Goal: Task Accomplishment & Management: Contribute content

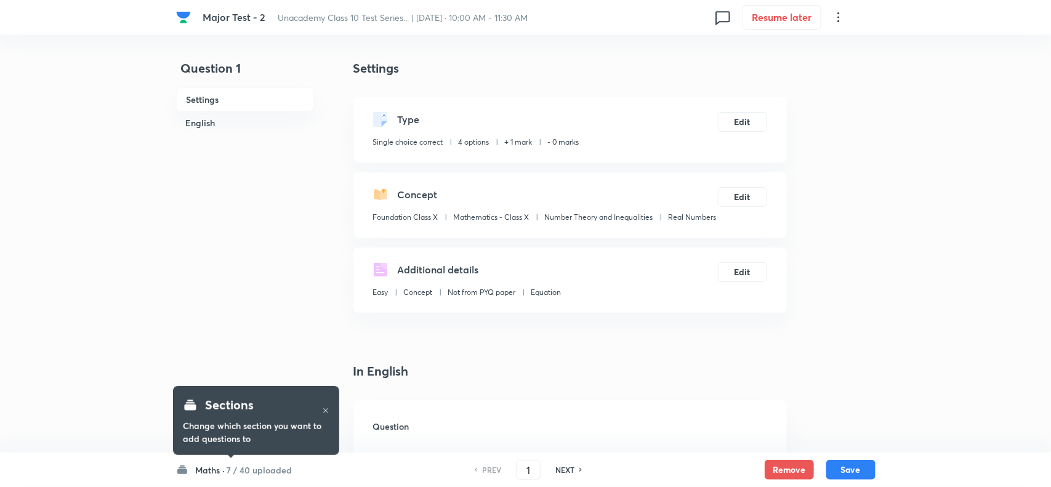
checkbox input "true"
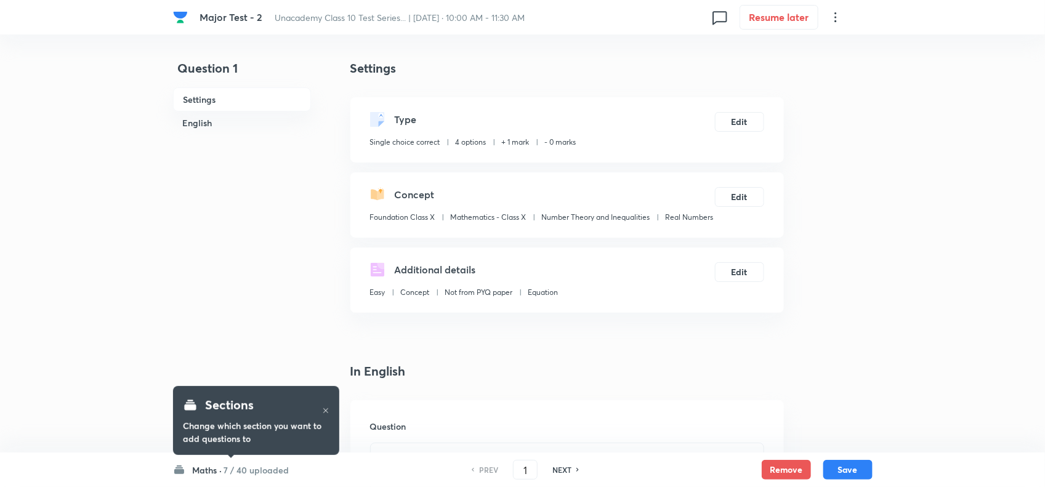
click at [565, 466] on h6 "NEXT" at bounding box center [561, 469] width 19 height 11
type input "2"
checkbox input "false"
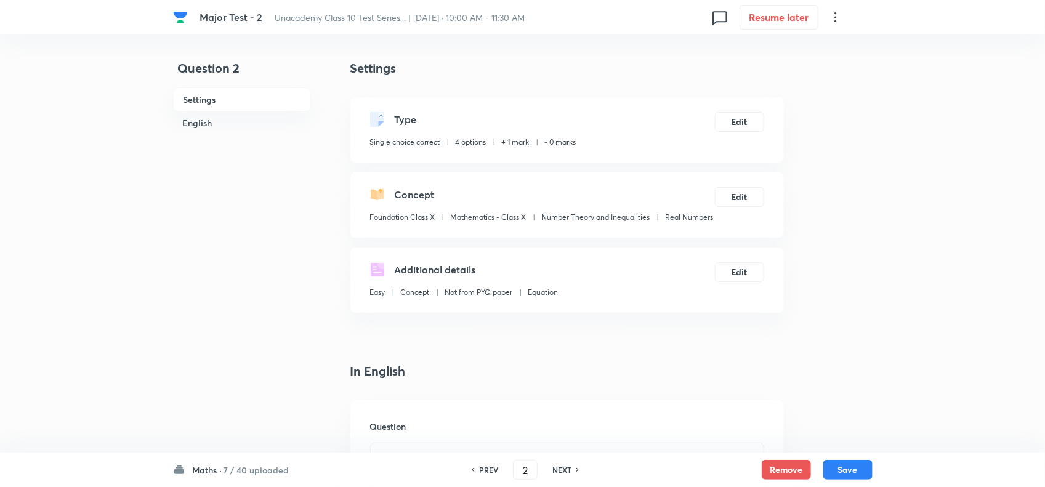
click at [565, 466] on h6 "NEXT" at bounding box center [561, 469] width 19 height 11
checkbox input "false"
type input "3"
click at [565, 466] on h6 "NEXT" at bounding box center [561, 469] width 19 height 11
checkbox input "false"
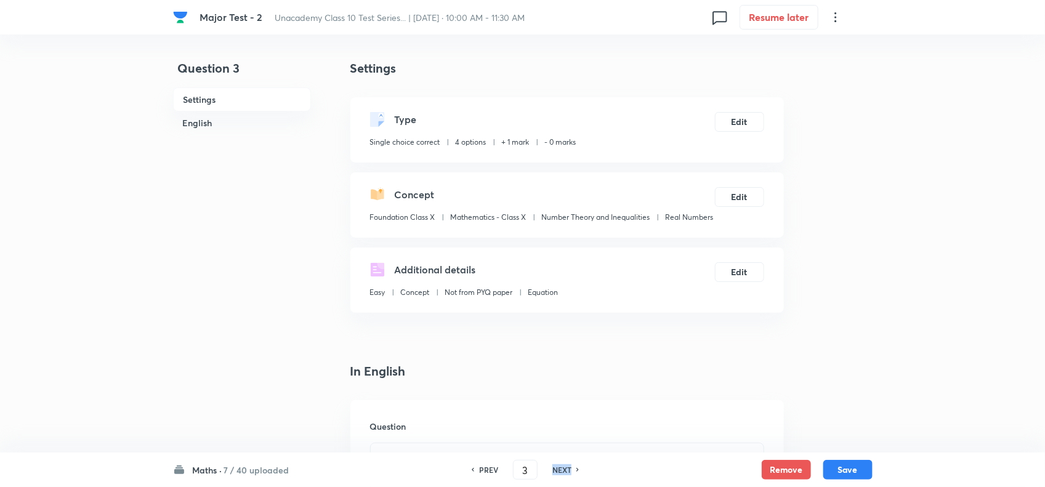
type input "4"
checkbox input "true"
click at [565, 466] on h6 "NEXT" at bounding box center [561, 469] width 19 height 11
type input "5"
checkbox input "false"
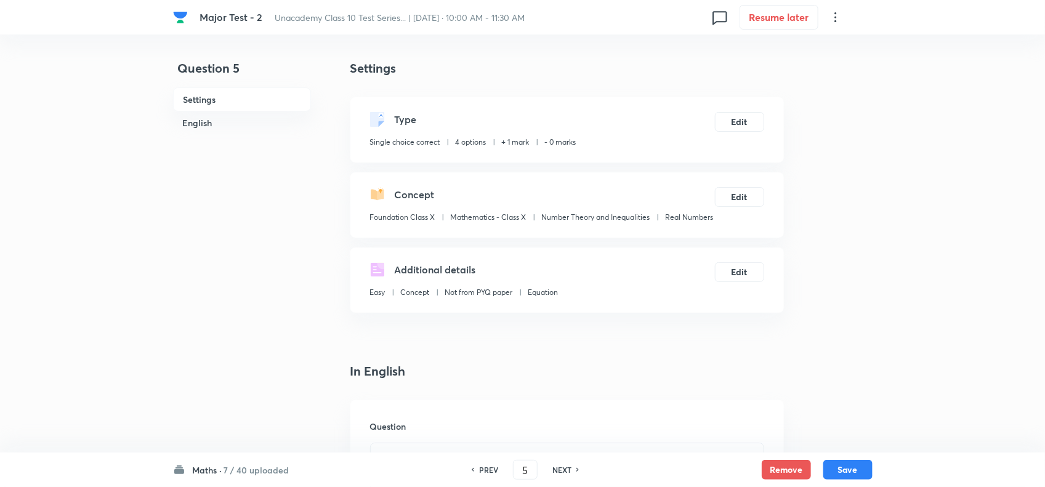
click at [565, 466] on h6 "NEXT" at bounding box center [561, 469] width 19 height 11
checkbox input "false"
type input "6"
checkbox input "true"
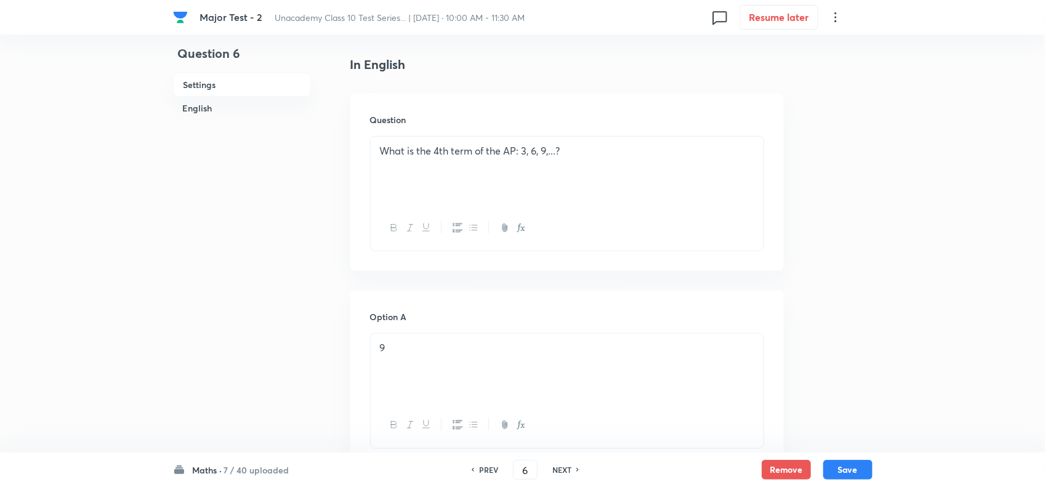
scroll to position [308, 0]
click at [546, 466] on div "PREV 6 ​ NEXT" at bounding box center [525, 470] width 159 height 20
click at [552, 466] on h6 "NEXT" at bounding box center [561, 469] width 19 height 11
type input "7"
checkbox input "true"
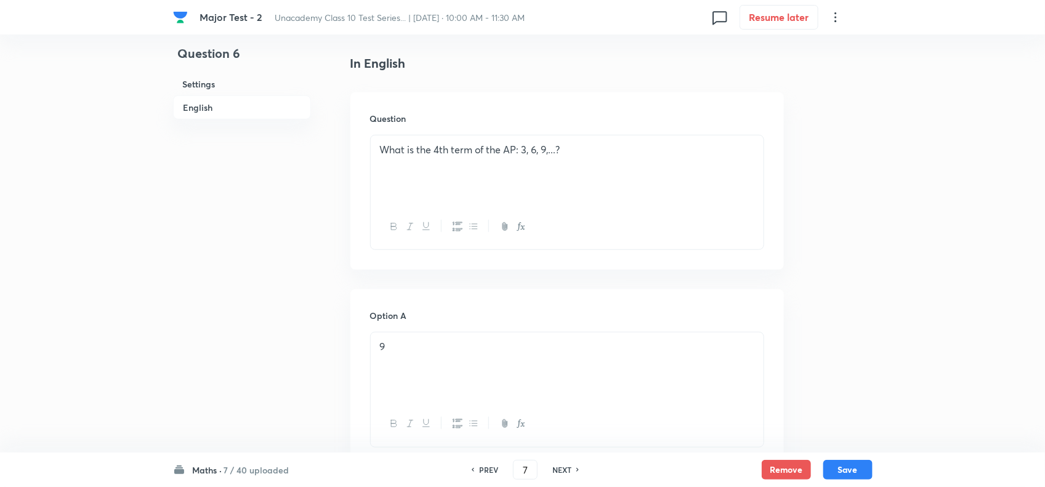
checkbox input "false"
click at [557, 466] on h6 "NEXT" at bounding box center [561, 469] width 19 height 11
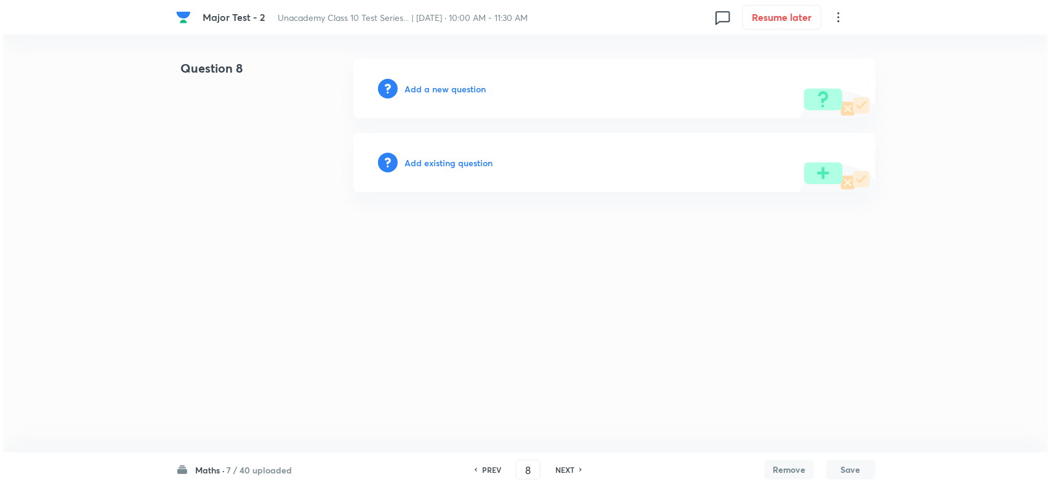
scroll to position [0, 0]
click at [557, 466] on h6 "NEXT" at bounding box center [565, 469] width 19 height 11
click at [491, 470] on h6 "PREV" at bounding box center [491, 469] width 19 height 11
type input "7"
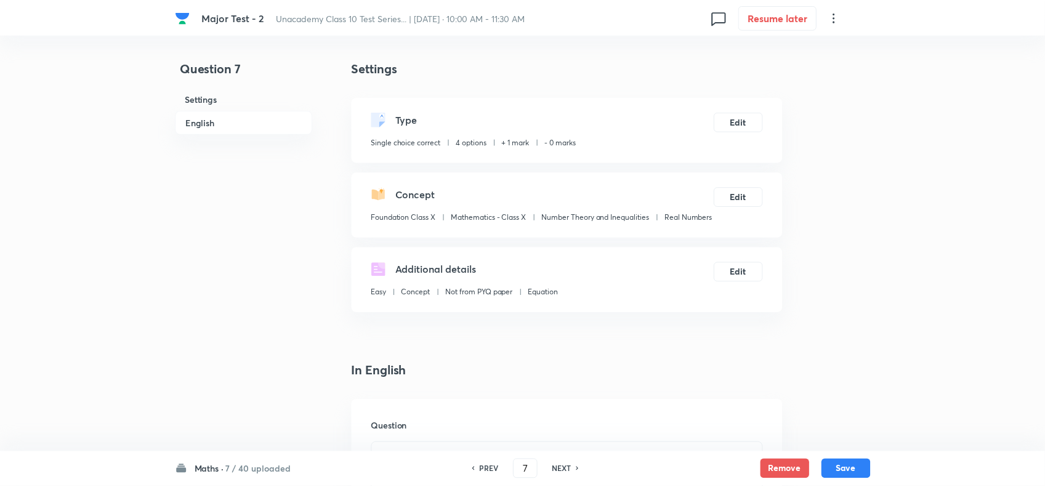
checkbox input "true"
click at [561, 469] on h6 "NEXT" at bounding box center [561, 469] width 19 height 11
type input "8"
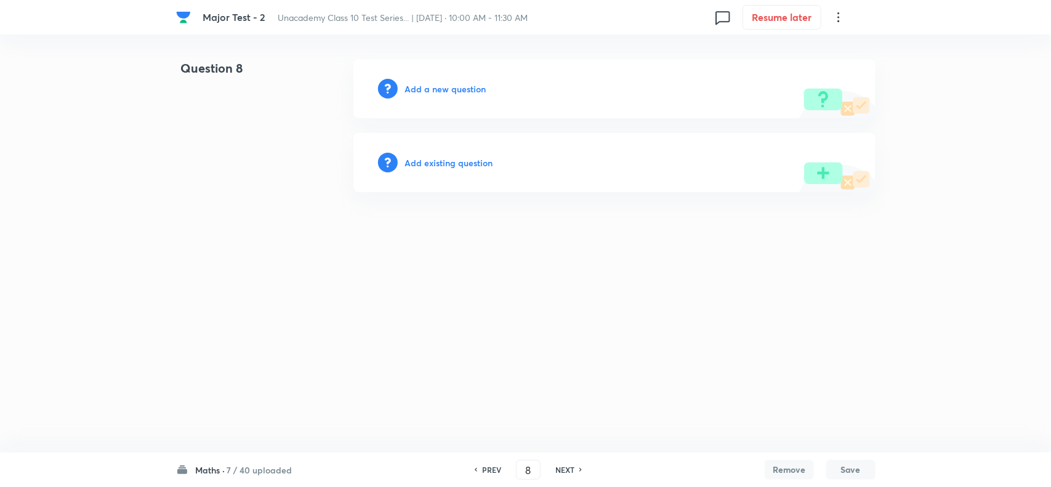
click at [445, 87] on h6 "Add a new question" at bounding box center [445, 89] width 81 height 13
click at [445, 87] on h6 "Choose a question type" at bounding box center [452, 89] width 95 height 13
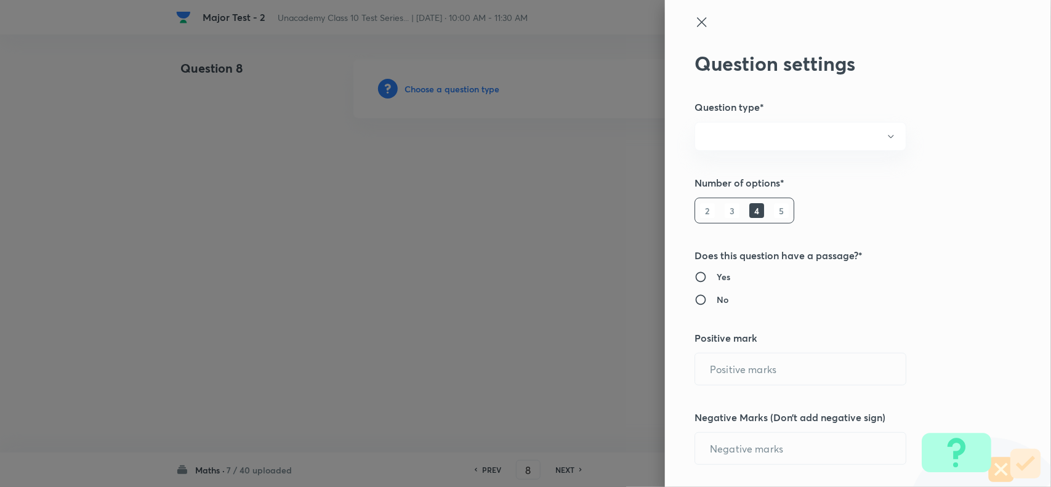
radio input "true"
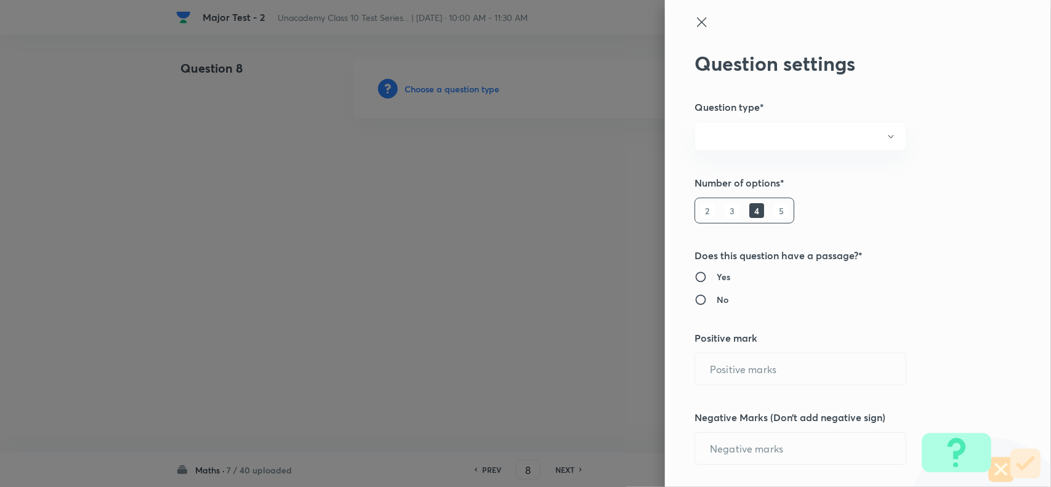
radio input "true"
type input "1"
type input "0"
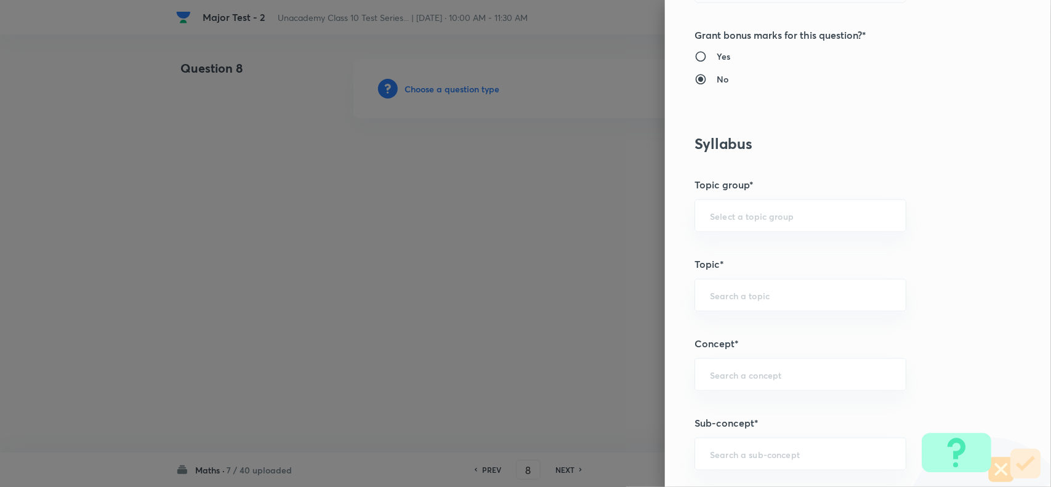
scroll to position [770, 0]
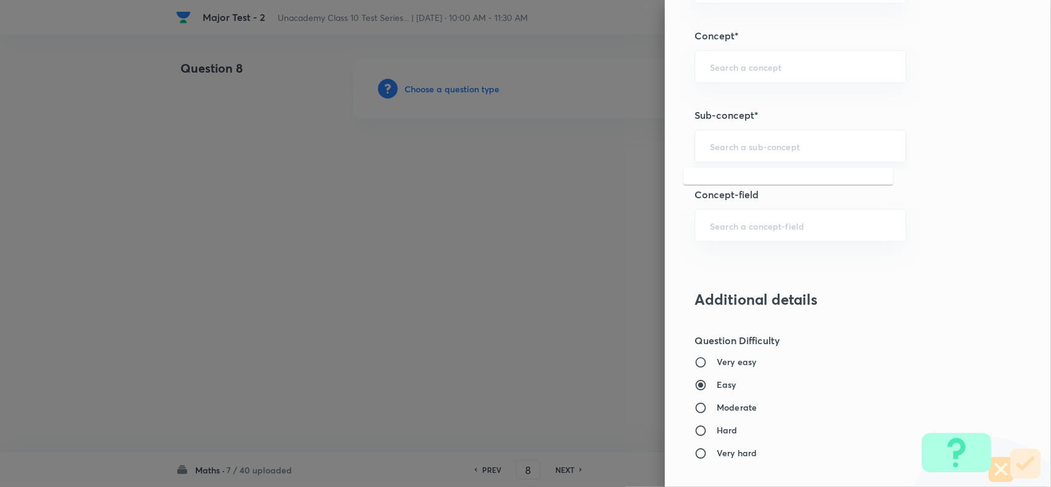
click at [748, 147] on input "text" at bounding box center [800, 146] width 181 height 12
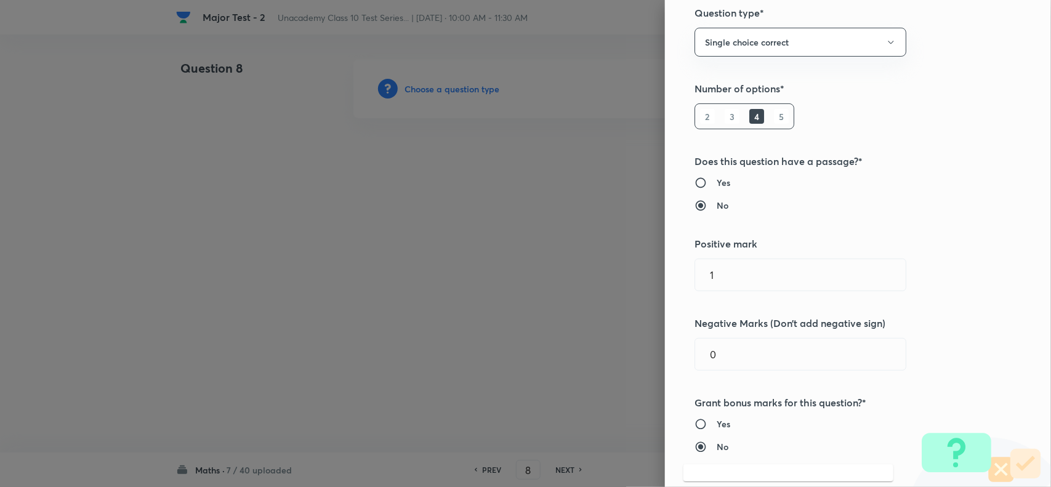
scroll to position [231, 0]
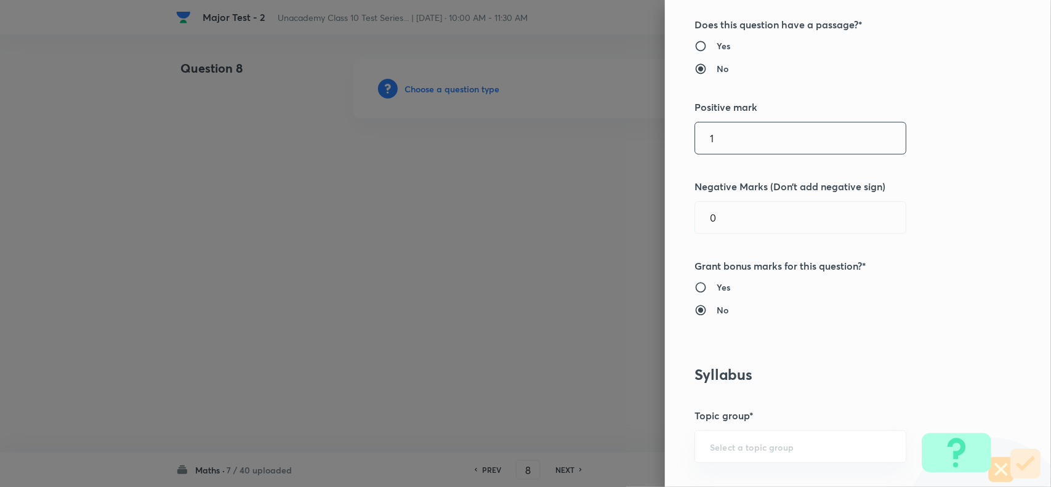
drag, startPoint x: 728, startPoint y: 136, endPoint x: 654, endPoint y: 147, distance: 74.6
click at [665, 147] on div "Question settings Question type* Single choice correct Number of options* 2 3 4…" at bounding box center [858, 243] width 386 height 487
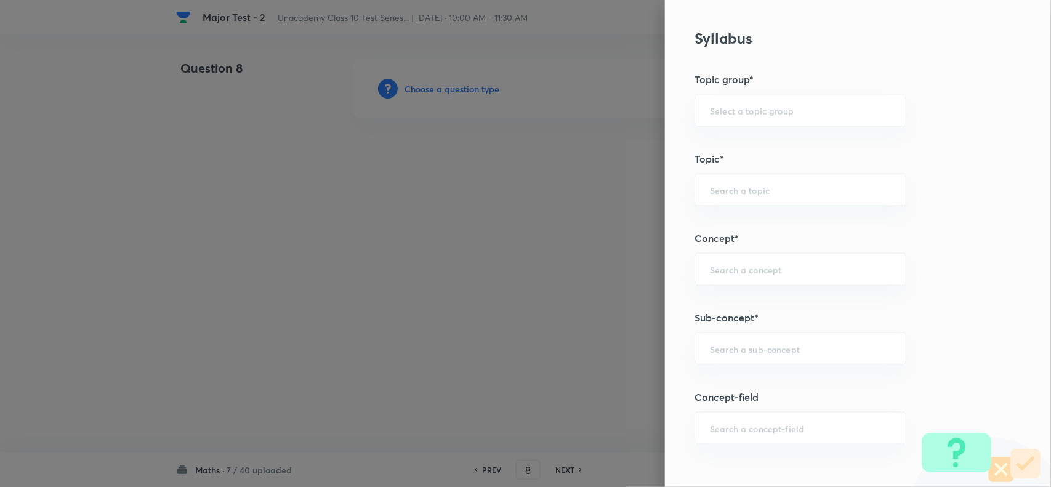
scroll to position [770, 0]
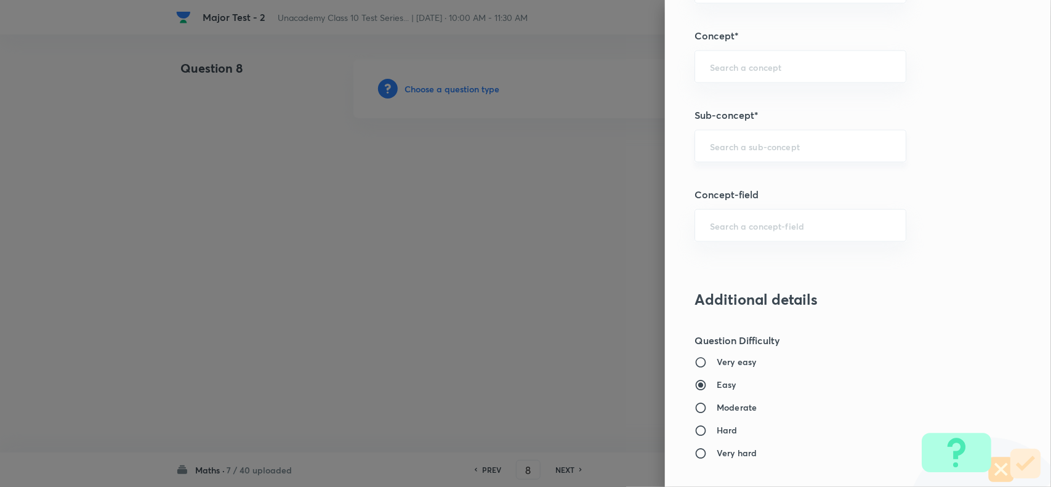
type input "2"
click at [737, 149] on input "text" at bounding box center [800, 146] width 181 height 12
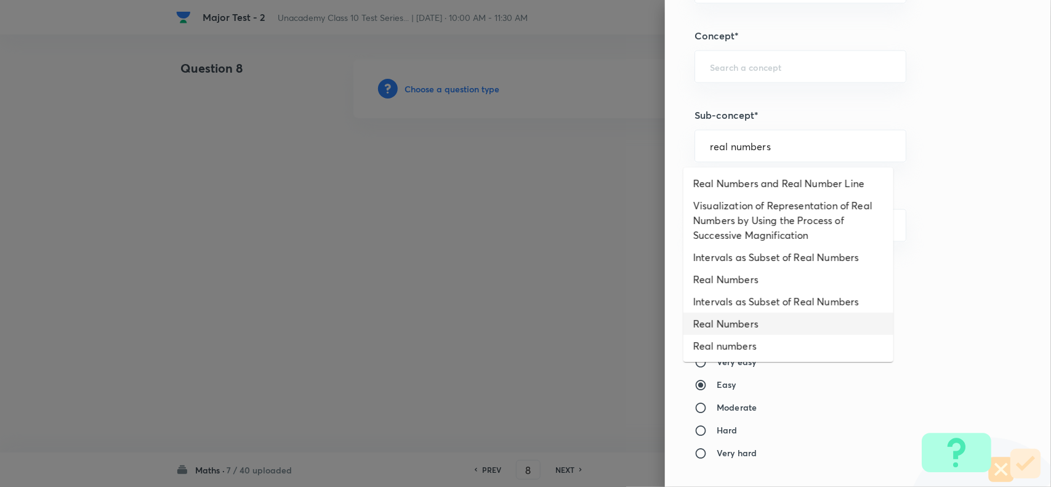
click at [742, 322] on li "Real Numbers" at bounding box center [789, 324] width 210 height 22
type input "Real Numbers"
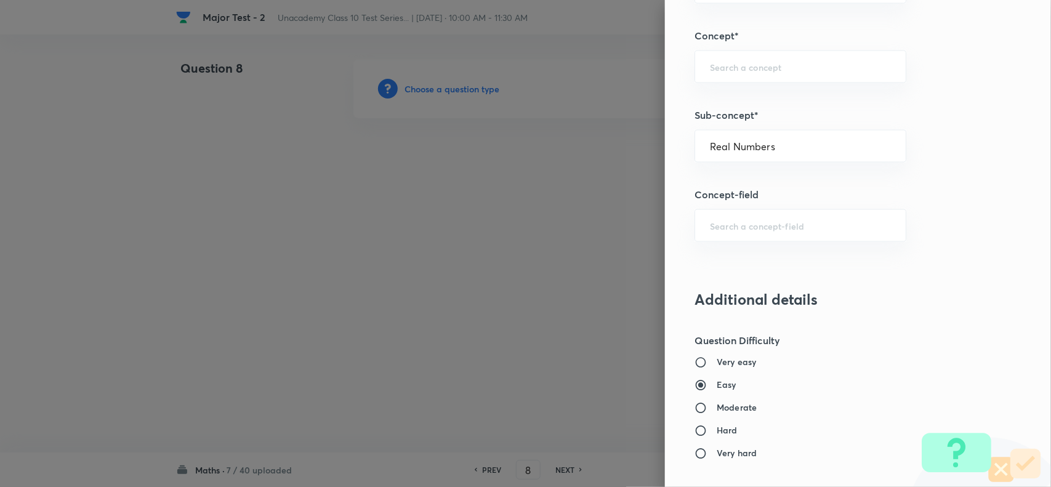
type input "Foundation Class X"
type input "Mathematics - Class X"
type input "Number Theory and Inequalities"
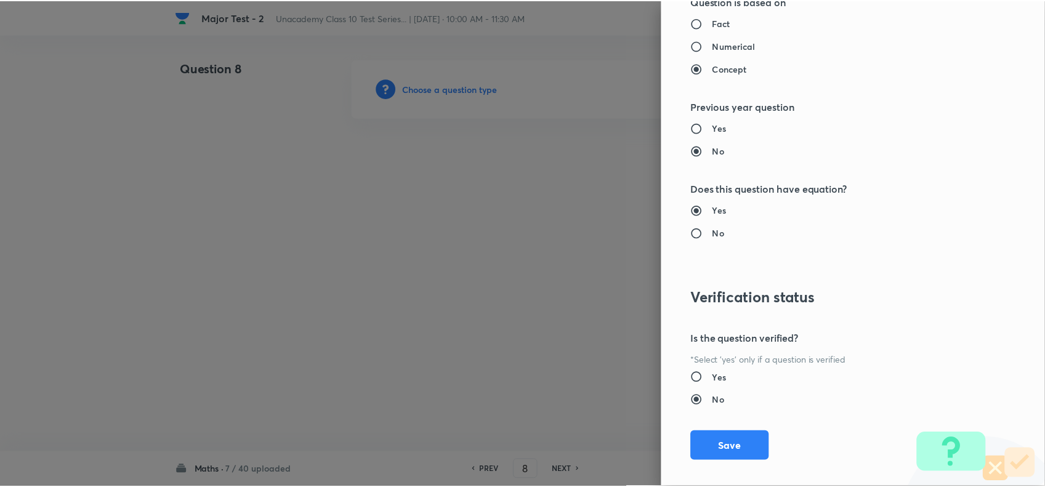
scroll to position [1276, 0]
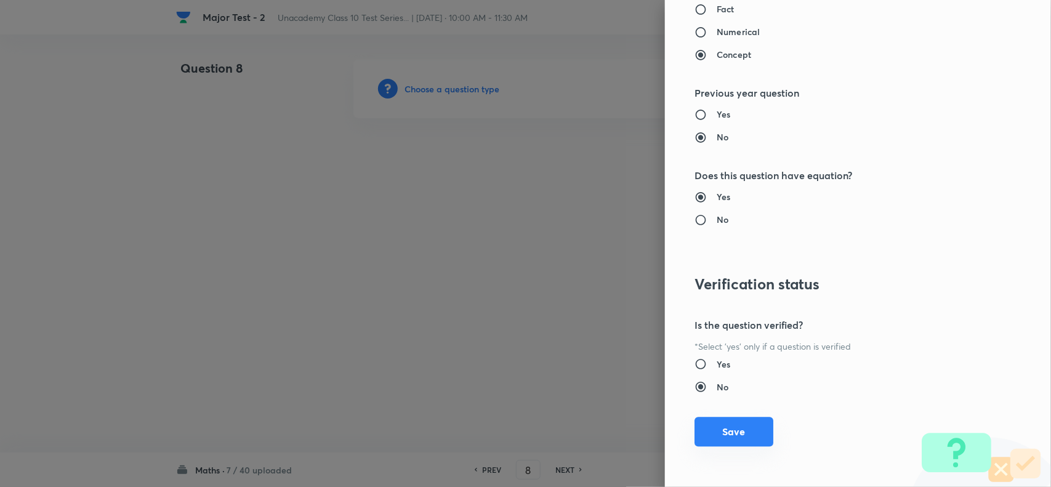
click at [739, 424] on button "Save" at bounding box center [734, 432] width 79 height 30
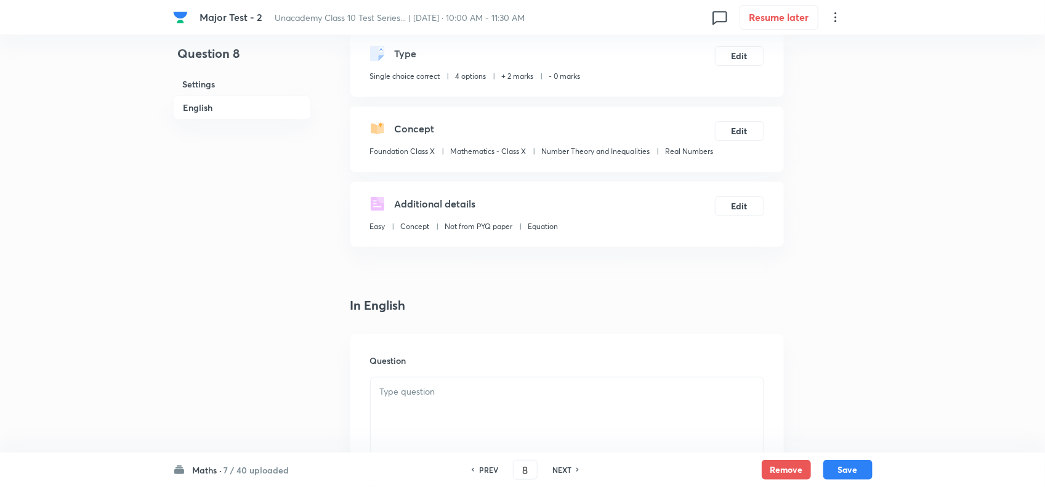
scroll to position [231, 0]
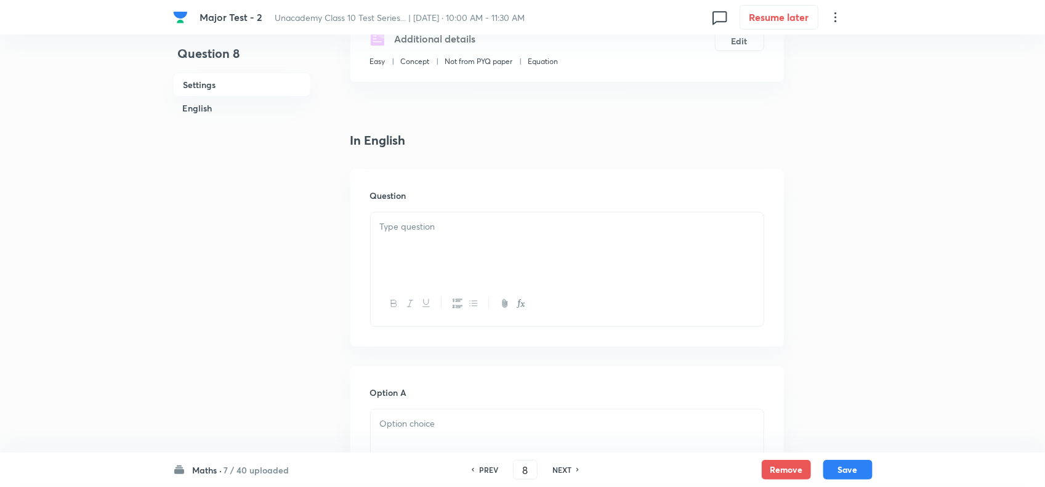
click at [466, 228] on div at bounding box center [567, 246] width 393 height 69
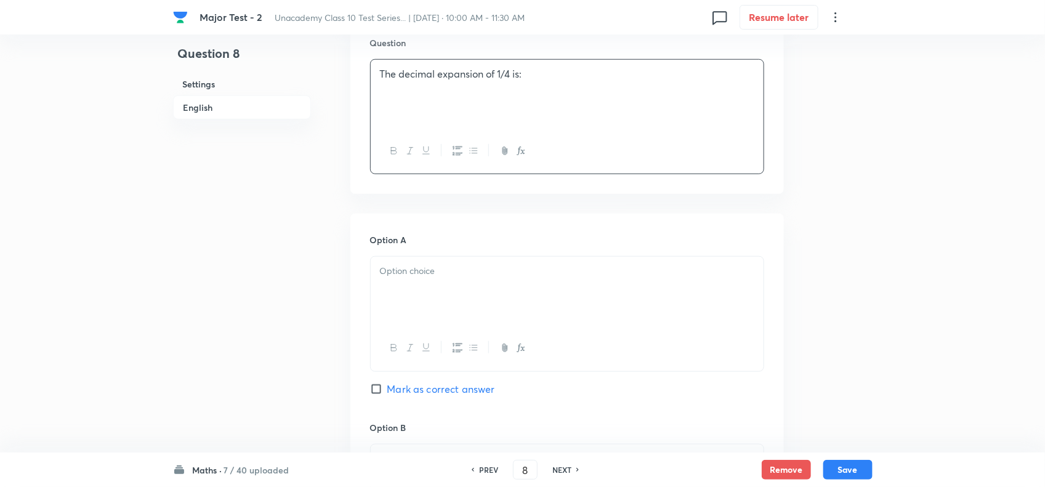
scroll to position [385, 0]
click at [439, 320] on div at bounding box center [567, 290] width 393 height 69
click at [426, 415] on div "Option A Termination Mark as correct answer" at bounding box center [567, 325] width 394 height 187
click at [426, 395] on span "Mark as correct answer" at bounding box center [441, 388] width 108 height 15
click at [387, 394] on input "Mark as correct answer" at bounding box center [378, 388] width 17 height 12
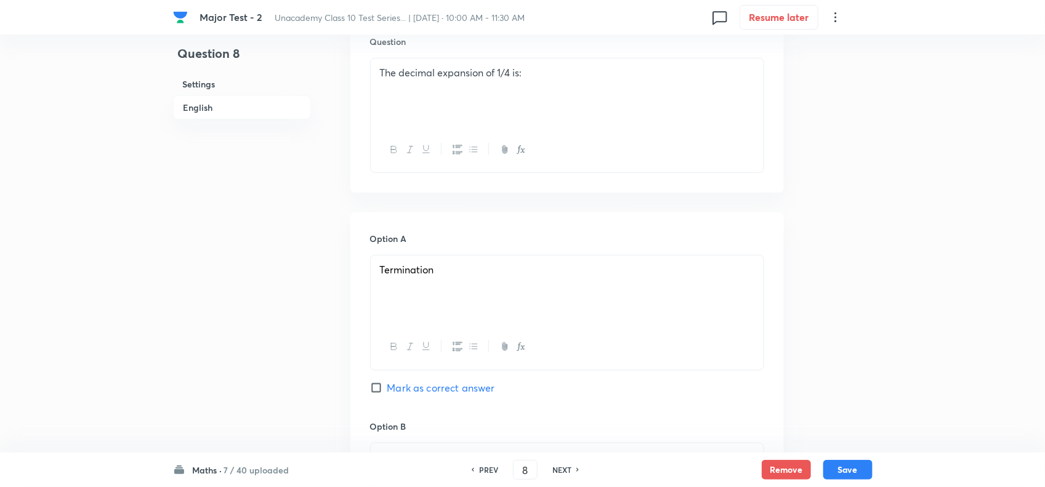
checkbox input "true"
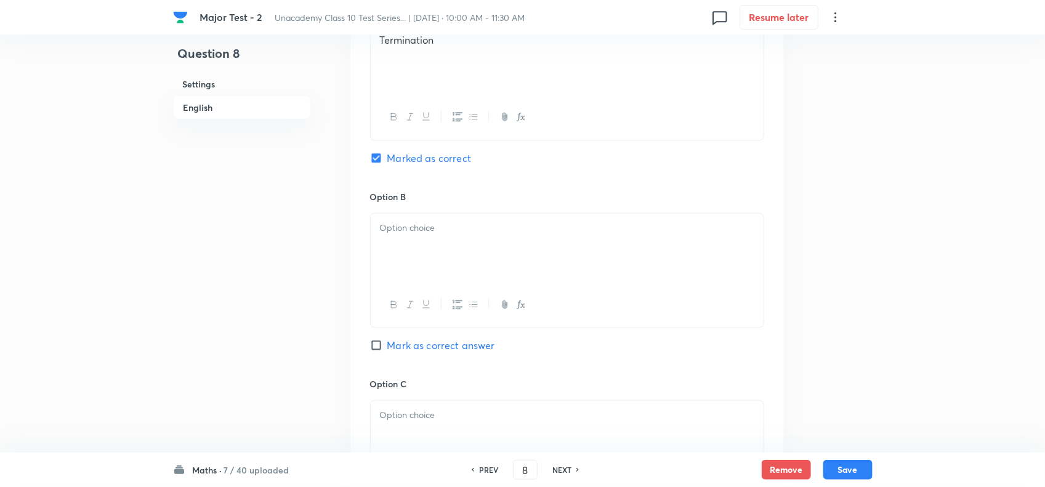
scroll to position [616, 0]
click at [416, 256] on div at bounding box center [567, 246] width 393 height 69
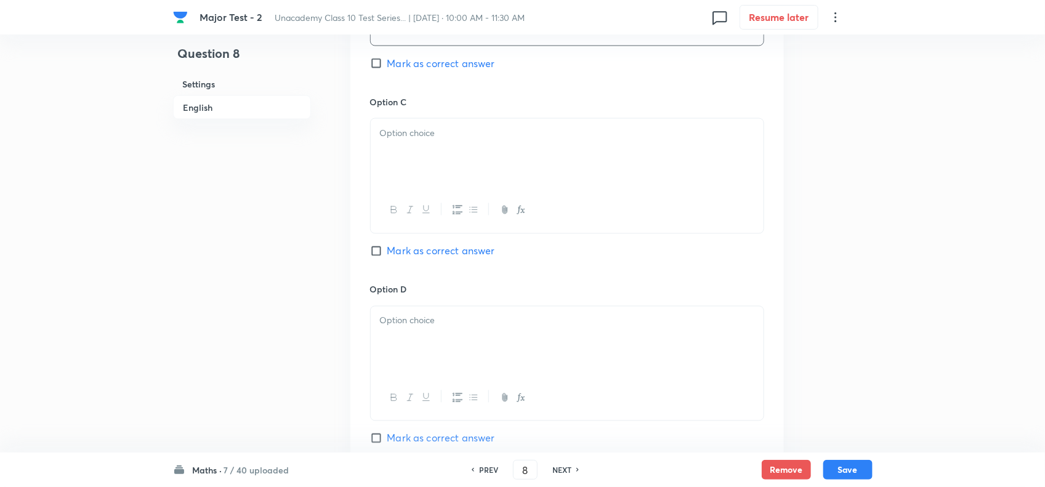
scroll to position [924, 0]
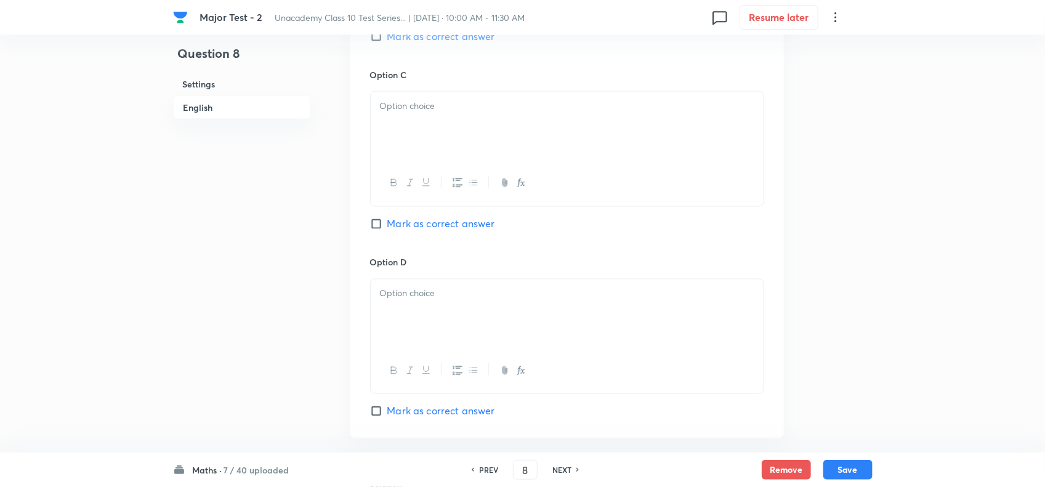
click at [420, 161] on div at bounding box center [567, 126] width 393 height 69
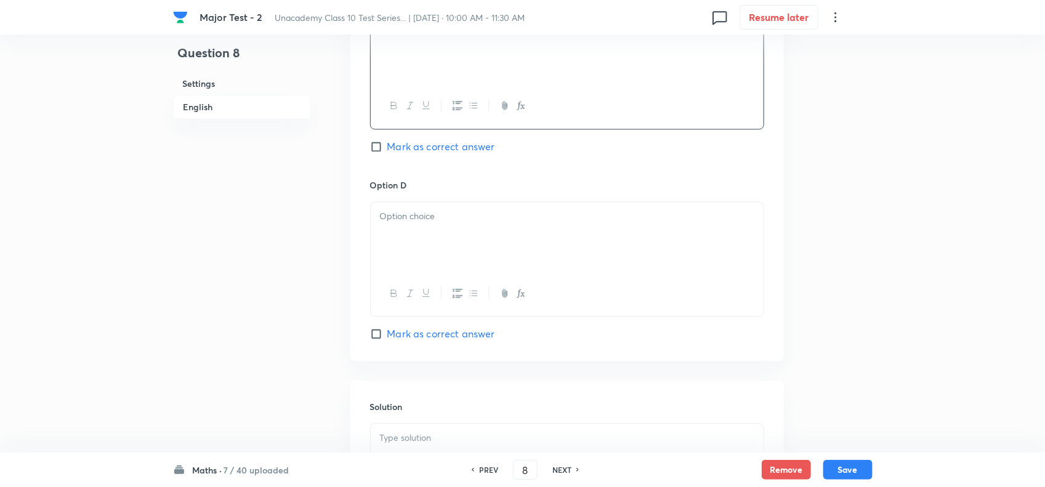
click at [429, 224] on p at bounding box center [567, 217] width 374 height 14
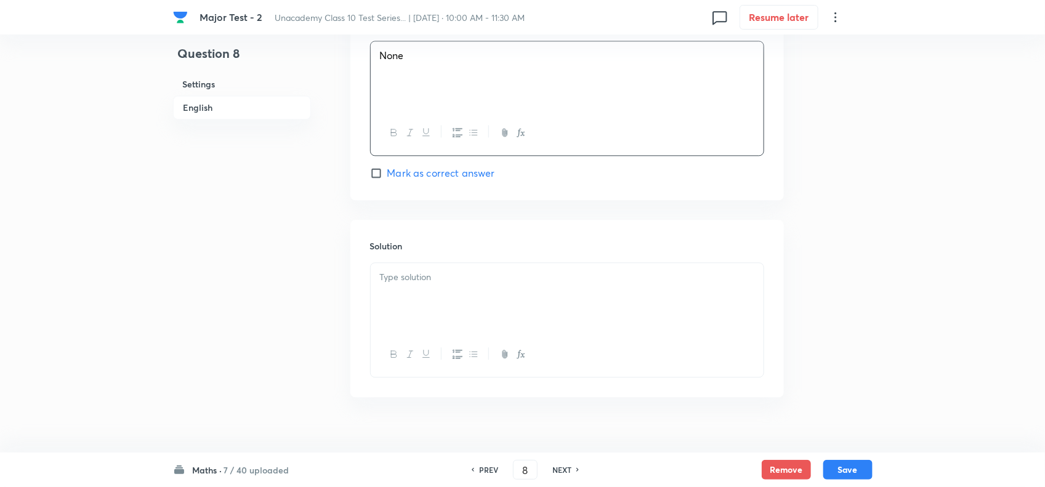
scroll to position [1202, 0]
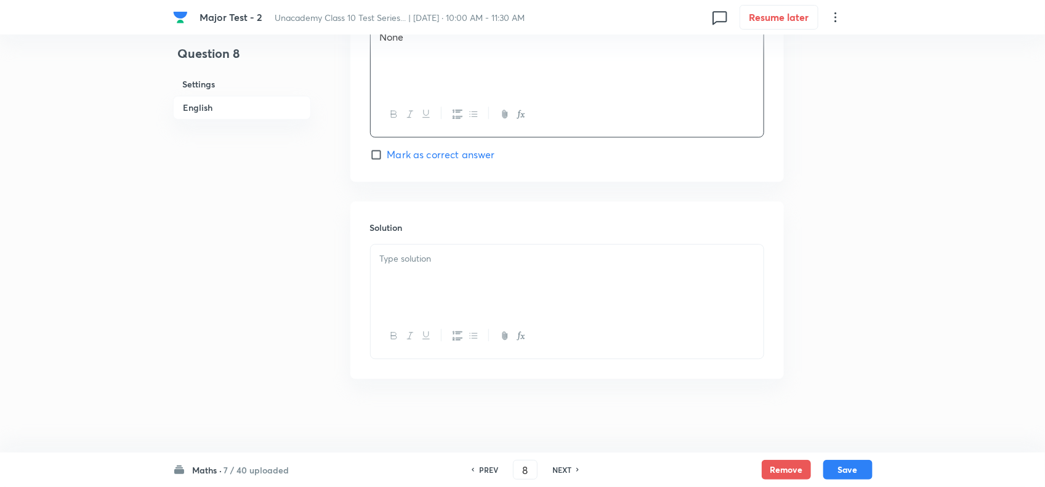
click at [426, 248] on div at bounding box center [567, 279] width 393 height 69
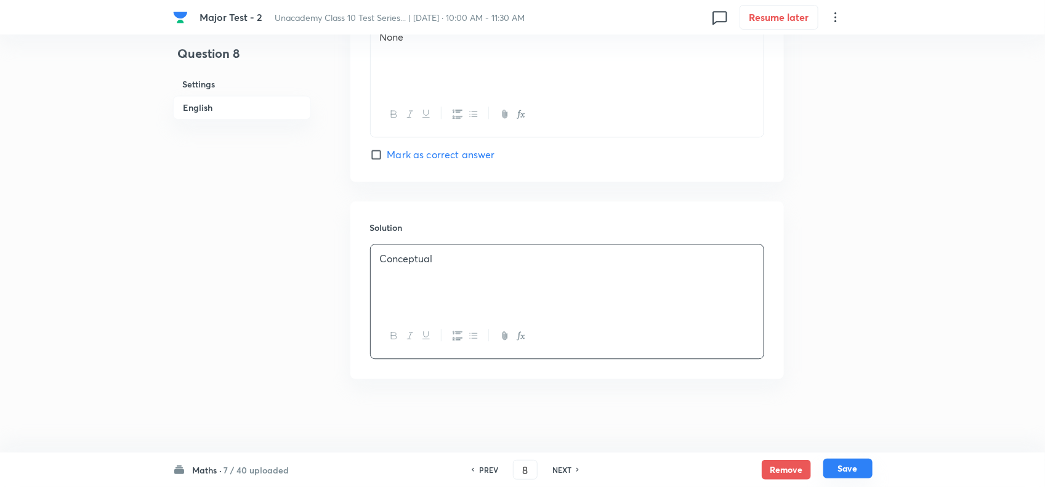
click at [851, 467] on button "Save" at bounding box center [847, 469] width 49 height 20
type input "9"
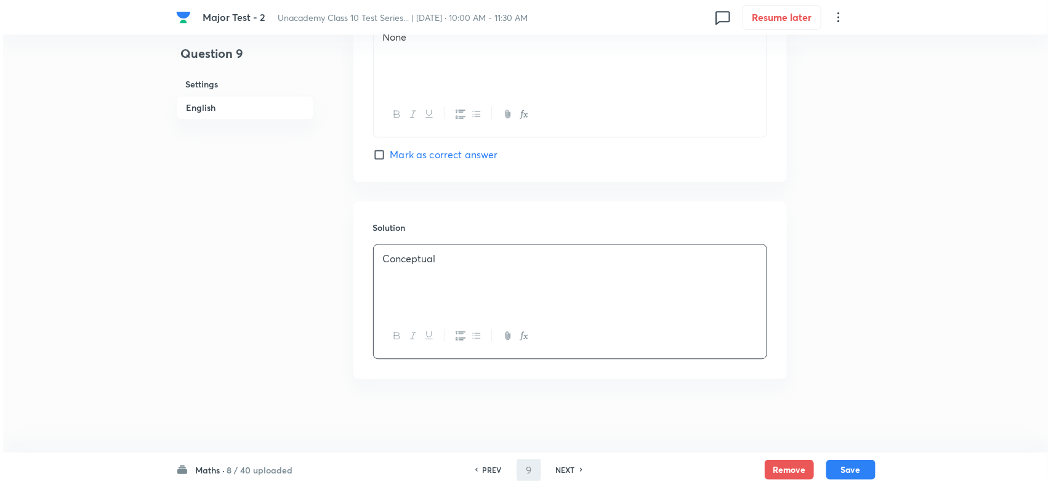
scroll to position [0, 0]
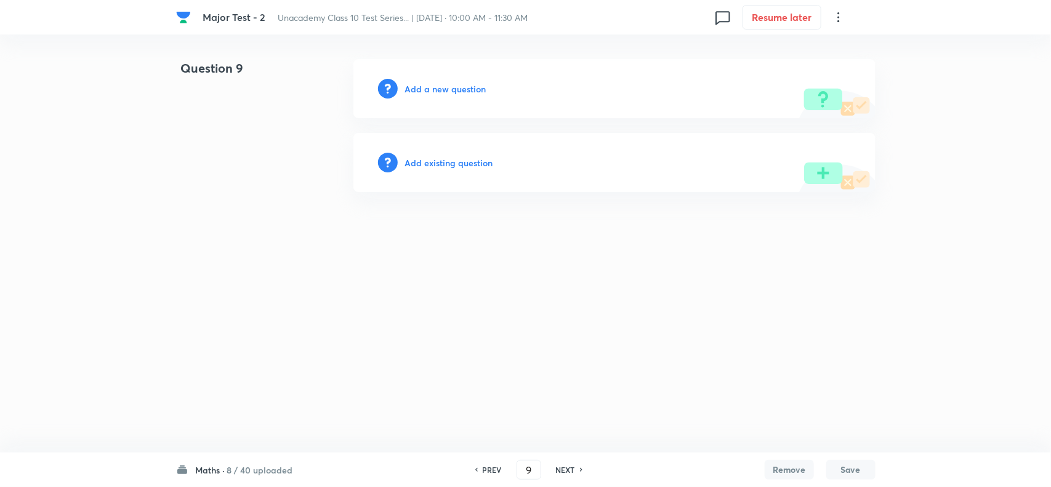
click at [456, 86] on h6 "Add a new question" at bounding box center [445, 89] width 81 height 13
click at [457, 87] on h6 "Choose a question type" at bounding box center [452, 89] width 95 height 13
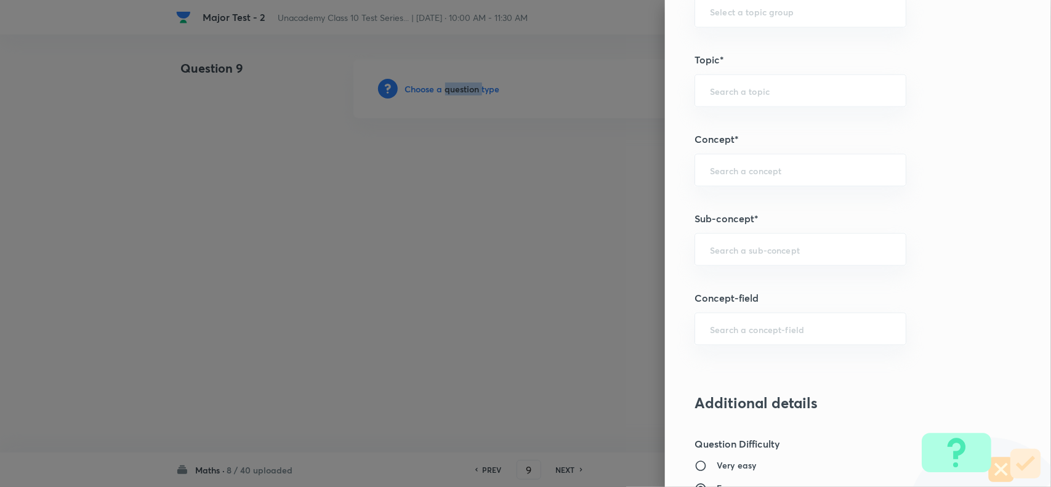
scroll to position [693, 0]
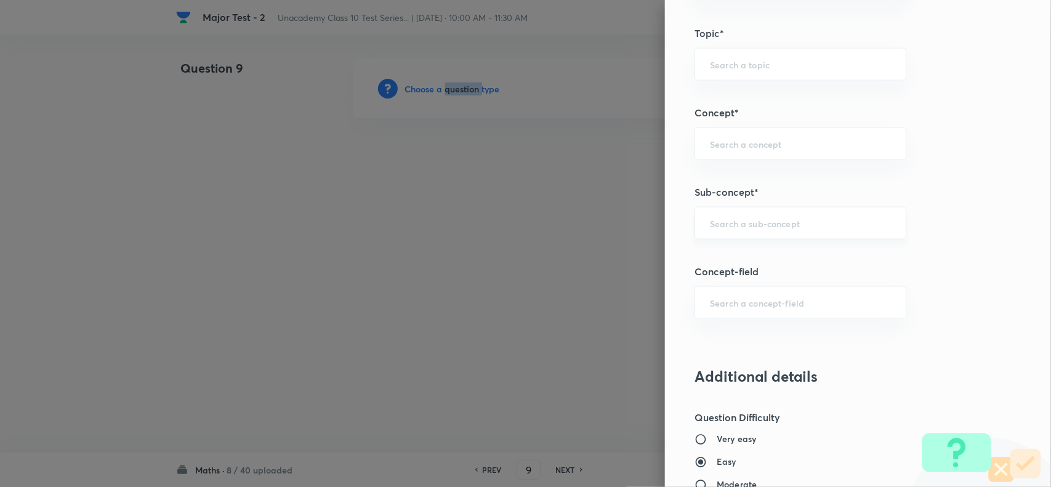
click at [724, 217] on div "​" at bounding box center [801, 223] width 212 height 33
click at [734, 229] on input "text" at bounding box center [800, 223] width 181 height 12
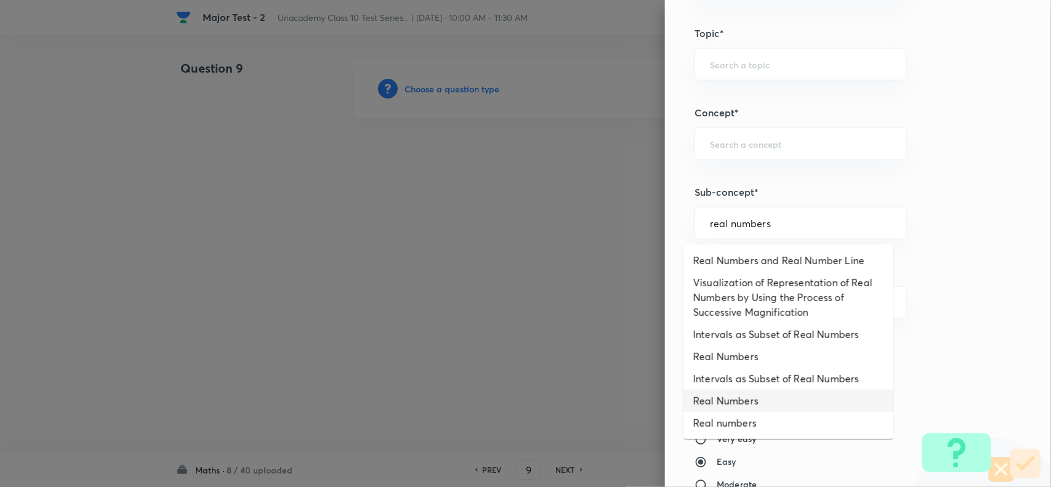
click at [750, 404] on li "Real Numbers" at bounding box center [789, 401] width 210 height 22
type input "Real Numbers"
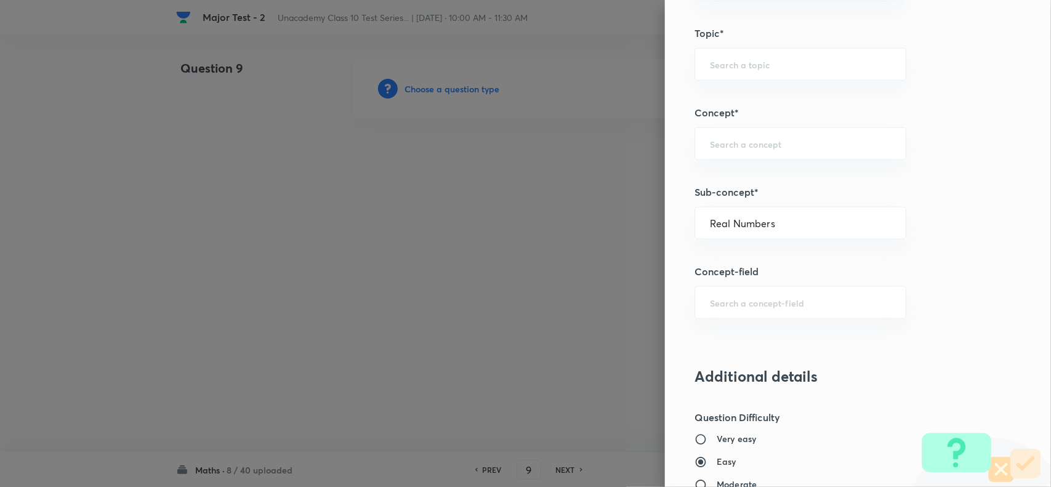
type input "Foundation Class X"
type input "Mathematics - Class X"
type input "Number Theory and Inequalities"
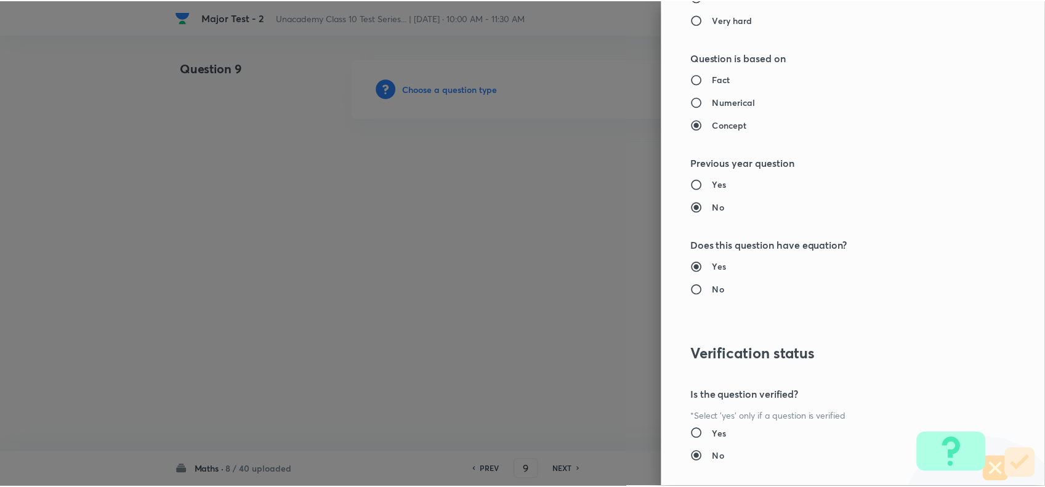
scroll to position [1276, 0]
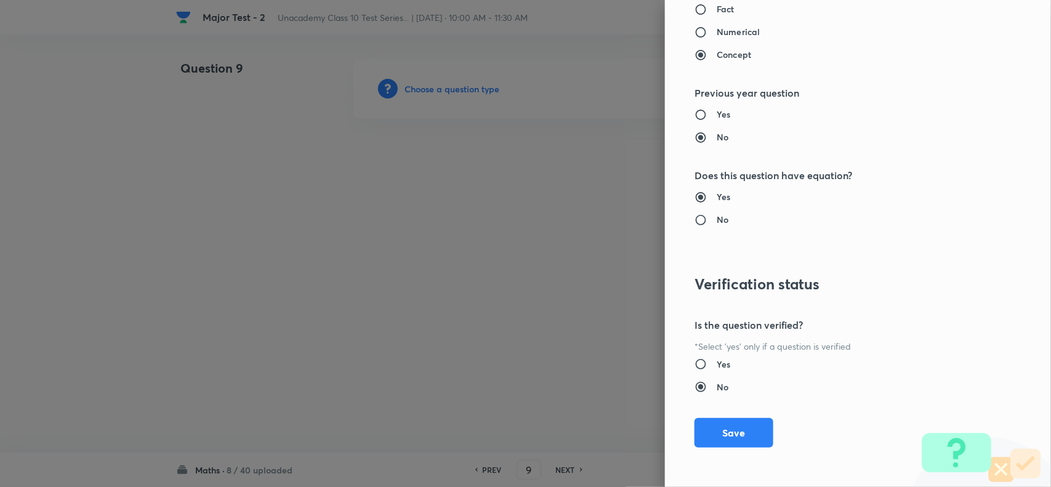
click at [726, 450] on div "Question settings Question type* Single choice correct Number of options* 2 3 4…" at bounding box center [858, 243] width 386 height 487
click at [724, 438] on button "Save" at bounding box center [734, 432] width 79 height 30
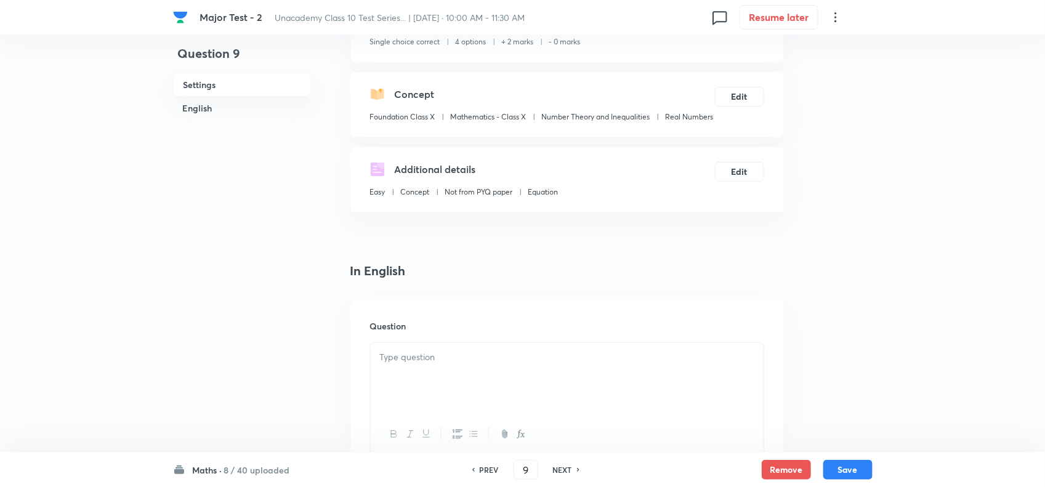
scroll to position [231, 0]
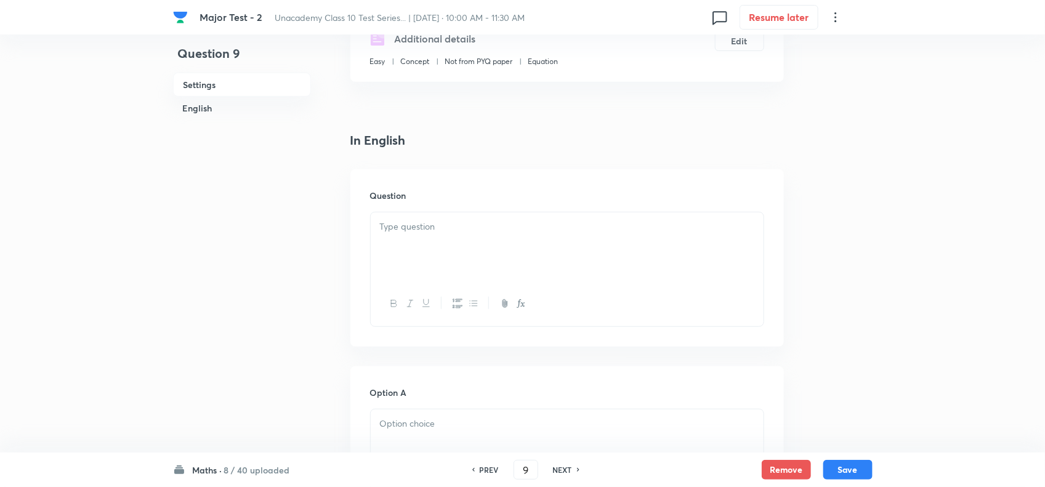
click at [451, 250] on div at bounding box center [567, 246] width 393 height 69
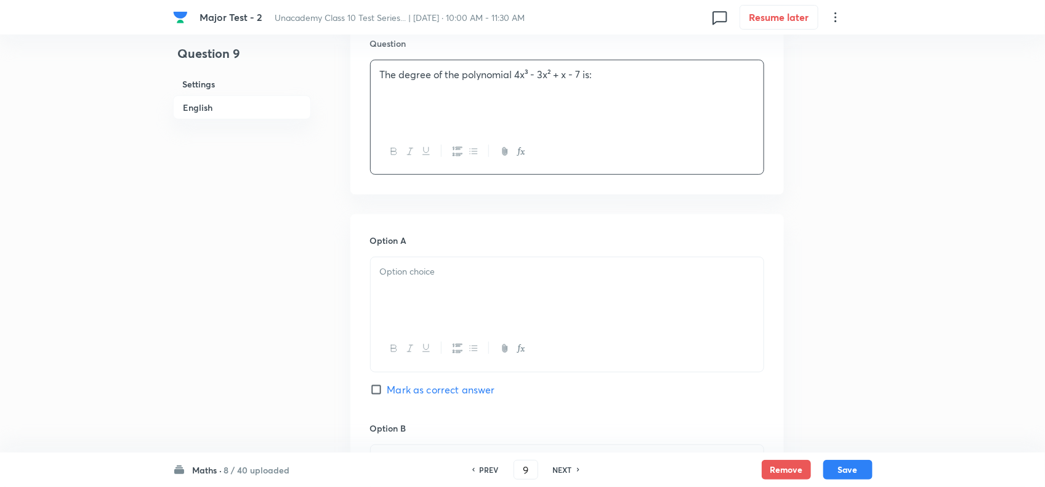
scroll to position [385, 0]
click at [451, 325] on div at bounding box center [567, 290] width 393 height 69
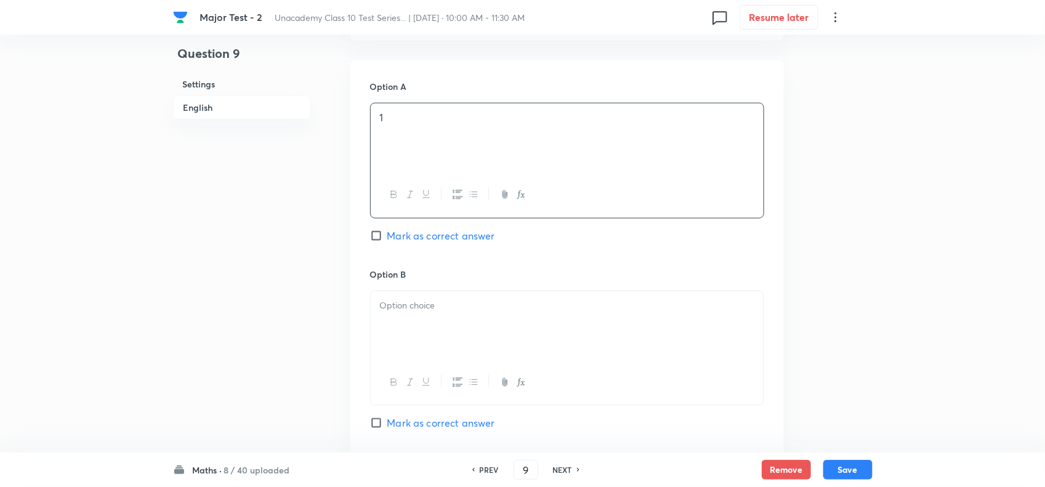
scroll to position [539, 0]
click at [451, 331] on div at bounding box center [567, 323] width 393 height 69
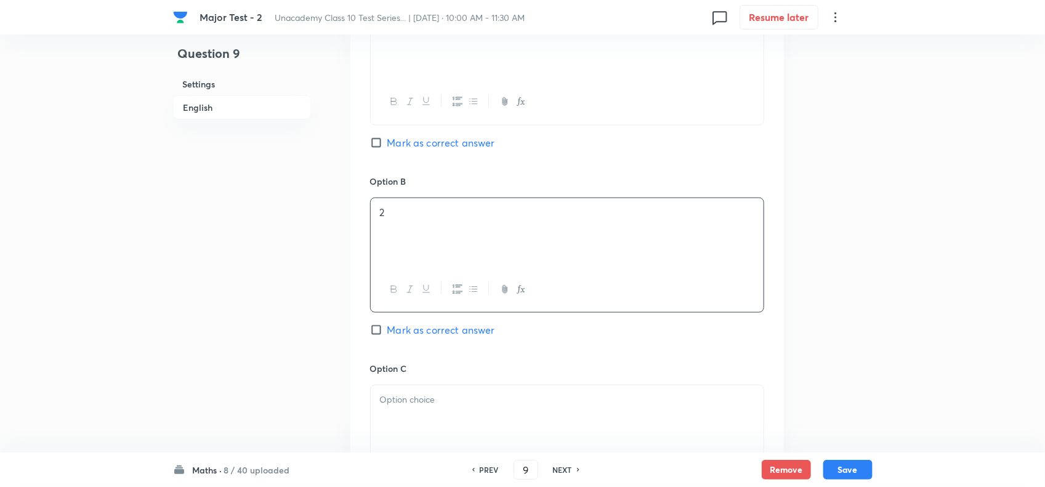
scroll to position [693, 0]
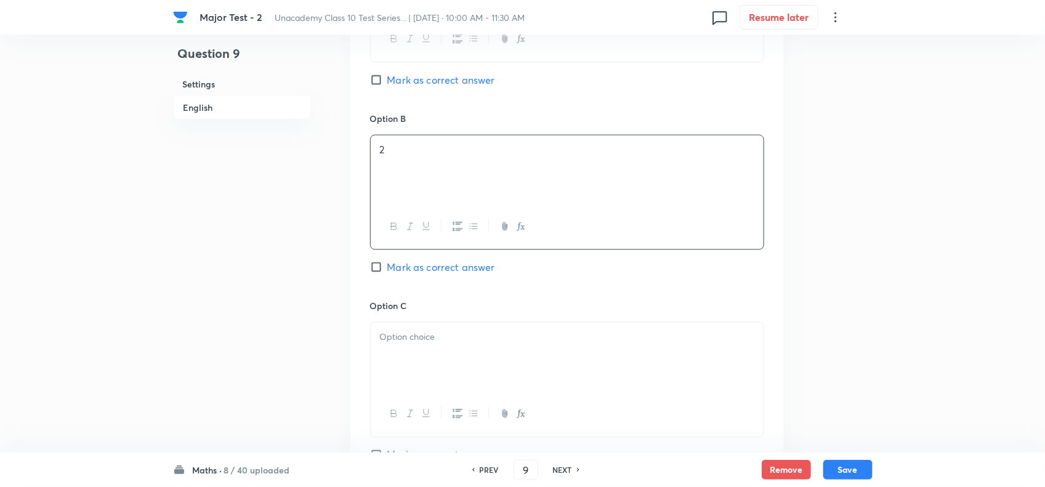
click at [450, 349] on div at bounding box center [567, 357] width 393 height 69
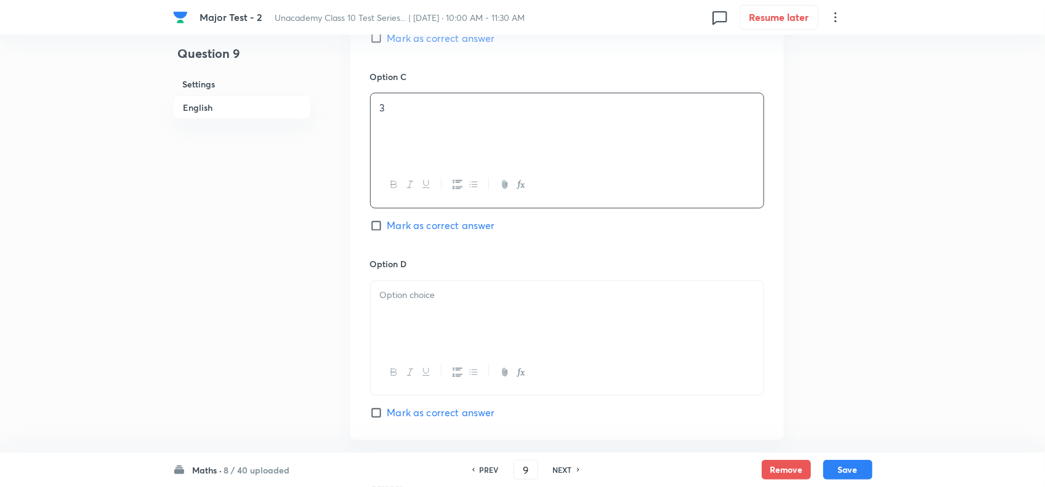
scroll to position [924, 0]
click at [453, 349] on div at bounding box center [567, 314] width 393 height 69
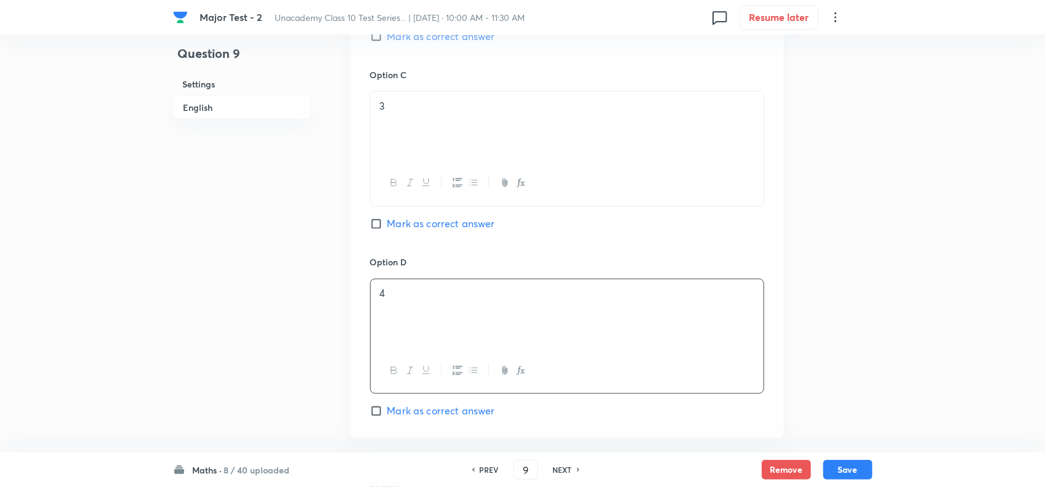
click at [395, 235] on div "Option C 3 Mark as correct answer" at bounding box center [567, 161] width 394 height 187
click at [437, 232] on span "Mark as correct answer" at bounding box center [441, 224] width 108 height 15
click at [387, 230] on input "Mark as correct answer" at bounding box center [378, 224] width 17 height 12
checkbox input "true"
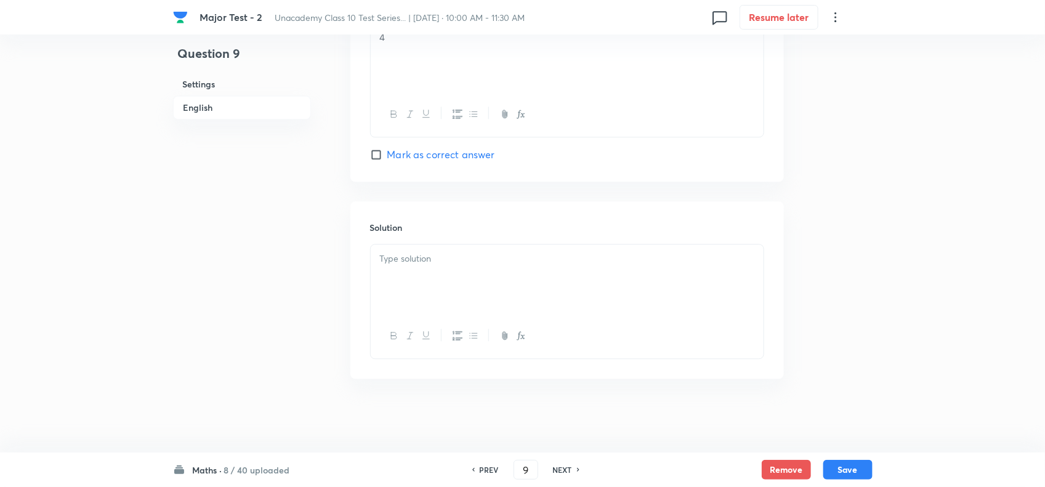
scroll to position [1202, 0]
click at [472, 270] on div at bounding box center [567, 279] width 393 height 69
click at [833, 463] on button "Save" at bounding box center [847, 469] width 49 height 20
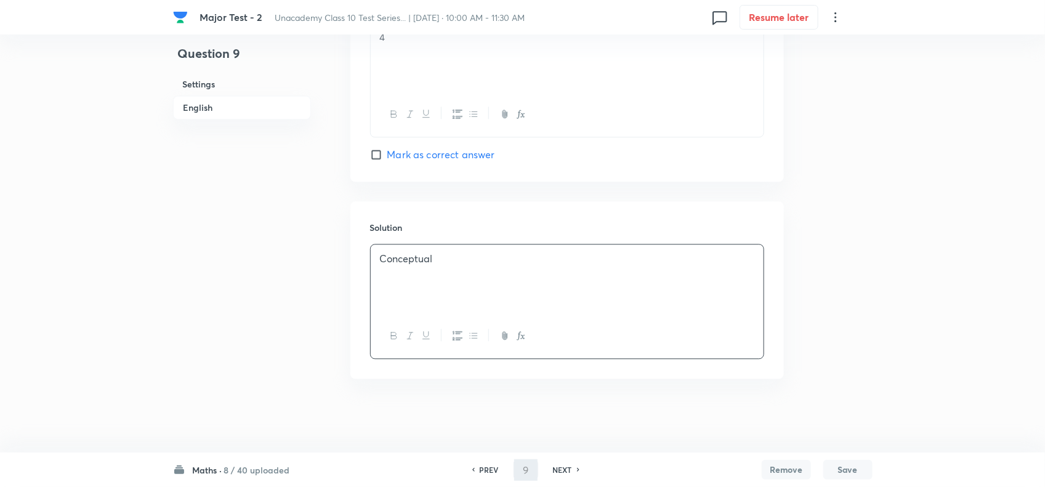
type input "10"
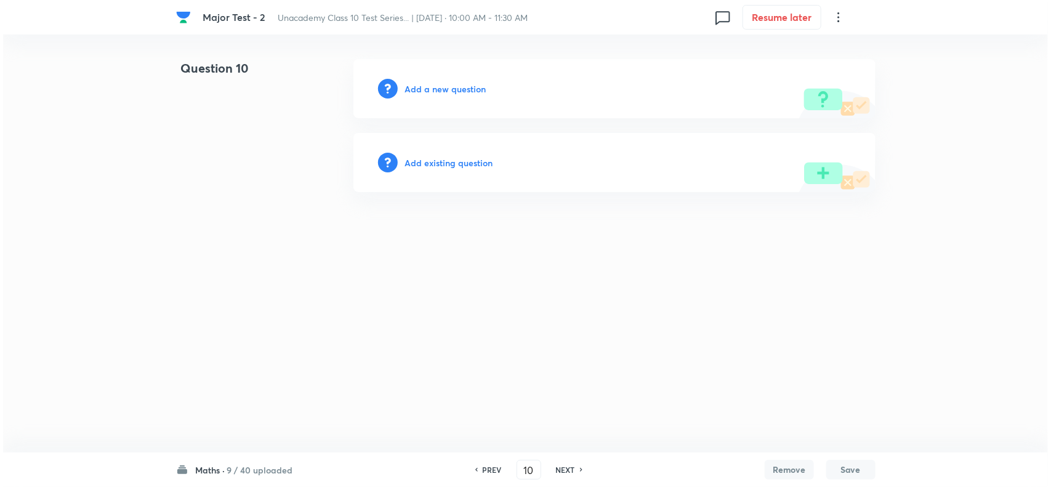
scroll to position [0, 0]
click at [457, 91] on h6 "Add a new question" at bounding box center [445, 89] width 81 height 13
click at [457, 91] on h6 "Choose a question type" at bounding box center [452, 89] width 95 height 13
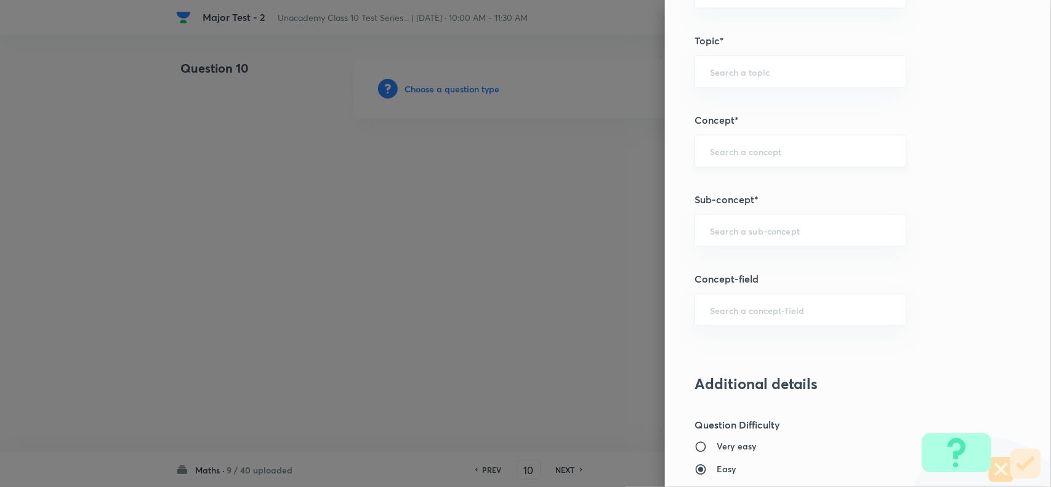
scroll to position [693, 0]
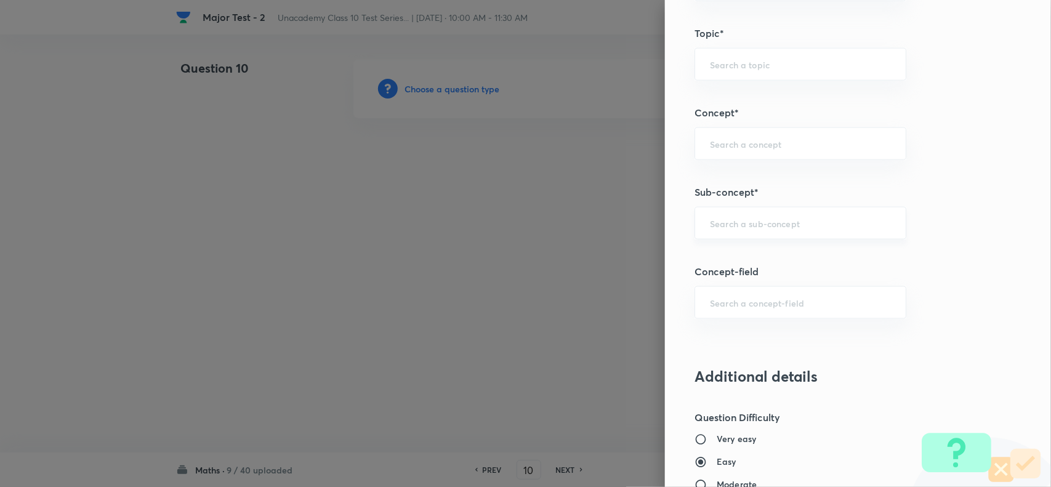
click at [749, 223] on input "text" at bounding box center [800, 223] width 181 height 12
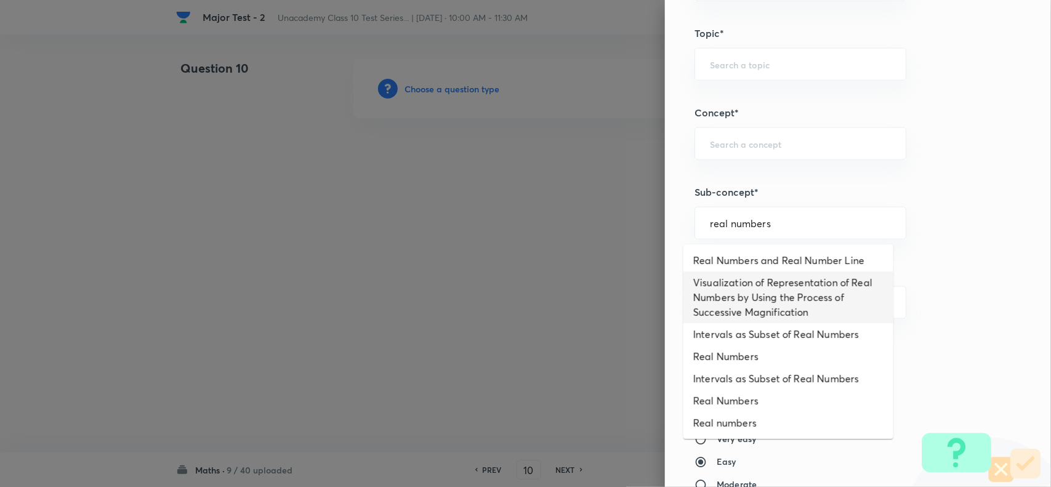
type input "real numbers"
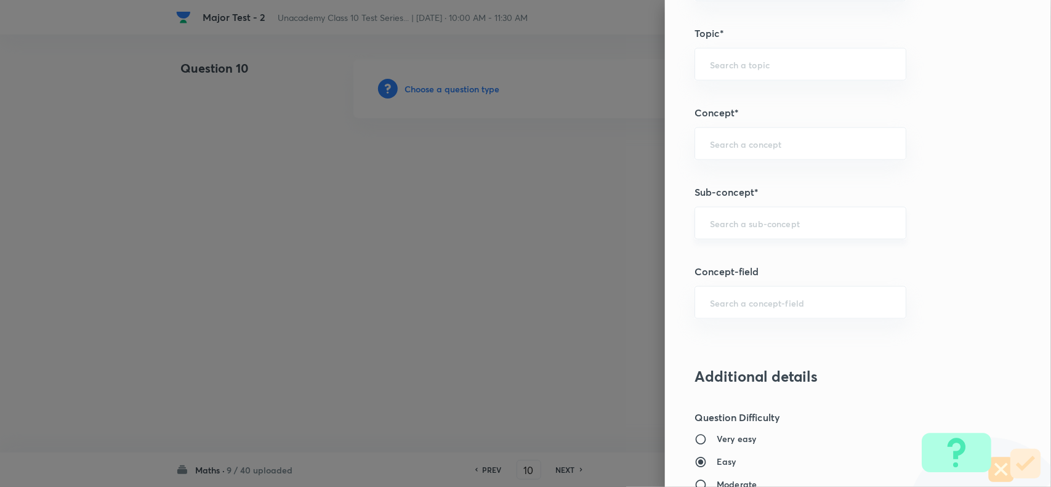
click at [727, 224] on input "text" at bounding box center [800, 223] width 181 height 12
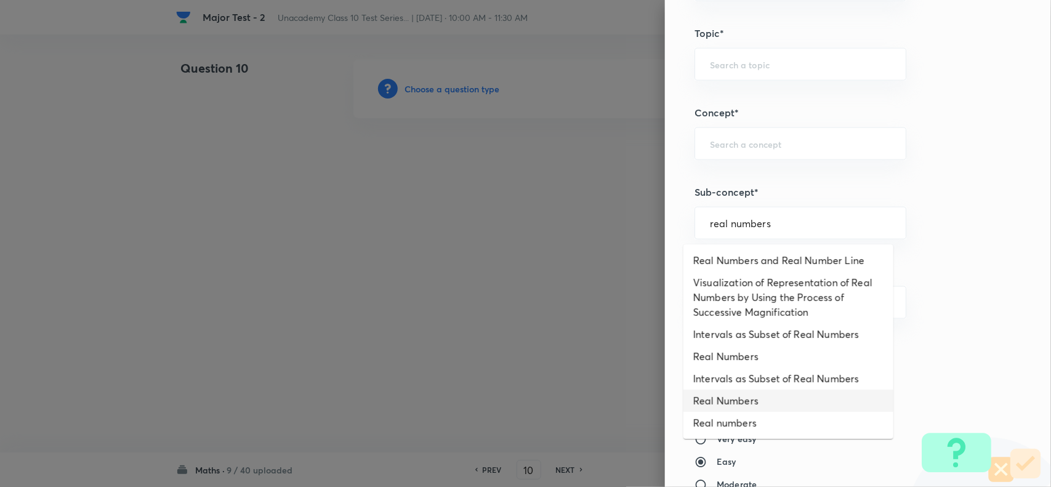
click at [762, 402] on li "Real Numbers" at bounding box center [789, 401] width 210 height 22
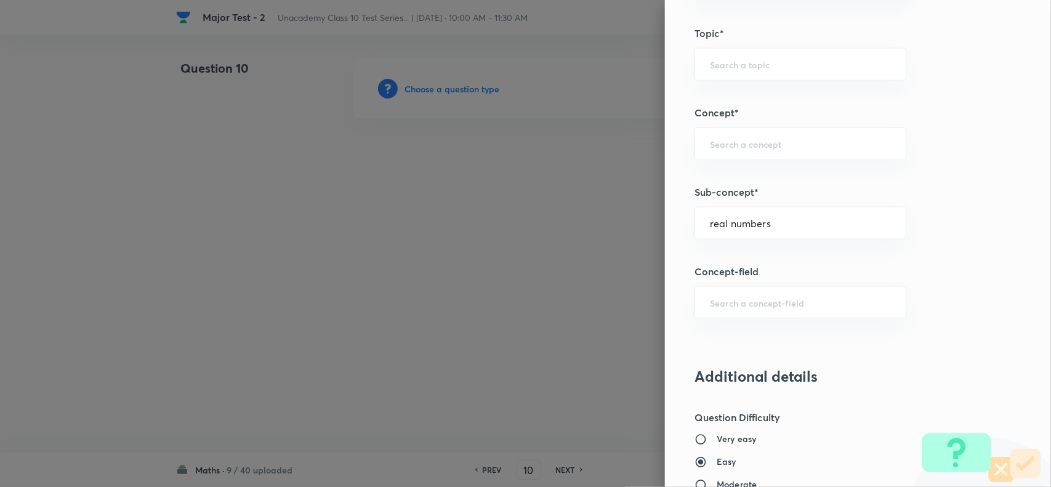
type input "Real Numbers"
type input "Foundation Class X"
type input "Mathematics - Class X"
type input "Number Theory and Inequalities"
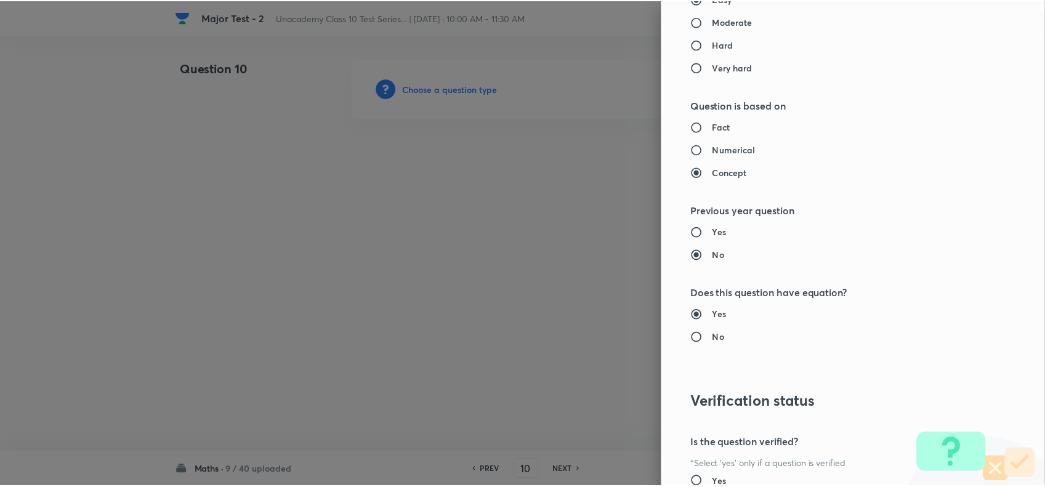
scroll to position [1276, 0]
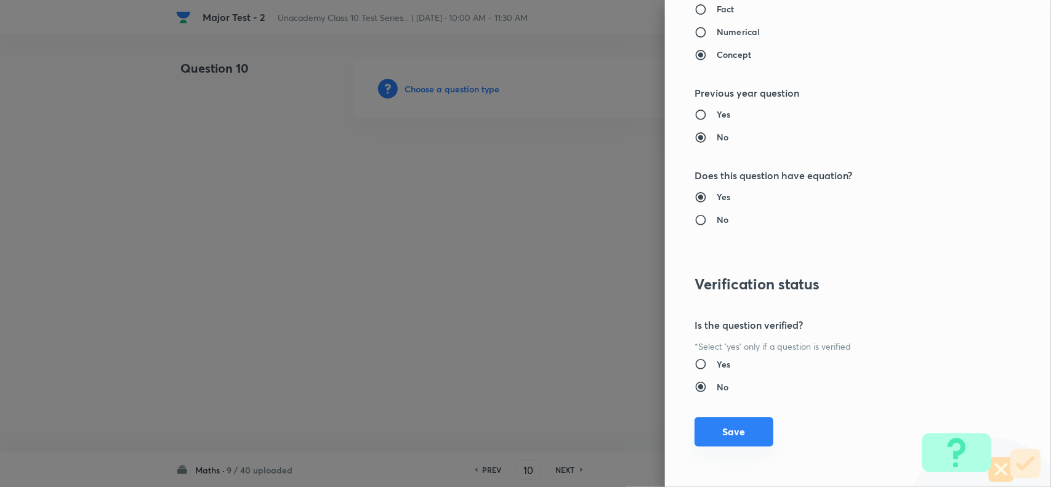
click at [731, 442] on button "Save" at bounding box center [734, 432] width 79 height 30
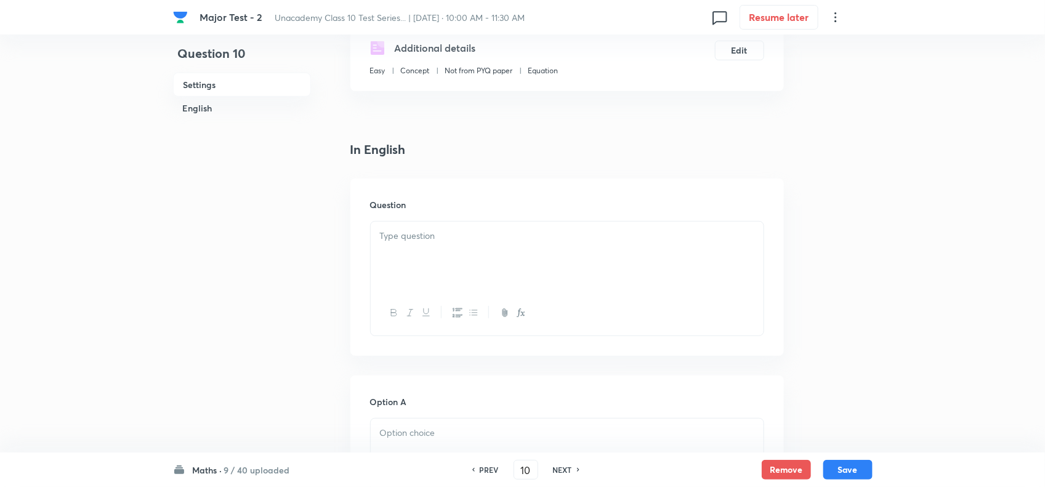
scroll to position [231, 0]
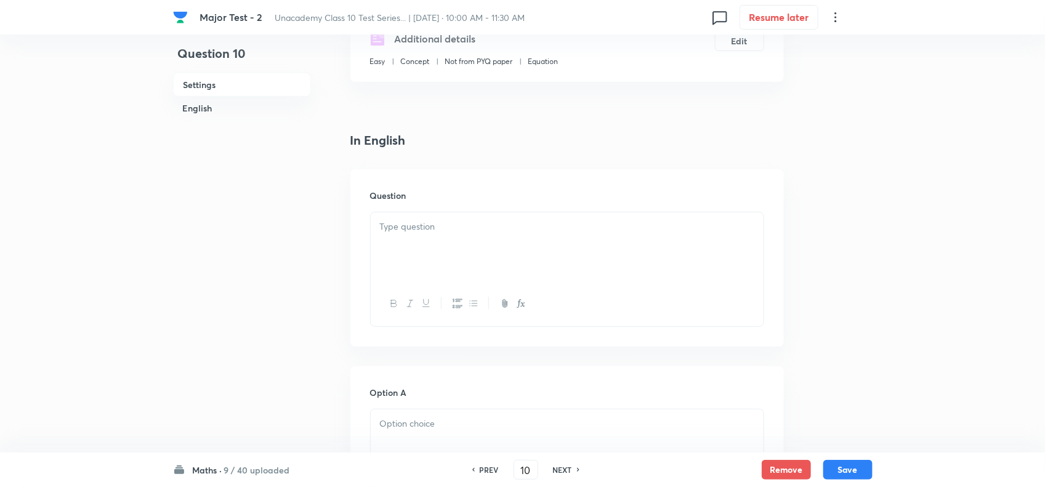
click at [503, 281] on div at bounding box center [567, 246] width 393 height 69
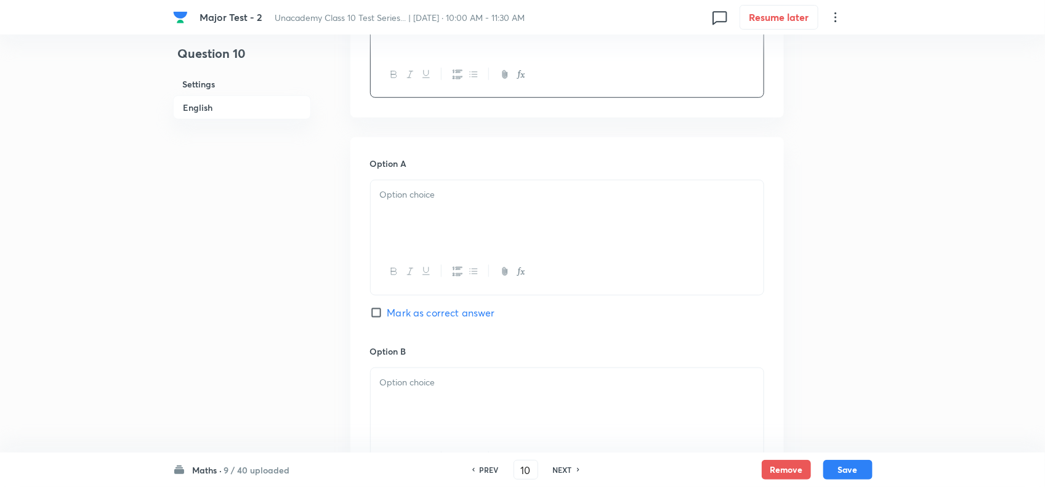
scroll to position [462, 0]
click at [426, 248] on div at bounding box center [567, 213] width 393 height 69
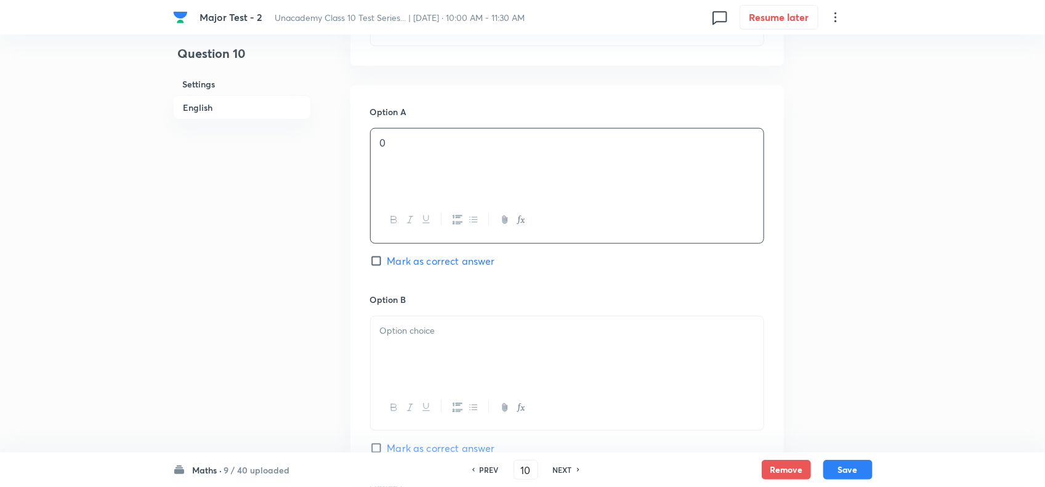
scroll to position [539, 0]
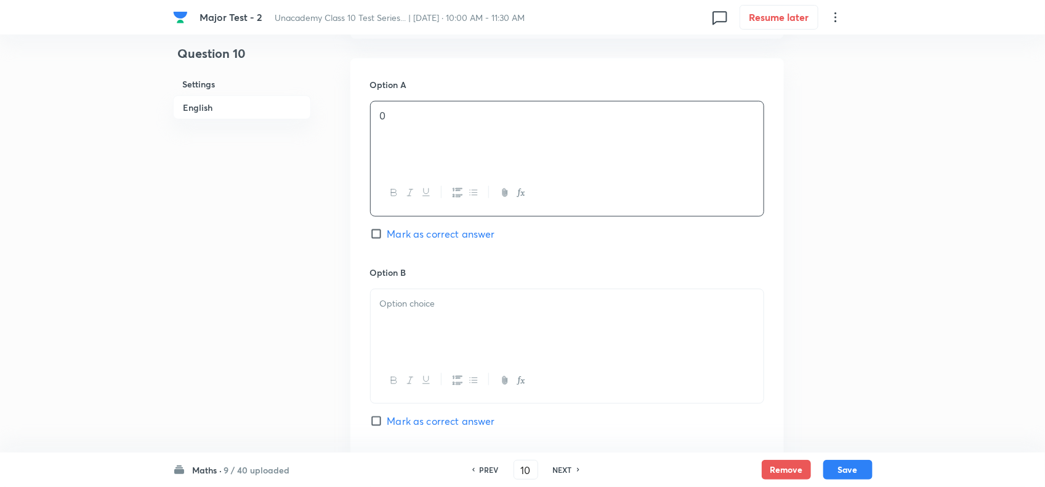
click at [432, 313] on div at bounding box center [567, 323] width 393 height 69
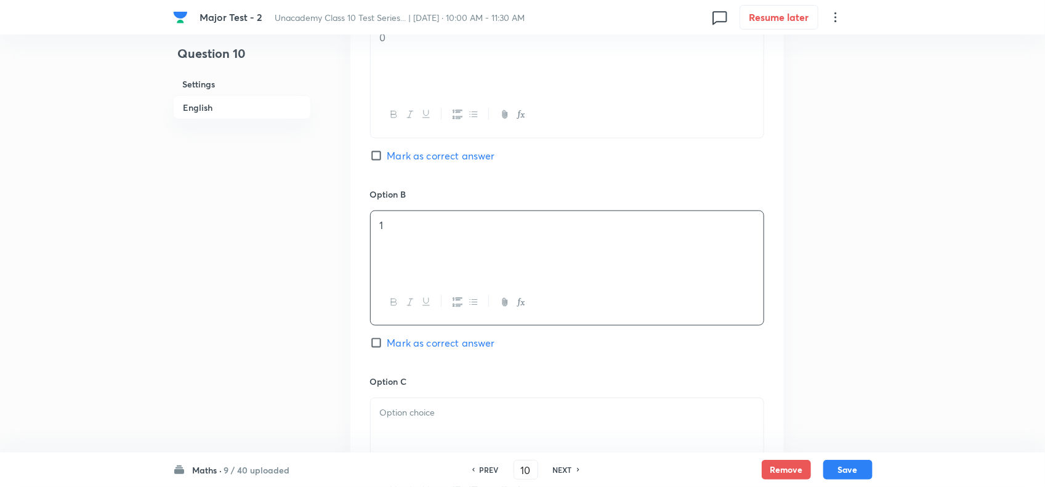
scroll to position [693, 0]
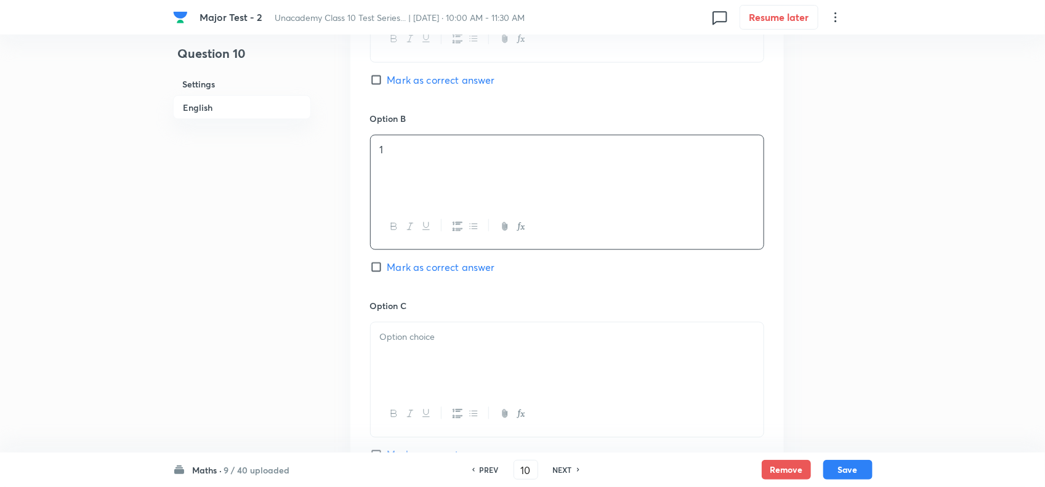
click at [441, 344] on p at bounding box center [567, 337] width 374 height 14
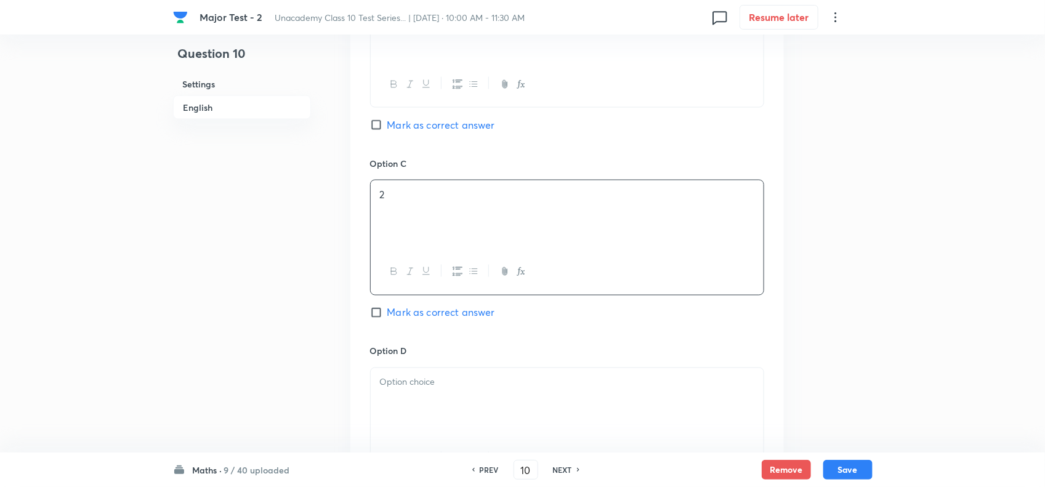
scroll to position [847, 0]
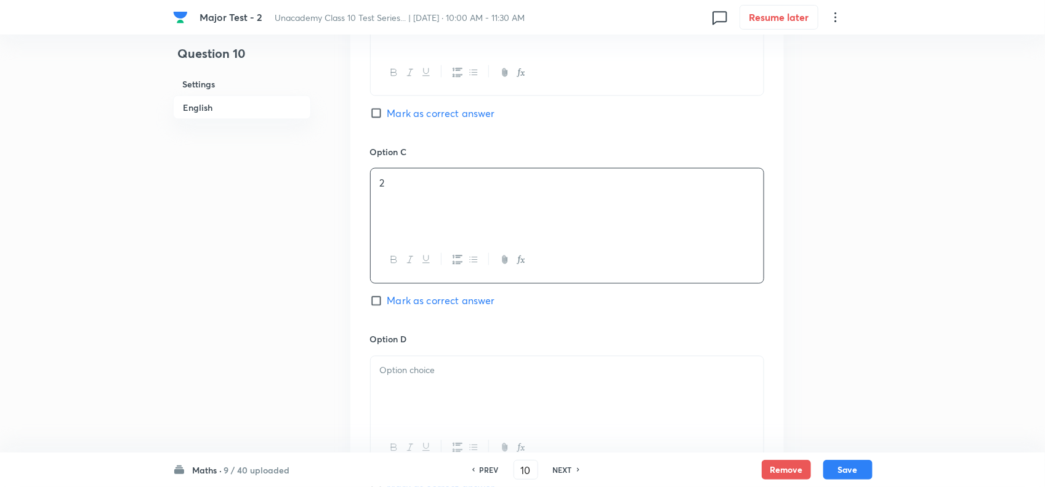
click at [445, 398] on div at bounding box center [567, 391] width 393 height 69
click at [413, 309] on span "Mark as correct answer" at bounding box center [441, 301] width 108 height 15
click at [387, 307] on input "Mark as correct answer" at bounding box center [378, 301] width 17 height 12
checkbox input "true"
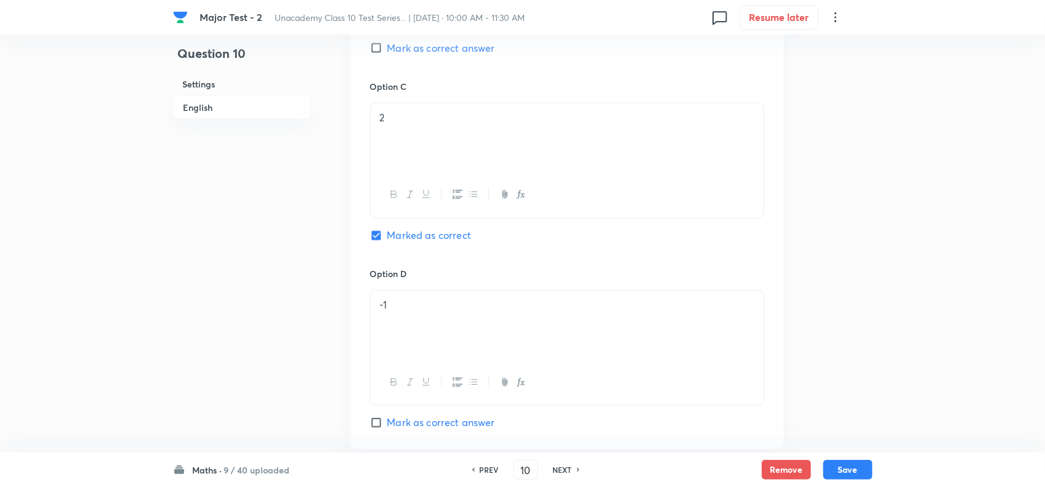
scroll to position [1202, 0]
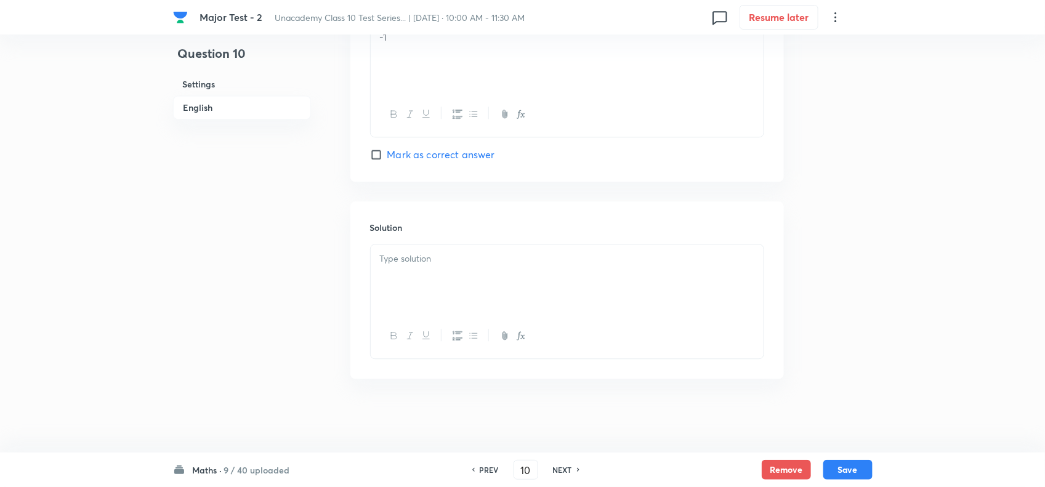
click at [434, 256] on p at bounding box center [567, 259] width 374 height 14
click at [844, 466] on button "Save" at bounding box center [847, 469] width 49 height 20
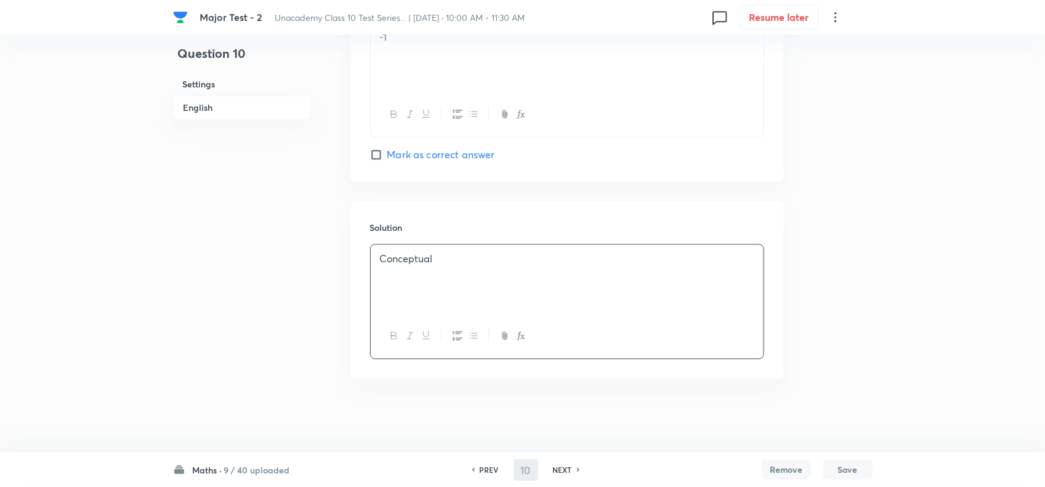
type input "11"
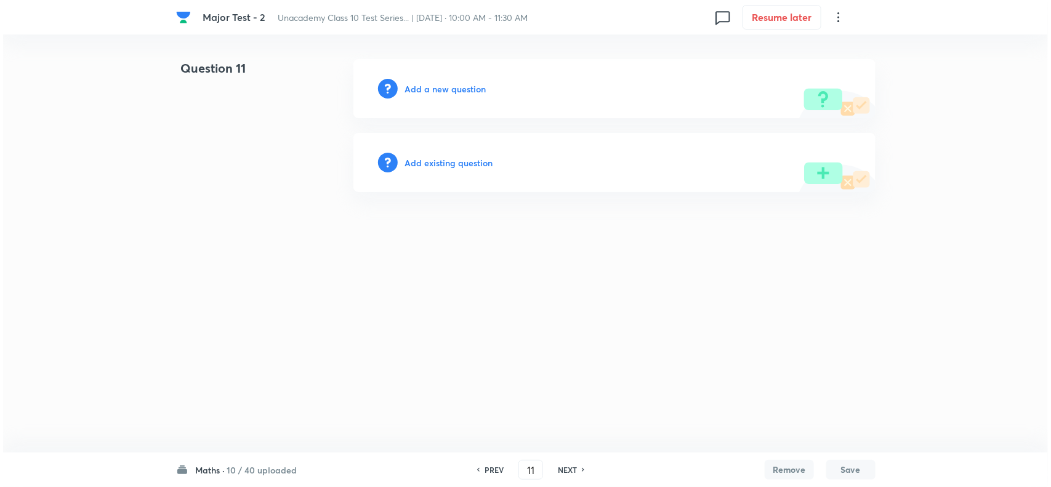
scroll to position [0, 0]
click at [438, 89] on h6 "Add a new question" at bounding box center [445, 89] width 81 height 13
click at [487, 90] on h6 "Choose a question type" at bounding box center [452, 89] width 95 height 13
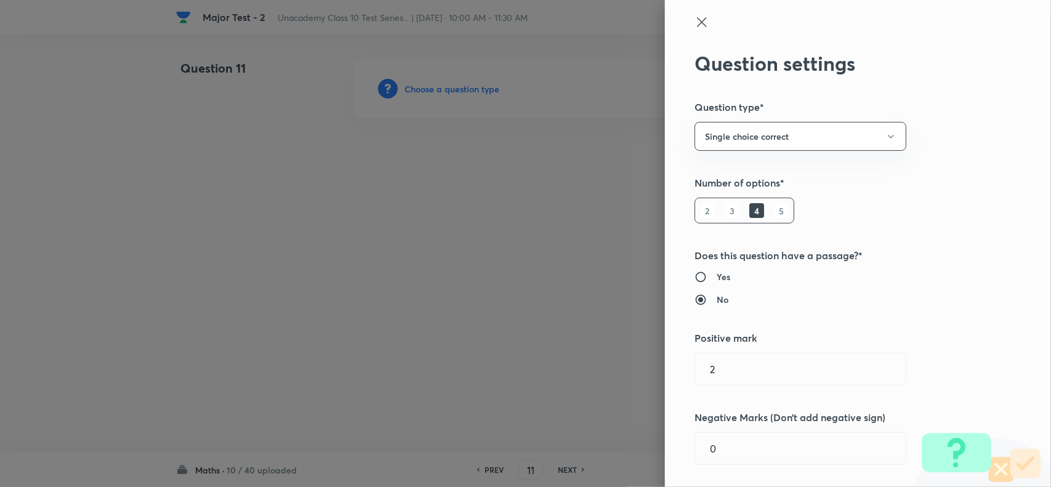
click at [487, 90] on div at bounding box center [525, 243] width 1051 height 487
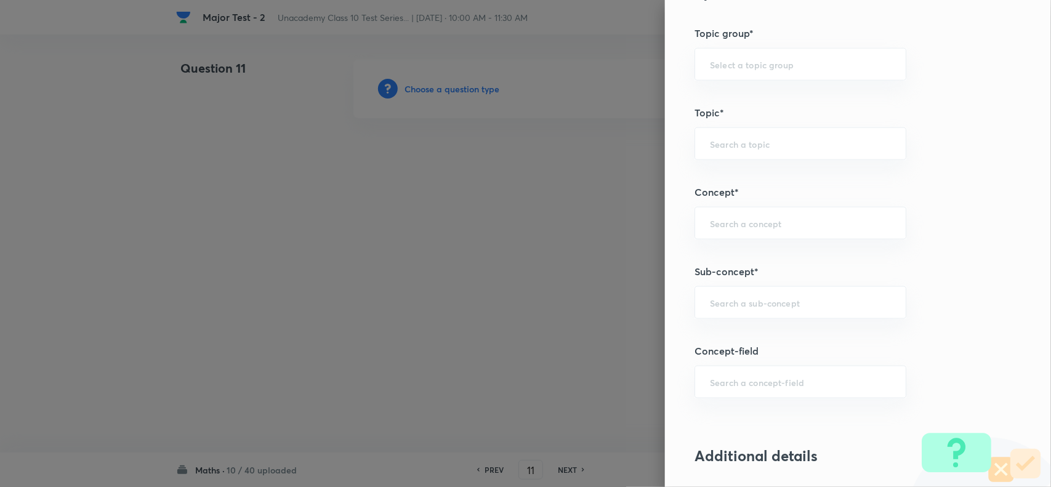
scroll to position [693, 0]
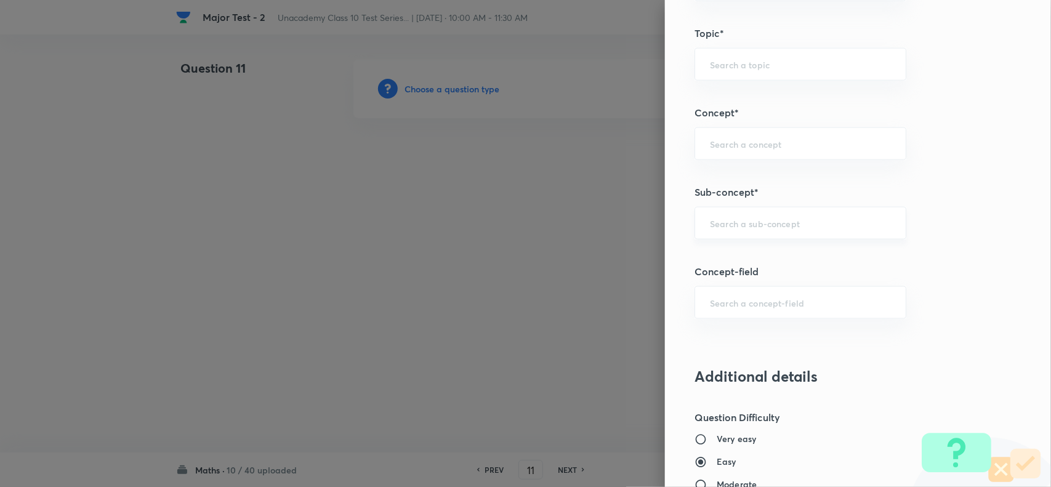
click at [726, 214] on div "​" at bounding box center [801, 223] width 212 height 33
click at [730, 225] on input "text" at bounding box center [800, 223] width 181 height 12
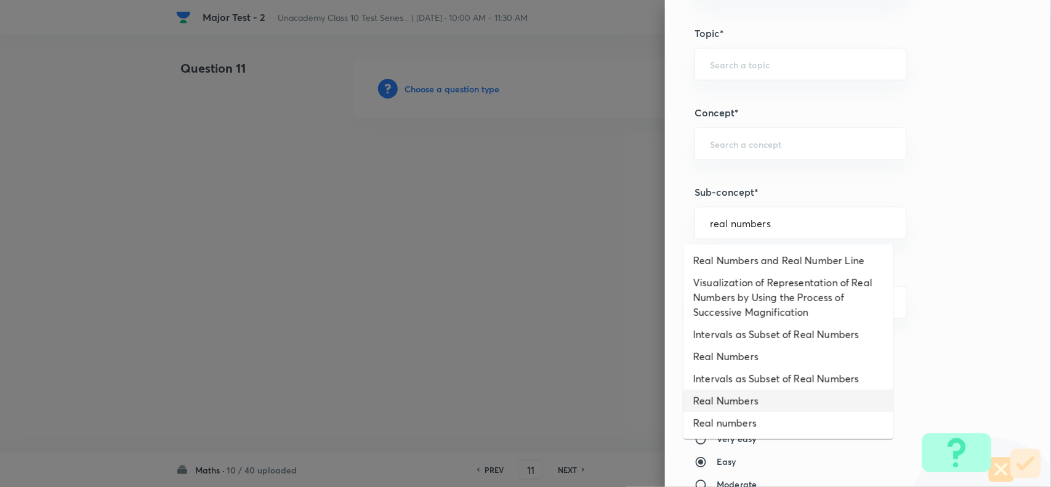
click at [744, 402] on li "Real Numbers" at bounding box center [789, 401] width 210 height 22
type input "Real Numbers"
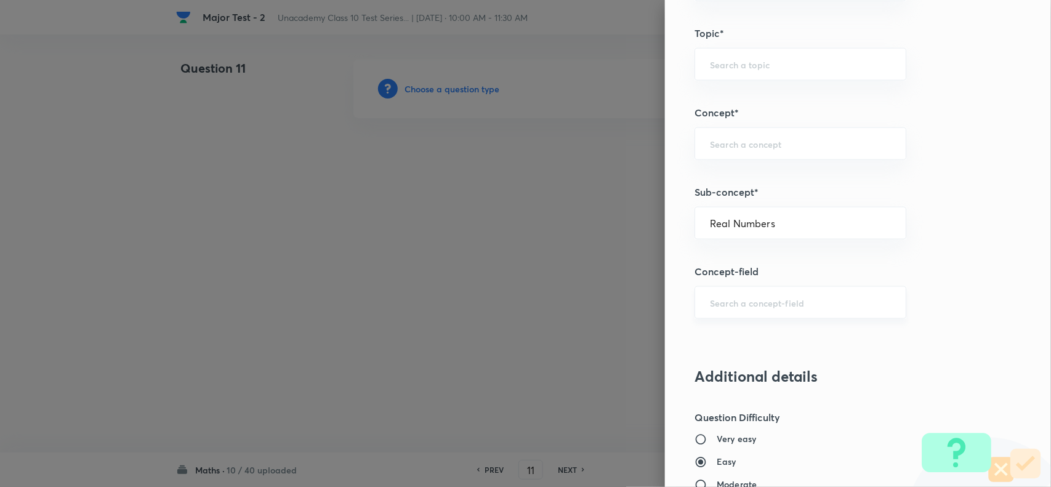
type input "Foundation Class X"
type input "Mathematics - Class X"
type input "Number Theory and Inequalities"
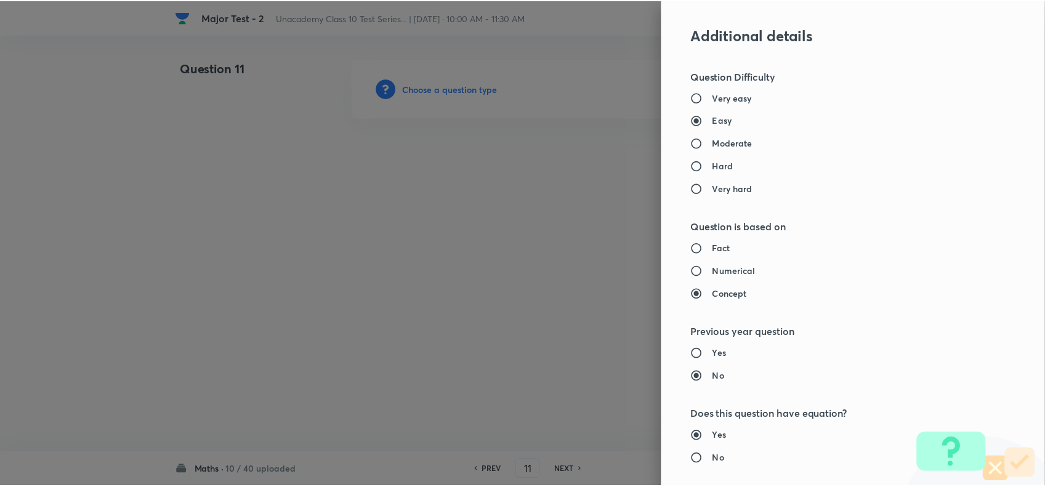
scroll to position [1276, 0]
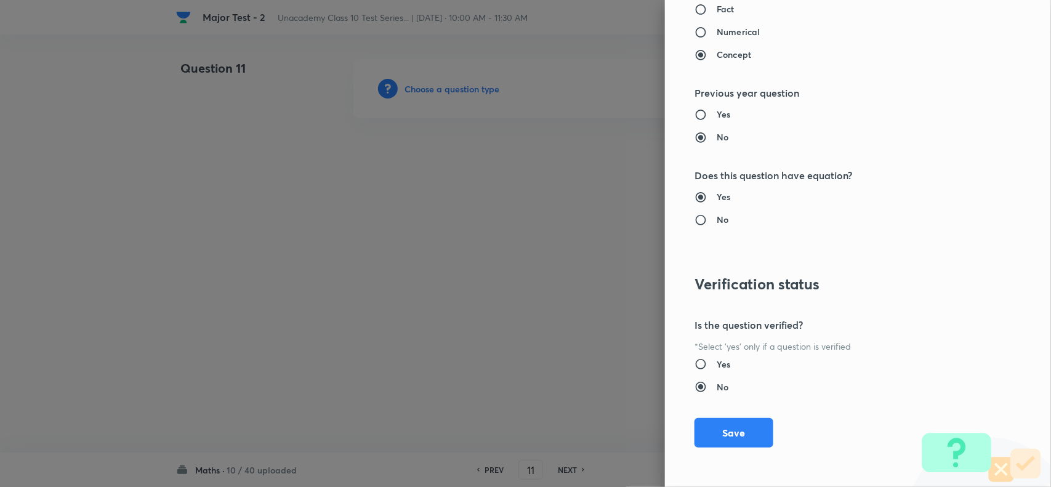
click at [715, 451] on div "Question settings Question type* Single choice correct Number of options* 2 3 4…" at bounding box center [858, 243] width 386 height 487
click at [714, 439] on button "Save" at bounding box center [734, 432] width 79 height 30
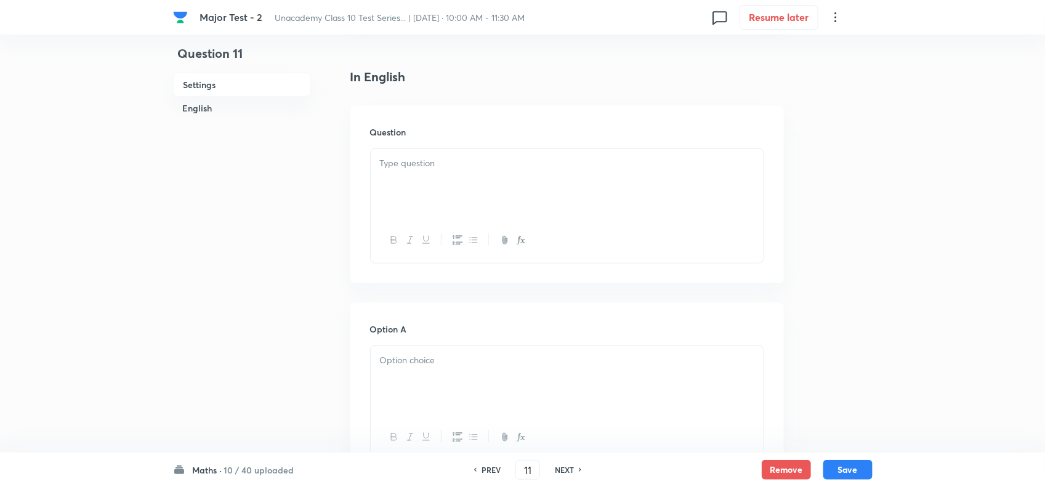
scroll to position [308, 0]
click at [432, 157] on p at bounding box center [567, 150] width 374 height 14
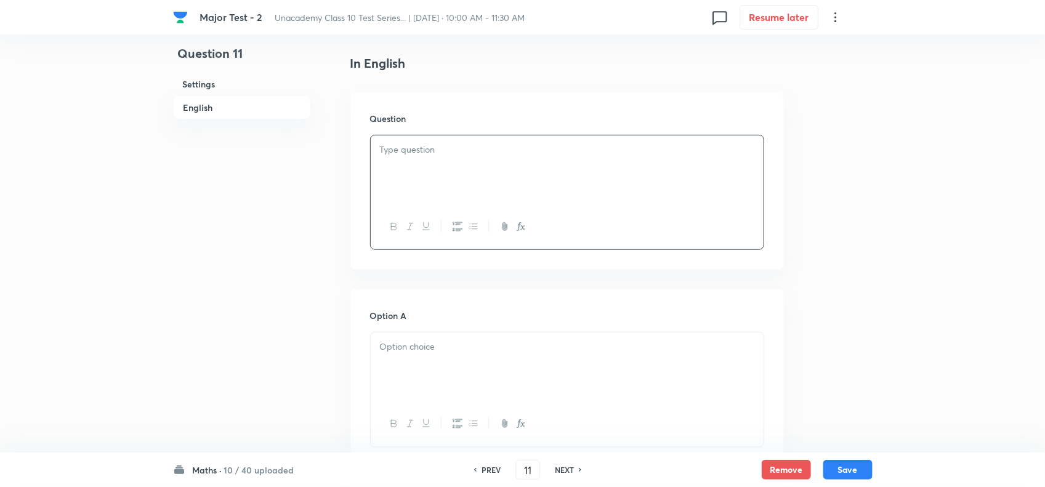
click at [445, 188] on div at bounding box center [567, 169] width 393 height 69
click at [432, 354] on div at bounding box center [567, 367] width 393 height 69
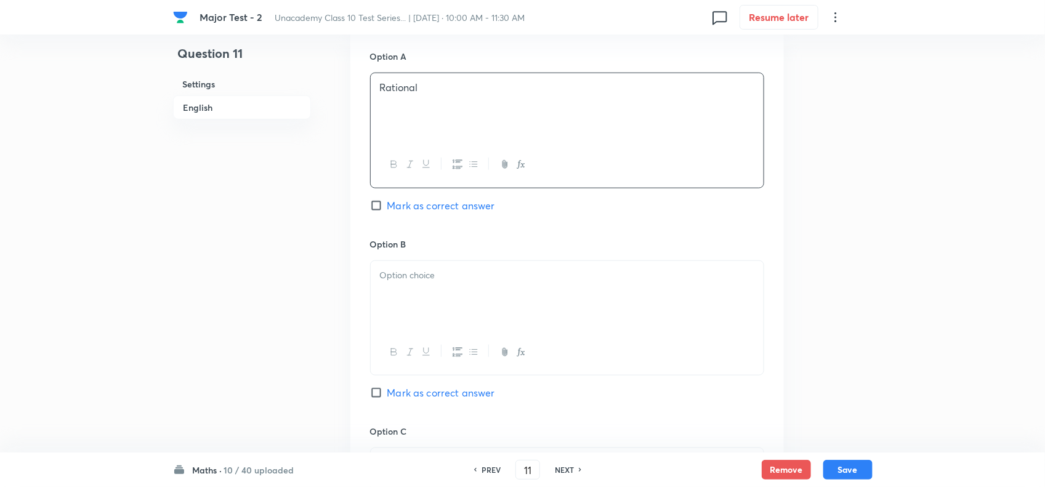
scroll to position [616, 0]
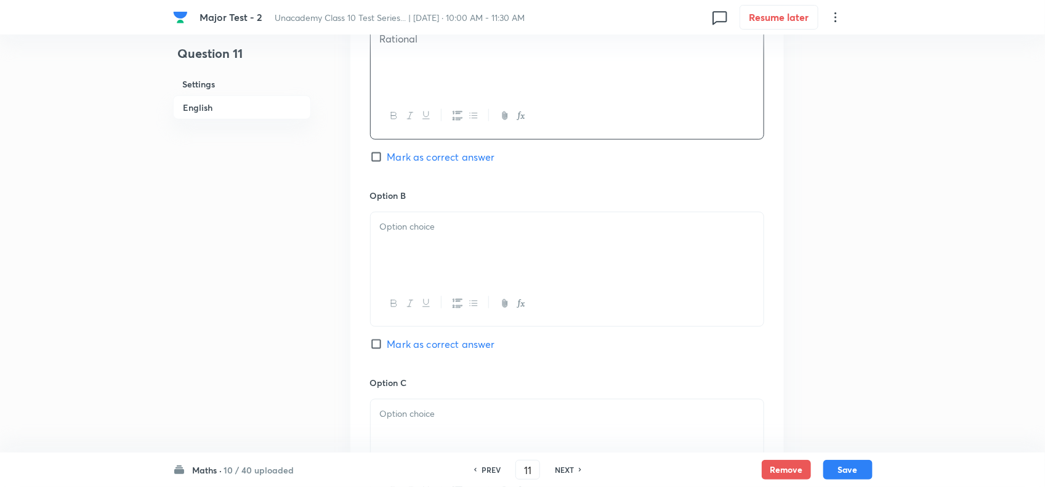
click at [411, 234] on p at bounding box center [567, 227] width 374 height 14
click at [419, 352] on span "Mark as correct answer" at bounding box center [441, 344] width 108 height 15
click at [387, 350] on input "Mark as correct answer" at bounding box center [378, 344] width 17 height 12
checkbox input "true"
click at [413, 421] on p at bounding box center [567, 414] width 374 height 14
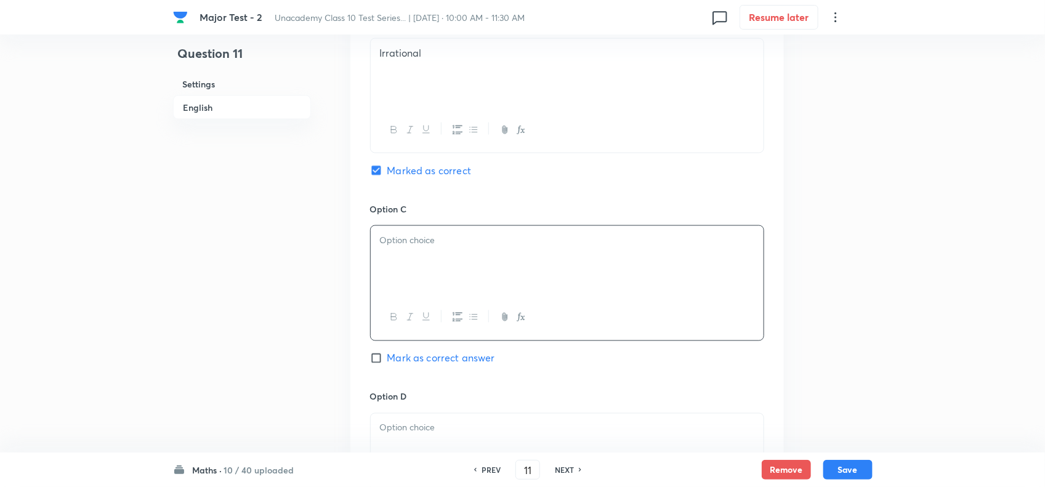
scroll to position [847, 0]
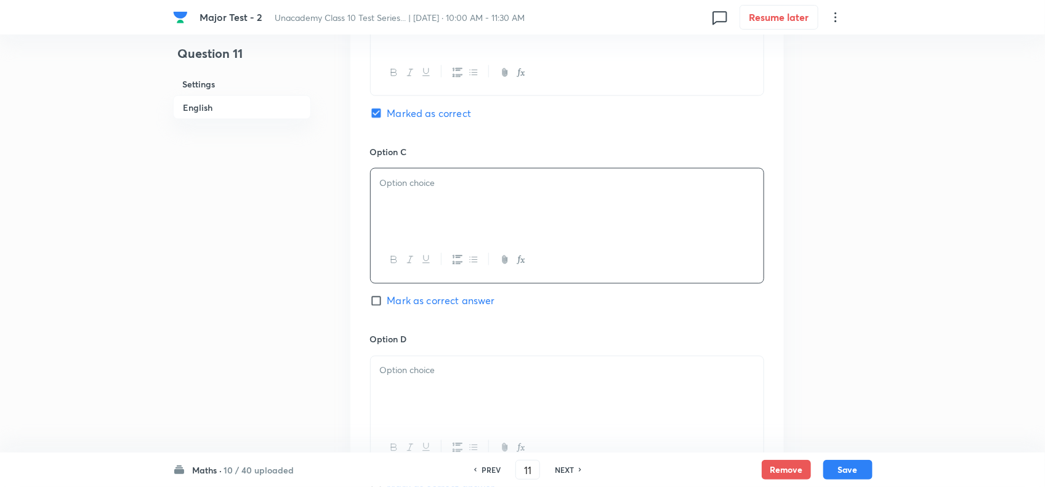
click at [419, 346] on h6 "Option D" at bounding box center [567, 339] width 394 height 13
click at [419, 378] on p at bounding box center [567, 371] width 374 height 14
click at [423, 235] on div at bounding box center [567, 203] width 393 height 69
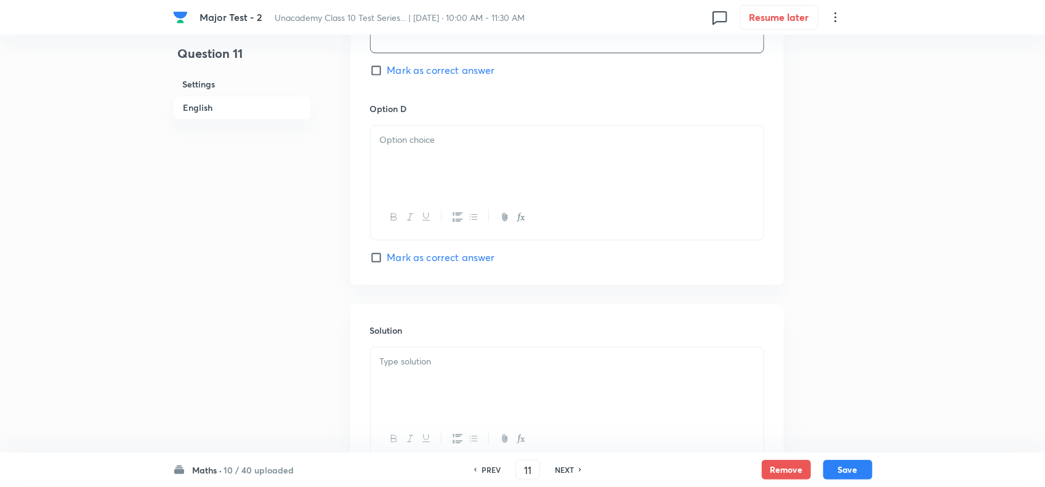
click at [419, 194] on div at bounding box center [567, 160] width 393 height 69
click at [402, 369] on p at bounding box center [567, 362] width 374 height 14
click at [828, 472] on button "Save" at bounding box center [847, 469] width 49 height 20
type input "12"
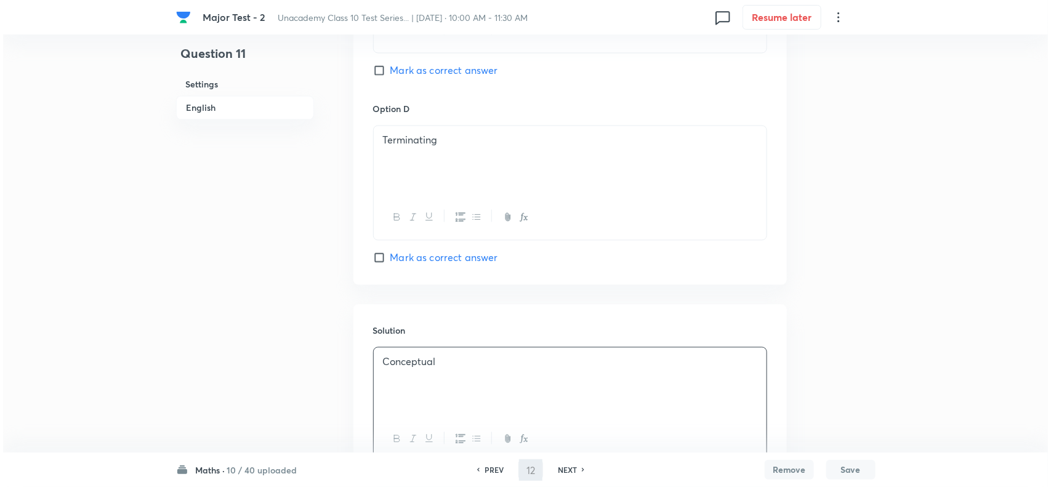
scroll to position [0, 0]
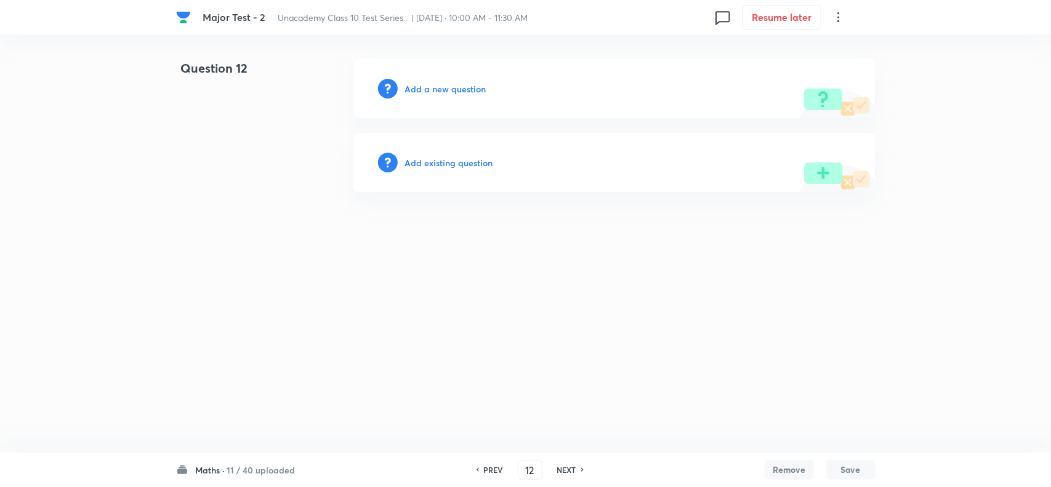
click at [442, 86] on h6 "Add a new question" at bounding box center [445, 89] width 81 height 13
click at [453, 86] on h6 "Choose a question type" at bounding box center [452, 89] width 95 height 13
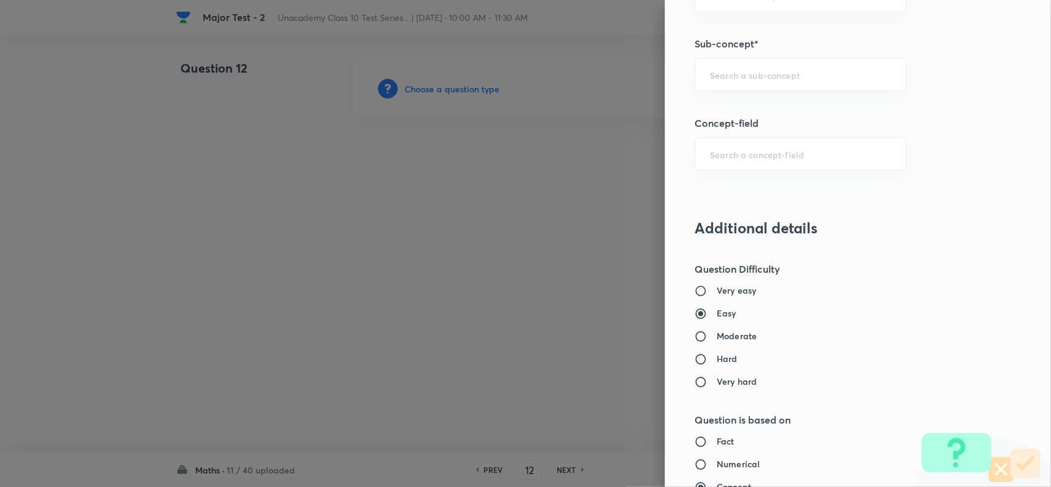
scroll to position [847, 0]
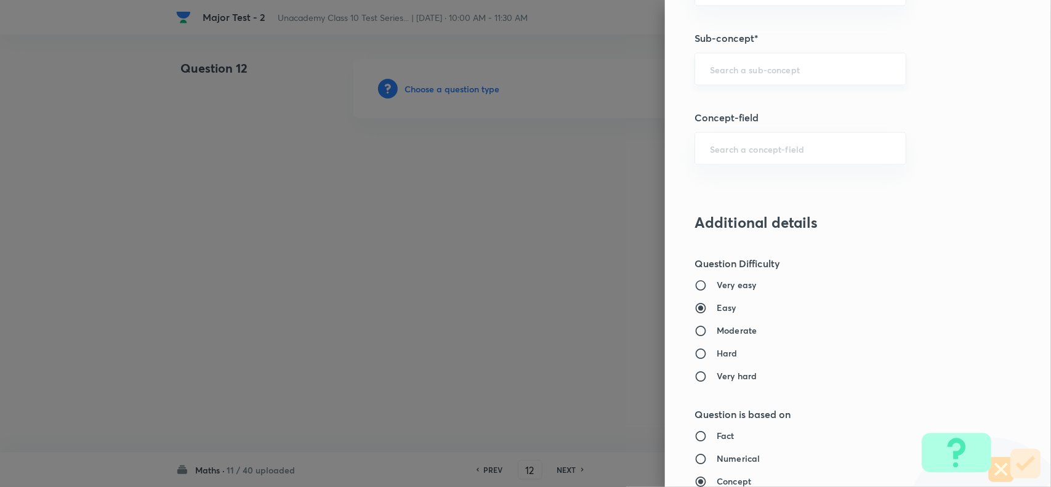
click at [746, 75] on input "text" at bounding box center [800, 69] width 181 height 12
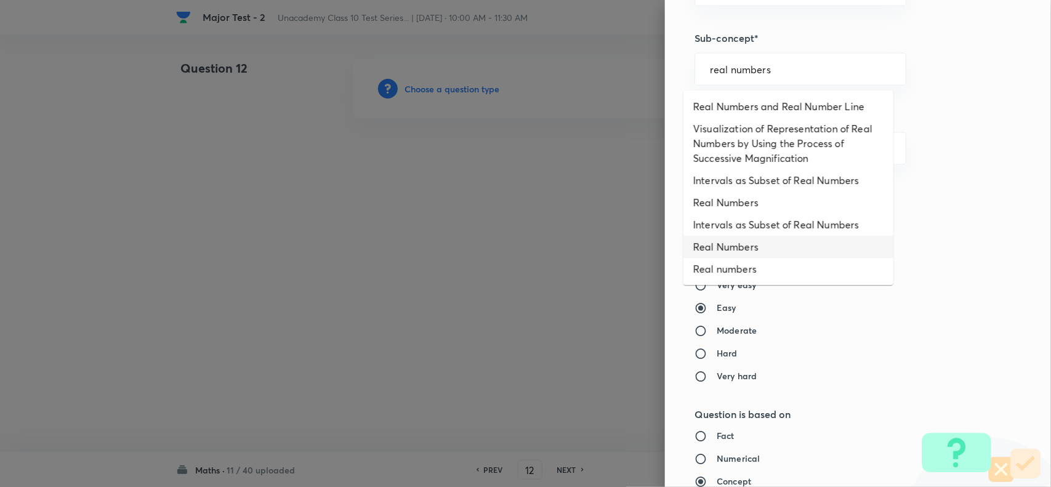
click at [740, 248] on li "Real Numbers" at bounding box center [789, 247] width 210 height 22
type input "Real Numbers"
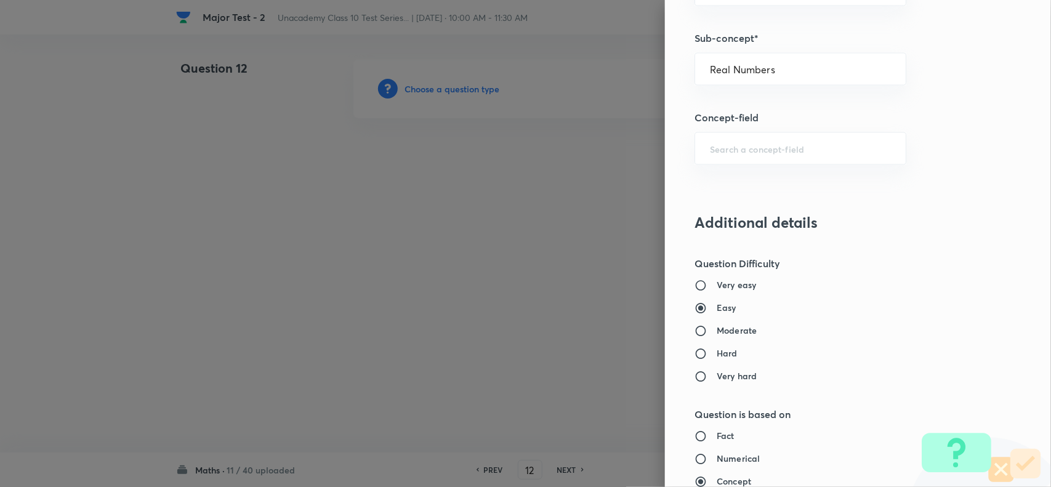
type input "Foundation Class X"
type input "Mathematics - Class X"
type input "Number Theory and Inequalities"
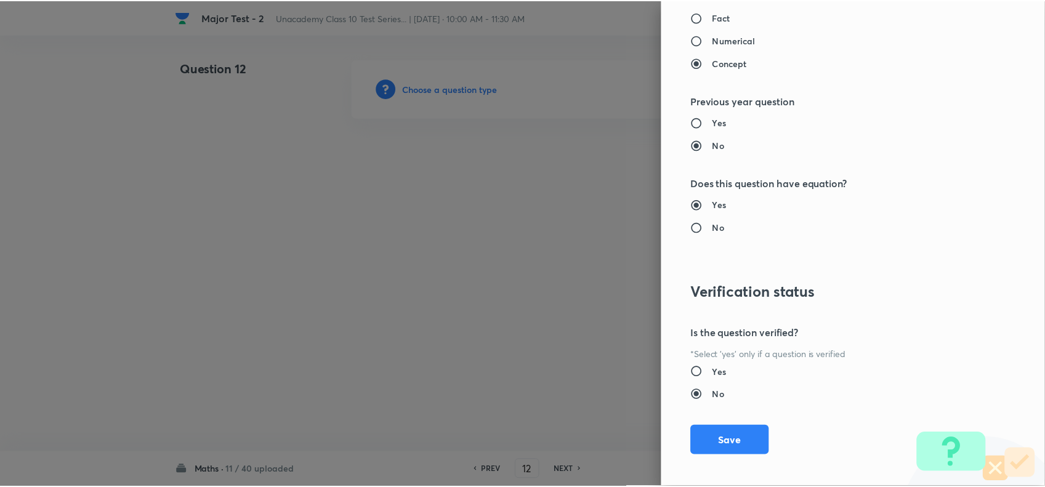
scroll to position [1276, 0]
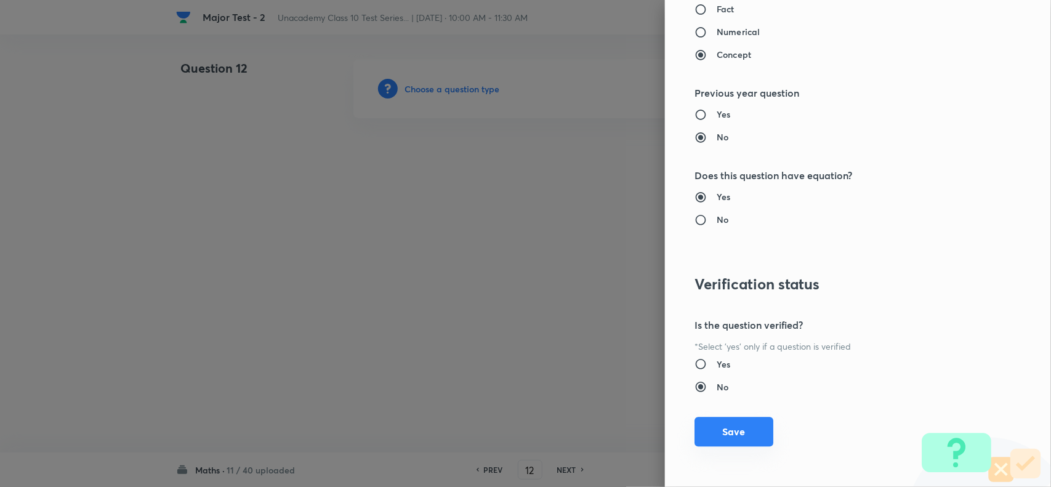
drag, startPoint x: 712, startPoint y: 438, endPoint x: 599, endPoint y: 342, distance: 148.6
click at [712, 439] on button "Save" at bounding box center [734, 433] width 79 height 30
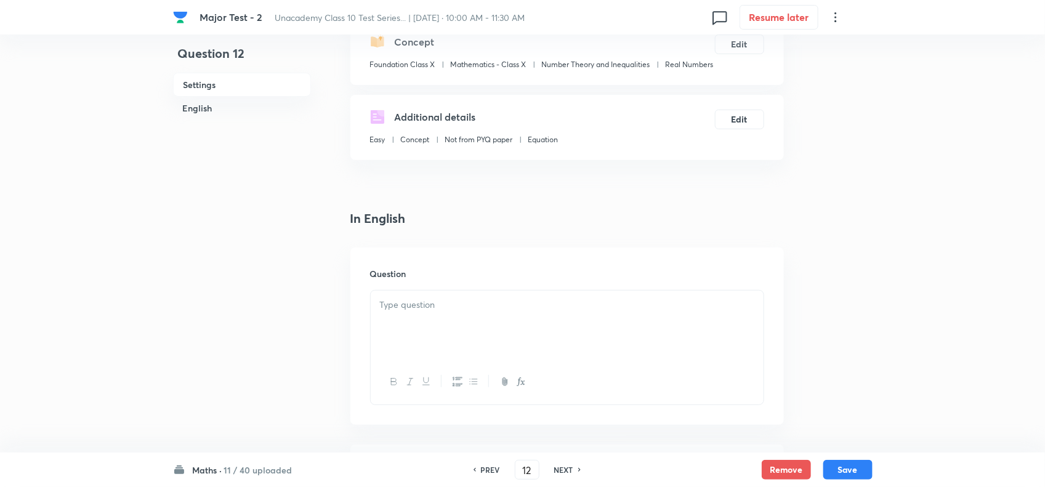
scroll to position [154, 0]
drag, startPoint x: 534, startPoint y: 312, endPoint x: 530, endPoint y: 337, distance: 24.9
click at [533, 311] on p at bounding box center [567, 304] width 374 height 14
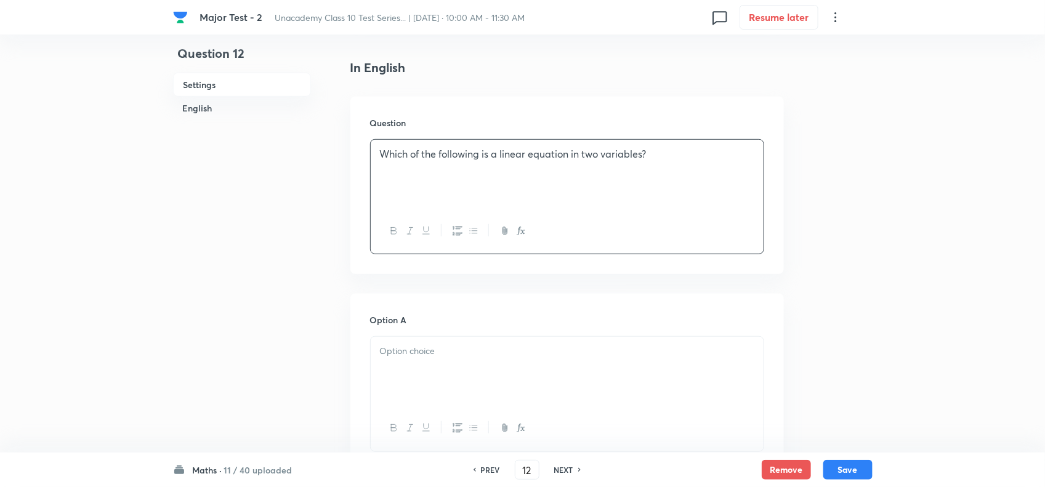
scroll to position [308, 0]
click at [435, 322] on h6 "Option A" at bounding box center [567, 315] width 394 height 13
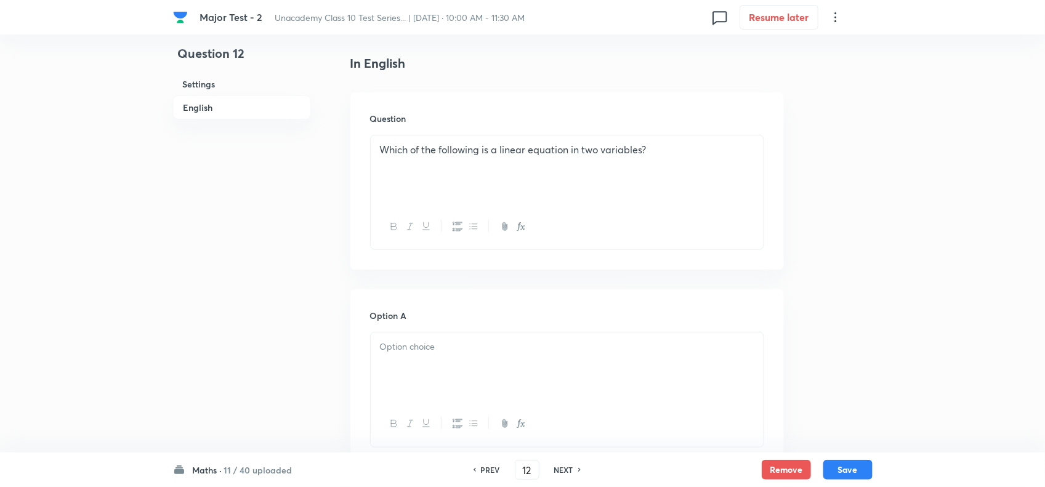
click at [435, 354] on p at bounding box center [567, 347] width 374 height 14
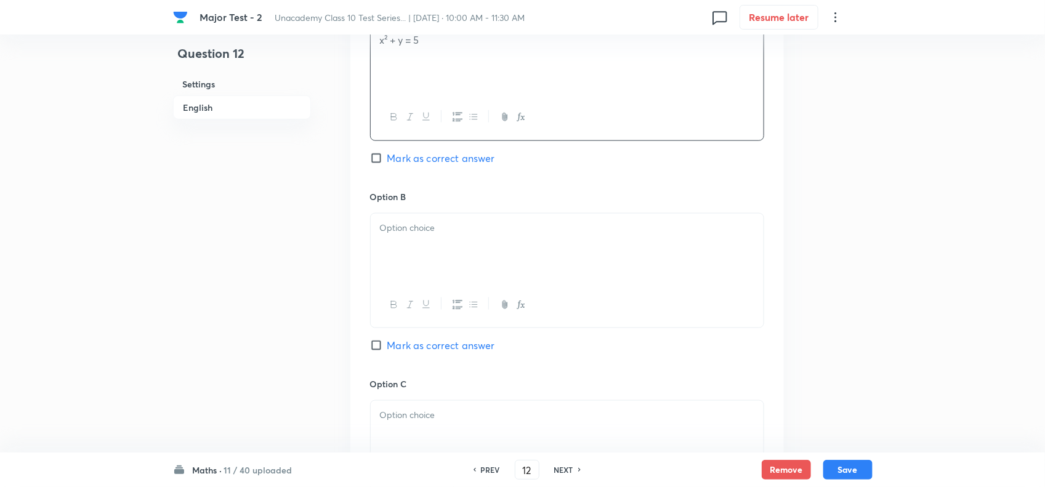
scroll to position [616, 0]
click at [442, 315] on div at bounding box center [567, 303] width 393 height 45
click at [439, 266] on div at bounding box center [567, 246] width 393 height 69
click at [428, 352] on span "Mark as correct answer" at bounding box center [441, 344] width 108 height 15
click at [387, 350] on input "Mark as correct answer" at bounding box center [378, 344] width 17 height 12
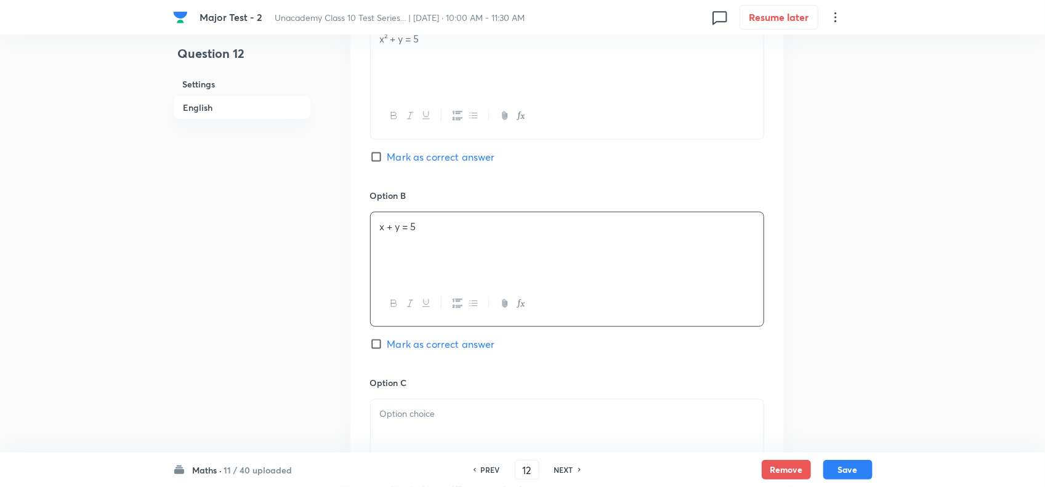
checkbox input "true"
click at [442, 421] on p at bounding box center [567, 414] width 374 height 14
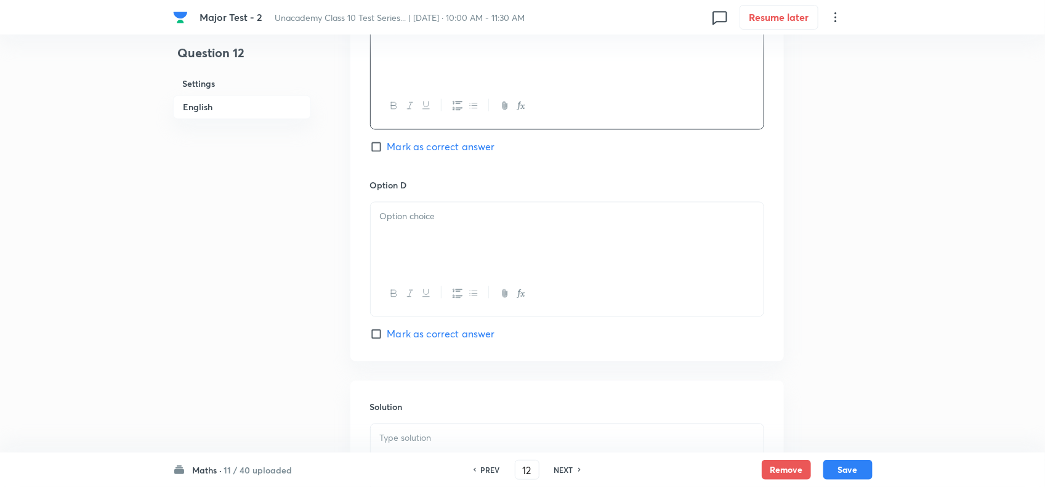
click at [432, 265] on div at bounding box center [567, 237] width 393 height 69
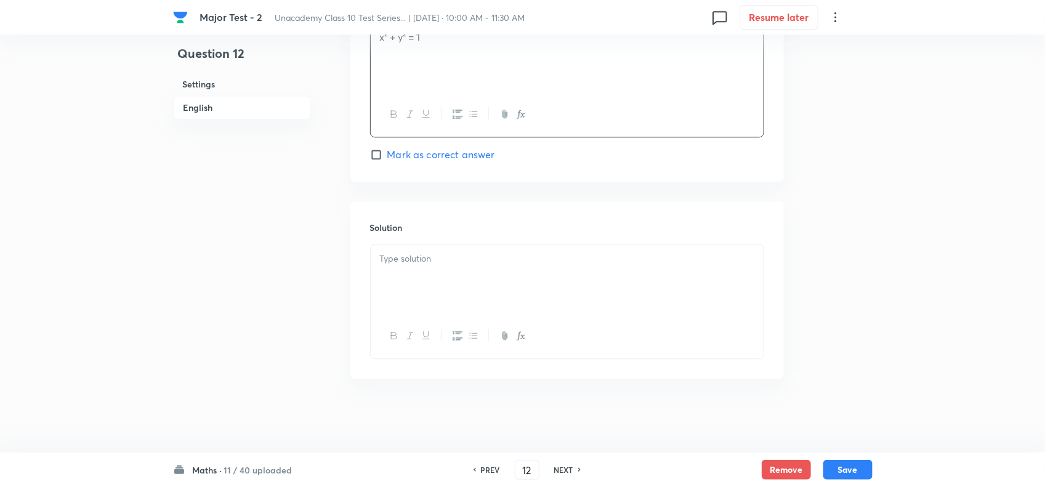
scroll to position [1202, 0]
click at [440, 262] on p at bounding box center [567, 259] width 374 height 14
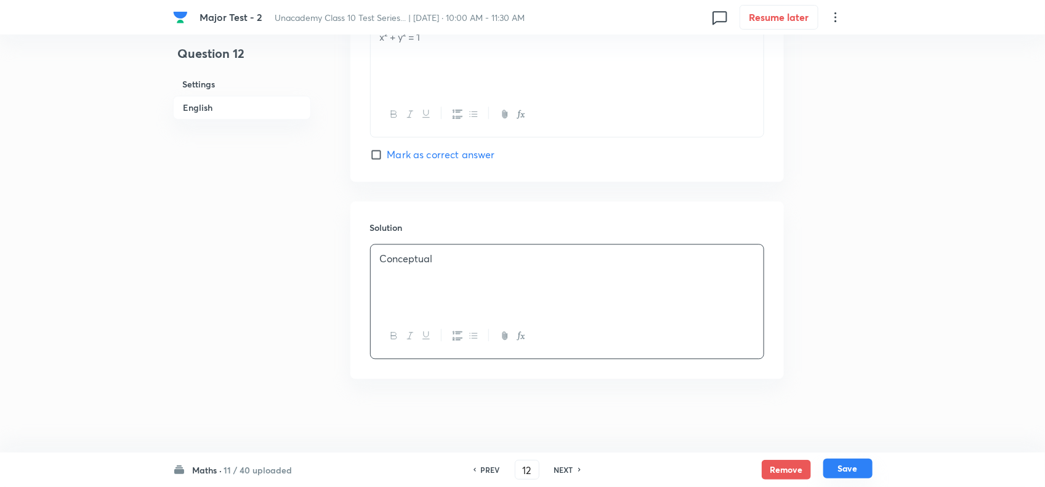
click at [859, 463] on button "Save" at bounding box center [847, 469] width 49 height 20
type input "13"
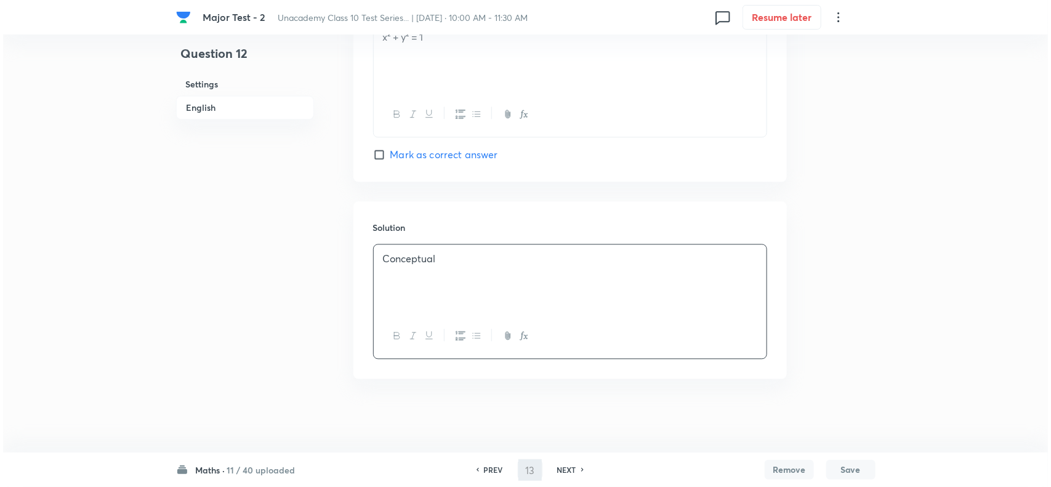
scroll to position [0, 0]
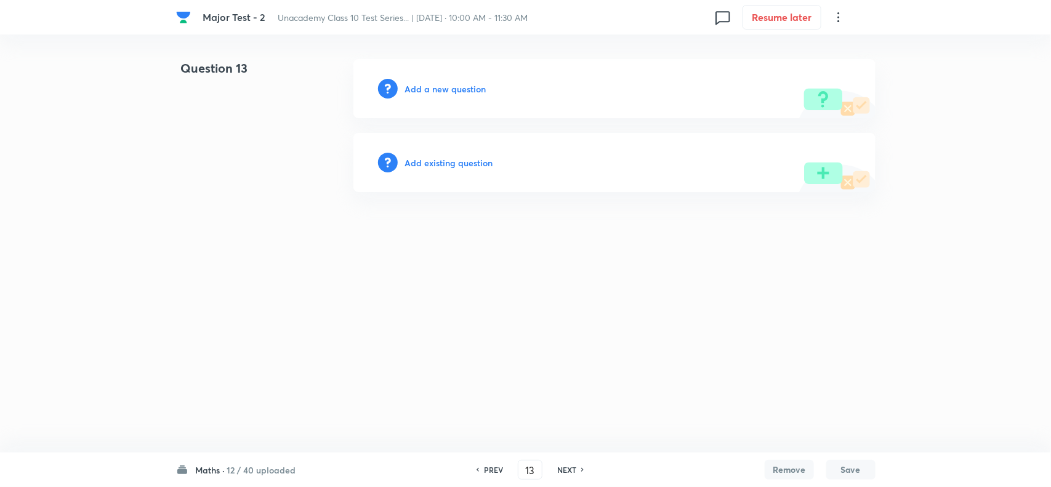
click at [456, 86] on h6 "Add a new question" at bounding box center [445, 89] width 81 height 13
click at [459, 86] on h6 "Choose a question type" at bounding box center [452, 89] width 95 height 13
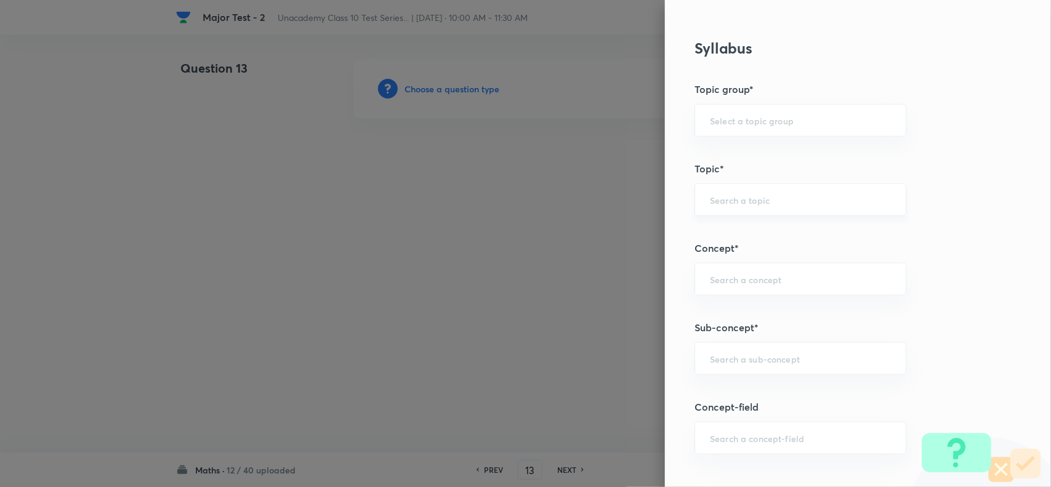
scroll to position [693, 0]
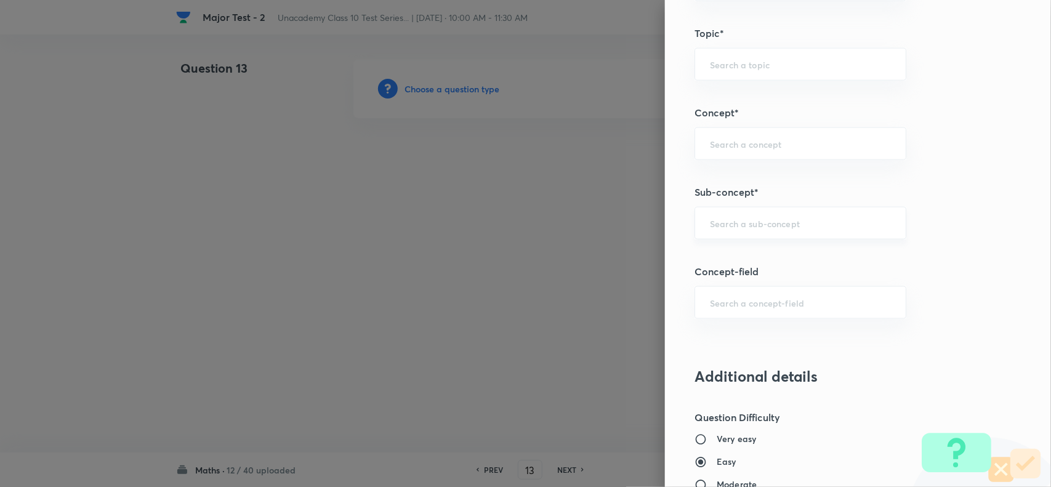
click at [713, 219] on input "text" at bounding box center [800, 223] width 181 height 12
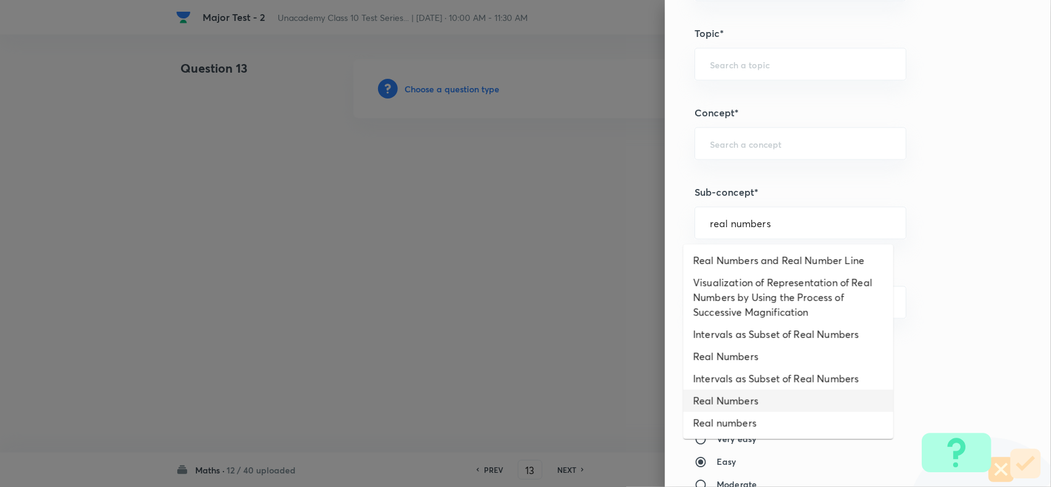
click at [754, 398] on li "Real Numbers" at bounding box center [789, 401] width 210 height 22
type input "Real Numbers"
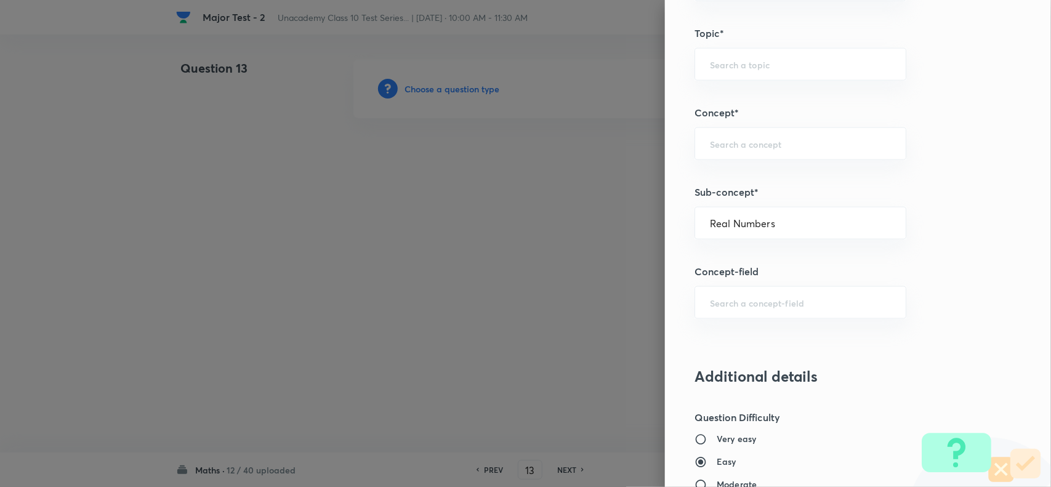
type input "Foundation Class X"
type input "Mathematics - Class X"
type input "Number Theory and Inequalities"
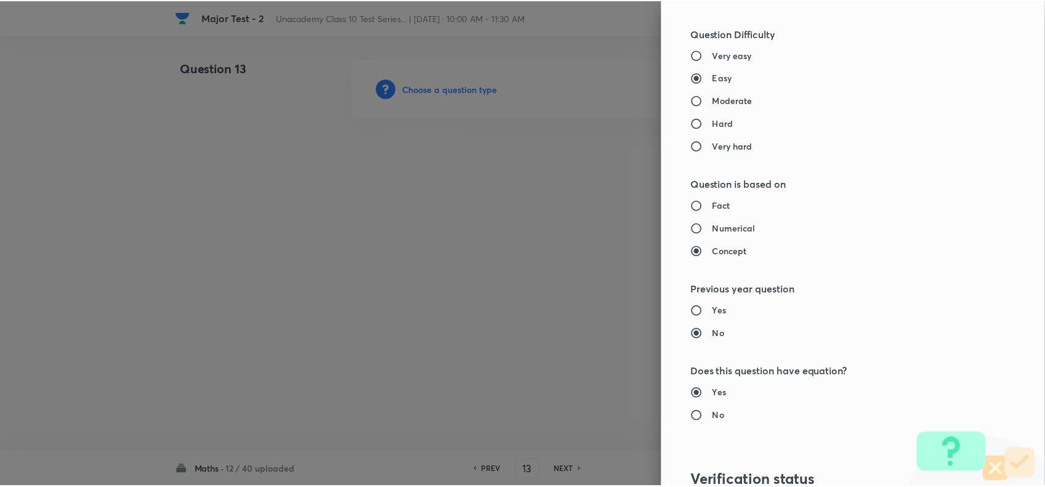
scroll to position [1276, 0]
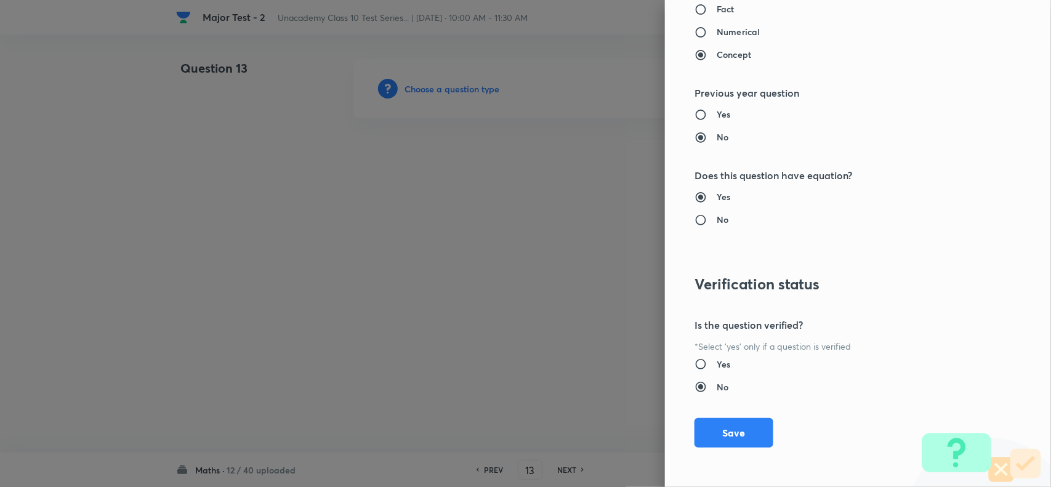
click at [719, 405] on div "Question settings Question type* Single choice correct Number of options* 2 3 4…" at bounding box center [858, 243] width 386 height 487
click at [721, 427] on button "Save" at bounding box center [734, 432] width 79 height 30
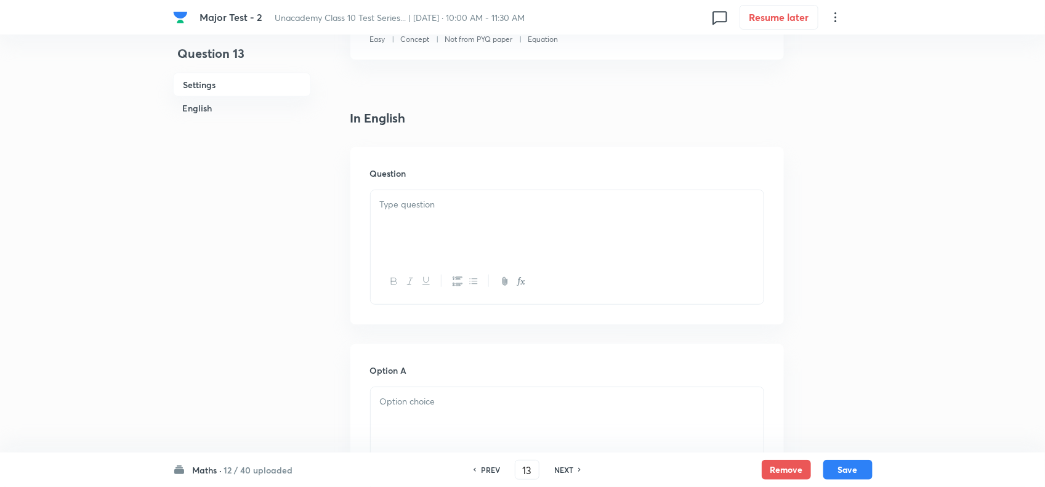
scroll to position [308, 0]
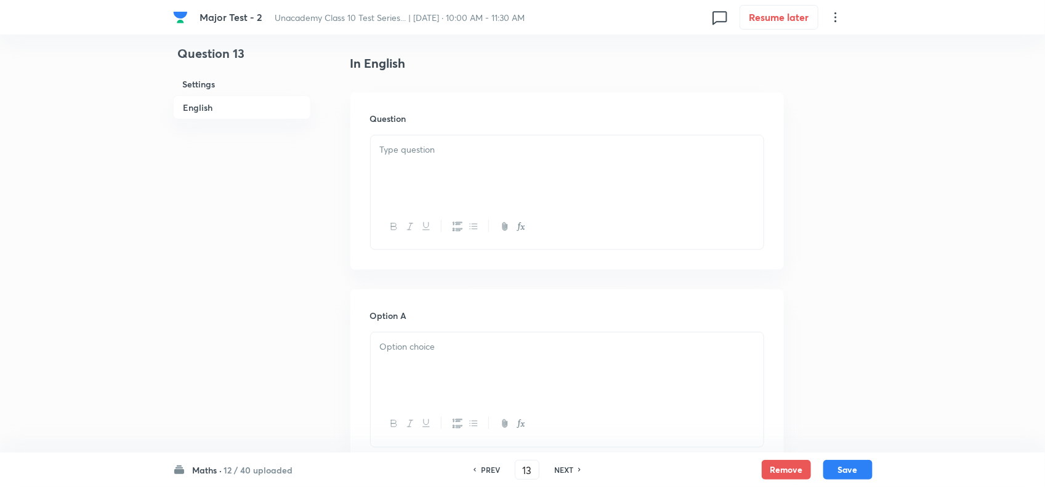
click at [453, 174] on div at bounding box center [567, 169] width 393 height 69
click at [429, 176] on div at bounding box center [567, 169] width 393 height 69
click at [419, 354] on p at bounding box center [567, 347] width 374 height 14
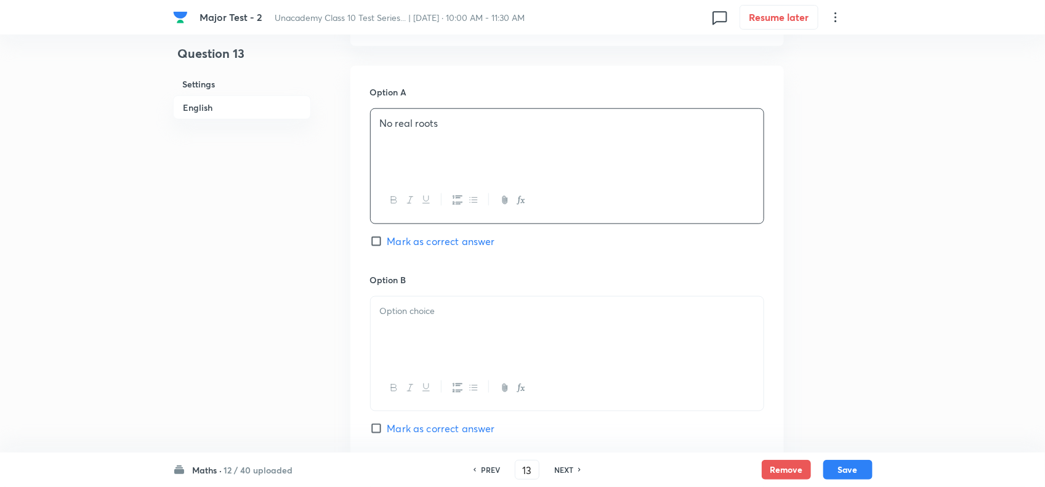
scroll to position [616, 0]
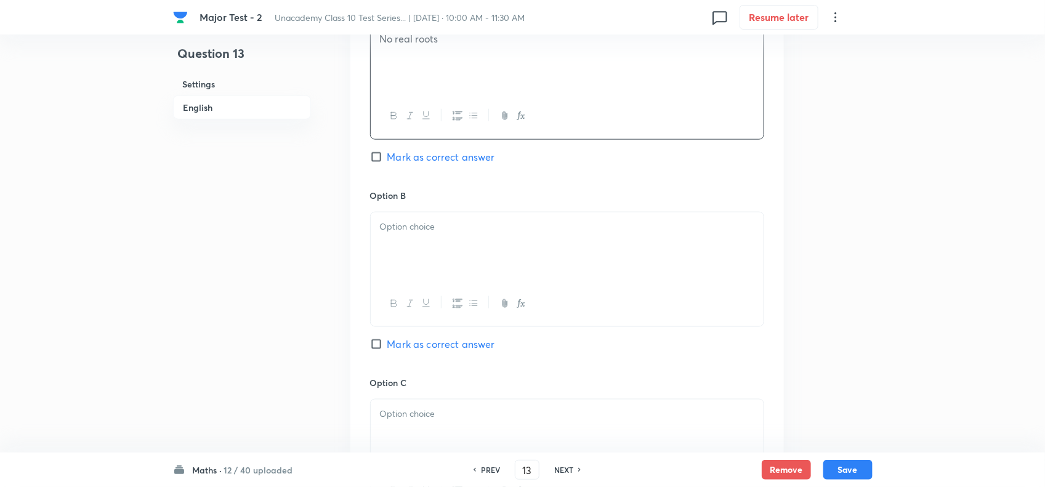
click at [414, 278] on div at bounding box center [567, 246] width 393 height 69
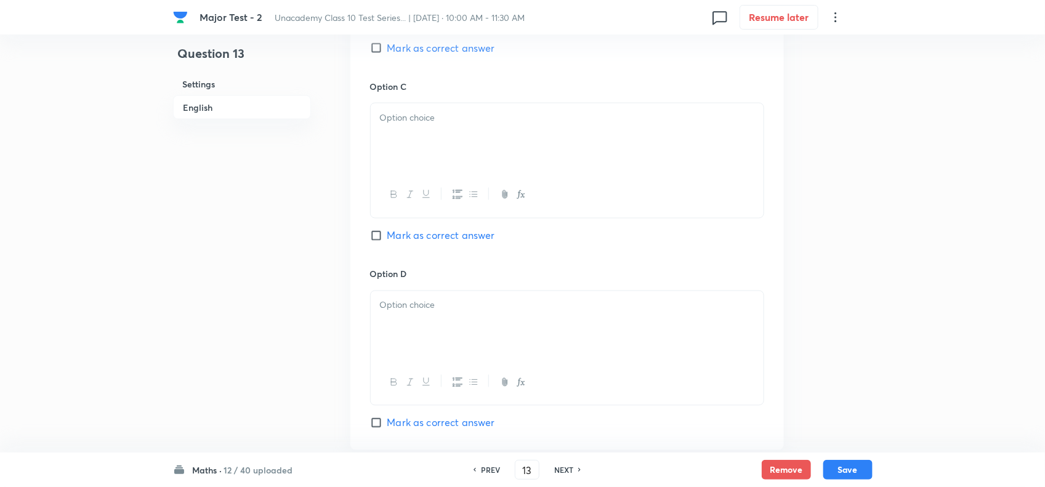
scroll to position [924, 0]
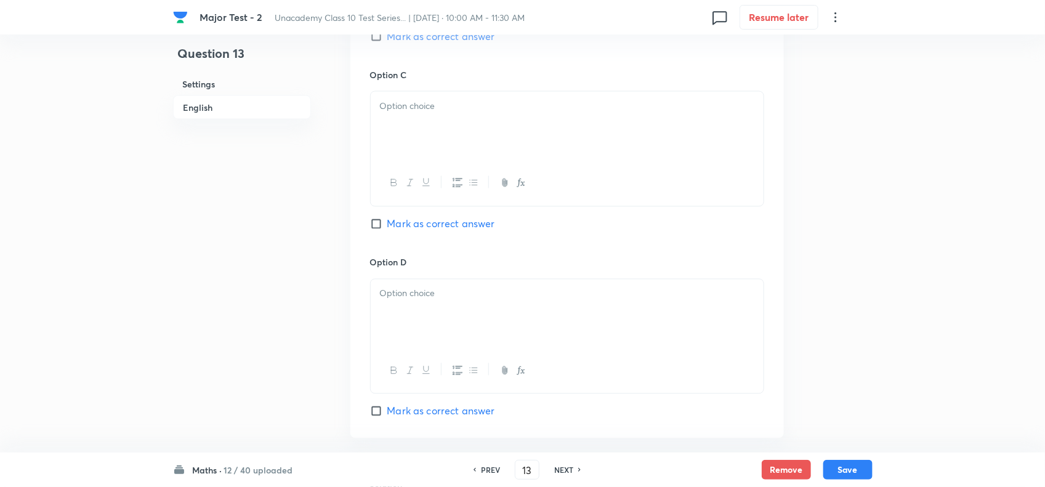
click at [439, 161] on div at bounding box center [567, 126] width 393 height 69
click at [410, 44] on span "Mark as correct answer" at bounding box center [441, 36] width 108 height 15
click at [387, 42] on input "Mark as correct answer" at bounding box center [378, 36] width 17 height 12
checkbox input "true"
click at [450, 334] on div at bounding box center [567, 314] width 393 height 69
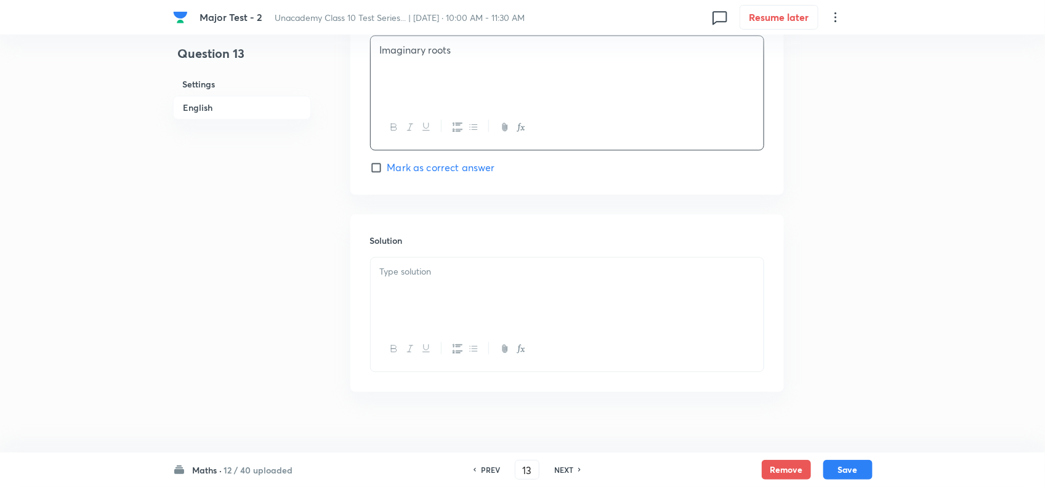
scroll to position [1202, 0]
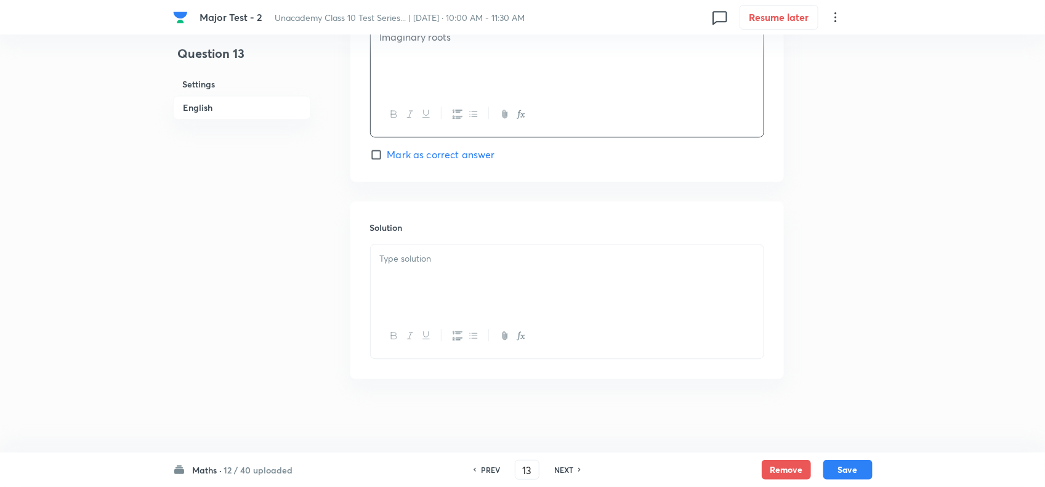
click at [421, 274] on div at bounding box center [567, 279] width 393 height 69
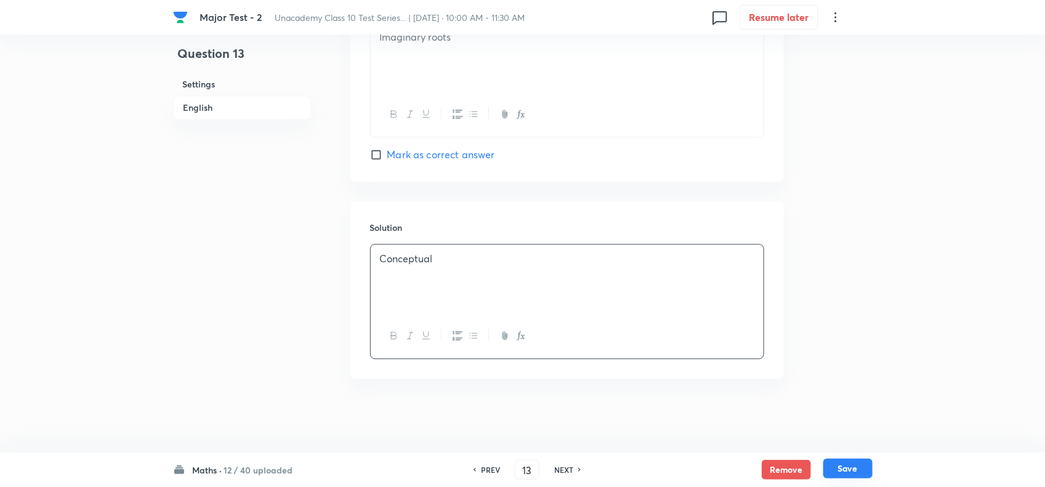
click at [855, 467] on button "Save" at bounding box center [847, 469] width 49 height 20
type input "14"
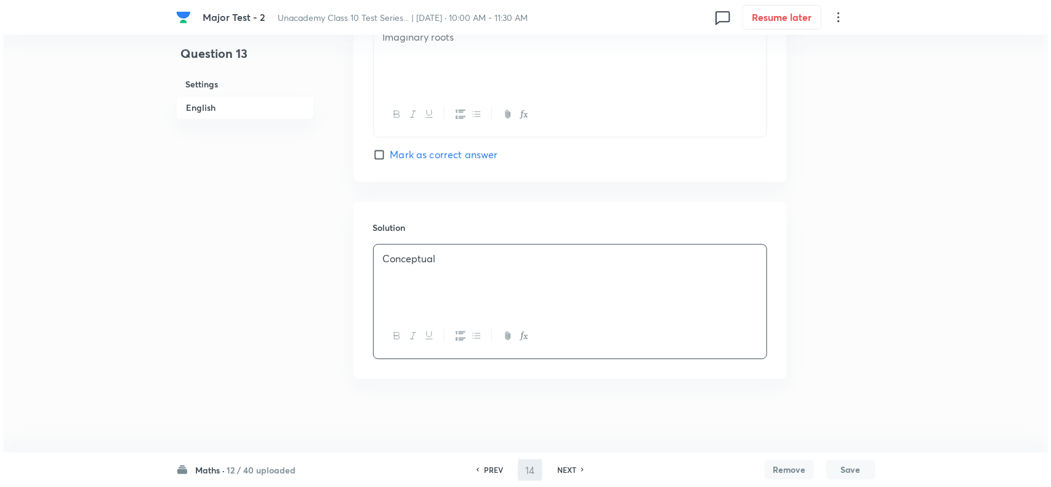
scroll to position [0, 0]
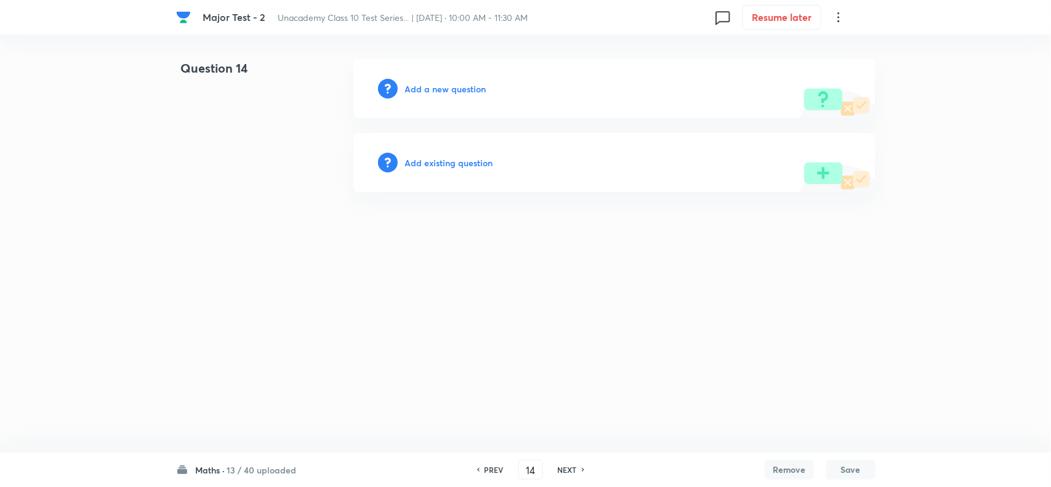
click at [447, 90] on h6 "Add a new question" at bounding box center [445, 89] width 81 height 13
click at [466, 85] on h6 "Choose a question type" at bounding box center [452, 89] width 95 height 13
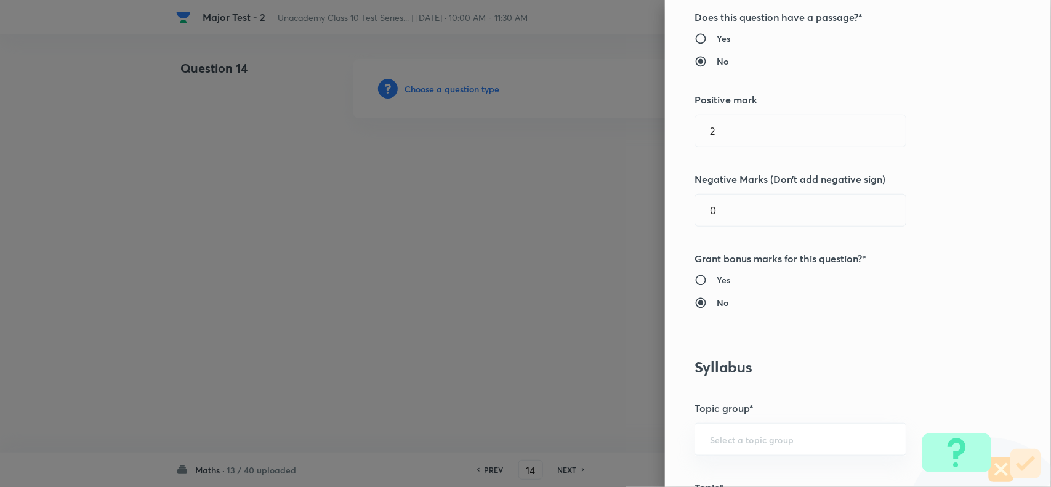
scroll to position [616, 0]
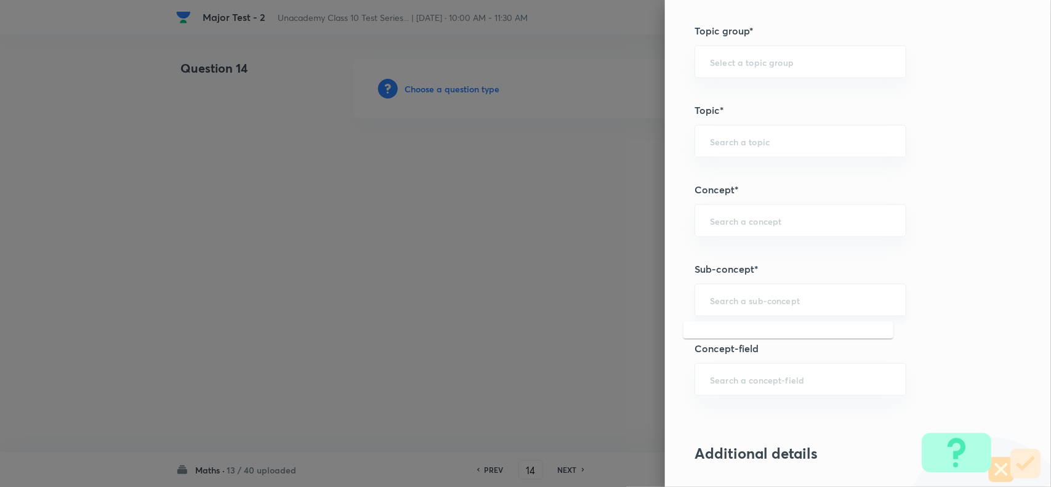
click at [746, 305] on input "text" at bounding box center [800, 300] width 181 height 12
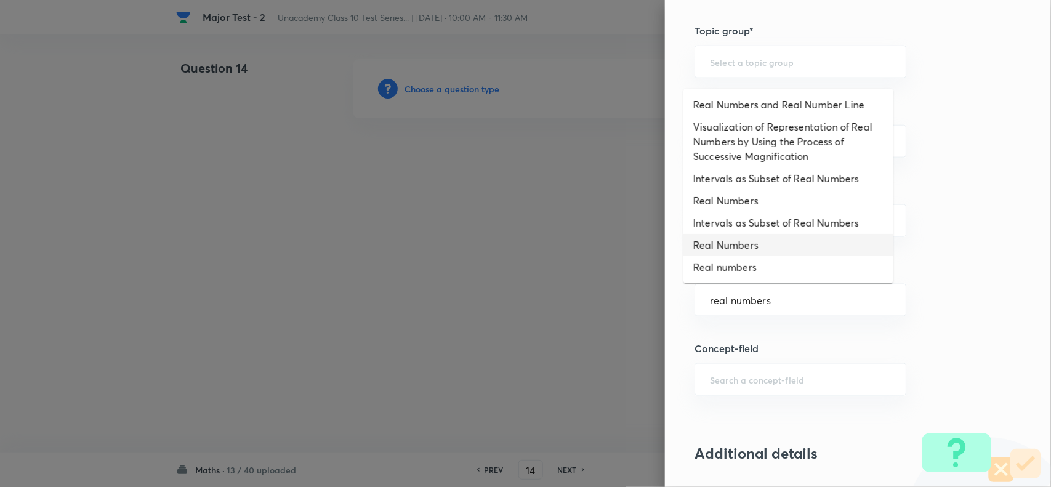
click at [750, 245] on li "Real Numbers" at bounding box center [789, 245] width 210 height 22
type input "Real Numbers"
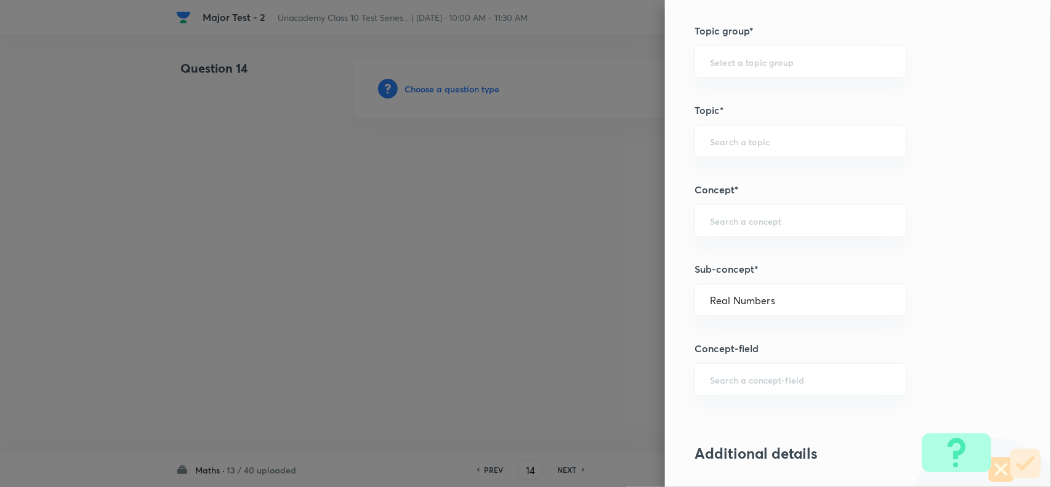
type input "Foundation Class X"
type input "Mathematics - Class X"
type input "Number Theory and Inequalities"
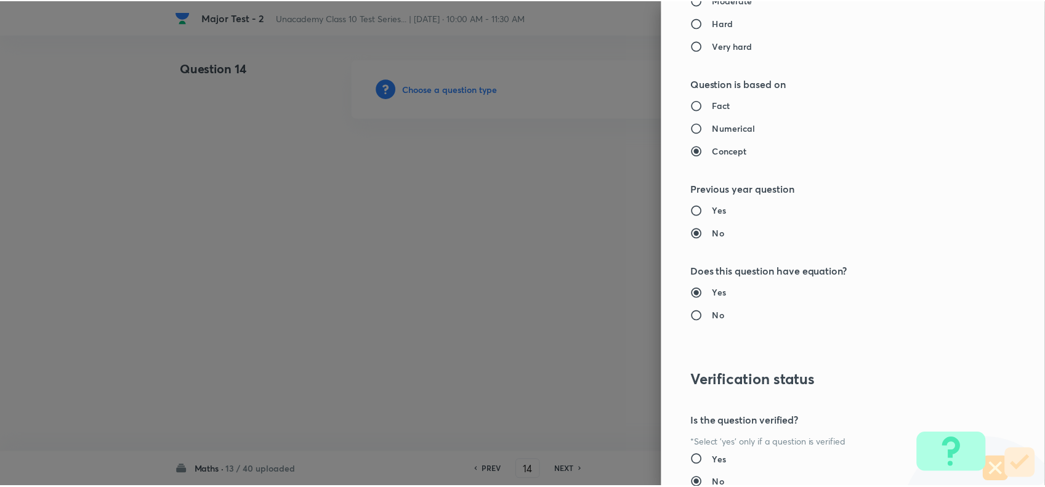
scroll to position [1232, 0]
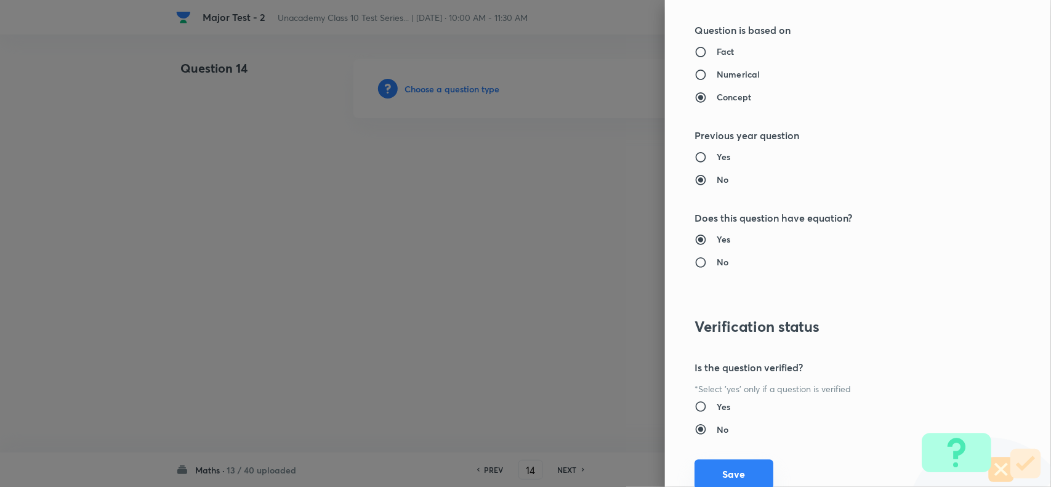
click at [722, 475] on button "Save" at bounding box center [734, 474] width 79 height 30
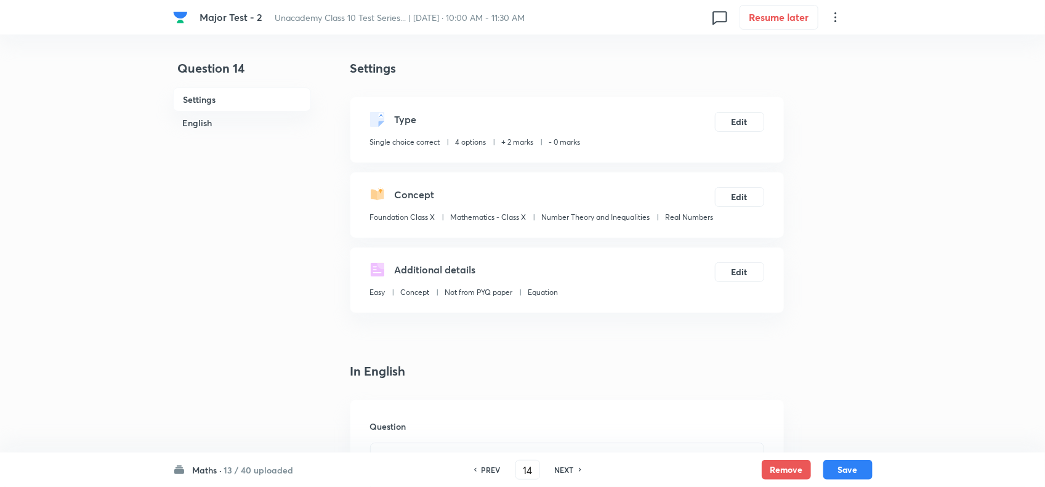
scroll to position [308, 0]
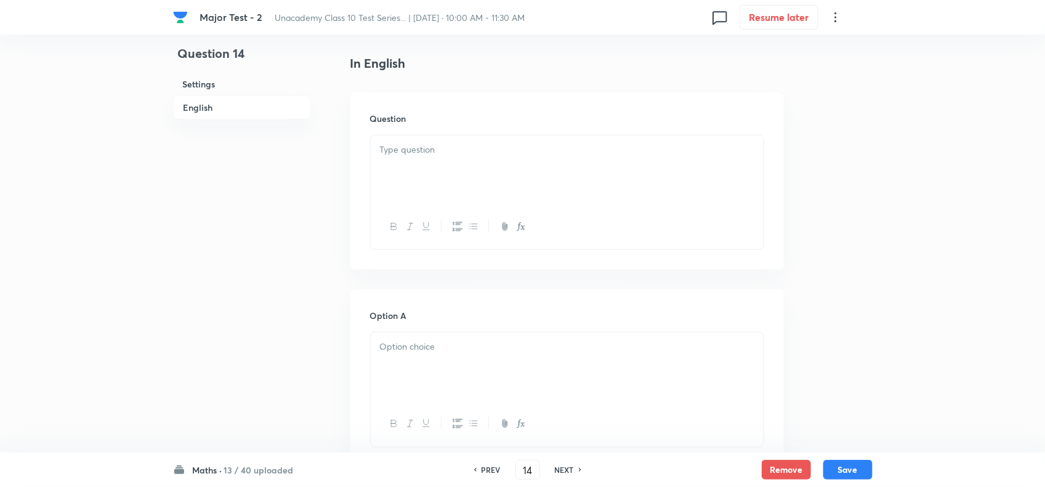
click at [424, 196] on div at bounding box center [567, 169] width 393 height 69
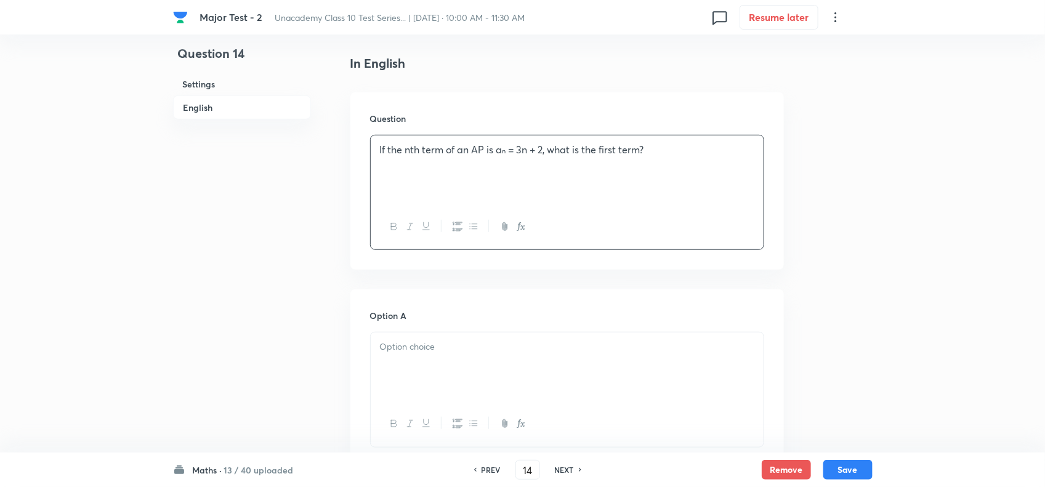
click at [430, 354] on p at bounding box center [567, 347] width 374 height 14
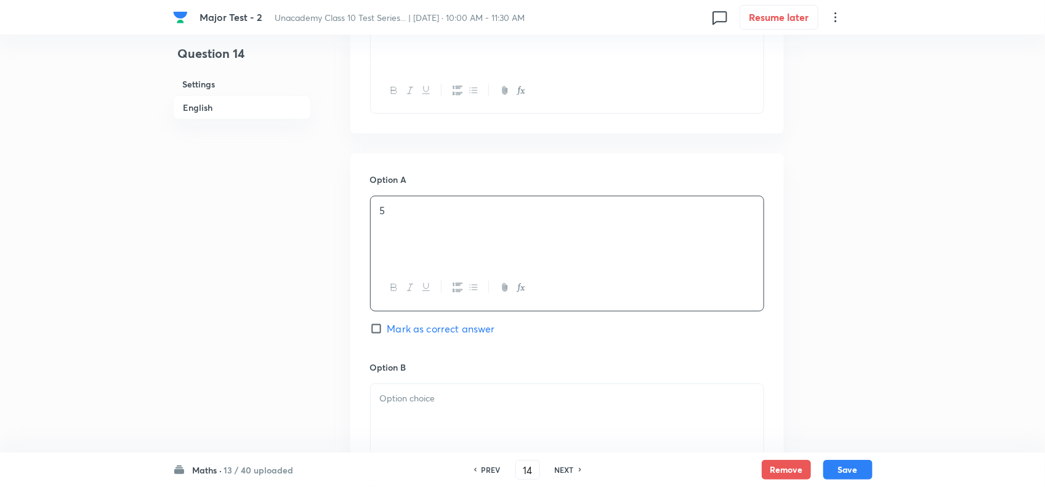
scroll to position [462, 0]
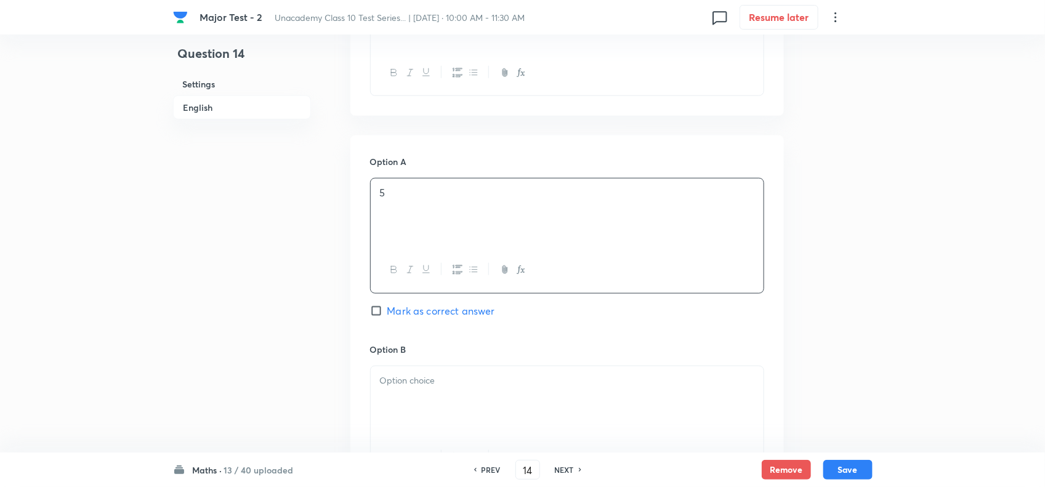
click at [432, 318] on span "Mark as correct answer" at bounding box center [441, 311] width 108 height 15
click at [387, 317] on input "Mark as correct answer" at bounding box center [378, 311] width 17 height 12
checkbox input "true"
click at [435, 414] on div at bounding box center [567, 400] width 393 height 69
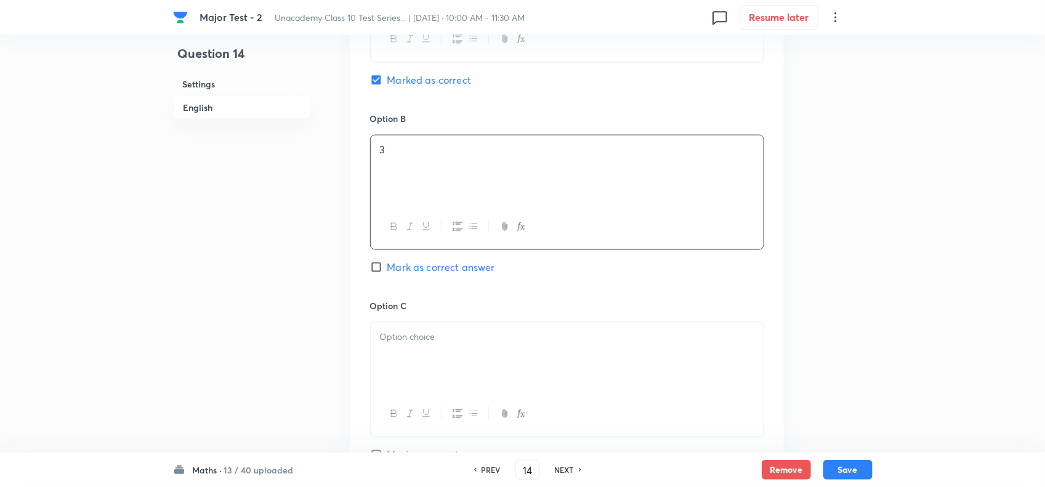
click at [434, 339] on div "Option C Mark as correct answer" at bounding box center [567, 392] width 394 height 187
click at [435, 344] on p at bounding box center [567, 337] width 374 height 14
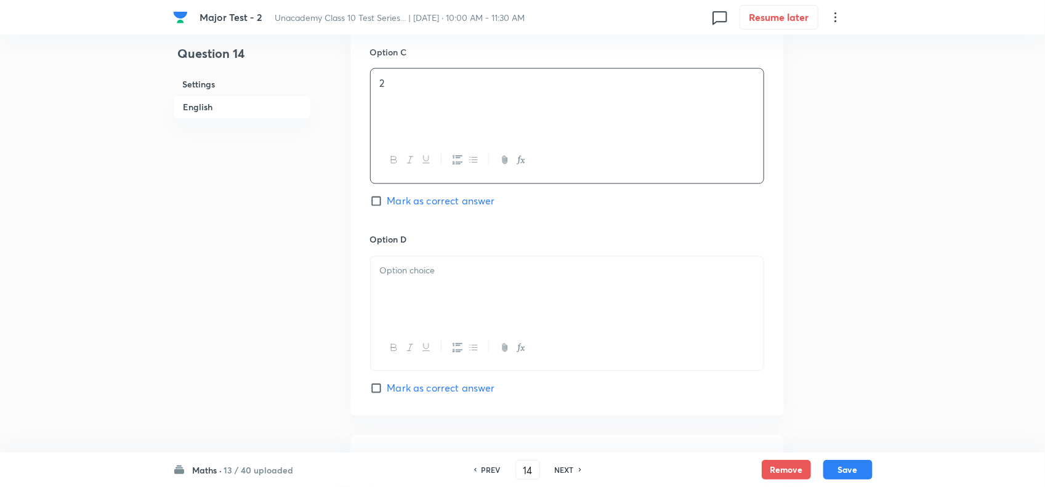
scroll to position [1001, 0]
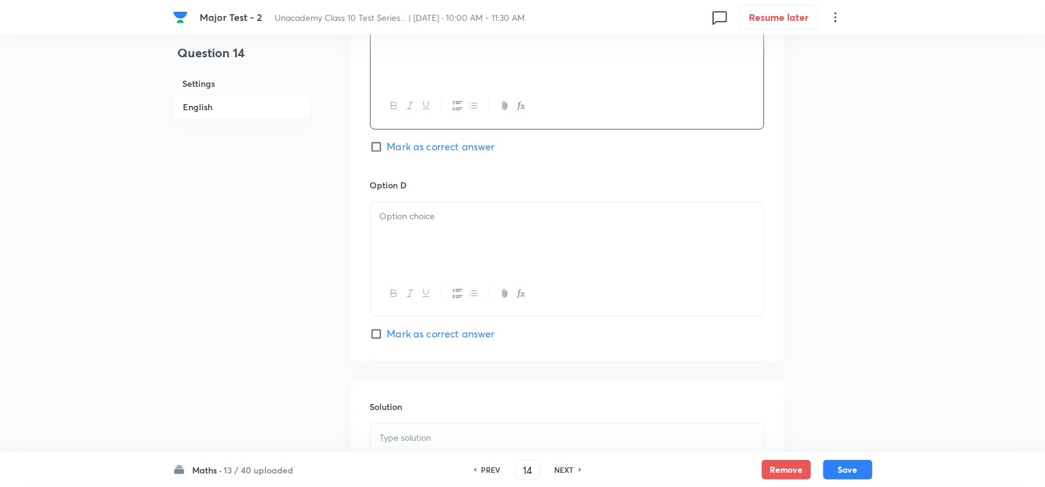
click at [450, 262] on div at bounding box center [567, 237] width 393 height 69
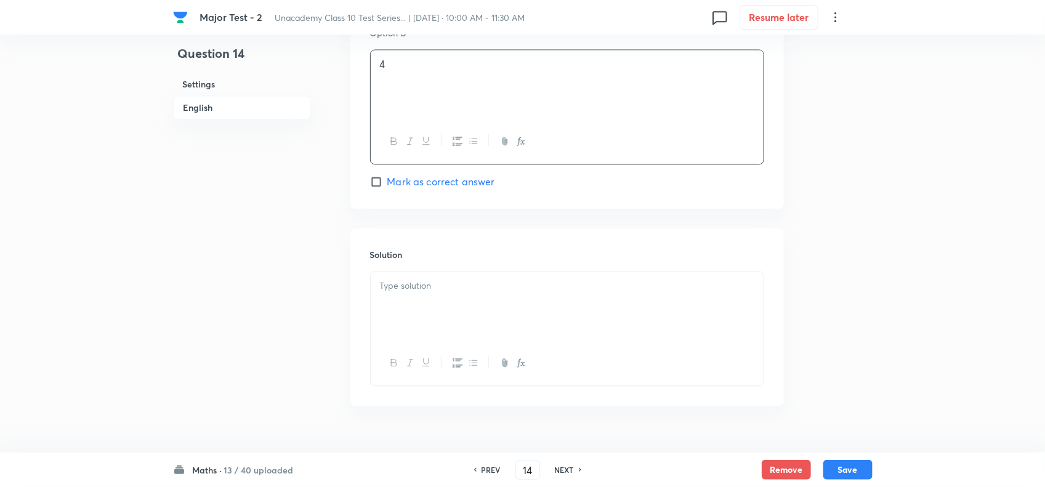
scroll to position [1155, 0]
click at [441, 291] on div at bounding box center [567, 304] width 393 height 69
click at [839, 471] on button "Save" at bounding box center [847, 469] width 49 height 20
type input "15"
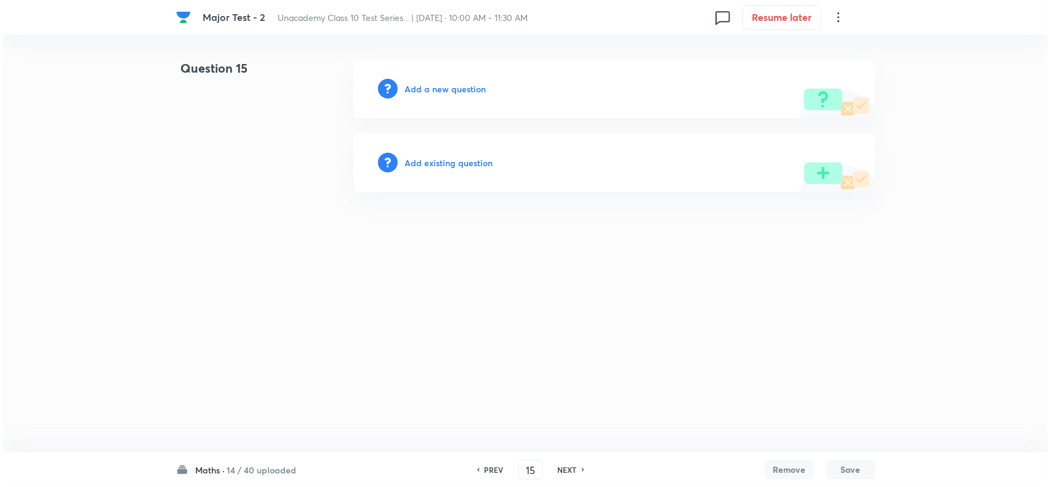
scroll to position [0, 0]
click at [419, 88] on h6 "Add a new question" at bounding box center [445, 89] width 81 height 13
drag, startPoint x: 453, startPoint y: 91, endPoint x: 461, endPoint y: 93, distance: 8.2
click at [461, 93] on h6 "Choose a question type" at bounding box center [452, 89] width 95 height 13
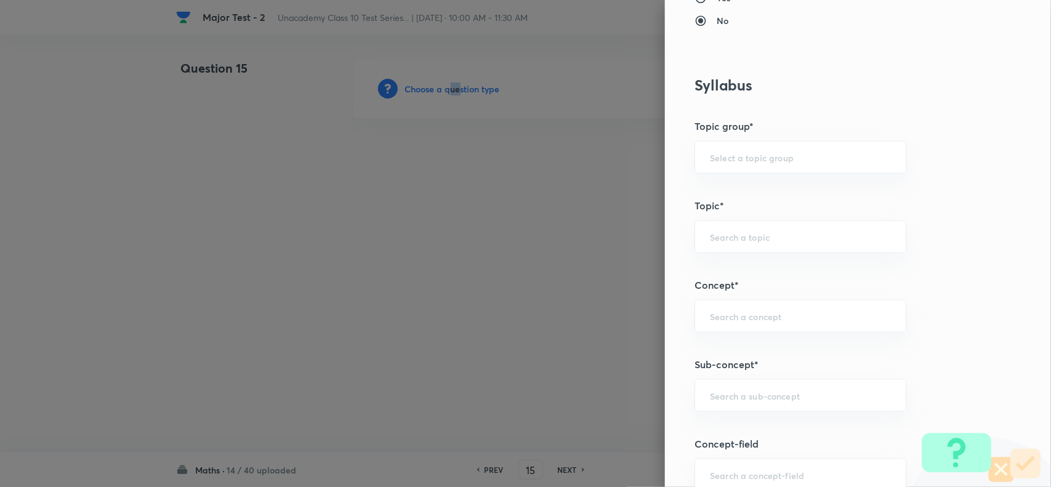
scroll to position [616, 0]
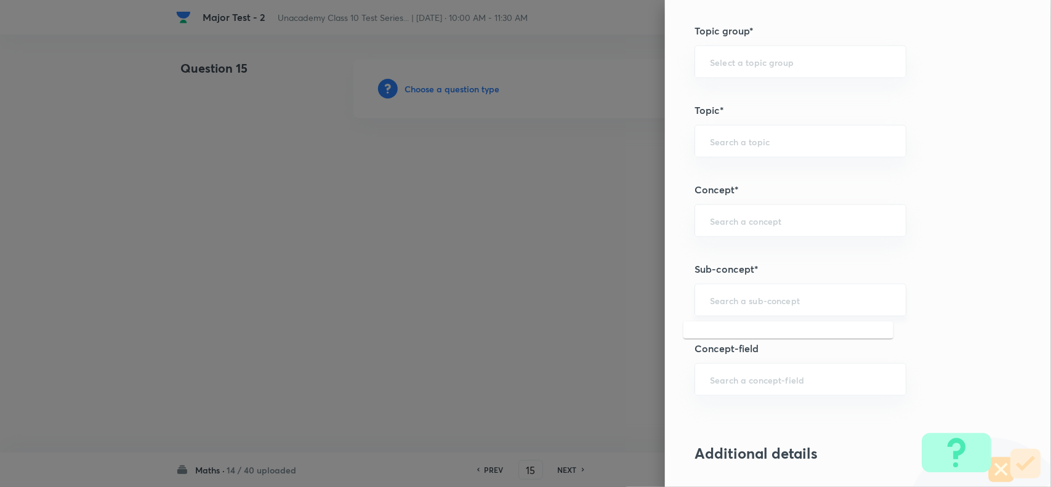
click at [737, 299] on input "text" at bounding box center [800, 300] width 181 height 12
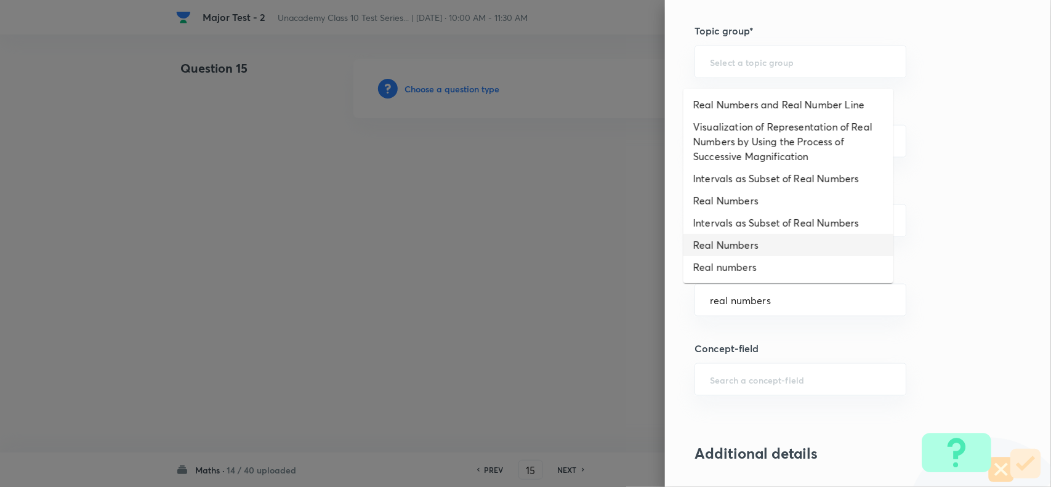
click at [748, 245] on li "Real Numbers" at bounding box center [789, 245] width 210 height 22
type input "Real Numbers"
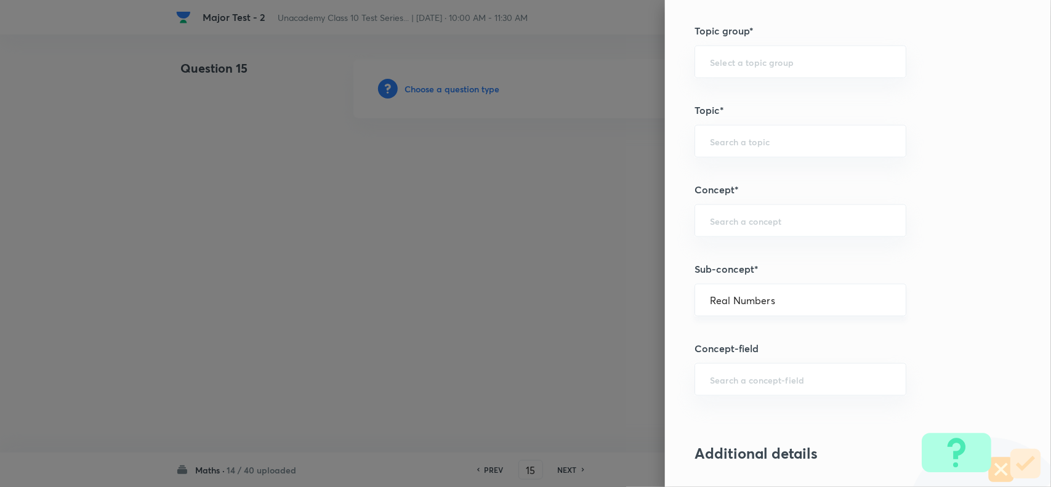
type input "Foundation Class X"
type input "Mathematics - Class X"
type input "Number Theory and Inequalities"
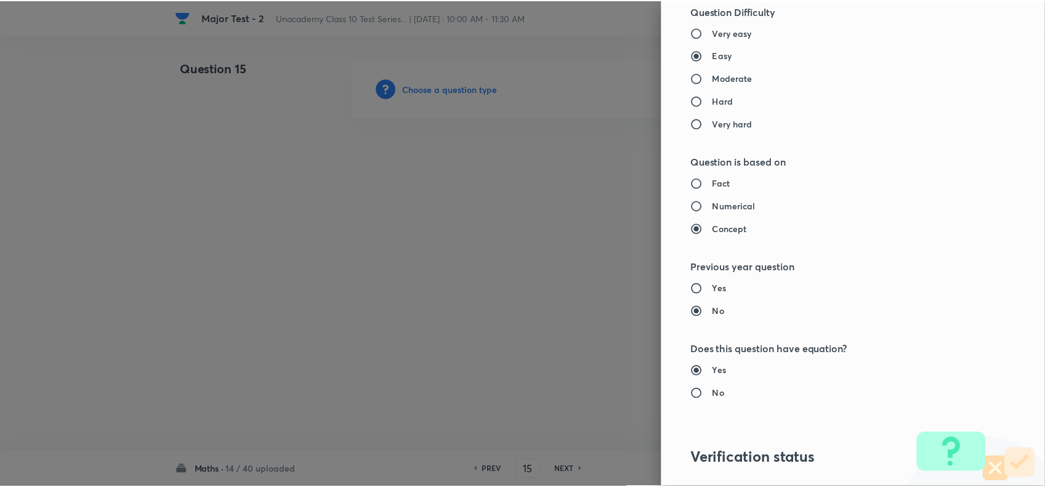
scroll to position [1276, 0]
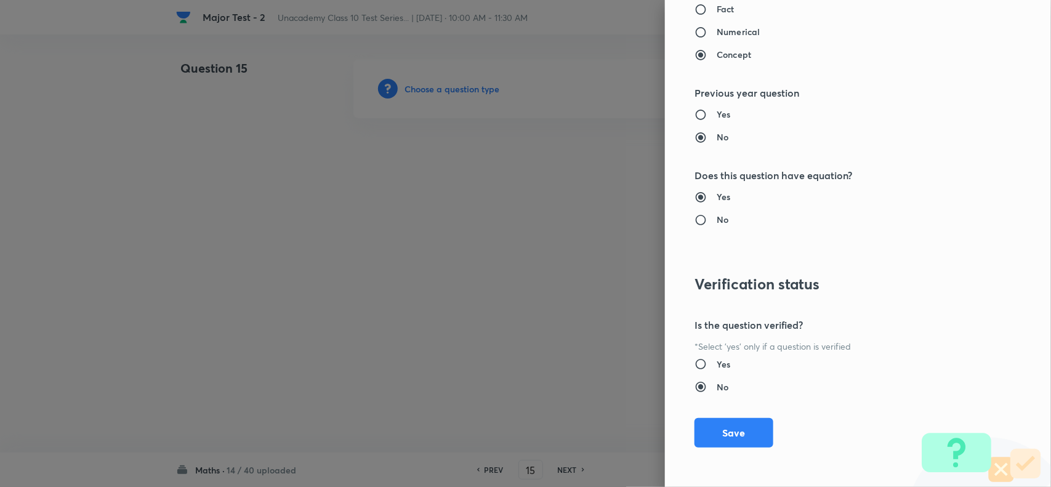
drag, startPoint x: 735, startPoint y: 431, endPoint x: 684, endPoint y: 396, distance: 61.5
click at [734, 432] on button "Save" at bounding box center [734, 433] width 79 height 30
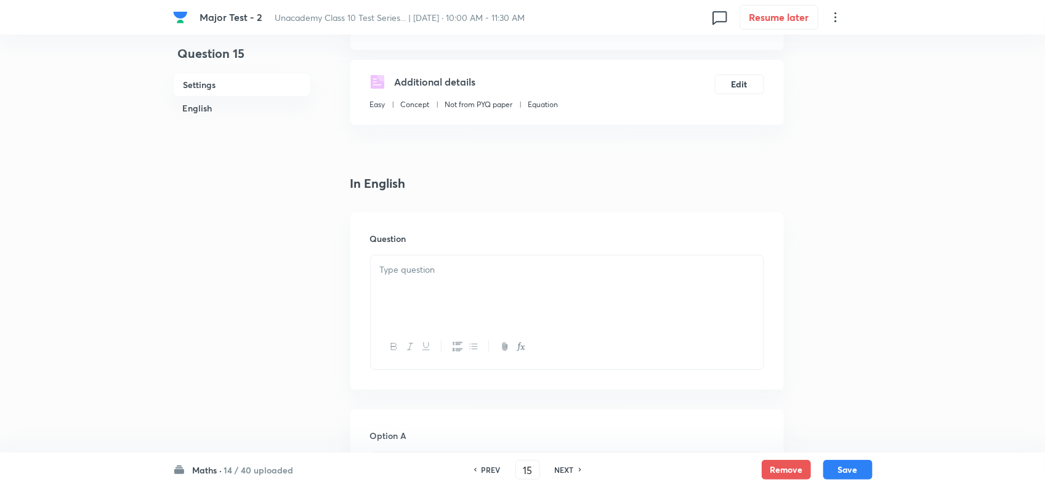
scroll to position [231, 0]
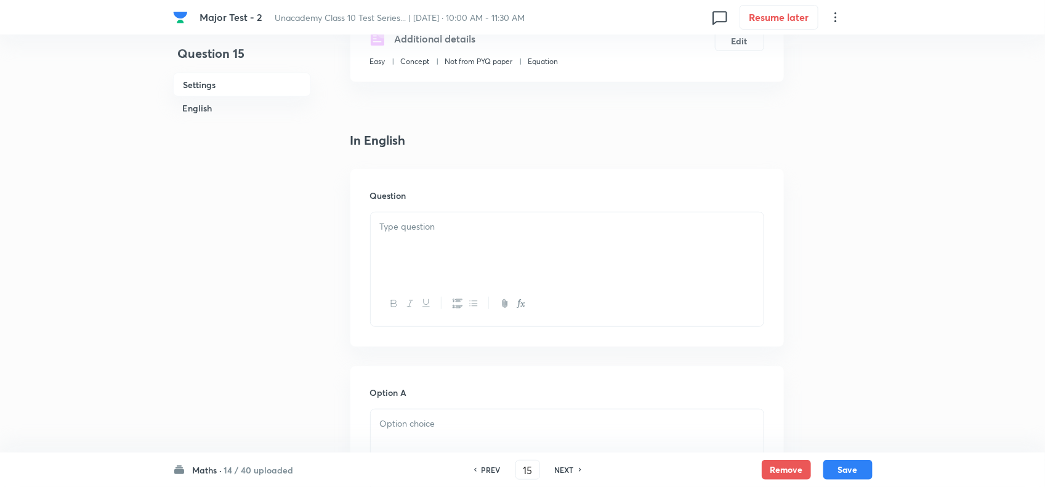
click at [424, 309] on div at bounding box center [567, 303] width 393 height 45
click at [434, 266] on div at bounding box center [567, 246] width 393 height 69
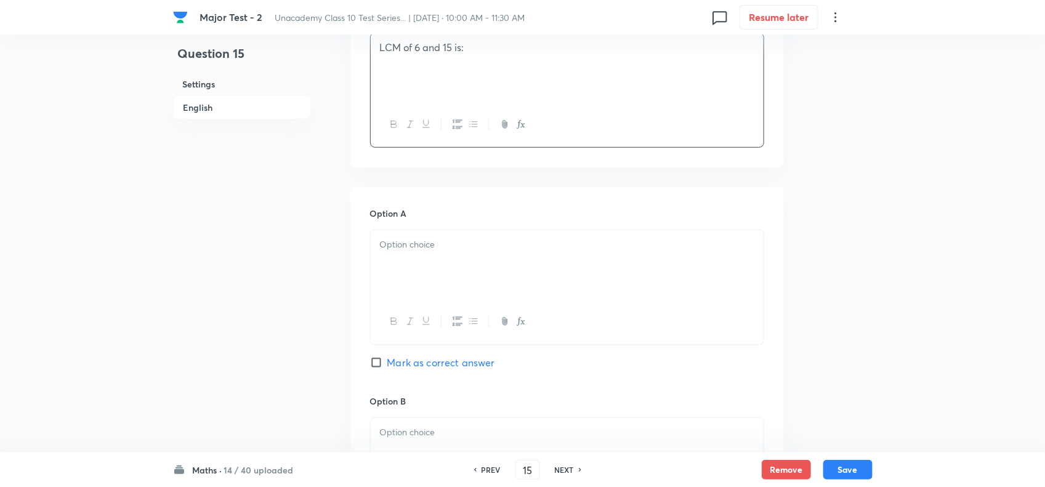
scroll to position [462, 0]
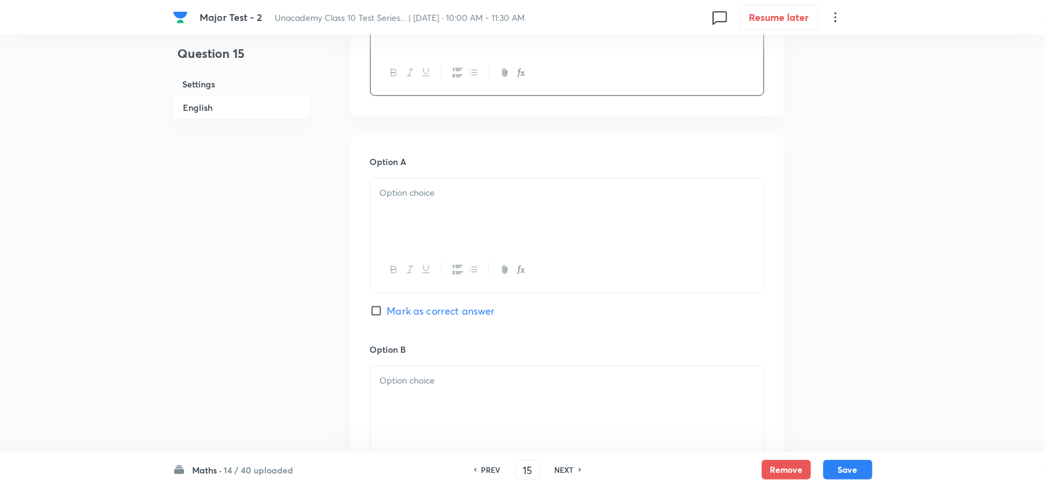
click at [454, 241] on div at bounding box center [567, 213] width 393 height 69
click at [432, 320] on div "Option A 30 Mark as correct answer" at bounding box center [567, 248] width 394 height 187
click at [434, 318] on span "Mark as correct answer" at bounding box center [441, 311] width 108 height 15
click at [387, 317] on input "Mark as correct answer" at bounding box center [378, 311] width 17 height 12
checkbox input "true"
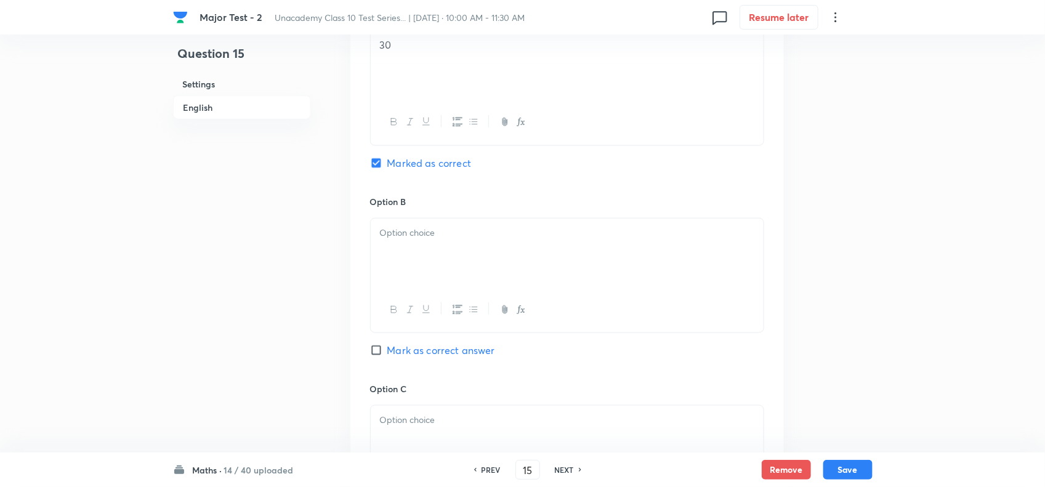
scroll to position [616, 0]
click at [448, 273] on div at bounding box center [567, 246] width 393 height 69
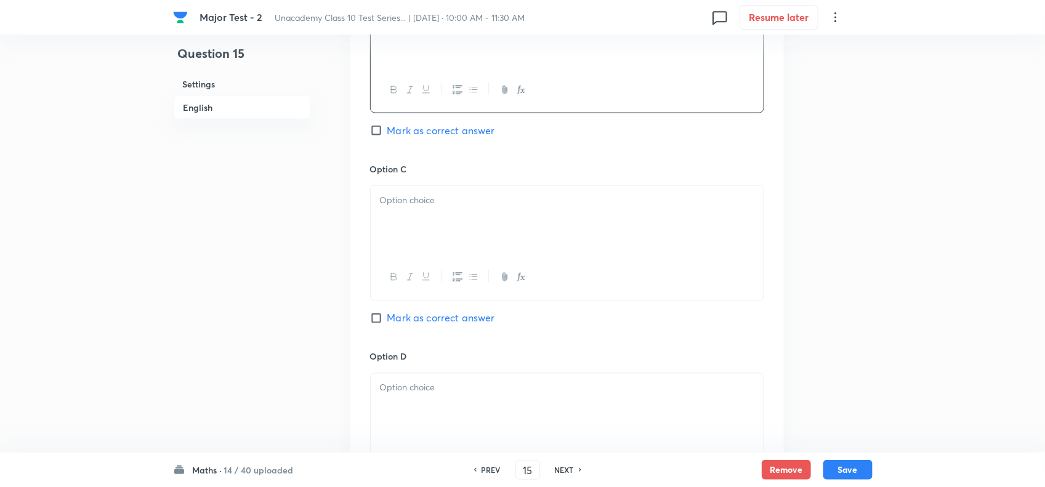
scroll to position [847, 0]
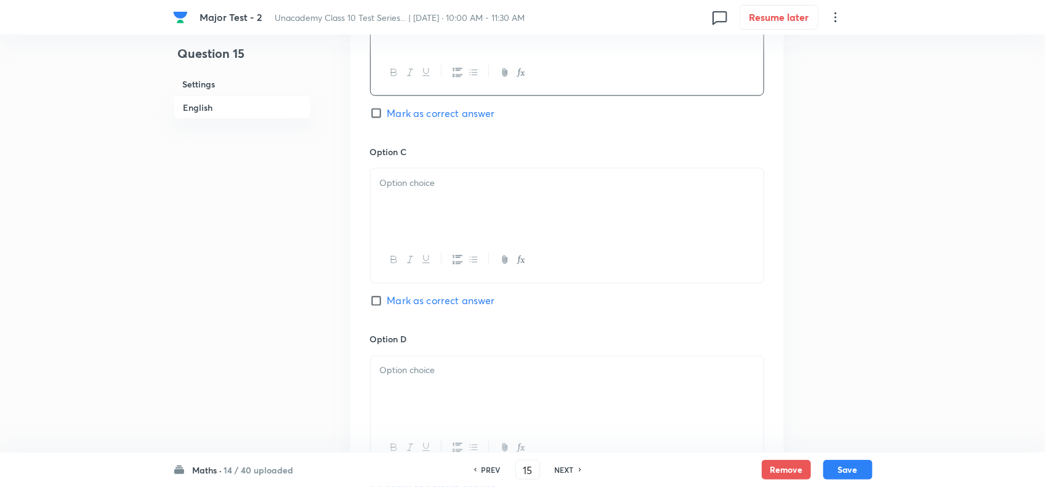
click at [449, 268] on button "button" at bounding box center [457, 260] width 16 height 15
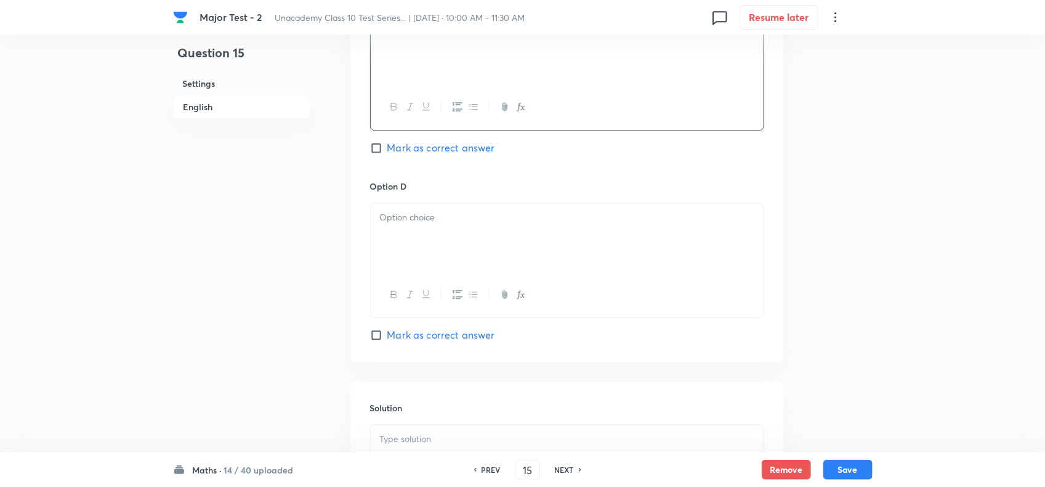
scroll to position [1001, 0]
click at [447, 259] on div at bounding box center [567, 237] width 393 height 69
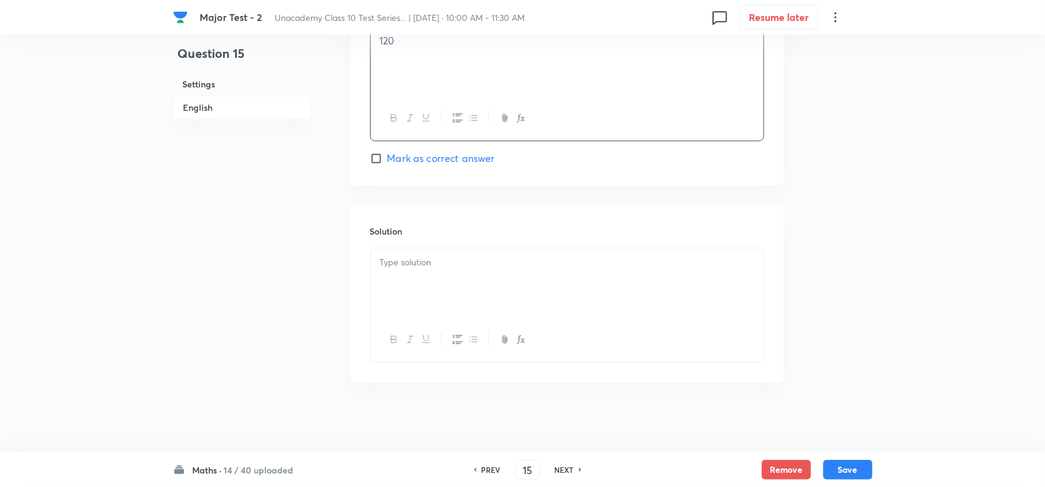
scroll to position [1202, 0]
click at [447, 259] on p at bounding box center [567, 259] width 374 height 14
click at [854, 467] on button "Save" at bounding box center [847, 469] width 49 height 20
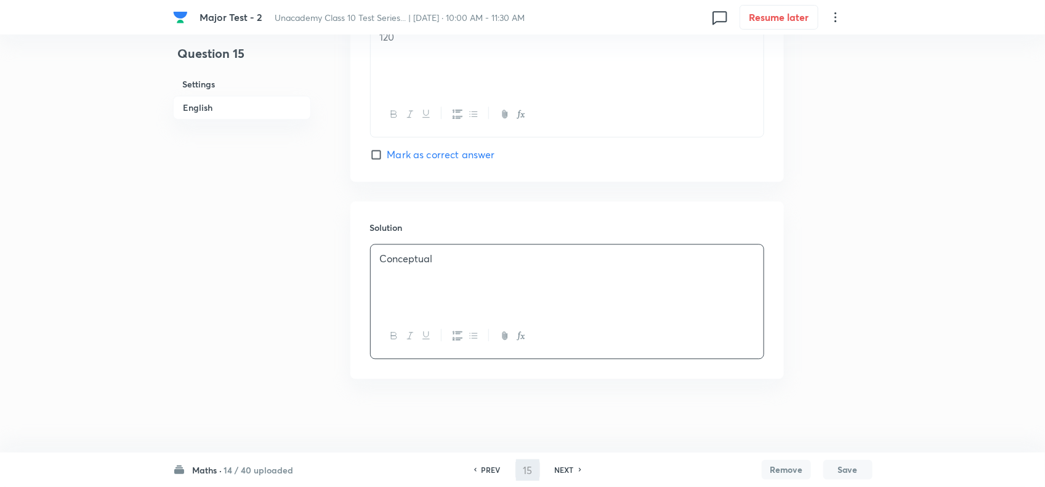
type input "16"
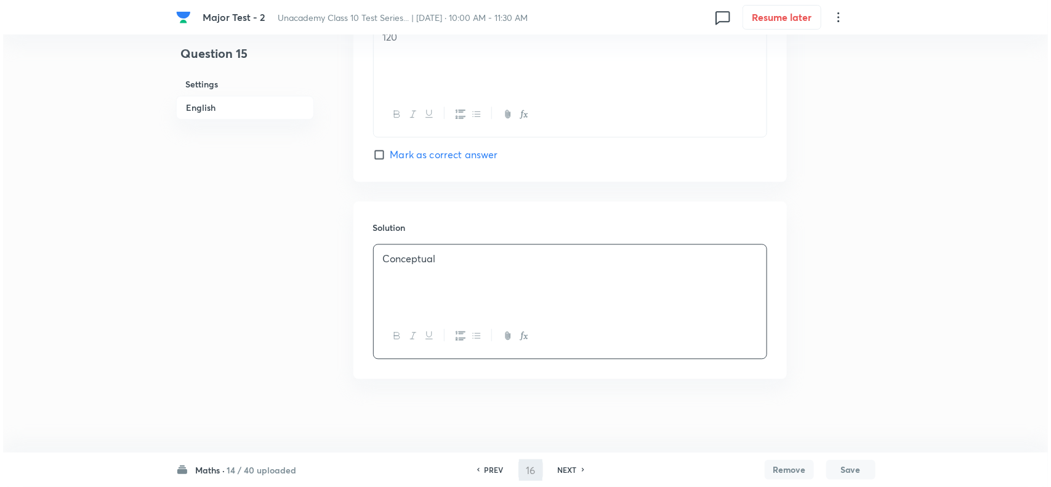
scroll to position [0, 0]
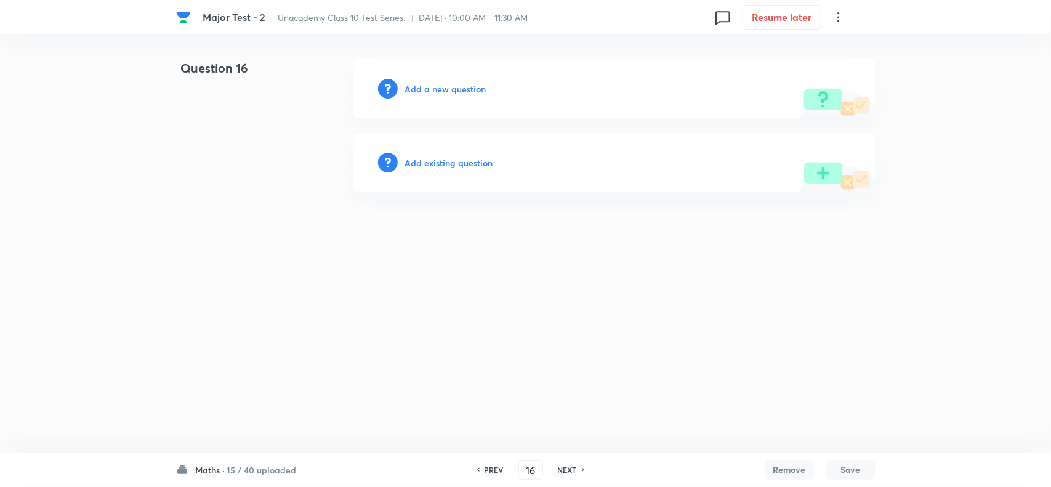
click at [437, 83] on h6 "Add a new question" at bounding box center [445, 89] width 81 height 13
drag, startPoint x: 437, startPoint y: 83, endPoint x: 471, endPoint y: 91, distance: 34.8
click at [471, 91] on h6 "Choose a question type" at bounding box center [452, 89] width 95 height 13
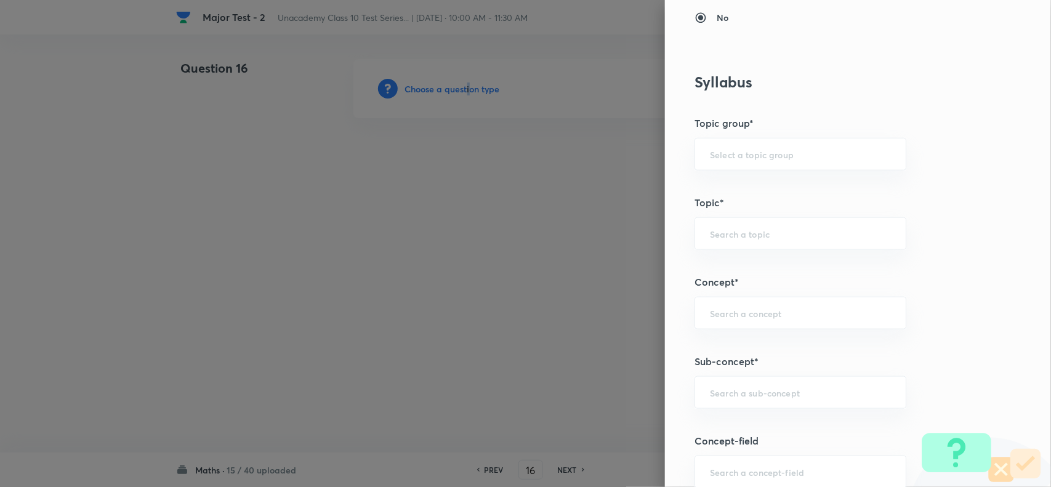
scroll to position [770, 0]
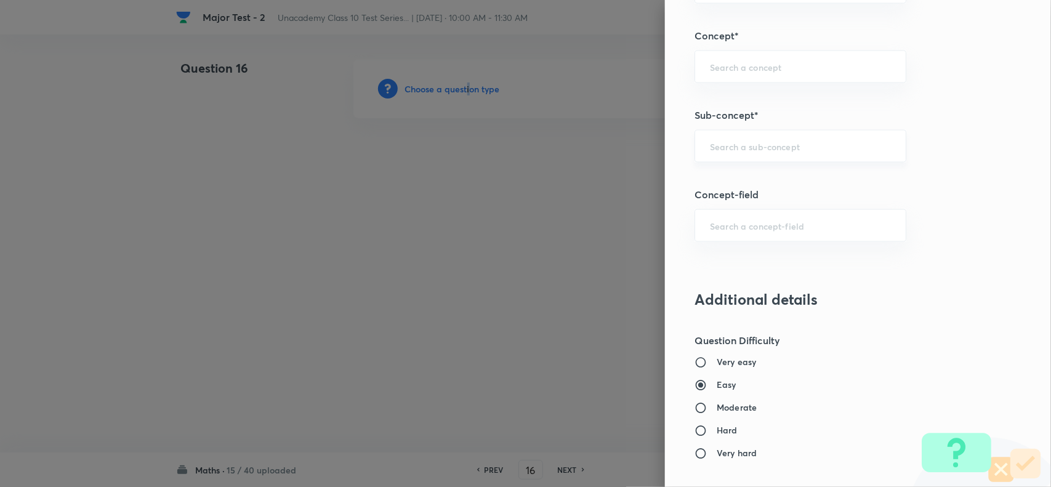
click at [724, 156] on div "​" at bounding box center [801, 146] width 212 height 33
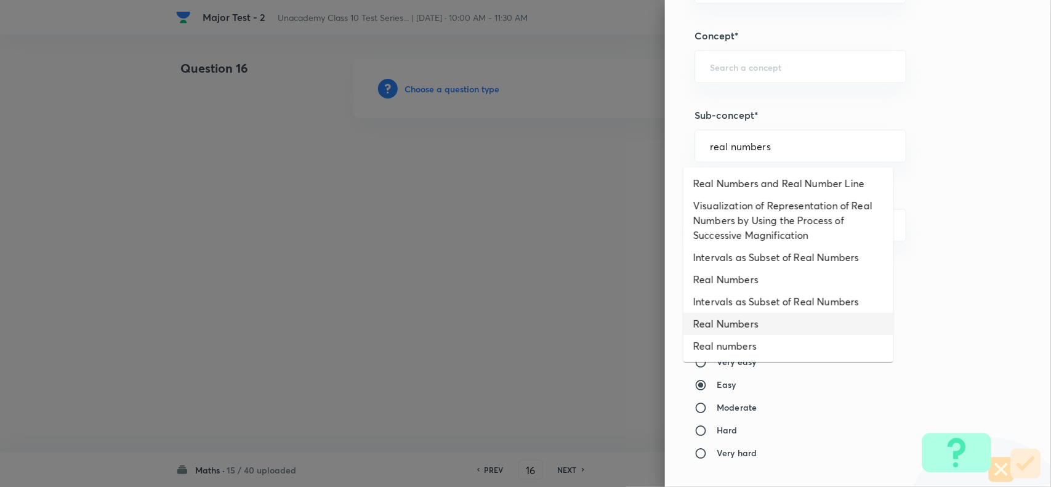
click at [752, 327] on li "Real Numbers" at bounding box center [789, 324] width 210 height 22
type input "Real Numbers"
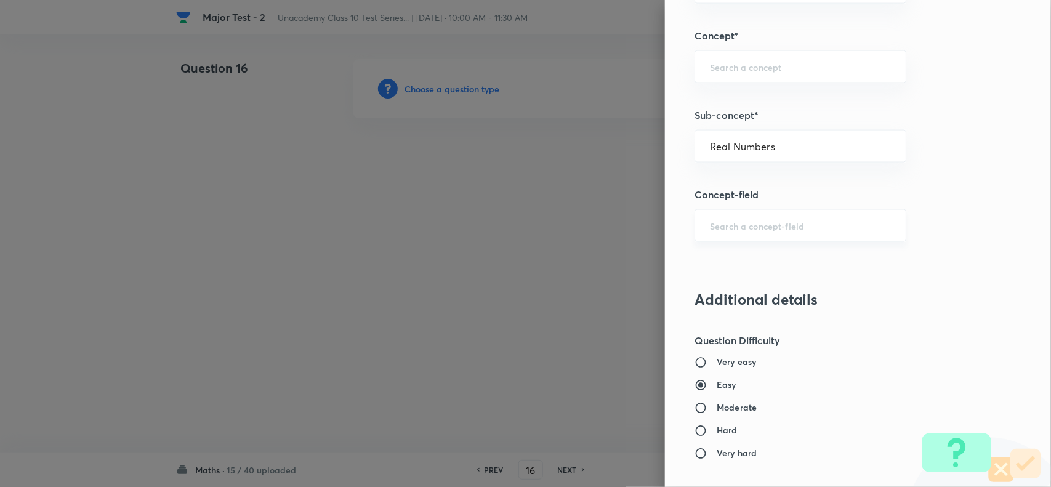
type input "Foundation Class X"
type input "Mathematics - Class X"
type input "Number Theory and Inequalities"
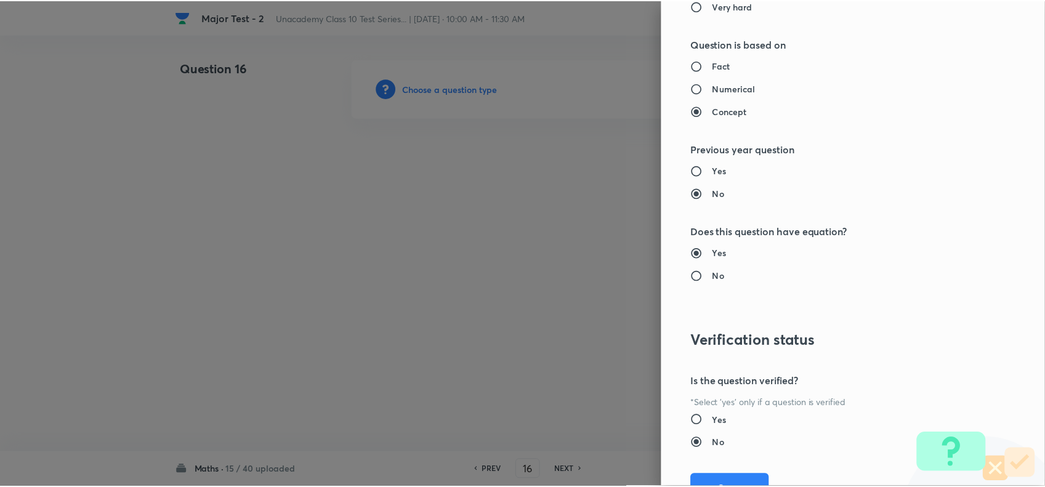
scroll to position [1276, 0]
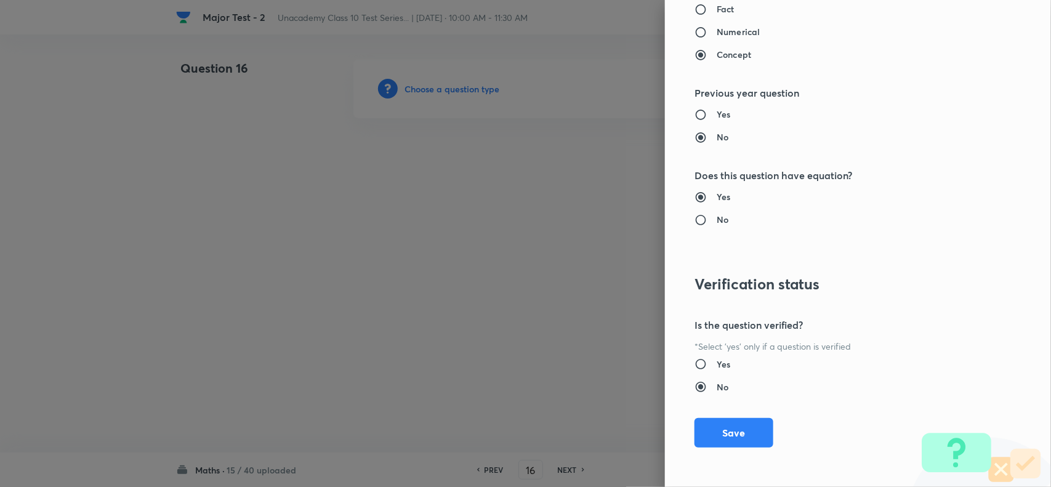
drag, startPoint x: 743, startPoint y: 422, endPoint x: 713, endPoint y: 393, distance: 41.8
click at [741, 423] on button "Save" at bounding box center [734, 433] width 79 height 30
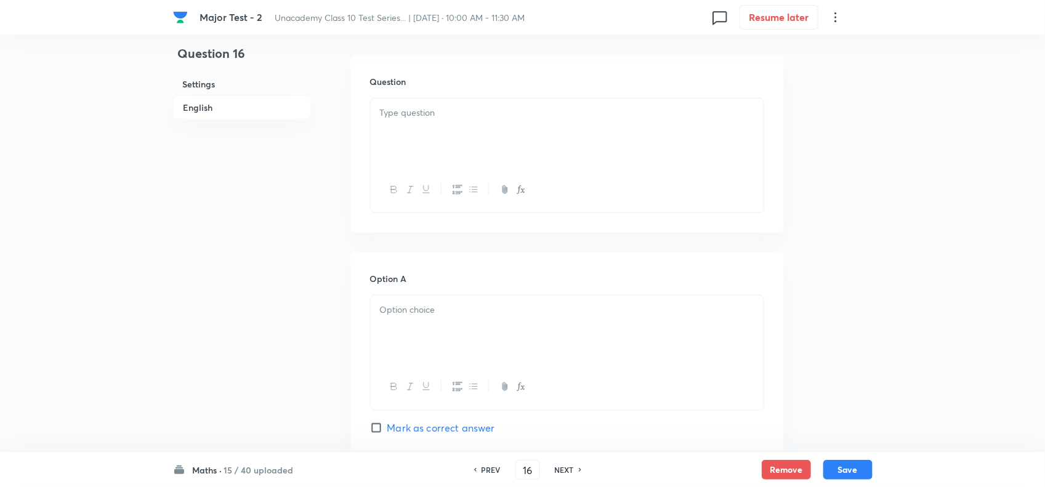
scroll to position [385, 0]
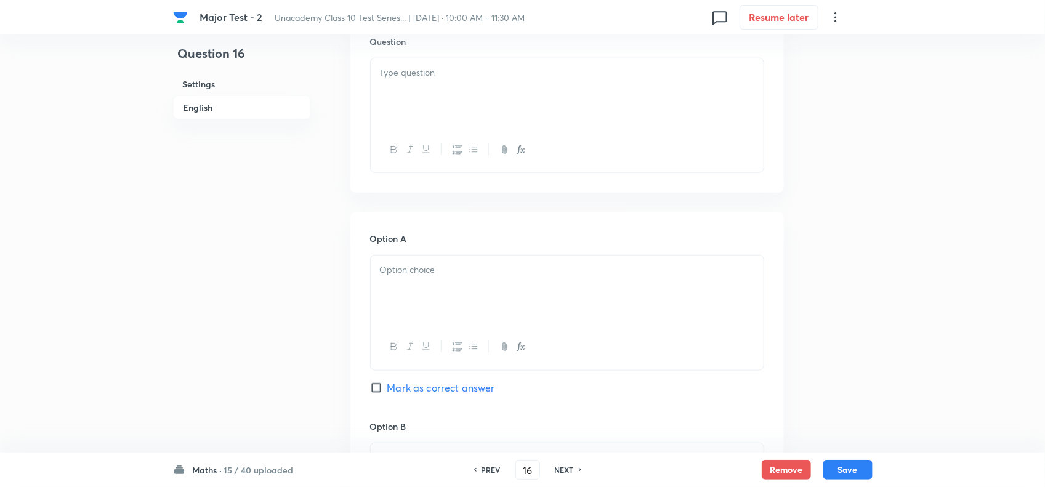
click at [439, 115] on div at bounding box center [567, 93] width 393 height 69
click at [466, 318] on div at bounding box center [567, 290] width 393 height 69
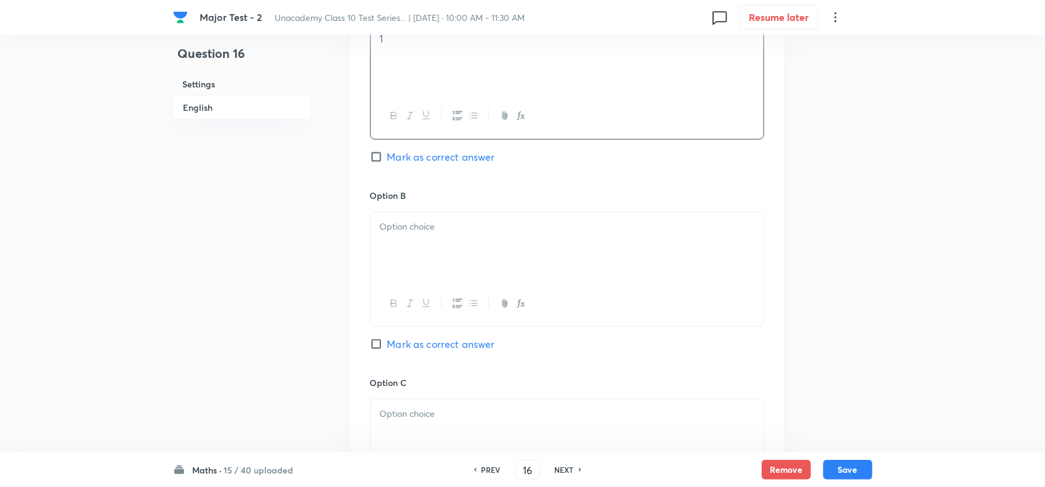
click at [466, 266] on div at bounding box center [567, 246] width 393 height 69
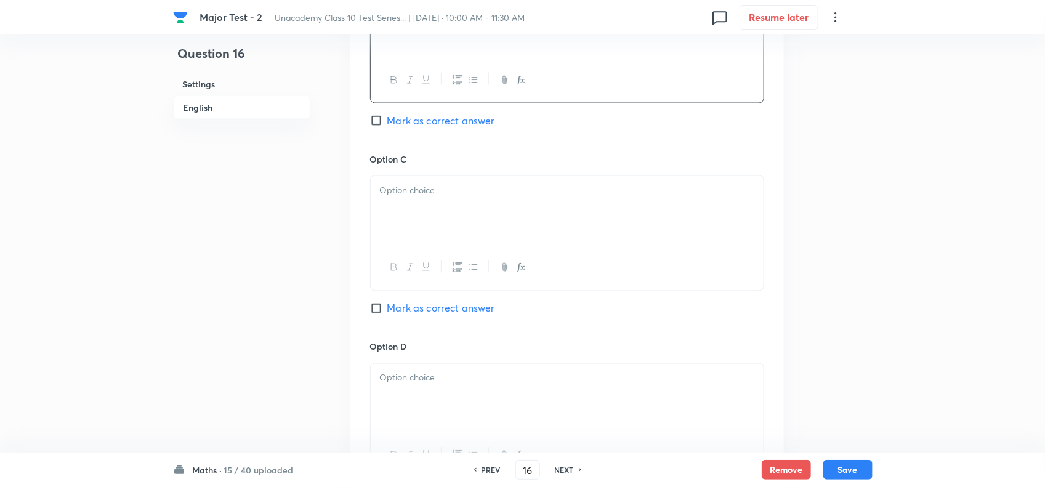
scroll to position [847, 0]
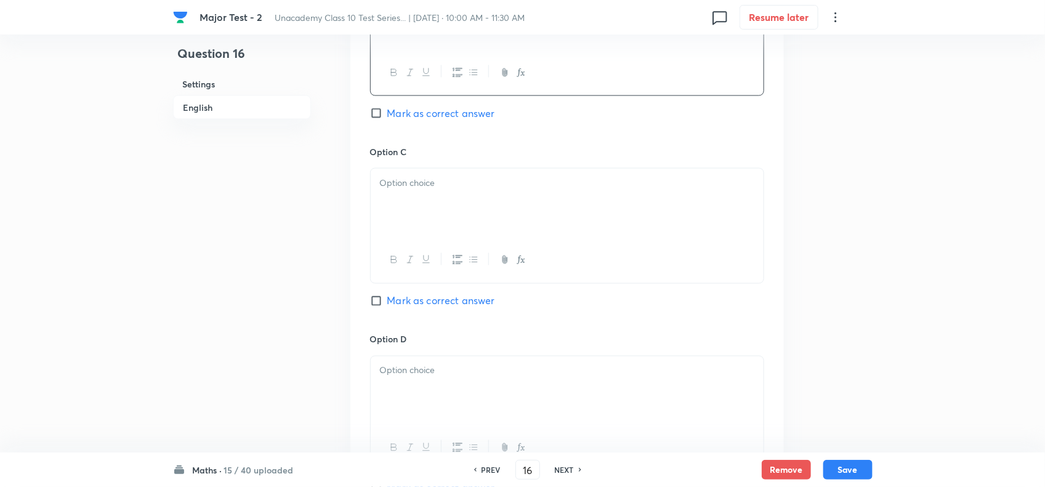
click at [456, 216] on div at bounding box center [567, 203] width 393 height 69
click at [428, 309] on span "Mark as correct answer" at bounding box center [441, 301] width 108 height 15
click at [387, 307] on input "Mark as correct answer" at bounding box center [378, 301] width 17 height 12
checkbox input "true"
click at [450, 414] on div at bounding box center [567, 391] width 393 height 69
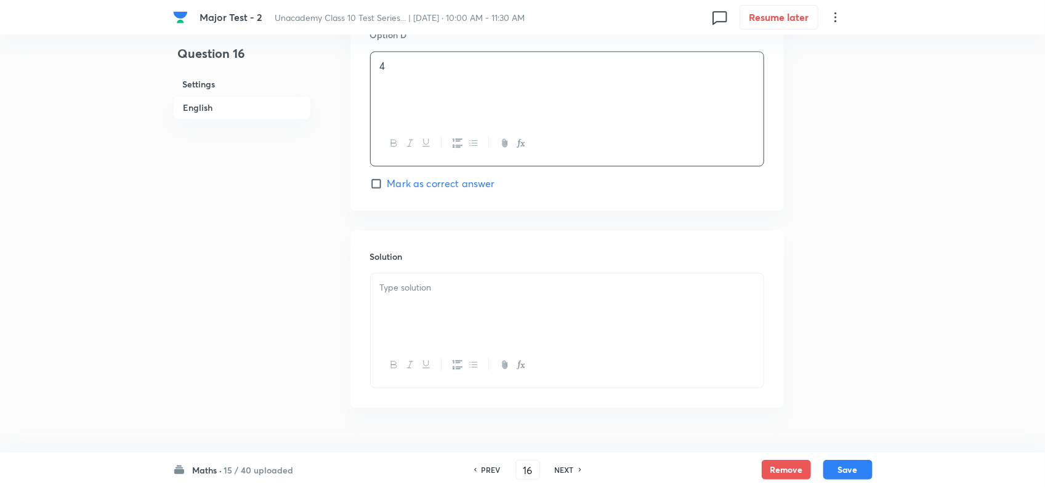
scroll to position [1202, 0]
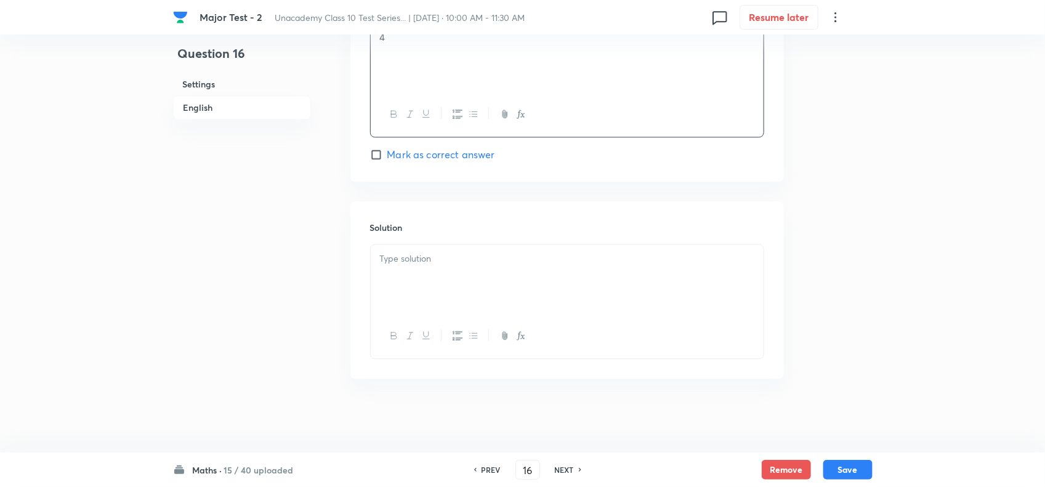
click at [456, 262] on p at bounding box center [567, 259] width 374 height 14
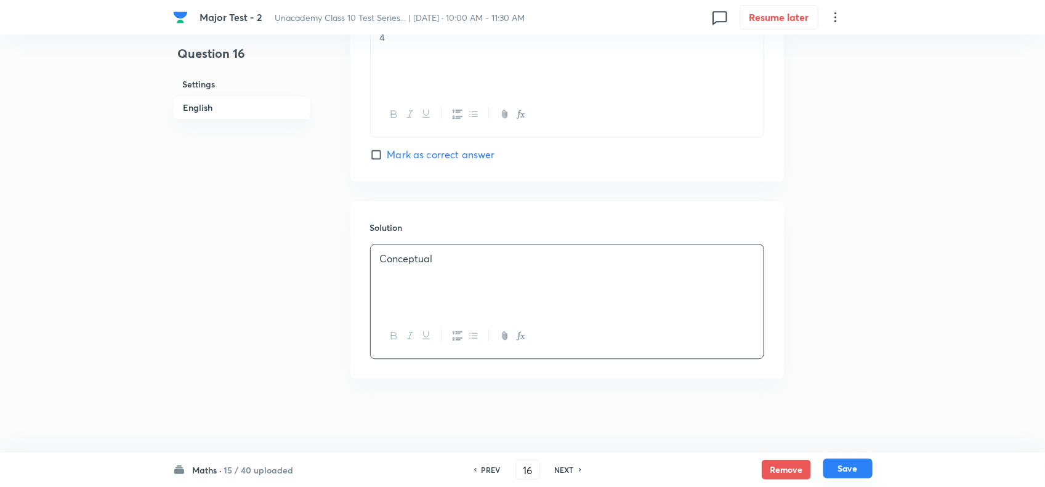
click at [843, 475] on button "Save" at bounding box center [847, 469] width 49 height 20
type input "17"
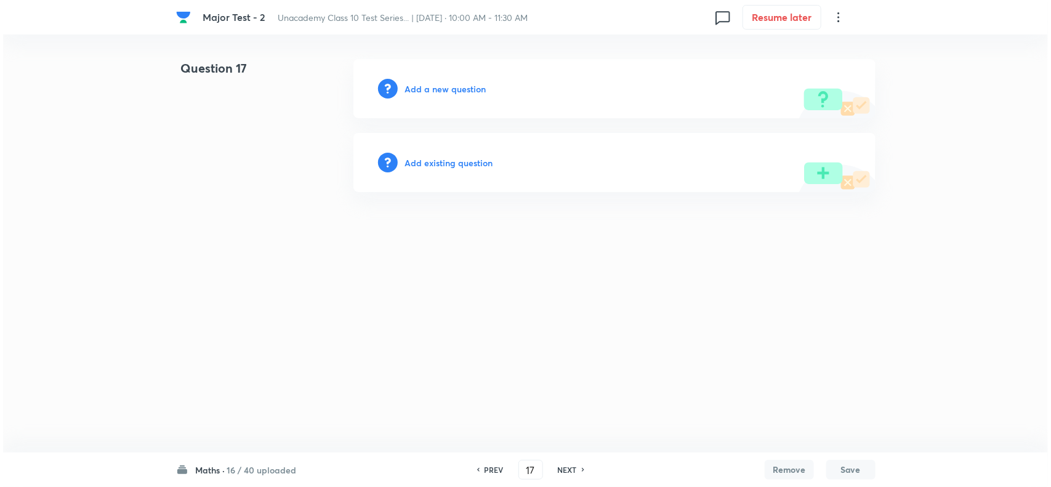
scroll to position [0, 0]
click at [450, 86] on h6 "Add a new question" at bounding box center [445, 89] width 81 height 13
click at [466, 91] on h6 "Choose a question type" at bounding box center [452, 89] width 95 height 13
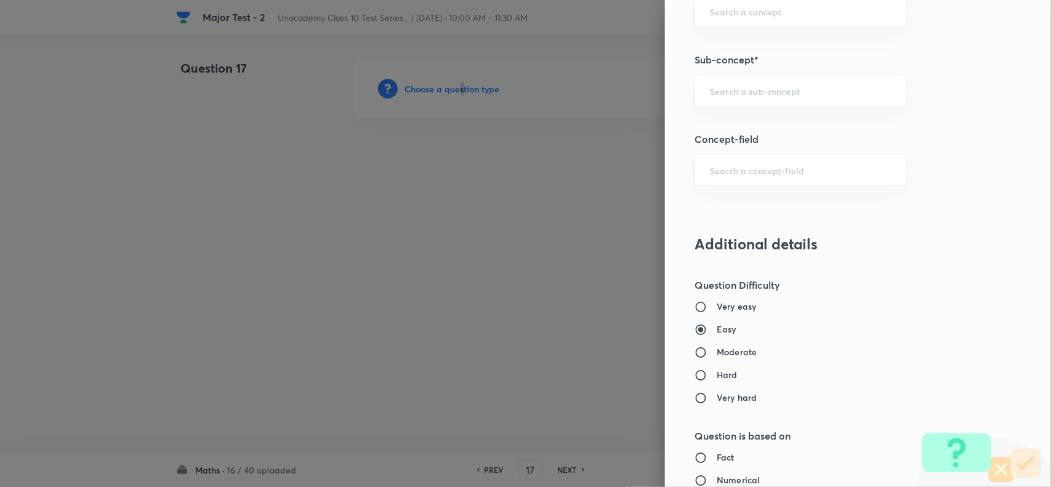
scroll to position [847, 0]
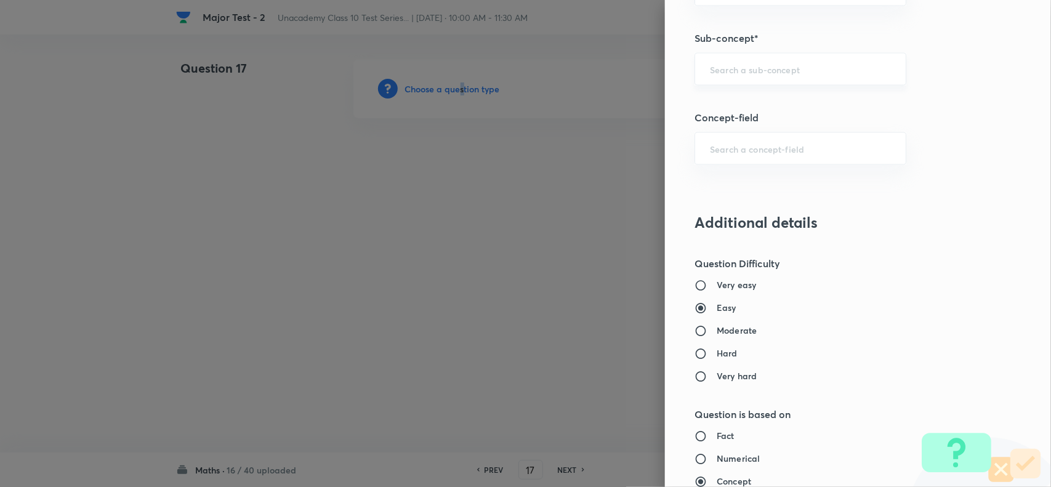
click at [736, 78] on div "​" at bounding box center [801, 69] width 212 height 33
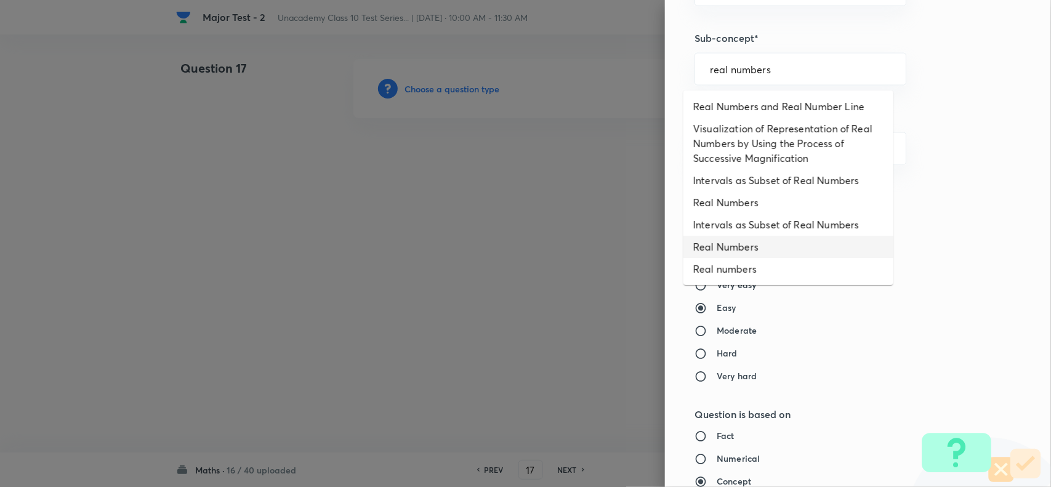
click at [752, 253] on li "Real Numbers" at bounding box center [789, 247] width 210 height 22
type input "Real Numbers"
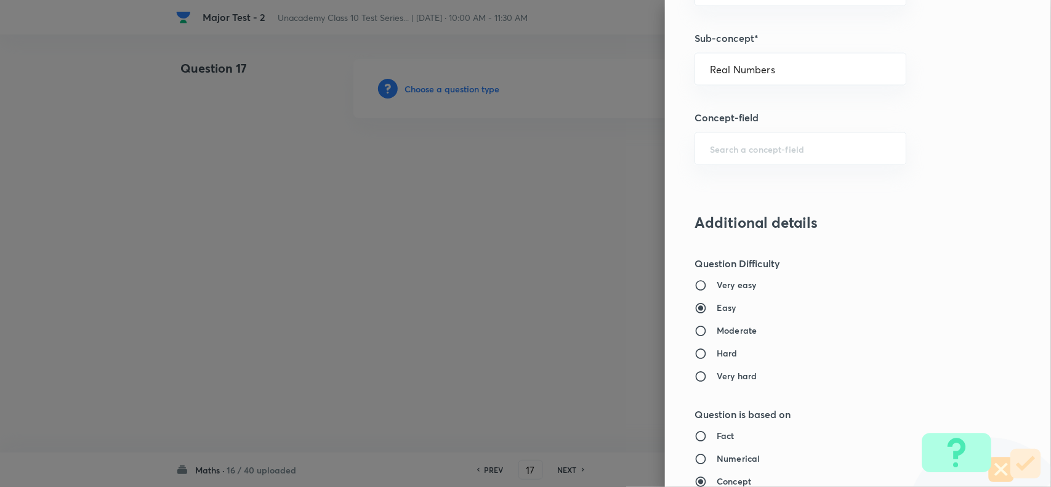
type input "Foundation Class X"
type input "Mathematics - Class X"
type input "Number Theory and Inequalities"
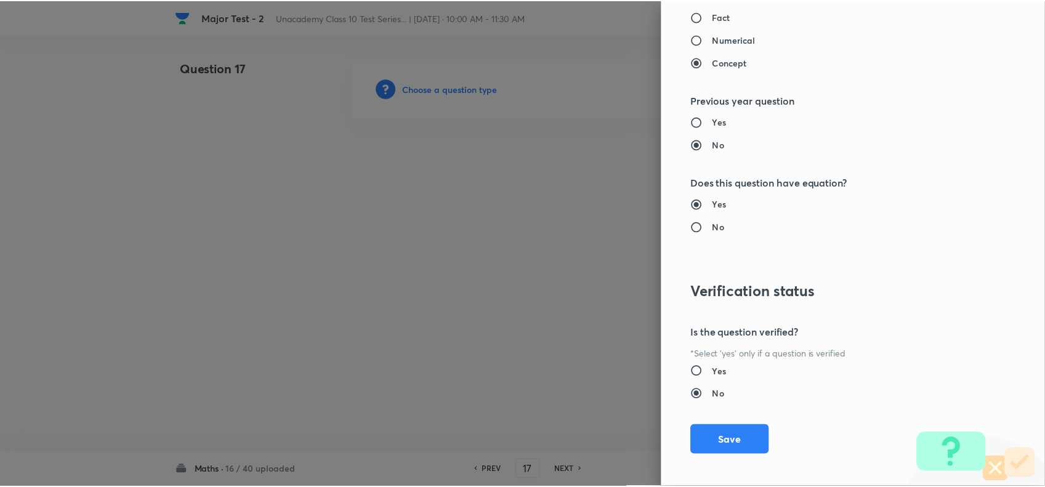
scroll to position [1276, 0]
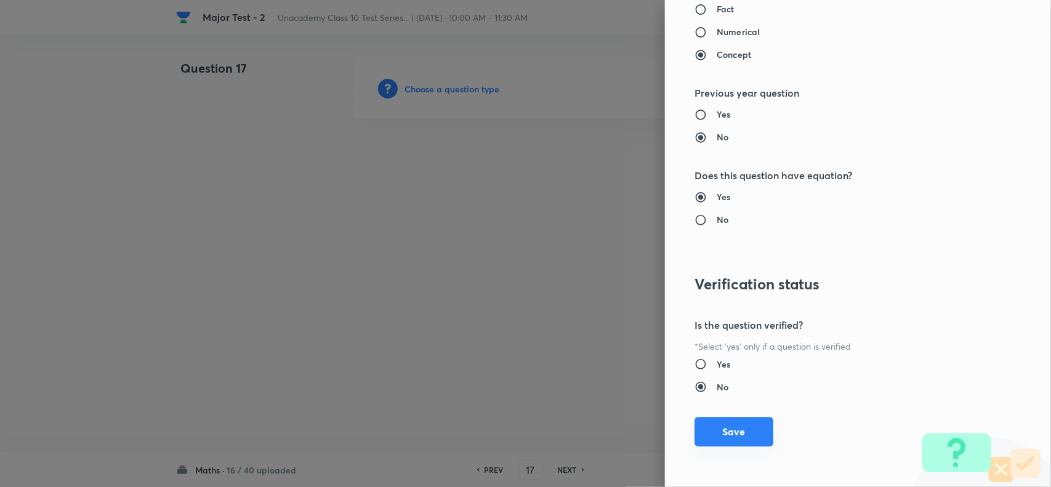
drag, startPoint x: 740, startPoint y: 410, endPoint x: 737, endPoint y: 423, distance: 13.3
click at [739, 420] on div "Question settings Question type* Single choice correct Number of options* 2 3 4…" at bounding box center [858, 243] width 386 height 487
click at [737, 423] on button "Save" at bounding box center [734, 432] width 79 height 30
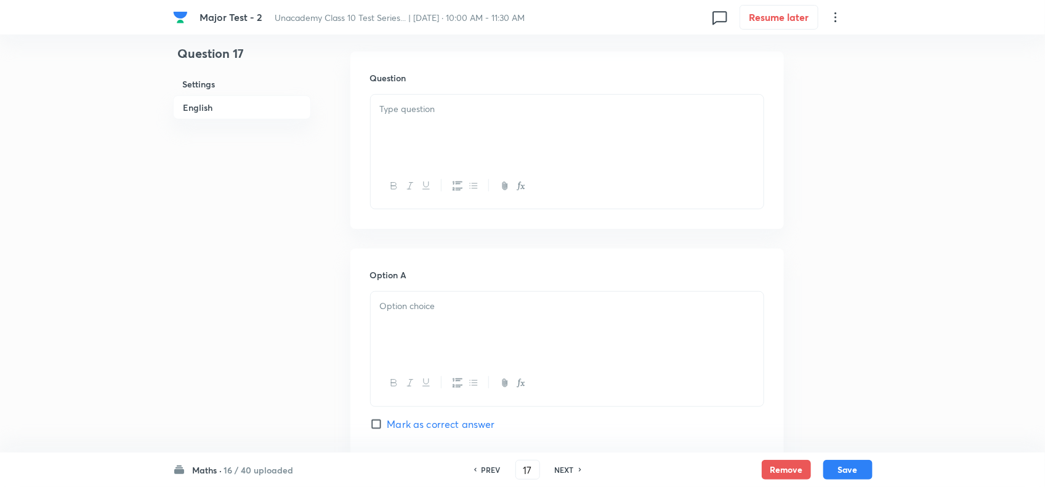
scroll to position [385, 0]
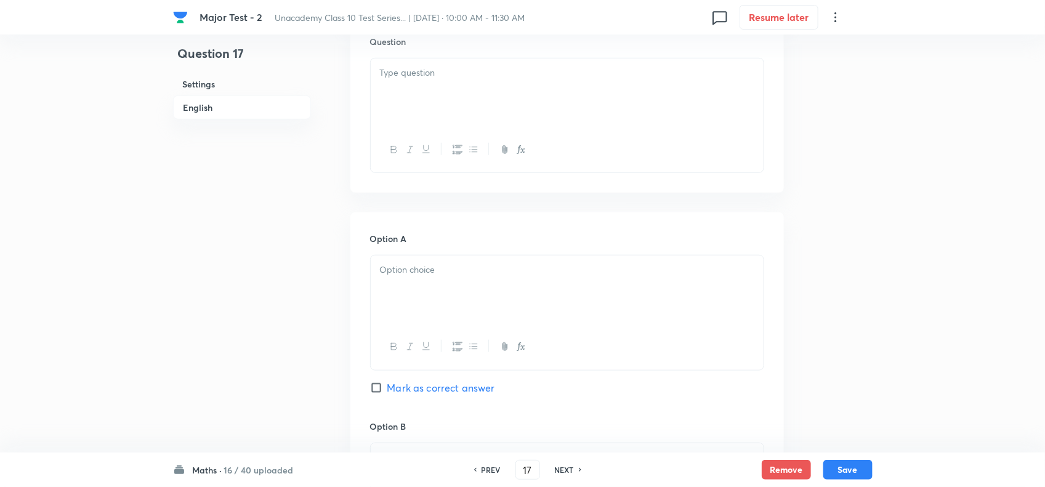
click at [465, 118] on div at bounding box center [567, 93] width 393 height 69
click at [433, 316] on div at bounding box center [567, 290] width 393 height 69
click at [384, 276] on strong "1." at bounding box center [383, 269] width 7 height 13
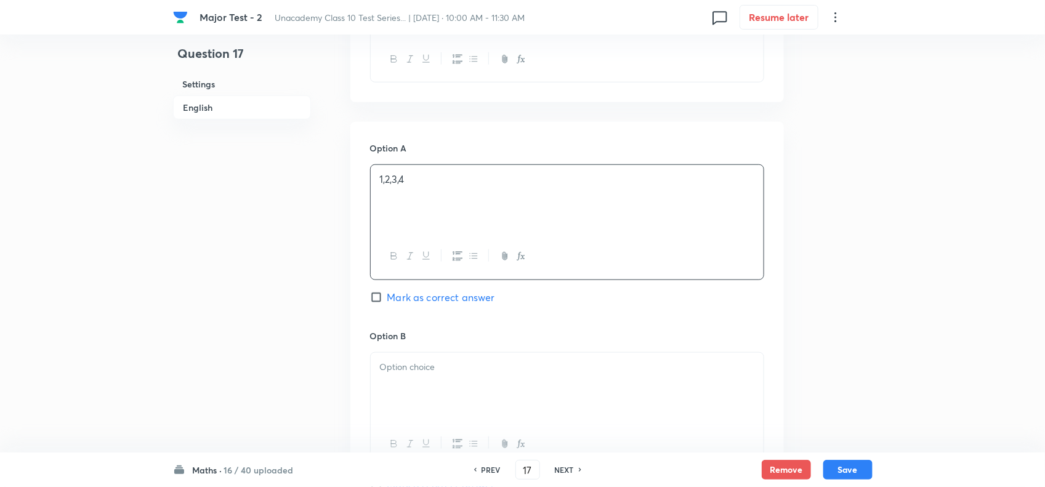
scroll to position [616, 0]
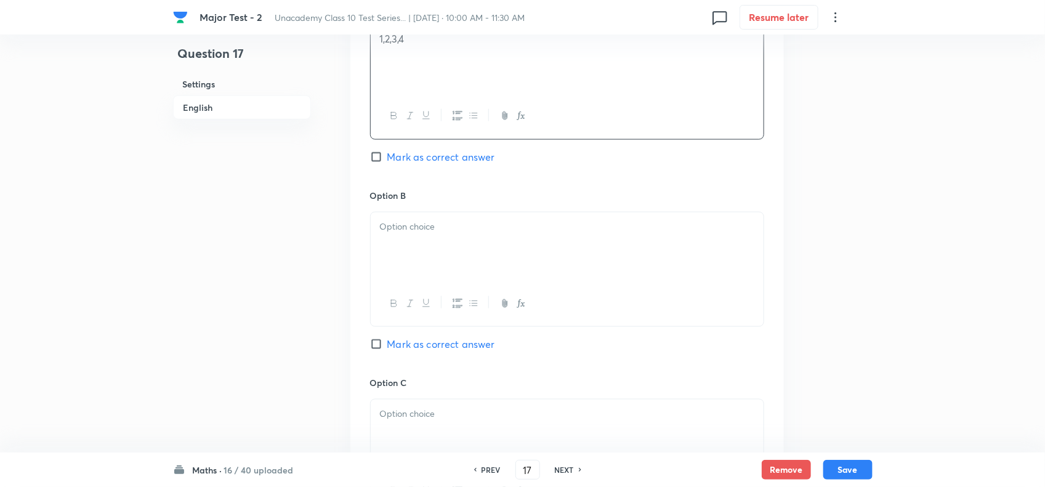
click at [413, 234] on p at bounding box center [567, 227] width 374 height 14
click at [416, 352] on span "Mark as correct answer" at bounding box center [441, 344] width 108 height 15
click at [387, 350] on input "Mark as correct answer" at bounding box center [378, 344] width 17 height 12
checkbox input "true"
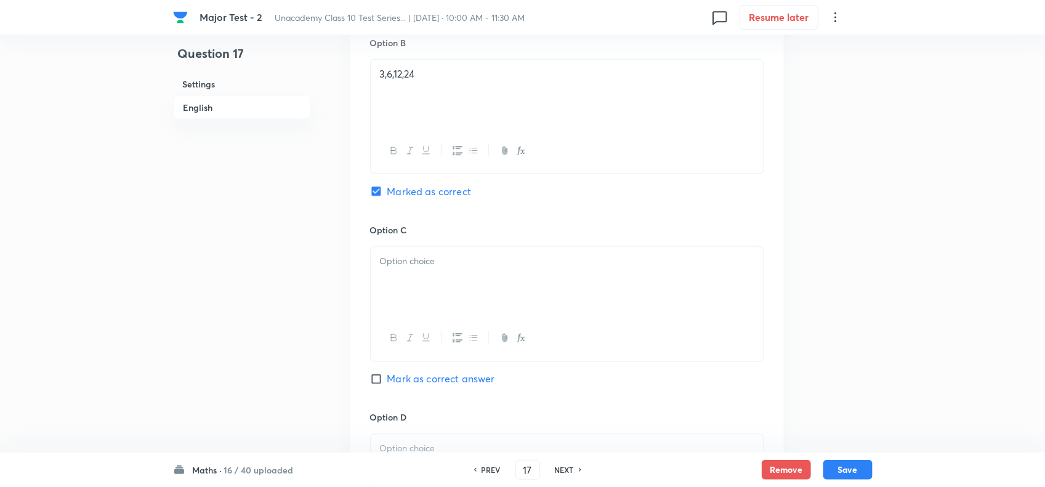
scroll to position [770, 0]
click at [429, 309] on div at bounding box center [567, 280] width 393 height 69
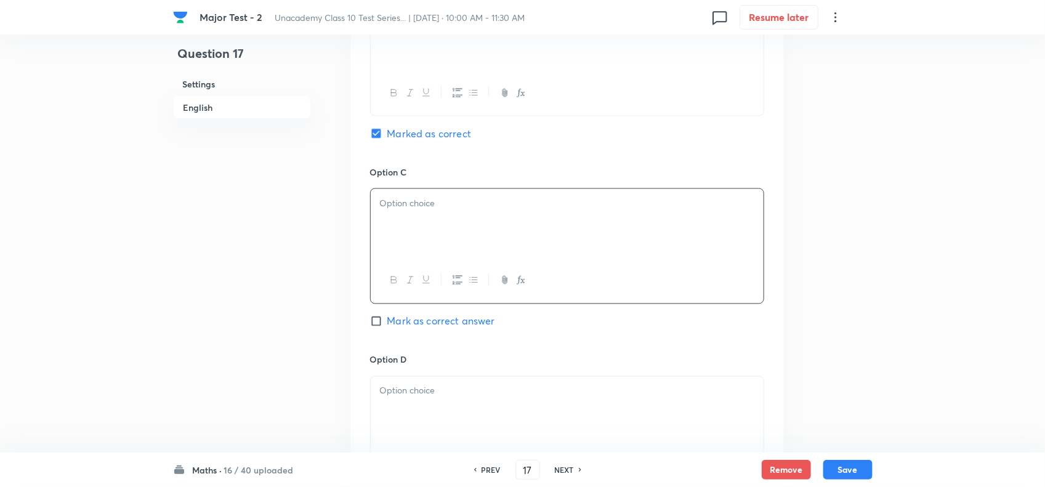
scroll to position [924, 0]
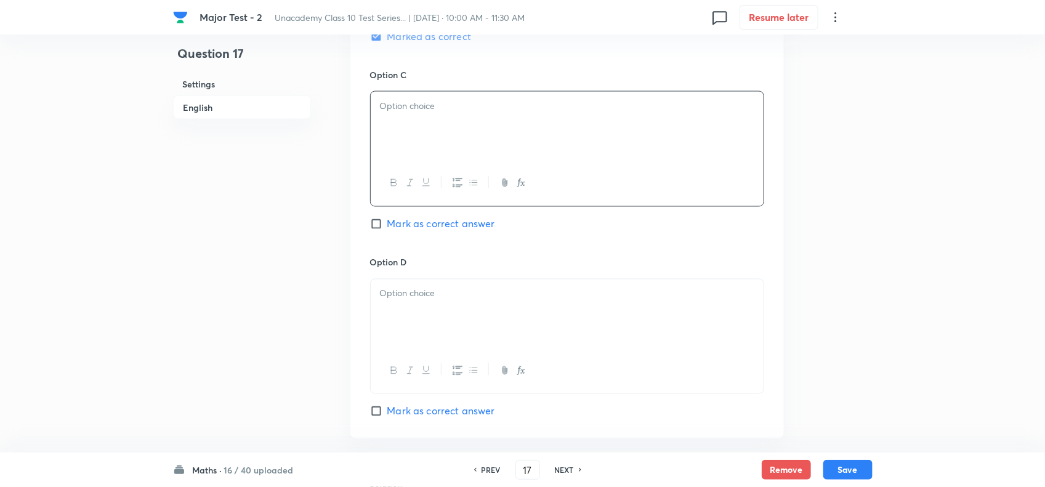
click at [402, 297] on div "Option D [PERSON_NAME] as correct answer" at bounding box center [567, 337] width 394 height 163
click at [421, 336] on div at bounding box center [567, 314] width 393 height 69
drag, startPoint x: 379, startPoint y: 315, endPoint x: 422, endPoint y: 312, distance: 42.6
click at [422, 301] on p "5,10,15,20" at bounding box center [567, 294] width 374 height 14
click at [413, 113] on p at bounding box center [567, 106] width 374 height 14
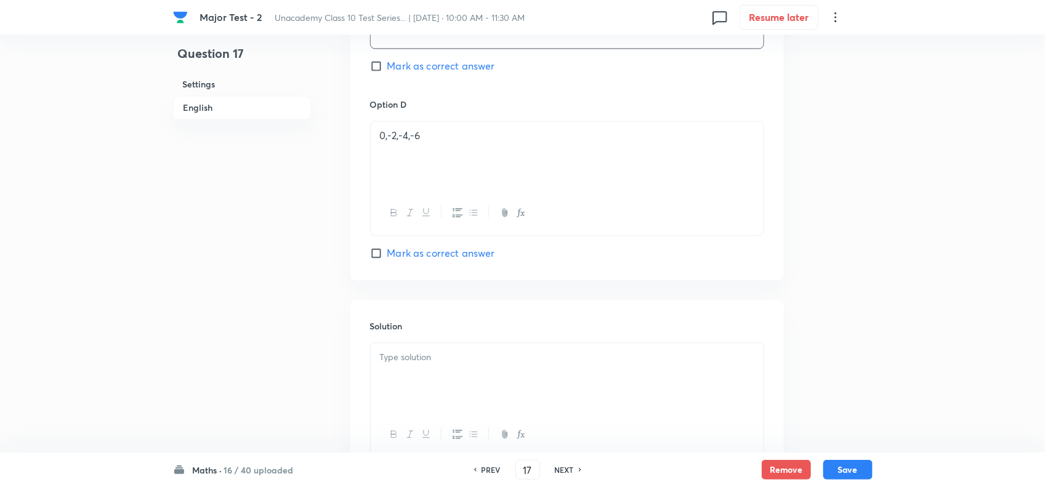
scroll to position [1155, 0]
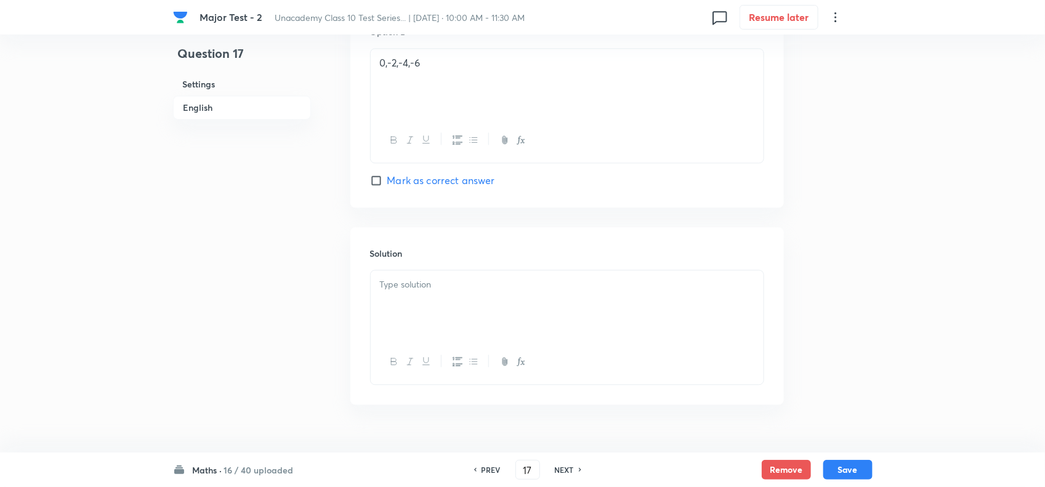
click at [448, 313] on div at bounding box center [567, 304] width 393 height 69
click at [851, 463] on button "Save" at bounding box center [847, 469] width 49 height 20
type input "18"
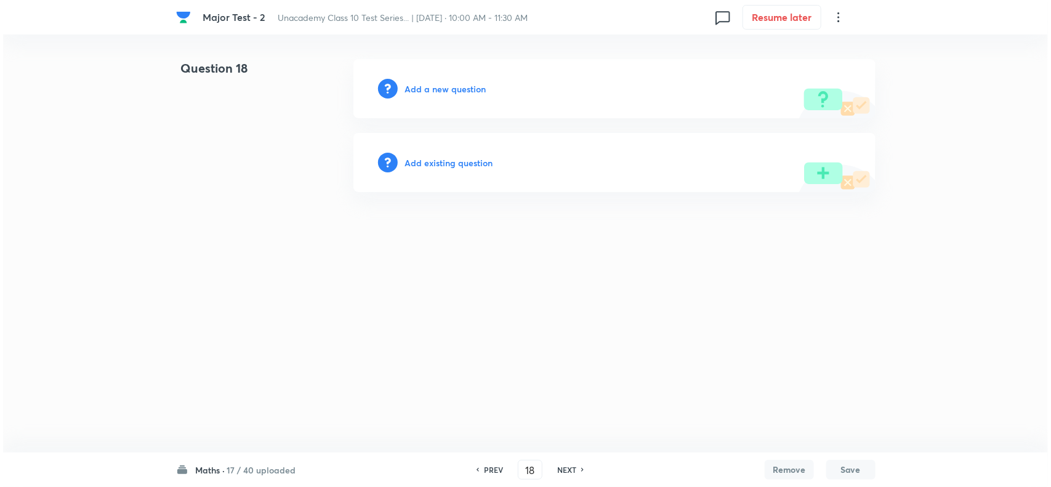
scroll to position [0, 0]
click at [466, 84] on h6 "Add a new question" at bounding box center [445, 89] width 81 height 13
drag, startPoint x: 466, startPoint y: 84, endPoint x: 484, endPoint y: 91, distance: 19.3
click at [484, 91] on h6 "Choose a question type" at bounding box center [452, 89] width 95 height 13
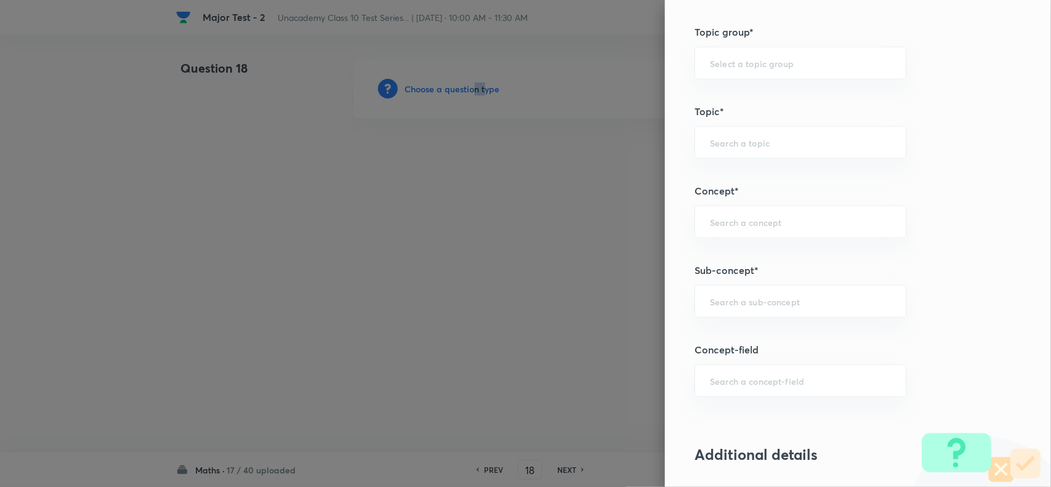
scroll to position [616, 0]
click at [739, 299] on input "text" at bounding box center [800, 300] width 181 height 12
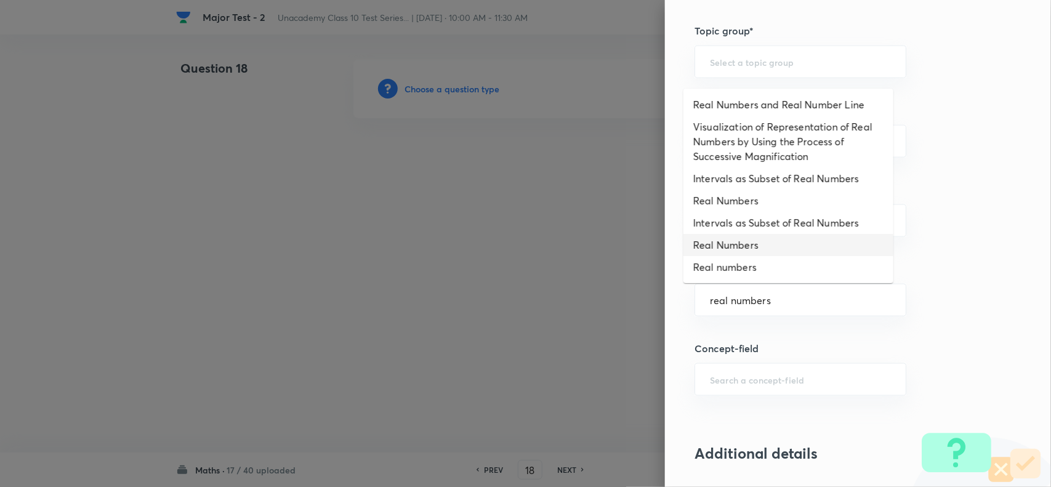
click at [745, 243] on li "Real Numbers" at bounding box center [789, 245] width 210 height 22
type input "Real Numbers"
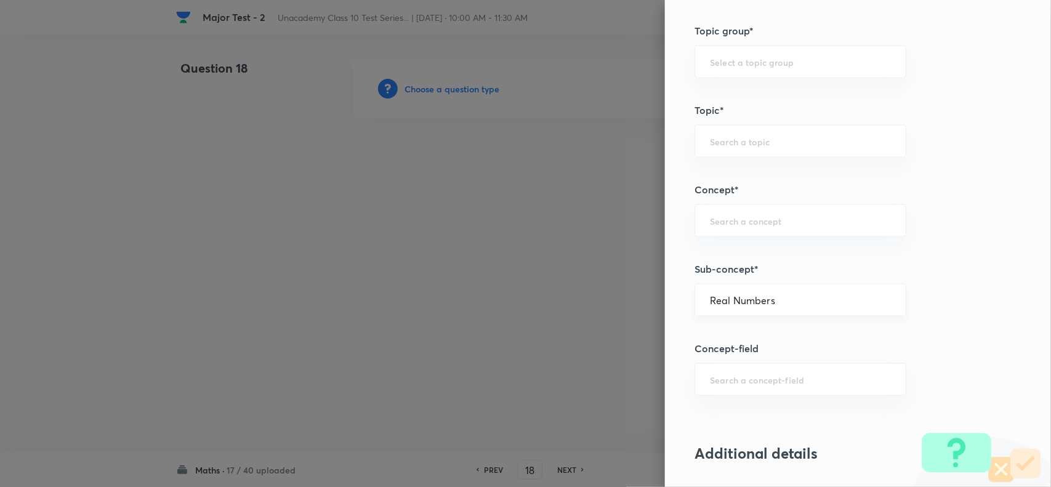
type input "Foundation Class X"
type input "Mathematics - Class X"
type input "Number Theory and Inequalities"
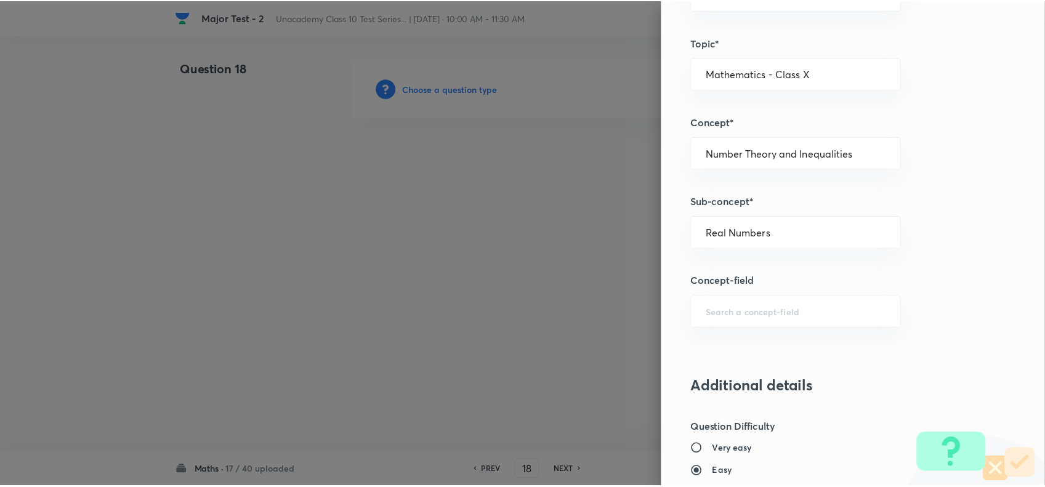
scroll to position [1276, 0]
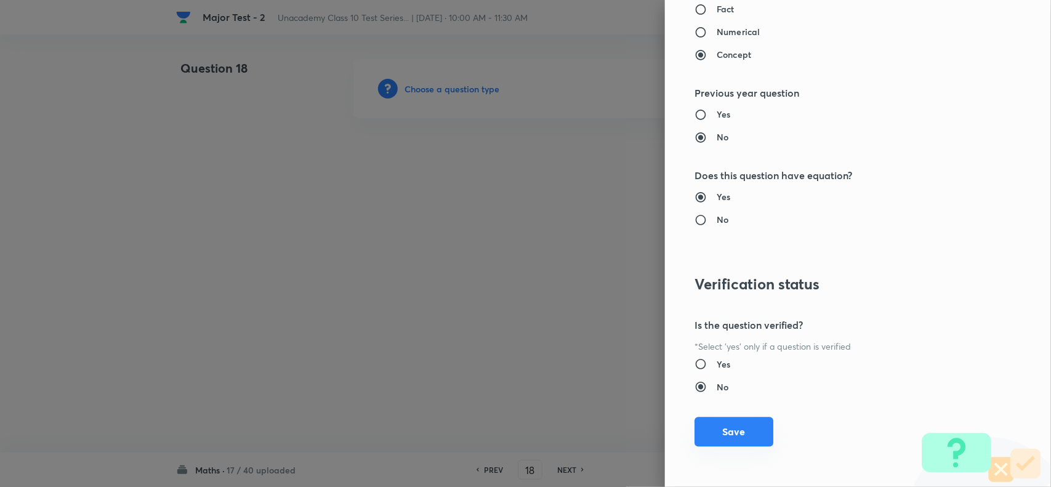
click at [727, 441] on button "Save" at bounding box center [734, 432] width 79 height 30
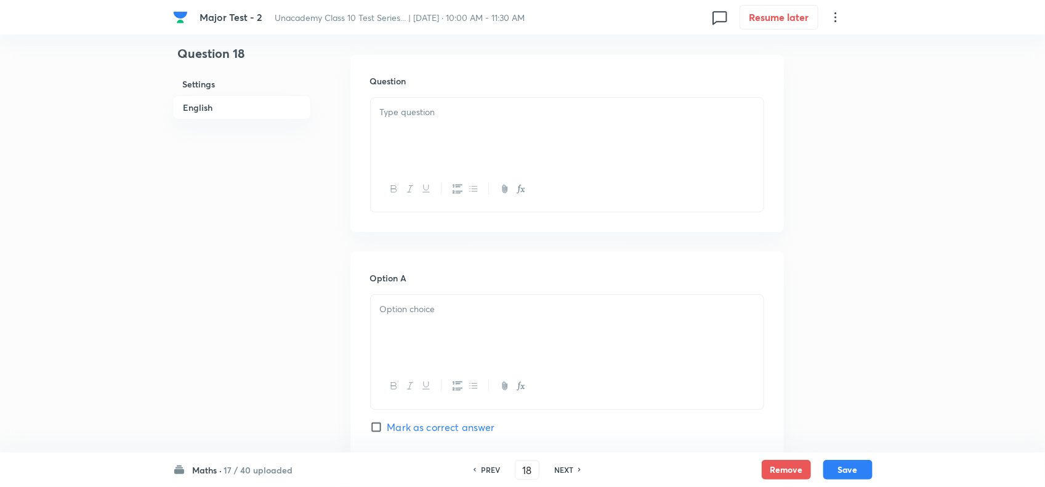
scroll to position [385, 0]
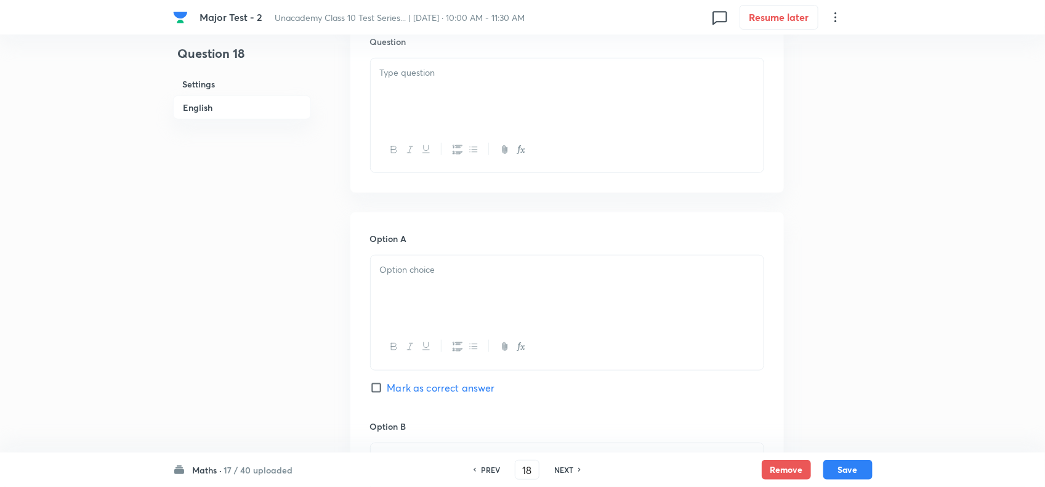
click at [435, 120] on div at bounding box center [567, 93] width 393 height 69
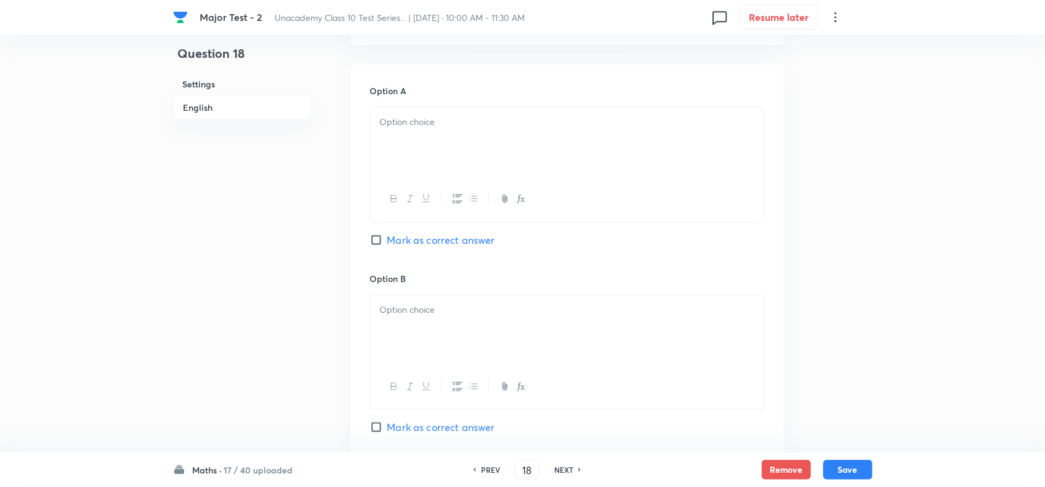
scroll to position [539, 0]
click at [444, 171] on div at bounding box center [567, 136] width 393 height 69
click at [410, 338] on div at bounding box center [567, 323] width 393 height 69
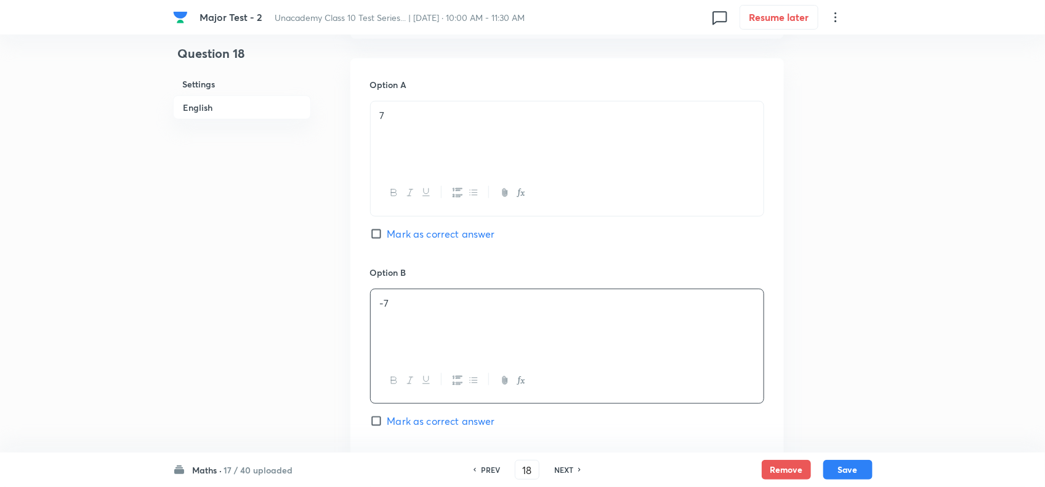
click at [415, 241] on span "Mark as correct answer" at bounding box center [441, 234] width 108 height 15
click at [387, 240] on input "Mark as correct answer" at bounding box center [378, 234] width 17 height 12
checkbox input "true"
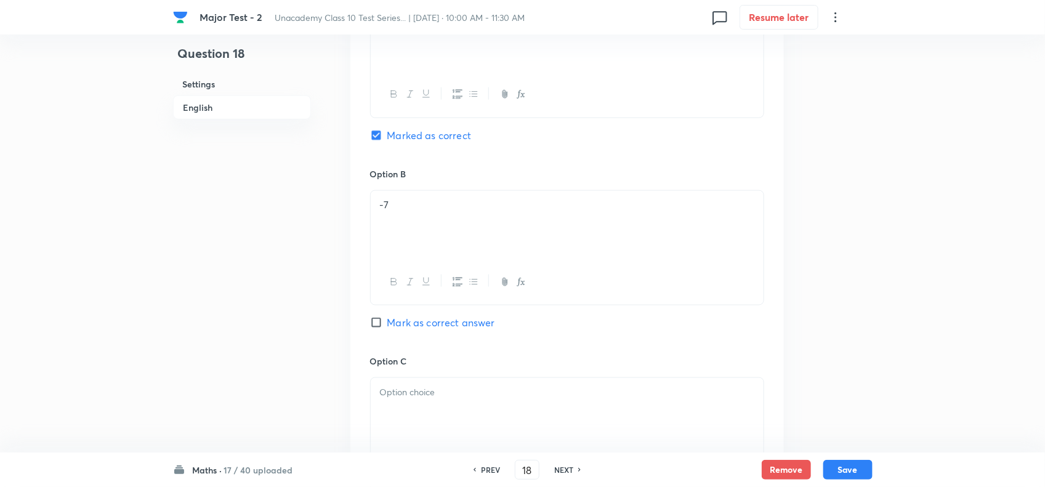
scroll to position [770, 0]
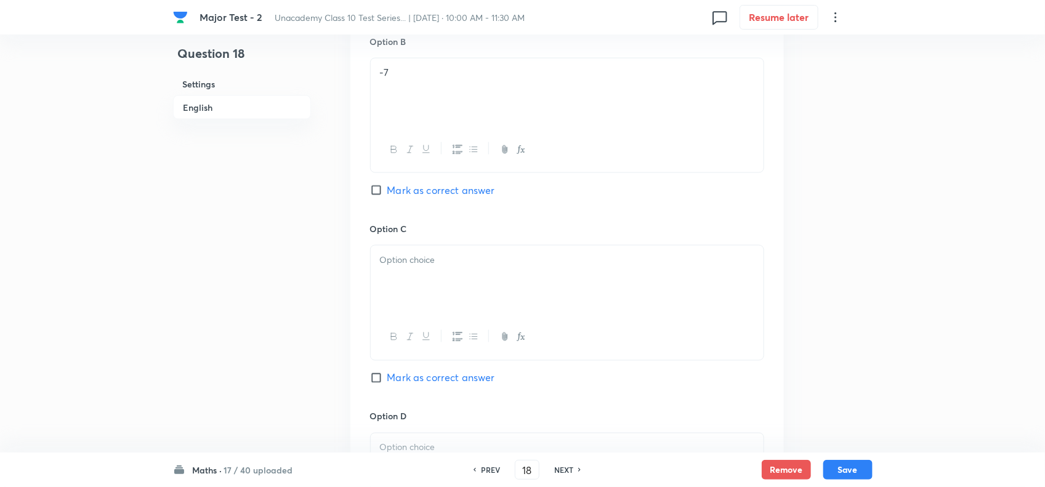
click at [428, 267] on p at bounding box center [567, 260] width 374 height 14
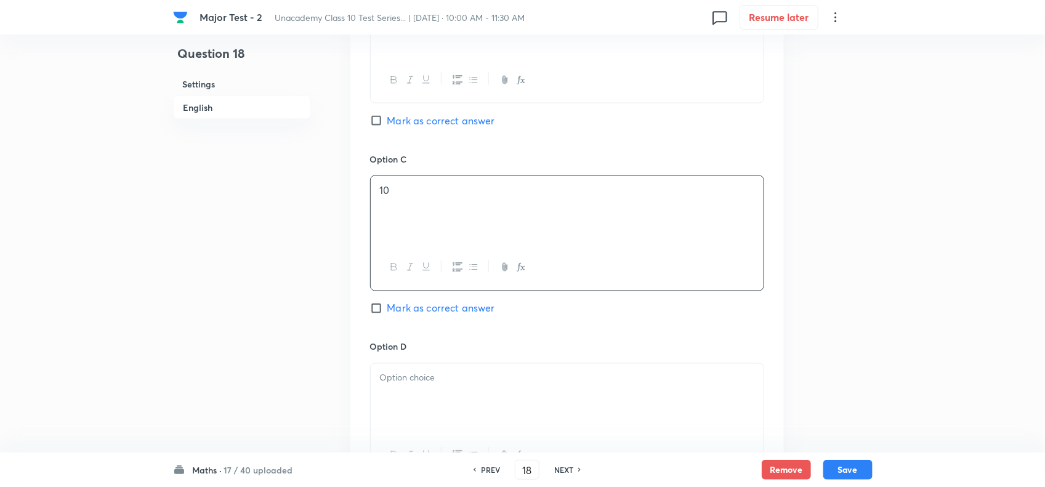
scroll to position [924, 0]
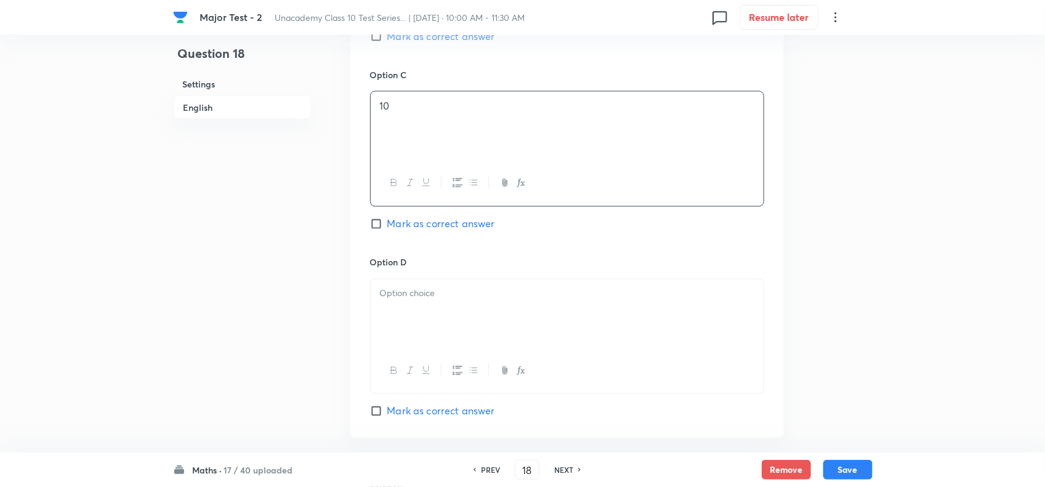
click at [419, 301] on p at bounding box center [567, 294] width 374 height 14
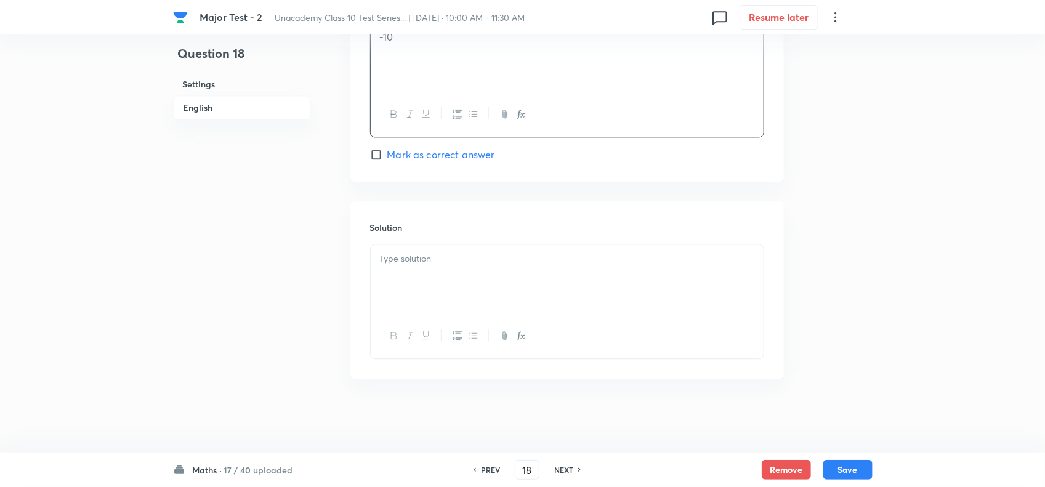
scroll to position [1202, 0]
click at [470, 315] on div at bounding box center [567, 335] width 393 height 45
click at [477, 287] on div at bounding box center [567, 279] width 393 height 69
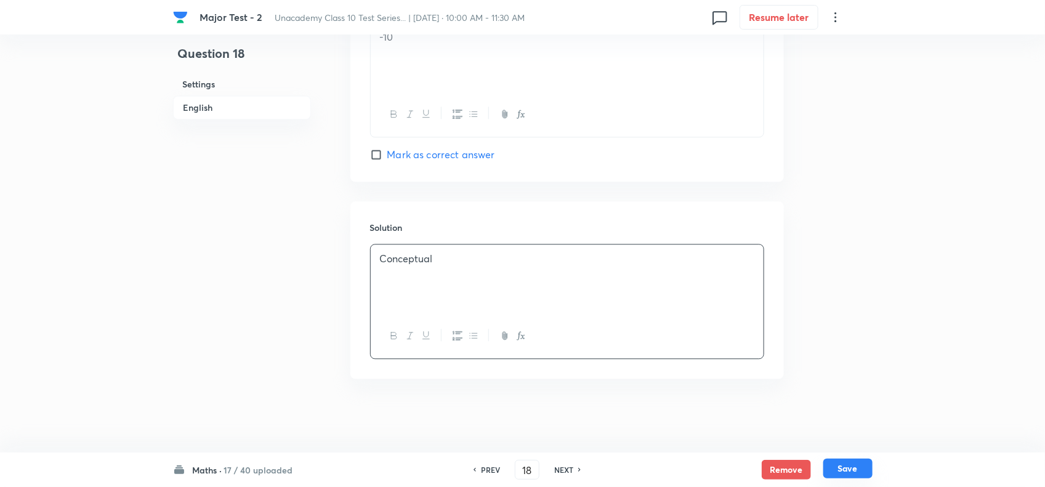
click at [847, 465] on button "Save" at bounding box center [847, 469] width 49 height 20
type input "19"
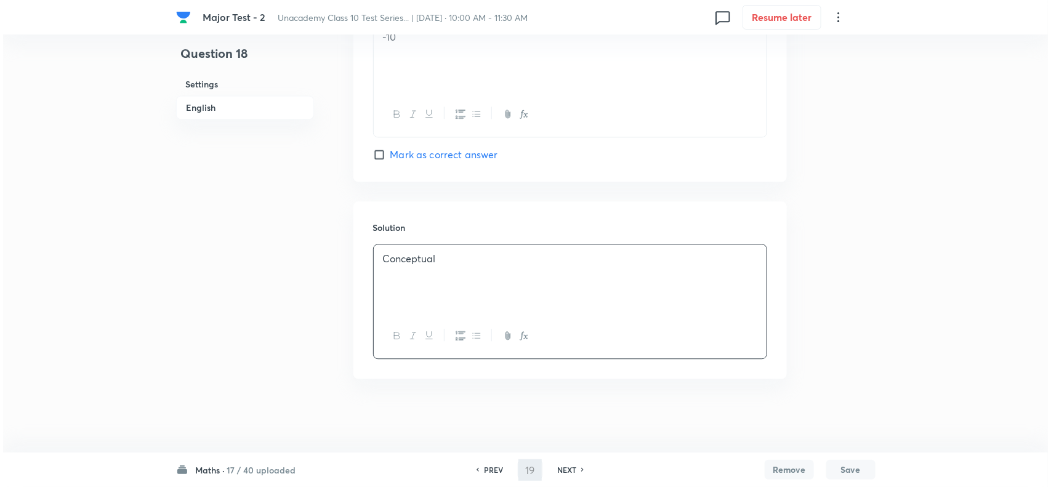
scroll to position [0, 0]
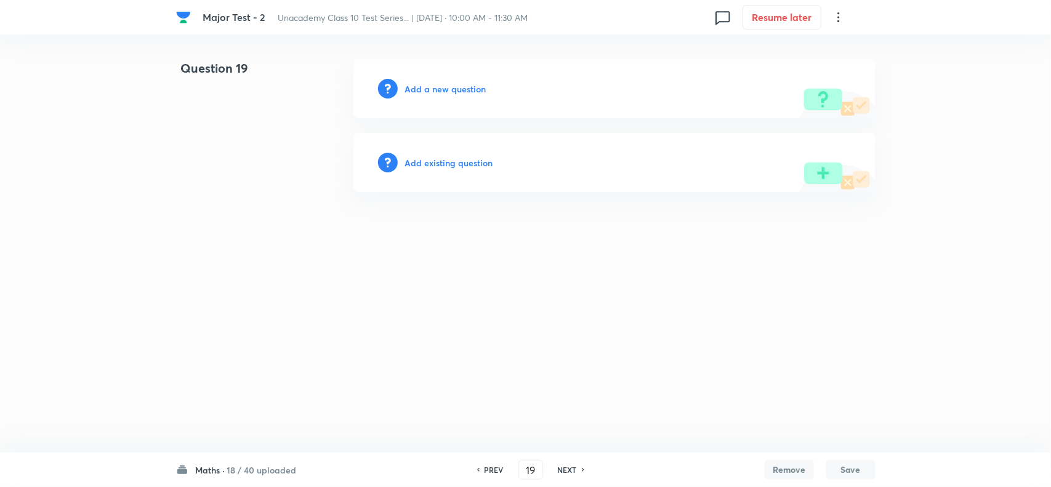
click at [453, 91] on h6 "Add a new question" at bounding box center [445, 89] width 81 height 13
click at [481, 90] on h6 "Choose a question type" at bounding box center [452, 89] width 95 height 13
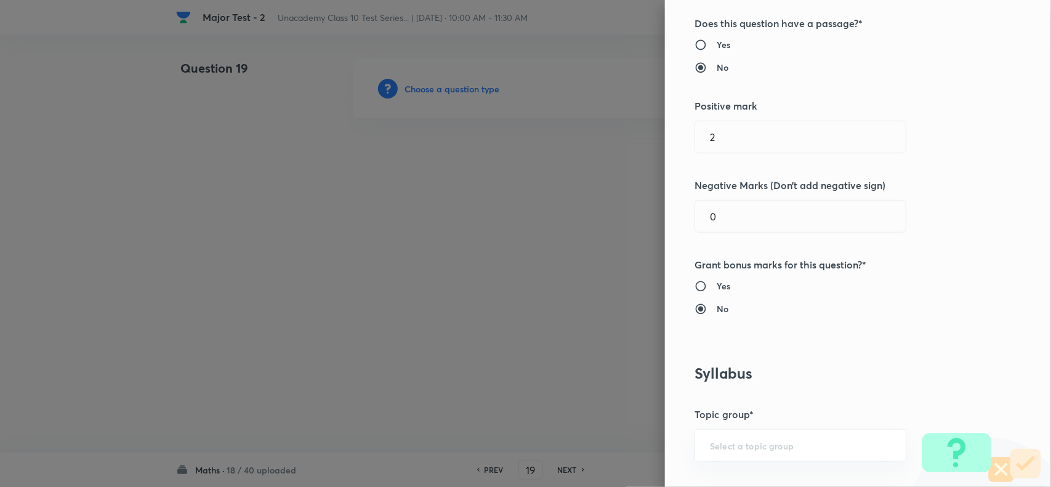
scroll to position [616, 0]
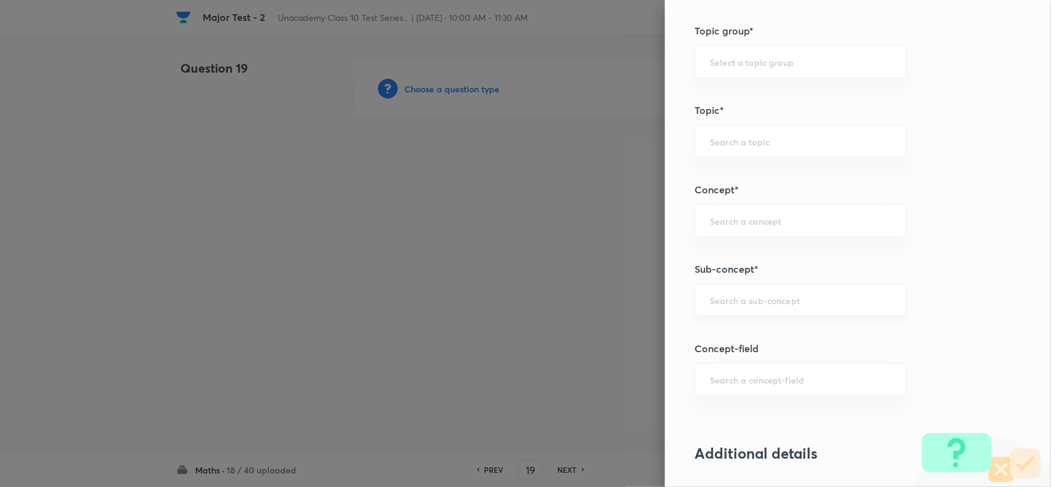
click at [743, 306] on input "text" at bounding box center [800, 300] width 181 height 12
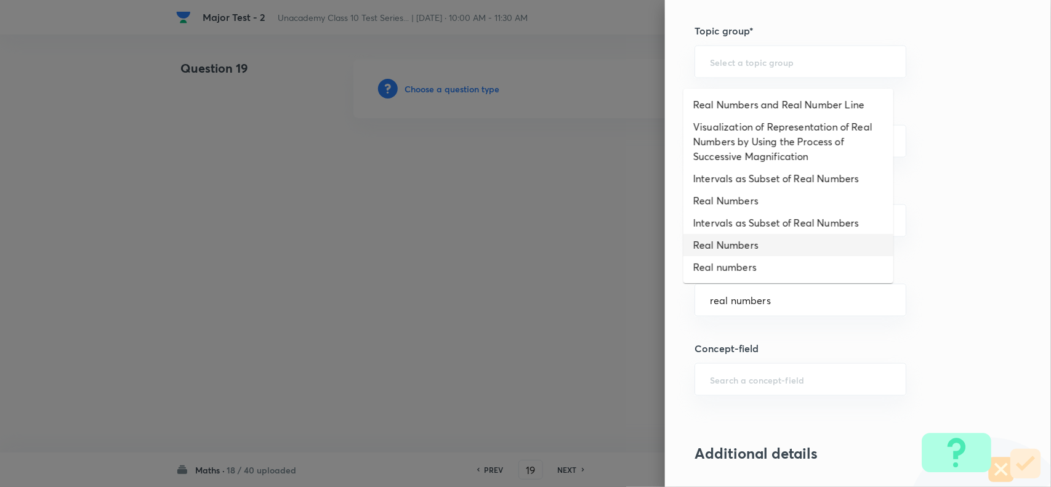
click at [750, 245] on li "Real Numbers" at bounding box center [789, 245] width 210 height 22
type input "Real Numbers"
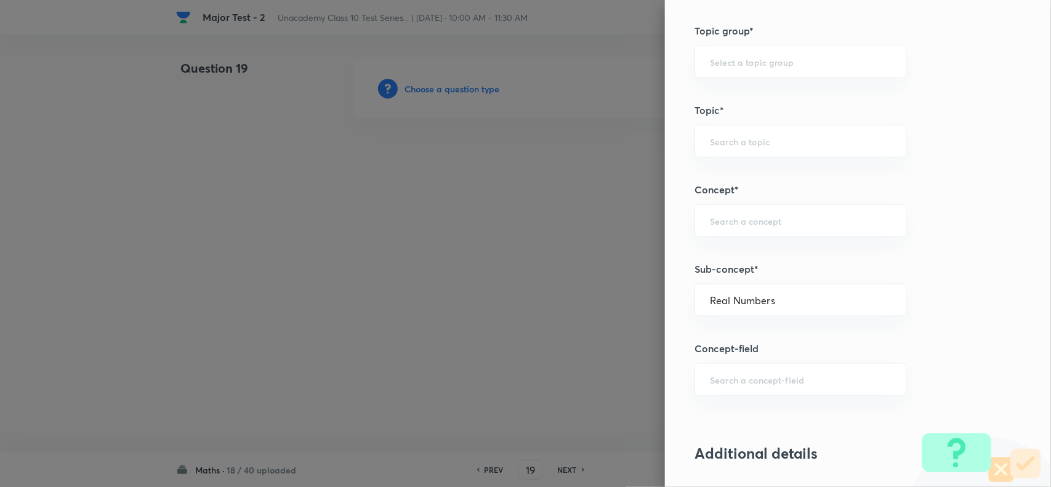
type input "Foundation Class X"
type input "Mathematics - Class X"
type input "Number Theory and Inequalities"
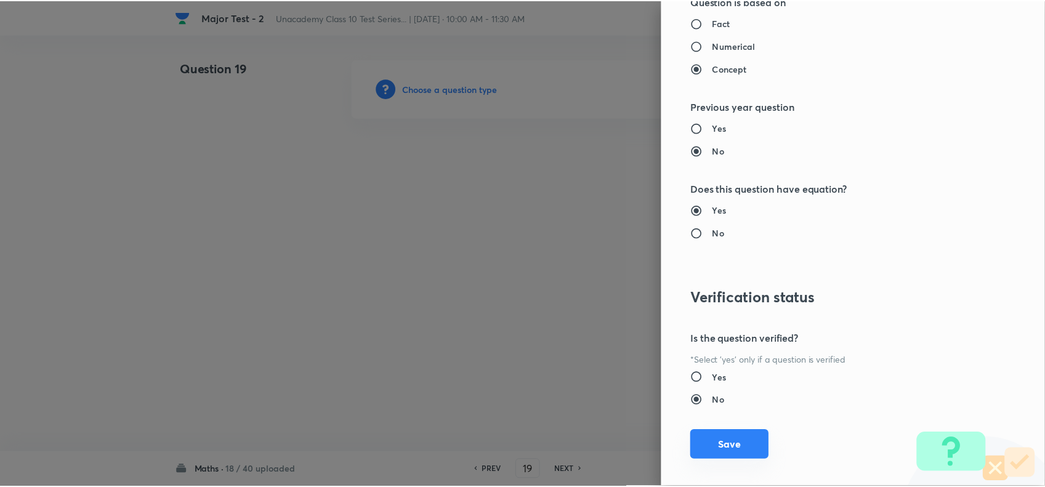
scroll to position [1276, 0]
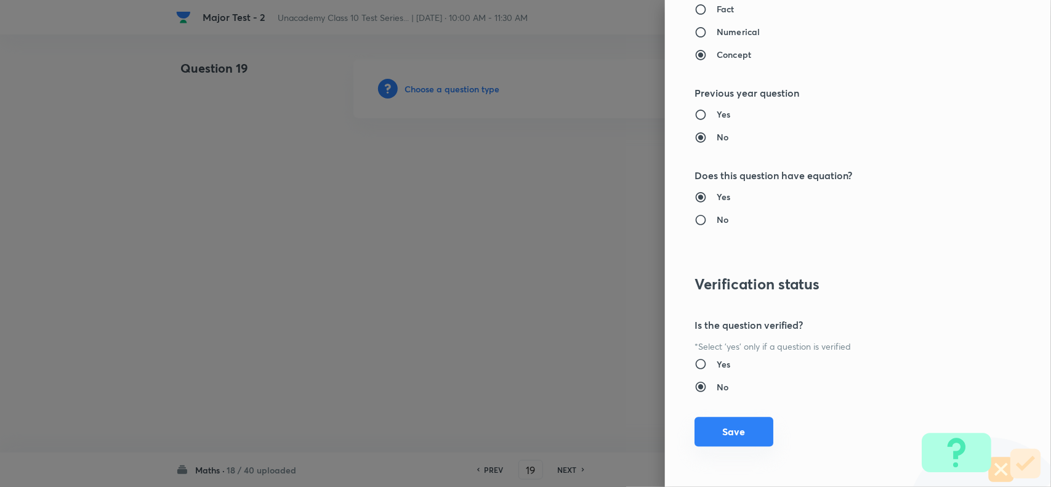
click at [728, 467] on div "Question settings Question type* Single choice correct Number of options* 2 3 4…" at bounding box center [858, 243] width 386 height 487
click at [698, 419] on button "Save" at bounding box center [734, 432] width 79 height 30
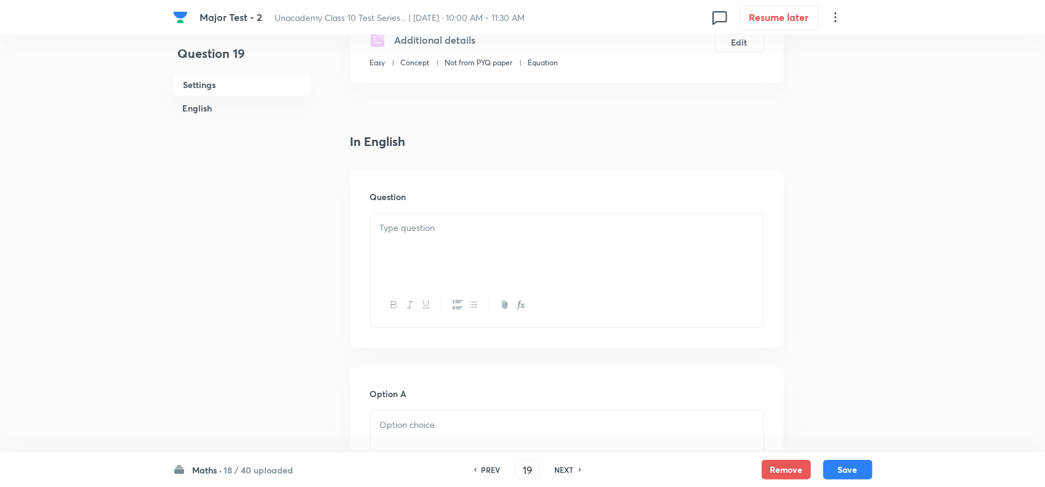
scroll to position [231, 0]
drag, startPoint x: 426, startPoint y: 256, endPoint x: 428, endPoint y: 264, distance: 8.4
click at [426, 257] on div at bounding box center [567, 246] width 393 height 69
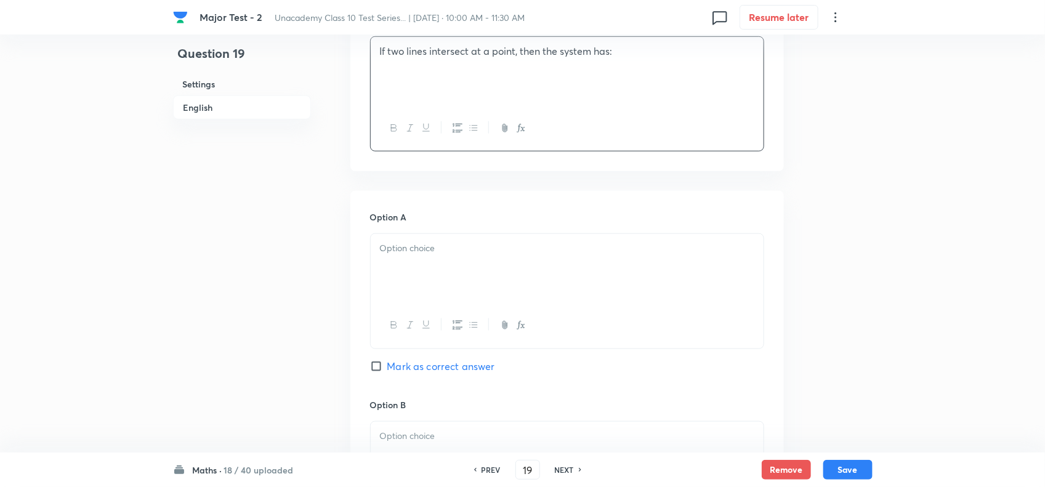
scroll to position [462, 0]
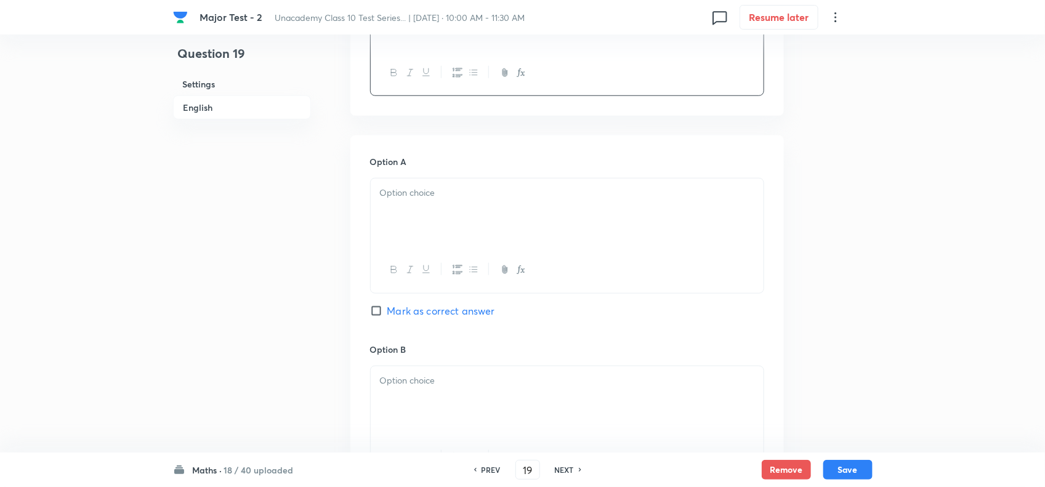
click at [415, 238] on div at bounding box center [567, 213] width 393 height 69
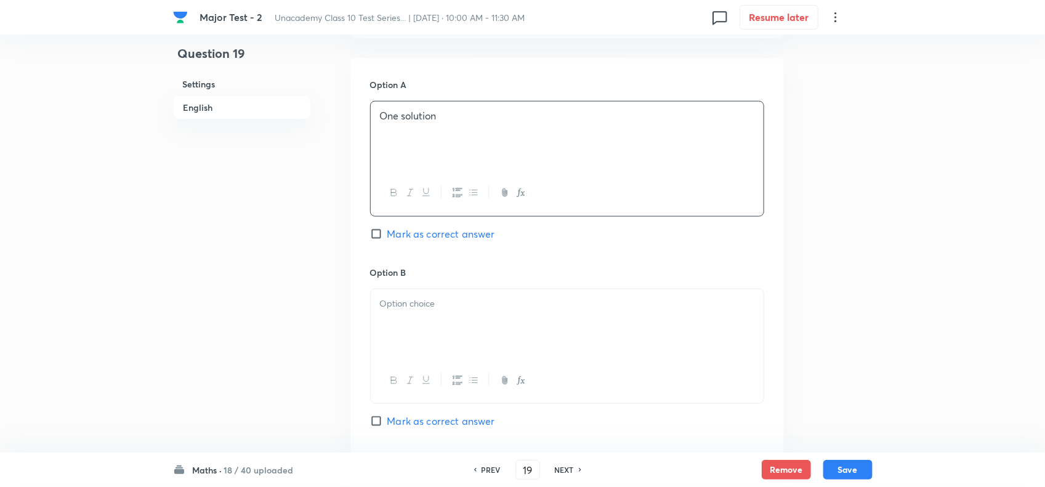
click at [433, 241] on span "Mark as correct answer" at bounding box center [441, 234] width 108 height 15
click at [387, 240] on input "Mark as correct answer" at bounding box center [378, 234] width 17 height 12
checkbox input "true"
click at [454, 358] on div at bounding box center [567, 323] width 393 height 69
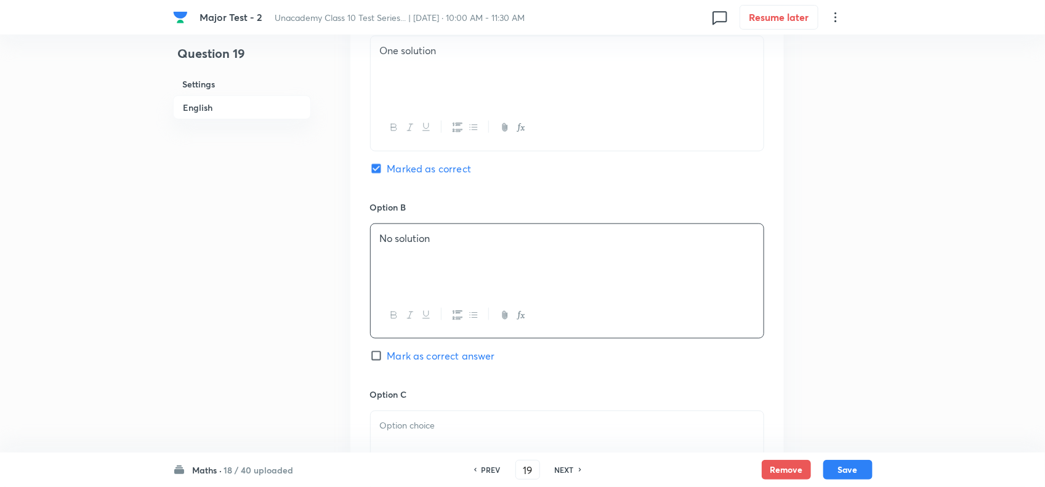
scroll to position [693, 0]
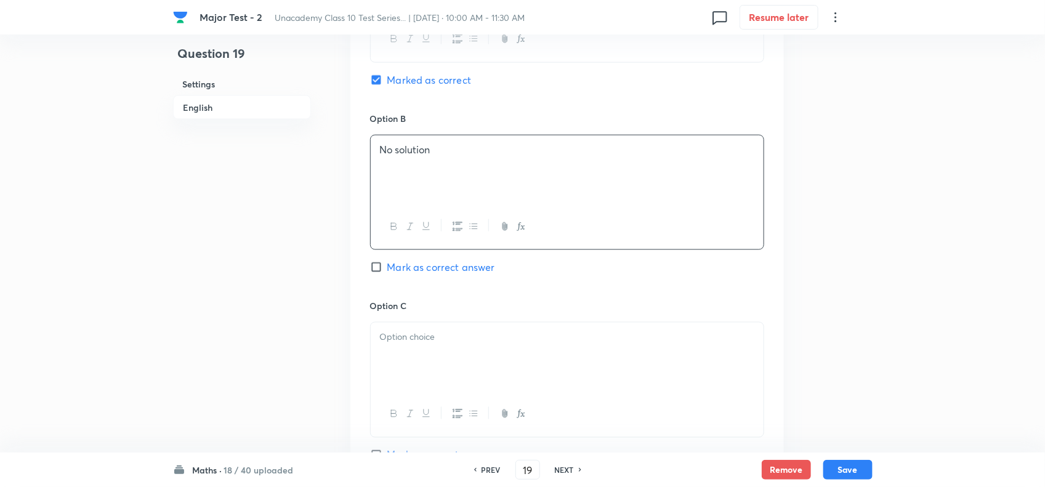
click at [405, 346] on div at bounding box center [567, 357] width 393 height 69
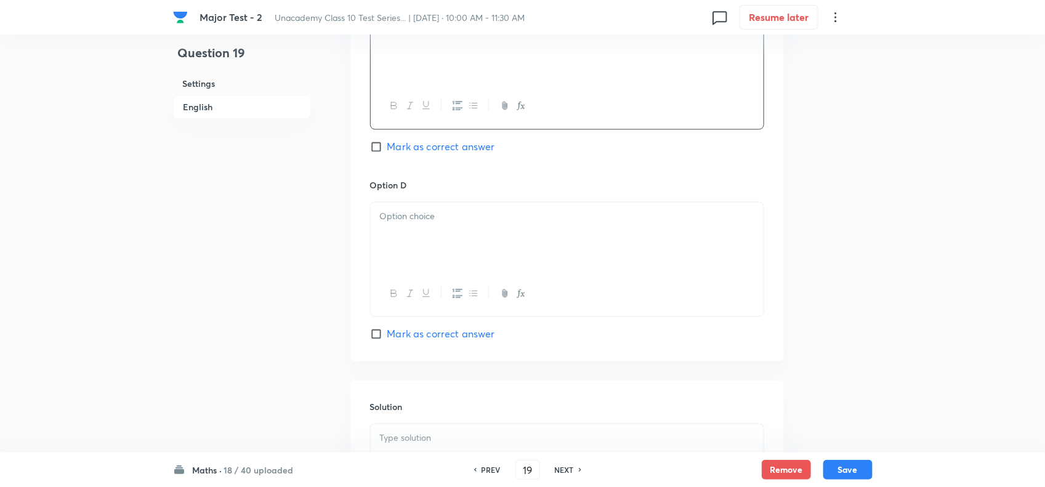
click at [453, 262] on div at bounding box center [567, 237] width 393 height 69
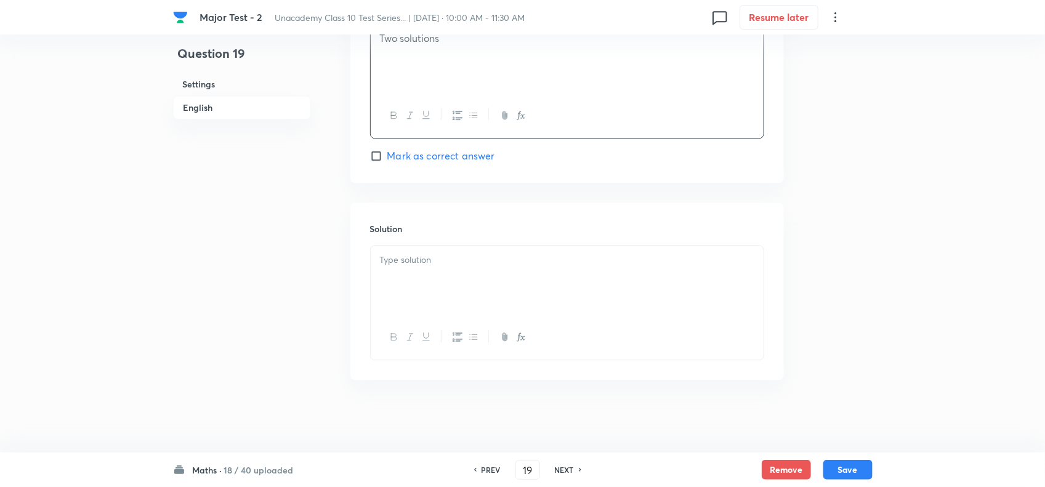
scroll to position [1202, 0]
click at [445, 267] on div at bounding box center [567, 279] width 393 height 69
click at [848, 472] on button "Save" at bounding box center [847, 469] width 49 height 20
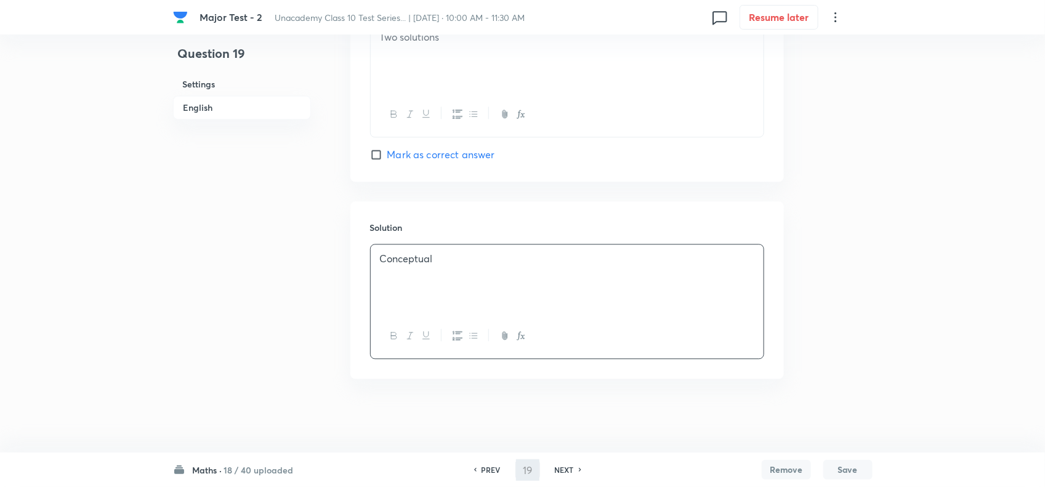
type input "20"
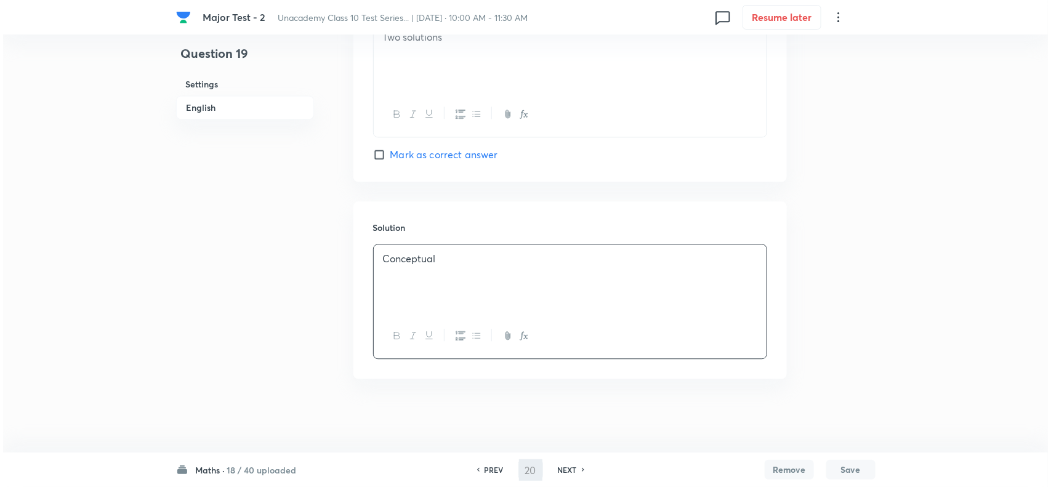
scroll to position [0, 0]
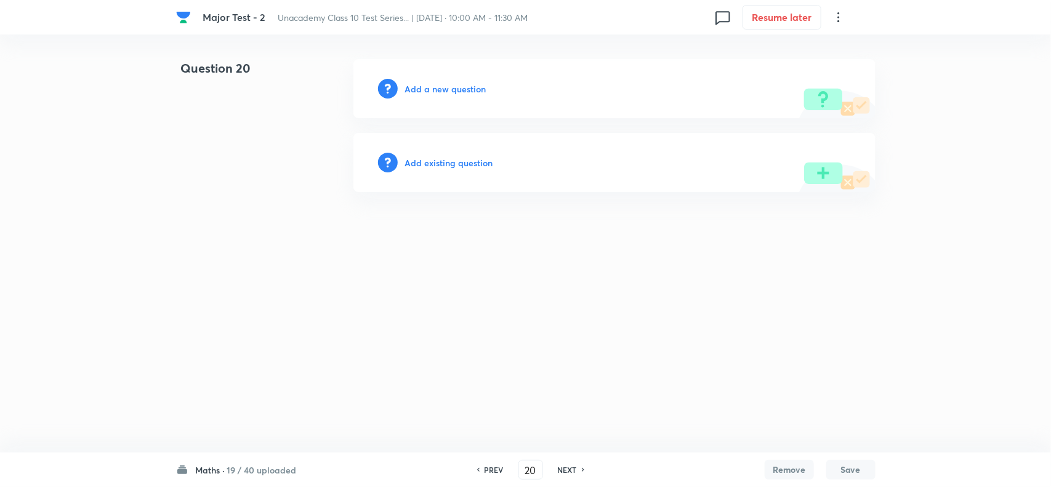
click at [439, 91] on h6 "Add a new question" at bounding box center [445, 89] width 81 height 13
drag, startPoint x: 439, startPoint y: 91, endPoint x: 472, endPoint y: 89, distance: 33.9
click at [472, 89] on h6 "Choose a question type" at bounding box center [452, 89] width 95 height 13
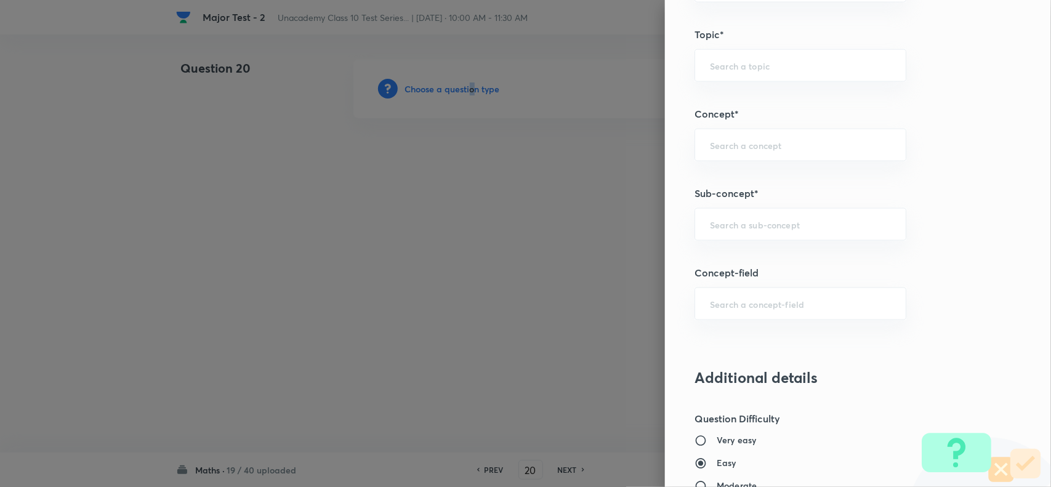
scroll to position [770, 0]
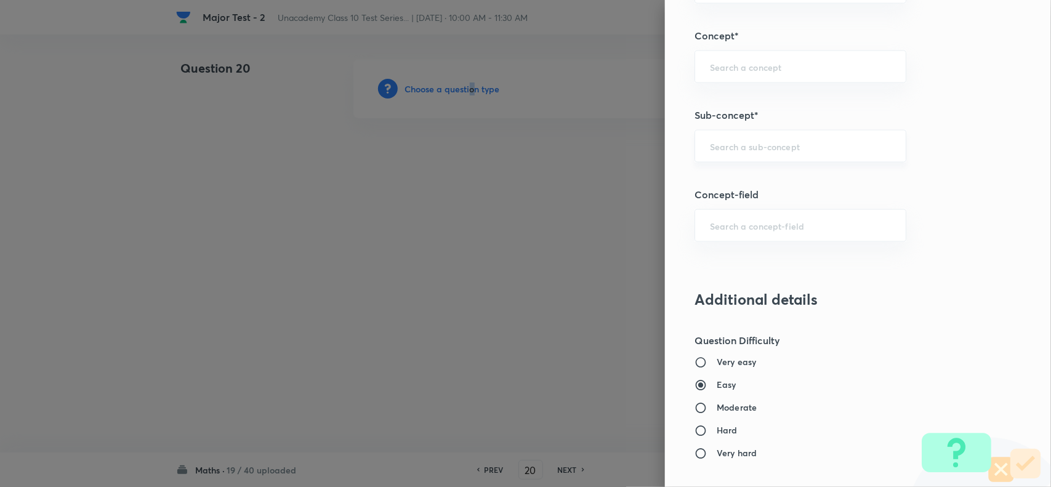
click at [731, 139] on div "​" at bounding box center [801, 146] width 212 height 33
click at [732, 144] on input "text" at bounding box center [800, 146] width 181 height 12
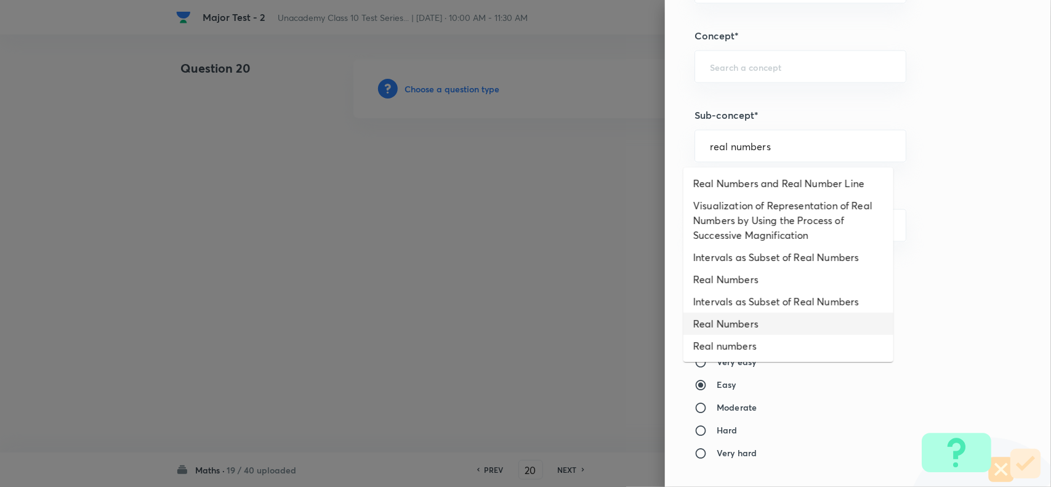
click at [736, 322] on li "Real Numbers" at bounding box center [789, 324] width 210 height 22
type input "Real Numbers"
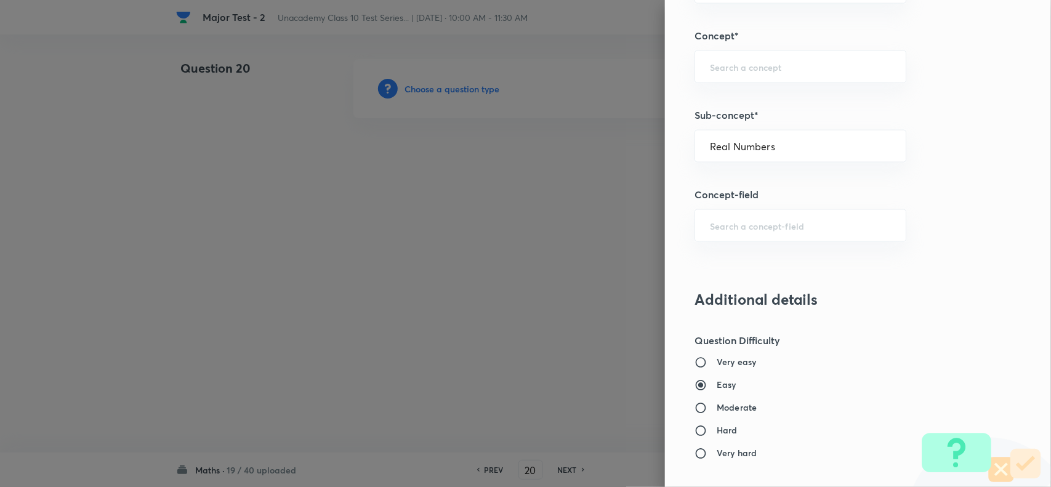
type input "Foundation Class X"
type input "Mathematics - Class X"
type input "Number Theory and Inequalities"
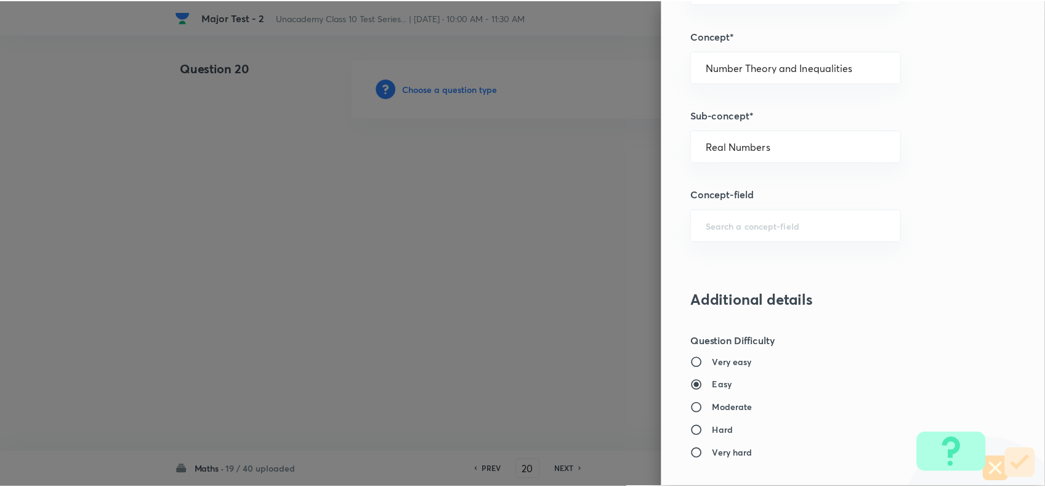
scroll to position [1276, 0]
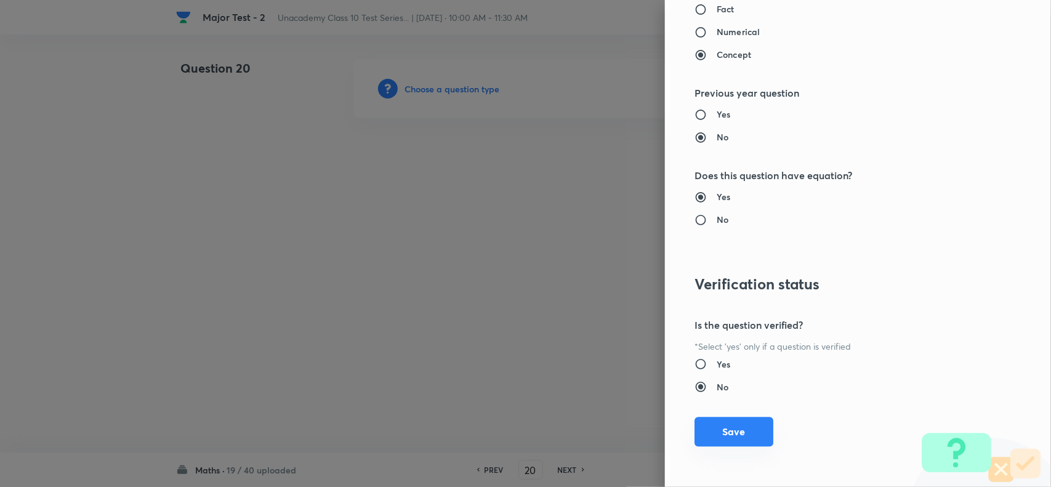
click at [716, 431] on button "Save" at bounding box center [734, 432] width 79 height 30
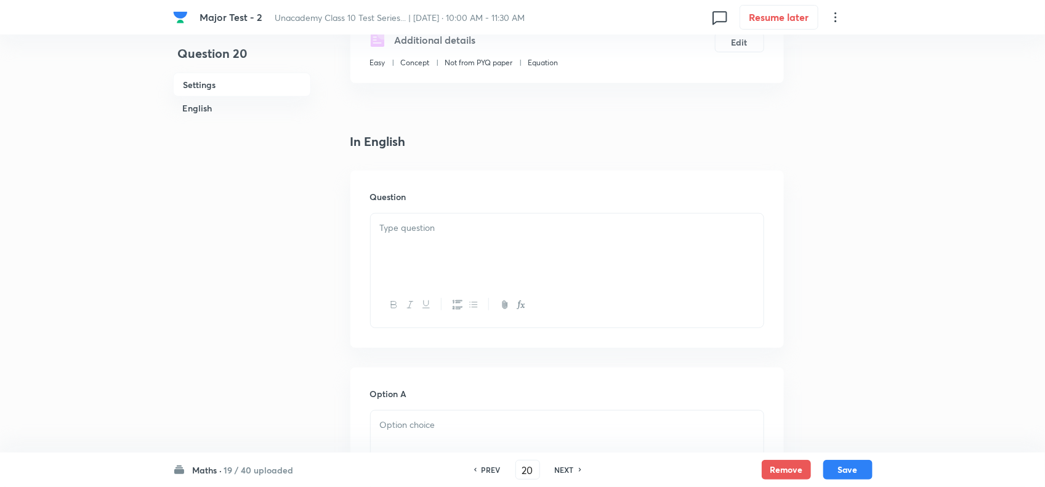
scroll to position [231, 0]
click at [467, 234] on p at bounding box center [567, 227] width 374 height 14
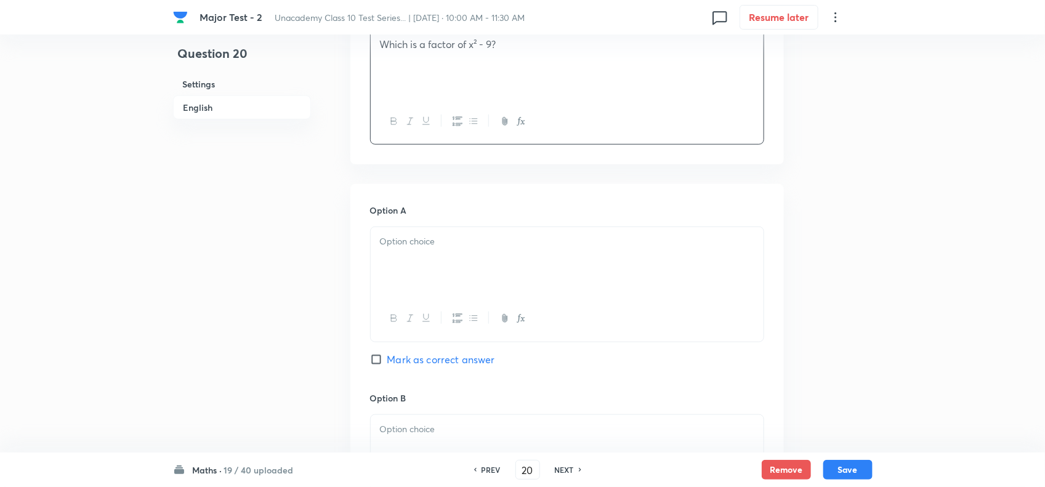
scroll to position [462, 0]
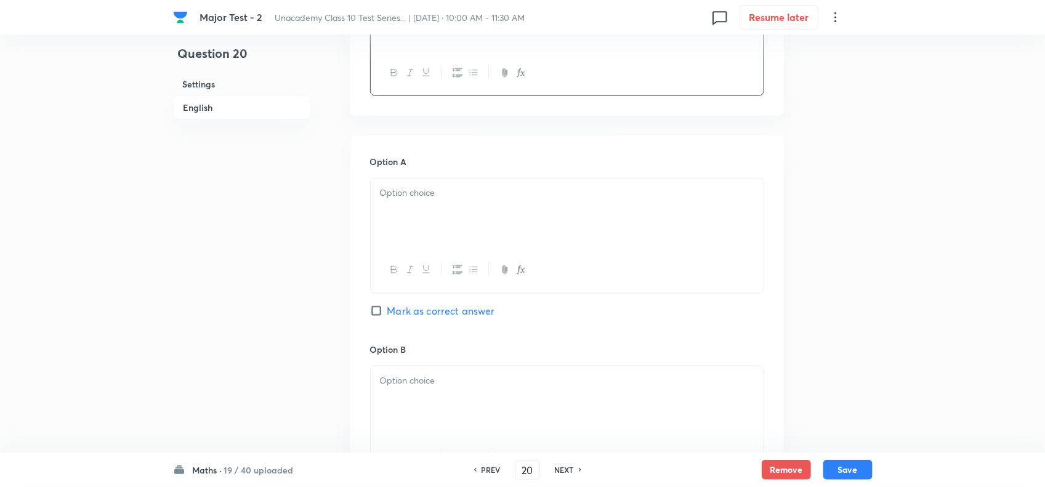
click at [448, 248] on div at bounding box center [567, 213] width 393 height 69
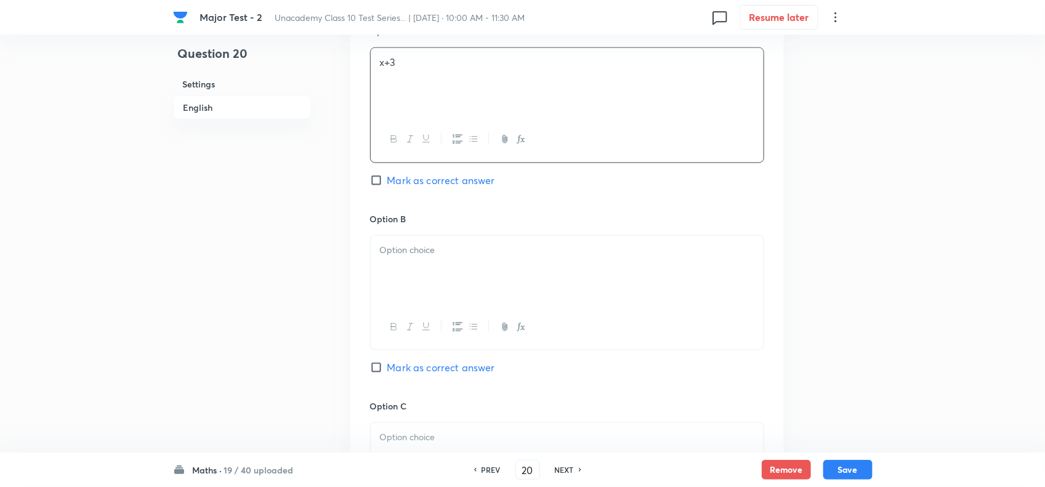
scroll to position [616, 0]
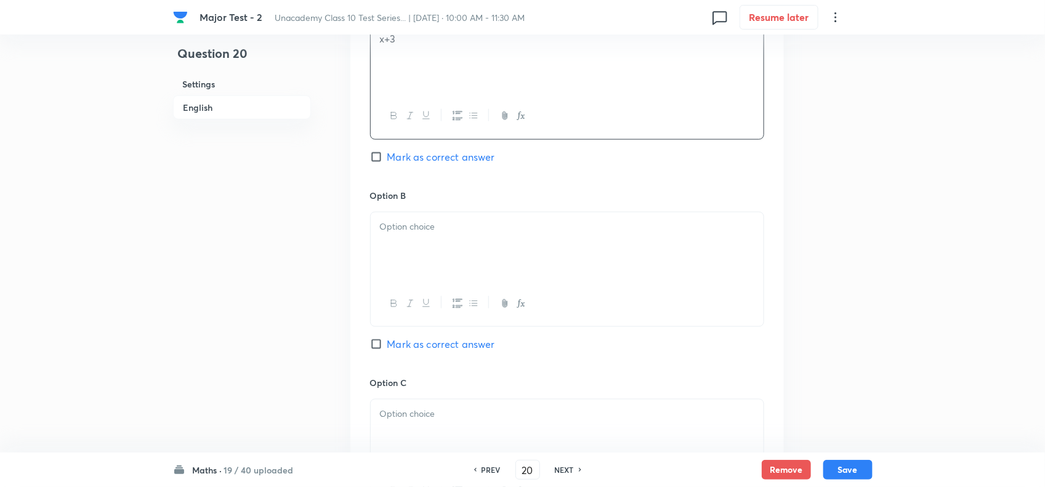
click at [426, 164] on span "Mark as correct answer" at bounding box center [441, 157] width 108 height 15
click at [387, 163] on input "Mark as correct answer" at bounding box center [378, 157] width 17 height 12
checkbox input "true"
click at [440, 278] on div at bounding box center [567, 246] width 393 height 69
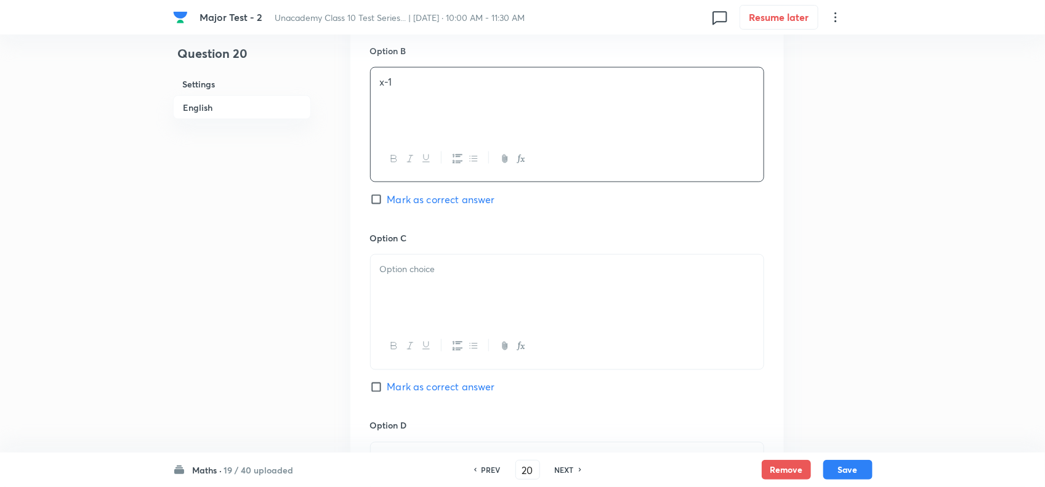
scroll to position [770, 0]
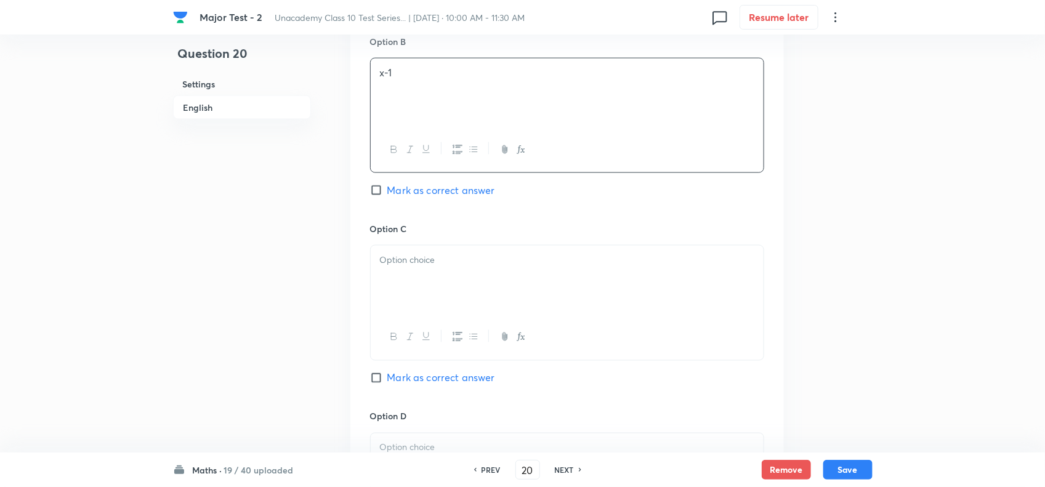
click at [408, 287] on div at bounding box center [567, 280] width 393 height 69
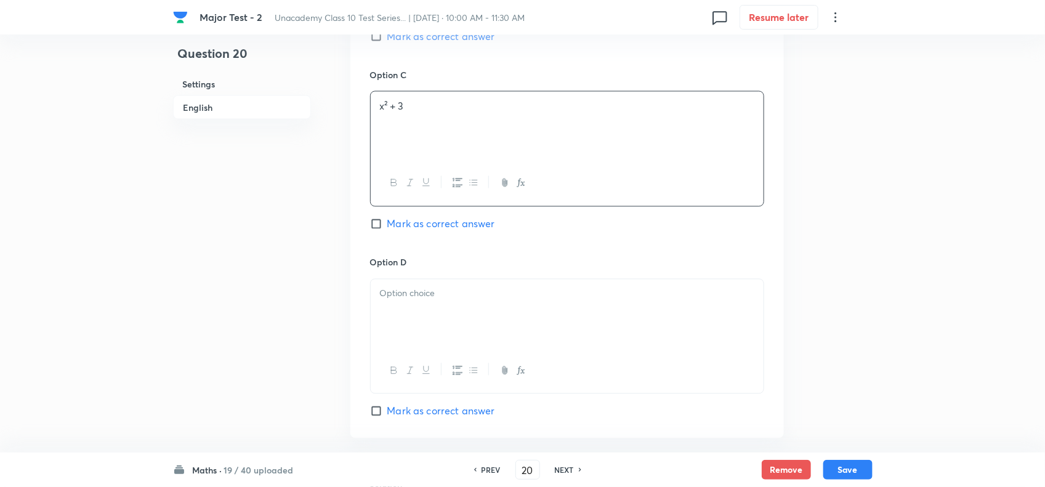
click at [423, 301] on p at bounding box center [567, 294] width 374 height 14
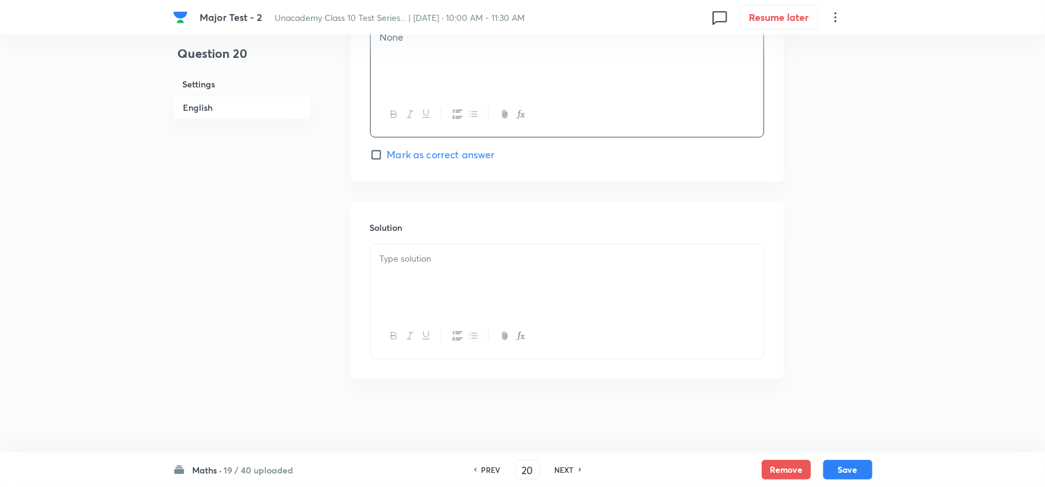
scroll to position [1202, 0]
click at [429, 241] on div "Solution" at bounding box center [567, 289] width 434 height 177
click at [431, 248] on div at bounding box center [567, 279] width 393 height 69
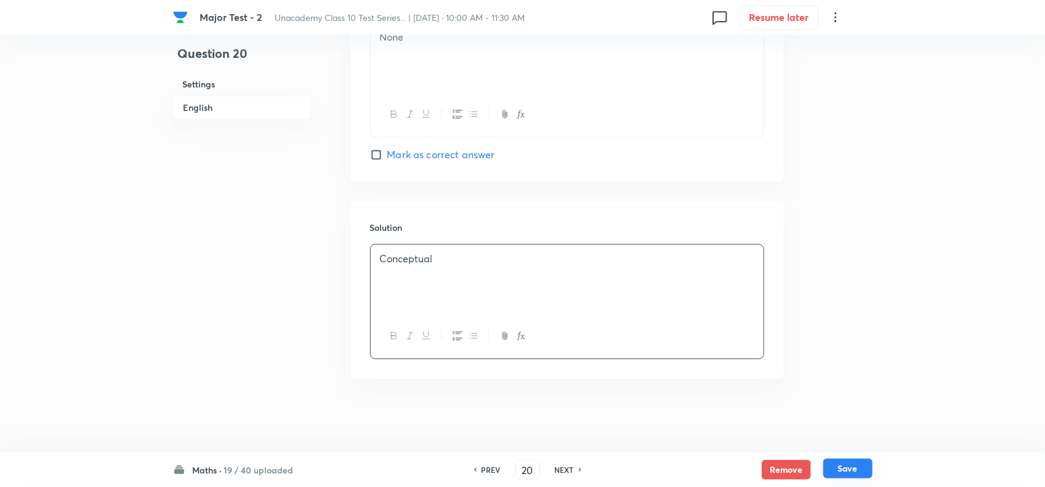
click at [852, 466] on button "Save" at bounding box center [847, 469] width 49 height 20
type input "21"
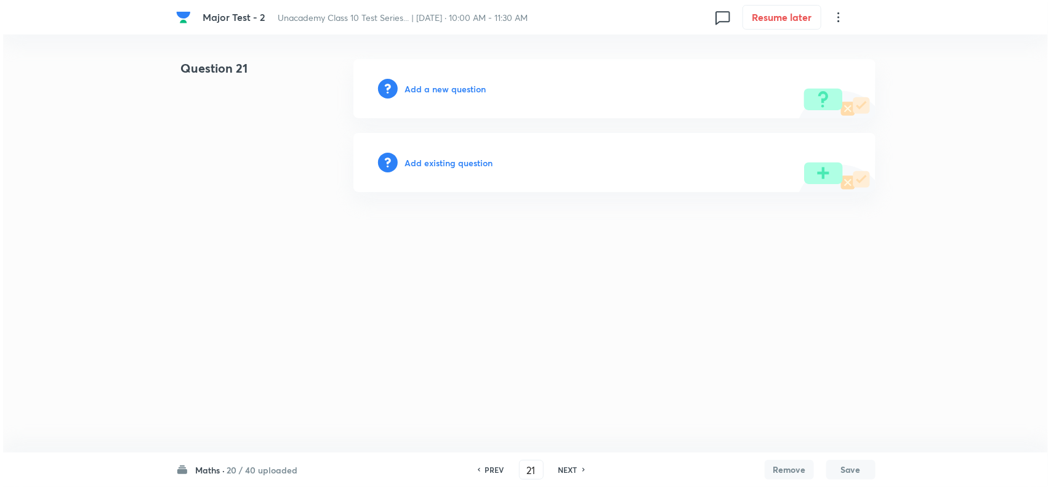
scroll to position [0, 0]
click at [442, 84] on h6 "Add a new question" at bounding box center [445, 89] width 81 height 13
drag, startPoint x: 442, startPoint y: 84, endPoint x: 455, endPoint y: 85, distance: 13.0
click at [455, 85] on h6 "Choose a question type" at bounding box center [452, 89] width 95 height 13
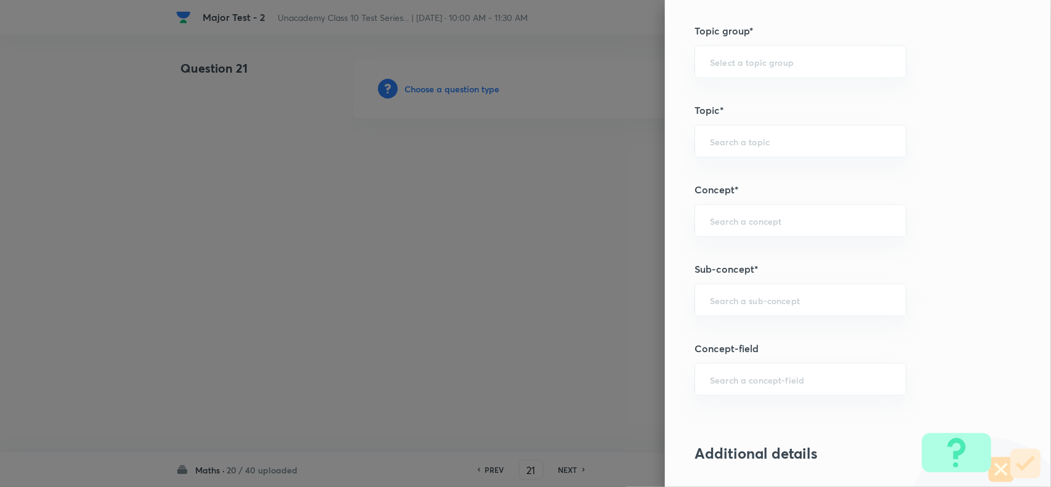
scroll to position [693, 0]
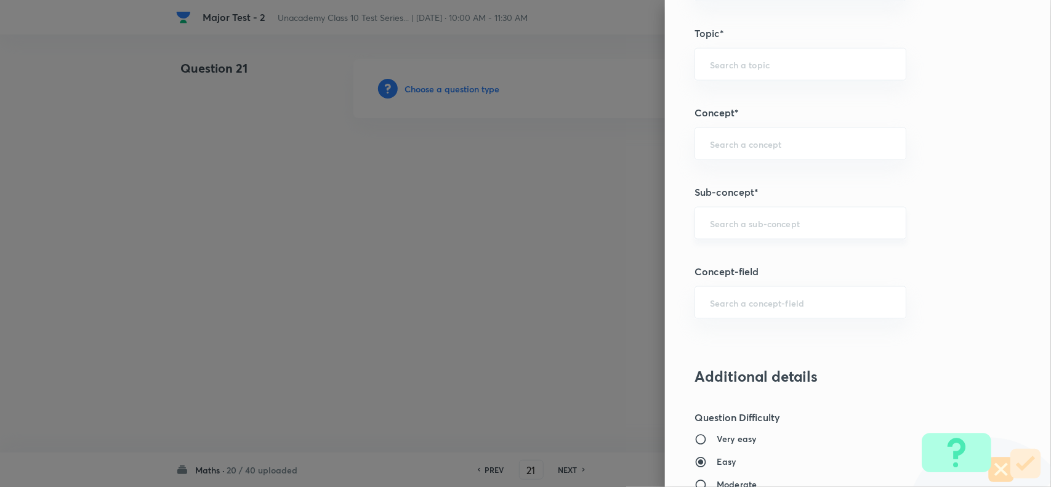
click at [730, 229] on input "text" at bounding box center [800, 223] width 181 height 12
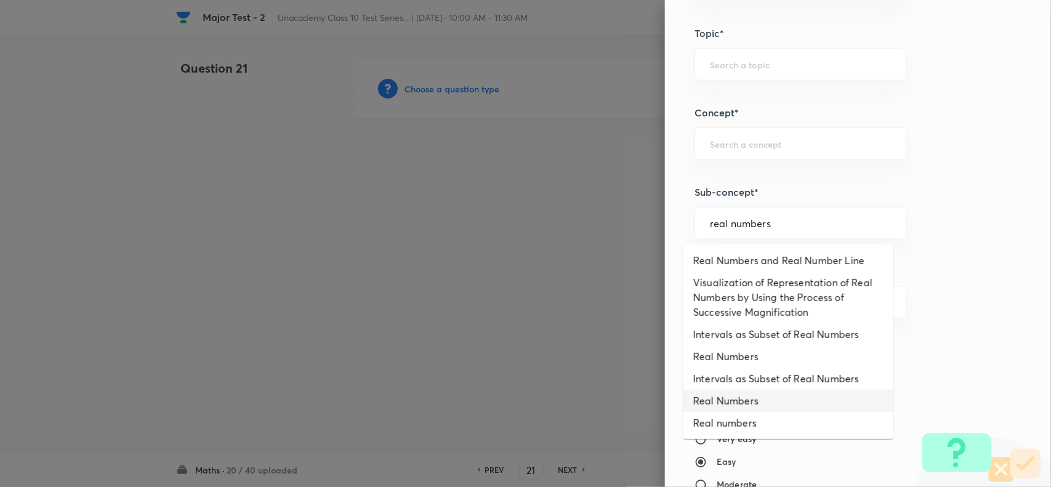
click at [758, 404] on li "Real Numbers" at bounding box center [789, 401] width 210 height 22
type input "Real Numbers"
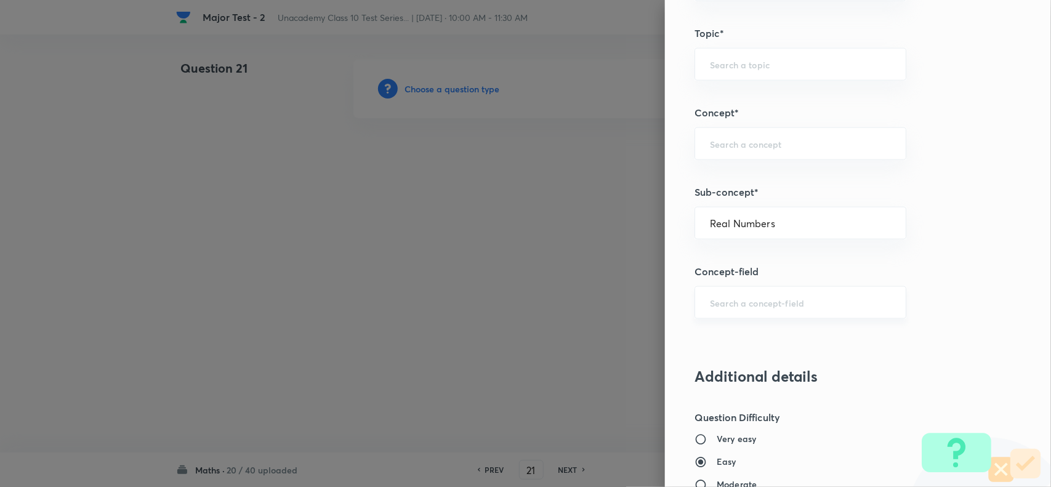
type input "Foundation Class X"
type input "Mathematics - Class X"
type input "Number Theory and Inequalities"
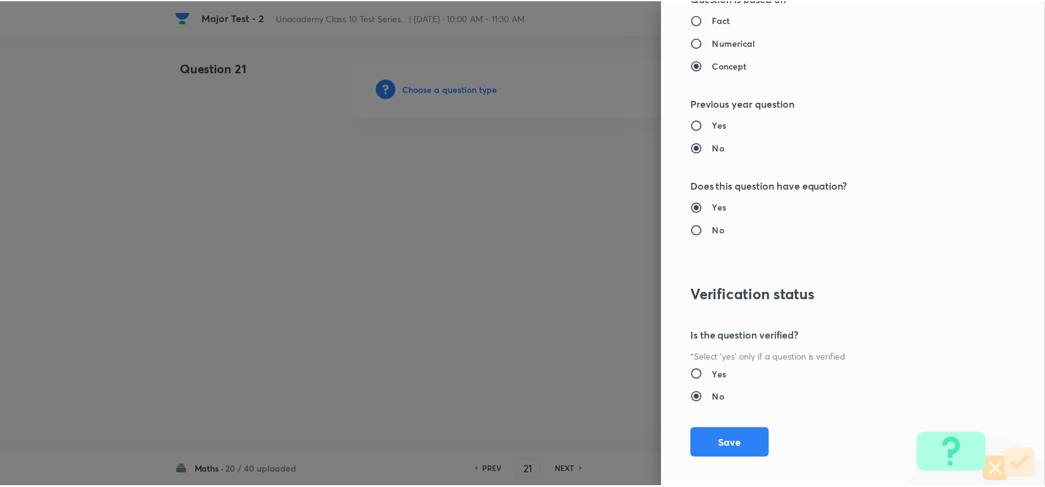
scroll to position [1276, 0]
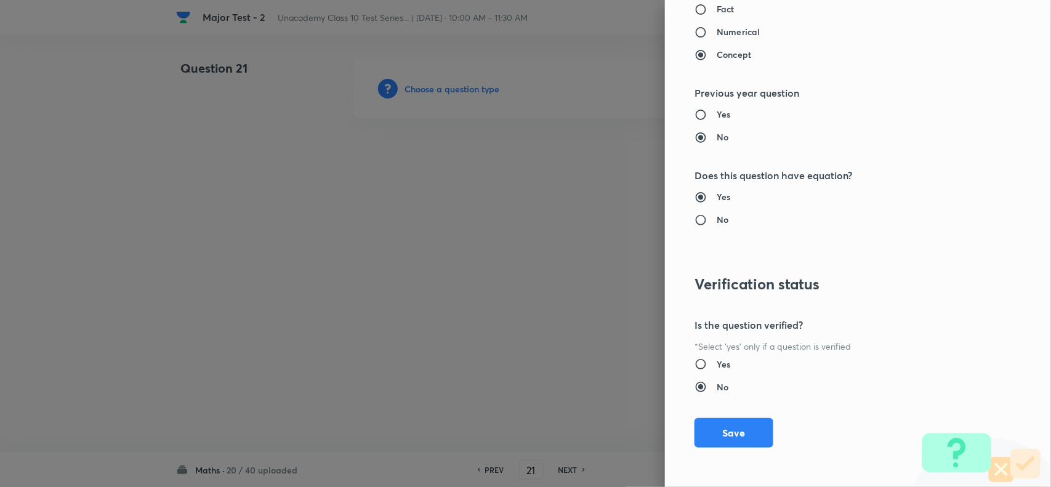
click at [734, 450] on div "Question settings Question type* Single choice correct Number of options* 2 3 4…" at bounding box center [858, 243] width 386 height 487
click at [731, 435] on button "Save" at bounding box center [734, 432] width 79 height 30
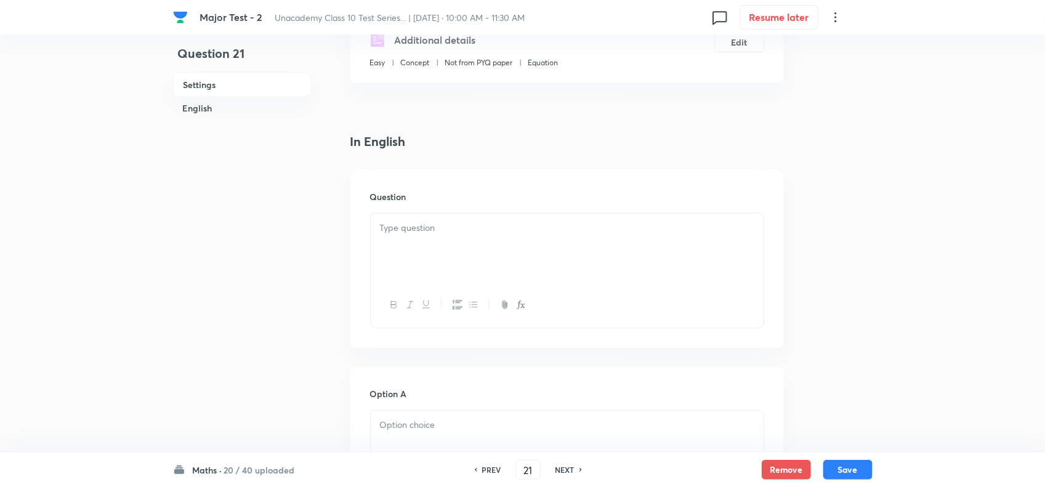
scroll to position [231, 0]
click at [438, 268] on div at bounding box center [567, 246] width 393 height 69
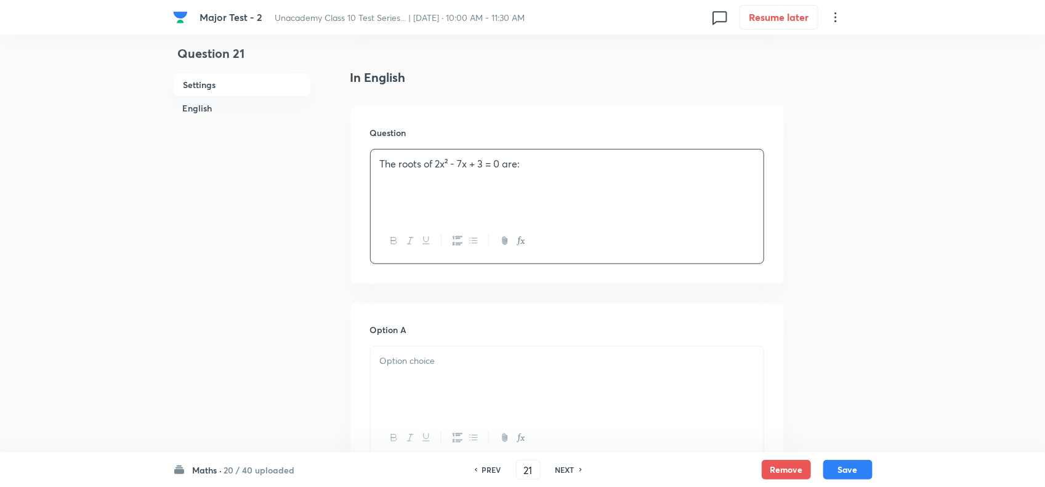
scroll to position [385, 0]
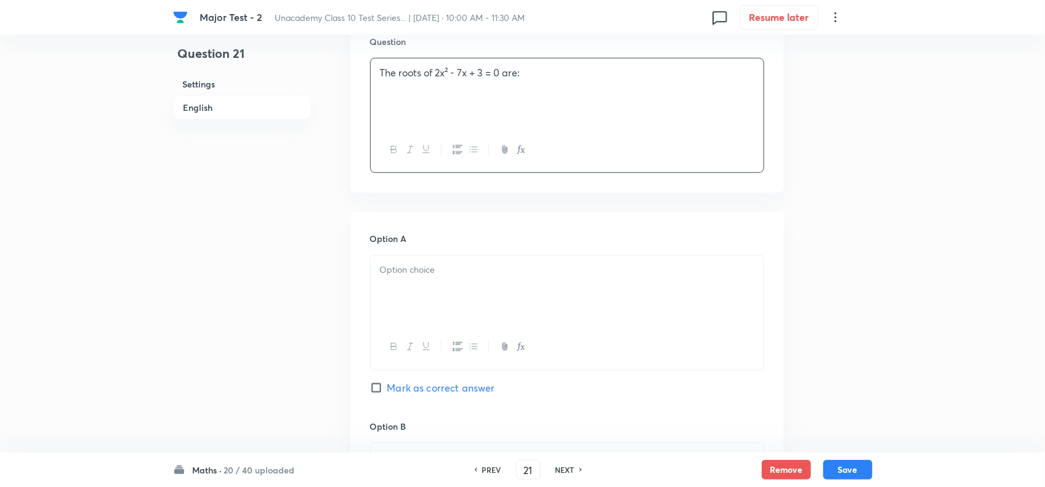
click at [419, 315] on div at bounding box center [567, 290] width 393 height 69
click at [418, 395] on span "Mark as correct answer" at bounding box center [441, 388] width 108 height 15
click at [387, 394] on input "Mark as correct answer" at bounding box center [378, 388] width 17 height 12
checkbox input "true"
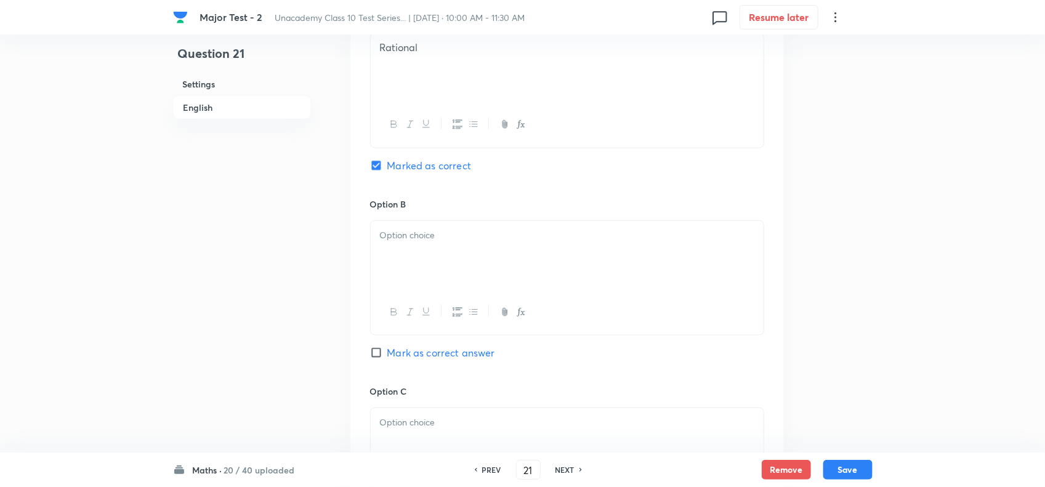
scroll to position [616, 0]
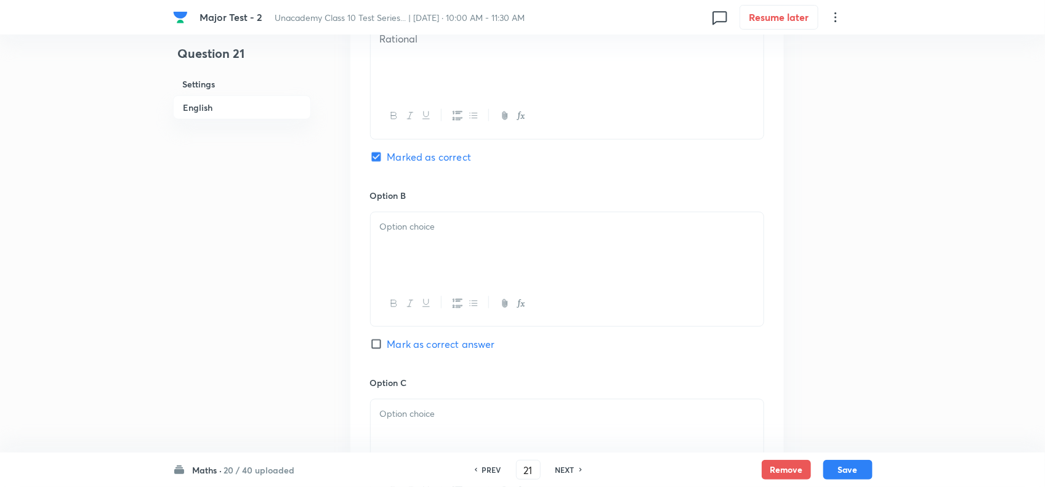
click at [439, 281] on div at bounding box center [567, 246] width 393 height 69
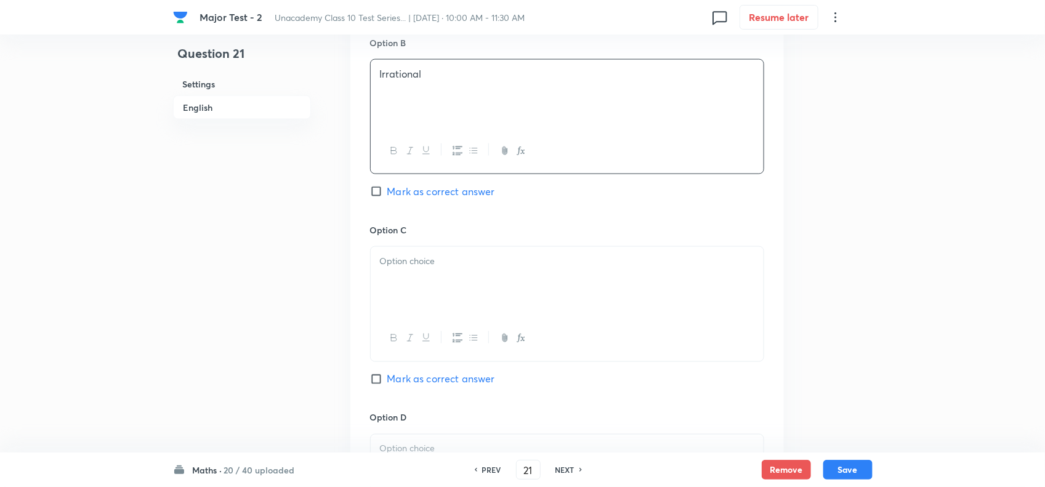
scroll to position [847, 0]
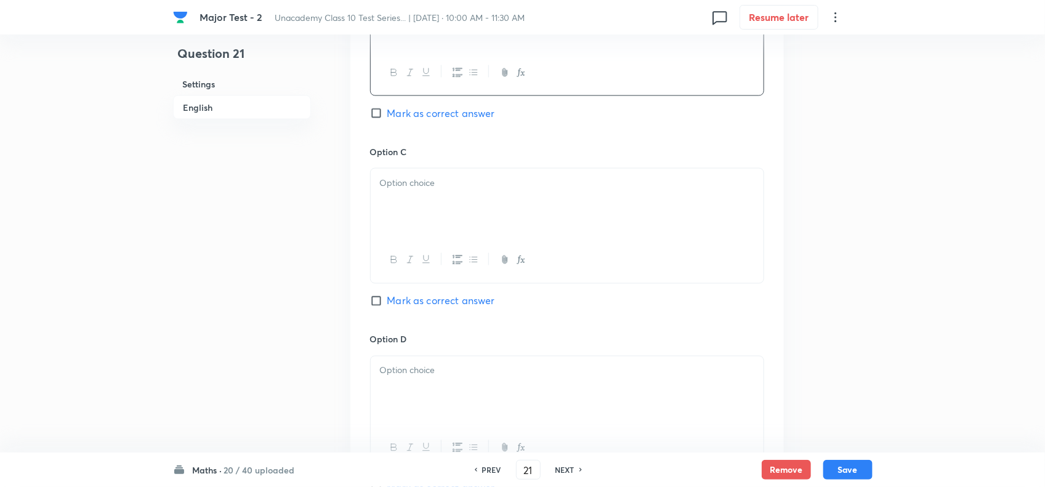
click at [418, 230] on div at bounding box center [567, 203] width 393 height 69
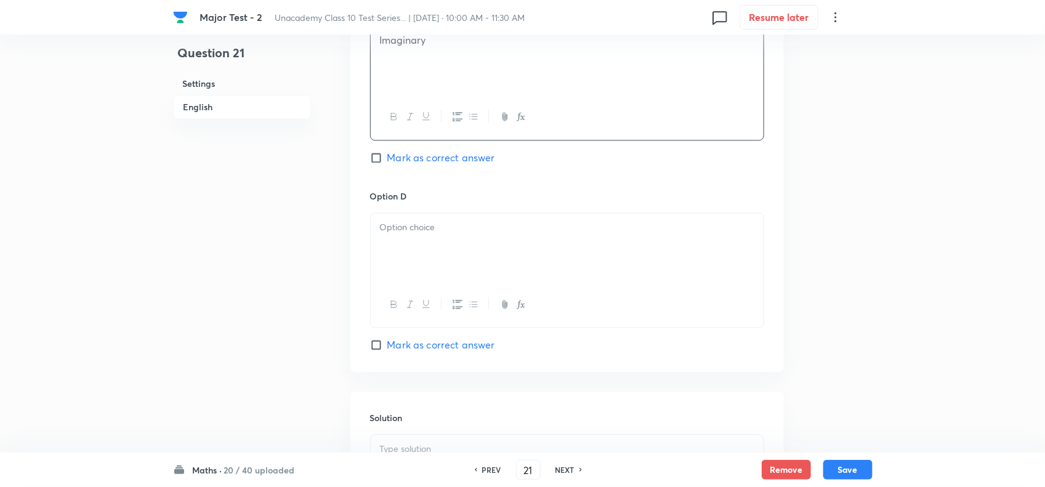
scroll to position [1001, 0]
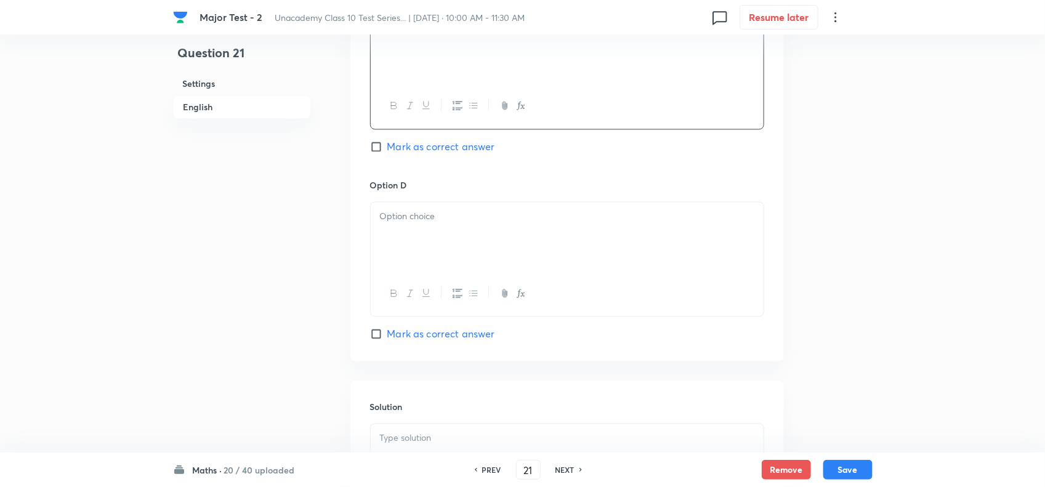
click at [466, 302] on button "button" at bounding box center [473, 293] width 16 height 15
click at [463, 224] on p at bounding box center [567, 217] width 374 height 14
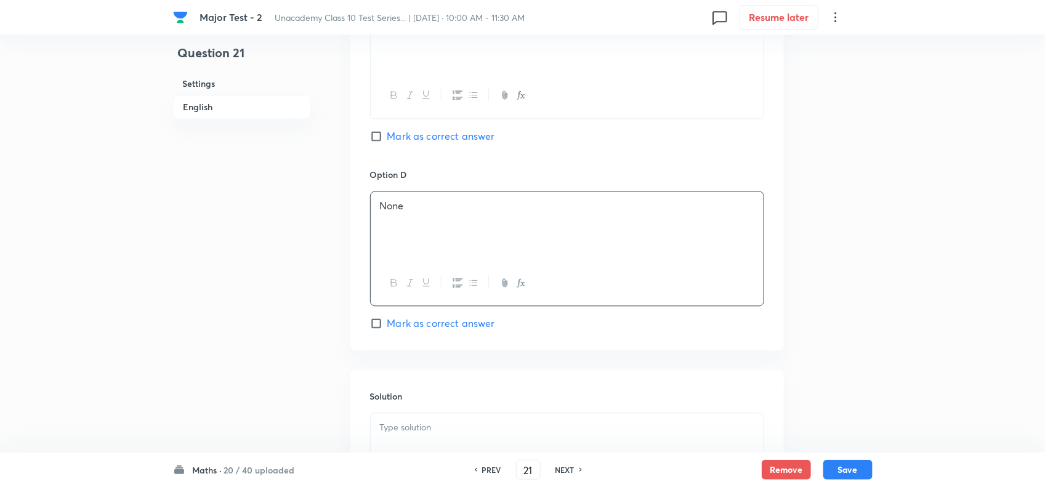
scroll to position [1155, 0]
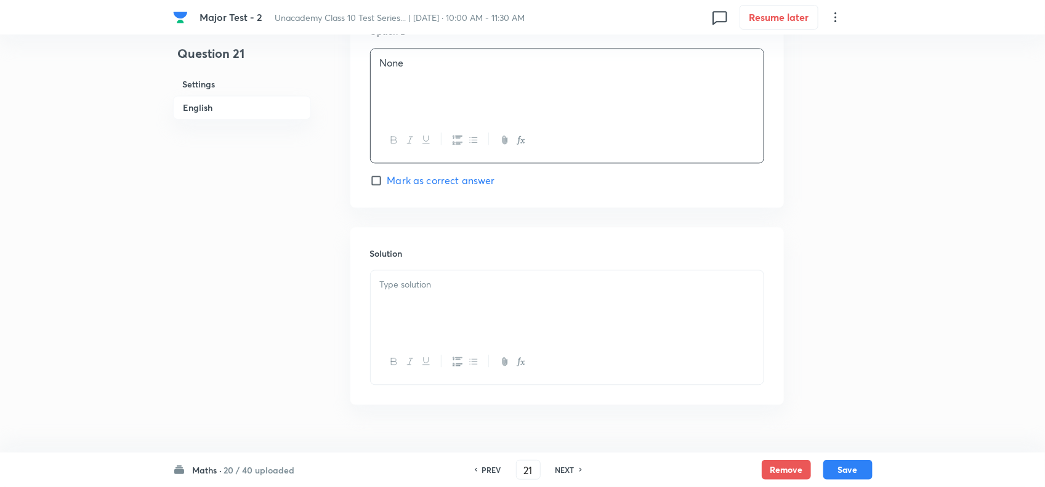
click at [448, 322] on div at bounding box center [567, 304] width 393 height 69
click at [850, 468] on button "Save" at bounding box center [847, 469] width 49 height 20
type input "22"
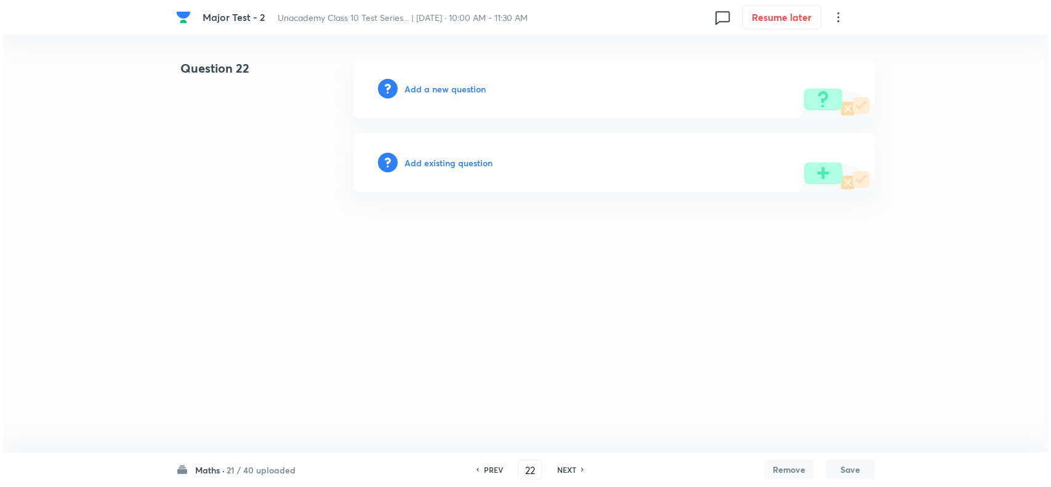
scroll to position [0, 0]
drag, startPoint x: 408, startPoint y: 97, endPoint x: 426, endPoint y: 89, distance: 19.0
click at [416, 94] on div "Add a new question" at bounding box center [615, 88] width 522 height 59
click at [450, 88] on h6 "Add a new question" at bounding box center [445, 89] width 81 height 13
click at [487, 91] on h6 "Choose a question type" at bounding box center [452, 89] width 95 height 13
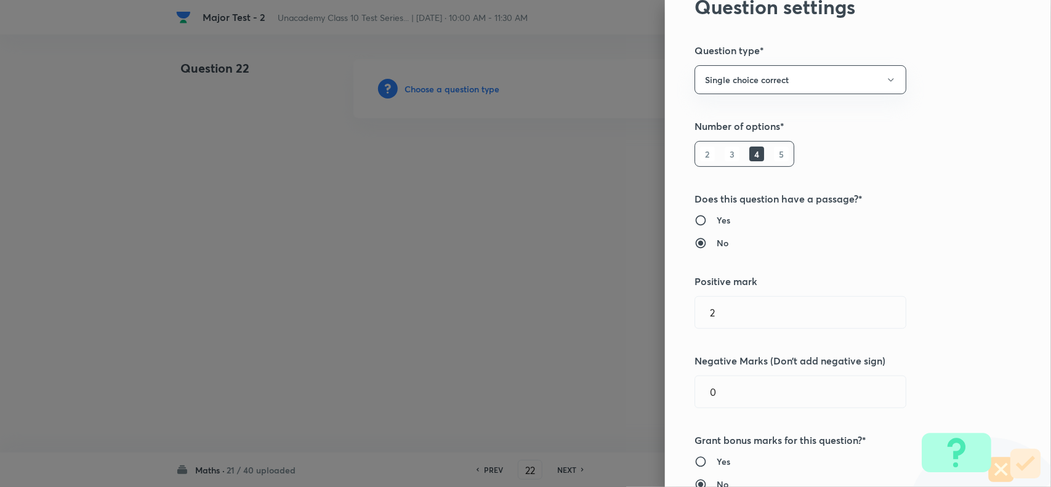
scroll to position [539, 0]
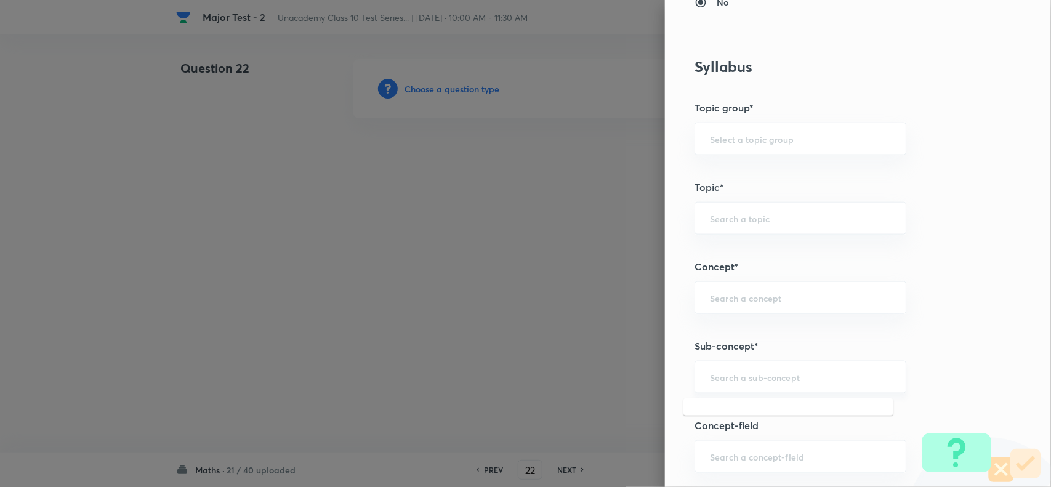
click at [744, 379] on input "text" at bounding box center [800, 377] width 181 height 12
type input "r"
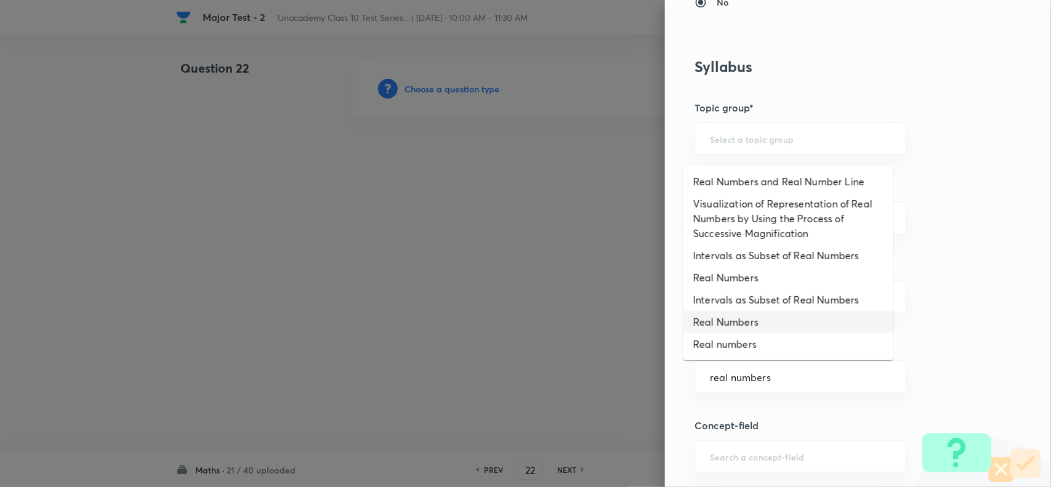
click at [759, 325] on li "Real Numbers" at bounding box center [789, 322] width 210 height 22
type input "Real Numbers"
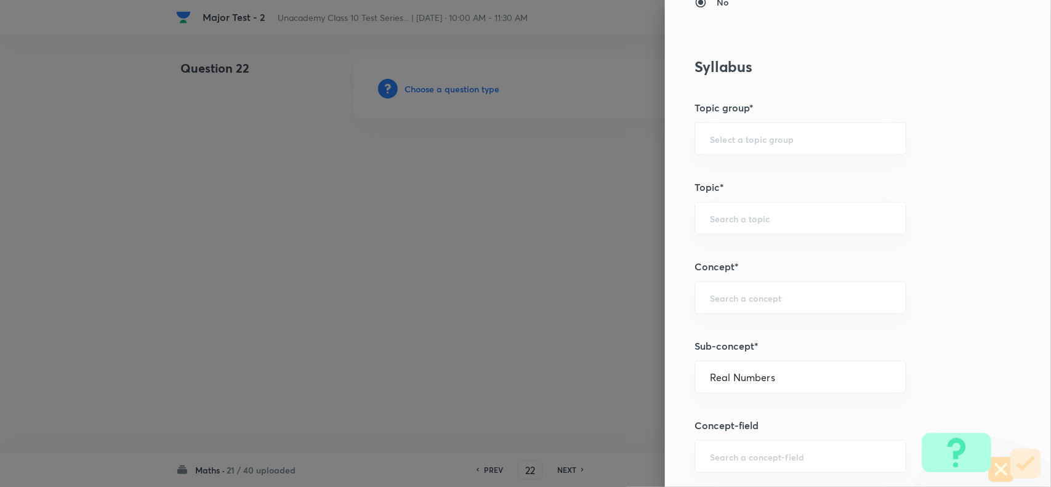
type input "Foundation Class X"
type input "Mathematics - Class X"
type input "Number Theory and Inequalities"
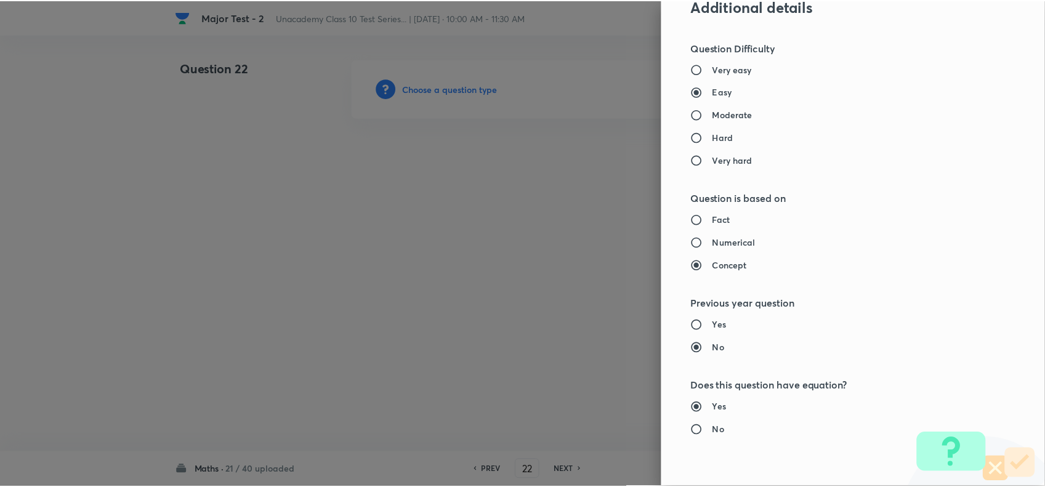
scroll to position [1232, 0]
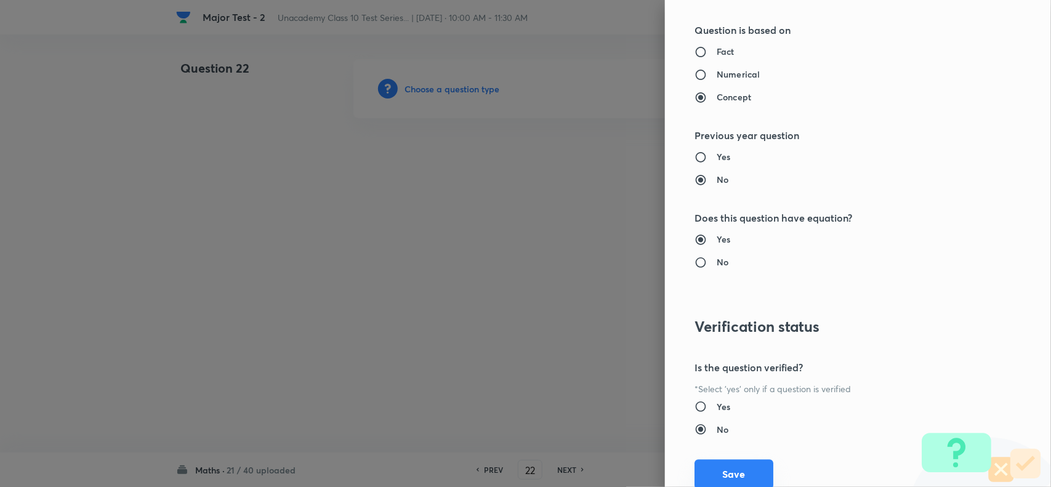
click at [738, 477] on button "Save" at bounding box center [734, 474] width 79 height 30
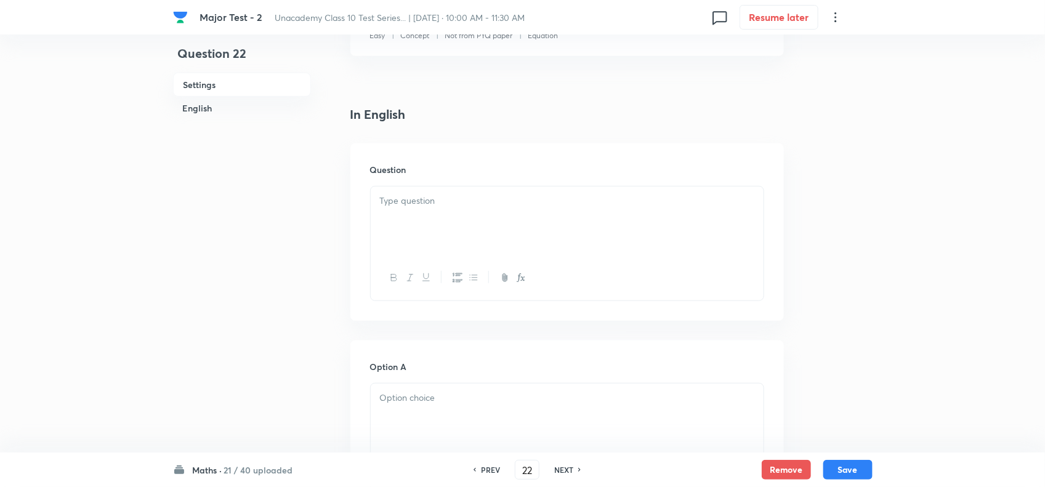
scroll to position [308, 0]
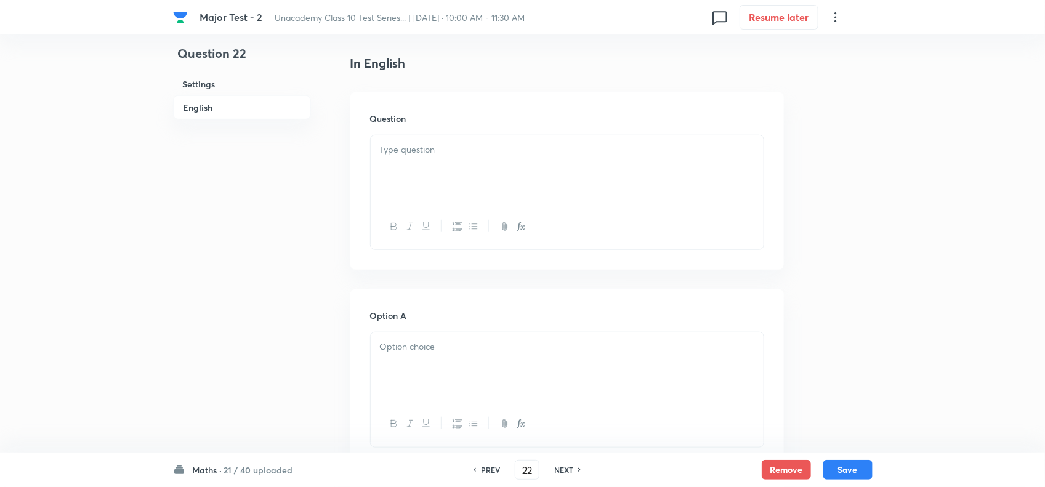
click at [442, 194] on div at bounding box center [567, 169] width 393 height 69
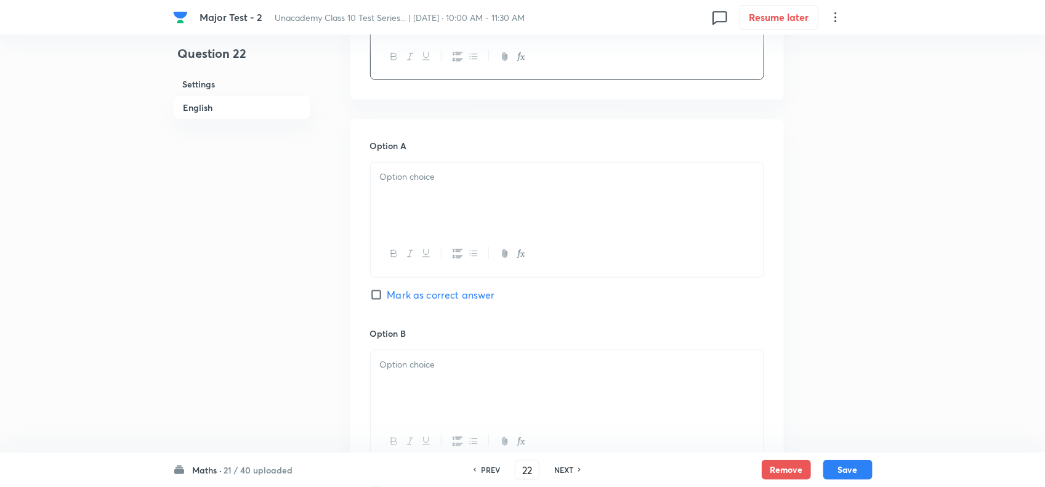
scroll to position [539, 0]
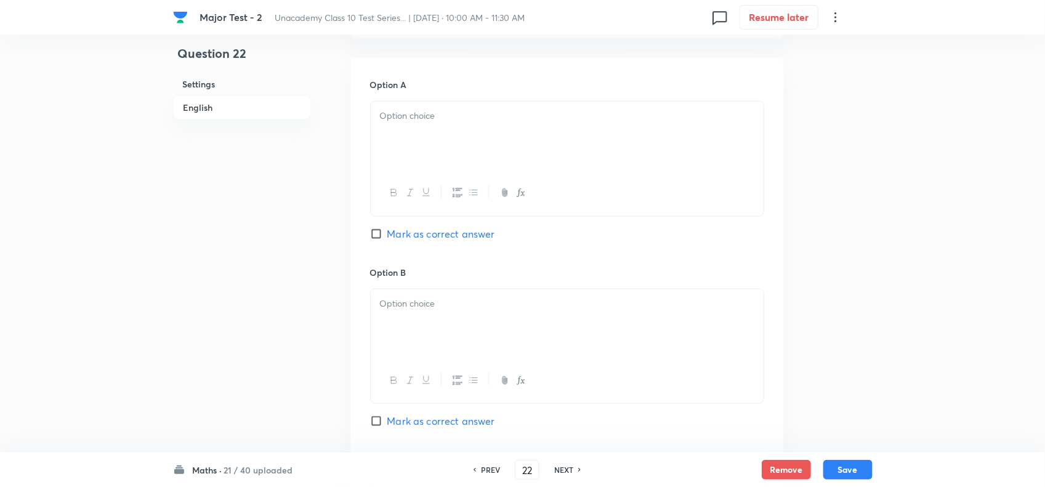
click at [435, 171] on div at bounding box center [567, 136] width 393 height 69
click at [451, 336] on div at bounding box center [567, 323] width 393 height 69
click at [418, 241] on span "Mark as correct answer" at bounding box center [441, 234] width 108 height 15
click at [387, 240] on input "Mark as correct answer" at bounding box center [378, 234] width 17 height 12
checkbox input "true"
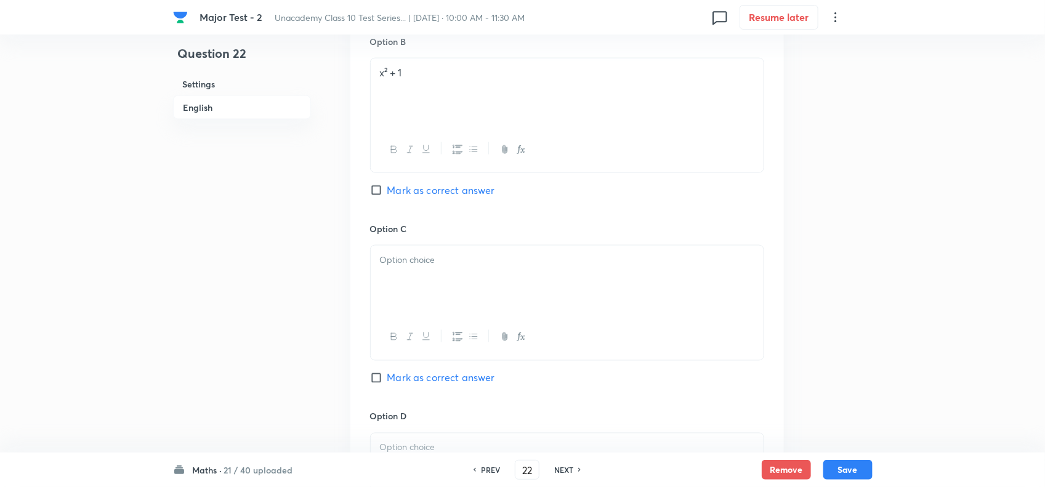
click at [425, 267] on p at bounding box center [567, 260] width 374 height 14
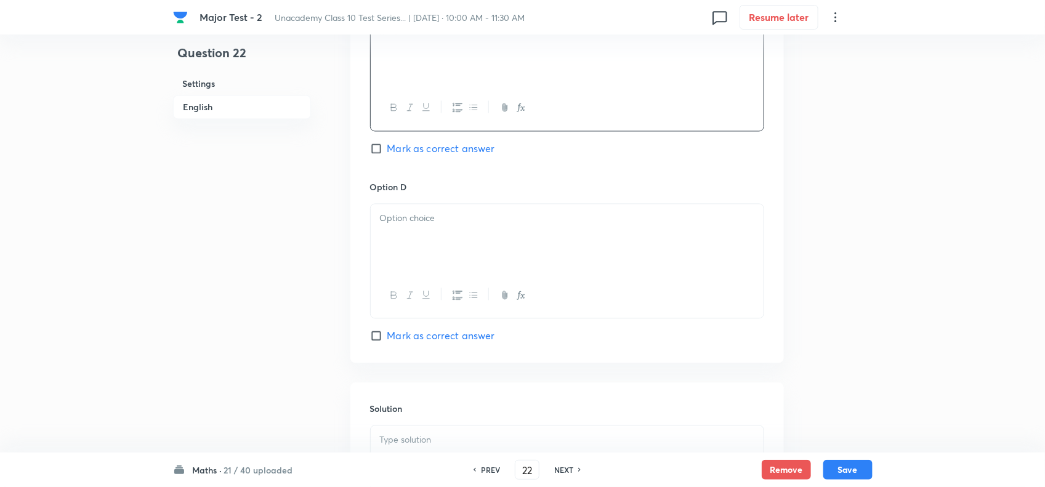
scroll to position [1001, 0]
click at [419, 272] on div at bounding box center [567, 237] width 393 height 69
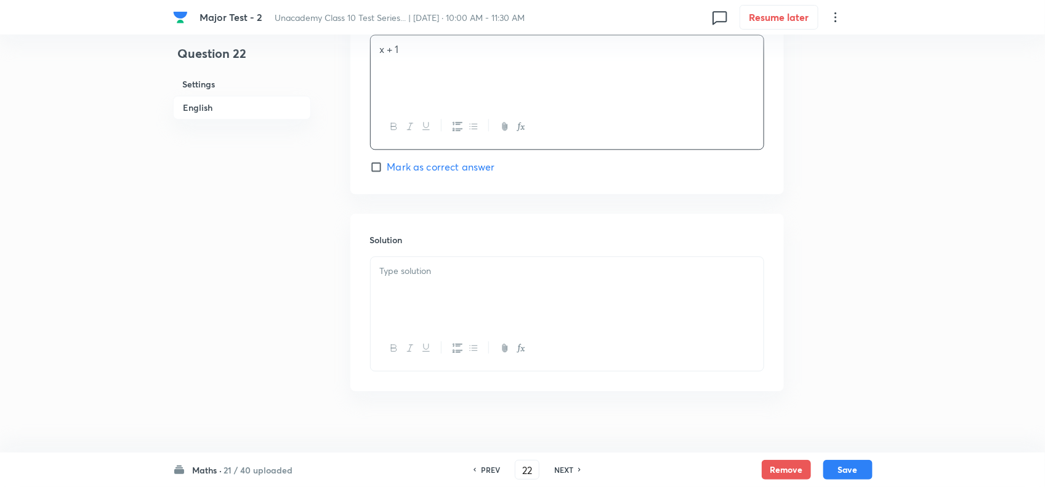
scroll to position [1202, 0]
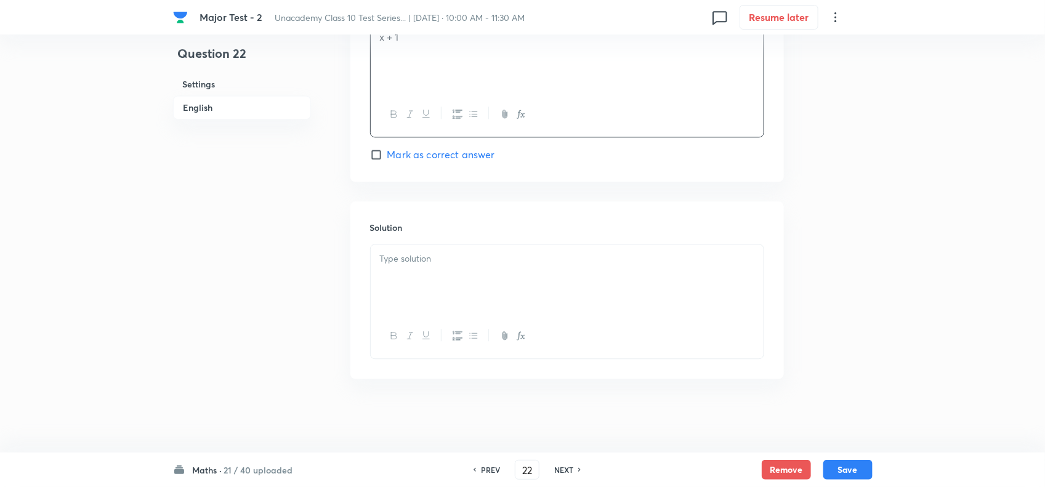
click at [447, 300] on div at bounding box center [567, 279] width 393 height 69
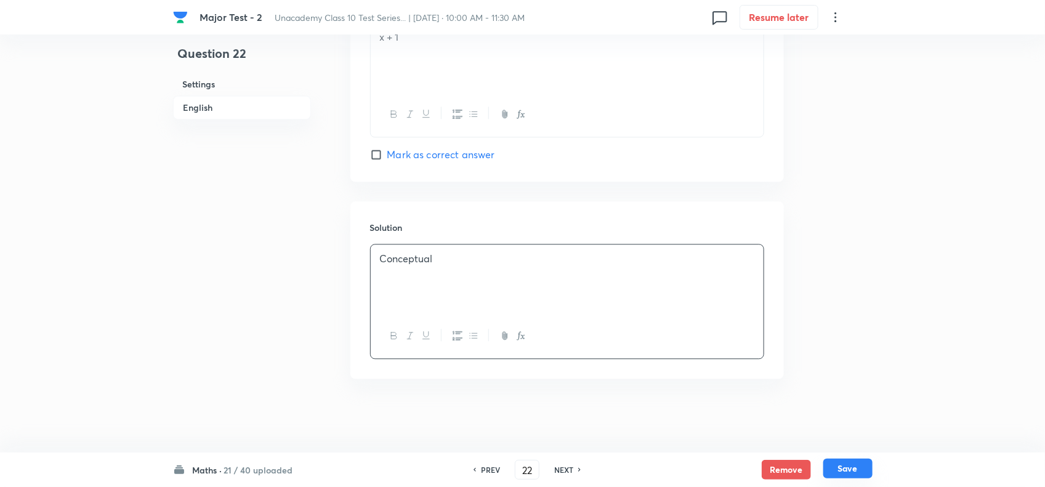
click at [838, 469] on button "Save" at bounding box center [847, 469] width 49 height 20
type input "23"
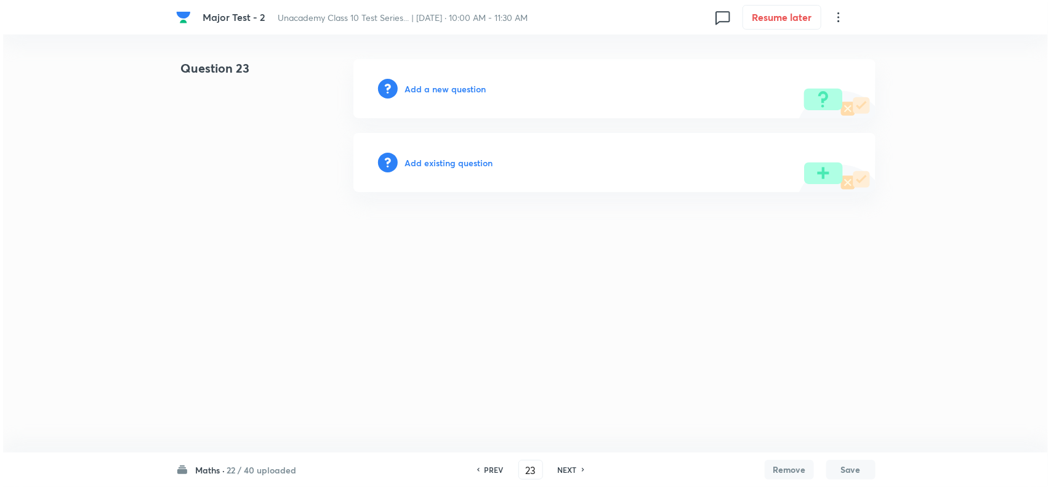
scroll to position [0, 0]
click at [429, 88] on h6 "Add a new question" at bounding box center [445, 89] width 81 height 13
click at [459, 89] on h6 "Choose a question type" at bounding box center [452, 89] width 95 height 13
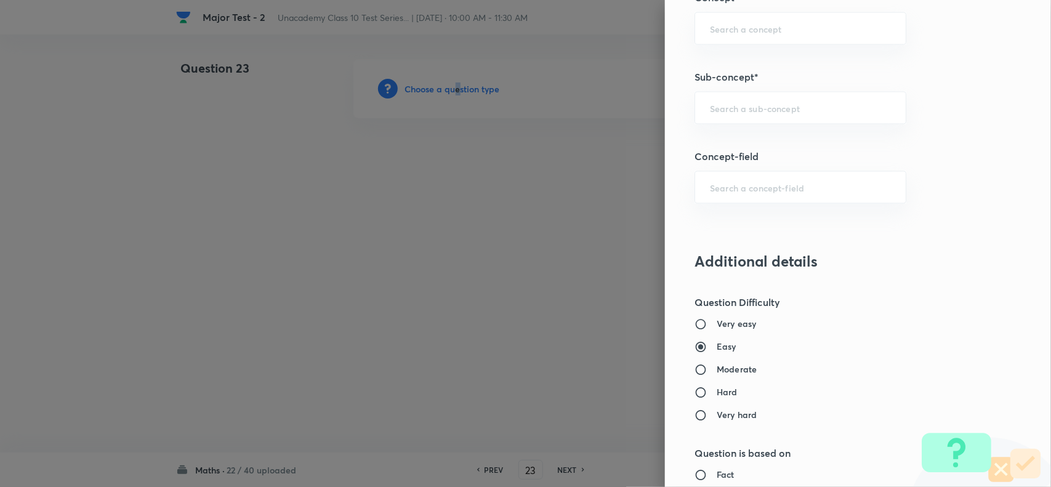
scroll to position [847, 0]
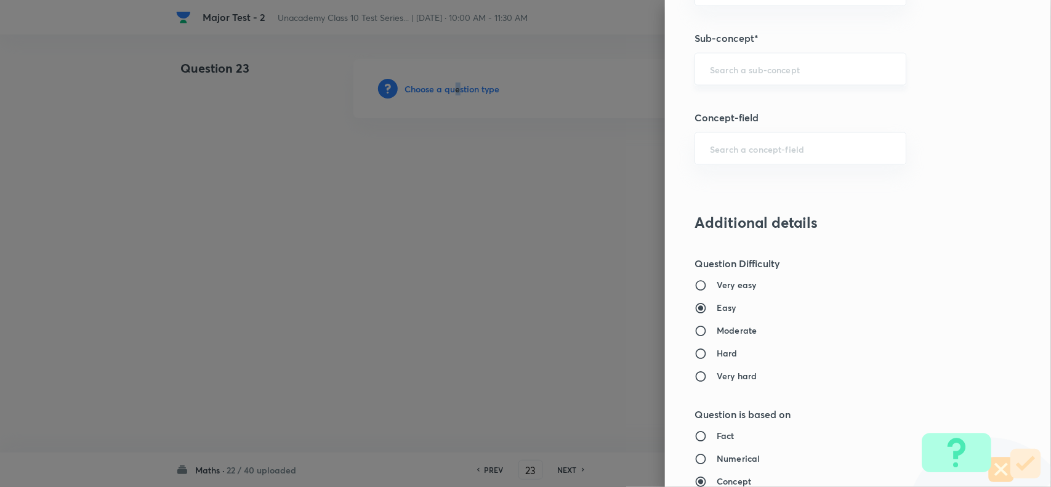
click at [746, 60] on div "​" at bounding box center [801, 69] width 212 height 33
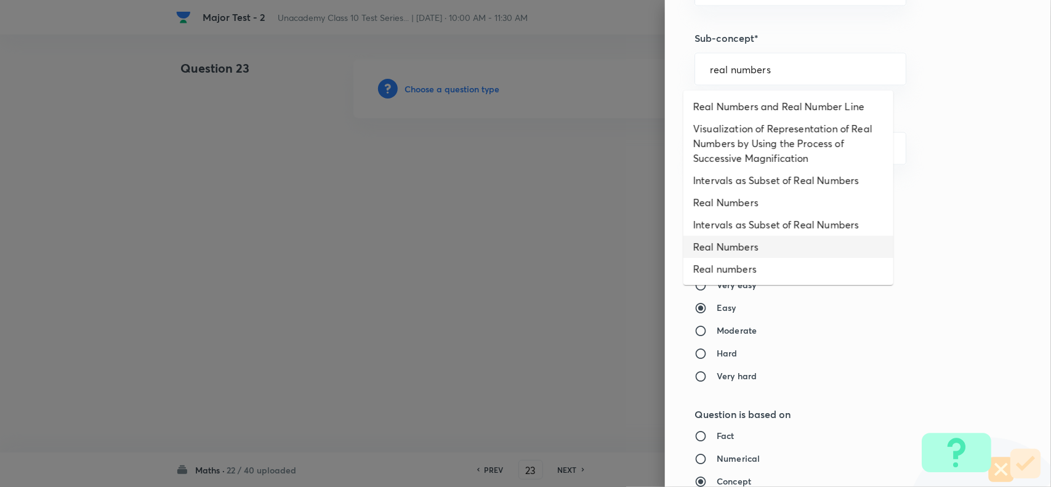
click at [767, 246] on li "Real Numbers" at bounding box center [789, 247] width 210 height 22
type input "Real Numbers"
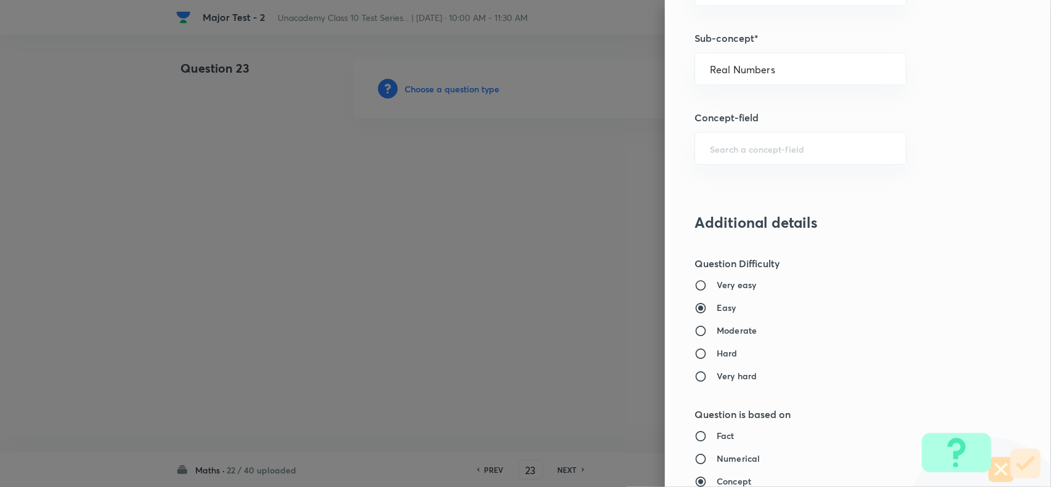
type input "Foundation Class X"
type input "Mathematics - Class X"
type input "Number Theory and Inequalities"
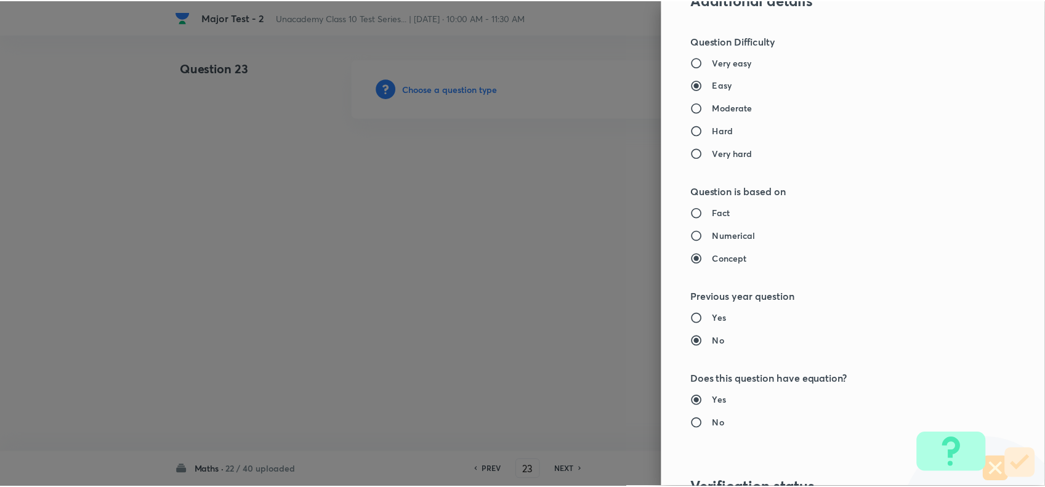
scroll to position [1276, 0]
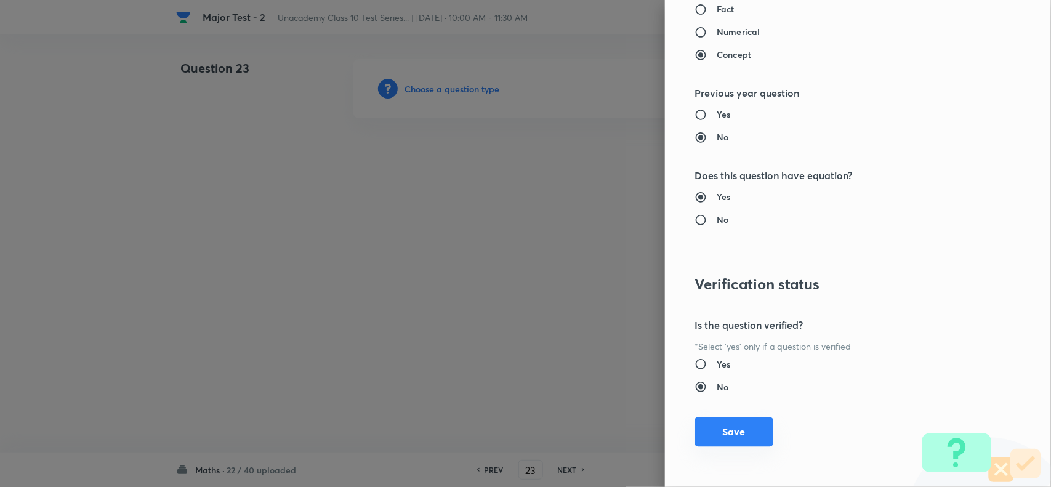
click at [731, 437] on button "Save" at bounding box center [734, 432] width 79 height 30
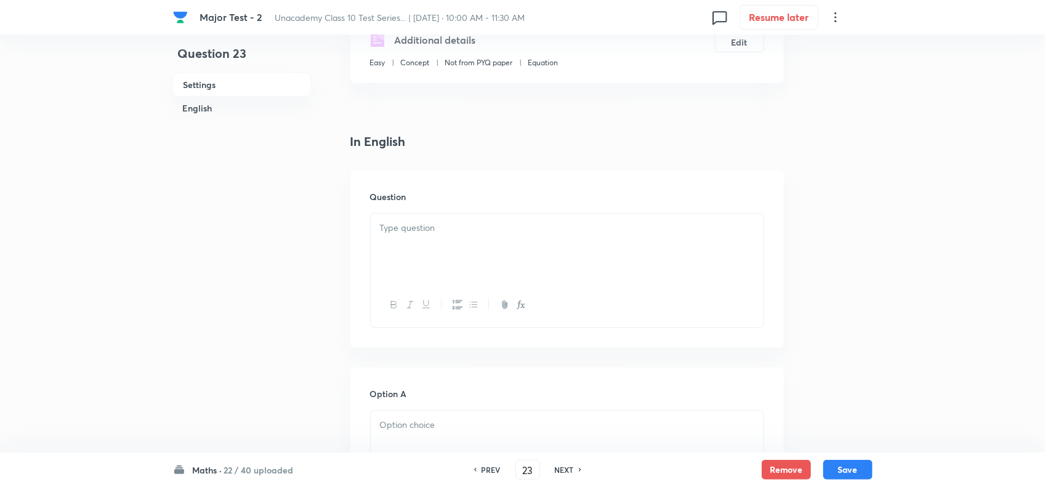
scroll to position [231, 0]
click at [436, 234] on p at bounding box center [567, 227] width 374 height 14
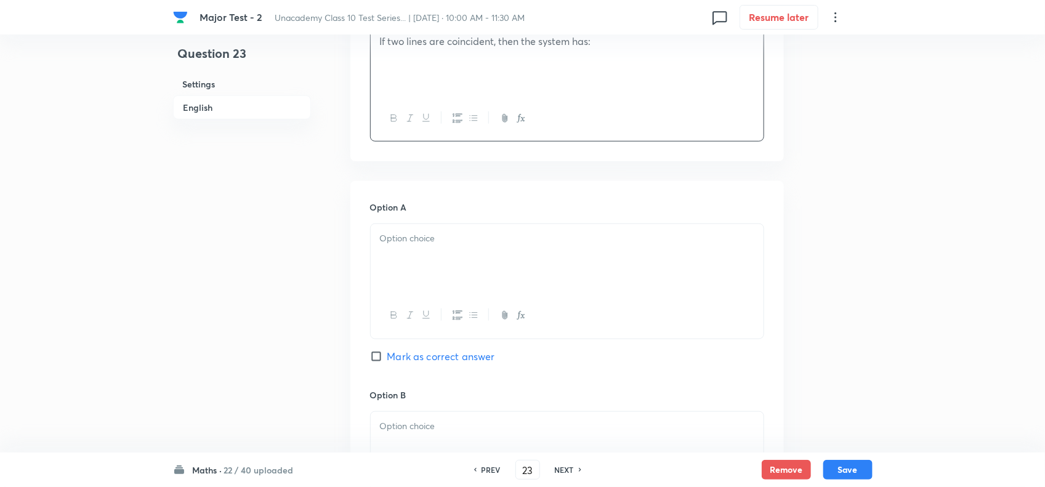
scroll to position [462, 0]
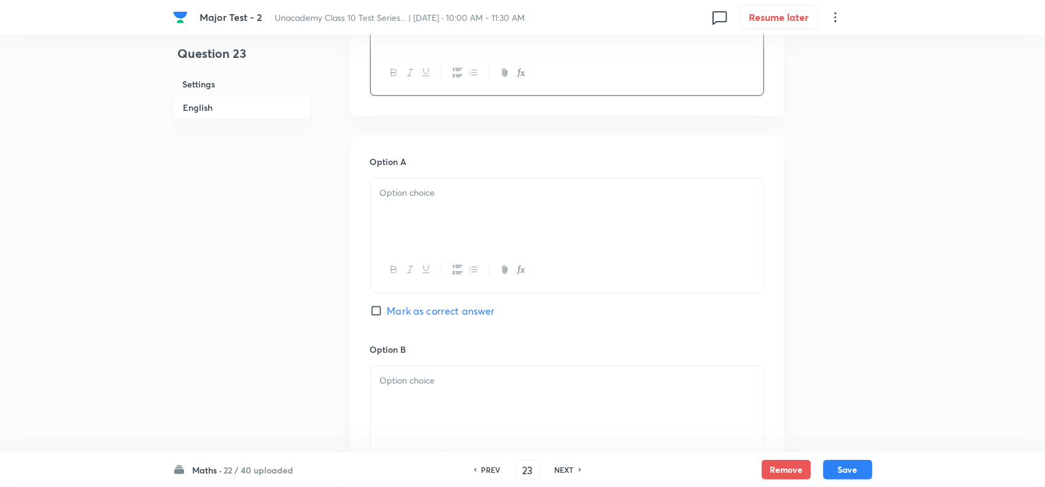
click at [439, 200] on p at bounding box center [567, 193] width 374 height 14
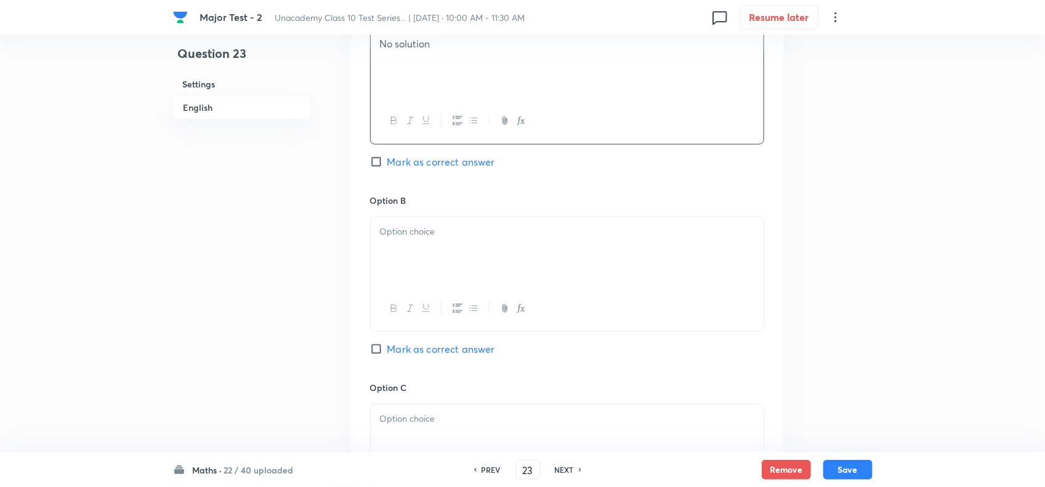
scroll to position [616, 0]
click at [436, 267] on div at bounding box center [567, 246] width 393 height 69
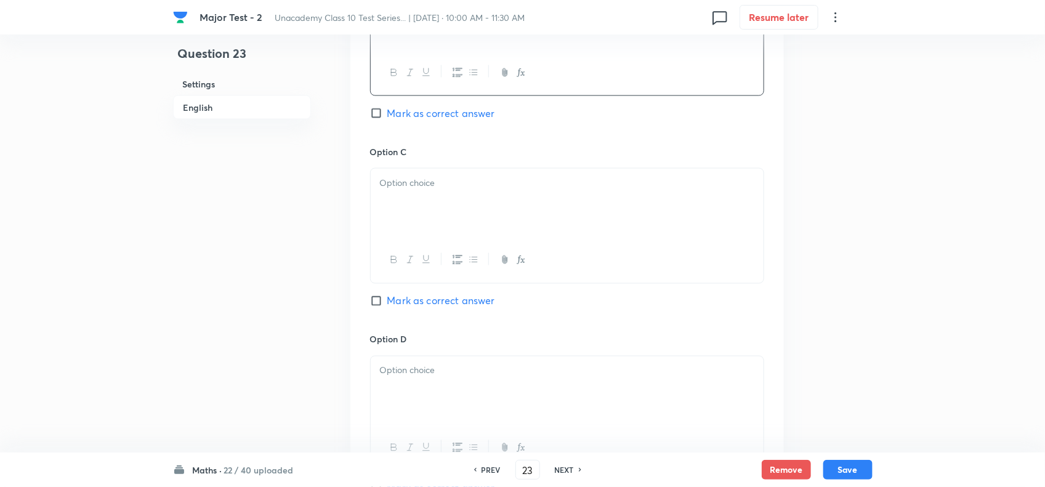
click at [414, 233] on div at bounding box center [567, 203] width 393 height 69
click at [420, 309] on span "Mark as correct answer" at bounding box center [441, 301] width 108 height 15
click at [387, 307] on input "Mark as correct answer" at bounding box center [378, 301] width 17 height 12
checkbox input "true"
drag, startPoint x: 426, startPoint y: 405, endPoint x: 432, endPoint y: 410, distance: 8.8
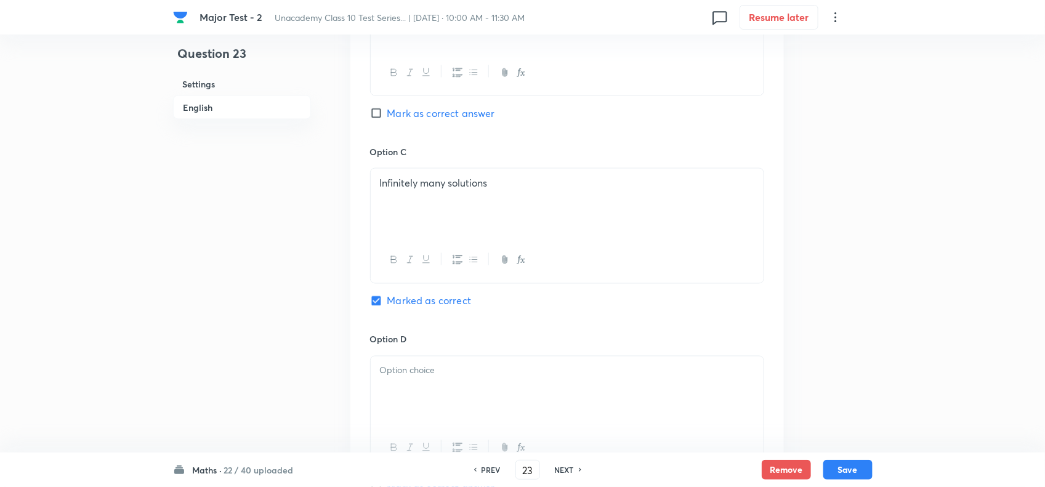
click at [426, 405] on div at bounding box center [567, 391] width 393 height 69
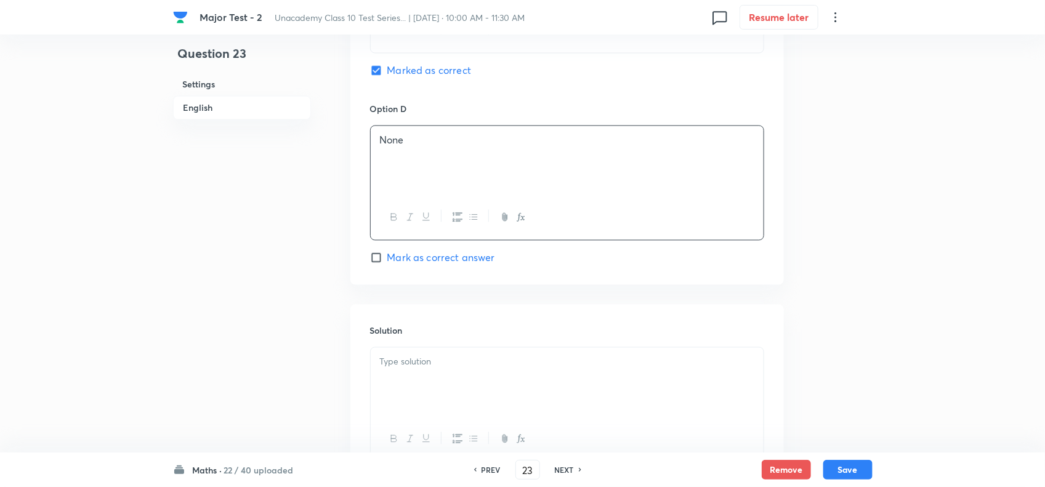
click at [450, 404] on div at bounding box center [567, 381] width 393 height 69
click at [855, 472] on button "Save" at bounding box center [847, 469] width 49 height 20
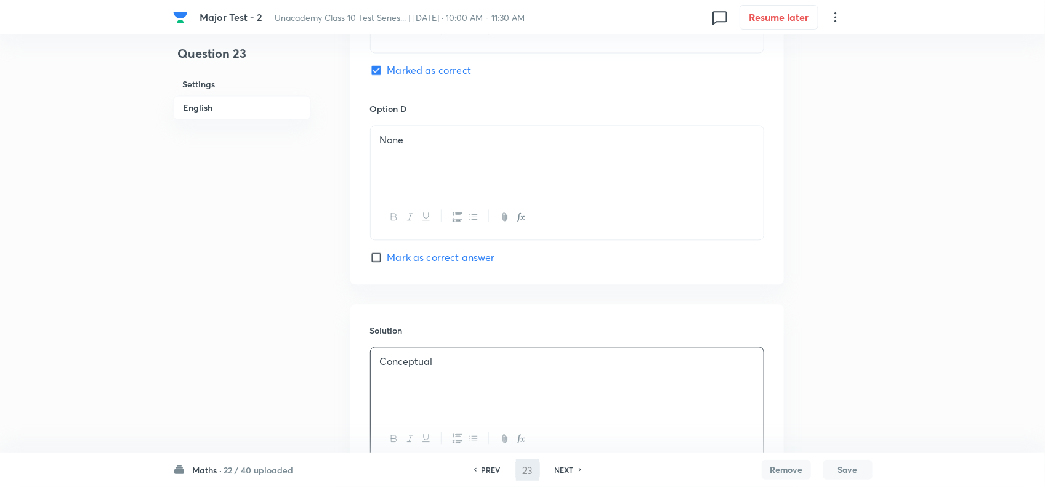
type input "24"
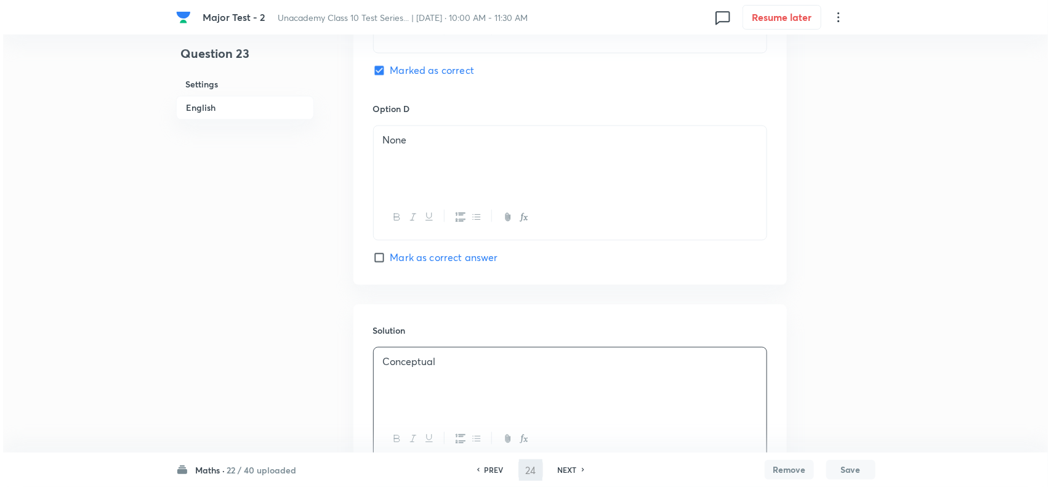
scroll to position [0, 0]
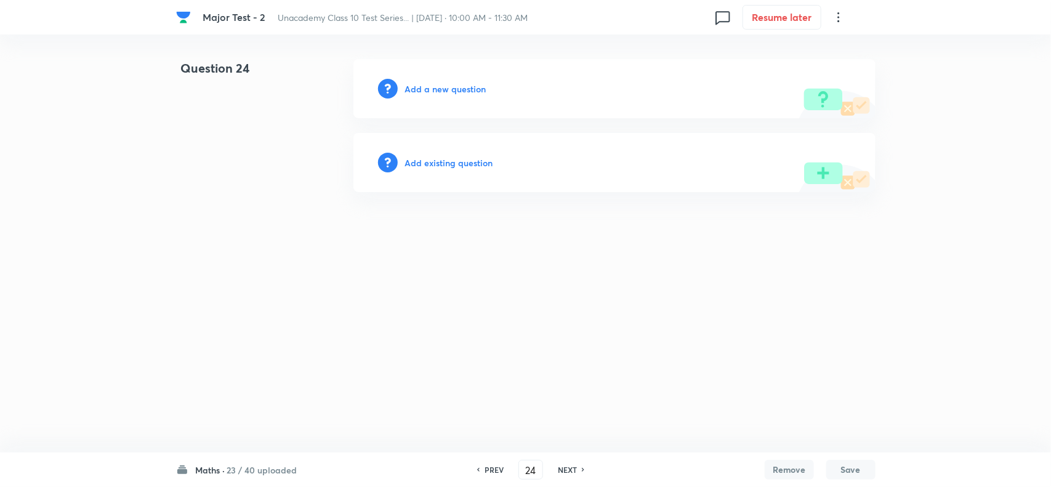
click at [463, 93] on h6 "Add a new question" at bounding box center [445, 89] width 81 height 13
click at [481, 87] on h6 "Choose a question type" at bounding box center [452, 89] width 95 height 13
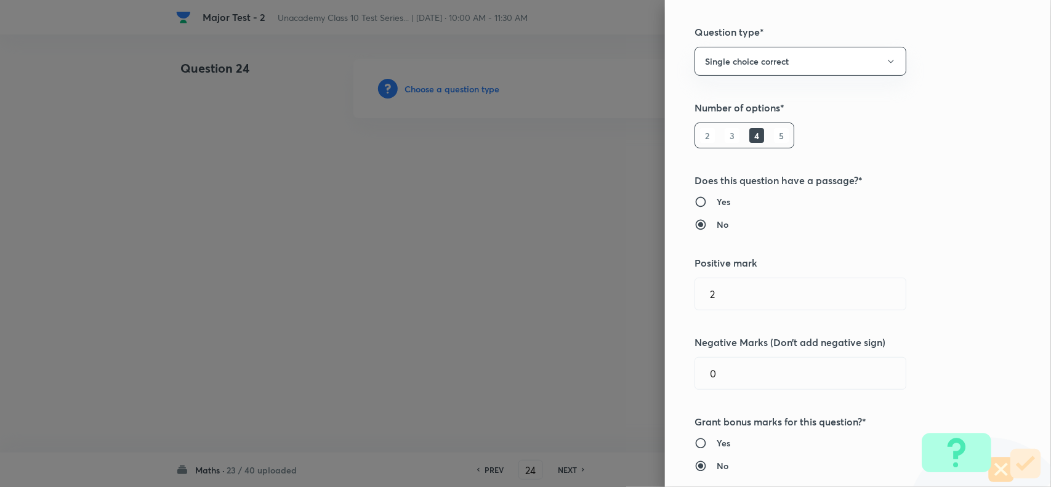
scroll to position [462, 0]
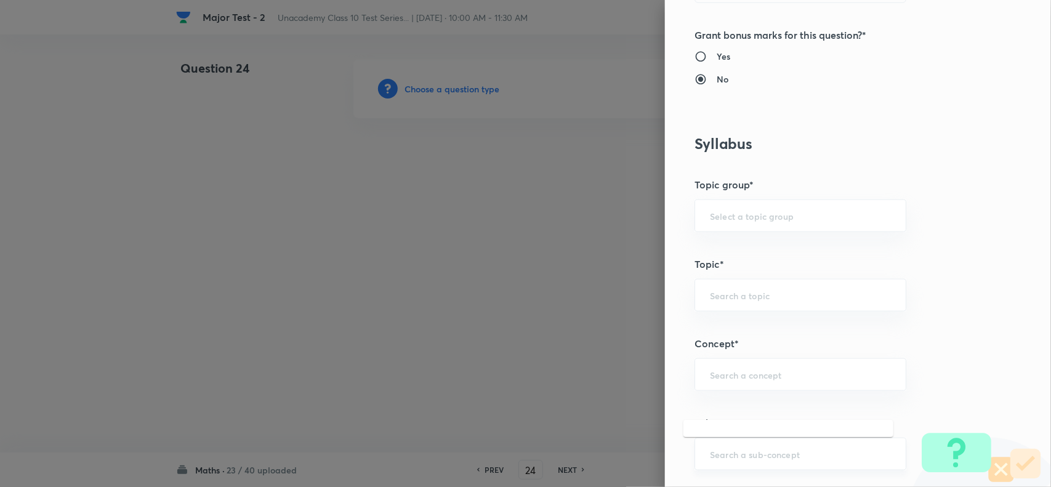
click at [733, 456] on input "text" at bounding box center [800, 454] width 181 height 12
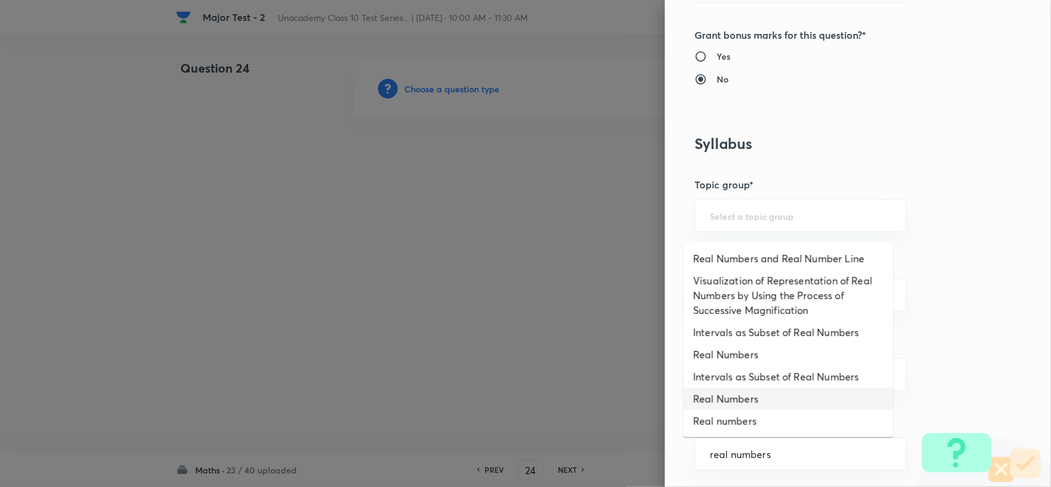
click at [746, 398] on li "Real Numbers" at bounding box center [789, 399] width 210 height 22
type input "Real Numbers"
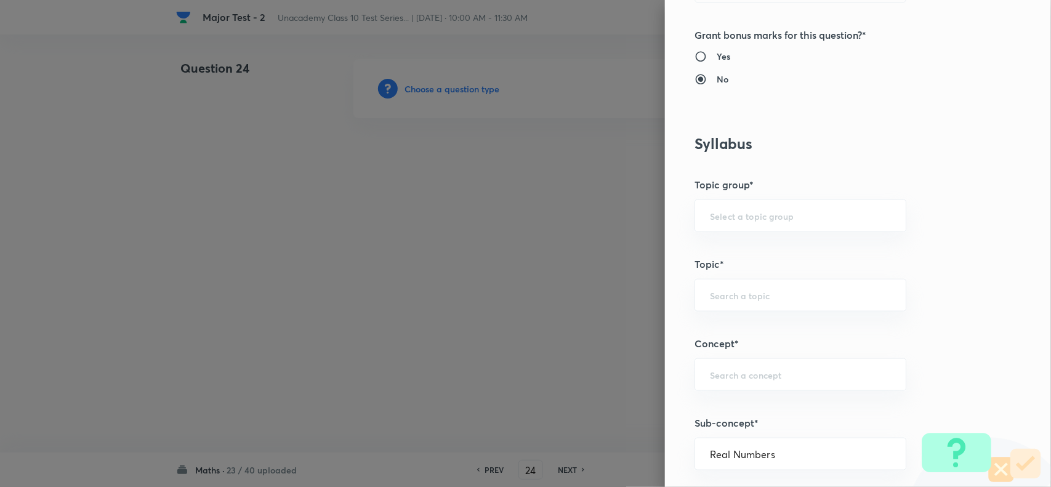
type input "Foundation Class X"
type input "Mathematics - Class X"
type input "Number Theory and Inequalities"
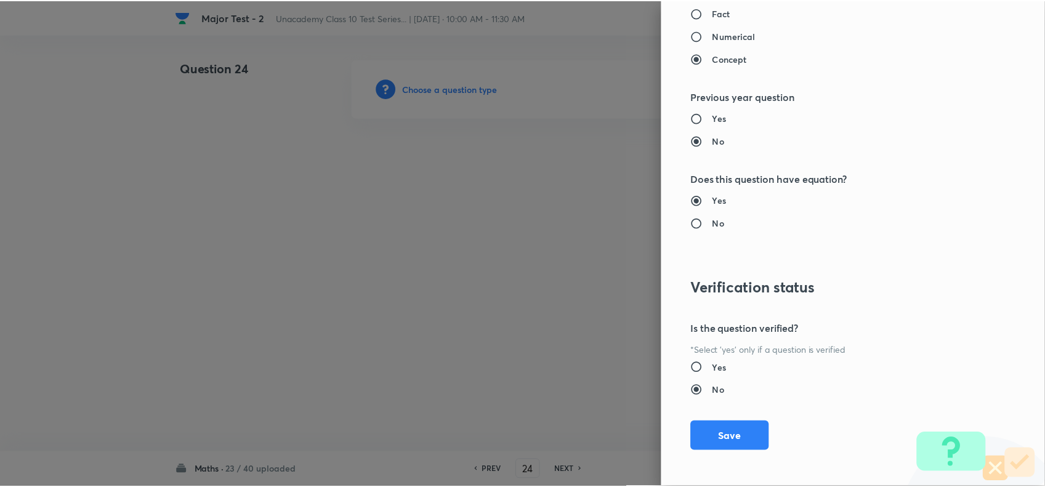
scroll to position [1276, 0]
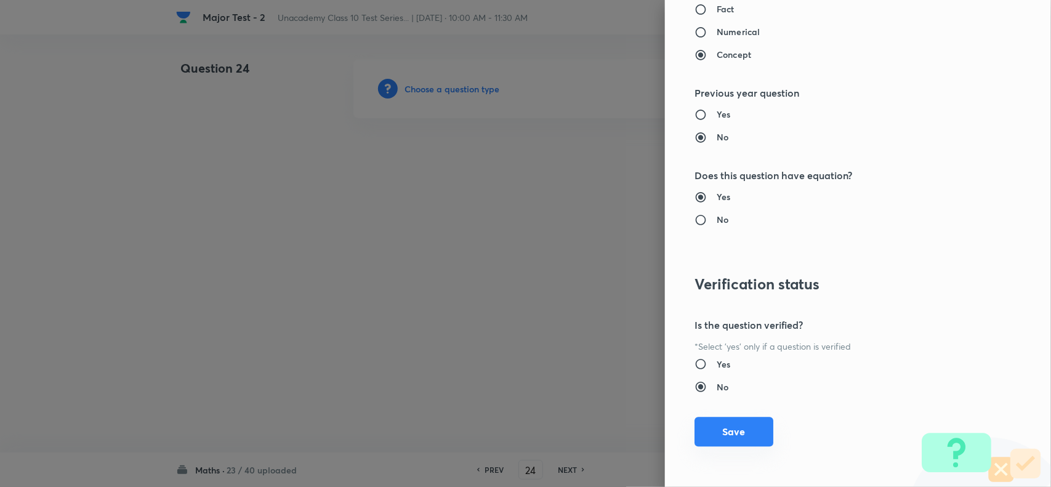
click at [718, 443] on button "Save" at bounding box center [734, 432] width 79 height 30
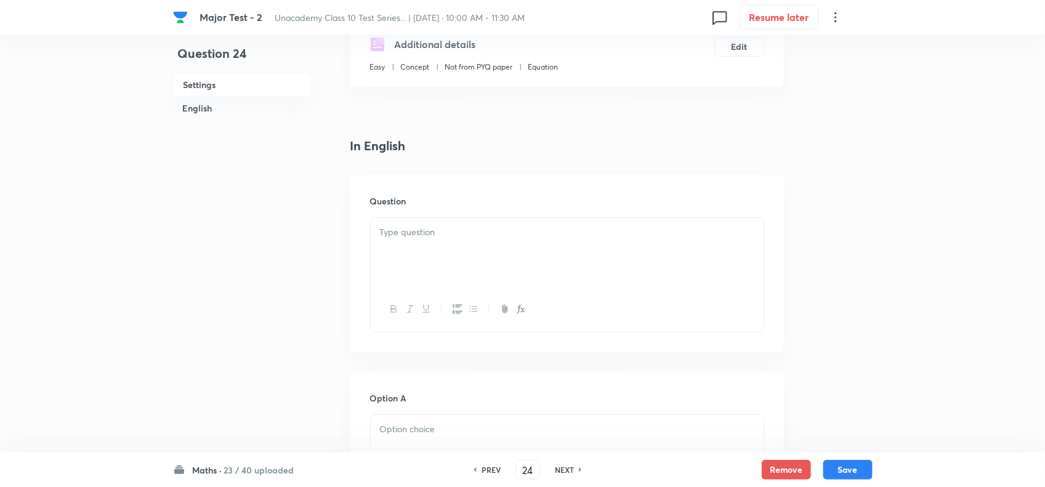
scroll to position [231, 0]
click at [453, 273] on div at bounding box center [567, 246] width 393 height 69
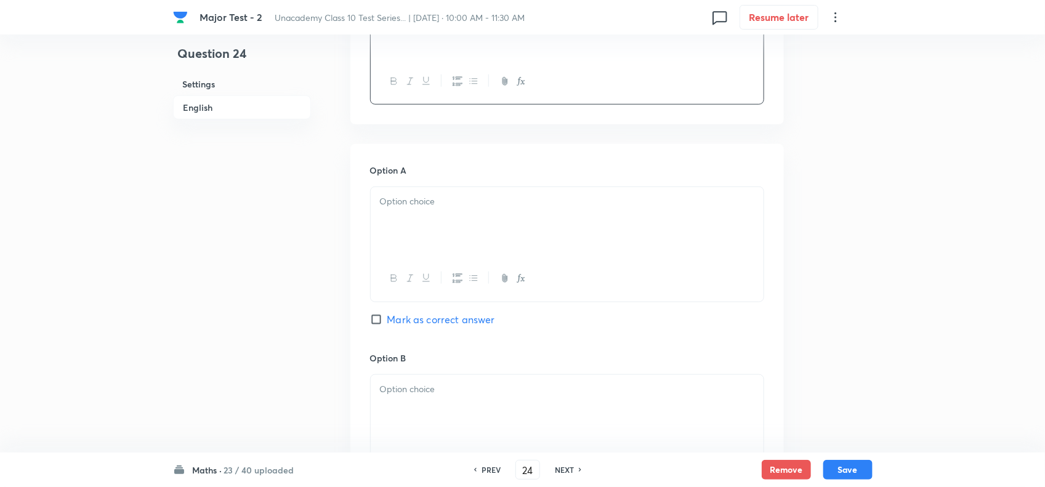
scroll to position [462, 0]
click at [430, 217] on div at bounding box center [567, 213] width 393 height 69
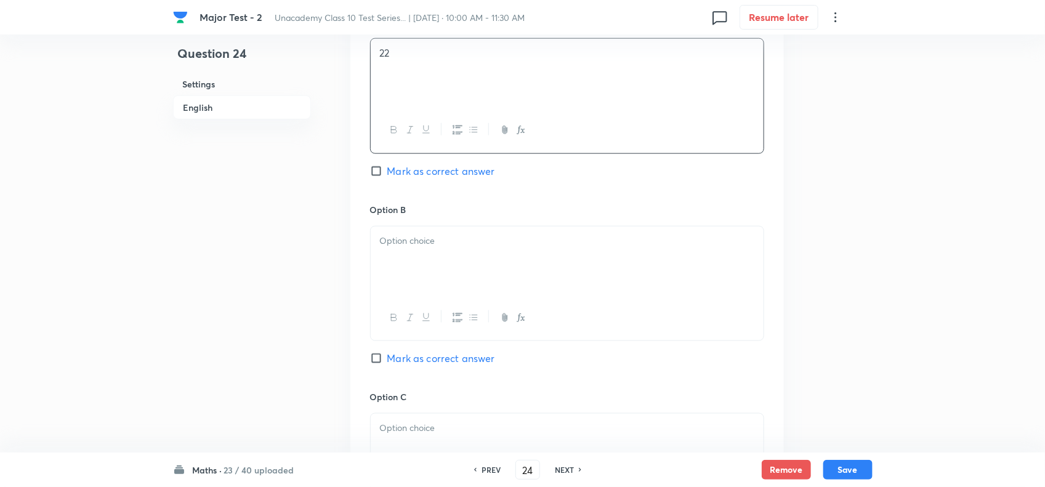
scroll to position [616, 0]
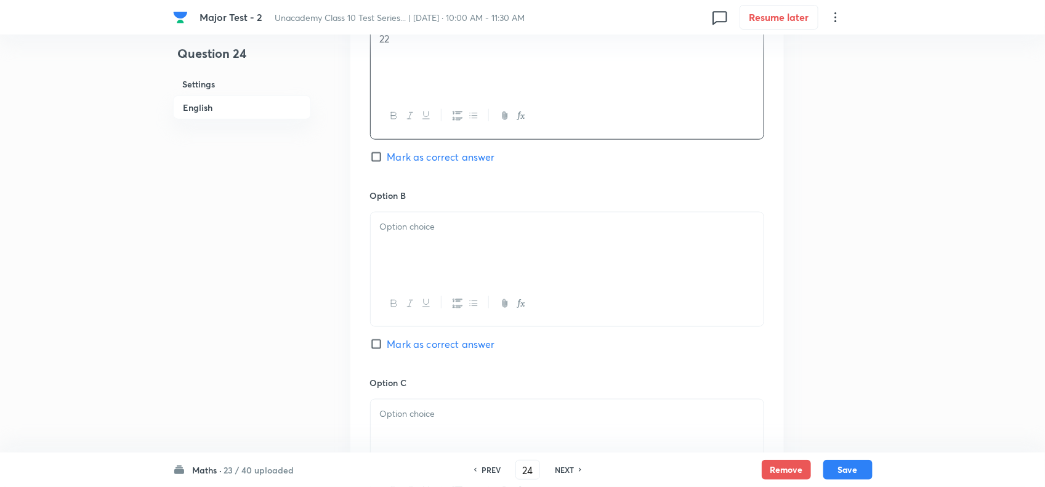
click at [455, 271] on div at bounding box center [567, 246] width 393 height 69
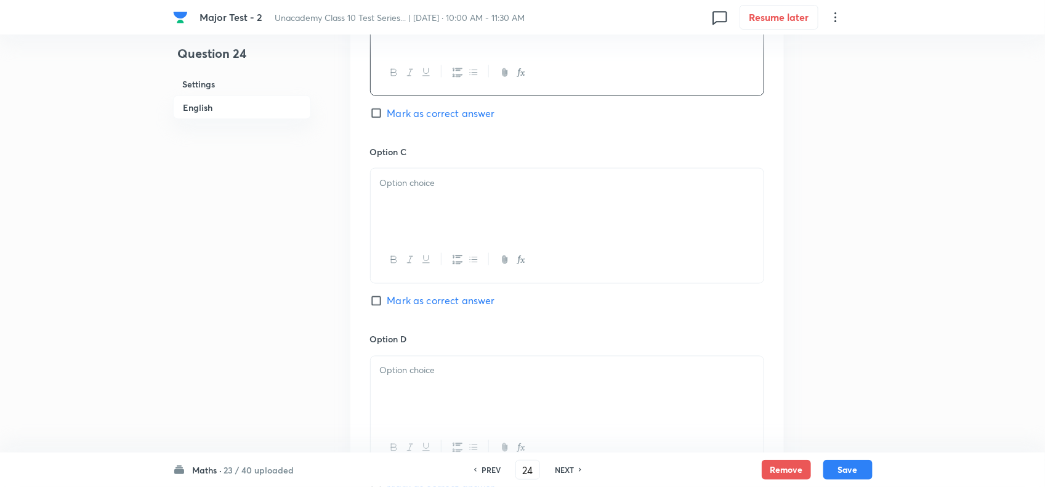
click at [461, 235] on div at bounding box center [567, 203] width 393 height 69
click at [439, 309] on span "Mark as correct answer" at bounding box center [441, 301] width 108 height 15
click at [387, 307] on input "Mark as correct answer" at bounding box center [378, 301] width 17 height 12
checkbox input "true"
click at [434, 407] on div at bounding box center [567, 391] width 393 height 69
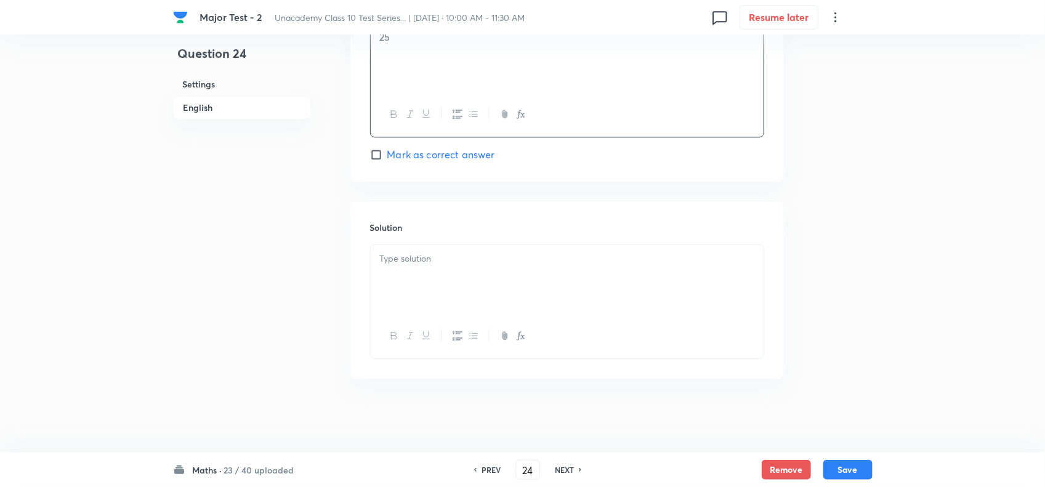
scroll to position [1202, 0]
click at [472, 284] on div at bounding box center [567, 279] width 393 height 69
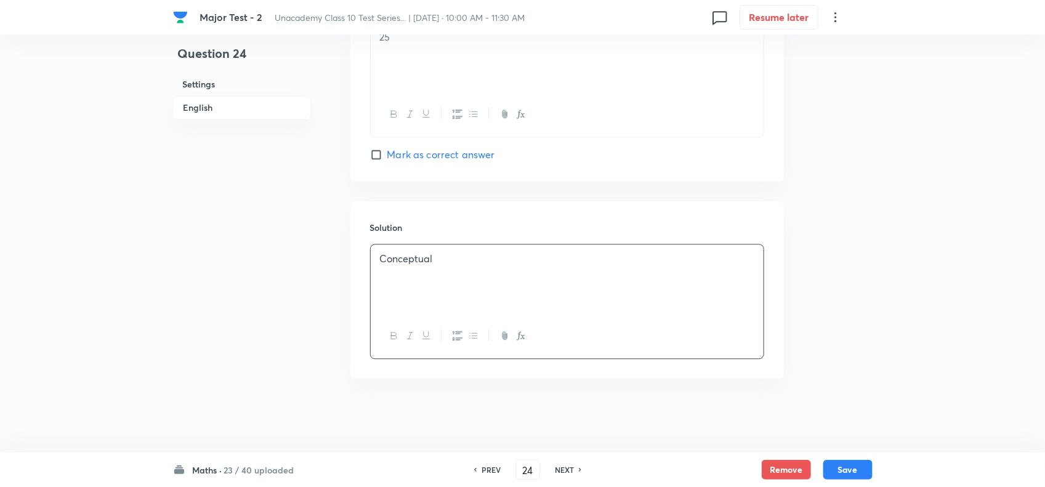
click at [851, 458] on div "Maths · 23 / 40 uploaded PREV 24 ​ NEXT Remove Save" at bounding box center [523, 470] width 700 height 34
click at [846, 470] on button "Save" at bounding box center [847, 469] width 49 height 20
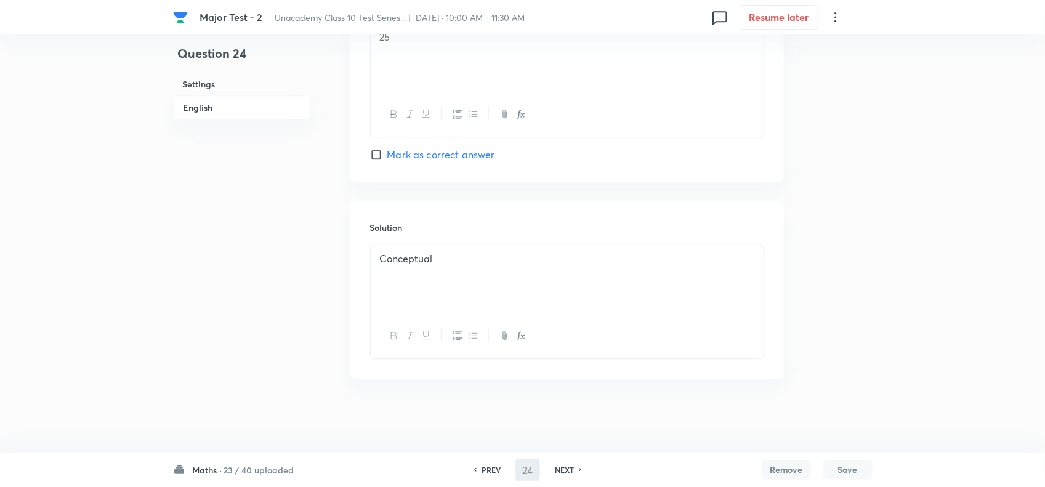
type input "25"
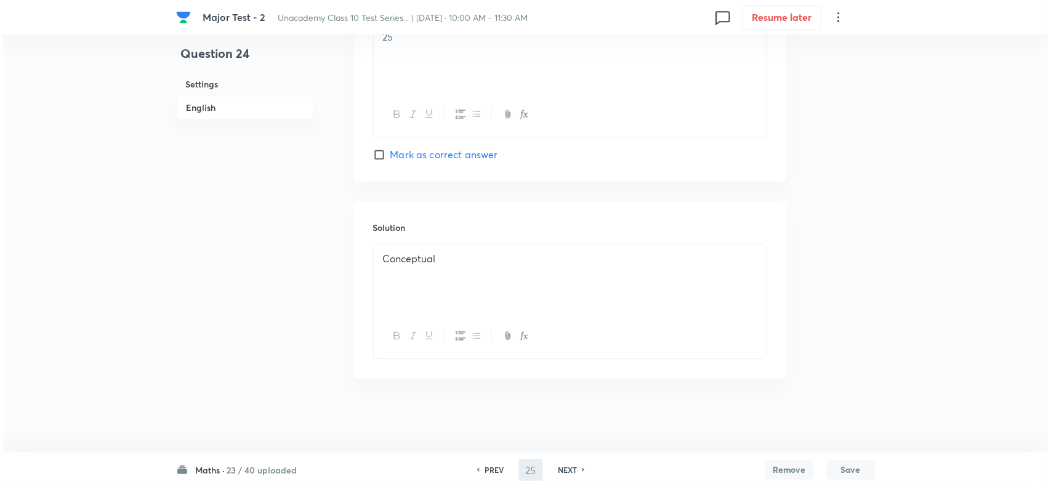
scroll to position [0, 0]
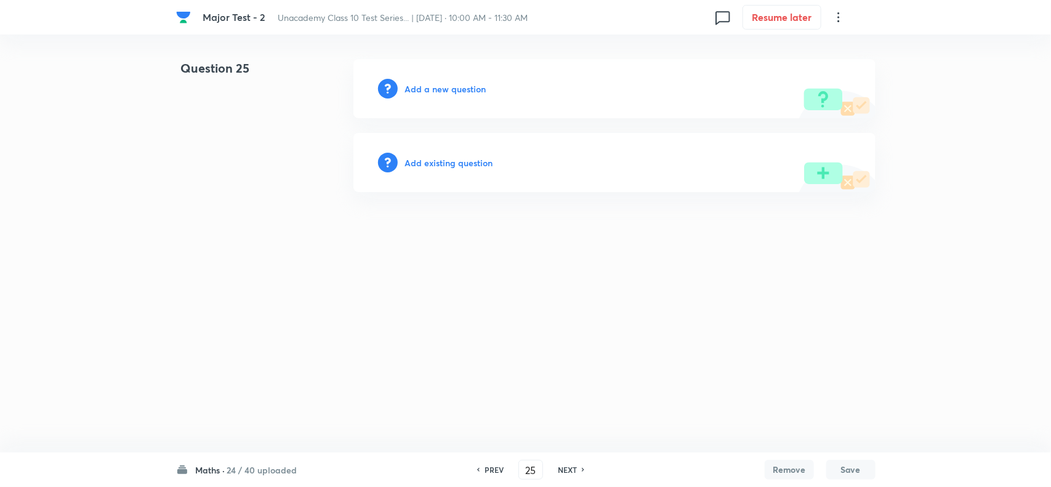
click at [448, 86] on h6 "Add a new question" at bounding box center [445, 89] width 81 height 13
click at [482, 89] on h6 "Choose a question type" at bounding box center [452, 89] width 95 height 13
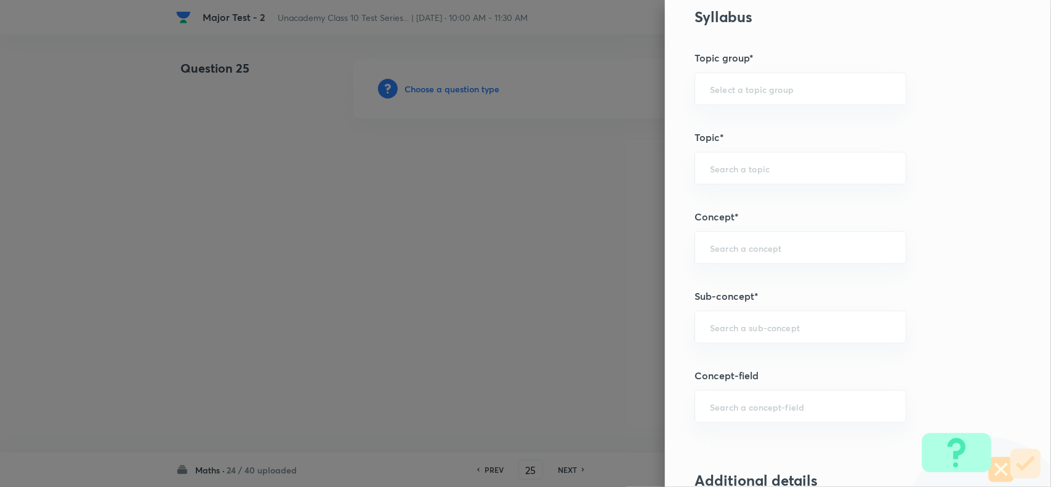
scroll to position [616, 0]
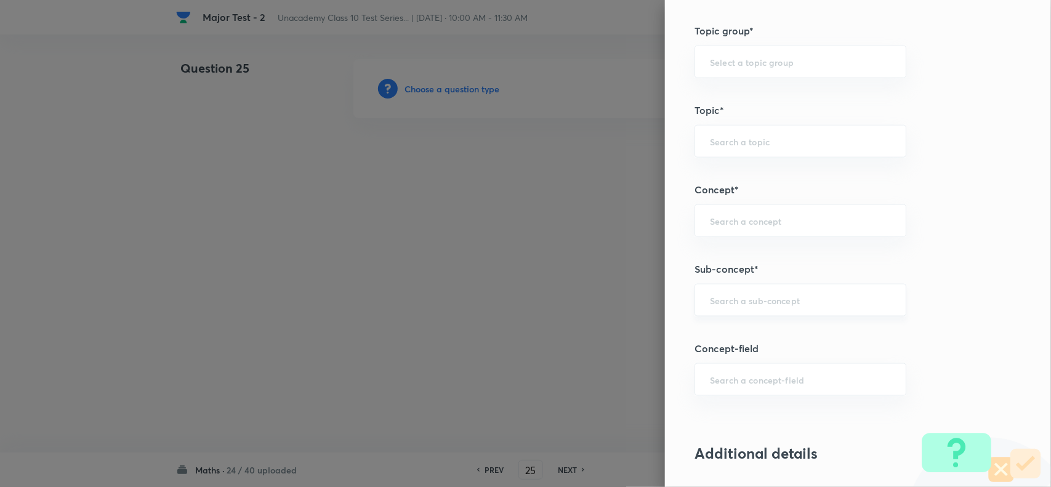
click at [734, 309] on div "​" at bounding box center [801, 300] width 212 height 33
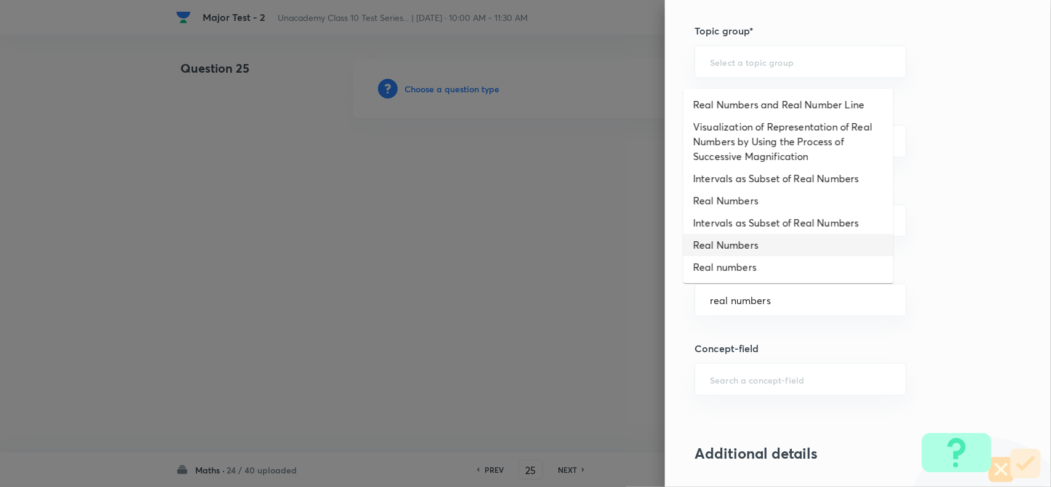
click at [743, 251] on li "Real Numbers" at bounding box center [789, 245] width 210 height 22
type input "Real Numbers"
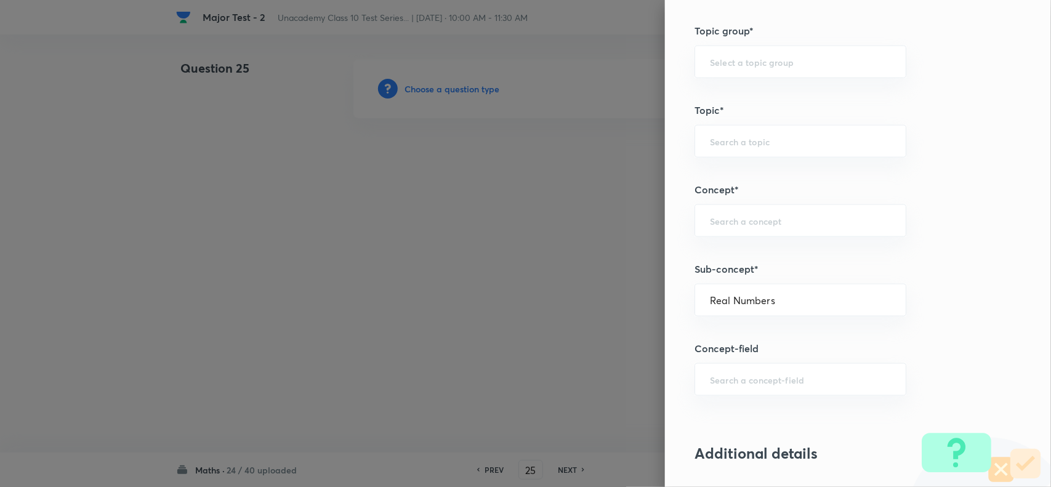
type input "Foundation Class X"
type input "Mathematics - Class X"
type input "Number Theory and Inequalities"
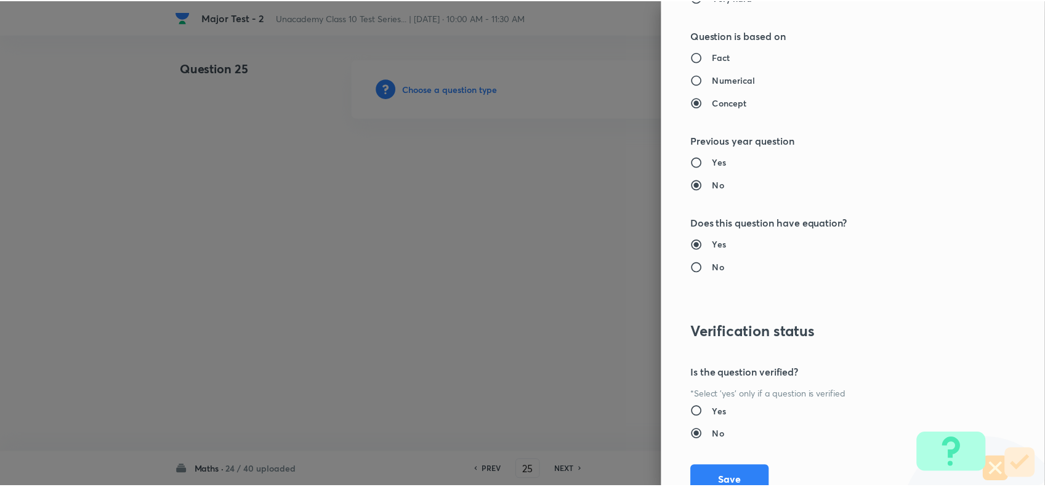
scroll to position [1276, 0]
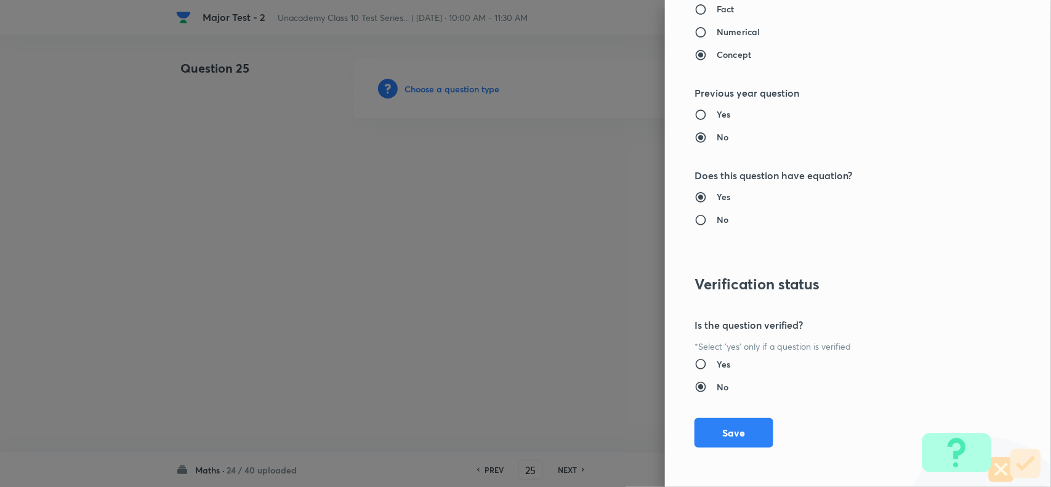
click at [719, 445] on button "Save" at bounding box center [734, 433] width 79 height 30
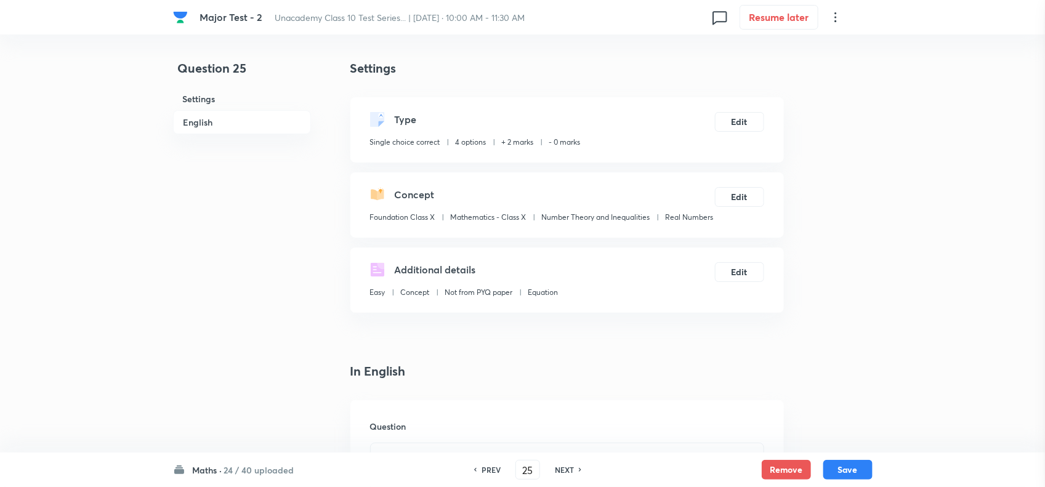
click at [726, 432] on div "Question" at bounding box center [567, 488] width 434 height 177
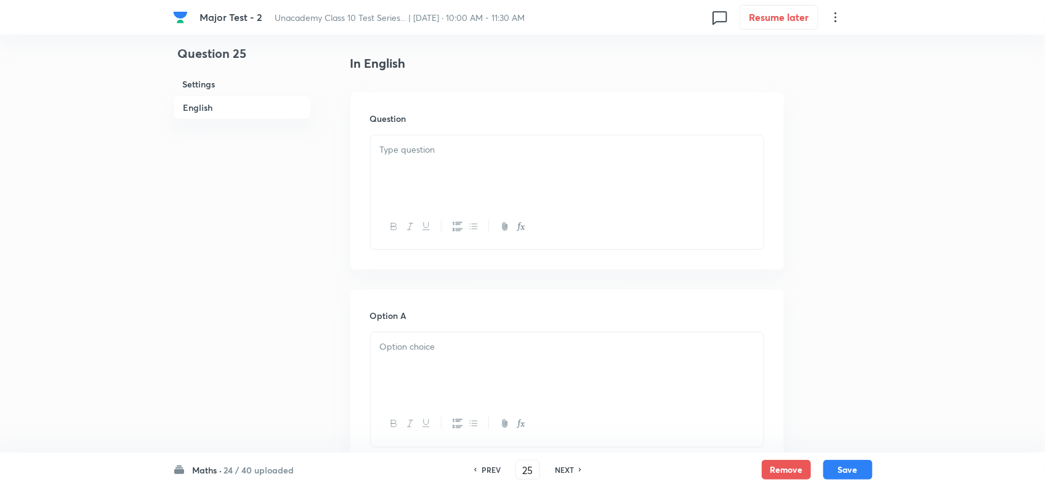
click at [434, 177] on div at bounding box center [567, 169] width 393 height 69
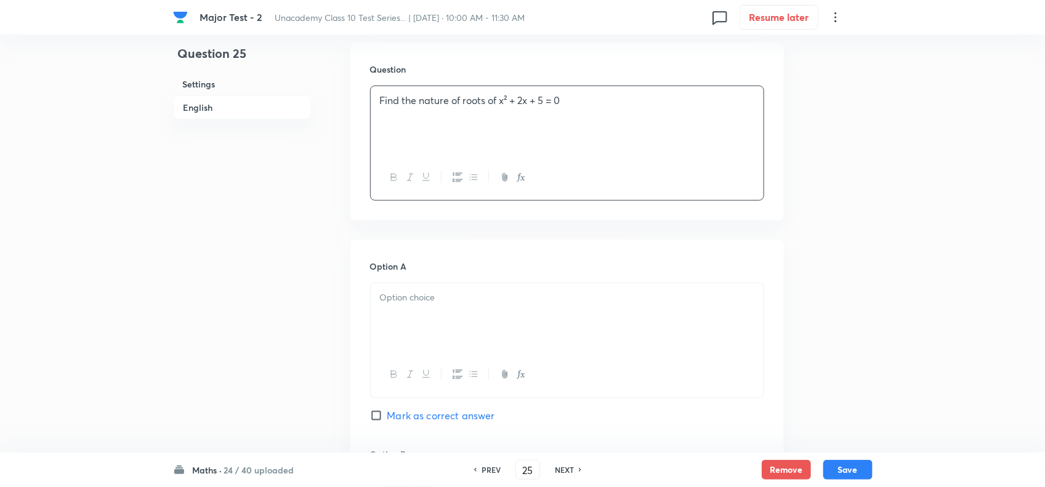
scroll to position [385, 0]
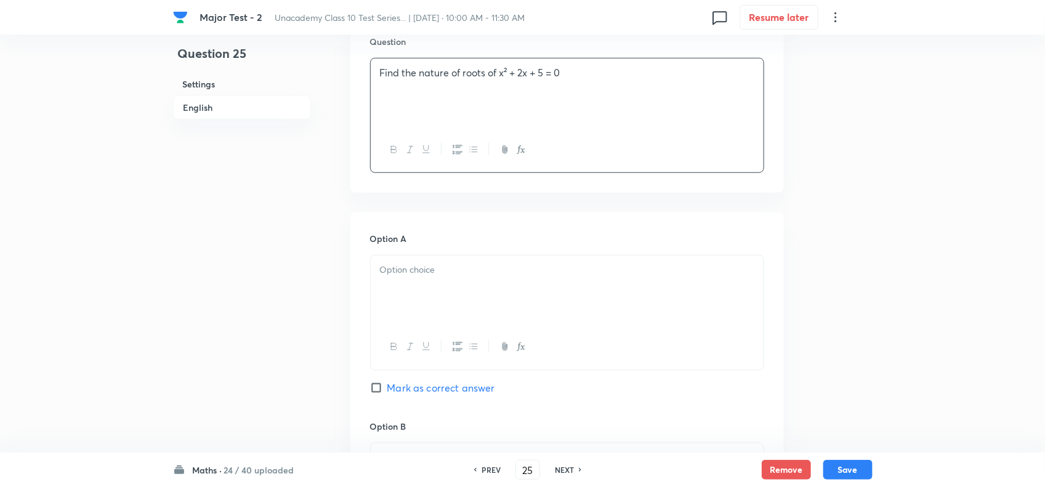
click at [419, 278] on div at bounding box center [567, 290] width 393 height 69
click at [386, 277] on p "1. Real & equal" at bounding box center [567, 270] width 374 height 14
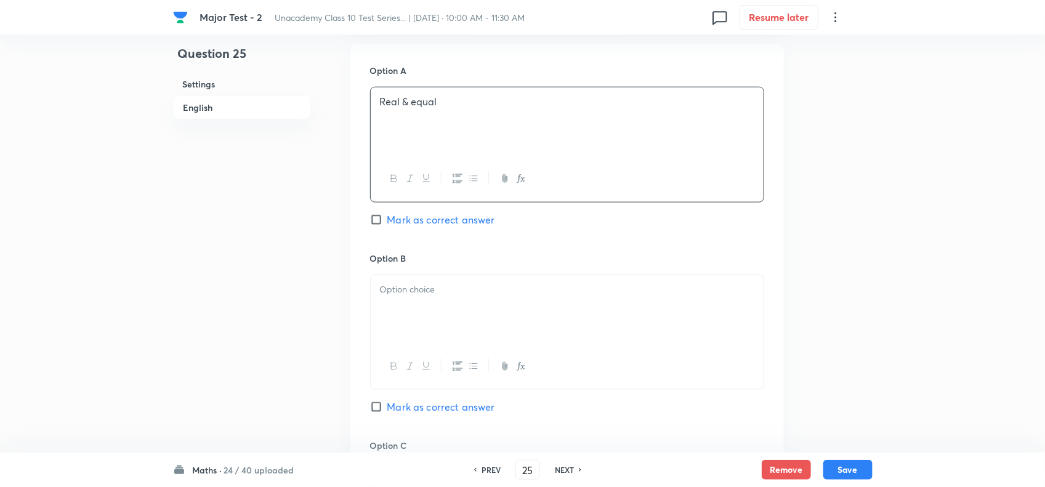
scroll to position [616, 0]
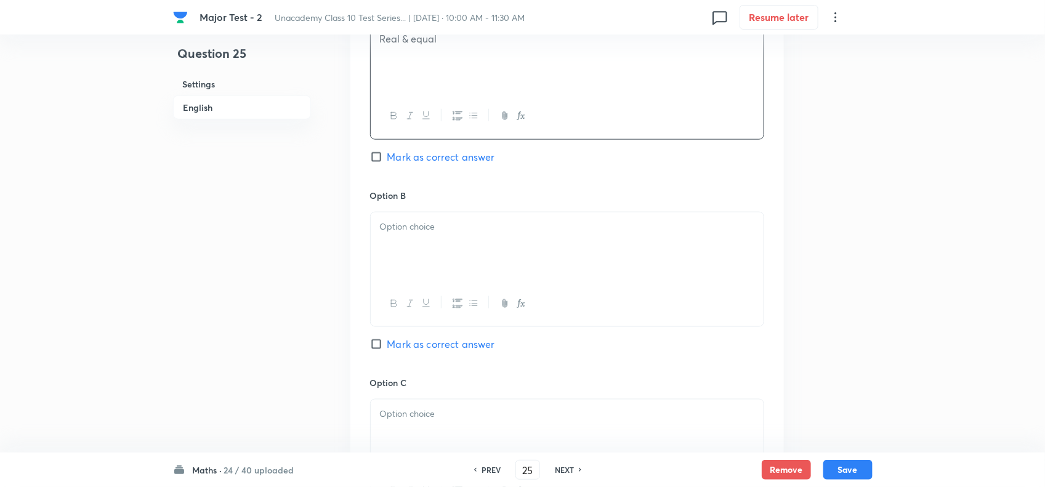
click at [444, 257] on div at bounding box center [567, 246] width 393 height 69
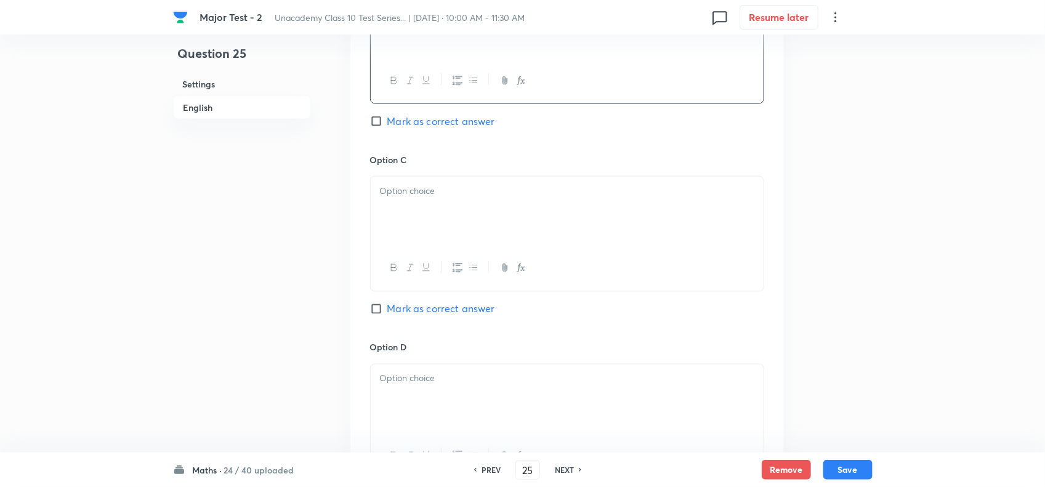
scroll to position [847, 0]
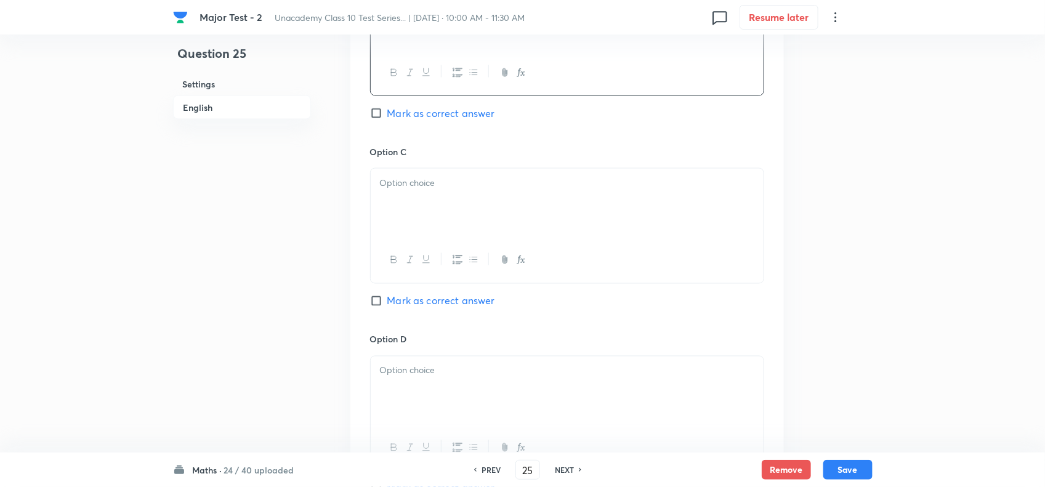
click at [447, 219] on div at bounding box center [567, 203] width 393 height 69
click at [430, 320] on div "Option C Imaginary Mark as correct answer" at bounding box center [567, 238] width 394 height 187
click at [445, 309] on span "Mark as correct answer" at bounding box center [441, 301] width 108 height 15
click at [387, 307] on input "Mark as correct answer" at bounding box center [378, 301] width 17 height 12
checkbox input "true"
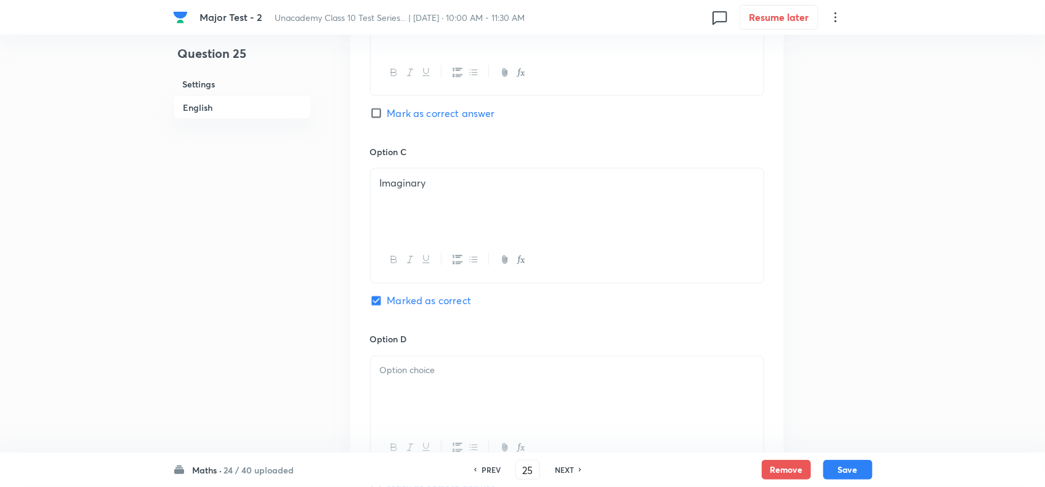
click at [448, 399] on div at bounding box center [567, 391] width 393 height 69
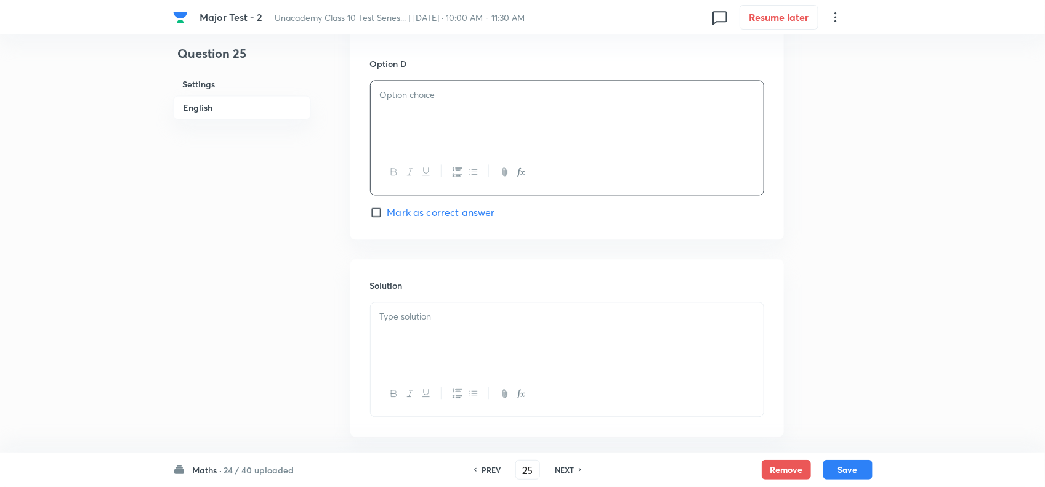
scroll to position [1155, 0]
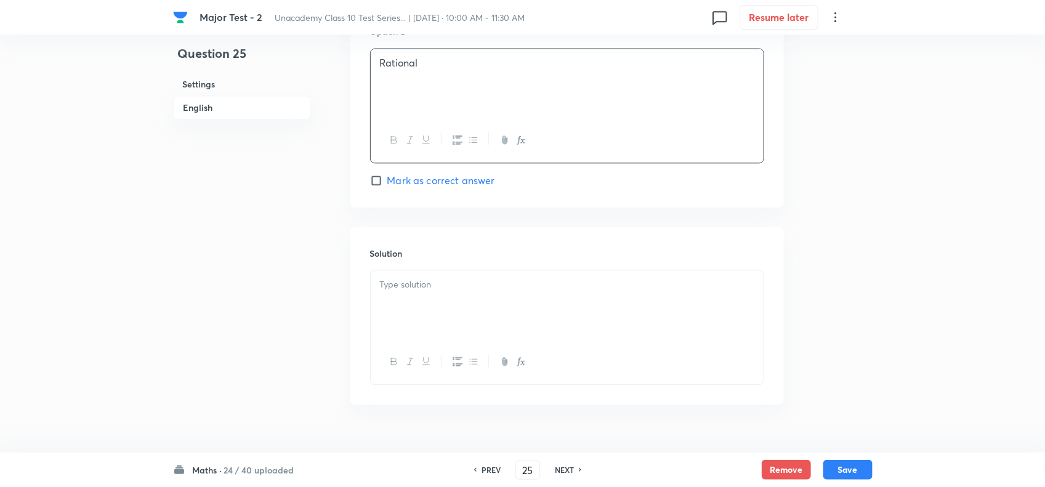
click at [451, 292] on p at bounding box center [567, 285] width 374 height 14
click at [841, 467] on button "Save" at bounding box center [847, 469] width 49 height 20
type input "26"
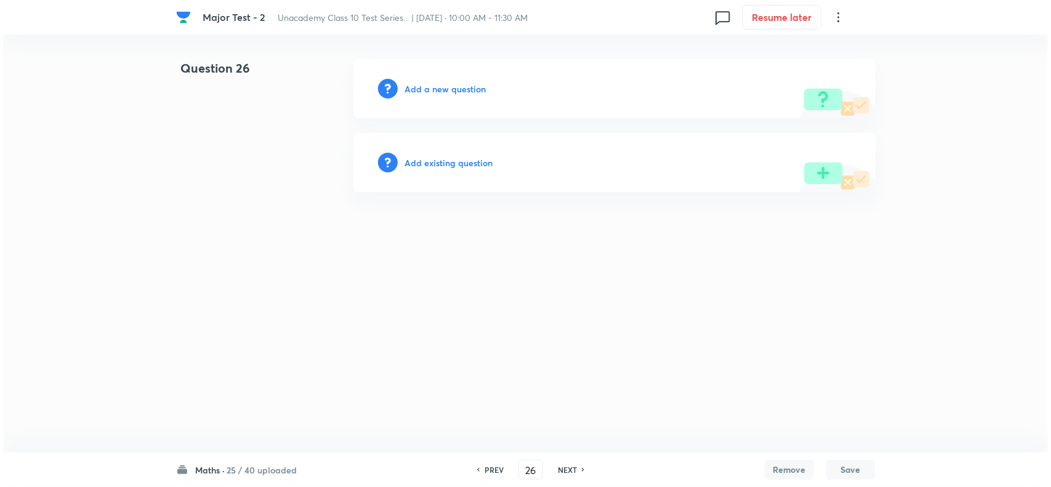
scroll to position [0, 0]
click at [450, 102] on div "Add a new question" at bounding box center [615, 88] width 522 height 59
click at [457, 97] on div "Add a new question" at bounding box center [615, 88] width 522 height 59
click at [467, 92] on h6 "Add a new question" at bounding box center [445, 89] width 81 height 13
click at [467, 92] on h6 "Choose a question type" at bounding box center [452, 89] width 95 height 13
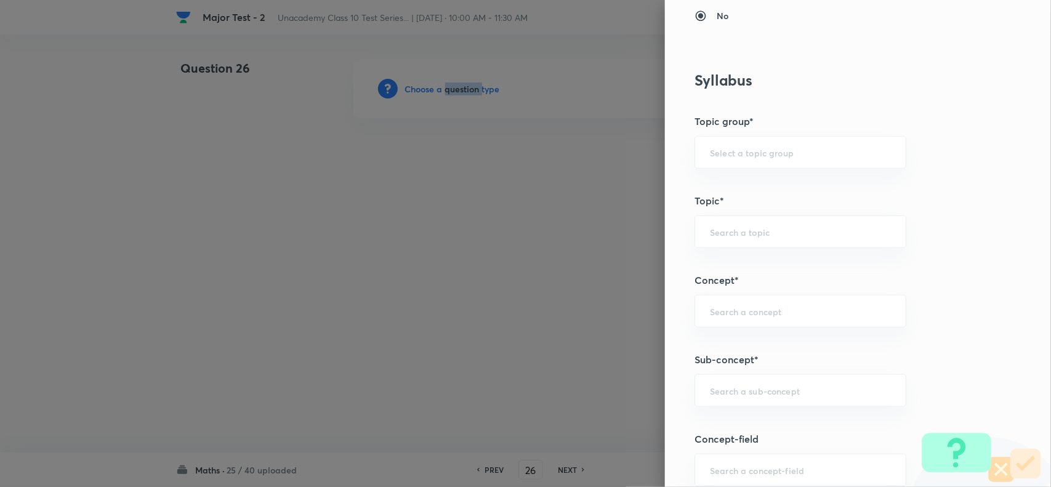
scroll to position [539, 0]
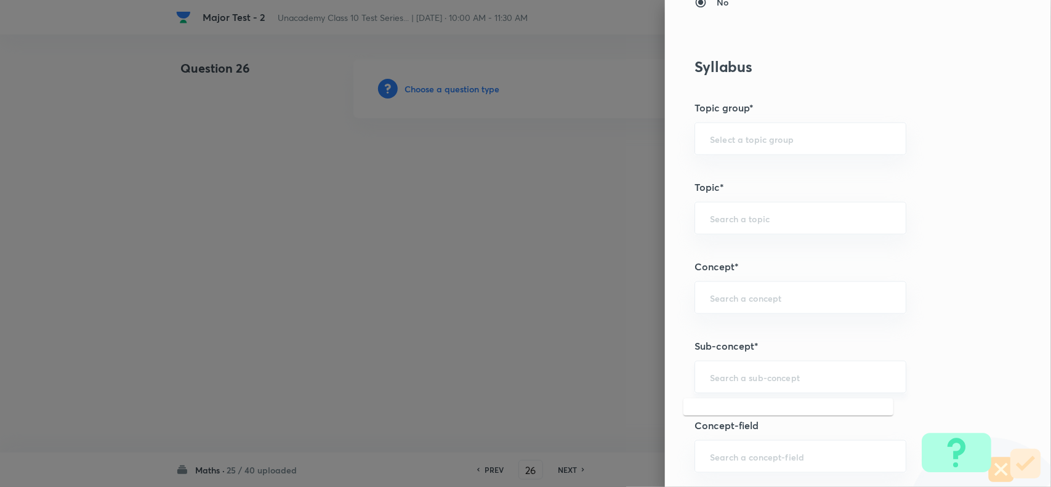
click at [730, 374] on input "text" at bounding box center [800, 377] width 181 height 12
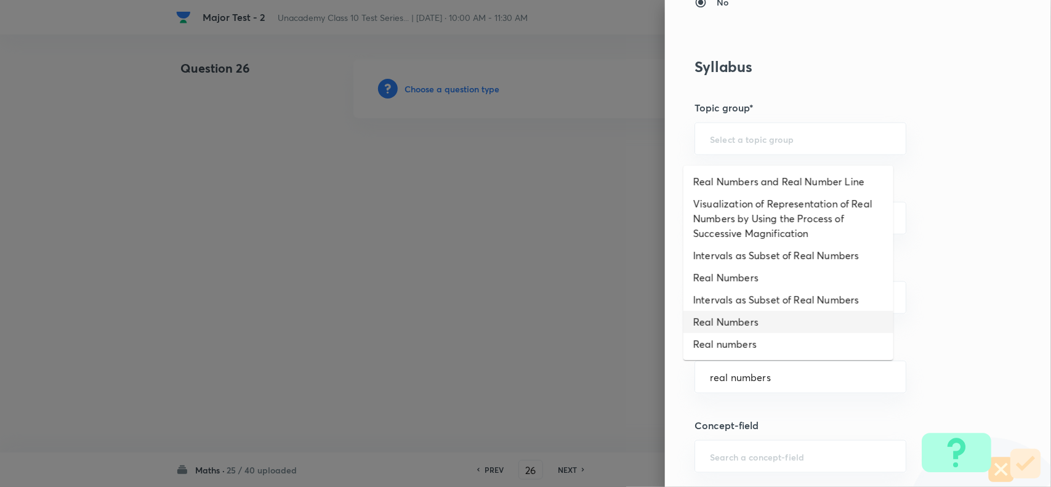
click at [746, 315] on li "Real Numbers" at bounding box center [789, 322] width 210 height 22
type input "Real Numbers"
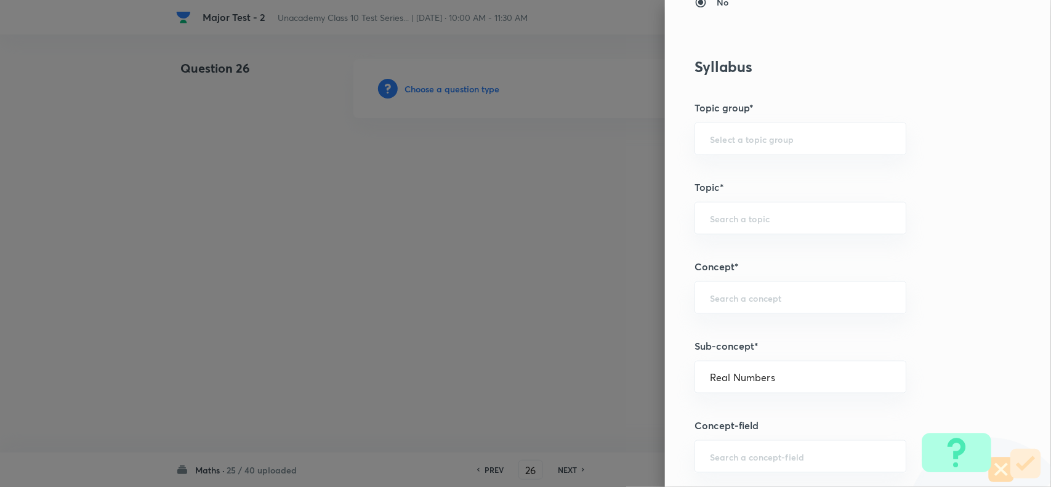
type input "Foundation Class X"
type input "Mathematics - Class X"
type input "Number Theory and Inequalities"
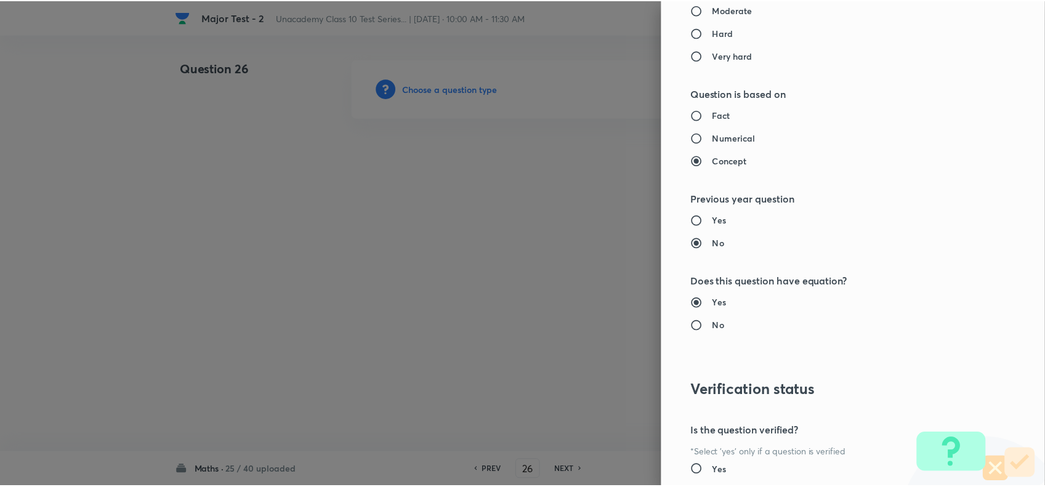
scroll to position [1276, 0]
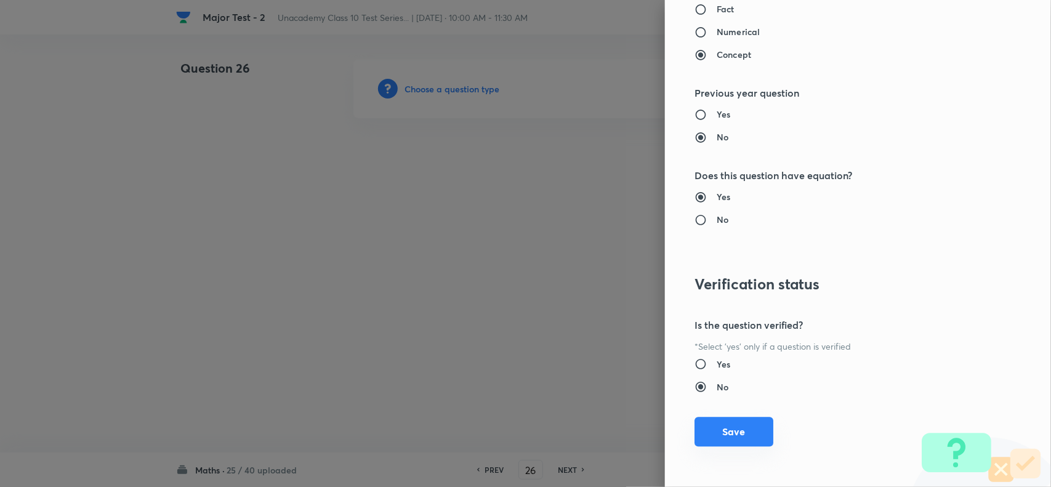
click at [735, 430] on button "Save" at bounding box center [734, 432] width 79 height 30
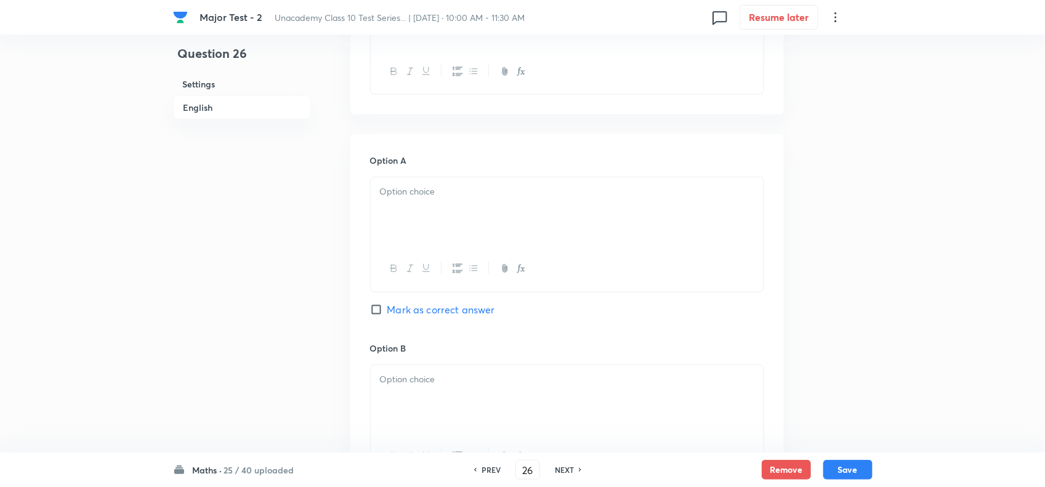
scroll to position [462, 0]
click at [458, 200] on p at bounding box center [567, 193] width 374 height 14
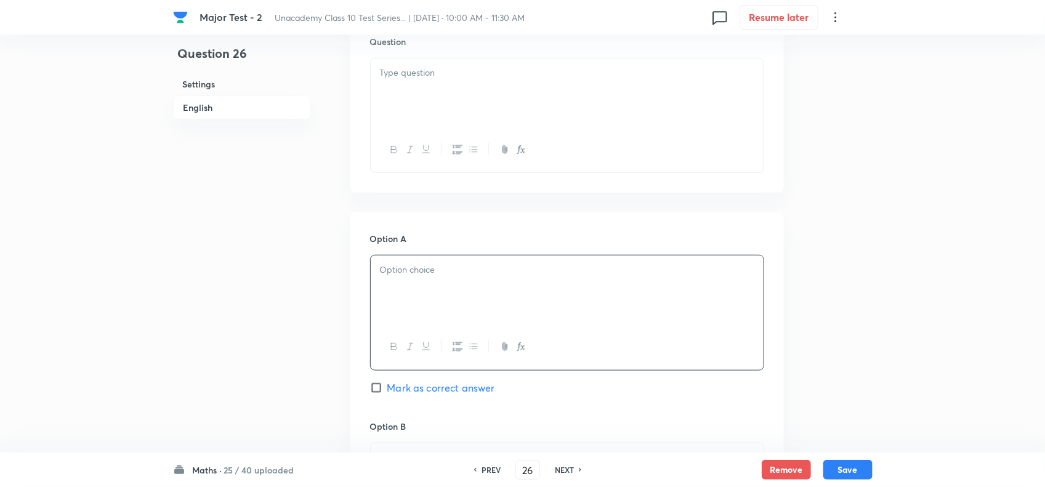
click at [466, 121] on div at bounding box center [567, 93] width 393 height 69
click at [479, 99] on div at bounding box center [567, 93] width 393 height 69
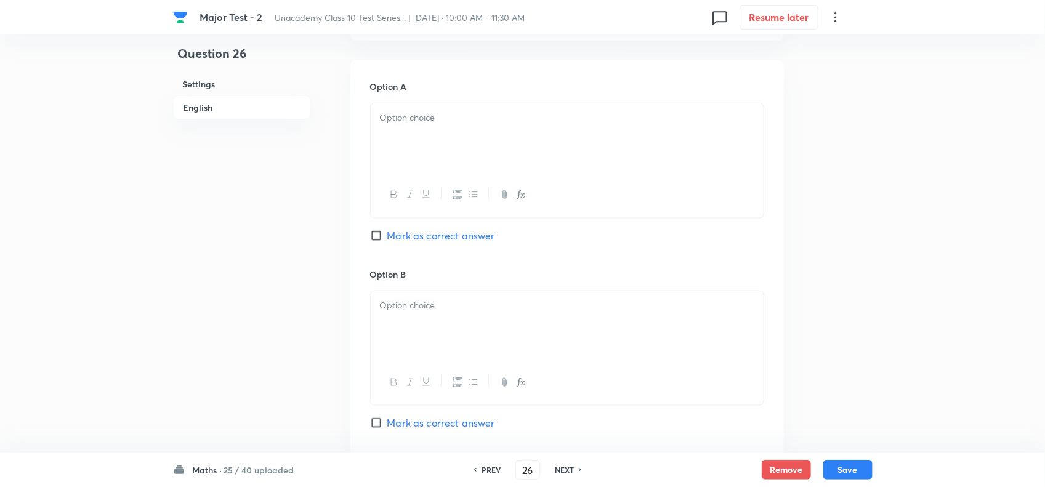
scroll to position [539, 0]
click at [469, 142] on div at bounding box center [567, 136] width 393 height 69
click at [451, 311] on p at bounding box center [567, 304] width 374 height 14
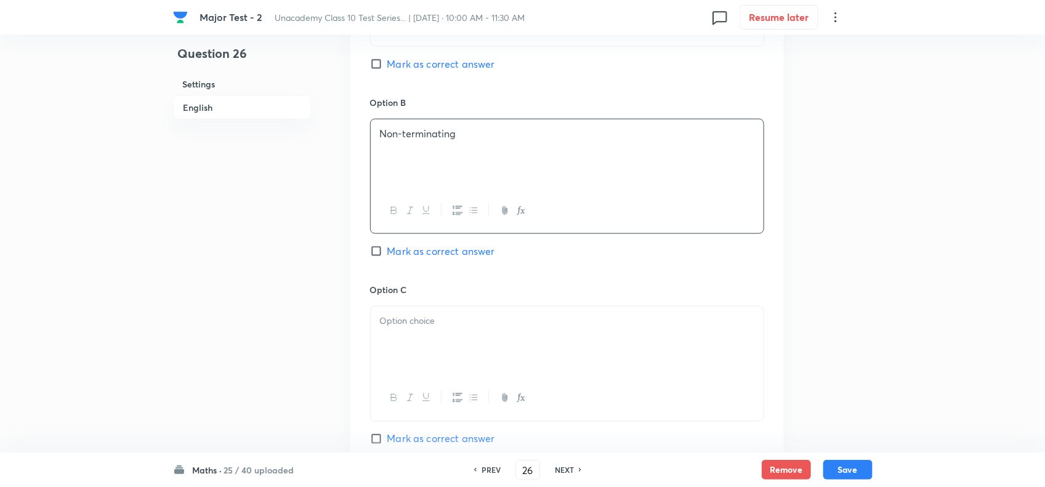
scroll to position [847, 0]
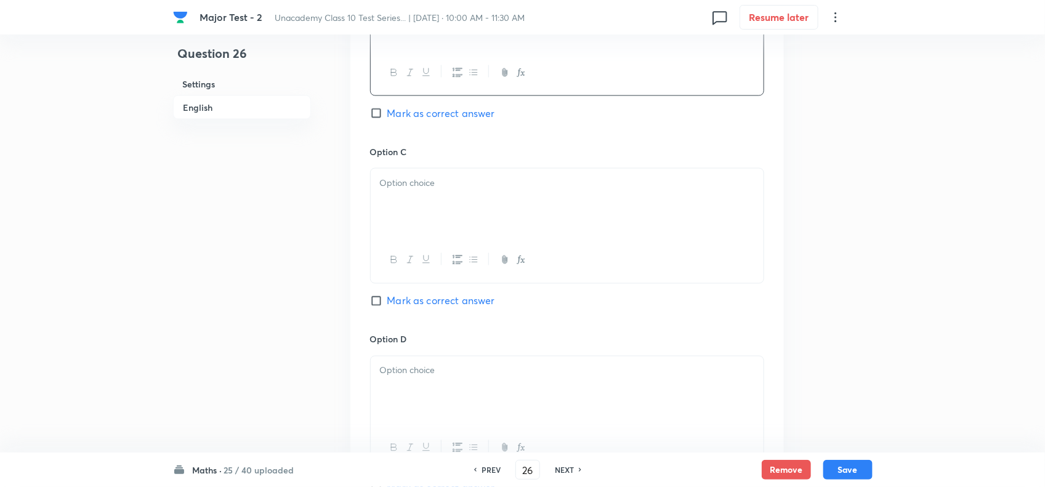
click at [467, 214] on div at bounding box center [567, 203] width 393 height 69
click at [406, 408] on div at bounding box center [567, 391] width 393 height 69
click at [426, 309] on span "Mark as correct answer" at bounding box center [441, 301] width 108 height 15
click at [387, 307] on input "Mark as correct answer" at bounding box center [378, 301] width 17 height 12
checkbox input "true"
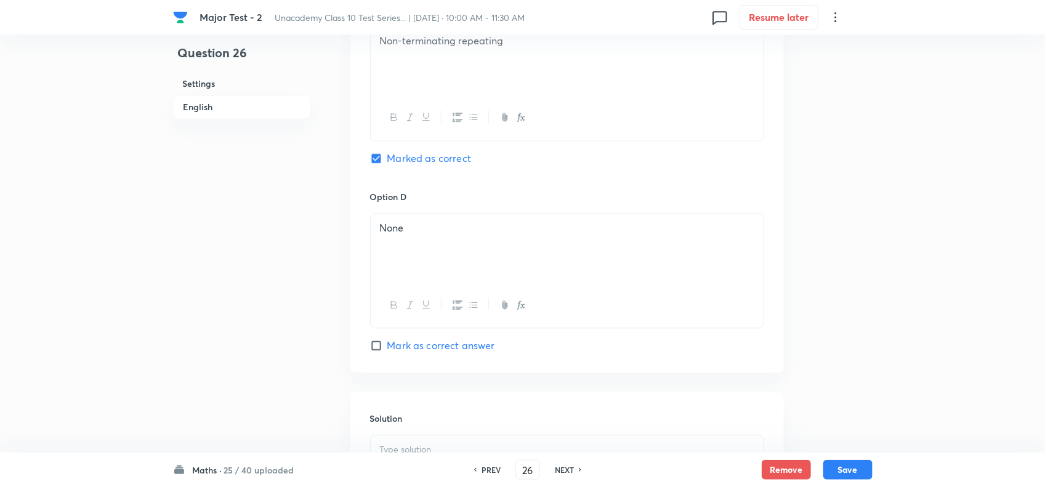
scroll to position [1078, 0]
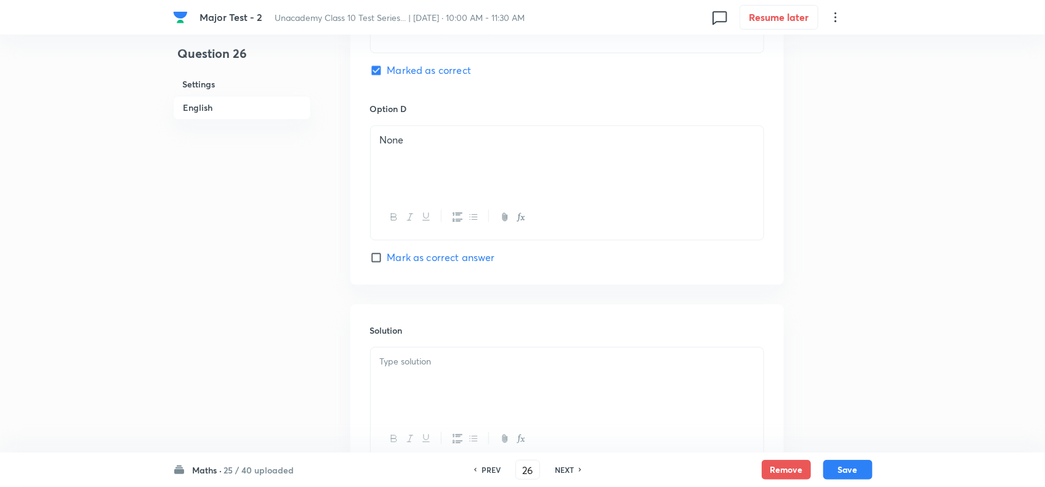
click at [441, 369] on p at bounding box center [567, 362] width 374 height 14
click at [440, 369] on p at bounding box center [567, 362] width 374 height 14
click at [855, 465] on button "Save" at bounding box center [847, 469] width 49 height 20
type input "27"
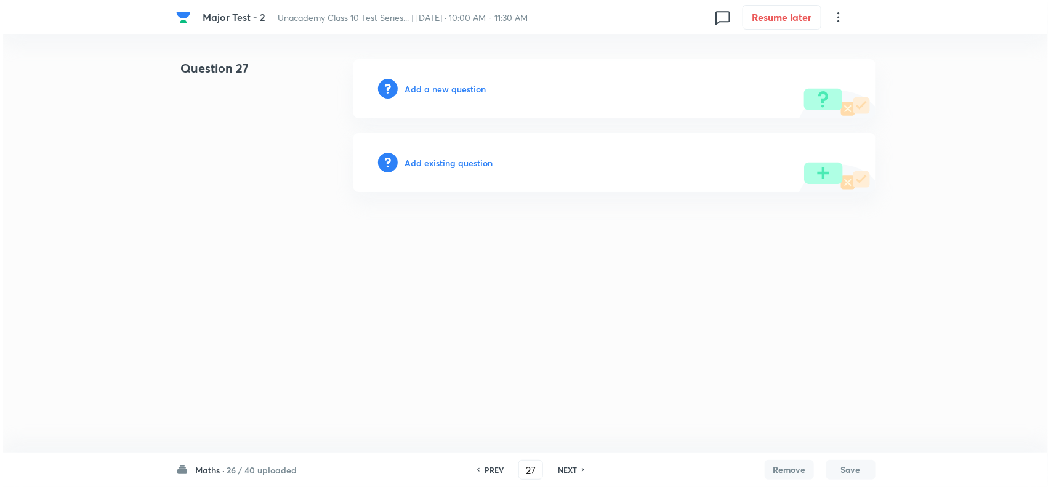
scroll to position [0, 0]
click at [444, 93] on h6 "Add a new question" at bounding box center [445, 89] width 81 height 13
click at [468, 88] on h6 "Choose a question type" at bounding box center [452, 89] width 95 height 13
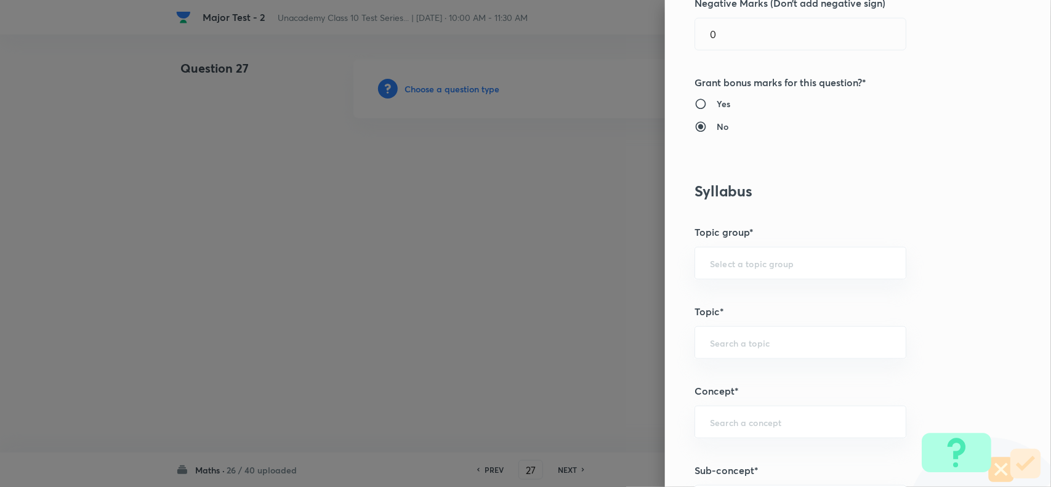
scroll to position [770, 0]
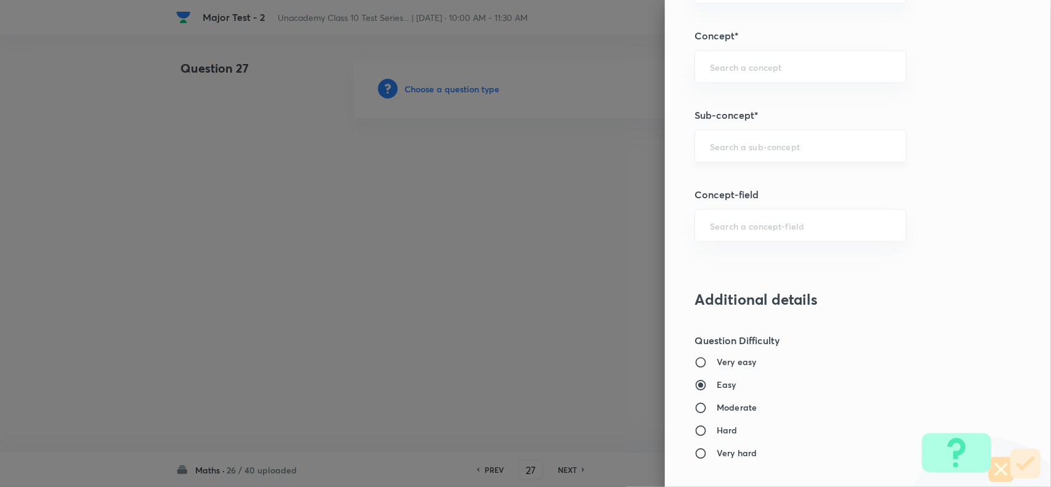
click at [780, 155] on div "​" at bounding box center [801, 146] width 212 height 33
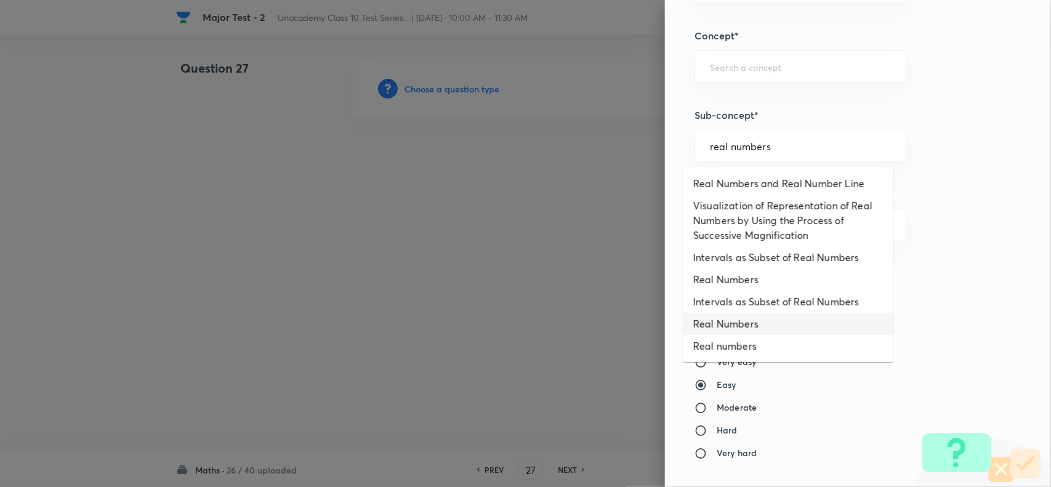
click at [752, 330] on li "Real Numbers" at bounding box center [789, 324] width 210 height 22
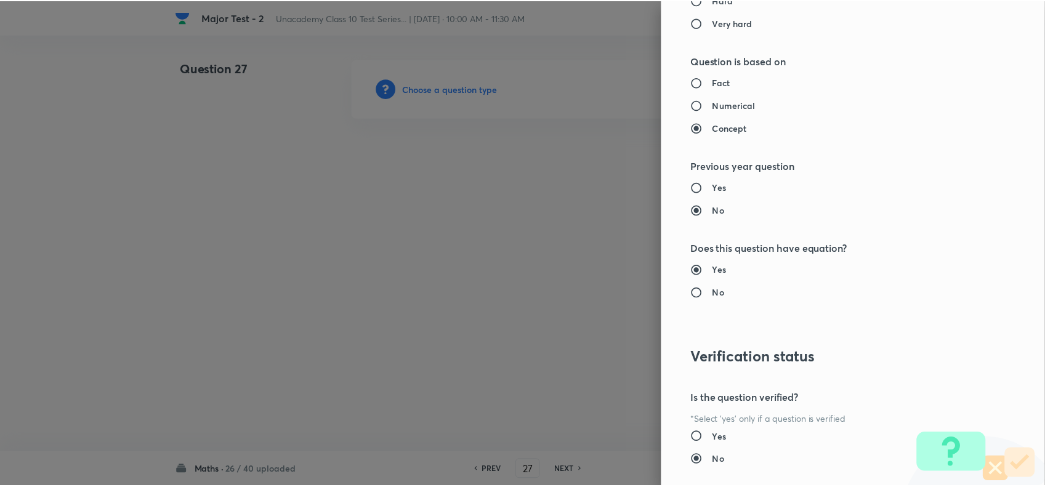
scroll to position [1232, 0]
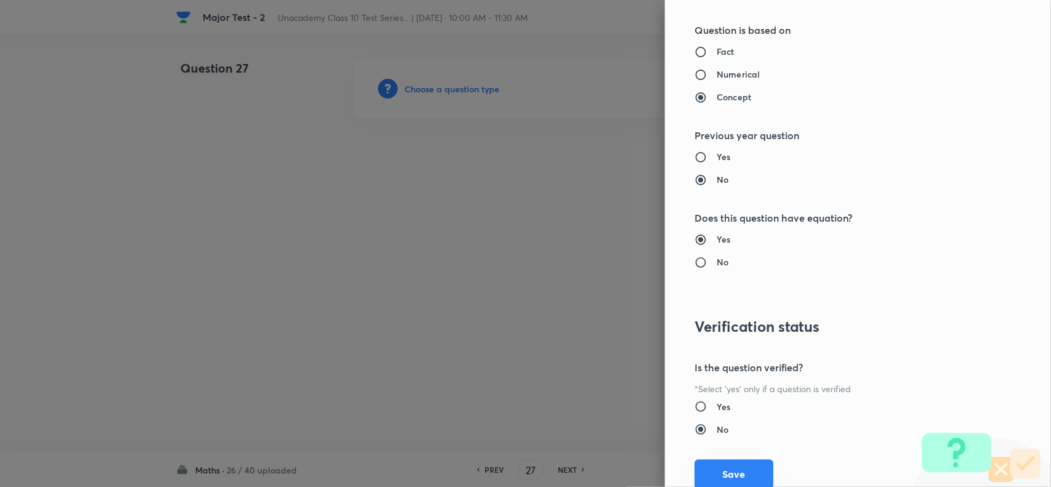
click at [719, 470] on button "Save" at bounding box center [734, 474] width 79 height 30
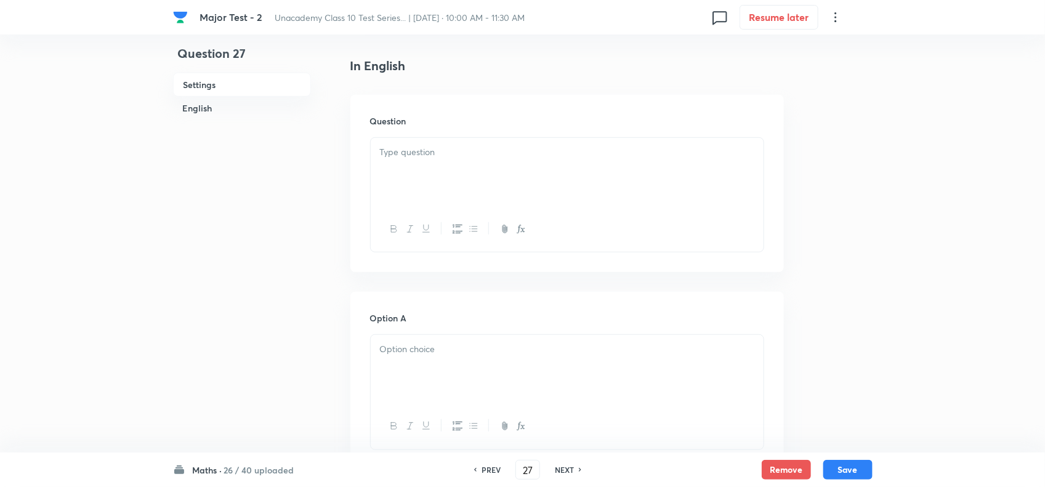
scroll to position [308, 0]
click at [422, 204] on div at bounding box center [567, 169] width 393 height 69
click at [462, 379] on div at bounding box center [567, 367] width 393 height 69
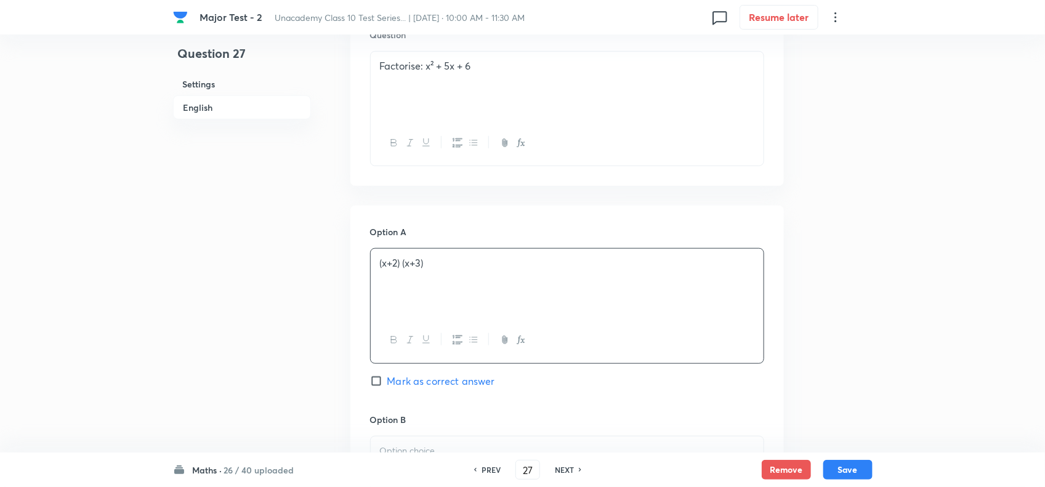
scroll to position [539, 0]
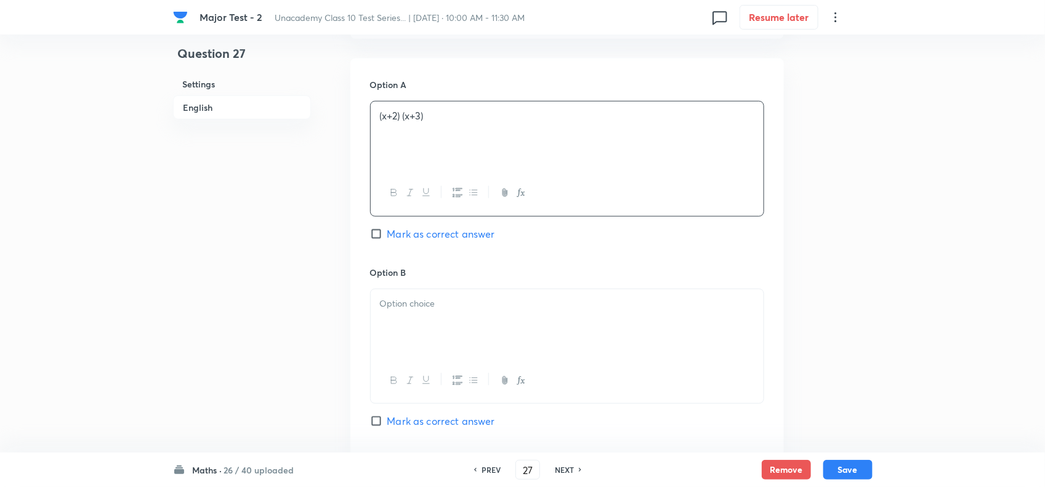
click at [423, 243] on div "Option A (x+2) (x+3) Mark as correct answer" at bounding box center [567, 171] width 394 height 187
click at [423, 241] on span "Mark as correct answer" at bounding box center [441, 234] width 108 height 15
click at [387, 240] on input "Mark as correct answer" at bounding box center [378, 234] width 17 height 12
click at [442, 348] on div at bounding box center [567, 323] width 393 height 69
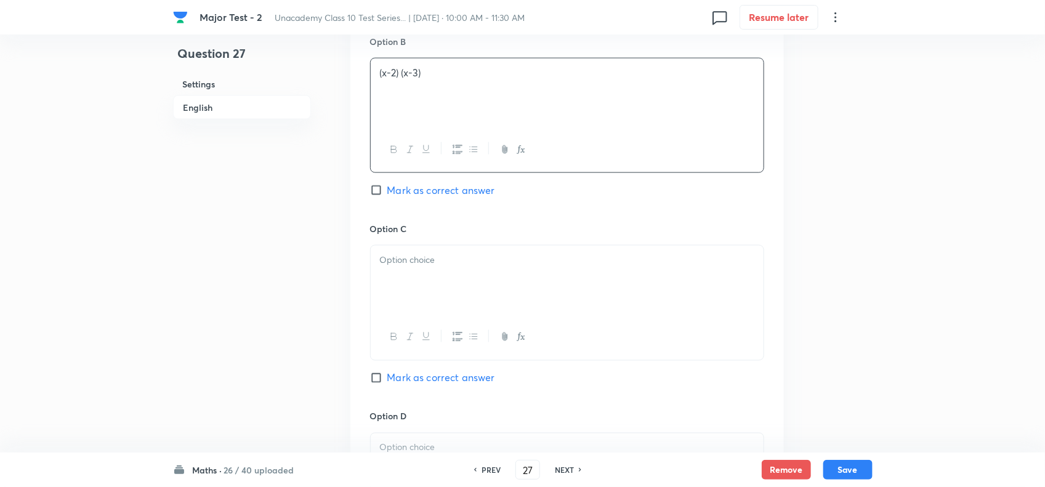
click at [402, 299] on div at bounding box center [567, 280] width 393 height 69
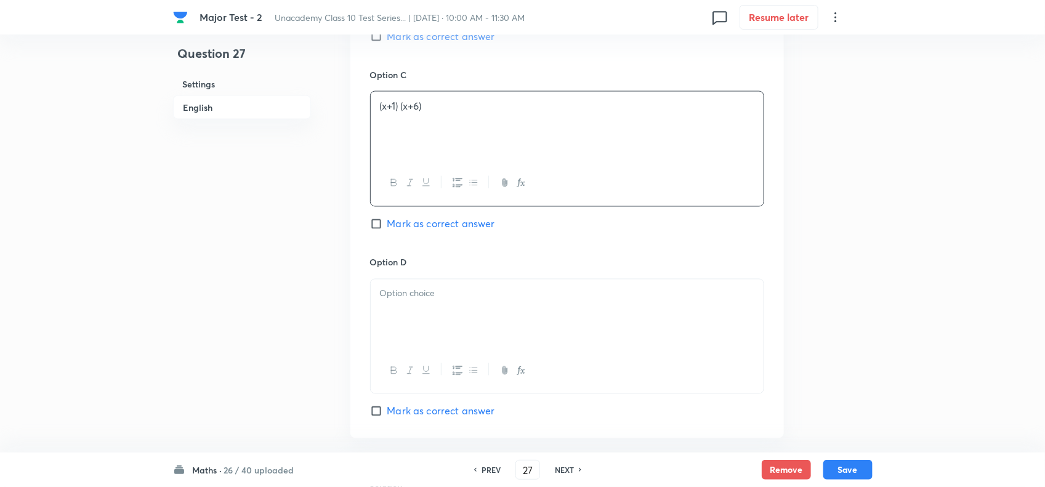
click at [438, 301] on div at bounding box center [567, 314] width 393 height 69
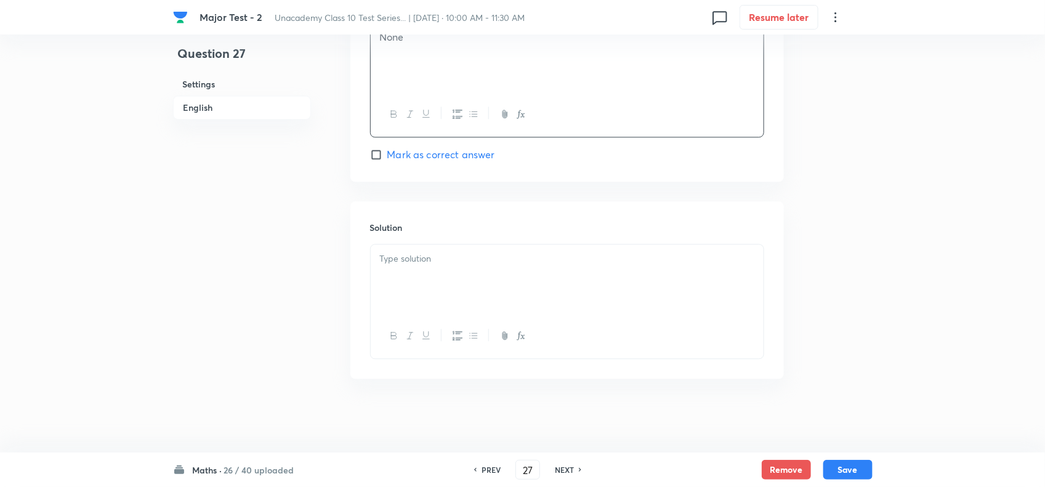
scroll to position [1202, 0]
click at [441, 259] on p at bounding box center [567, 259] width 374 height 14
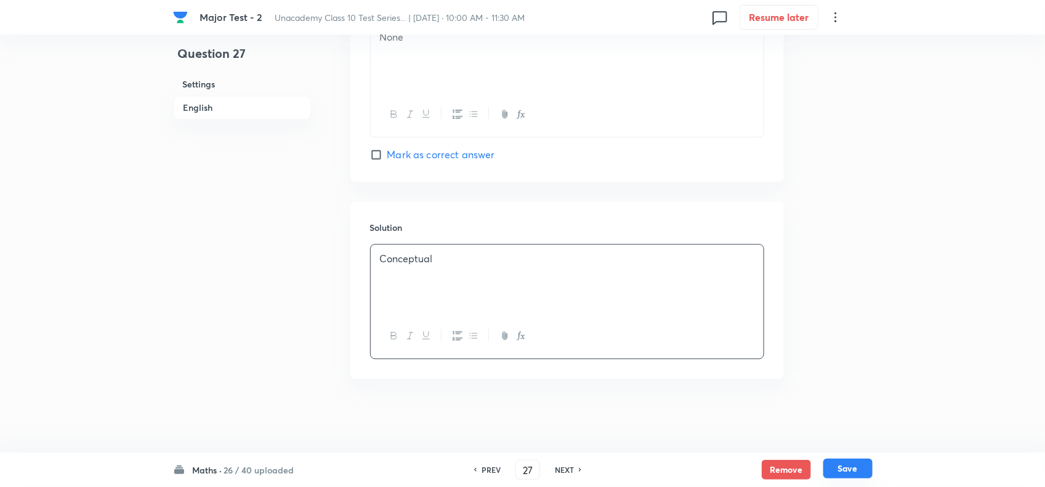
click at [855, 464] on button "Save" at bounding box center [847, 469] width 49 height 20
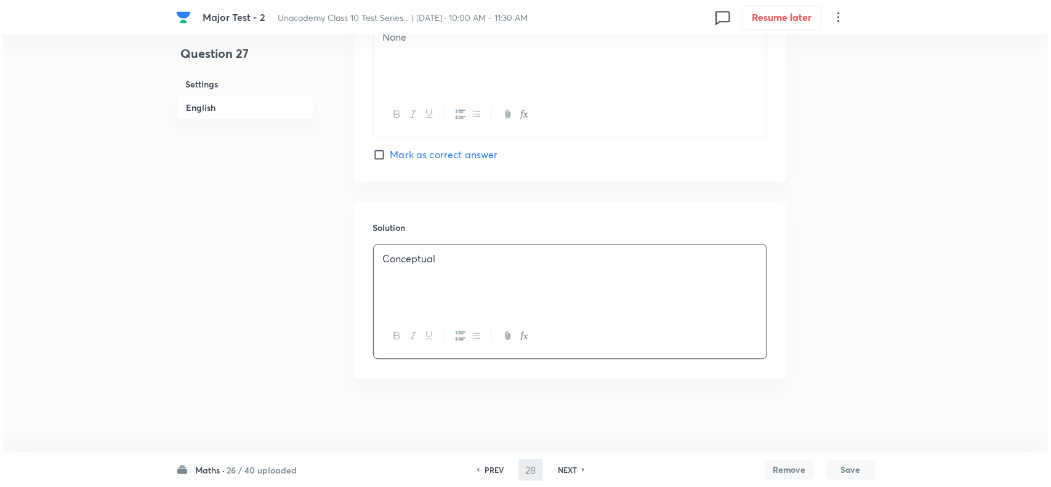
scroll to position [0, 0]
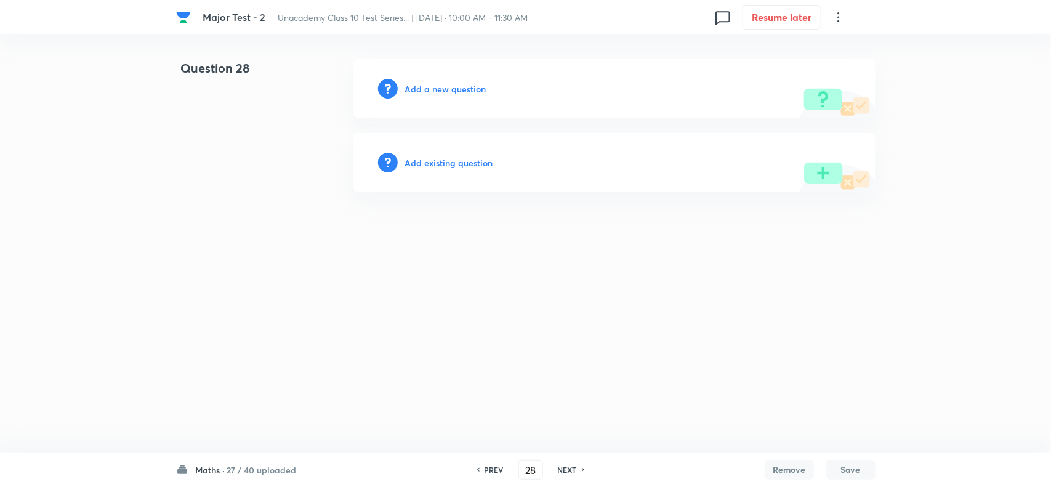
click at [447, 75] on div "Add a new question" at bounding box center [615, 88] width 522 height 59
click at [451, 87] on h6 "Add a new question" at bounding box center [445, 89] width 81 height 13
click at [472, 87] on h6 "Choose a question type" at bounding box center [452, 89] width 95 height 13
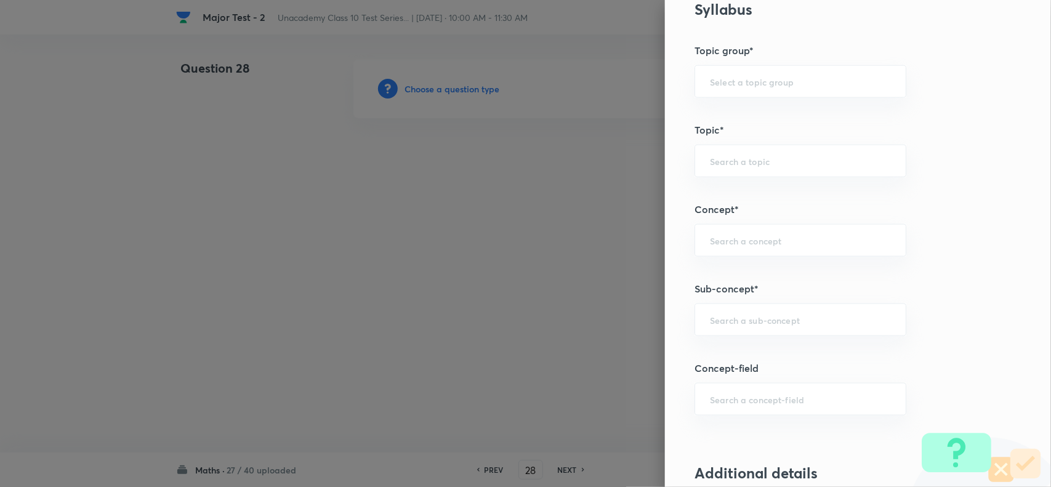
scroll to position [693, 0]
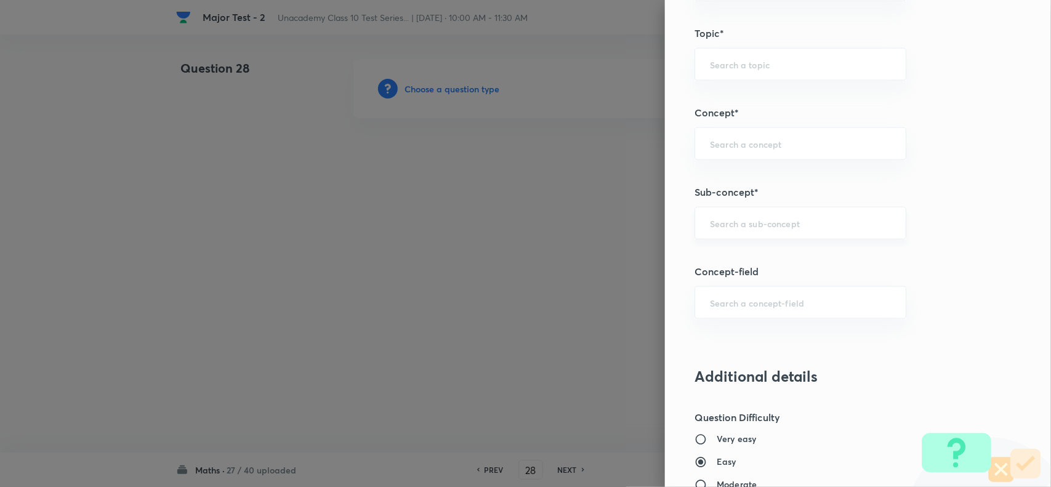
click at [756, 225] on input "text" at bounding box center [800, 223] width 181 height 12
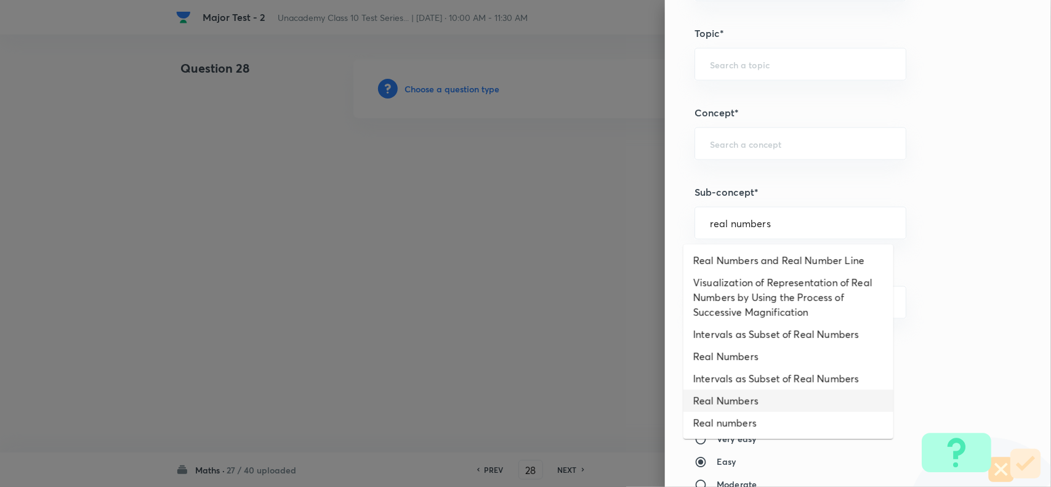
click at [738, 395] on li "Real Numbers" at bounding box center [789, 401] width 210 height 22
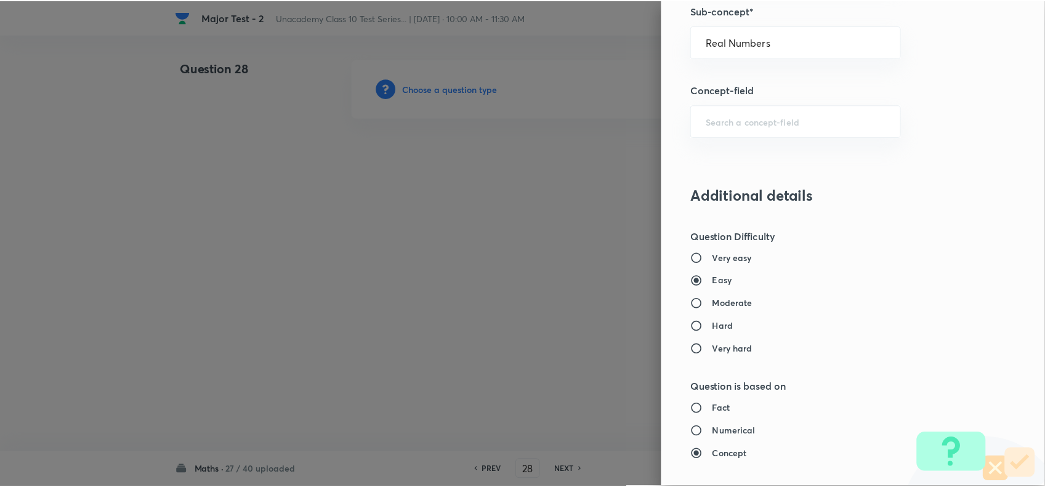
scroll to position [1276, 0]
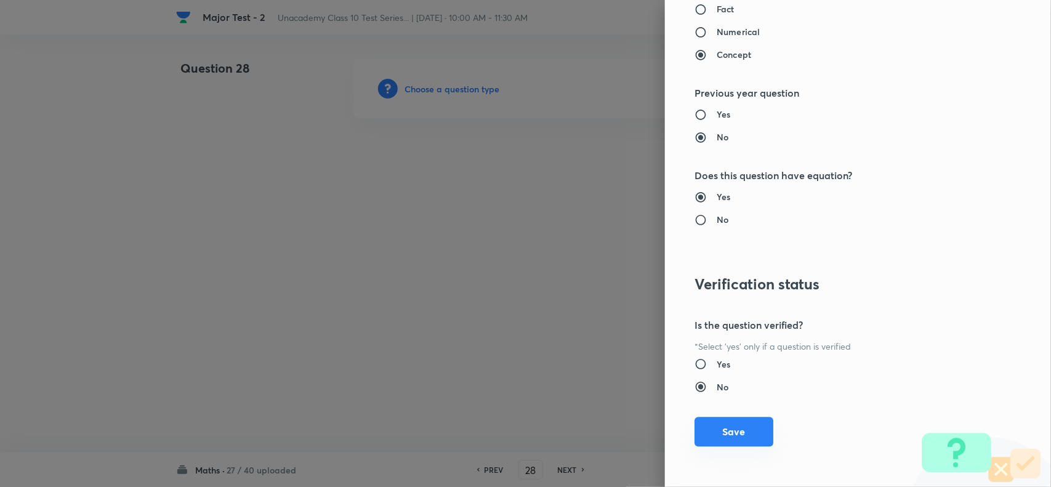
click at [729, 436] on button "Save" at bounding box center [734, 432] width 79 height 30
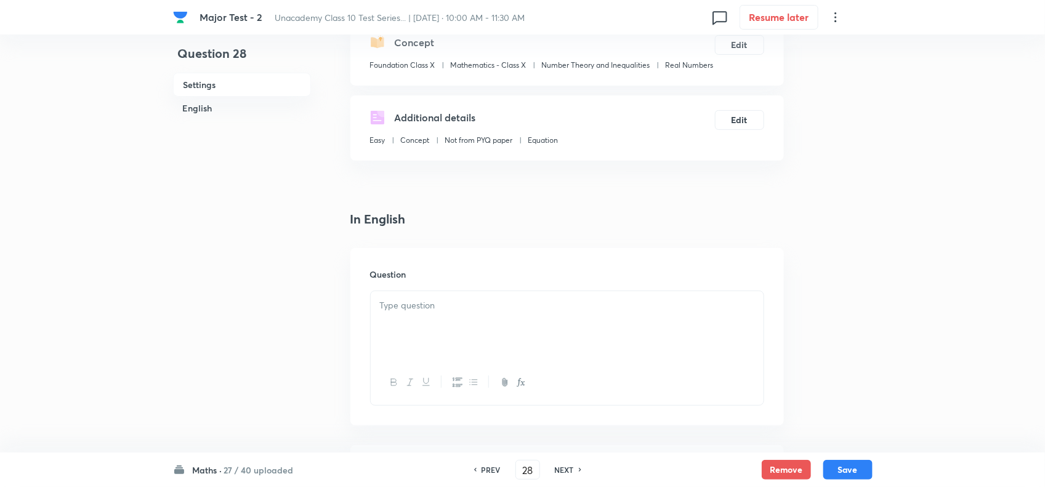
scroll to position [154, 0]
click at [448, 306] on div at bounding box center [567, 323] width 393 height 69
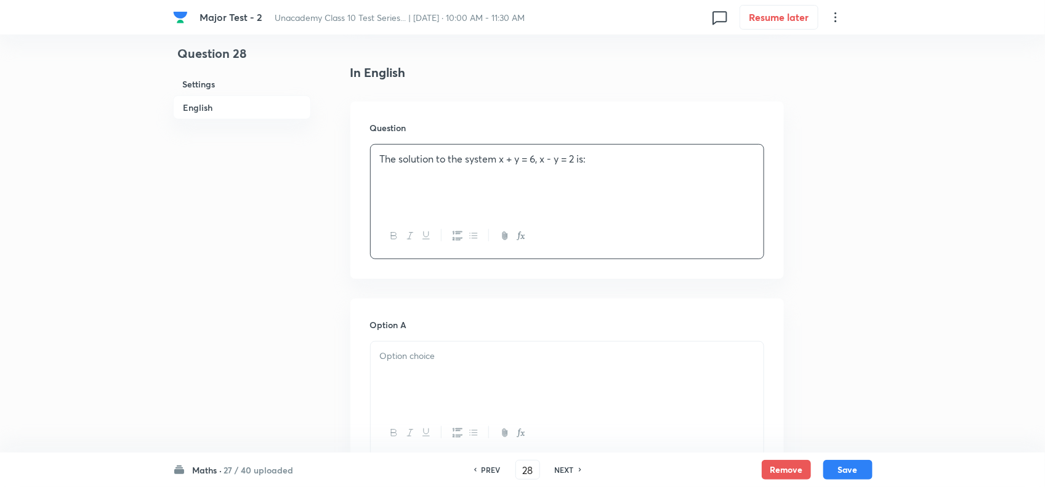
scroll to position [385, 0]
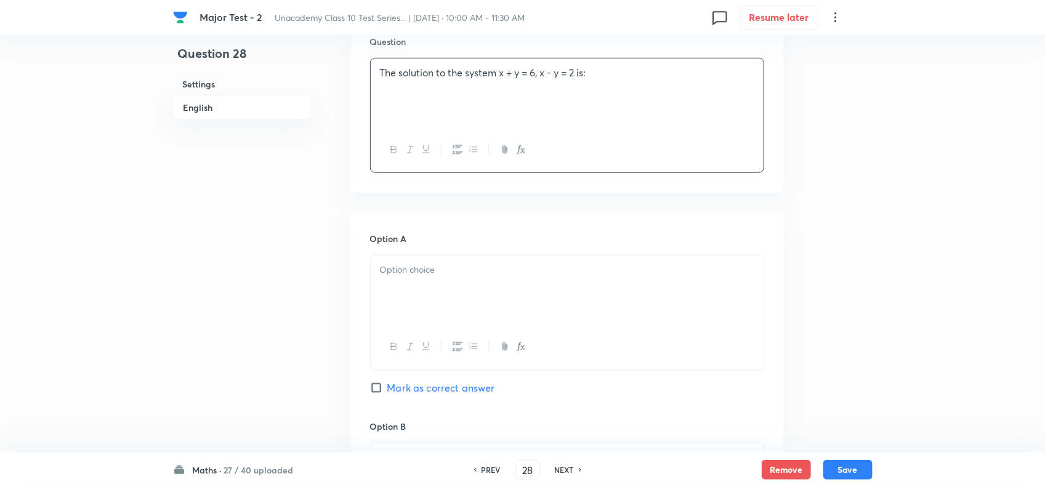
click at [404, 302] on div at bounding box center [567, 290] width 393 height 69
click at [427, 395] on span "Mark as correct answer" at bounding box center [441, 388] width 108 height 15
click at [387, 394] on input "Mark as correct answer" at bounding box center [378, 388] width 17 height 12
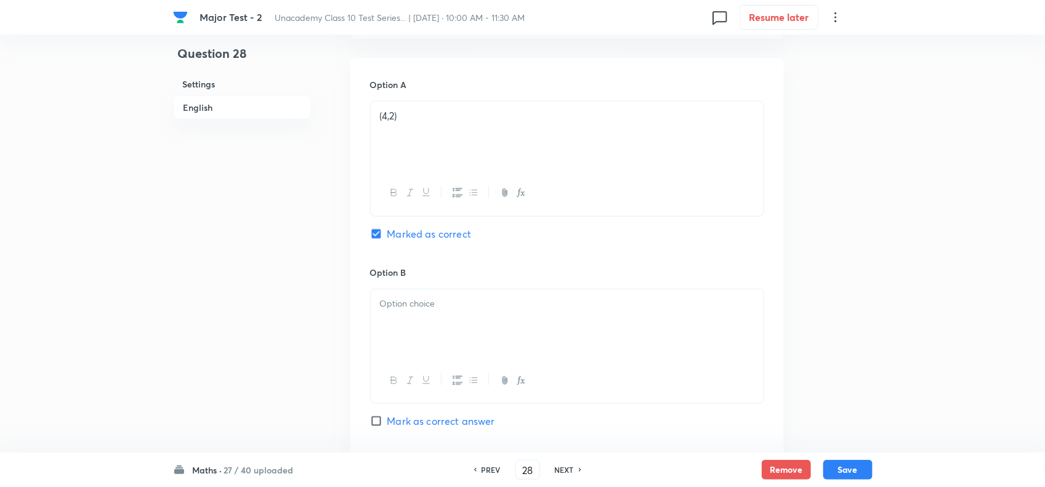
click at [435, 340] on div at bounding box center [567, 323] width 393 height 69
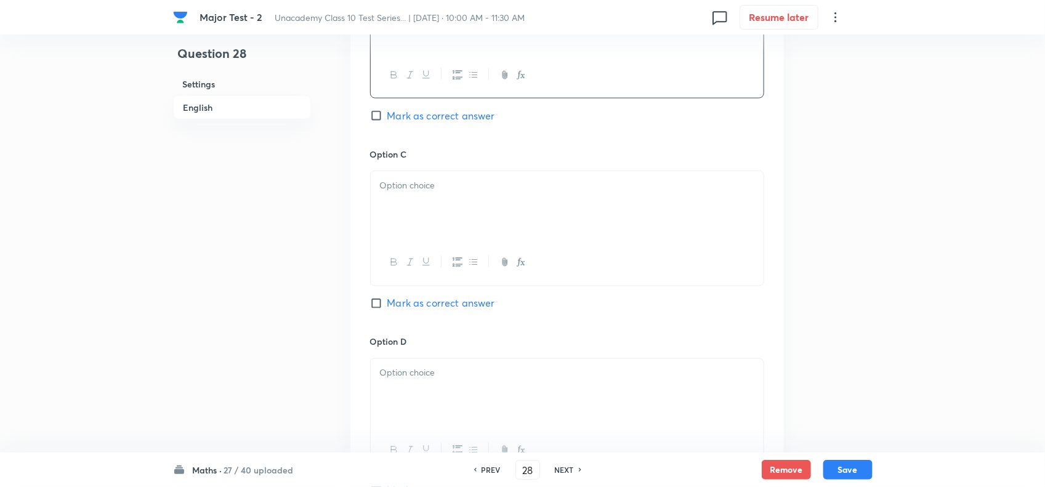
scroll to position [847, 0]
click at [439, 229] on div at bounding box center [567, 203] width 393 height 69
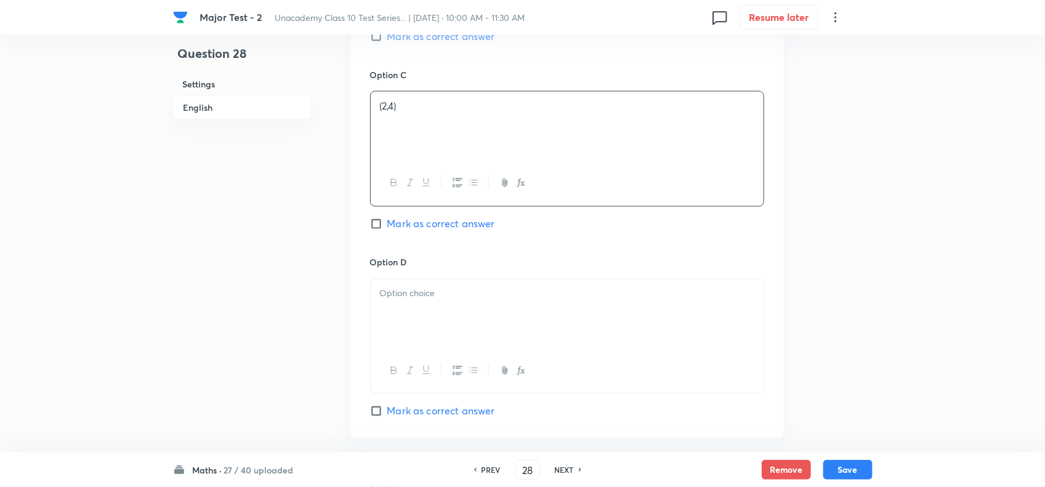
click at [419, 348] on div at bounding box center [567, 314] width 393 height 69
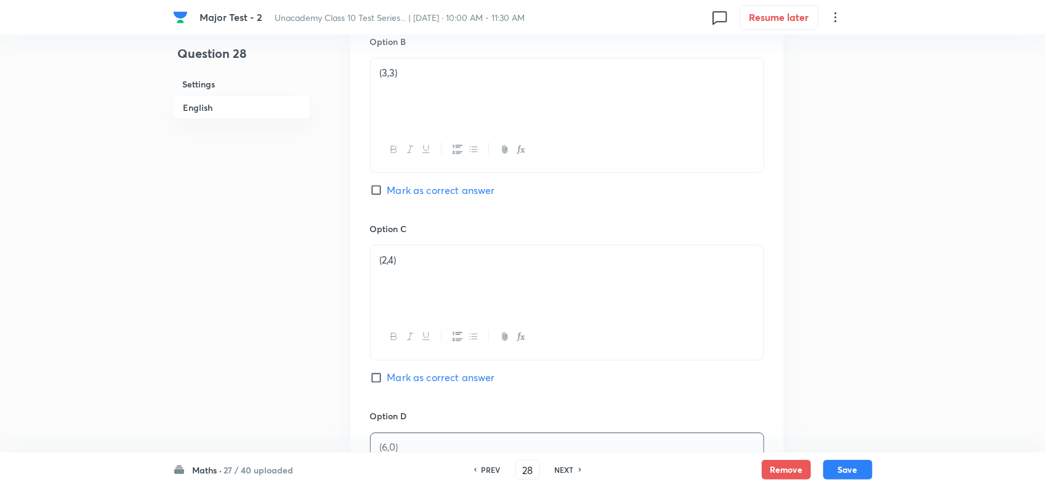
scroll to position [1202, 0]
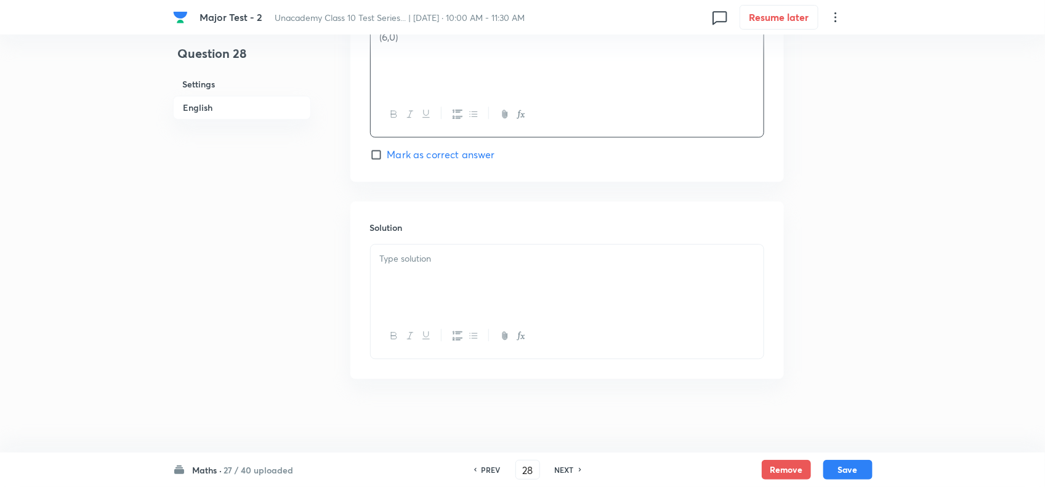
click at [417, 310] on div at bounding box center [567, 279] width 393 height 69
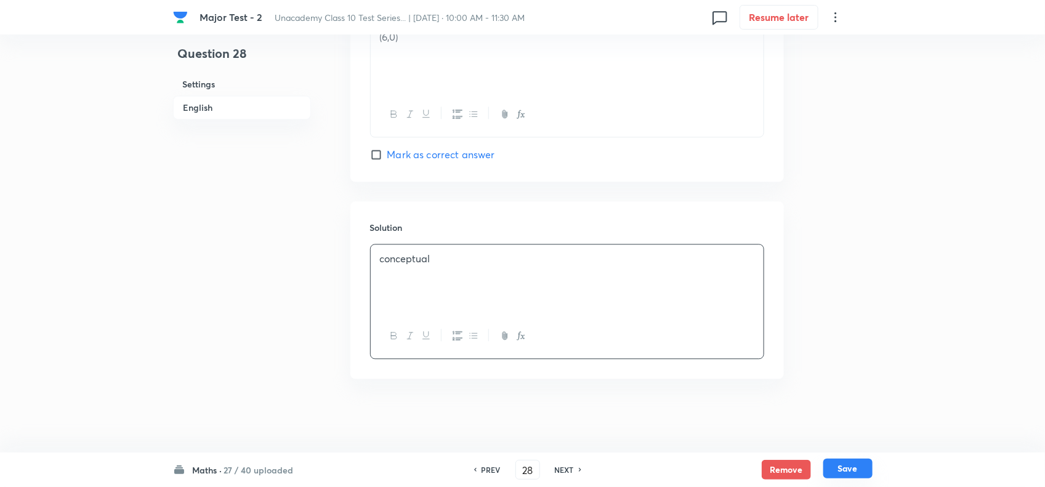
click at [855, 470] on button "Save" at bounding box center [847, 469] width 49 height 20
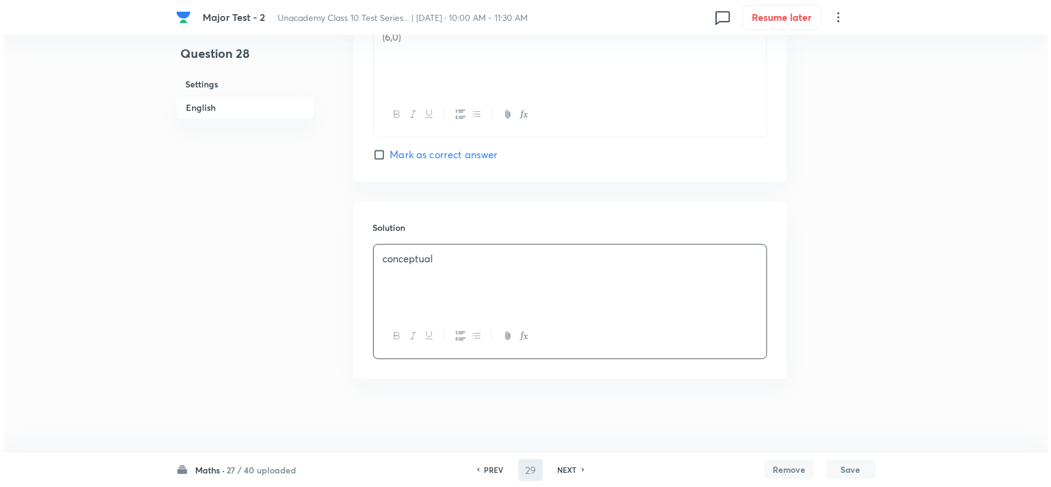
scroll to position [0, 0]
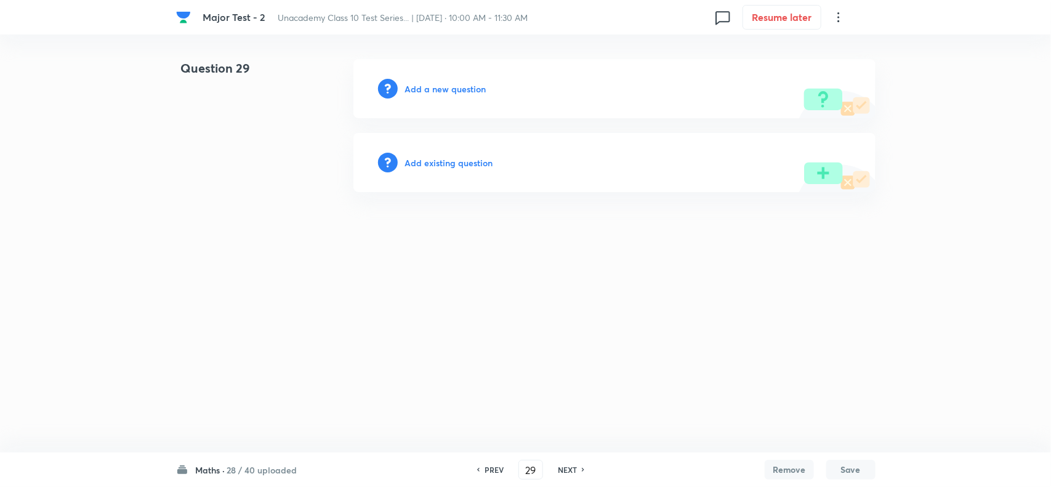
click at [466, 89] on h6 "Add a new question" at bounding box center [445, 89] width 81 height 13
click at [466, 89] on h6 "Choose a question type" at bounding box center [452, 89] width 95 height 13
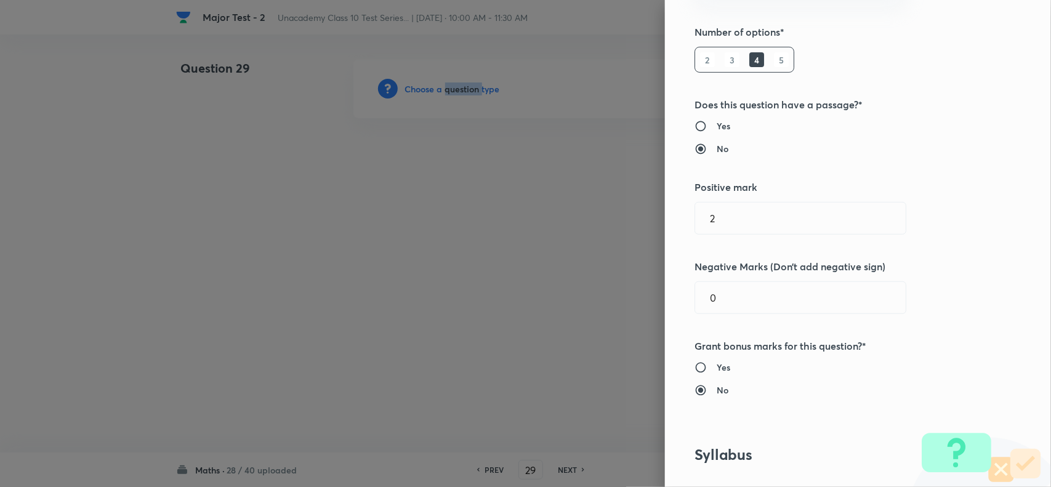
scroll to position [616, 0]
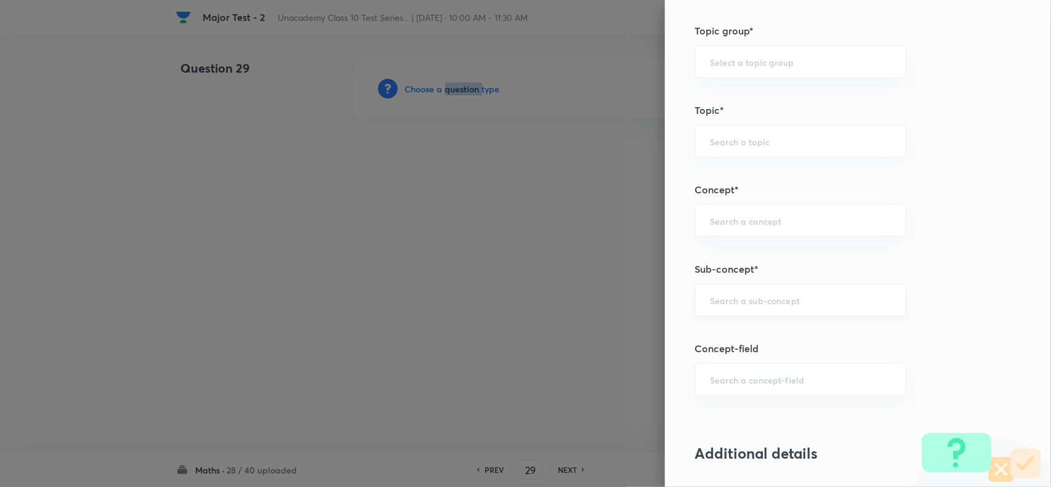
click at [741, 293] on div "​" at bounding box center [801, 300] width 212 height 33
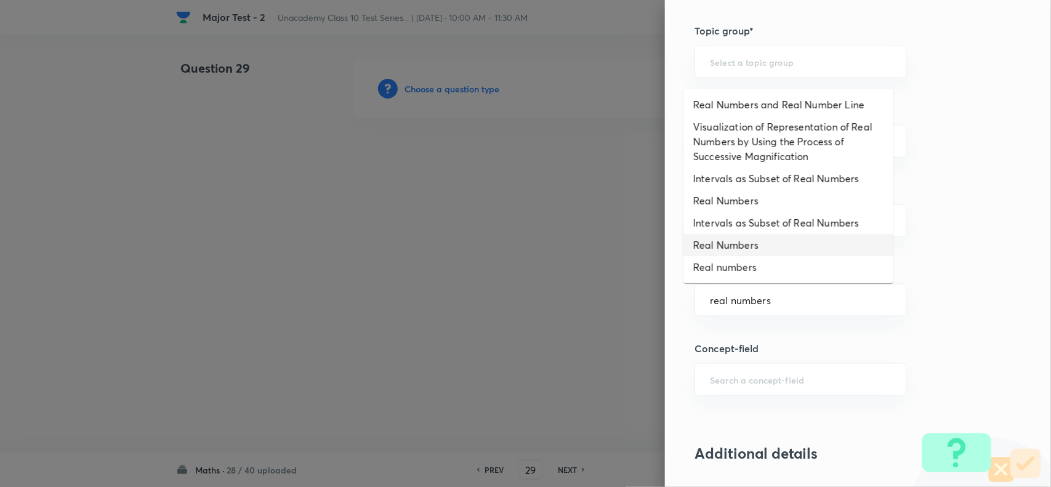
click at [755, 251] on li "Real Numbers" at bounding box center [789, 245] width 210 height 22
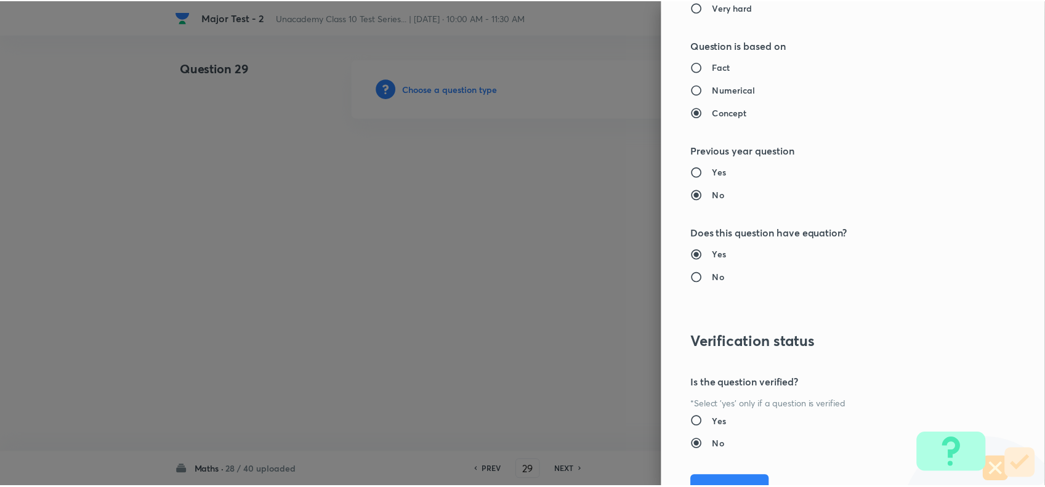
scroll to position [1276, 0]
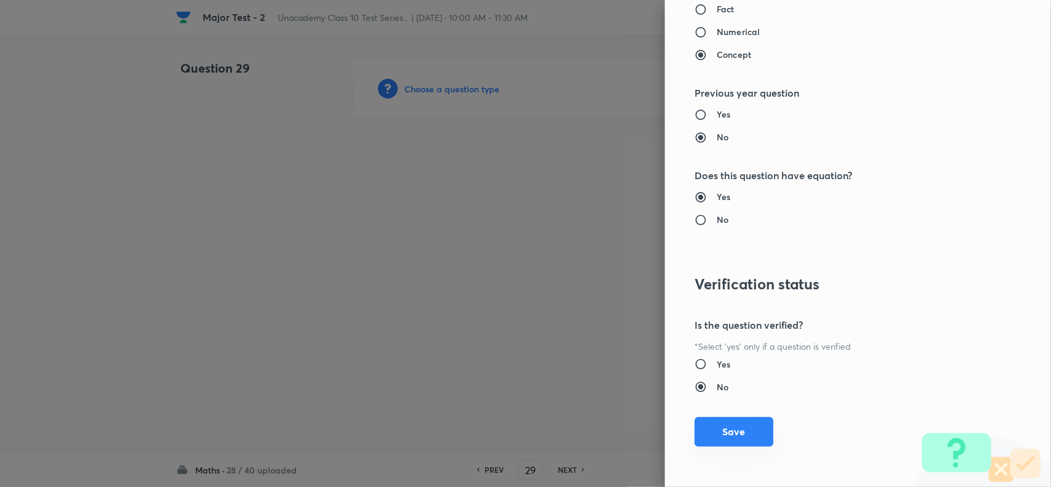
click at [716, 438] on button "Save" at bounding box center [734, 432] width 79 height 30
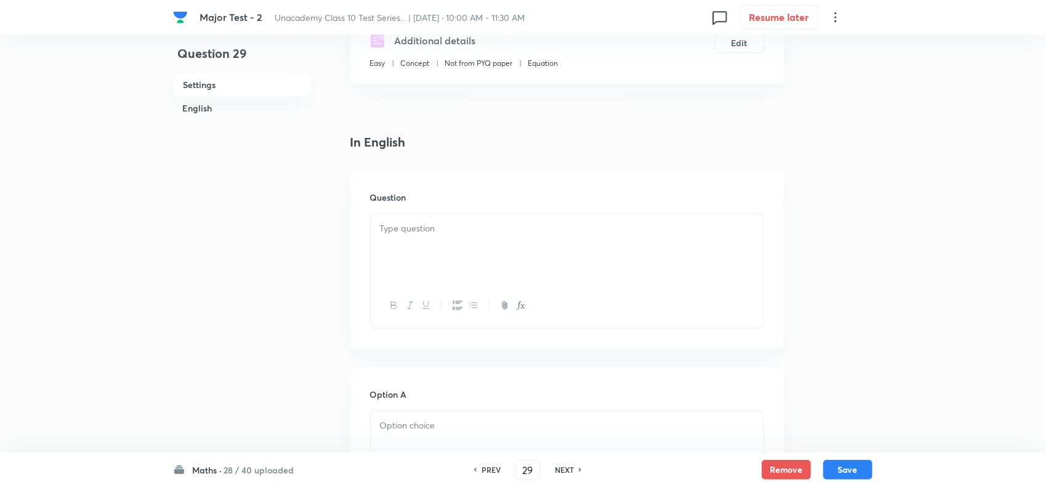
scroll to position [231, 0]
click at [435, 269] on div at bounding box center [567, 246] width 393 height 69
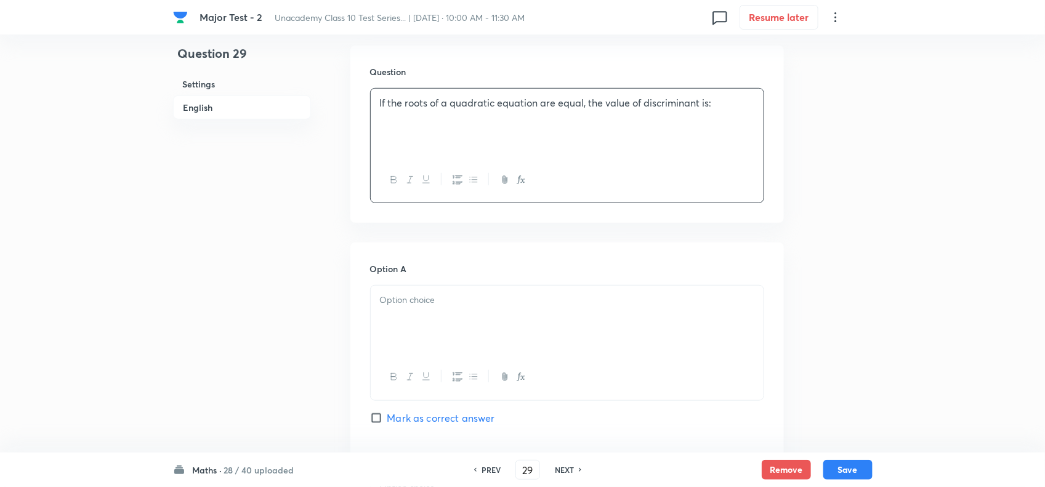
scroll to position [385, 0]
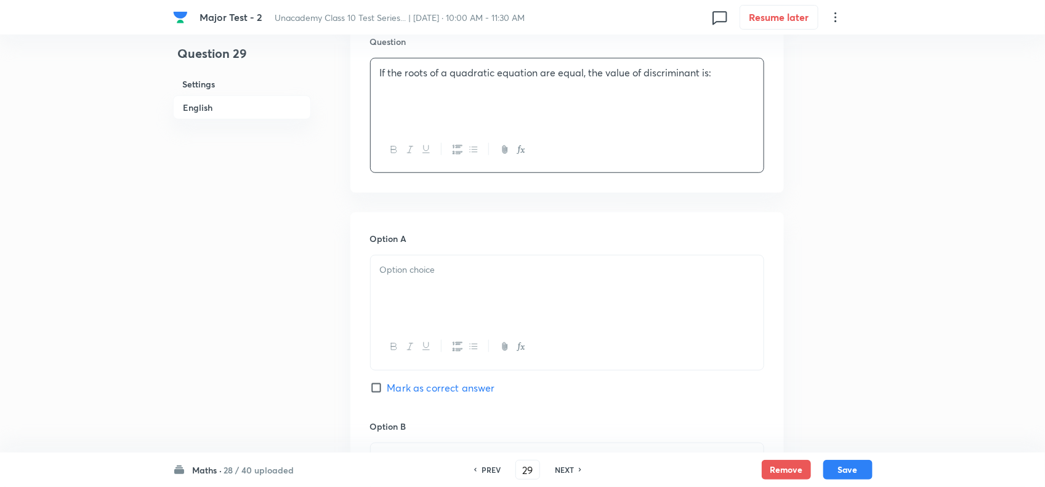
click at [434, 322] on div at bounding box center [567, 290] width 393 height 69
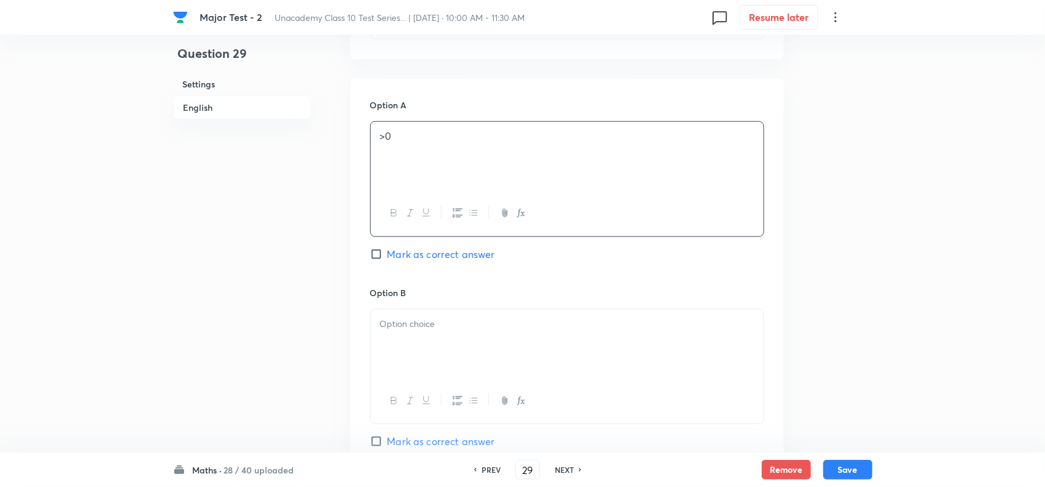
scroll to position [539, 0]
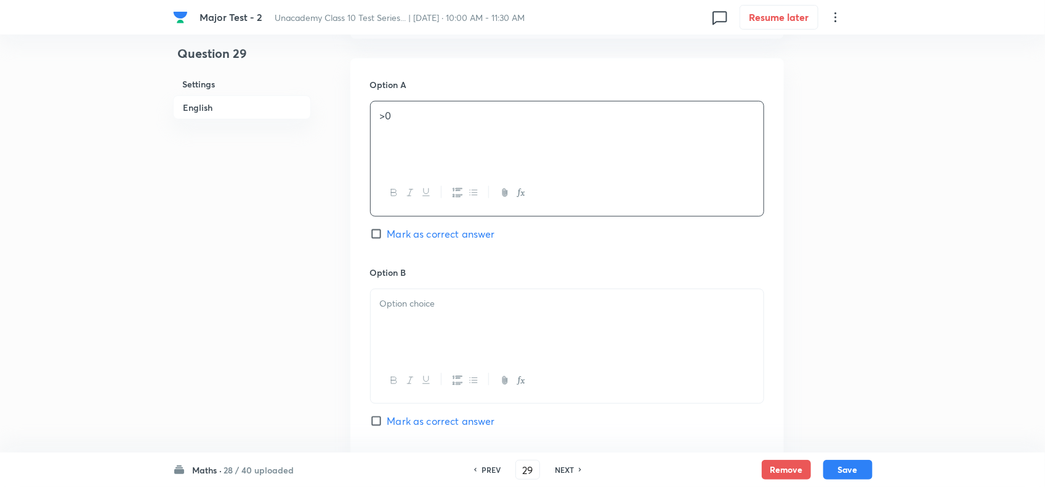
click at [408, 339] on div at bounding box center [567, 323] width 393 height 69
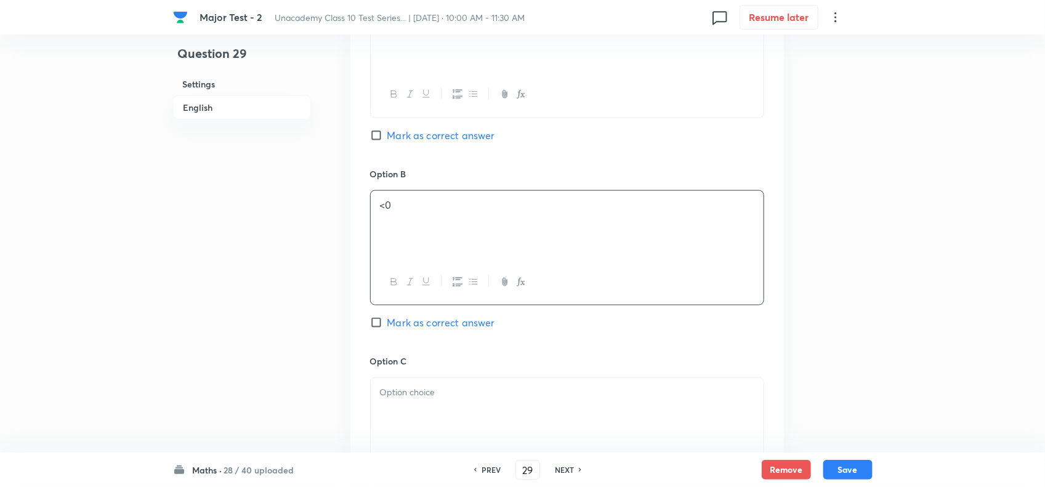
scroll to position [693, 0]
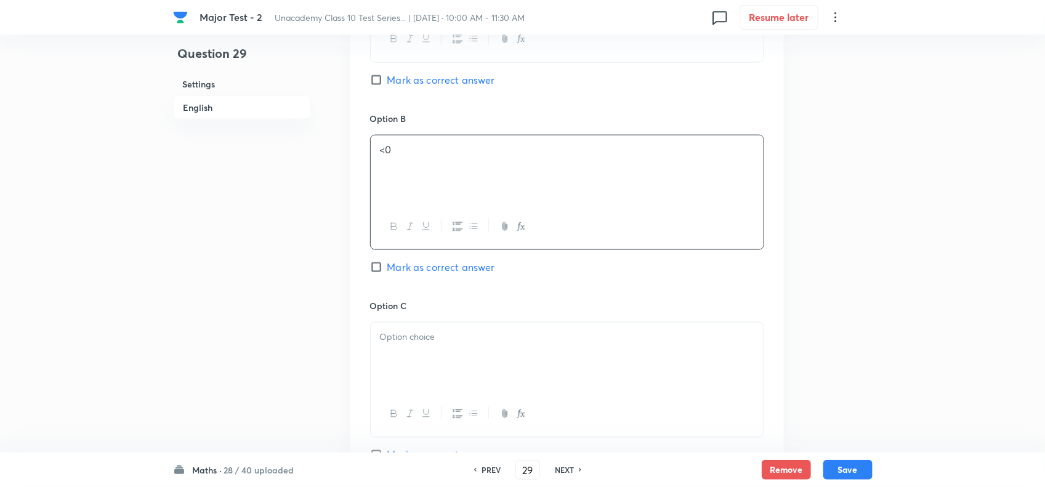
click at [418, 371] on div at bounding box center [567, 357] width 393 height 69
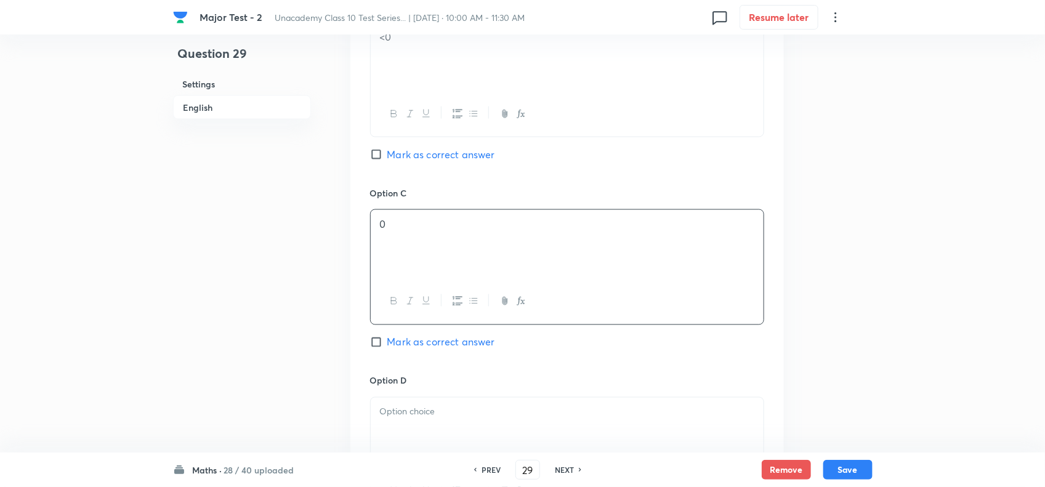
scroll to position [847, 0]
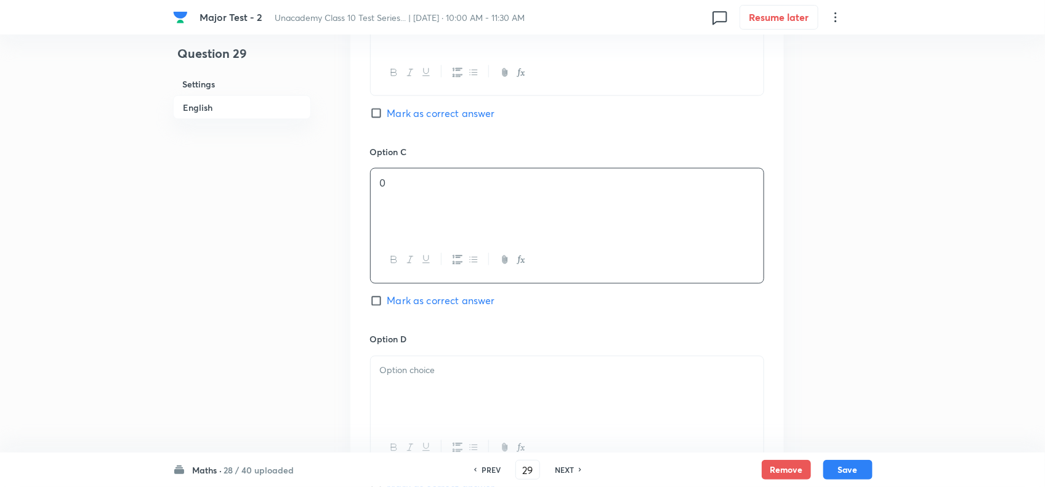
click at [419, 309] on span "Mark as correct answer" at bounding box center [441, 301] width 108 height 15
click at [387, 307] on input "Mark as correct answer" at bounding box center [378, 301] width 17 height 12
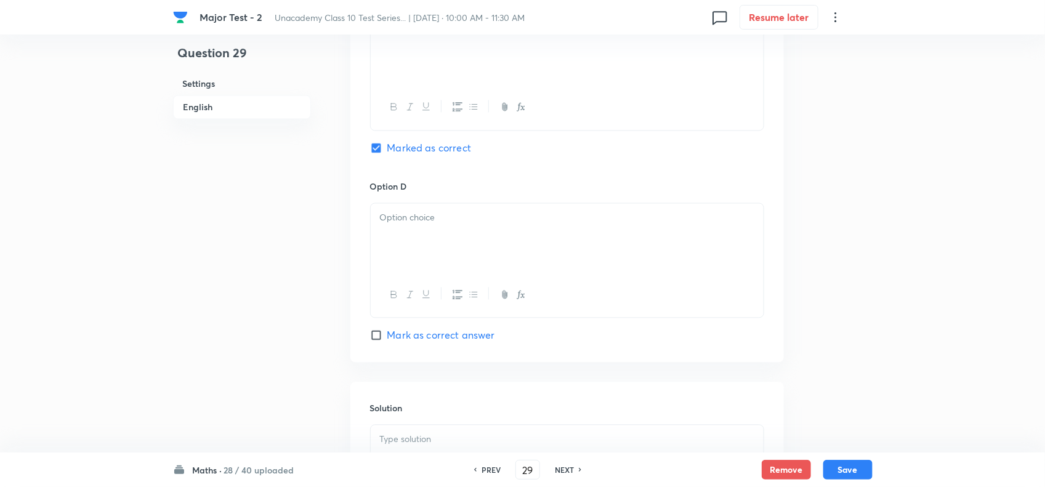
scroll to position [1001, 0]
click at [429, 266] on div at bounding box center [567, 237] width 393 height 69
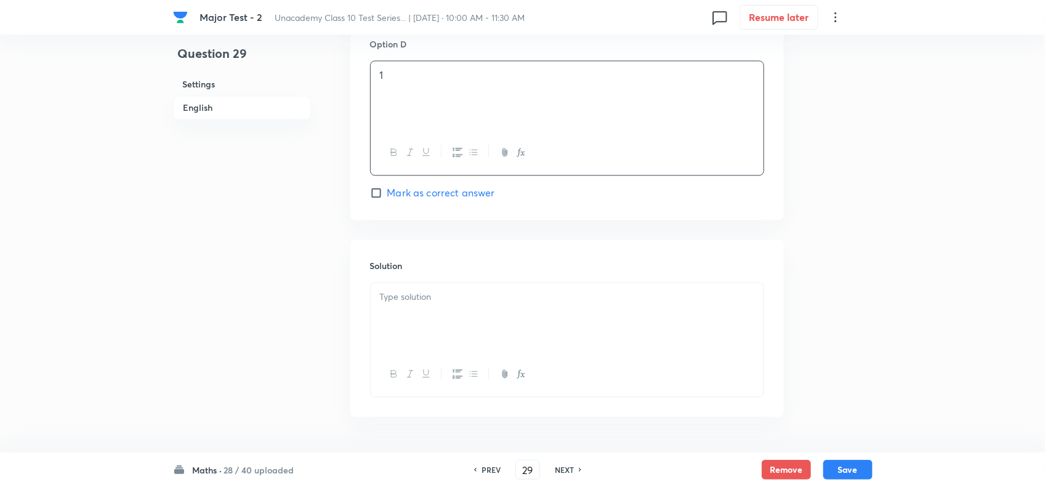
scroll to position [1155, 0]
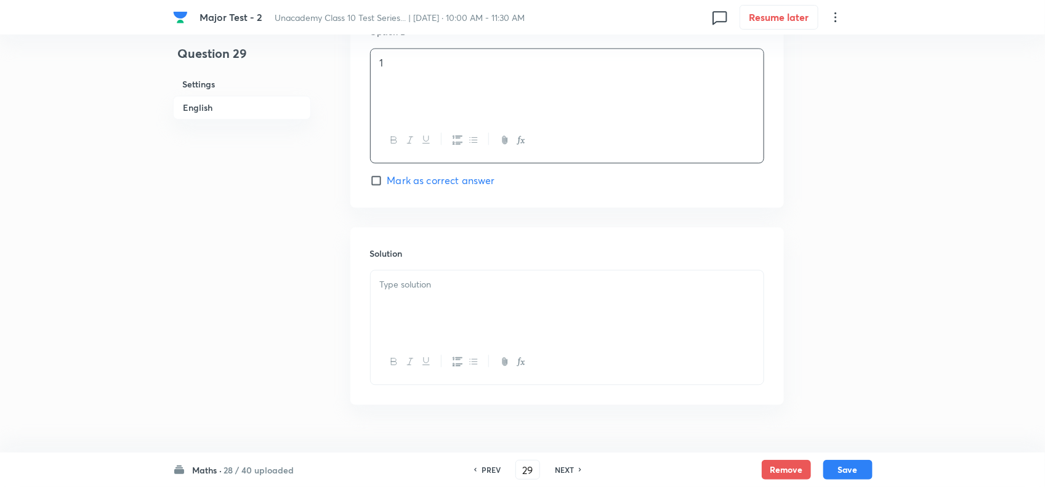
click at [429, 266] on div "Solution" at bounding box center [567, 315] width 434 height 177
click at [429, 288] on div "Solution" at bounding box center [567, 315] width 434 height 177
click at [436, 334] on div at bounding box center [567, 304] width 393 height 69
click at [847, 469] on button "Save" at bounding box center [847, 469] width 49 height 20
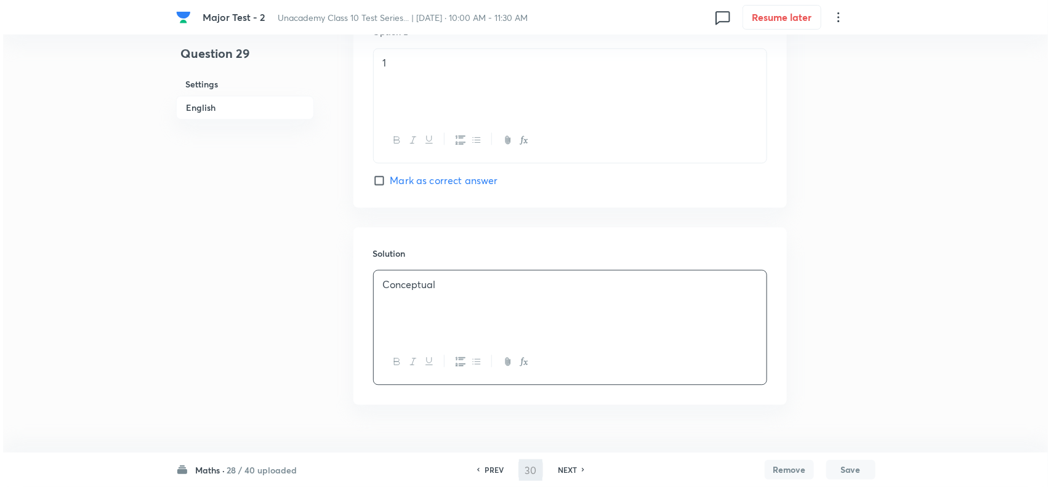
scroll to position [0, 0]
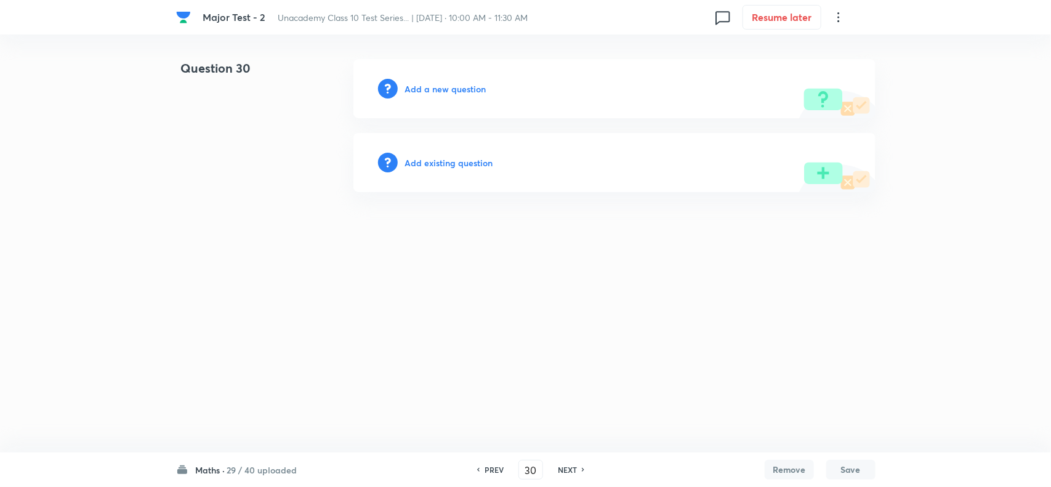
click at [454, 87] on h6 "Add a new question" at bounding box center [445, 89] width 81 height 13
click at [472, 90] on h6 "Choose a question type" at bounding box center [452, 89] width 95 height 13
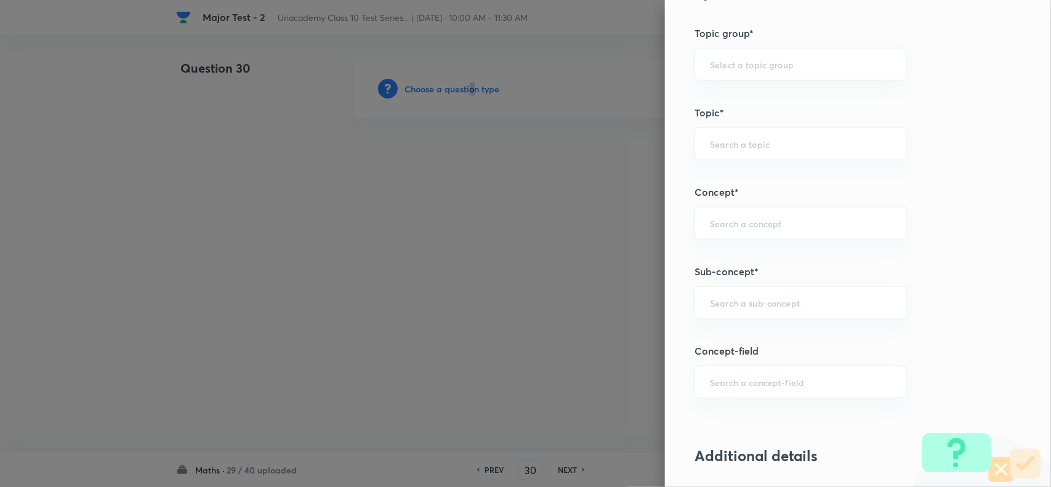
scroll to position [616, 0]
click at [743, 306] on input "text" at bounding box center [800, 300] width 181 height 12
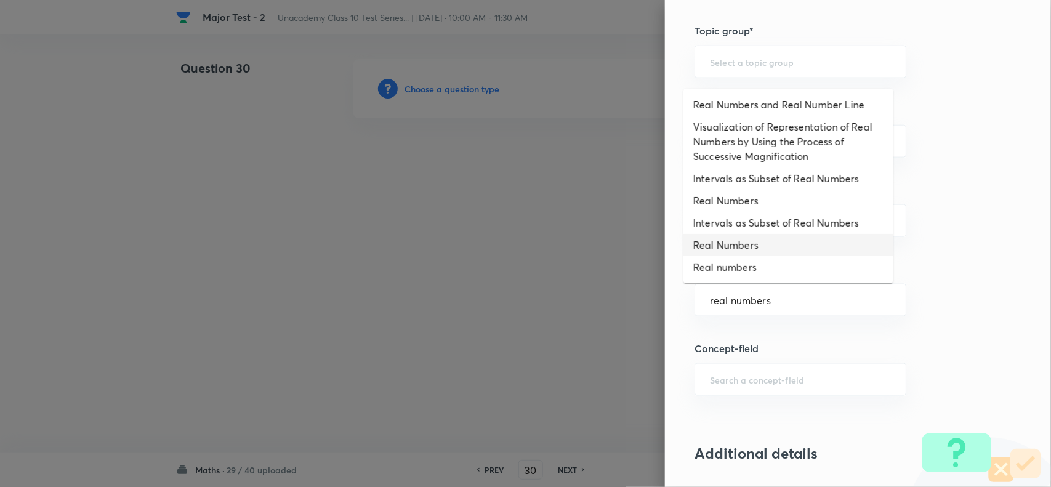
click at [754, 250] on li "Real Numbers" at bounding box center [789, 245] width 210 height 22
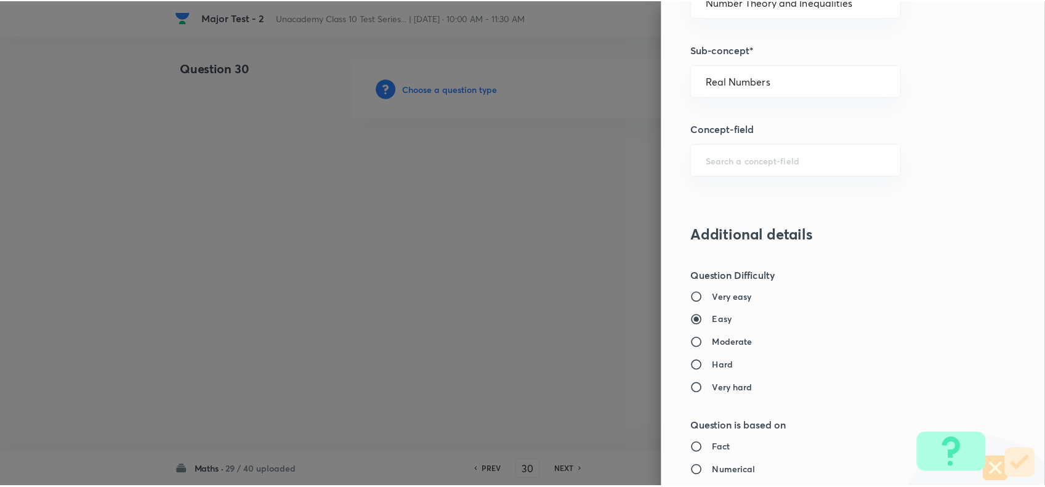
scroll to position [1276, 0]
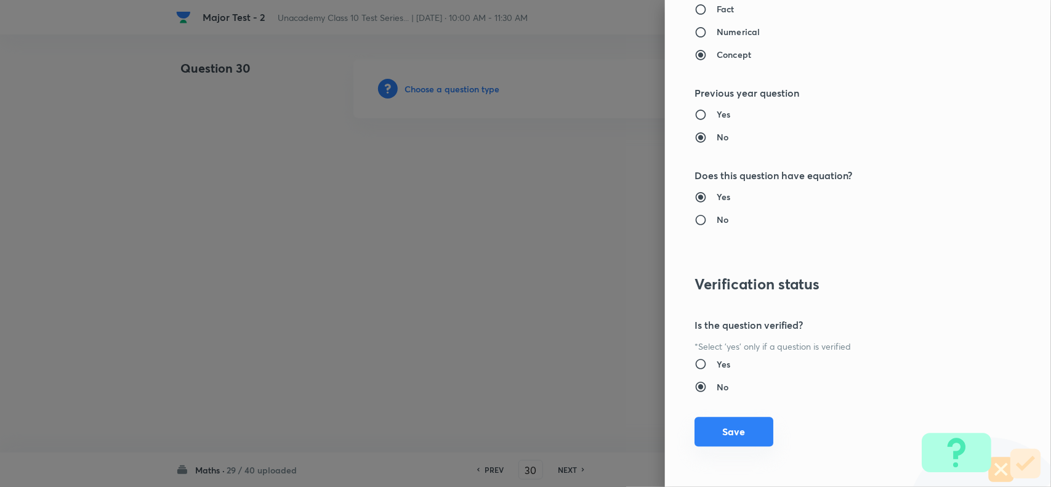
drag, startPoint x: 737, startPoint y: 434, endPoint x: 719, endPoint y: 426, distance: 19.6
click at [735, 434] on button "Save" at bounding box center [734, 432] width 79 height 30
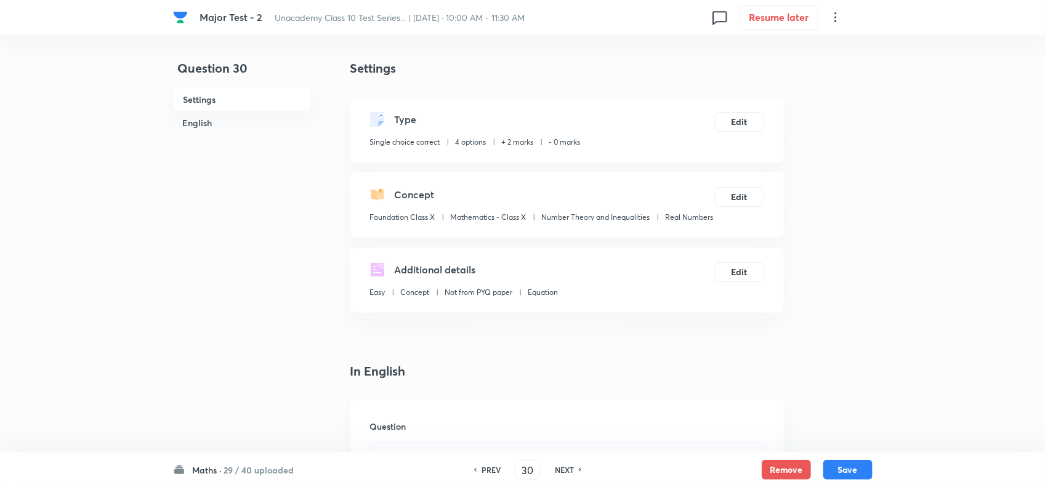
scroll to position [308, 0]
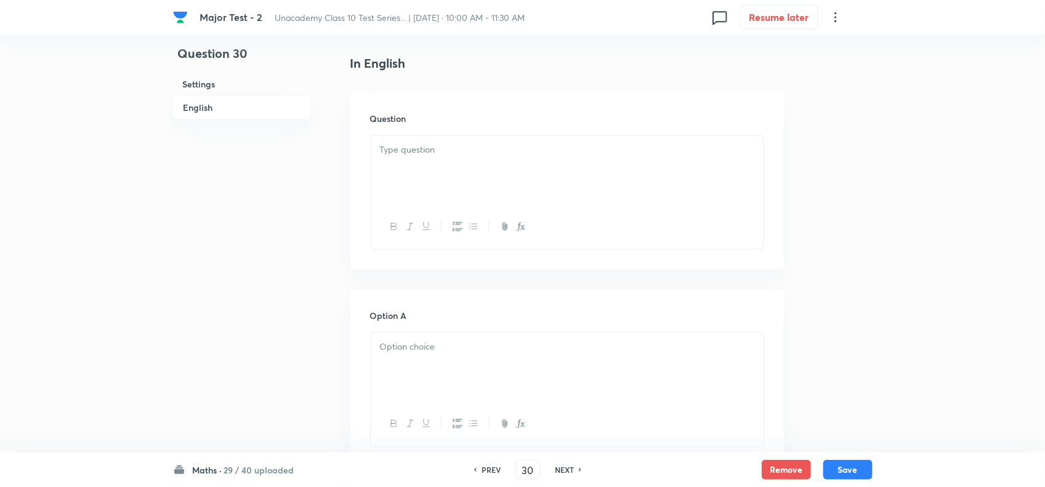
click at [450, 204] on div at bounding box center [567, 169] width 393 height 69
click at [429, 354] on p at bounding box center [567, 347] width 374 height 14
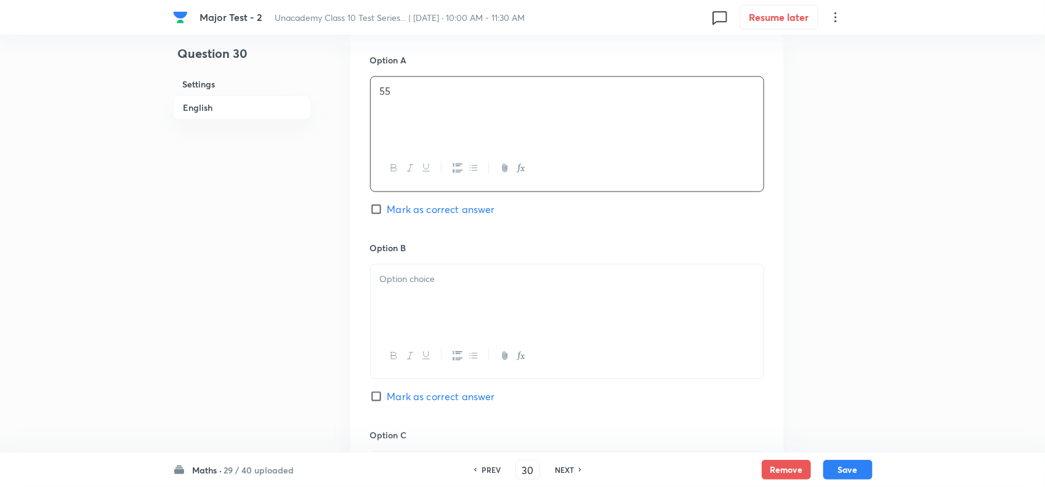
scroll to position [616, 0]
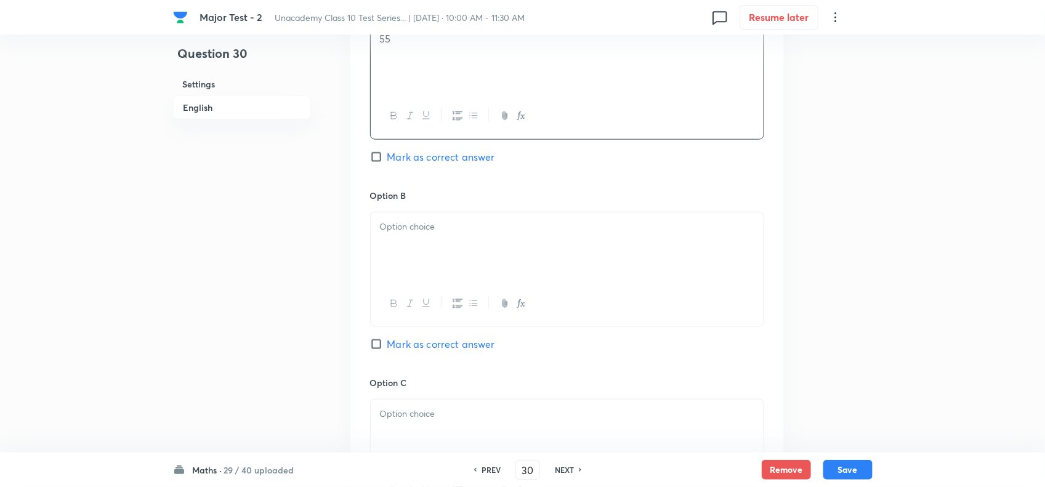
click at [403, 281] on div at bounding box center [567, 246] width 393 height 69
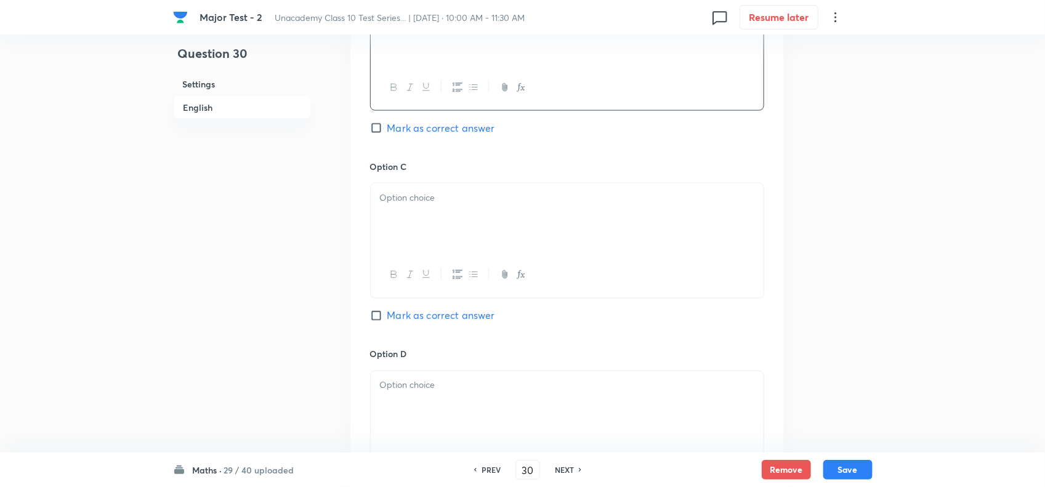
scroll to position [847, 0]
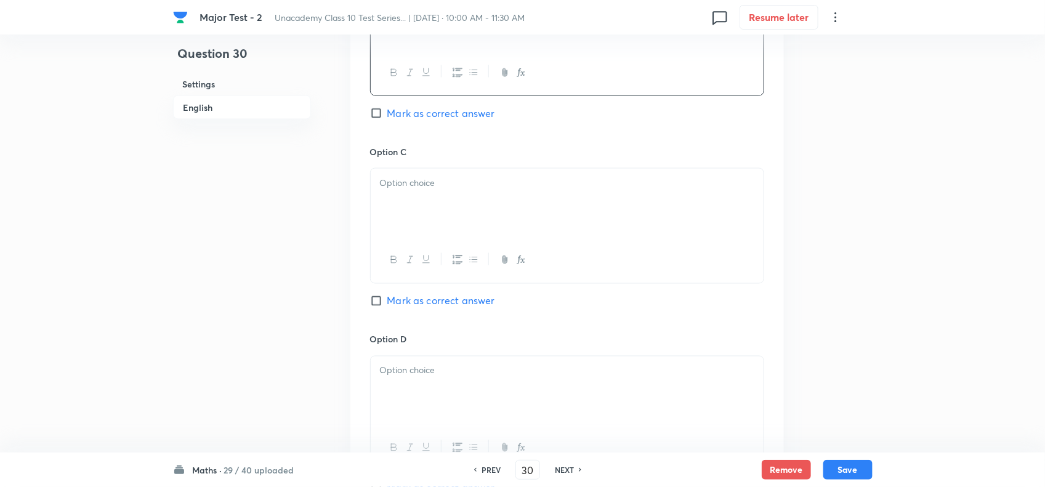
click at [455, 229] on div at bounding box center [567, 203] width 393 height 69
click at [432, 379] on div at bounding box center [567, 391] width 393 height 69
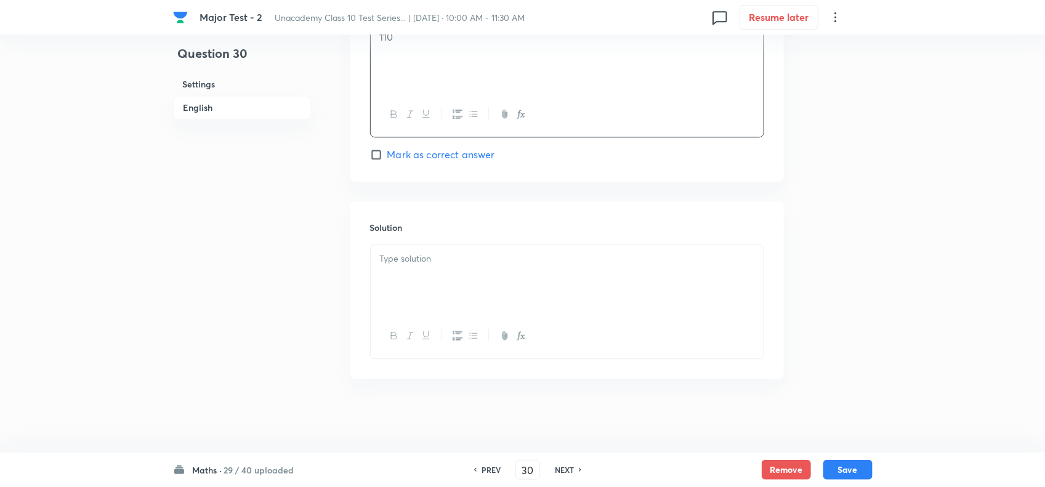
scroll to position [1202, 0]
click at [398, 147] on span "Mark as correct answer" at bounding box center [441, 154] width 108 height 15
click at [387, 148] on input "Mark as correct answer" at bounding box center [378, 154] width 17 height 12
click at [429, 288] on div at bounding box center [567, 279] width 393 height 69
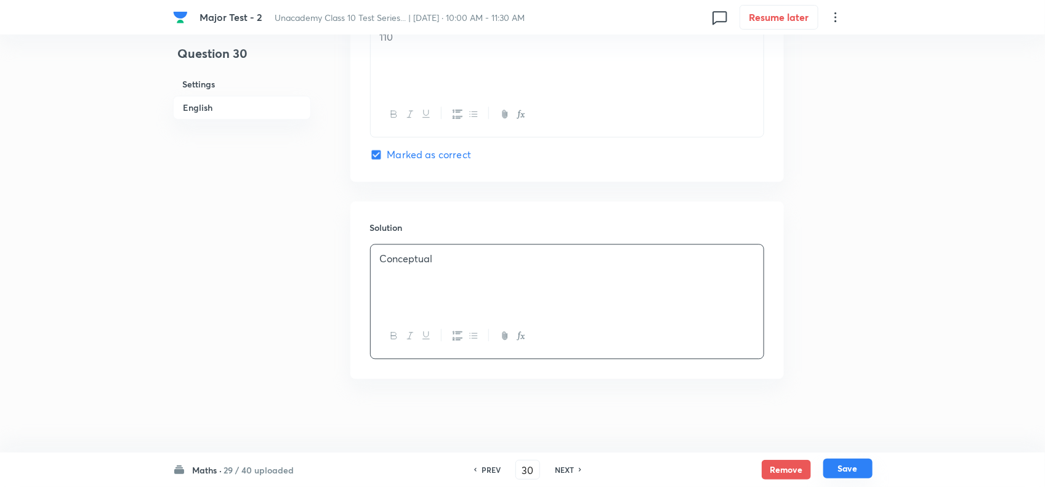
click at [855, 462] on button "Save" at bounding box center [847, 469] width 49 height 20
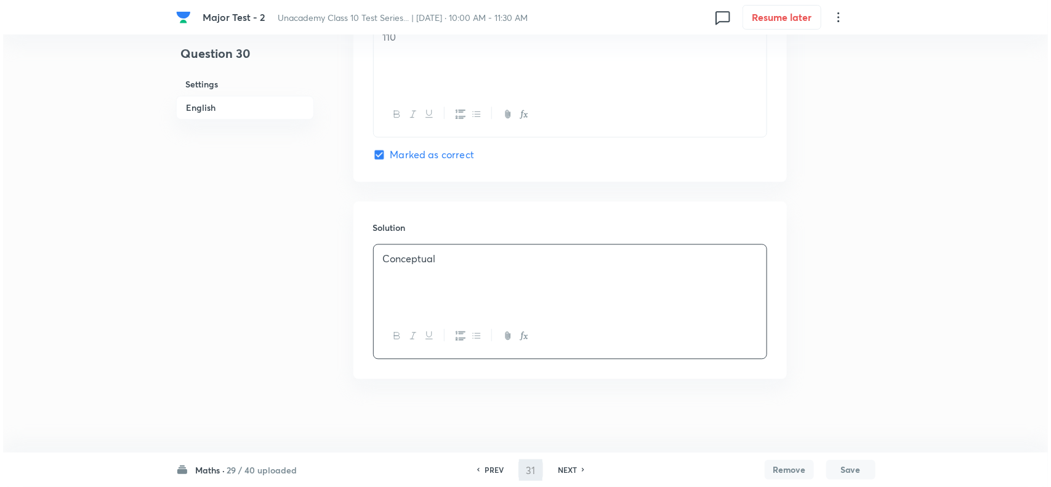
scroll to position [0, 0]
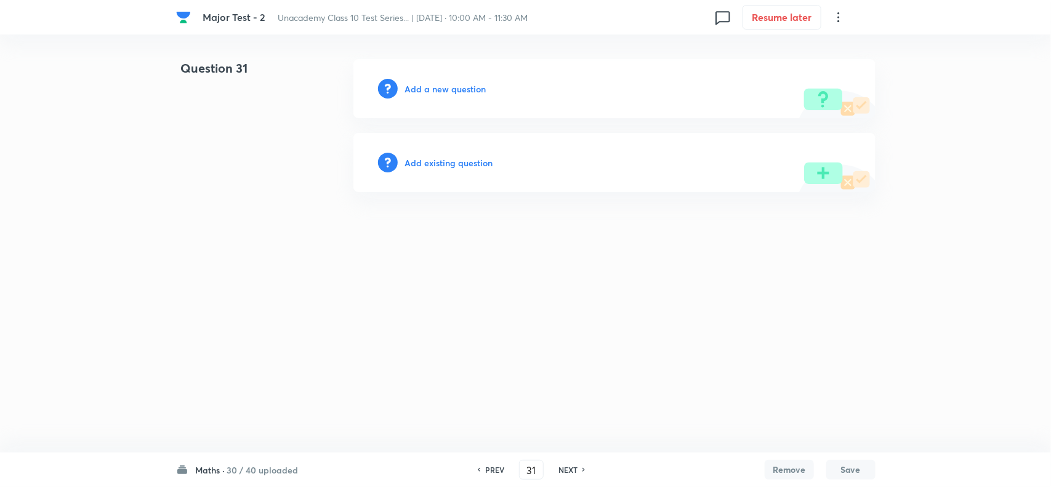
click at [455, 92] on h6 "Add a new question" at bounding box center [445, 89] width 81 height 13
click at [481, 86] on h6 "Choose a question type" at bounding box center [452, 89] width 95 height 13
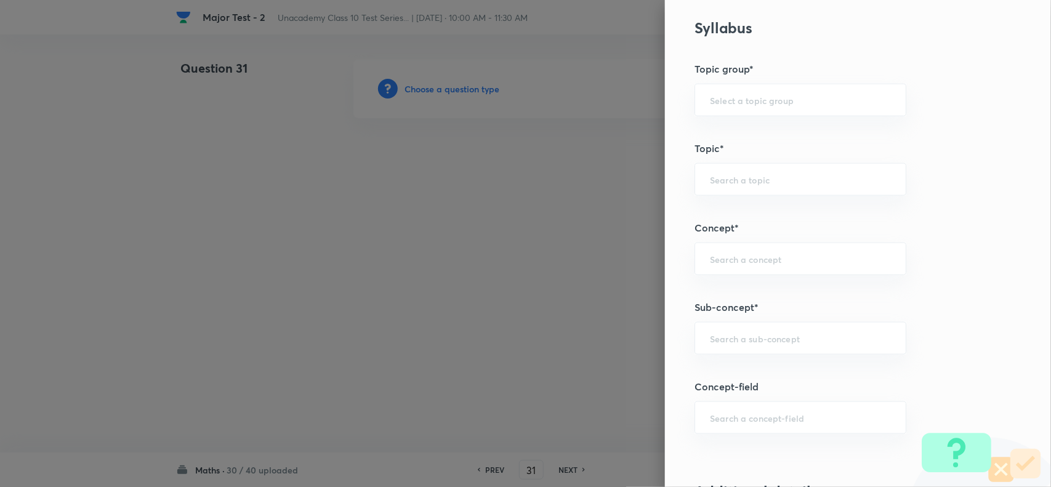
scroll to position [616, 0]
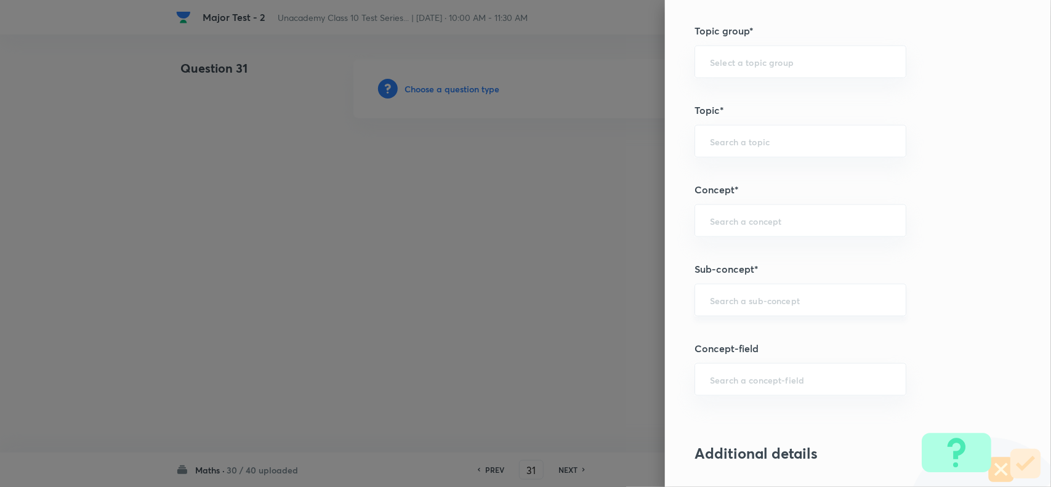
click at [707, 315] on div "​" at bounding box center [801, 300] width 212 height 33
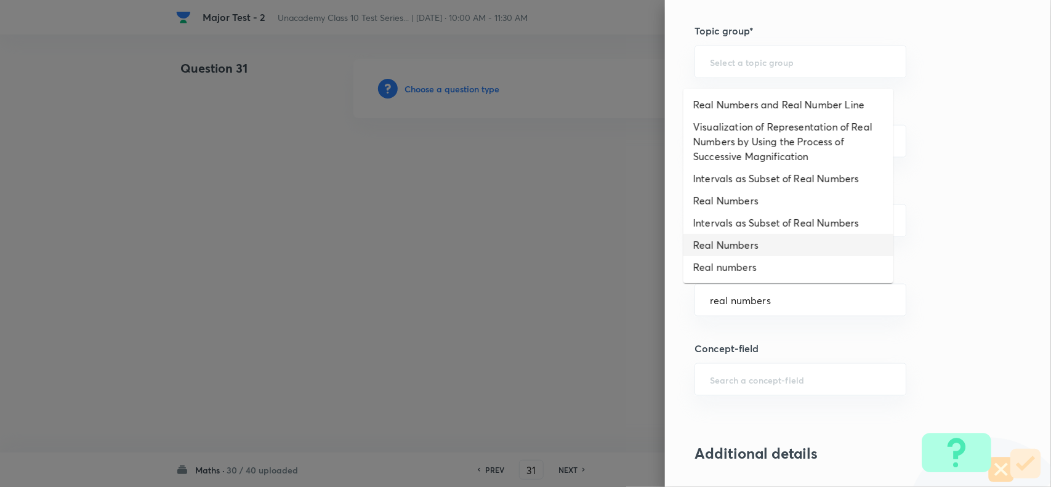
click at [770, 241] on li "Real Numbers" at bounding box center [789, 245] width 210 height 22
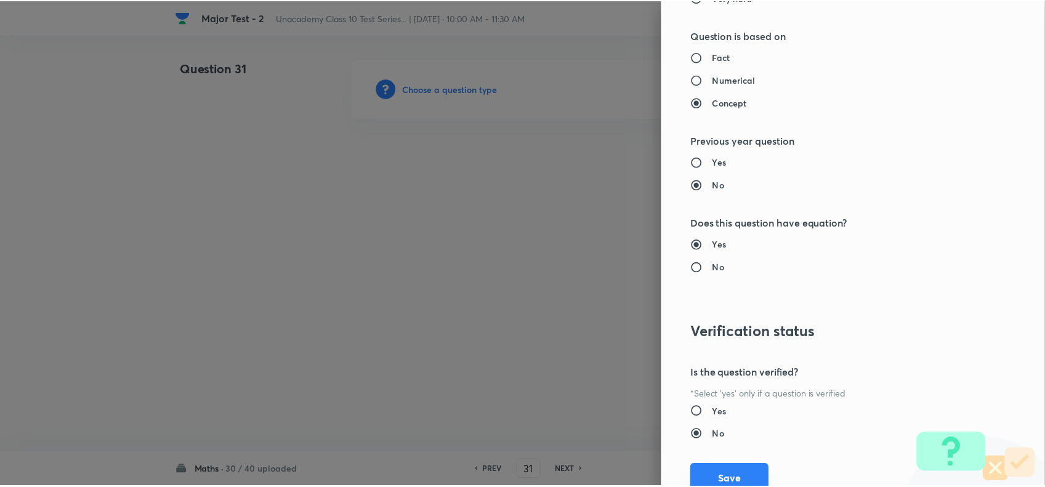
scroll to position [1232, 0]
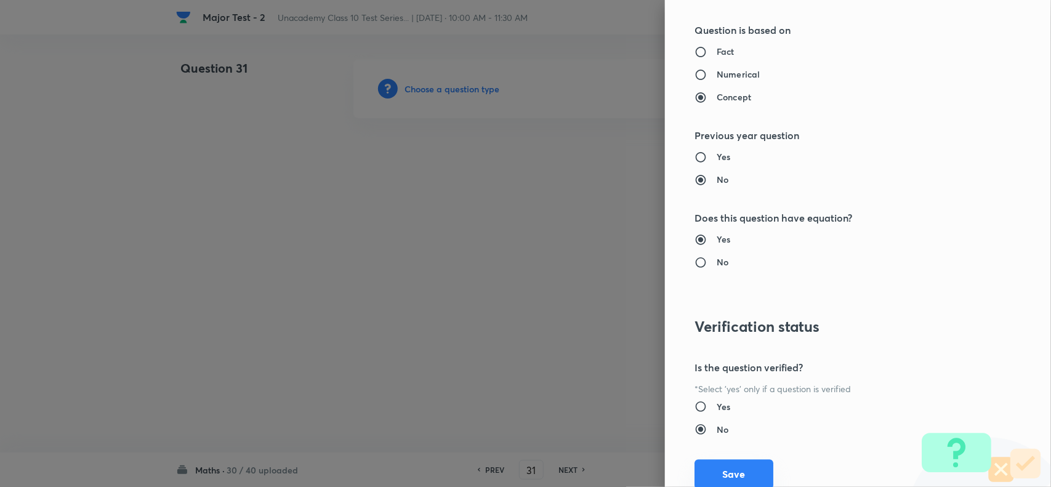
click at [737, 466] on button "Save" at bounding box center [734, 474] width 79 height 30
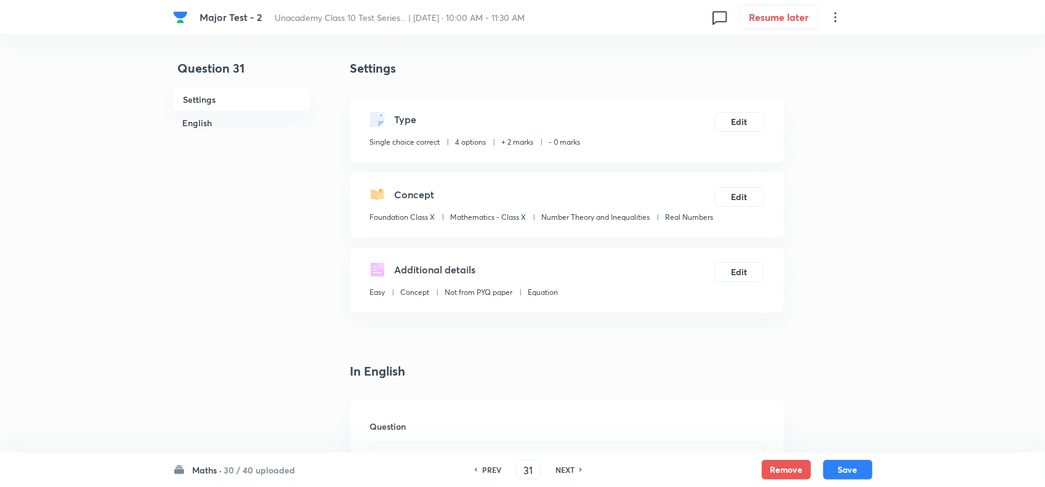
scroll to position [308, 0]
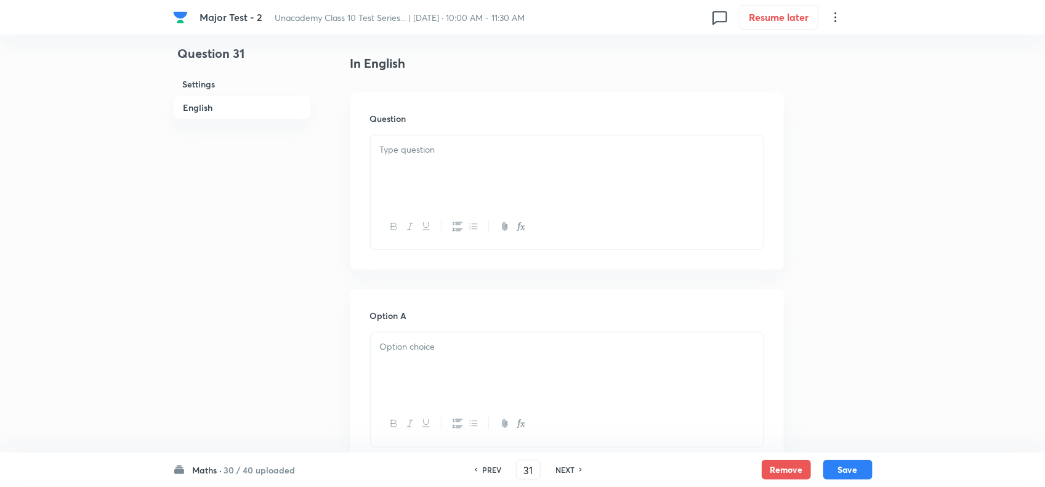
click at [426, 157] on p at bounding box center [567, 150] width 374 height 14
click at [517, 156] on div "The number 16/625 is:" at bounding box center [567, 169] width 393 height 69
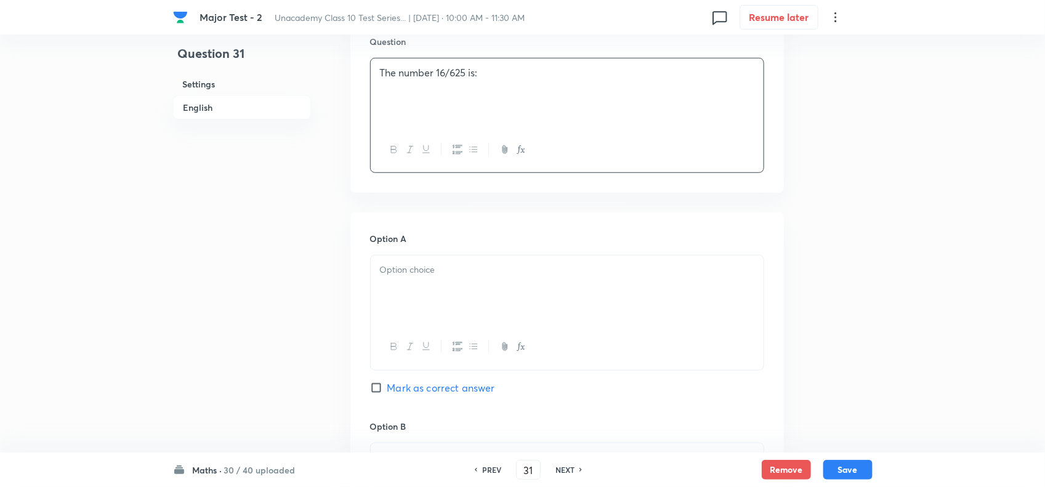
click at [414, 306] on div at bounding box center [567, 290] width 393 height 69
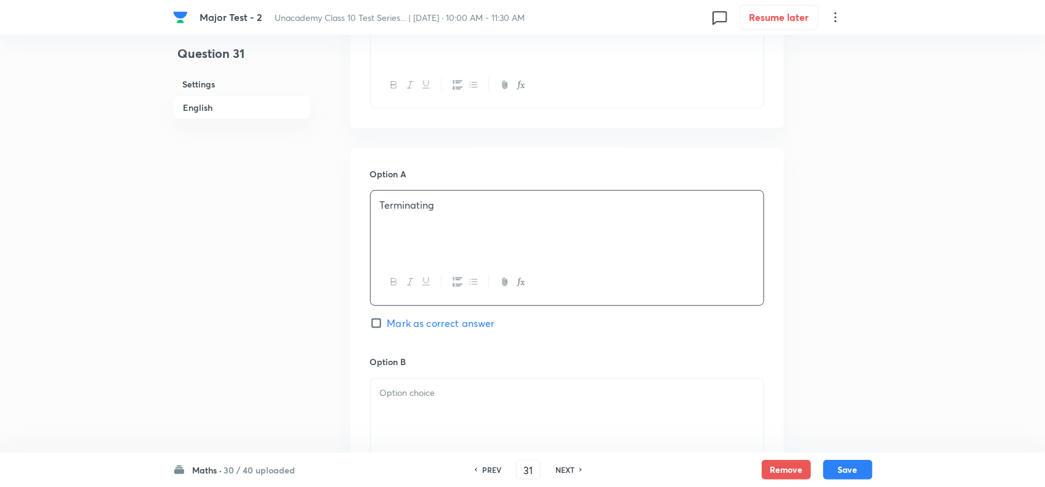
scroll to position [539, 0]
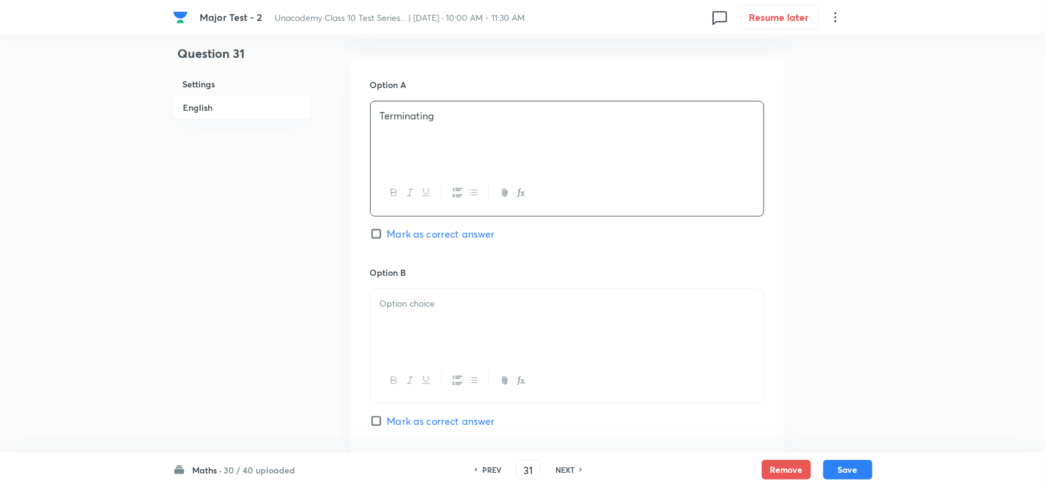
click at [441, 311] on p at bounding box center [567, 304] width 374 height 14
click at [405, 241] on span "Mark as correct answer" at bounding box center [441, 234] width 108 height 15
click at [387, 240] on input "Mark as correct answer" at bounding box center [378, 234] width 17 height 12
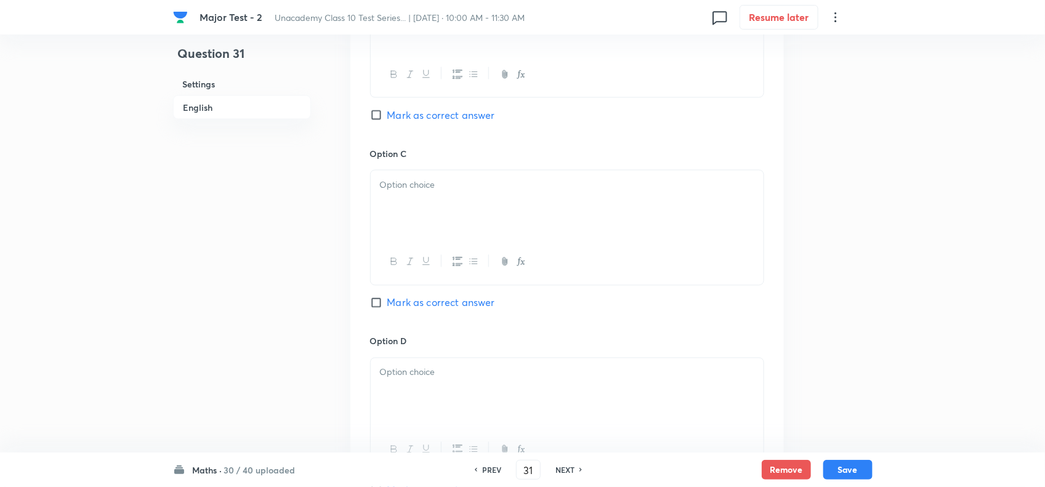
scroll to position [847, 0]
click at [427, 222] on div at bounding box center [567, 203] width 393 height 69
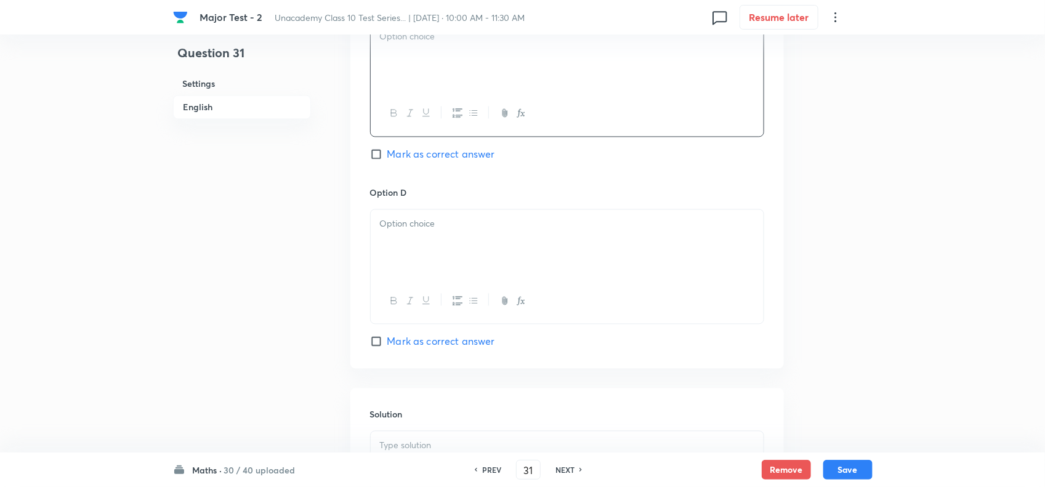
scroll to position [1001, 0]
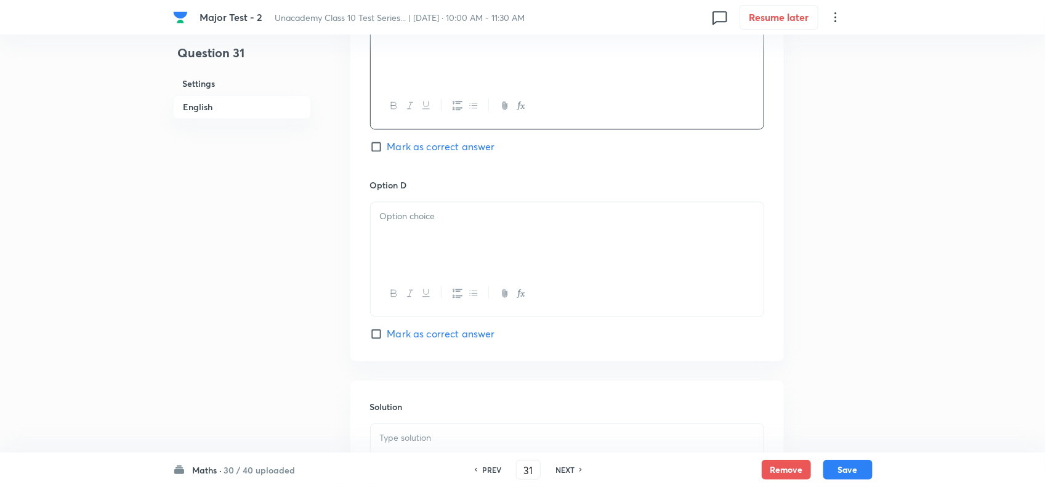
click at [442, 259] on div at bounding box center [567, 237] width 393 height 69
drag, startPoint x: 450, startPoint y: 232, endPoint x: 302, endPoint y: 232, distance: 148.4
copy p "Irrational"
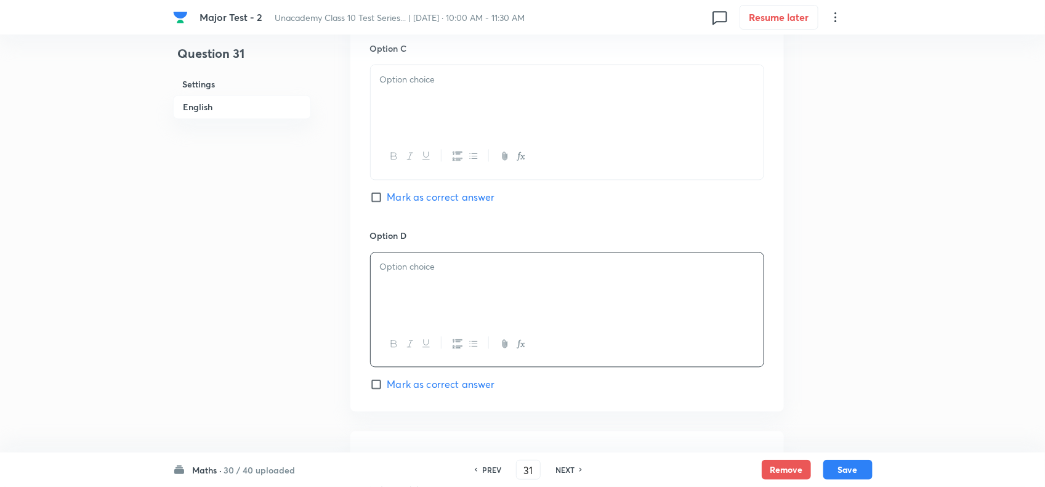
scroll to position [924, 0]
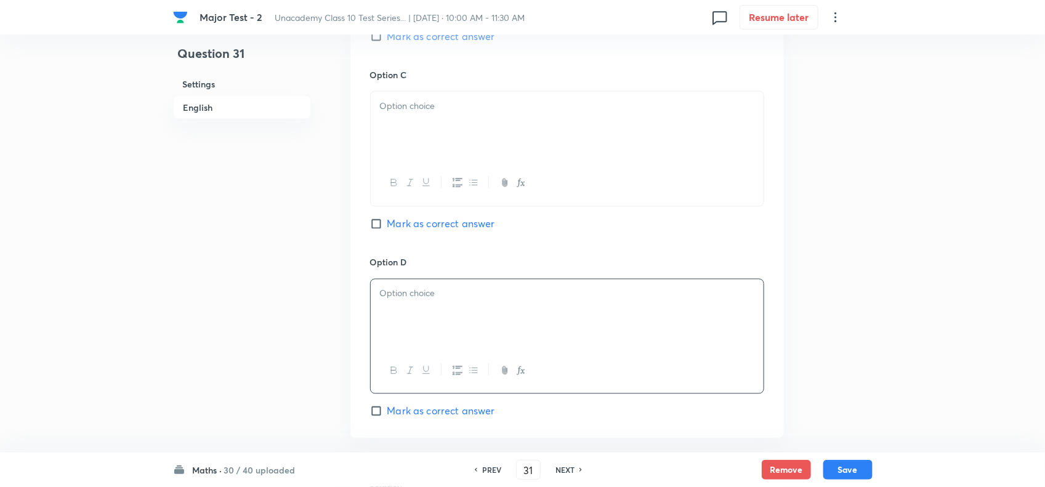
click at [416, 145] on div at bounding box center [567, 126] width 393 height 69
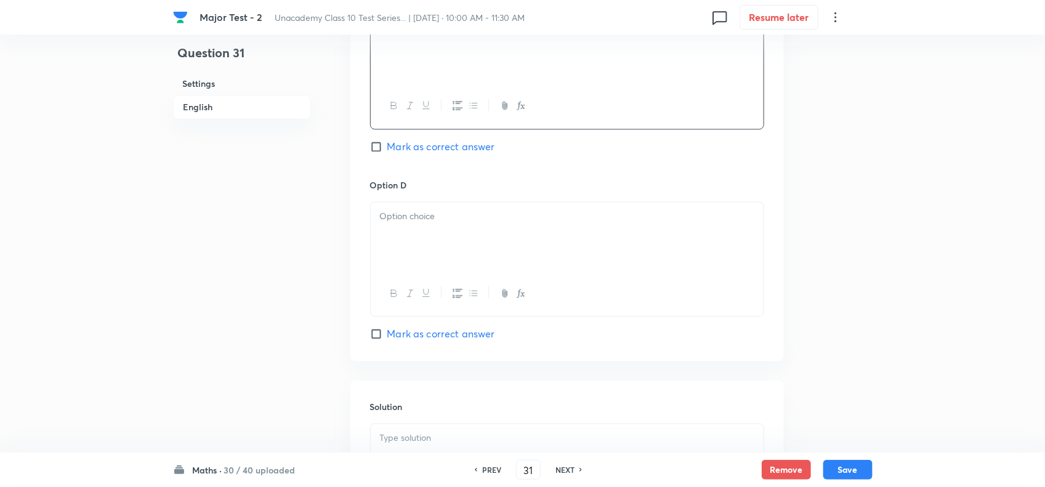
click at [439, 261] on div at bounding box center [567, 237] width 393 height 69
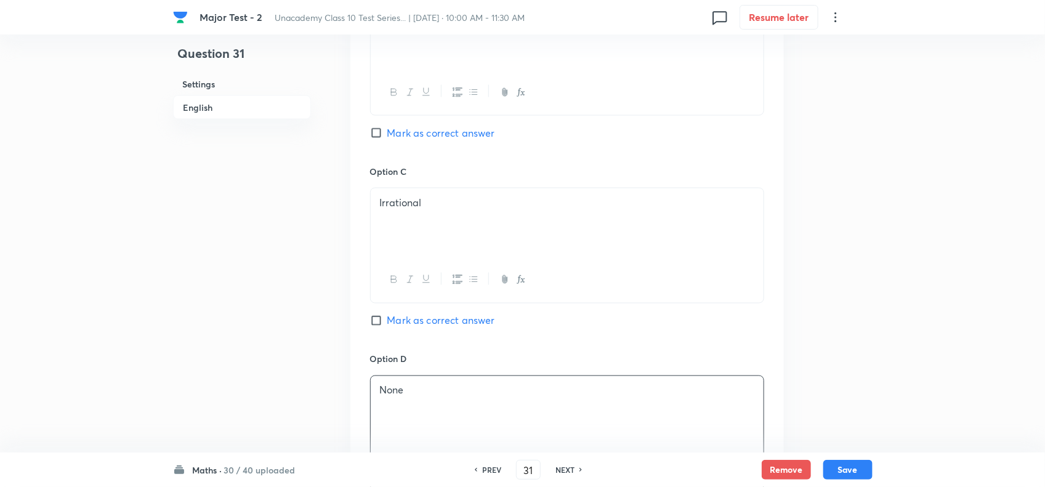
scroll to position [1202, 0]
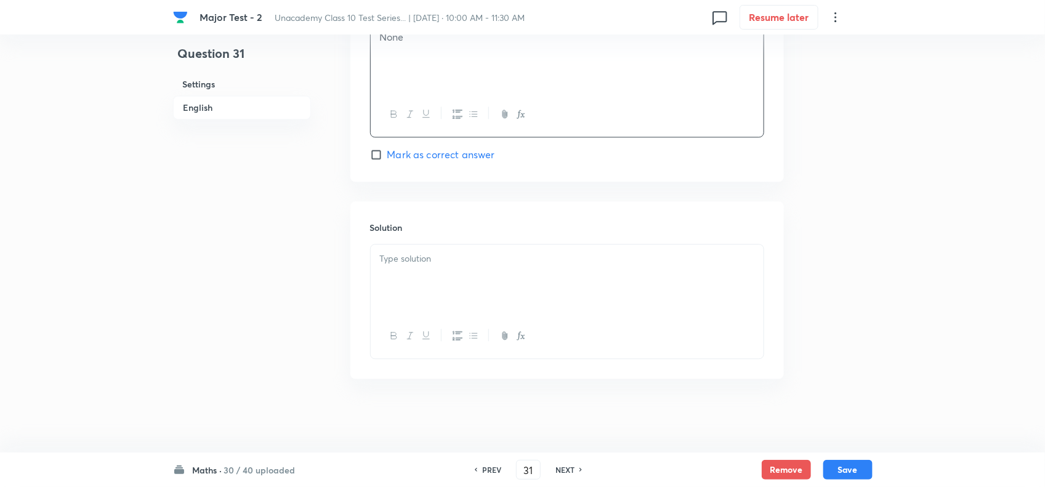
click at [439, 261] on p at bounding box center [567, 259] width 374 height 14
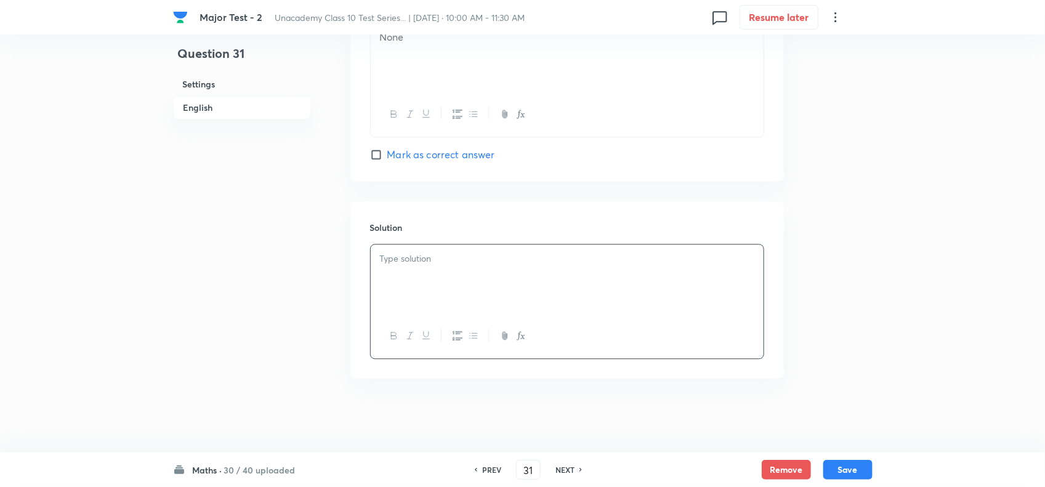
click at [439, 261] on p at bounding box center [567, 259] width 374 height 14
click at [835, 469] on button "Save" at bounding box center [847, 469] width 49 height 20
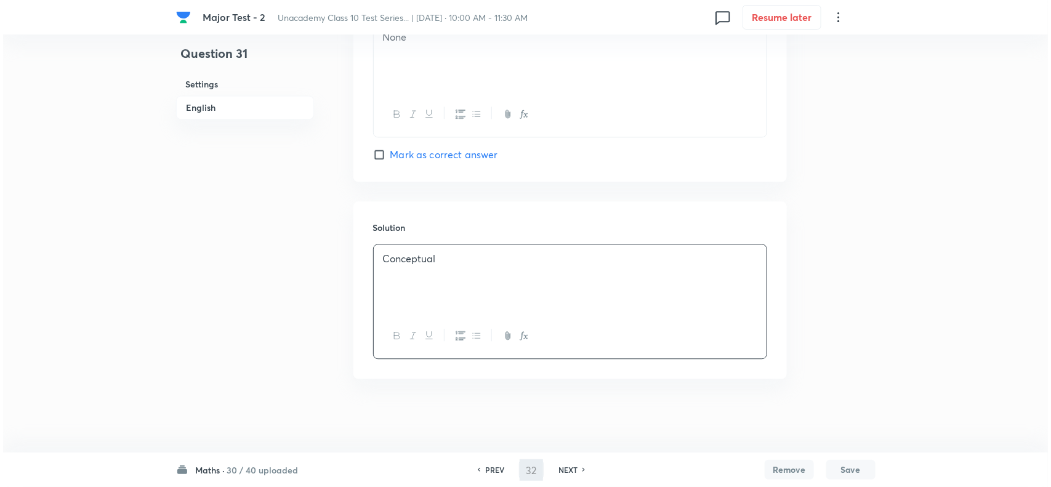
scroll to position [0, 0]
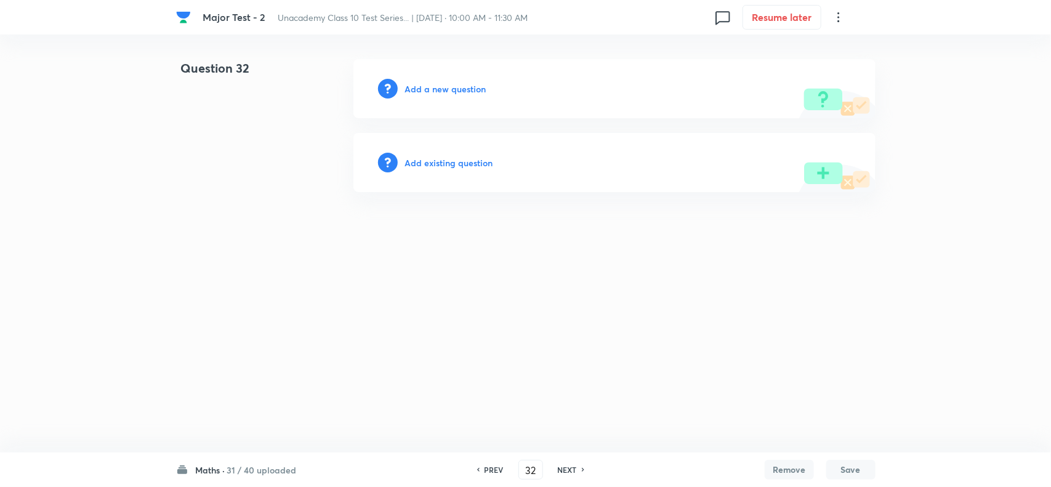
click at [450, 87] on h6 "Add a new question" at bounding box center [445, 89] width 81 height 13
click at [463, 87] on h6 "Choose a question type" at bounding box center [452, 89] width 95 height 13
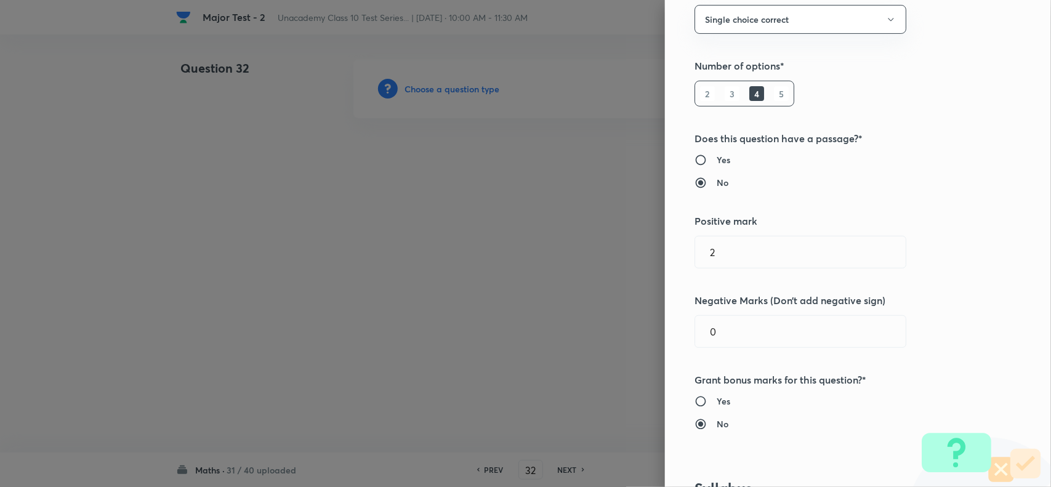
scroll to position [693, 0]
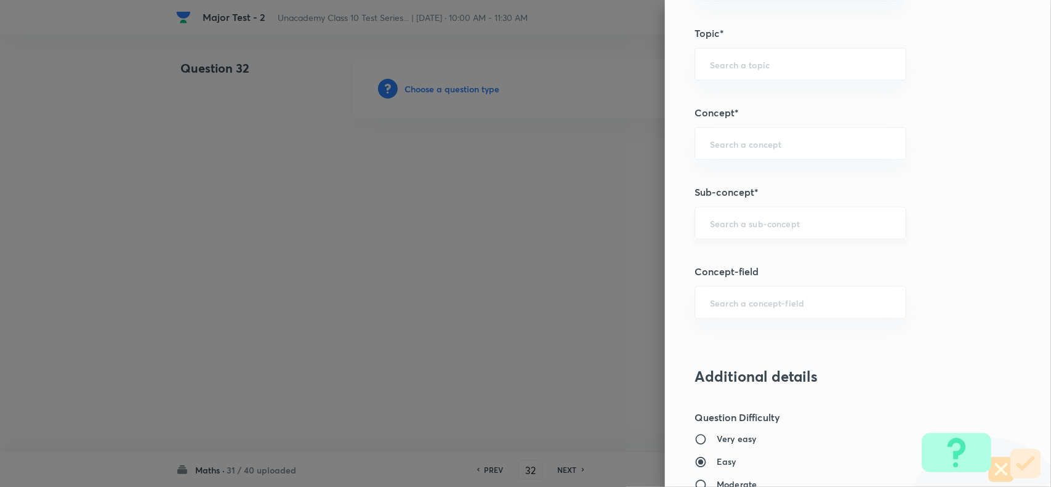
click at [767, 232] on div "​" at bounding box center [801, 223] width 212 height 33
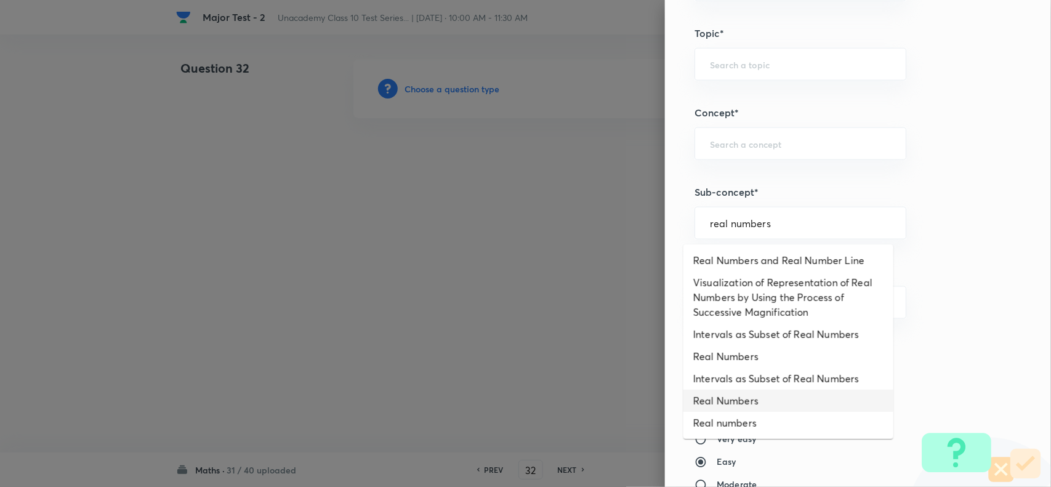
click at [767, 403] on li "Real Numbers" at bounding box center [789, 401] width 210 height 22
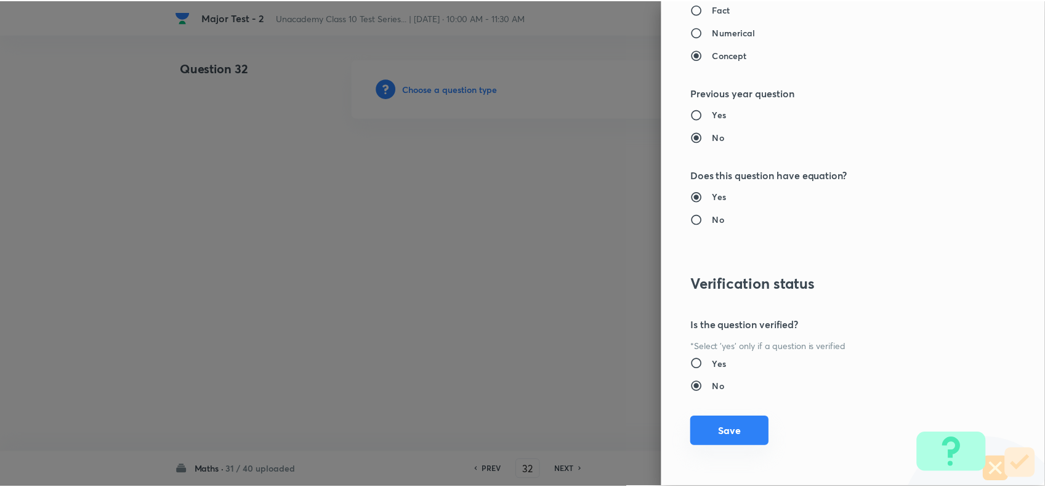
scroll to position [1276, 0]
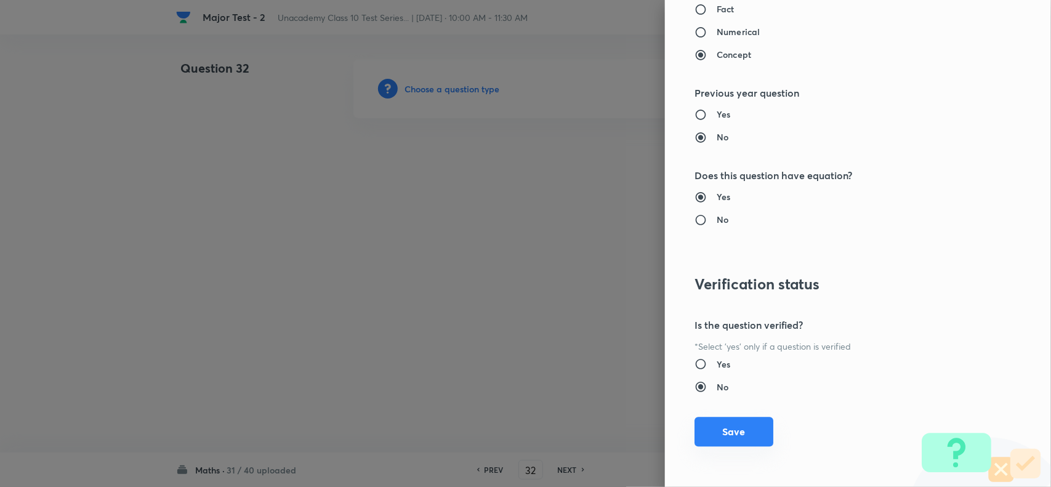
click at [725, 434] on button "Save" at bounding box center [734, 432] width 79 height 30
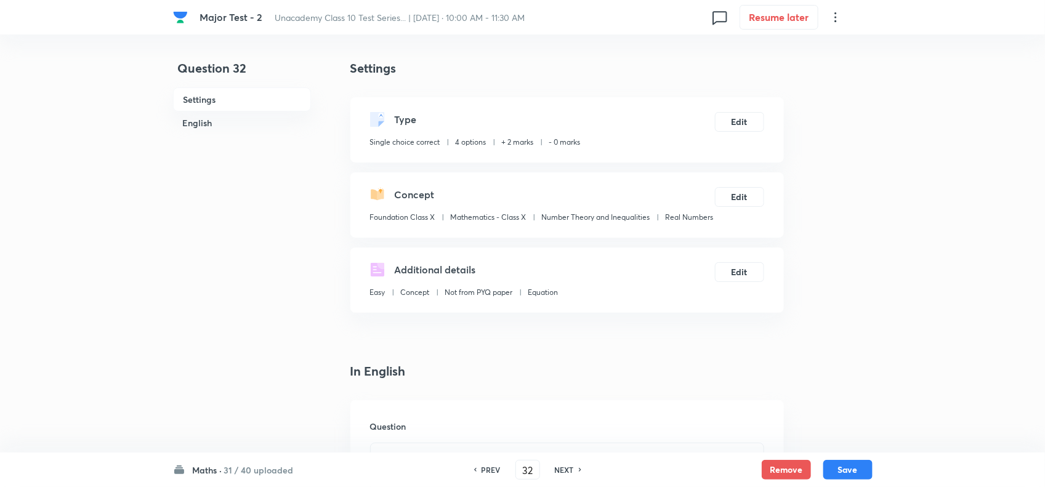
scroll to position [231, 0]
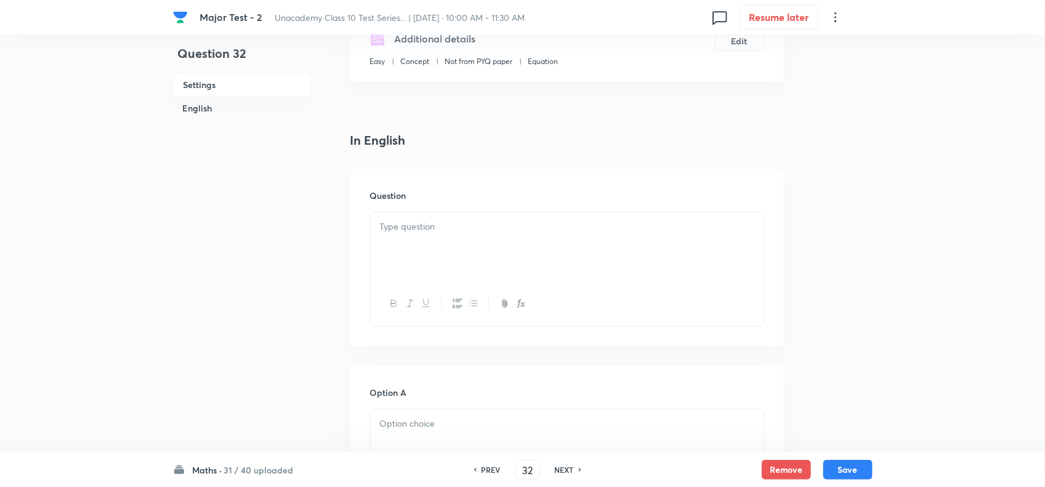
click at [439, 223] on div "Question" at bounding box center [567, 257] width 434 height 177
click at [432, 234] on p at bounding box center [567, 227] width 374 height 14
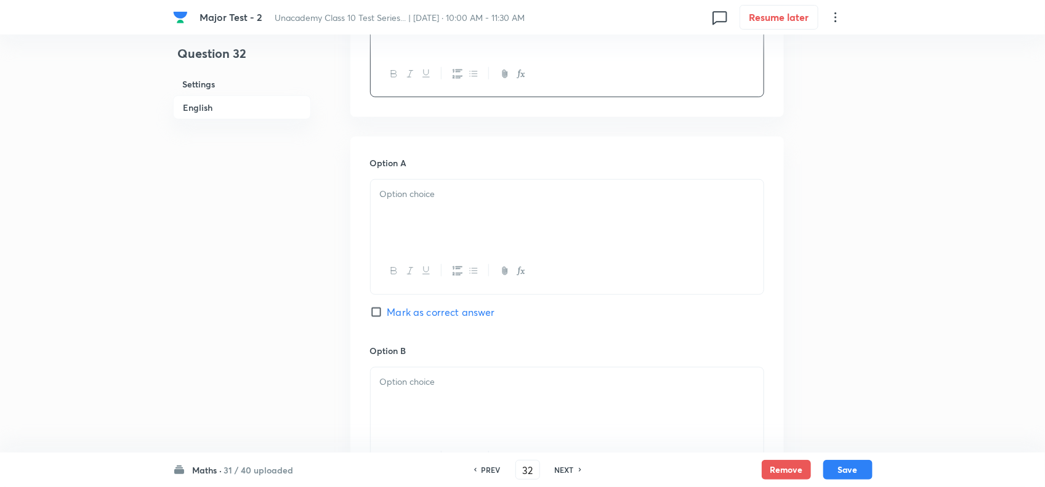
scroll to position [462, 0]
click at [437, 238] on div at bounding box center [567, 213] width 393 height 69
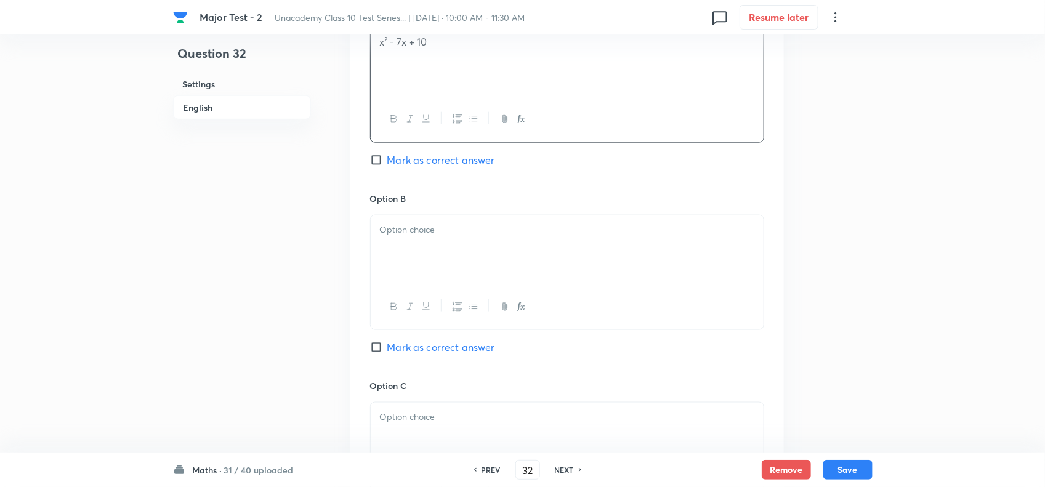
scroll to position [616, 0]
click at [454, 164] on span "Mark as correct answer" at bounding box center [441, 157] width 108 height 15
click at [387, 163] on input "Mark as correct answer" at bounding box center [378, 157] width 17 height 12
click at [450, 234] on p at bounding box center [567, 227] width 374 height 14
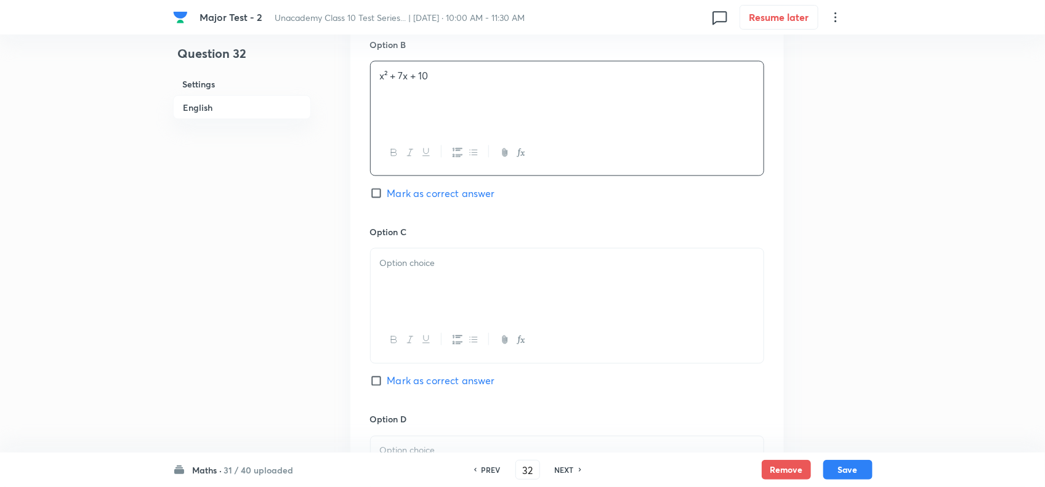
scroll to position [770, 0]
click at [424, 267] on p at bounding box center [567, 260] width 374 height 14
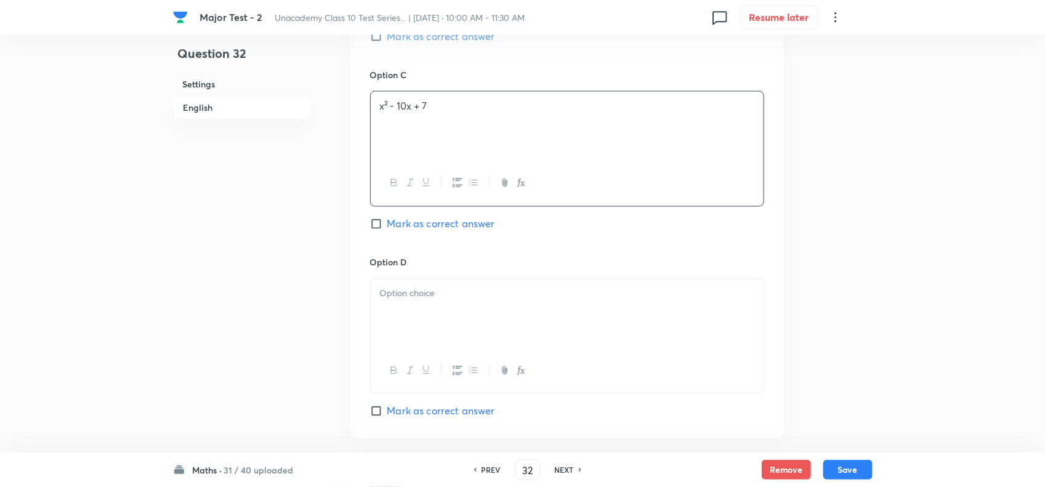
click at [414, 301] on p at bounding box center [567, 294] width 374 height 14
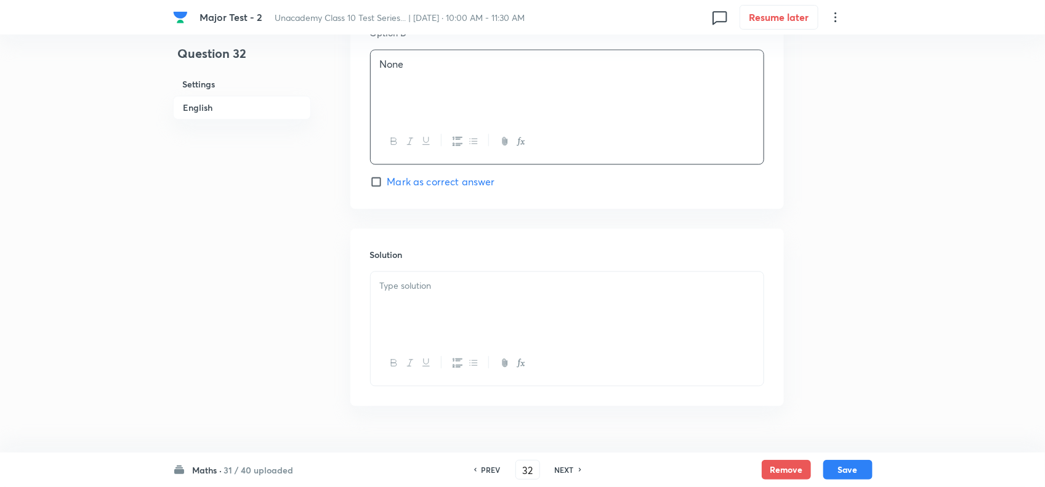
scroll to position [1155, 0]
click at [426, 320] on div at bounding box center [567, 304] width 393 height 69
click at [850, 474] on button "Save" at bounding box center [847, 469] width 49 height 20
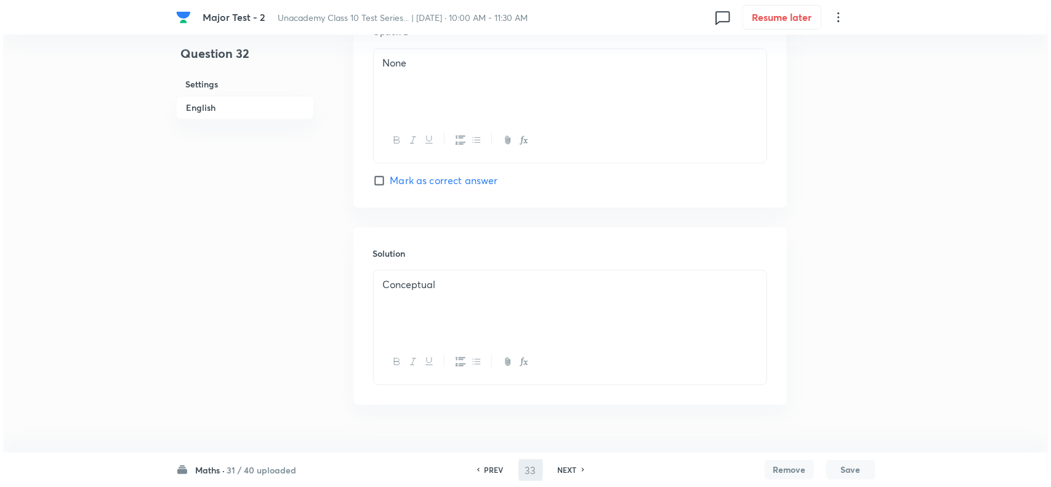
scroll to position [0, 0]
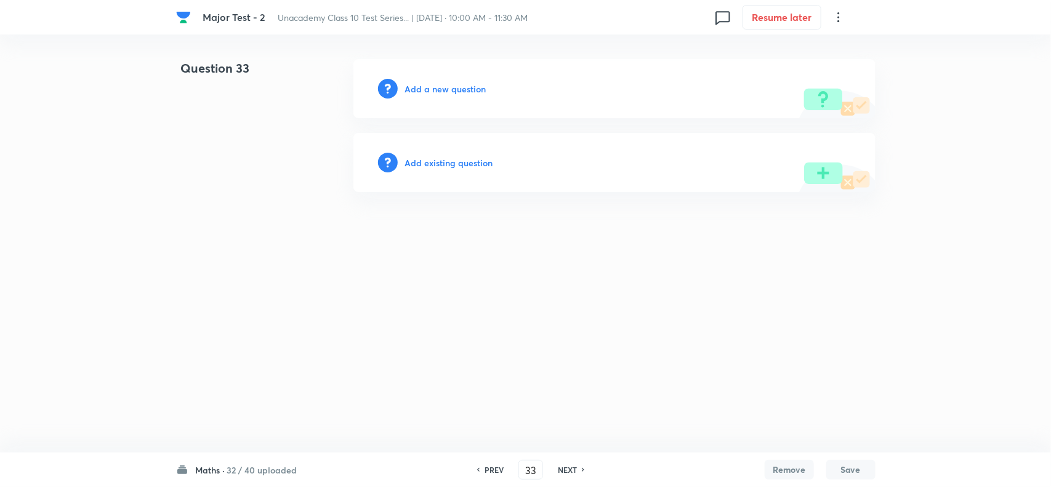
click at [429, 88] on h6 "Add a new question" at bounding box center [445, 89] width 81 height 13
click at [453, 87] on h6 "Choose a question type" at bounding box center [452, 89] width 95 height 13
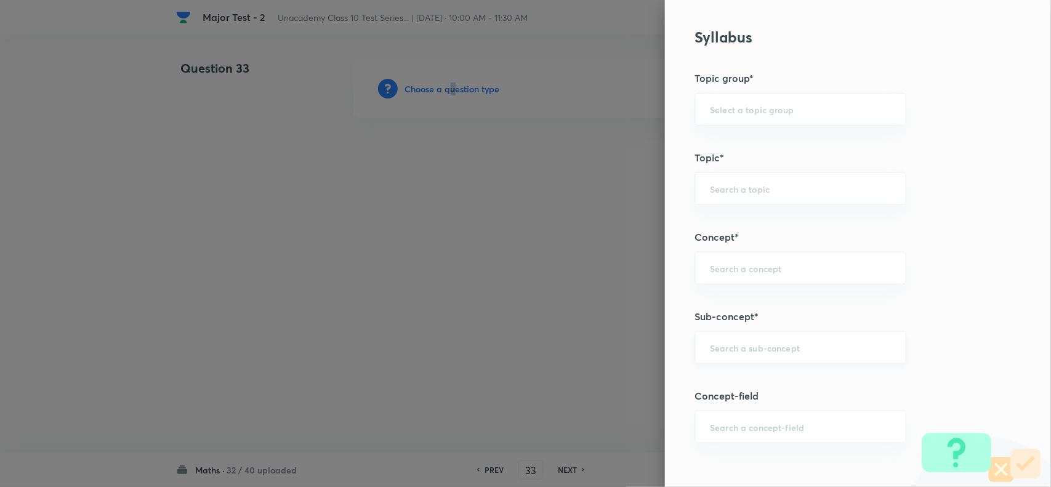
scroll to position [616, 0]
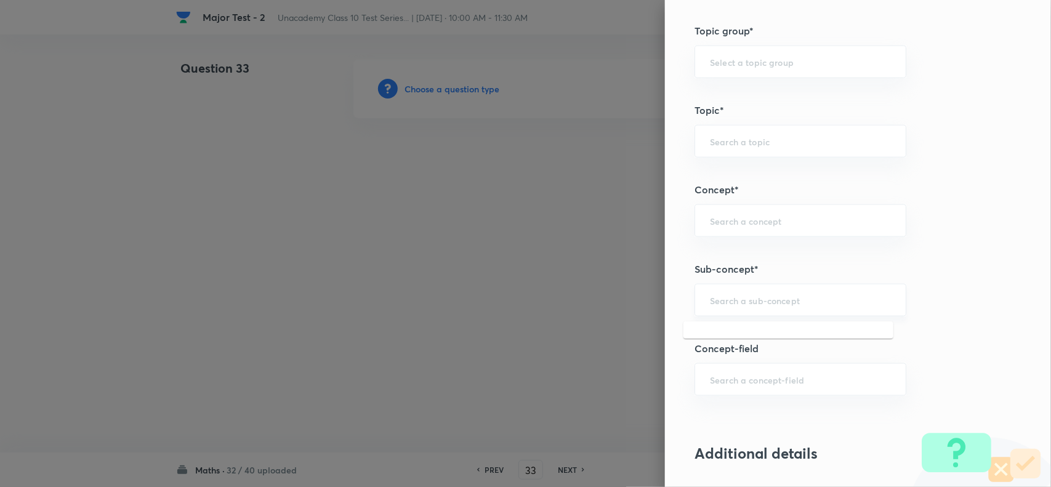
click at [740, 306] on input "text" at bounding box center [800, 300] width 181 height 12
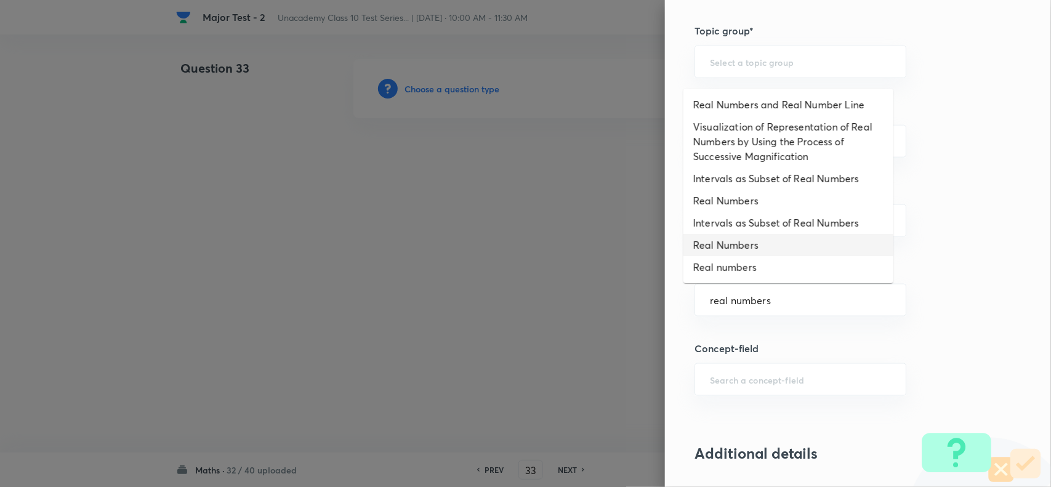
click at [734, 254] on li "Real Numbers" at bounding box center [789, 245] width 210 height 22
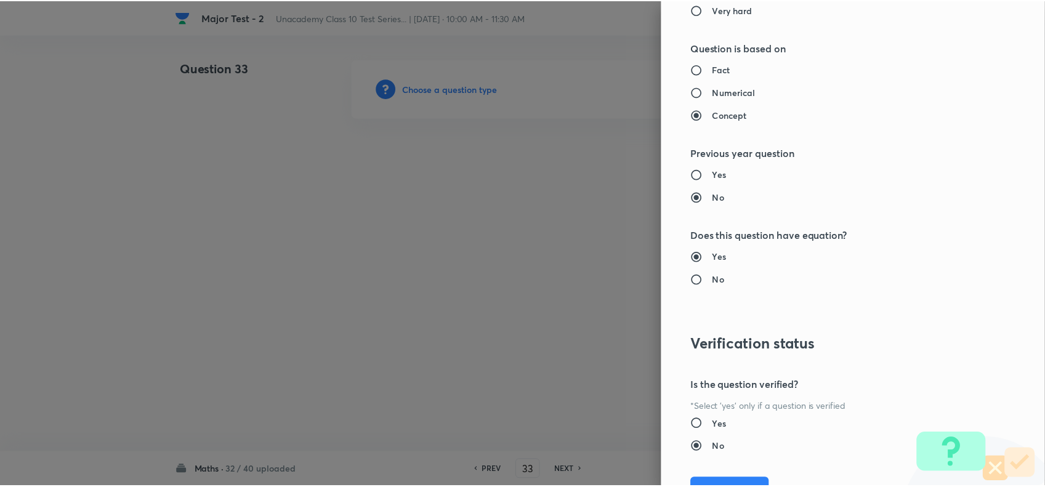
scroll to position [1276, 0]
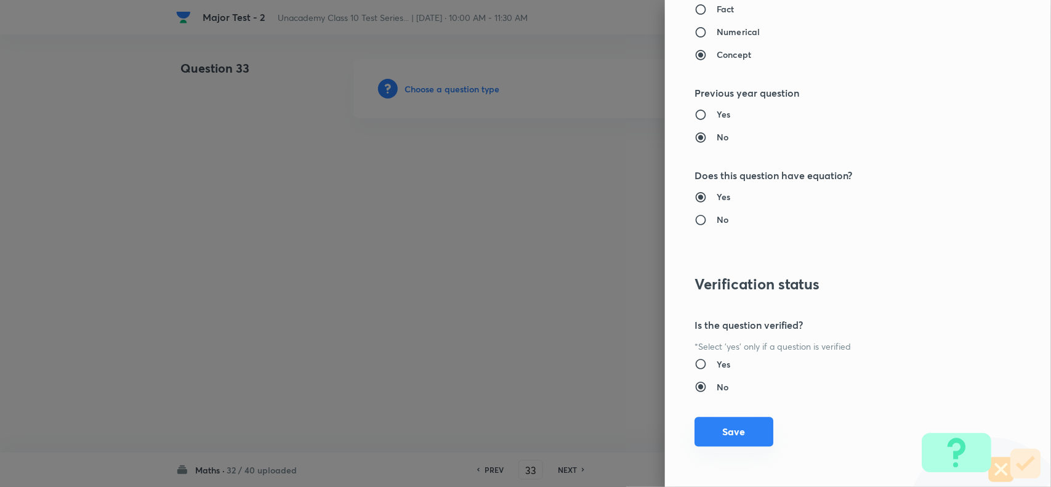
click at [727, 425] on button "Save" at bounding box center [734, 432] width 79 height 30
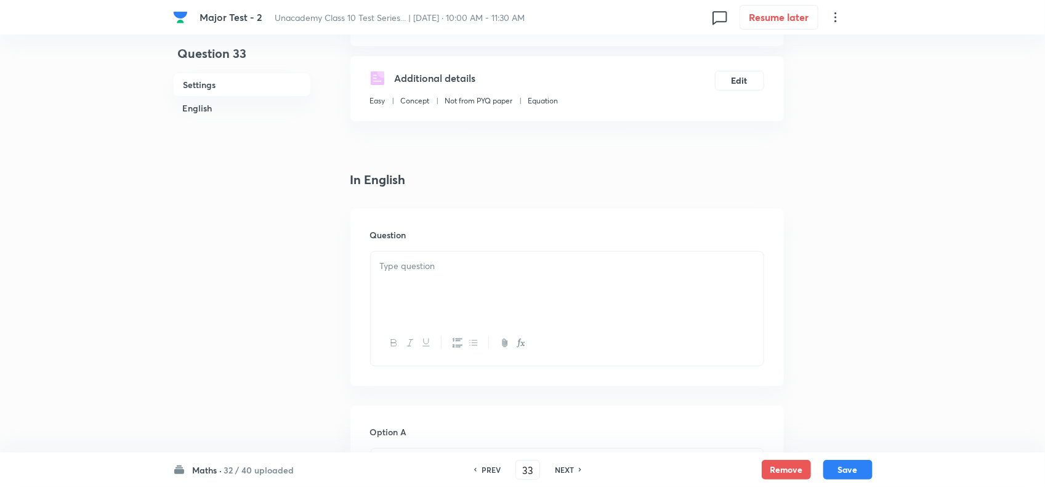
scroll to position [231, 0]
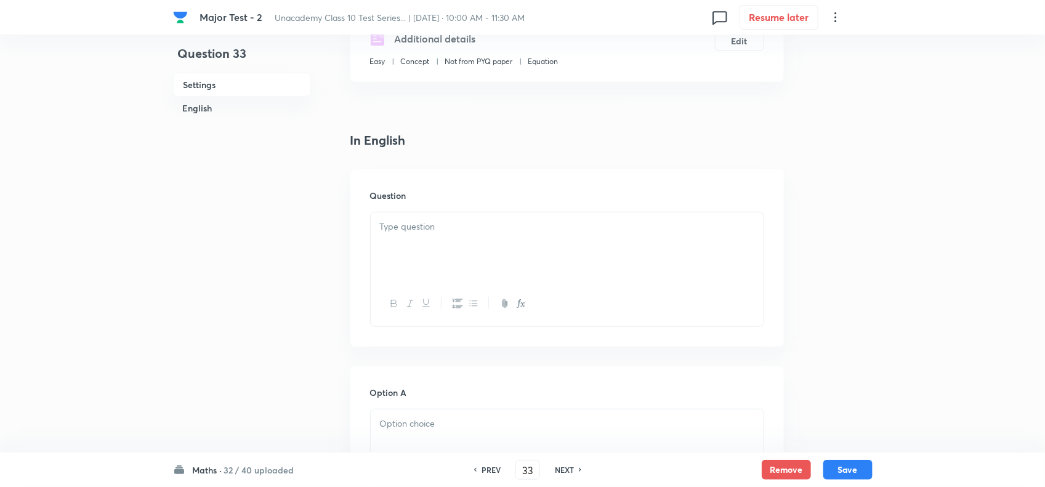
click at [463, 254] on div at bounding box center [567, 246] width 393 height 69
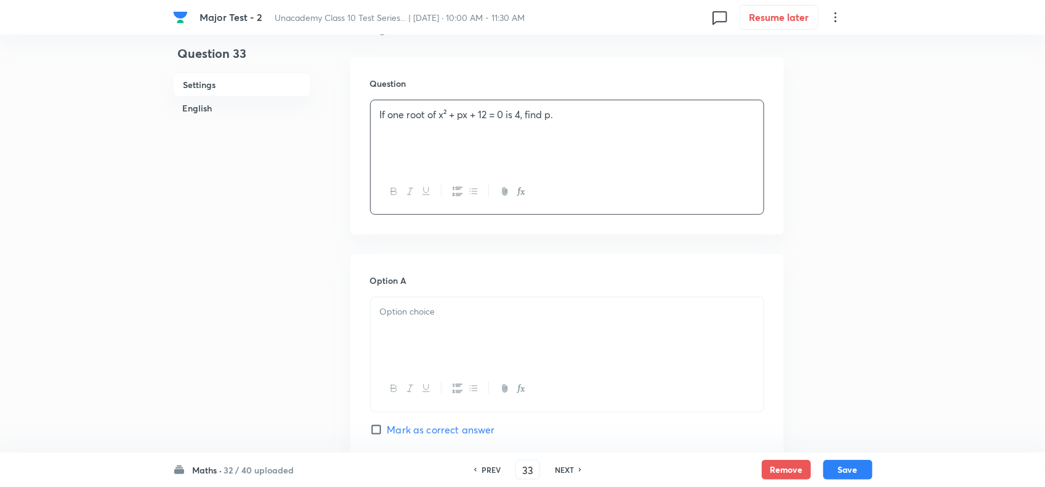
scroll to position [385, 0]
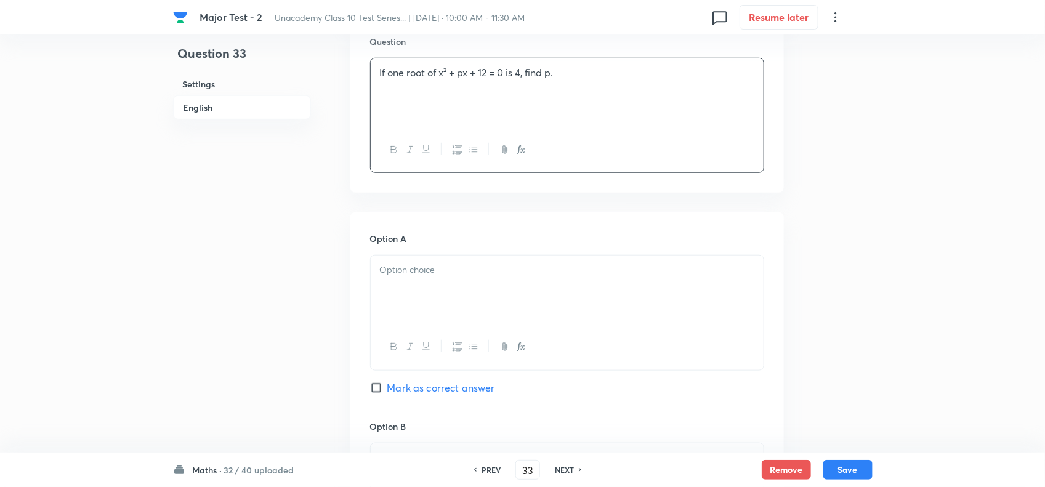
click at [451, 299] on div at bounding box center [567, 290] width 393 height 69
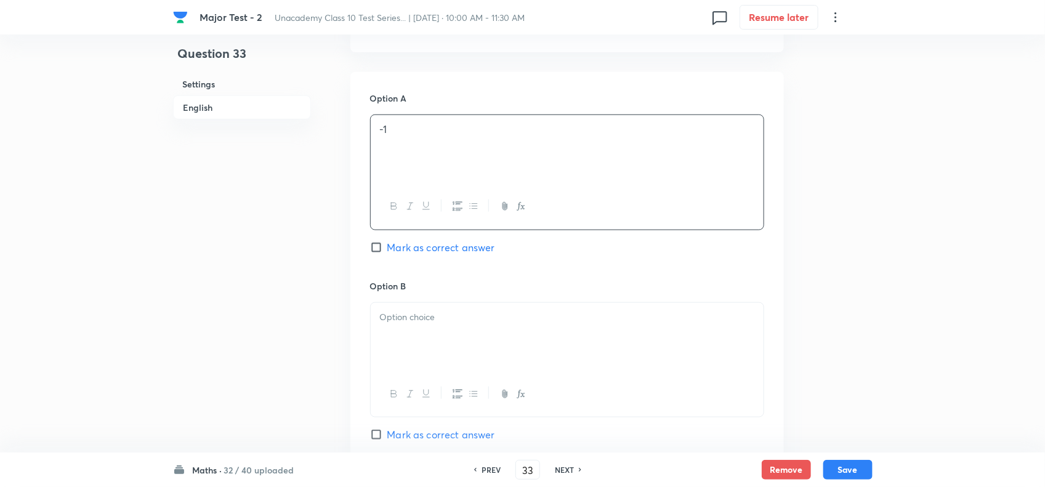
scroll to position [539, 0]
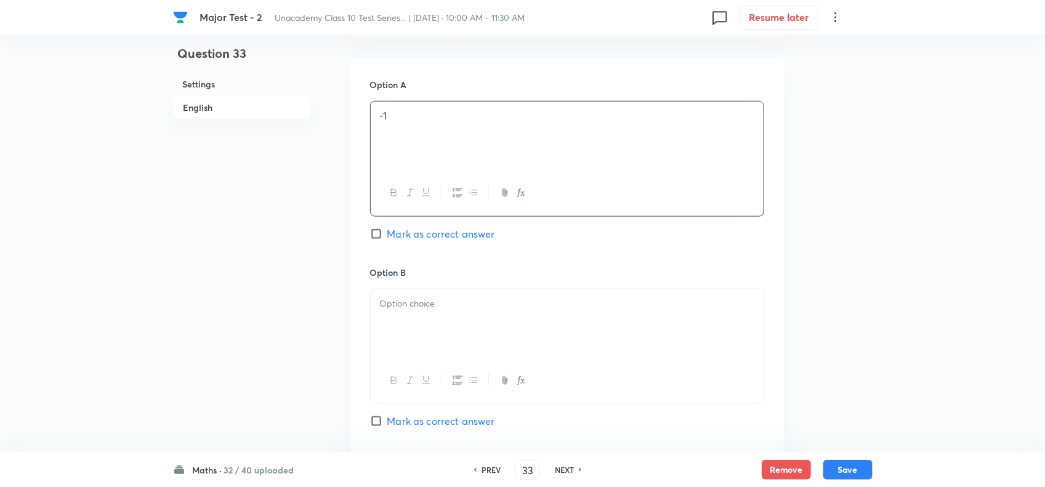
click at [427, 311] on p at bounding box center [567, 304] width 374 height 14
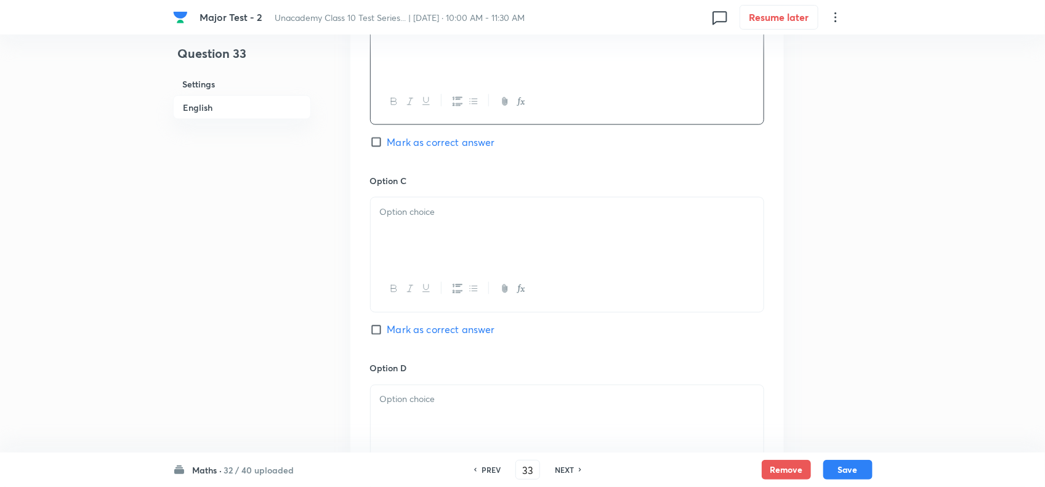
scroll to position [847, 0]
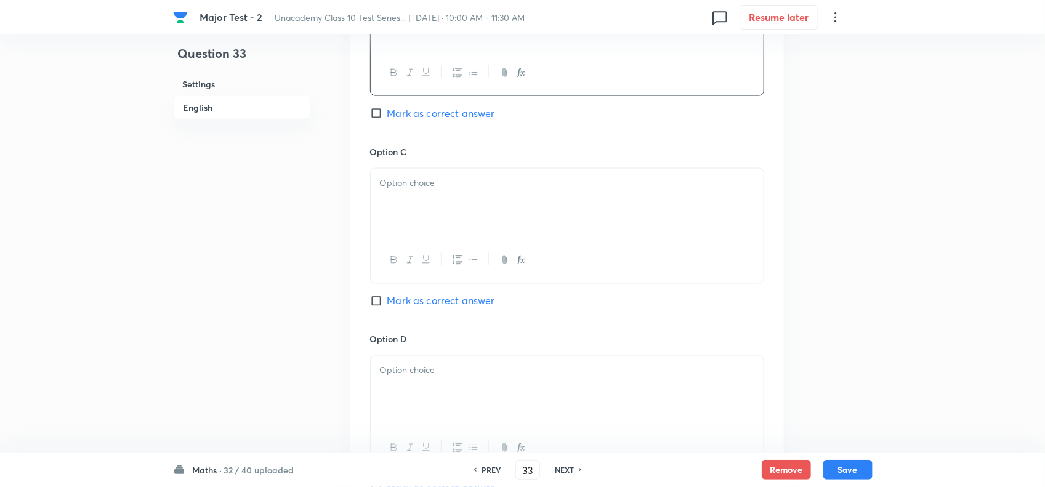
click at [442, 229] on div at bounding box center [567, 203] width 393 height 69
click at [433, 309] on span "Mark as correct answer" at bounding box center [441, 301] width 108 height 15
click at [387, 307] on input "Mark as correct answer" at bounding box center [378, 301] width 17 height 12
click at [425, 404] on div at bounding box center [567, 391] width 393 height 69
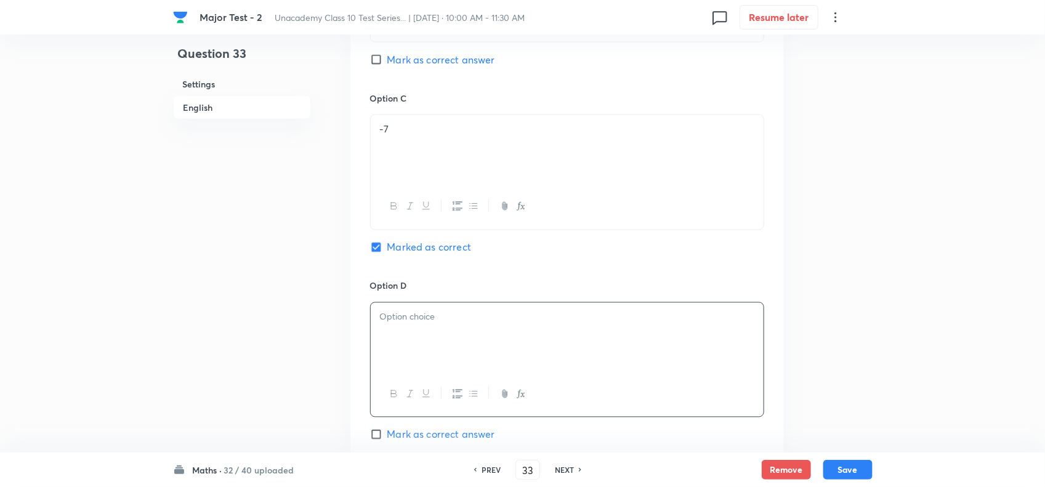
scroll to position [1078, 0]
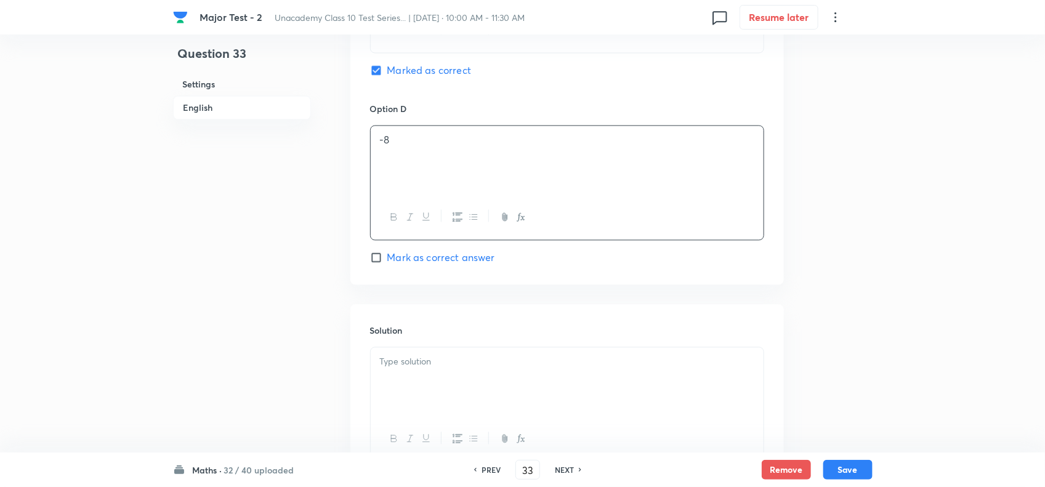
click at [447, 408] on div at bounding box center [567, 381] width 393 height 69
click at [836, 465] on button "Save" at bounding box center [847, 469] width 49 height 20
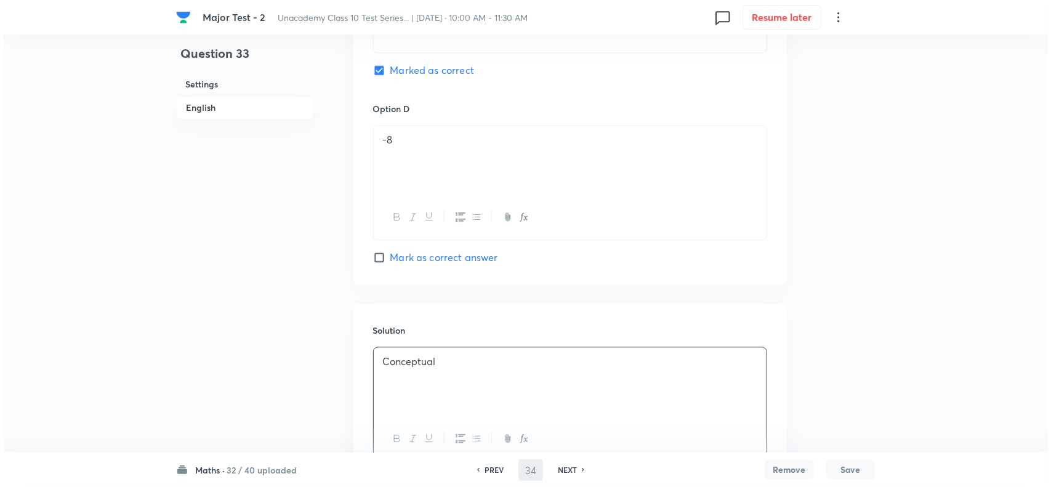
scroll to position [0, 0]
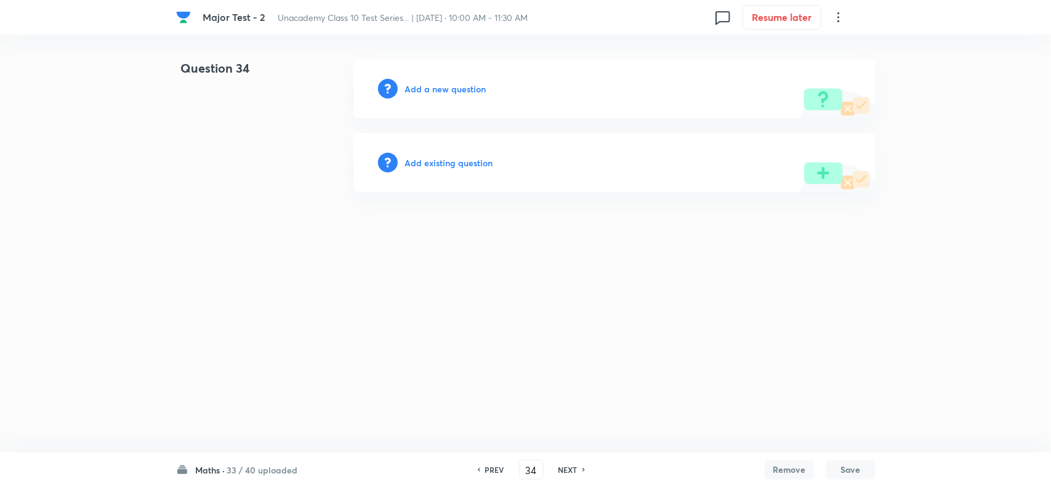
click at [444, 97] on div "Add a new question" at bounding box center [615, 88] width 522 height 59
click at [454, 91] on h6 "Add a new question" at bounding box center [445, 89] width 81 height 13
click at [467, 88] on h6 "Choose a question type" at bounding box center [452, 89] width 95 height 13
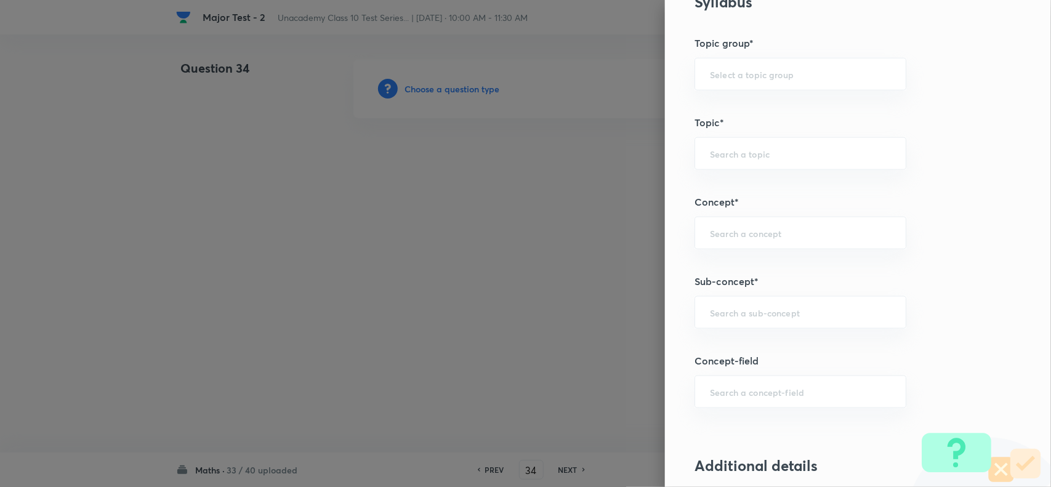
scroll to position [616, 0]
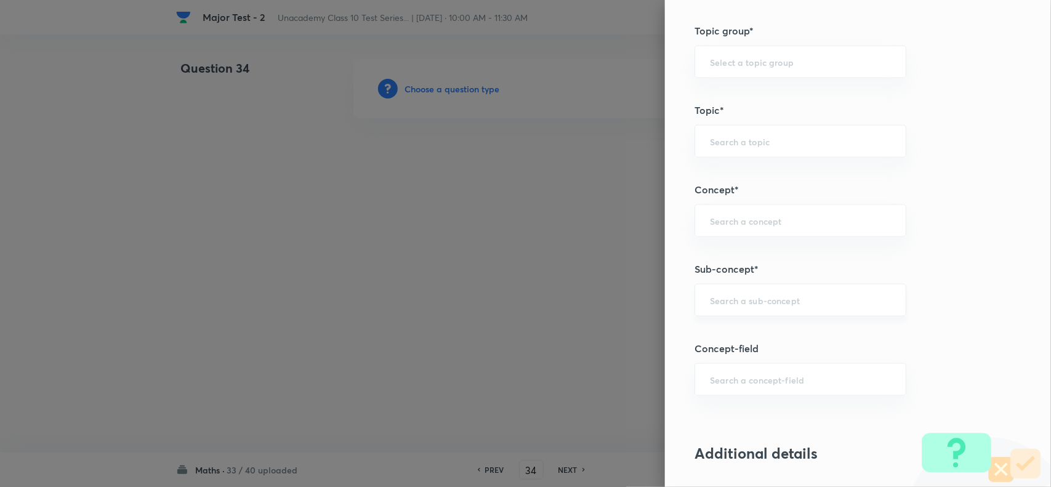
click at [727, 305] on input "text" at bounding box center [800, 300] width 181 height 12
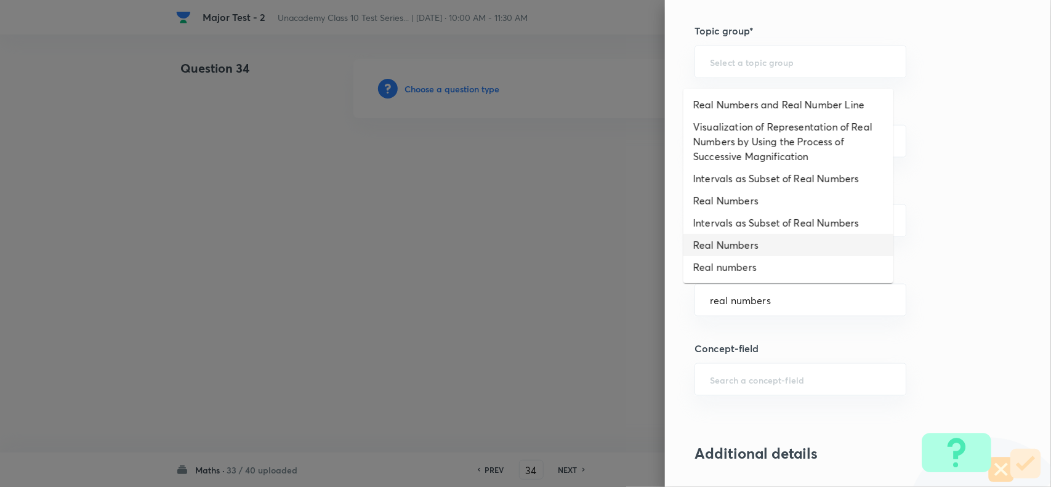
click at [736, 249] on li "Real Numbers" at bounding box center [789, 245] width 210 height 22
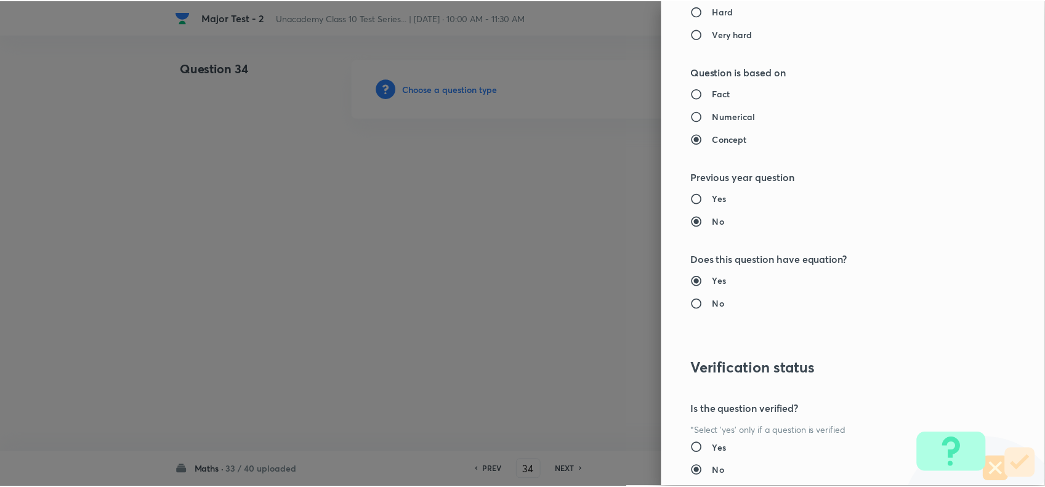
scroll to position [1232, 0]
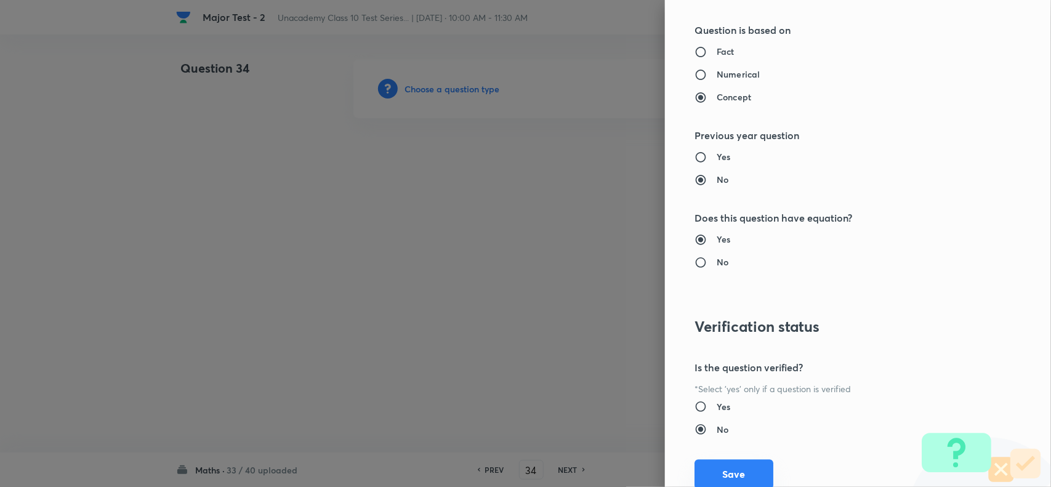
click at [729, 475] on button "Save" at bounding box center [734, 474] width 79 height 30
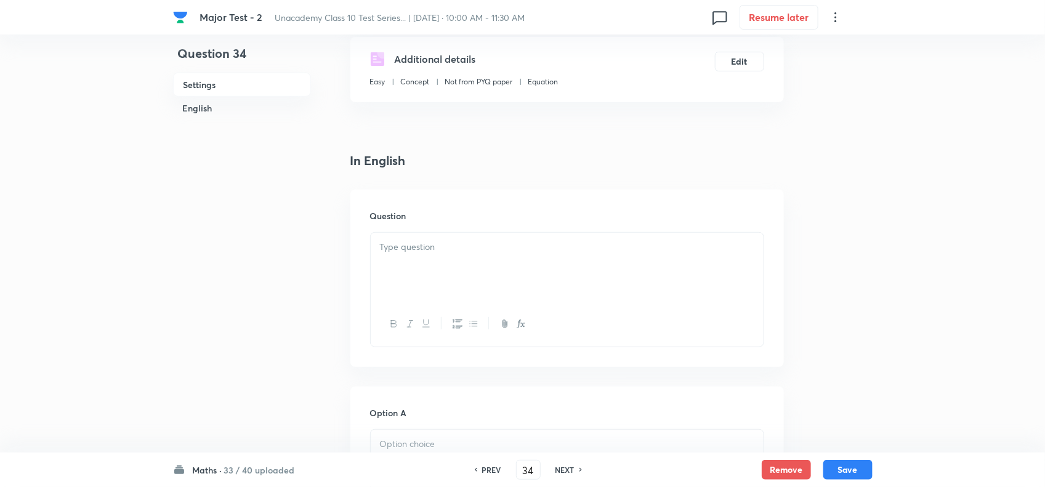
scroll to position [308, 0]
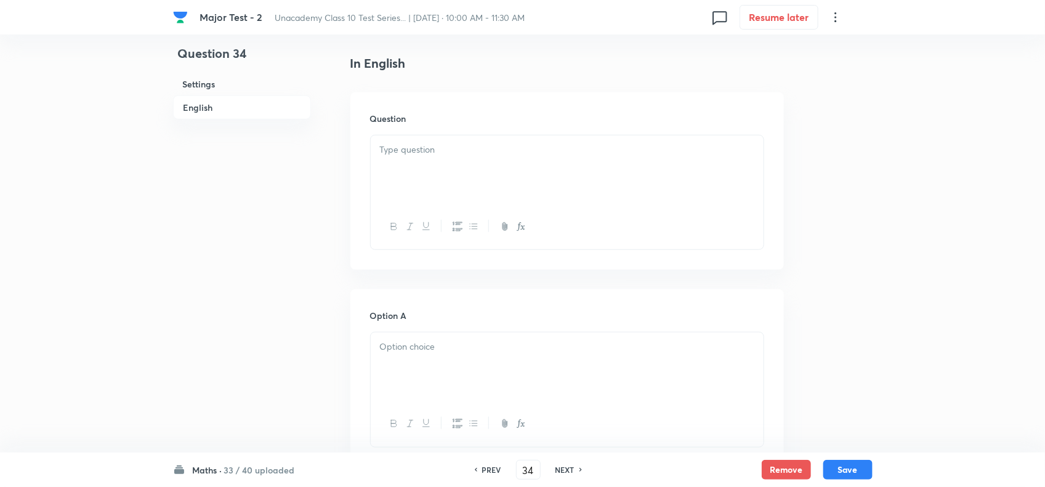
click at [426, 204] on div at bounding box center [567, 169] width 393 height 69
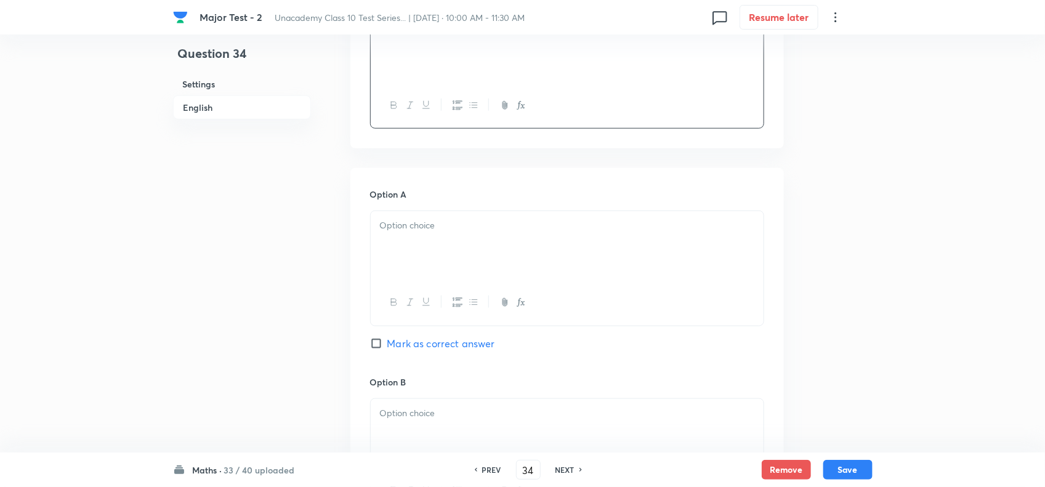
scroll to position [462, 0]
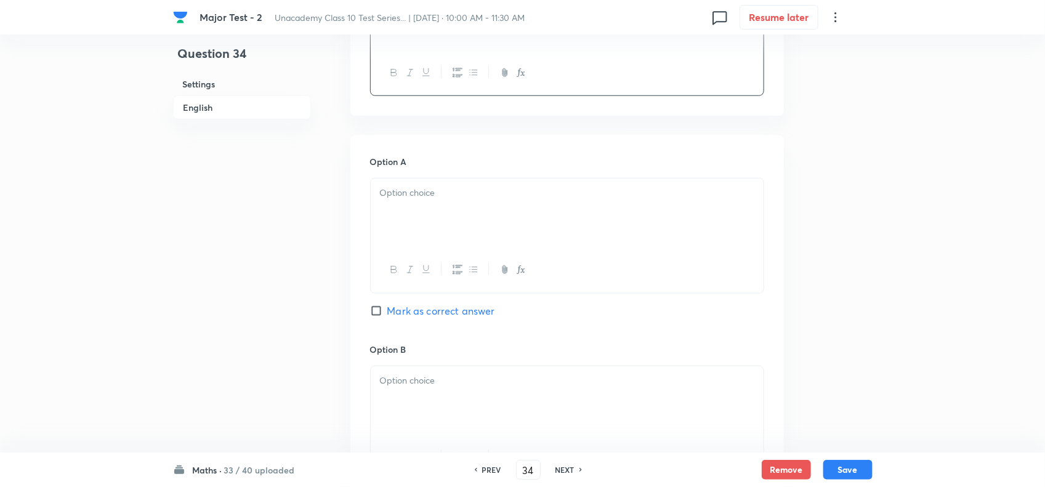
click at [468, 244] on div at bounding box center [567, 213] width 393 height 69
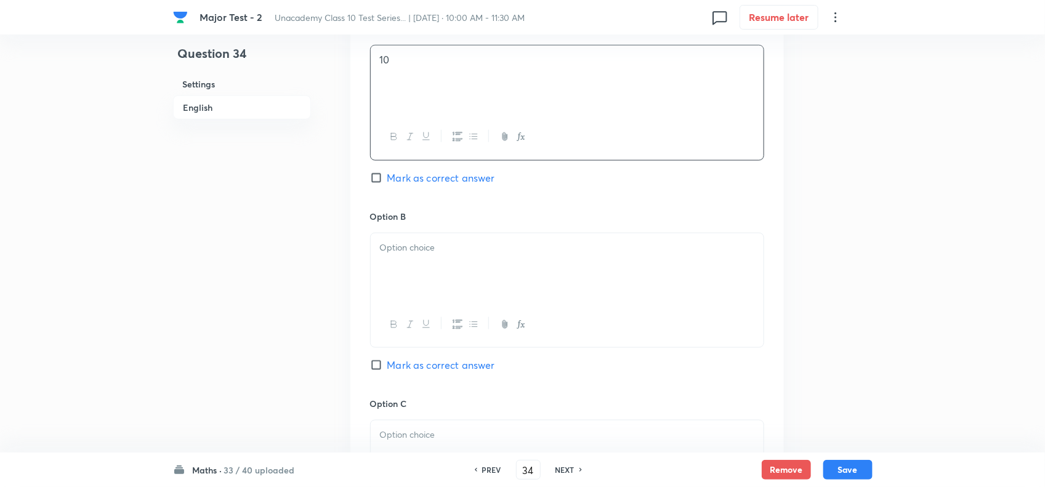
scroll to position [616, 0]
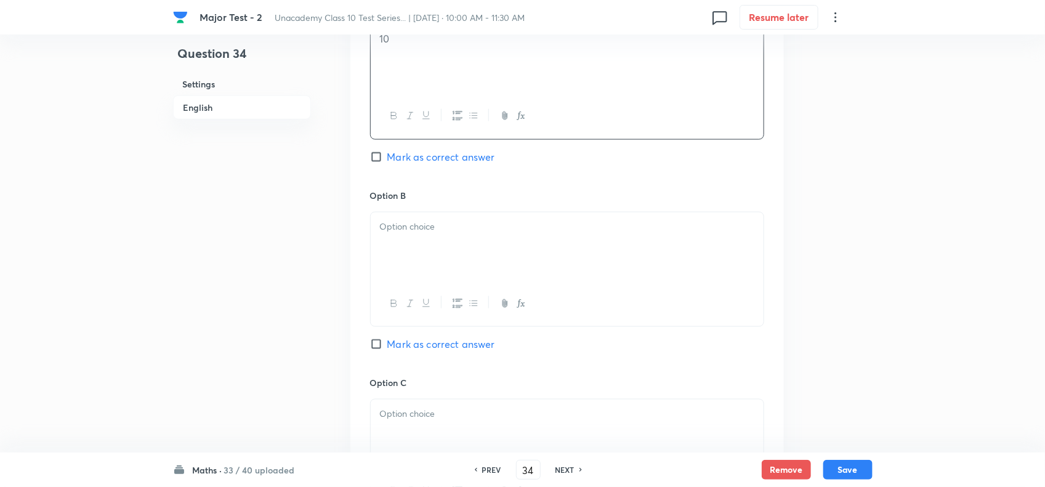
click at [447, 234] on p at bounding box center [567, 227] width 374 height 14
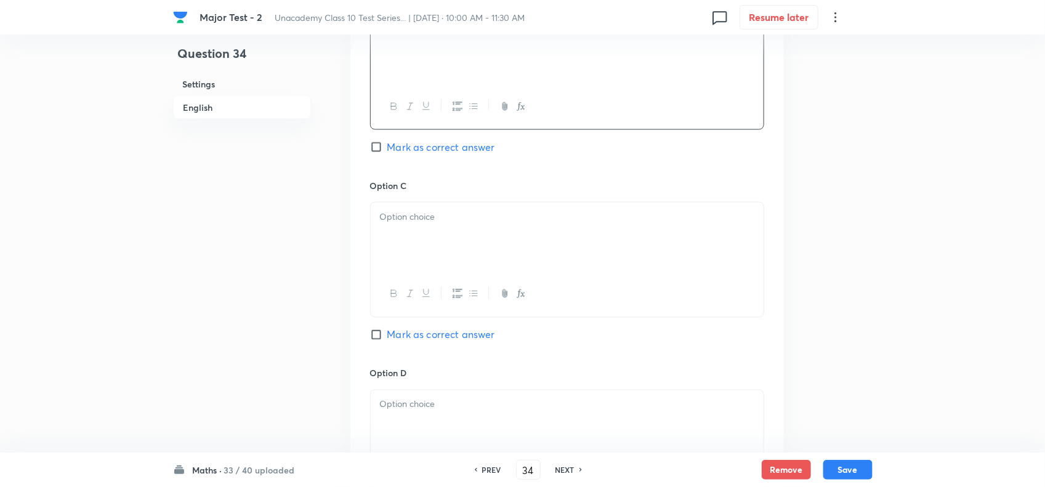
scroll to position [847, 0]
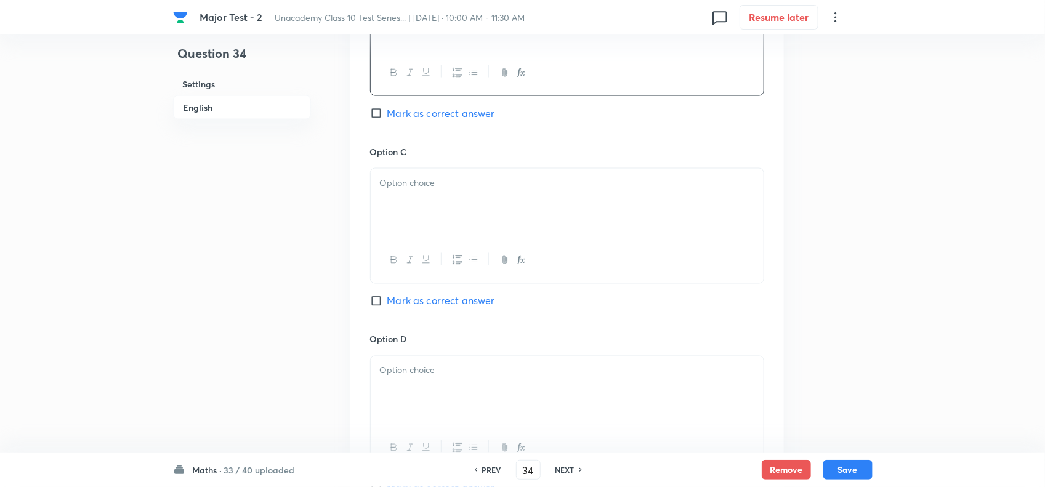
click at [445, 121] on span "Mark as correct answer" at bounding box center [441, 113] width 108 height 15
click at [387, 119] on input "Mark as correct answer" at bounding box center [378, 113] width 17 height 12
click at [427, 237] on div at bounding box center [567, 203] width 393 height 69
click at [438, 408] on div at bounding box center [567, 391] width 393 height 69
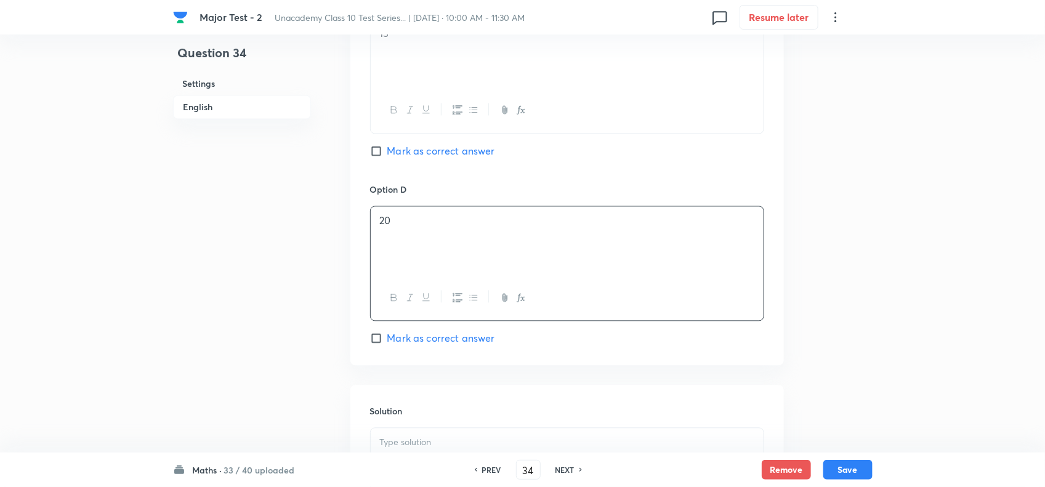
scroll to position [1202, 0]
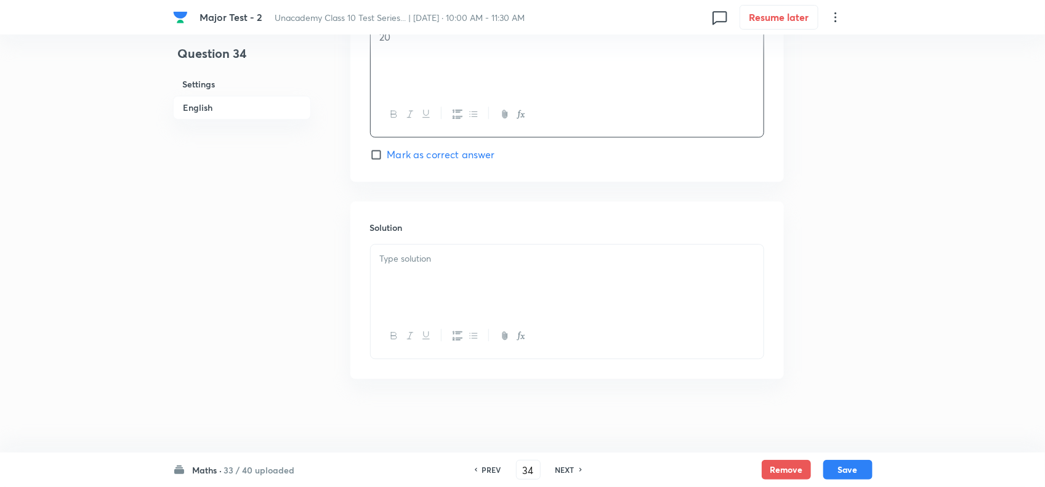
click at [459, 269] on div at bounding box center [567, 279] width 393 height 69
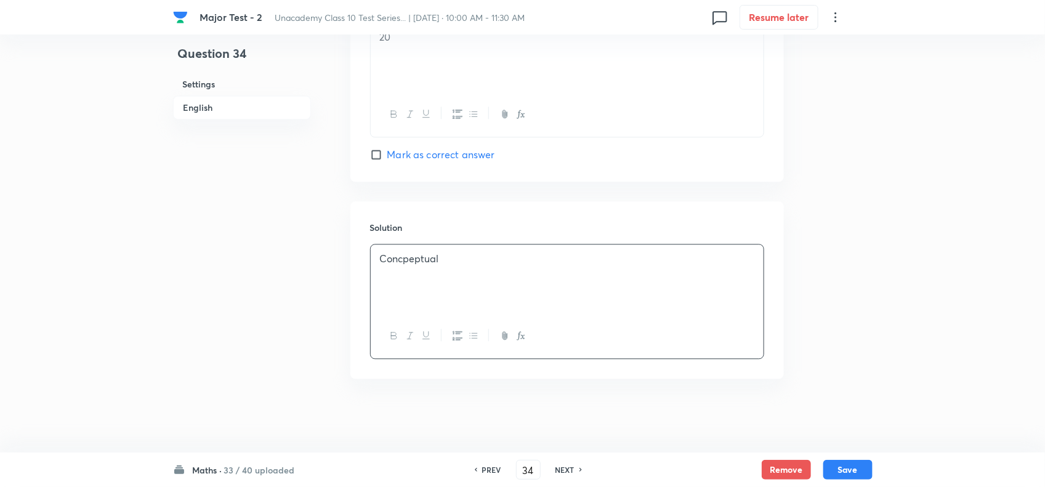
click at [860, 456] on div "Maths · 33 / 40 uploaded PREV 34 ​ NEXT Remove Save" at bounding box center [523, 470] width 700 height 34
click at [856, 470] on button "Save" at bounding box center [847, 469] width 49 height 20
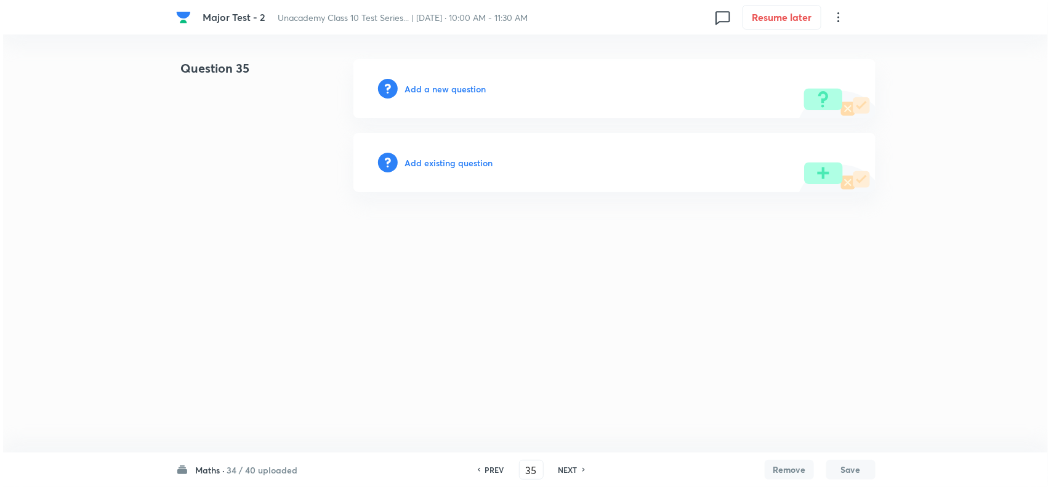
scroll to position [0, 0]
click at [432, 96] on div "Add a new question" at bounding box center [615, 88] width 522 height 59
click at [472, 83] on h6 "Add a new question" at bounding box center [445, 89] width 81 height 13
click at [472, 83] on h6 "Choose a question type" at bounding box center [452, 89] width 95 height 13
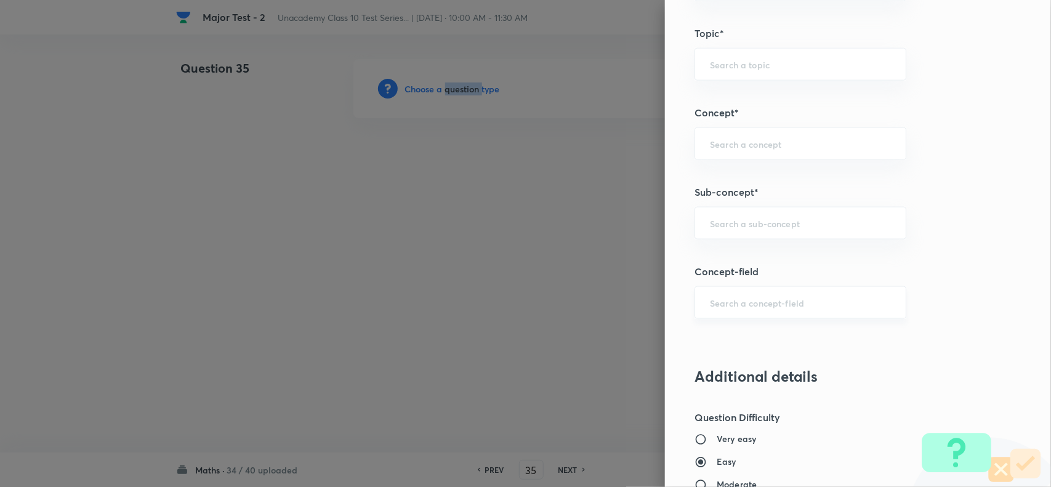
scroll to position [770, 0]
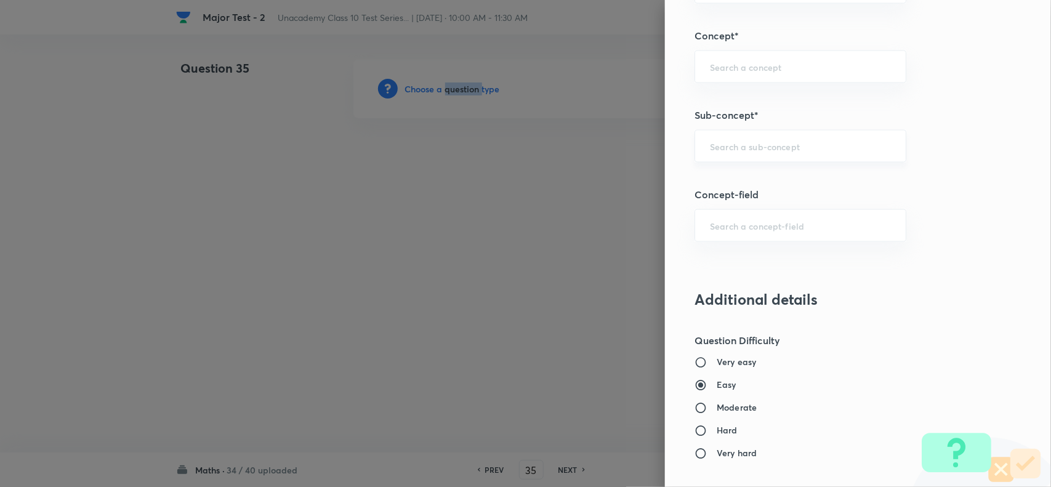
click at [741, 132] on div "​" at bounding box center [801, 146] width 212 height 33
click at [741, 144] on input "text" at bounding box center [800, 146] width 181 height 12
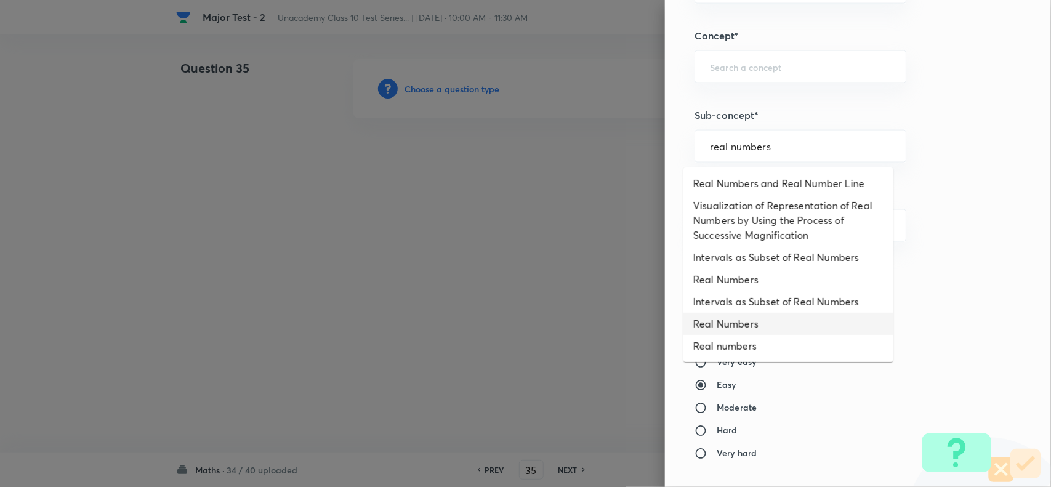
click at [756, 331] on li "Real Numbers" at bounding box center [789, 324] width 210 height 22
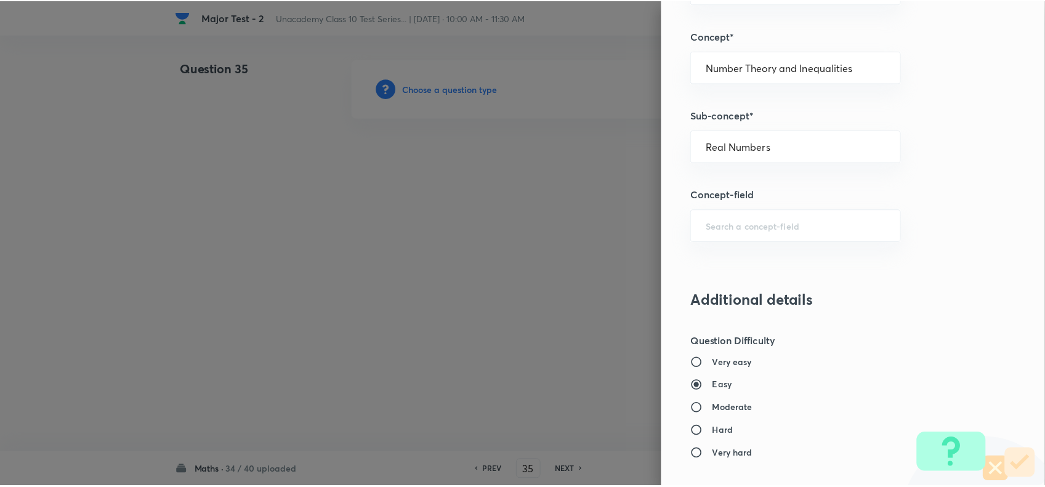
scroll to position [1276, 0]
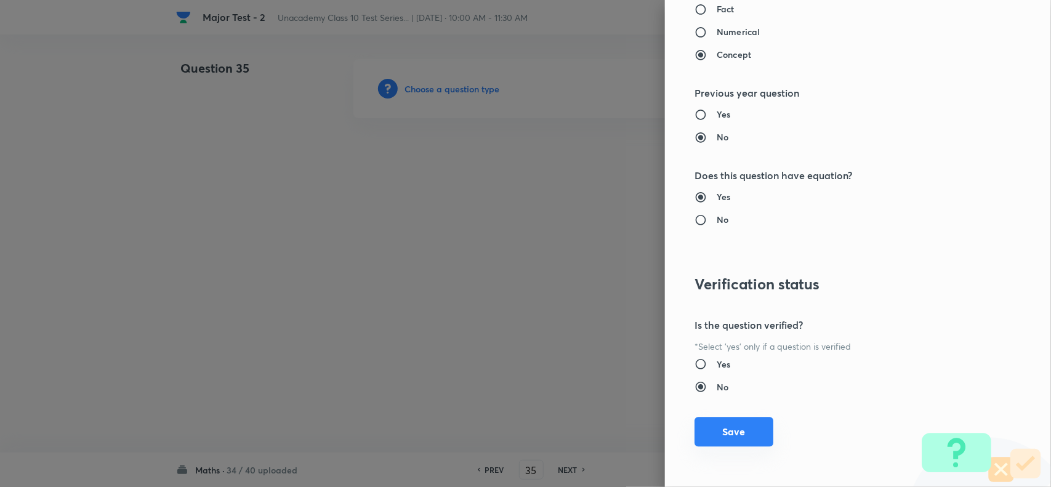
click at [746, 436] on button "Save" at bounding box center [734, 432] width 79 height 30
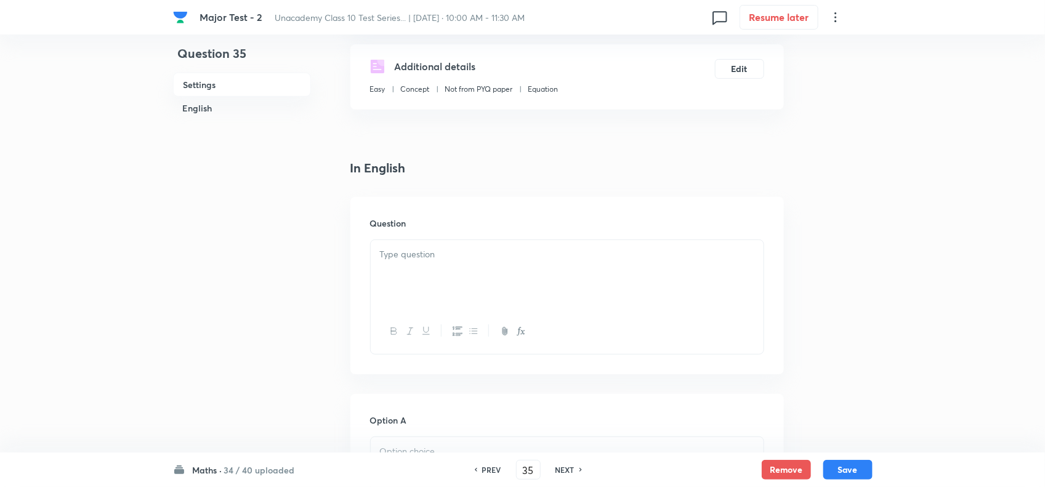
scroll to position [231, 0]
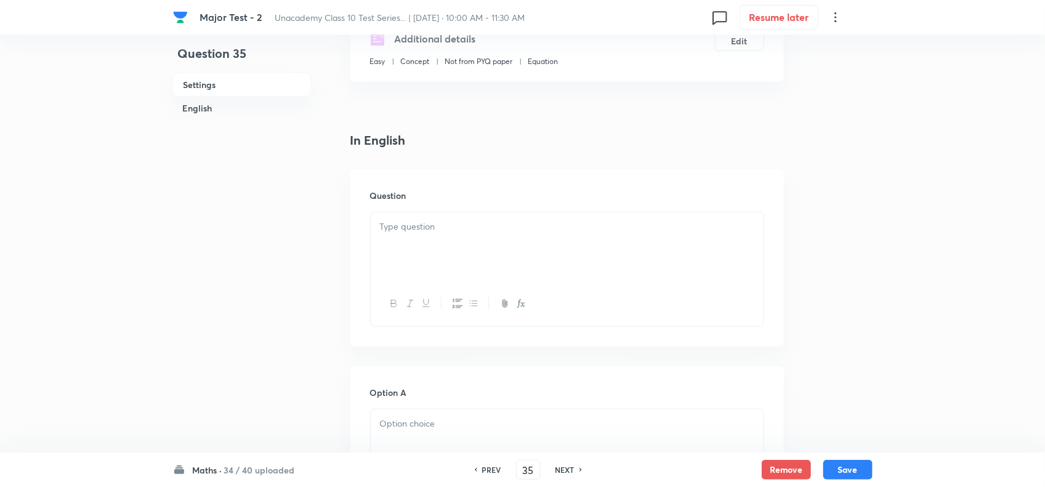
click at [429, 272] on div at bounding box center [567, 246] width 393 height 69
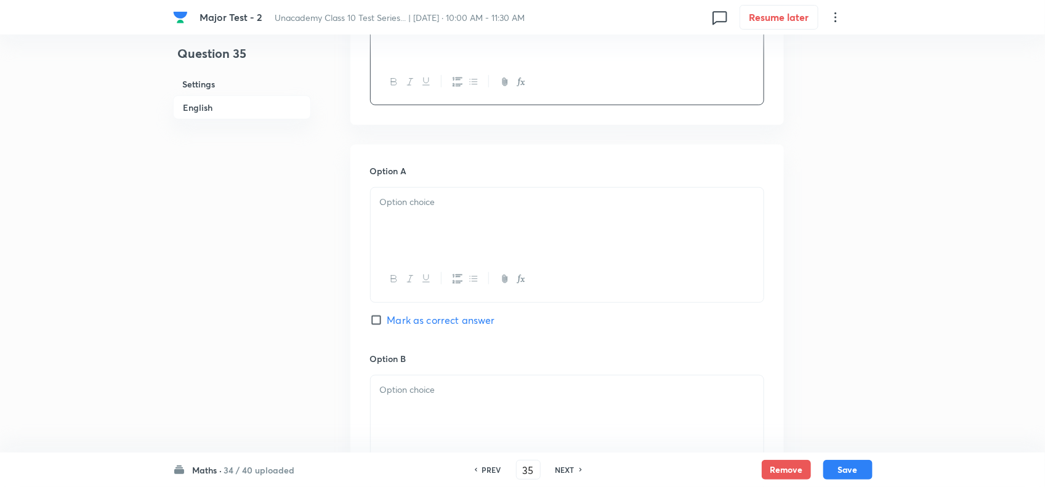
scroll to position [462, 0]
click at [405, 248] on div at bounding box center [567, 213] width 393 height 69
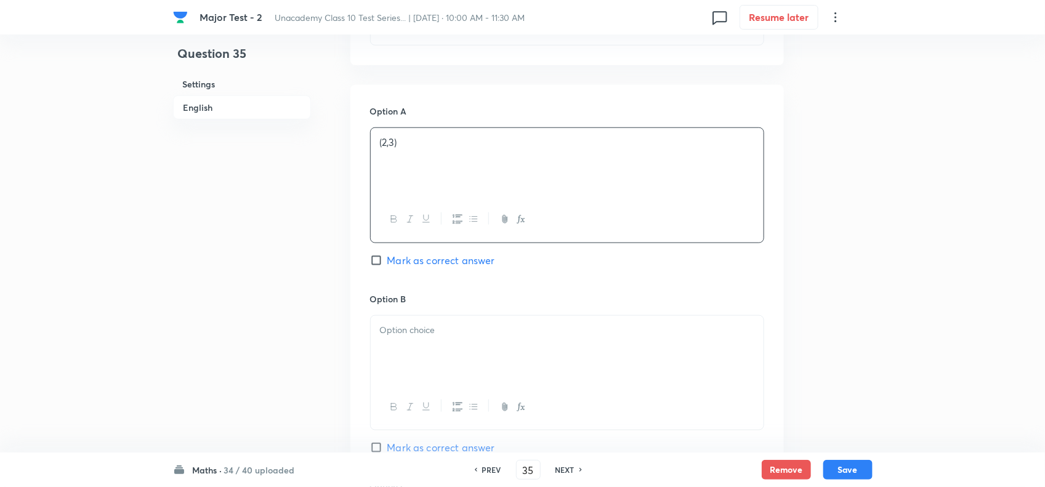
scroll to position [539, 0]
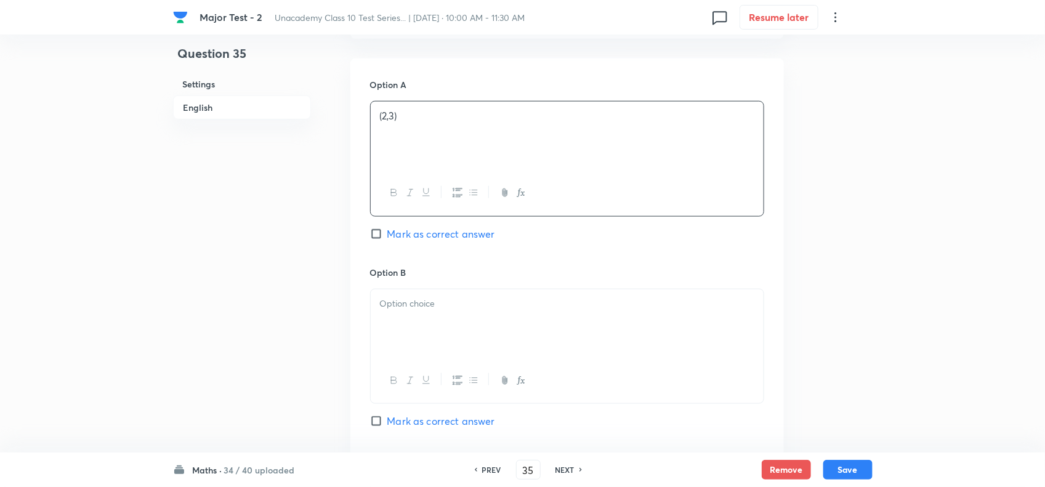
click at [406, 311] on p at bounding box center [567, 304] width 374 height 14
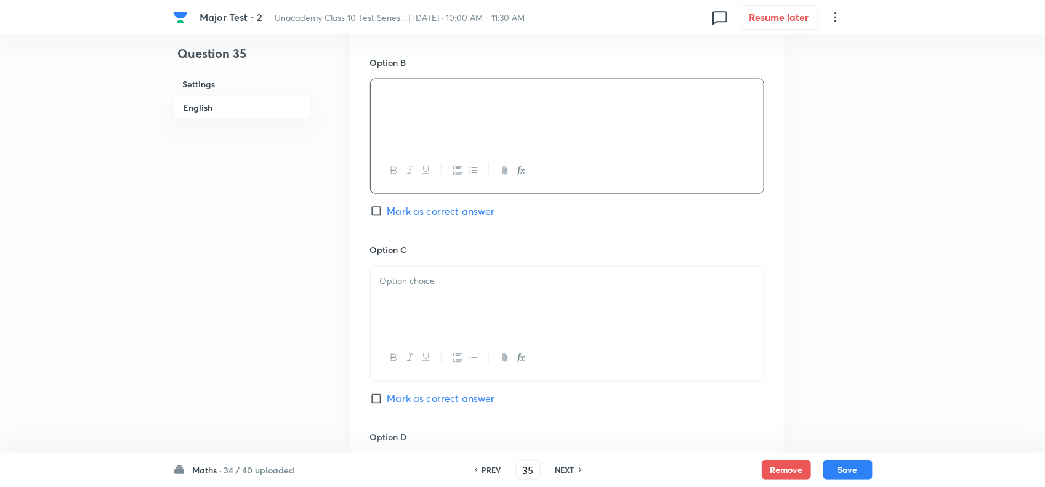
scroll to position [770, 0]
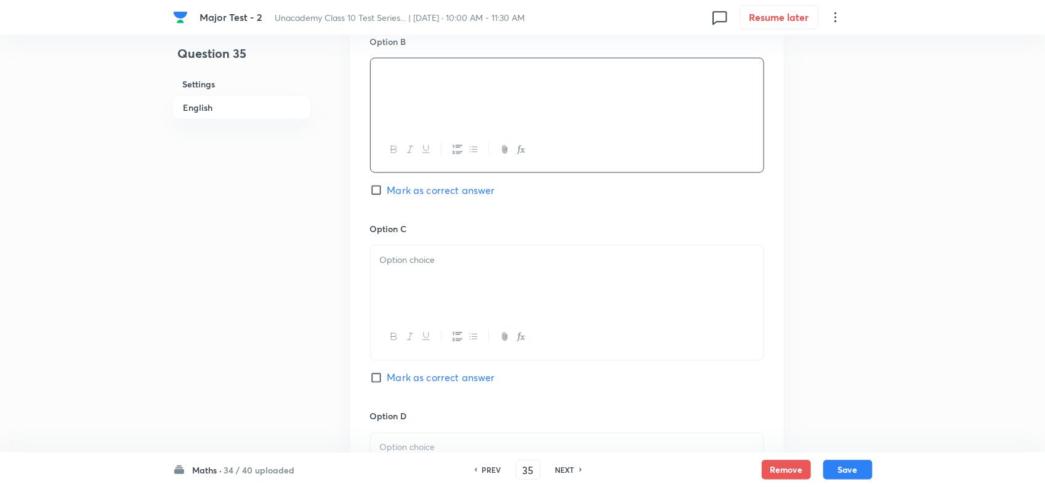
click at [433, 201] on div "Option B Mark as correct answer" at bounding box center [567, 128] width 394 height 187
click at [433, 198] on span "Mark as correct answer" at bounding box center [441, 190] width 108 height 15
click at [387, 196] on input "Mark as correct answer" at bounding box center [378, 190] width 17 height 12
click at [419, 303] on div at bounding box center [567, 280] width 393 height 69
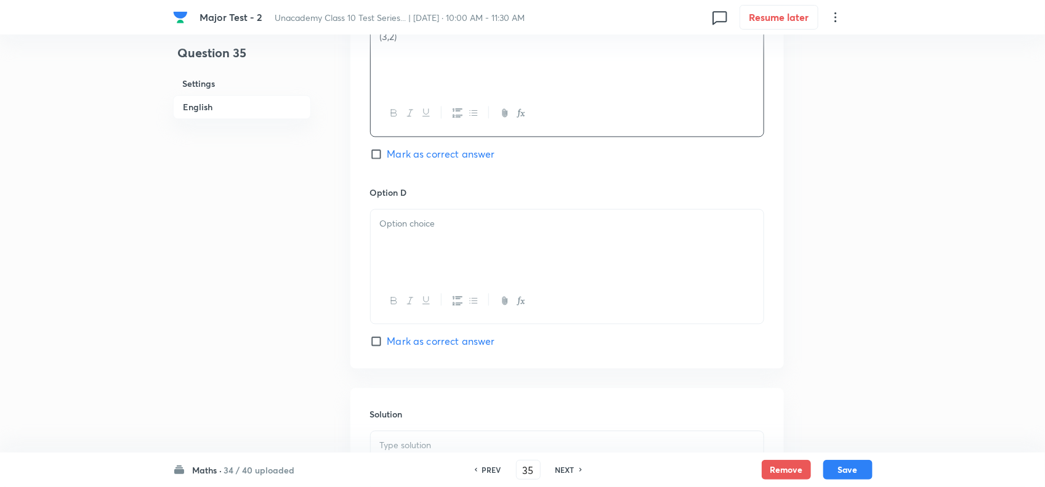
scroll to position [1001, 0]
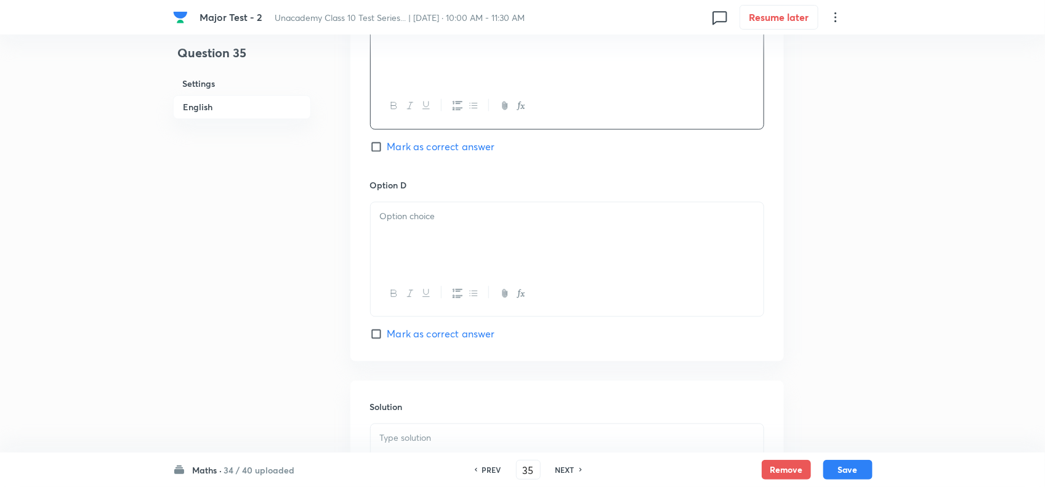
click at [439, 272] on div at bounding box center [567, 237] width 393 height 69
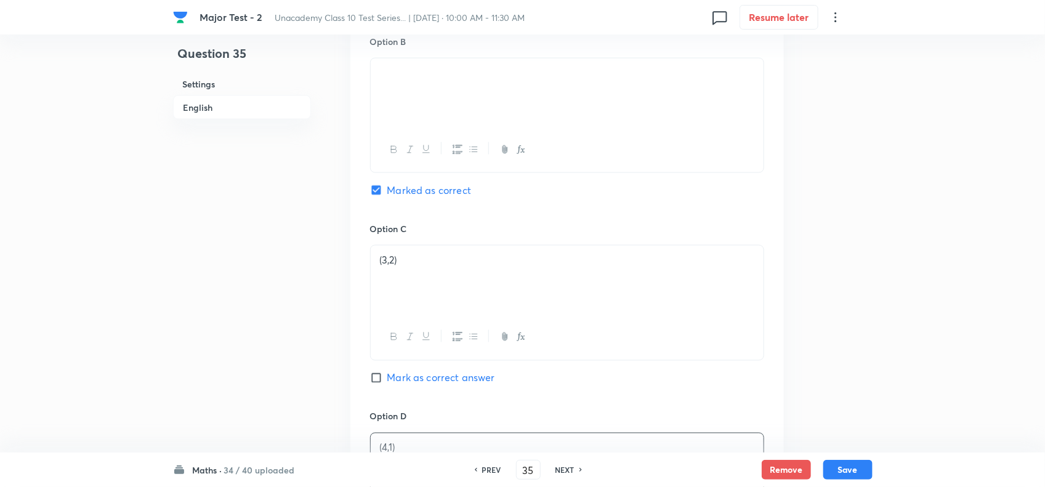
scroll to position [693, 0]
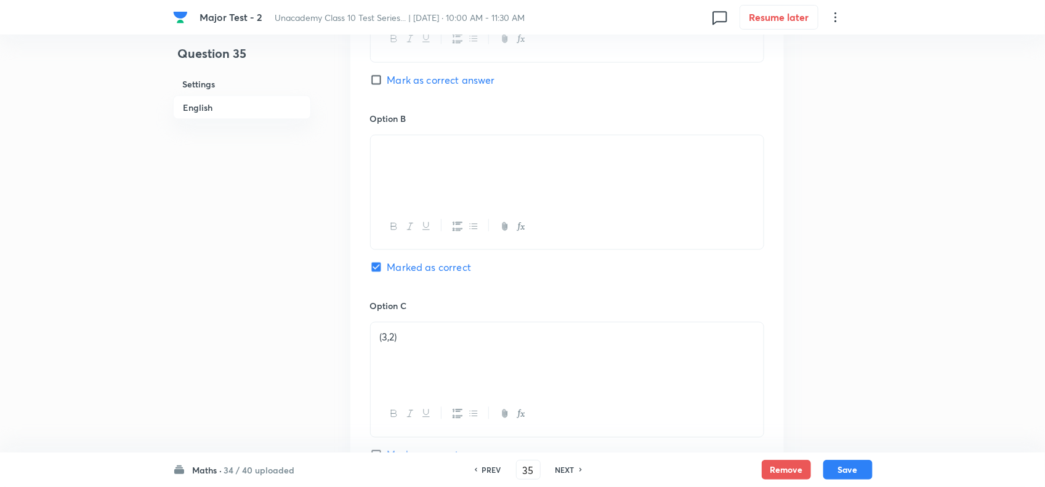
click at [435, 157] on p at bounding box center [567, 150] width 374 height 14
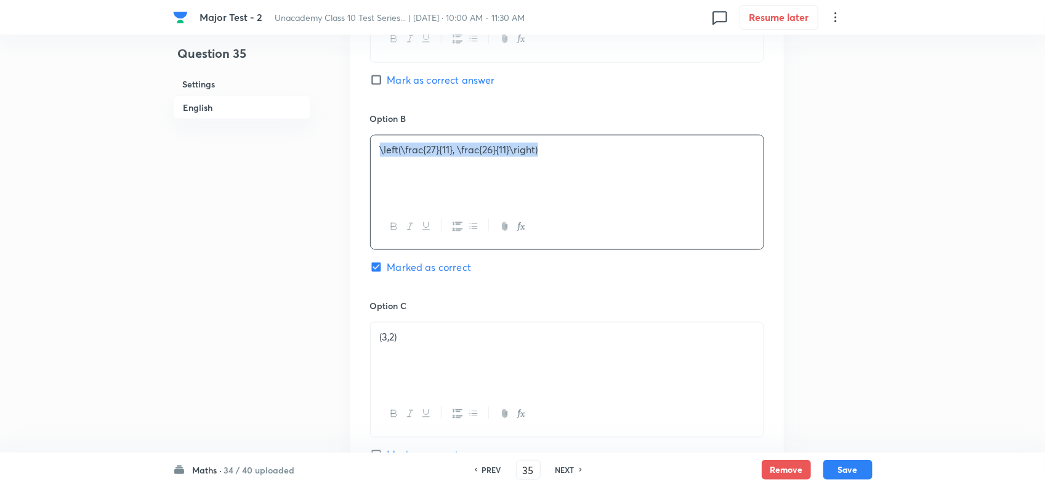
drag, startPoint x: 550, startPoint y: 162, endPoint x: 198, endPoint y: 160, distance: 351.7
click at [198, 160] on div "Question 35 Settings English Settings Type Single choice correct 4 options + 2 …" at bounding box center [523, 141] width 700 height 1550
click at [518, 232] on icon "button" at bounding box center [521, 227] width 10 height 10
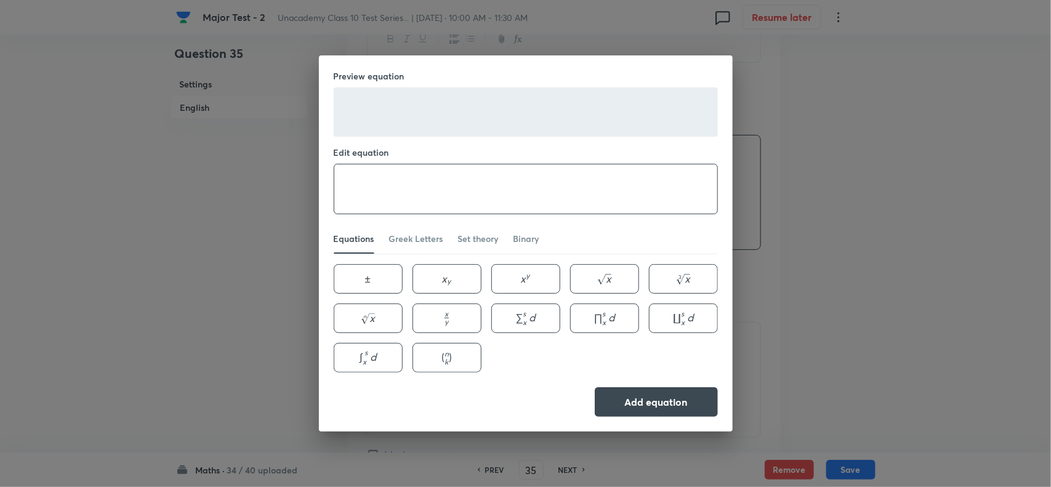
click at [436, 185] on textarea at bounding box center [525, 188] width 383 height 49
paste textarea "\left(\frac{27}{11}, \frac{26}{11}\right)"
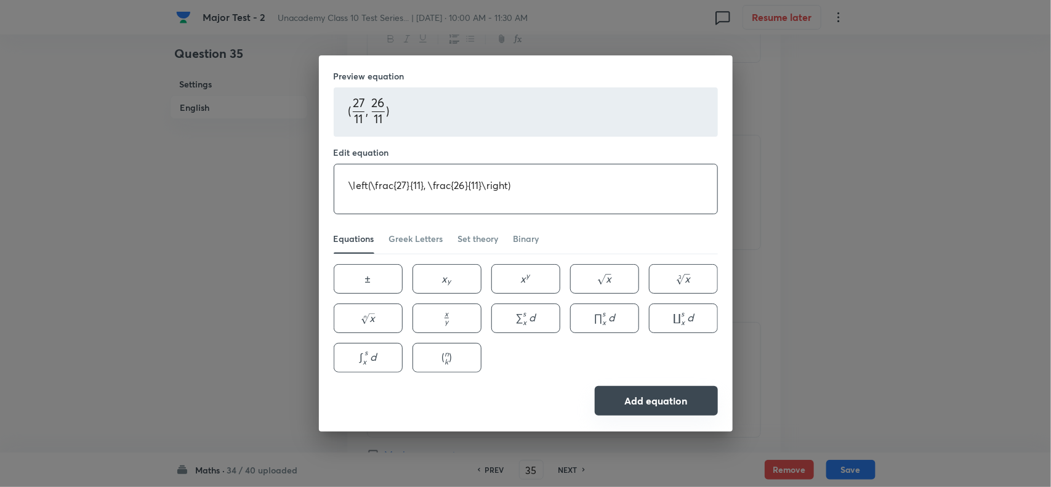
click at [664, 392] on button "Add equation" at bounding box center [656, 401] width 123 height 30
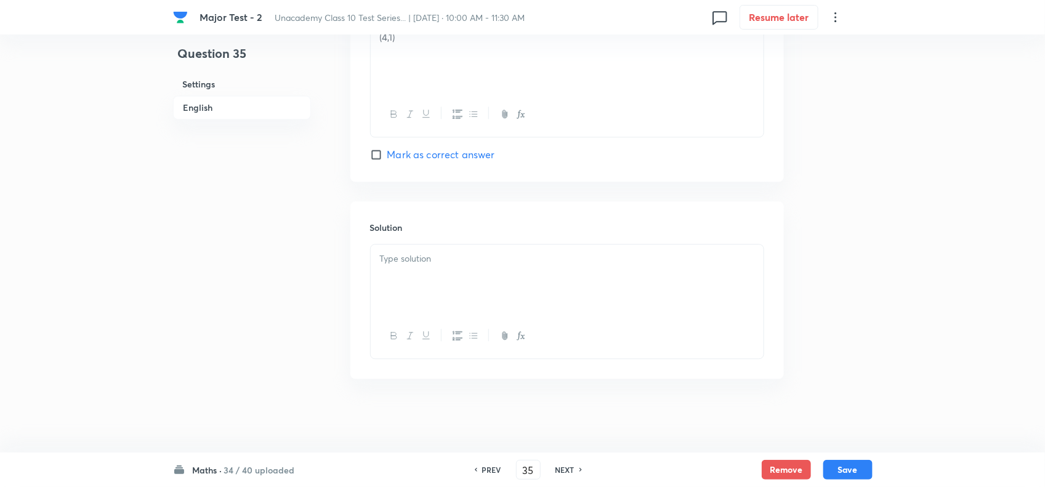
scroll to position [1202, 0]
click at [546, 303] on div at bounding box center [567, 279] width 393 height 69
drag, startPoint x: 833, startPoint y: 466, endPoint x: 849, endPoint y: 472, distance: 17.4
click at [835, 467] on button "Save" at bounding box center [847, 469] width 49 height 20
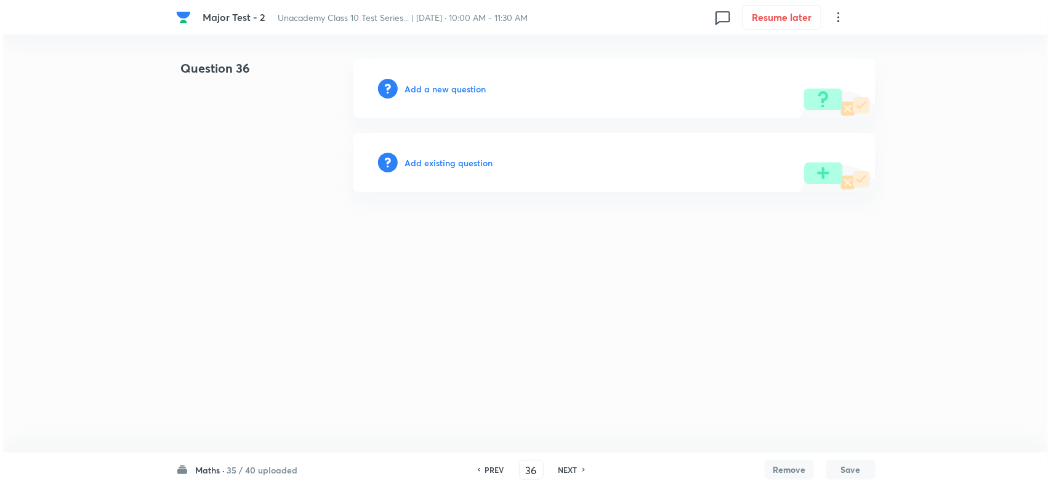
scroll to position [0, 0]
click at [411, 91] on h6 "Add a new question" at bounding box center [445, 89] width 81 height 13
click at [441, 90] on h6 "Choose a question type" at bounding box center [452, 89] width 95 height 13
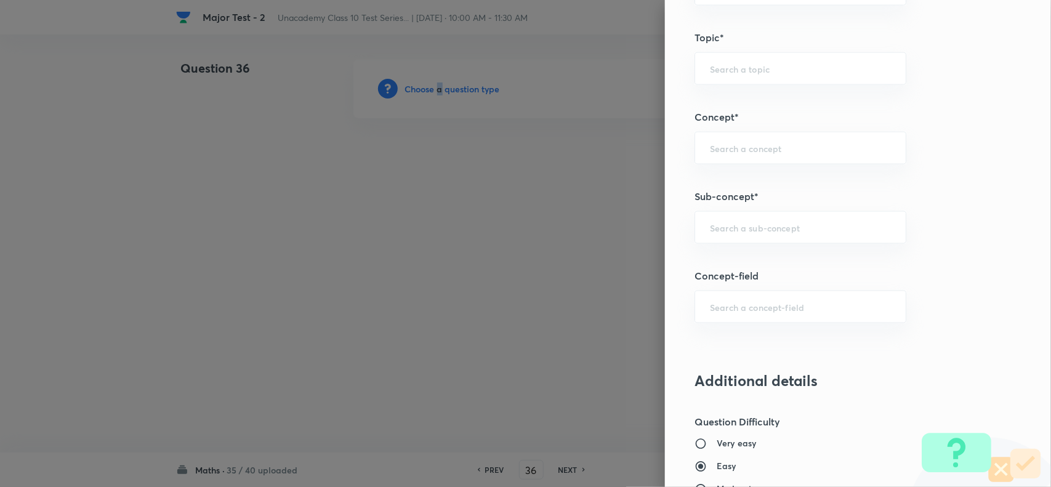
scroll to position [693, 0]
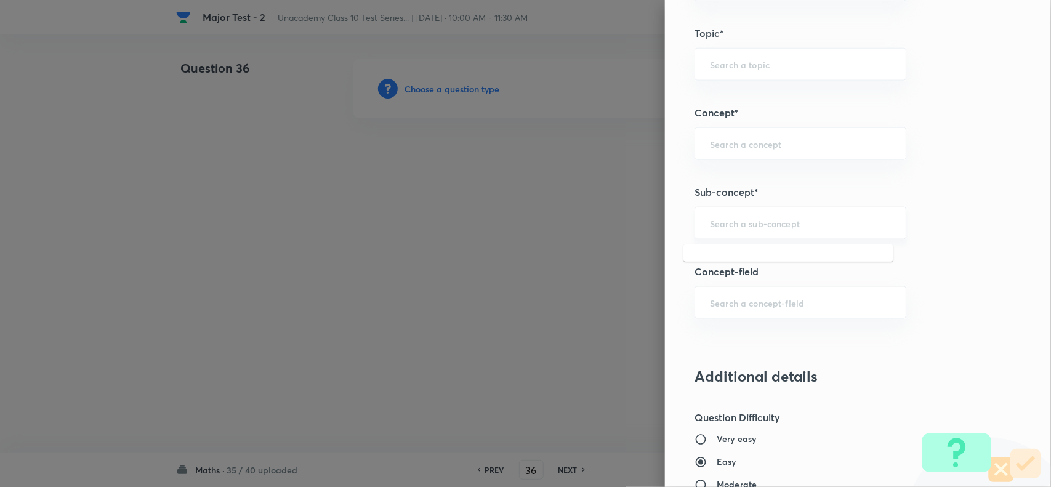
click at [726, 229] on input "text" at bounding box center [800, 223] width 181 height 12
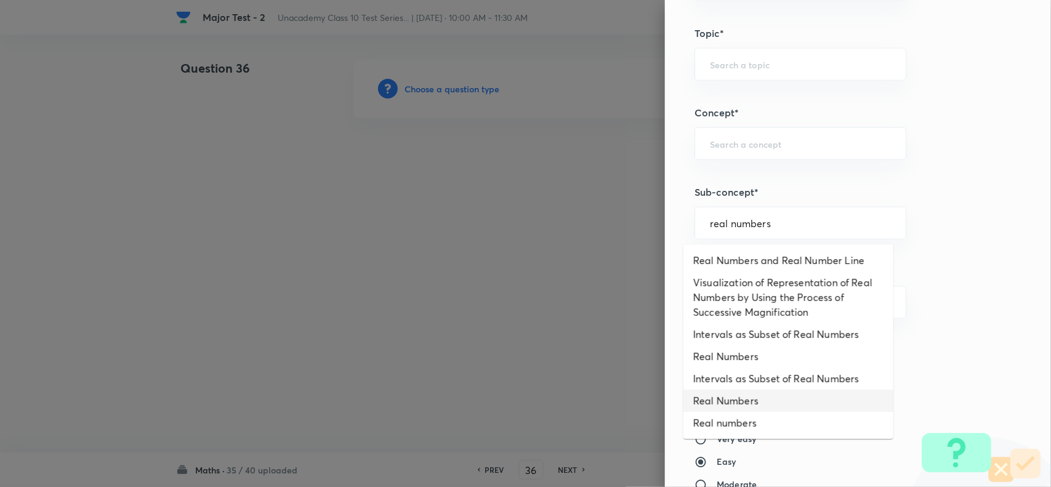
click at [746, 395] on li "Real Numbers" at bounding box center [789, 401] width 210 height 22
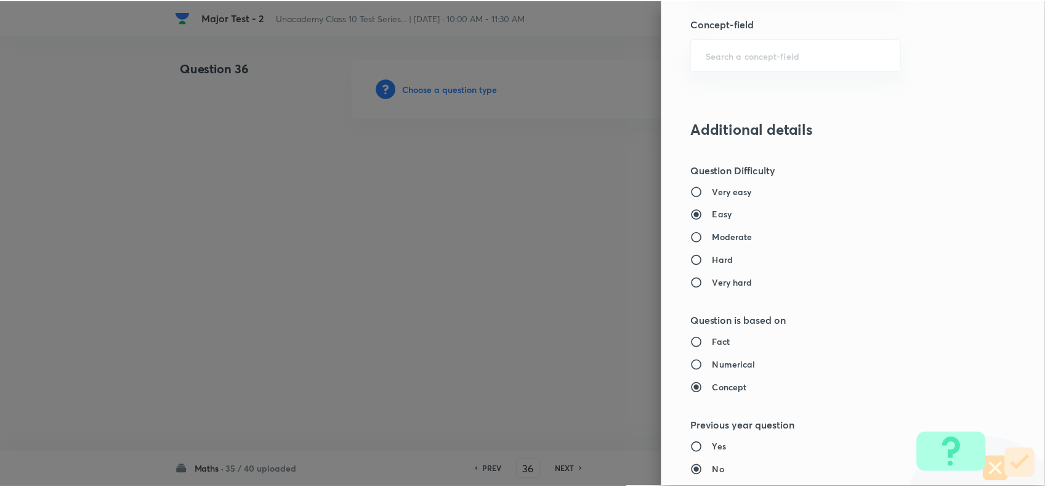
scroll to position [1276, 0]
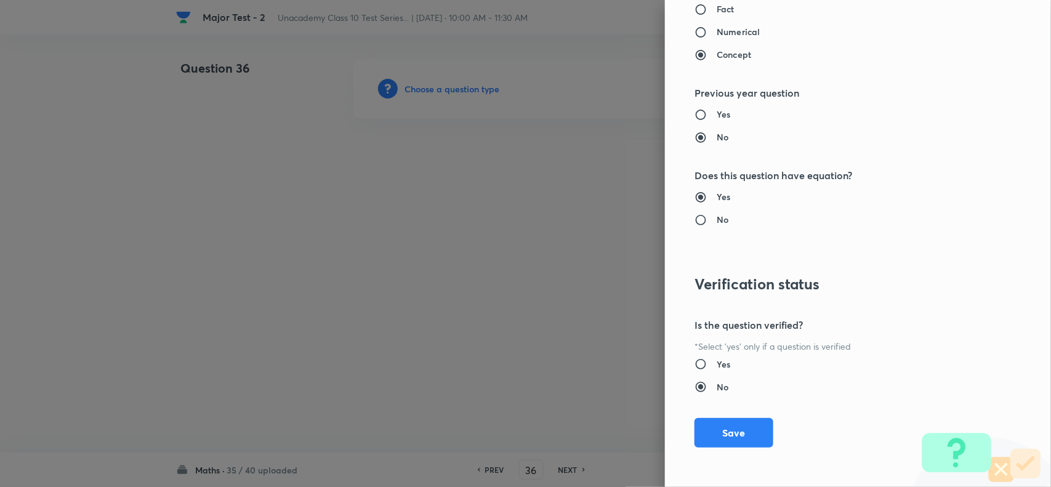
click at [724, 432] on button "Save" at bounding box center [734, 433] width 79 height 30
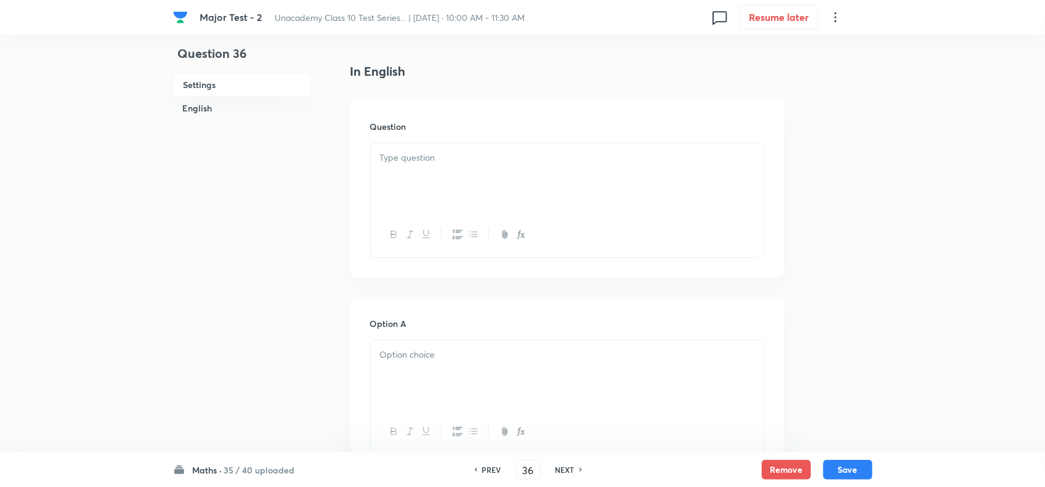
scroll to position [308, 0]
click at [432, 157] on p at bounding box center [567, 150] width 374 height 14
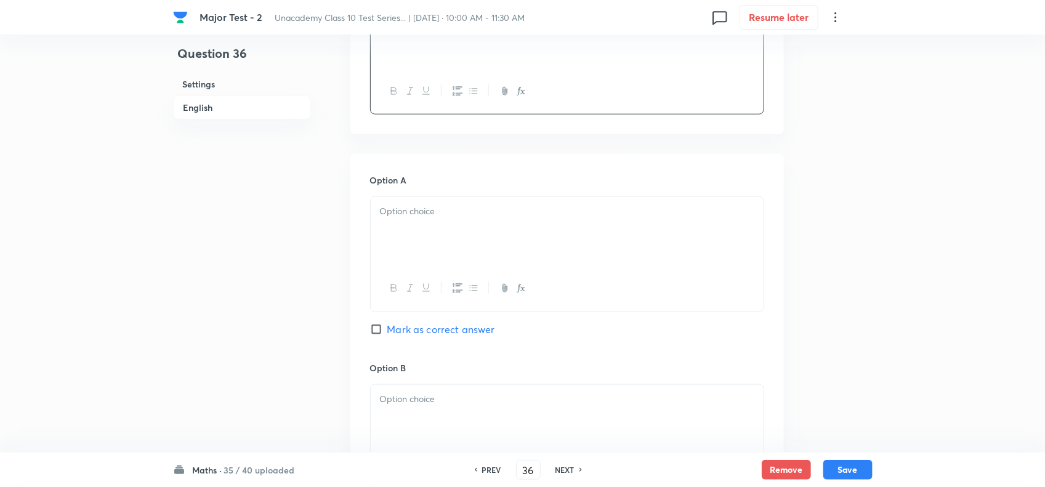
scroll to position [462, 0]
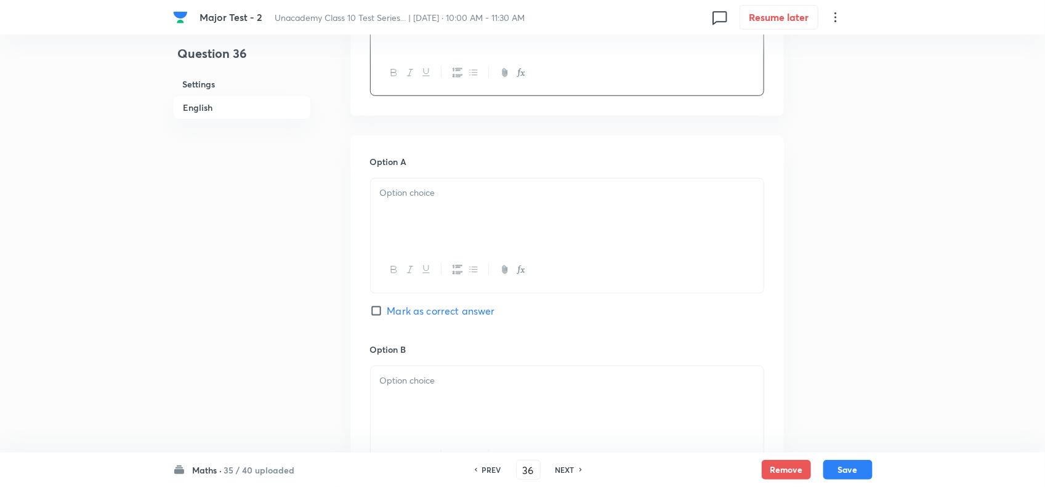
click at [416, 200] on p at bounding box center [567, 193] width 374 height 14
click at [406, 318] on span "Mark as correct answer" at bounding box center [441, 311] width 108 height 15
click at [387, 317] on input "Mark as correct answer" at bounding box center [378, 311] width 17 height 12
click at [418, 388] on p at bounding box center [567, 381] width 374 height 14
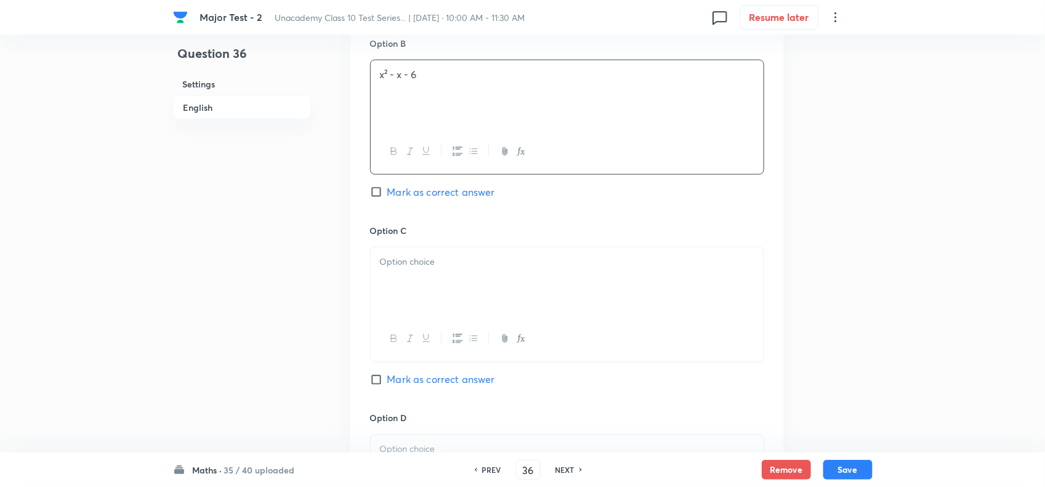
scroll to position [770, 0]
click at [427, 297] on div at bounding box center [567, 280] width 393 height 69
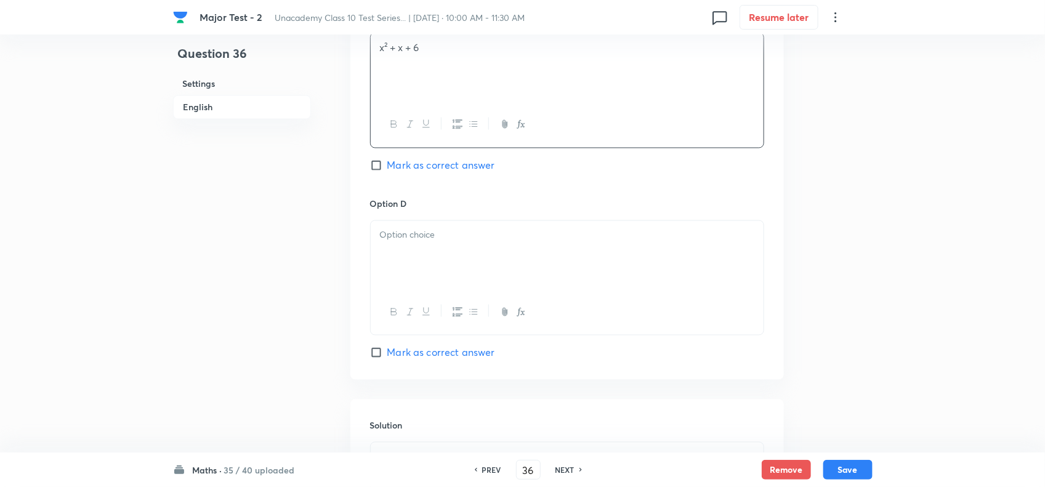
scroll to position [1001, 0]
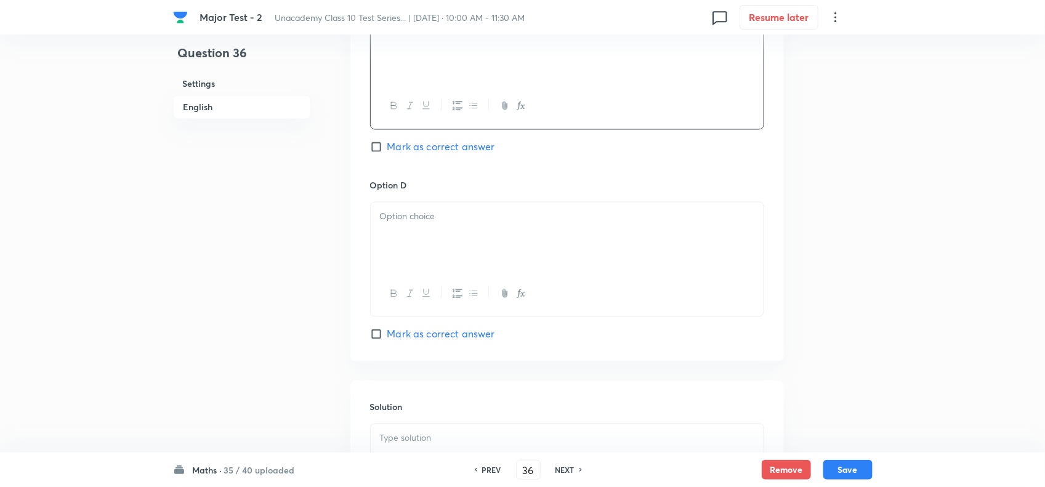
click at [455, 266] on div at bounding box center [567, 237] width 393 height 69
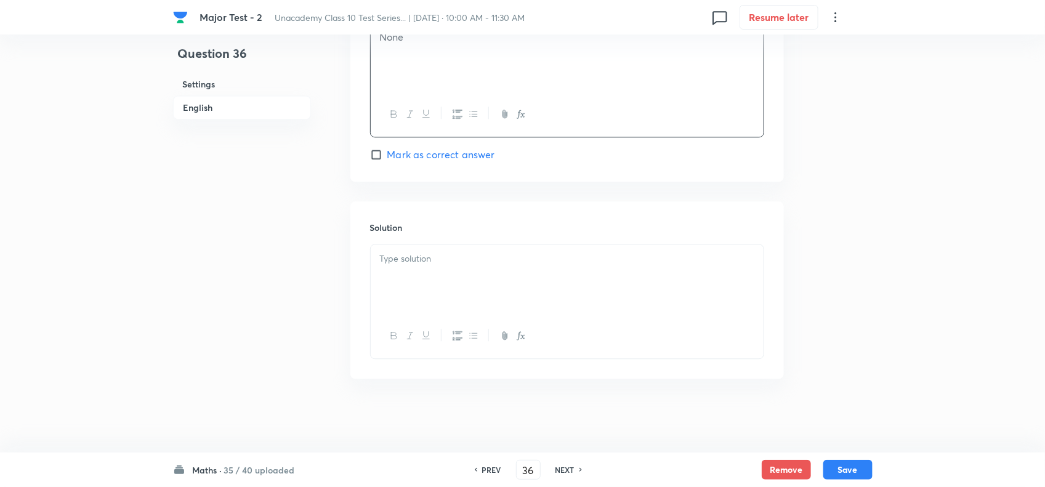
scroll to position [1202, 0]
click at [455, 266] on div at bounding box center [567, 279] width 393 height 69
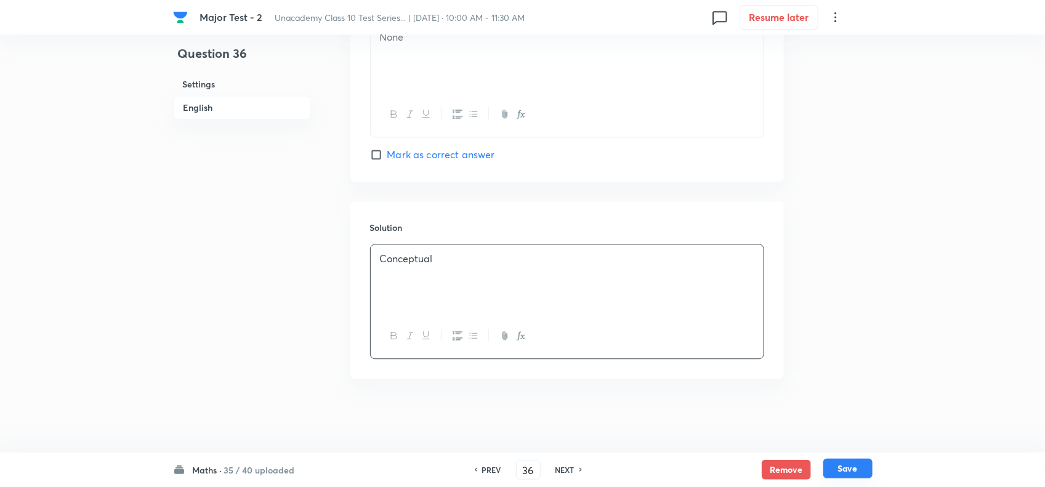
click at [839, 467] on button "Save" at bounding box center [847, 469] width 49 height 20
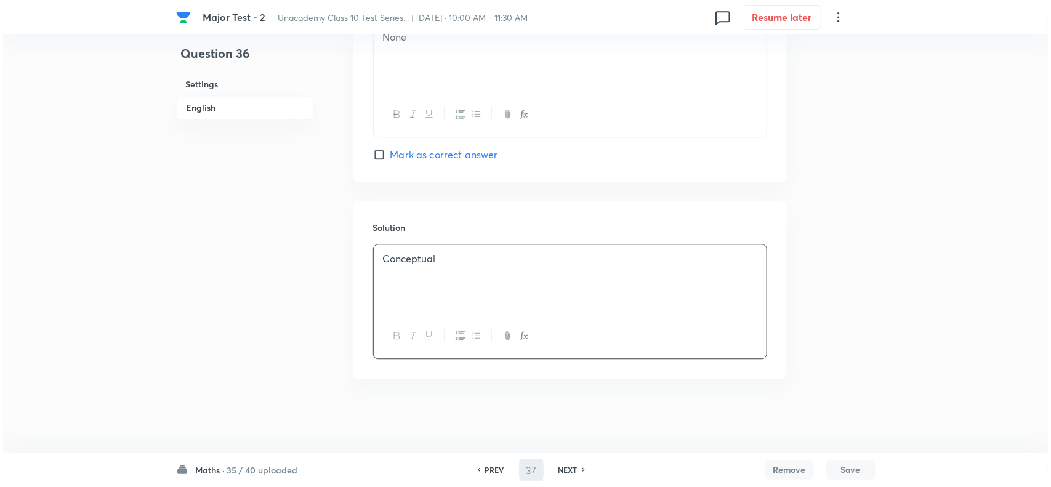
scroll to position [0, 0]
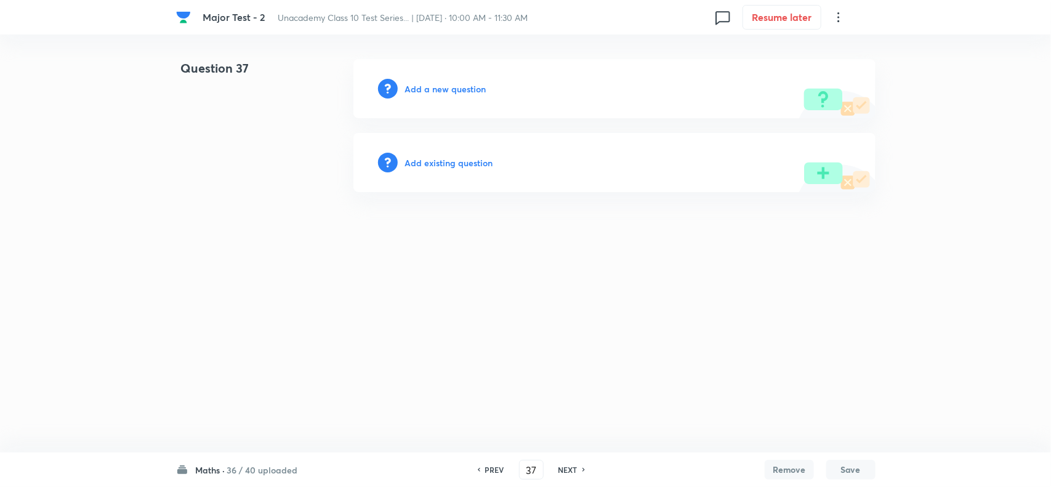
click at [453, 91] on h6 "Add a new question" at bounding box center [445, 89] width 81 height 13
click at [463, 88] on h6 "Choose a question type" at bounding box center [452, 89] width 95 height 13
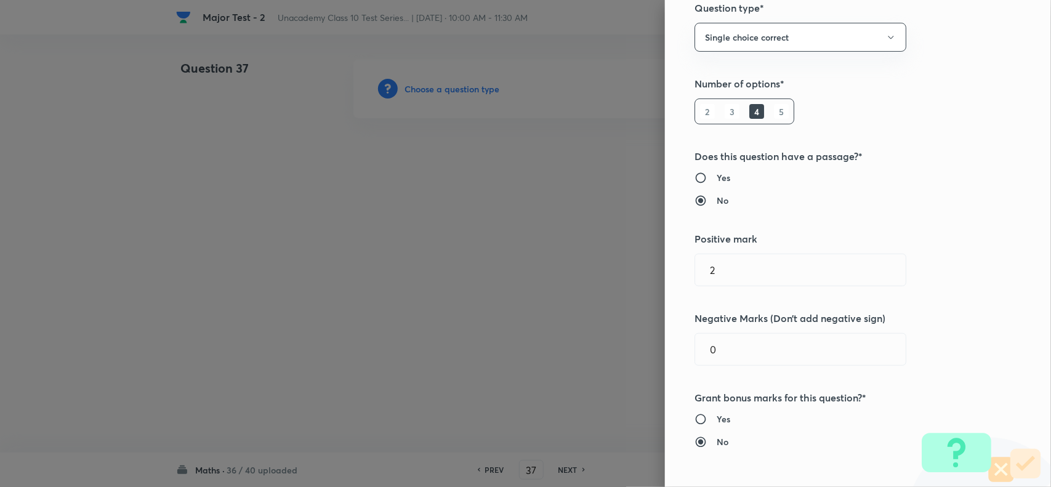
scroll to position [770, 0]
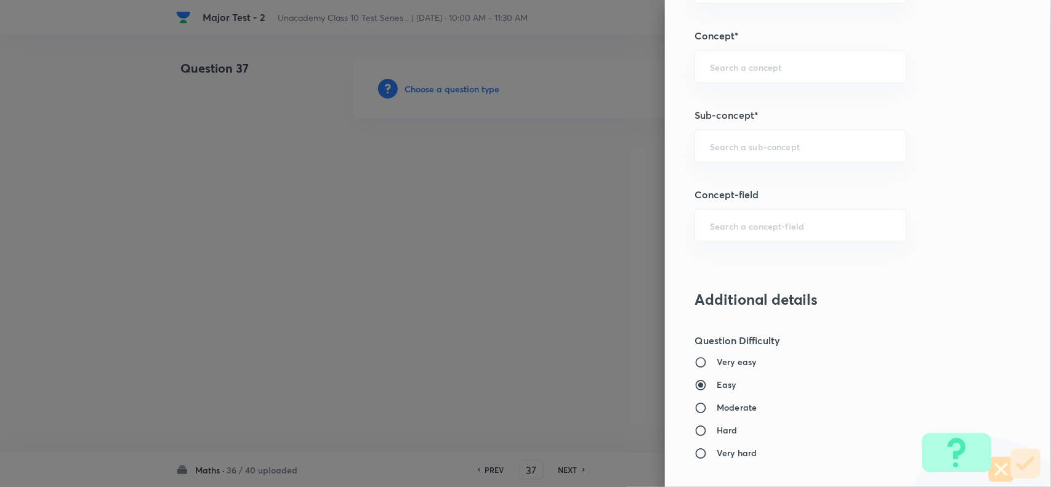
click at [766, 123] on h5 "Sub-concept*" at bounding box center [838, 115] width 286 height 15
click at [770, 144] on input "text" at bounding box center [800, 146] width 181 height 12
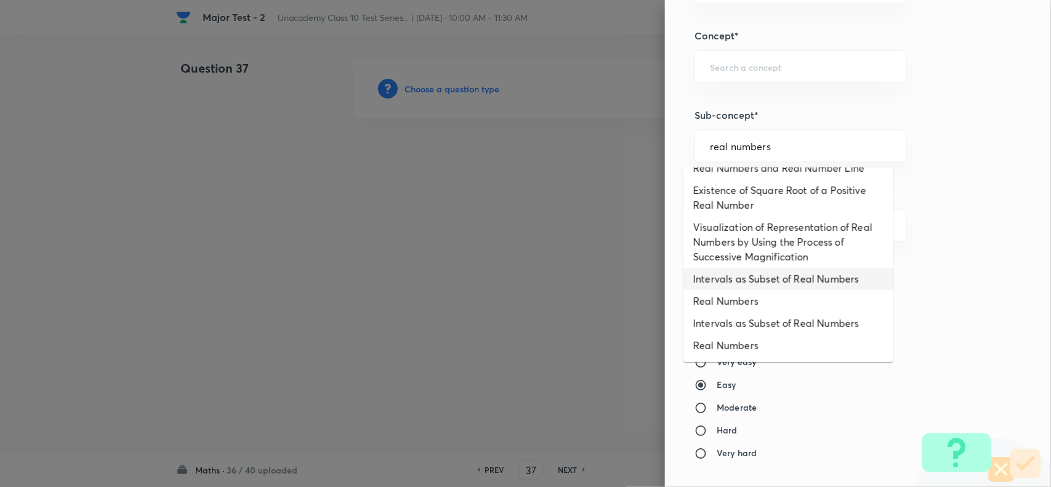
scroll to position [140, 0]
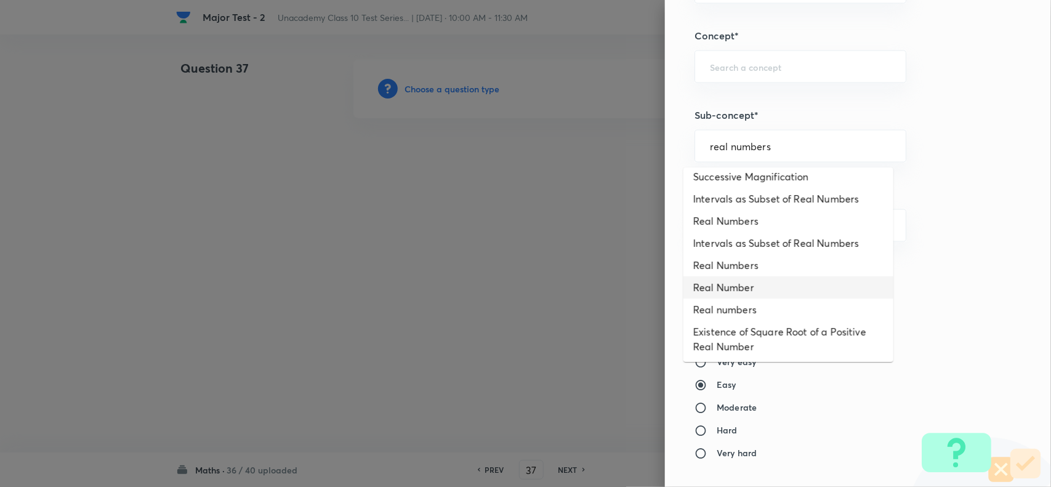
click at [753, 285] on li "Real Number" at bounding box center [789, 288] width 210 height 22
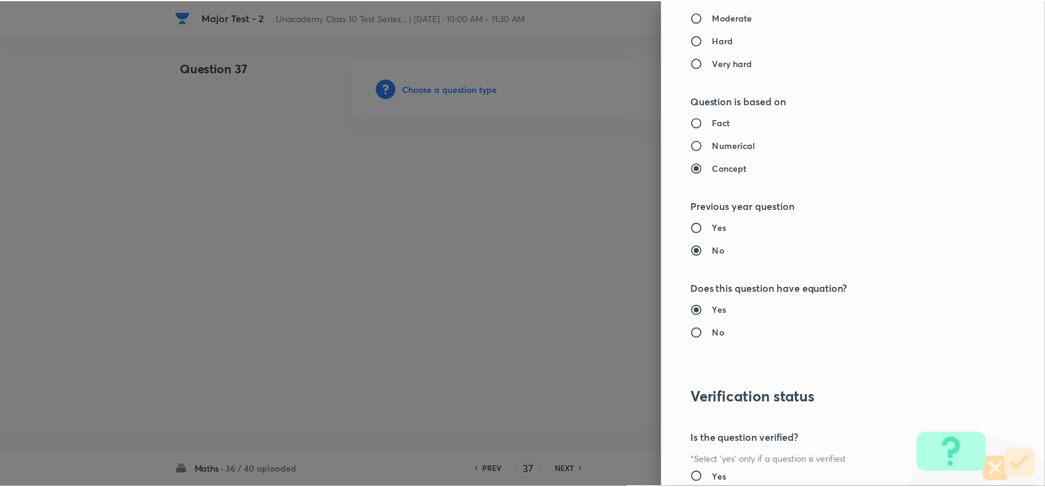
scroll to position [1276, 0]
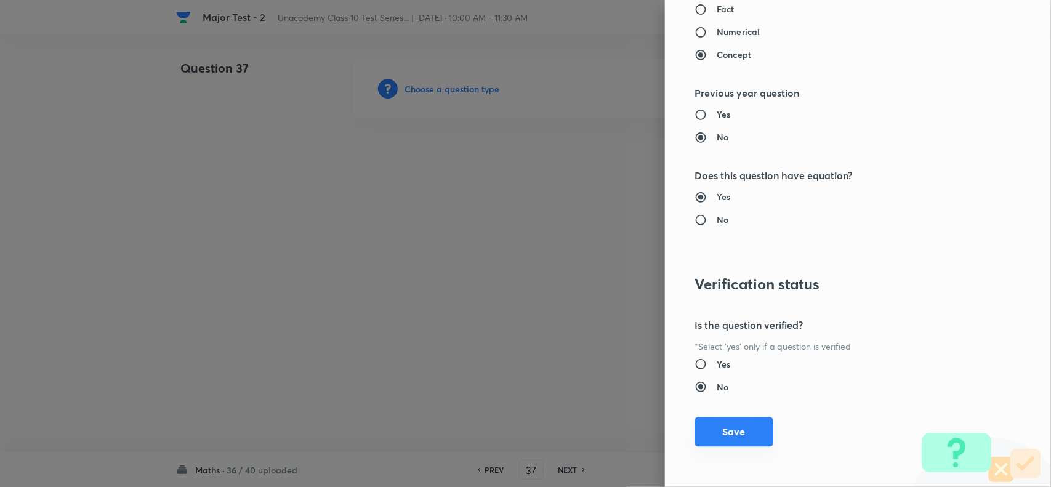
click at [740, 440] on button "Save" at bounding box center [734, 432] width 79 height 30
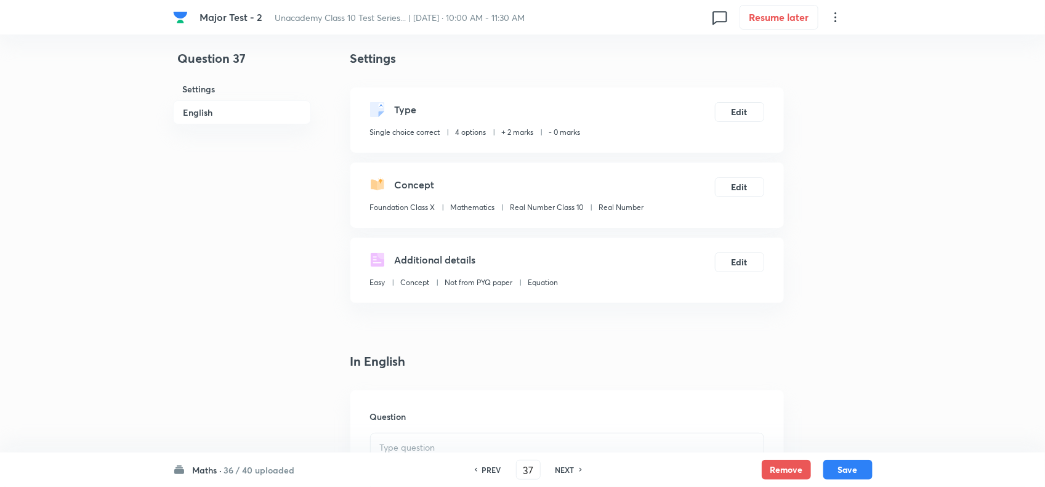
scroll to position [231, 0]
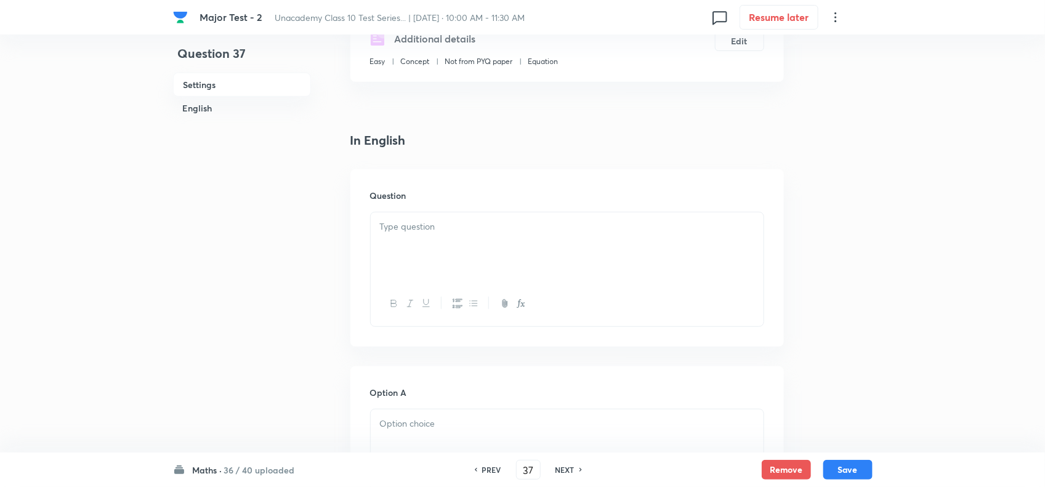
click at [448, 269] on div at bounding box center [567, 246] width 393 height 69
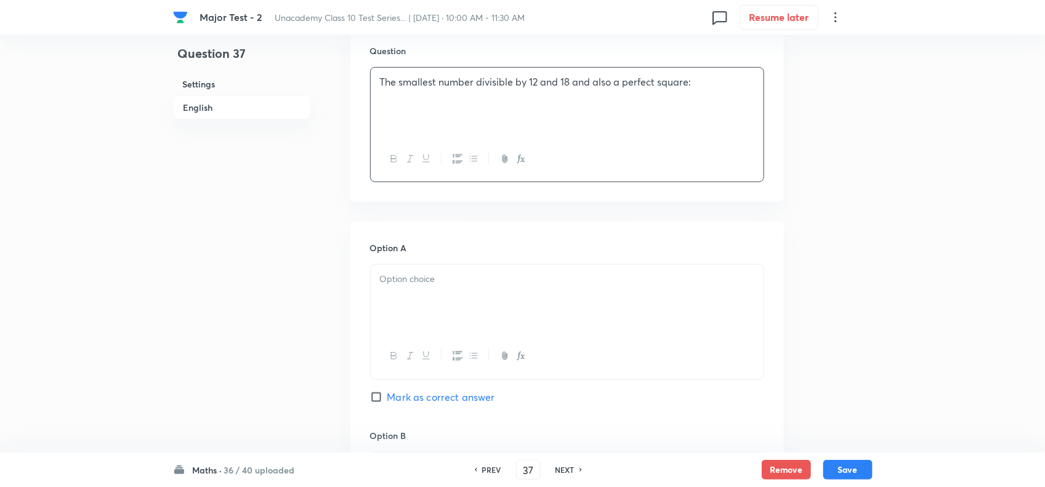
scroll to position [385, 0]
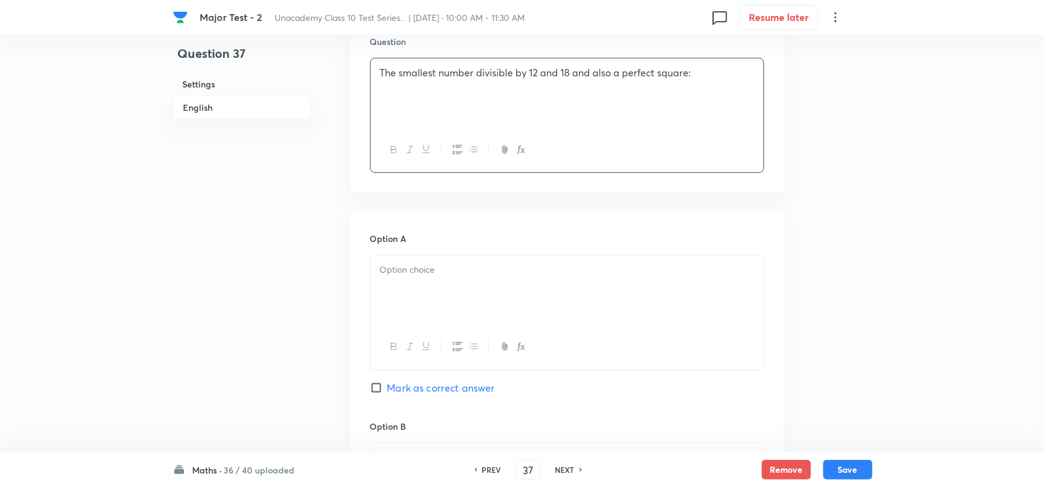
click at [413, 256] on div at bounding box center [567, 312] width 394 height 115
click at [425, 276] on p at bounding box center [567, 270] width 374 height 14
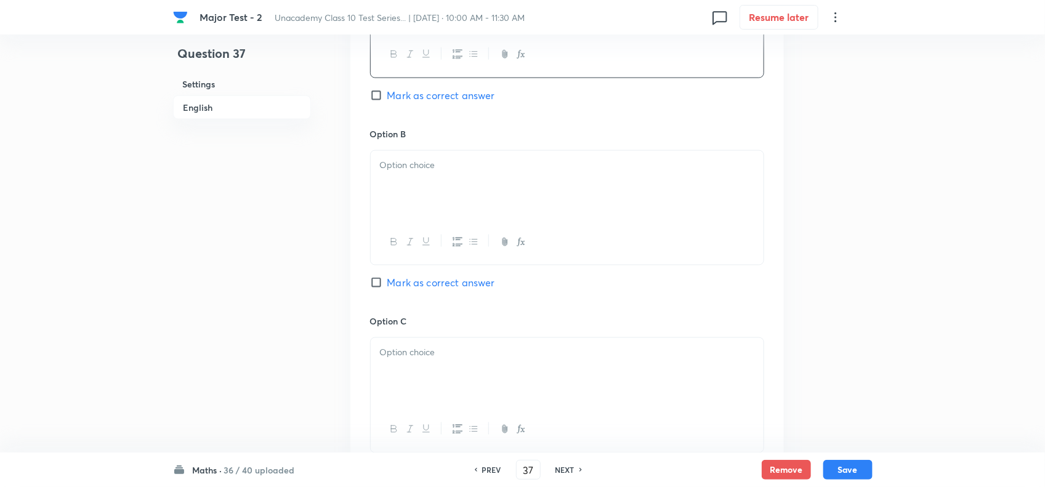
scroll to position [693, 0]
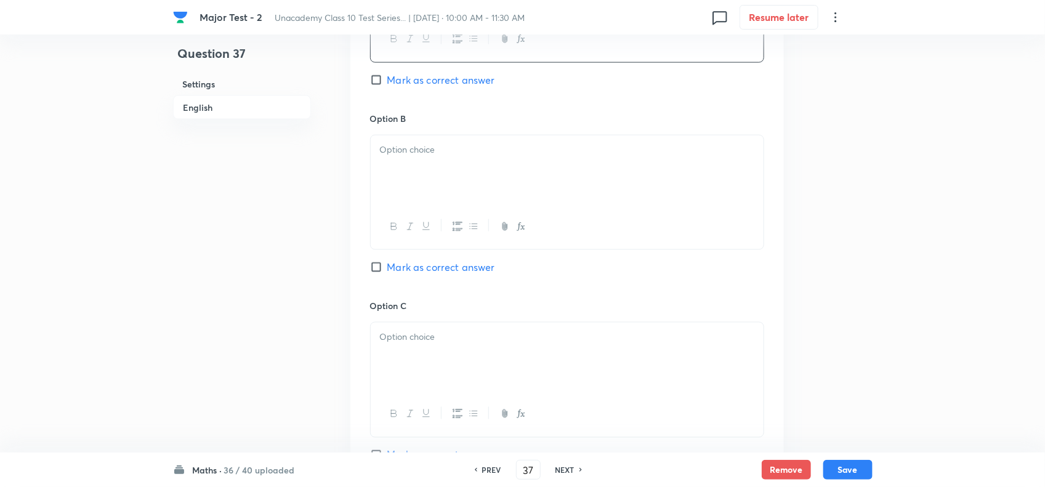
click at [406, 216] on div at bounding box center [567, 226] width 393 height 45
click at [406, 185] on div at bounding box center [567, 169] width 393 height 69
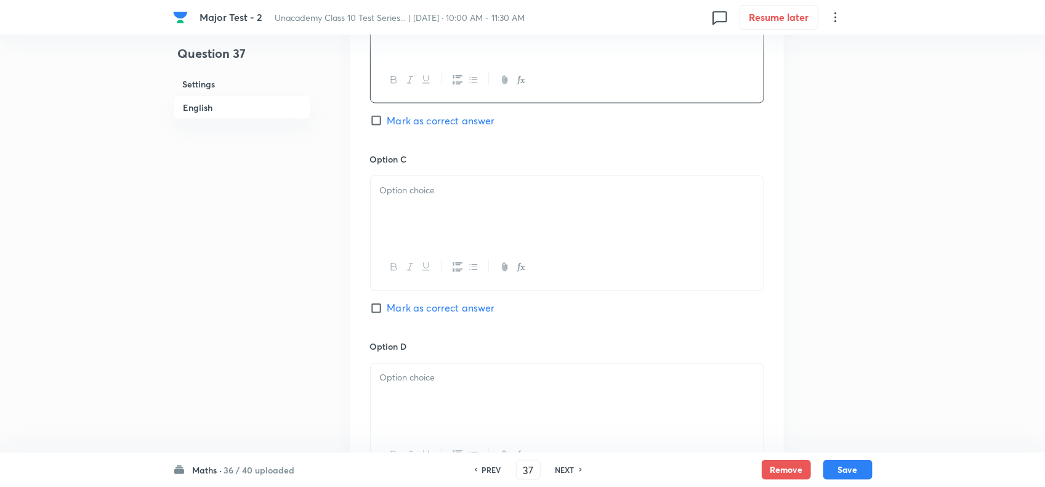
scroll to position [847, 0]
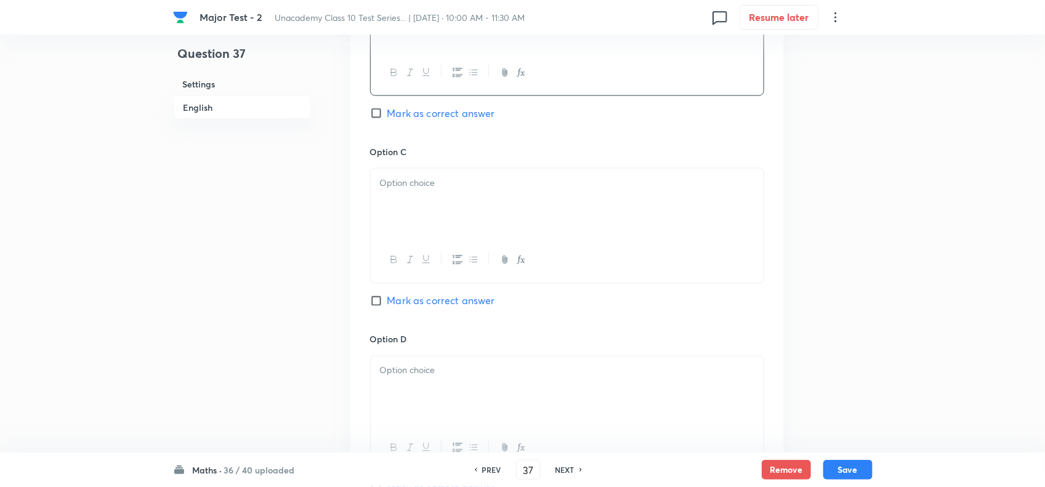
click at [419, 222] on div at bounding box center [567, 203] width 393 height 69
click at [423, 297] on span "Mark as correct answer" at bounding box center [441, 301] width 108 height 15
click at [387, 297] on input "Mark as correct answer" at bounding box center [378, 301] width 17 height 12
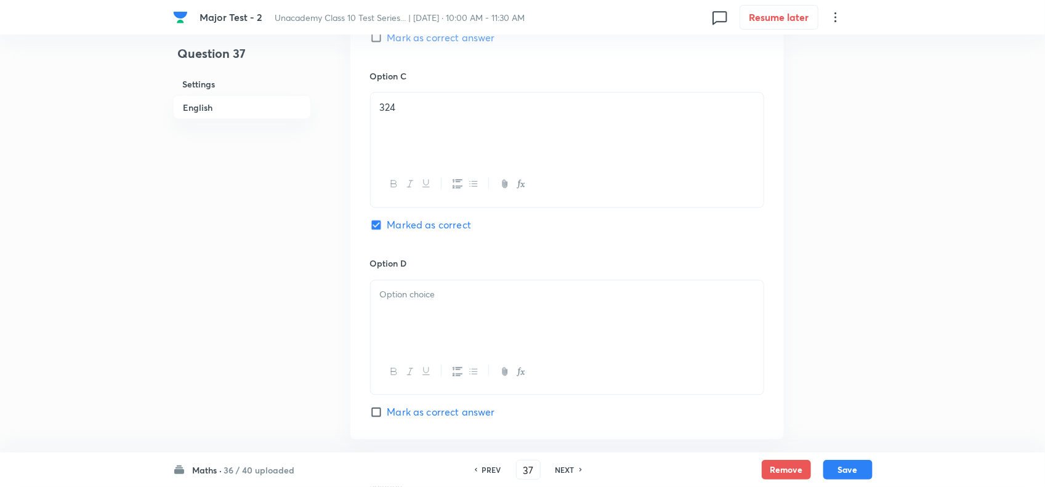
scroll to position [1078, 0]
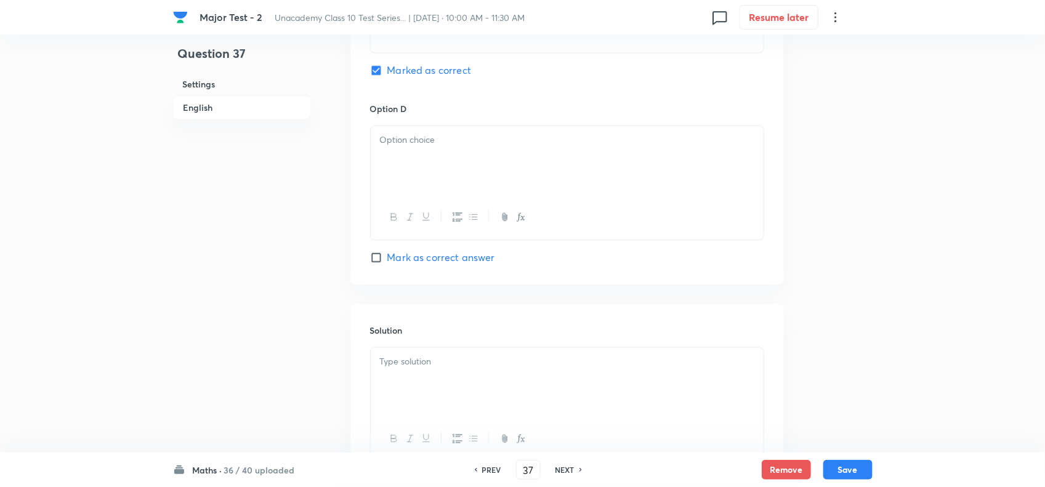
click at [425, 173] on div at bounding box center [567, 160] width 393 height 69
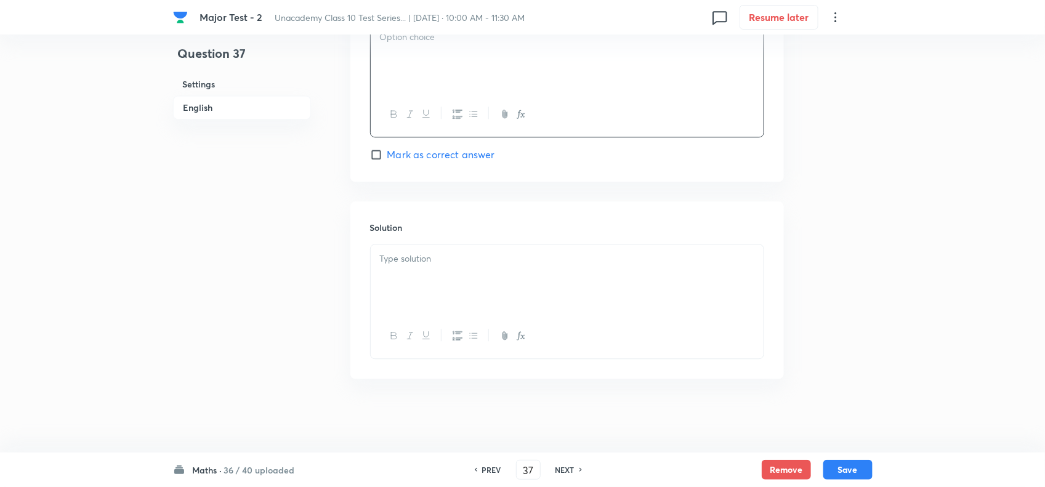
scroll to position [1109, 0]
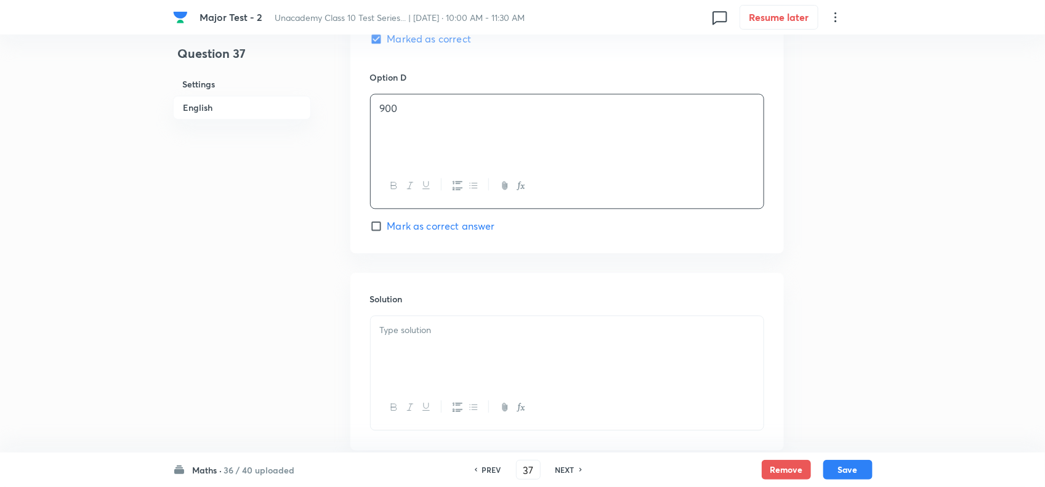
click at [491, 355] on div at bounding box center [567, 350] width 393 height 69
click at [863, 470] on button "Save" at bounding box center [847, 469] width 49 height 20
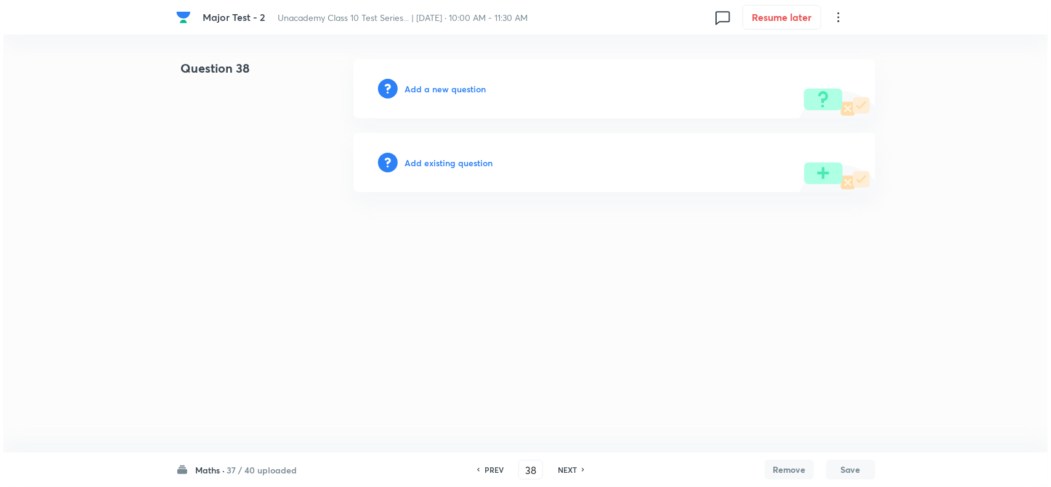
scroll to position [0, 0]
click at [439, 84] on h6 "Add a new question" at bounding box center [445, 89] width 81 height 13
click at [439, 84] on h6 "Choose a question type" at bounding box center [452, 89] width 95 height 13
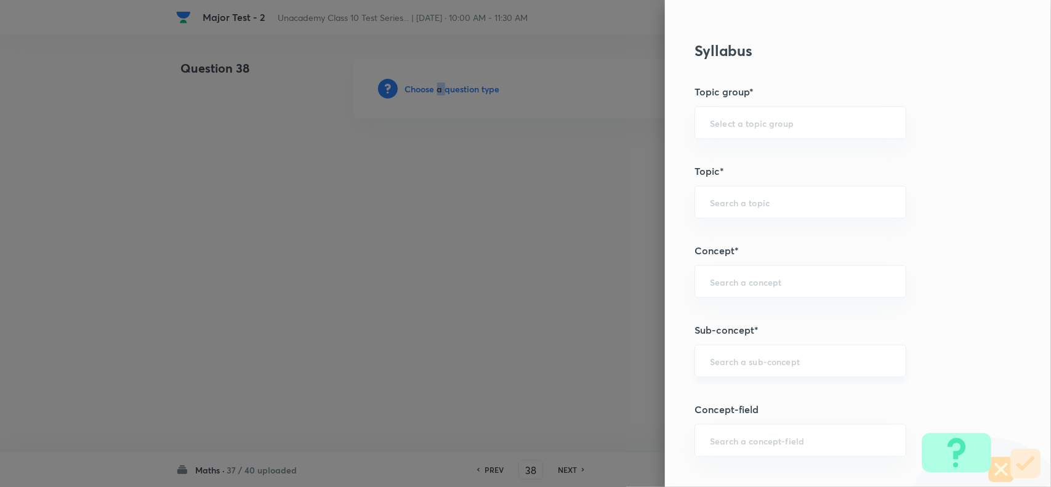
scroll to position [616, 0]
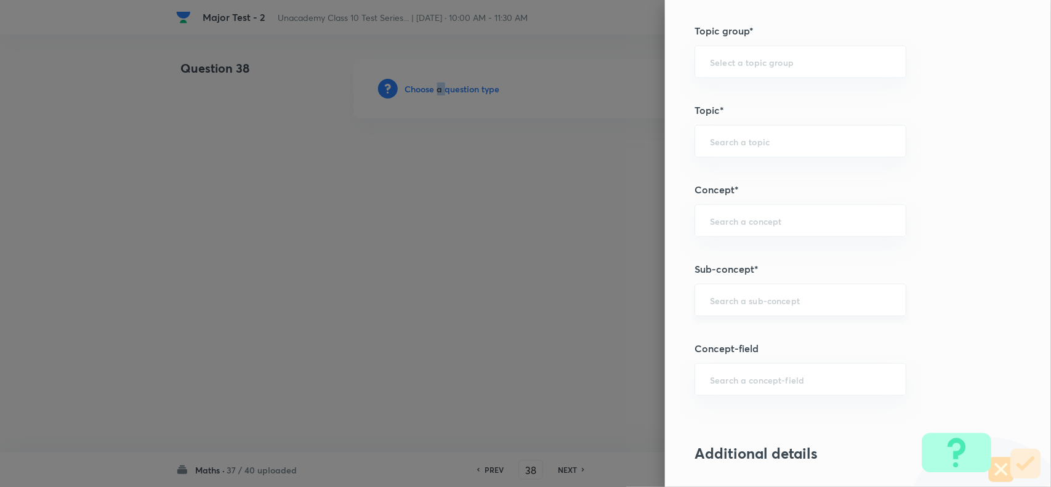
click at [727, 311] on div "​" at bounding box center [801, 300] width 212 height 33
click at [730, 302] on input "text" at bounding box center [800, 300] width 181 height 12
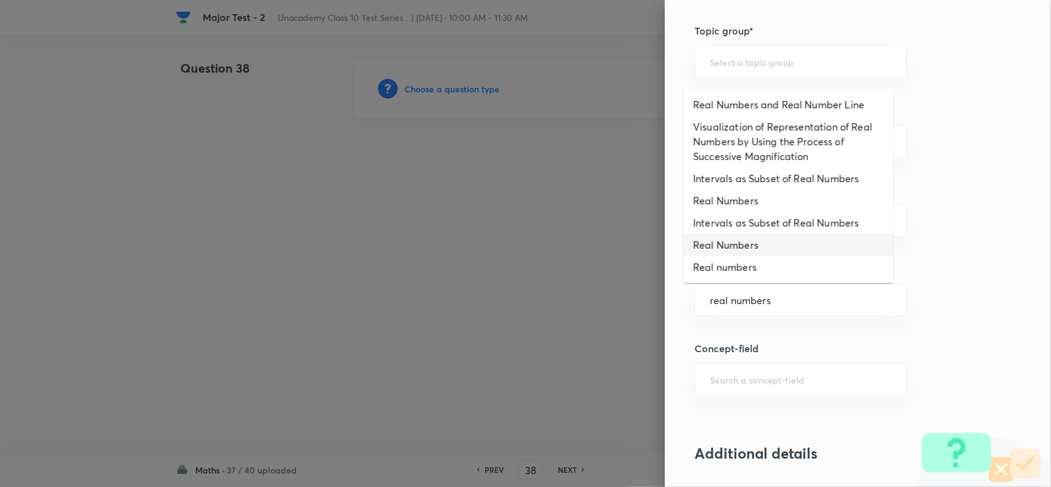
click at [724, 251] on li "Real Numbers" at bounding box center [789, 245] width 210 height 22
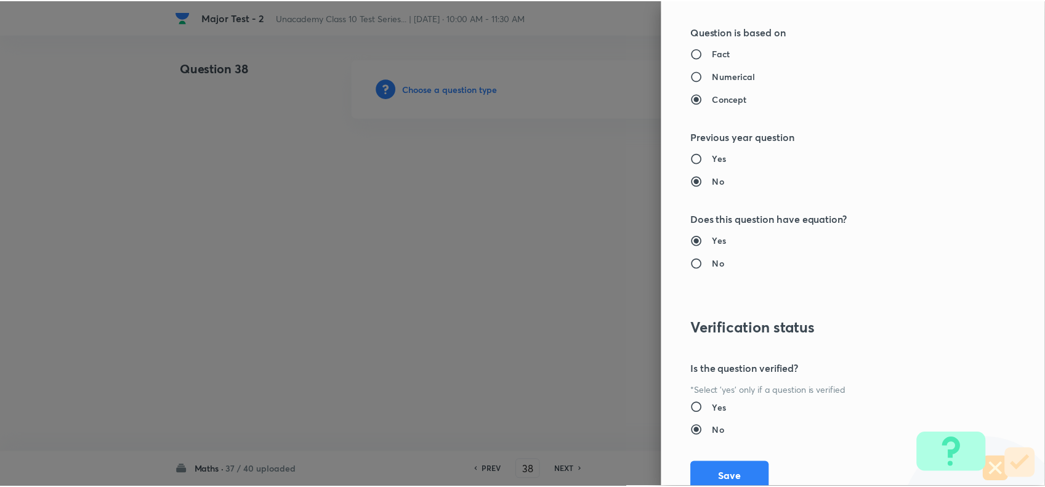
scroll to position [1232, 0]
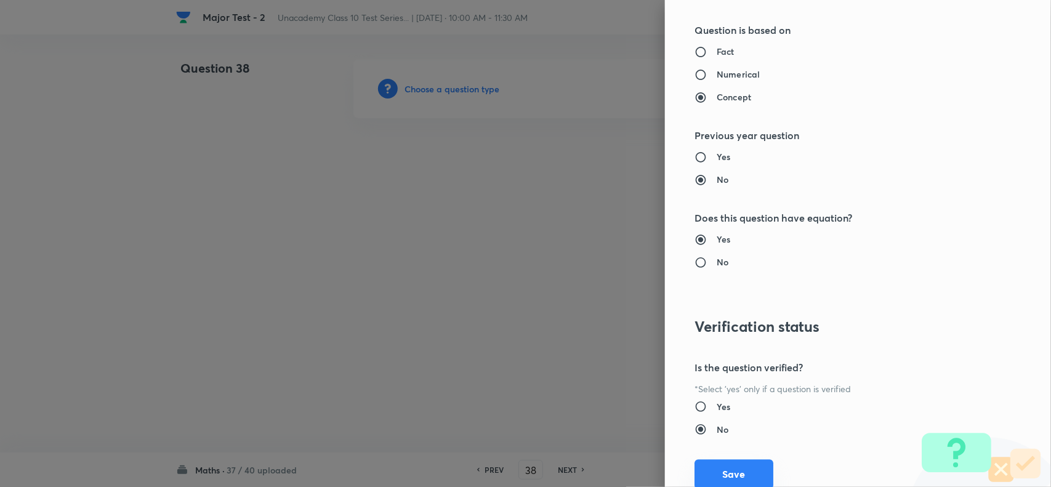
click at [724, 472] on button "Save" at bounding box center [734, 474] width 79 height 30
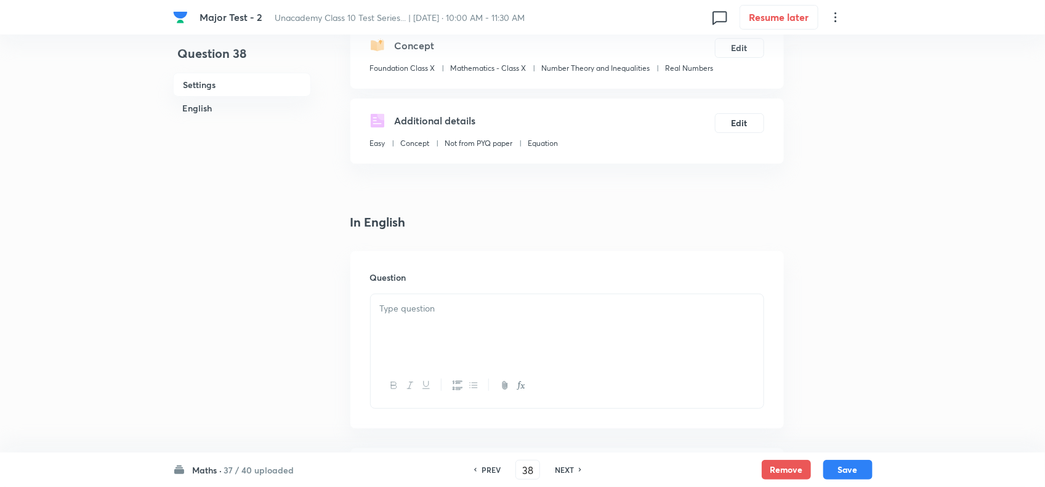
scroll to position [231, 0]
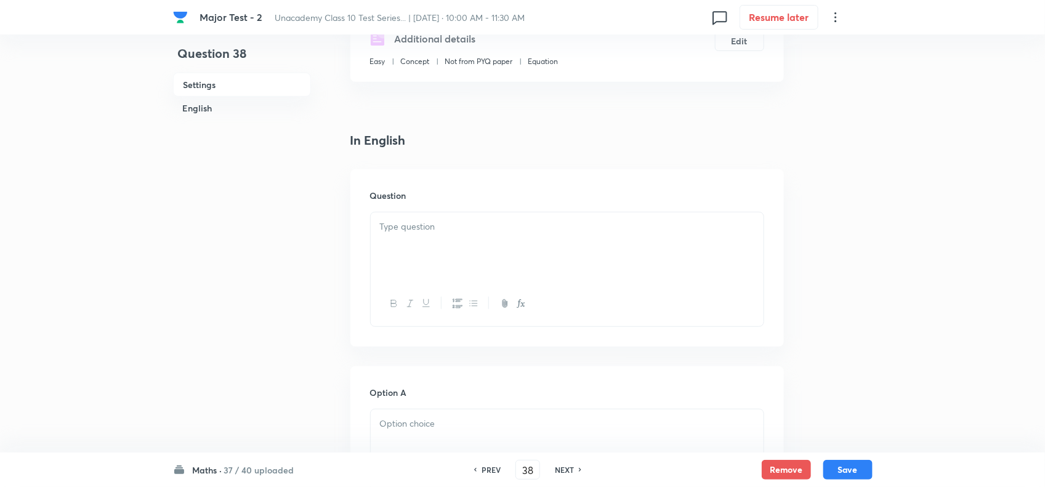
click at [516, 234] on p at bounding box center [567, 227] width 374 height 14
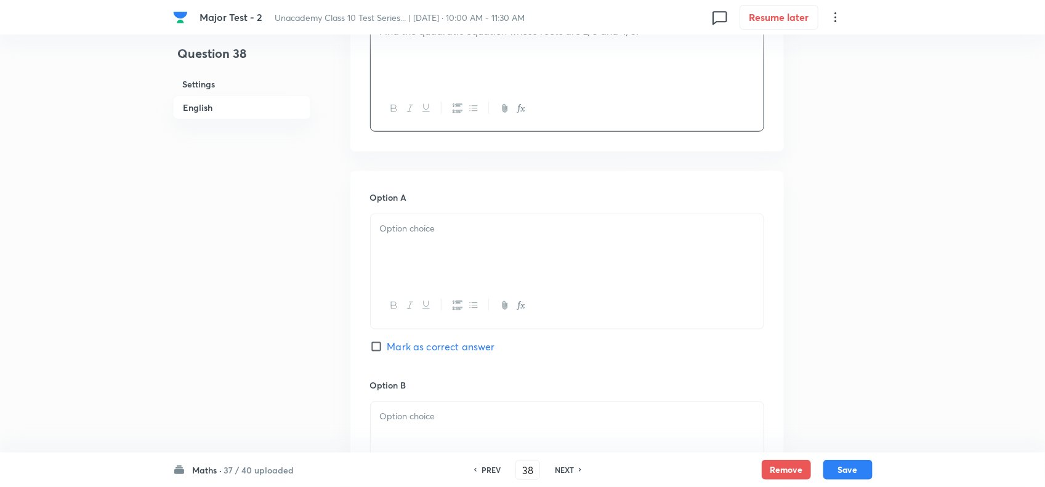
scroll to position [462, 0]
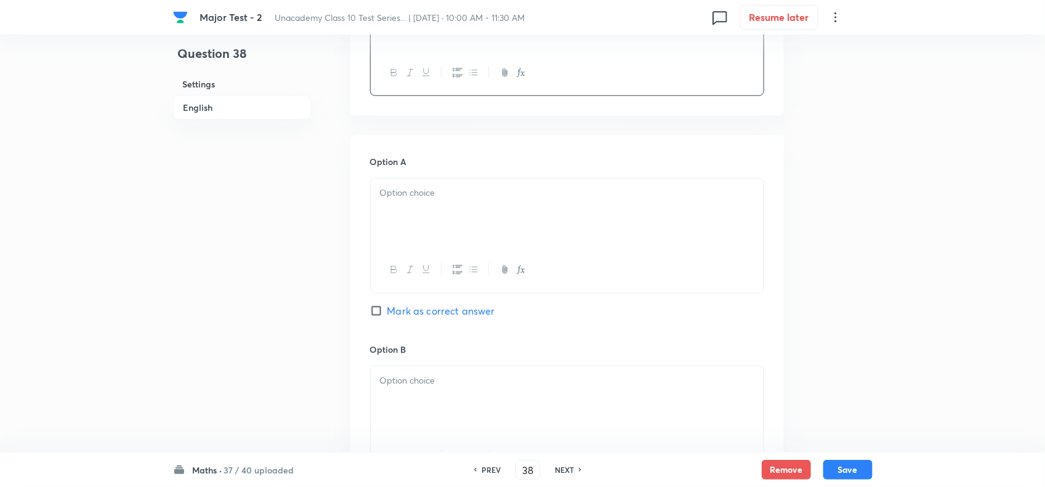
click at [476, 241] on div at bounding box center [567, 213] width 393 height 69
click at [413, 318] on span "Mark as correct answer" at bounding box center [441, 311] width 108 height 15
click at [387, 317] on input "Mark as correct answer" at bounding box center [378, 311] width 17 height 12
click at [423, 414] on div at bounding box center [567, 400] width 393 height 69
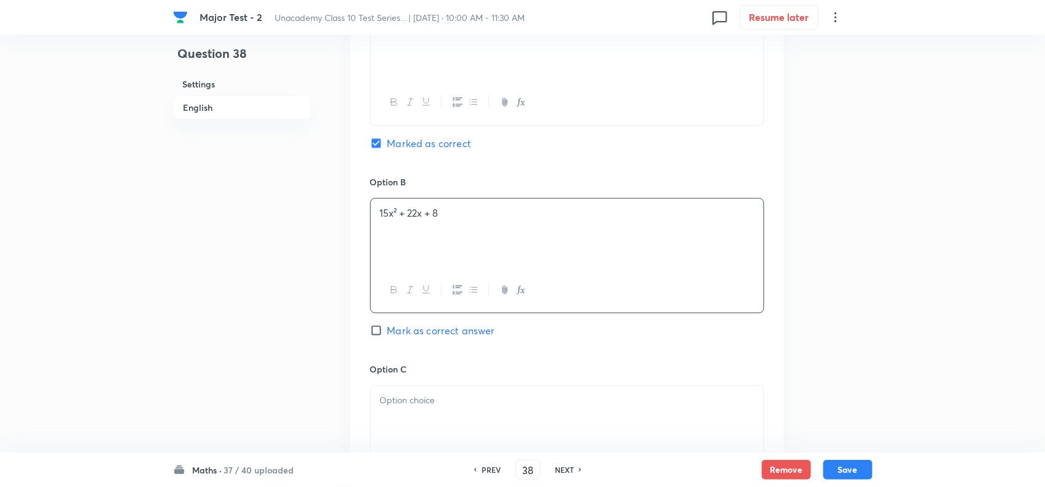
scroll to position [693, 0]
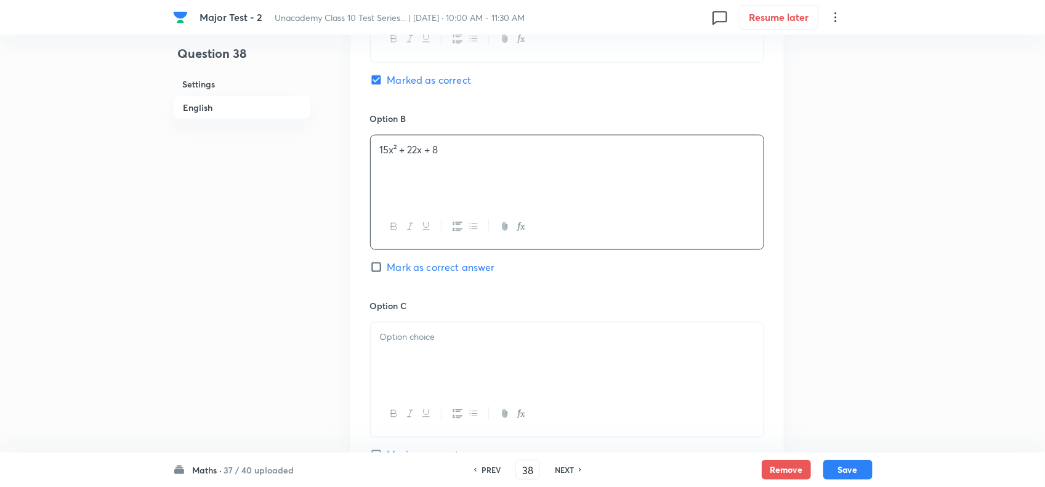
click at [408, 346] on div at bounding box center [567, 357] width 393 height 69
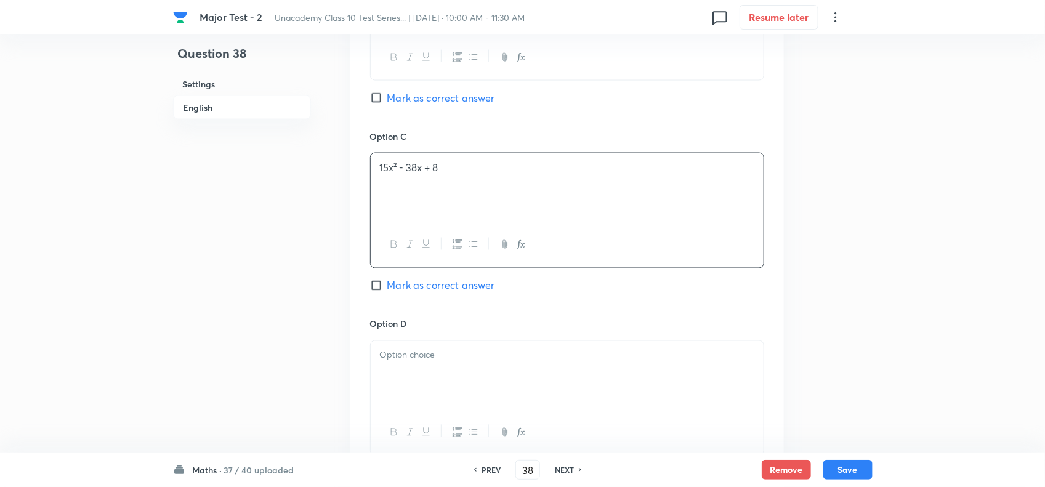
scroll to position [924, 0]
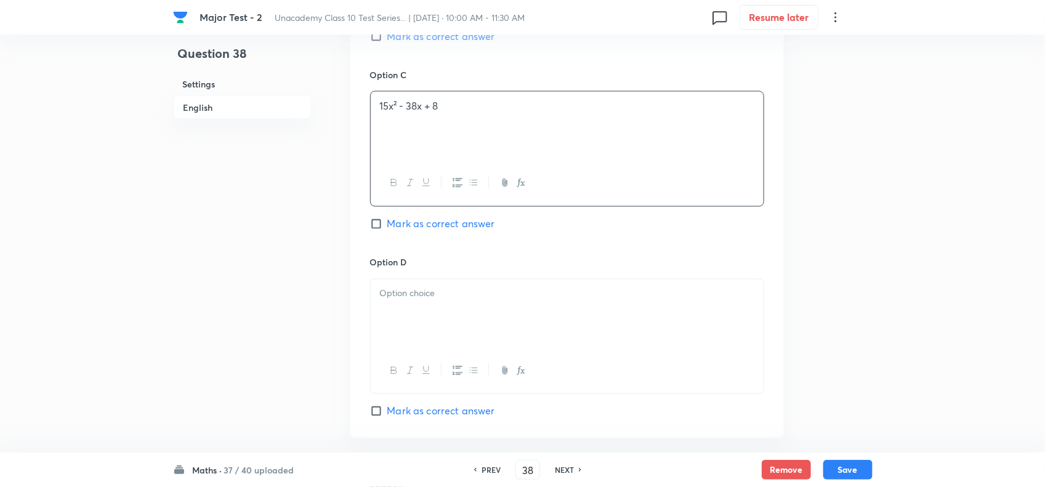
click at [417, 323] on div at bounding box center [567, 314] width 393 height 69
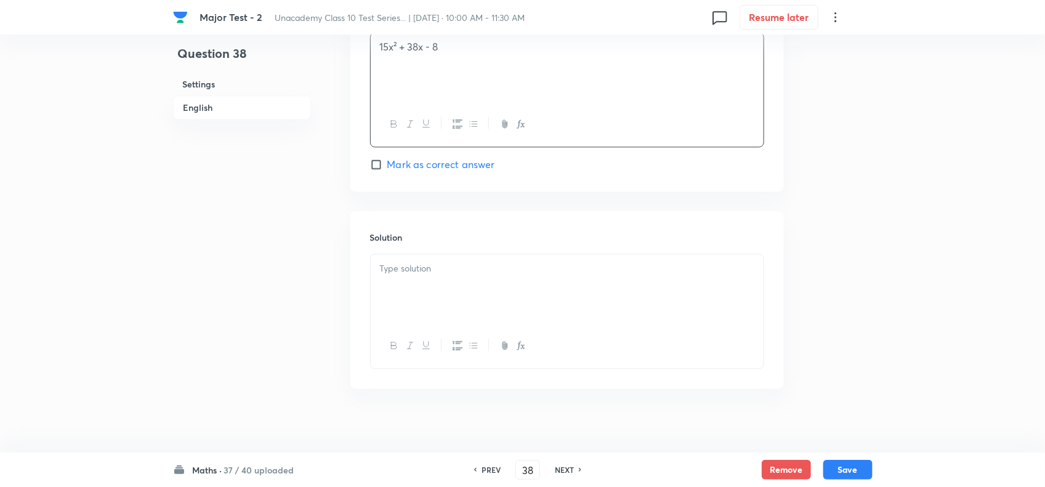
scroll to position [1202, 0]
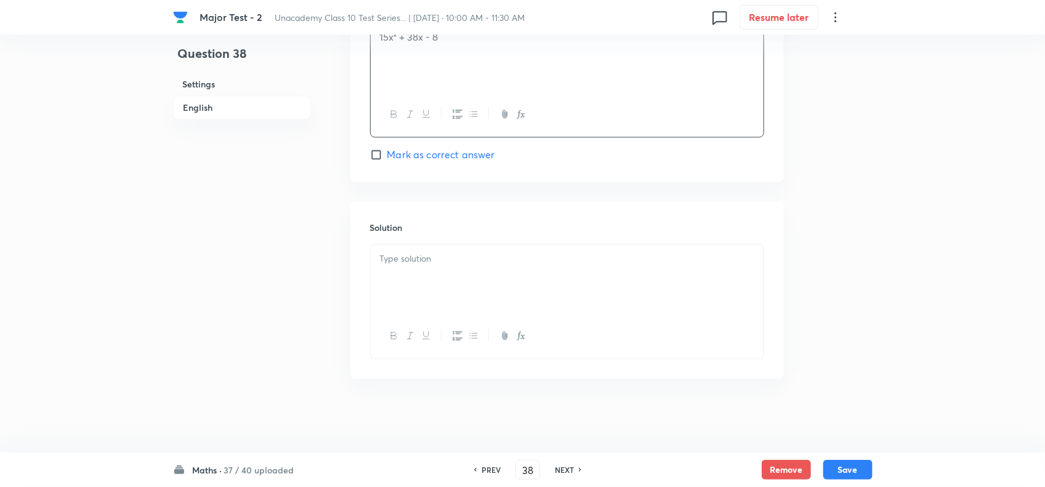
click at [419, 267] on div at bounding box center [567, 279] width 393 height 69
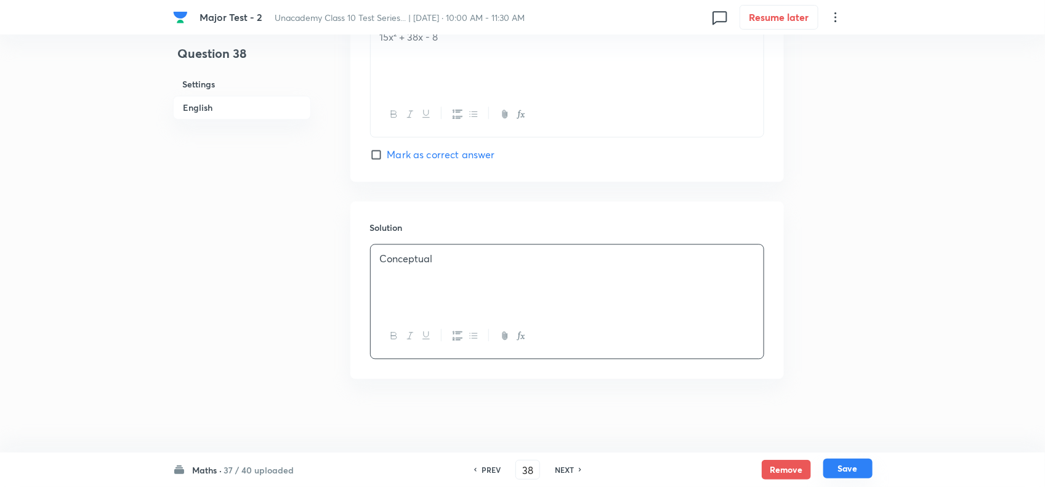
click at [839, 469] on button "Save" at bounding box center [847, 469] width 49 height 20
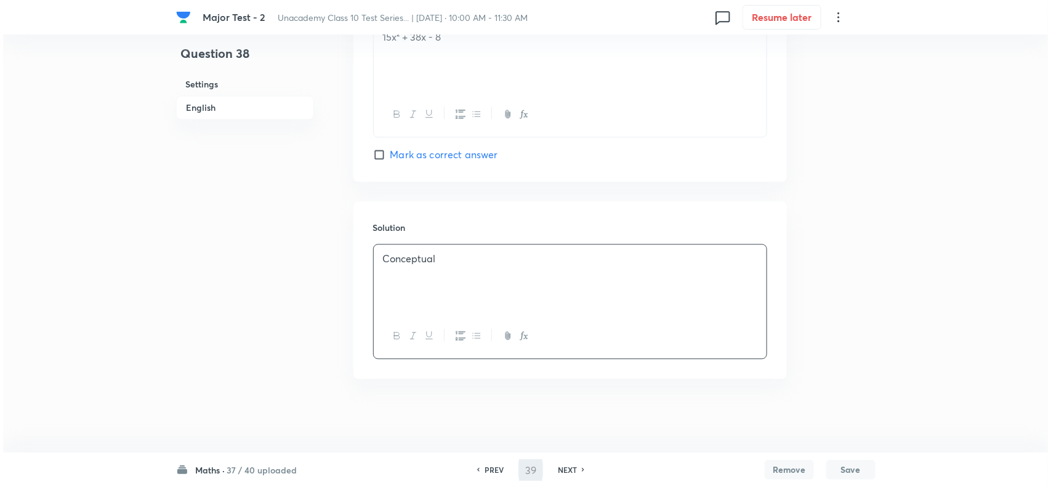
scroll to position [0, 0]
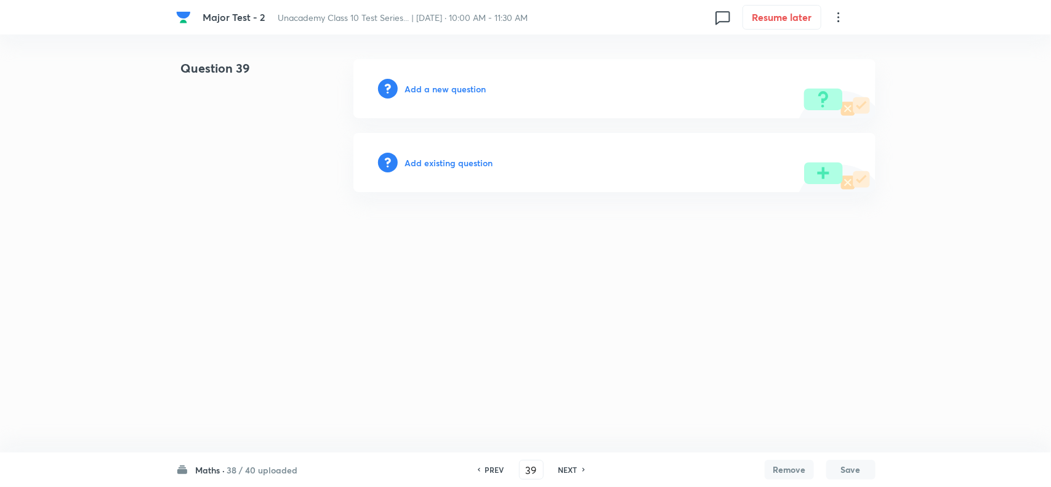
click at [453, 84] on h6 "Add a new question" at bounding box center [445, 89] width 81 height 13
click at [509, 105] on div "Choose a question type" at bounding box center [615, 88] width 522 height 59
click at [480, 85] on h6 "Choose a question type" at bounding box center [452, 89] width 95 height 13
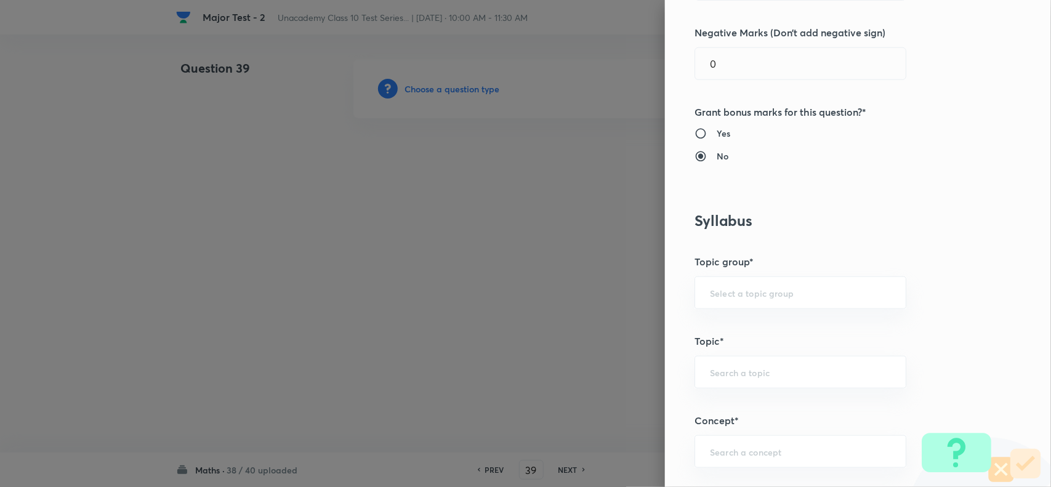
scroll to position [770, 0]
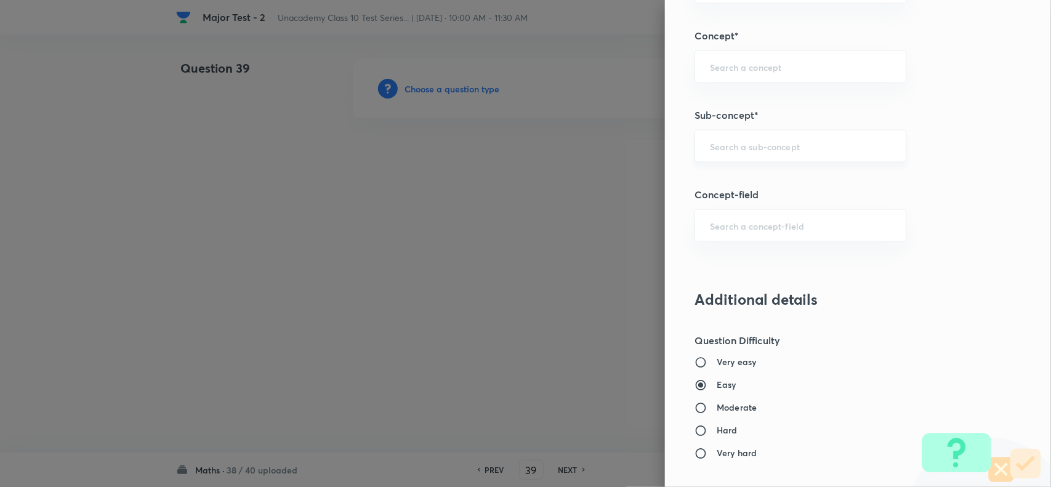
click at [731, 148] on input "text" at bounding box center [800, 146] width 181 height 12
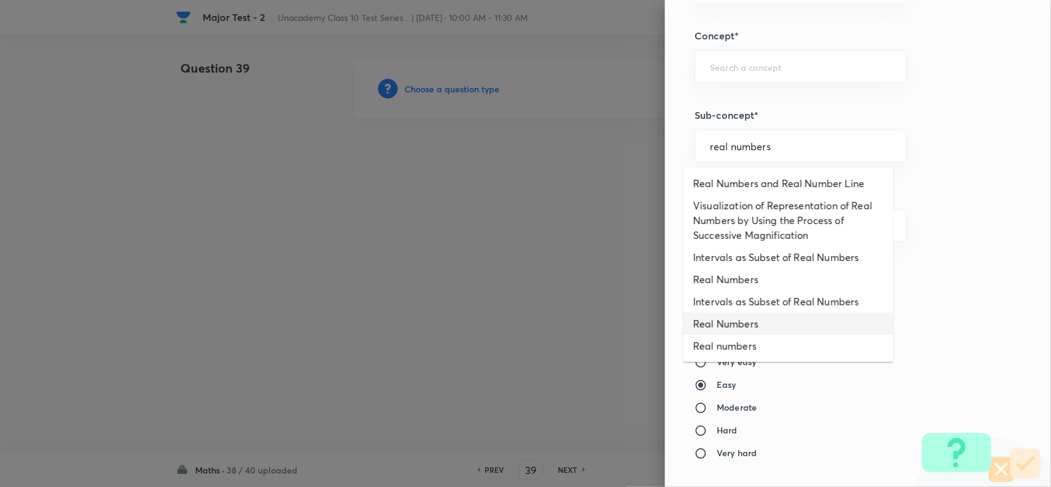
click at [737, 333] on li "Real Numbers" at bounding box center [789, 324] width 210 height 22
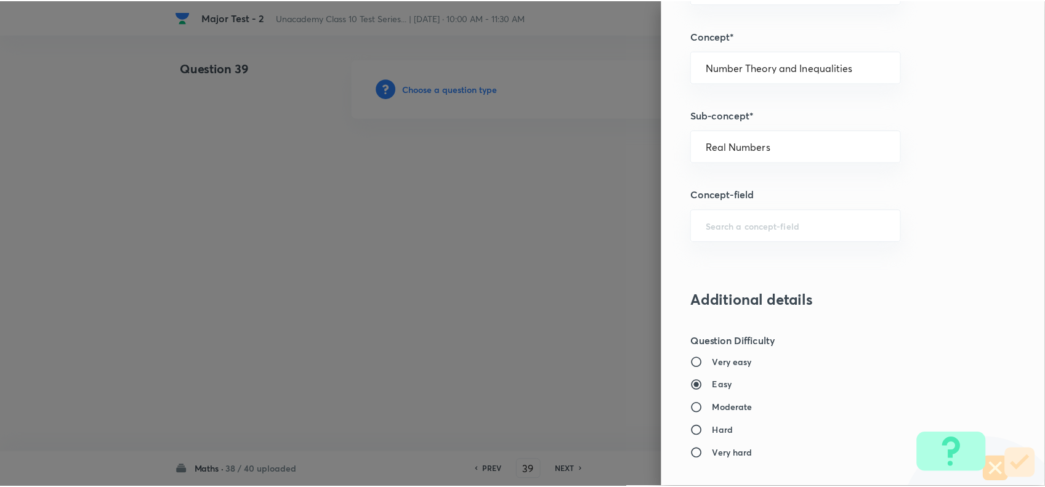
scroll to position [1276, 0]
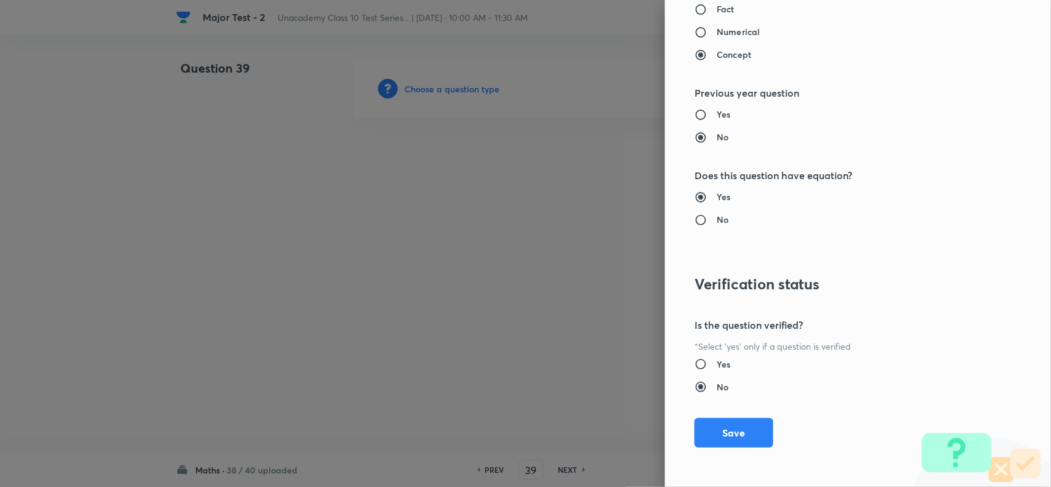
click at [728, 447] on div "Question settings Question type* Single choice correct Number of options* 2 3 4…" at bounding box center [858, 243] width 386 height 487
click at [728, 423] on button "Save" at bounding box center [734, 432] width 79 height 30
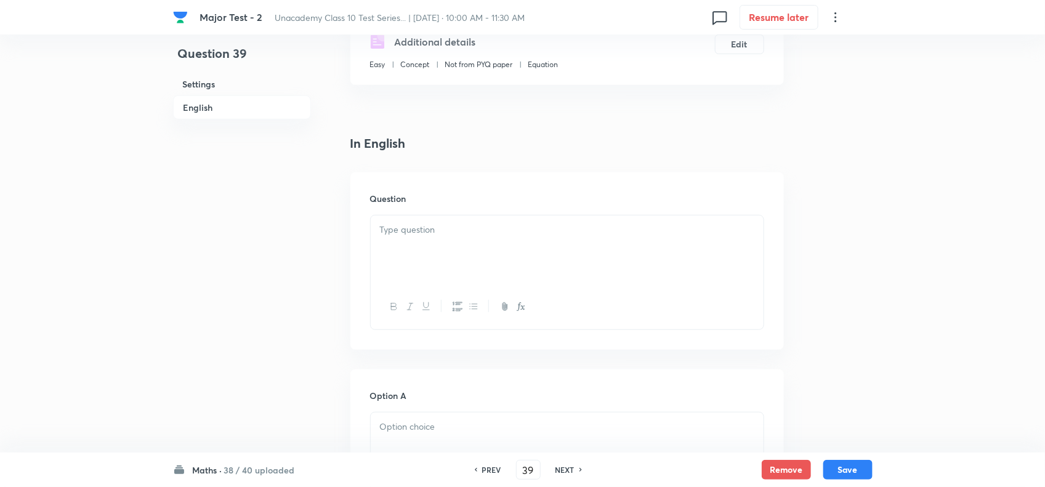
scroll to position [308, 0]
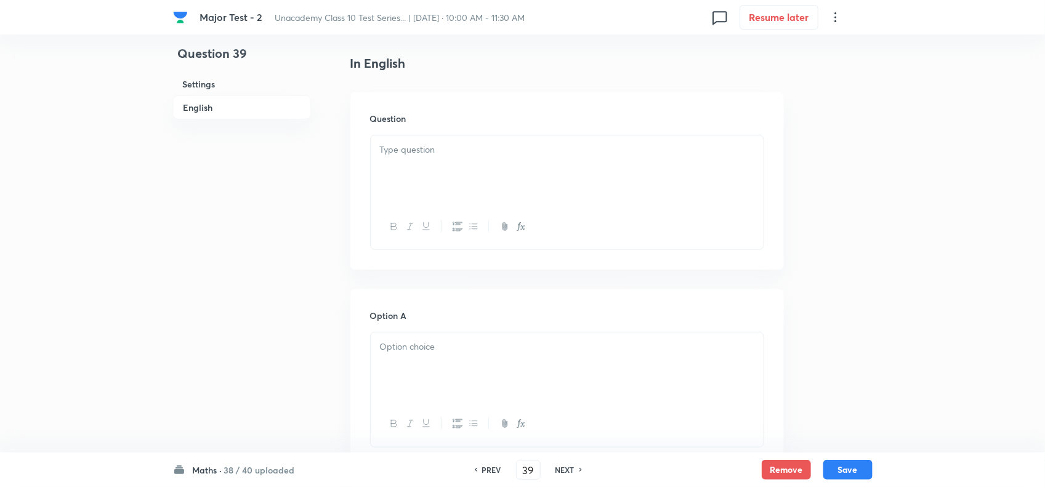
click at [410, 192] on div at bounding box center [567, 169] width 393 height 69
paste div
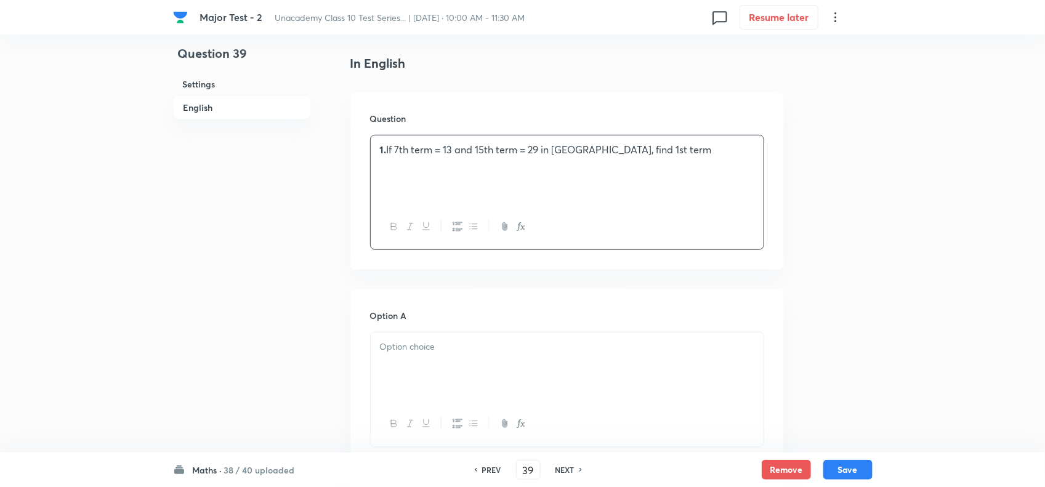
click at [386, 156] on strong "1." at bounding box center [383, 149] width 7 height 13
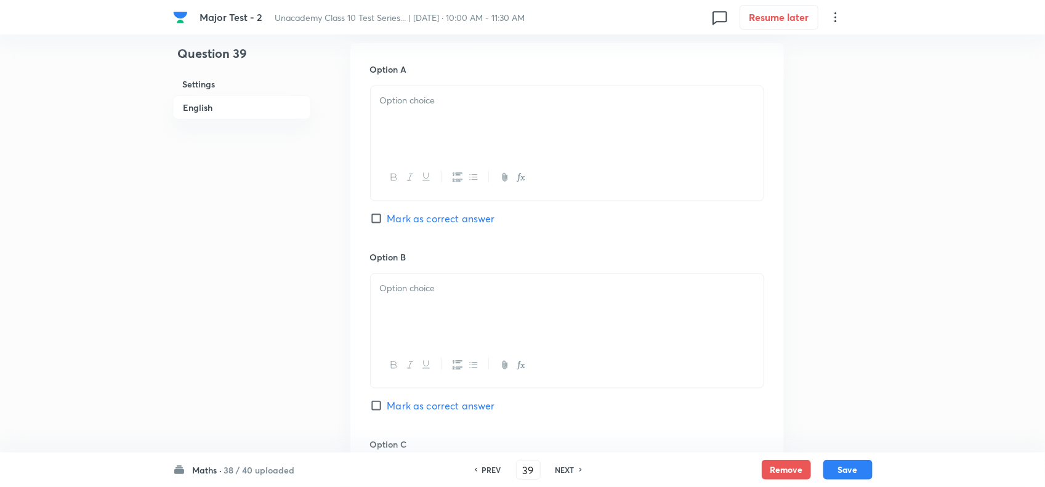
scroll to position [616, 0]
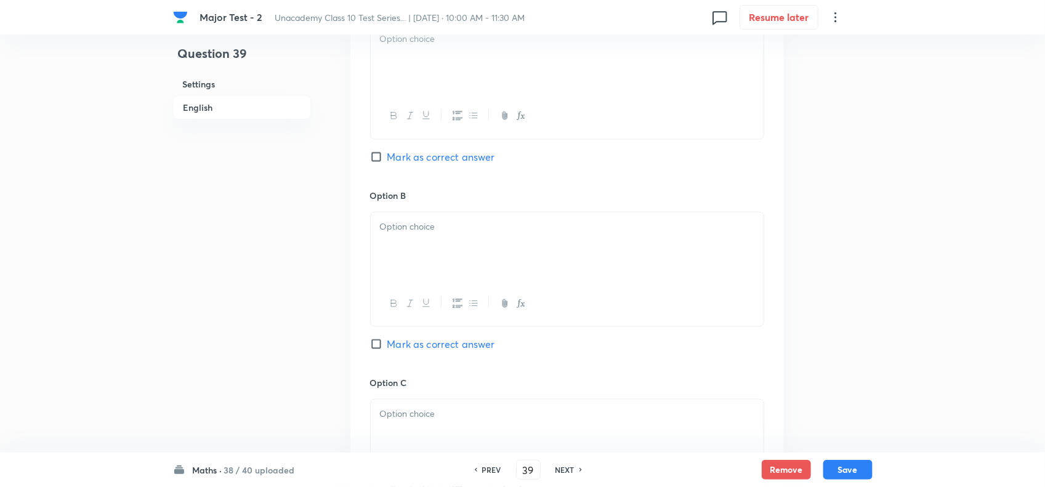
click at [426, 79] on div at bounding box center [567, 59] width 393 height 69
click at [413, 164] on span "Mark as correct answer" at bounding box center [441, 157] width 108 height 15
click at [387, 163] on input "Mark as correct answer" at bounding box center [378, 157] width 17 height 12
click at [425, 234] on p at bounding box center [567, 227] width 374 height 14
click at [475, 420] on div at bounding box center [567, 434] width 393 height 69
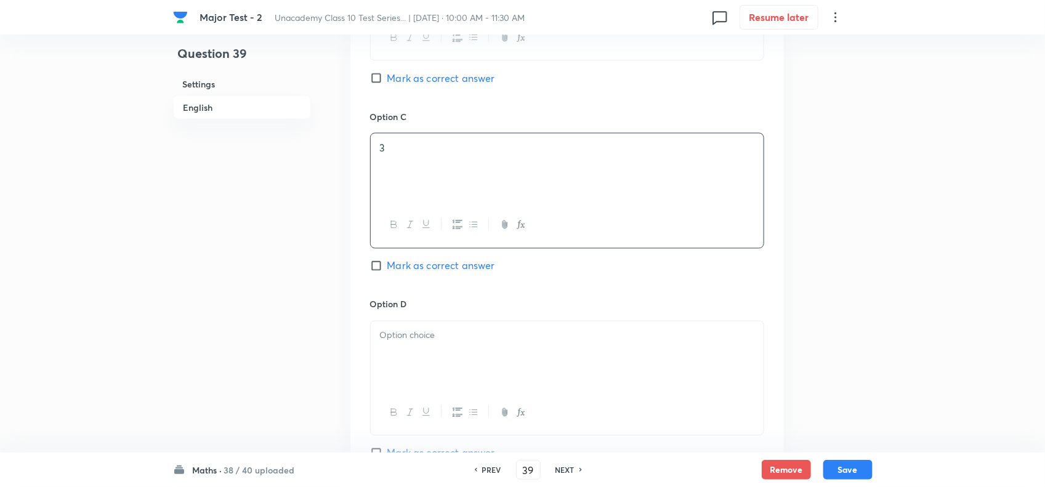
scroll to position [924, 0]
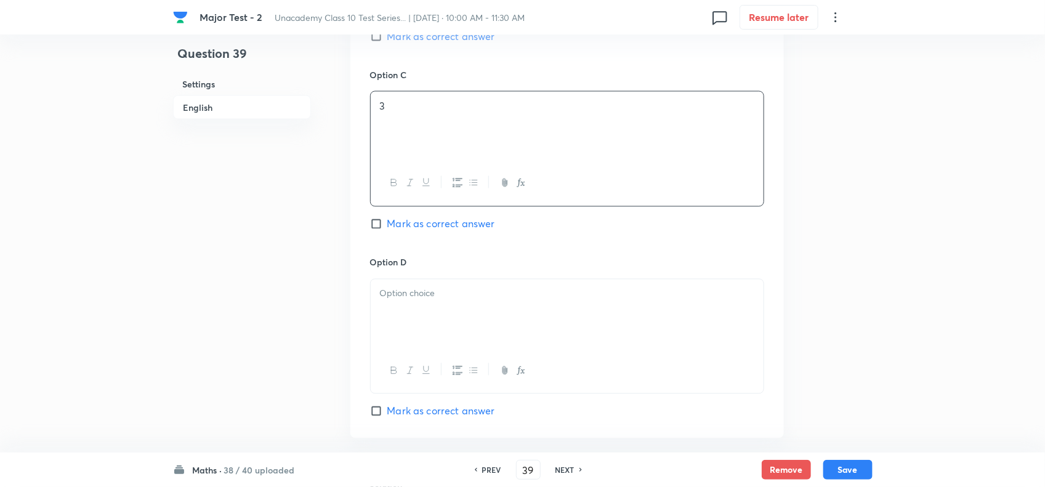
click at [467, 305] on div at bounding box center [567, 314] width 393 height 69
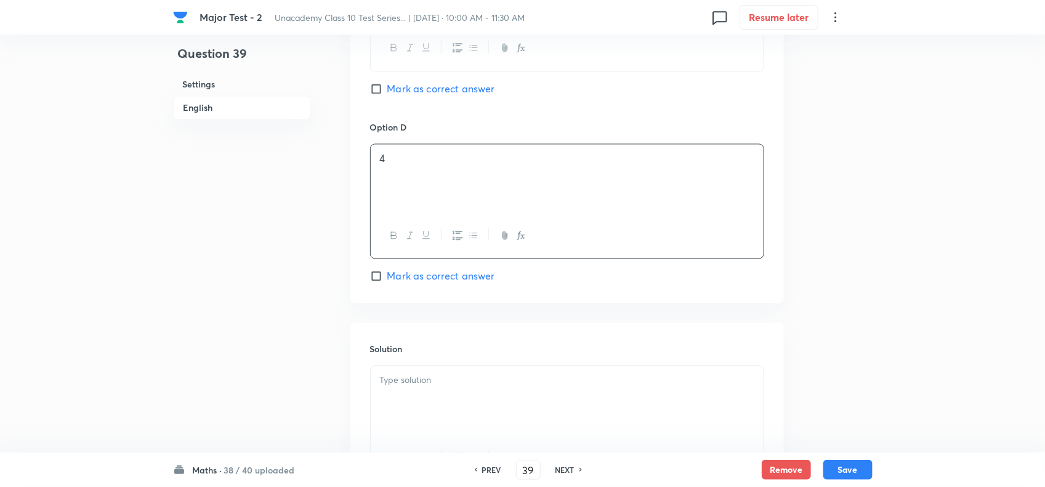
scroll to position [1202, 0]
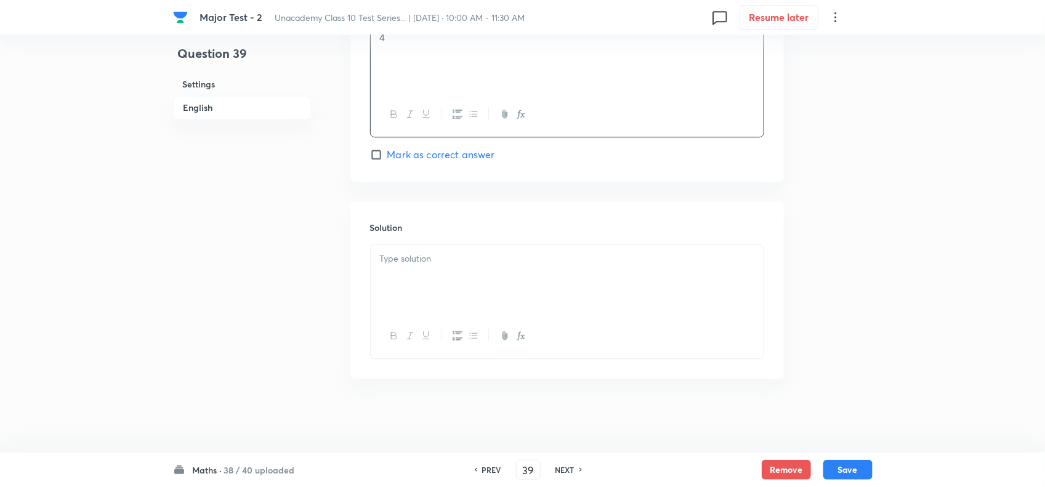
click at [459, 281] on div at bounding box center [567, 279] width 393 height 69
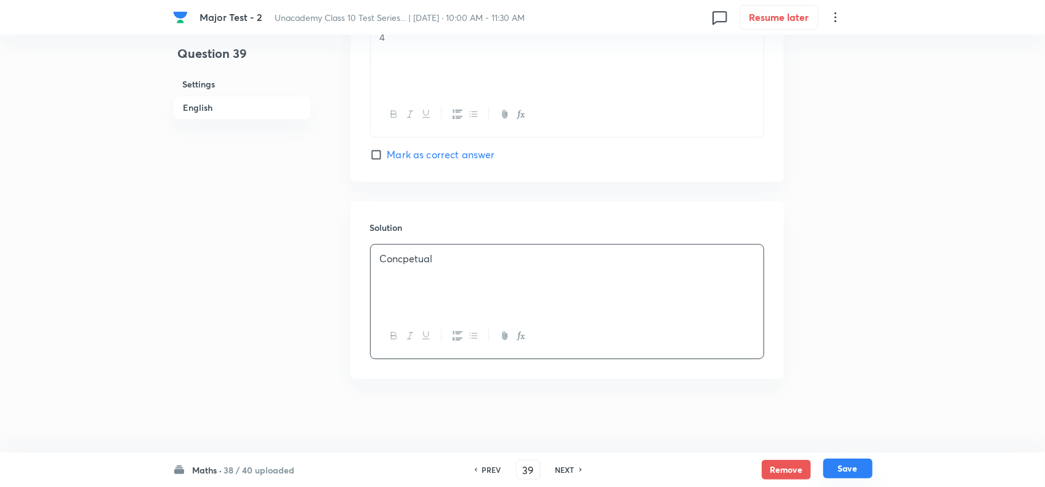
click at [838, 471] on button "Save" at bounding box center [847, 469] width 49 height 20
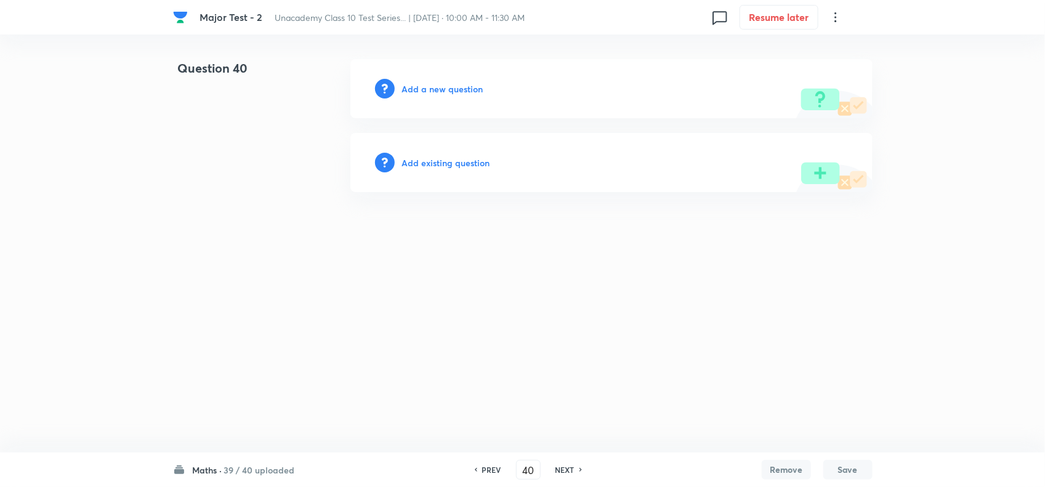
scroll to position [0, 0]
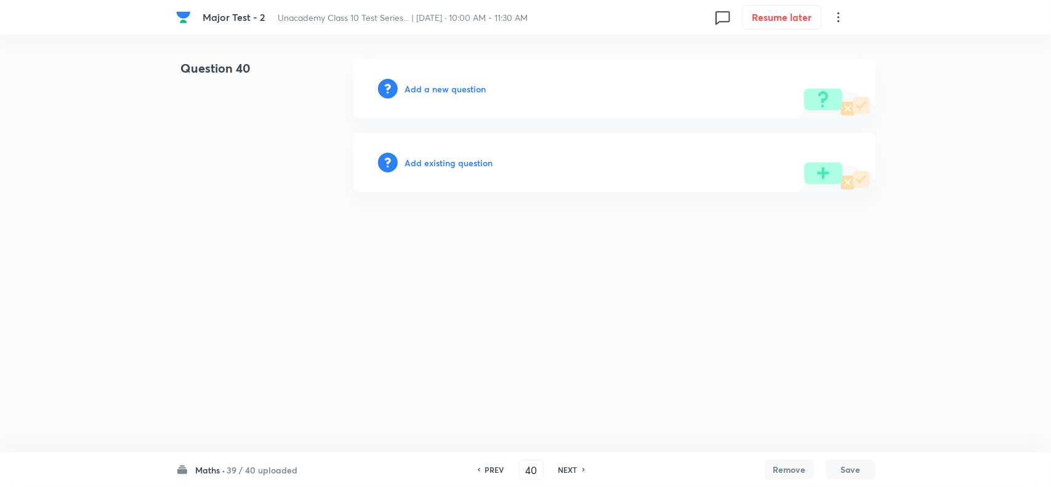
click at [493, 464] on h6 "PREV" at bounding box center [494, 469] width 19 height 11
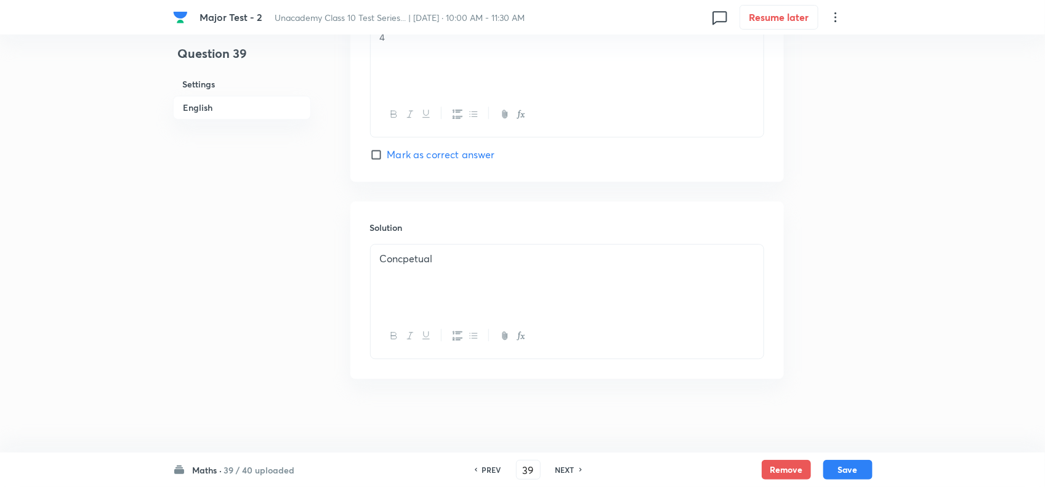
scroll to position [1202, 0]
click at [568, 472] on h6 "NEXT" at bounding box center [565, 469] width 19 height 11
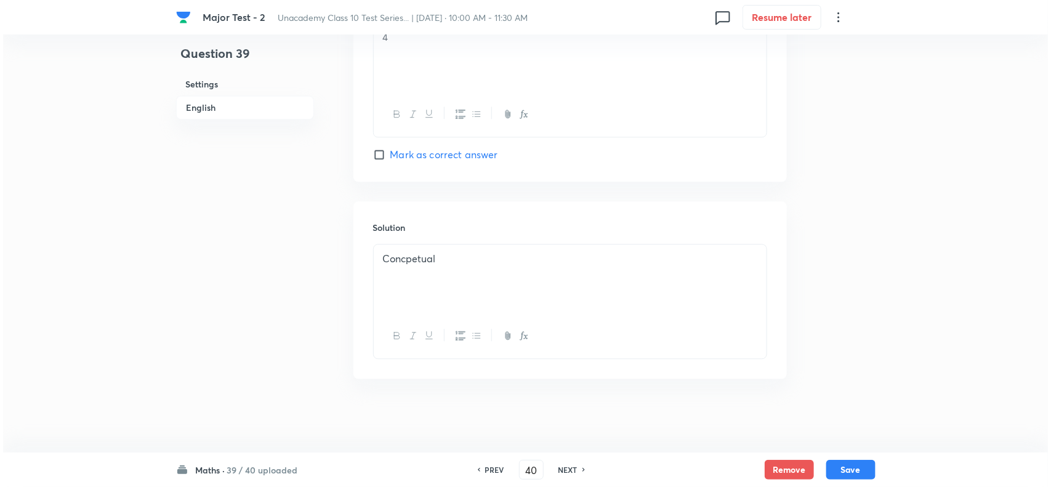
scroll to position [0, 0]
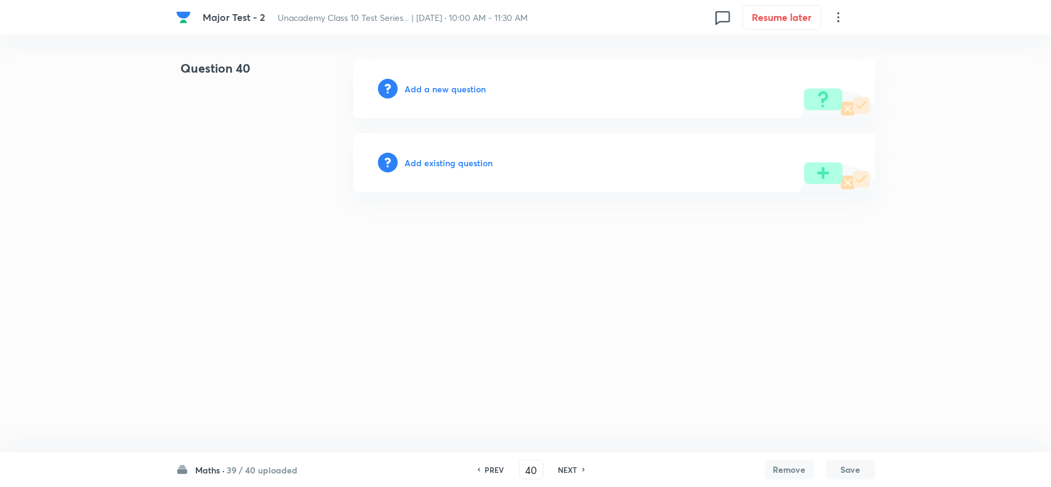
click at [417, 91] on h6 "Add a new question" at bounding box center [445, 89] width 81 height 13
click at [479, 91] on h6 "Choose a question type" at bounding box center [452, 89] width 95 height 13
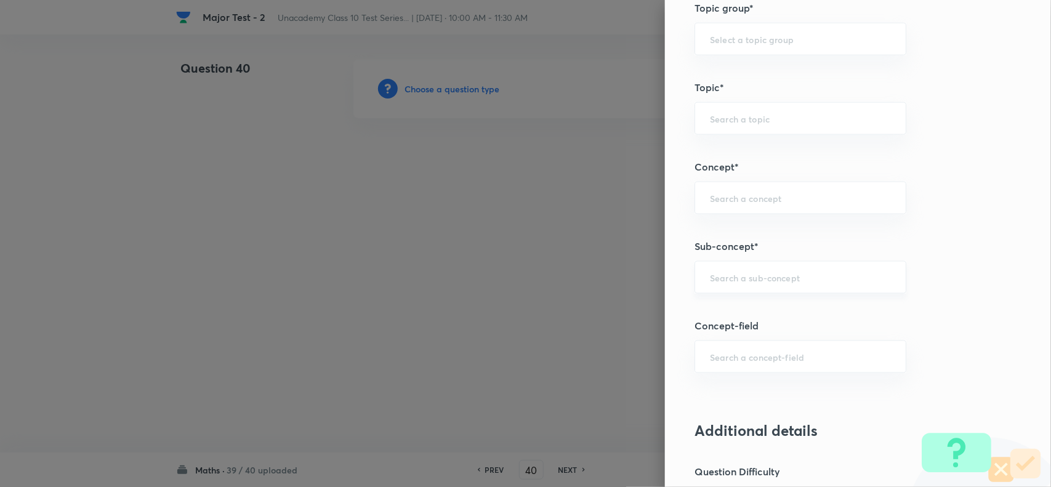
scroll to position [770, 0]
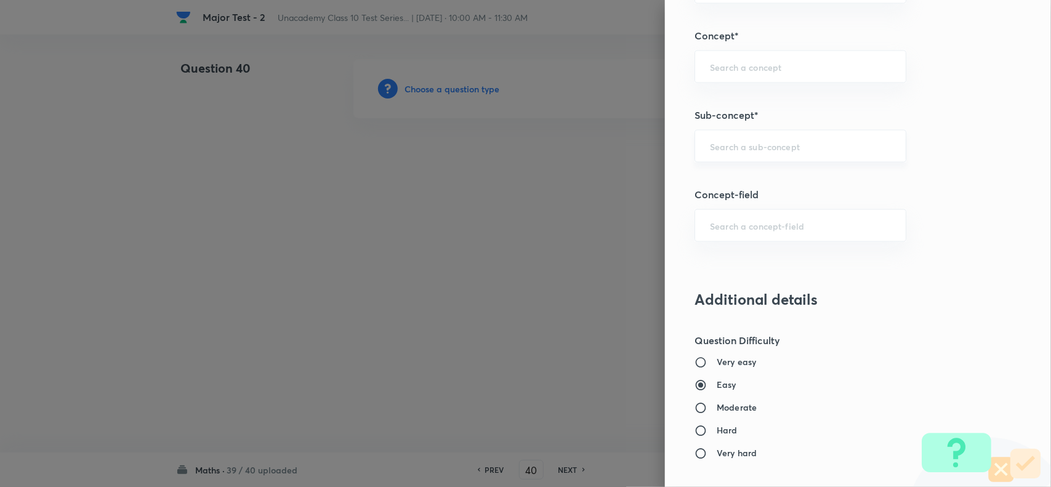
click at [724, 157] on div "​" at bounding box center [801, 146] width 212 height 33
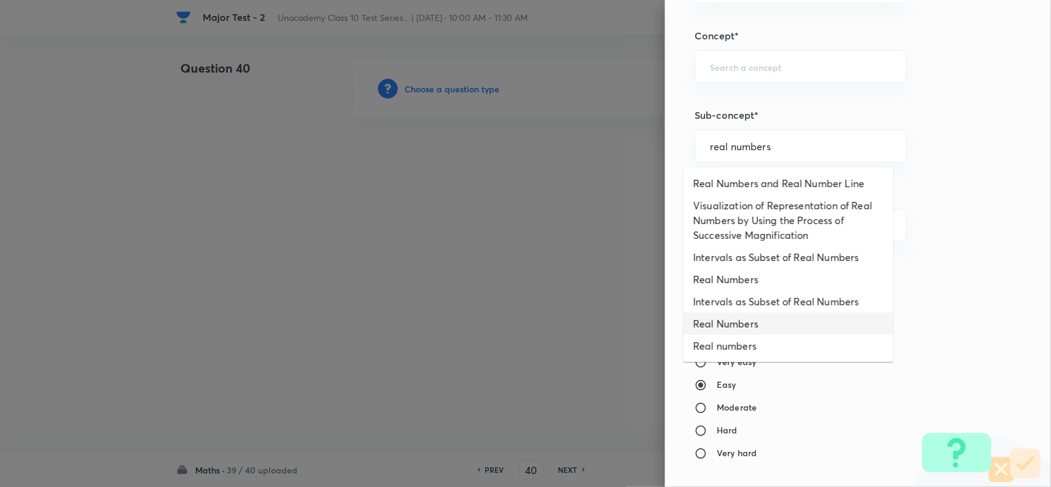
click at [758, 328] on li "Real Numbers" at bounding box center [789, 324] width 210 height 22
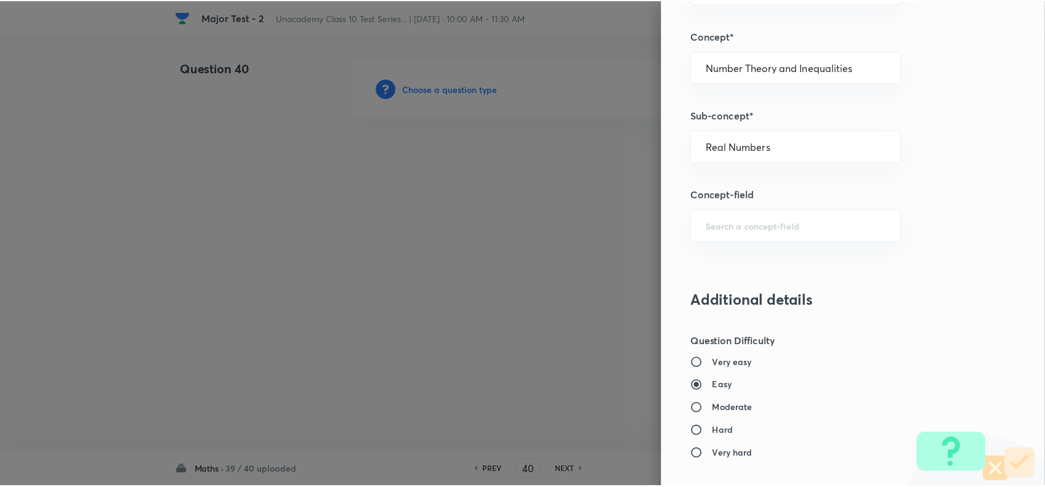
scroll to position [1276, 0]
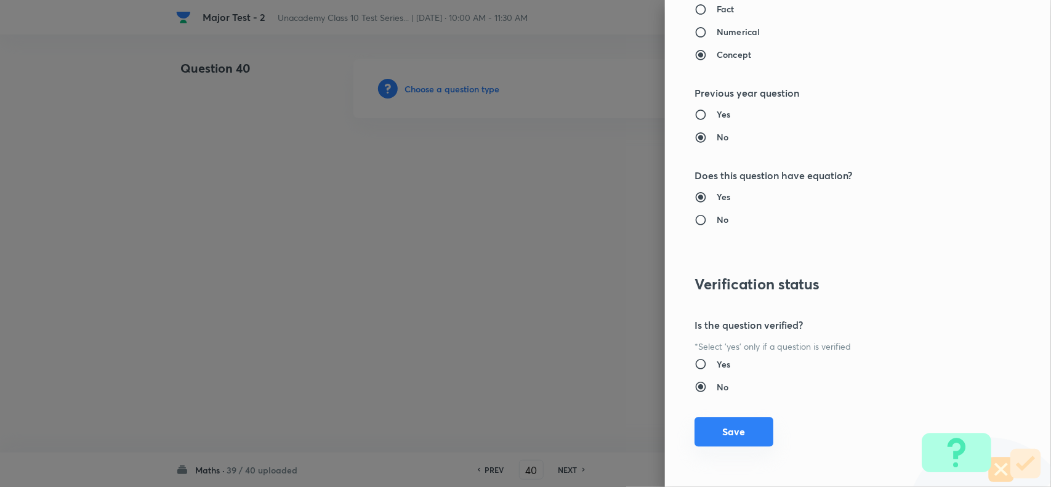
drag, startPoint x: 746, startPoint y: 408, endPoint x: 741, endPoint y: 426, distance: 19.3
click at [745, 411] on div "Question settings Question type* Single choice correct Number of options* 2 3 4…" at bounding box center [858, 243] width 386 height 487
drag, startPoint x: 741, startPoint y: 426, endPoint x: 700, endPoint y: 429, distance: 40.7
click at [740, 428] on button "Save" at bounding box center [734, 433] width 79 height 30
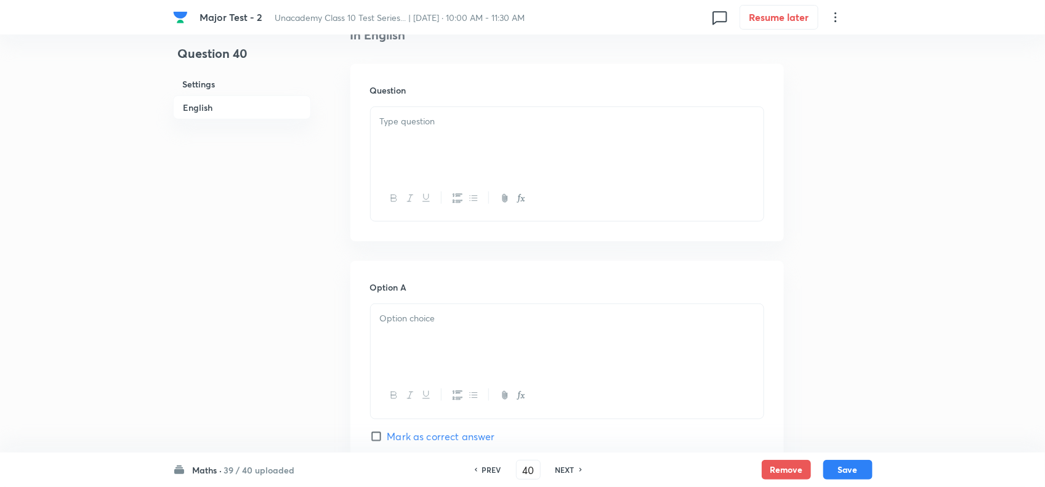
scroll to position [385, 0]
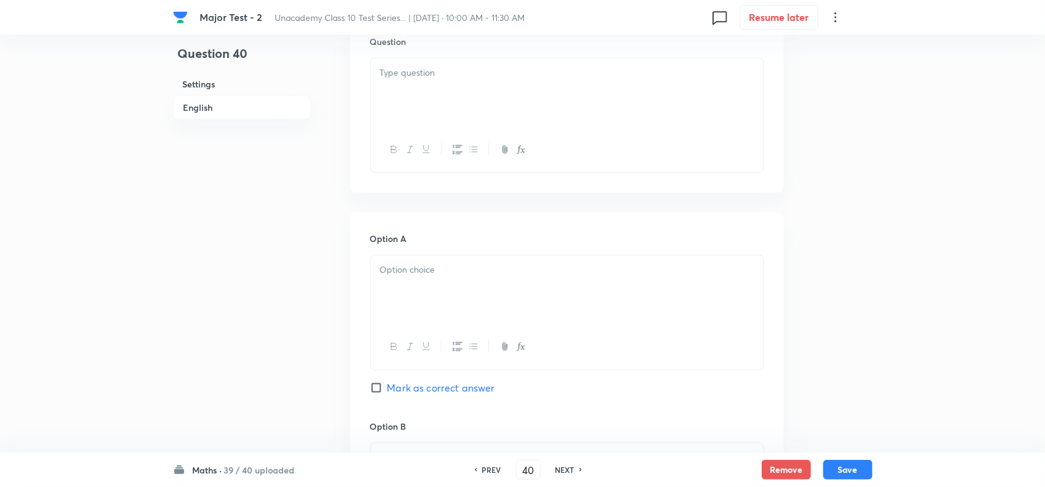
click at [435, 80] on p at bounding box center [567, 73] width 374 height 14
paste div
click at [387, 80] on p "1. Find k such that the system has infinite solutions:" at bounding box center [567, 73] width 374 height 14
click at [439, 277] on p at bounding box center [567, 270] width 374 height 14
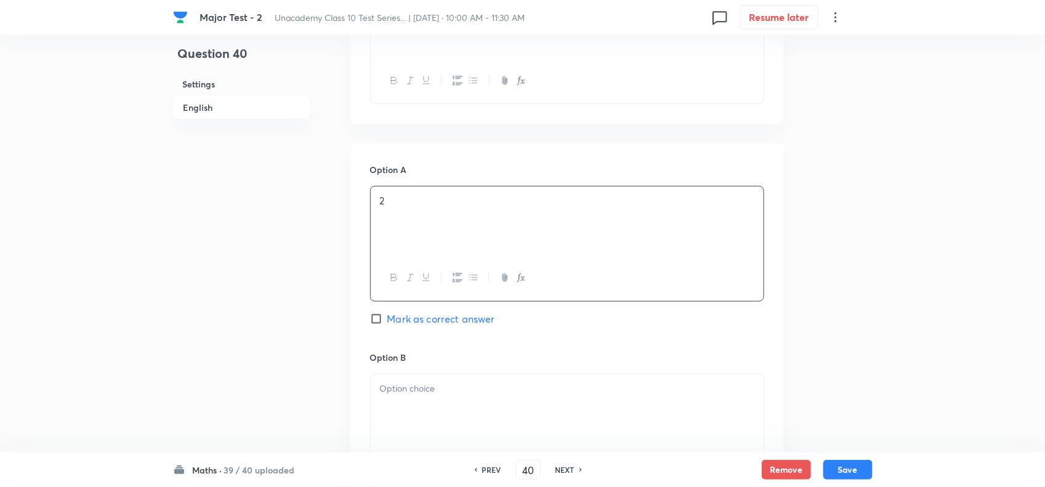
scroll to position [693, 0]
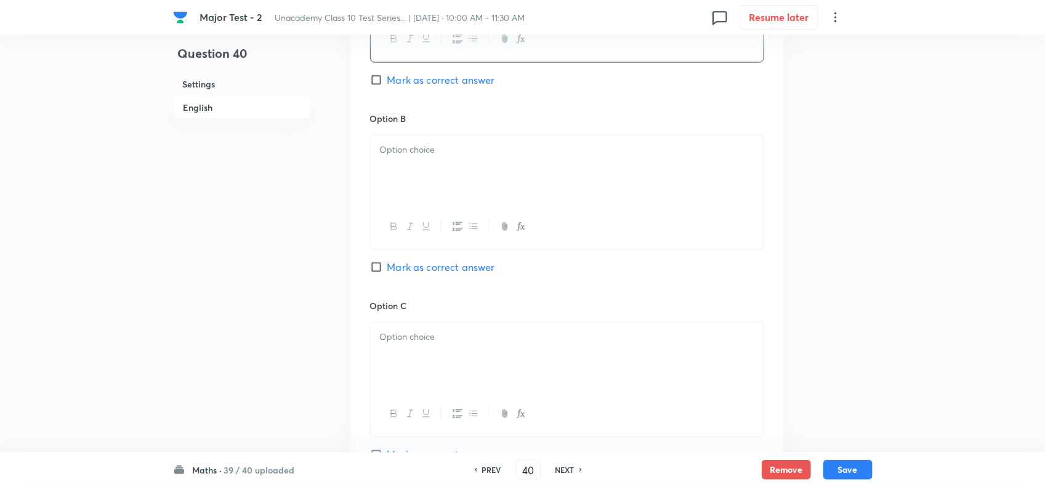
click at [406, 193] on div at bounding box center [567, 169] width 393 height 69
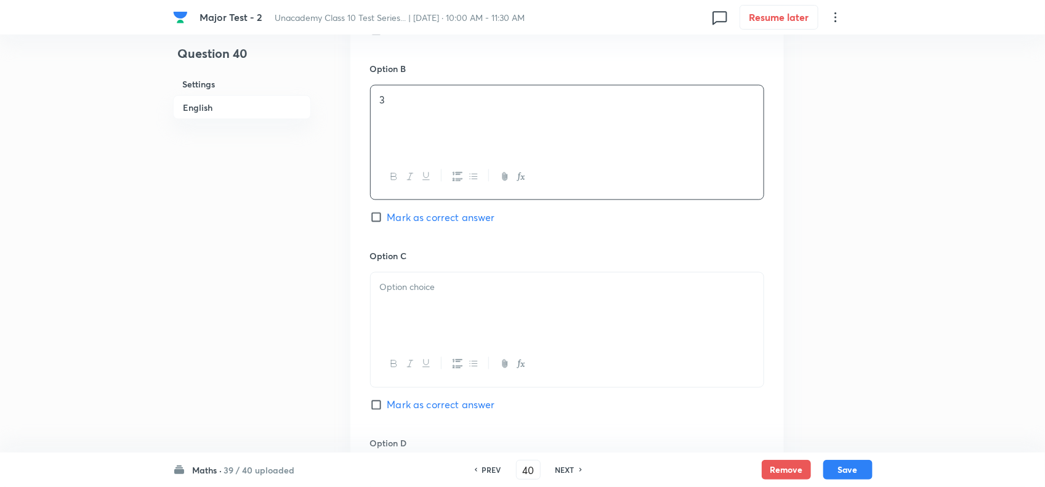
scroll to position [770, 0]
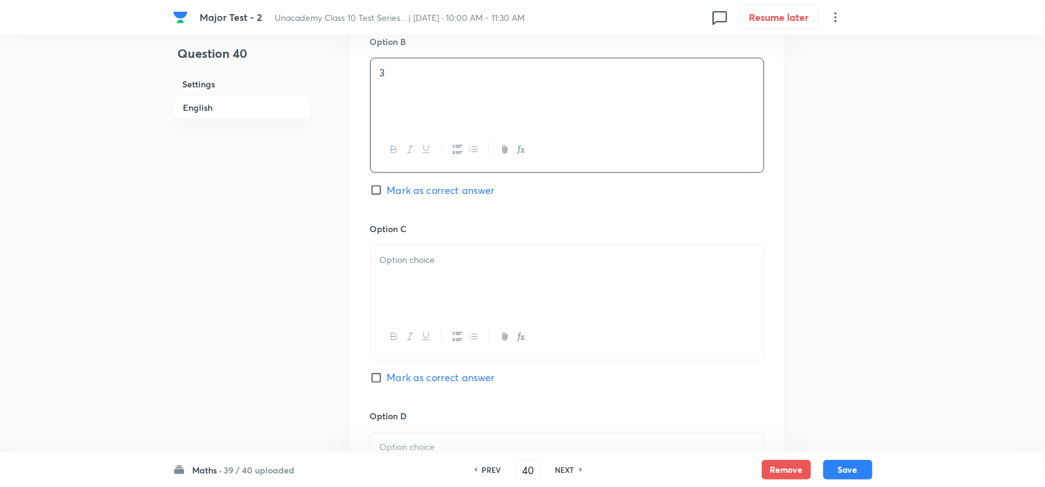
click at [407, 269] on div at bounding box center [567, 280] width 393 height 69
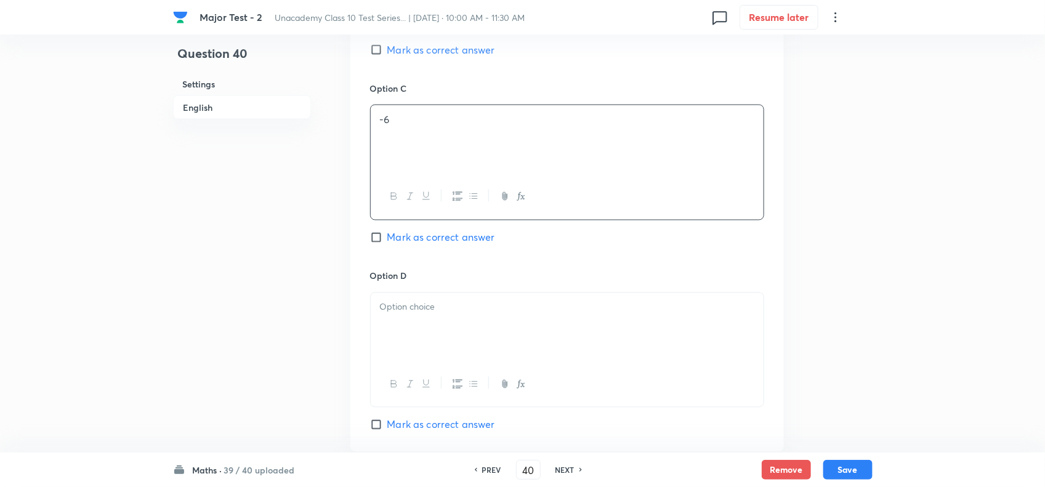
scroll to position [1001, 0]
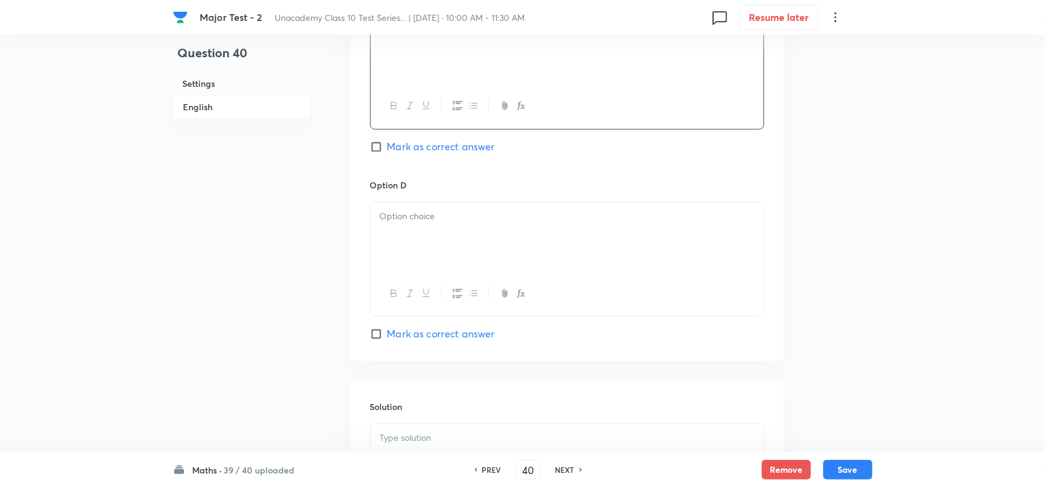
click at [402, 269] on div at bounding box center [567, 237] width 393 height 69
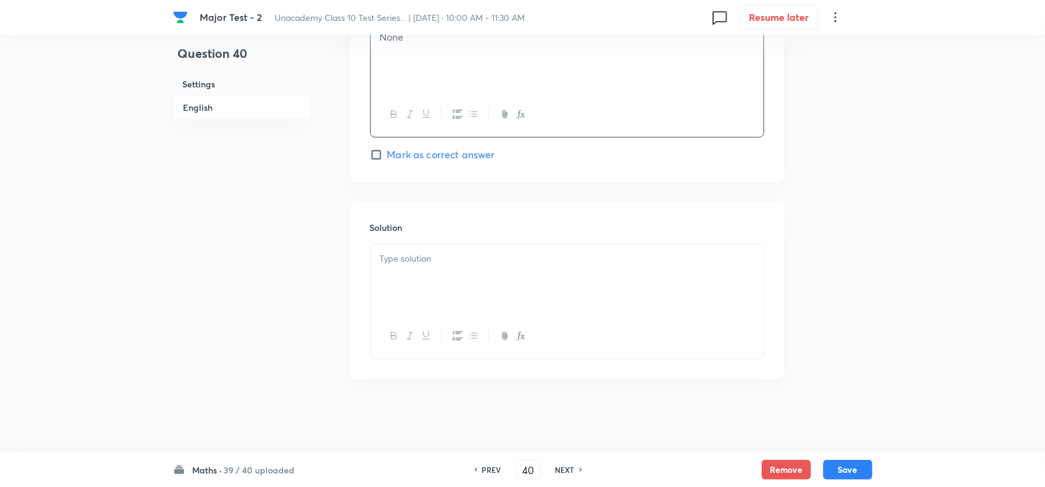
scroll to position [1202, 0]
click at [402, 269] on div at bounding box center [567, 279] width 393 height 69
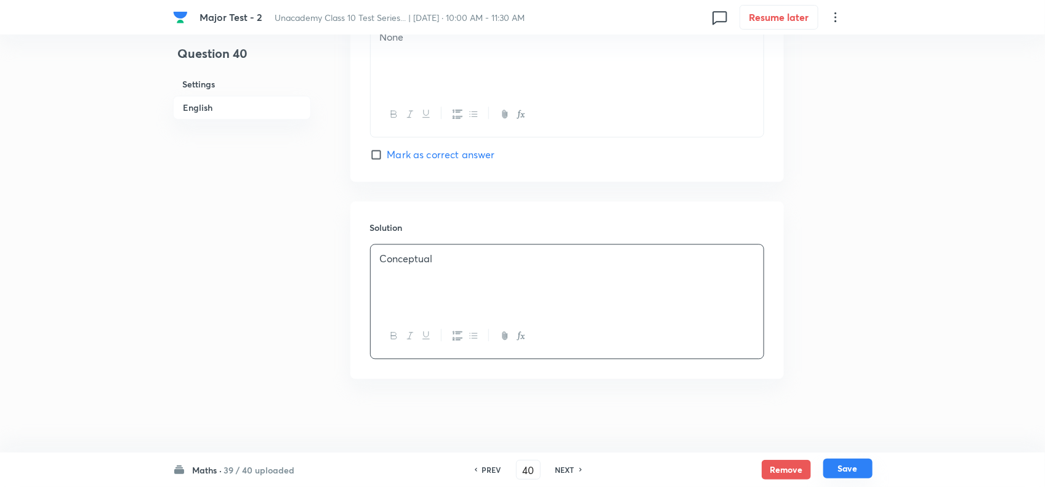
click at [838, 472] on button "Save" at bounding box center [847, 469] width 49 height 20
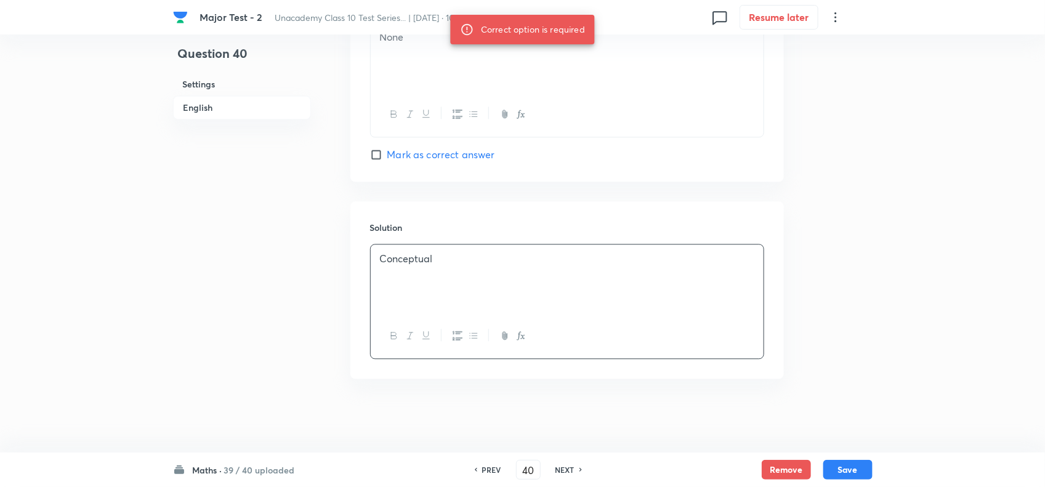
click at [456, 145] on div "Option D None Mark as correct answer" at bounding box center [567, 80] width 394 height 163
click at [460, 151] on span "Mark as correct answer" at bounding box center [441, 154] width 108 height 15
click at [387, 151] on input "Mark as correct answer" at bounding box center [378, 154] width 17 height 12
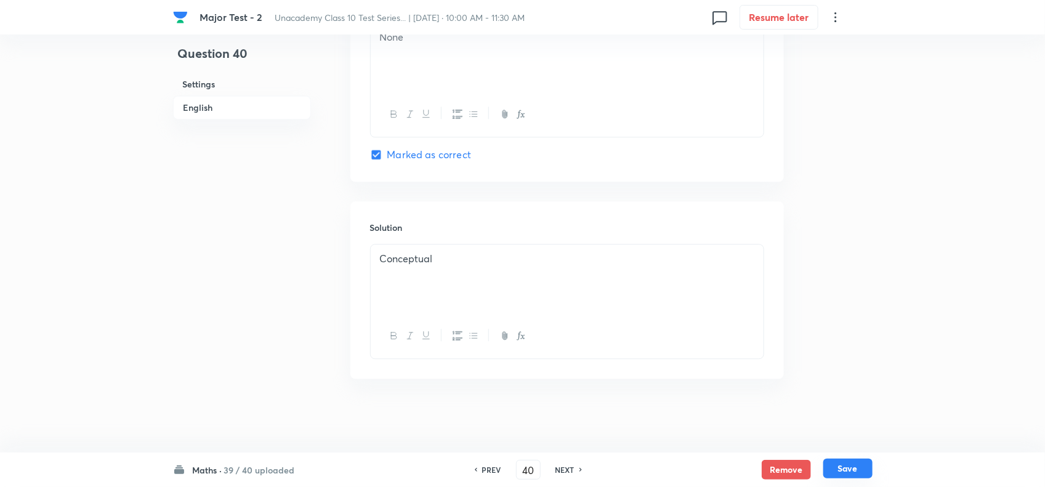
click at [857, 468] on button "Save" at bounding box center [847, 469] width 49 height 20
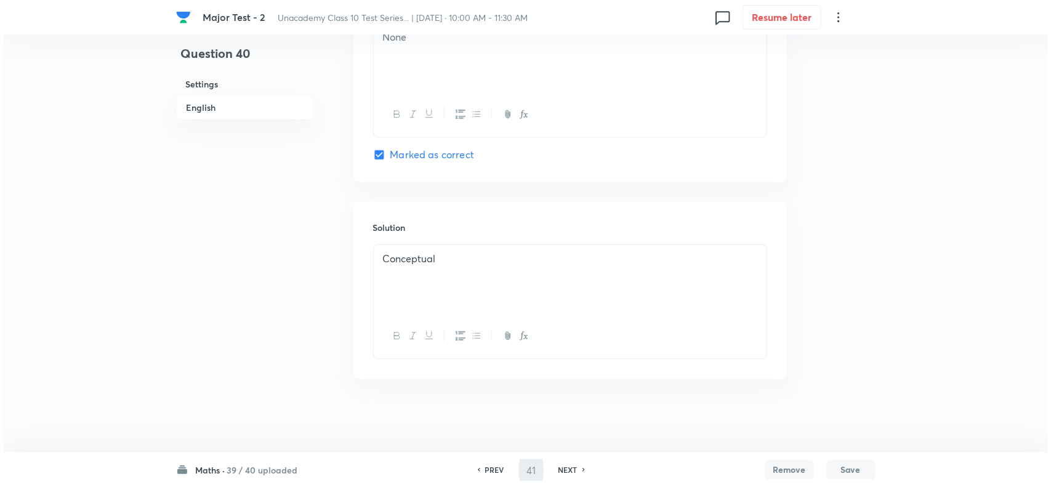
scroll to position [0, 0]
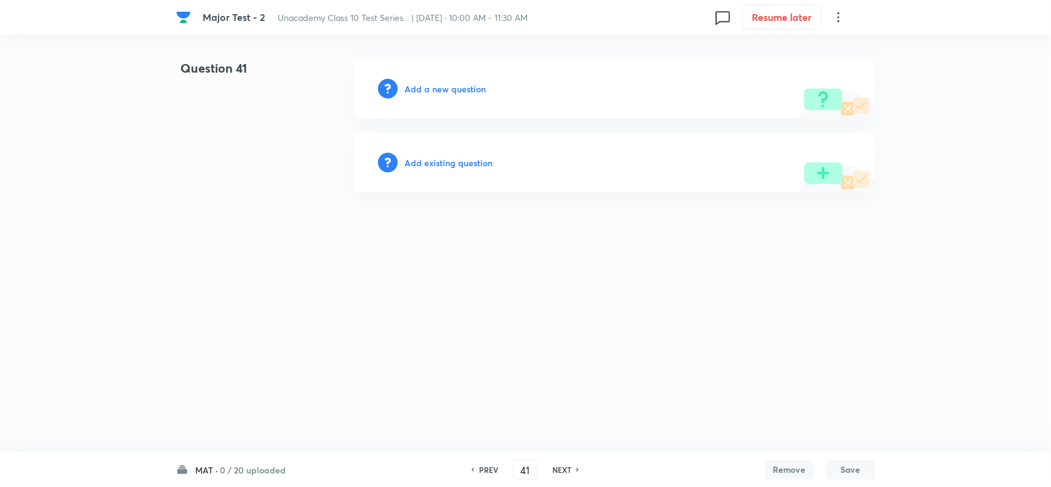
click at [437, 88] on h6 "Add a new question" at bounding box center [445, 89] width 81 height 13
click at [462, 89] on h6 "Choose a question type" at bounding box center [452, 89] width 95 height 13
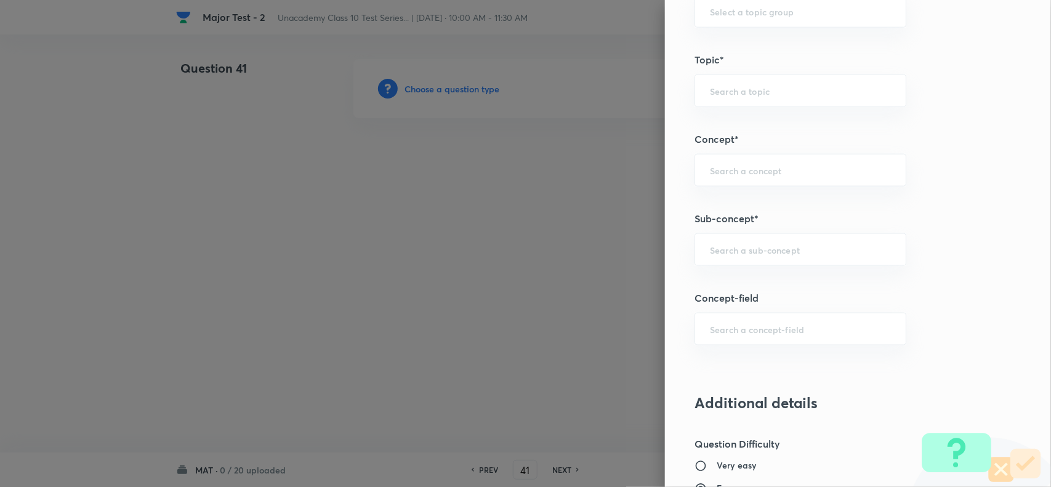
scroll to position [693, 0]
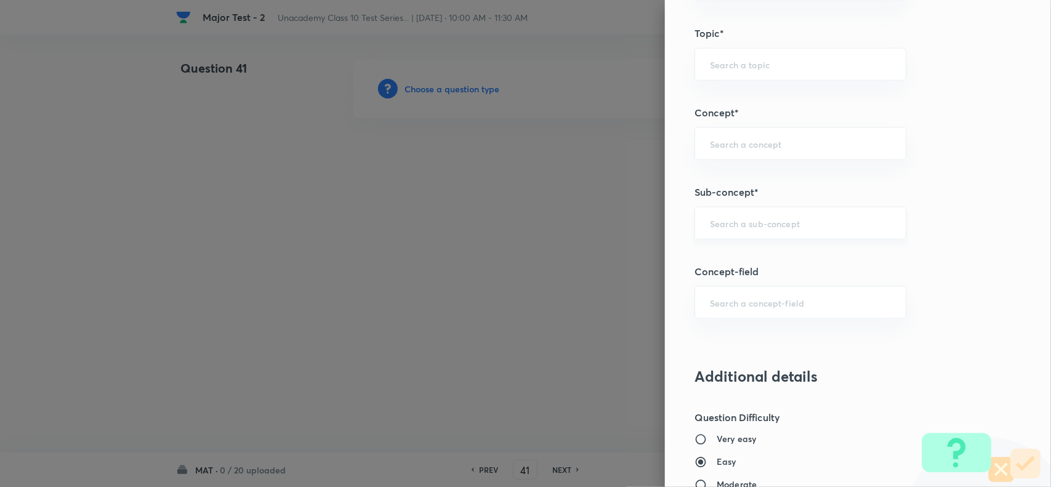
click at [741, 233] on div "​" at bounding box center [801, 223] width 212 height 33
click at [765, 229] on input "text" at bounding box center [800, 223] width 181 height 12
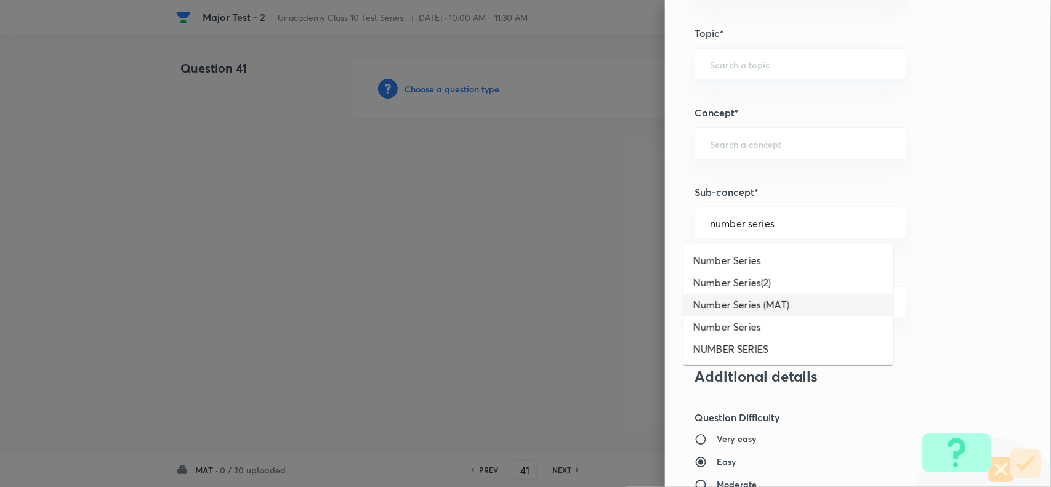
click at [773, 308] on li "Number Series (MAT)" at bounding box center [789, 305] width 210 height 22
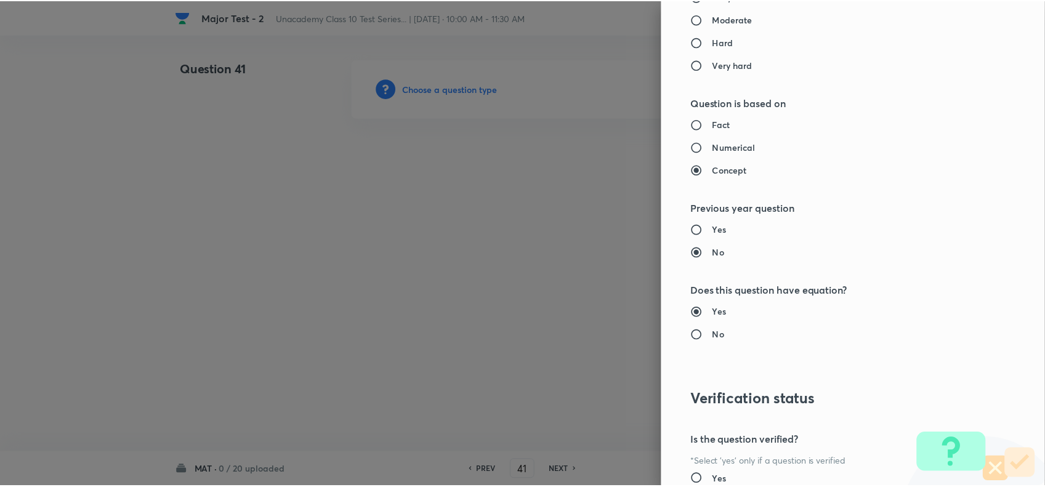
scroll to position [1276, 0]
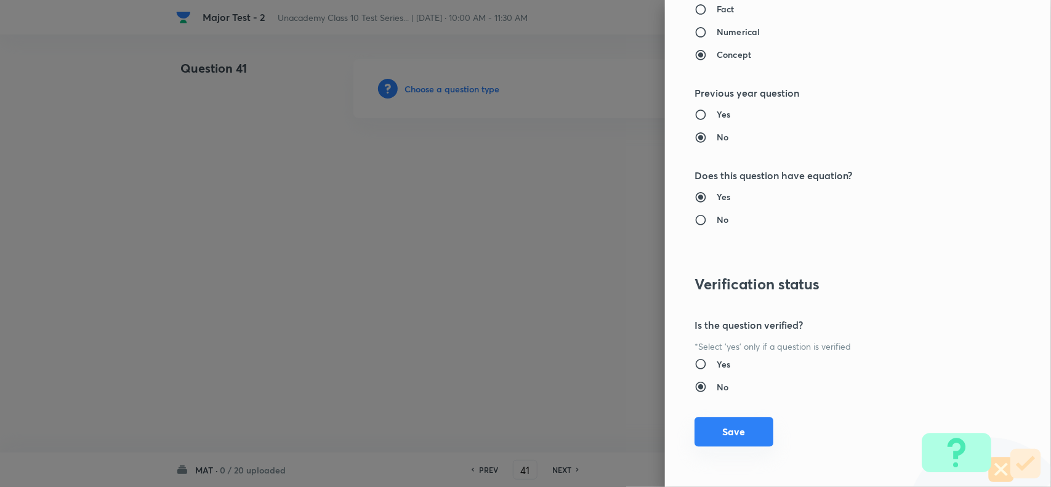
click at [703, 442] on button "Save" at bounding box center [734, 432] width 79 height 30
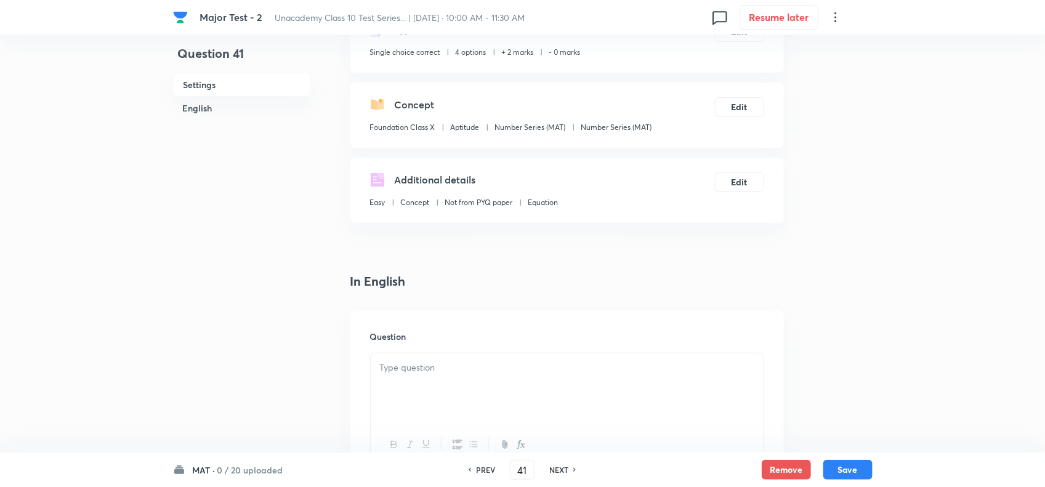
scroll to position [231, 0]
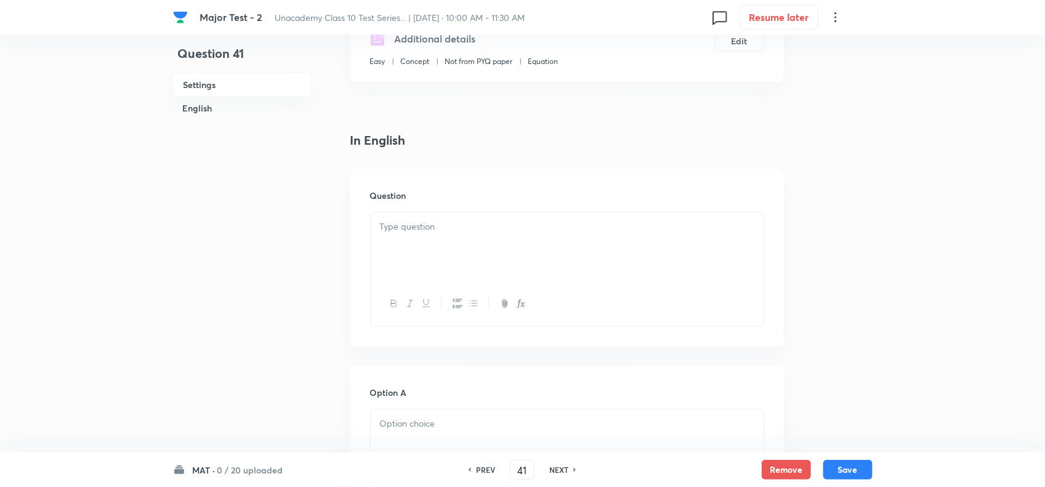
click at [473, 239] on div at bounding box center [567, 246] width 393 height 69
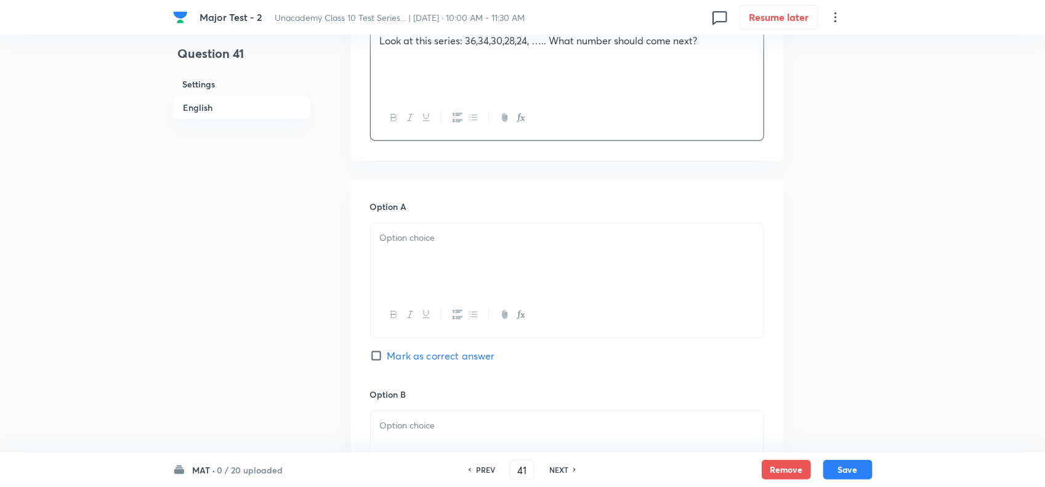
scroll to position [462, 0]
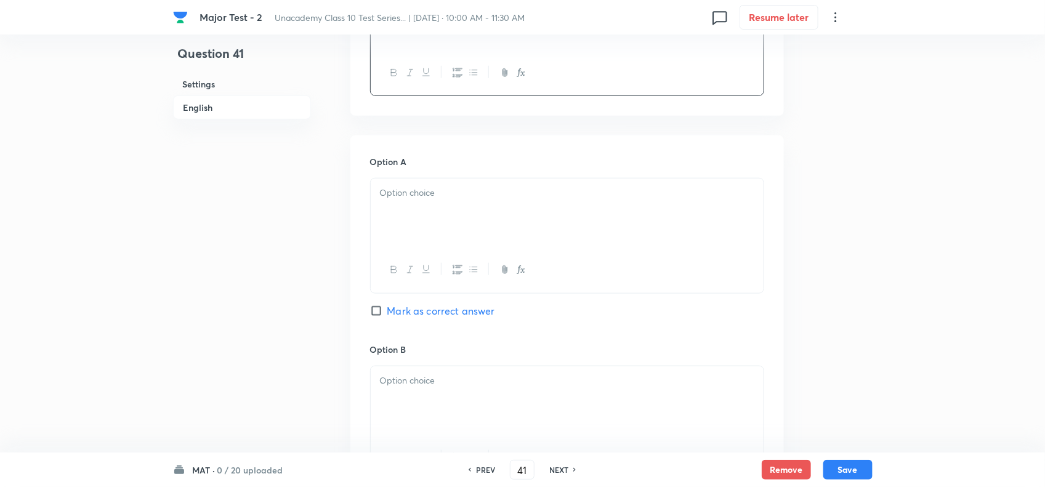
click at [459, 228] on div at bounding box center [567, 213] width 393 height 69
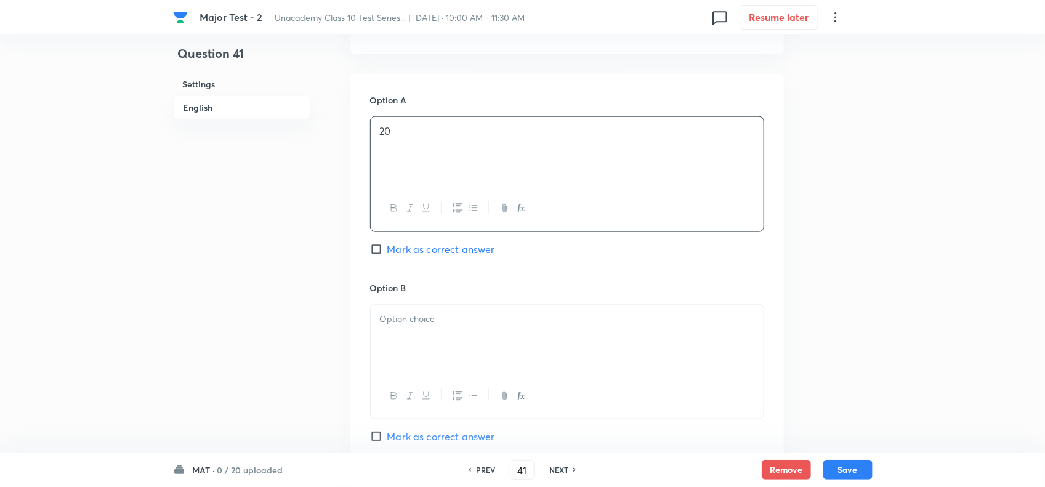
scroll to position [616, 0]
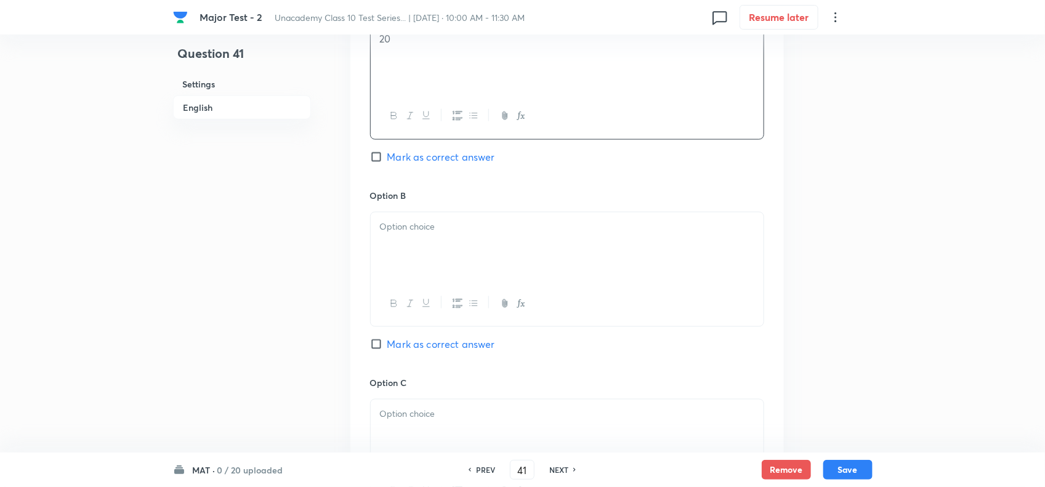
click at [469, 246] on div at bounding box center [567, 246] width 393 height 69
click at [451, 347] on span "Mark as correct answer" at bounding box center [441, 344] width 108 height 15
click at [387, 347] on input "Mark as correct answer" at bounding box center [378, 344] width 17 height 12
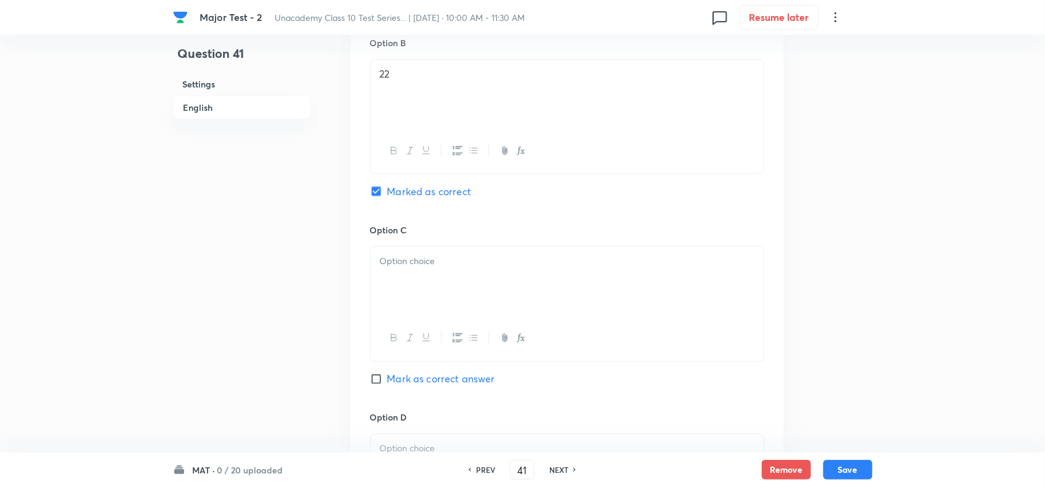
scroll to position [770, 0]
click at [419, 246] on div "Option C Mark as correct answer" at bounding box center [567, 315] width 394 height 187
click at [423, 267] on p at bounding box center [567, 260] width 374 height 14
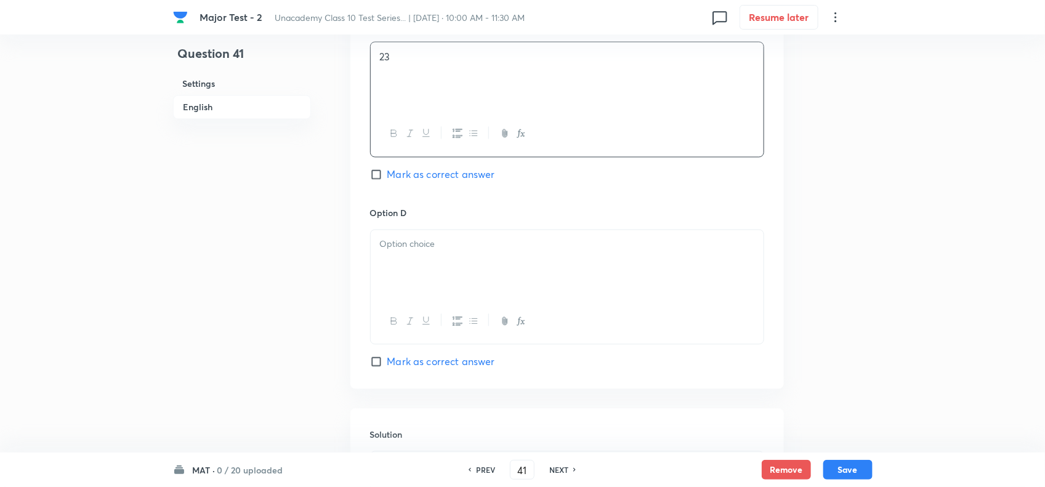
scroll to position [1001, 0]
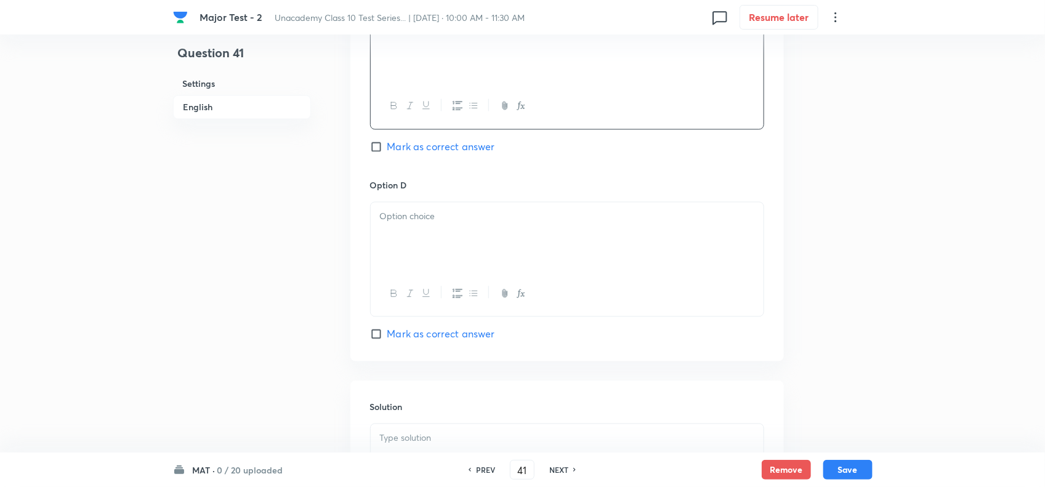
click at [439, 235] on div at bounding box center [567, 237] width 393 height 69
click at [423, 441] on p at bounding box center [567, 439] width 374 height 14
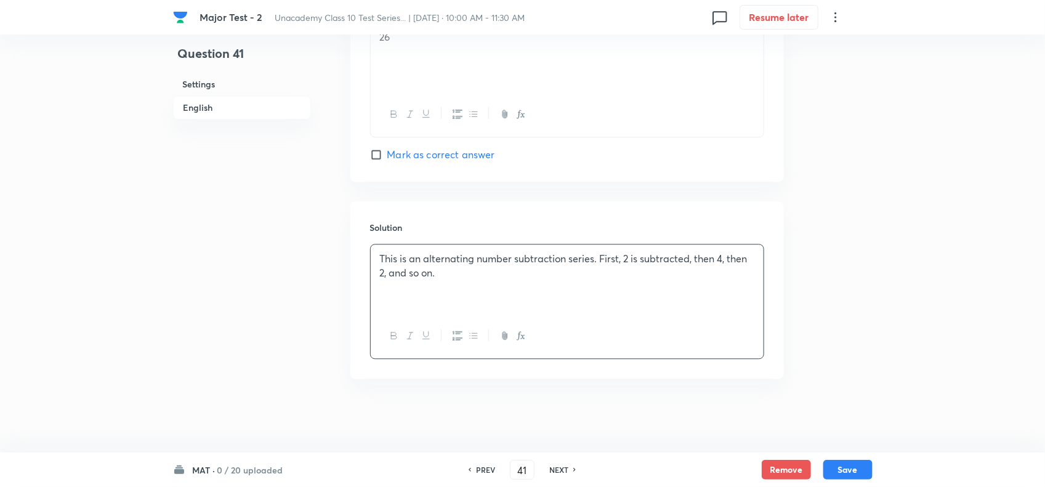
scroll to position [1186, 0]
click at [856, 471] on button "Save" at bounding box center [847, 469] width 49 height 20
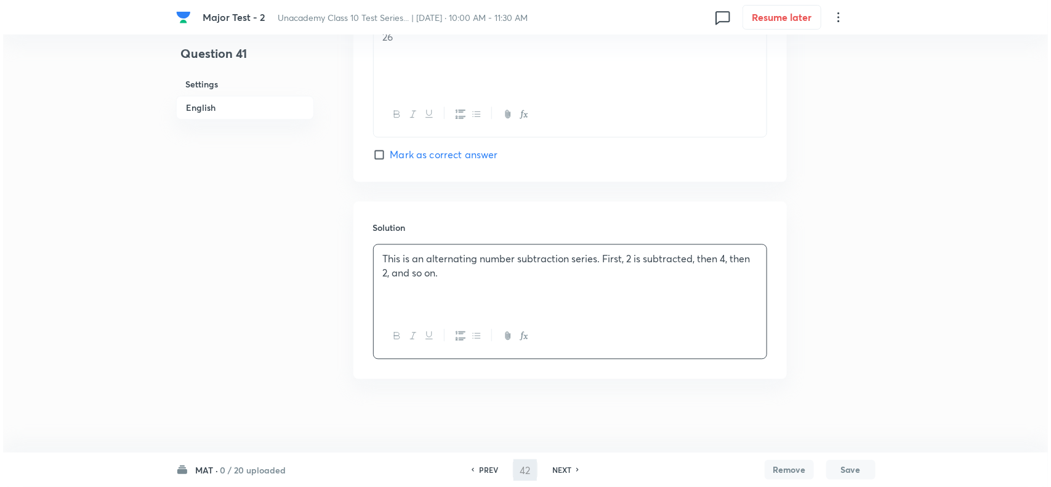
scroll to position [0, 0]
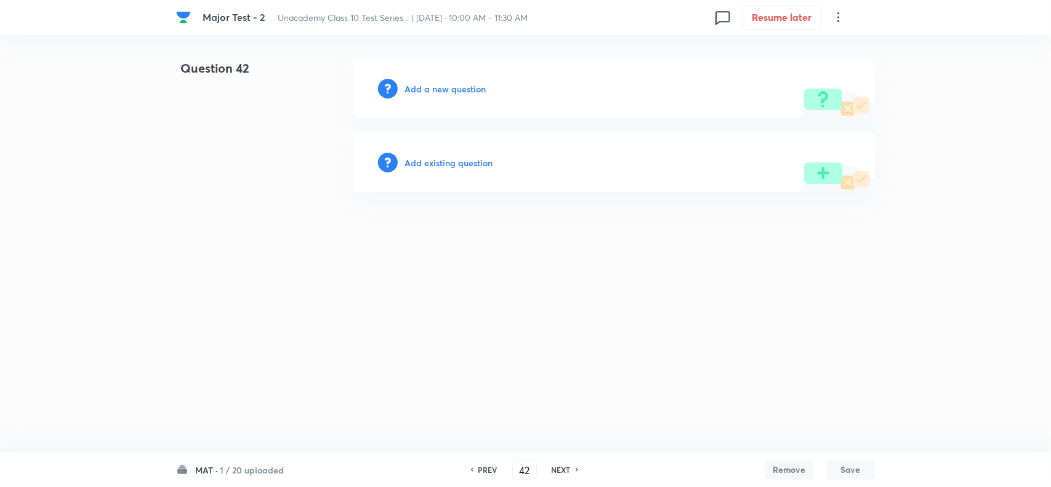
click at [435, 84] on h6 "Add a new question" at bounding box center [445, 89] width 81 height 13
click at [451, 87] on h6 "Choose a question type" at bounding box center [452, 89] width 95 height 13
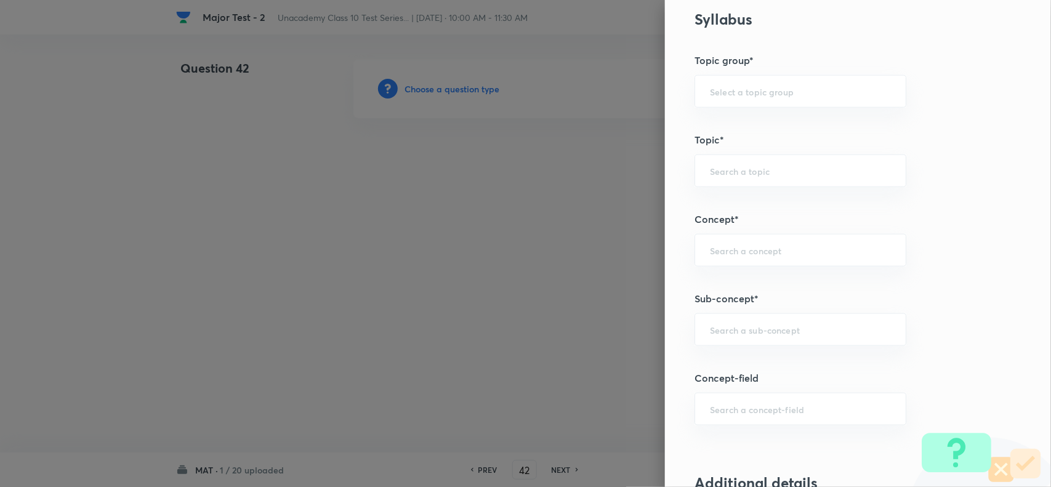
scroll to position [616, 0]
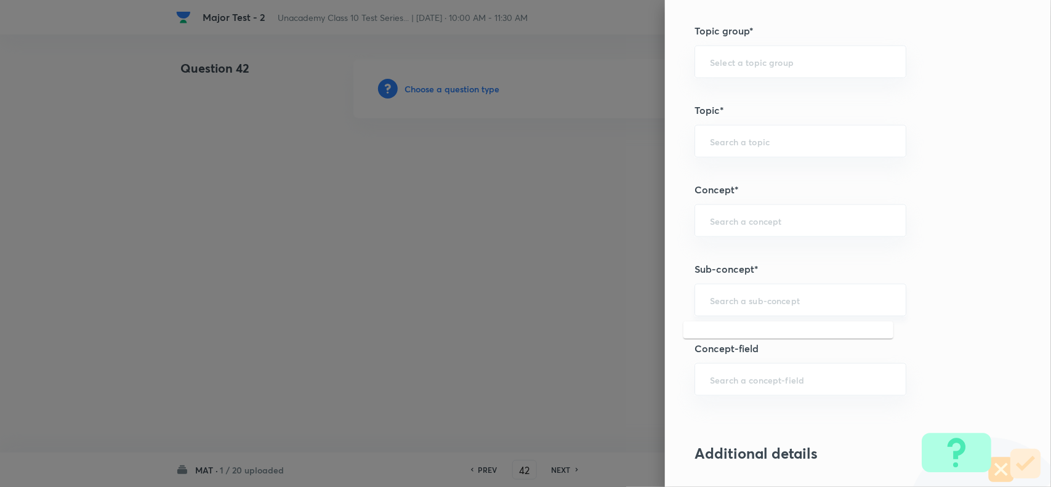
click at [724, 305] on input "text" at bounding box center [800, 300] width 181 height 12
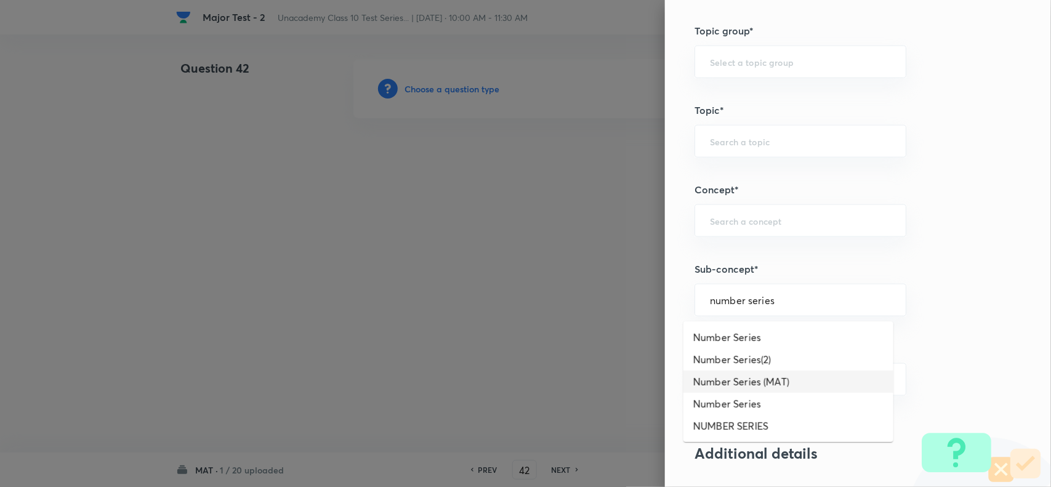
click at [764, 382] on li "Number Series (MAT)" at bounding box center [789, 382] width 210 height 22
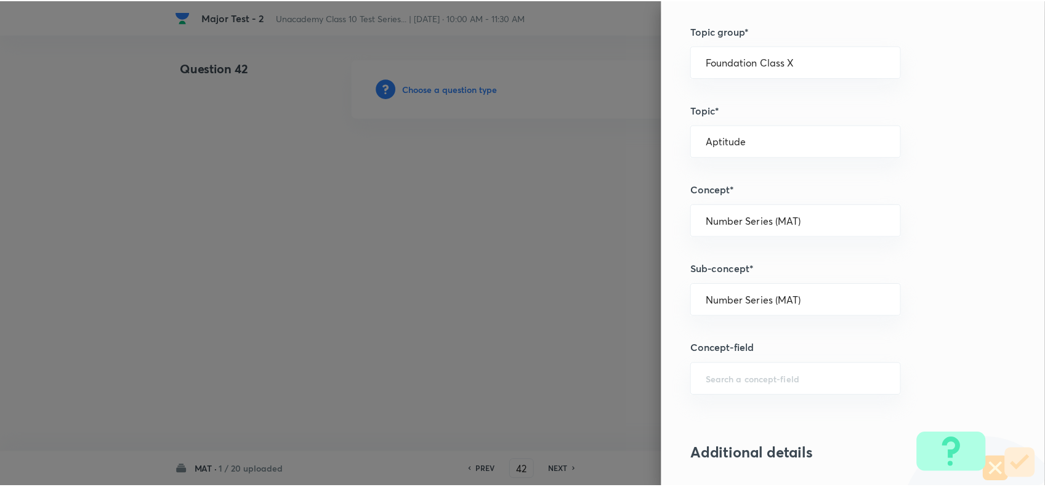
scroll to position [1232, 0]
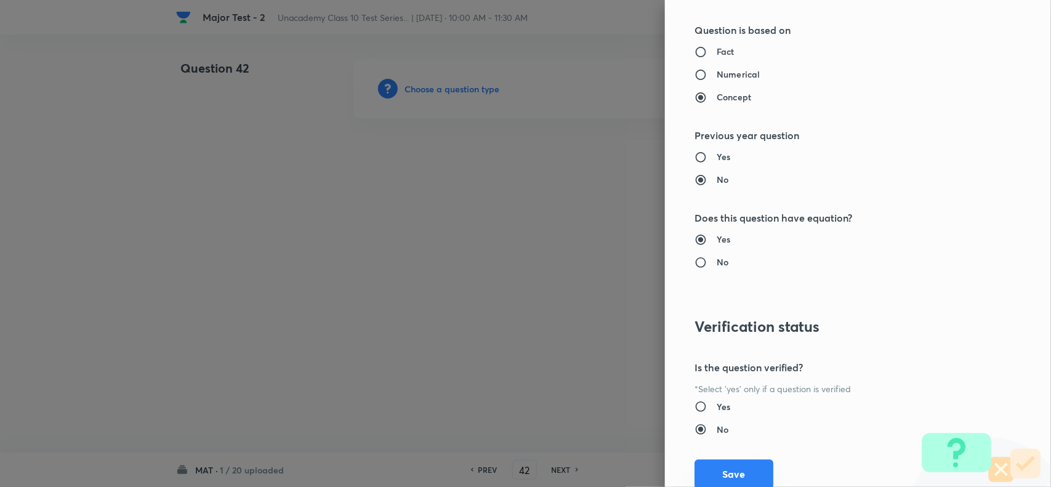
click at [730, 479] on button "Save" at bounding box center [734, 474] width 79 height 30
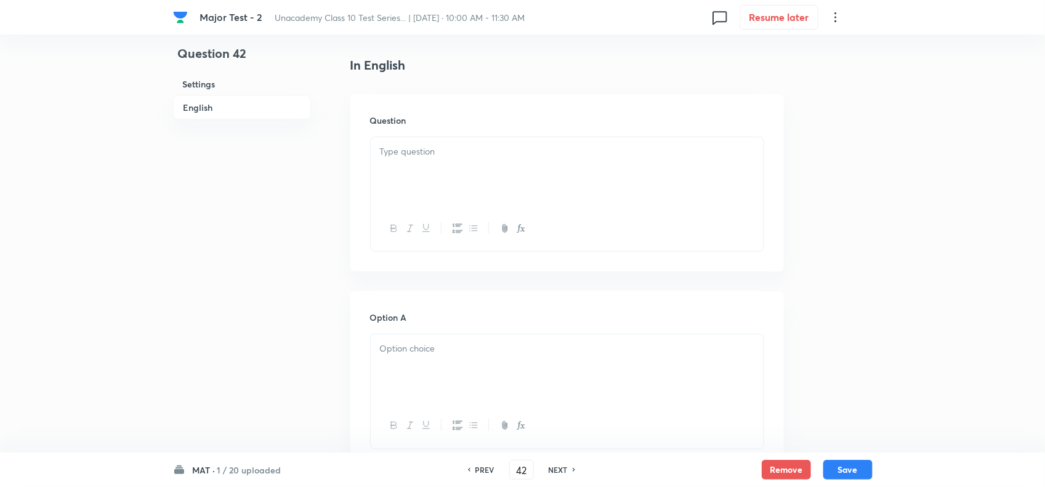
scroll to position [308, 0]
click at [406, 172] on div at bounding box center [567, 169] width 393 height 69
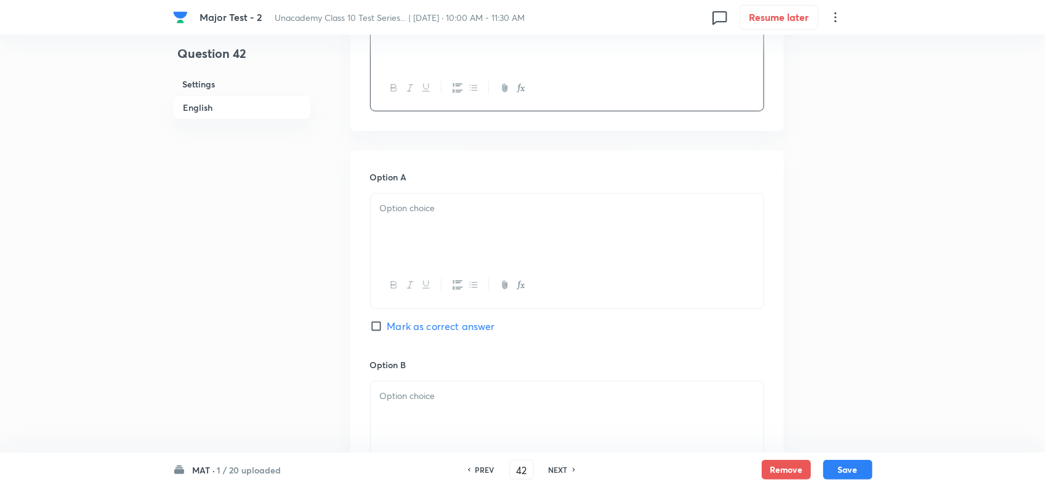
scroll to position [462, 0]
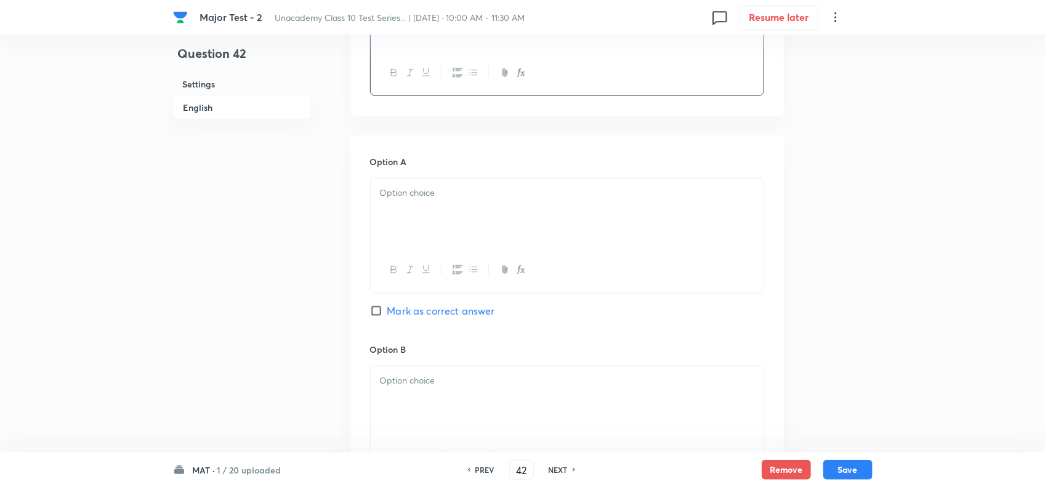
click at [414, 238] on div at bounding box center [567, 213] width 393 height 69
click at [414, 312] on span "Mark as correct answer" at bounding box center [441, 311] width 108 height 15
click at [387, 312] on input "Mark as correct answer" at bounding box center [378, 311] width 17 height 12
click at [437, 398] on div at bounding box center [567, 400] width 393 height 69
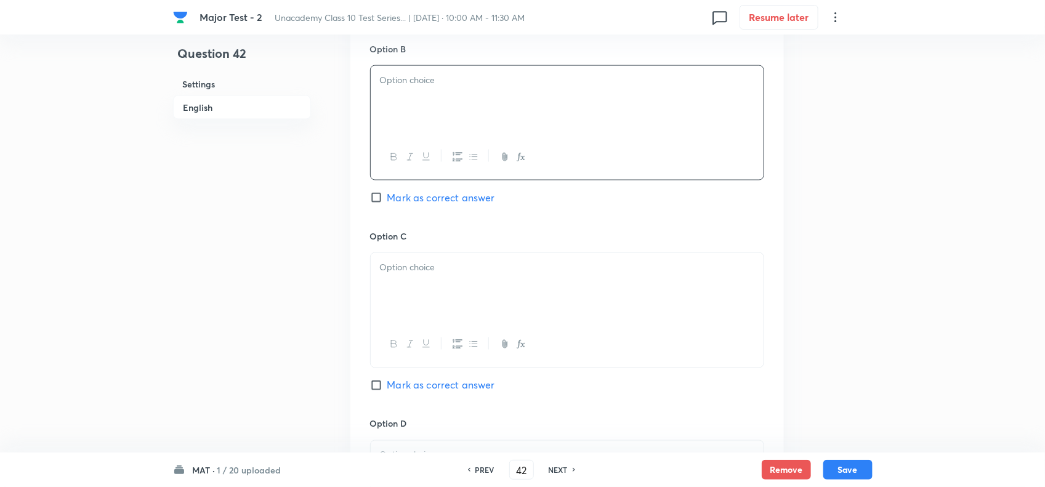
scroll to position [770, 0]
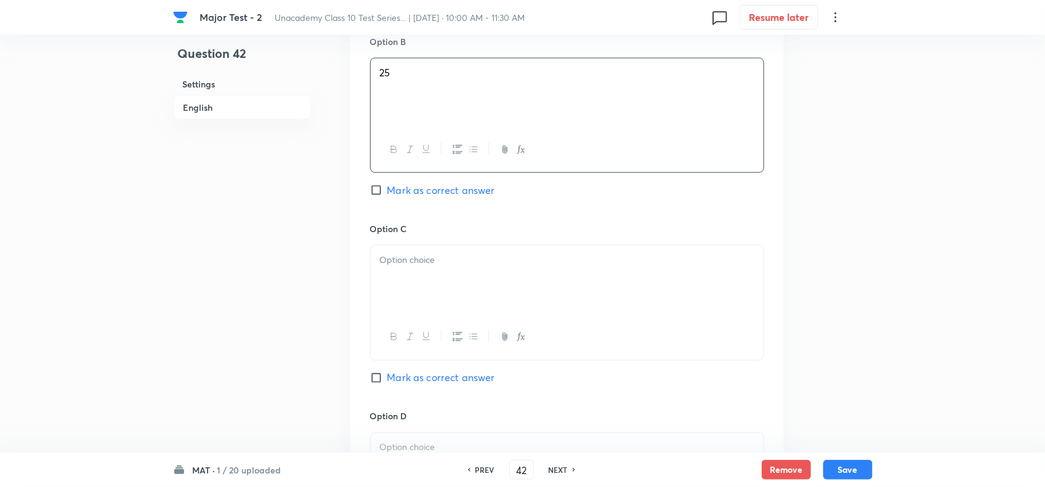
click at [432, 281] on div at bounding box center [567, 280] width 393 height 69
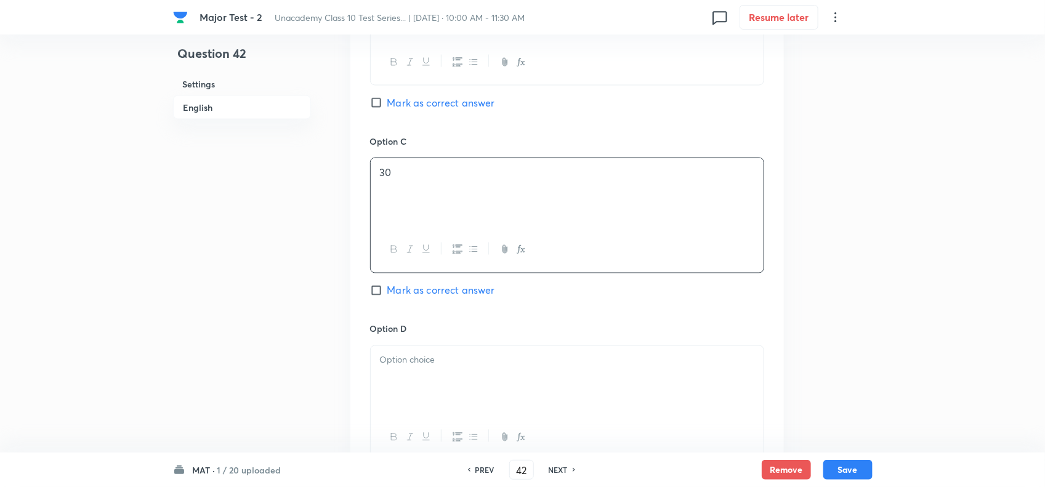
scroll to position [1078, 0]
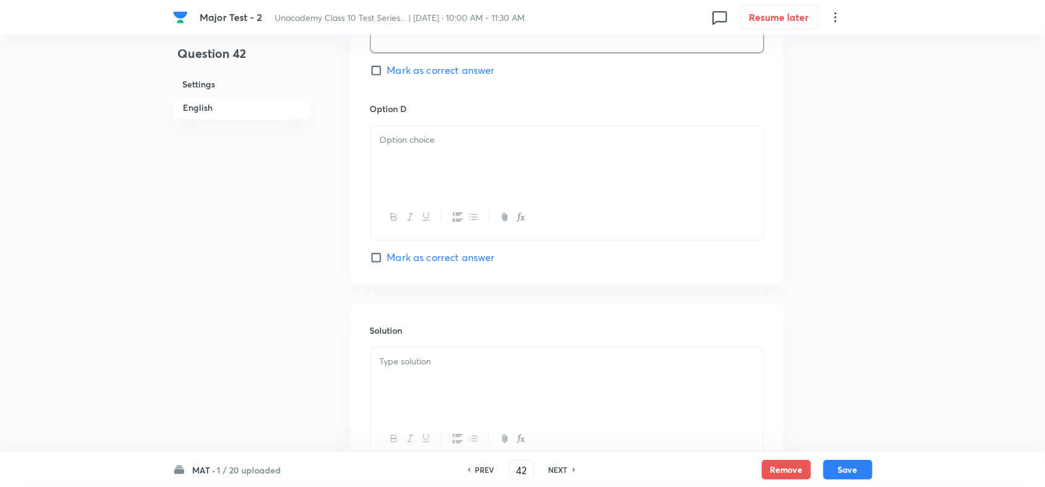
click at [440, 139] on p at bounding box center [567, 140] width 374 height 14
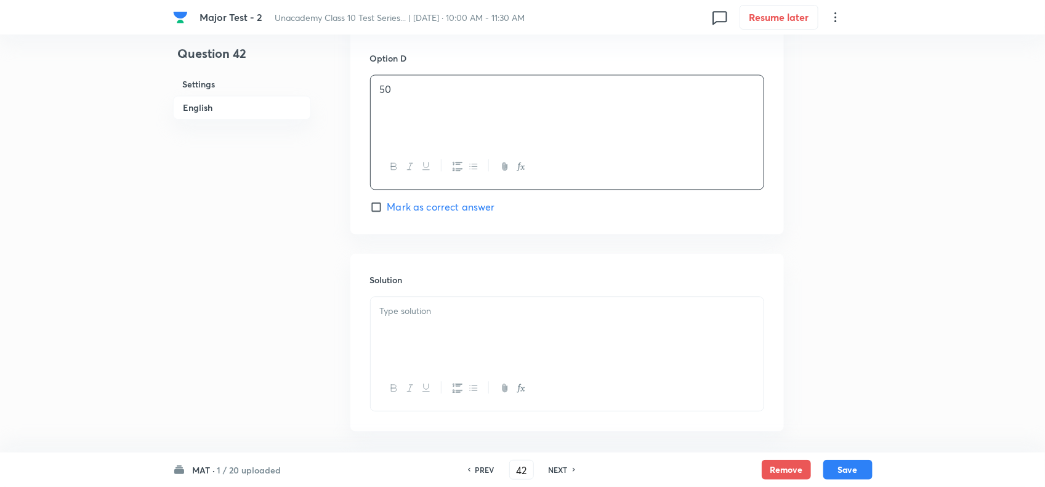
scroll to position [1186, 0]
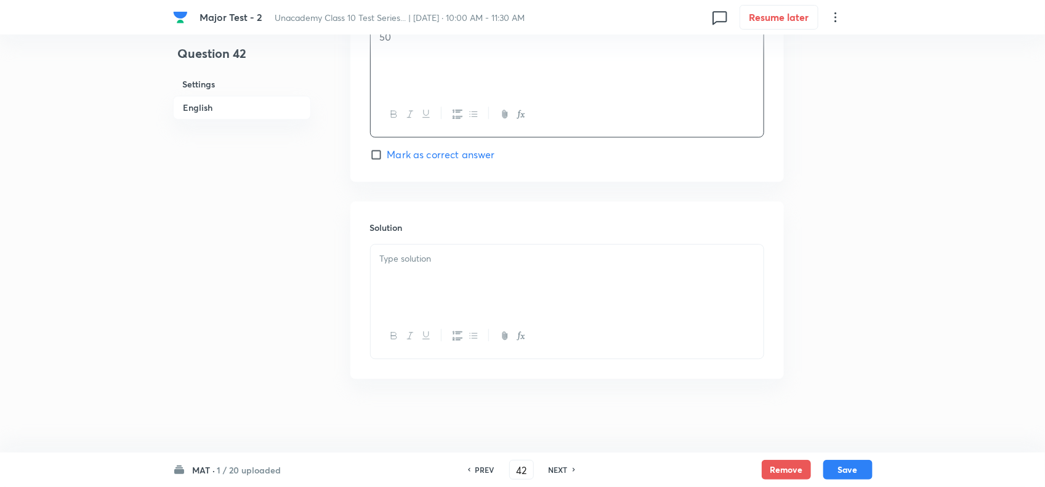
click at [459, 263] on p at bounding box center [567, 259] width 374 height 14
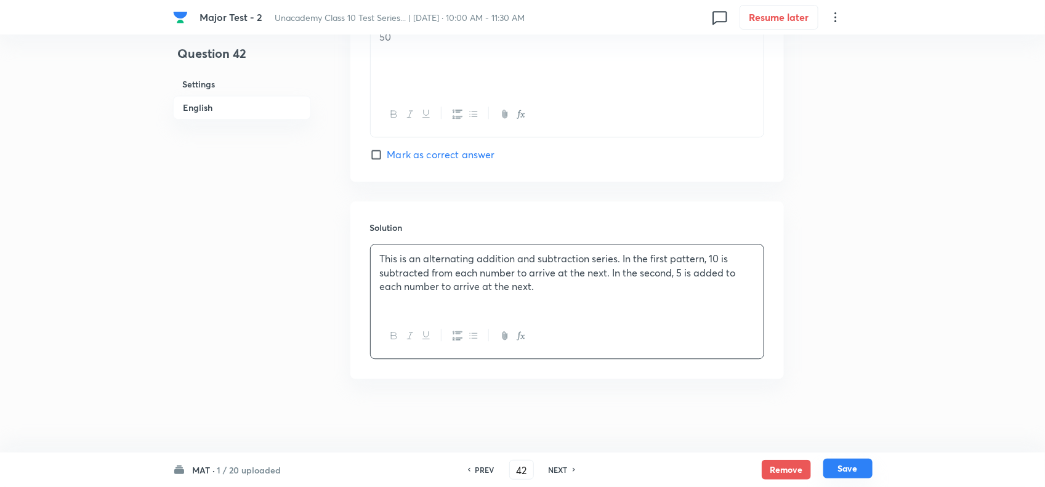
click at [846, 468] on button "Save" at bounding box center [847, 469] width 49 height 20
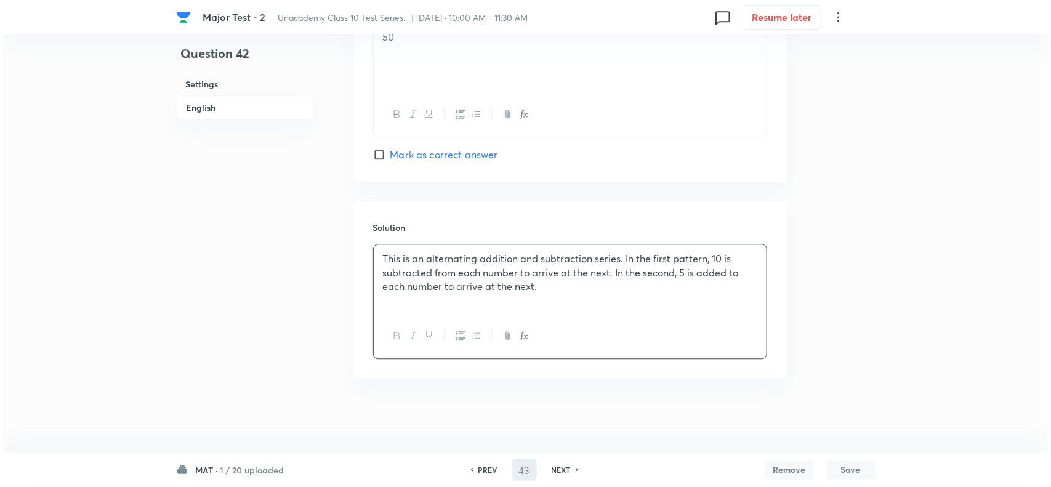
scroll to position [0, 0]
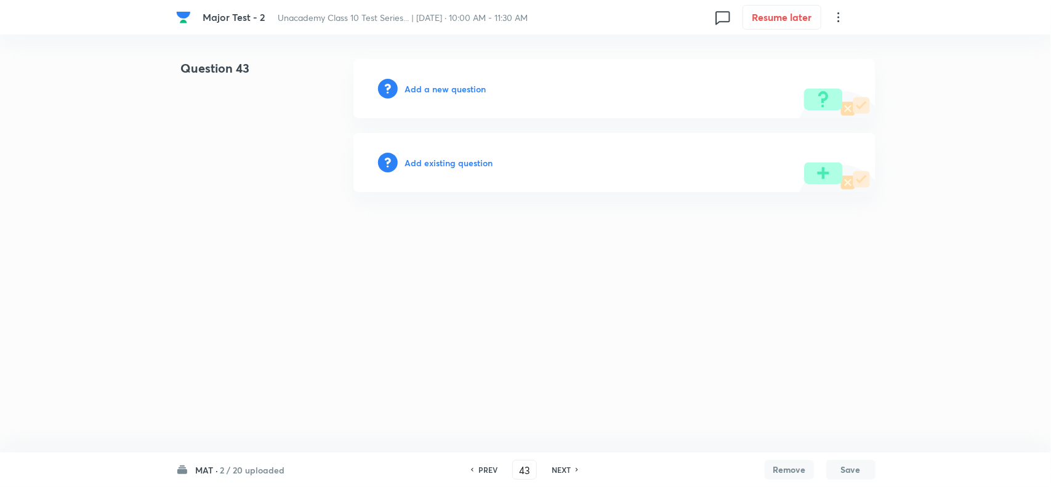
click at [423, 85] on h6 "Add a new question" at bounding box center [445, 89] width 81 height 13
click at [443, 86] on h6 "Choose a question type" at bounding box center [452, 89] width 95 height 13
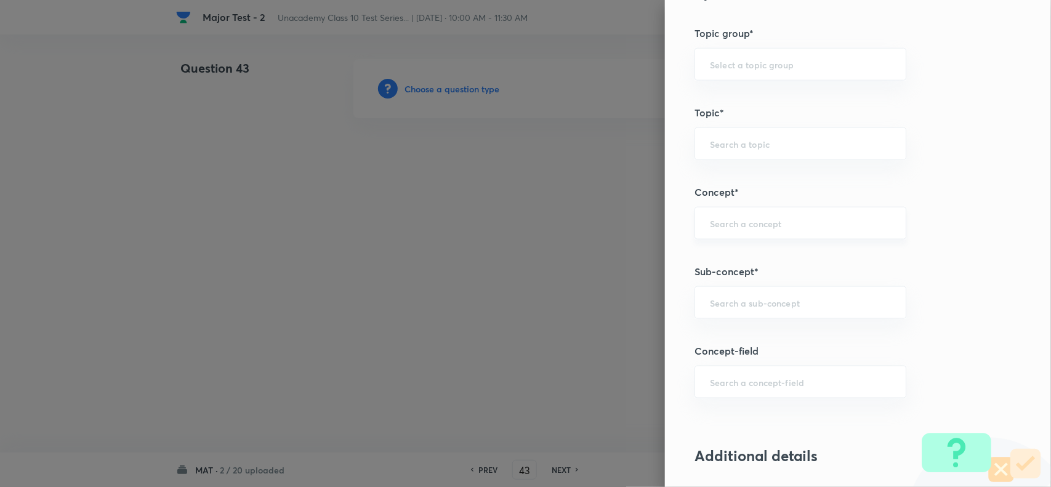
scroll to position [616, 0]
click at [736, 296] on input "text" at bounding box center [800, 300] width 181 height 12
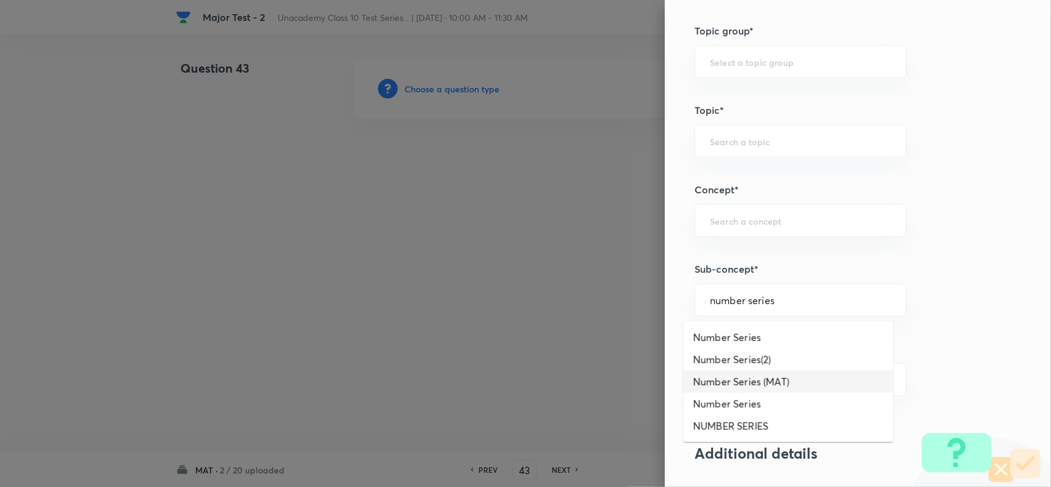
click at [737, 380] on li "Number Series (MAT)" at bounding box center [789, 382] width 210 height 22
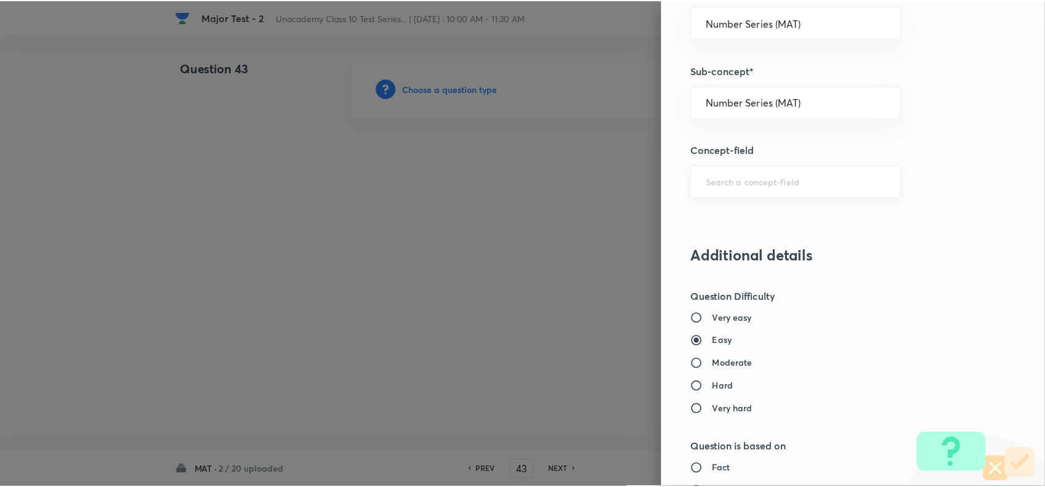
scroll to position [1232, 0]
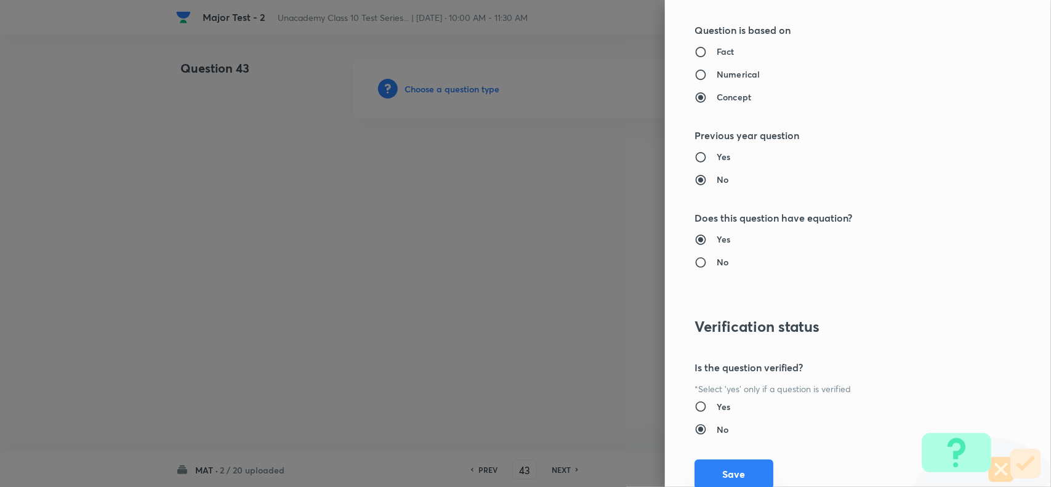
drag, startPoint x: 739, startPoint y: 472, endPoint x: 684, endPoint y: 415, distance: 79.7
click at [739, 472] on button "Save" at bounding box center [734, 474] width 79 height 30
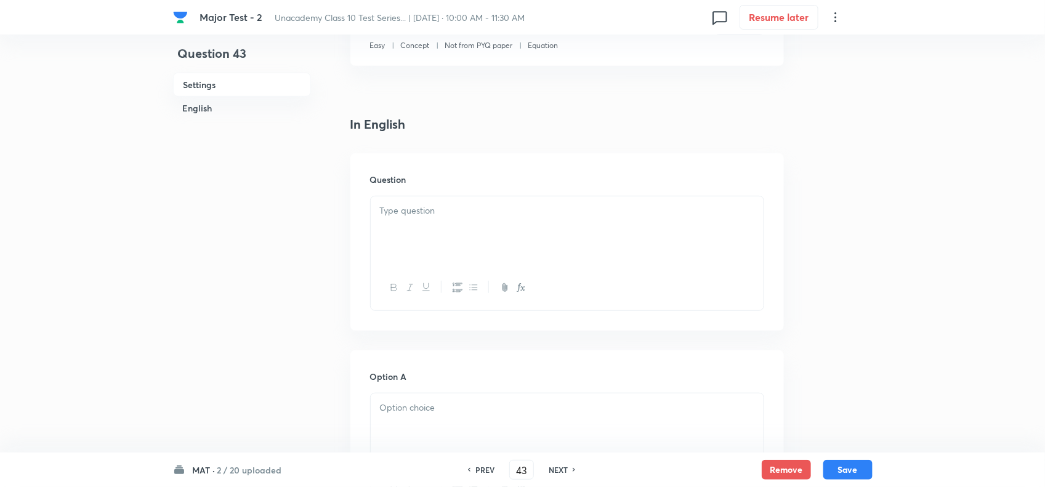
scroll to position [308, 0]
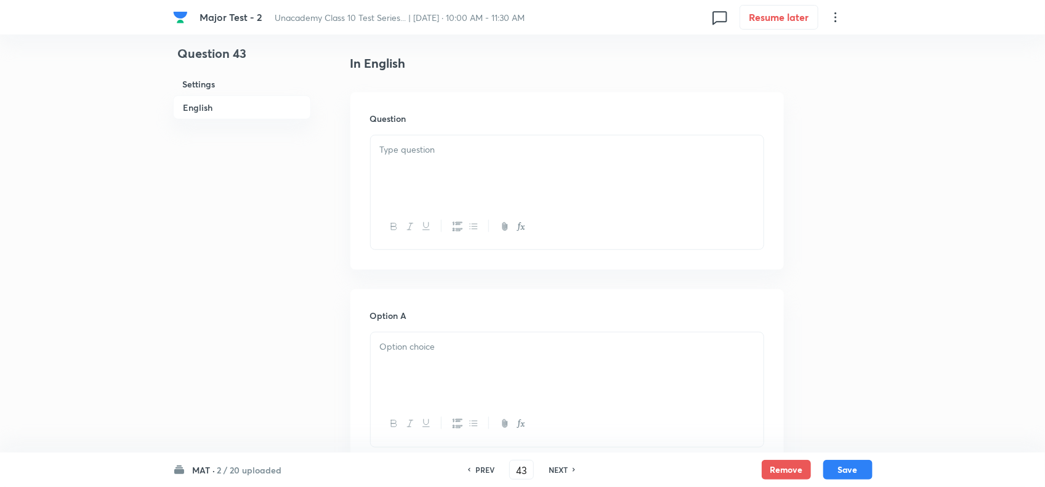
click at [410, 203] on div at bounding box center [567, 169] width 393 height 69
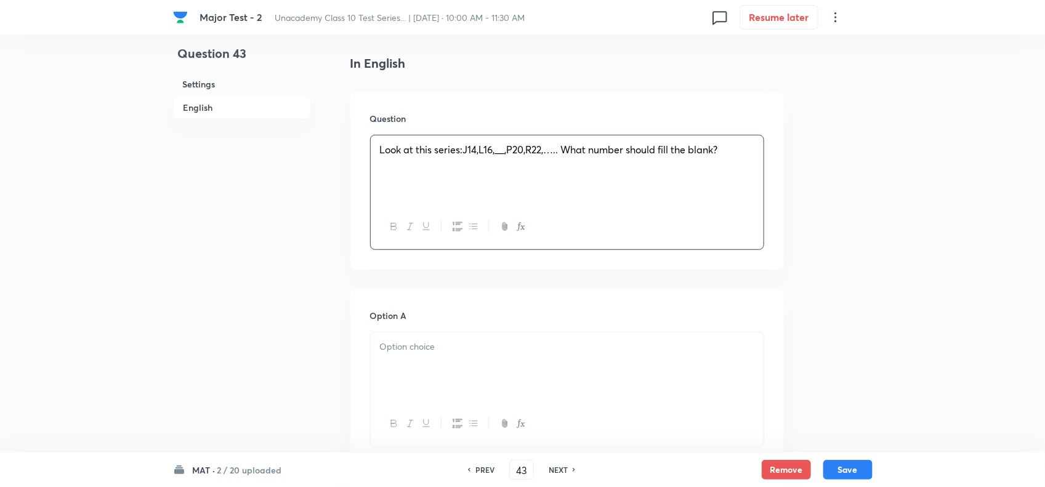
click at [465, 367] on div at bounding box center [567, 367] width 393 height 69
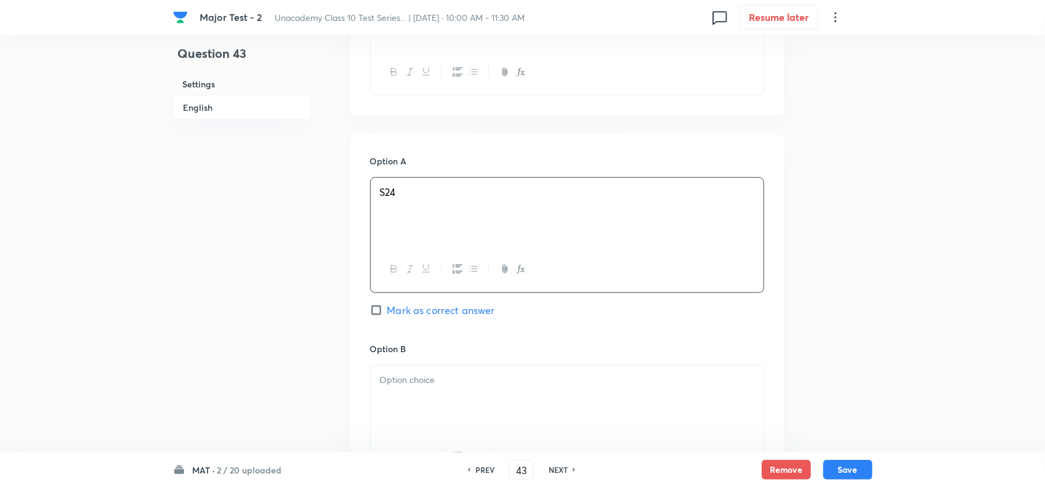
scroll to position [539, 0]
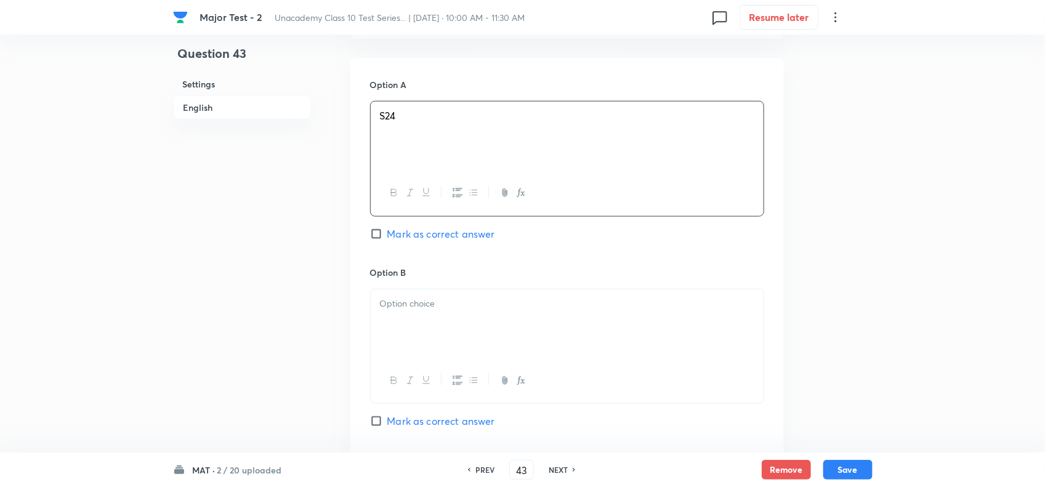
click at [445, 352] on div at bounding box center [567, 323] width 393 height 69
click at [443, 416] on div "Option B N18 Mark as correct answer" at bounding box center [567, 359] width 394 height 187
click at [456, 426] on span "Mark as correct answer" at bounding box center [441, 421] width 108 height 15
click at [387, 426] on input "Mark as correct answer" at bounding box center [378, 421] width 17 height 12
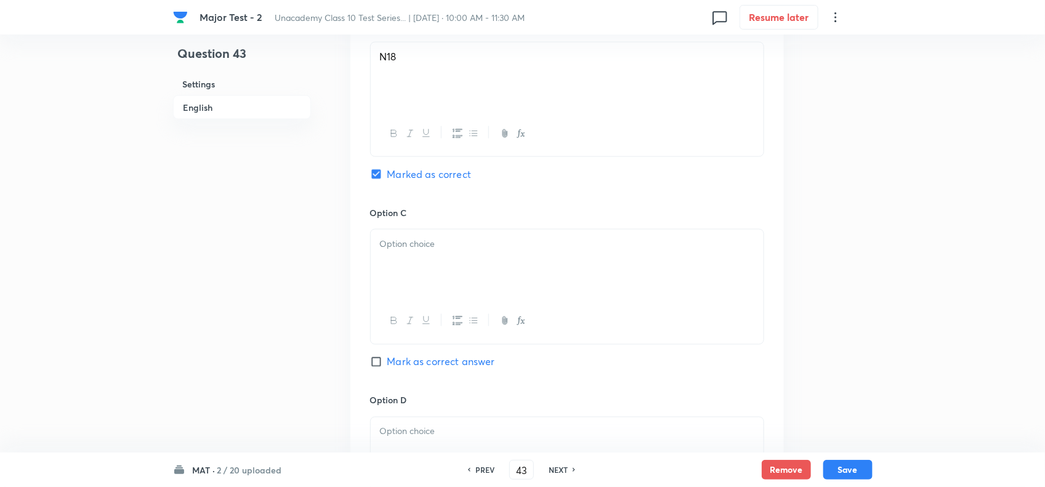
scroll to position [847, 0]
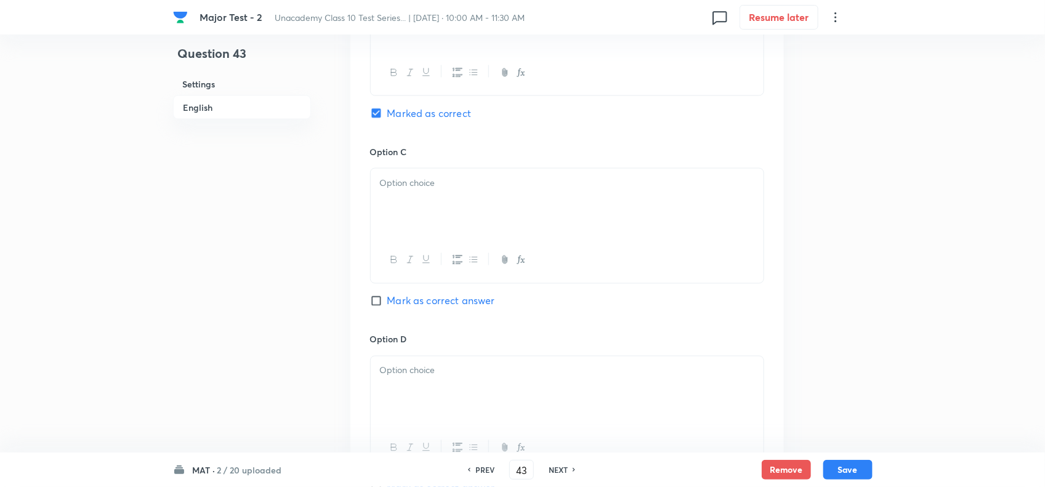
click at [438, 206] on div at bounding box center [567, 203] width 393 height 69
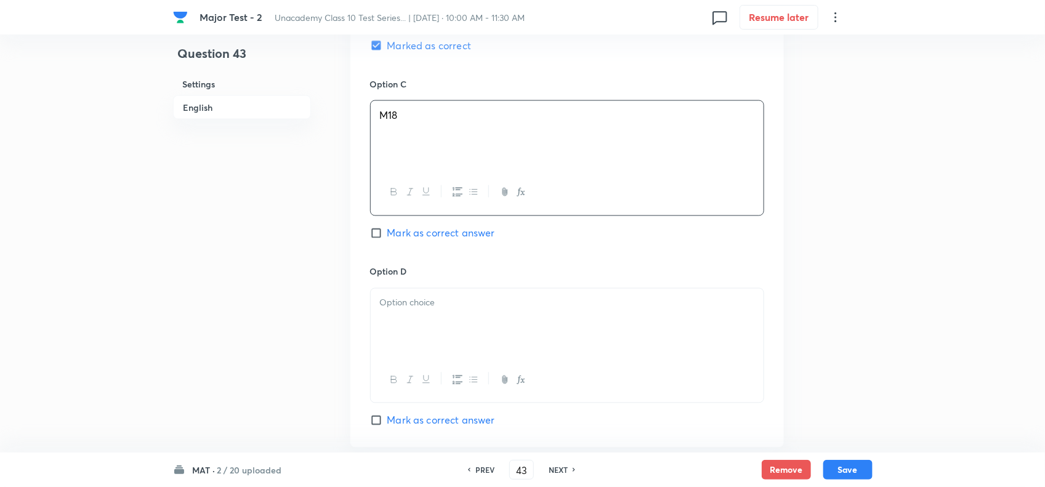
scroll to position [1001, 0]
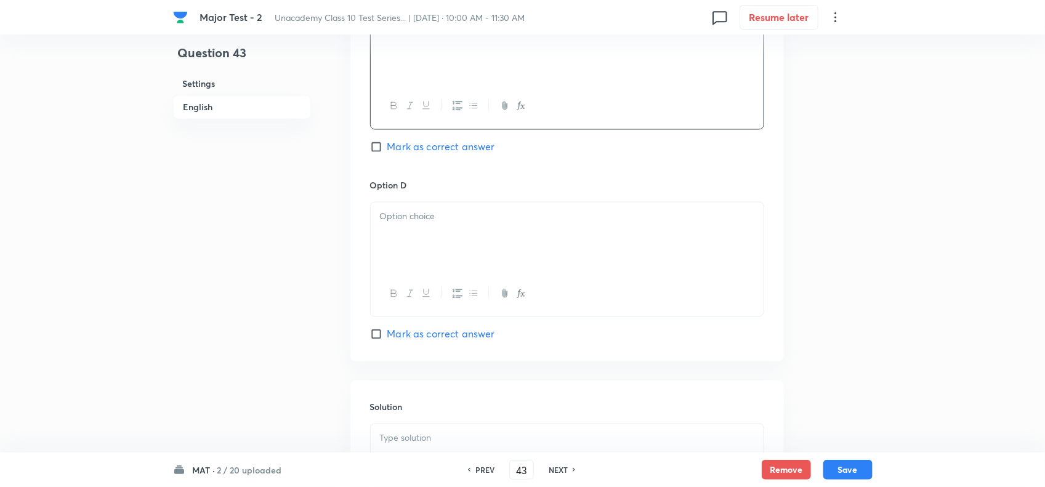
click at [454, 262] on div at bounding box center [567, 237] width 393 height 69
click at [500, 437] on p at bounding box center [567, 439] width 374 height 14
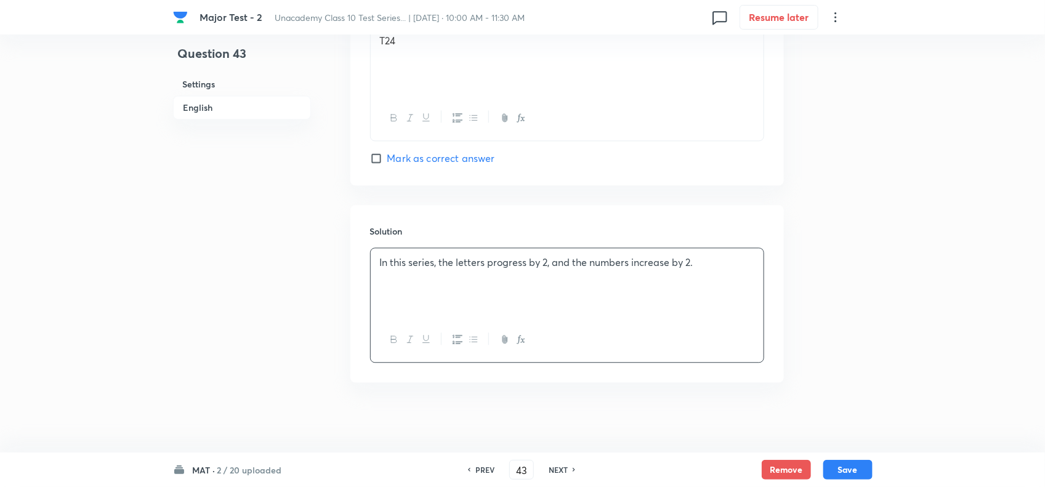
scroll to position [1186, 0]
click at [861, 481] on div "MAT · 2 / 20 uploaded PREV 43 ​ NEXT Remove Save" at bounding box center [523, 470] width 700 height 34
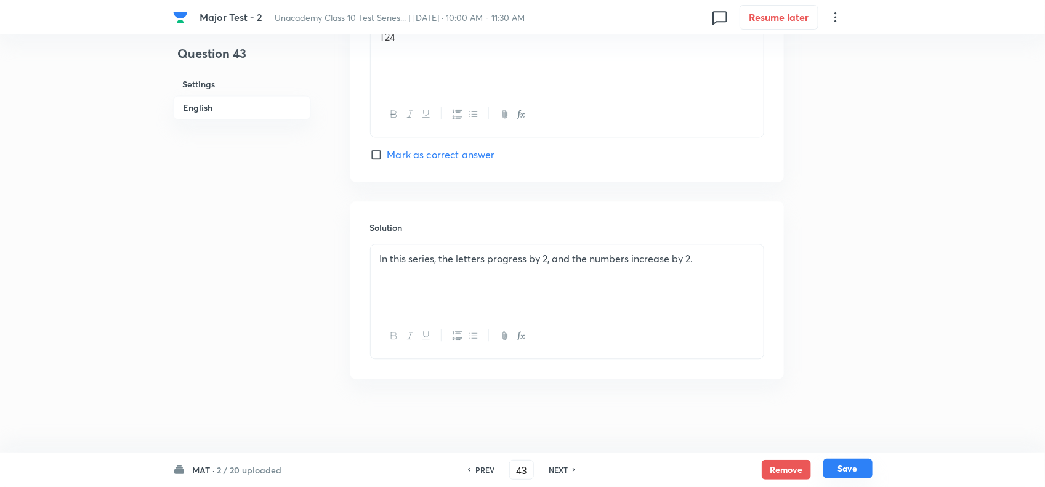
click at [855, 472] on button "Save" at bounding box center [847, 469] width 49 height 20
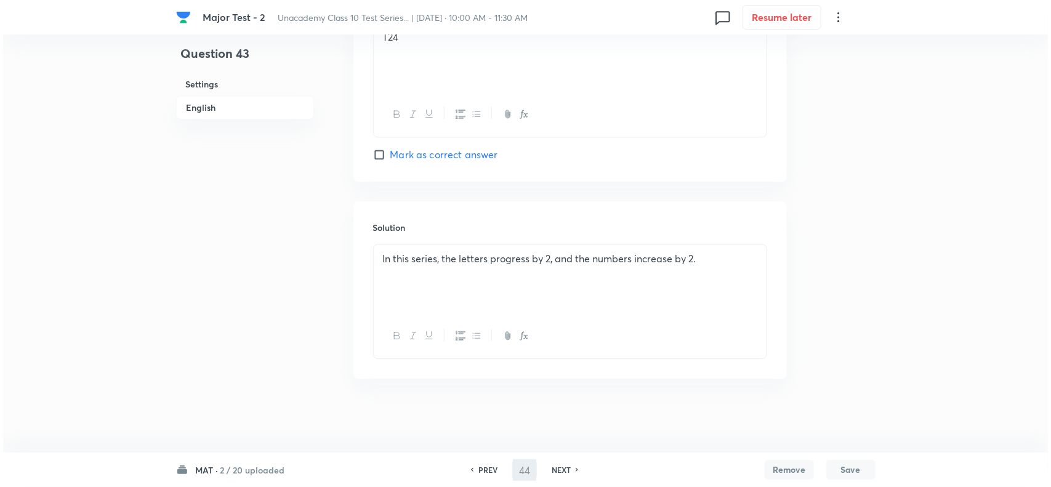
scroll to position [0, 0]
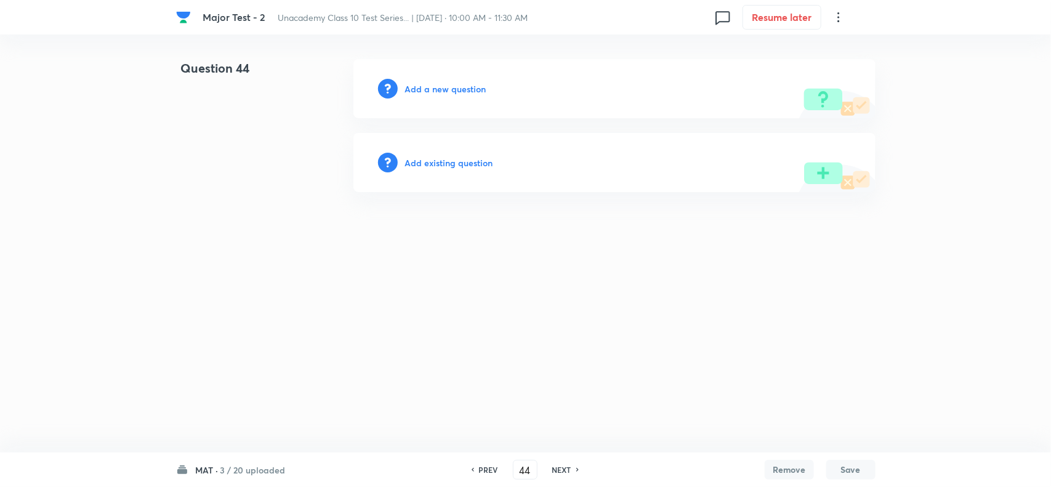
click at [440, 86] on h6 "Add a new question" at bounding box center [445, 89] width 81 height 13
click at [482, 94] on h6 "Choose a question type" at bounding box center [452, 89] width 95 height 13
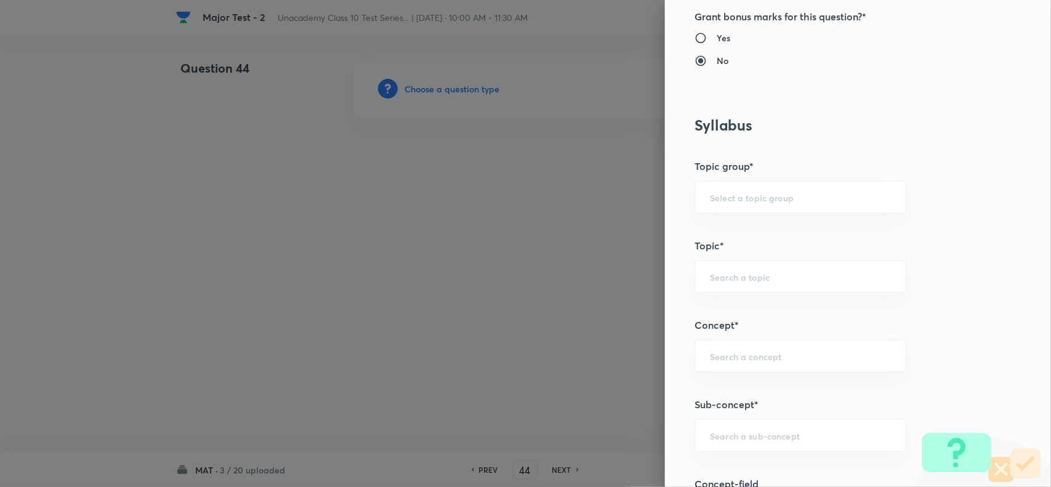
scroll to position [847, 0]
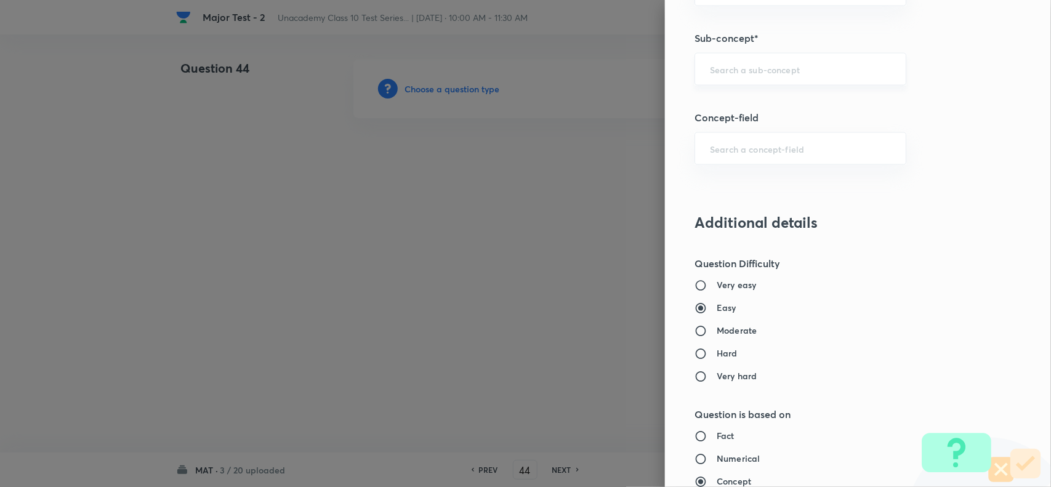
click at [750, 59] on div "​" at bounding box center [801, 69] width 212 height 33
click at [958, 232] on h3 "Additional details" at bounding box center [838, 223] width 286 height 18
click at [727, 75] on input "text" at bounding box center [800, 69] width 181 height 12
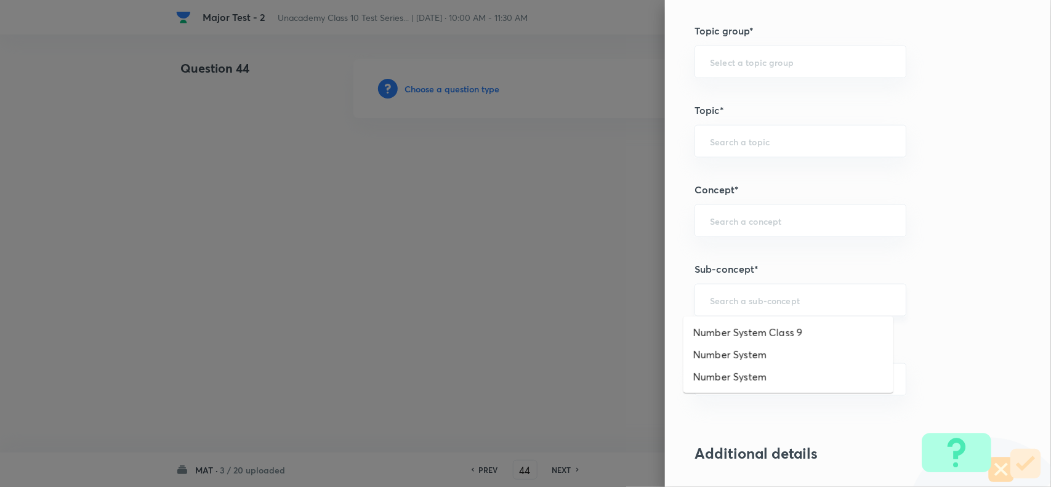
scroll to position [693, 0]
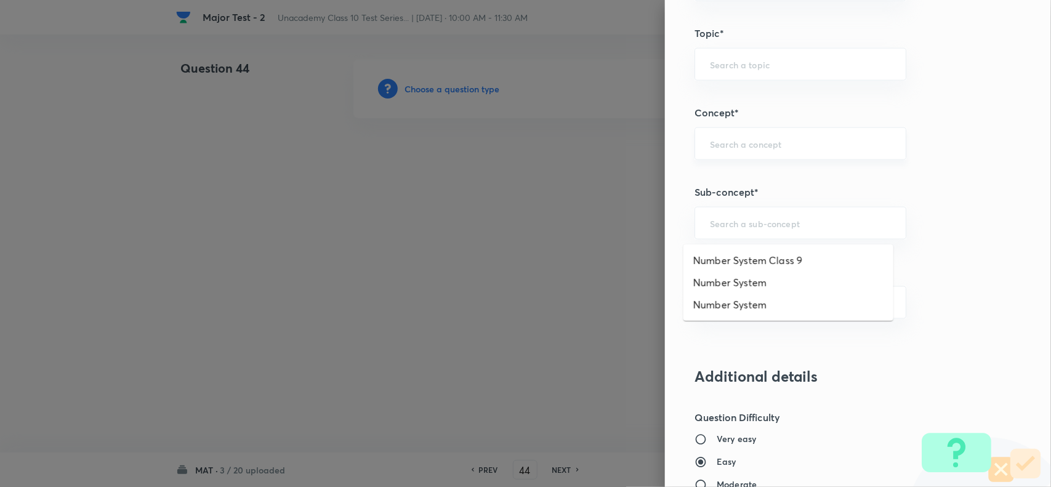
click at [718, 146] on input "text" at bounding box center [800, 144] width 181 height 12
click at [727, 227] on input "text" at bounding box center [800, 223] width 181 height 12
click at [771, 226] on input "number system (mat)" at bounding box center [800, 223] width 181 height 12
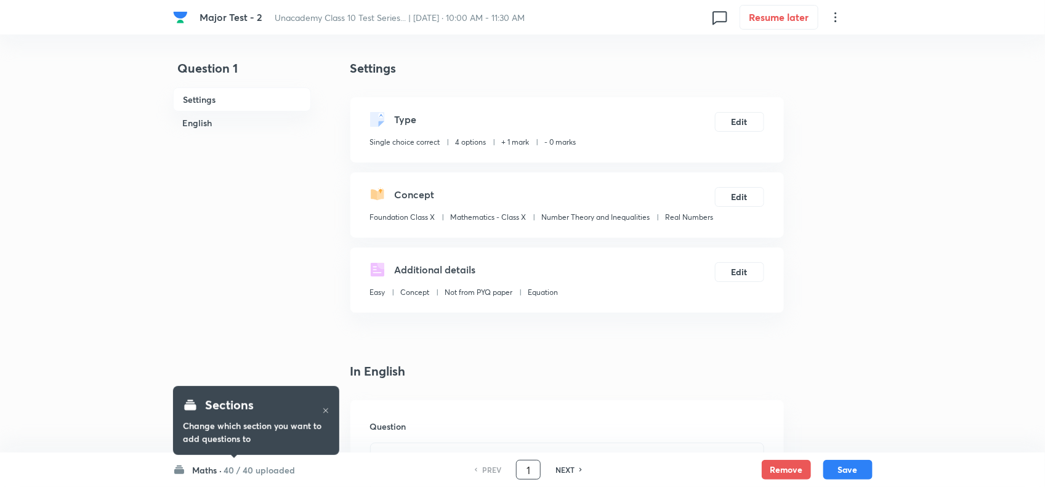
drag, startPoint x: 527, startPoint y: 471, endPoint x: 567, endPoint y: 461, distance: 42.0
click at [528, 469] on input "1" at bounding box center [528, 470] width 23 height 22
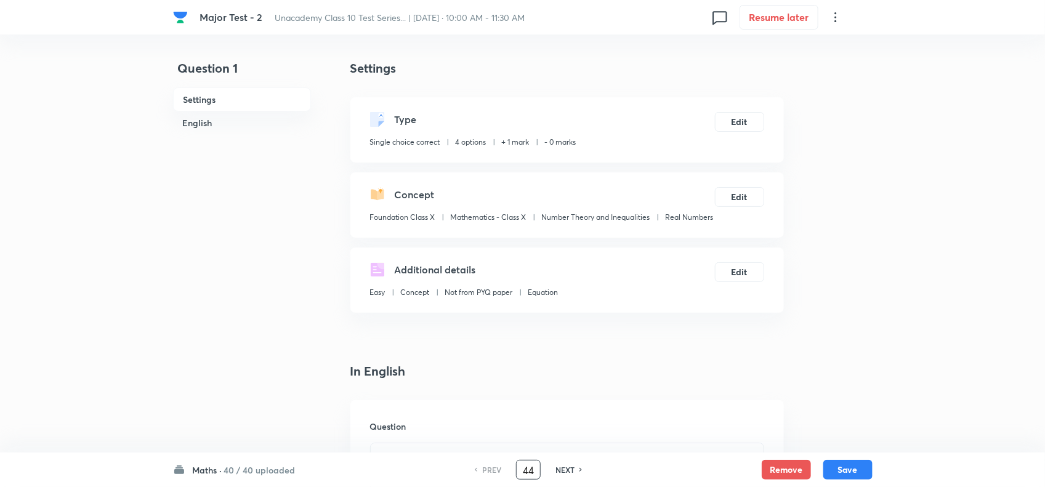
type input "44"
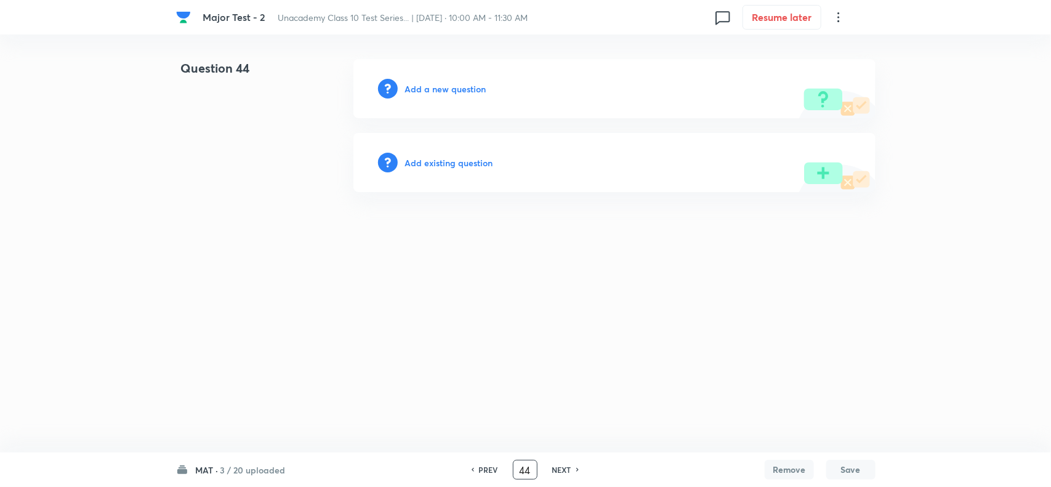
click at [460, 84] on h6 "Add a new question" at bounding box center [445, 89] width 81 height 13
click at [480, 80] on div "Choose a question type" at bounding box center [615, 88] width 522 height 59
click at [479, 94] on h6 "Choose a question type" at bounding box center [452, 89] width 95 height 13
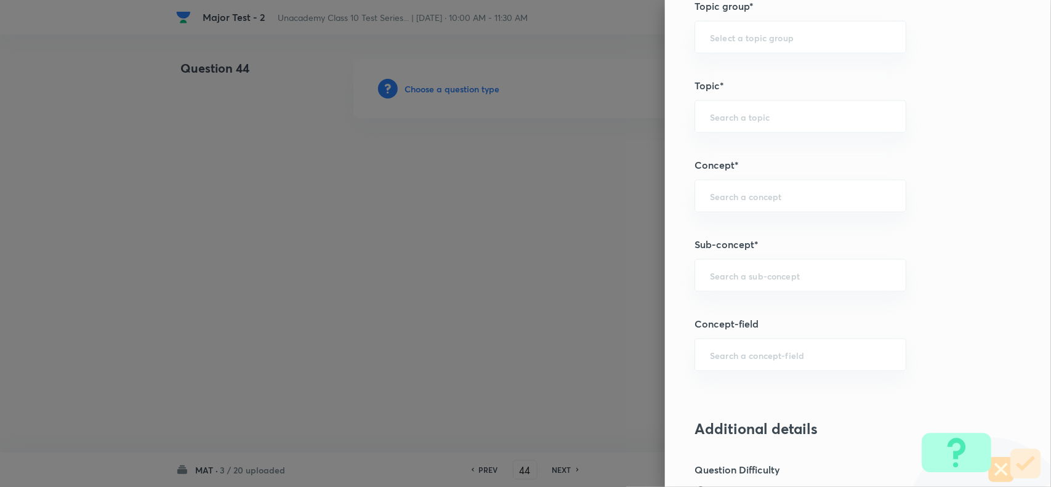
scroll to position [770, 0]
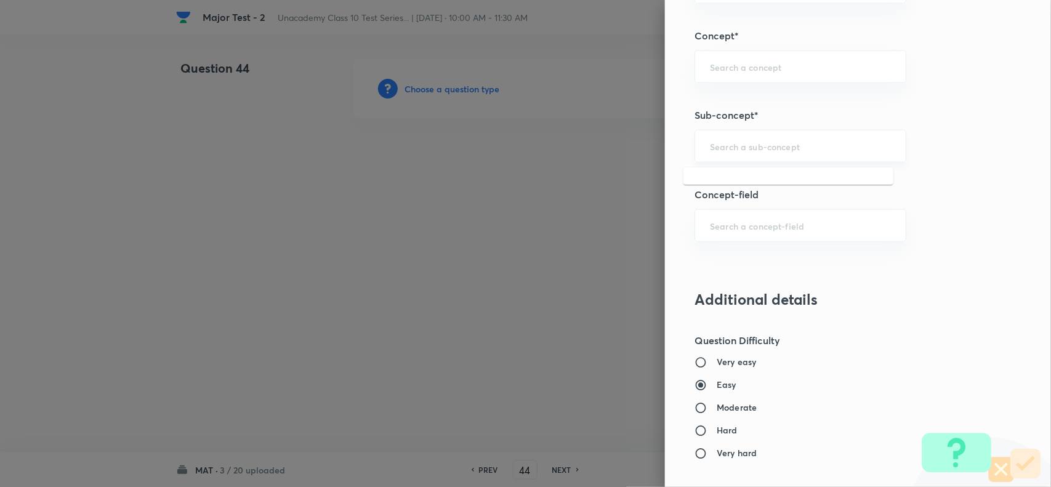
click at [747, 151] on input "text" at bounding box center [800, 146] width 181 height 12
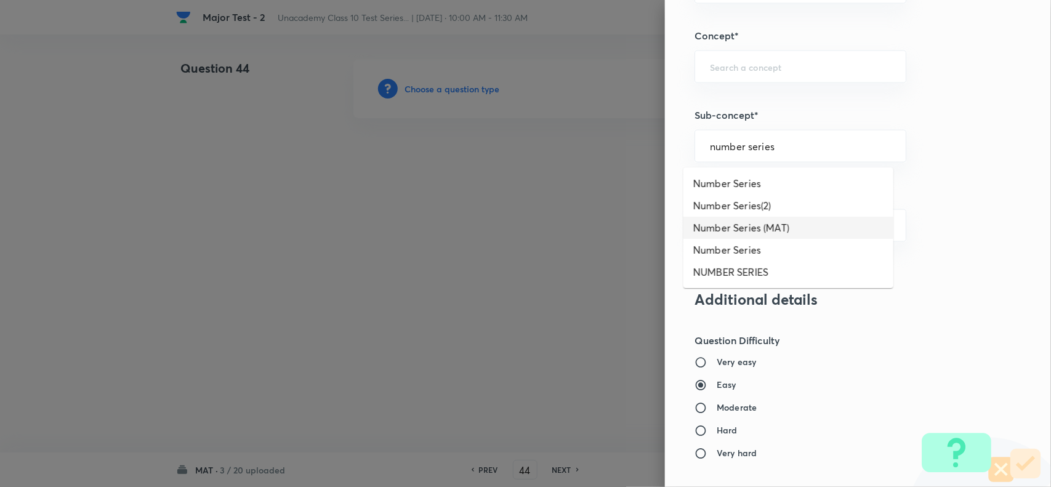
click at [773, 230] on li "Number Series (MAT)" at bounding box center [789, 228] width 210 height 22
type input "Number Series (MAT)"
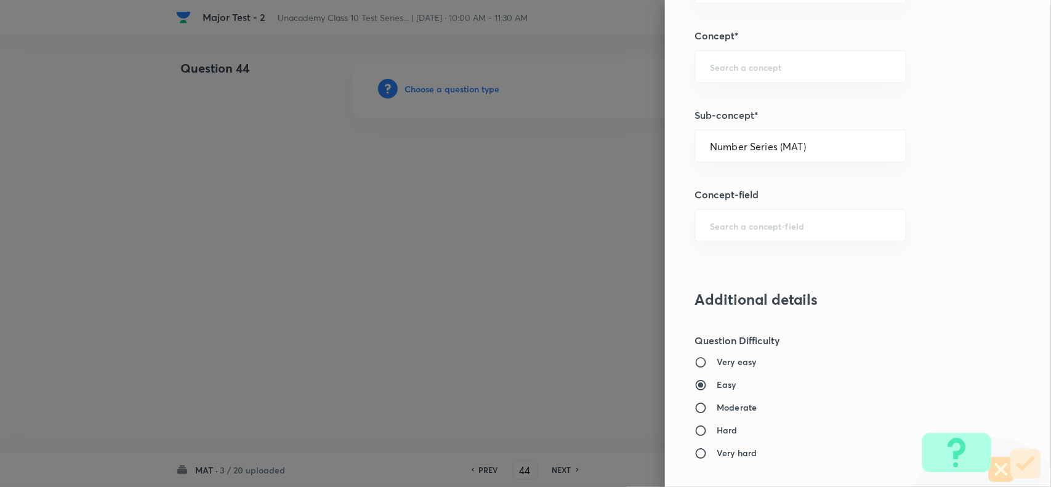
type input "Foundation Class X"
type input "Aptitude"
type input "Number Series (MAT)"
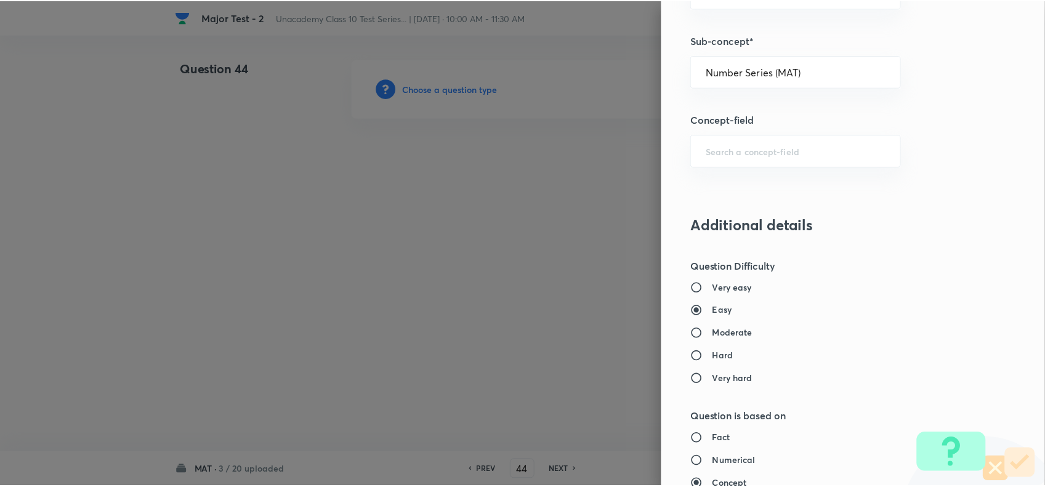
scroll to position [1276, 0]
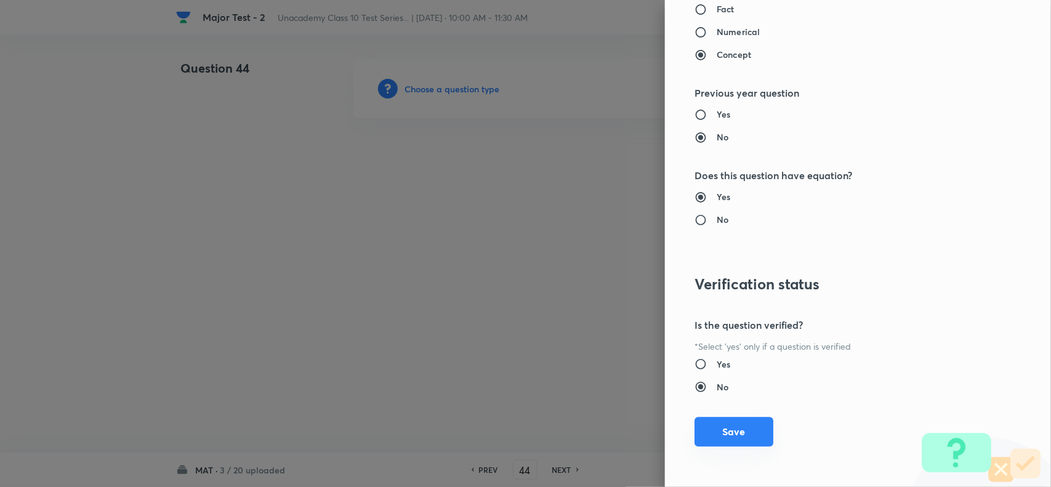
click at [745, 442] on button "Save" at bounding box center [734, 432] width 79 height 30
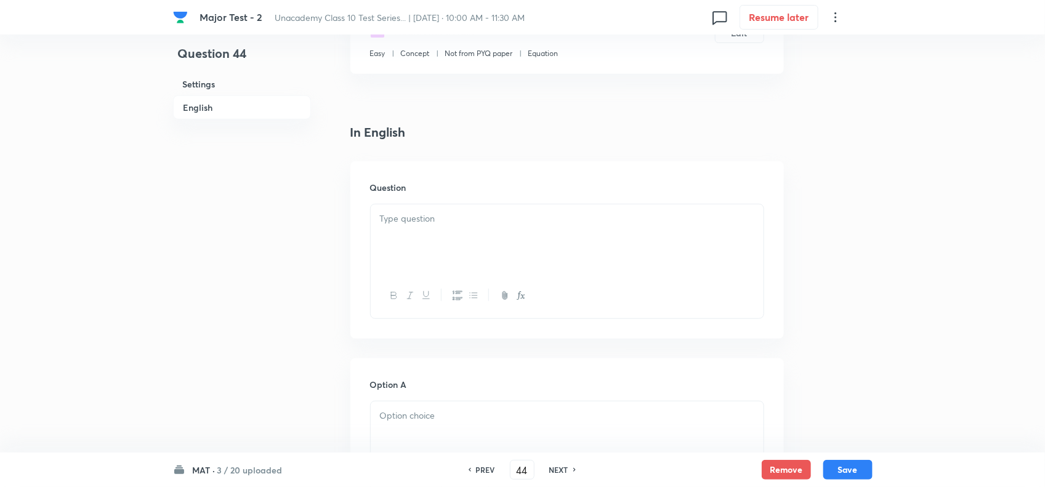
scroll to position [308, 0]
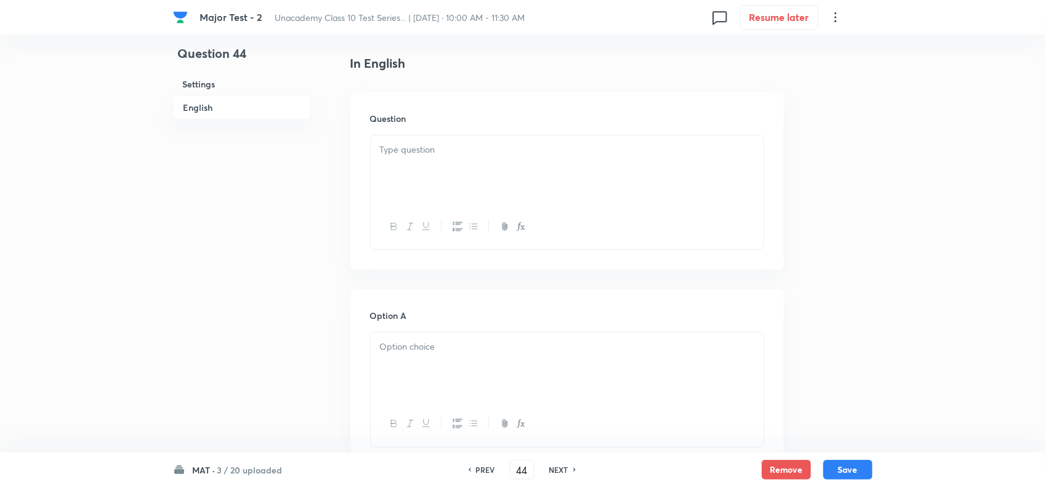
click at [420, 157] on div at bounding box center [567, 169] width 393 height 69
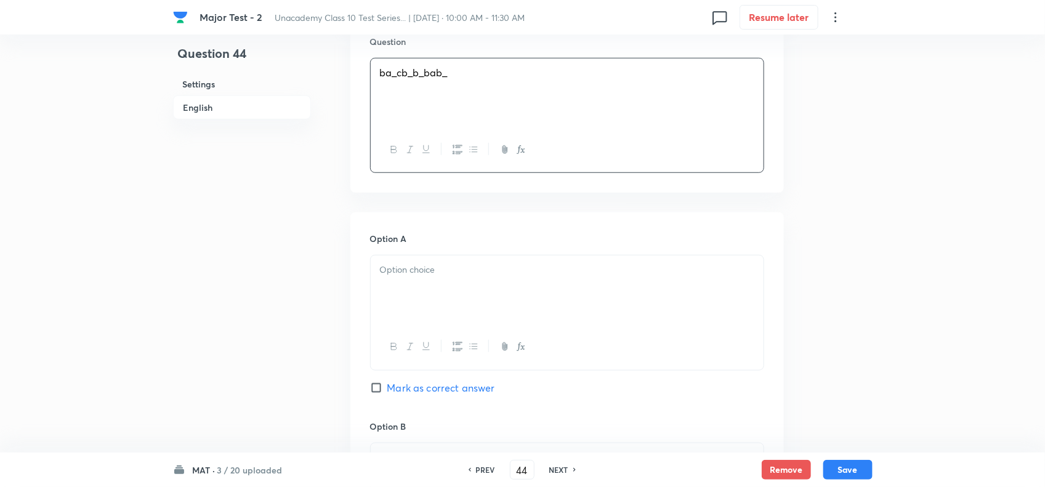
click at [421, 288] on div at bounding box center [567, 290] width 393 height 69
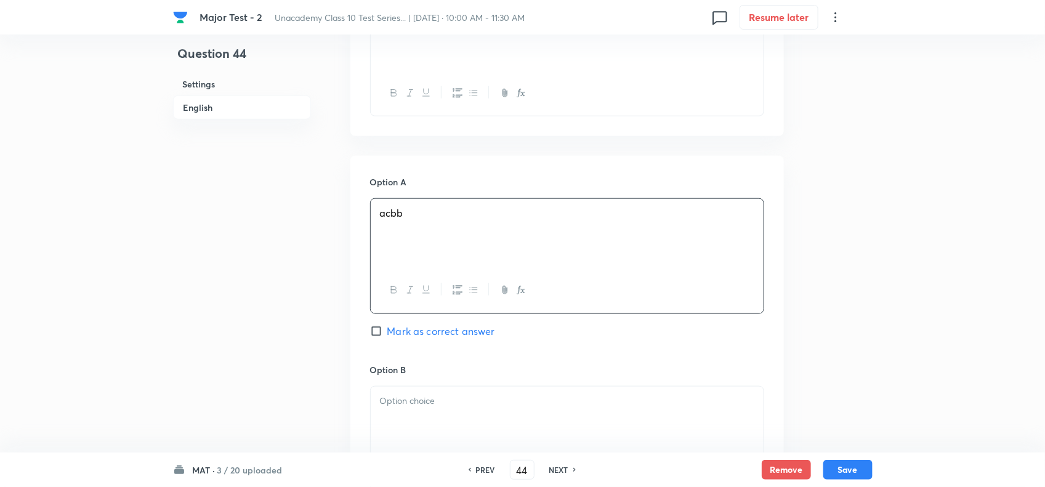
scroll to position [539, 0]
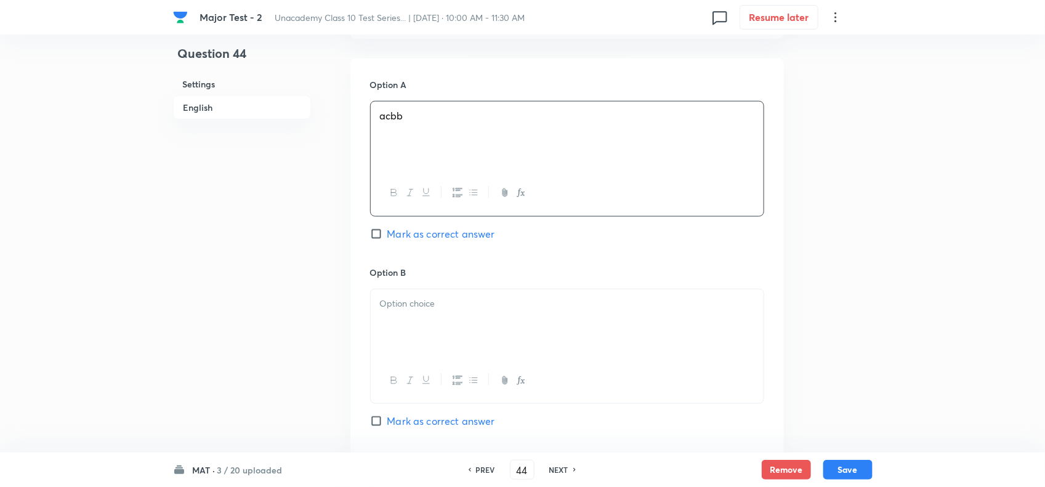
click at [413, 294] on div at bounding box center [567, 323] width 393 height 69
click at [442, 419] on span "Mark as correct answer" at bounding box center [441, 421] width 108 height 15
click at [387, 419] on input "Mark as correct answer" at bounding box center [378, 421] width 17 height 12
checkbox input "true"
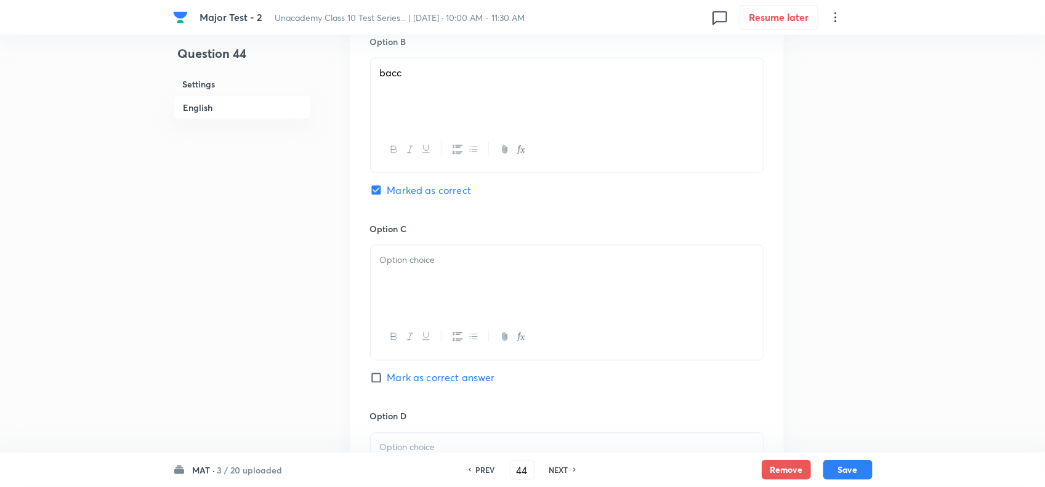
click at [450, 259] on p at bounding box center [567, 260] width 374 height 14
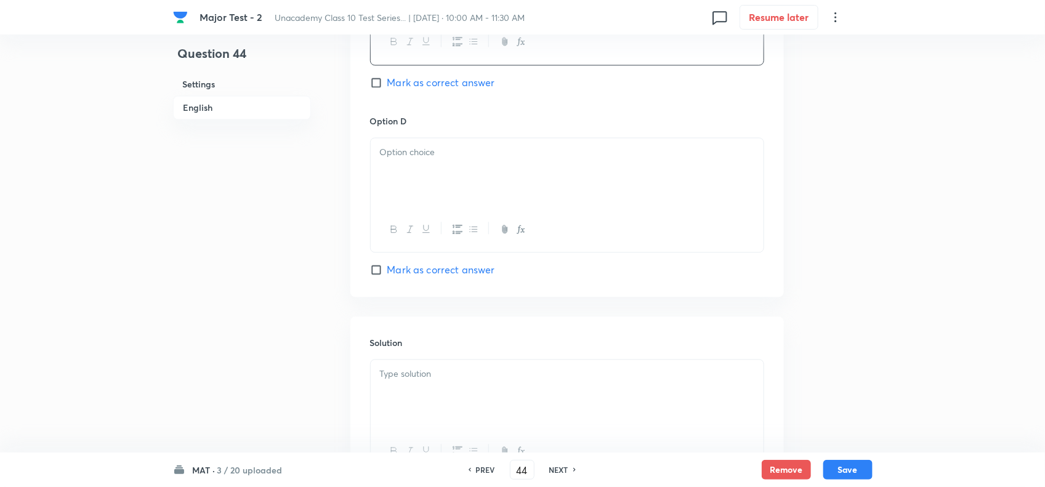
scroll to position [1078, 0]
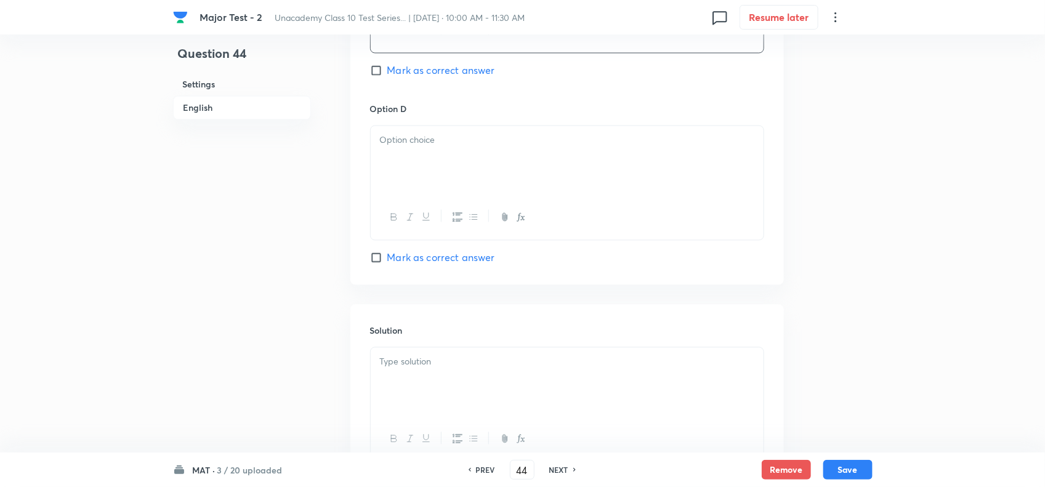
click at [441, 173] on div at bounding box center [567, 160] width 393 height 69
click at [408, 377] on div at bounding box center [567, 381] width 393 height 69
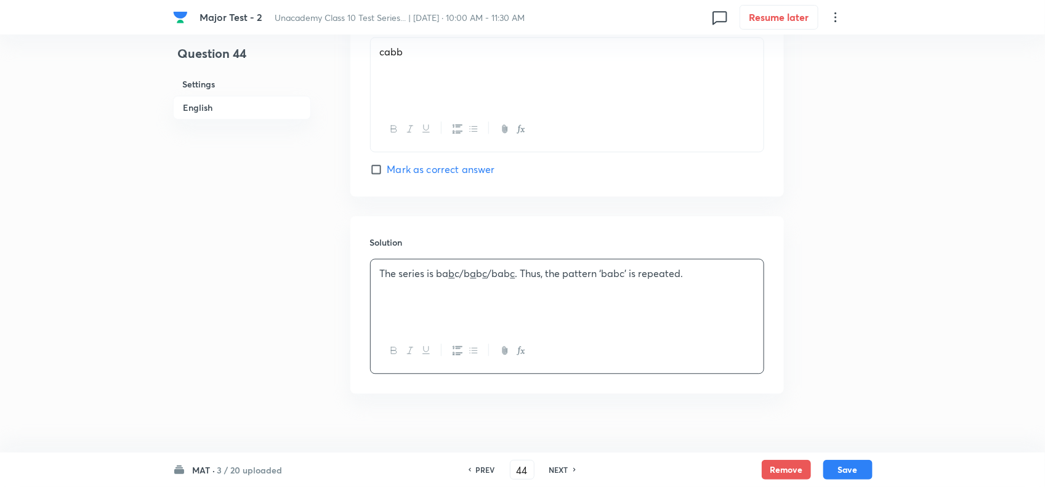
scroll to position [1186, 0]
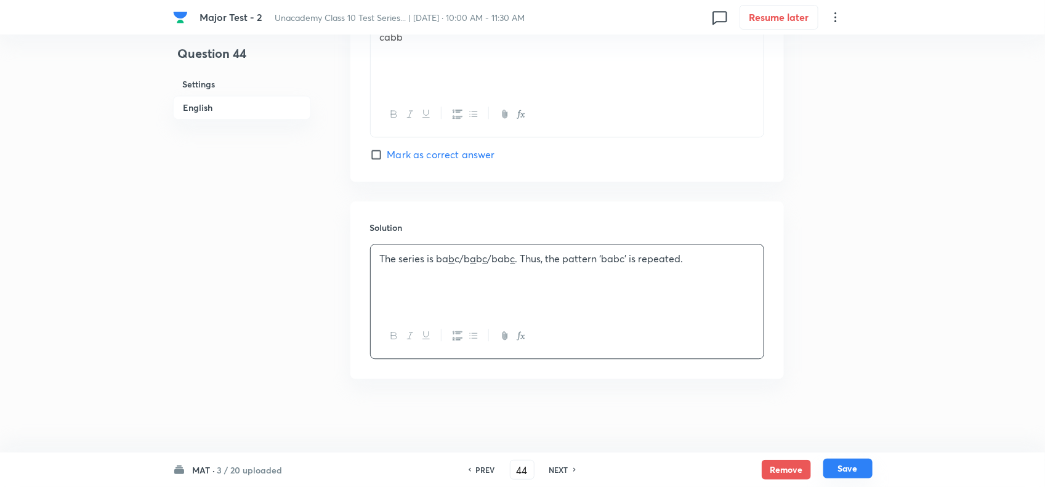
click at [839, 475] on button "Save" at bounding box center [847, 469] width 49 height 20
type input "45"
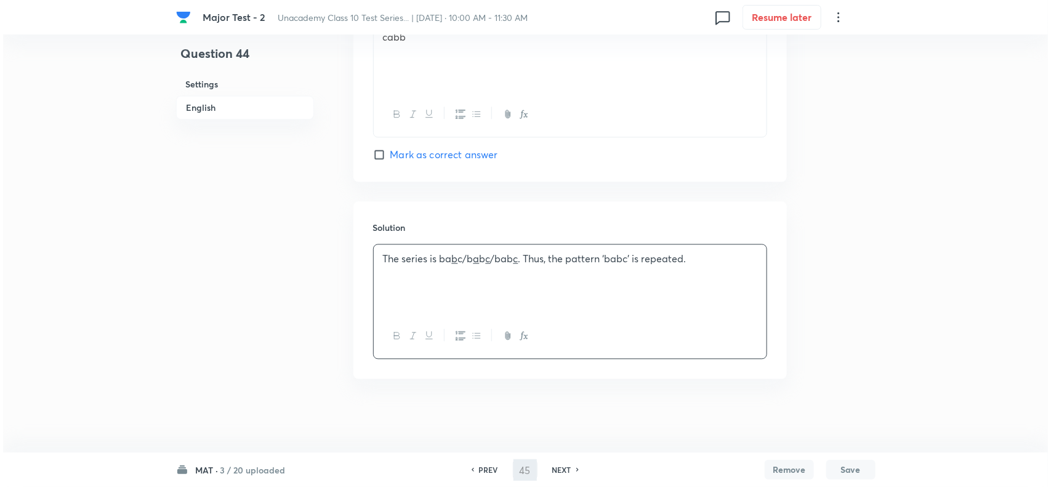
scroll to position [0, 0]
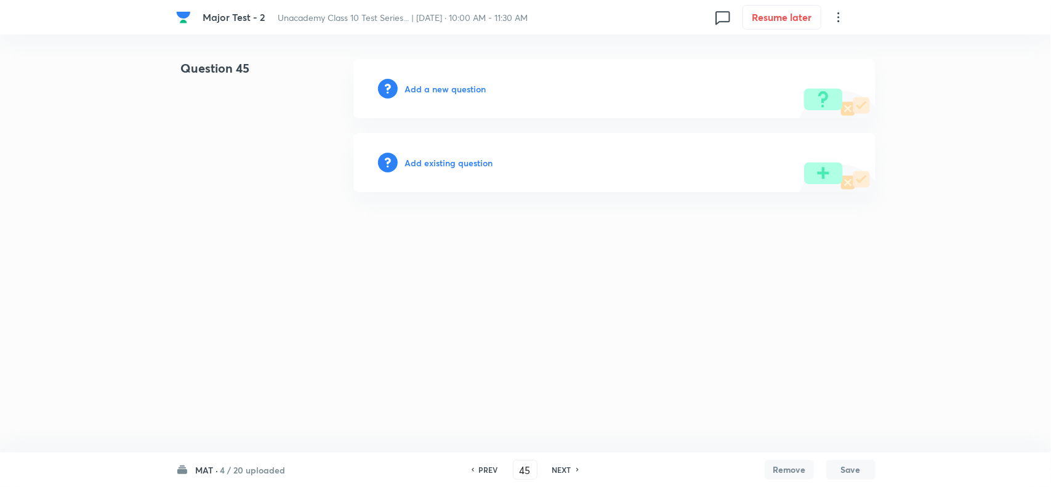
click at [450, 88] on h6 "Add a new question" at bounding box center [445, 89] width 81 height 13
click at [450, 88] on h6 "Choose a question type" at bounding box center [452, 89] width 95 height 13
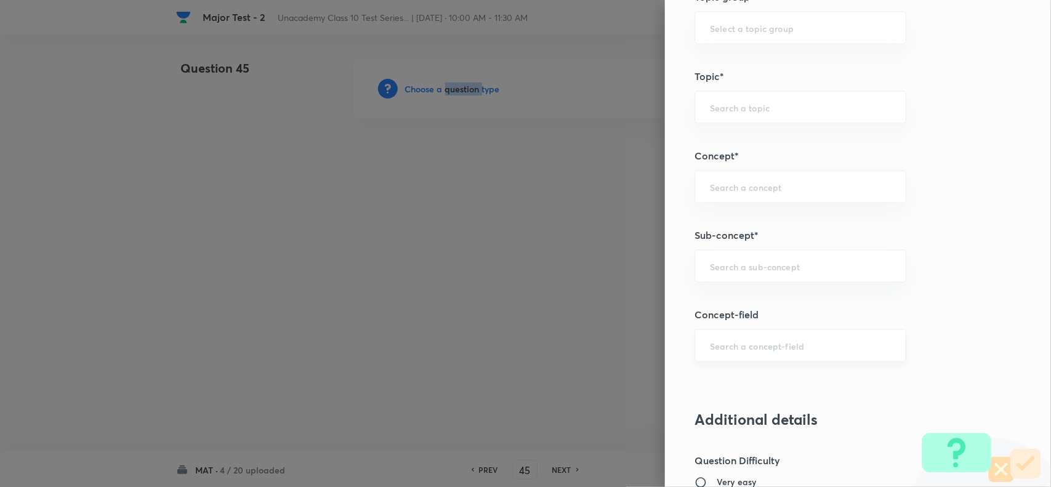
scroll to position [693, 0]
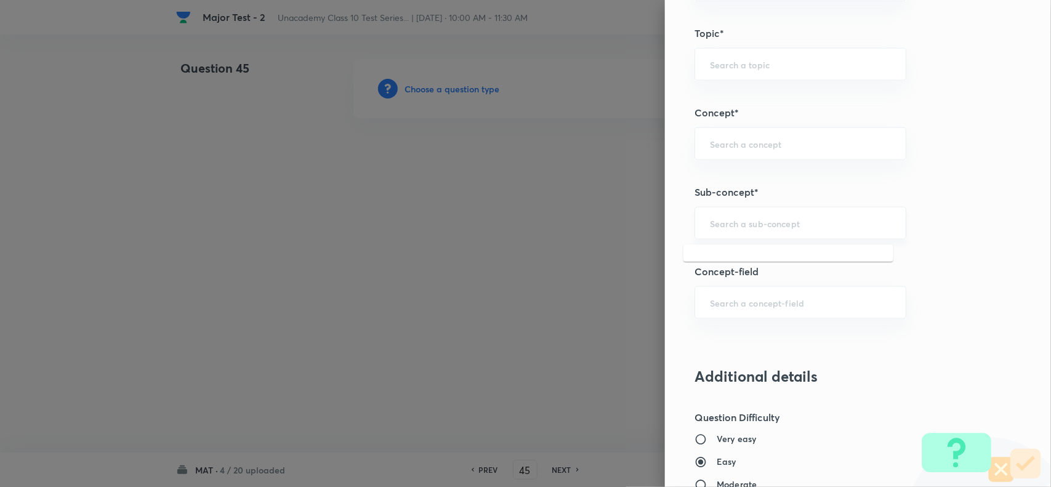
click at [742, 228] on input "text" at bounding box center [800, 223] width 181 height 12
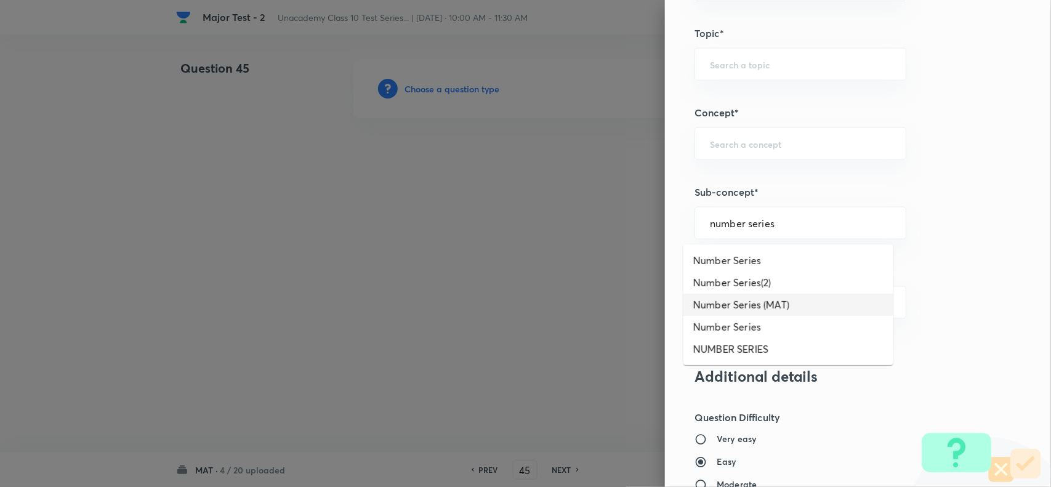
type input "number series"
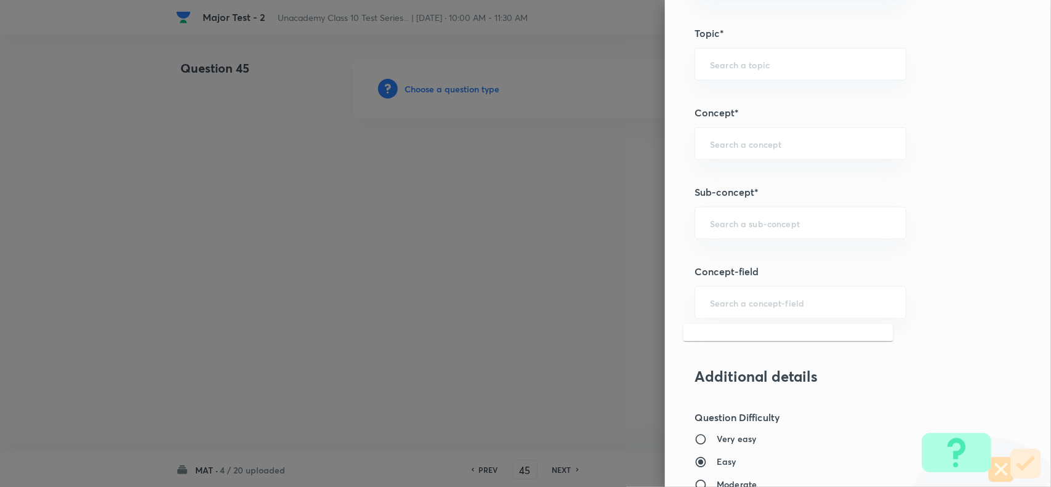
click at [753, 305] on input "text" at bounding box center [800, 303] width 181 height 12
click at [761, 239] on div "​" at bounding box center [801, 223] width 212 height 33
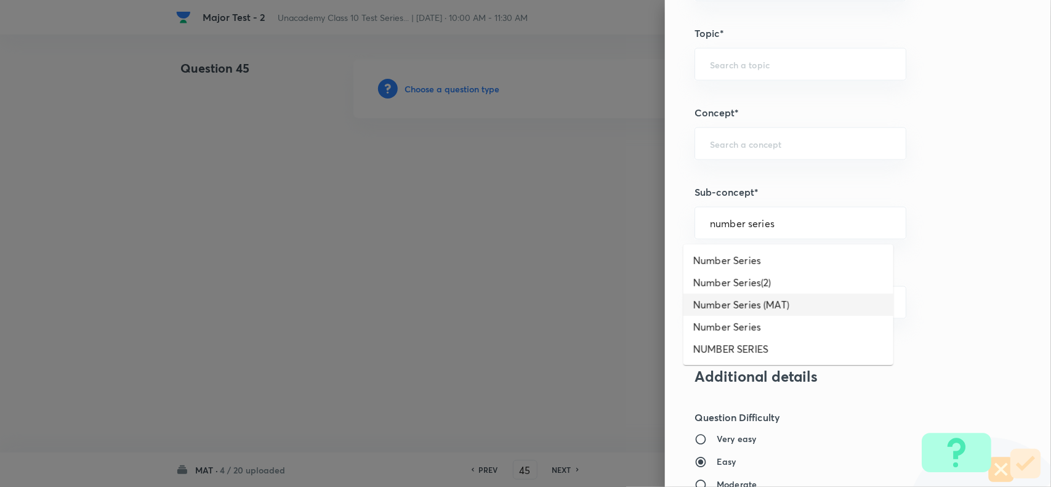
click at [777, 303] on li "Number Series (MAT)" at bounding box center [789, 305] width 210 height 22
type input "Number Series (MAT)"
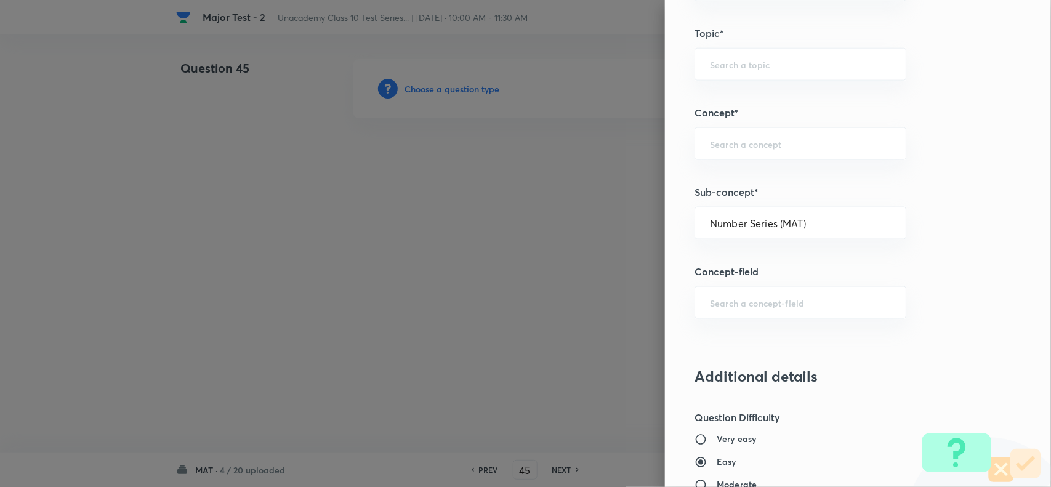
type input "Foundation Class X"
type input "Aptitude"
type input "Number Series (MAT)"
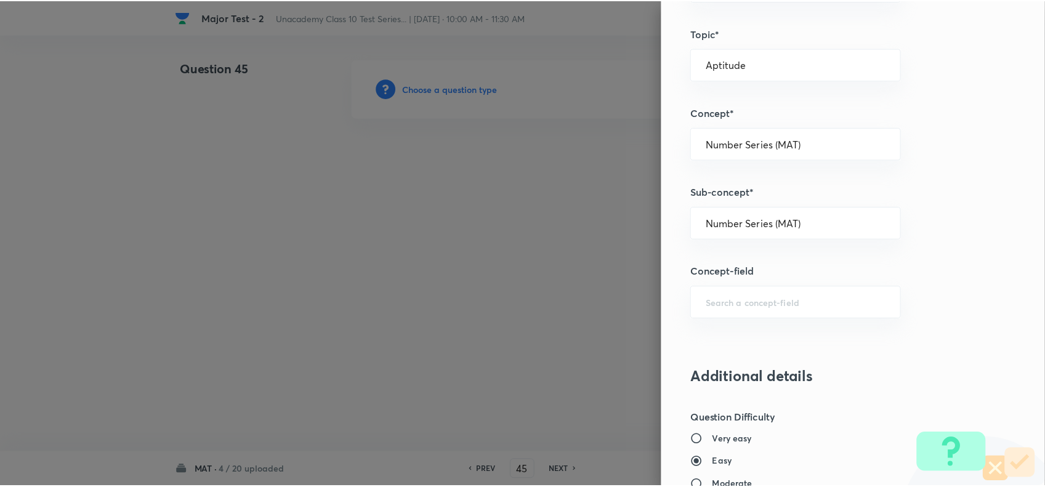
scroll to position [1276, 0]
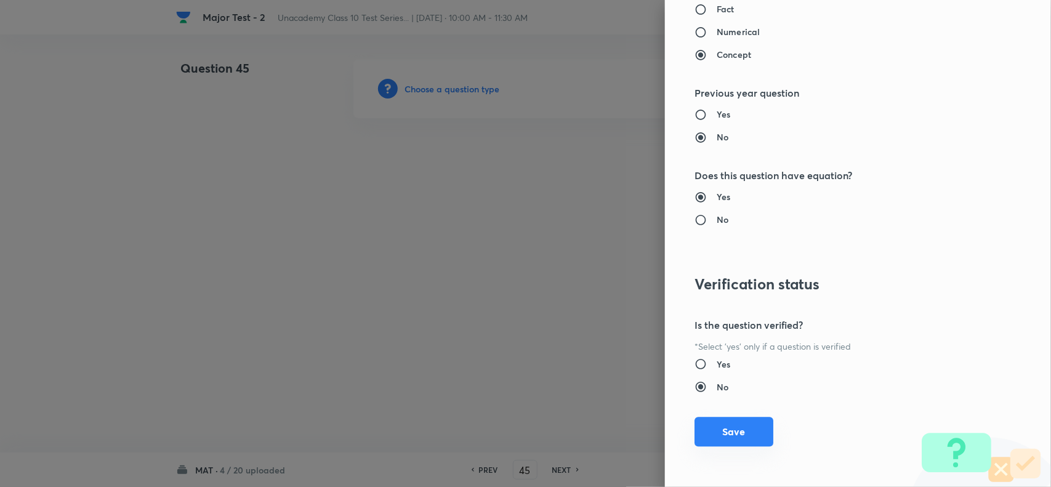
drag, startPoint x: 737, startPoint y: 441, endPoint x: 706, endPoint y: 429, distance: 33.2
click at [737, 441] on button "Save" at bounding box center [734, 432] width 79 height 30
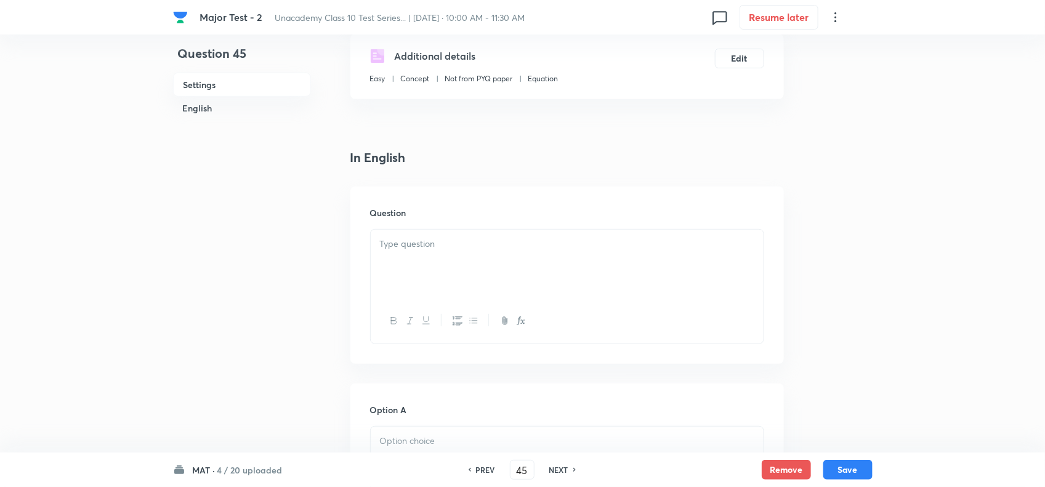
scroll to position [231, 0]
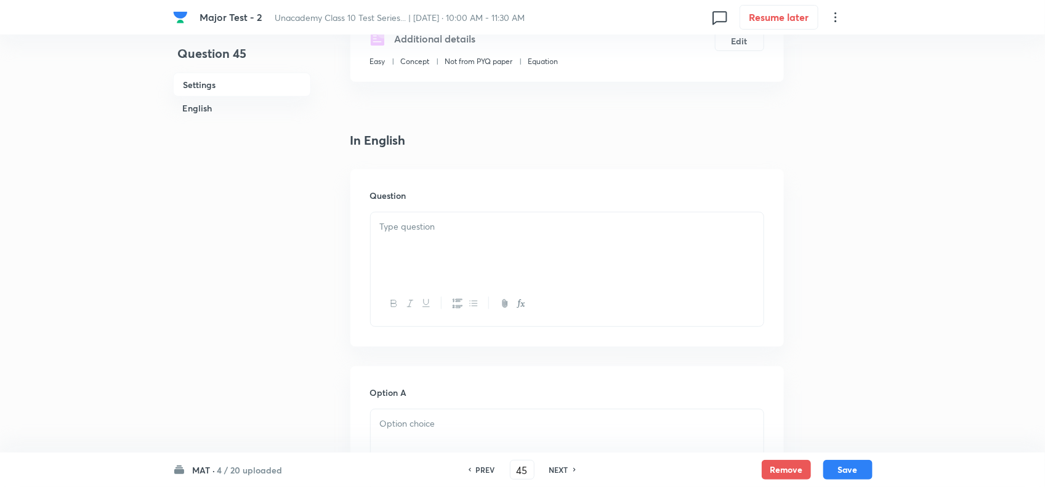
click at [411, 241] on div at bounding box center [567, 246] width 393 height 69
click at [445, 224] on p at bounding box center [567, 227] width 374 height 14
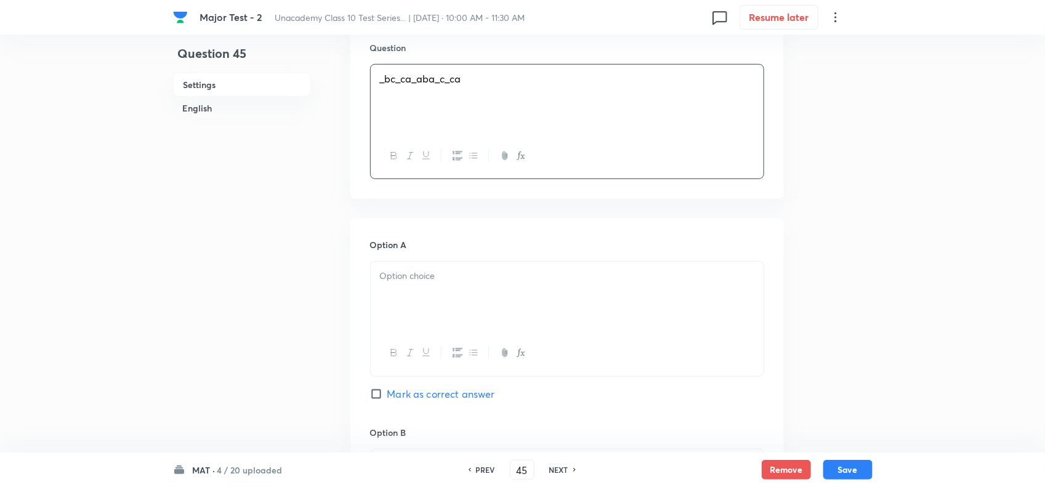
scroll to position [385, 0]
click at [428, 293] on div at bounding box center [567, 290] width 393 height 69
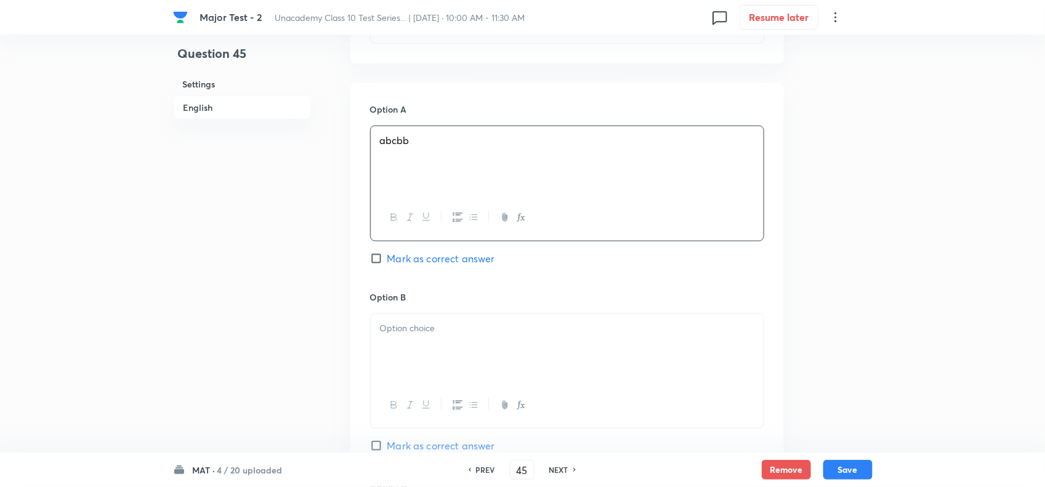
scroll to position [539, 0]
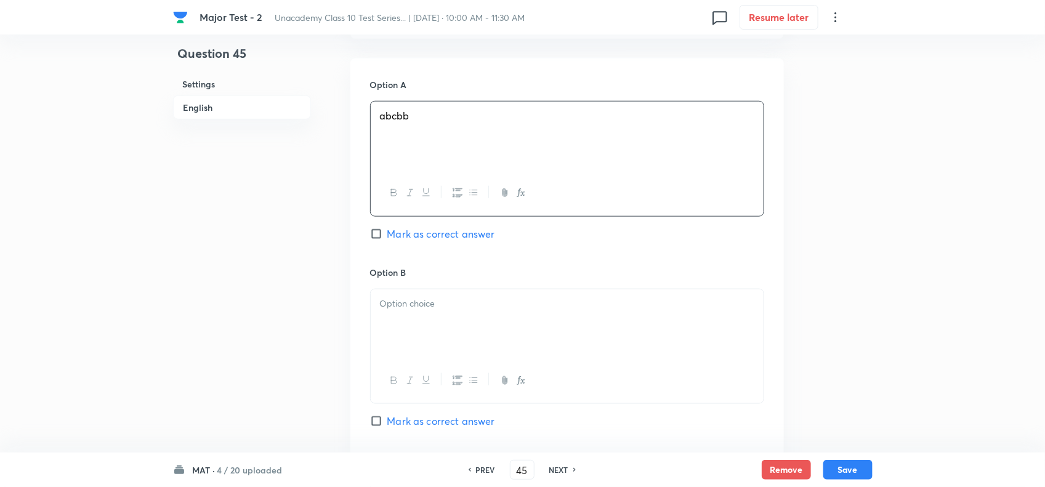
click at [405, 325] on div at bounding box center [567, 323] width 393 height 69
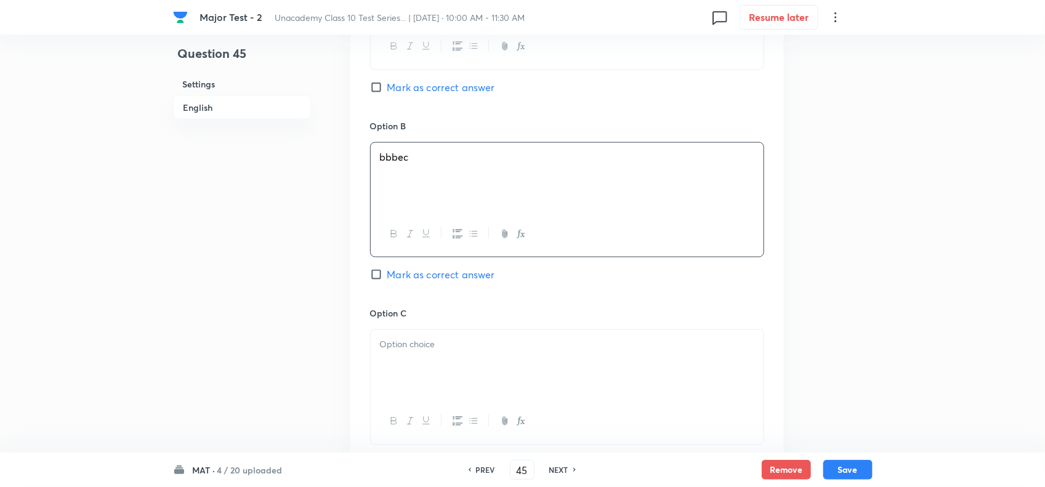
scroll to position [693, 0]
click at [423, 344] on p at bounding box center [567, 337] width 374 height 14
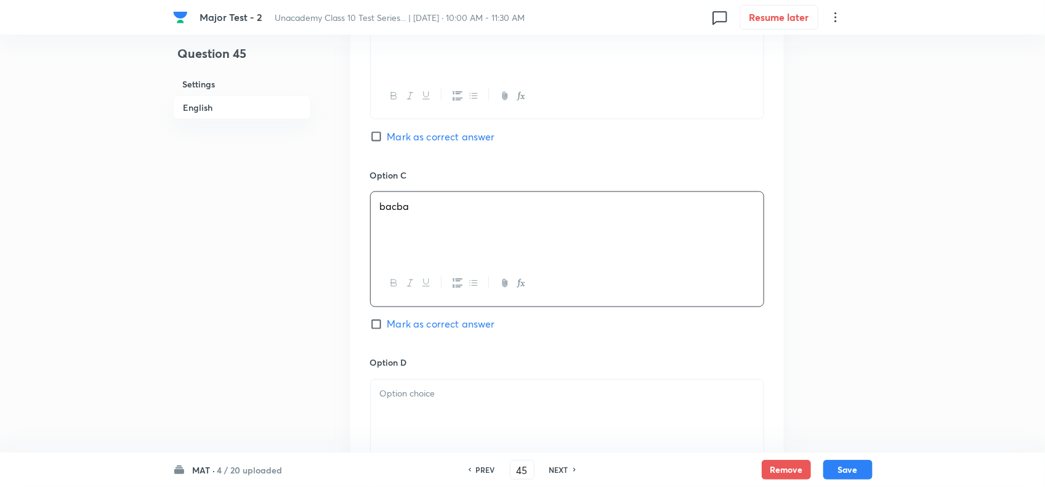
scroll to position [924, 0]
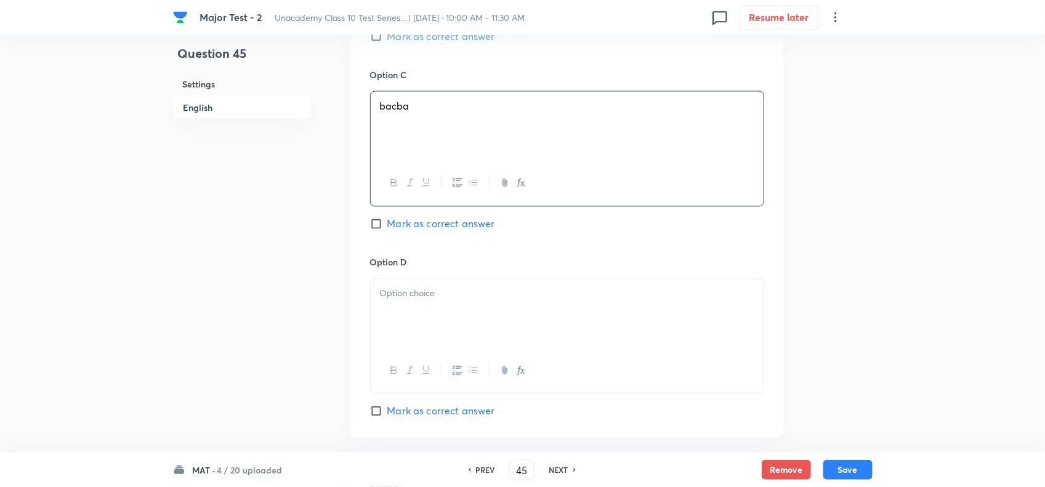
click at [408, 342] on div at bounding box center [567, 314] width 393 height 69
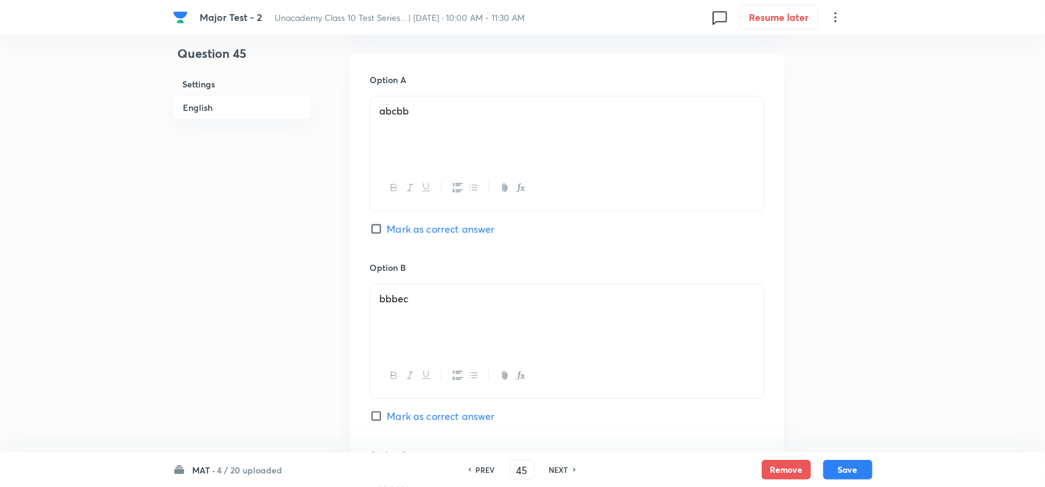
scroll to position [462, 0]
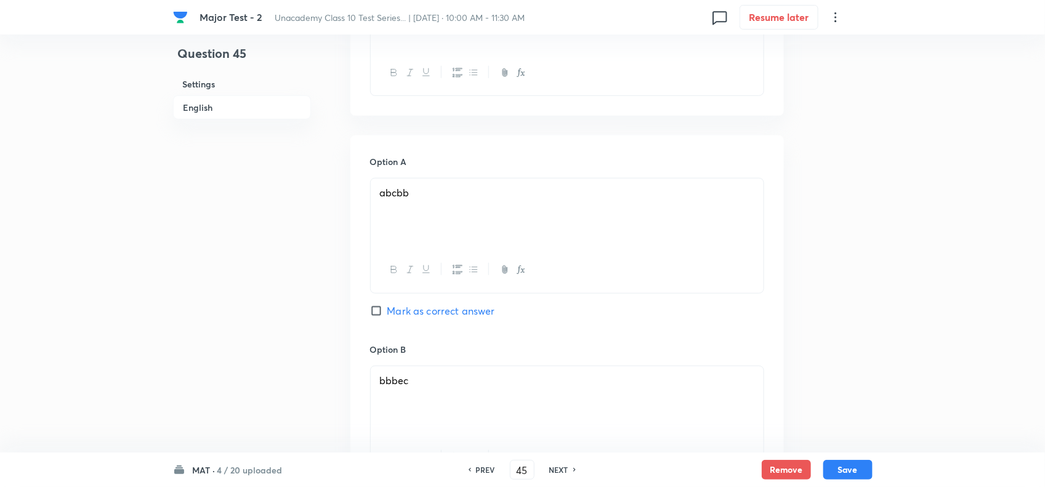
click at [405, 315] on span "Mark as correct answer" at bounding box center [441, 311] width 108 height 15
click at [387, 315] on input "Mark as correct answer" at bounding box center [378, 311] width 17 height 12
checkbox input "true"
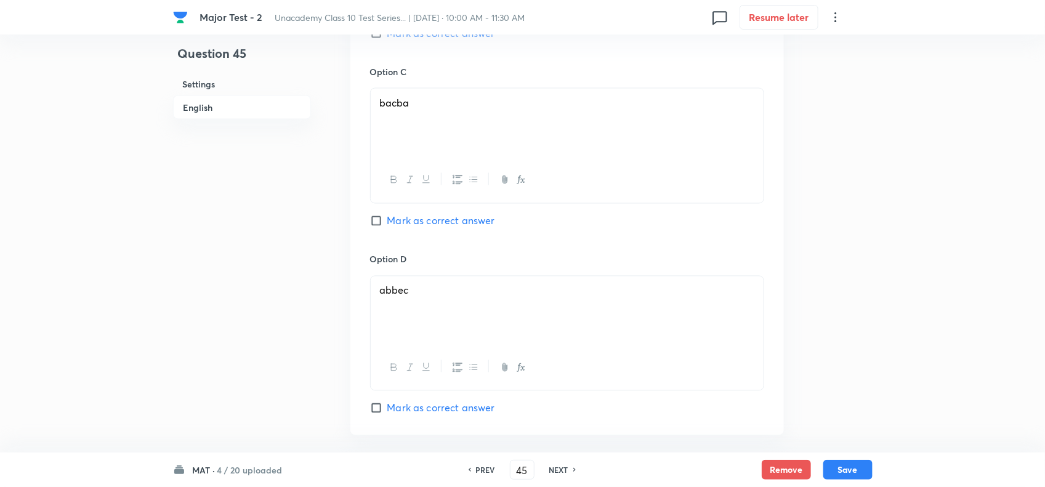
scroll to position [1186, 0]
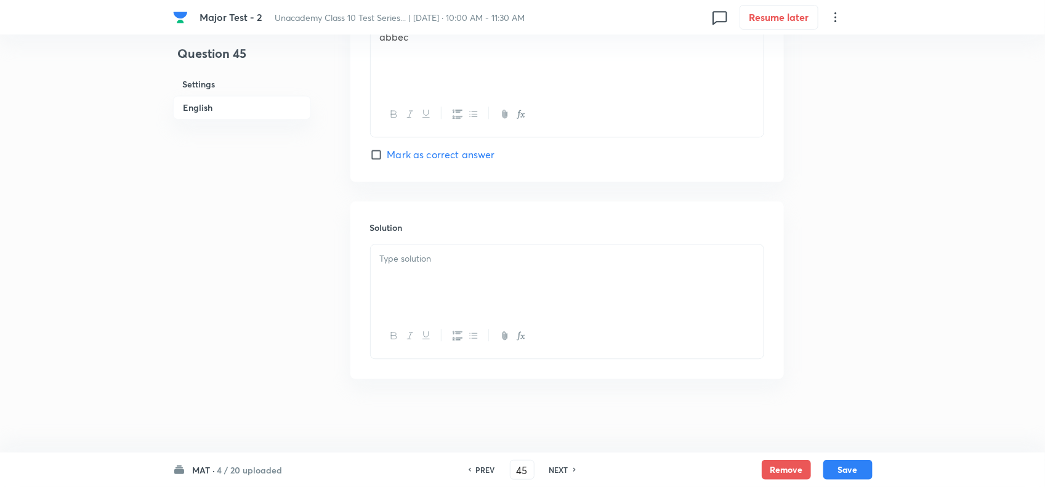
click at [423, 293] on div at bounding box center [567, 279] width 393 height 69
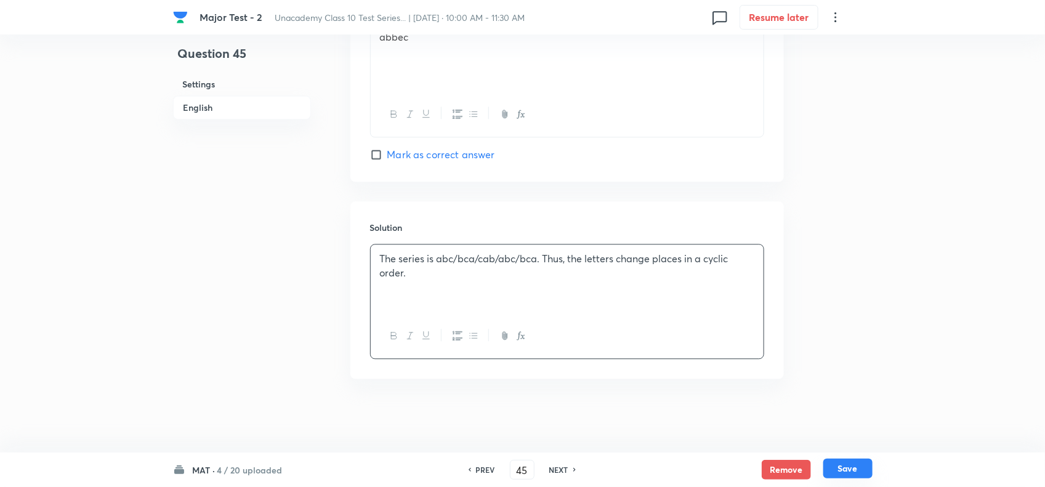
click at [846, 464] on button "Save" at bounding box center [847, 469] width 49 height 20
type input "46"
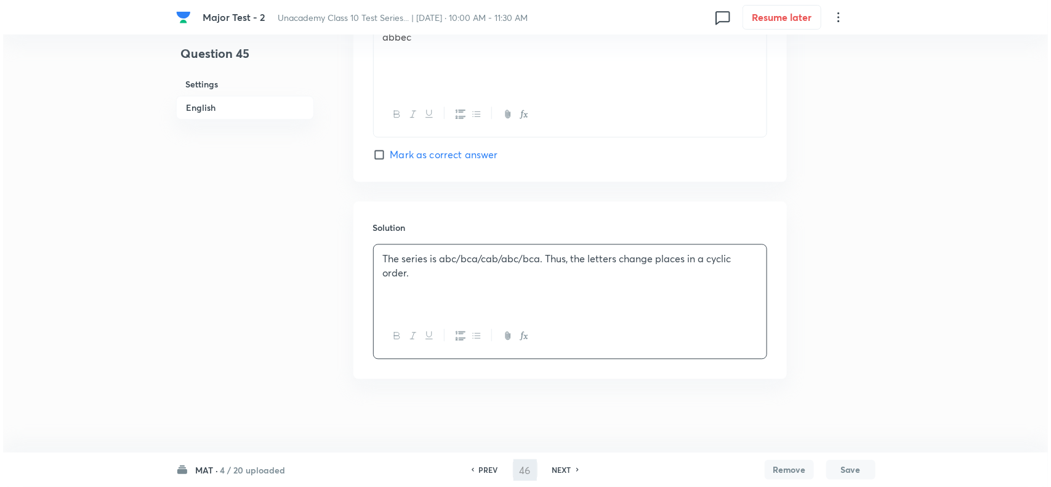
scroll to position [0, 0]
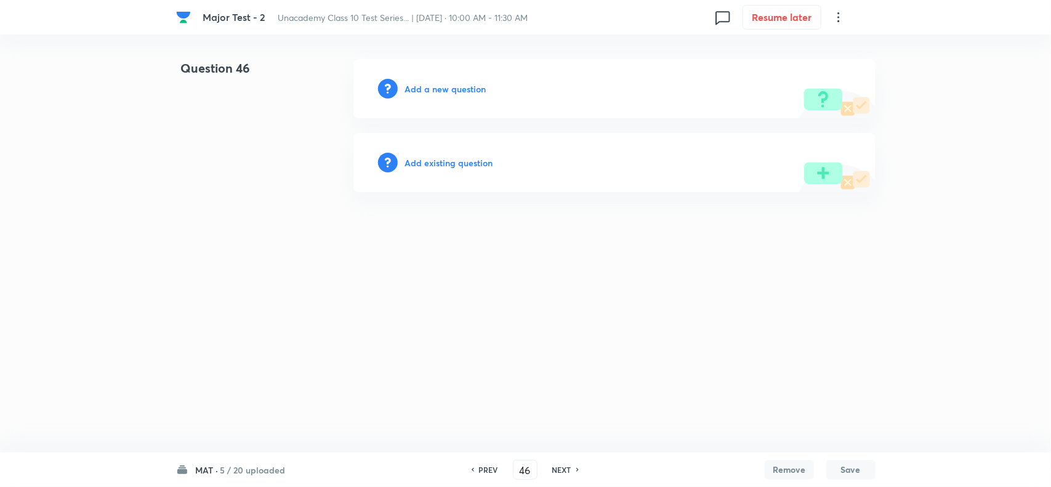
click at [425, 87] on h6 "Add a new question" at bounding box center [445, 89] width 81 height 13
click at [466, 87] on h6 "Choose a question type" at bounding box center [452, 89] width 95 height 13
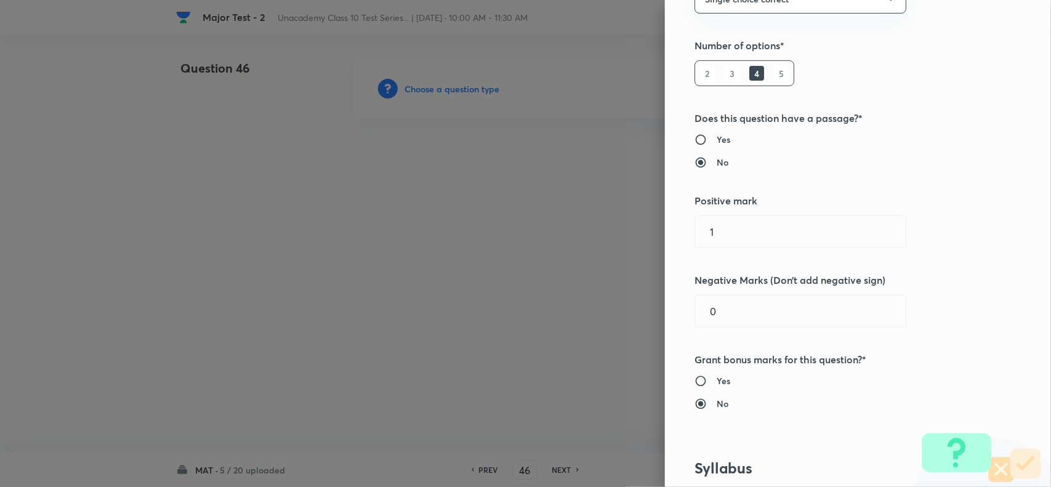
scroll to position [616, 0]
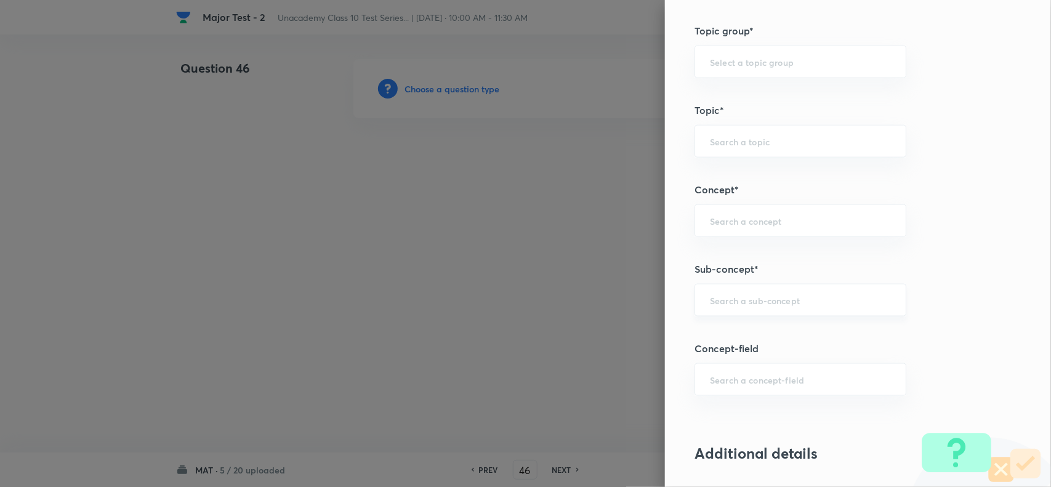
click at [769, 302] on input "text" at bounding box center [800, 300] width 181 height 12
click at [750, 306] on input "text" at bounding box center [800, 300] width 181 height 12
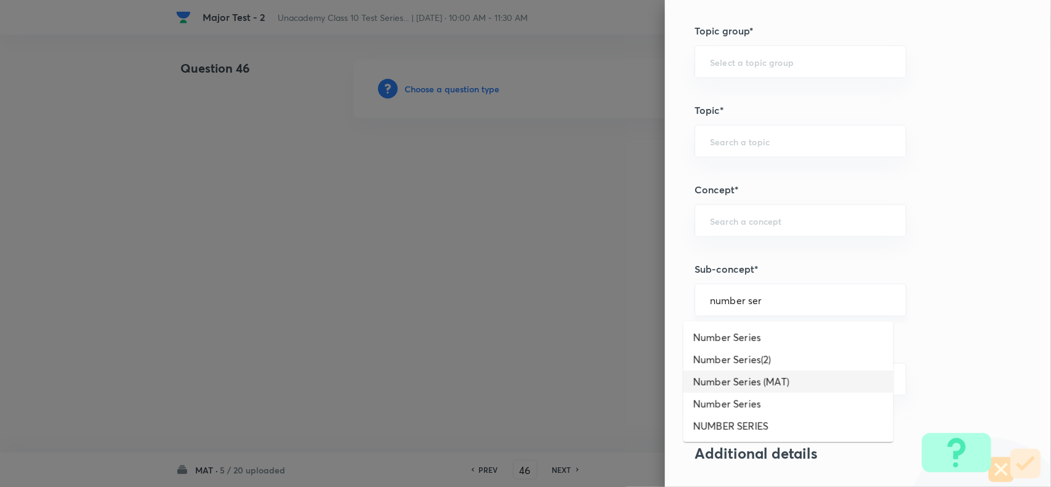
type input "Number Series (MAT)"
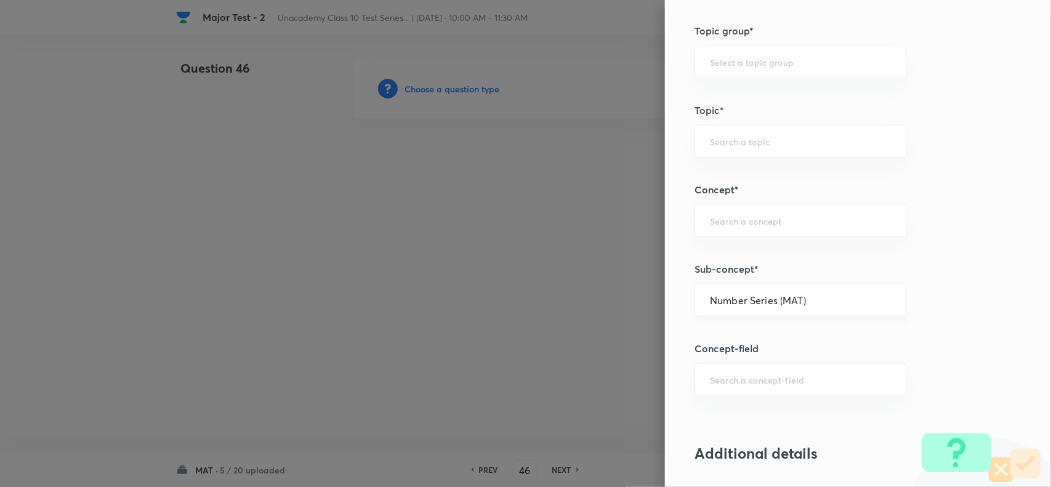
type input "Foundation Class X"
type input "Aptitude"
type input "Number Series (MAT)"
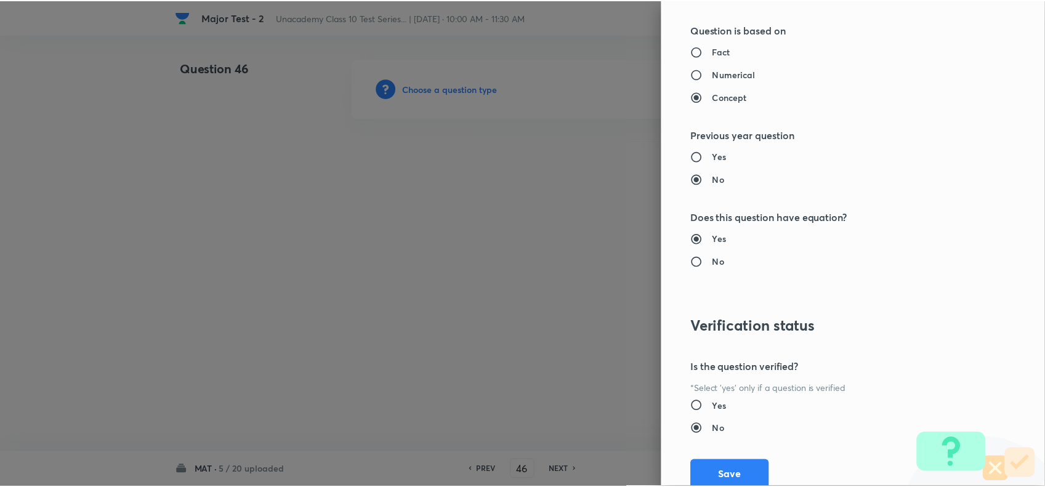
scroll to position [1276, 0]
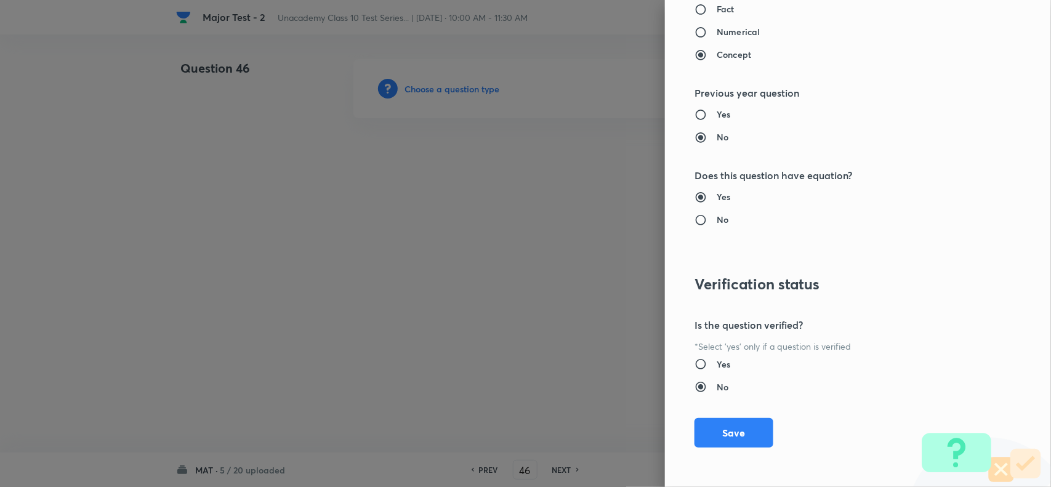
click at [735, 435] on button "Save" at bounding box center [734, 433] width 79 height 30
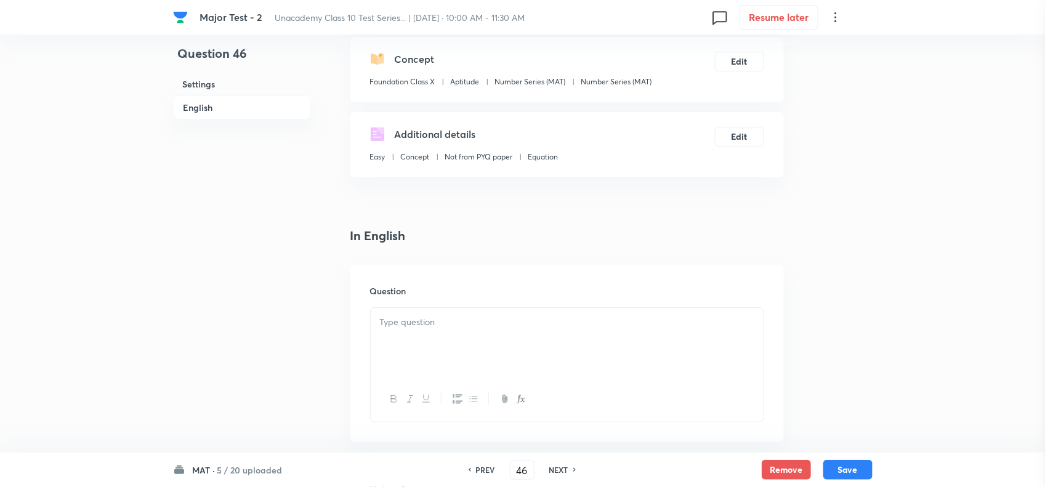
scroll to position [308, 0]
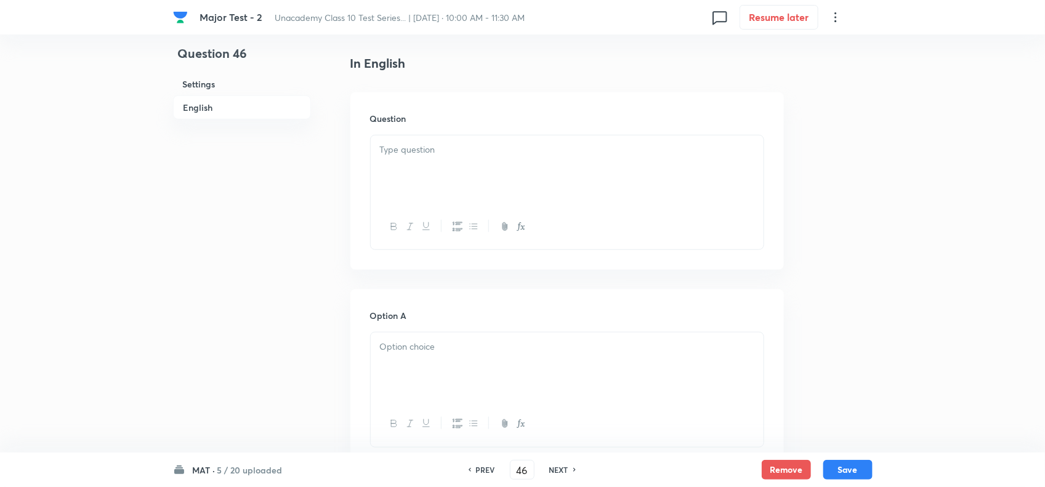
click at [455, 184] on div at bounding box center [567, 169] width 393 height 69
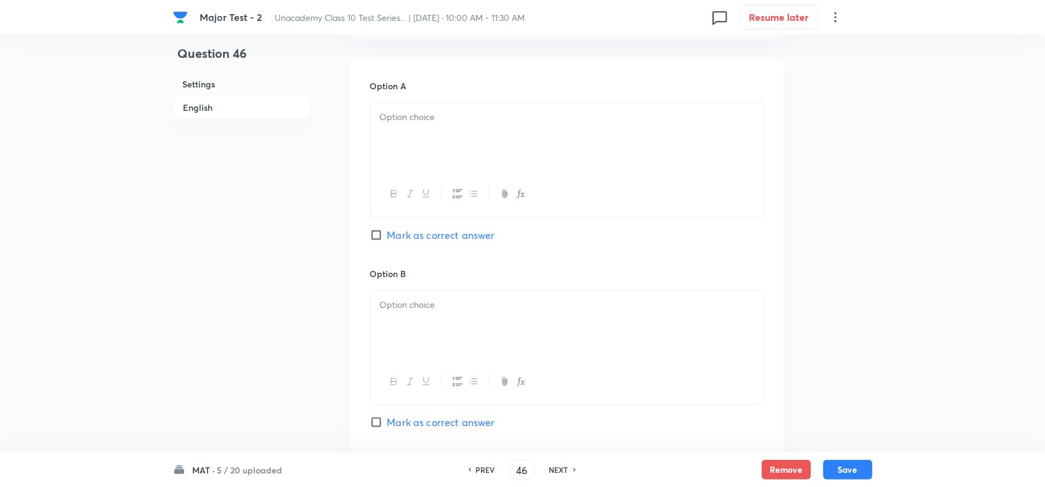
scroll to position [539, 0]
click at [447, 118] on p at bounding box center [567, 116] width 374 height 14
click at [429, 318] on div at bounding box center [567, 323] width 393 height 69
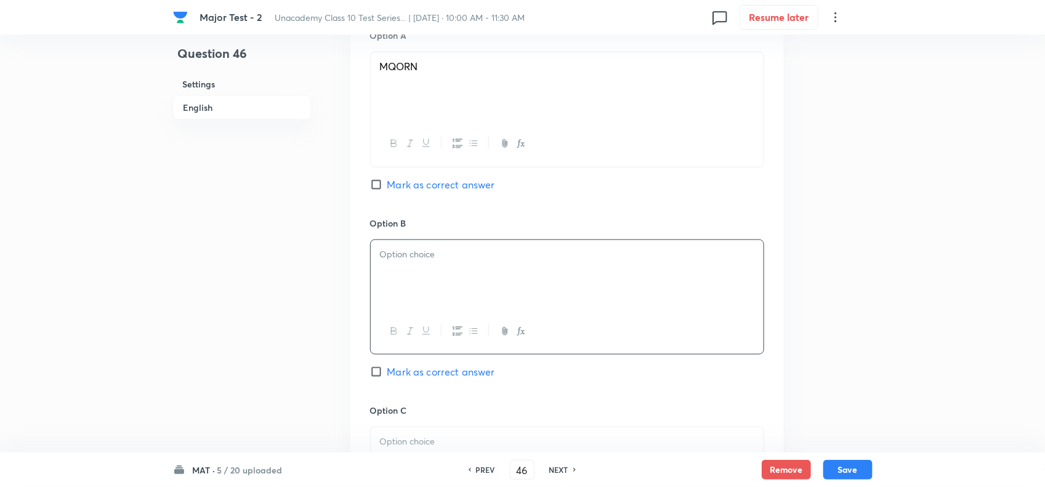
scroll to position [616, 0]
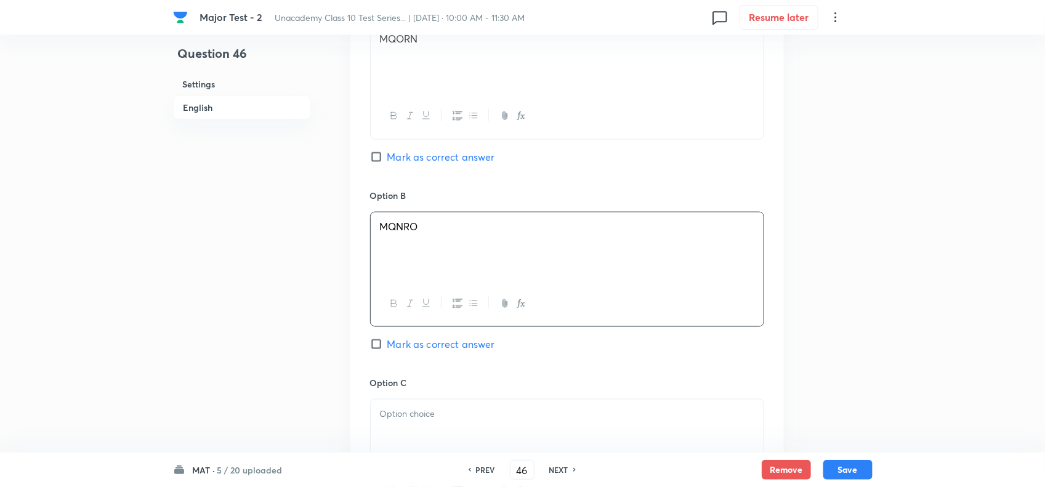
click at [423, 347] on span "Mark as correct answer" at bounding box center [441, 344] width 108 height 15
click at [387, 347] on input "Mark as correct answer" at bounding box center [378, 344] width 17 height 12
checkbox input "true"
click at [436, 435] on div at bounding box center [567, 434] width 393 height 69
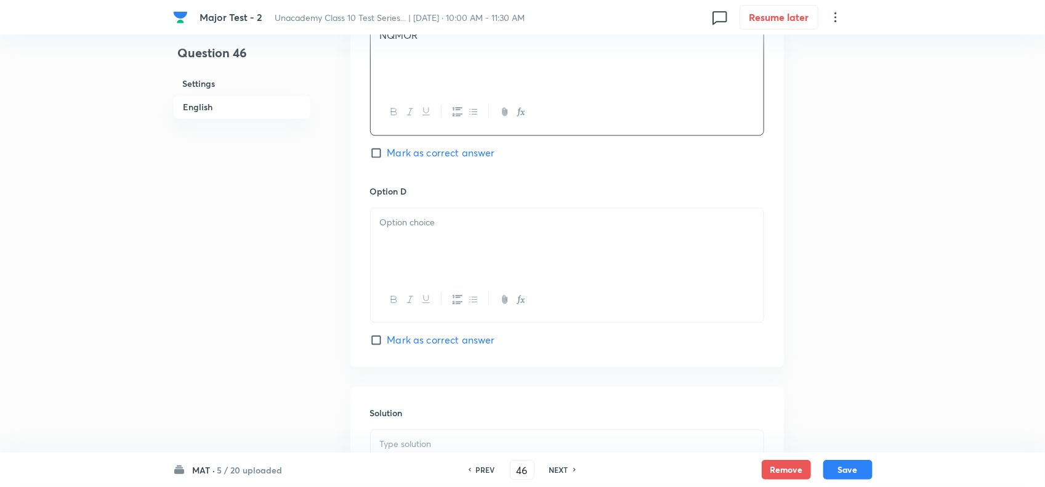
scroll to position [1001, 0]
click at [424, 265] on div at bounding box center [567, 237] width 393 height 69
click at [462, 268] on div at bounding box center [567, 279] width 393 height 69
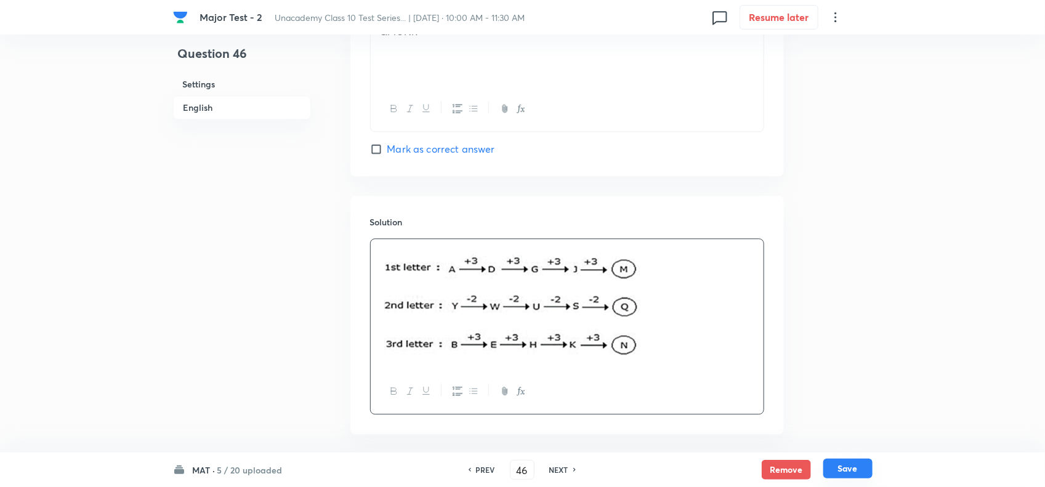
click at [854, 477] on button "Save" at bounding box center [847, 469] width 49 height 20
type input "47"
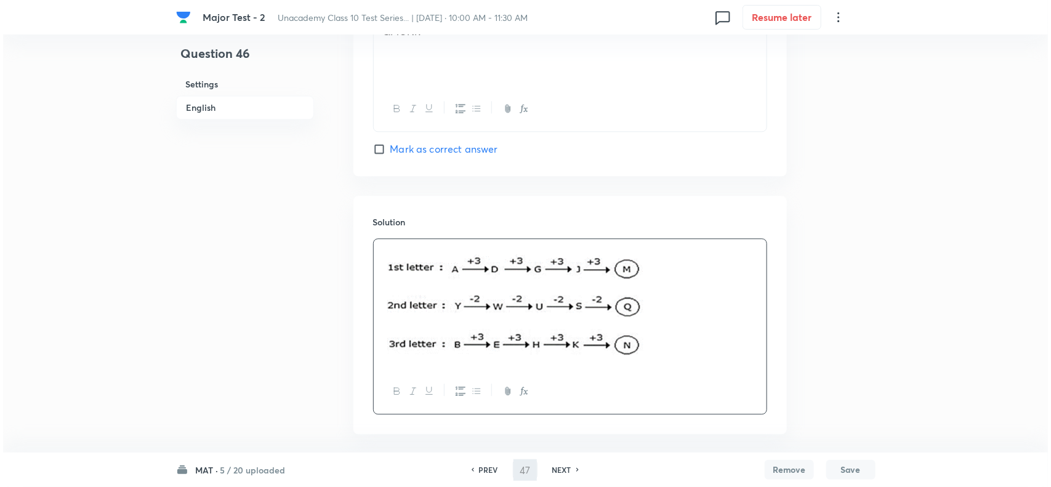
scroll to position [0, 0]
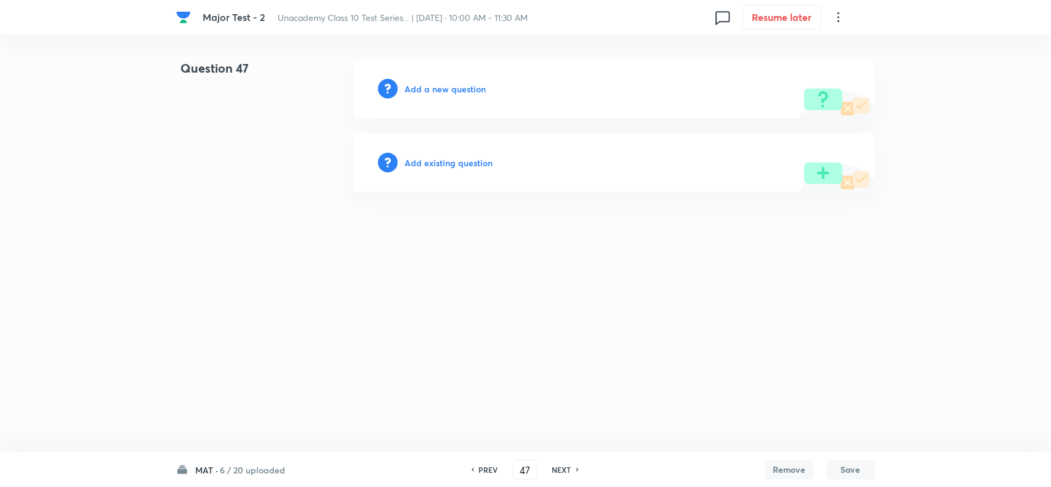
click at [439, 73] on div "Add a new question" at bounding box center [615, 88] width 522 height 59
click at [445, 85] on h6 "Add a new question" at bounding box center [445, 89] width 81 height 13
click at [467, 87] on h6 "Choose a question type" at bounding box center [452, 89] width 95 height 13
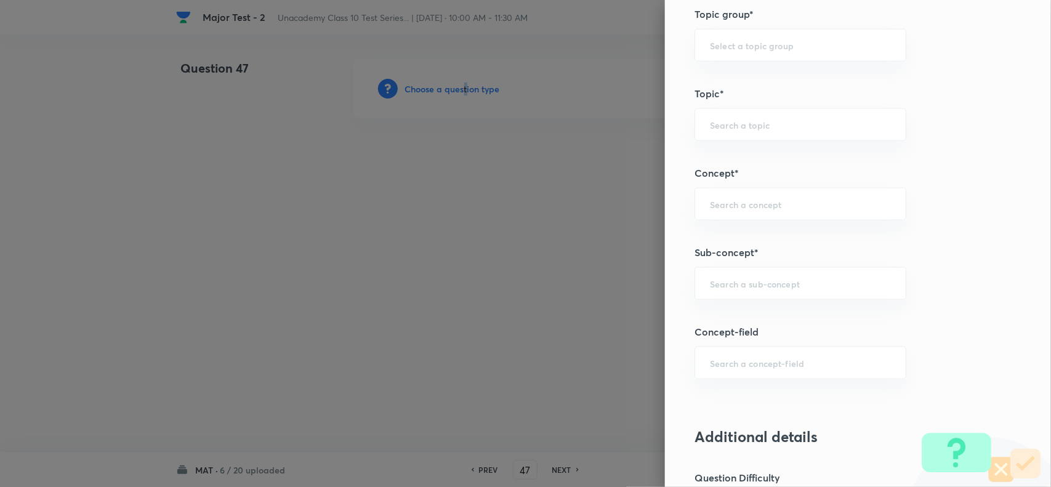
scroll to position [693, 0]
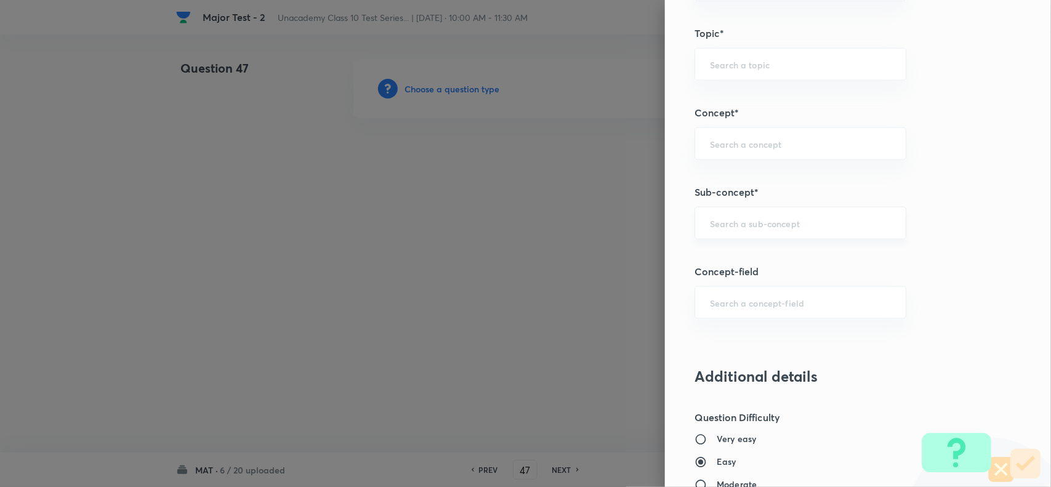
click at [732, 222] on input "text" at bounding box center [800, 223] width 181 height 12
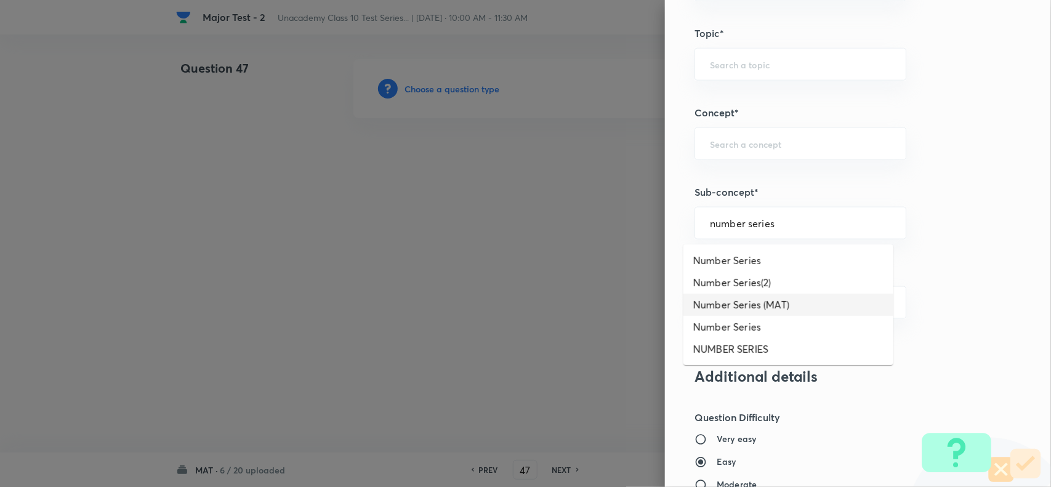
click at [764, 305] on li "Number Series (MAT)" at bounding box center [789, 305] width 210 height 22
type input "Number Series (MAT)"
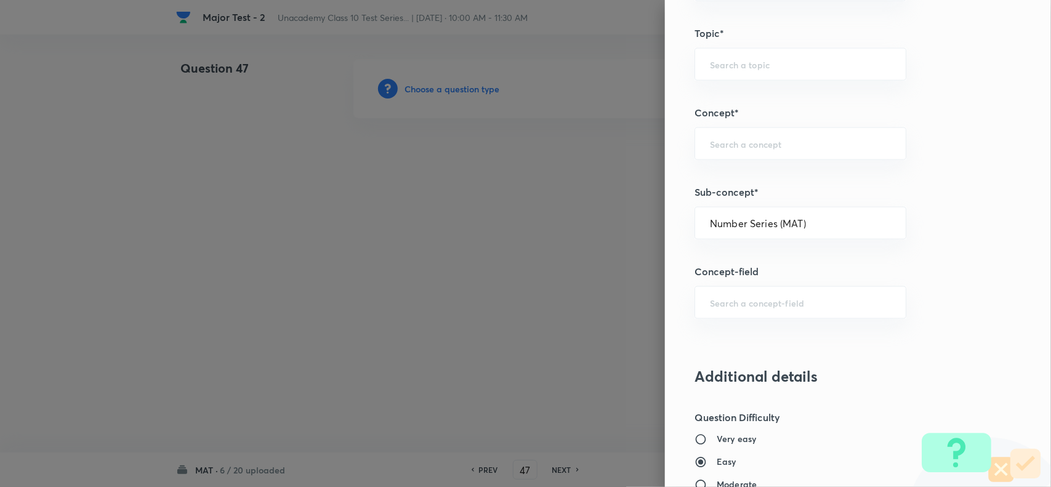
type input "Foundation Class X"
type input "Aptitude"
type input "Number Series (MAT)"
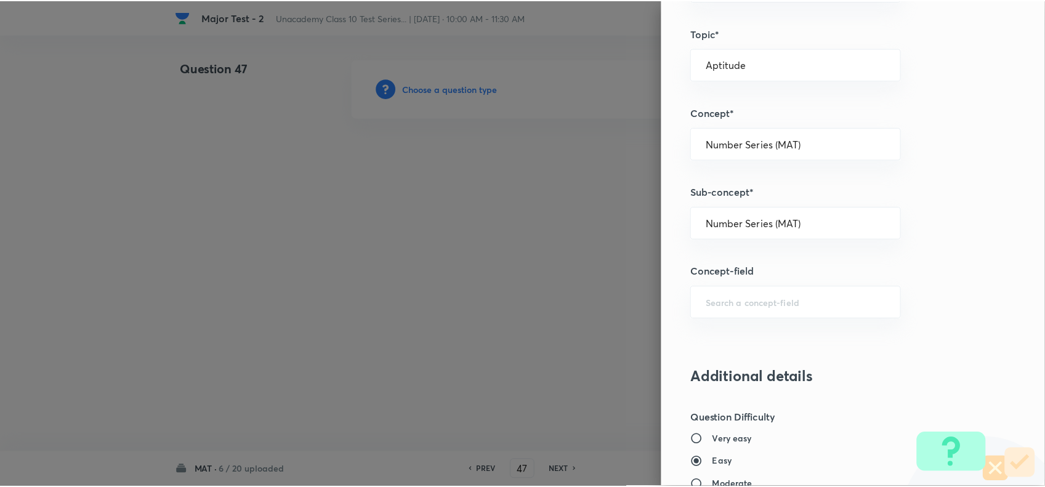
scroll to position [1276, 0]
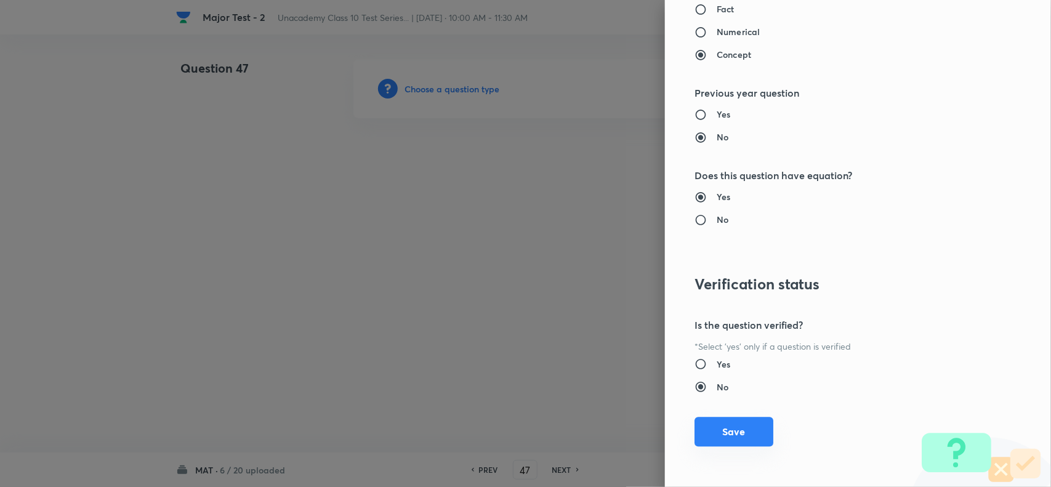
click at [729, 433] on button "Save" at bounding box center [734, 432] width 79 height 30
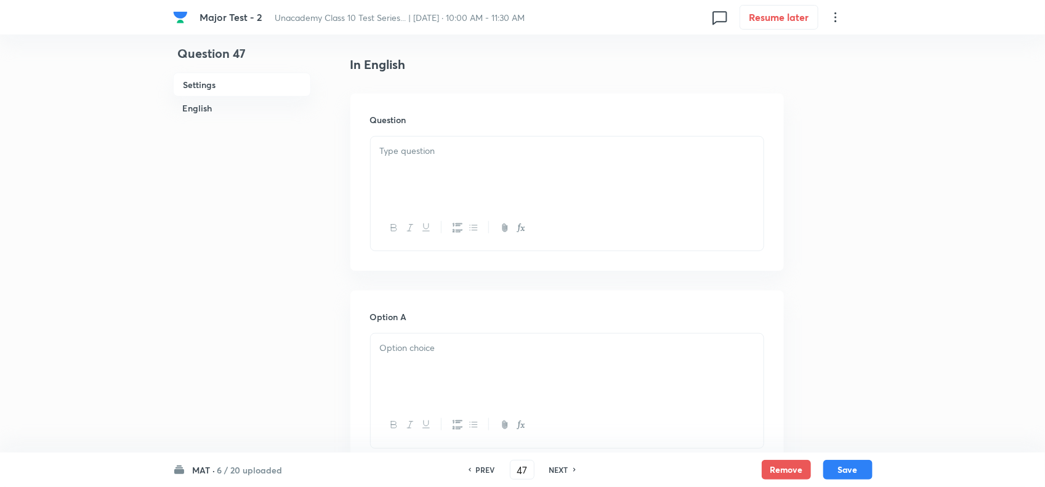
scroll to position [308, 0]
click at [420, 162] on div at bounding box center [567, 169] width 393 height 69
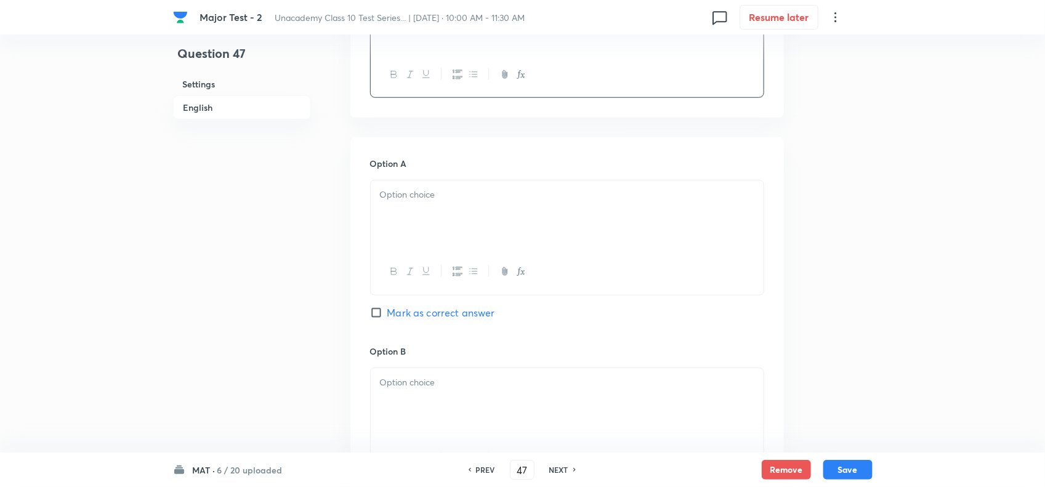
scroll to position [462, 0]
click at [429, 211] on div at bounding box center [567, 213] width 393 height 69
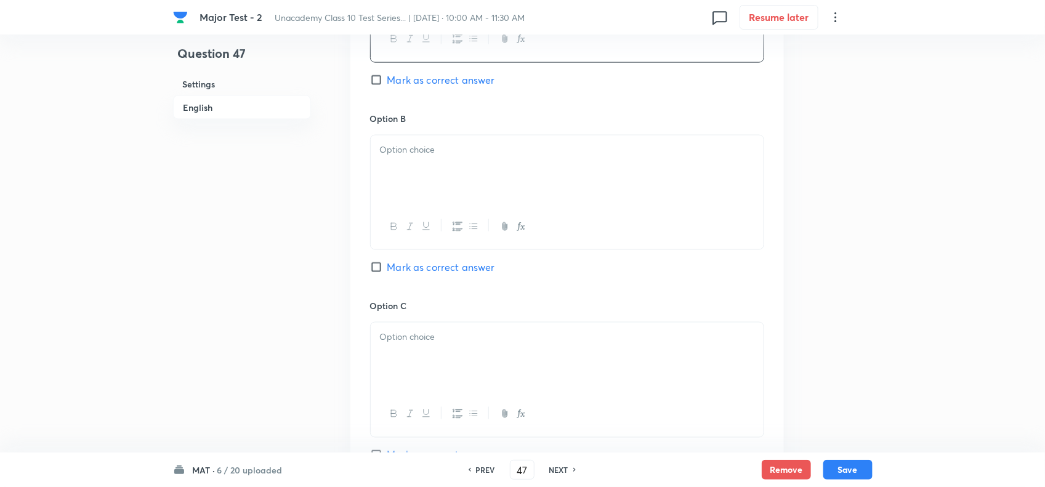
click at [436, 203] on div at bounding box center [567, 169] width 393 height 69
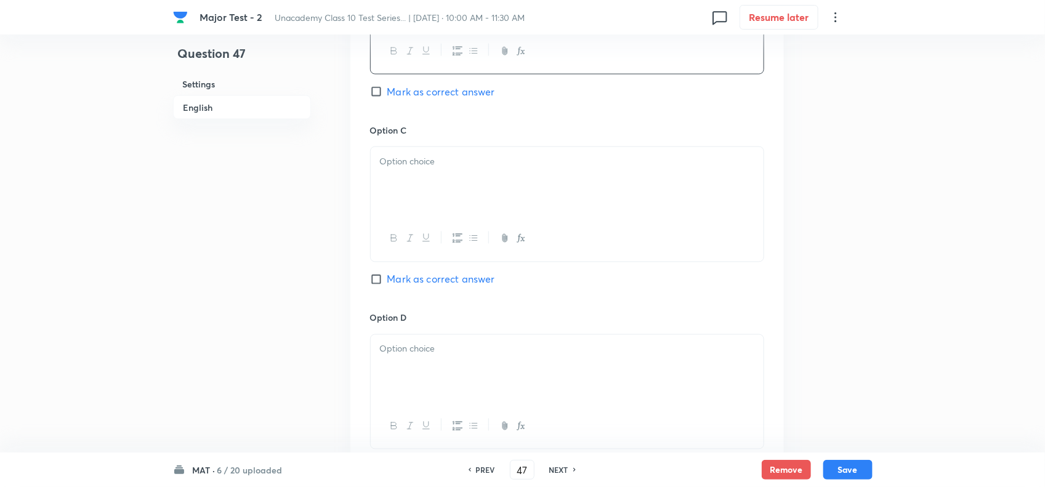
scroll to position [924, 0]
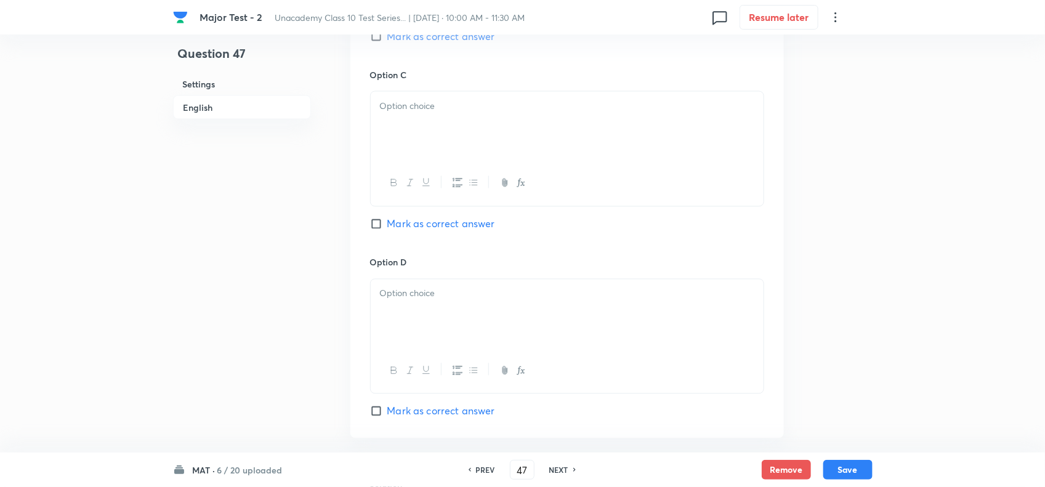
click at [427, 140] on div at bounding box center [567, 126] width 393 height 69
click at [413, 220] on span "Mark as correct answer" at bounding box center [441, 224] width 108 height 15
click at [387, 220] on input "Mark as correct answer" at bounding box center [378, 224] width 17 height 12
checkbox input "true"
click at [423, 330] on div at bounding box center [567, 314] width 393 height 69
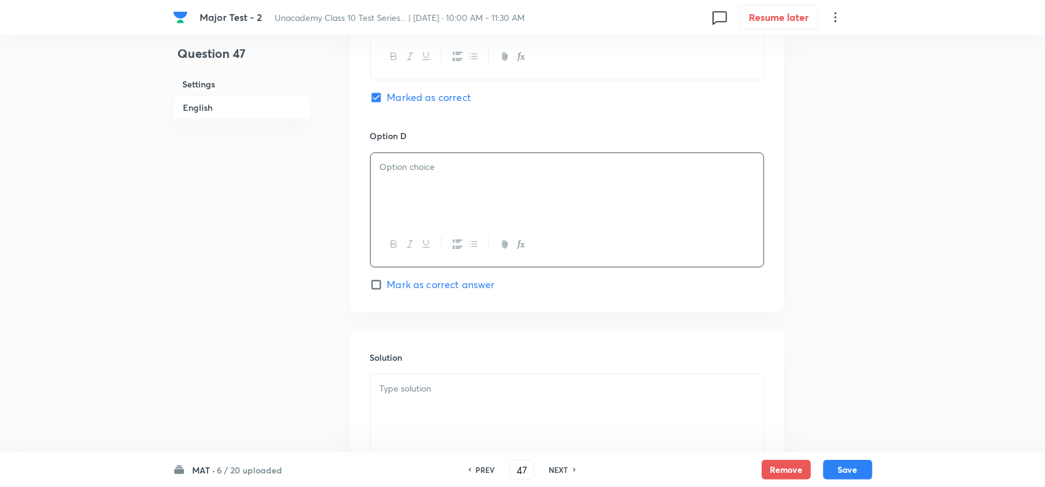
scroll to position [1078, 0]
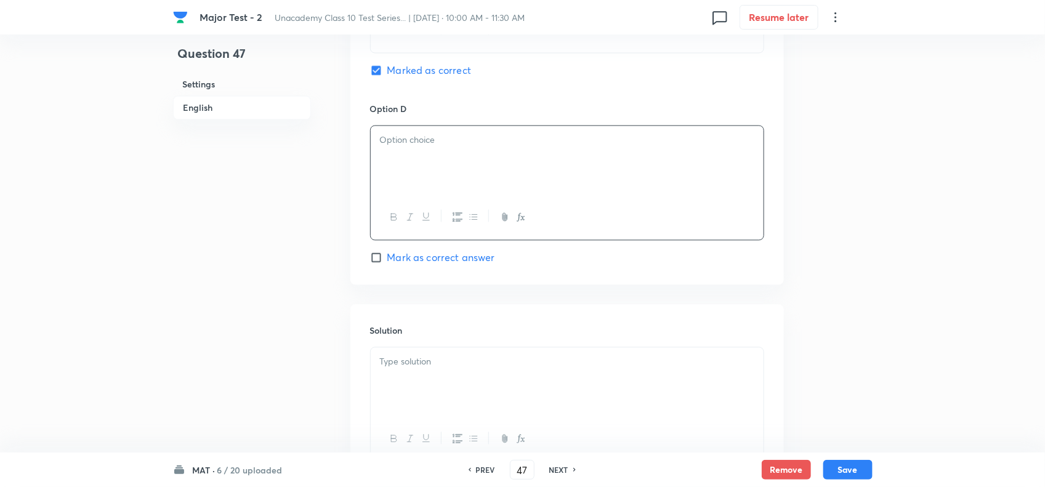
click at [423, 158] on div at bounding box center [567, 160] width 393 height 69
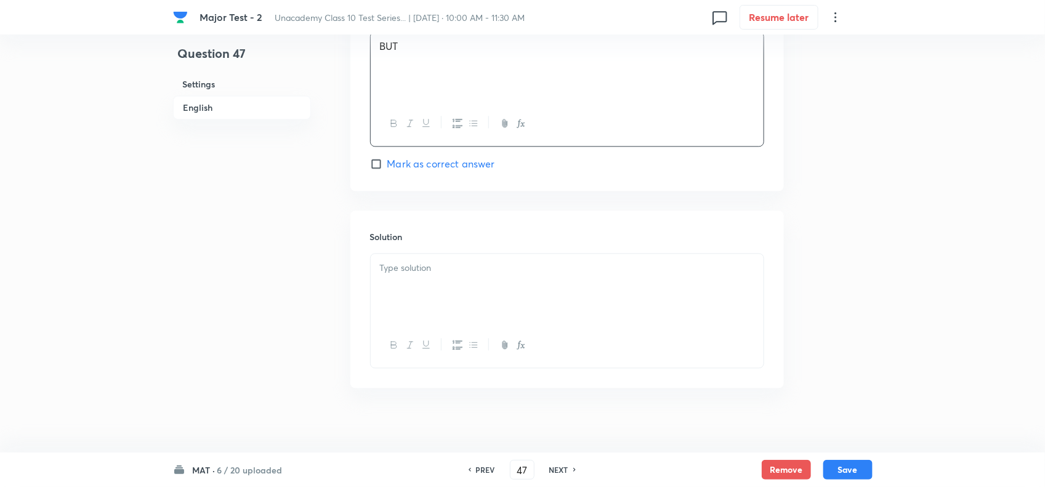
scroll to position [1186, 0]
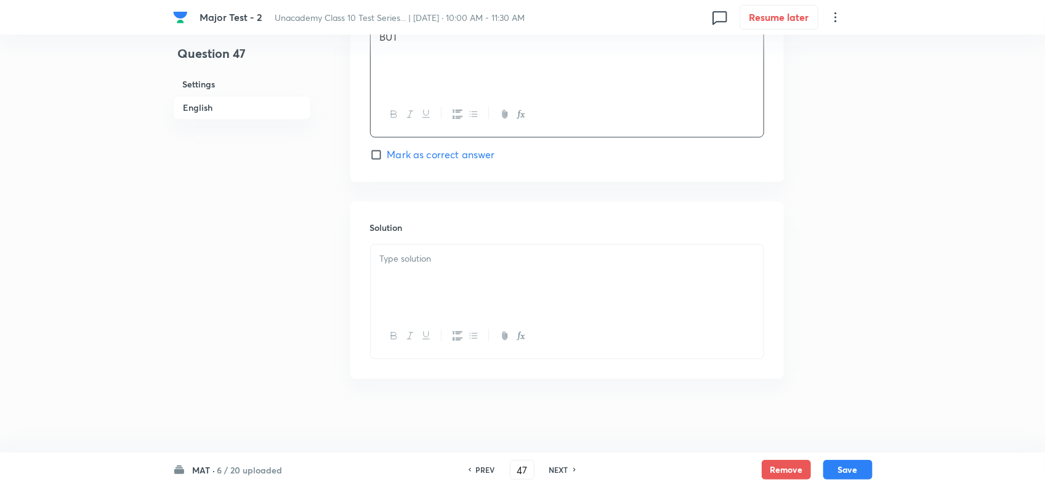
click at [432, 283] on div at bounding box center [567, 279] width 393 height 69
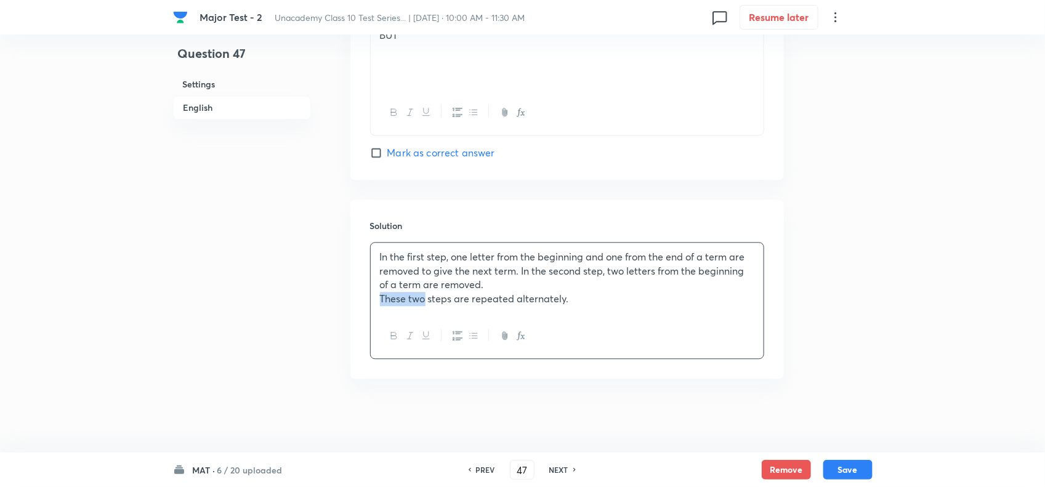
drag, startPoint x: 406, startPoint y: 300, endPoint x: 272, endPoint y: 300, distance: 134.9
click at [850, 466] on button "Save" at bounding box center [847, 469] width 49 height 20
type input "48"
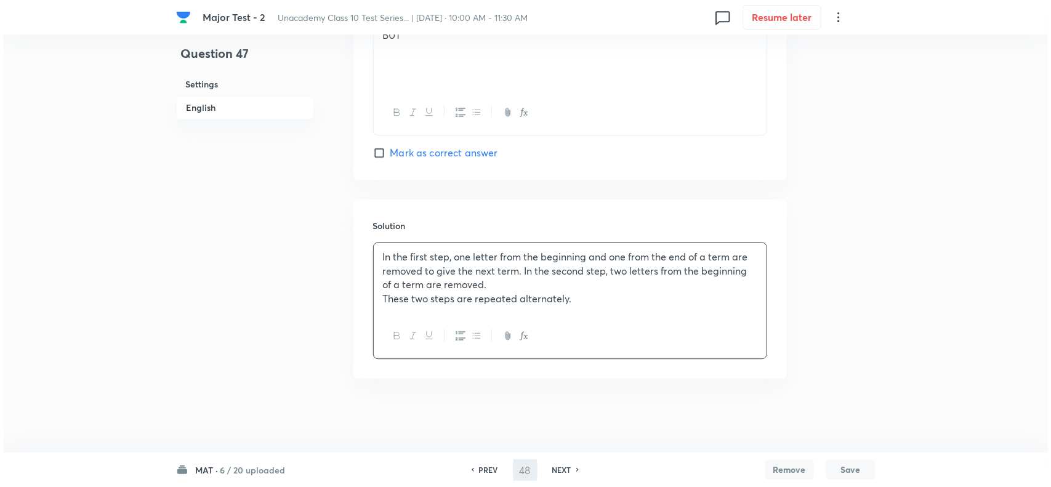
scroll to position [0, 0]
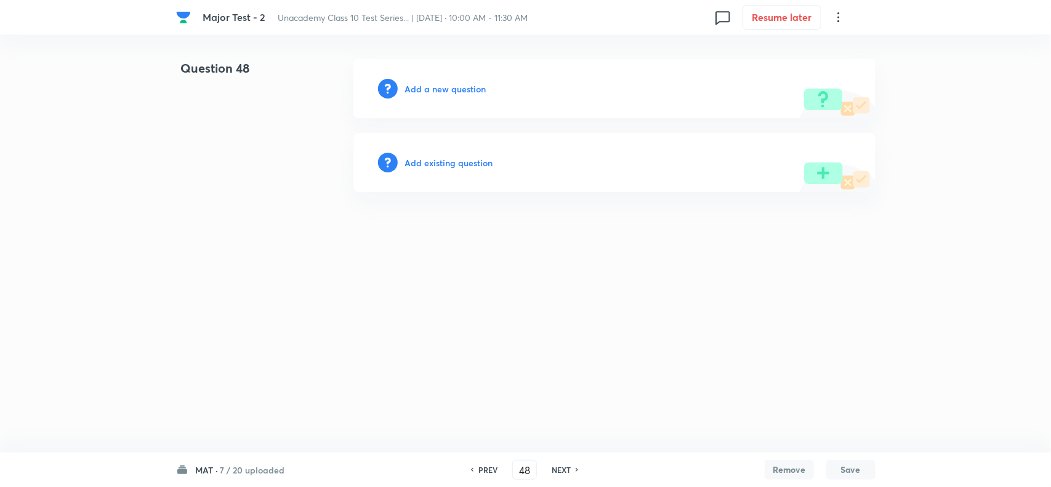
click at [453, 97] on div "Add a new question" at bounding box center [615, 88] width 522 height 59
click at [463, 92] on h6 "Add a new question" at bounding box center [445, 89] width 81 height 13
click at [487, 91] on h6 "Choose a question type" at bounding box center [452, 89] width 95 height 13
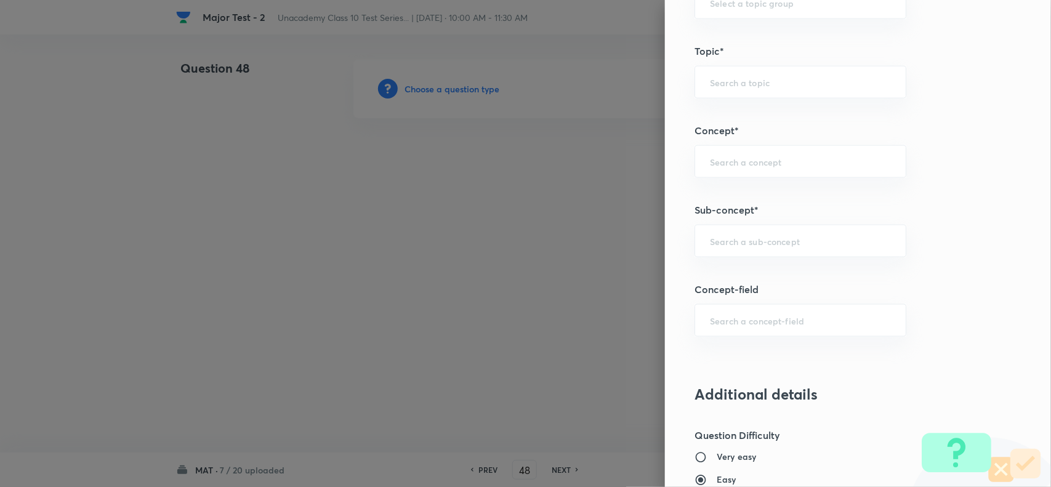
scroll to position [847, 0]
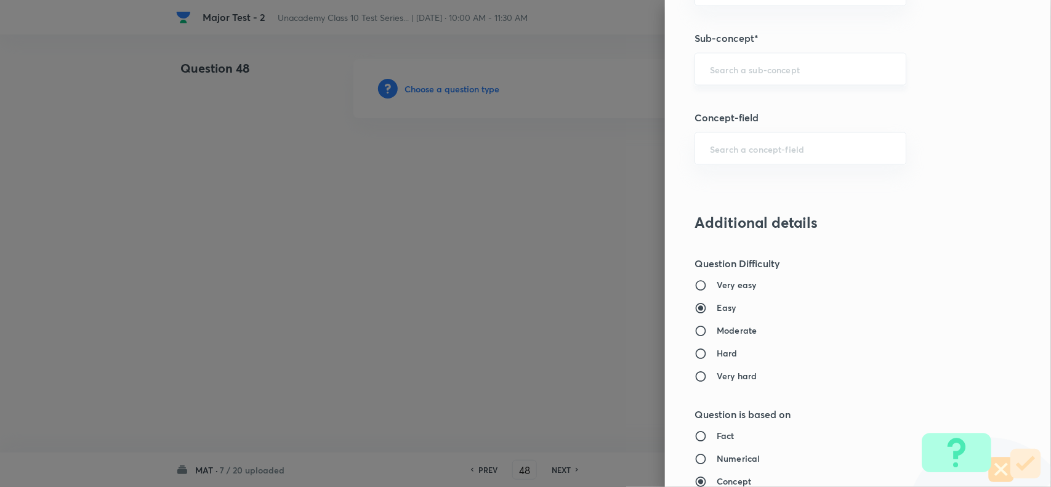
click at [734, 75] on input "text" at bounding box center [800, 69] width 181 height 12
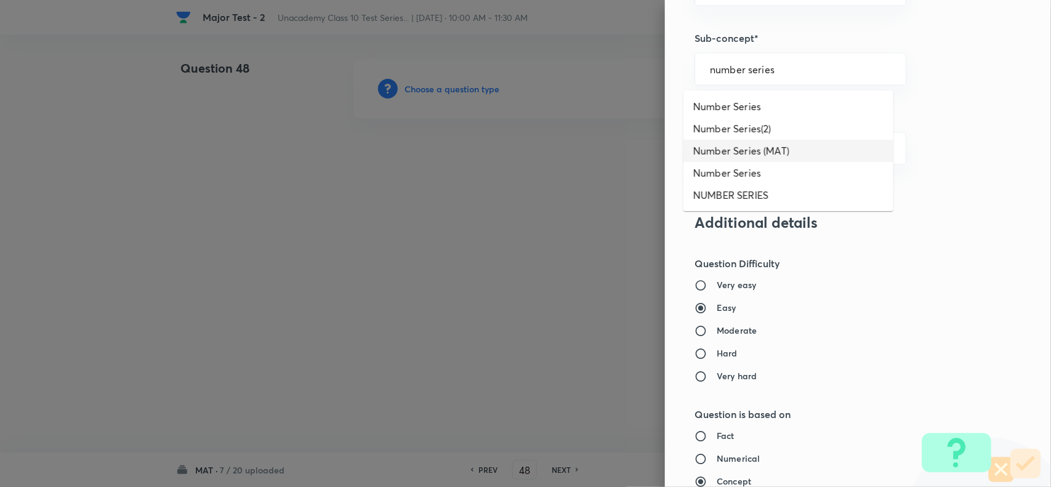
click at [756, 153] on li "Number Series (MAT)" at bounding box center [789, 151] width 210 height 22
type input "Number Series (MAT)"
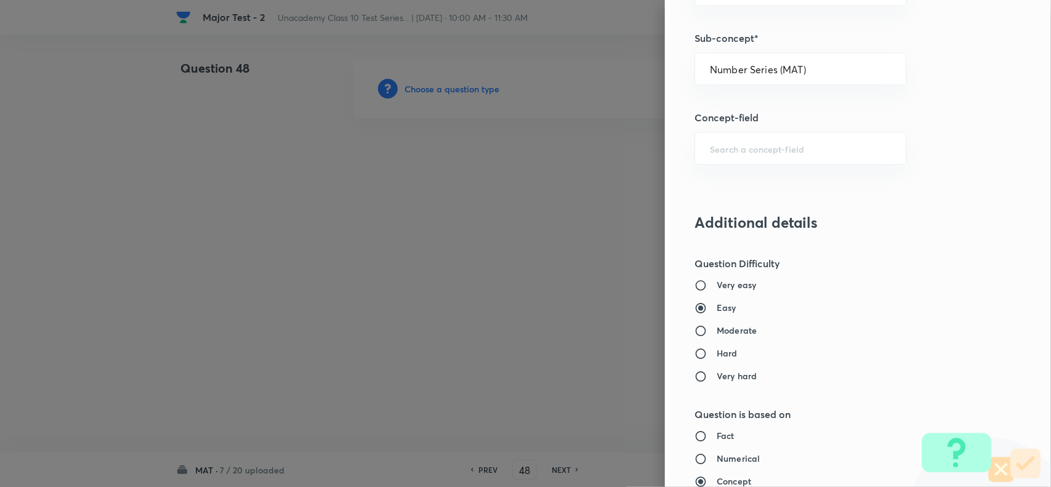
type input "Foundation Class X"
type input "Aptitude"
type input "Number Series (MAT)"
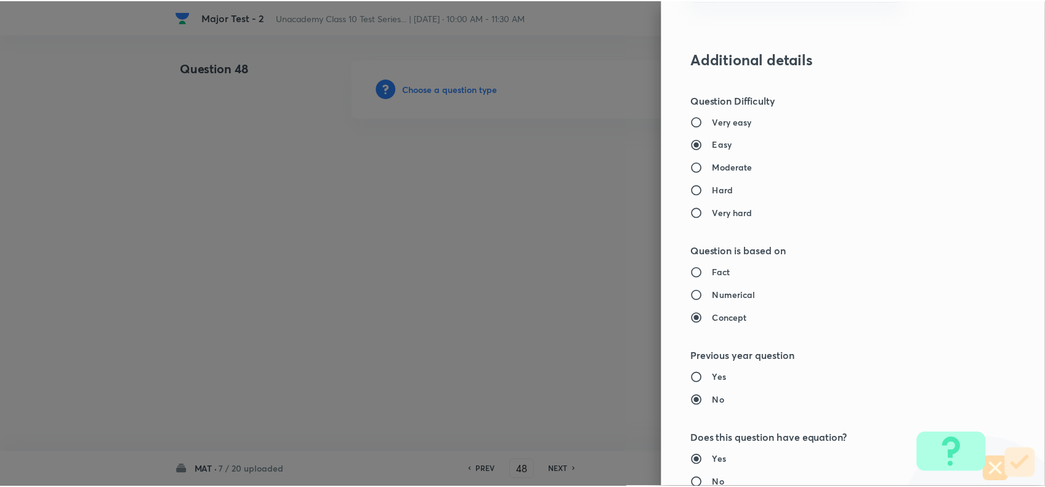
scroll to position [1276, 0]
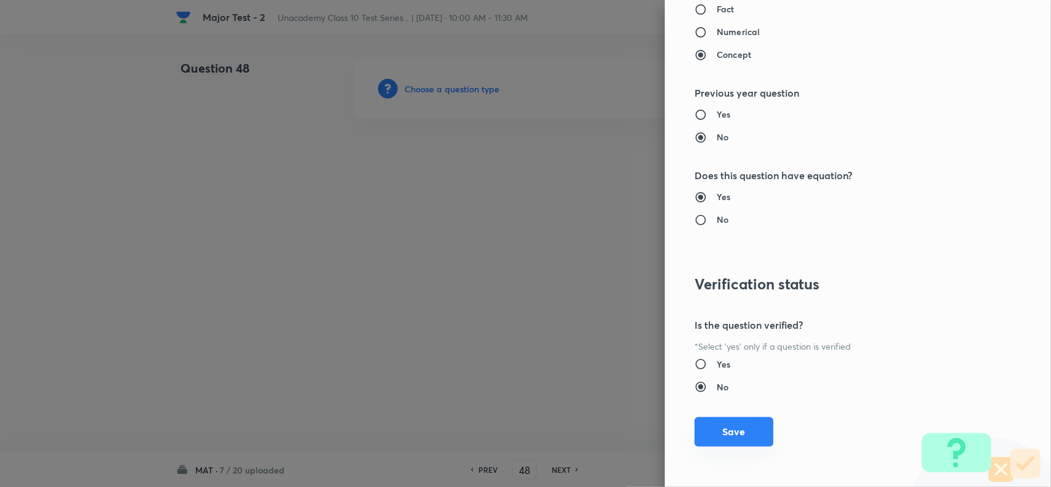
drag, startPoint x: 734, startPoint y: 432, endPoint x: 721, endPoint y: 419, distance: 18.3
click at [729, 429] on button "Save" at bounding box center [734, 432] width 79 height 30
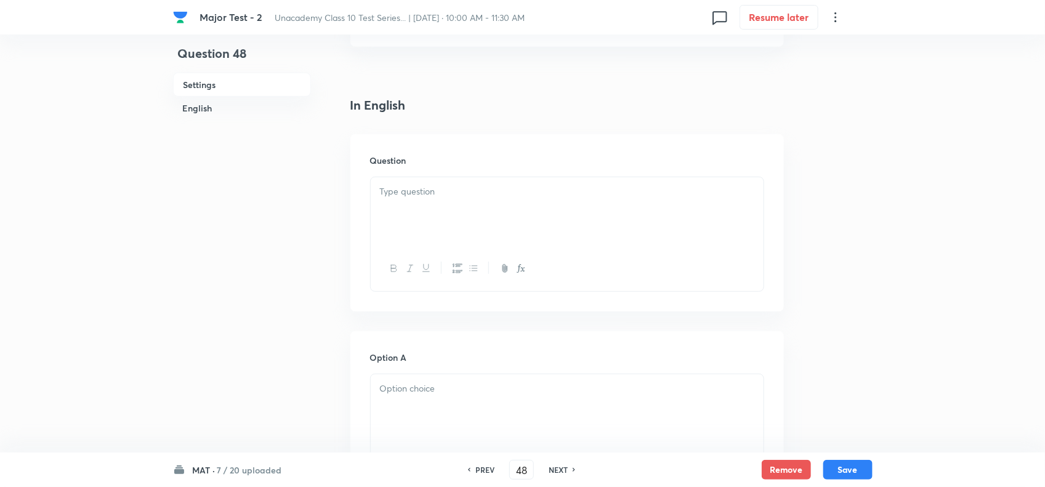
scroll to position [385, 0]
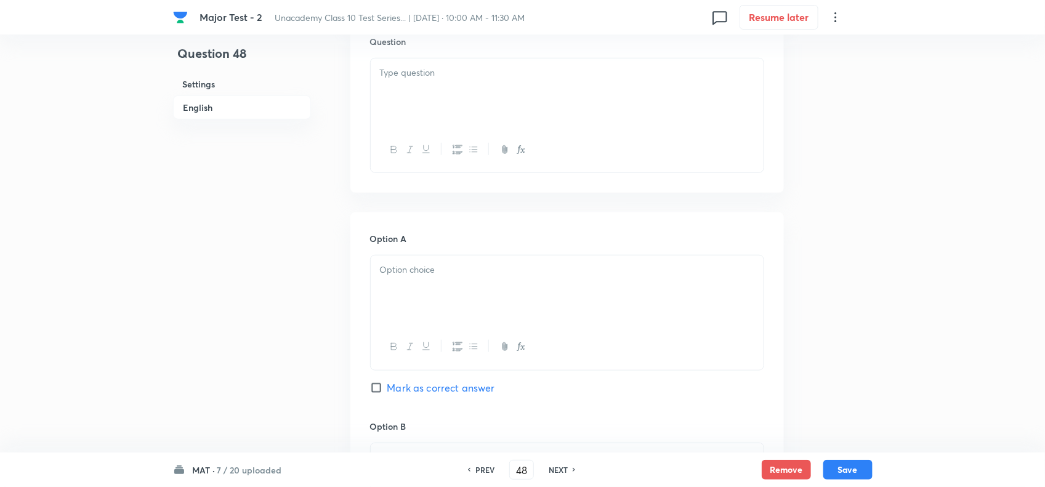
click at [402, 97] on div at bounding box center [567, 93] width 393 height 69
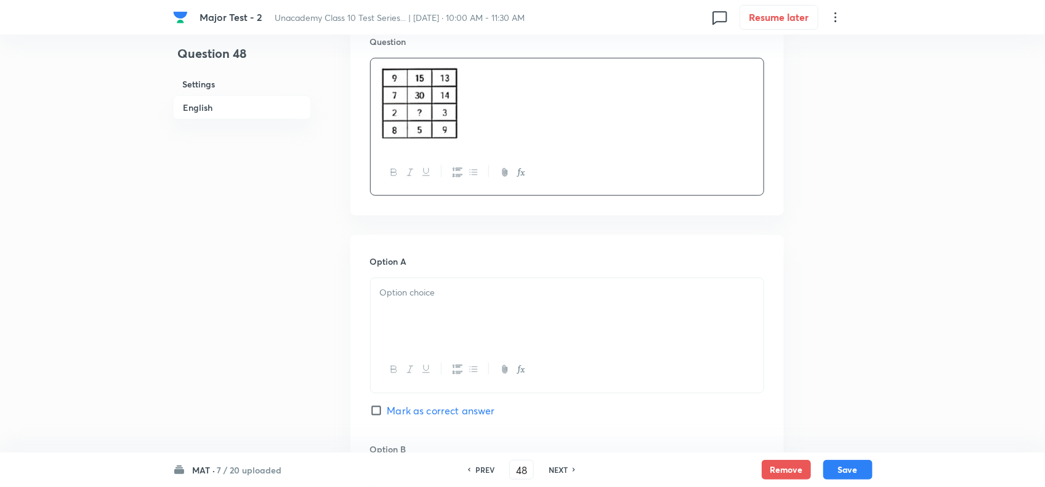
click at [413, 290] on p at bounding box center [567, 293] width 374 height 14
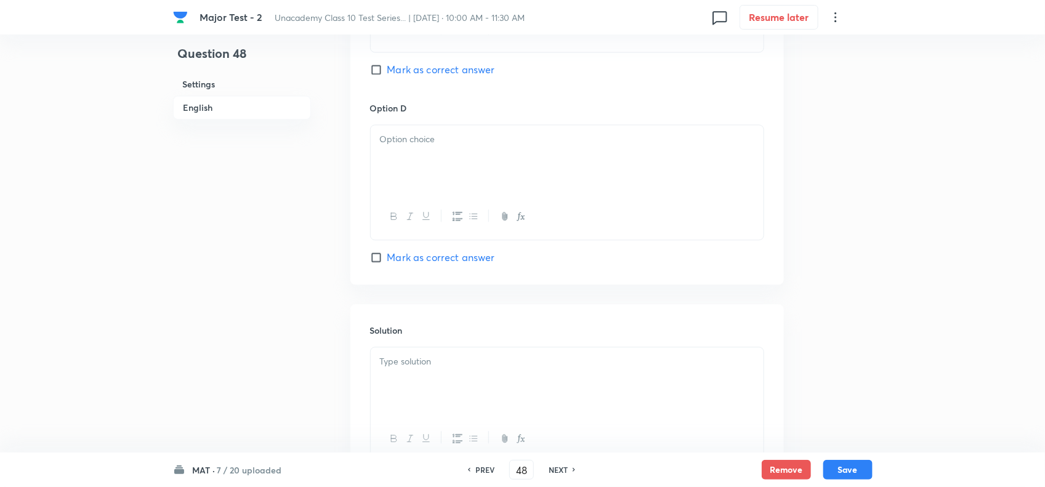
scroll to position [1209, 0]
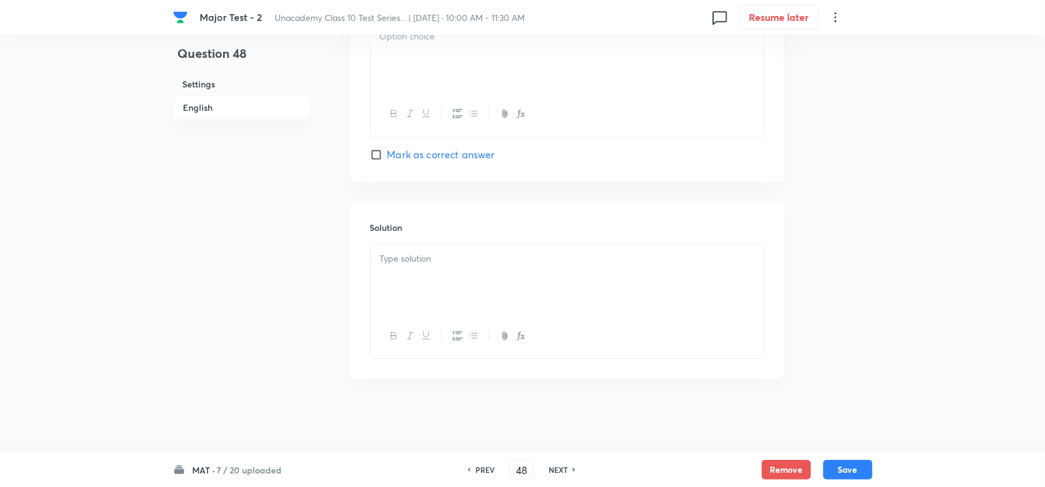
click at [422, 291] on div at bounding box center [567, 279] width 393 height 69
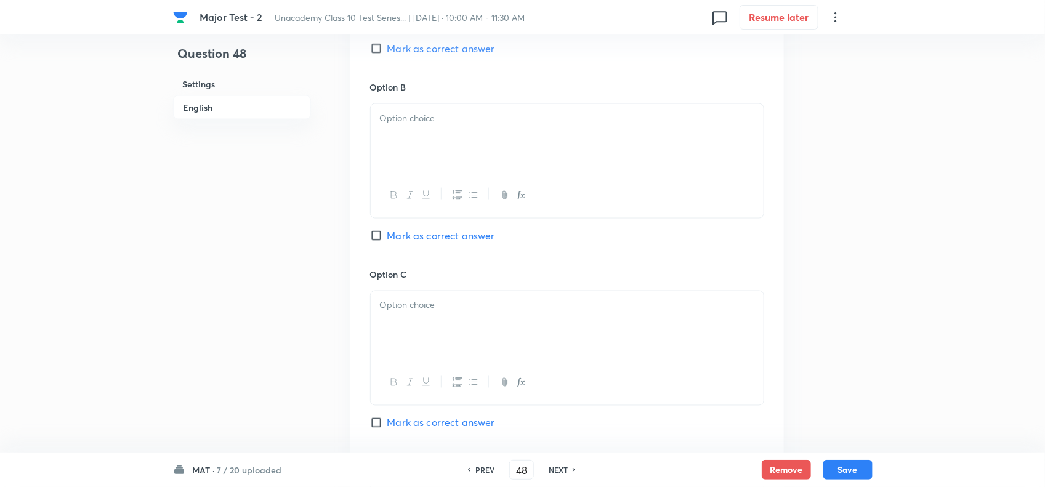
scroll to position [593, 0]
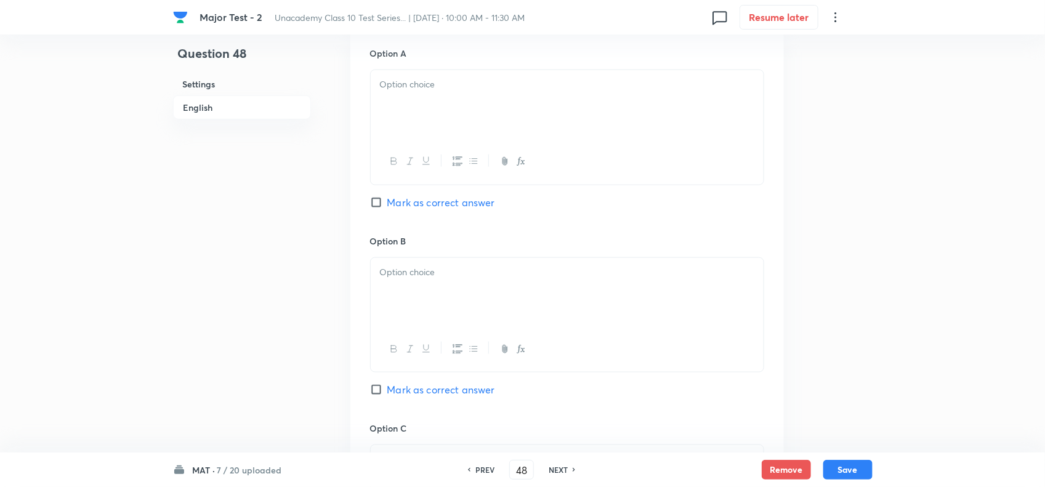
click at [422, 125] on div at bounding box center [567, 104] width 393 height 69
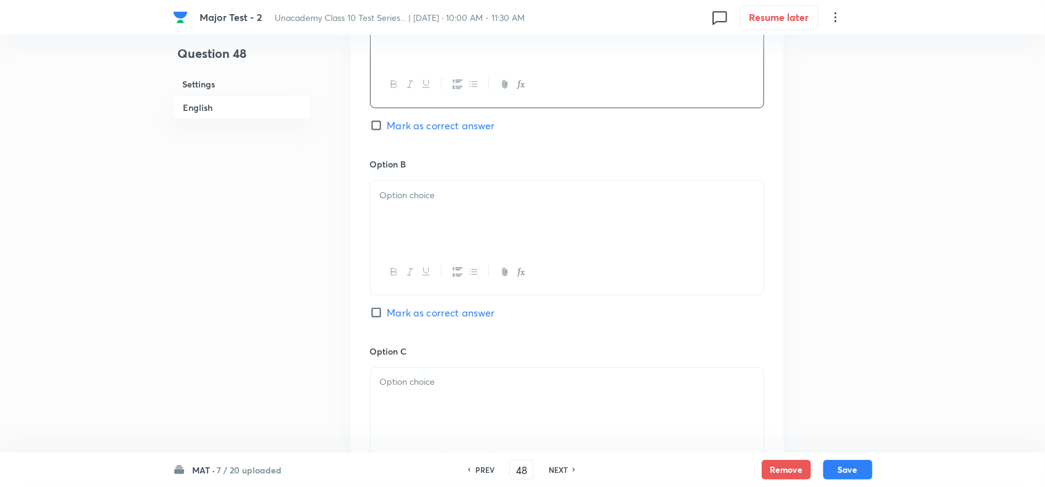
click at [422, 219] on div at bounding box center [567, 215] width 393 height 69
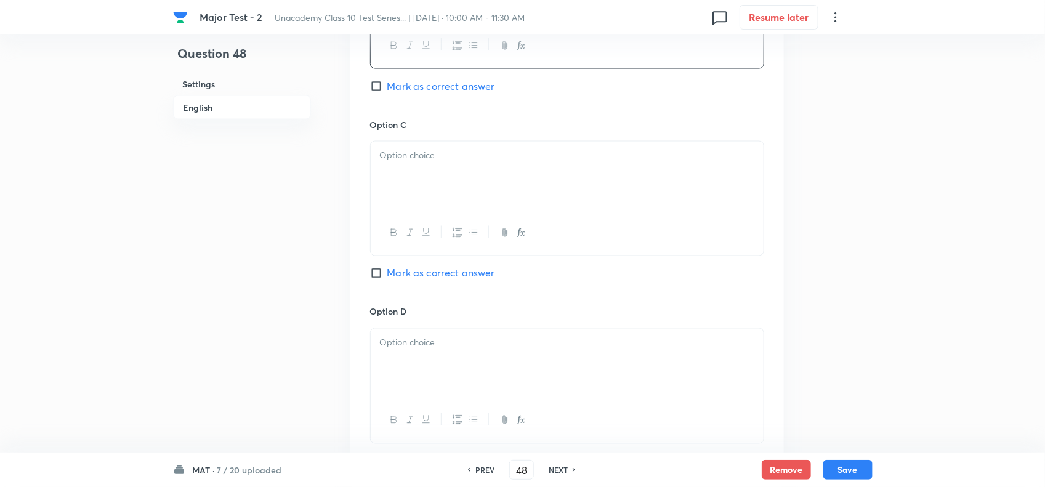
scroll to position [901, 0]
click at [430, 176] on div at bounding box center [567, 171] width 393 height 69
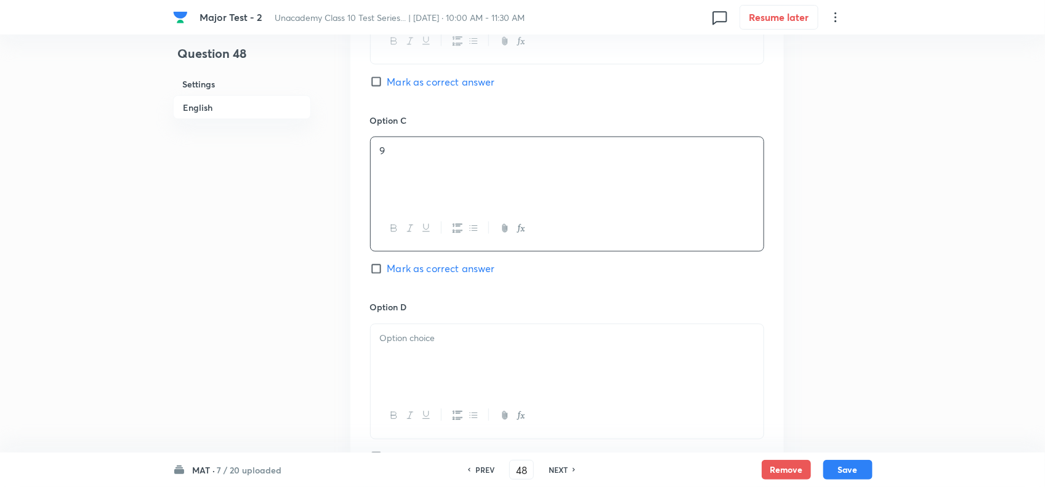
click at [424, 277] on span "Mark as correct answer" at bounding box center [441, 269] width 108 height 15
click at [387, 275] on input "Mark as correct answer" at bounding box center [378, 269] width 17 height 12
checkbox input "true"
click at [436, 331] on div at bounding box center [567, 359] width 393 height 69
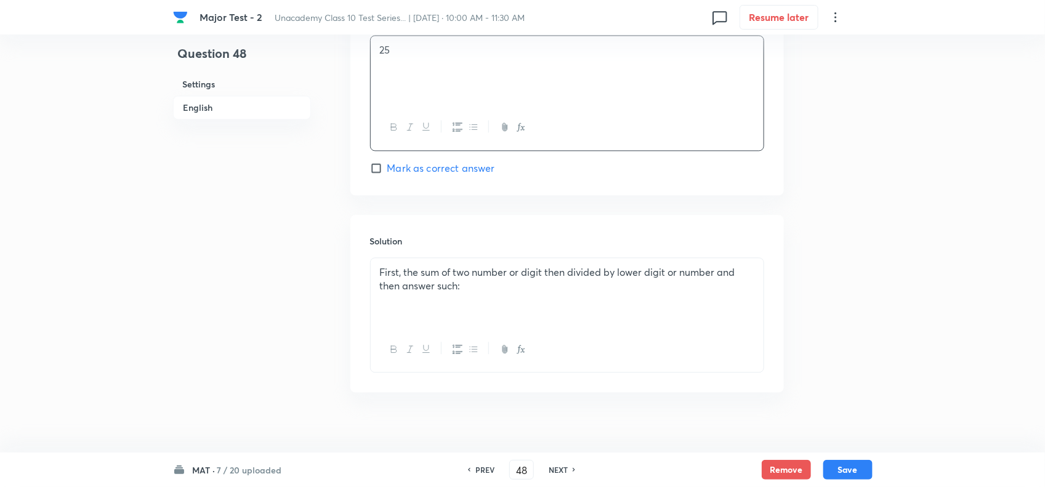
scroll to position [1209, 0]
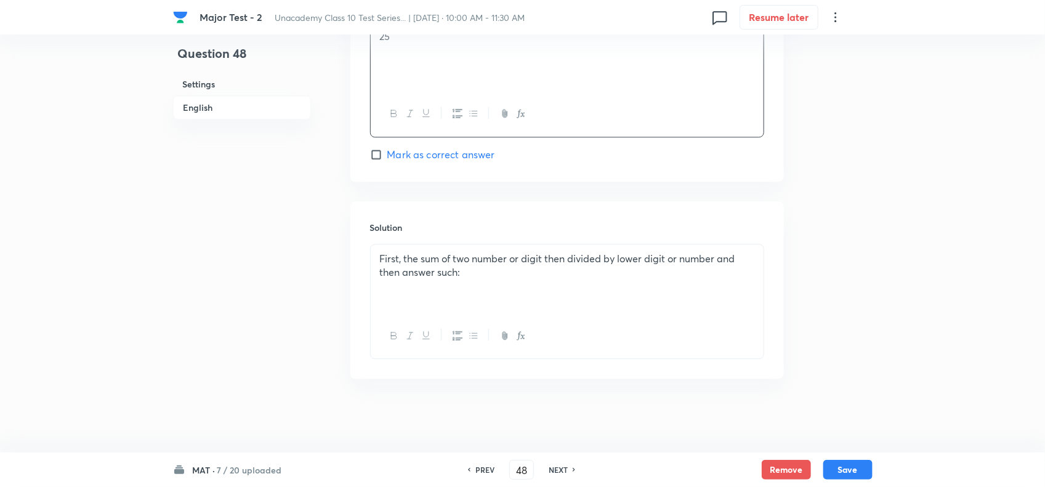
click at [472, 285] on div "First, the sum of two number or digit then divided by lower digit or number and…" at bounding box center [567, 279] width 393 height 69
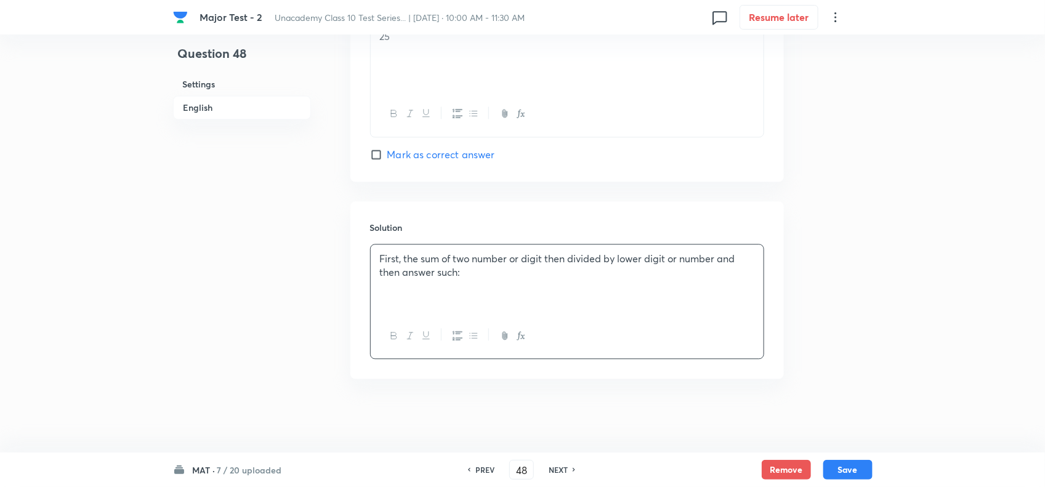
click at [520, 333] on icon "button" at bounding box center [519, 335] width 4 height 9
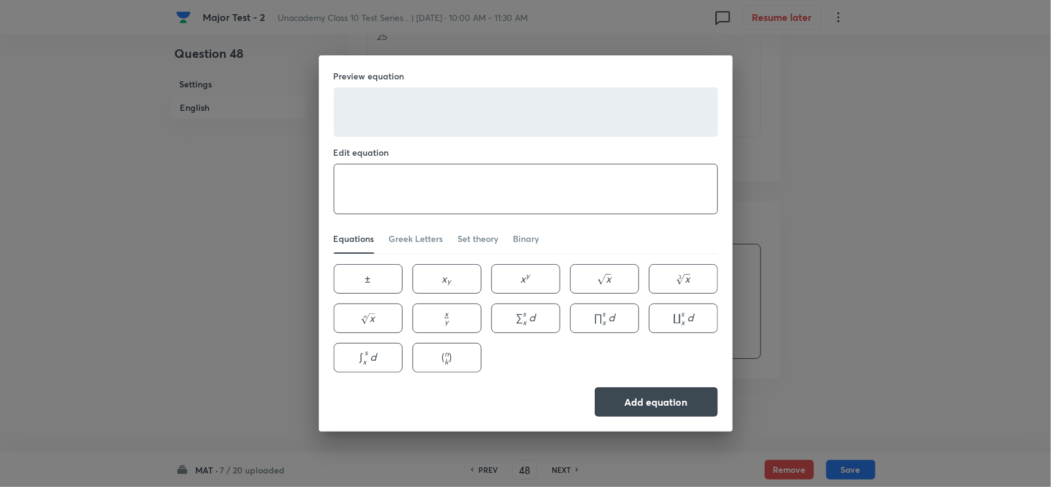
click at [475, 189] on textarea at bounding box center [525, 188] width 383 height 49
paste textarea "(9+7) \div 2=8,(13+14) \div 3=9,(15+30) \div 9=5"
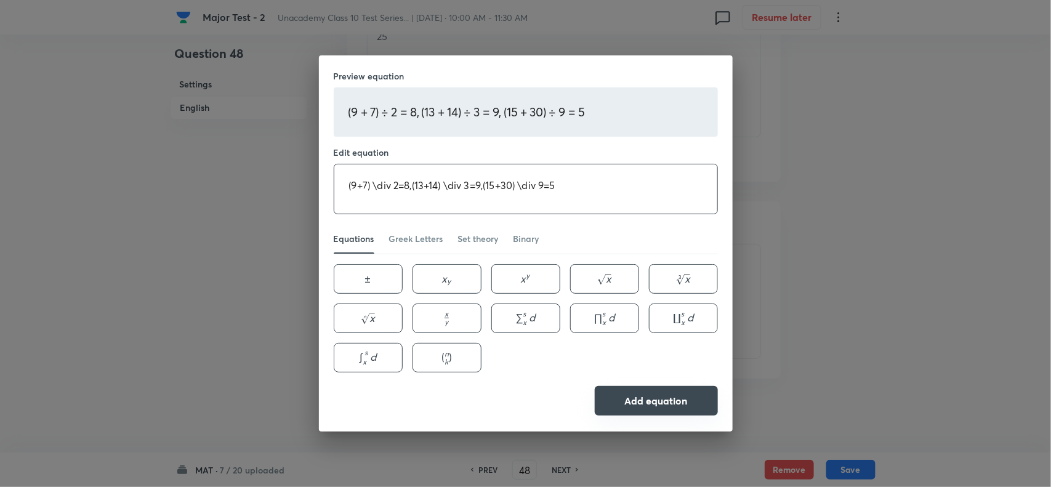
type textarea "(9+7) \div 2=8,(13+14) \div 3=9,(15+30) \div 9=5"
click at [649, 413] on button "Add equation" at bounding box center [656, 401] width 123 height 30
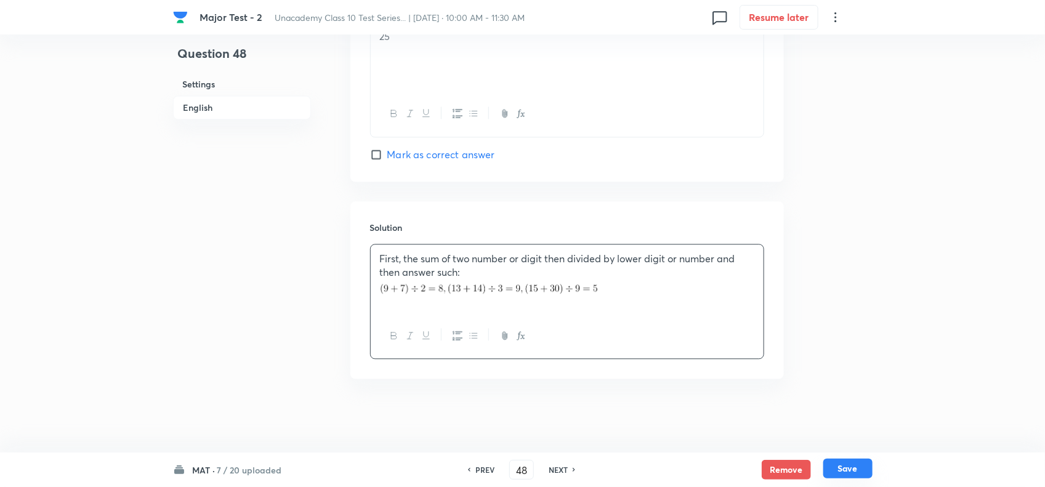
click at [846, 466] on button "Save" at bounding box center [847, 469] width 49 height 20
type input "49"
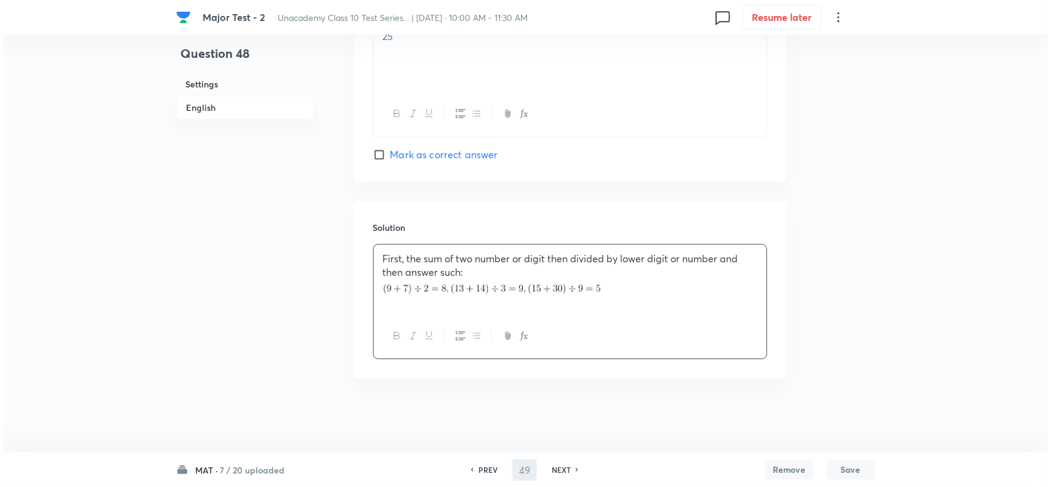
scroll to position [0, 0]
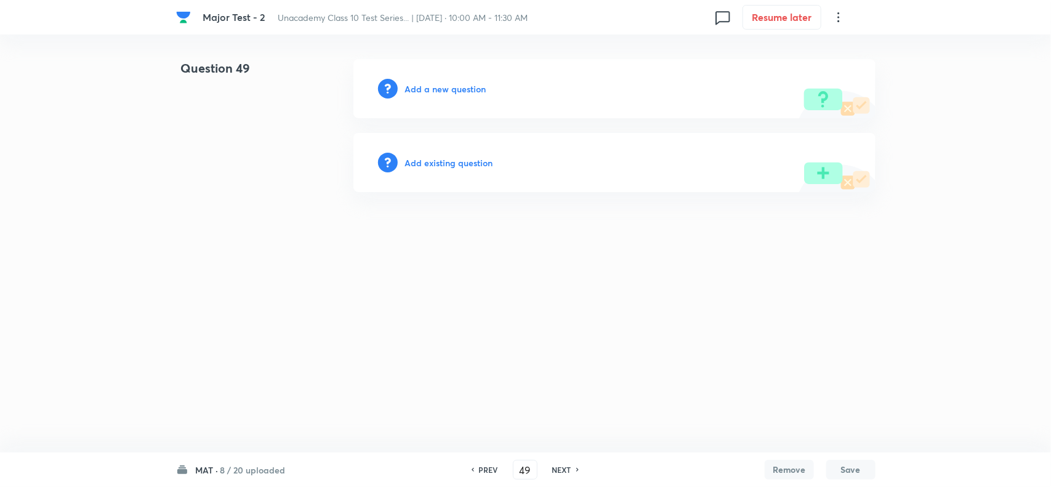
click at [470, 85] on h6 "Add a new question" at bounding box center [445, 89] width 81 height 13
click at [475, 88] on h6 "Choose a question type" at bounding box center [452, 89] width 95 height 13
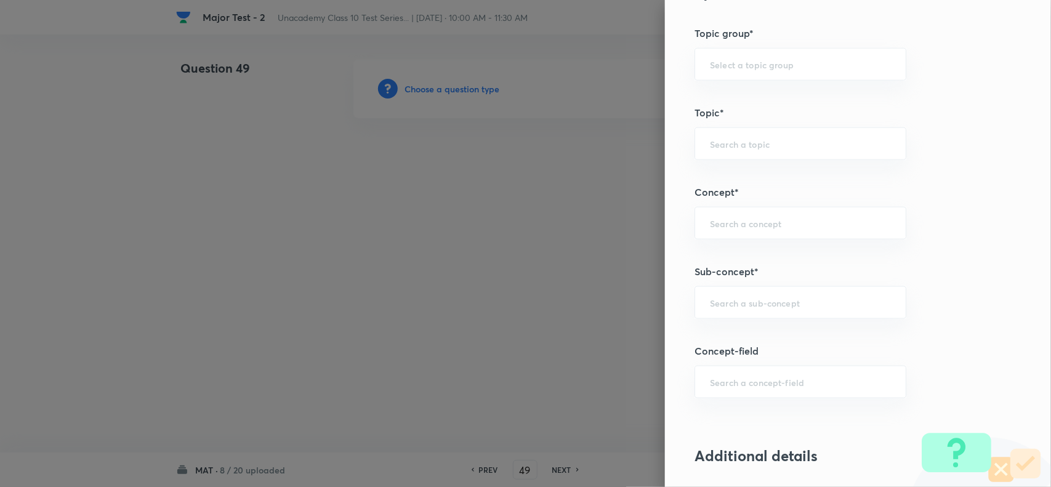
scroll to position [616, 0]
click at [792, 296] on div "​" at bounding box center [801, 300] width 212 height 33
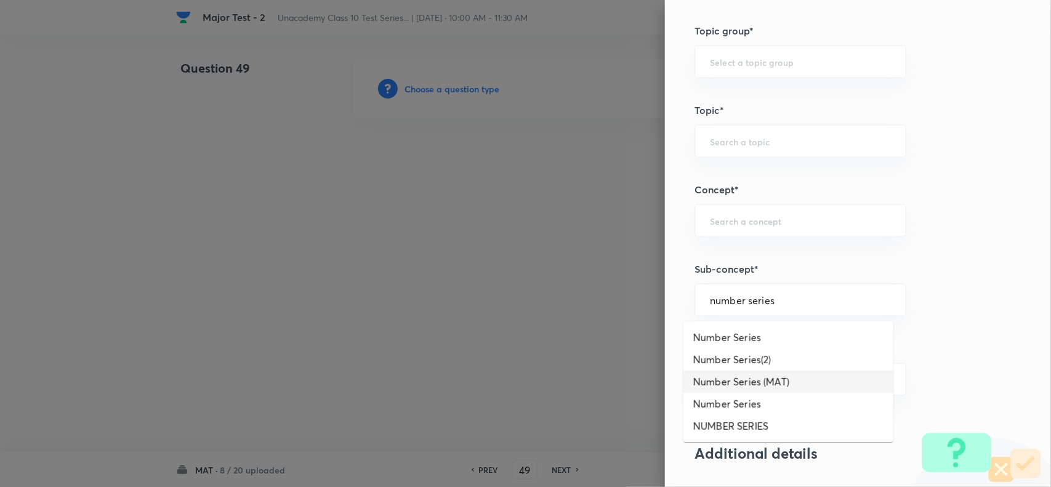
click at [773, 379] on li "Number Series (MAT)" at bounding box center [789, 382] width 210 height 22
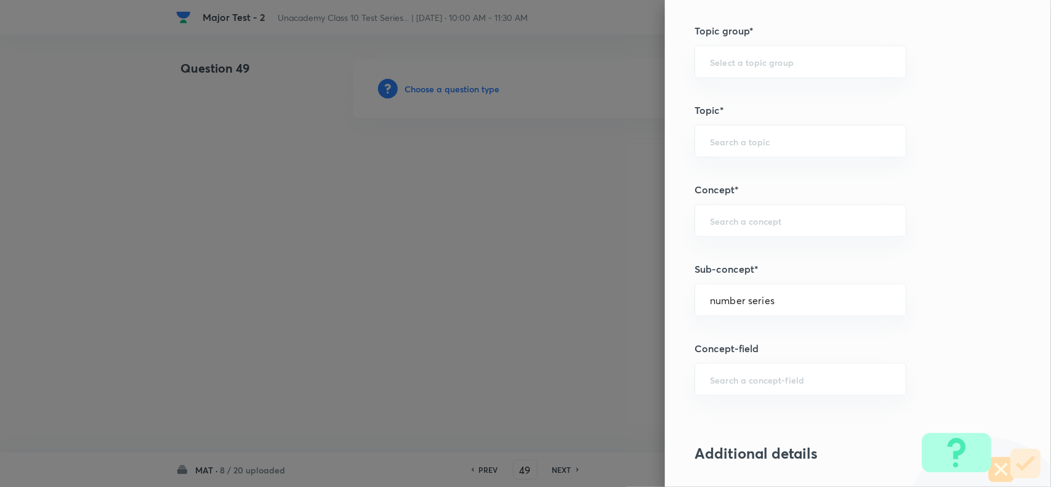
type input "Number Series (MAT)"
type input "Foundation Class X"
type input "Aptitude"
type input "Number Series (MAT)"
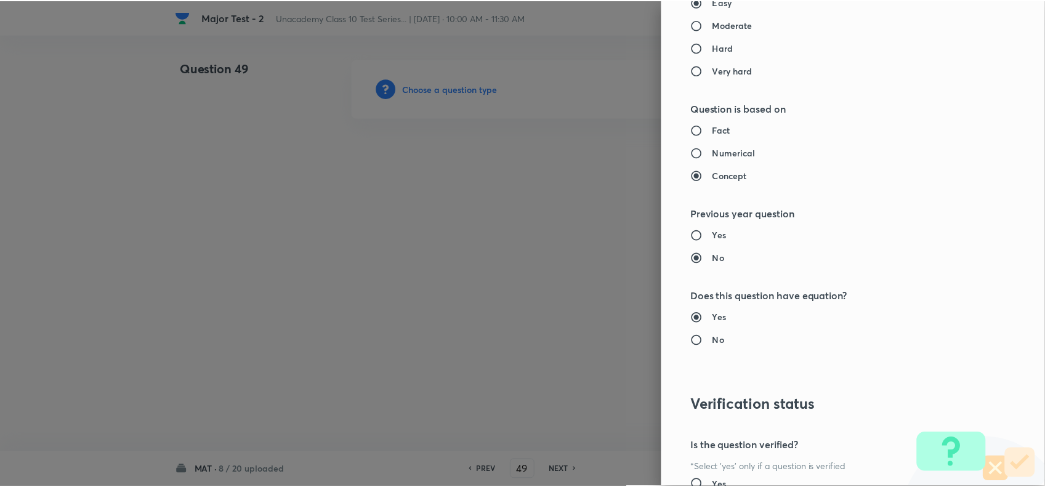
scroll to position [1276, 0]
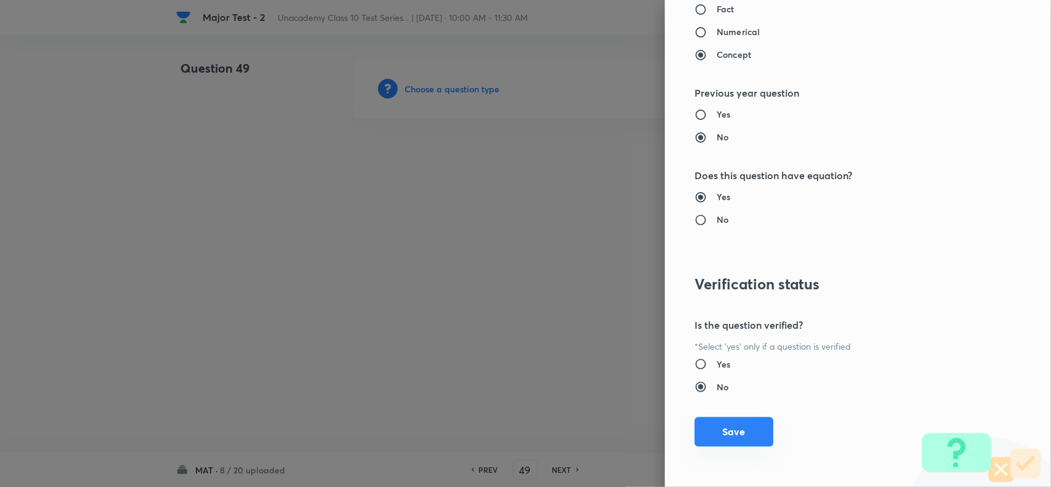
click at [740, 429] on button "Save" at bounding box center [734, 432] width 79 height 30
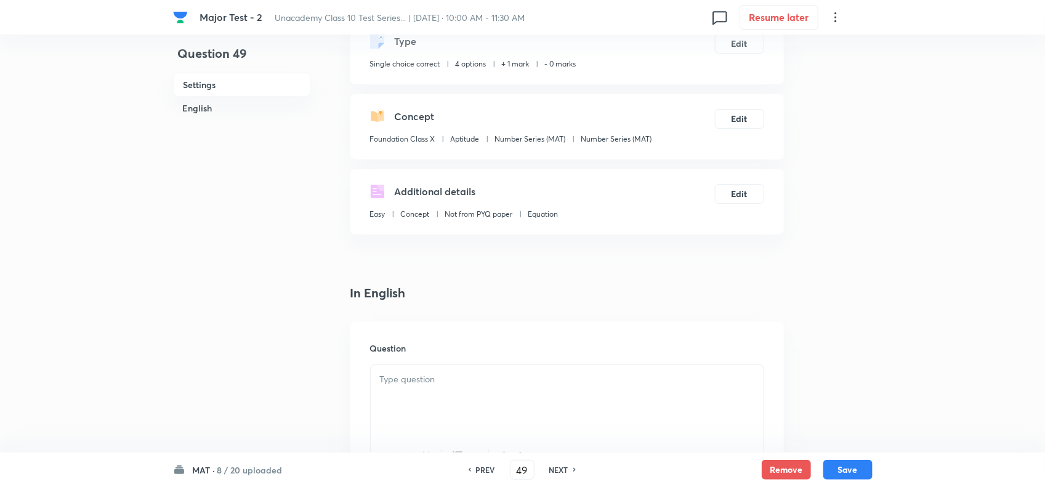
scroll to position [231, 0]
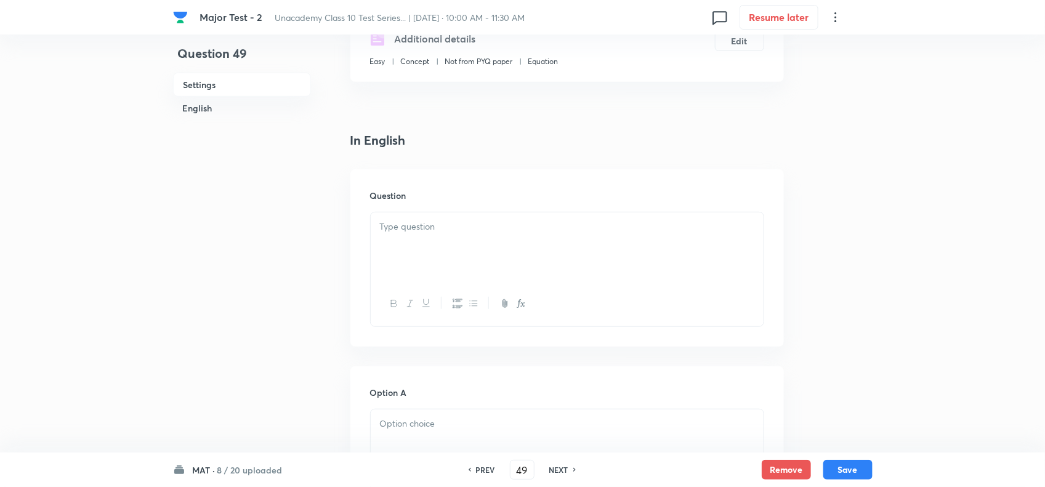
click at [459, 225] on p at bounding box center [567, 227] width 374 height 14
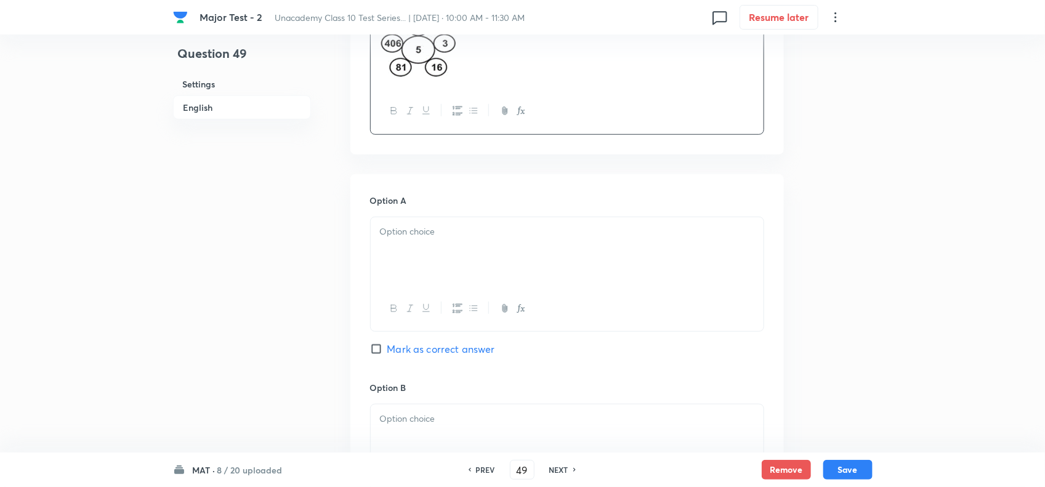
scroll to position [462, 0]
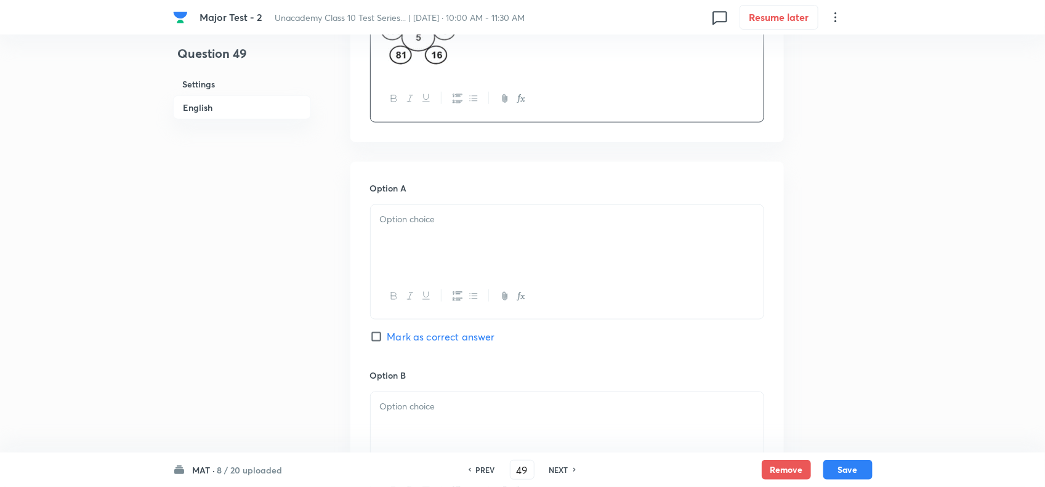
click at [467, 249] on div at bounding box center [567, 239] width 393 height 69
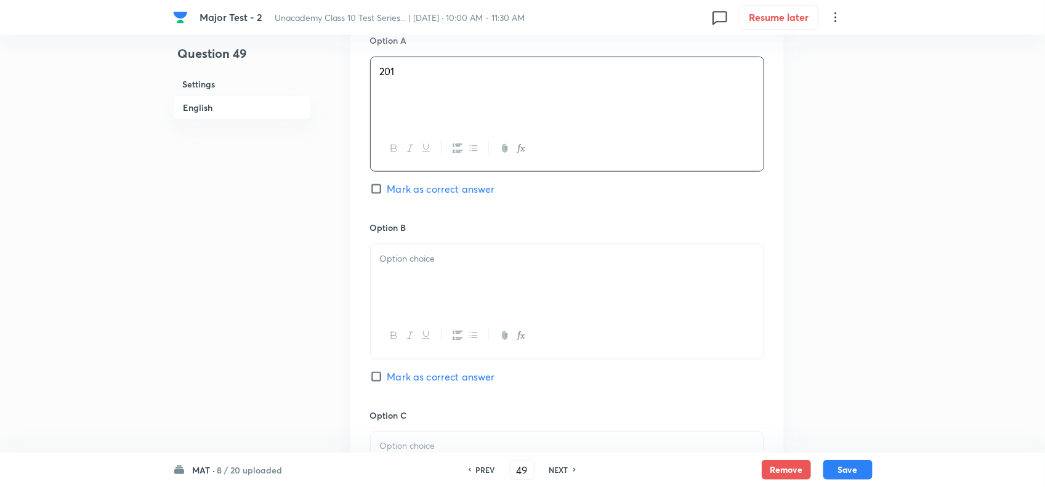
scroll to position [616, 0]
click at [430, 296] on div at bounding box center [567, 272] width 393 height 69
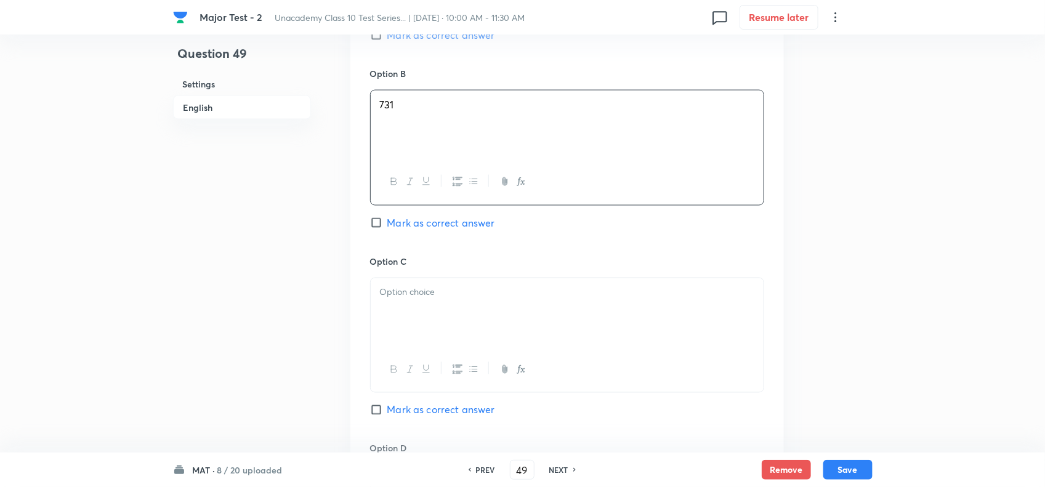
scroll to position [770, 0]
click at [410, 325] on div at bounding box center [567, 306] width 393 height 69
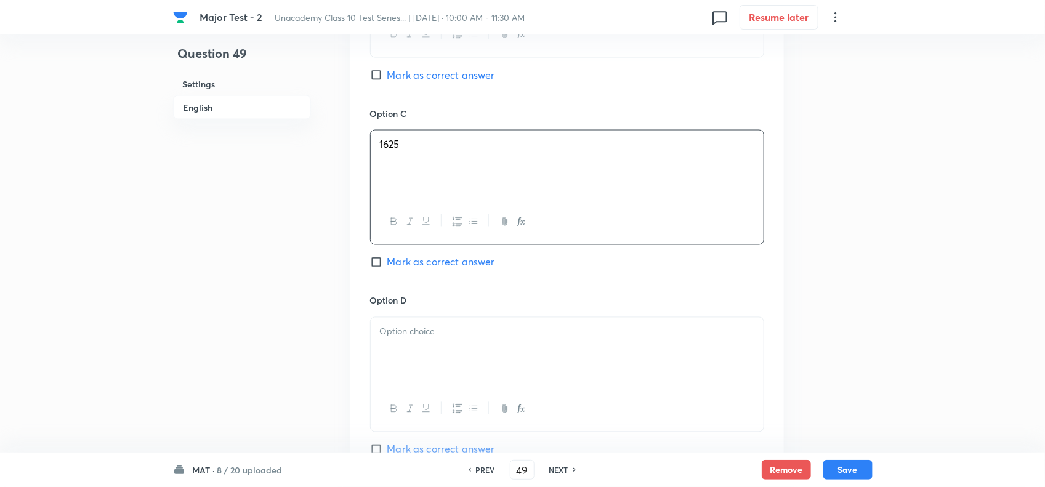
scroll to position [924, 0]
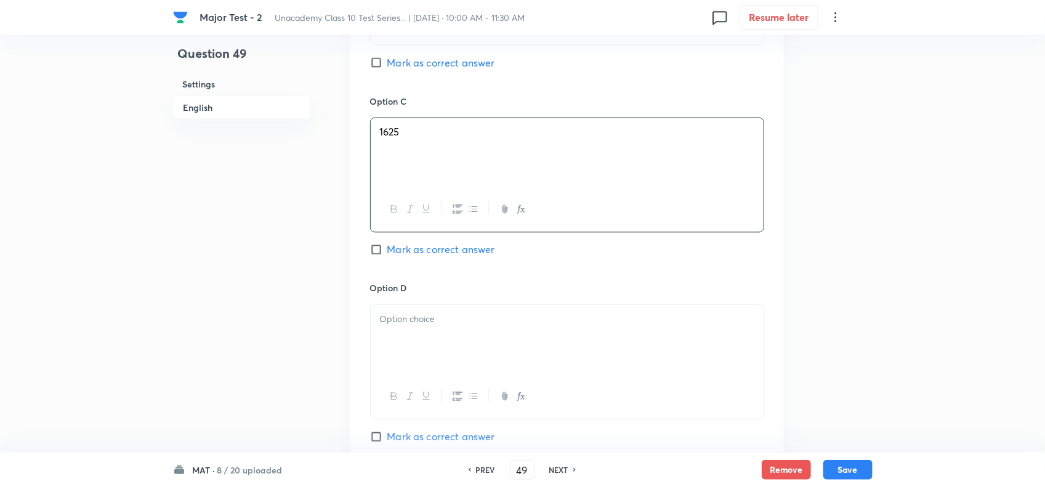
click at [459, 321] on p at bounding box center [567, 320] width 374 height 14
click at [435, 445] on span "Mark as correct answer" at bounding box center [441, 437] width 108 height 15
click at [387, 443] on input "Mark as correct answer" at bounding box center [378, 437] width 17 height 12
checkbox input "true"
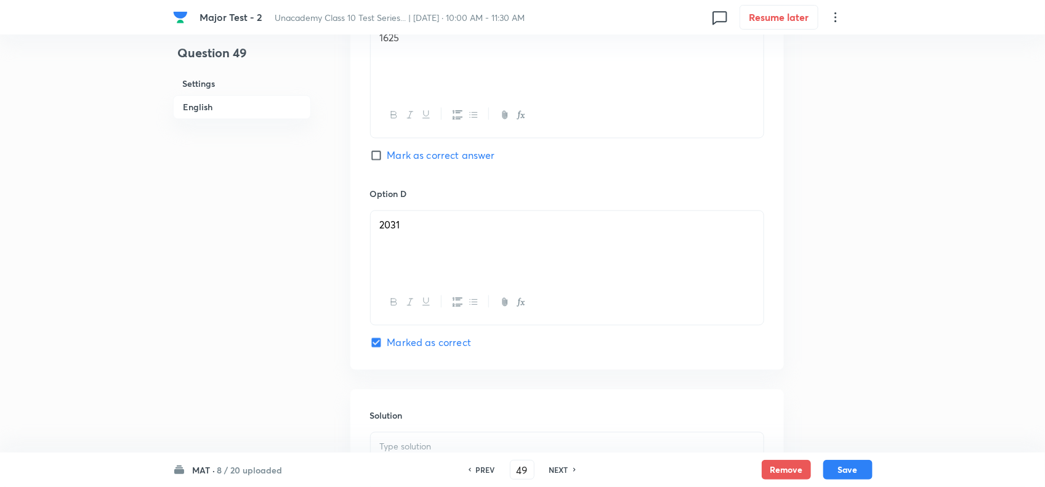
scroll to position [1213, 0]
click at [524, 243] on div at bounding box center [567, 300] width 394 height 115
click at [510, 266] on div at bounding box center [567, 278] width 393 height 69
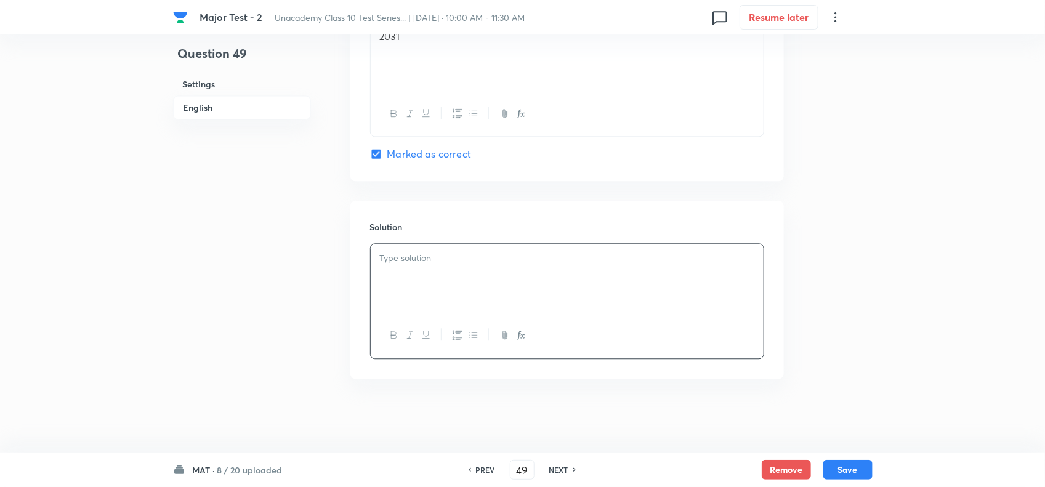
click at [502, 286] on div at bounding box center [567, 278] width 393 height 69
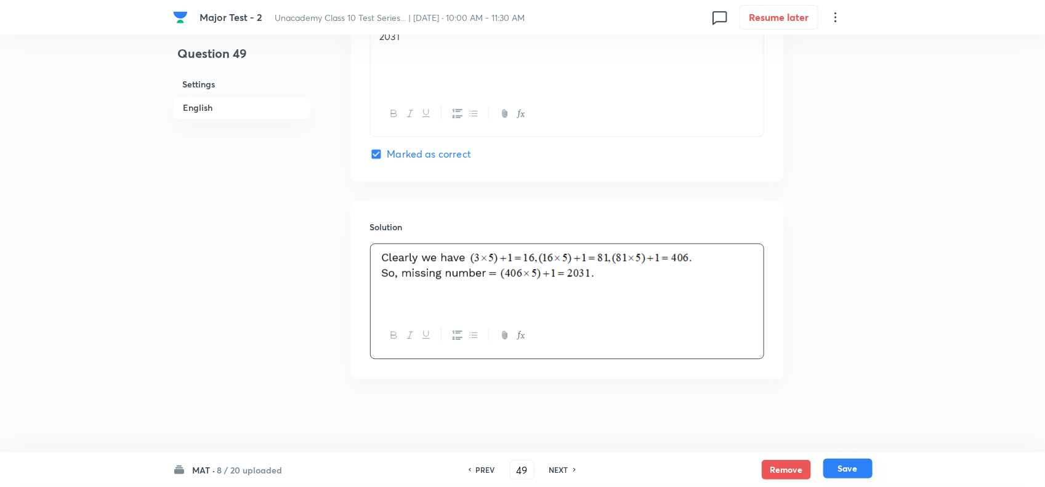
click at [846, 472] on button "Save" at bounding box center [847, 469] width 49 height 20
type input "50"
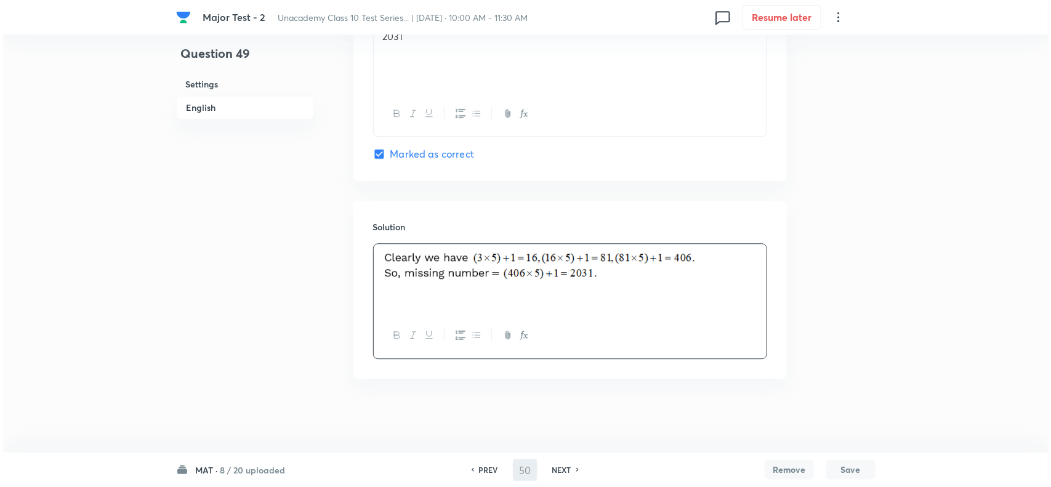
scroll to position [0, 0]
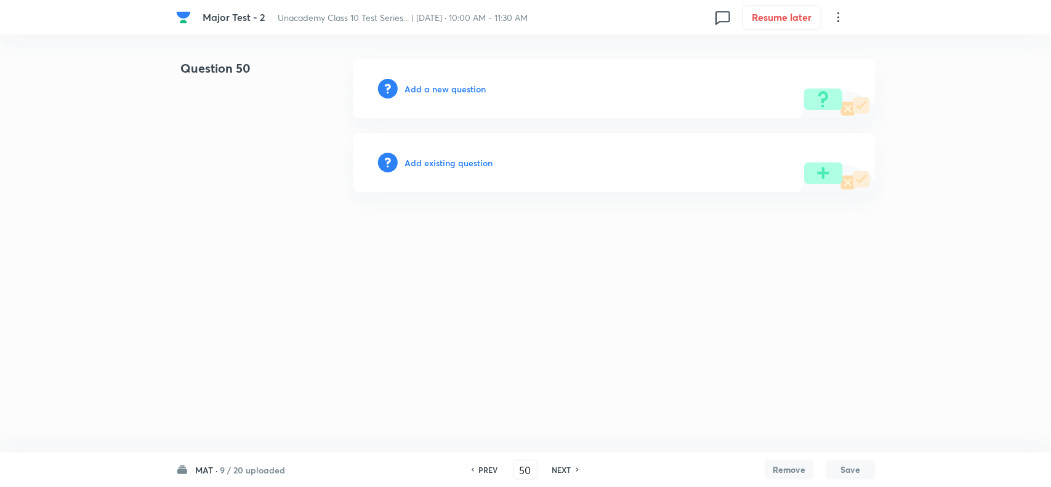
click at [413, 85] on h6 "Add a new question" at bounding box center [445, 89] width 81 height 13
click at [426, 86] on h6 "Choose a question type" at bounding box center [452, 89] width 95 height 13
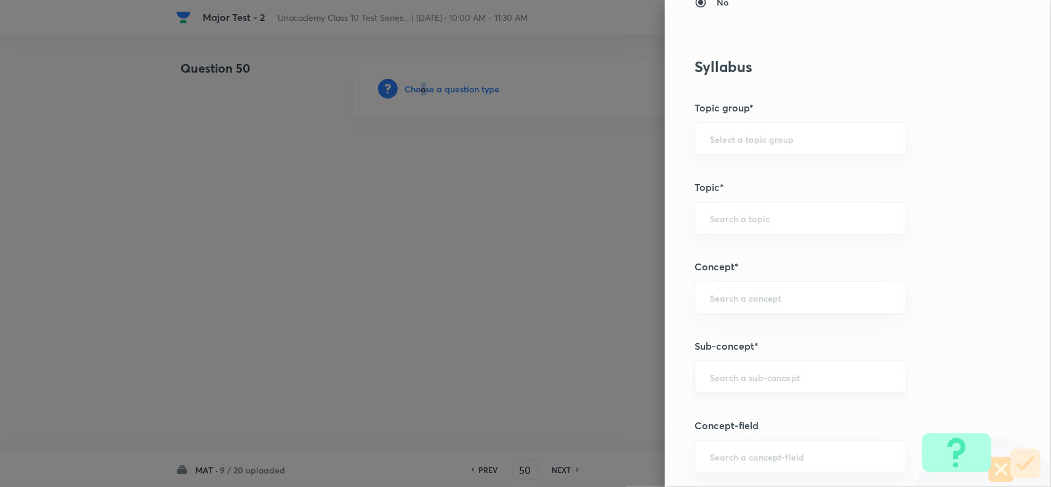
scroll to position [847, 0]
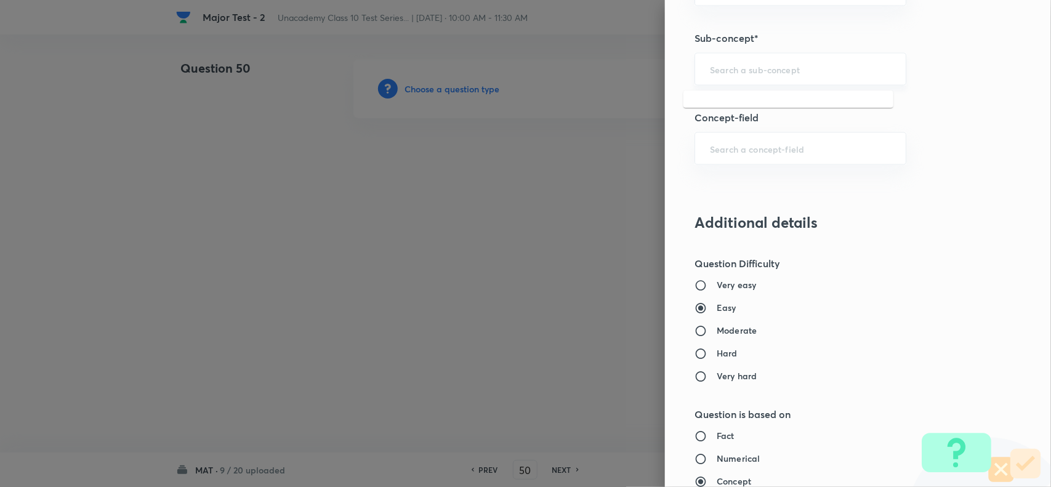
click at [742, 75] on input "text" at bounding box center [800, 69] width 181 height 12
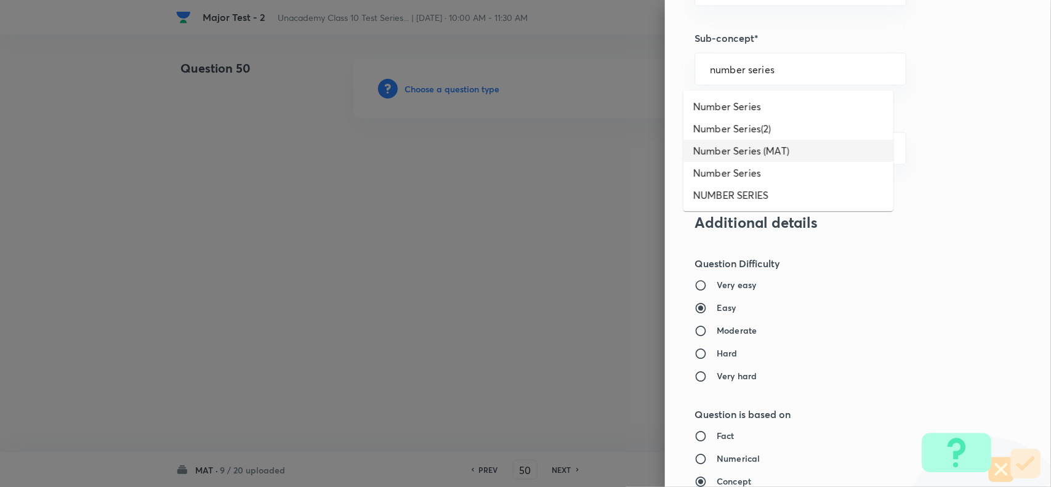
click at [773, 150] on li "Number Series (MAT)" at bounding box center [789, 151] width 210 height 22
type input "Number Series (MAT)"
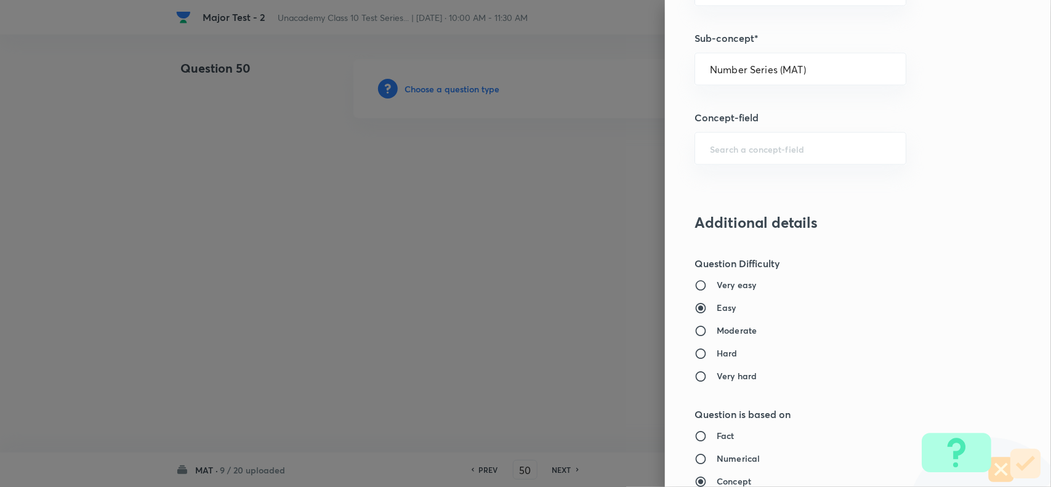
type input "Foundation Class X"
type input "Aptitude"
type input "Number Series (MAT)"
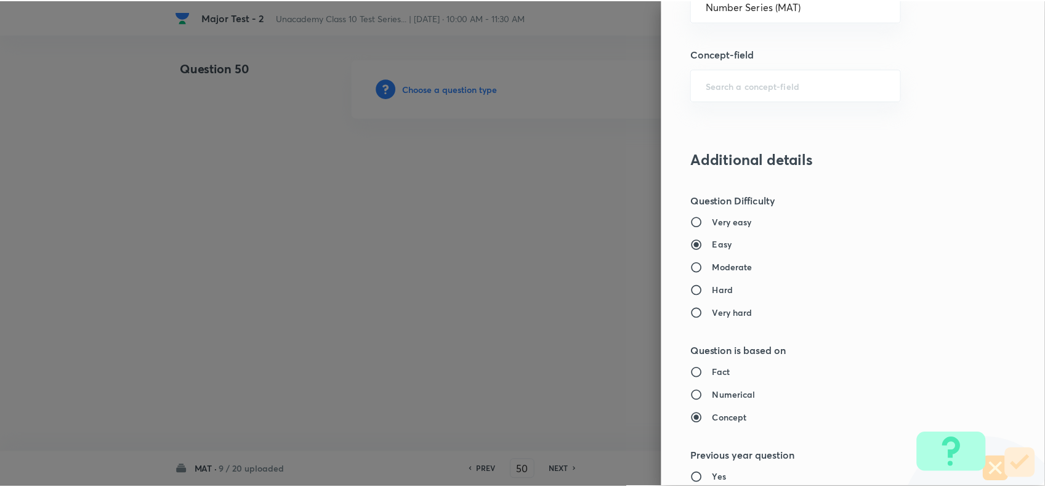
scroll to position [1276, 0]
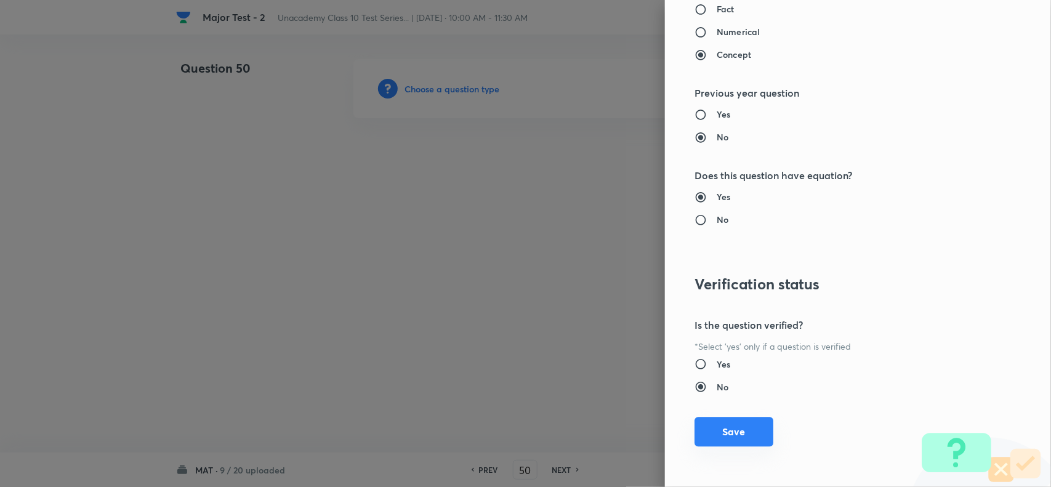
click at [746, 438] on button "Save" at bounding box center [734, 432] width 79 height 30
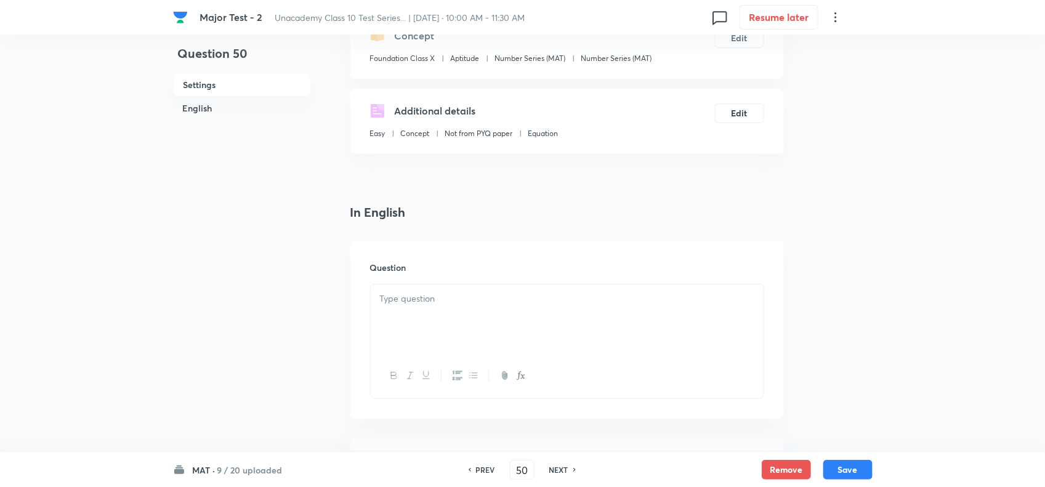
scroll to position [308, 0]
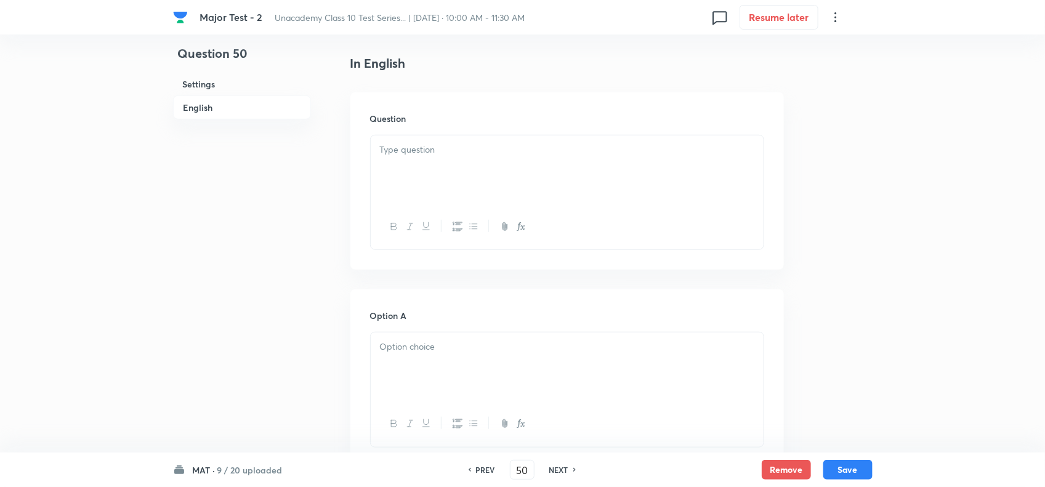
click at [426, 216] on div at bounding box center [567, 226] width 393 height 45
click at [426, 161] on div at bounding box center [567, 169] width 393 height 69
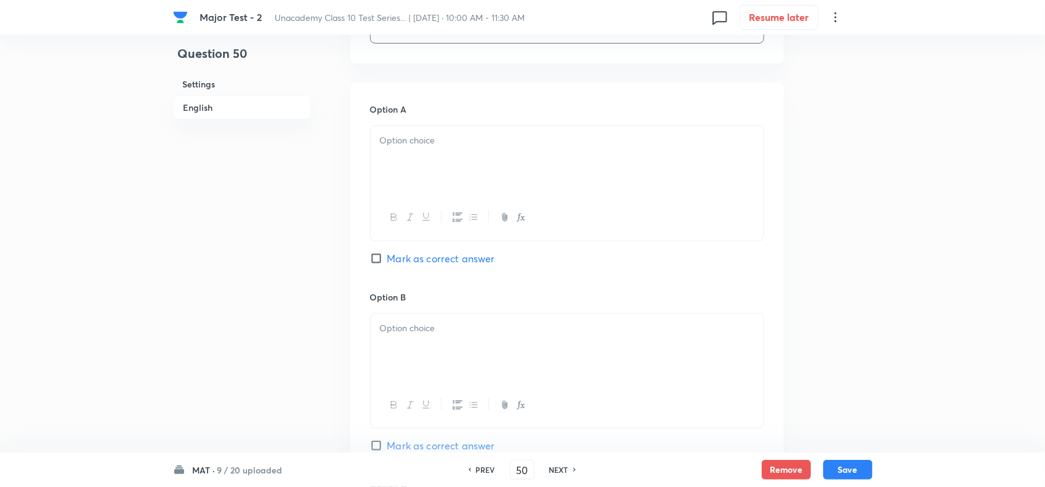
click at [469, 142] on p at bounding box center [567, 141] width 374 height 14
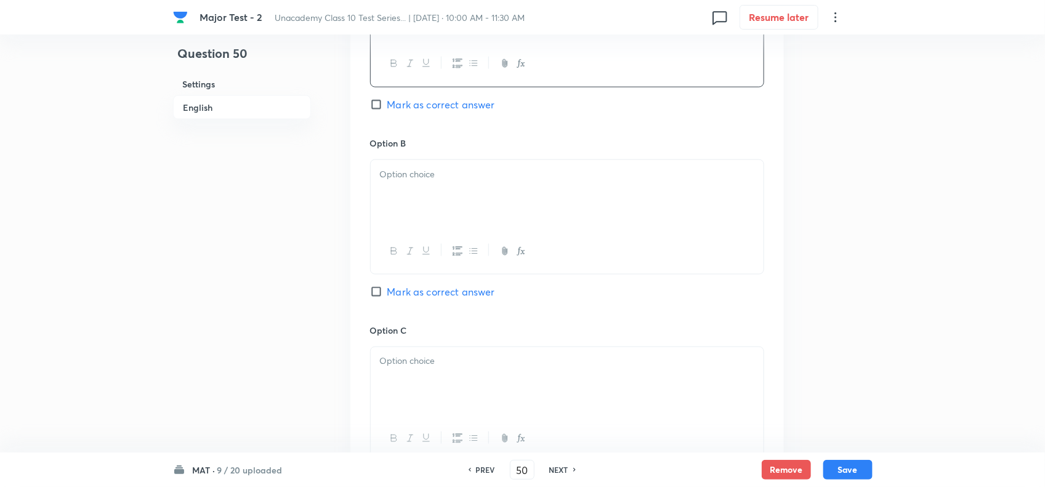
click at [485, 227] on div at bounding box center [567, 194] width 393 height 69
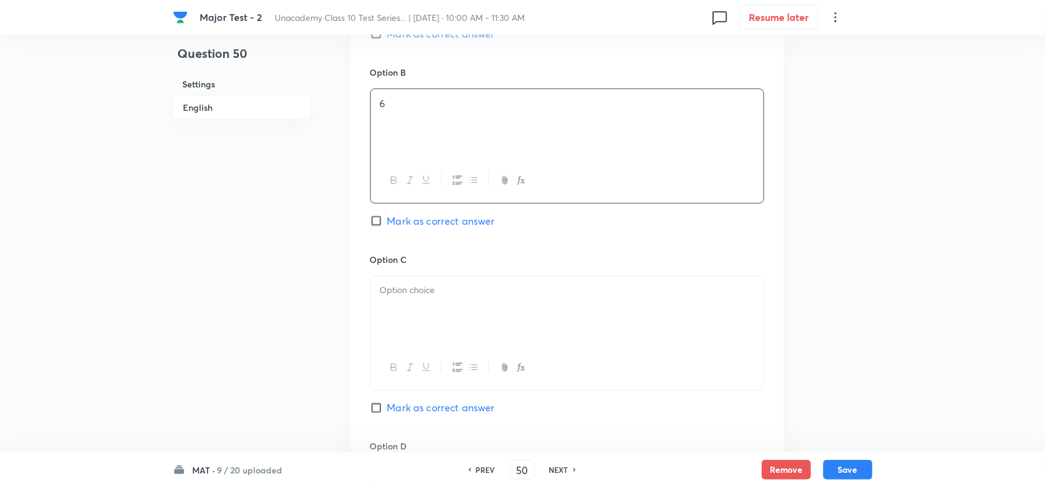
scroll to position [847, 0]
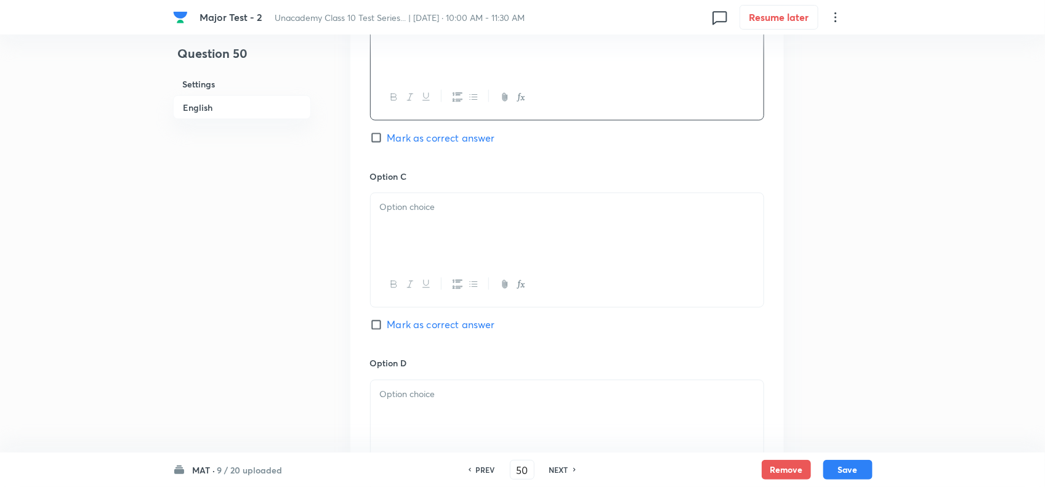
click at [475, 244] on div at bounding box center [567, 227] width 393 height 69
click at [458, 333] on span "Mark as correct answer" at bounding box center [441, 325] width 108 height 15
click at [387, 331] on input "Mark as correct answer" at bounding box center [378, 325] width 17 height 12
checkbox input "true"
click at [459, 402] on p at bounding box center [567, 395] width 374 height 14
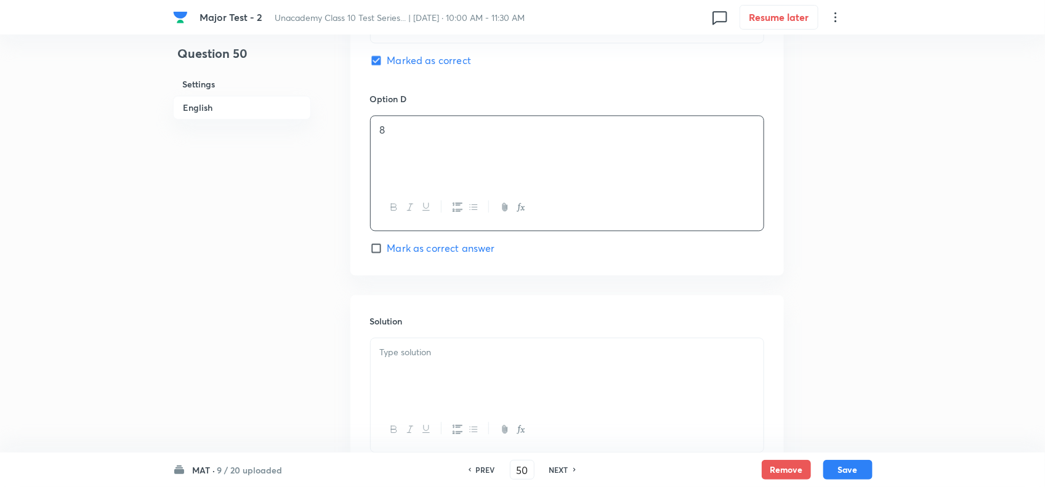
scroll to position [1155, 0]
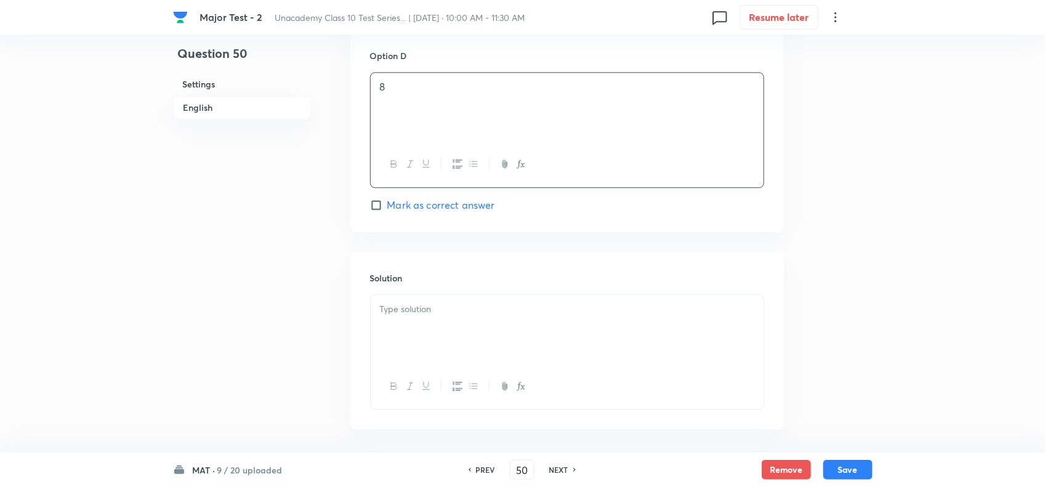
click at [460, 361] on div at bounding box center [567, 329] width 393 height 69
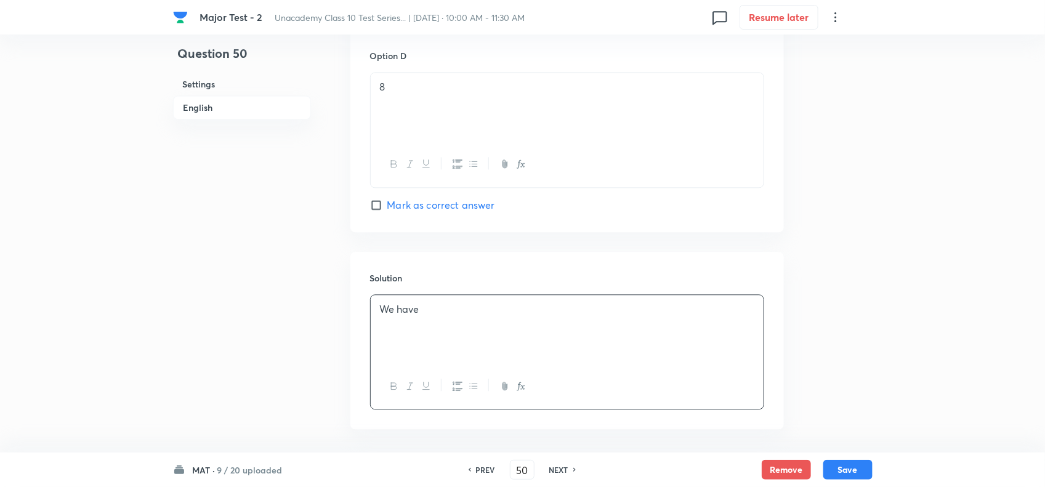
click at [517, 391] on icon "button" at bounding box center [521, 386] width 10 height 10
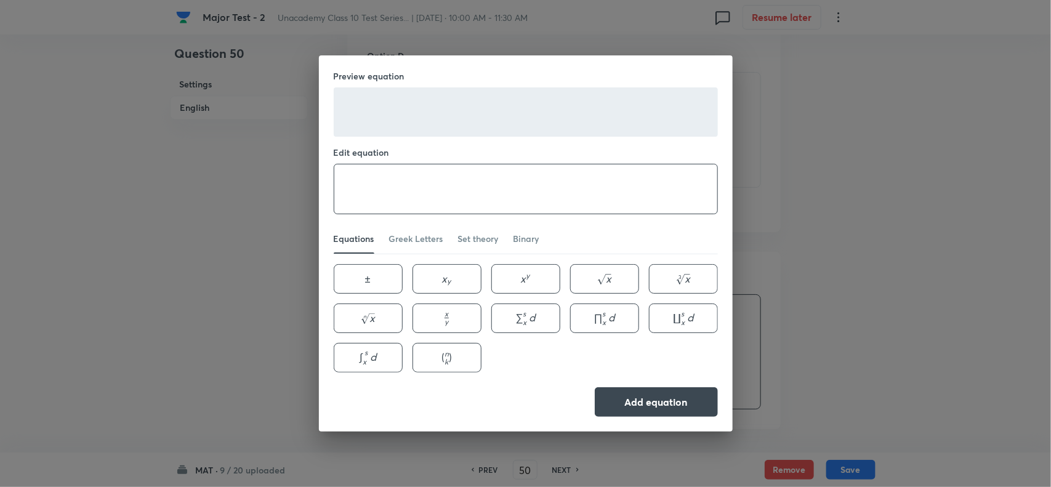
click at [472, 168] on textarea at bounding box center [525, 188] width 383 height 49
paste textarea "(4+11)-(5+2)=8 ;(20+10)-(8+6)=16 ;(15+8)-(3+6)=14"
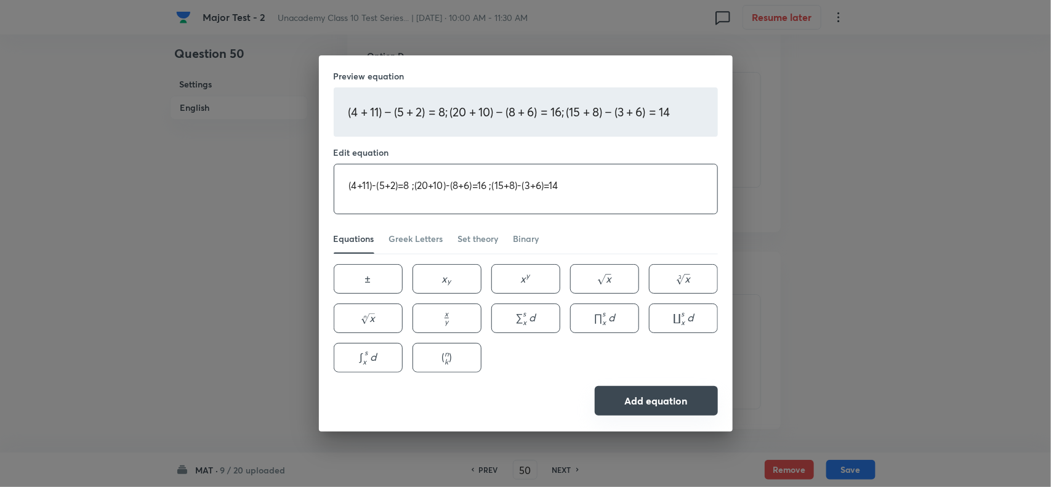
type textarea "(4+11)-(5+2)=8 ;(20+10)-(8+6)=16 ;(15+8)-(3+6)=14"
click at [658, 401] on button "Add equation" at bounding box center [656, 401] width 123 height 30
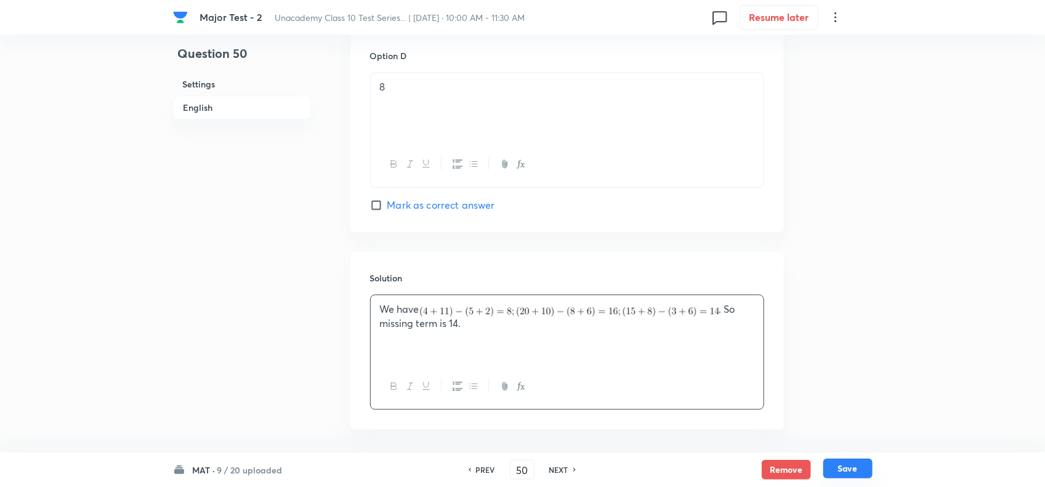
click at [851, 471] on button "Save" at bounding box center [847, 469] width 49 height 20
type input "51"
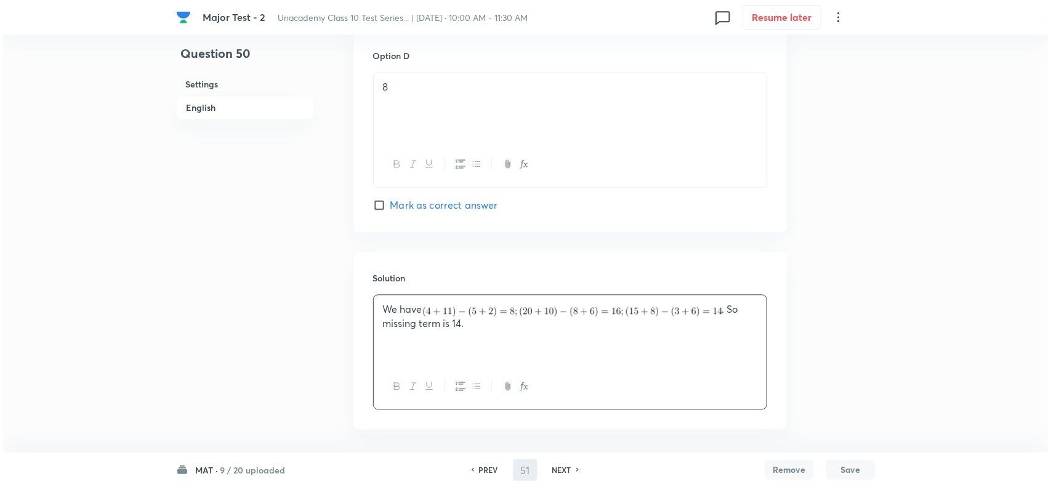
scroll to position [0, 0]
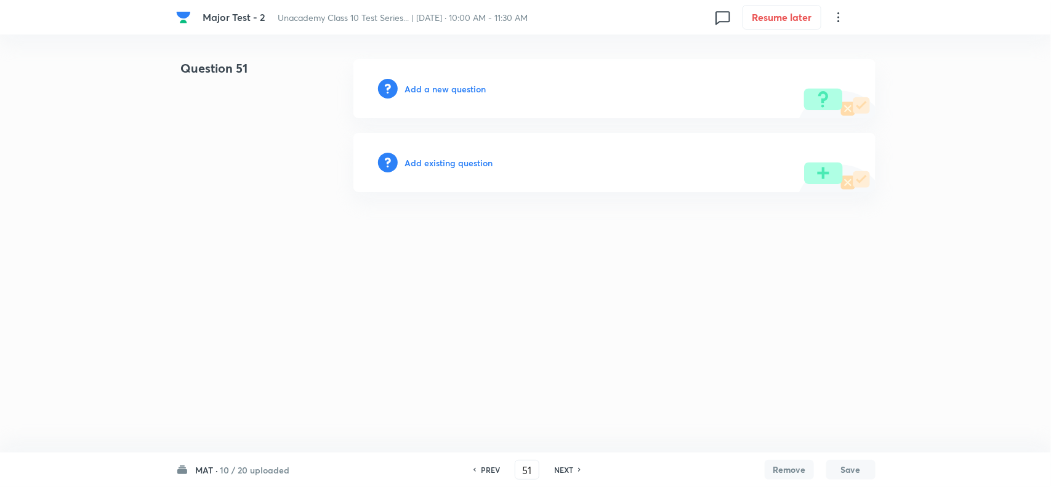
click at [458, 84] on h6 "Add a new question" at bounding box center [445, 89] width 81 height 13
click at [464, 84] on h6 "Choose a question type" at bounding box center [452, 89] width 95 height 13
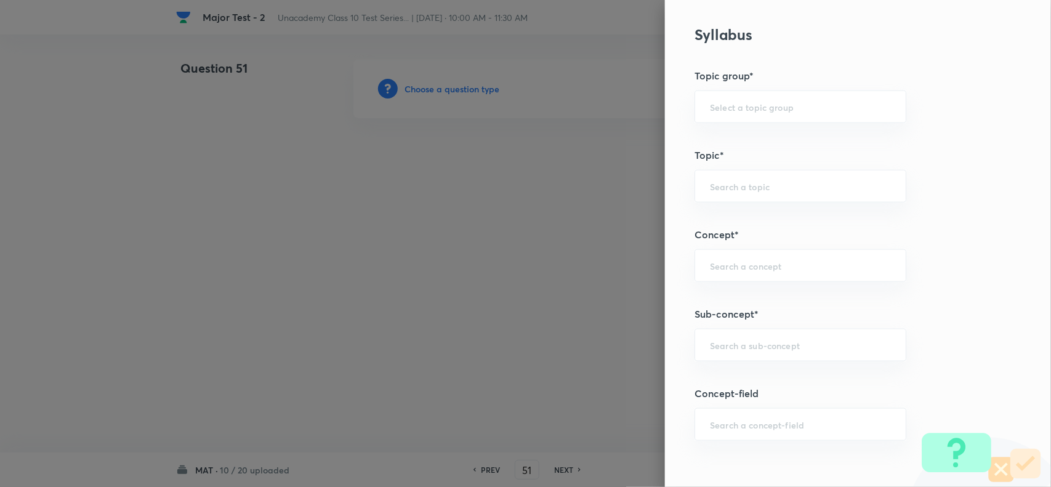
scroll to position [616, 0]
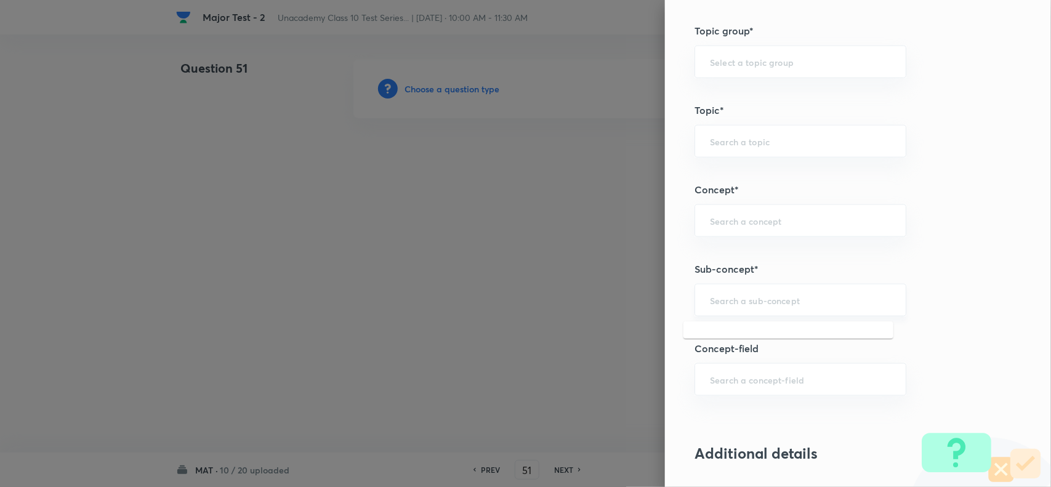
click at [746, 306] on input "text" at bounding box center [800, 300] width 181 height 12
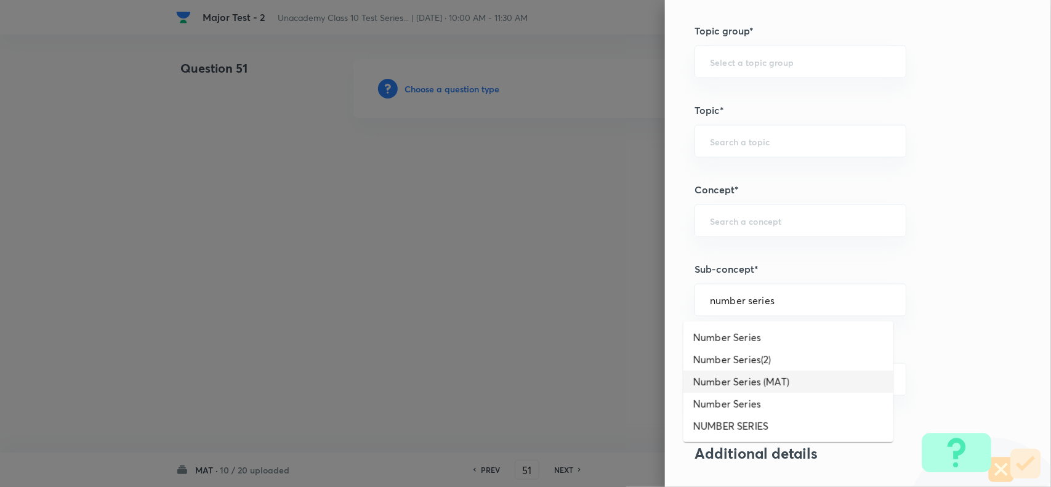
click at [767, 386] on li "Number Series (MAT)" at bounding box center [789, 382] width 210 height 22
type input "Number Series (MAT)"
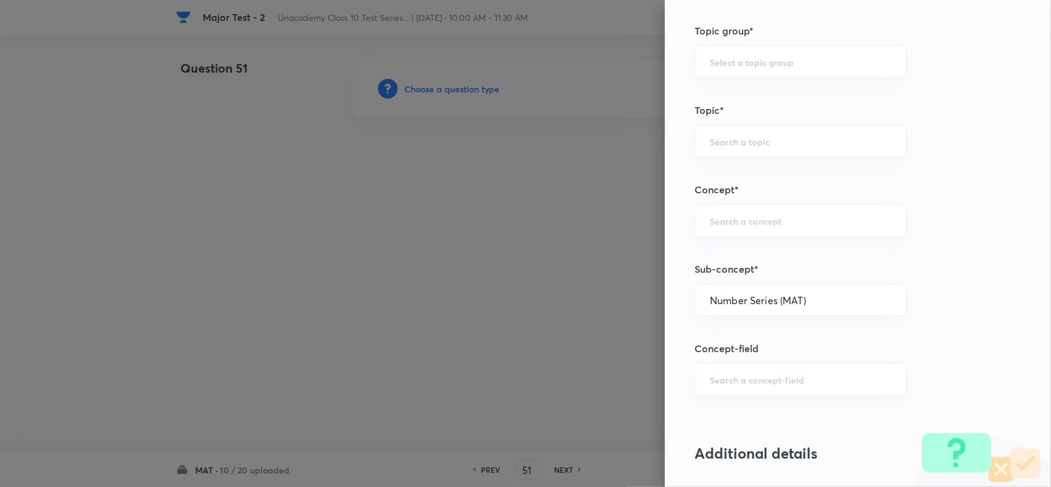
type input "Foundation Class X"
type input "Aptitude"
type input "Number Series (MAT)"
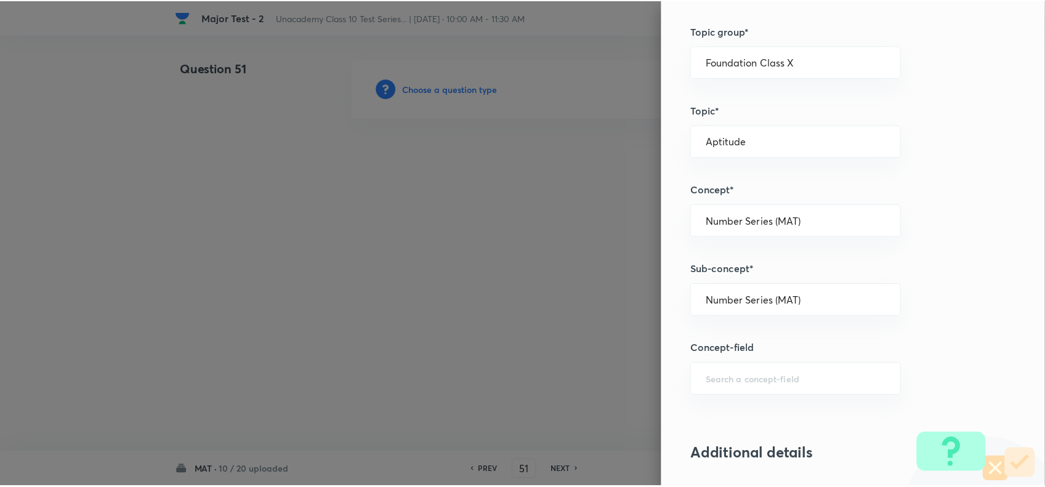
scroll to position [1232, 0]
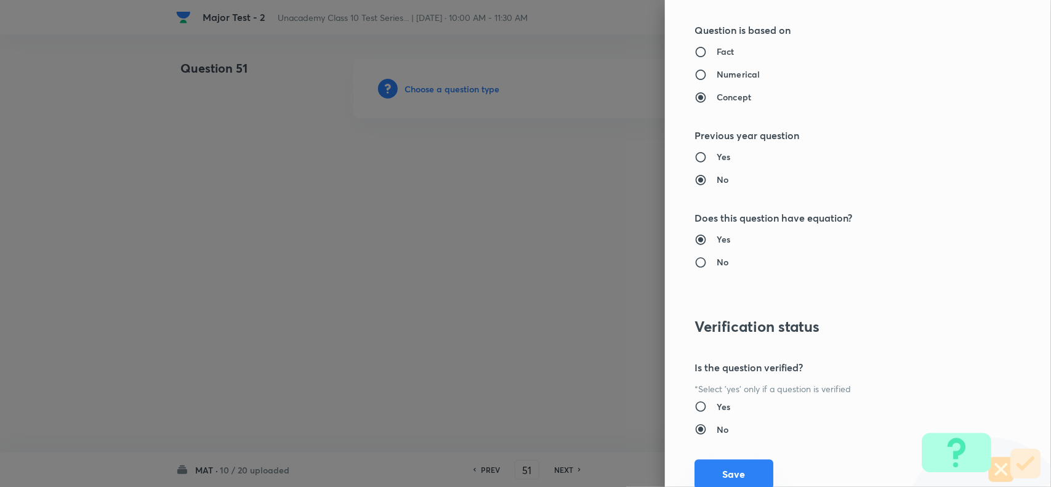
click at [734, 469] on button "Save" at bounding box center [734, 474] width 79 height 30
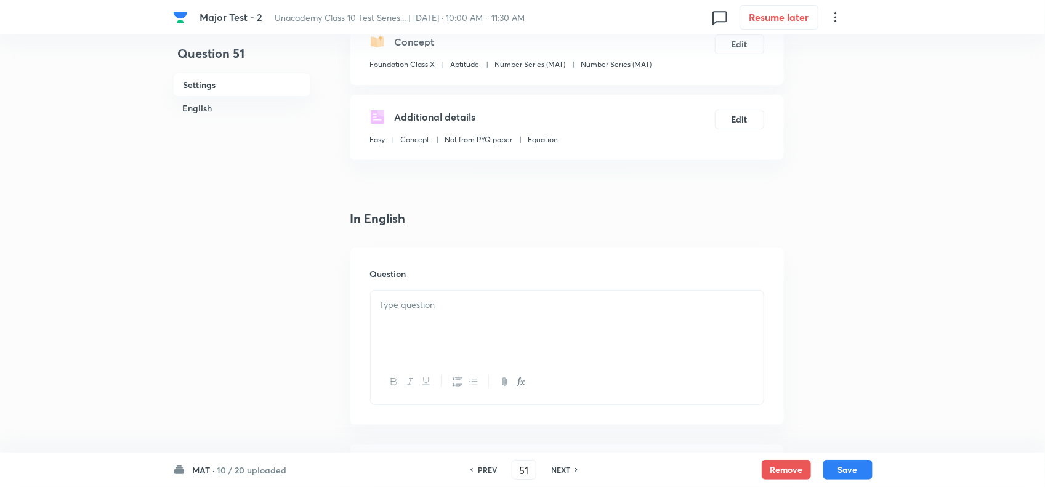
scroll to position [154, 0]
click at [445, 283] on div "Question" at bounding box center [567, 334] width 434 height 177
click at [427, 347] on div at bounding box center [567, 323] width 393 height 69
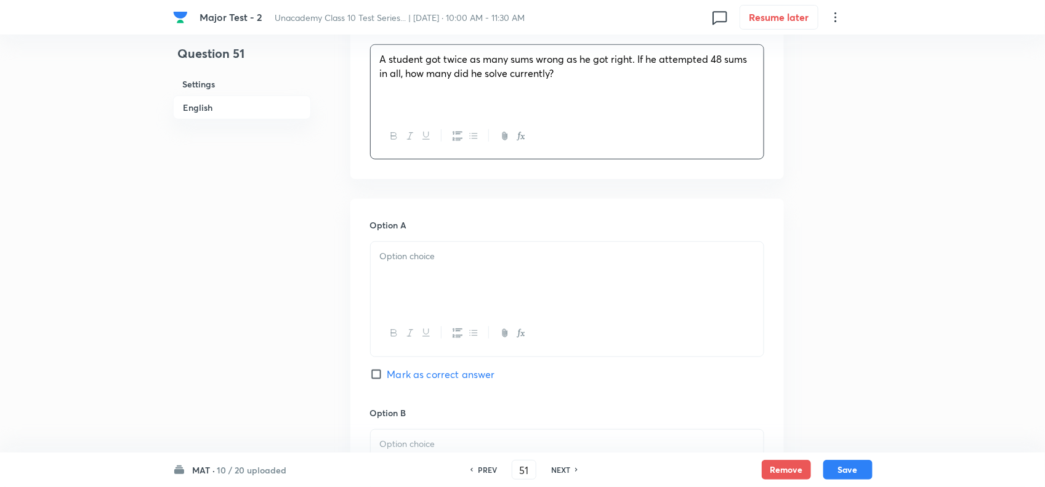
scroll to position [462, 0]
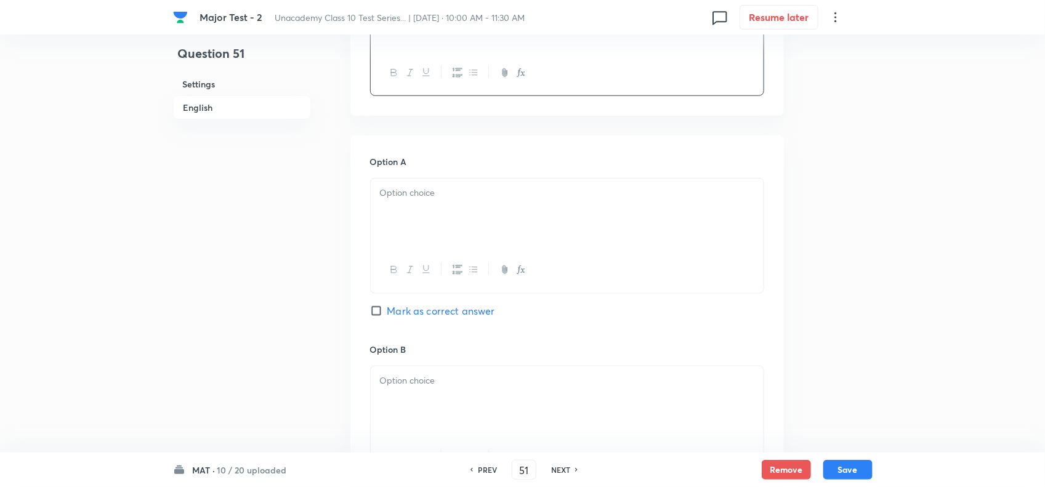
click at [451, 199] on p at bounding box center [567, 193] width 374 height 14
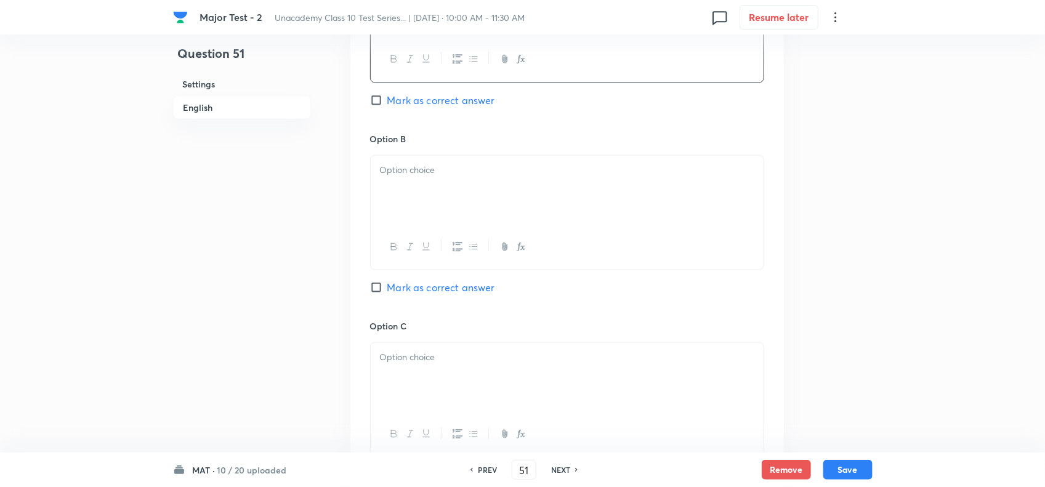
scroll to position [693, 0]
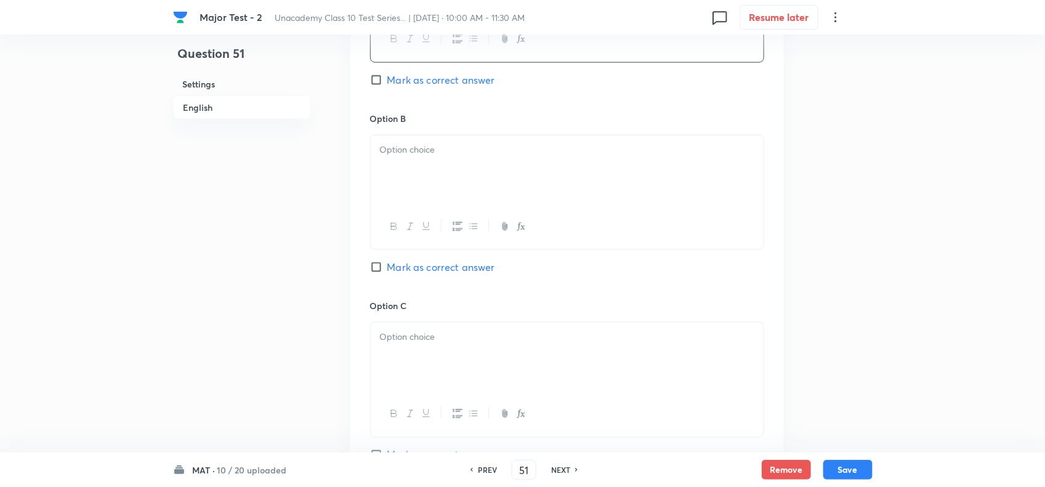
click at [450, 198] on div at bounding box center [567, 169] width 393 height 69
click at [450, 269] on span "Mark as correct answer" at bounding box center [441, 267] width 108 height 15
click at [387, 269] on input "Mark as correct answer" at bounding box center [378, 267] width 17 height 12
checkbox input "true"
click at [440, 374] on div at bounding box center [567, 357] width 393 height 69
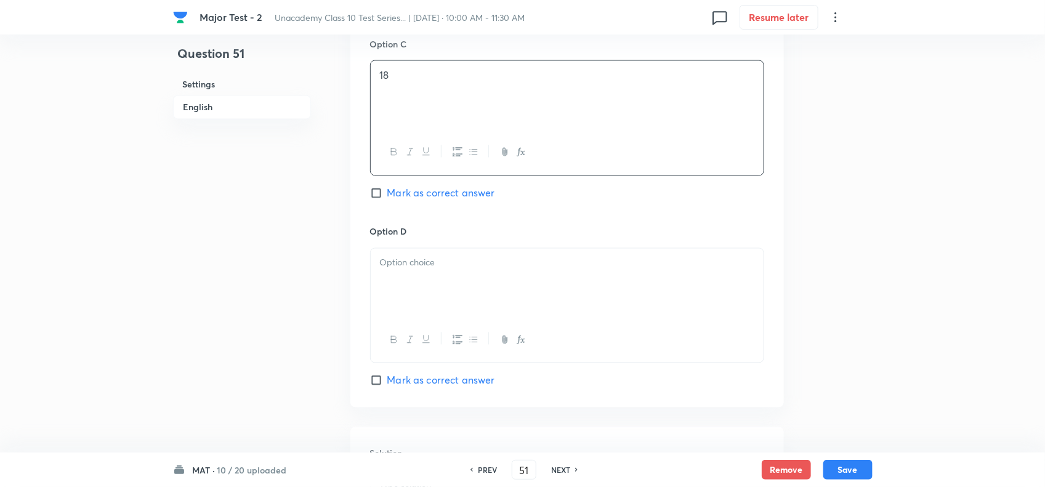
scroll to position [1001, 0]
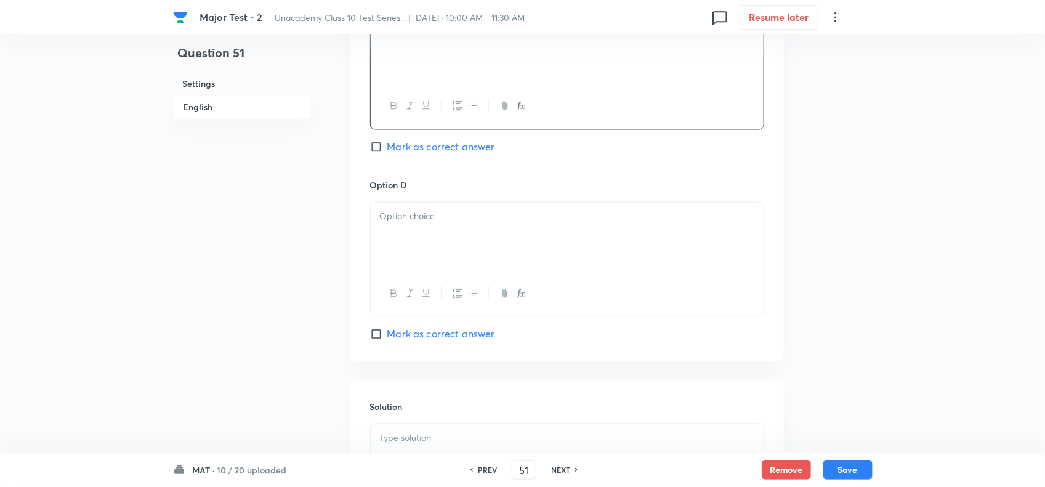
click at [442, 241] on div at bounding box center [567, 237] width 393 height 69
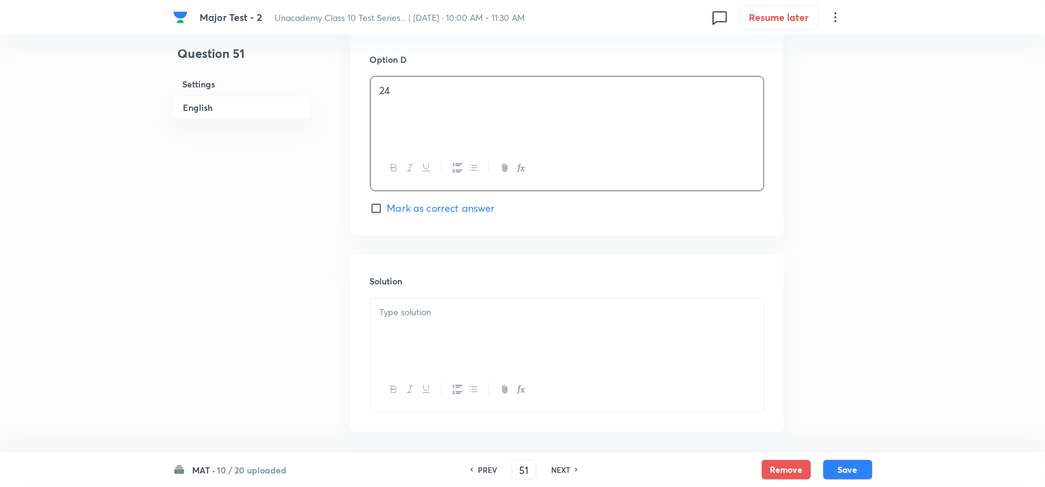
scroll to position [1186, 0]
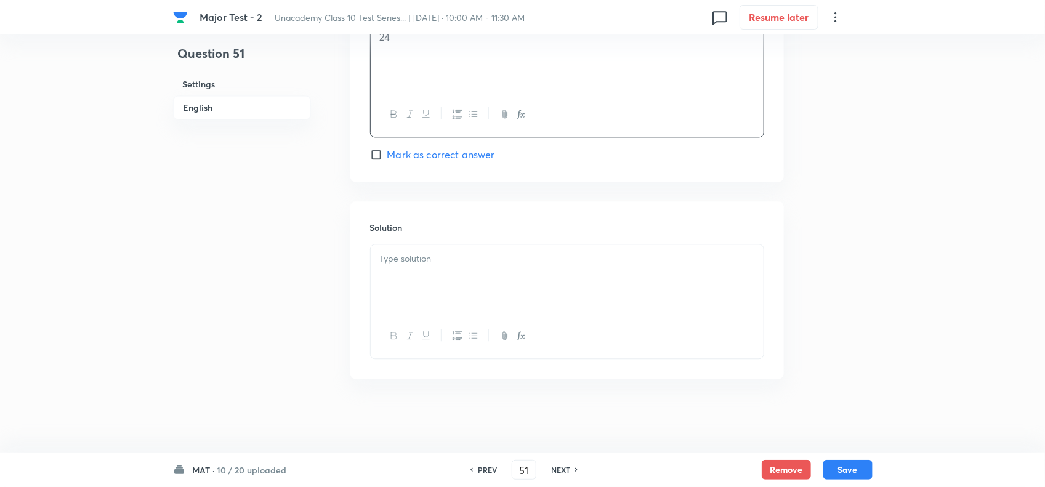
click at [442, 241] on div "Solution" at bounding box center [567, 289] width 434 height 177
drag, startPoint x: 442, startPoint y: 241, endPoint x: 443, endPoint y: 274, distance: 32.7
click at [443, 265] on div "Solution" at bounding box center [567, 289] width 434 height 177
click at [443, 274] on div at bounding box center [567, 279] width 393 height 69
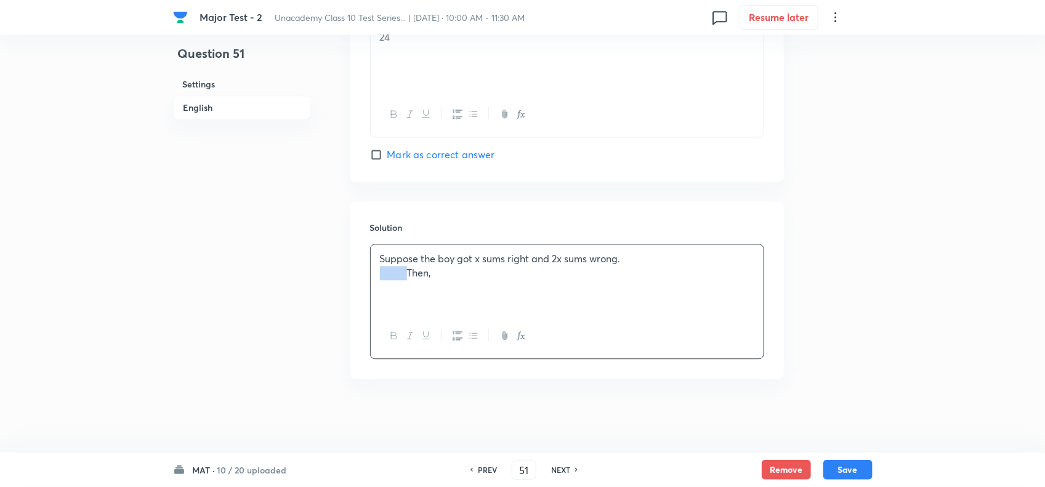
drag, startPoint x: 407, startPoint y: 272, endPoint x: 336, endPoint y: 272, distance: 71.4
click at [515, 330] on button "button" at bounding box center [520, 335] width 16 height 15
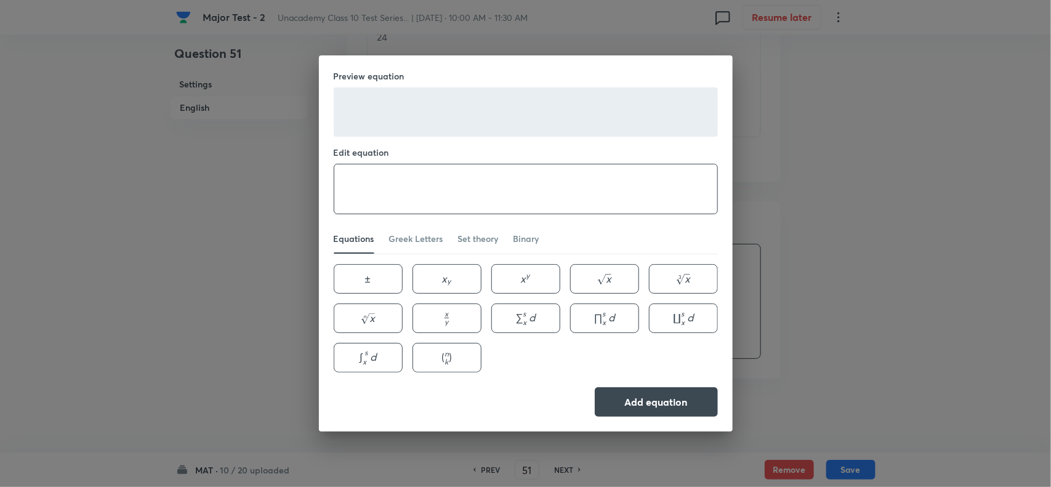
click at [436, 203] on textarea at bounding box center [525, 188] width 383 height 49
paste textarea "x+2 x=48 \Leftrightarrow 3 x=48 \Leftrightarrow x=16"
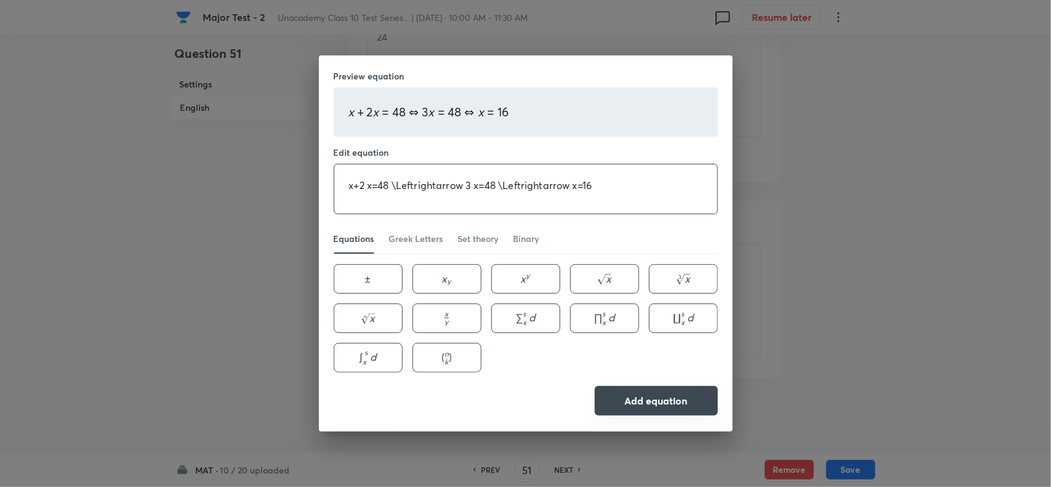
type textarea "x+2 x=48 \Leftrightarrow 3 x=48 \Leftrightarrow x=16"
click at [644, 404] on button "Add equation" at bounding box center [656, 401] width 123 height 30
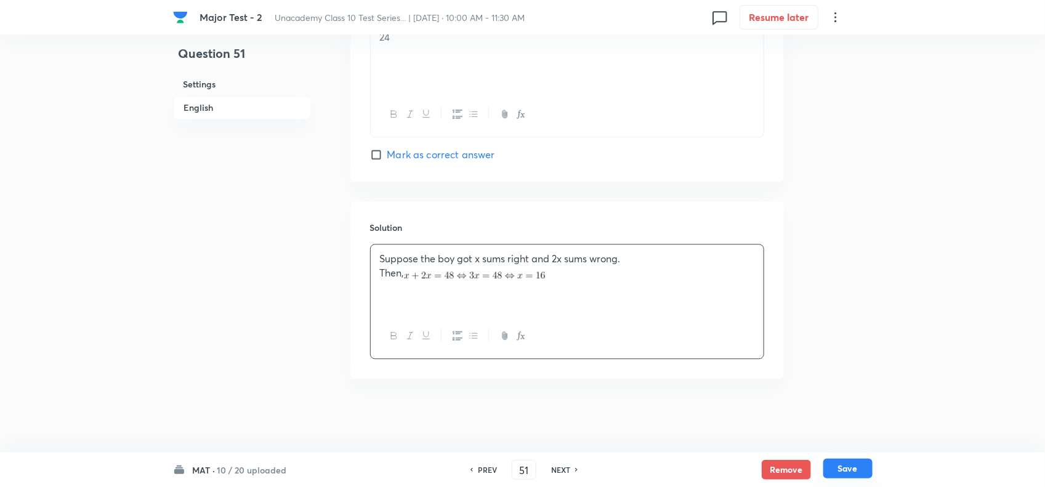
click at [845, 464] on button "Save" at bounding box center [847, 469] width 49 height 20
type input "52"
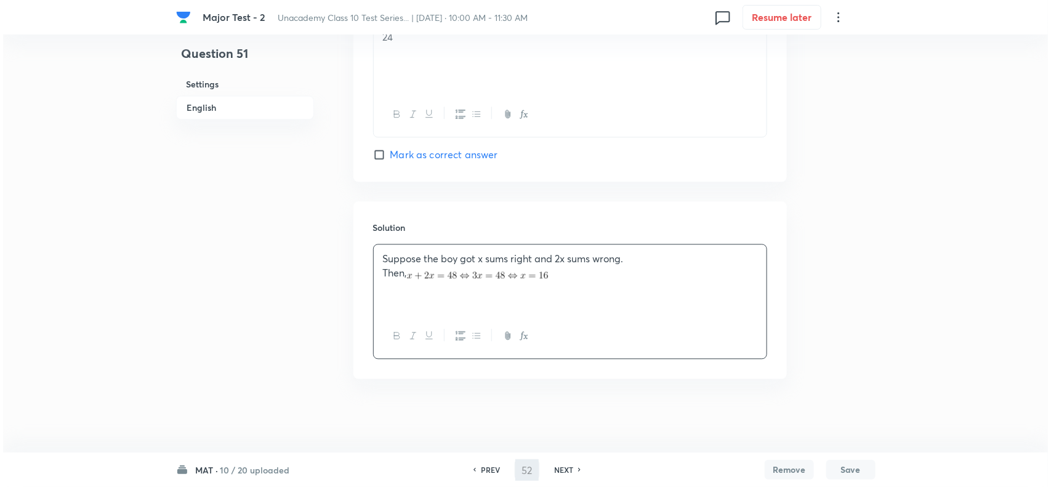
scroll to position [0, 0]
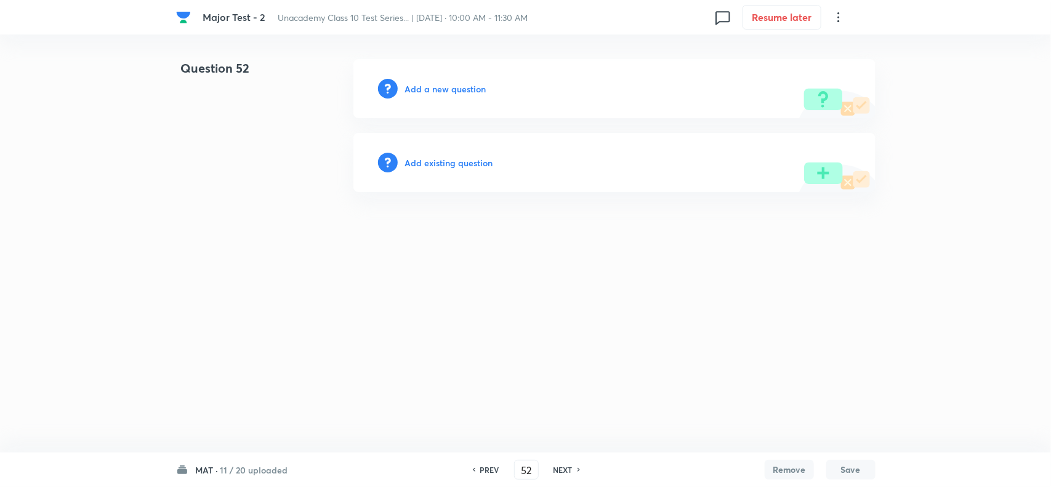
click at [448, 92] on h6 "Add a new question" at bounding box center [445, 89] width 81 height 13
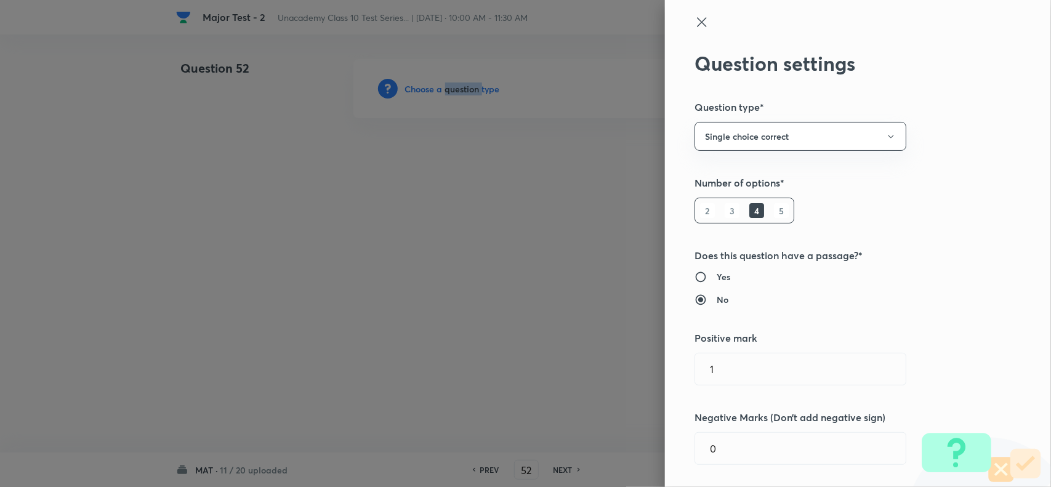
scroll to position [693, 0]
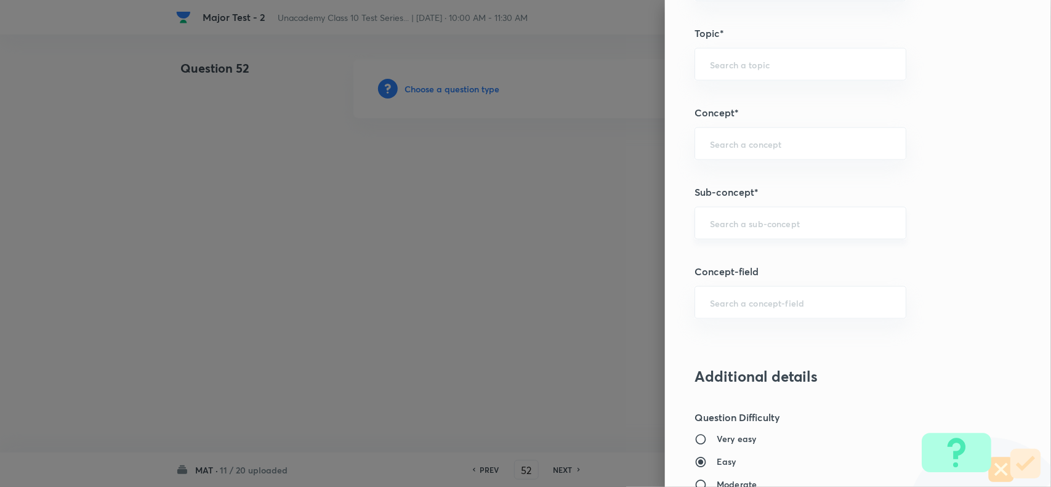
click at [737, 222] on input "text" at bounding box center [800, 223] width 181 height 12
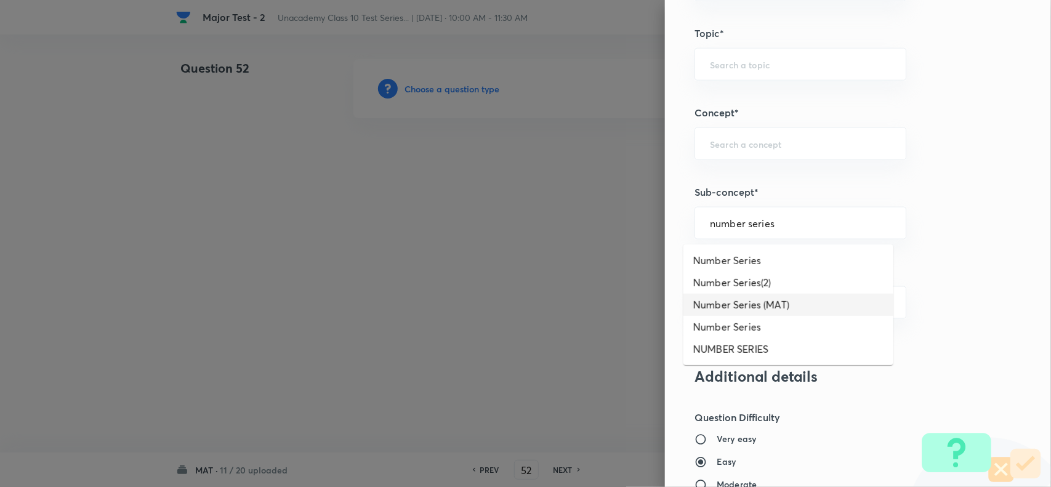
click at [778, 302] on li "Number Series (MAT)" at bounding box center [789, 305] width 210 height 22
type input "Number Series (MAT)"
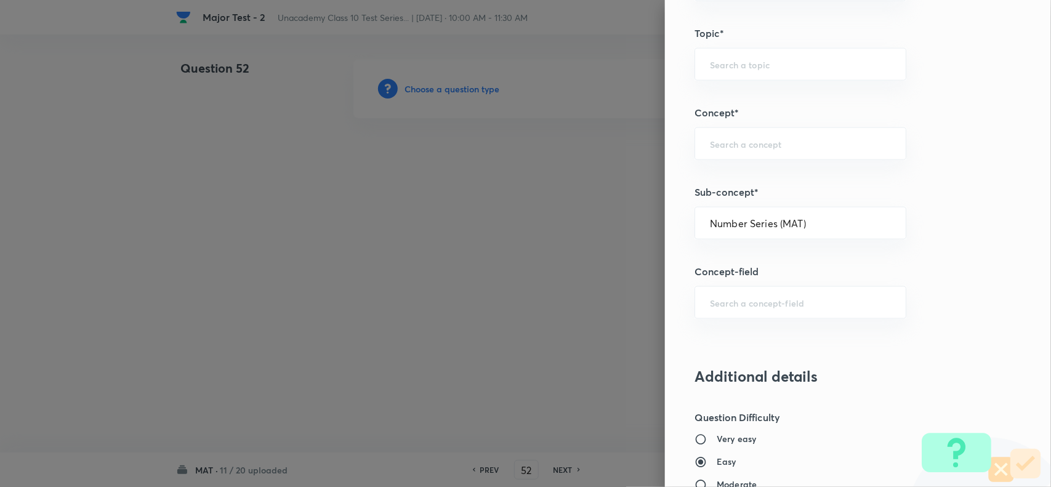
type input "Foundation Class X"
type input "Aptitude"
type input "Number Series (MAT)"
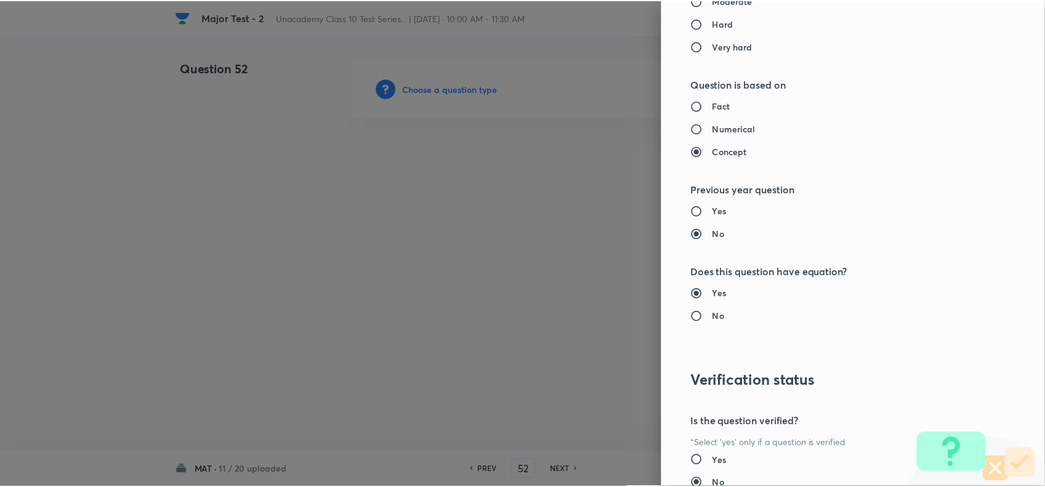
scroll to position [1232, 0]
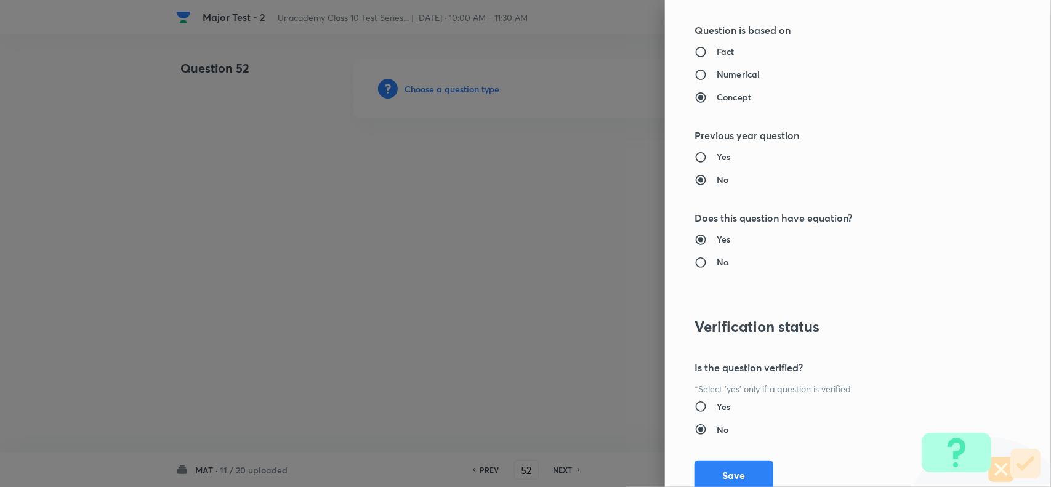
click at [726, 460] on div "Question settings Question type* Single choice correct Number of options* 2 3 4…" at bounding box center [858, 243] width 386 height 487
click at [724, 470] on button "Save" at bounding box center [734, 474] width 79 height 30
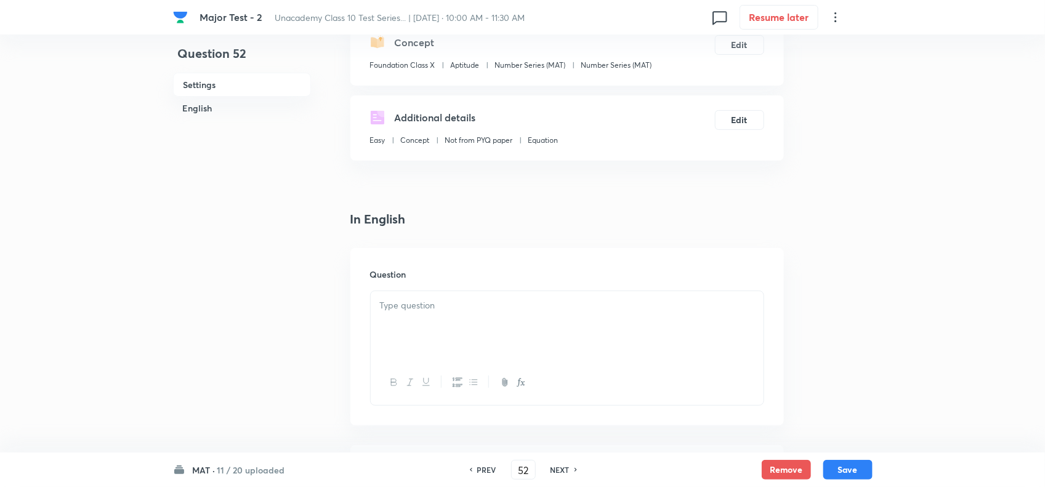
scroll to position [154, 0]
drag, startPoint x: 448, startPoint y: 265, endPoint x: 445, endPoint y: 316, distance: 50.6
click at [445, 282] on div "Question" at bounding box center [567, 334] width 434 height 177
click at [445, 341] on div at bounding box center [567, 323] width 393 height 69
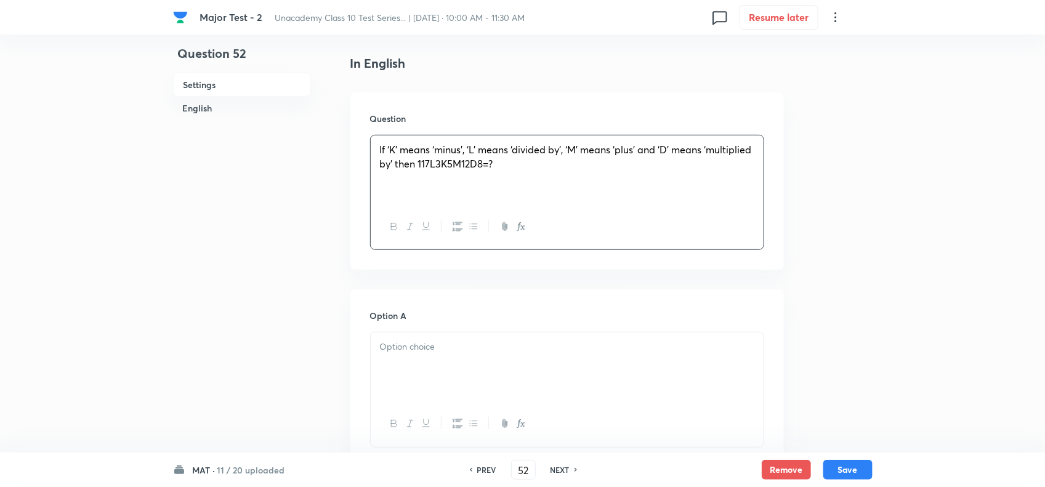
scroll to position [385, 0]
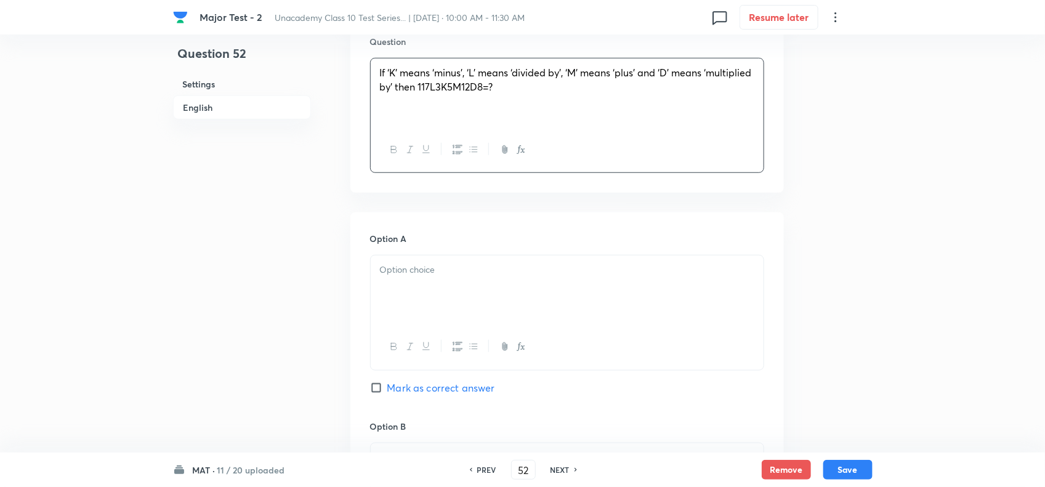
click at [404, 294] on div at bounding box center [567, 290] width 393 height 69
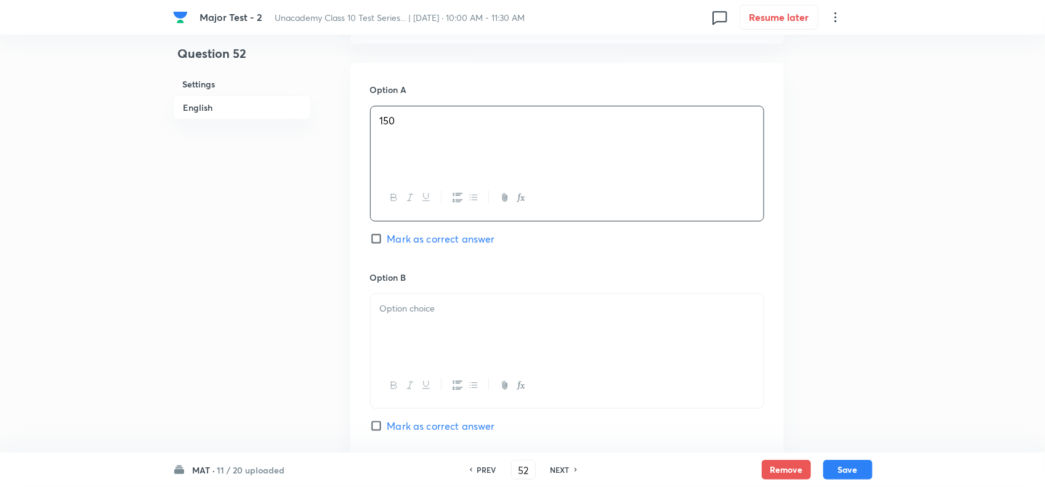
scroll to position [539, 0]
click at [413, 301] on p at bounding box center [567, 304] width 374 height 14
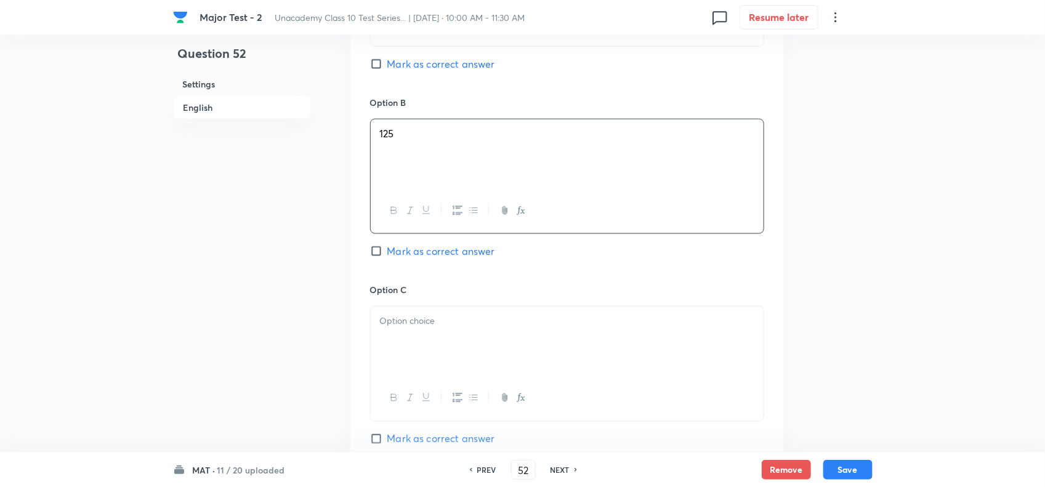
scroll to position [770, 0]
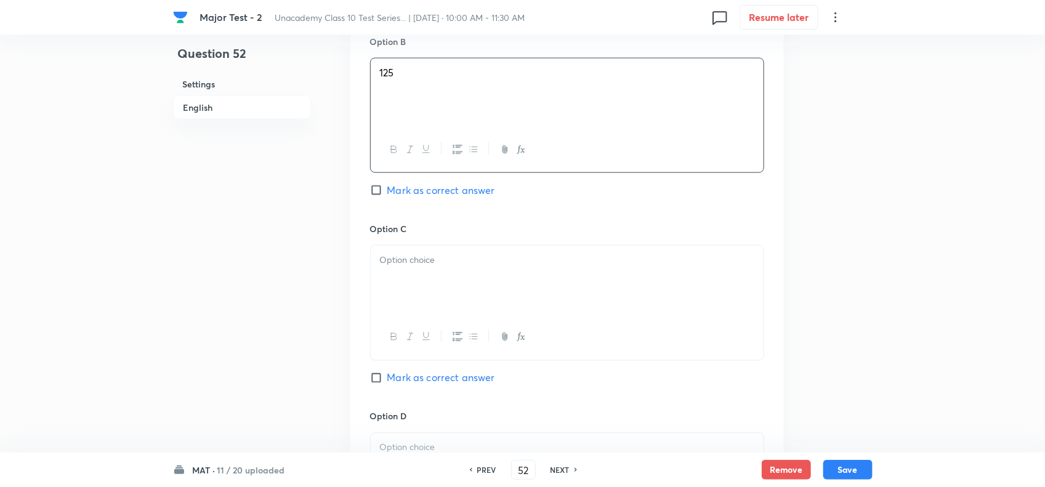
click at [425, 308] on div at bounding box center [567, 280] width 393 height 69
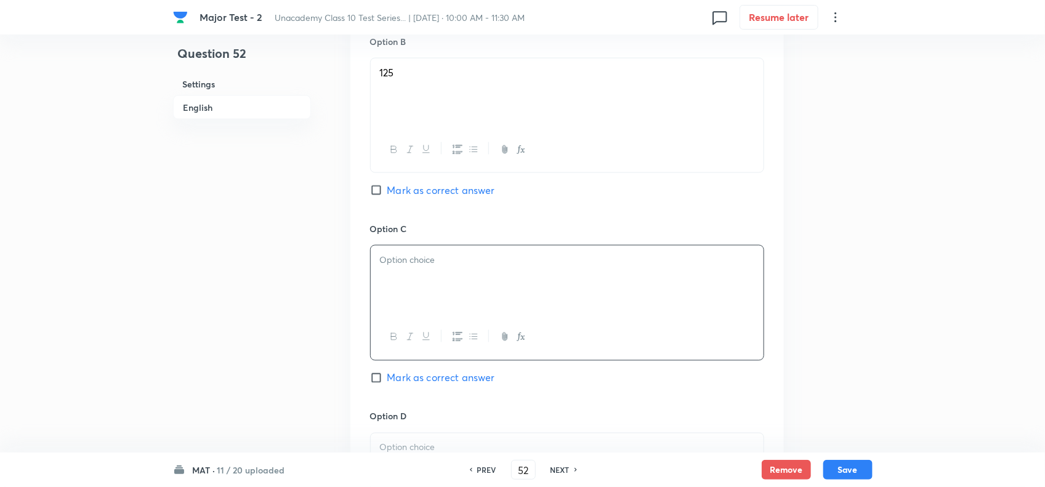
click at [429, 389] on div "Option C Mark as correct answer" at bounding box center [567, 315] width 394 height 187
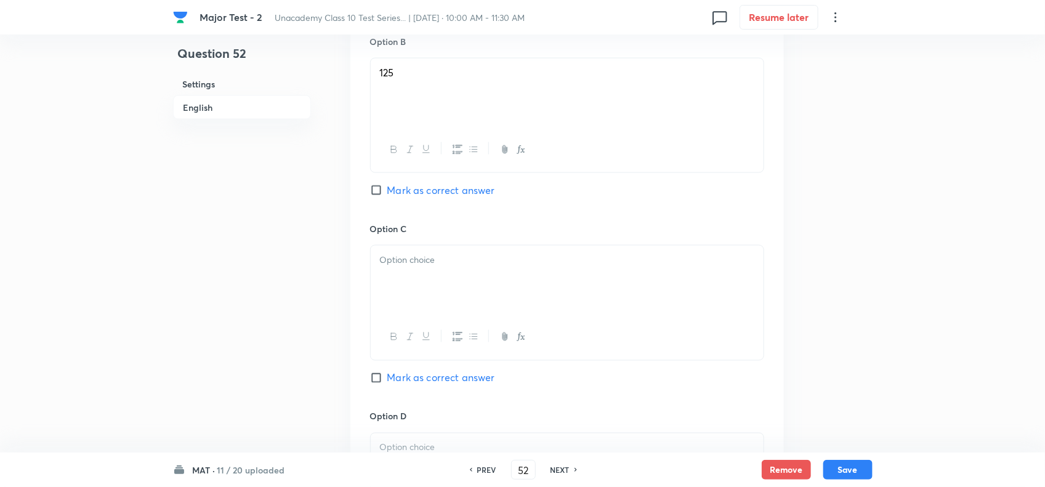
click at [434, 381] on span "Mark as correct answer" at bounding box center [441, 378] width 108 height 15
click at [387, 381] on input "Mark as correct answer" at bounding box center [378, 378] width 17 height 12
checkbox input "true"
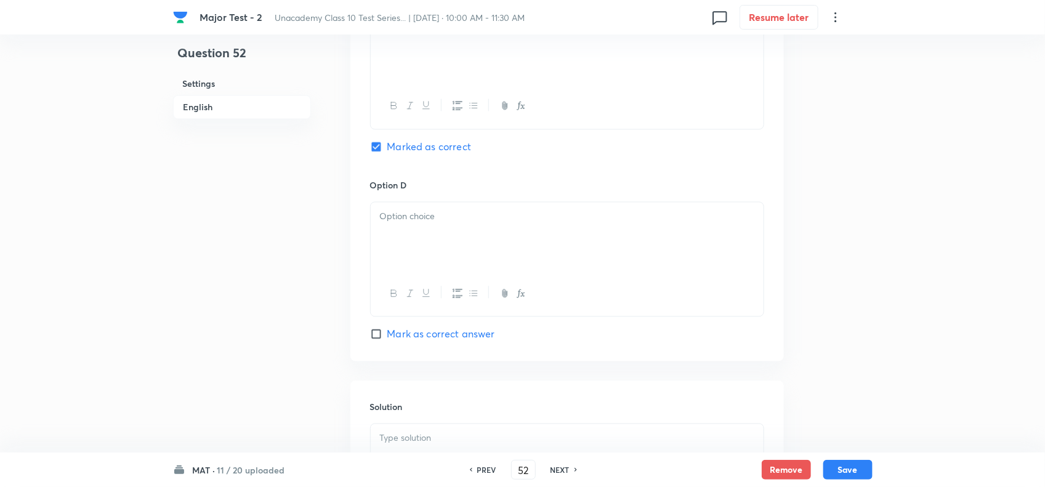
click at [429, 242] on div at bounding box center [567, 237] width 393 height 69
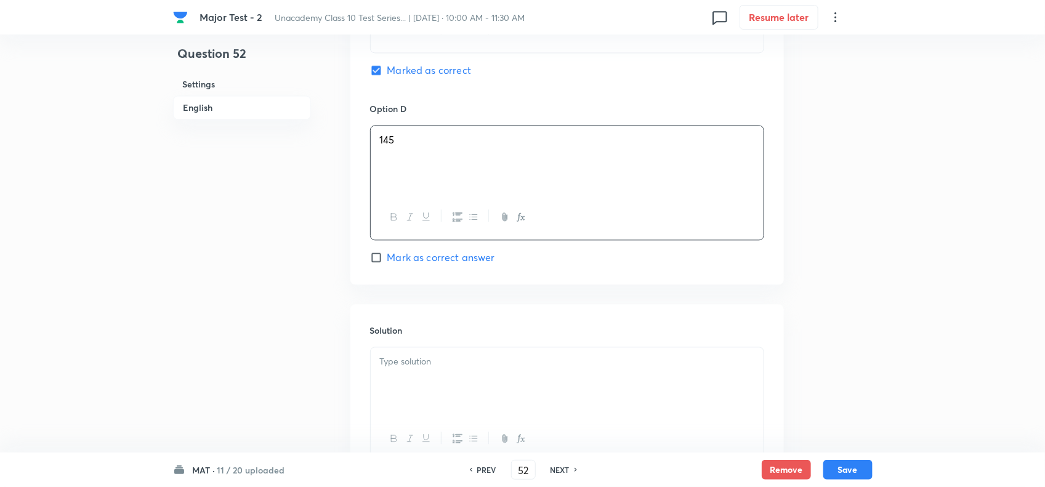
click at [448, 389] on div at bounding box center [567, 381] width 393 height 69
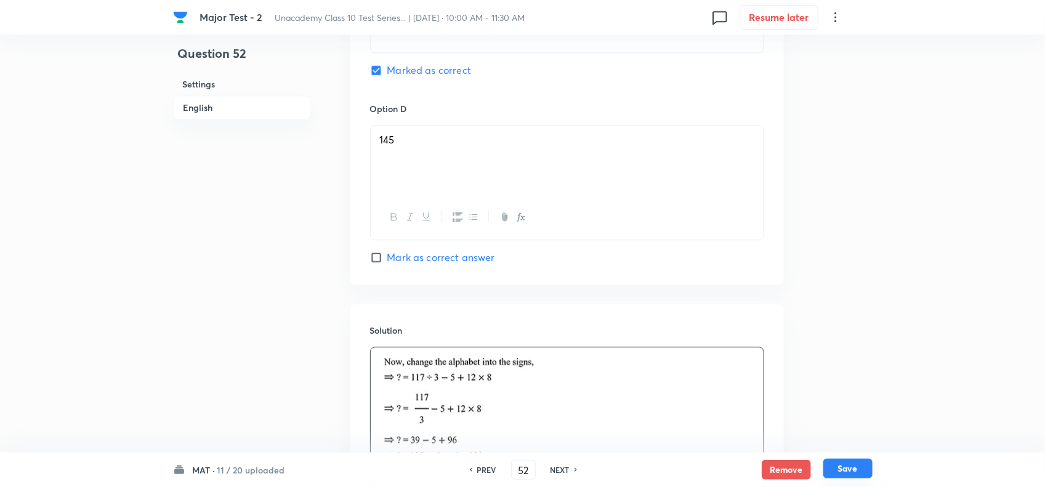
click at [851, 474] on button "Save" at bounding box center [847, 469] width 49 height 20
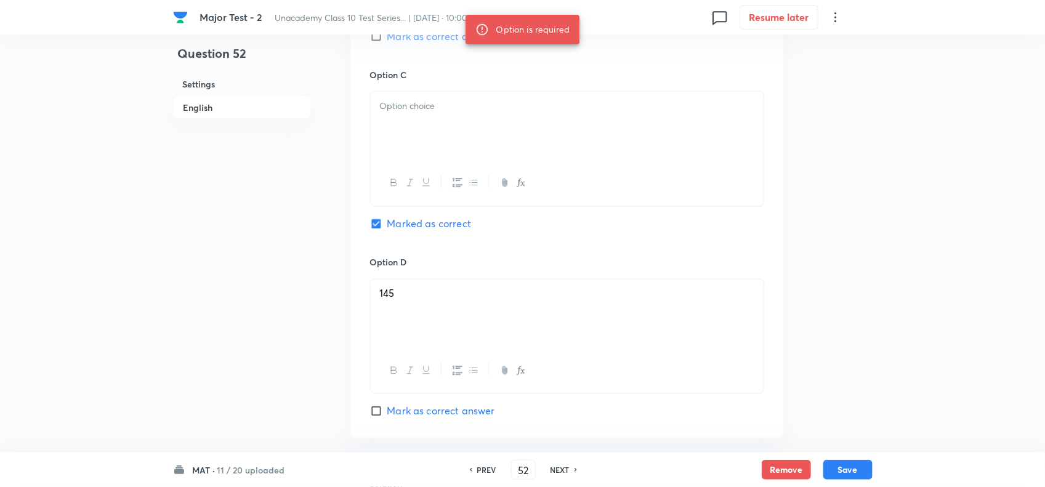
scroll to position [847, 0]
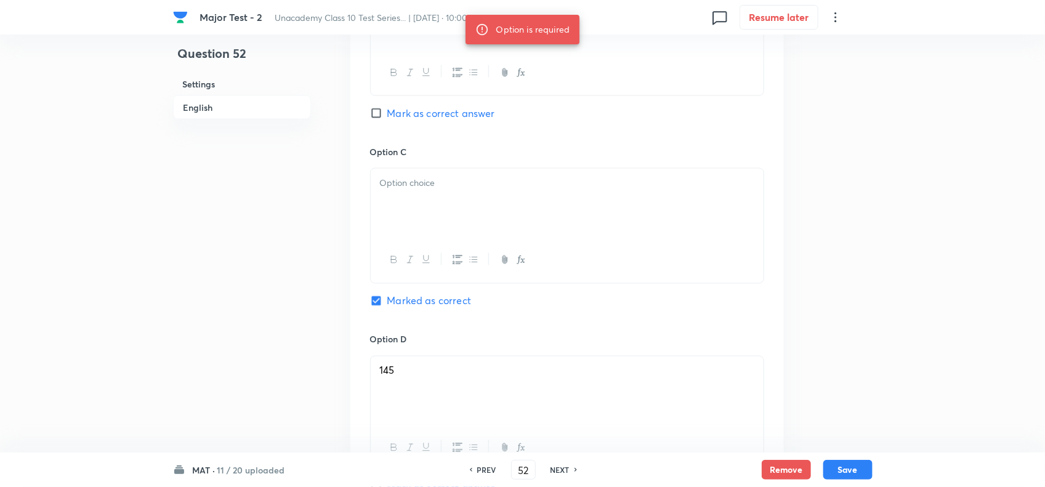
click at [362, 185] on div "Option A 150 Mark as correct answer Option B 125 Mark as correct answer Option …" at bounding box center [567, 133] width 434 height 765
click at [388, 194] on div at bounding box center [567, 203] width 393 height 69
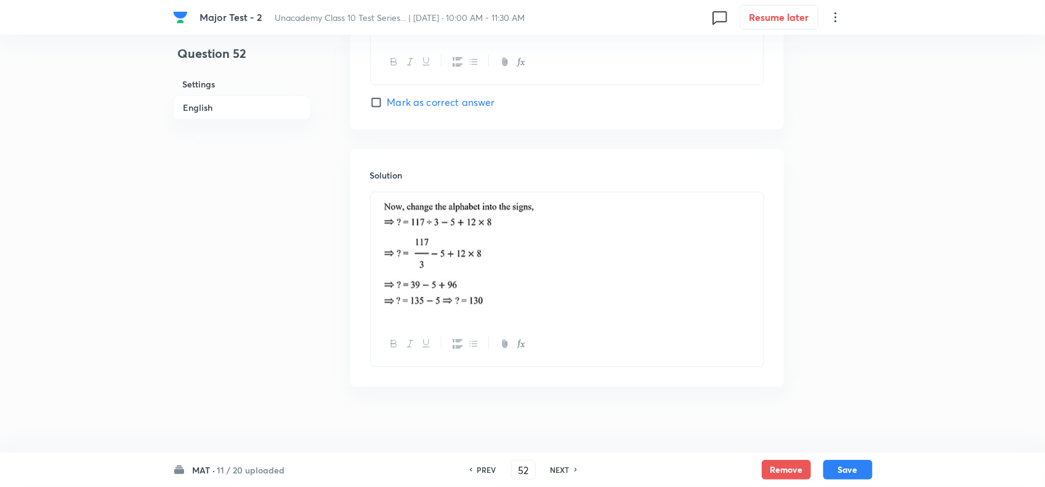
scroll to position [1247, 0]
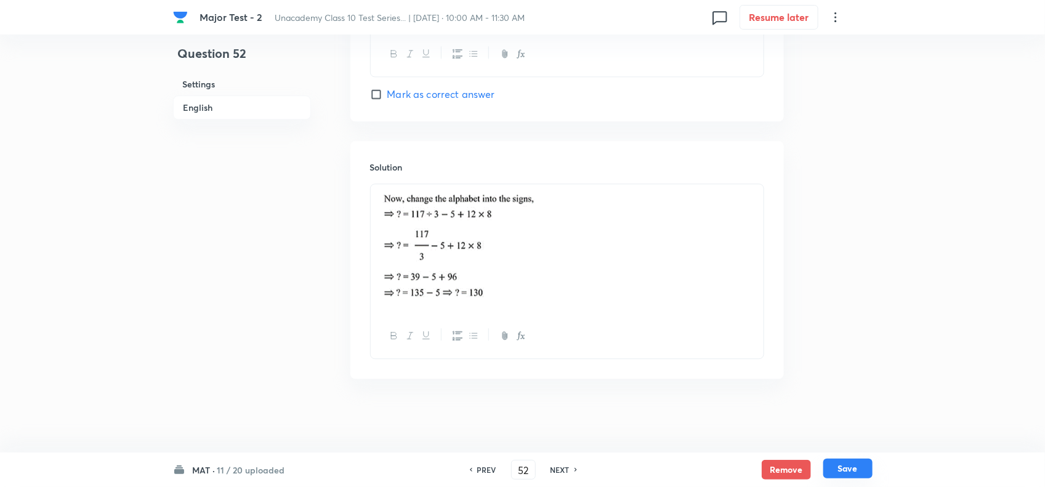
click at [835, 460] on button "Save" at bounding box center [847, 469] width 49 height 20
type input "53"
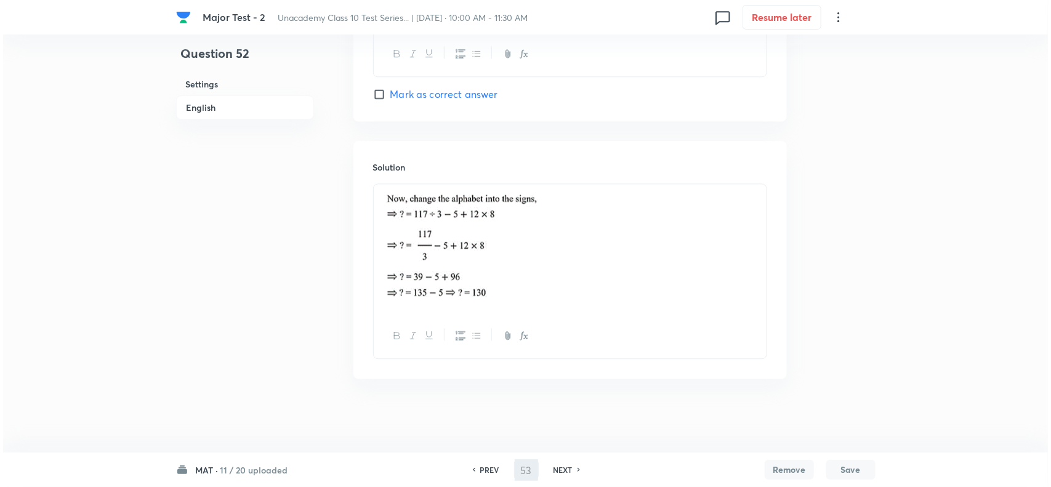
scroll to position [0, 0]
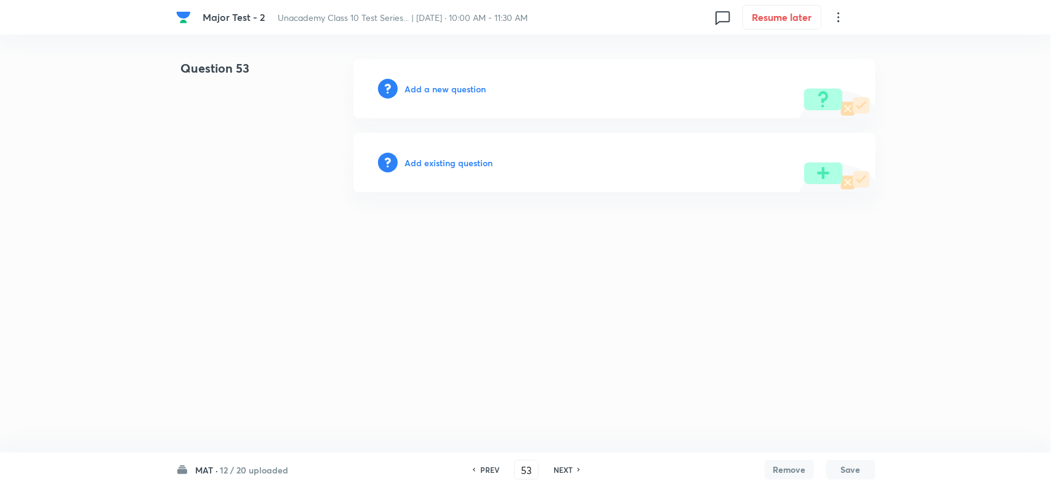
click at [435, 87] on h6 "Add a new question" at bounding box center [445, 89] width 81 height 13
click at [435, 87] on h6 "Choose a question type" at bounding box center [452, 89] width 95 height 13
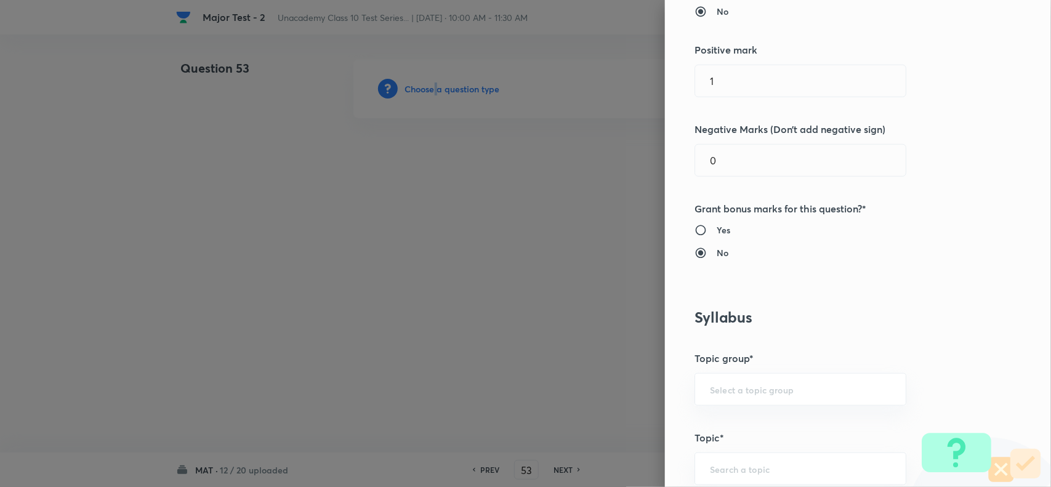
scroll to position [693, 0]
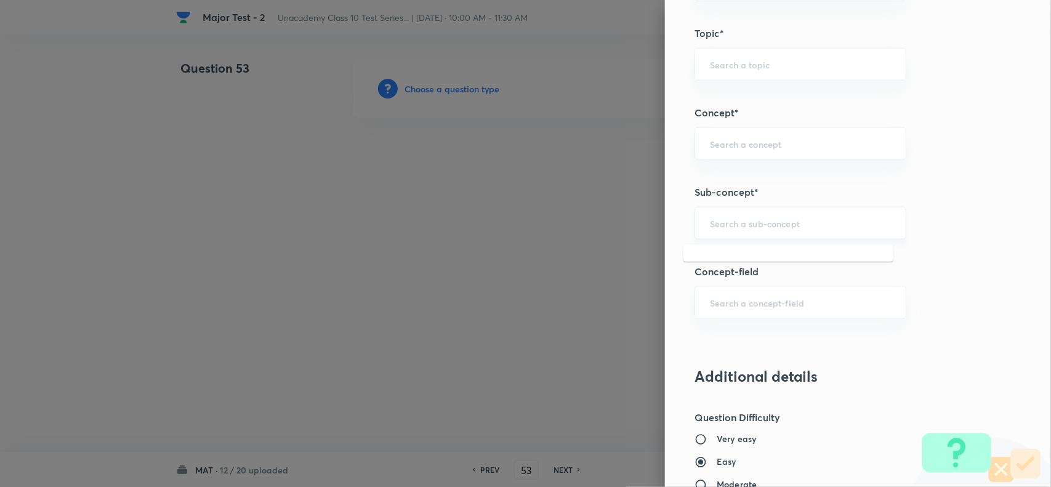
click at [734, 220] on input "text" at bounding box center [800, 223] width 181 height 12
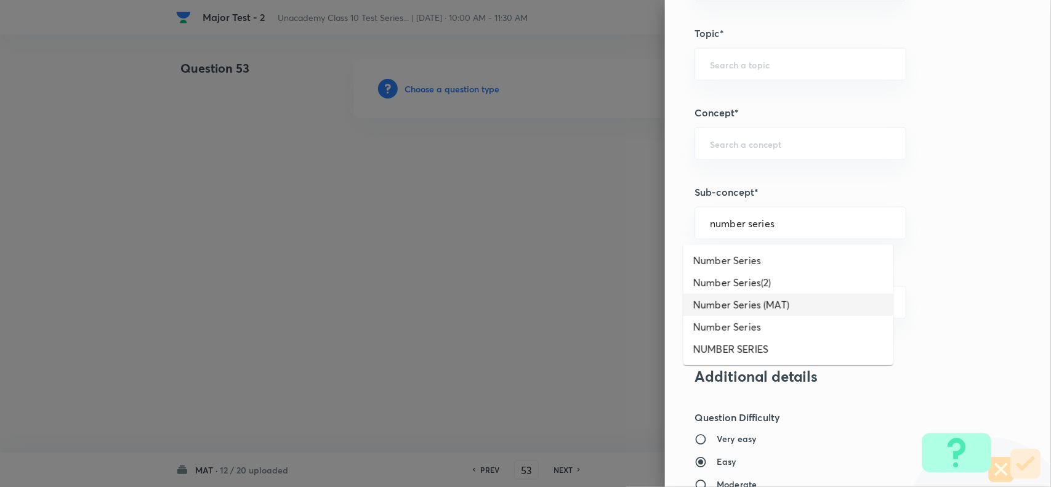
click at [747, 310] on li "Number Series (MAT)" at bounding box center [789, 305] width 210 height 22
type input "Number Series (MAT)"
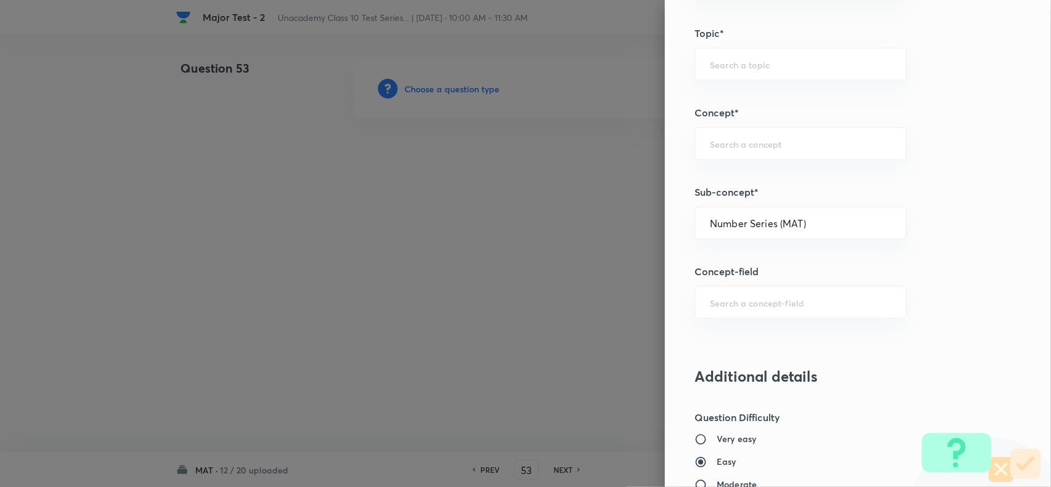
type input "Foundation Class X"
type input "Aptitude"
type input "Number Series (MAT)"
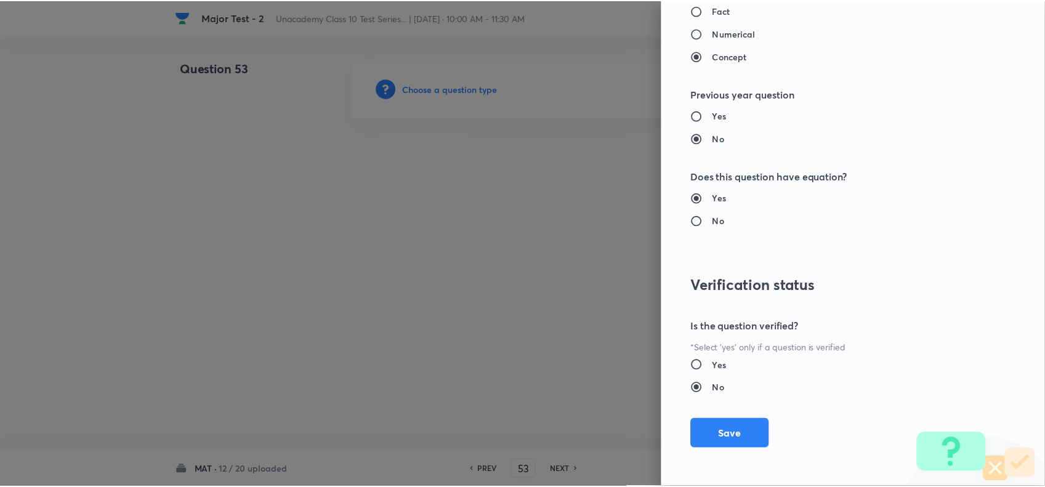
scroll to position [1276, 0]
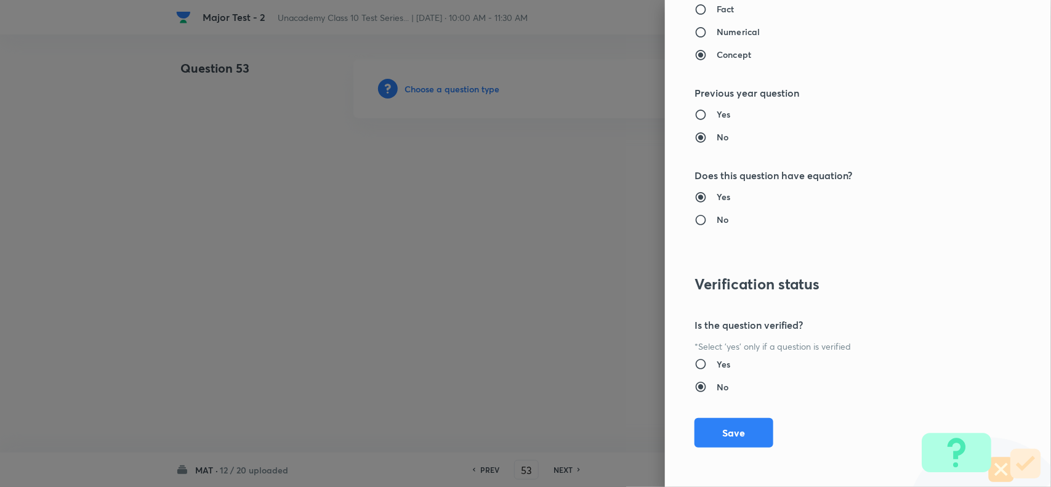
drag, startPoint x: 722, startPoint y: 475, endPoint x: 719, endPoint y: 450, distance: 25.4
click at [719, 472] on div "Question settings Question type* Single choice correct Number of options* 2 3 4…" at bounding box center [858, 243] width 386 height 487
click at [719, 439] on button "Save" at bounding box center [734, 432] width 79 height 30
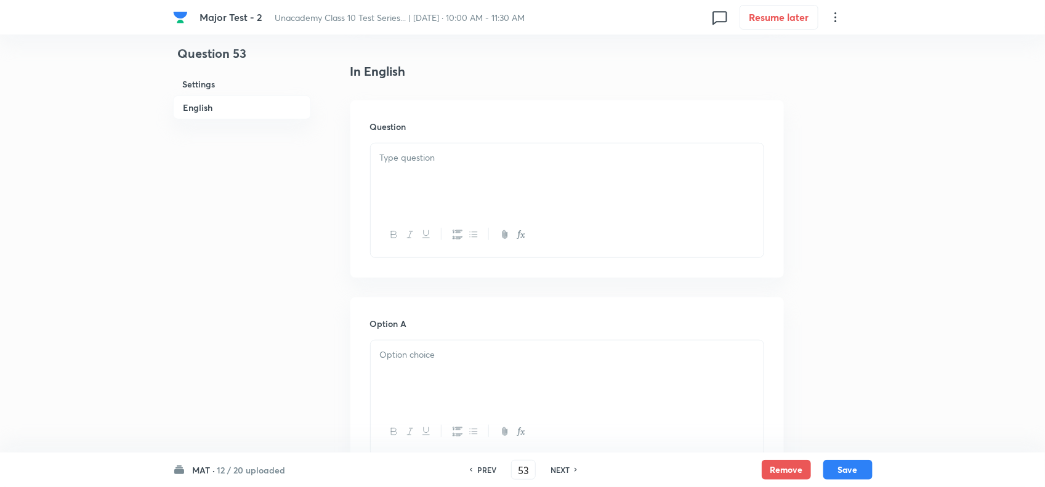
scroll to position [308, 0]
click at [428, 182] on div at bounding box center [567, 169] width 393 height 69
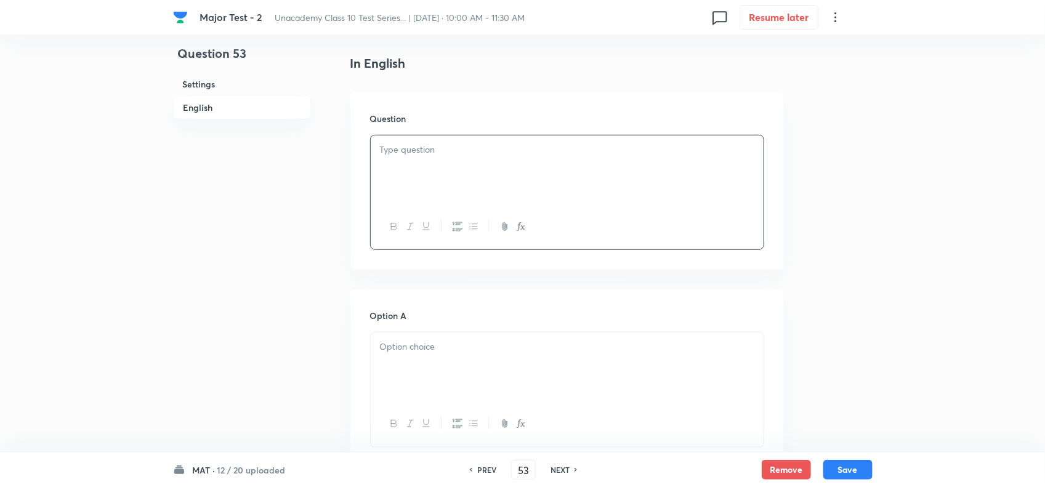
click at [428, 182] on div at bounding box center [567, 169] width 393 height 69
click at [525, 228] on icon "button" at bounding box center [521, 227] width 10 height 10
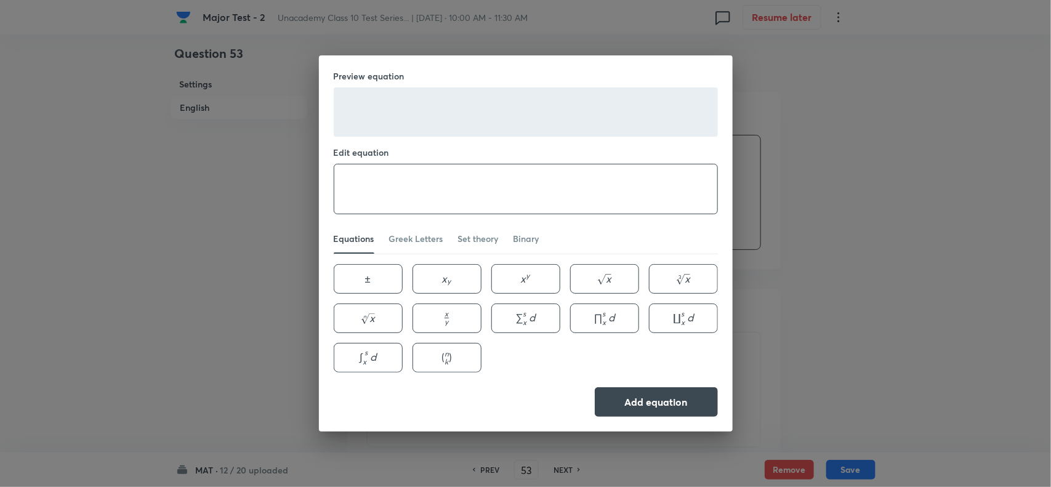
click at [477, 180] on textarea at bounding box center [525, 188] width 383 height 49
paste textarea "\text { If } 5 \times 4=15,7 \times 8=49 \text { and } 6 \times 5=24 \text {, t…"
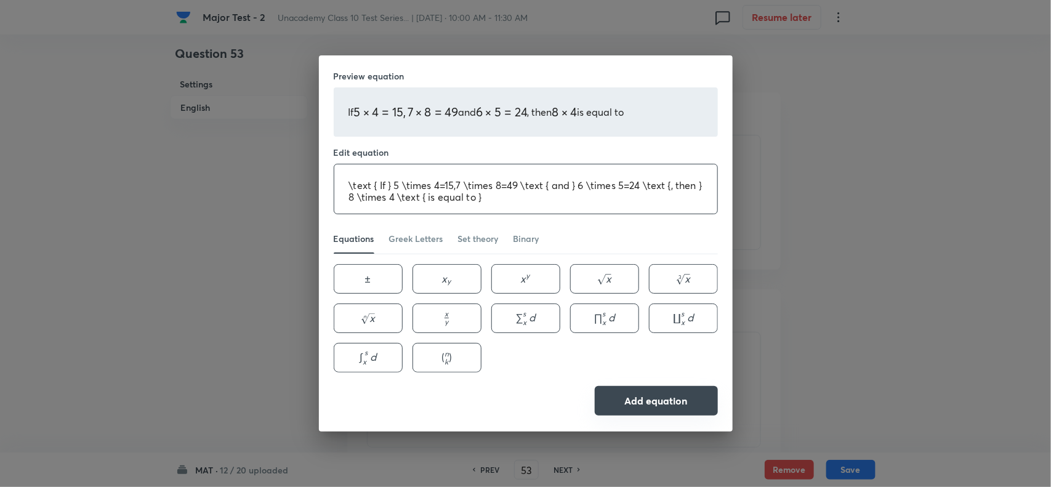
type textarea "\text { If } 5 \times 4=15,7 \times 8=49 \text { and } 6 \times 5=24 \text {, t…"
click at [657, 411] on button "Add equation" at bounding box center [656, 401] width 123 height 30
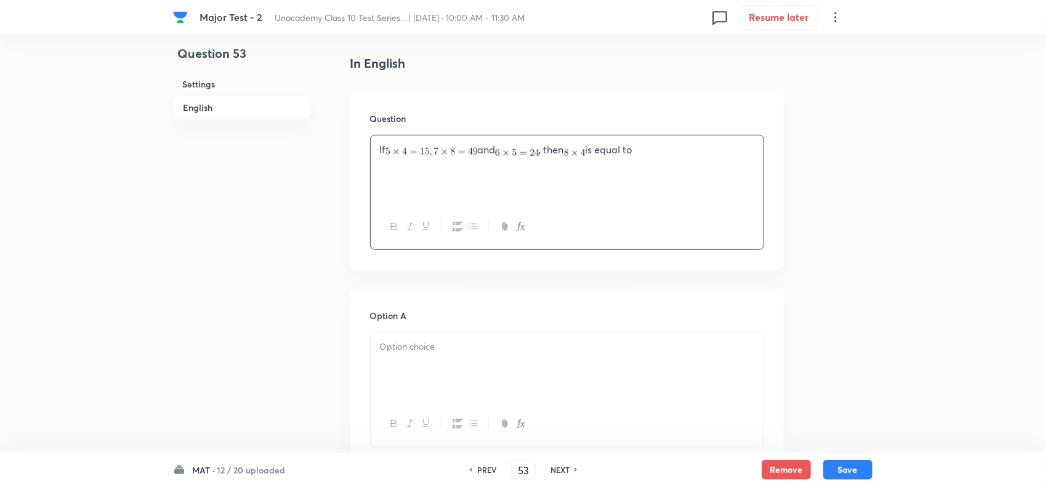
click at [485, 371] on div at bounding box center [567, 367] width 393 height 69
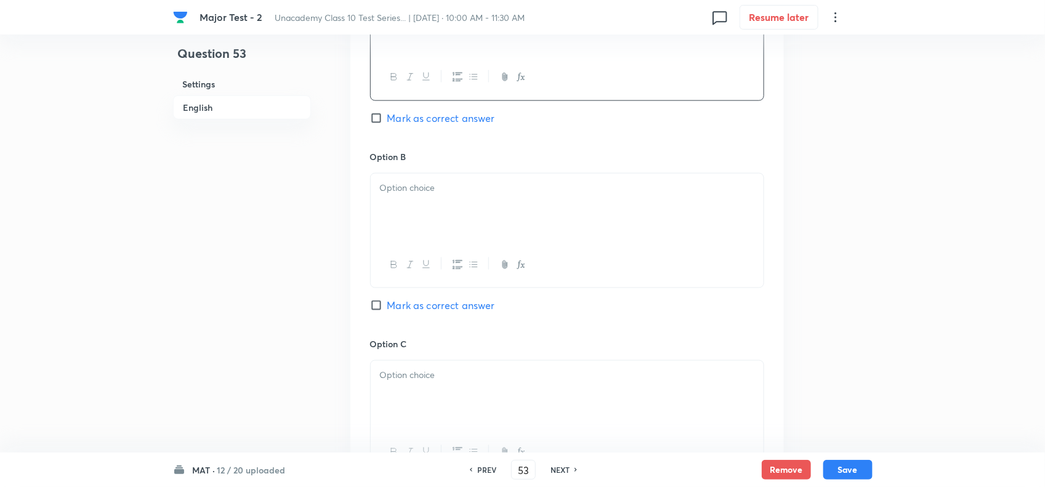
scroll to position [770, 0]
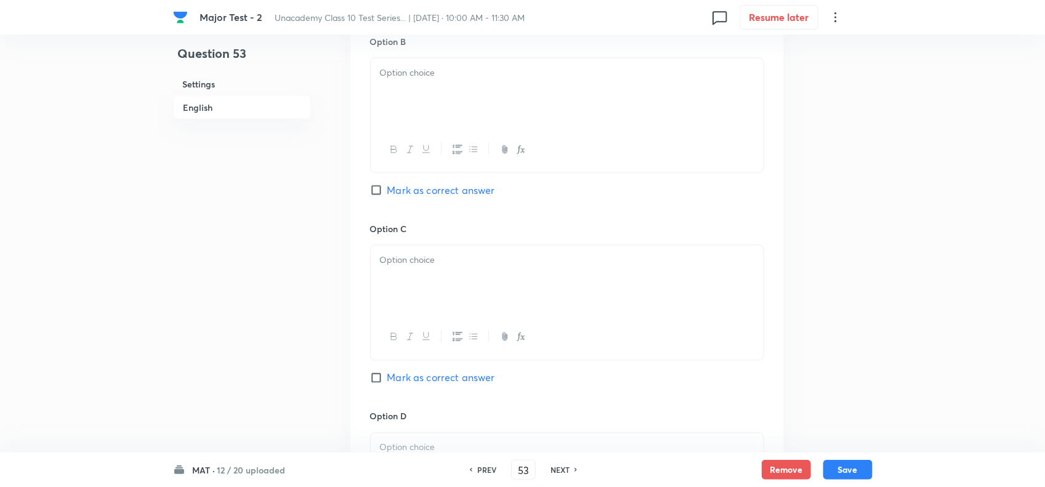
click at [450, 91] on div at bounding box center [567, 93] width 393 height 69
click at [442, 288] on div at bounding box center [567, 280] width 393 height 69
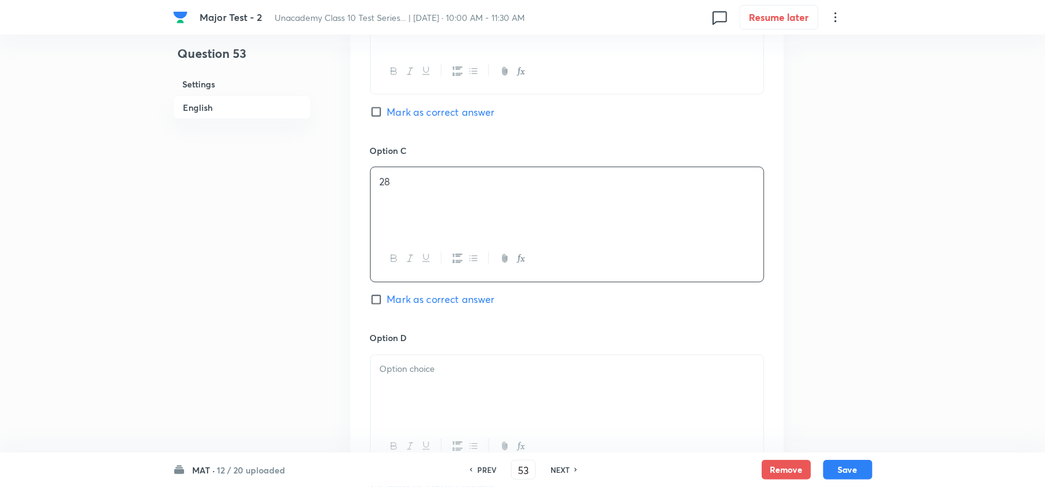
scroll to position [924, 0]
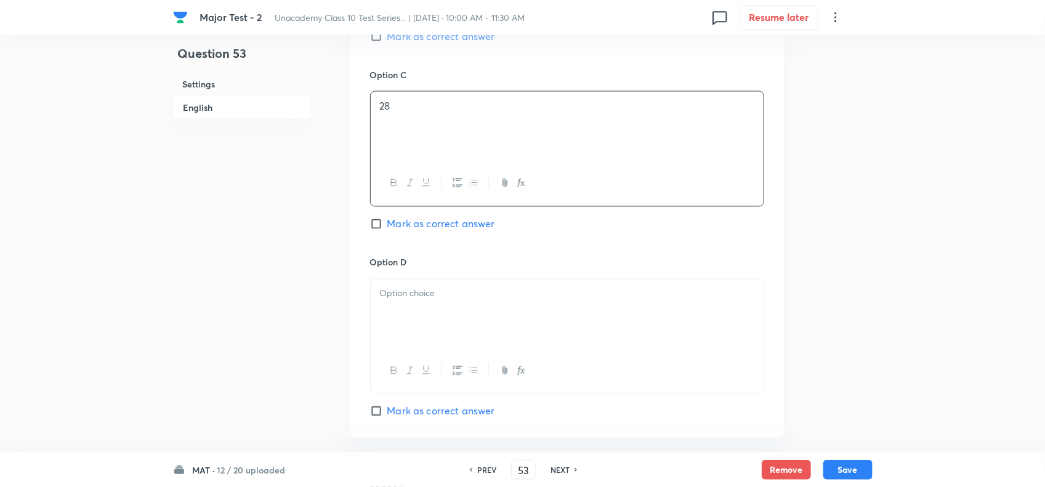
click at [475, 308] on div at bounding box center [567, 314] width 393 height 69
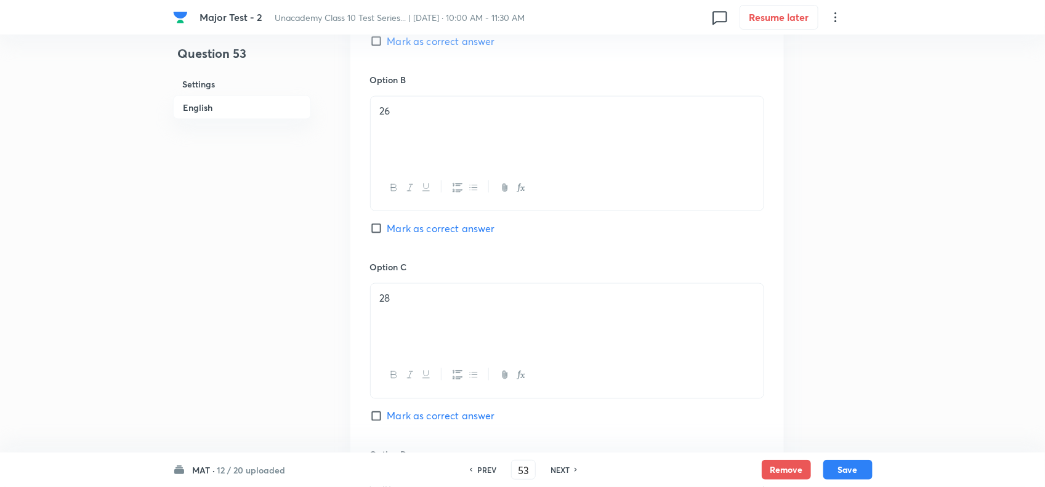
scroll to position [539, 0]
click at [405, 243] on div "Option A 24 Mark as correct answer" at bounding box center [567, 171] width 394 height 187
click at [410, 232] on span "Mark as correct answer" at bounding box center [441, 234] width 108 height 15
click at [387, 232] on input "Mark as correct answer" at bounding box center [378, 234] width 17 height 12
checkbox input "true"
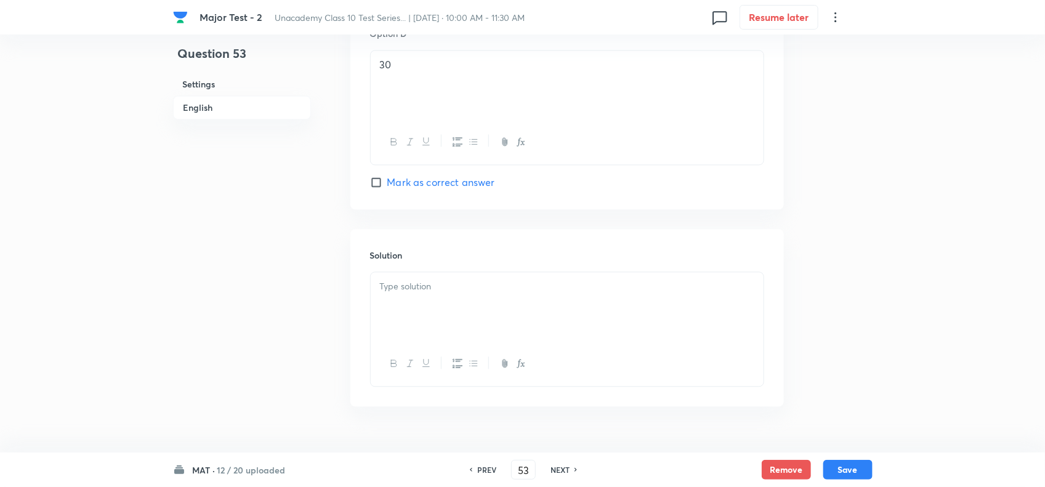
scroll to position [1155, 0]
click at [447, 327] on div at bounding box center [567, 304] width 393 height 69
click at [448, 301] on div at bounding box center [567, 304] width 393 height 69
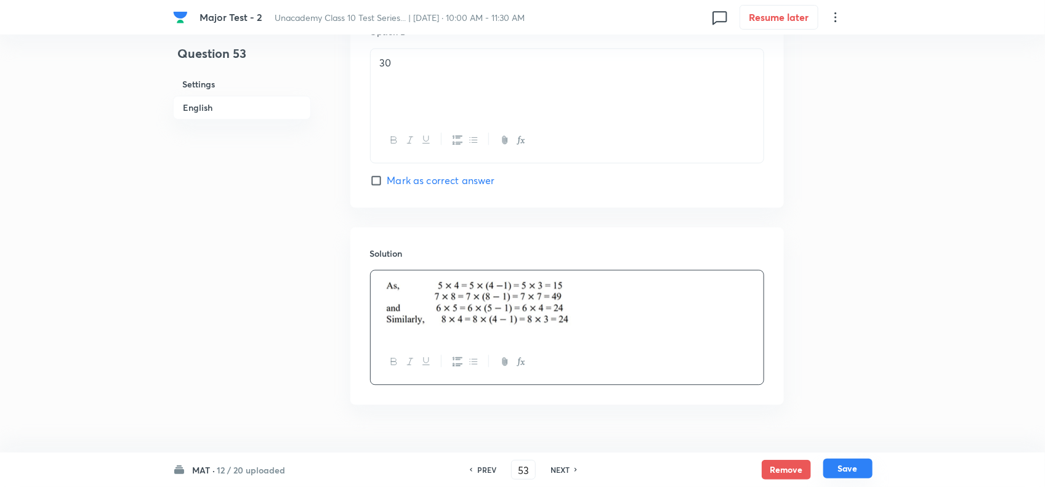
click at [857, 467] on button "Save" at bounding box center [847, 469] width 49 height 20
type input "54"
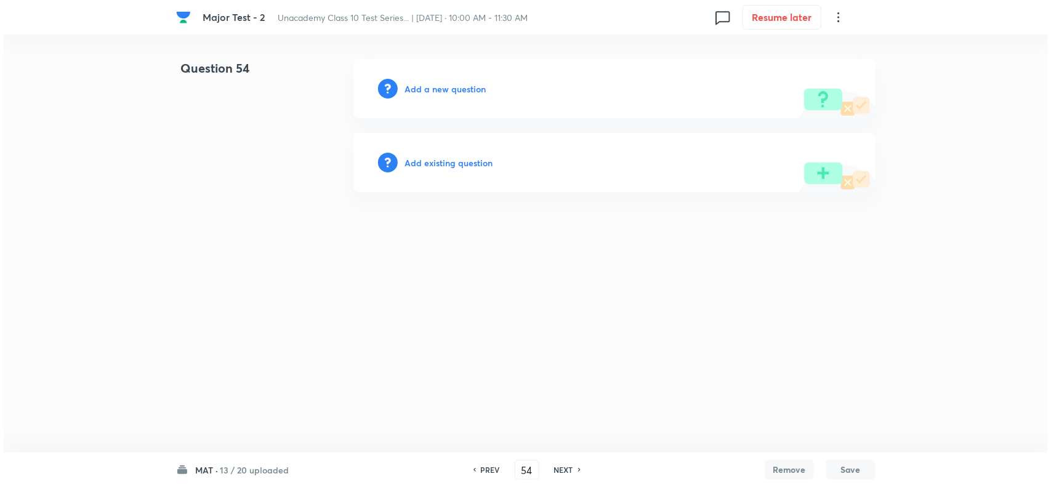
scroll to position [0, 0]
click at [451, 83] on h6 "Add a new question" at bounding box center [445, 89] width 81 height 13
click at [457, 83] on h6 "Choose a question type" at bounding box center [452, 89] width 95 height 13
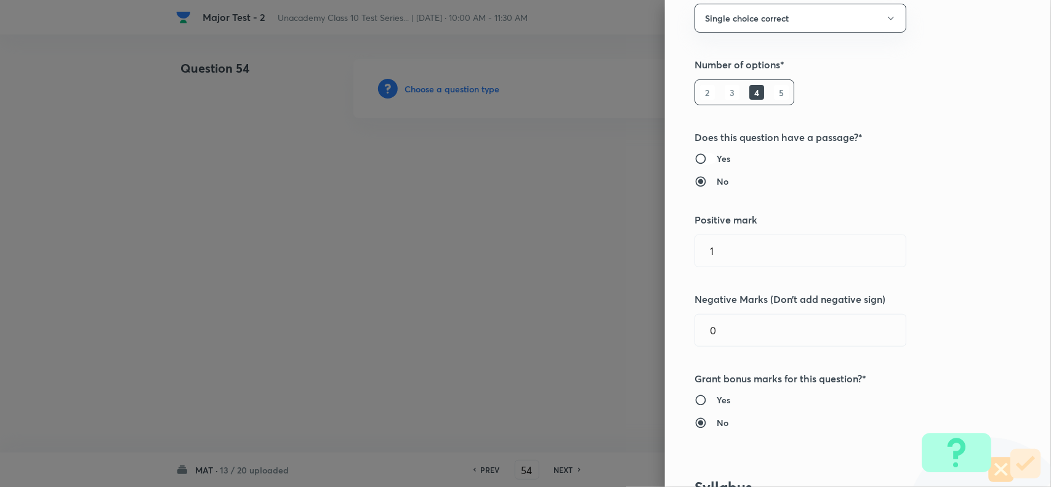
scroll to position [693, 0]
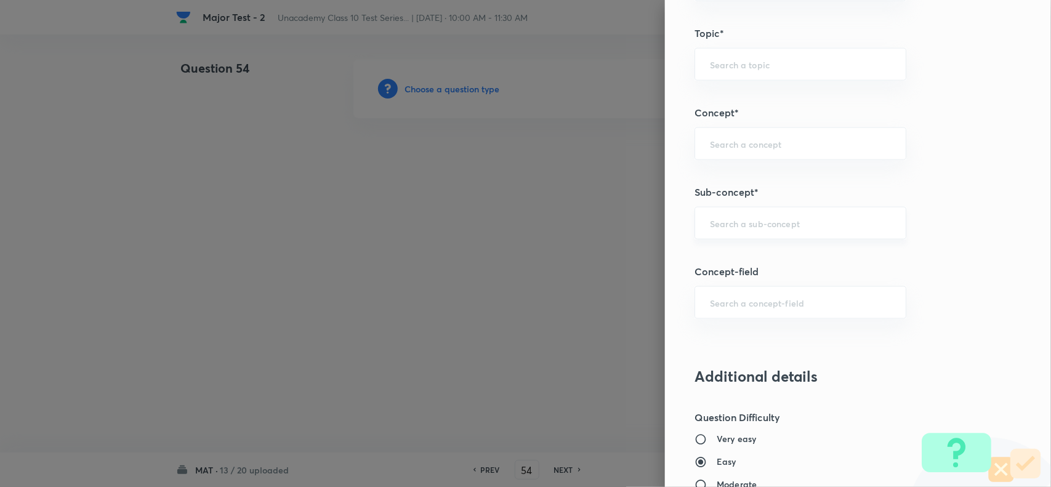
click at [727, 229] on input "text" at bounding box center [800, 223] width 181 height 12
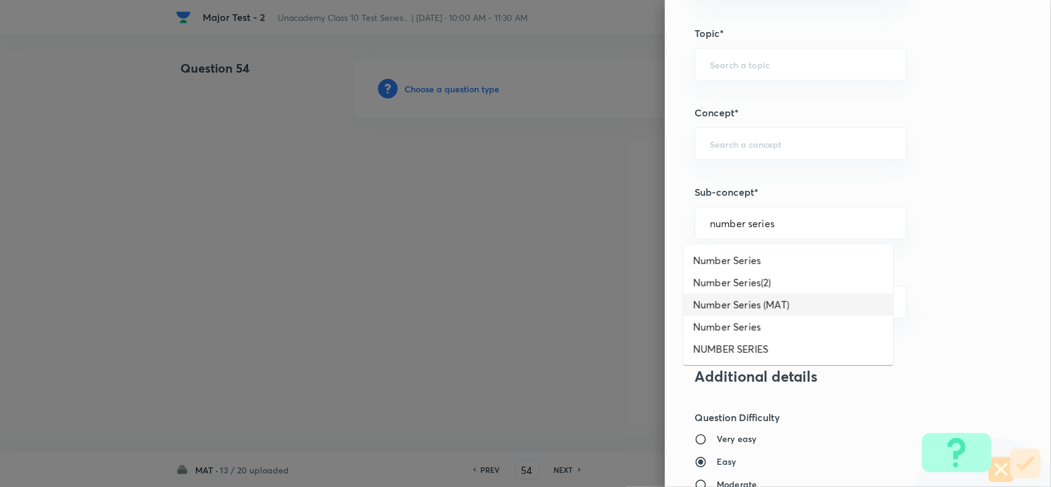
click at [767, 300] on li "Number Series (MAT)" at bounding box center [789, 305] width 210 height 22
type input "Number Series (MAT)"
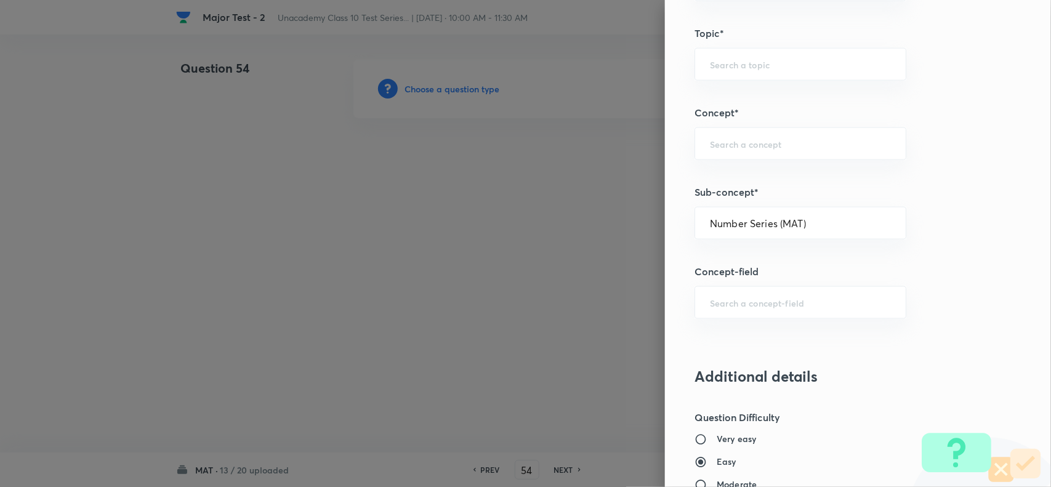
type input "Foundation Class X"
type input "Aptitude"
type input "Number Series (MAT)"
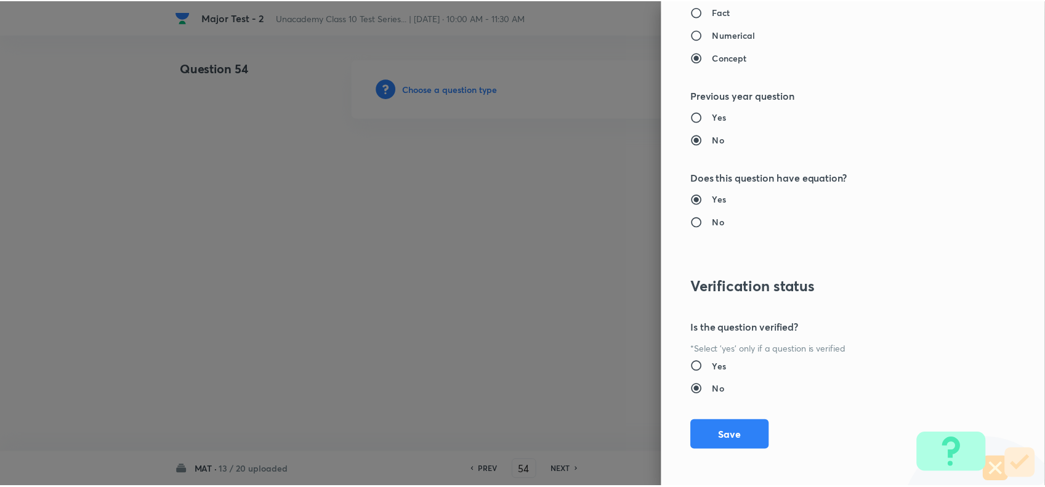
scroll to position [1276, 0]
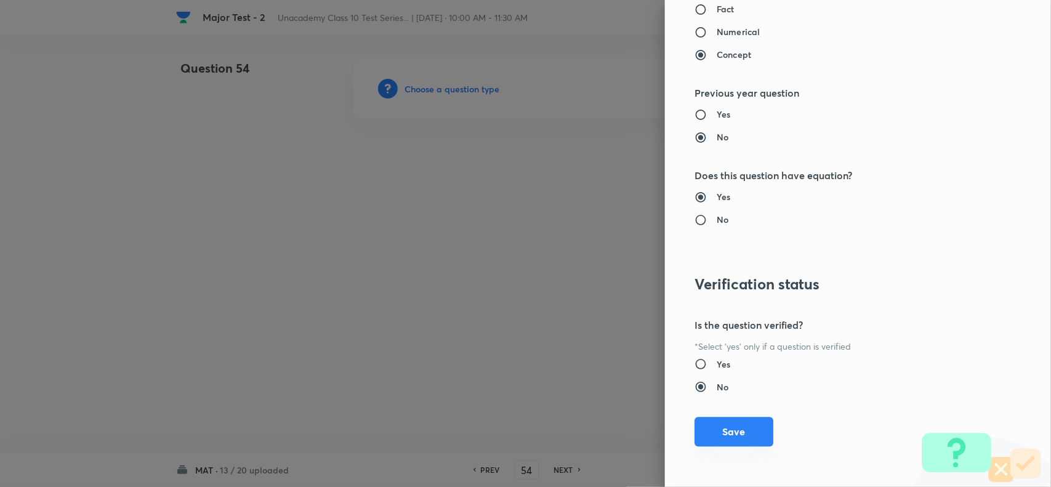
click at [734, 435] on button "Save" at bounding box center [734, 432] width 79 height 30
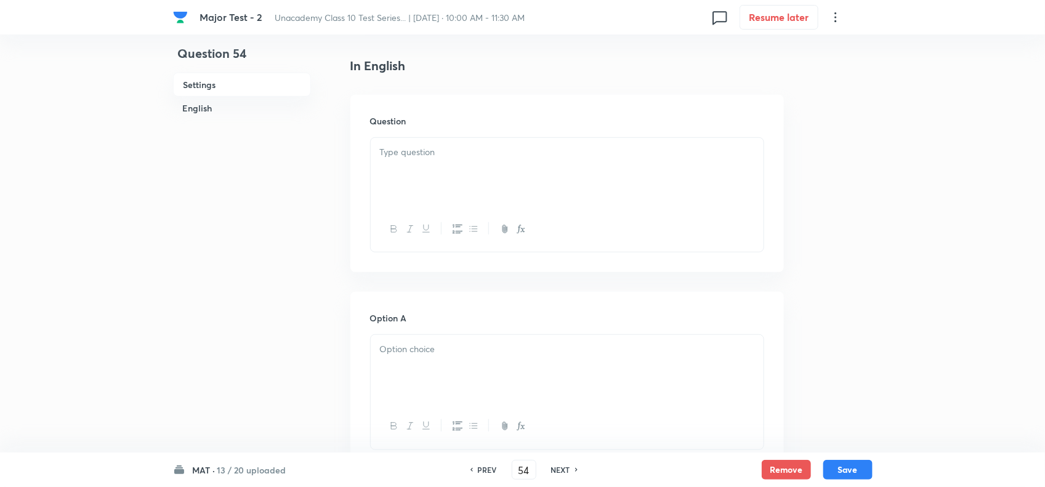
scroll to position [308, 0]
click at [417, 206] on div at bounding box center [567, 226] width 393 height 45
click at [424, 182] on div at bounding box center [567, 169] width 393 height 69
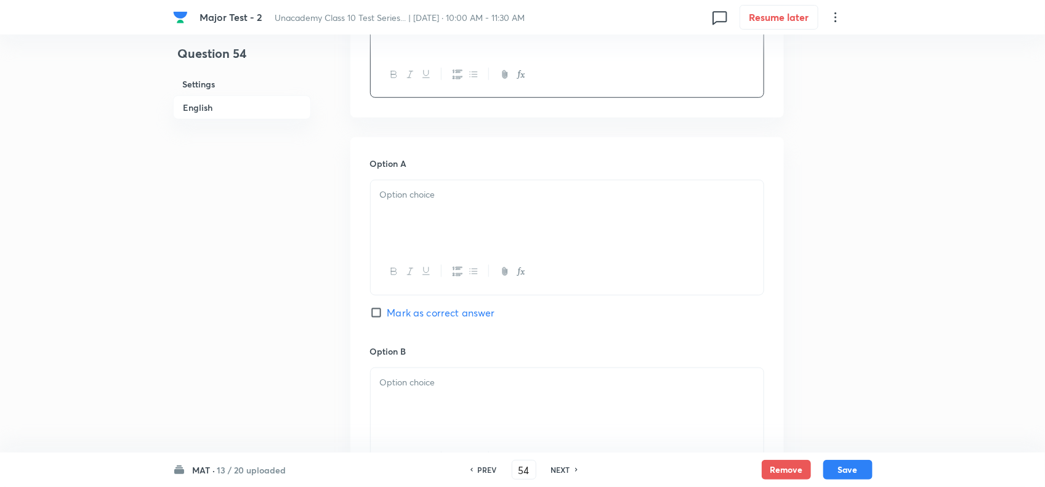
scroll to position [462, 0]
click at [453, 206] on div at bounding box center [567, 213] width 393 height 69
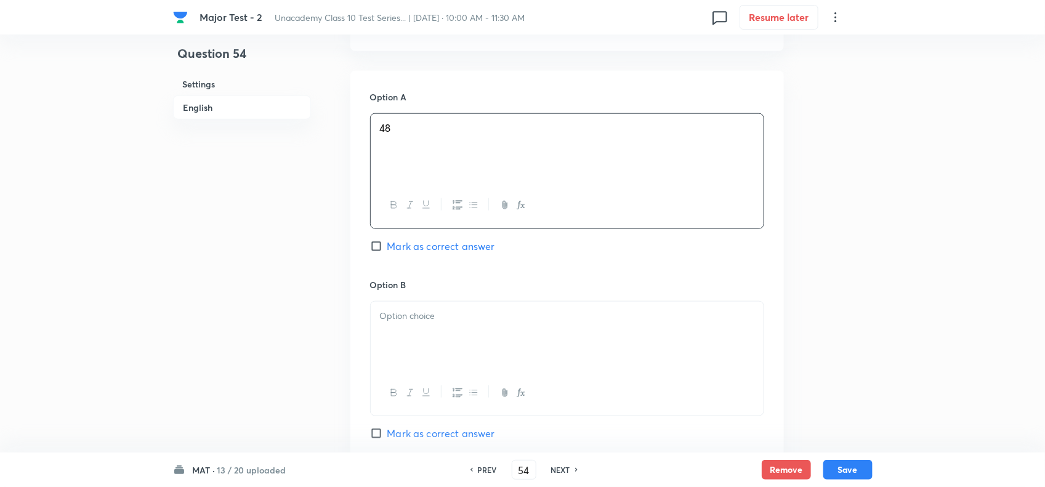
scroll to position [616, 0]
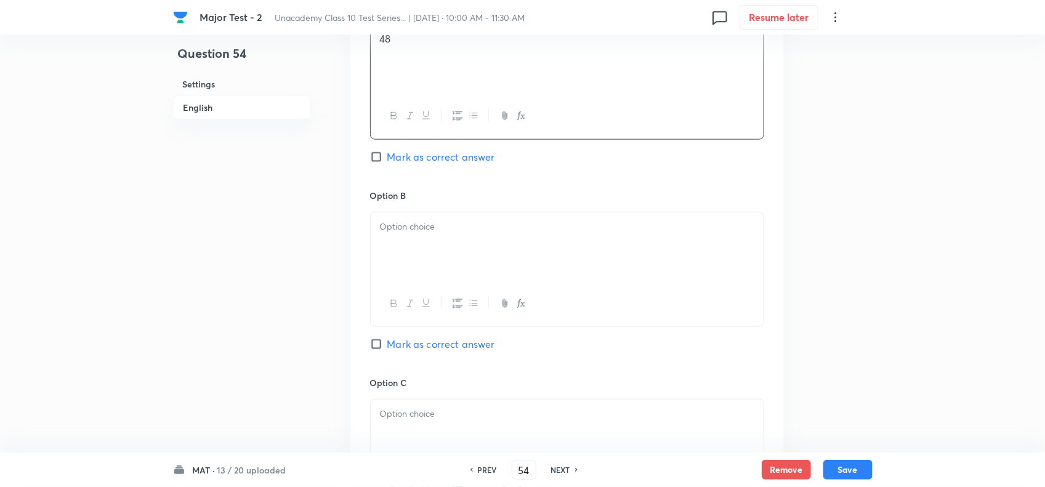
click at [466, 257] on div at bounding box center [567, 246] width 393 height 69
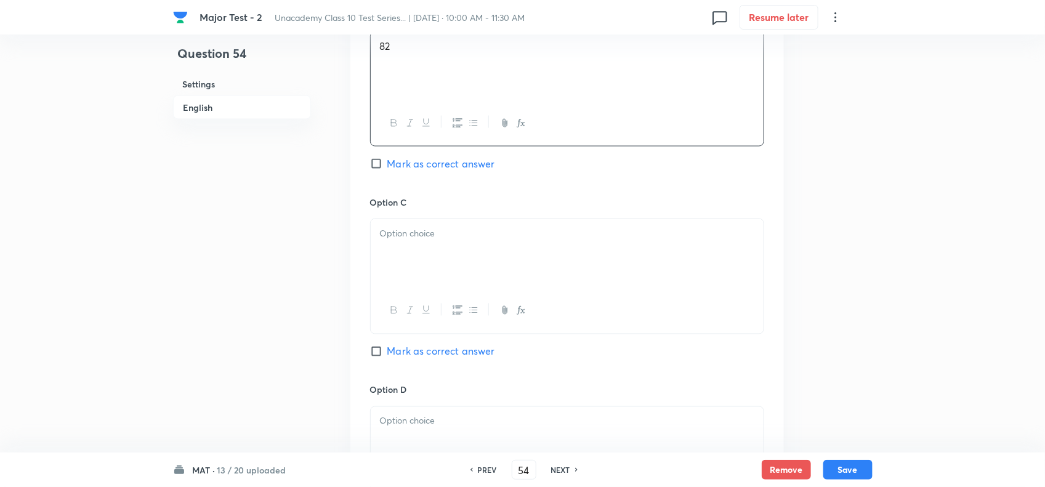
scroll to position [847, 0]
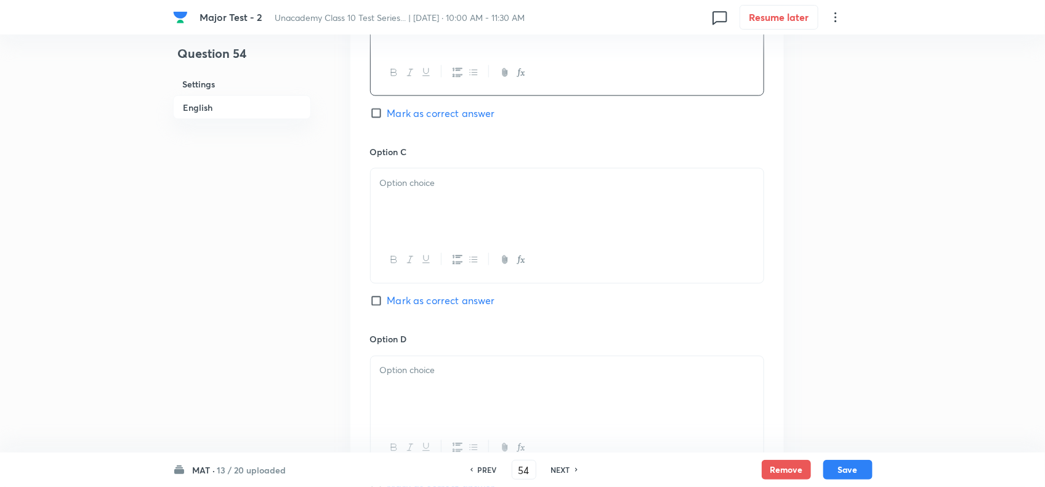
click at [398, 283] on div at bounding box center [567, 260] width 393 height 45
click at [401, 182] on p at bounding box center [567, 183] width 374 height 14
click at [400, 304] on span "Mark as correct answer" at bounding box center [441, 301] width 108 height 15
click at [387, 304] on input "Mark as correct answer" at bounding box center [378, 301] width 17 height 12
checkbox input "true"
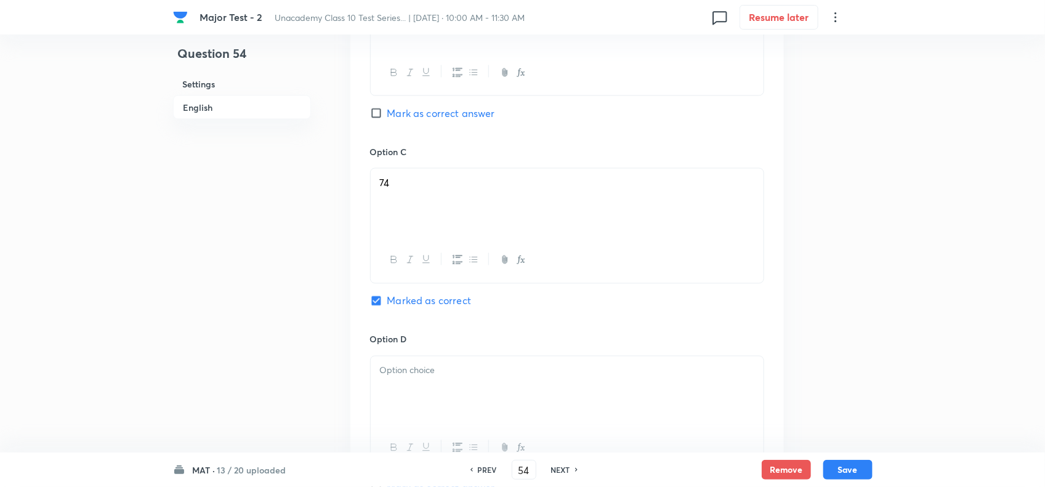
click at [415, 378] on p at bounding box center [567, 371] width 374 height 14
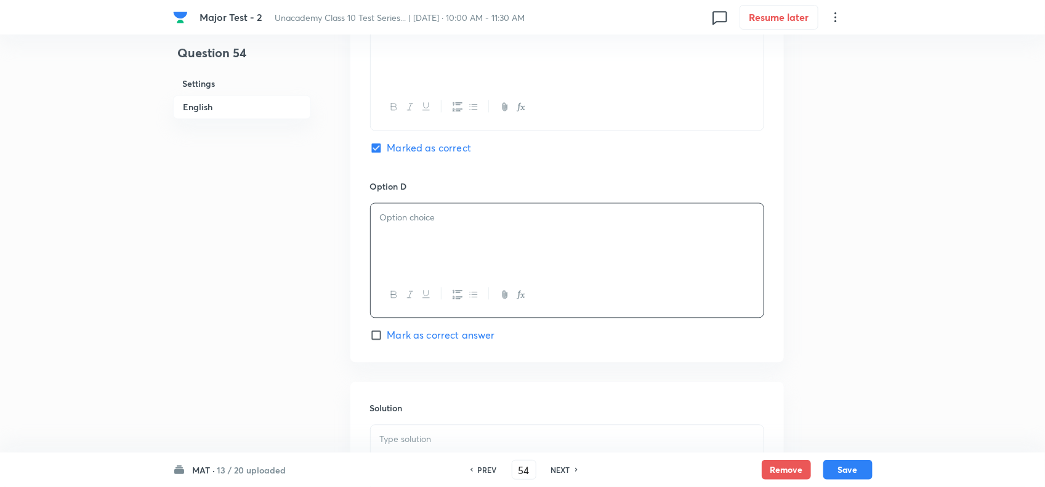
scroll to position [1001, 0]
click at [453, 259] on div at bounding box center [567, 237] width 393 height 69
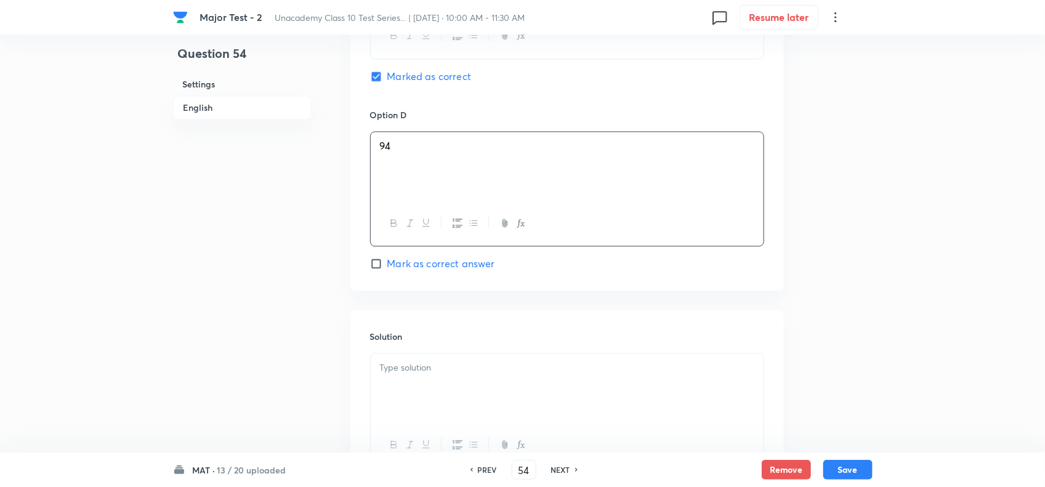
scroll to position [1186, 0]
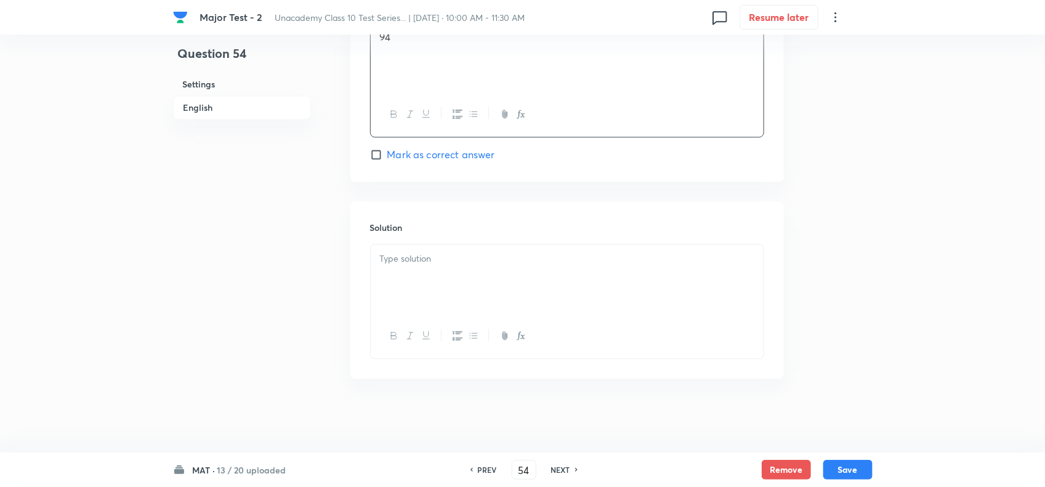
click at [434, 281] on div at bounding box center [567, 279] width 393 height 69
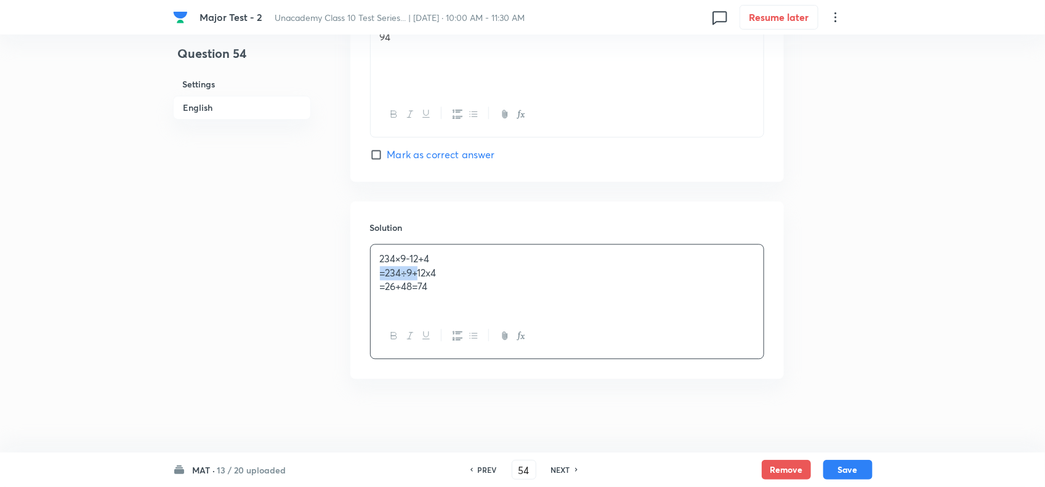
drag, startPoint x: 398, startPoint y: 269, endPoint x: 341, endPoint y: 274, distance: 57.5
click at [401, 287] on p "=26+48=74" at bounding box center [567, 287] width 374 height 14
drag, startPoint x: 405, startPoint y: 288, endPoint x: 302, endPoint y: 288, distance: 102.9
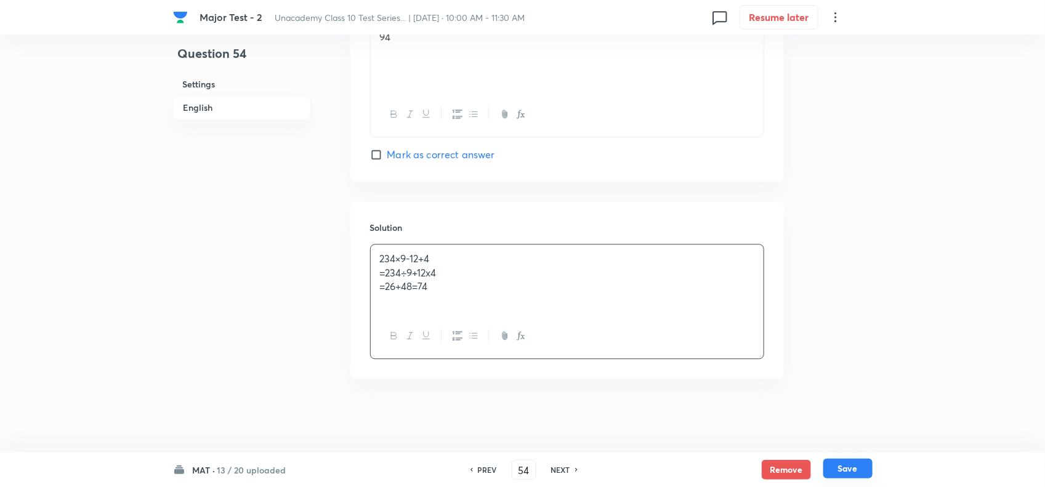
click at [851, 463] on button "Save" at bounding box center [847, 469] width 49 height 20
type input "55"
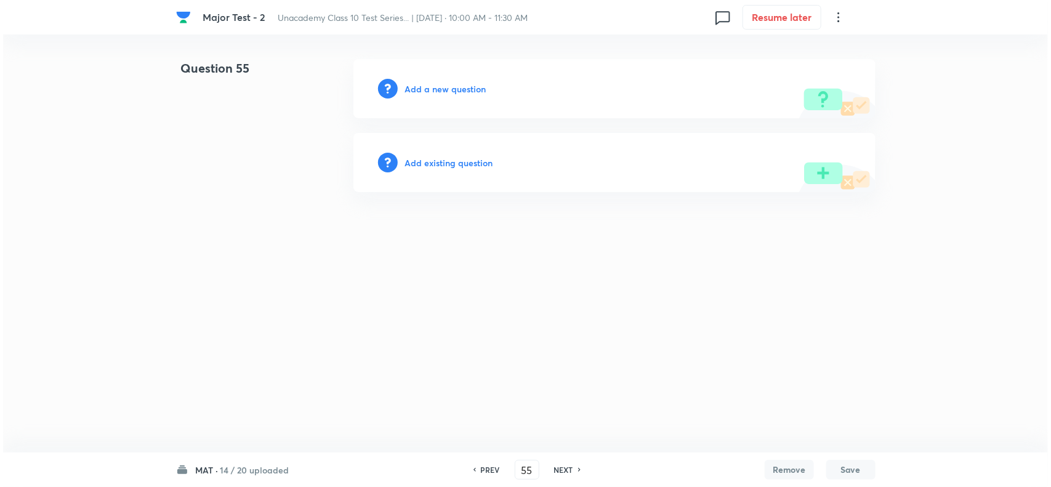
scroll to position [0, 0]
click at [437, 87] on h6 "Add a new question" at bounding box center [445, 89] width 81 height 13
click at [453, 87] on h6 "Choose a question type" at bounding box center [452, 89] width 95 height 13
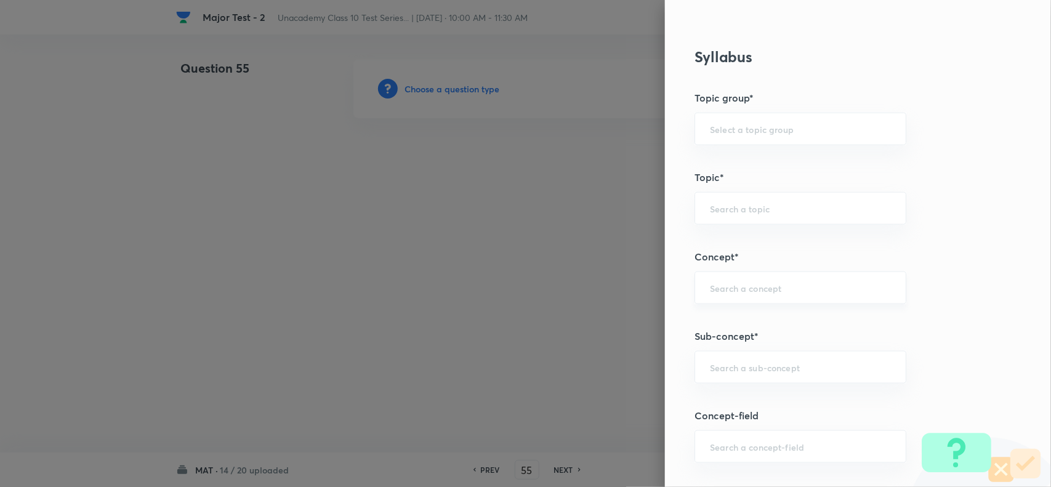
scroll to position [693, 0]
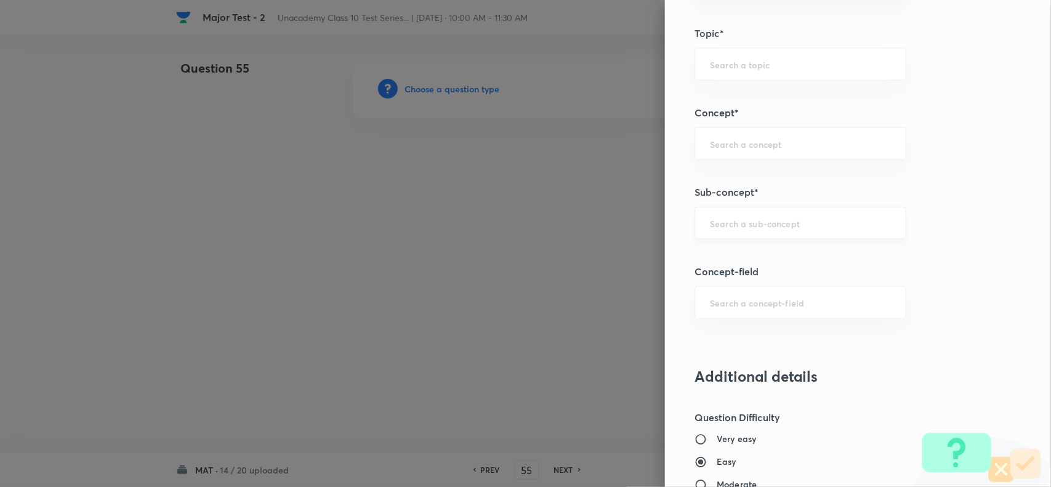
click at [726, 227] on input "text" at bounding box center [800, 223] width 181 height 12
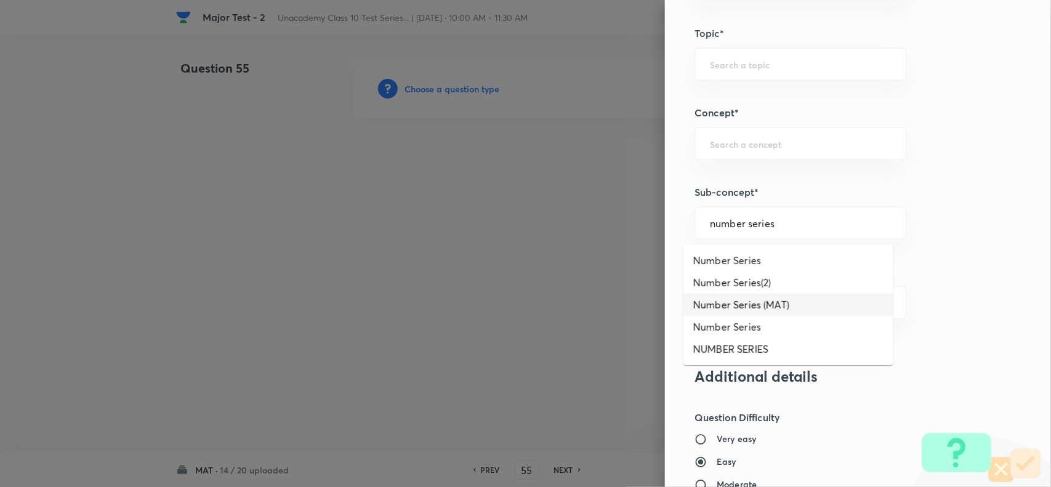
click at [759, 303] on li "Number Series (MAT)" at bounding box center [789, 305] width 210 height 22
type input "Number Series (MAT)"
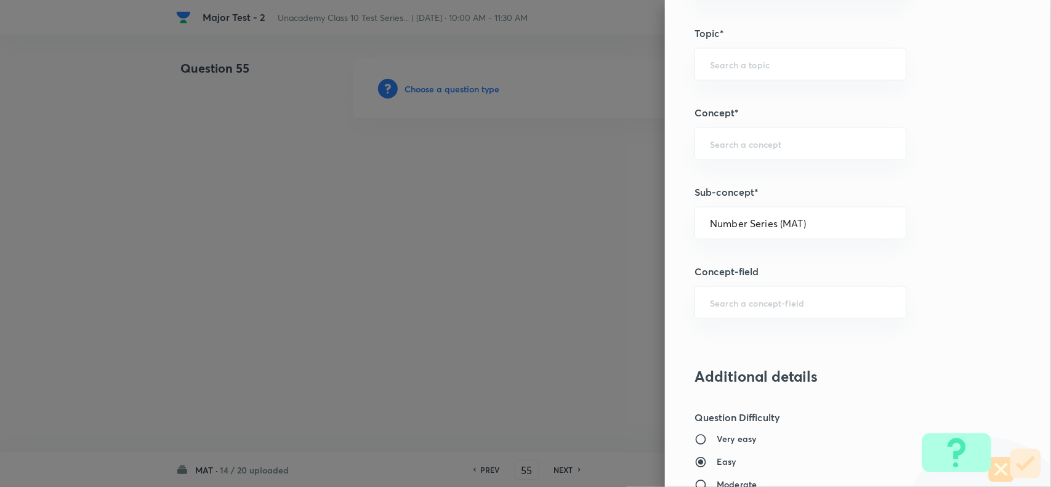
type input "Foundation Class X"
type input "Aptitude"
type input "Number Series (MAT)"
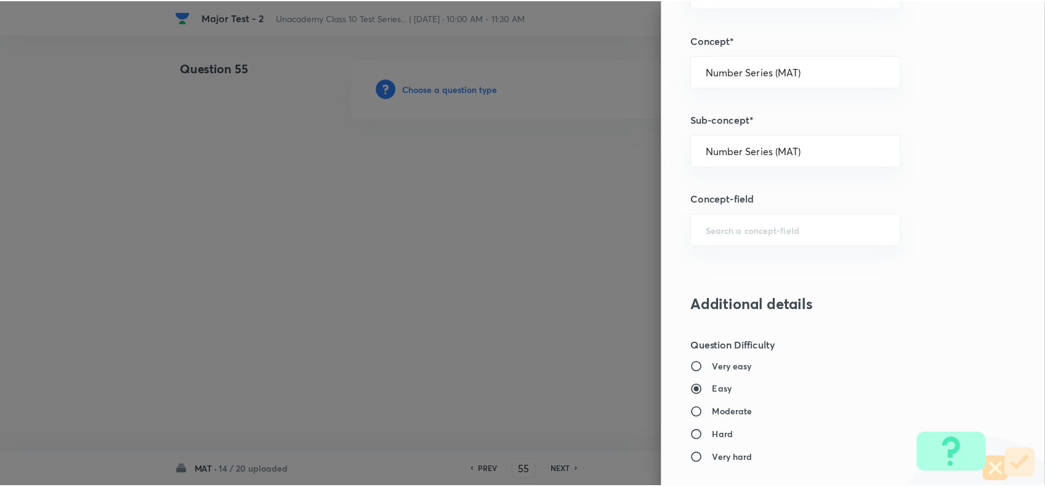
scroll to position [1276, 0]
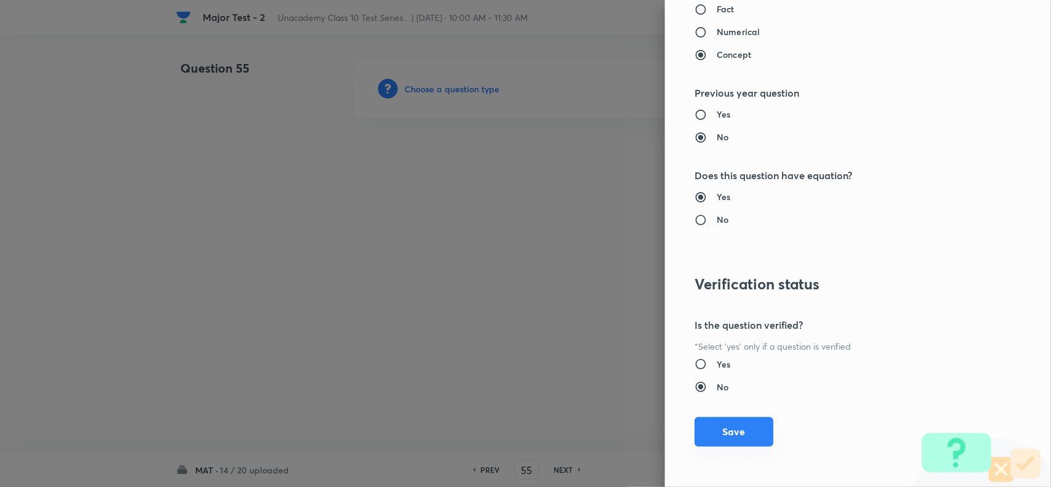
drag, startPoint x: 740, startPoint y: 430, endPoint x: 696, endPoint y: 423, distance: 44.3
click at [738, 430] on button "Save" at bounding box center [734, 432] width 79 height 30
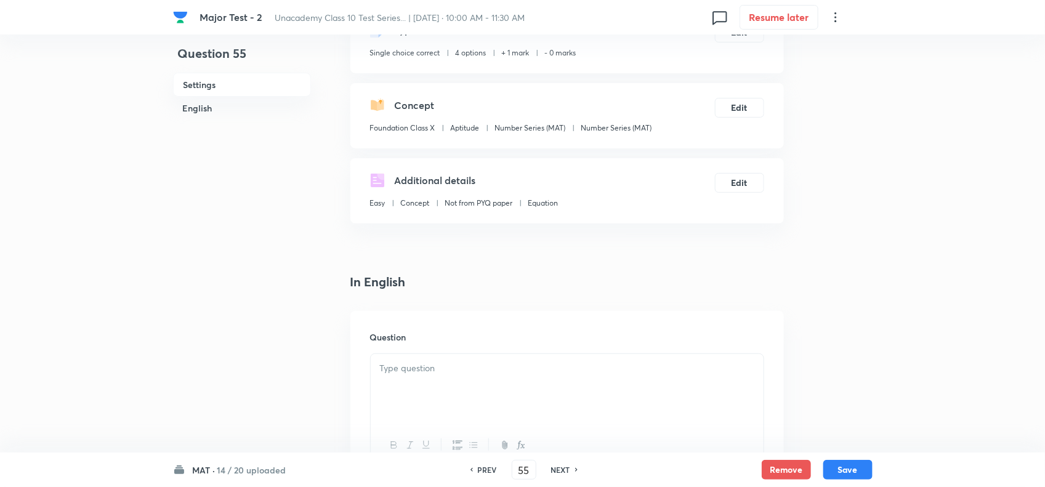
scroll to position [231, 0]
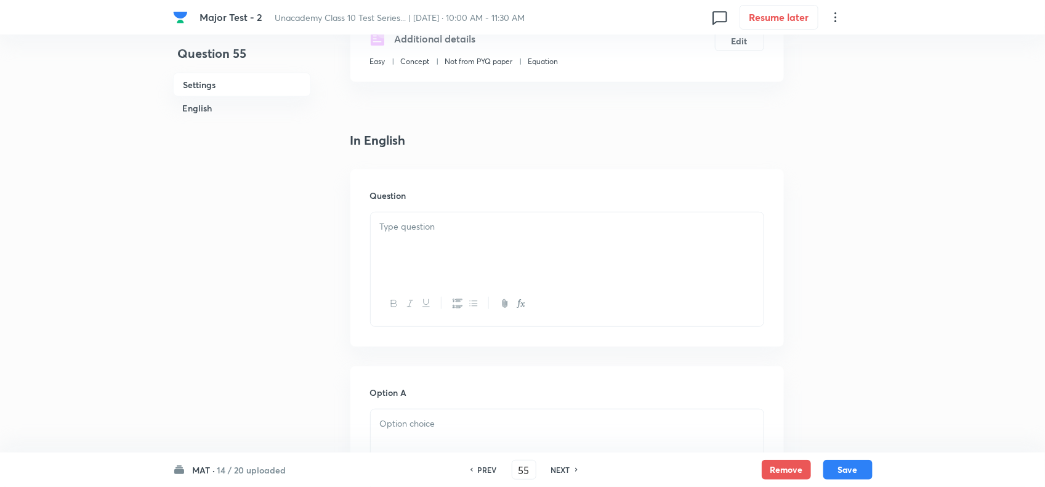
click at [469, 253] on div at bounding box center [567, 246] width 393 height 69
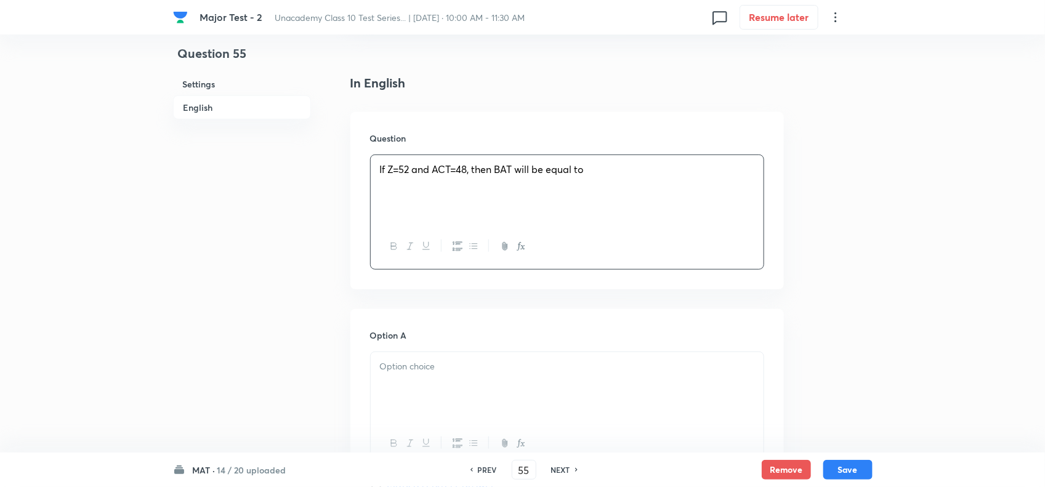
scroll to position [462, 0]
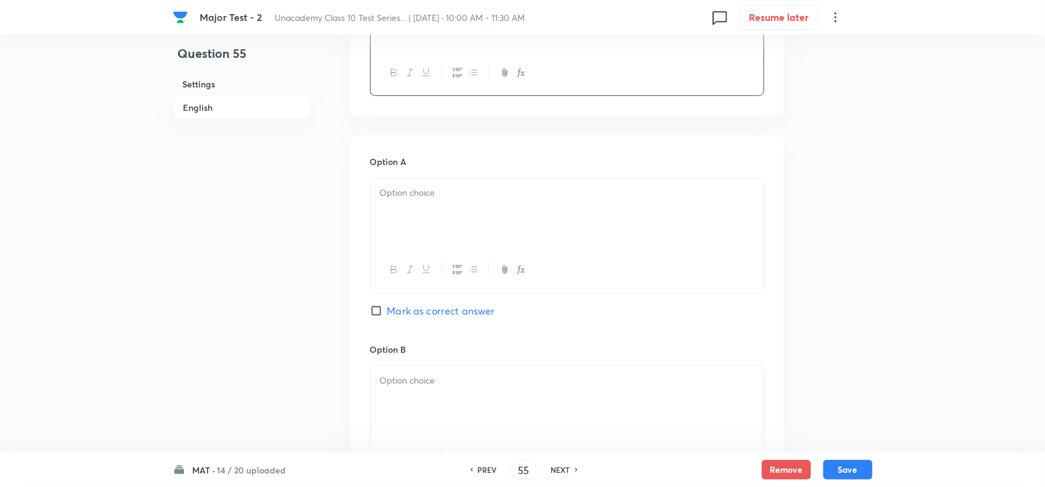
click at [427, 185] on div at bounding box center [567, 213] width 393 height 69
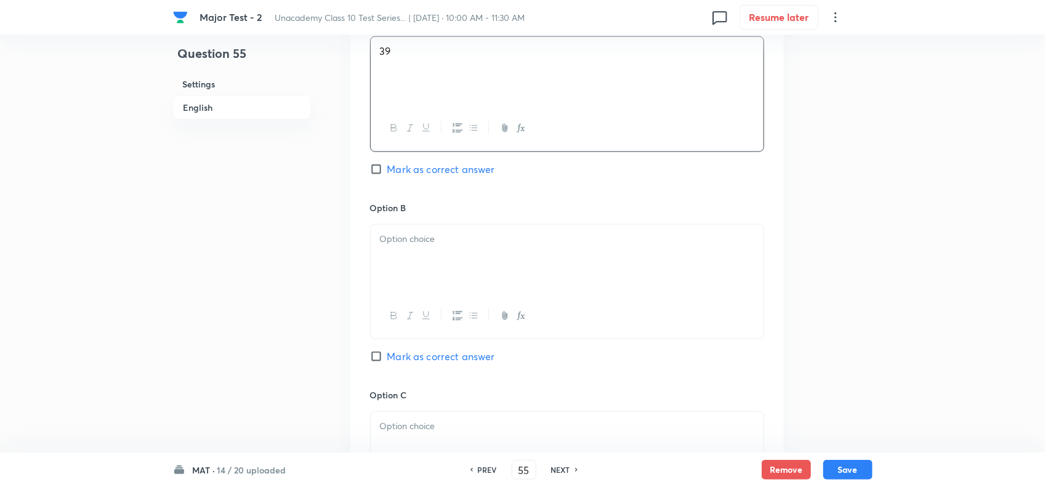
scroll to position [616, 0]
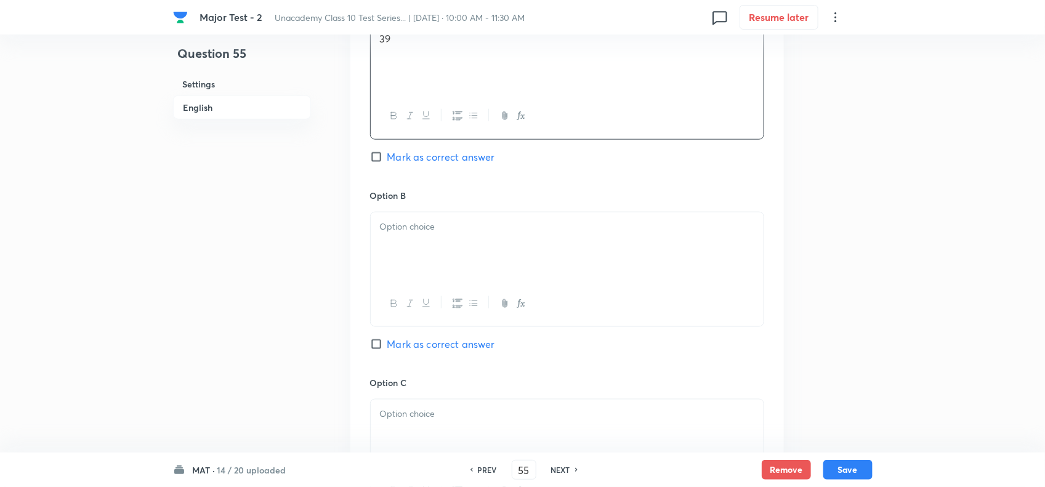
click at [442, 263] on div at bounding box center [567, 246] width 393 height 69
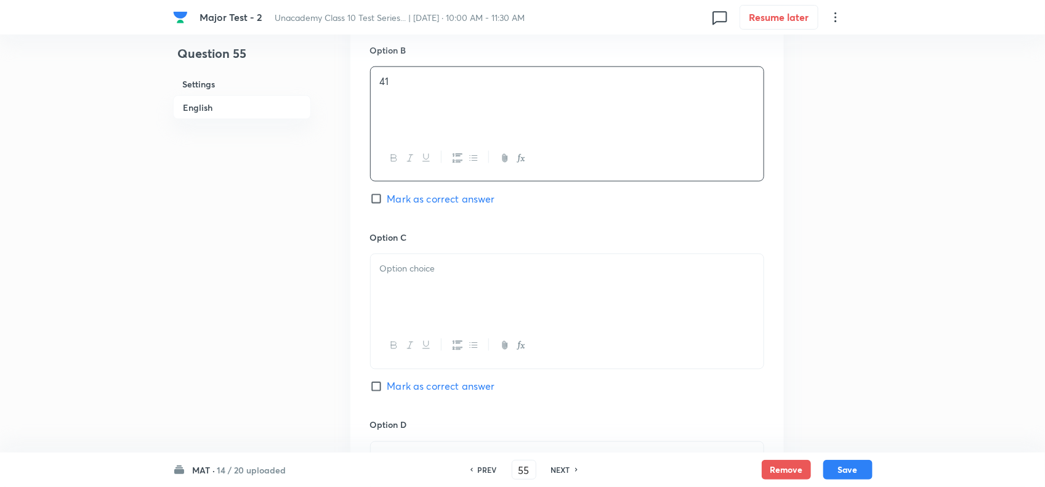
scroll to position [847, 0]
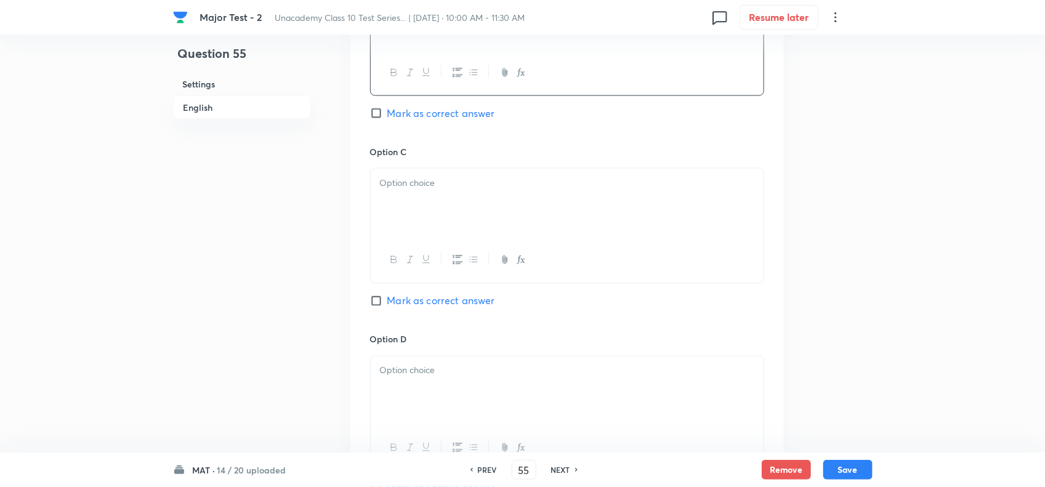
click at [440, 198] on div at bounding box center [567, 203] width 393 height 69
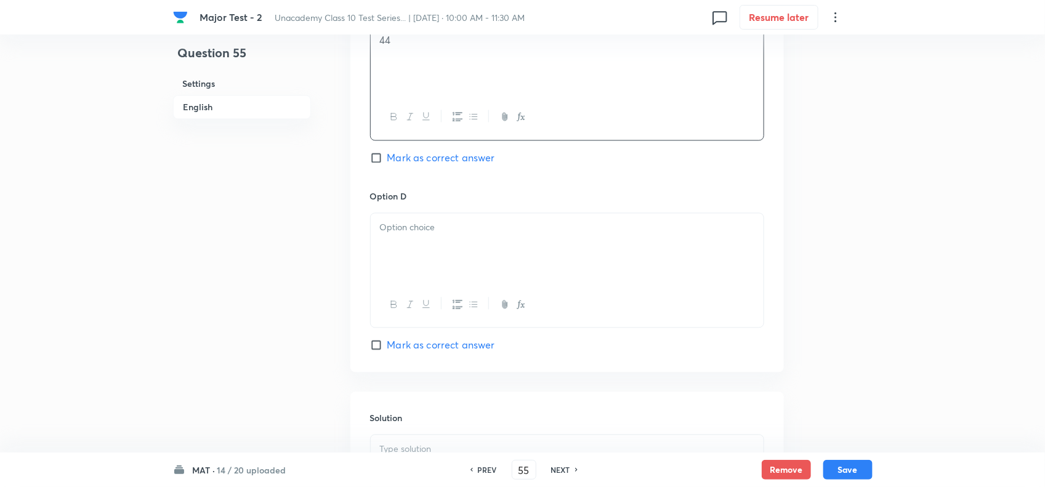
scroll to position [1001, 0]
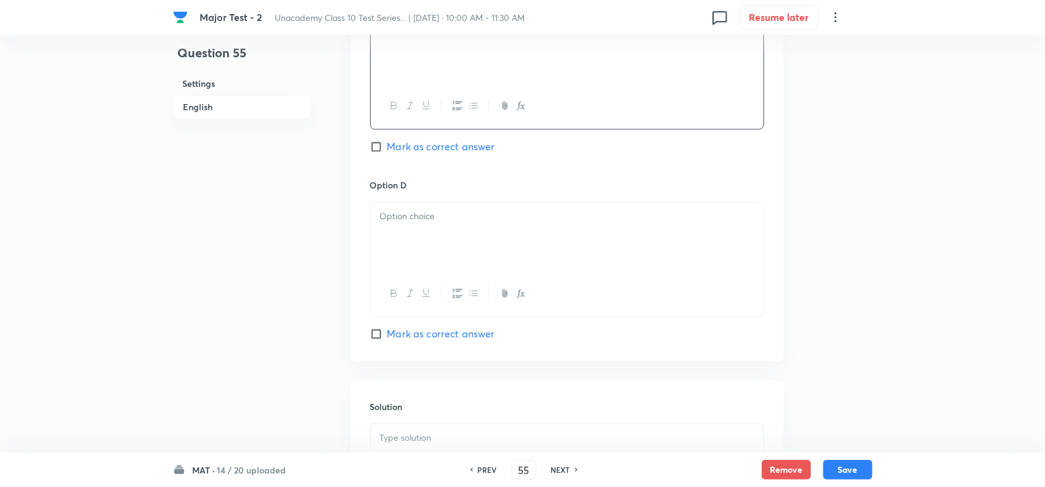
click at [438, 251] on div at bounding box center [567, 237] width 393 height 69
click at [443, 317] on div at bounding box center [567, 294] width 393 height 45
drag, startPoint x: 442, startPoint y: 328, endPoint x: 445, endPoint y: 353, distance: 24.8
click at [442, 331] on div "Option D 46 Mark as correct answer" at bounding box center [567, 260] width 394 height 163
click at [445, 338] on span "Mark as correct answer" at bounding box center [441, 334] width 108 height 15
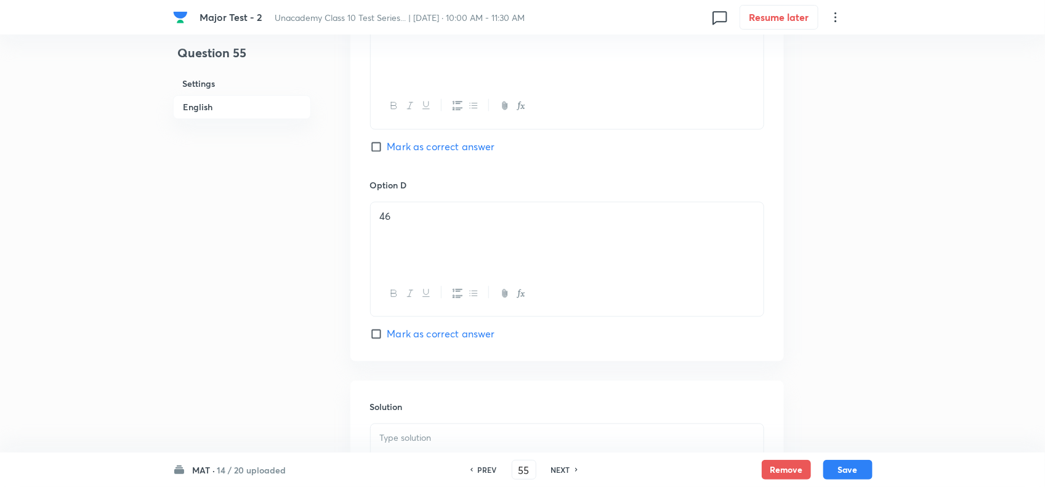
click at [387, 338] on input "Mark as correct answer" at bounding box center [378, 334] width 17 height 12
checkbox input "true"
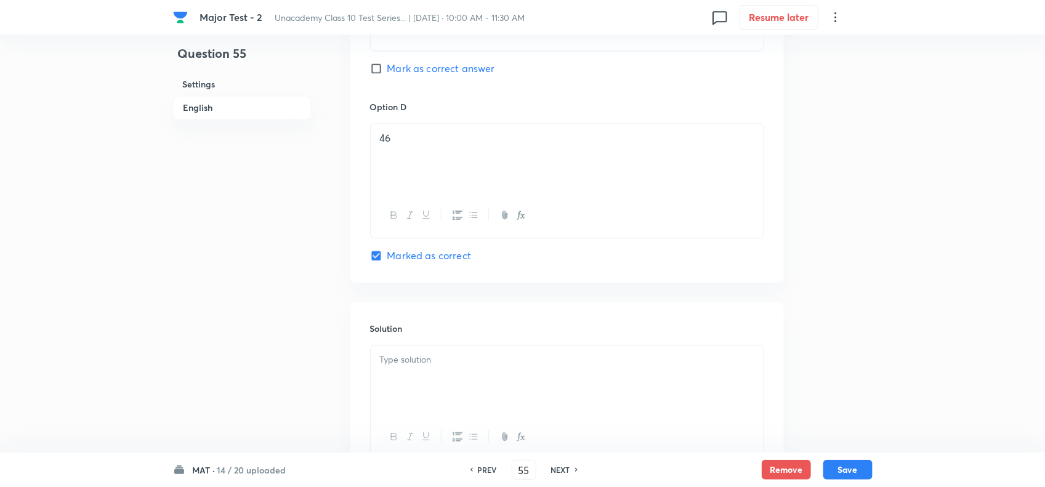
scroll to position [1186, 0]
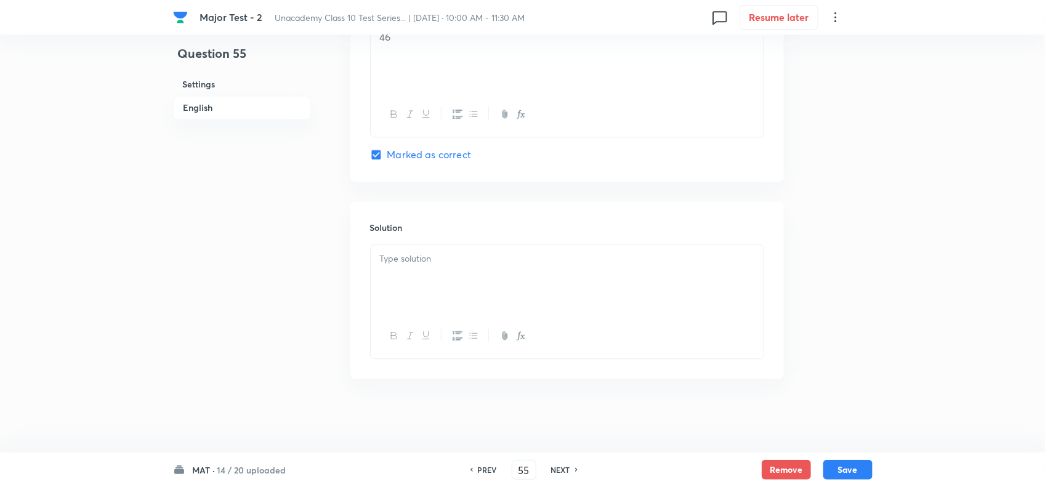
click at [453, 248] on div at bounding box center [567, 279] width 393 height 69
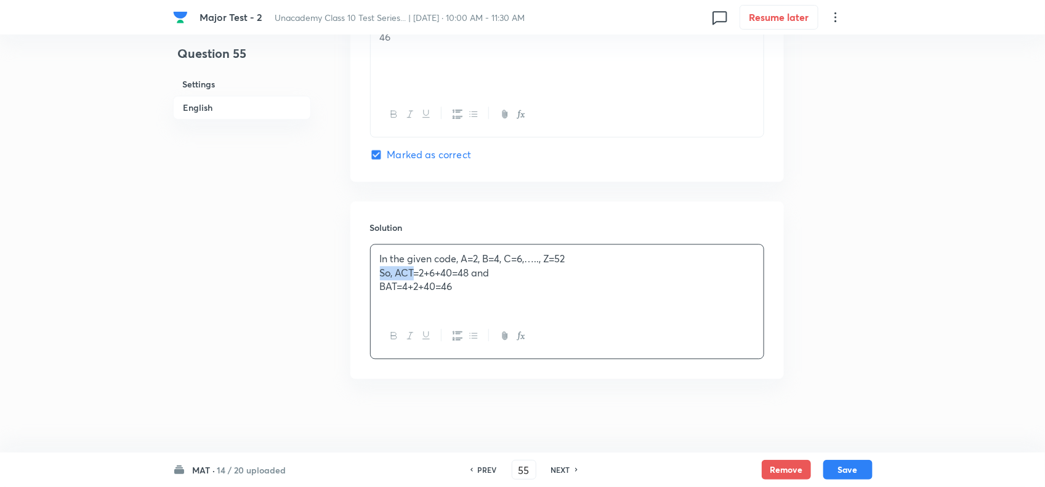
drag, startPoint x: 399, startPoint y: 272, endPoint x: 305, endPoint y: 275, distance: 94.3
drag, startPoint x: 404, startPoint y: 285, endPoint x: 344, endPoint y: 285, distance: 60.4
click at [847, 471] on button "Save" at bounding box center [847, 469] width 49 height 20
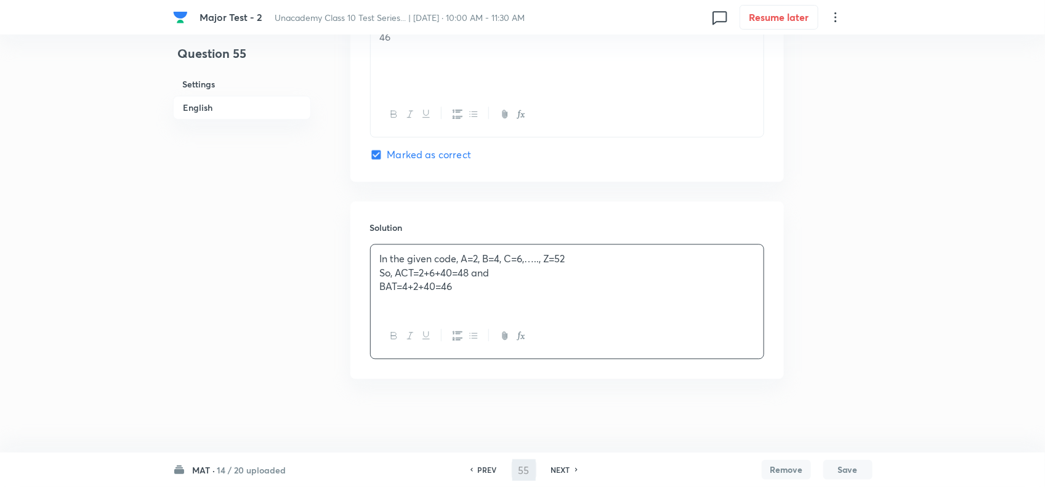
type input "56"
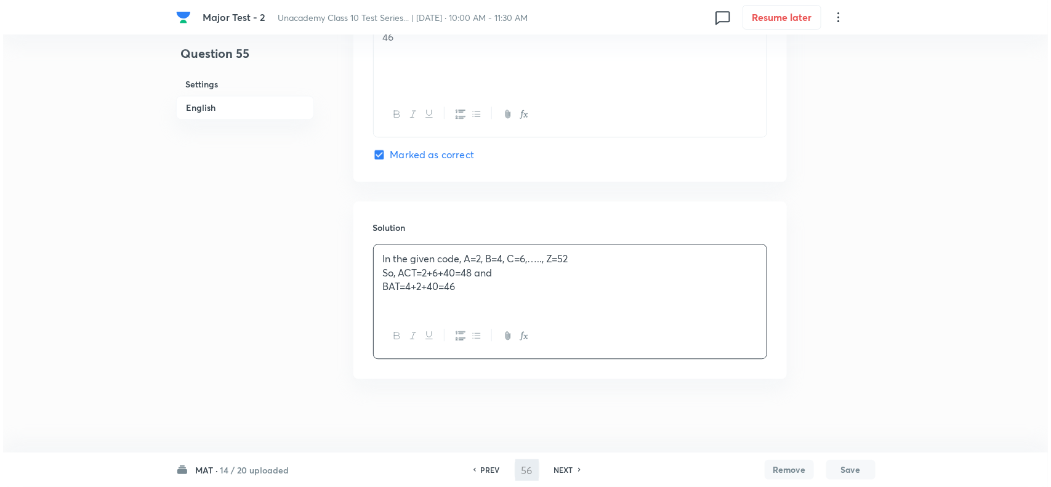
scroll to position [0, 0]
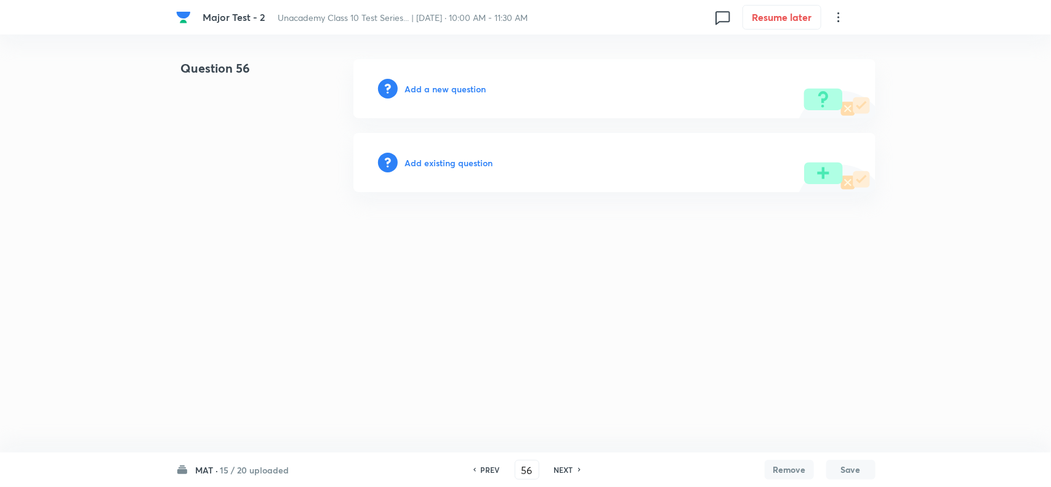
click at [435, 90] on h6 "Add a new question" at bounding box center [445, 89] width 81 height 13
click at [466, 90] on h6 "Choose a question type" at bounding box center [452, 89] width 95 height 13
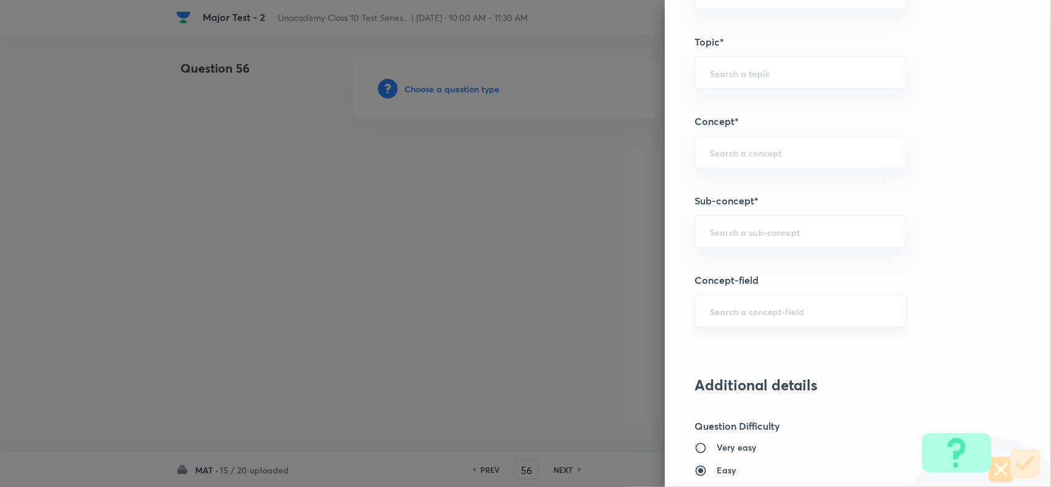
scroll to position [693, 0]
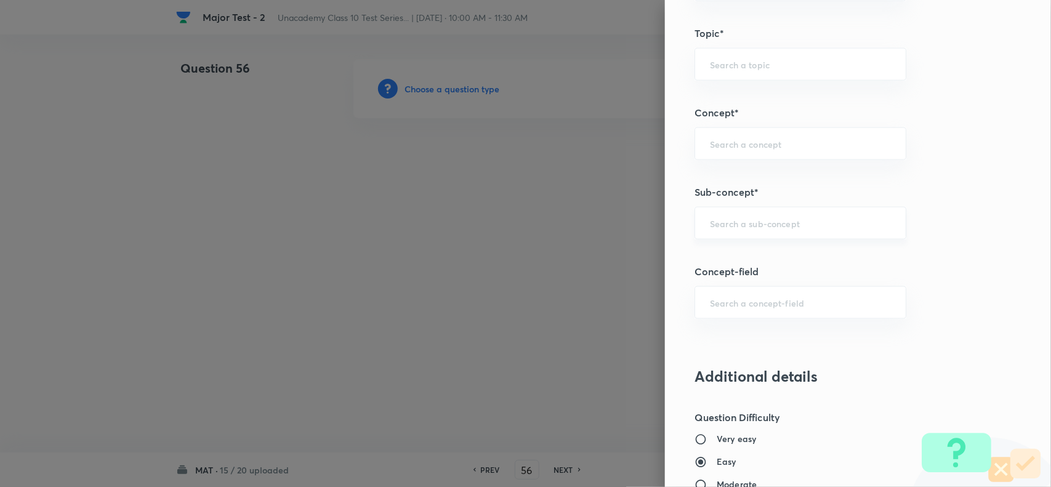
click at [721, 232] on div "​" at bounding box center [801, 223] width 212 height 33
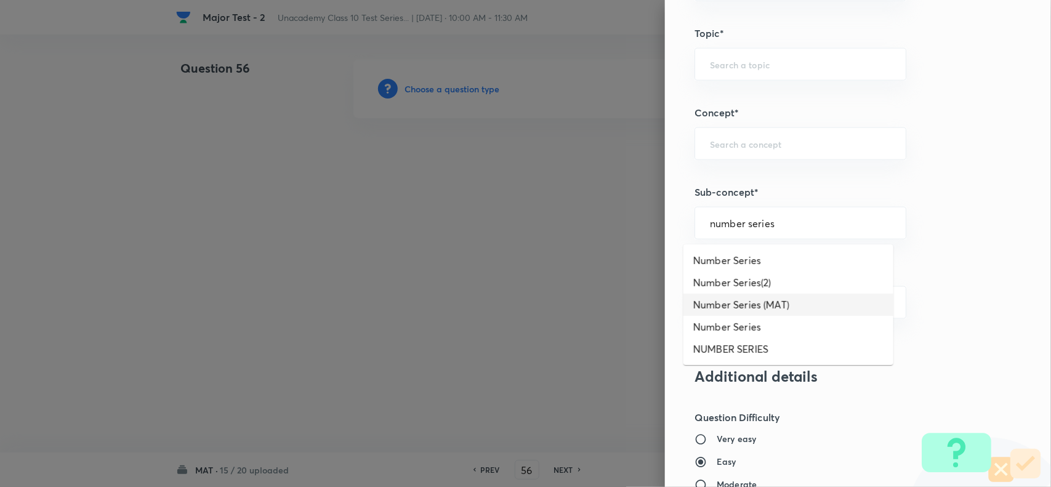
click at [749, 300] on li "Number Series (MAT)" at bounding box center [789, 305] width 210 height 22
type input "Number Series (MAT)"
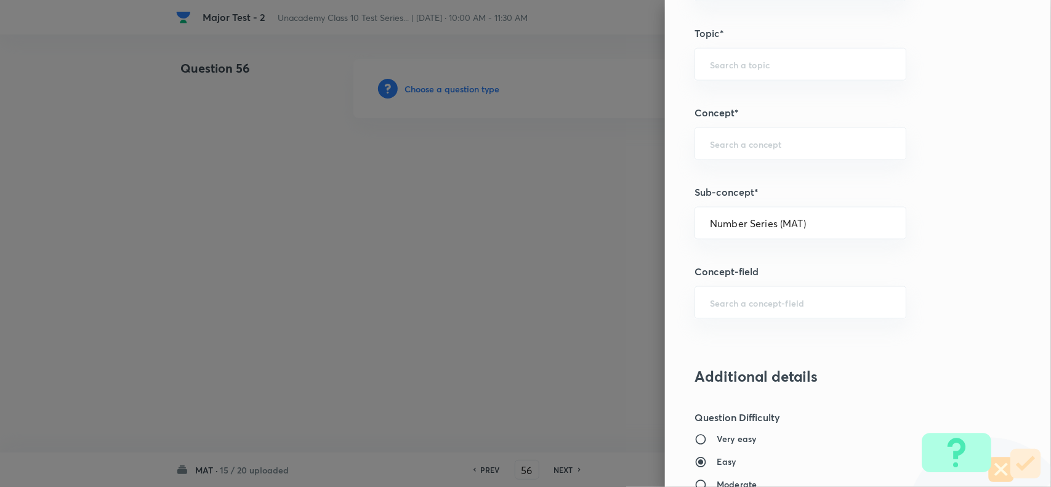
type input "Foundation Class X"
type input "Aptitude"
type input "Number Series (MAT)"
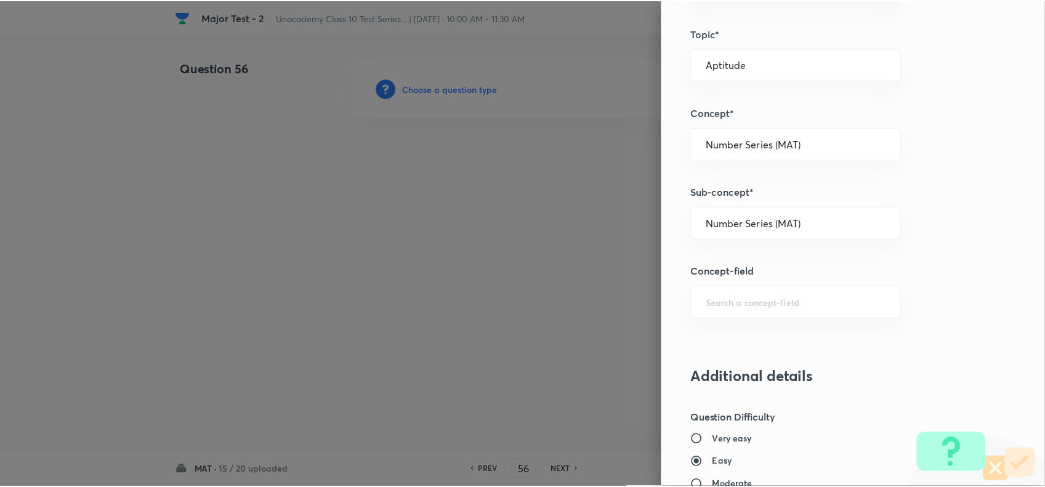
scroll to position [1276, 0]
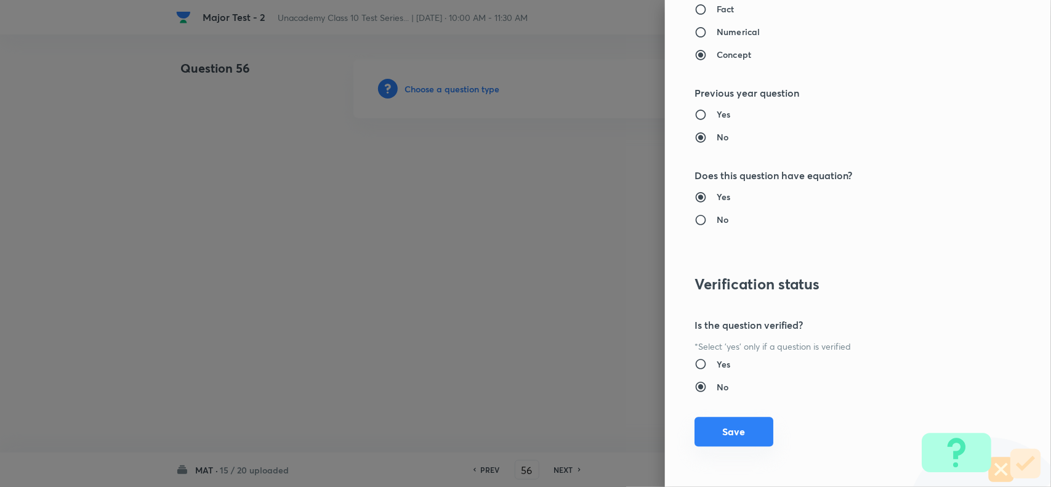
click at [747, 424] on button "Save" at bounding box center [734, 432] width 79 height 30
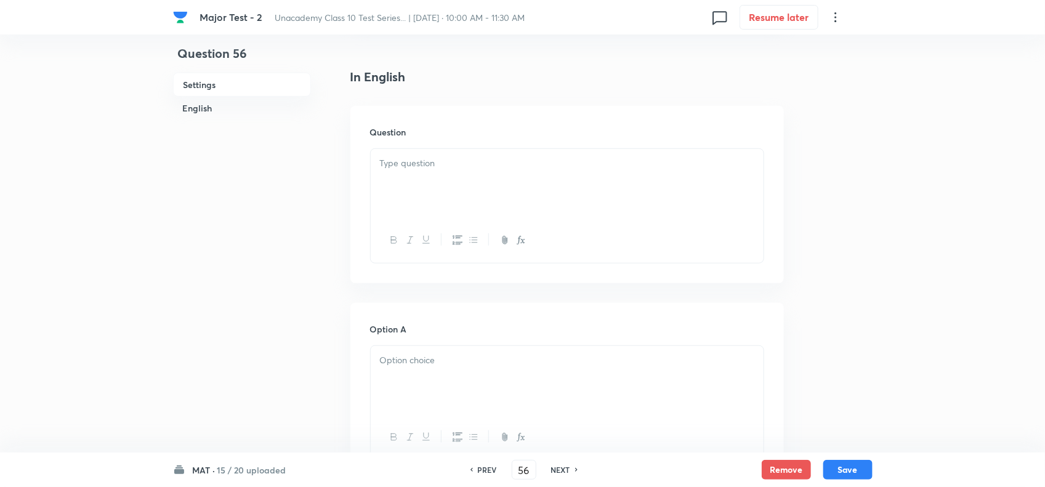
scroll to position [308, 0]
click at [394, 188] on div at bounding box center [567, 169] width 393 height 69
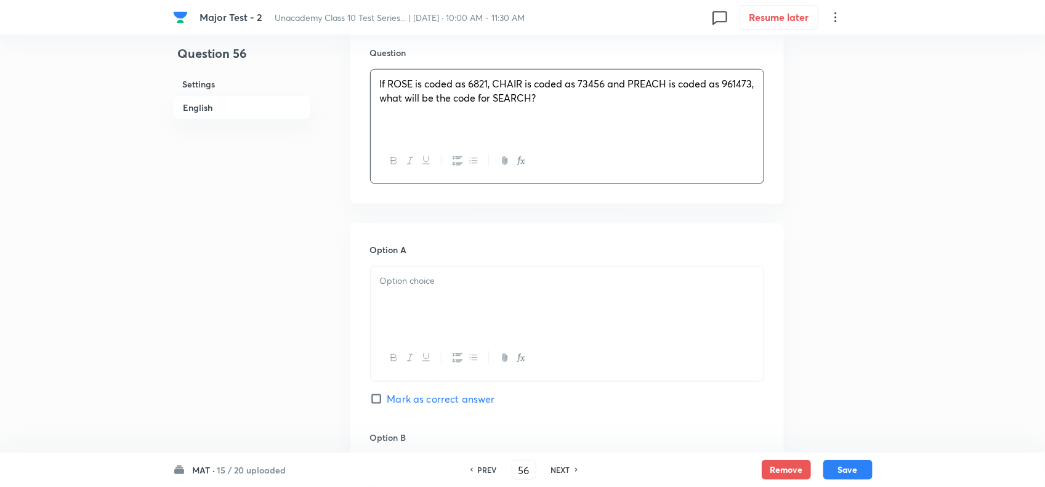
scroll to position [462, 0]
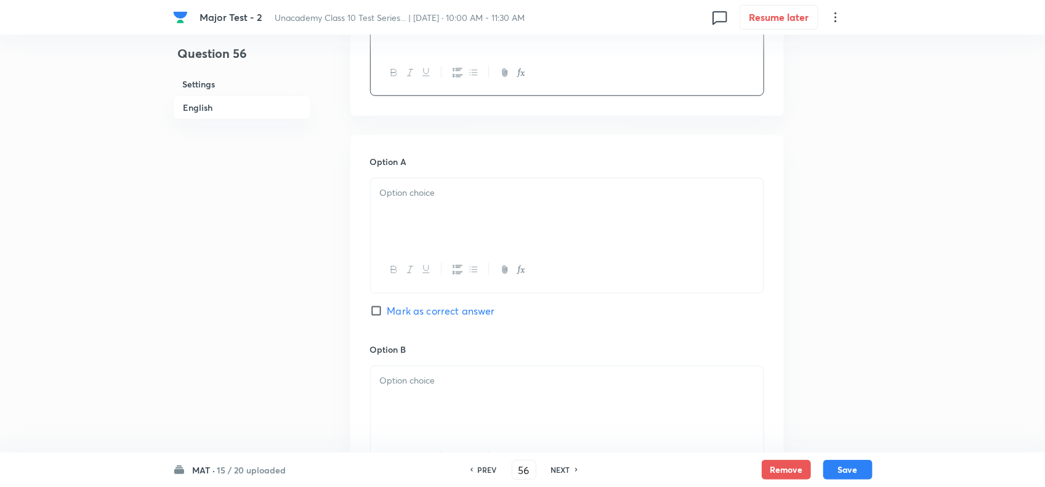
click at [459, 237] on div at bounding box center [567, 213] width 393 height 69
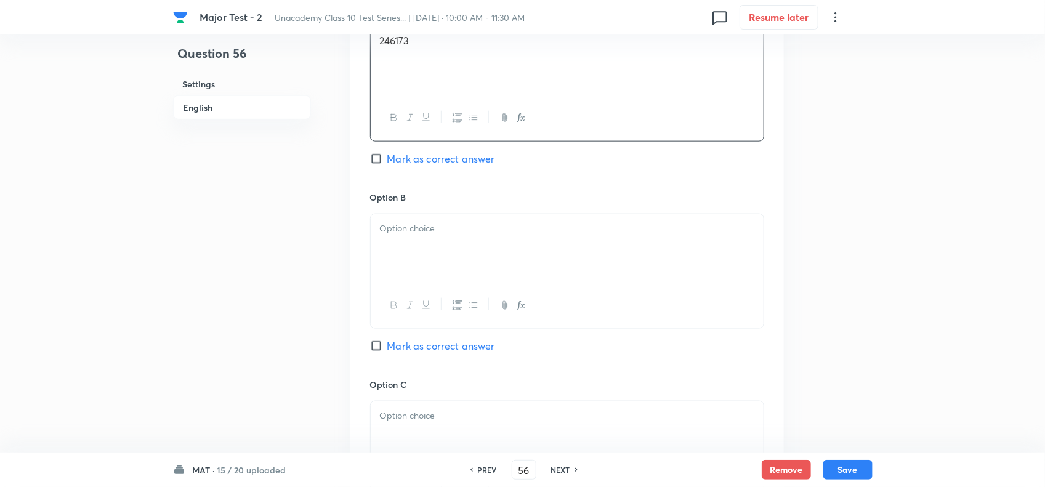
scroll to position [616, 0]
click at [408, 272] on div at bounding box center [567, 246] width 393 height 69
click at [437, 352] on span "Mark as correct answer" at bounding box center [441, 344] width 108 height 15
click at [387, 350] on input "Mark as correct answer" at bounding box center [378, 344] width 17 height 12
checkbox input "true"
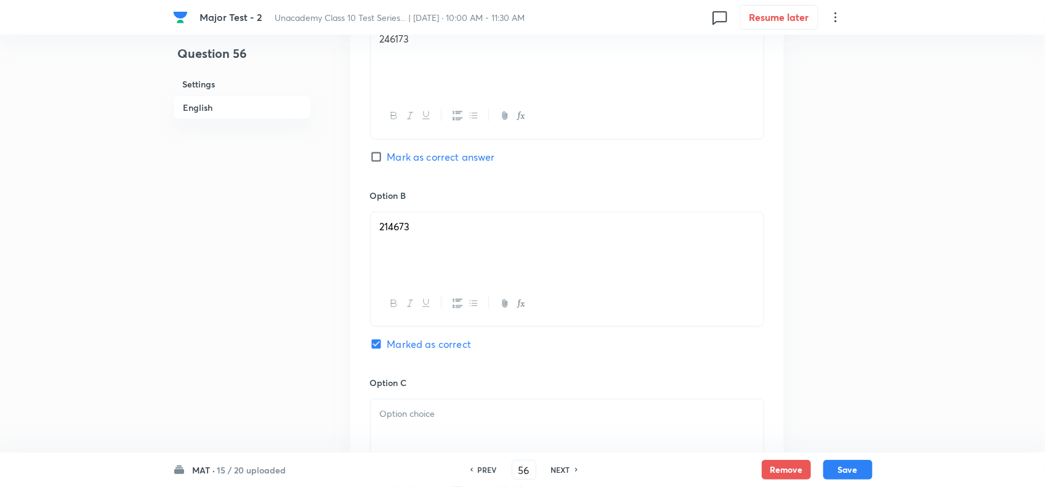
click at [435, 432] on div at bounding box center [567, 434] width 393 height 69
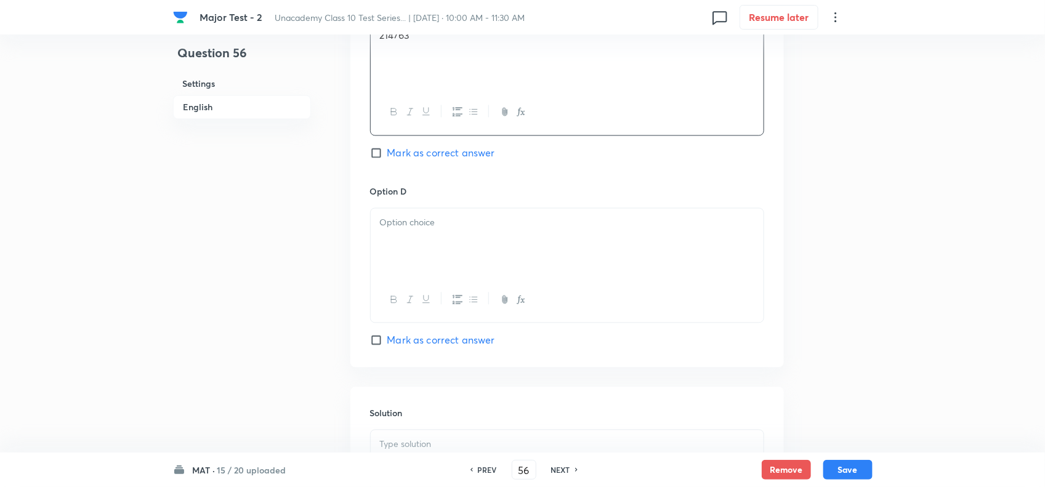
scroll to position [1001, 0]
click at [433, 241] on div at bounding box center [567, 237] width 393 height 69
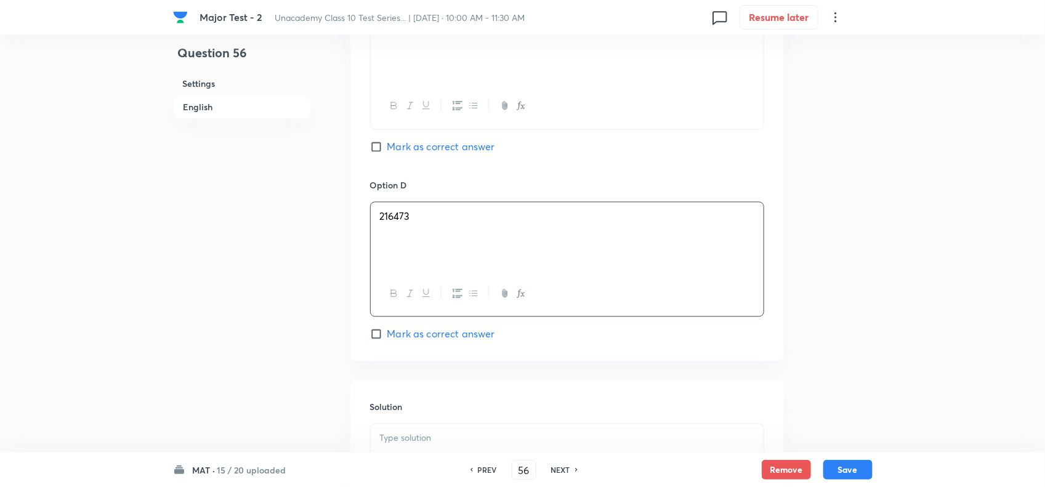
click at [422, 400] on div "Solution" at bounding box center [567, 469] width 434 height 177
click at [426, 429] on div at bounding box center [567, 458] width 393 height 69
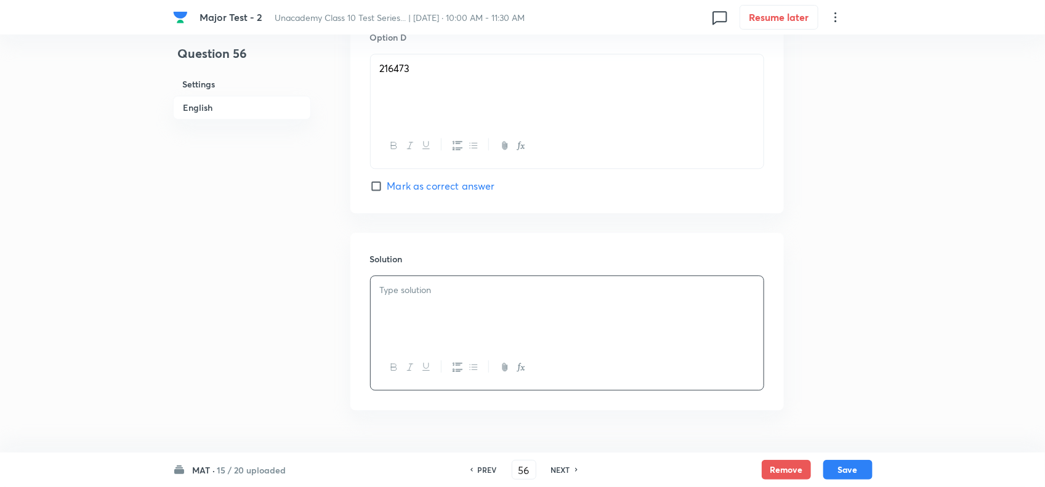
scroll to position [1186, 0]
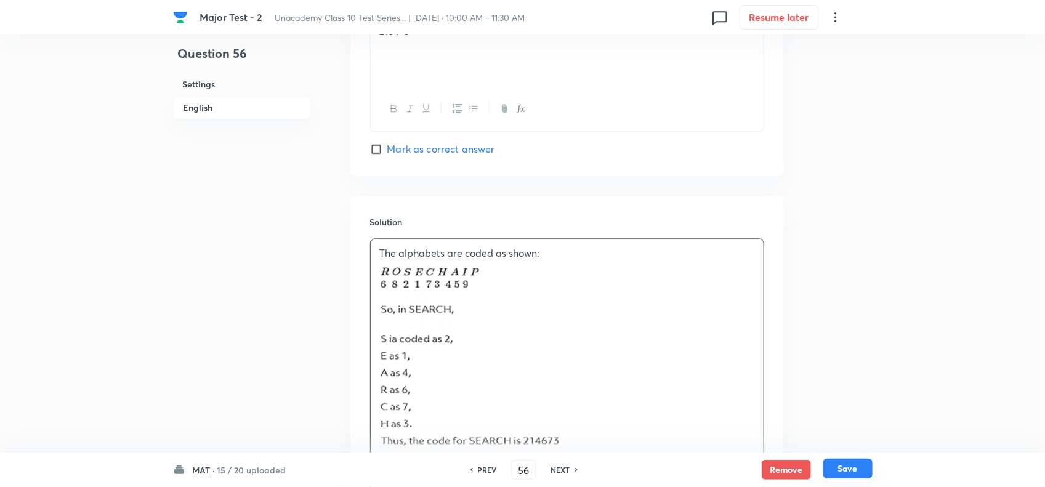
click at [836, 469] on button "Save" at bounding box center [847, 469] width 49 height 20
type input "57"
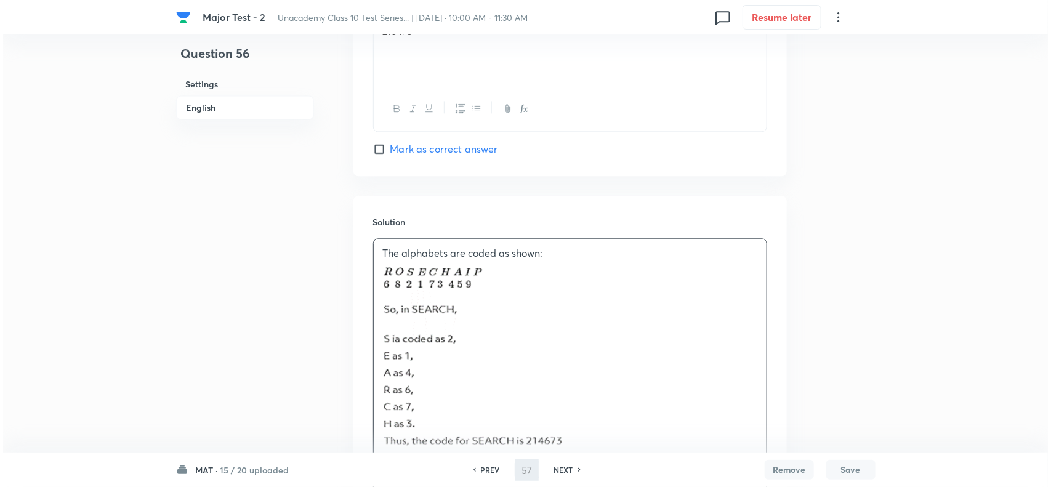
scroll to position [0, 0]
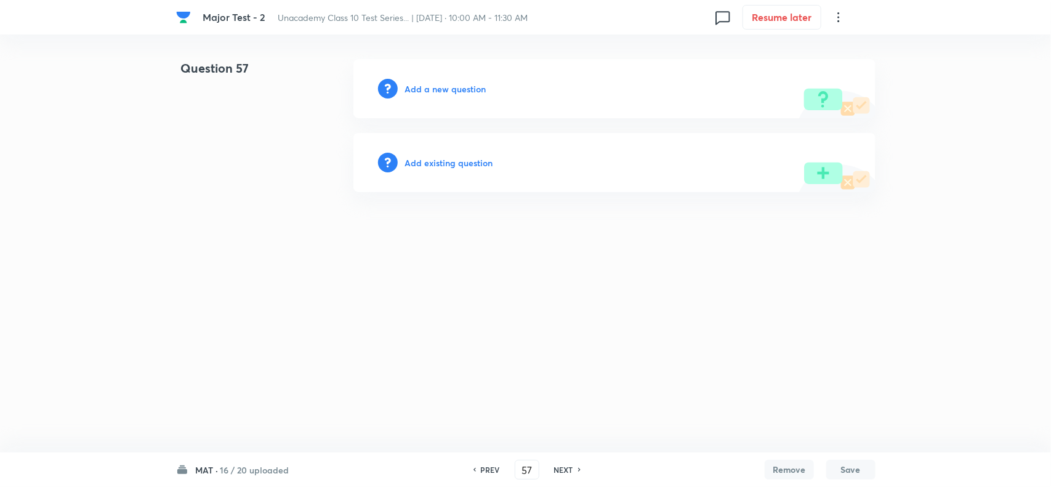
click at [472, 85] on h6 "Add a new question" at bounding box center [445, 89] width 81 height 13
click at [481, 90] on h6 "Choose a question type" at bounding box center [452, 89] width 95 height 13
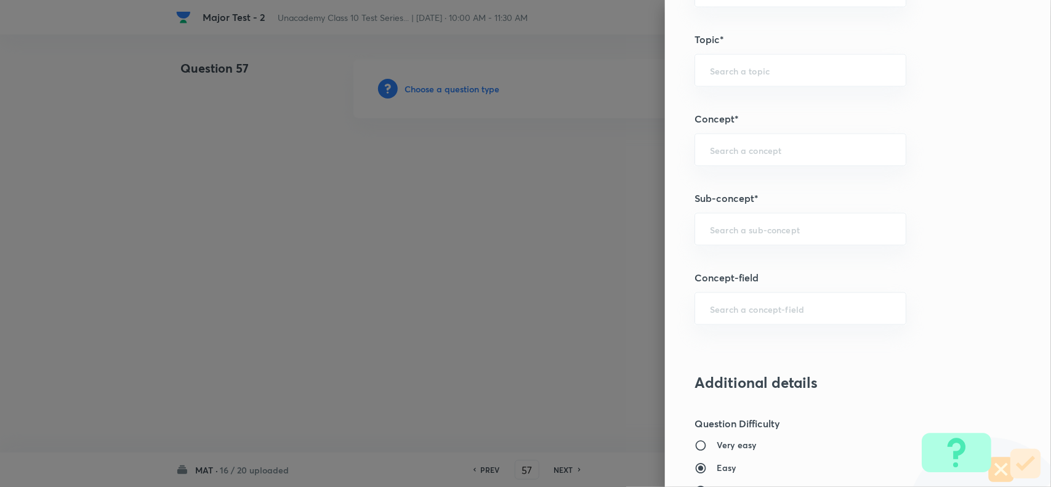
scroll to position [693, 0]
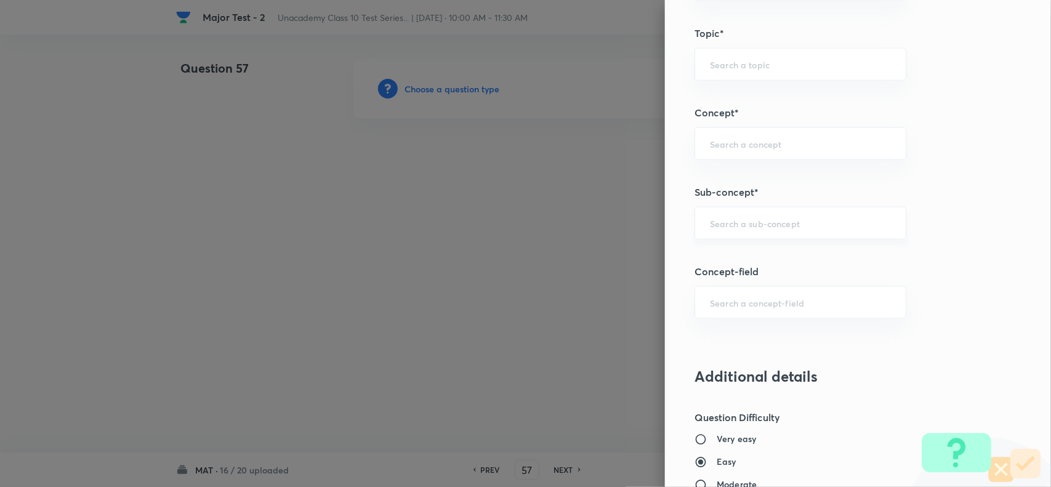
click at [743, 232] on div "​" at bounding box center [801, 223] width 212 height 33
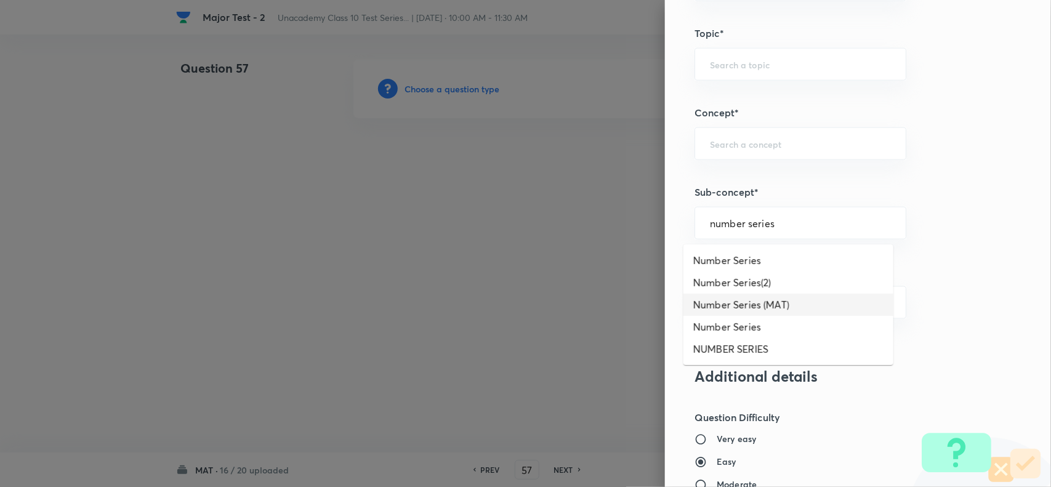
click at [748, 299] on li "Number Series (MAT)" at bounding box center [789, 305] width 210 height 22
type input "Number Series (MAT)"
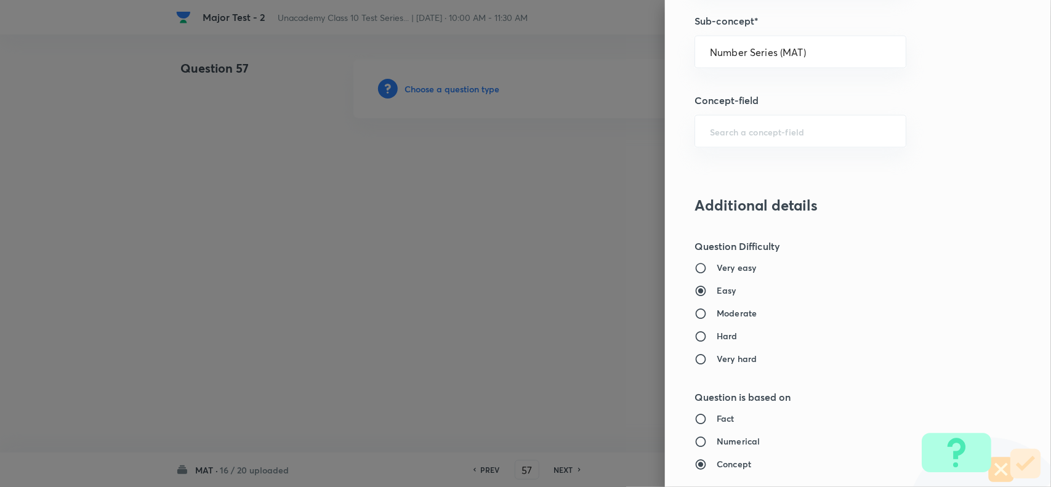
type input "Foundation Class X"
type input "Aptitude"
type input "Number Series (MAT)"
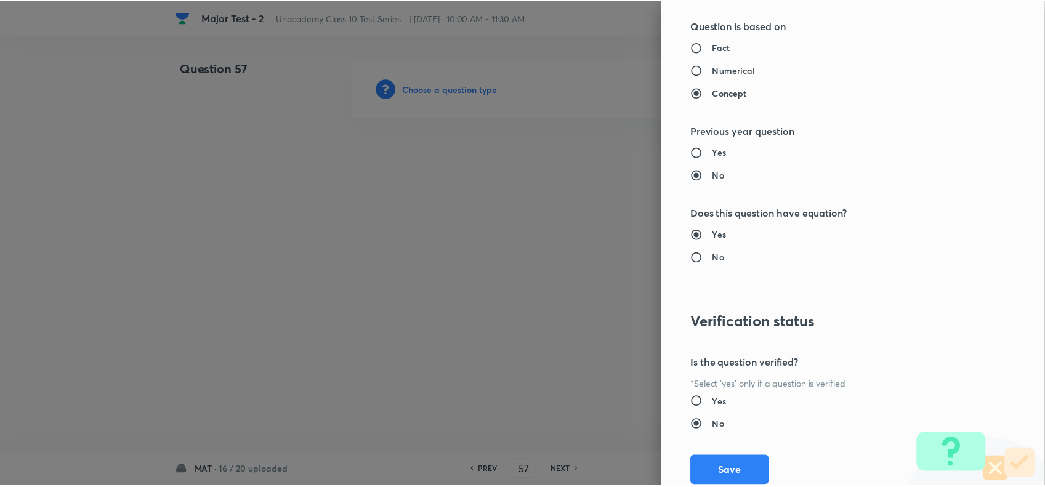
scroll to position [1276, 0]
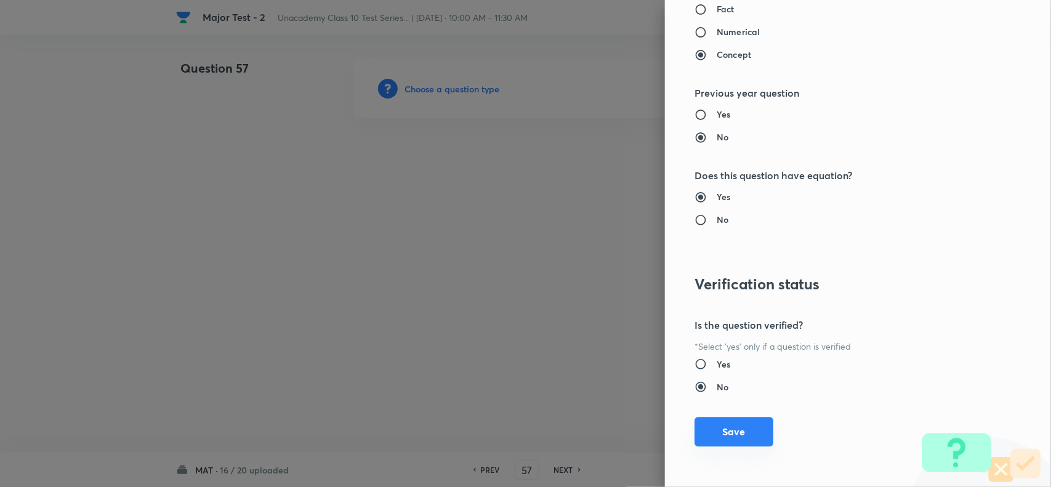
click at [734, 437] on button "Save" at bounding box center [734, 432] width 79 height 30
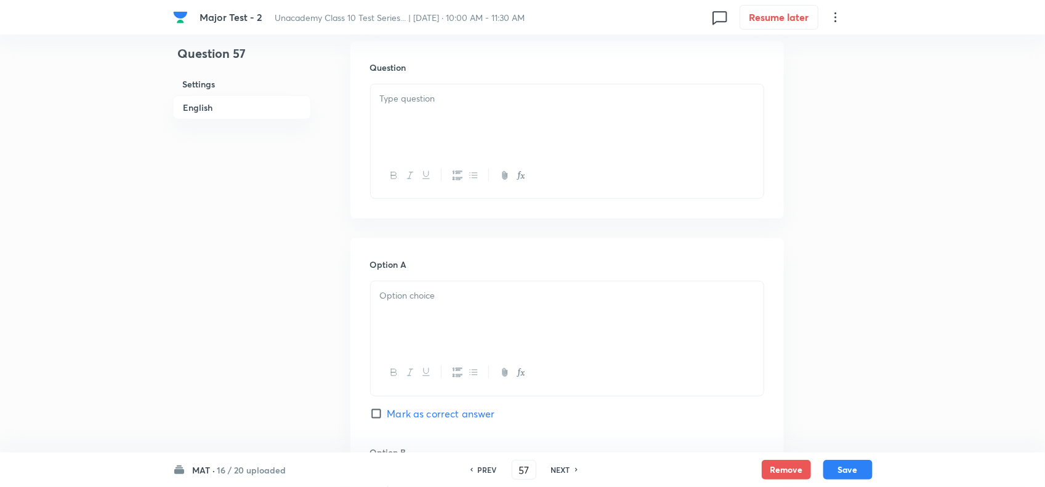
scroll to position [231, 0]
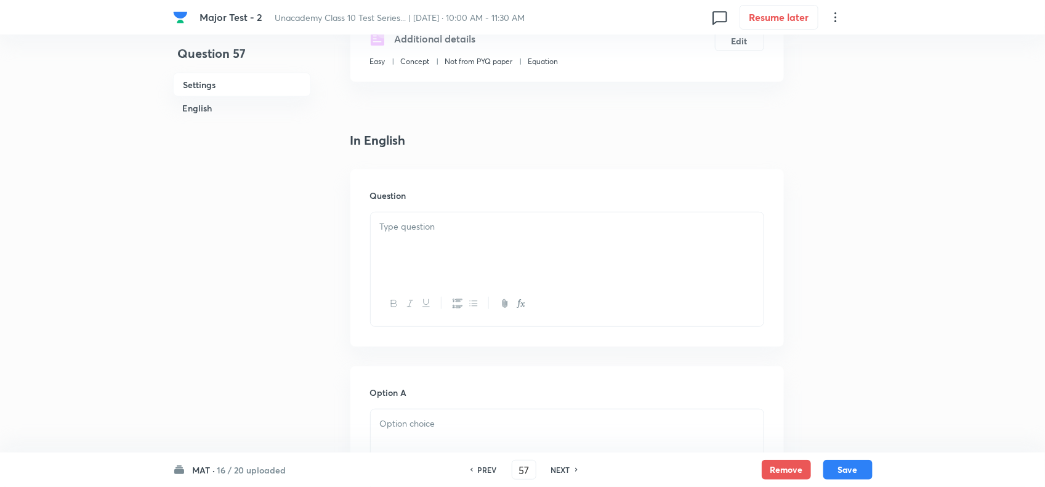
click at [422, 248] on div at bounding box center [567, 246] width 393 height 69
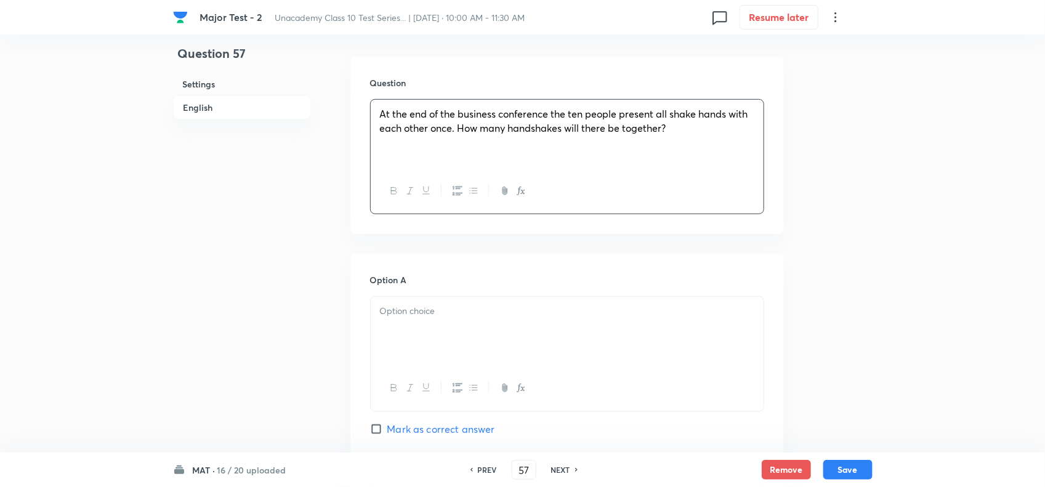
scroll to position [385, 0]
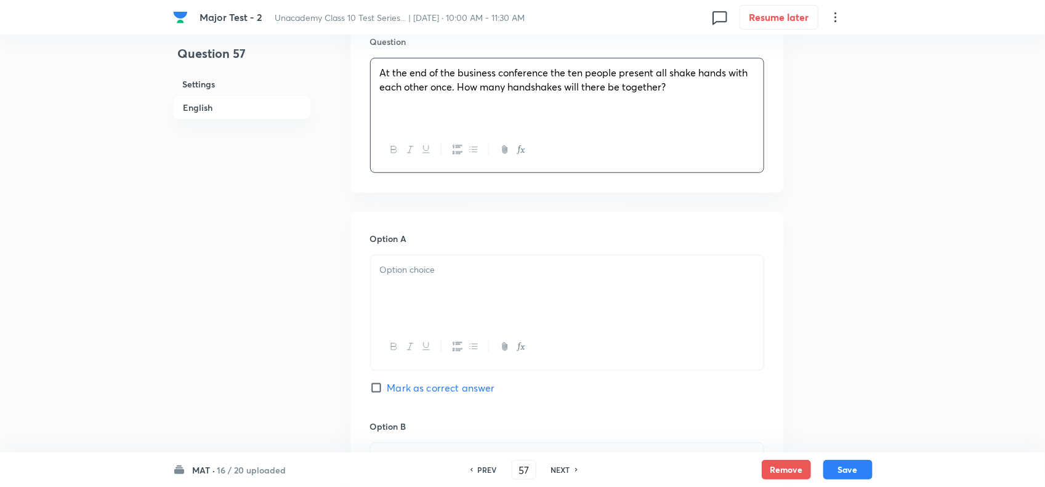
click at [432, 271] on p at bounding box center [567, 270] width 374 height 14
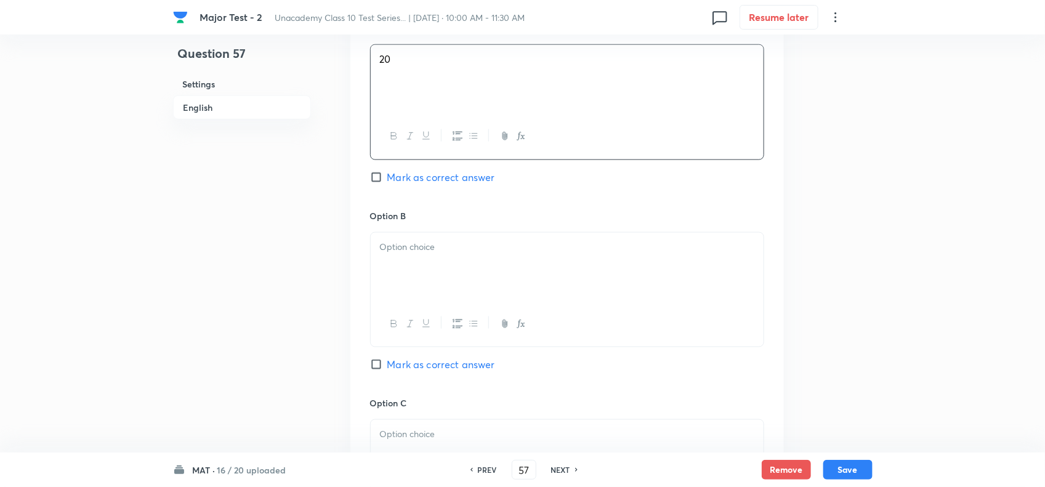
scroll to position [616, 0]
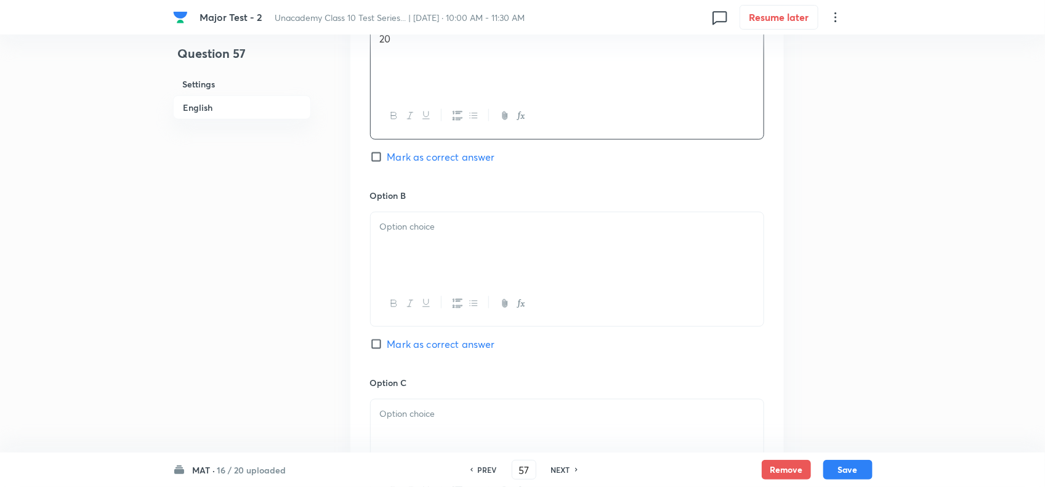
click at [439, 275] on div at bounding box center [567, 246] width 393 height 69
drag, startPoint x: 433, startPoint y: 339, endPoint x: 432, endPoint y: 354, distance: 14.8
click at [432, 344] on span "Mark as correct answer" at bounding box center [441, 344] width 108 height 15
click at [387, 344] on input "Mark as correct answer" at bounding box center [378, 344] width 17 height 12
checkbox input "true"
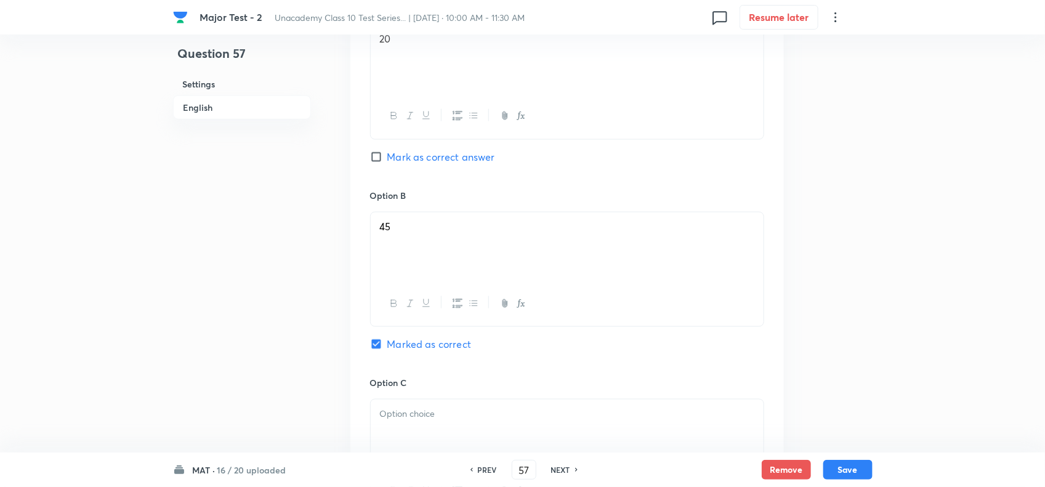
click at [440, 427] on div at bounding box center [567, 434] width 393 height 69
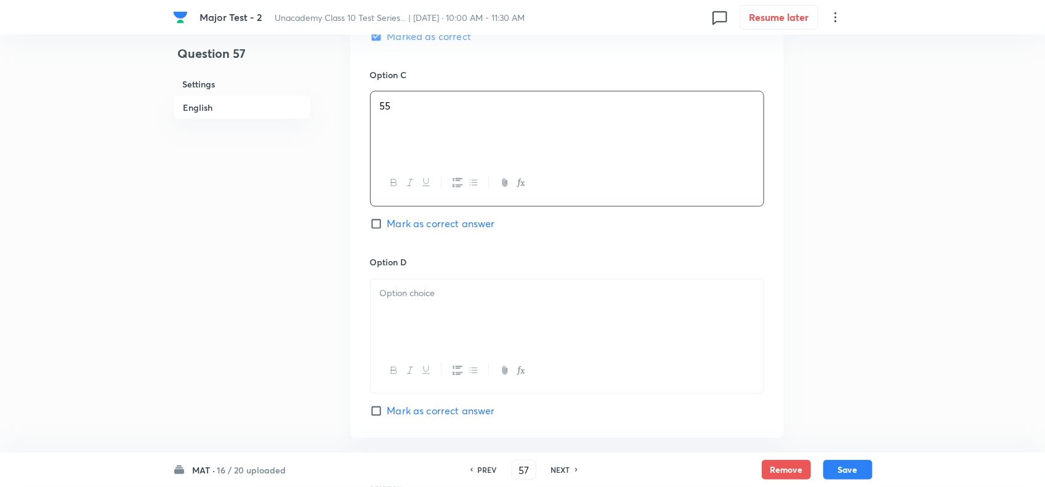
scroll to position [1078, 0]
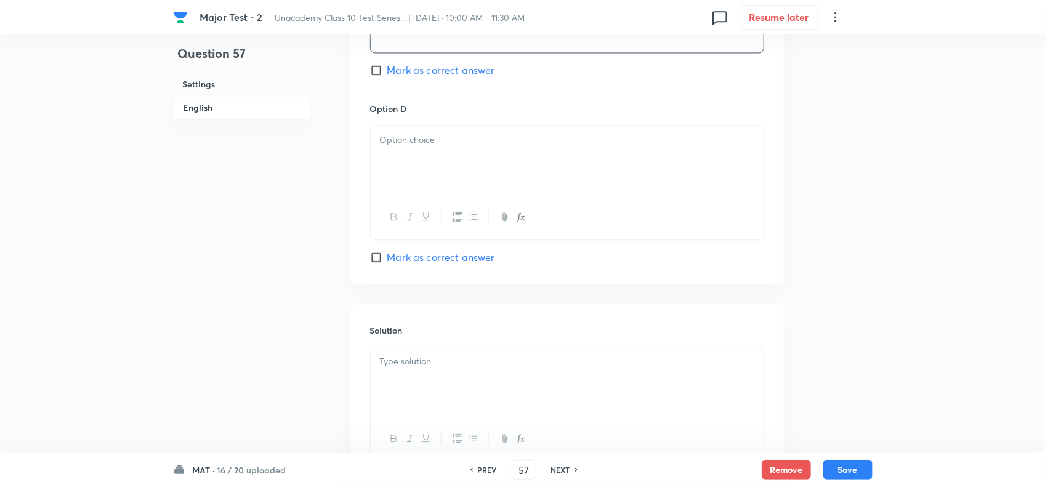
click at [459, 137] on p at bounding box center [567, 140] width 374 height 14
click at [440, 390] on div at bounding box center [567, 381] width 393 height 69
click at [860, 466] on button "Save" at bounding box center [847, 469] width 49 height 20
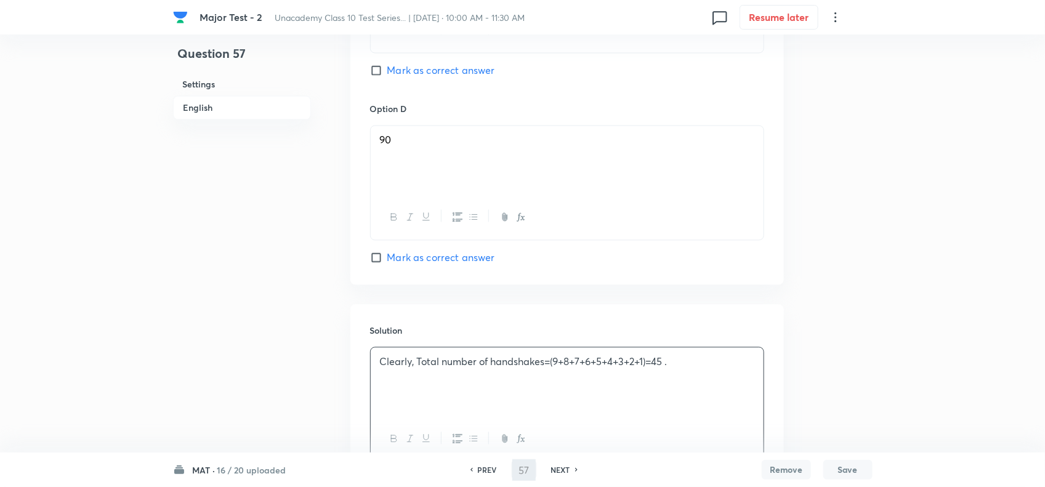
type input "58"
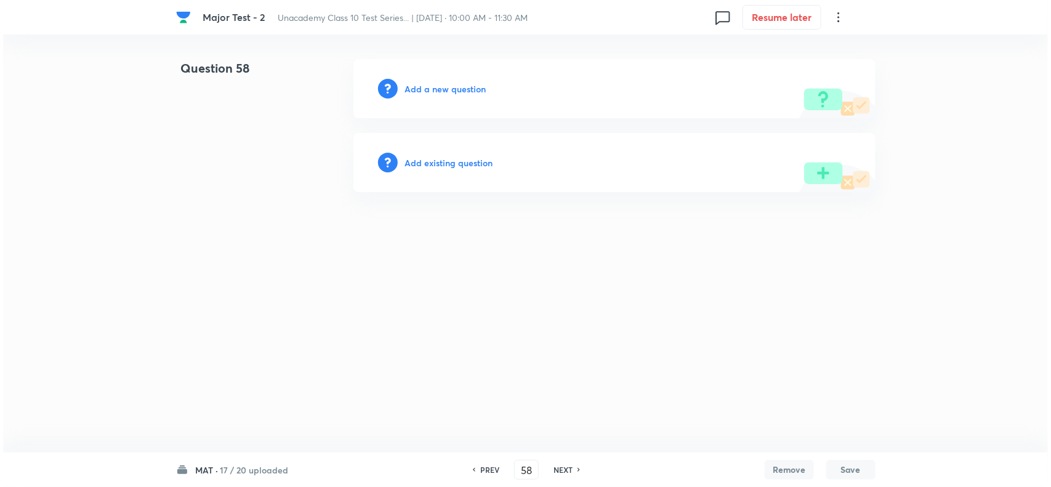
scroll to position [0, 0]
click at [463, 85] on h6 "Add a new question" at bounding box center [445, 89] width 81 height 13
click at [475, 87] on h6 "Choose a question type" at bounding box center [452, 89] width 95 height 13
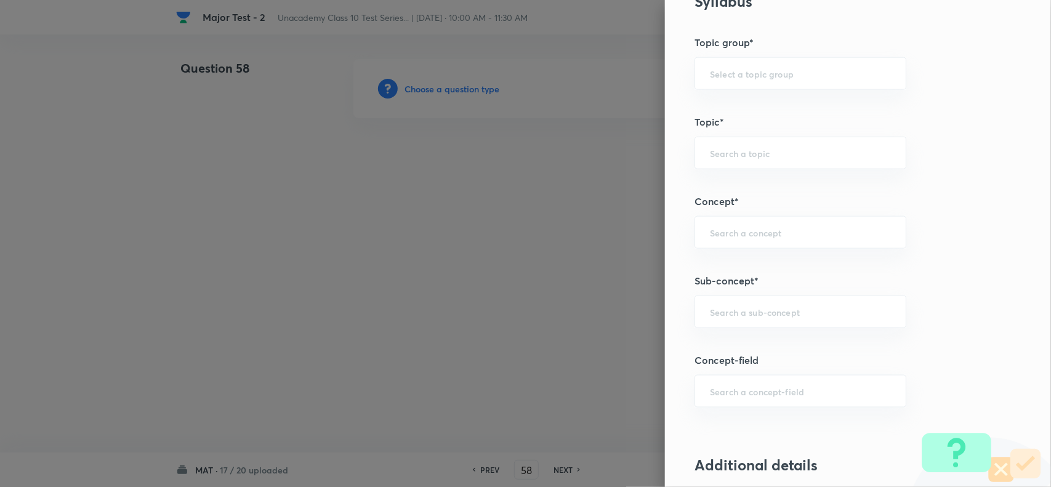
scroll to position [616, 0]
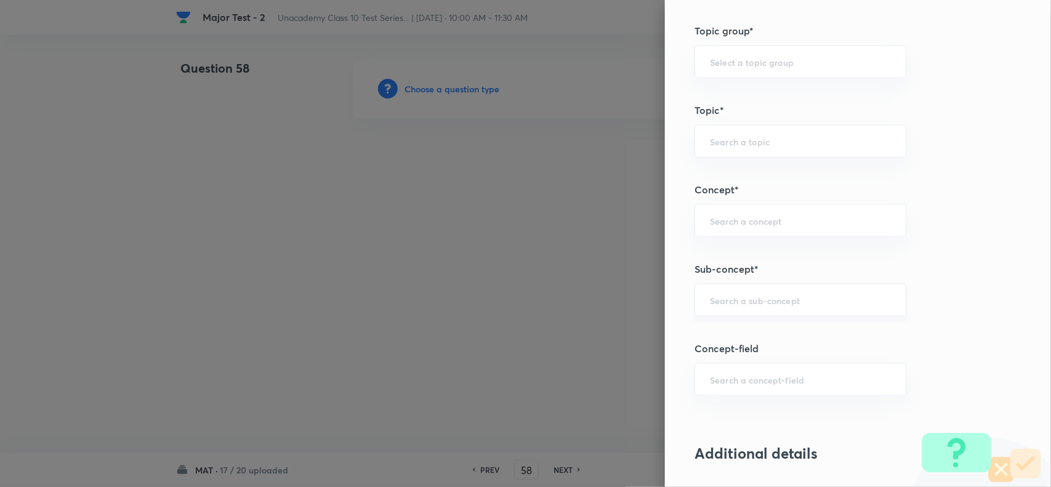
click at [727, 304] on input "text" at bounding box center [800, 300] width 181 height 12
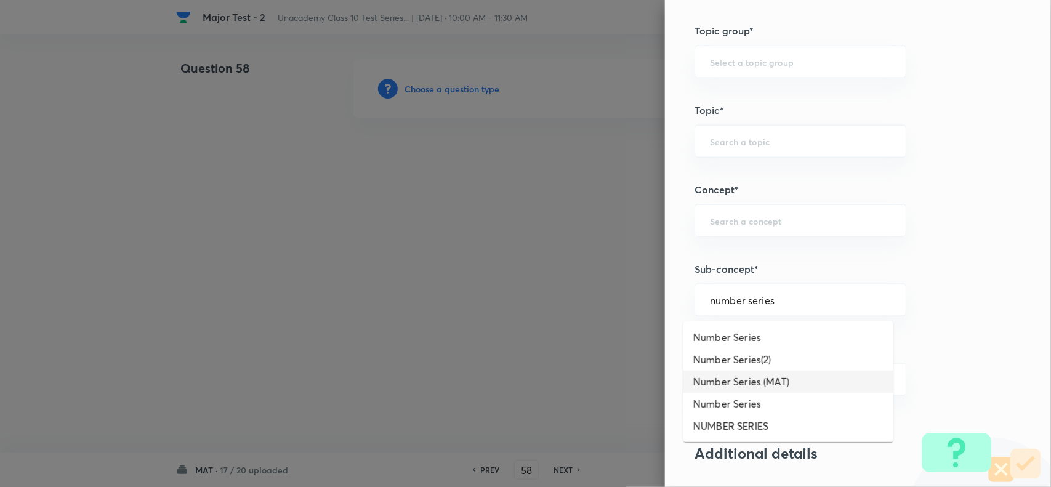
click at [744, 379] on li "Number Series (MAT)" at bounding box center [789, 382] width 210 height 22
type input "Number Series (MAT)"
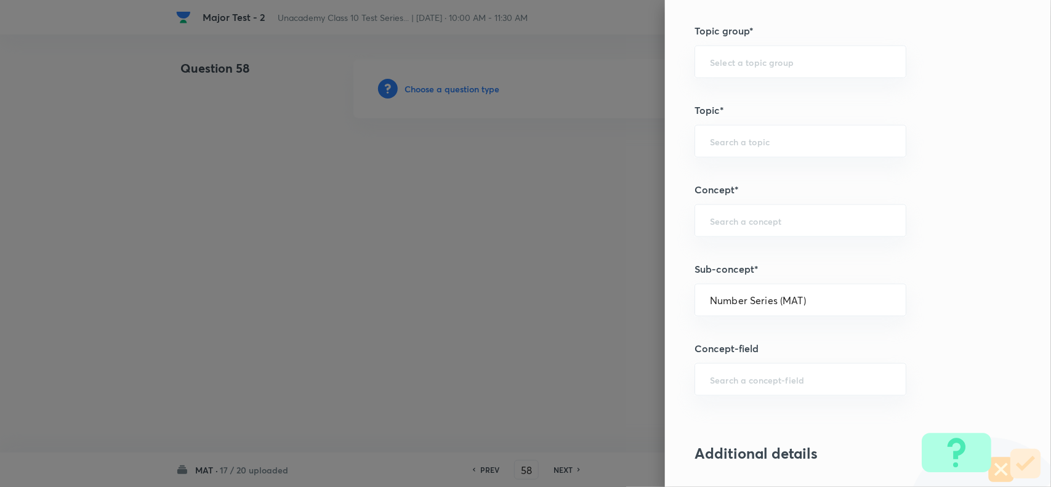
type input "Foundation Class X"
type input "Aptitude"
type input "Number Series (MAT)"
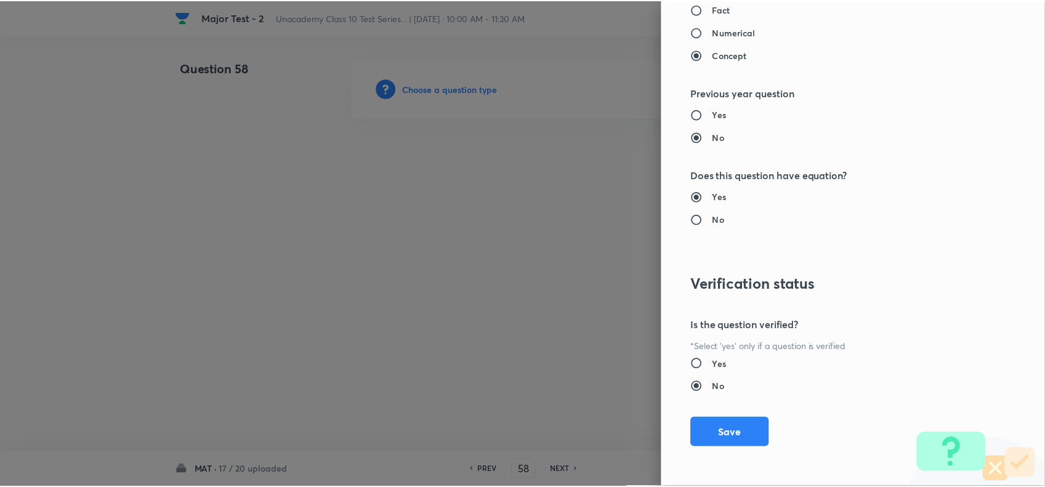
scroll to position [1276, 0]
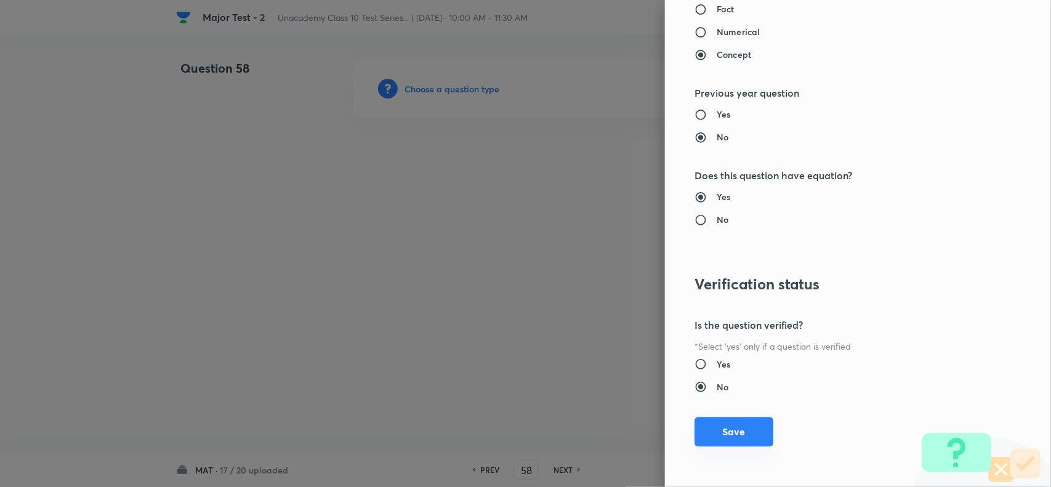
click at [734, 435] on button "Save" at bounding box center [734, 432] width 79 height 30
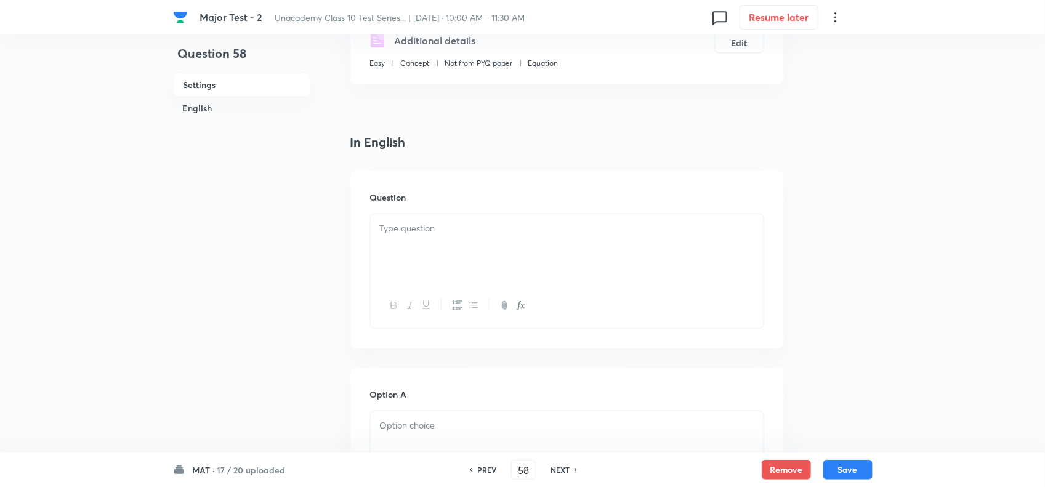
scroll to position [231, 0]
click at [423, 235] on div at bounding box center [567, 246] width 393 height 69
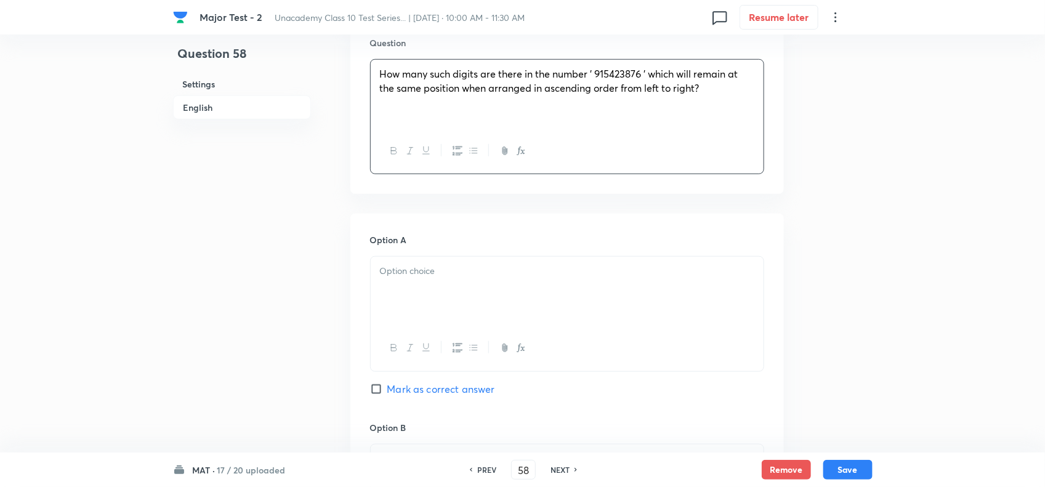
scroll to position [385, 0]
click at [439, 297] on div at bounding box center [567, 290] width 393 height 69
click at [441, 397] on div "Option A One Mark as correct answer" at bounding box center [567, 325] width 394 height 187
click at [442, 394] on span "Mark as correct answer" at bounding box center [441, 388] width 108 height 15
click at [387, 394] on input "Mark as correct answer" at bounding box center [378, 388] width 17 height 12
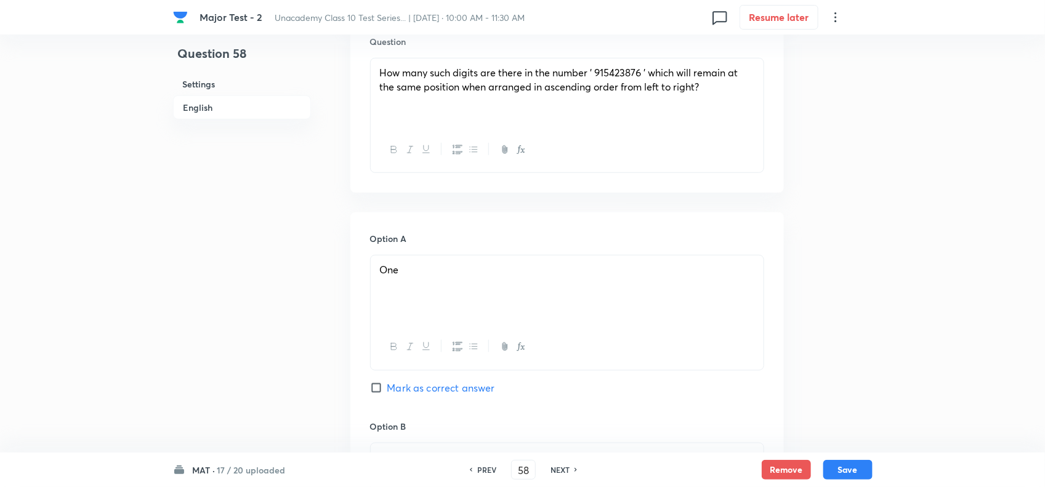
checkbox input "true"
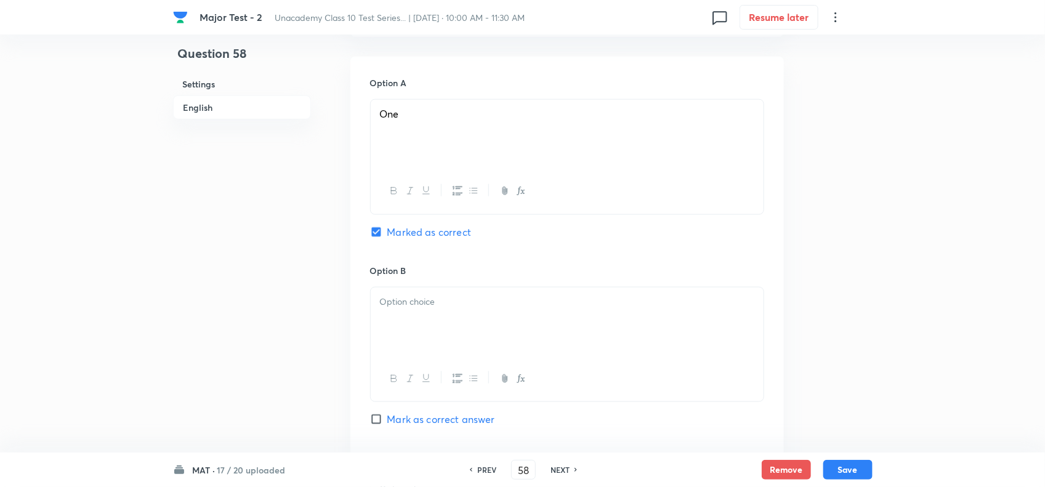
scroll to position [616, 0]
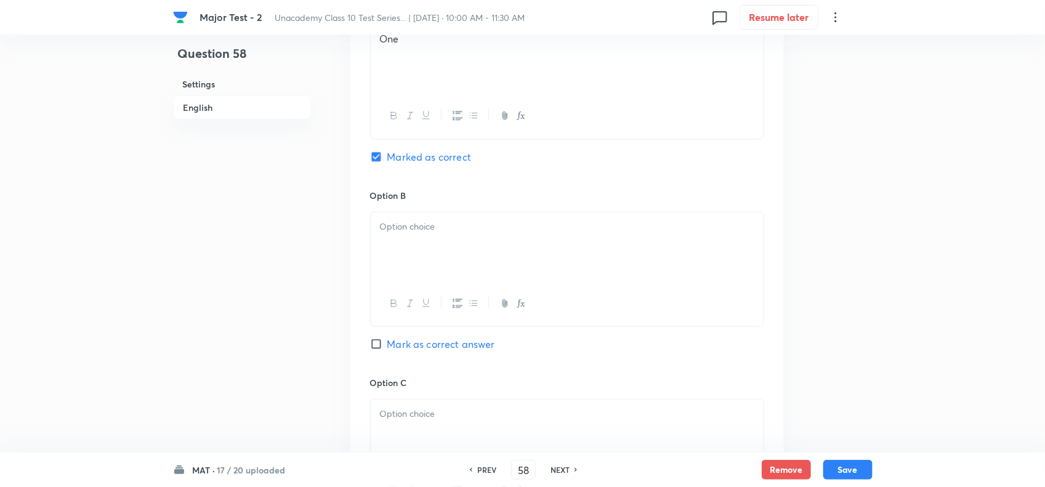
click at [506, 267] on div at bounding box center [567, 246] width 393 height 69
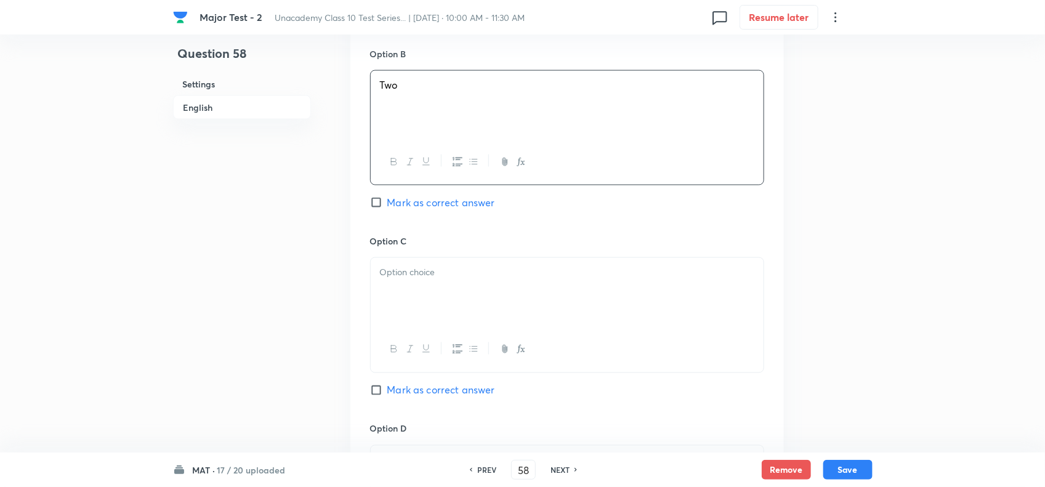
scroll to position [770, 0]
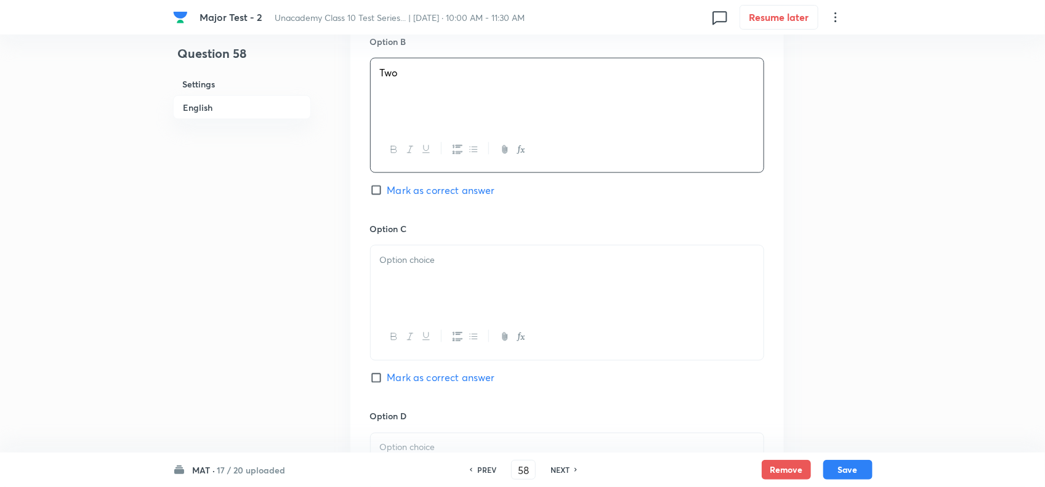
click at [476, 265] on p at bounding box center [567, 260] width 374 height 14
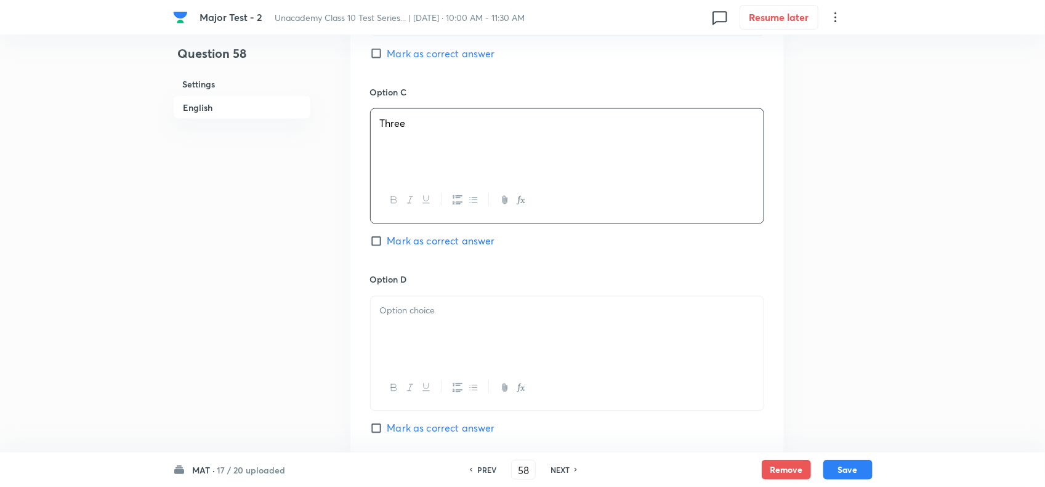
scroll to position [924, 0]
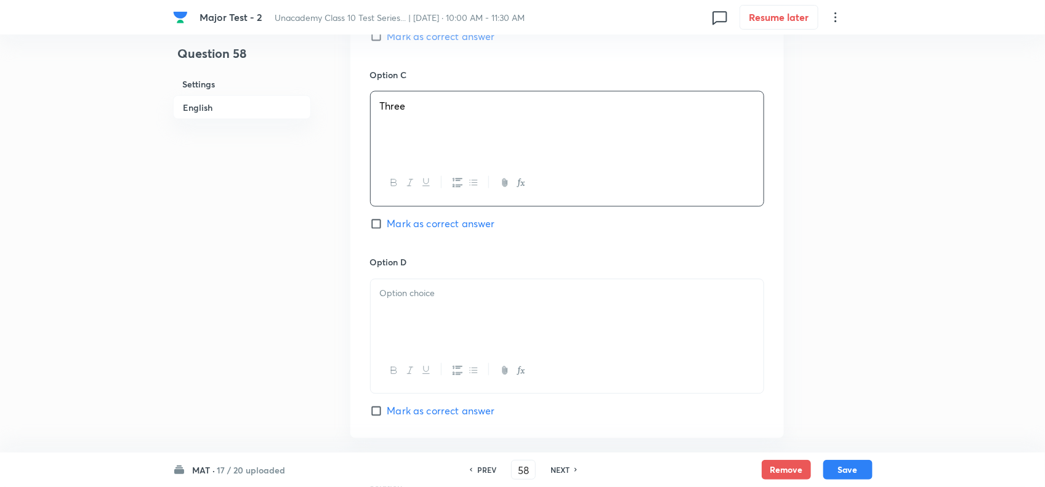
click at [466, 300] on p at bounding box center [567, 294] width 374 height 14
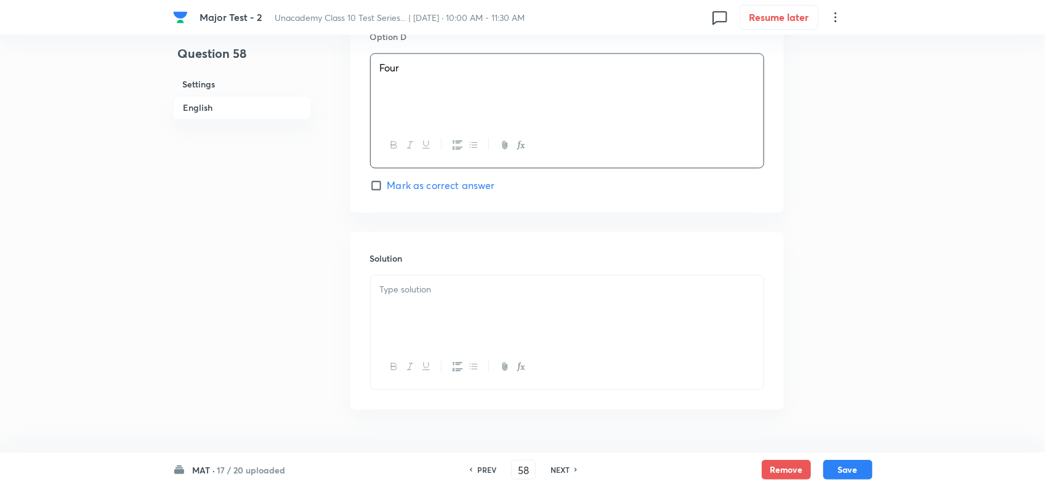
scroll to position [1186, 0]
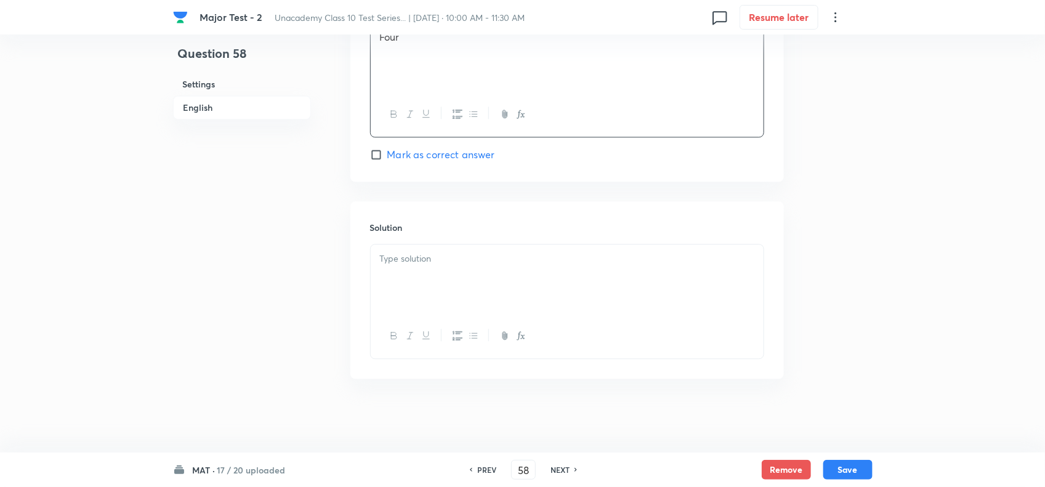
click at [468, 301] on div at bounding box center [567, 279] width 393 height 69
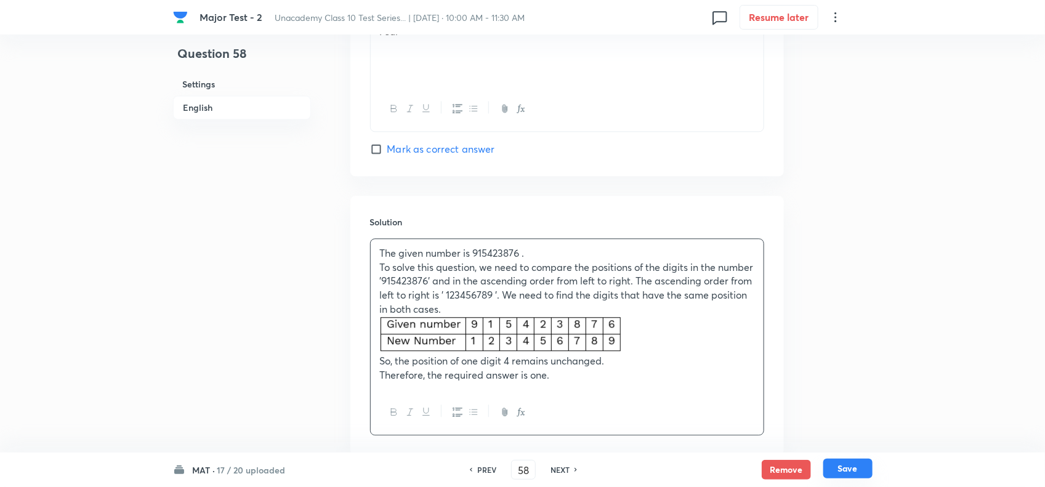
click at [850, 468] on button "Save" at bounding box center [847, 469] width 49 height 20
type input "59"
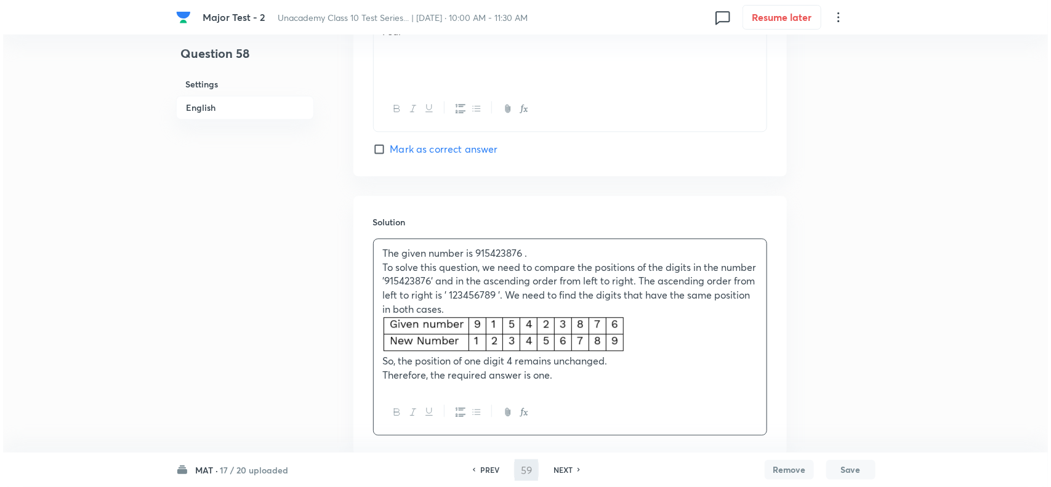
scroll to position [0, 0]
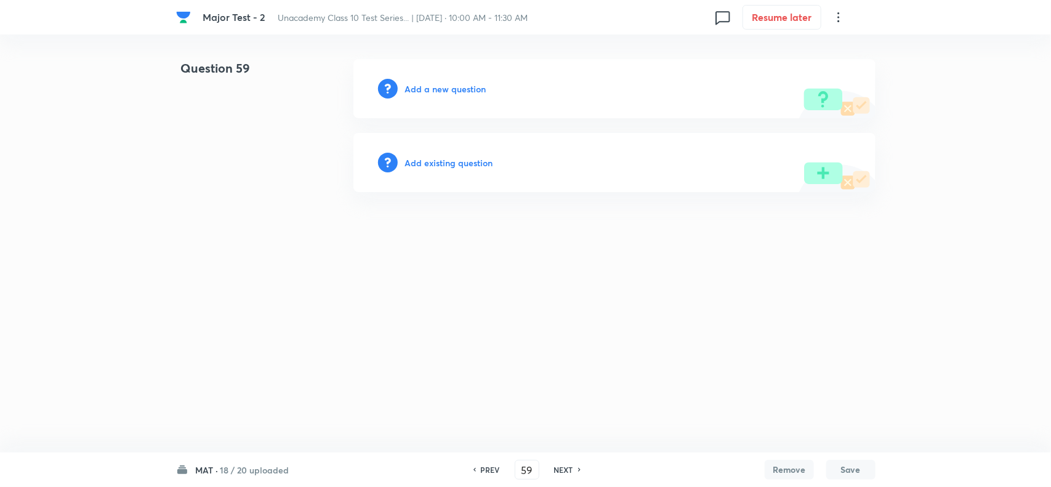
click at [475, 87] on h6 "Add a new question" at bounding box center [445, 89] width 81 height 13
click at [475, 87] on h6 "Choose a question type" at bounding box center [452, 89] width 95 height 13
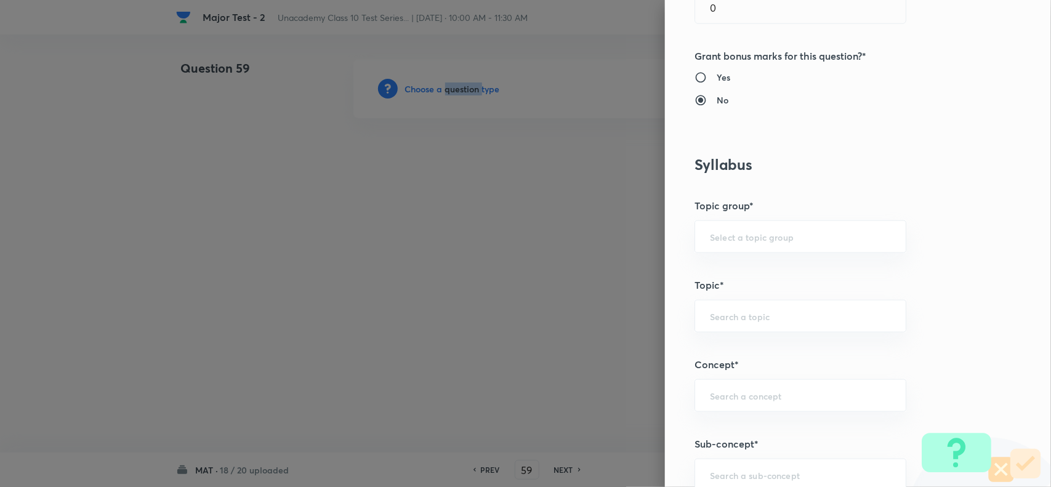
scroll to position [616, 0]
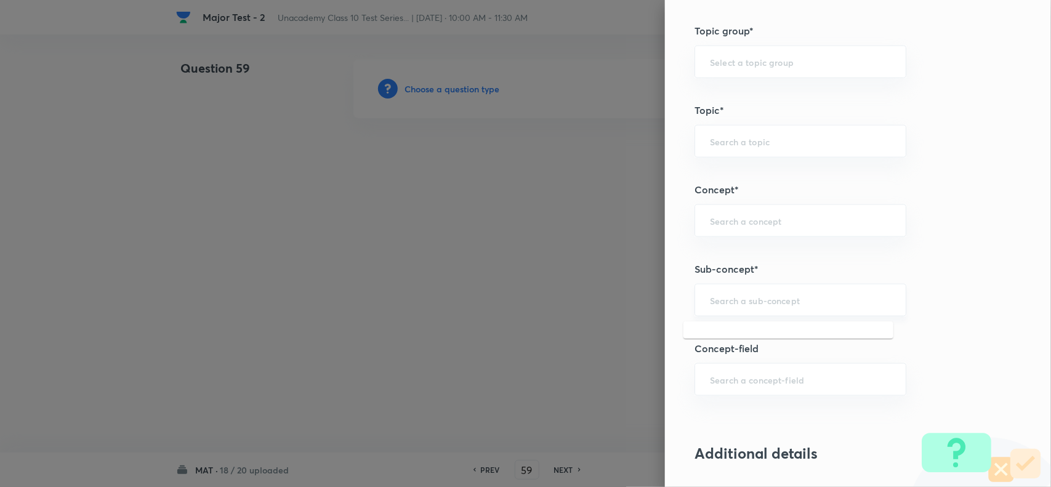
click at [742, 300] on input "text" at bounding box center [800, 300] width 181 height 12
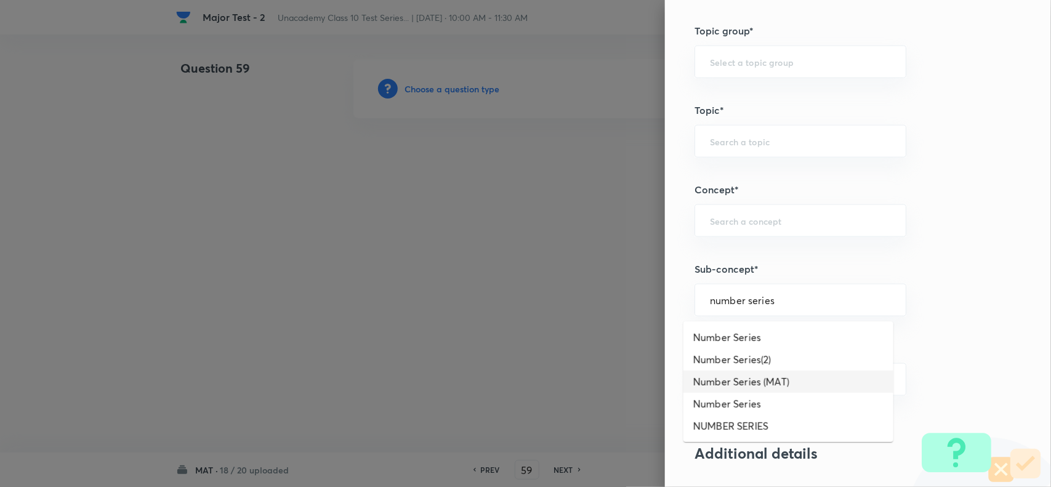
click at [761, 384] on li "Number Series (MAT)" at bounding box center [789, 382] width 210 height 22
type input "Number Series (MAT)"
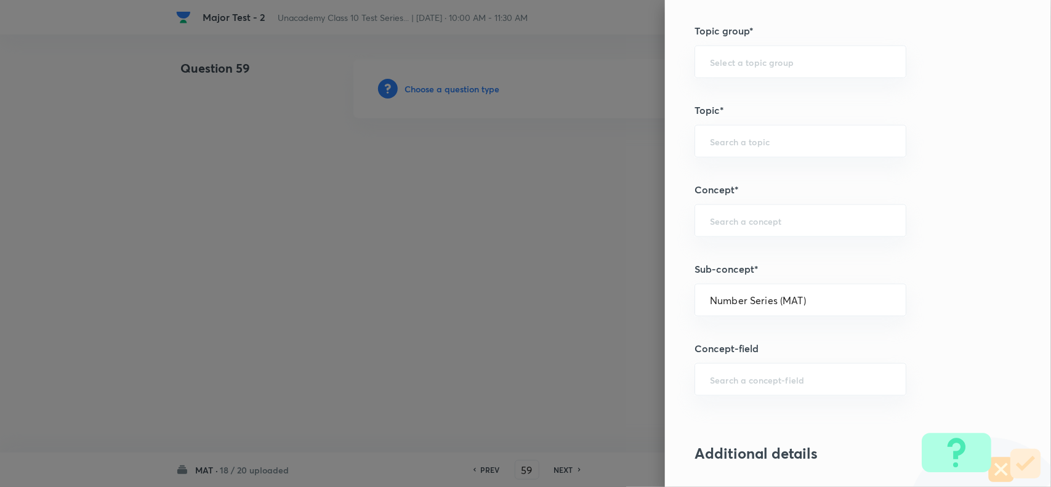
type input "Foundation Class X"
type input "Aptitude"
type input "Number Series (MAT)"
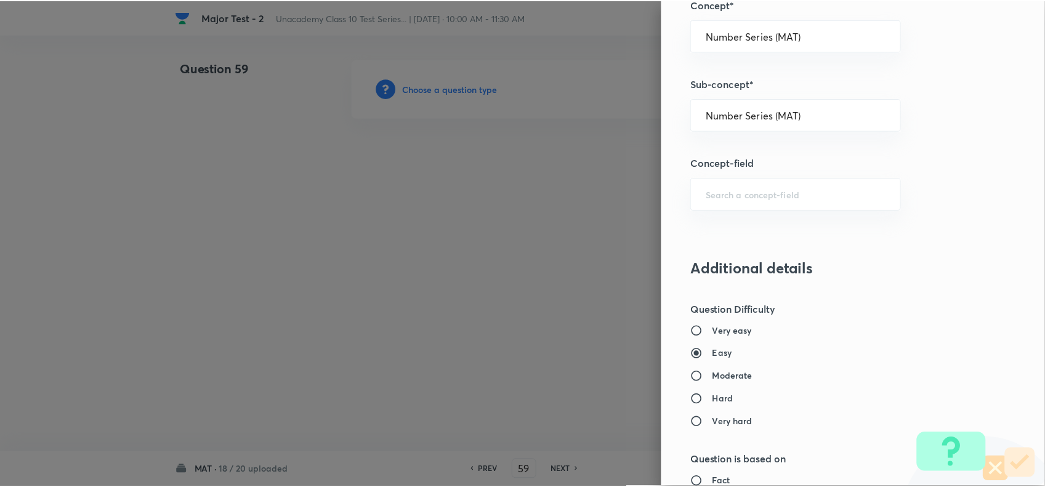
scroll to position [1276, 0]
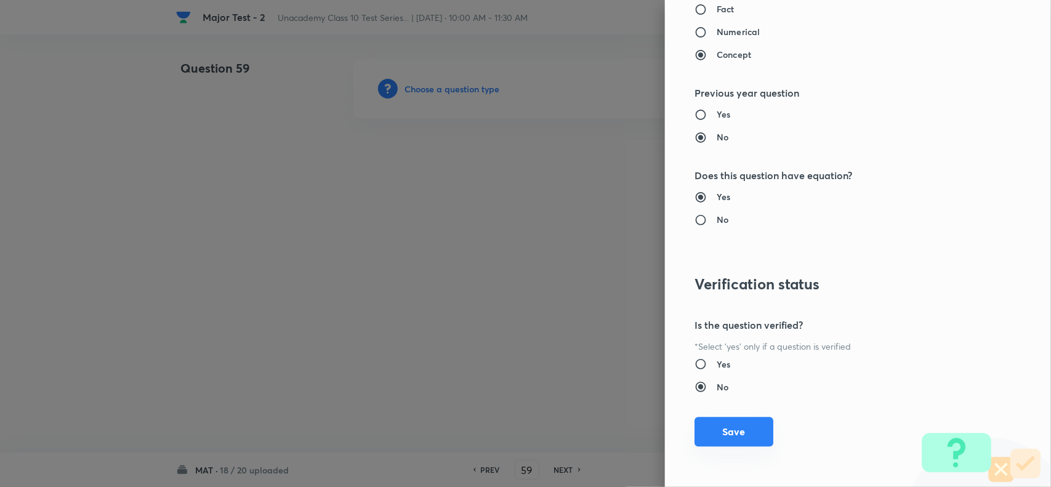
click at [727, 433] on button "Save" at bounding box center [734, 432] width 79 height 30
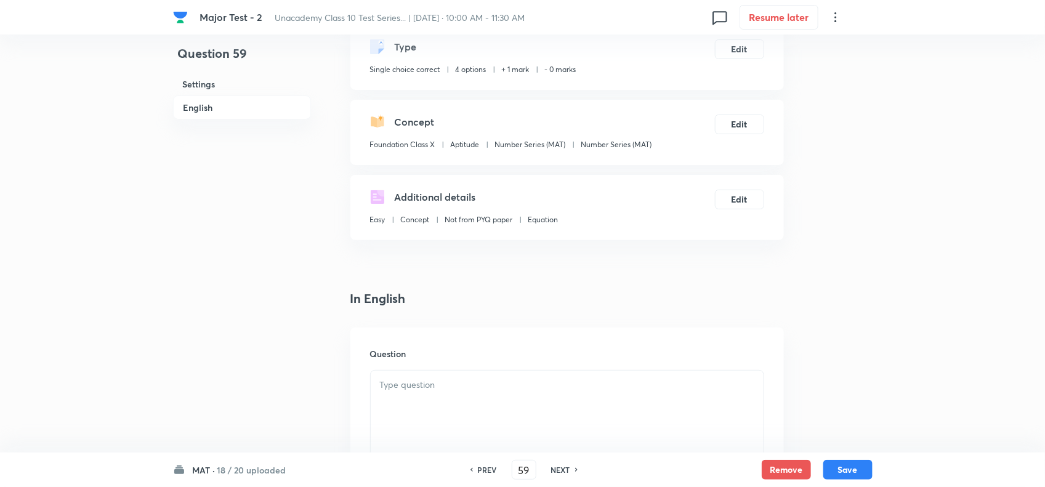
scroll to position [154, 0]
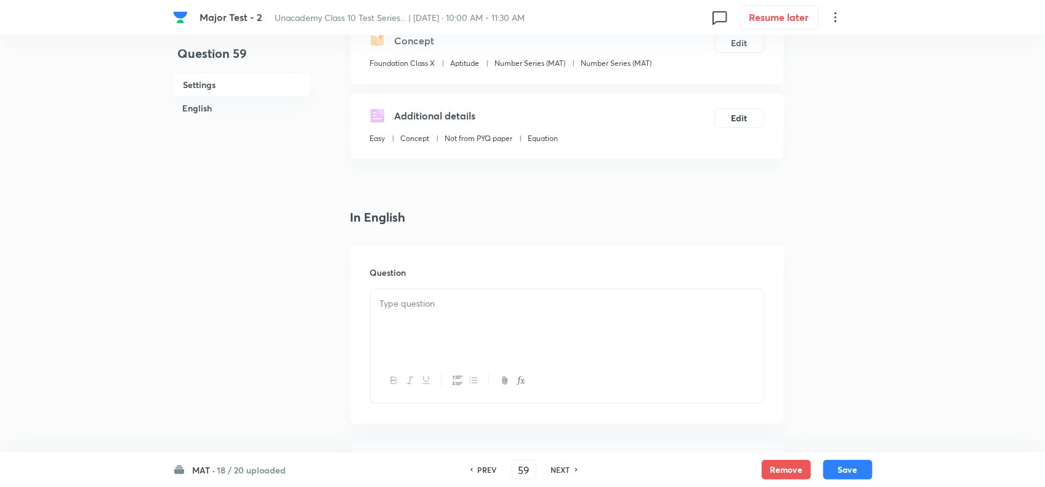
click at [426, 307] on p at bounding box center [567, 304] width 374 height 14
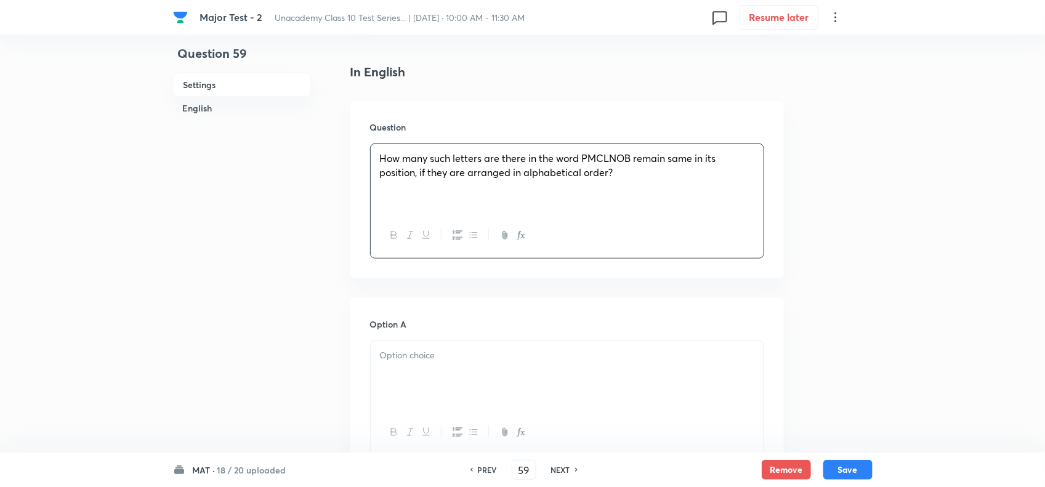
scroll to position [308, 0]
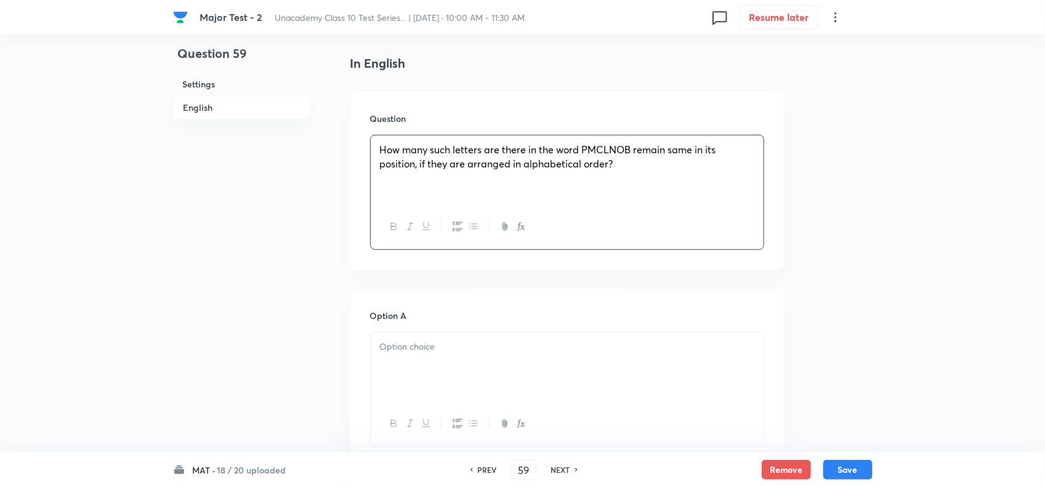
drag, startPoint x: 462, startPoint y: 318, endPoint x: 468, endPoint y: 366, distance: 49.0
click at [459, 322] on h6 "Option A" at bounding box center [567, 315] width 394 height 13
click at [468, 366] on div at bounding box center [567, 367] width 393 height 69
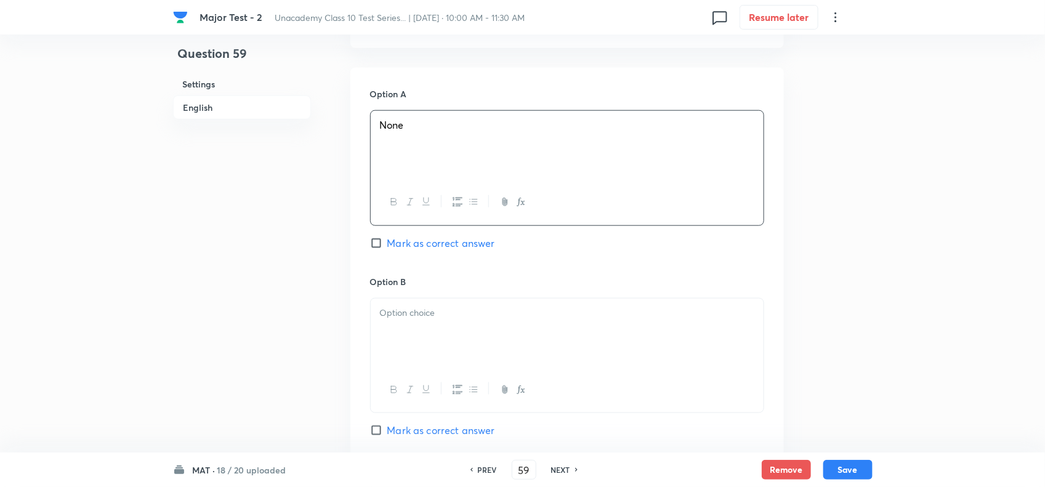
scroll to position [539, 0]
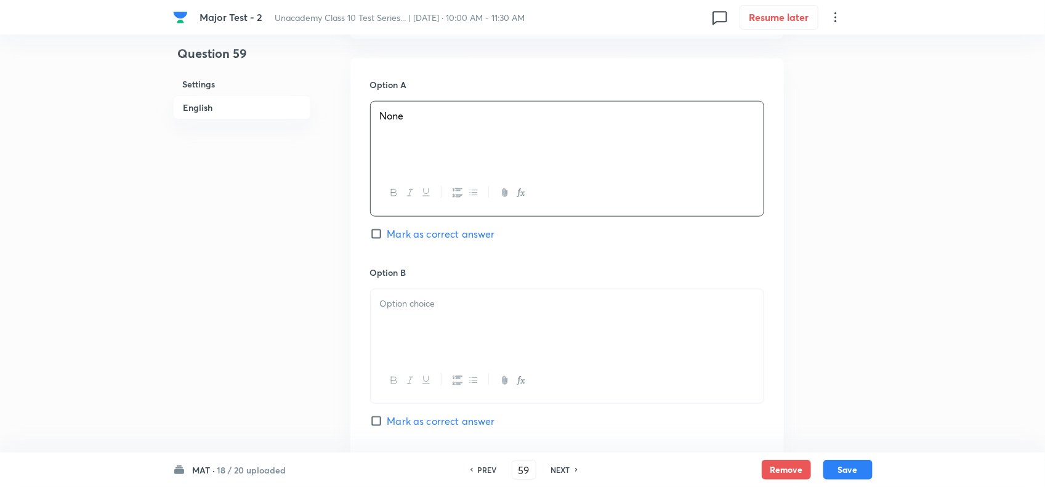
click at [427, 306] on p at bounding box center [567, 304] width 374 height 14
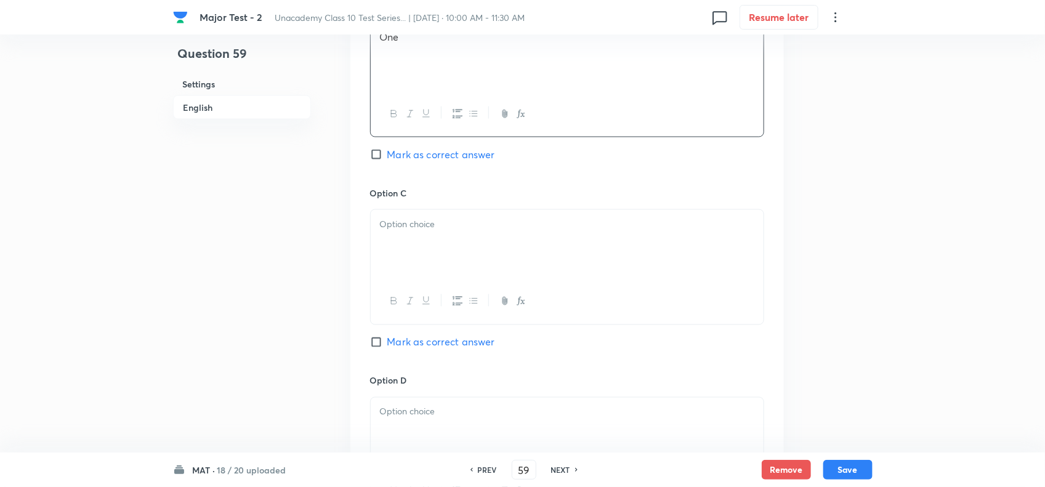
scroll to position [847, 0]
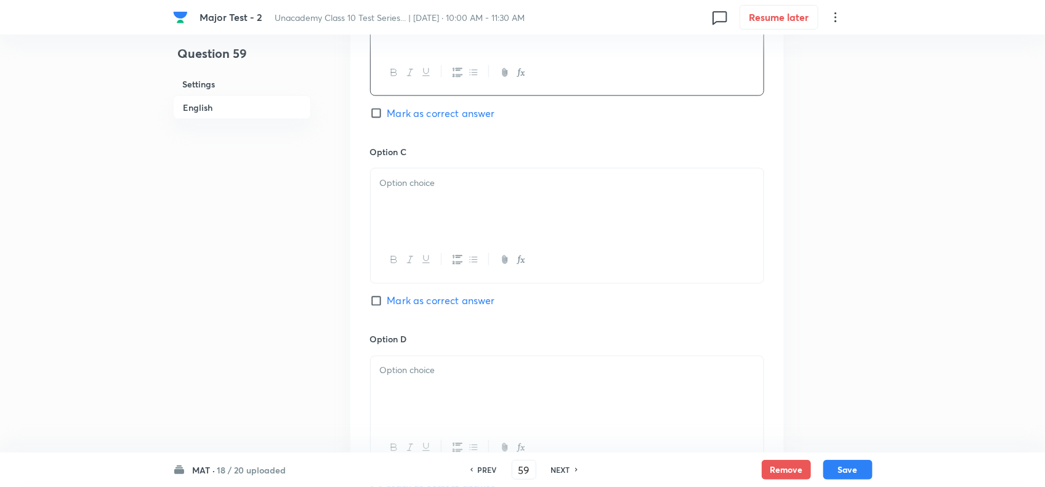
click at [434, 188] on p at bounding box center [567, 183] width 374 height 14
click at [406, 308] on span "Mark as correct answer" at bounding box center [441, 301] width 108 height 15
click at [387, 307] on input "Mark as correct answer" at bounding box center [378, 301] width 17 height 12
checkbox input "true"
click at [410, 386] on div at bounding box center [567, 391] width 393 height 69
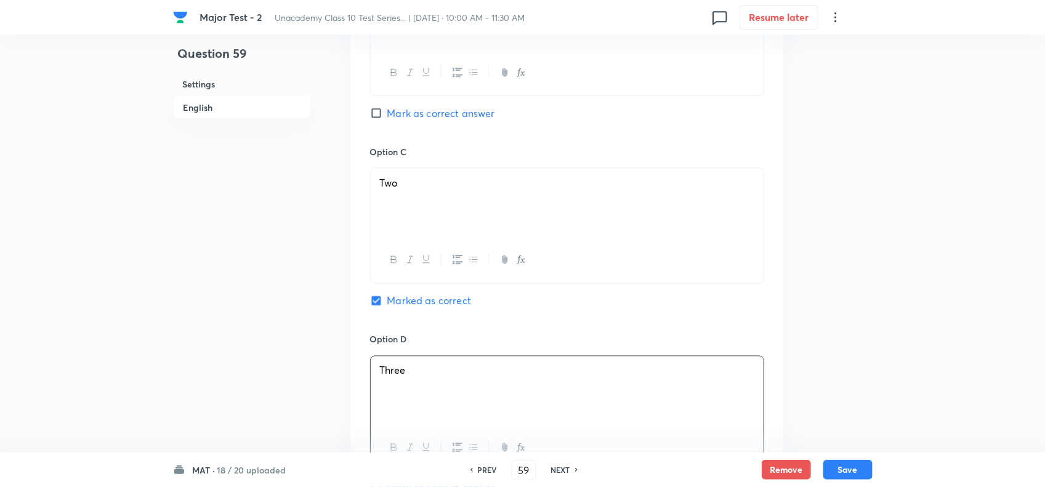
scroll to position [1186, 0]
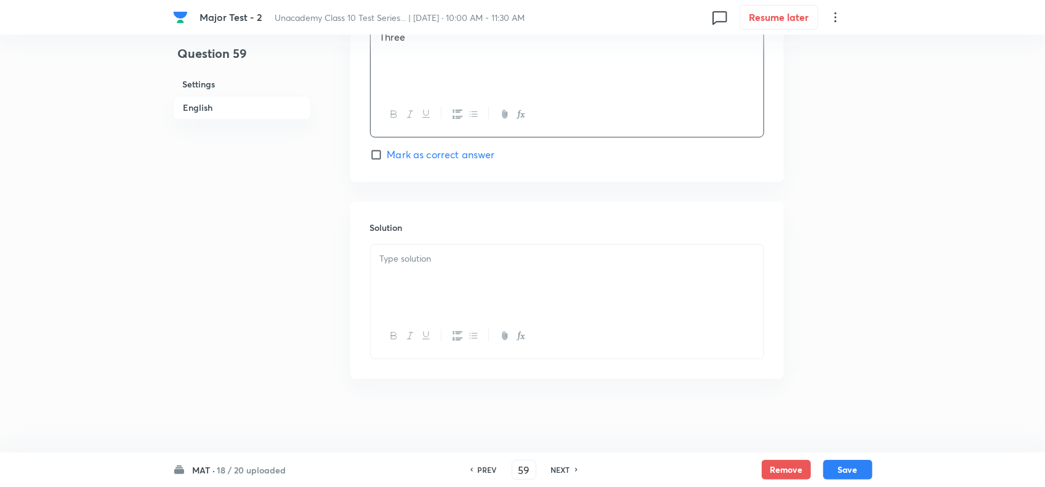
click at [429, 253] on p at bounding box center [567, 259] width 374 height 14
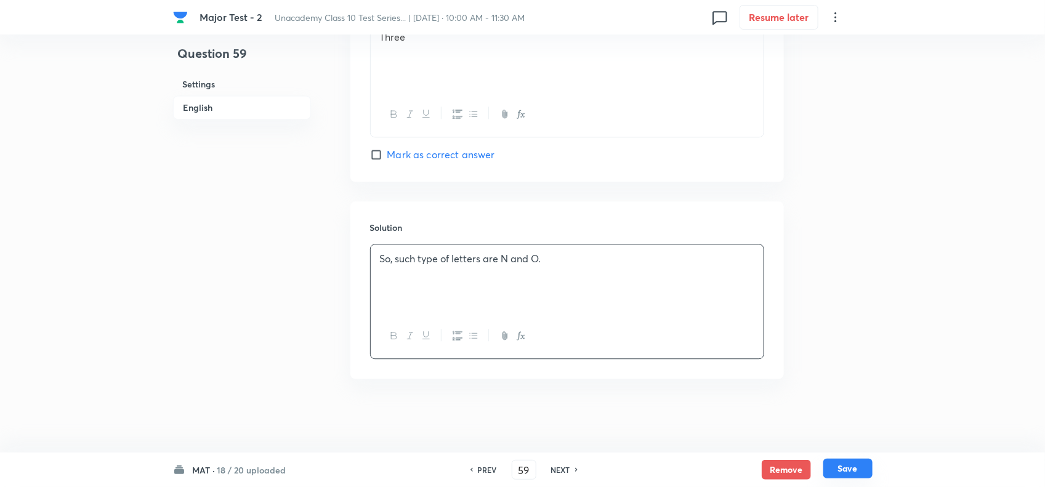
click at [845, 472] on button "Save" at bounding box center [847, 469] width 49 height 20
type input "60"
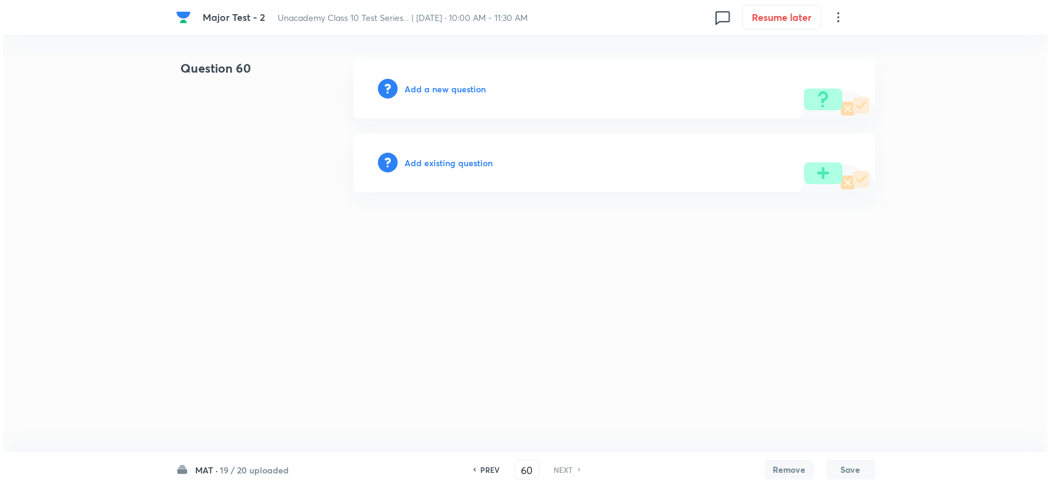
scroll to position [0, 0]
click at [415, 89] on h6 "Add a new question" at bounding box center [445, 89] width 81 height 13
click at [463, 89] on h6 "Choose a question type" at bounding box center [452, 89] width 95 height 13
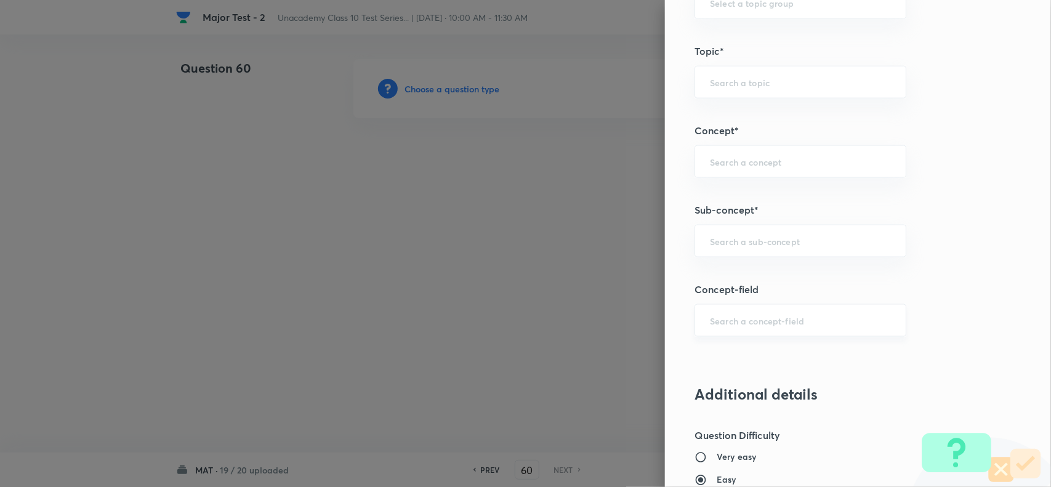
scroll to position [693, 0]
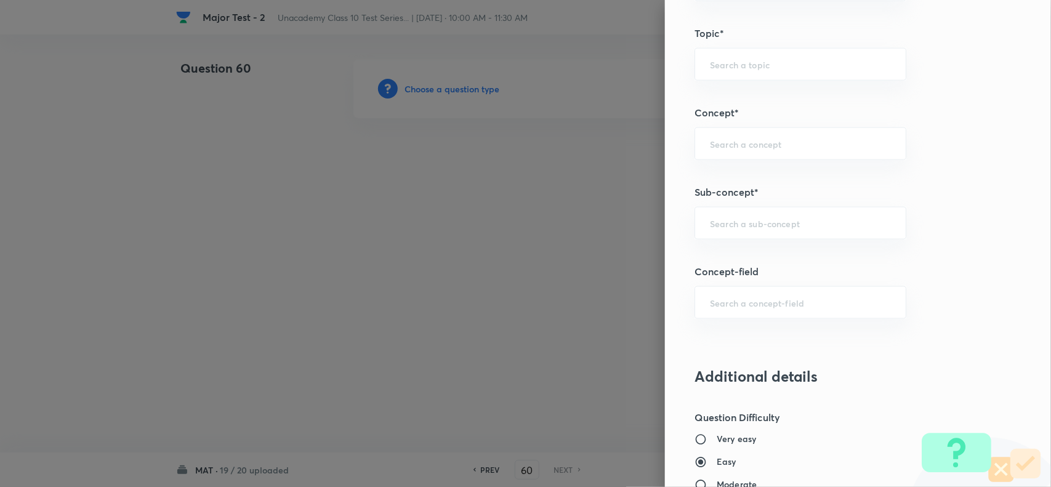
click at [754, 205] on div "Question settings Question type* Single choice correct Number of options* 2 3 4…" at bounding box center [858, 243] width 386 height 487
click at [754, 220] on input "text" at bounding box center [800, 223] width 181 height 12
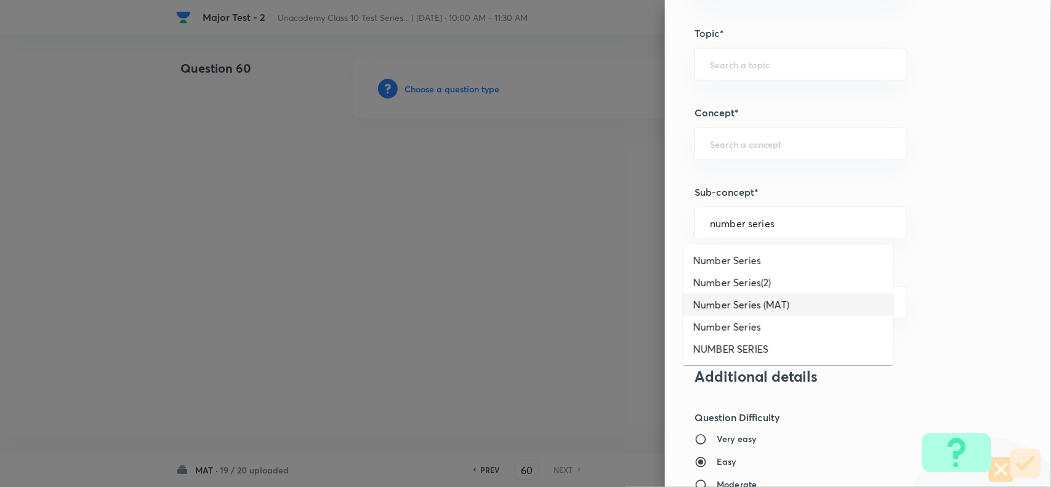
click at [767, 304] on li "Number Series (MAT)" at bounding box center [789, 305] width 210 height 22
type input "Number Series (MAT)"
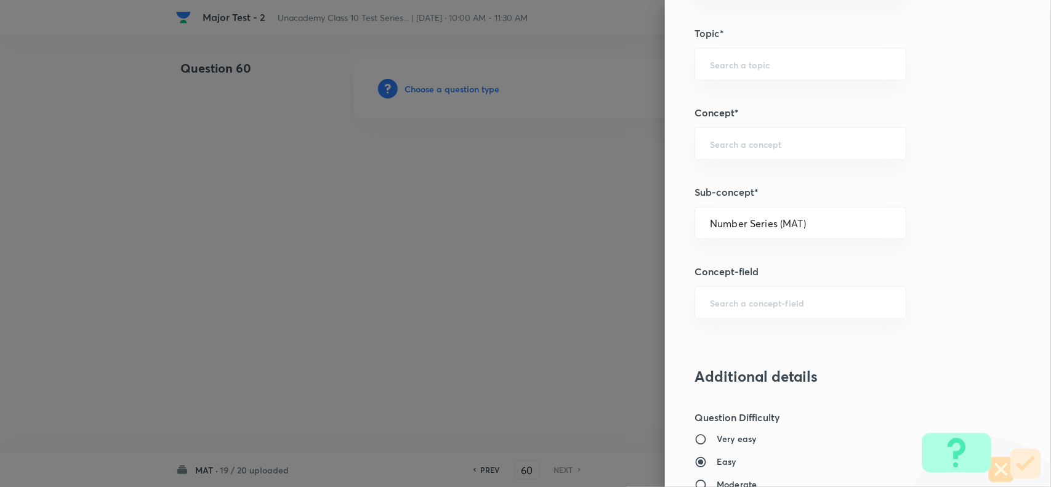
type input "Foundation Class X"
type input "Aptitude"
type input "Number Series (MAT)"
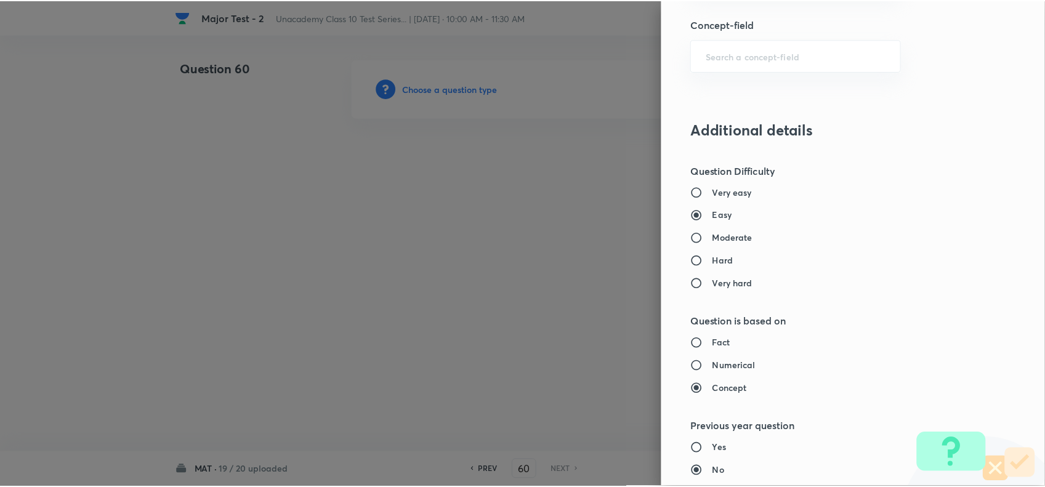
scroll to position [1276, 0]
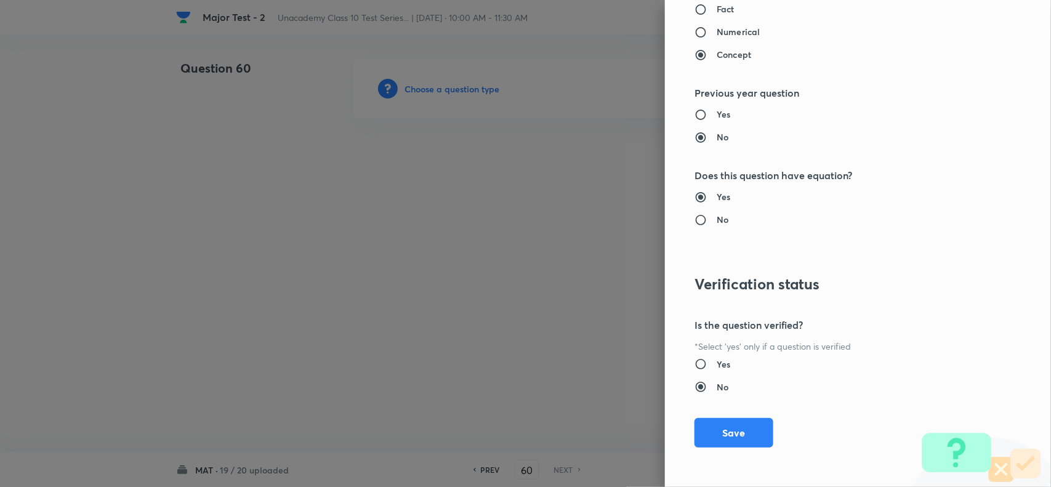
drag, startPoint x: 730, startPoint y: 424, endPoint x: 605, endPoint y: 302, distance: 174.7
click at [730, 425] on button "Save" at bounding box center [734, 433] width 79 height 30
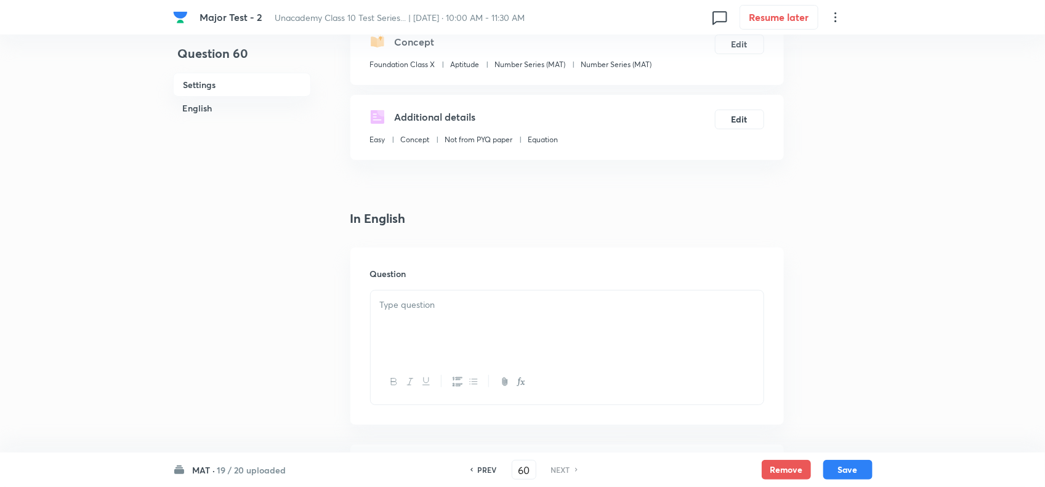
scroll to position [154, 0]
drag, startPoint x: 431, startPoint y: 254, endPoint x: 435, endPoint y: 300, distance: 45.8
click at [430, 256] on div "Question" at bounding box center [567, 334] width 434 height 177
click at [435, 328] on div at bounding box center [567, 323] width 393 height 69
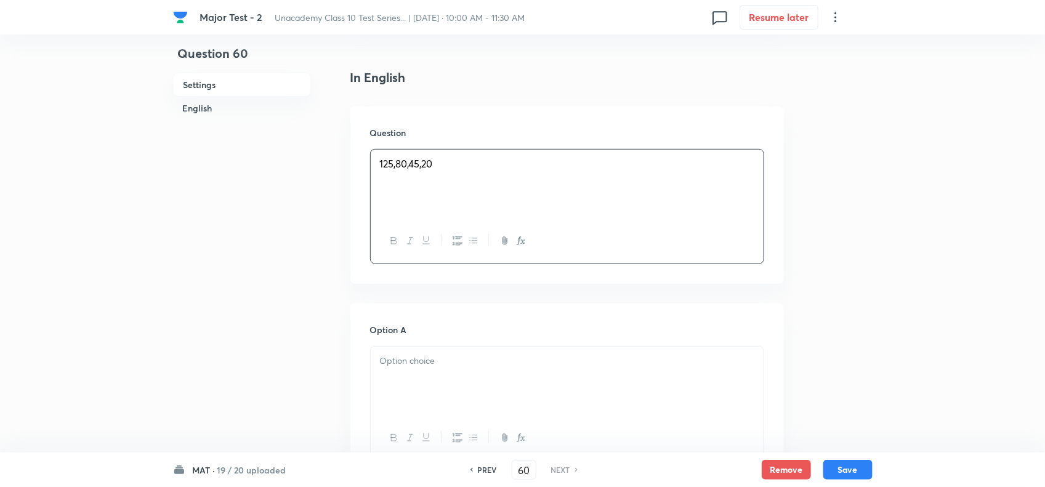
scroll to position [308, 0]
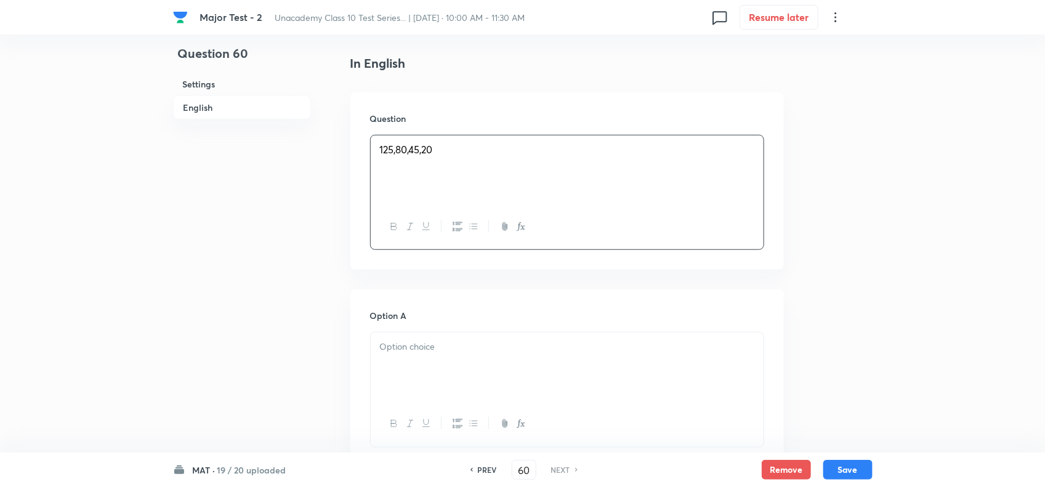
click at [430, 342] on p at bounding box center [567, 347] width 374 height 14
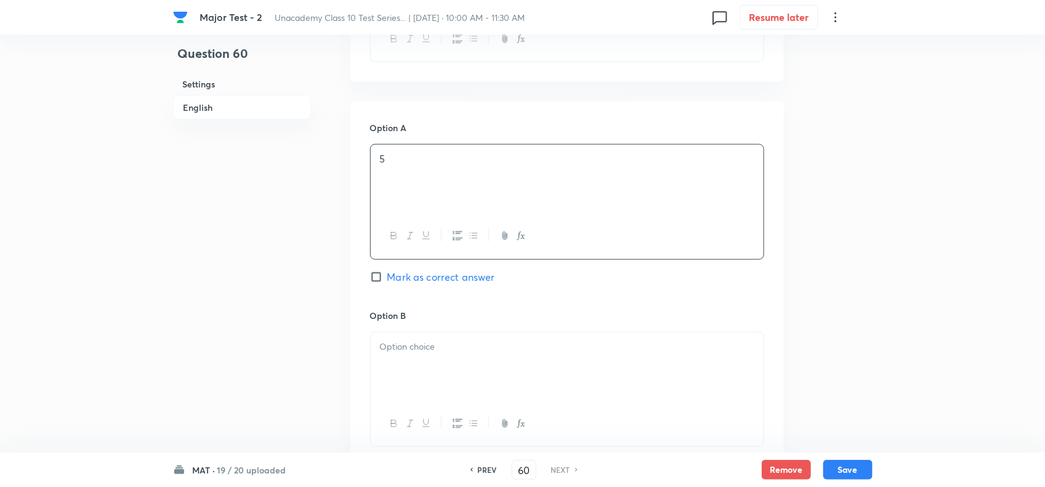
scroll to position [539, 0]
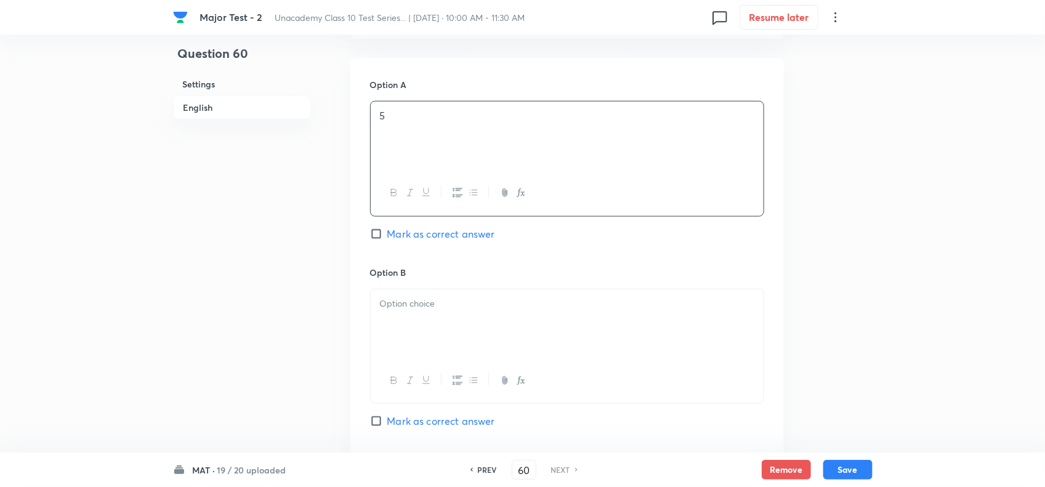
click at [463, 232] on span "Mark as correct answer" at bounding box center [441, 234] width 108 height 15
click at [387, 232] on input "Mark as correct answer" at bounding box center [378, 234] width 17 height 12
checkbox input "true"
click at [472, 321] on div at bounding box center [567, 323] width 393 height 69
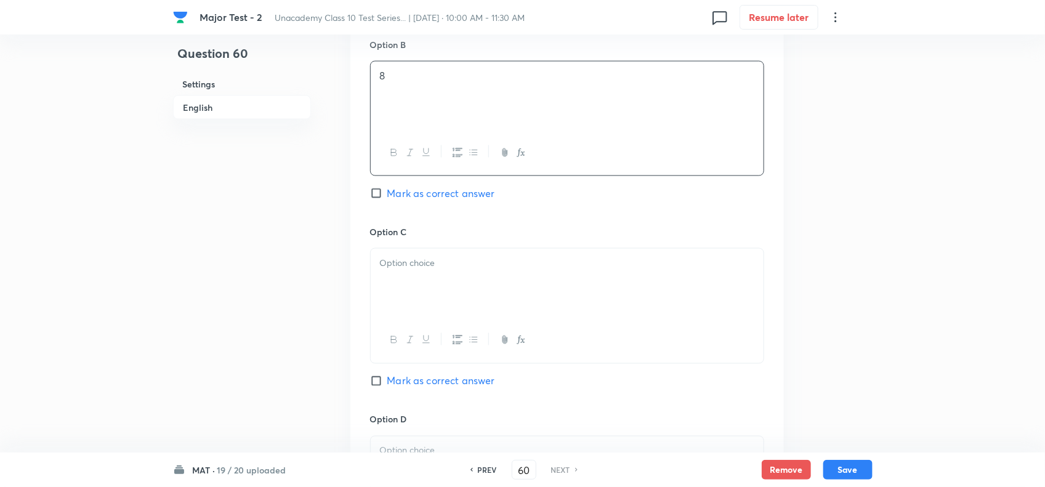
scroll to position [770, 0]
drag, startPoint x: 455, startPoint y: 301, endPoint x: 456, endPoint y: 291, distance: 9.9
click at [455, 300] on div at bounding box center [567, 280] width 393 height 69
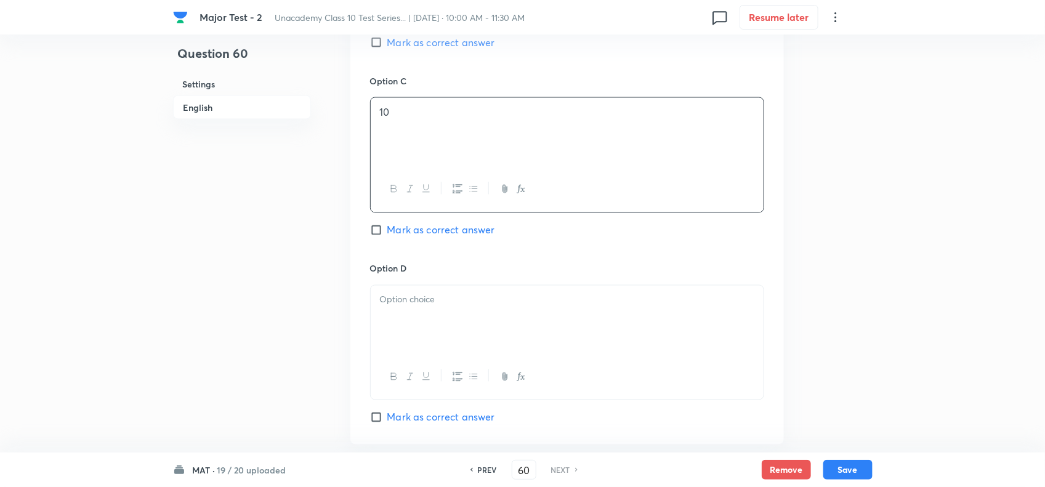
scroll to position [924, 0]
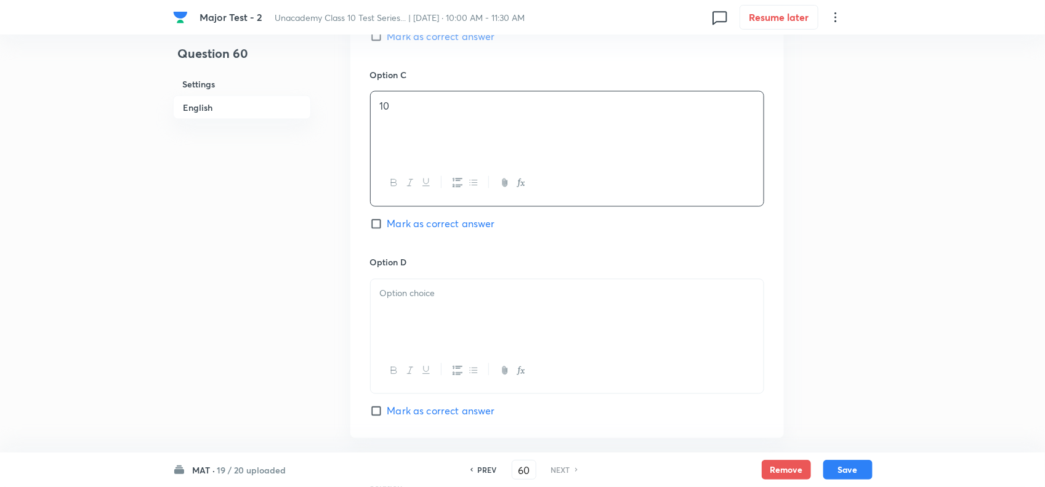
click at [453, 308] on div at bounding box center [567, 314] width 393 height 69
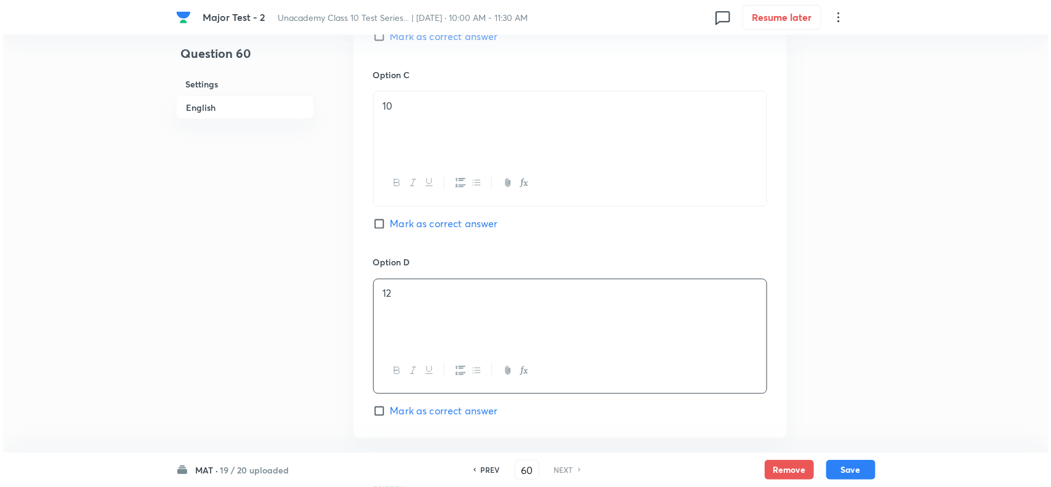
scroll to position [1155, 0]
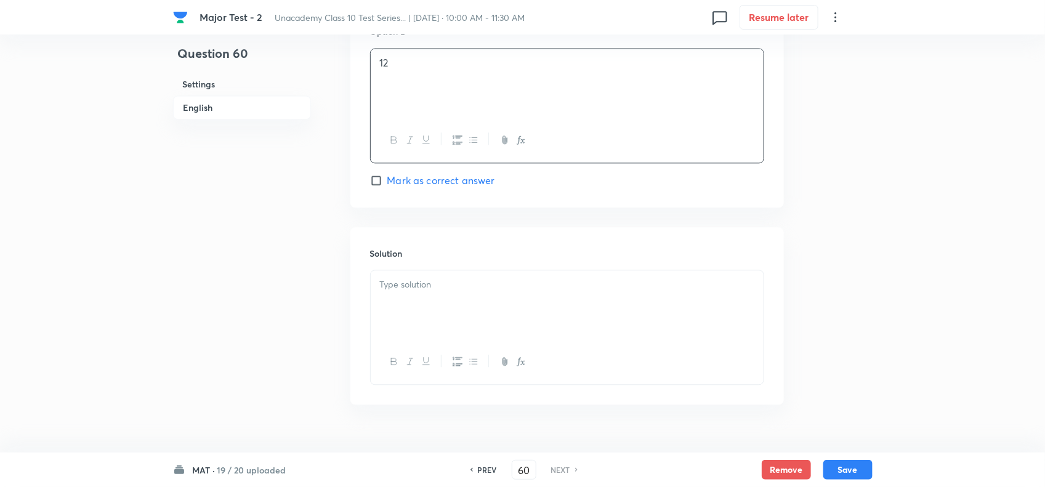
click at [456, 328] on div at bounding box center [567, 304] width 393 height 69
drag, startPoint x: 403, startPoint y: 305, endPoint x: 338, endPoint y: 306, distance: 65.9
click at [851, 465] on button "Save" at bounding box center [847, 469] width 49 height 20
checkbox input "true"
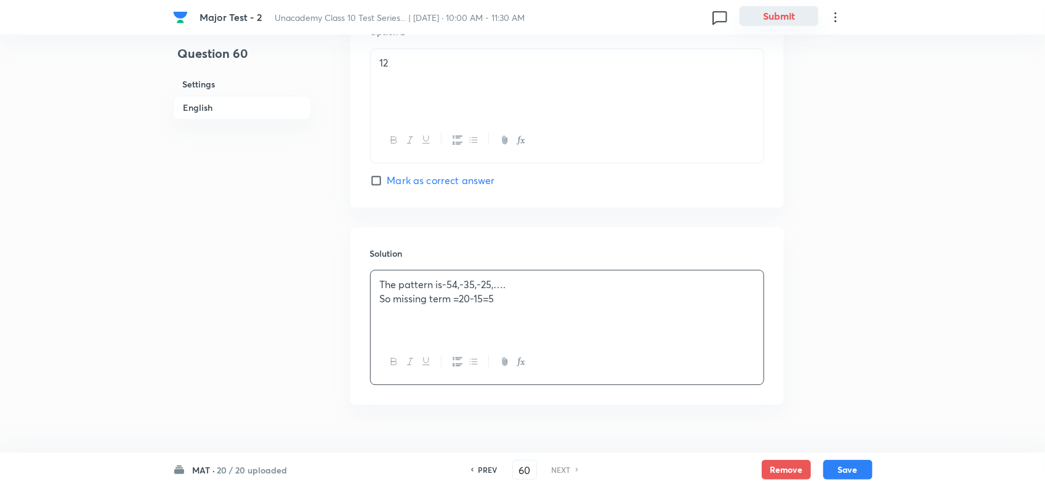
click at [780, 20] on button "Submit" at bounding box center [779, 16] width 79 height 20
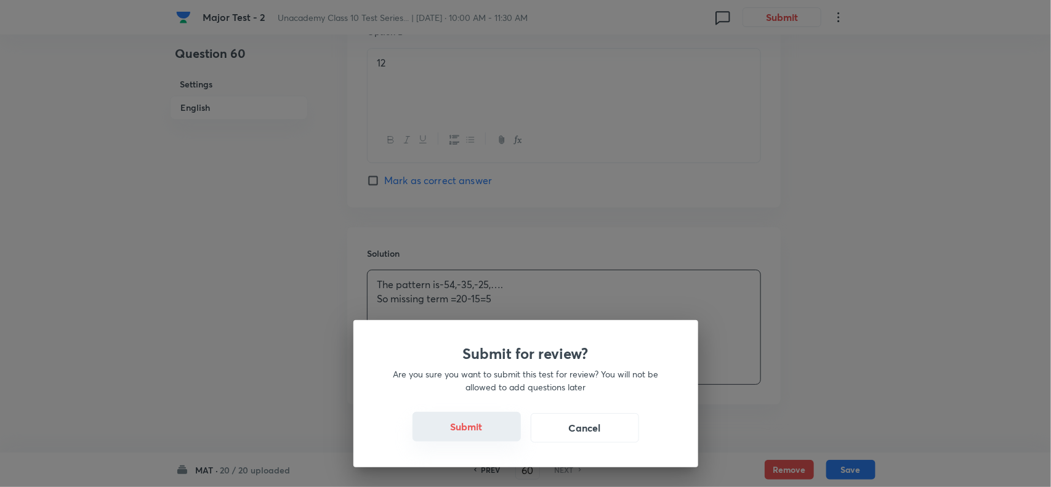
click at [447, 435] on button "Submit" at bounding box center [467, 427] width 108 height 30
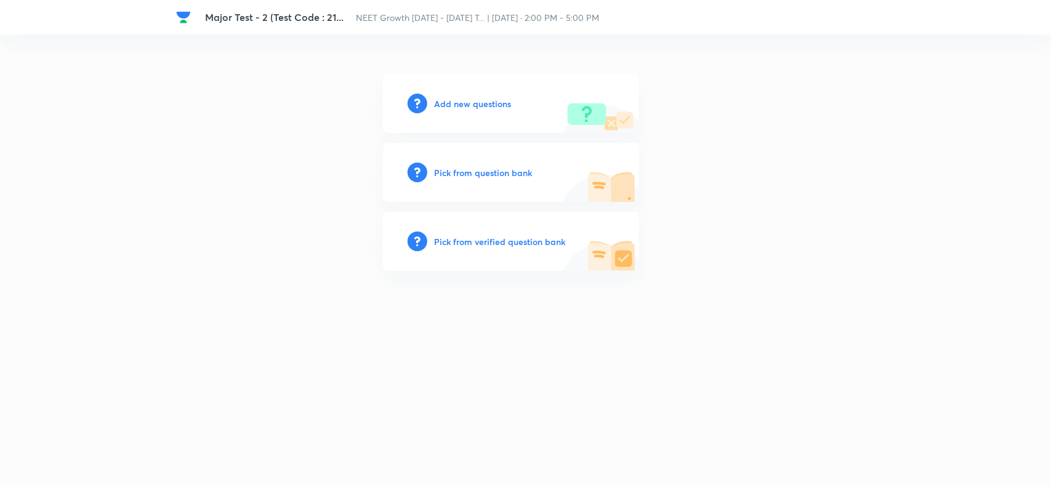
click at [469, 97] on h6 "Add new questions" at bounding box center [473, 103] width 77 height 13
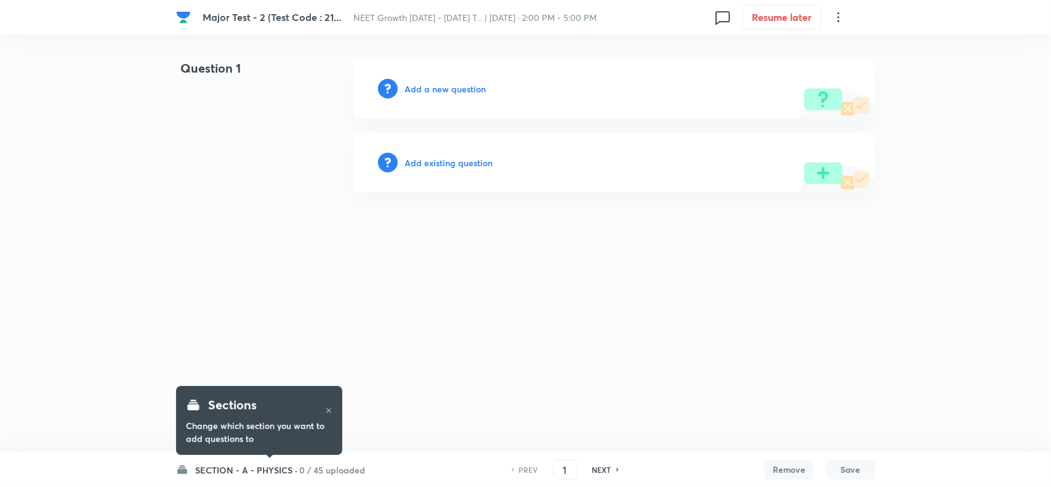
click at [463, 87] on h6 "Add a new question" at bounding box center [445, 89] width 81 height 13
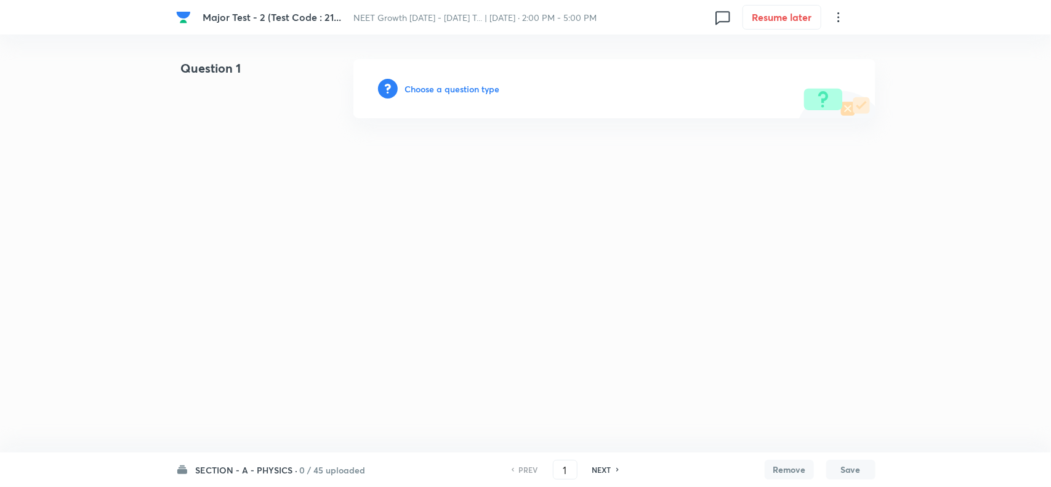
click at [468, 84] on h6 "Choose a question type" at bounding box center [452, 89] width 95 height 13
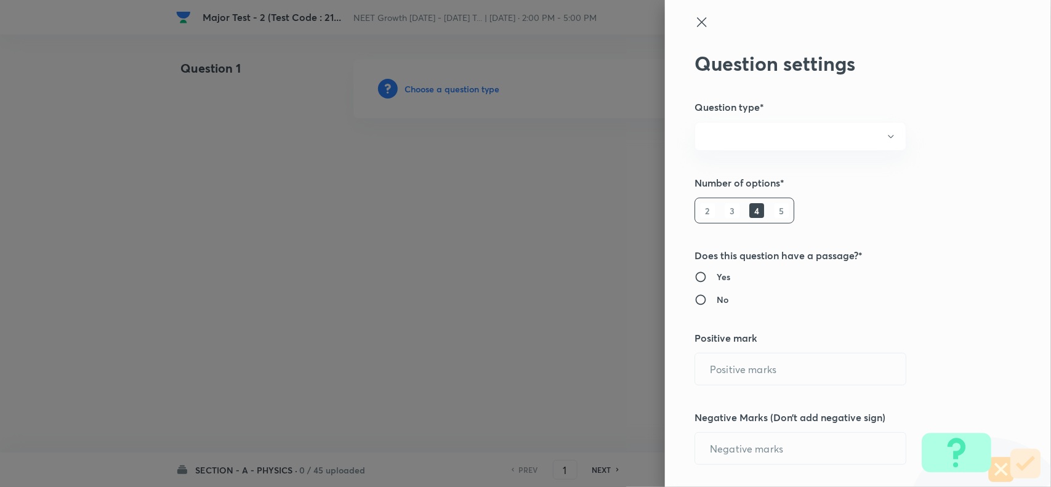
radio input "true"
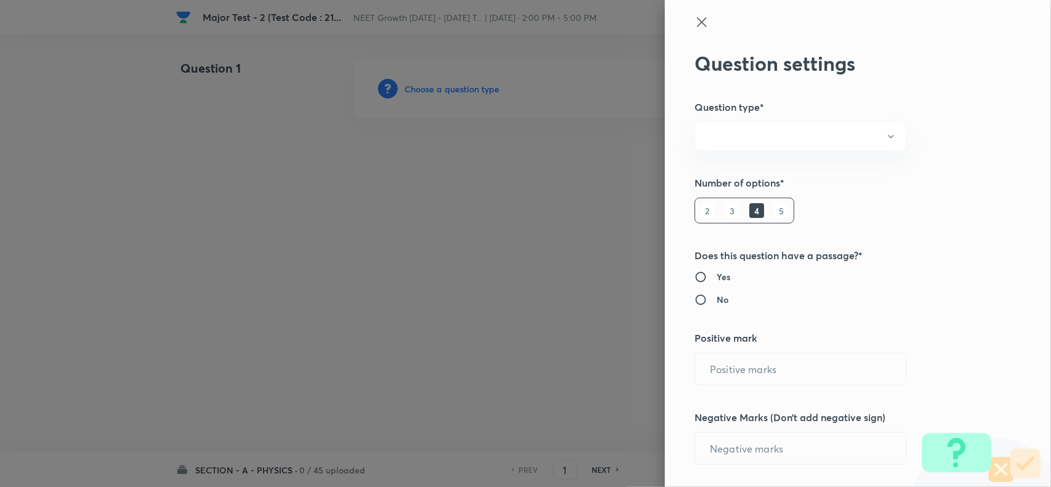
radio input "true"
type input "1"
type input "0"
drag, startPoint x: 724, startPoint y: 371, endPoint x: 623, endPoint y: 374, distance: 101.1
click at [630, 373] on div "Question settings Question type* Single choice correct Number of options* 2 3 4…" at bounding box center [525, 243] width 1051 height 487
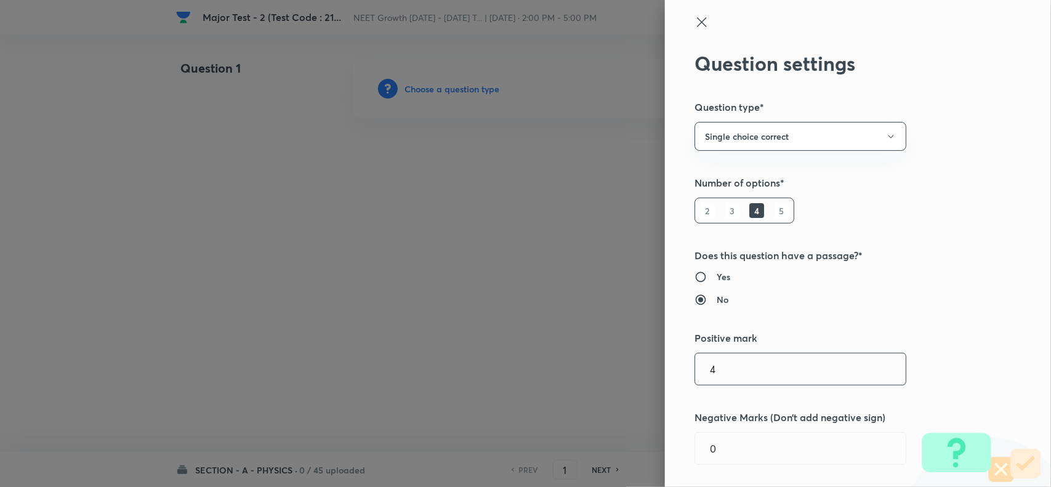
type input "4"
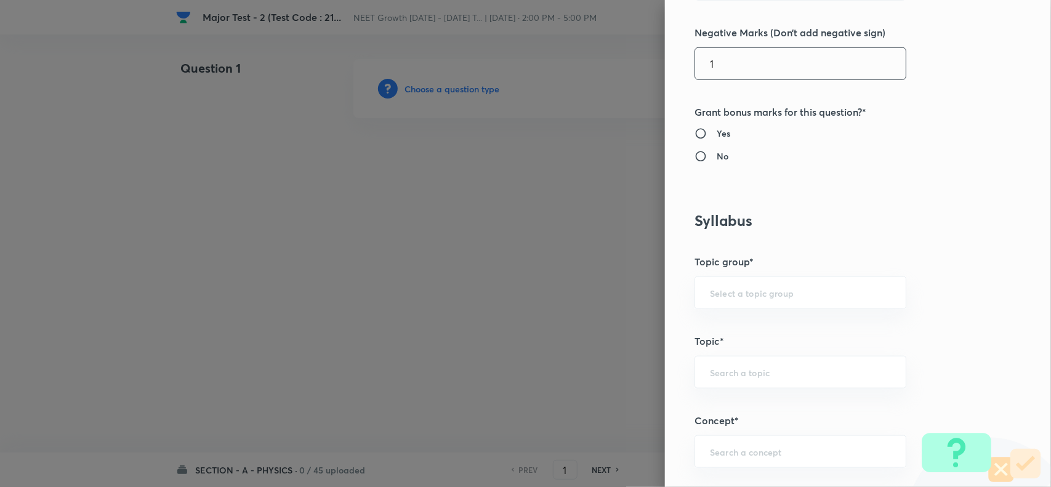
scroll to position [693, 0]
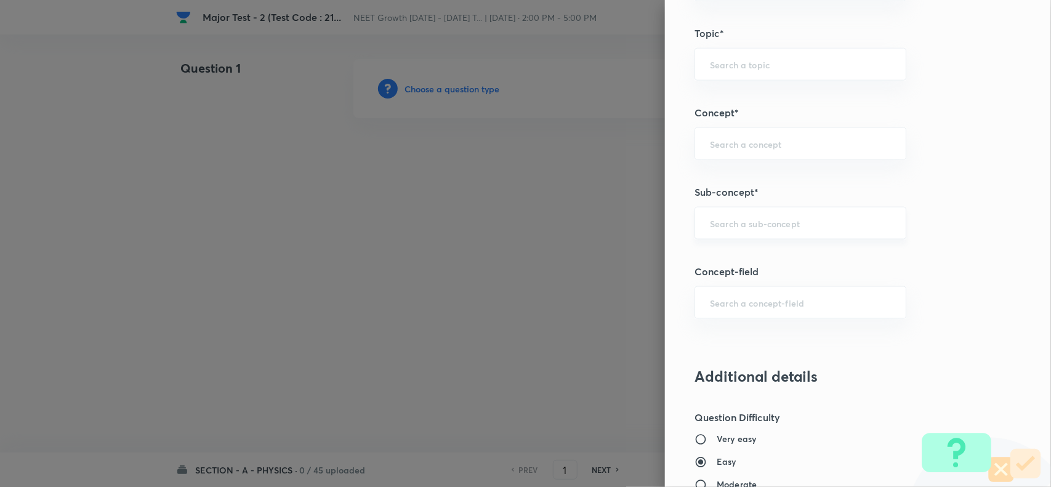
type input "1"
click at [726, 227] on input "text" at bounding box center [800, 223] width 181 height 12
click at [742, 260] on li "Basic Mathematics" at bounding box center [789, 260] width 210 height 22
type input "Basic Mathematics"
type input "Physics"
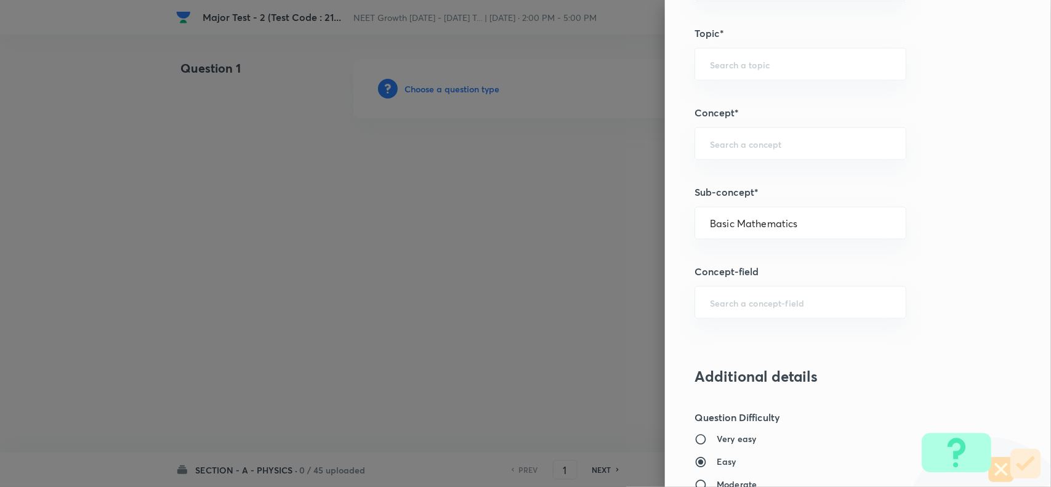
type input "Basics & Laboratory"
type input "Basic Mathematics"
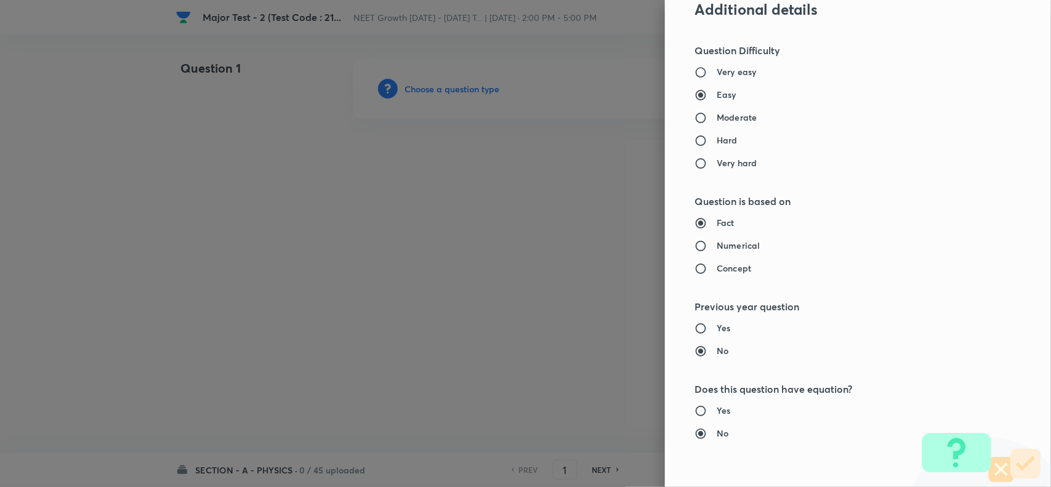
scroll to position [1078, 0]
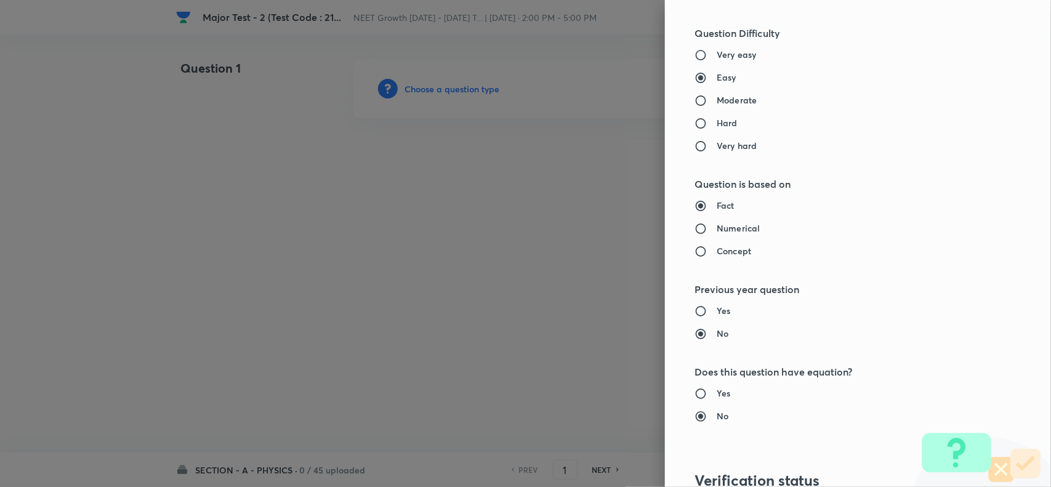
click at [717, 249] on h6 "Concept" at bounding box center [734, 251] width 34 height 13
click at [716, 249] on input "Concept" at bounding box center [706, 251] width 22 height 12
radio input "true"
radio input "false"
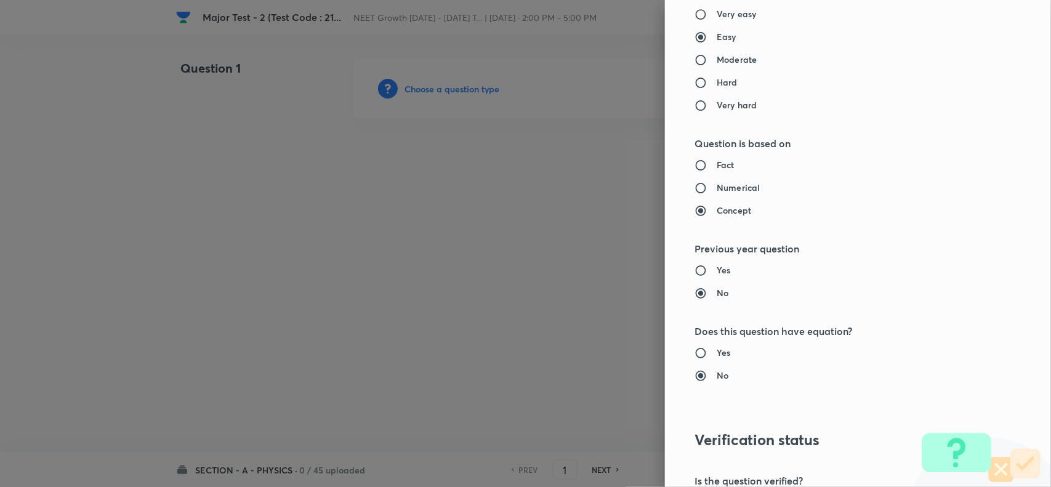
scroll to position [1155, 0]
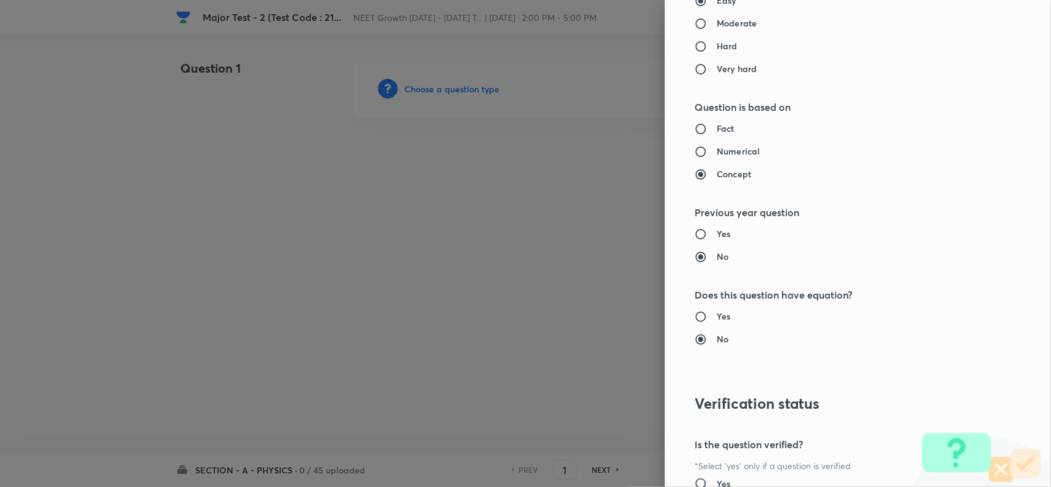
click at [697, 323] on input "Yes" at bounding box center [706, 316] width 22 height 12
radio input "true"
radio input "false"
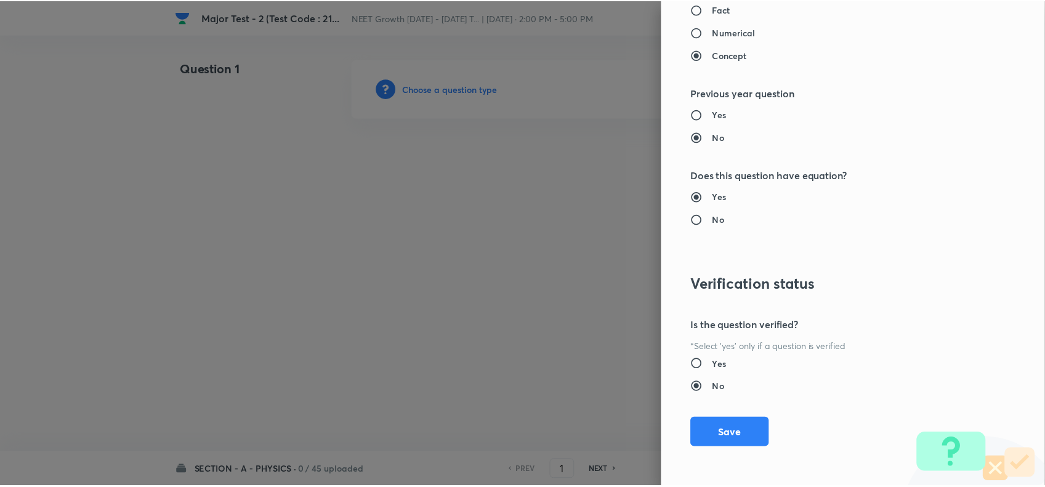
scroll to position [1276, 0]
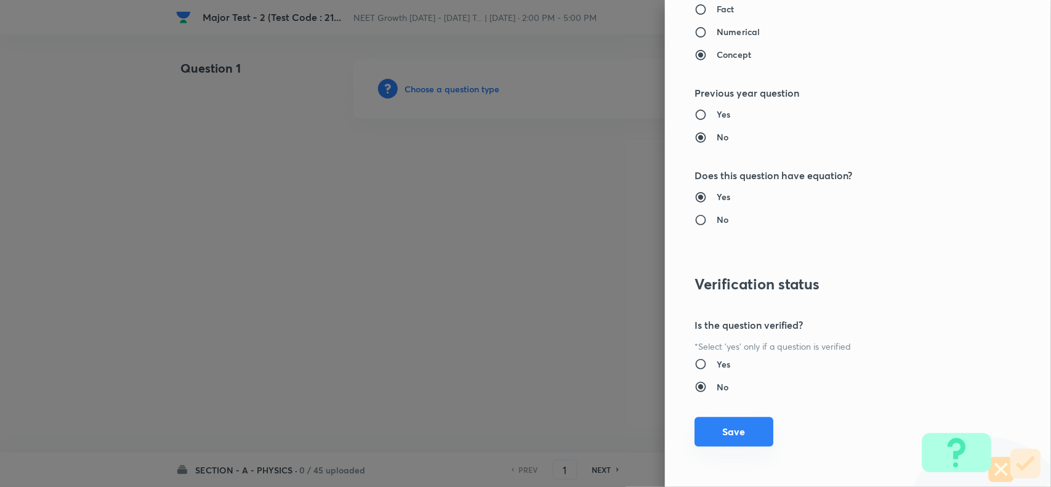
click at [719, 424] on button "Save" at bounding box center [734, 432] width 79 height 30
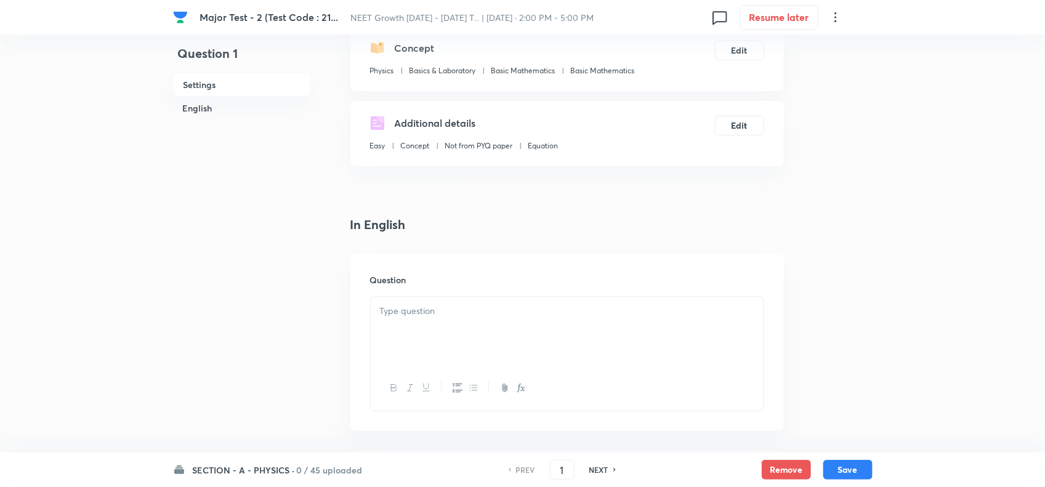
scroll to position [154, 0]
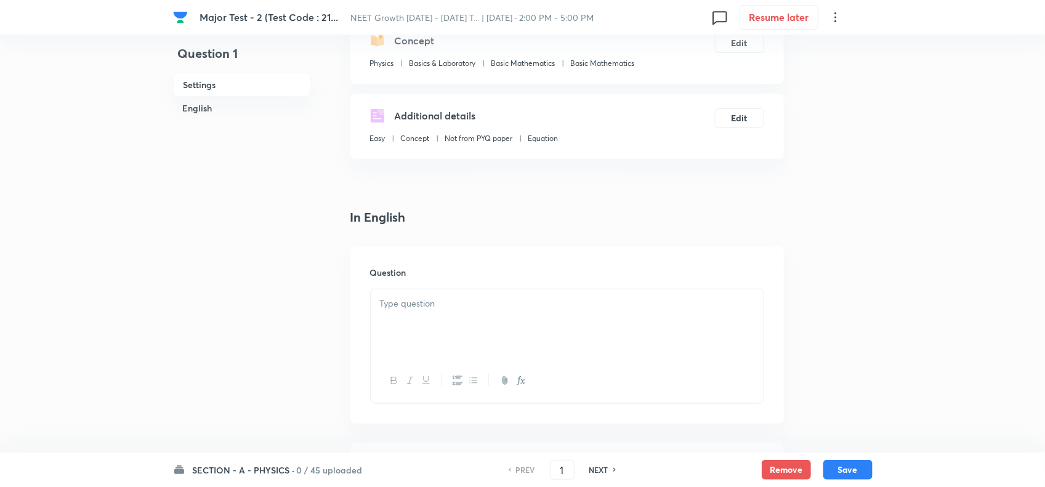
drag, startPoint x: 444, startPoint y: 314, endPoint x: 442, endPoint y: 325, distance: 10.6
click at [443, 314] on div at bounding box center [567, 323] width 393 height 69
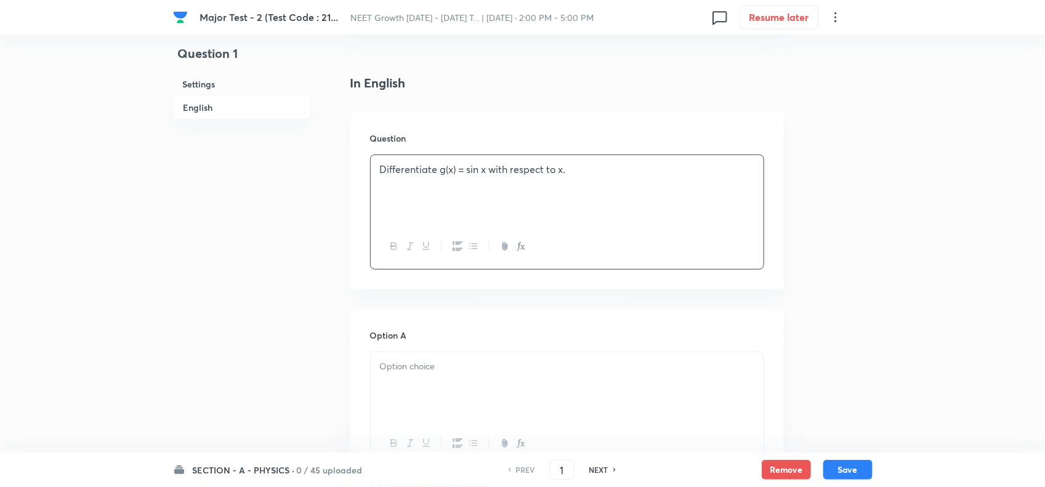
scroll to position [308, 0]
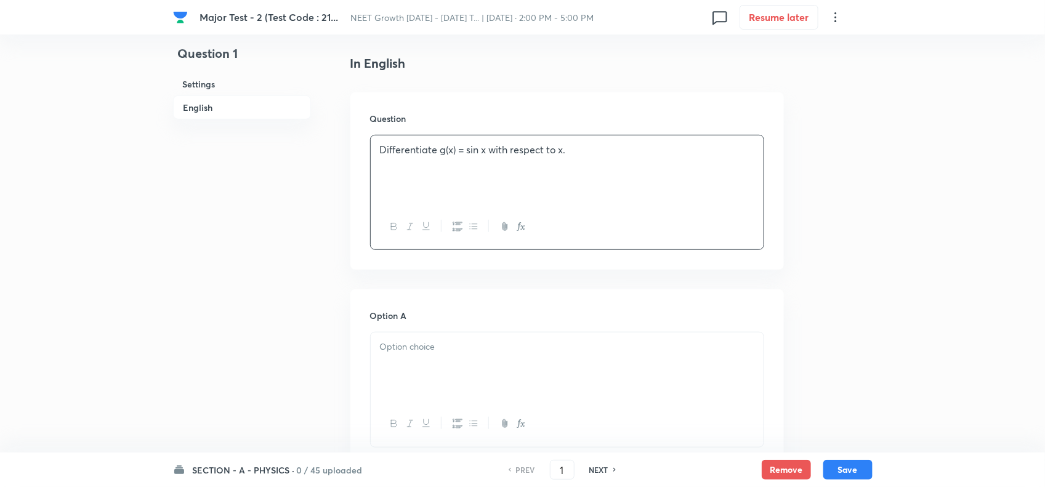
drag, startPoint x: 467, startPoint y: 341, endPoint x: 466, endPoint y: 373, distance: 32.7
click at [466, 354] on p at bounding box center [567, 347] width 374 height 14
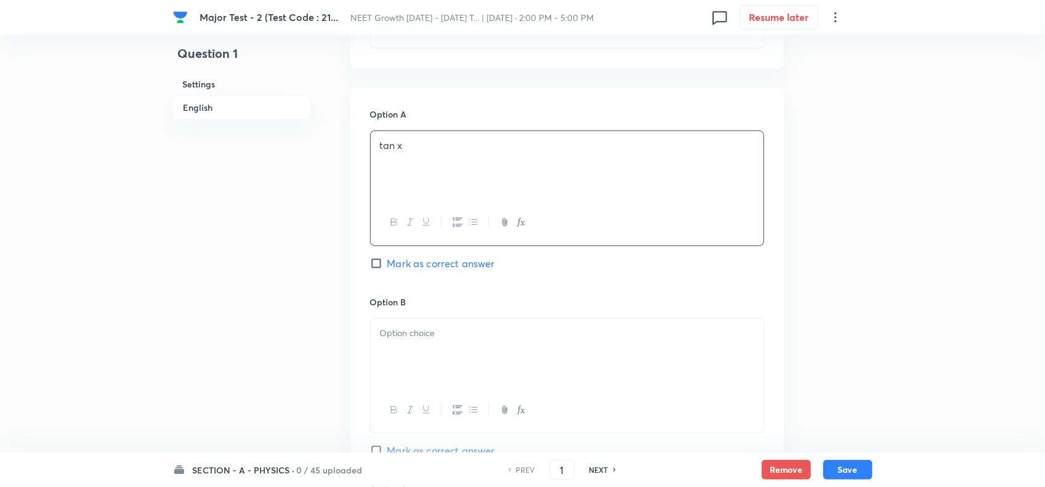
scroll to position [539, 0]
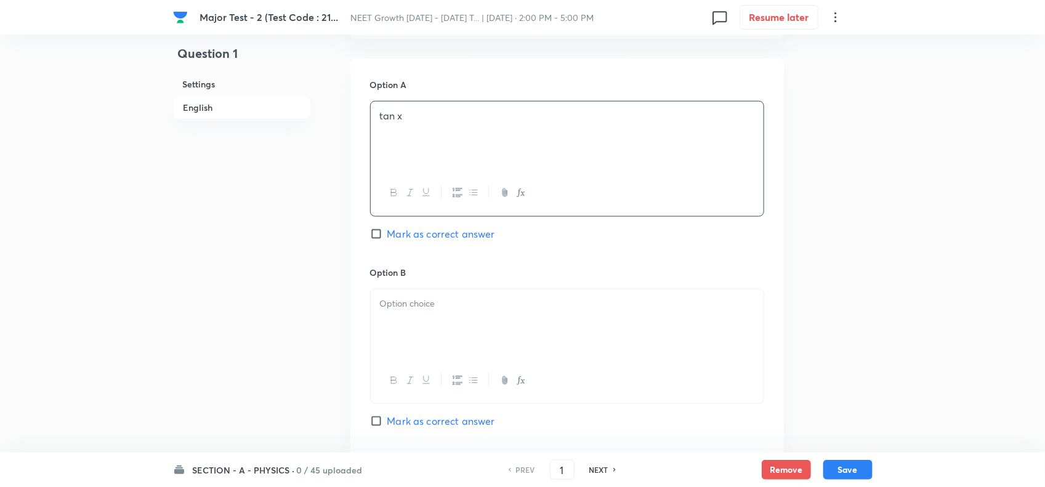
click at [444, 345] on div at bounding box center [567, 323] width 393 height 69
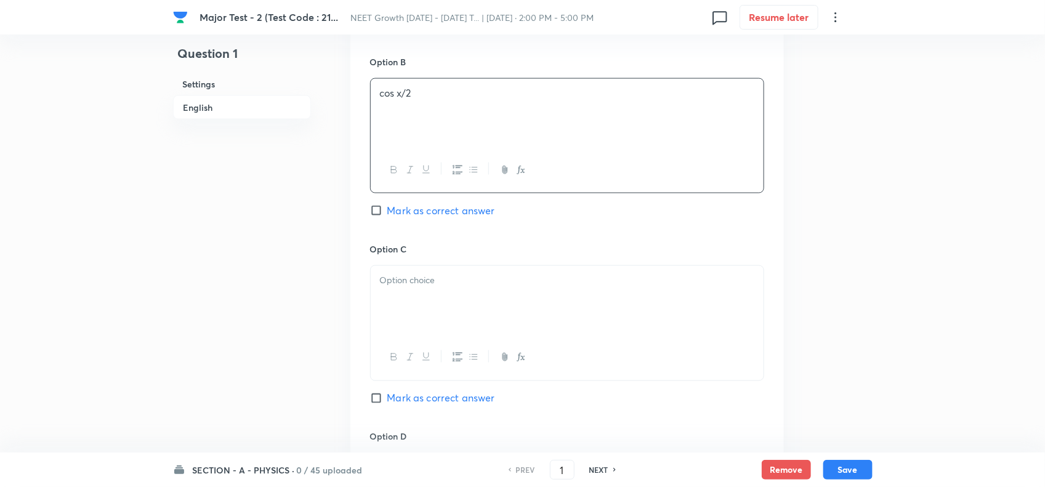
scroll to position [770, 0]
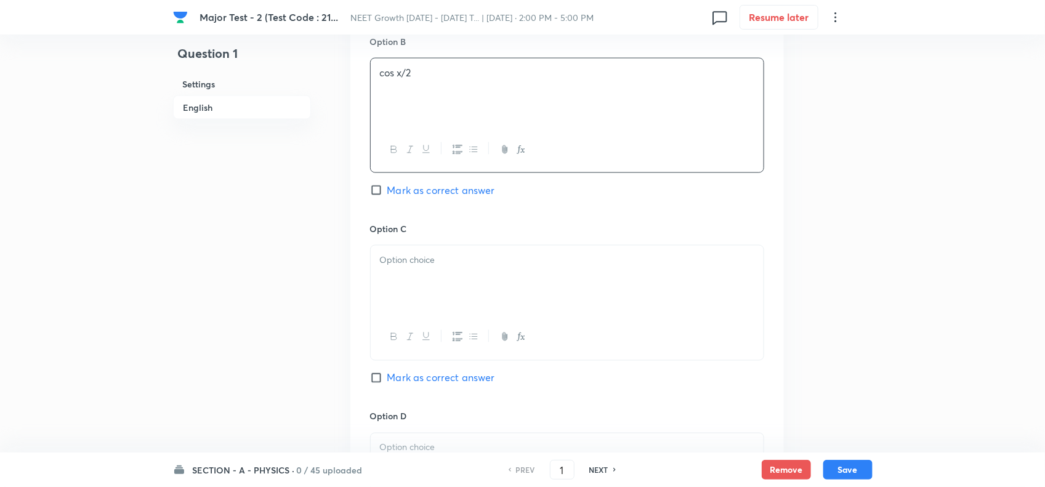
click at [451, 294] on div at bounding box center [567, 280] width 393 height 69
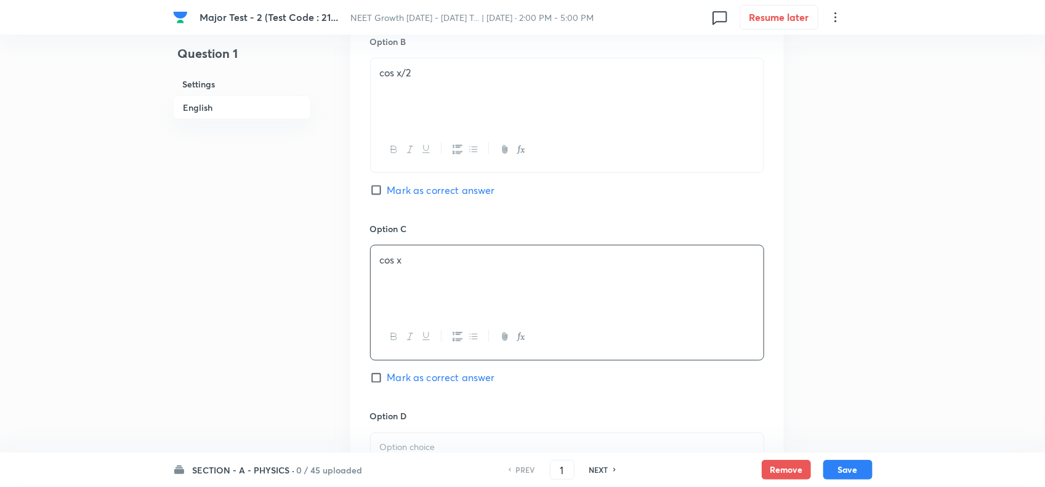
click at [445, 379] on span "Mark as correct answer" at bounding box center [441, 378] width 108 height 15
click at [387, 379] on input "Mark as correct answer" at bounding box center [378, 378] width 17 height 12
checkbox input "true"
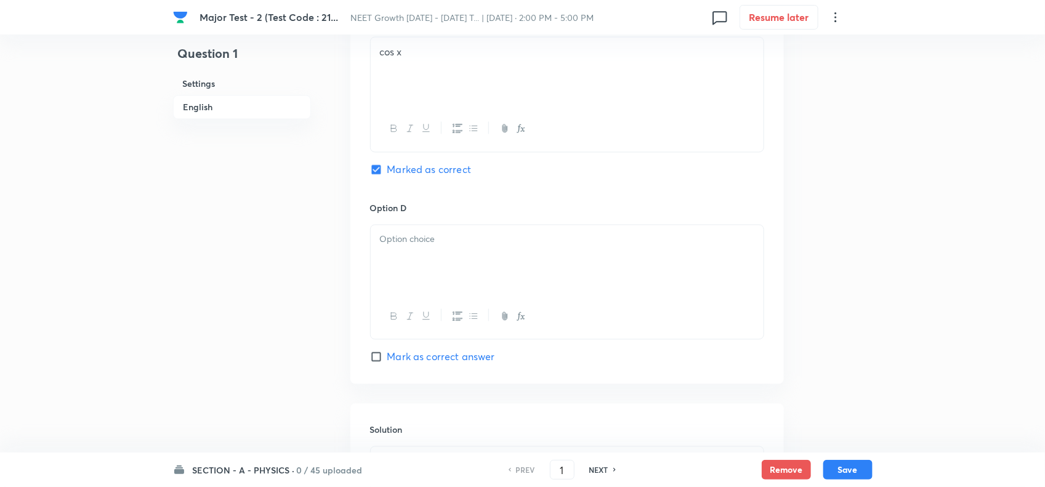
scroll to position [1001, 0]
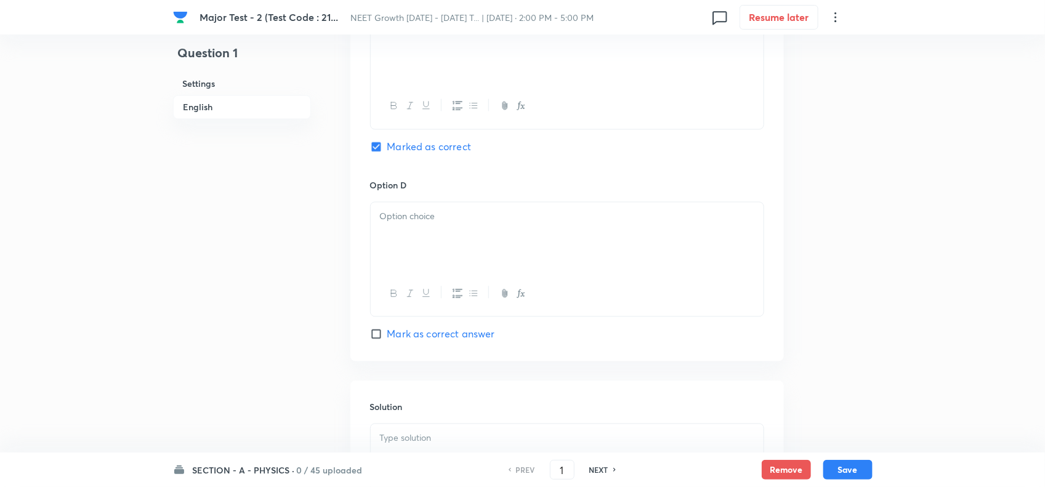
click at [432, 250] on div at bounding box center [567, 237] width 393 height 69
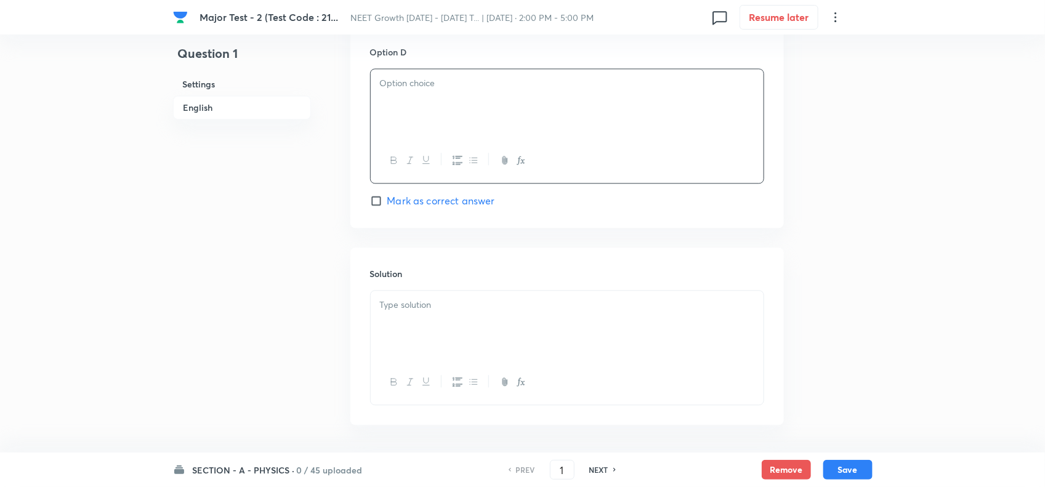
scroll to position [1155, 0]
click at [485, 318] on div at bounding box center [567, 304] width 393 height 69
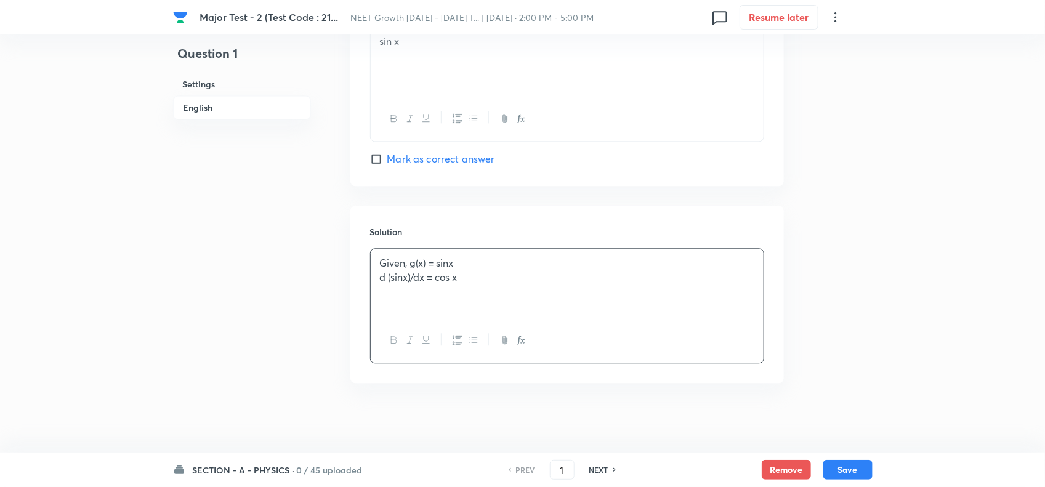
scroll to position [1186, 0]
click at [854, 464] on button "Save" at bounding box center [847, 469] width 49 height 20
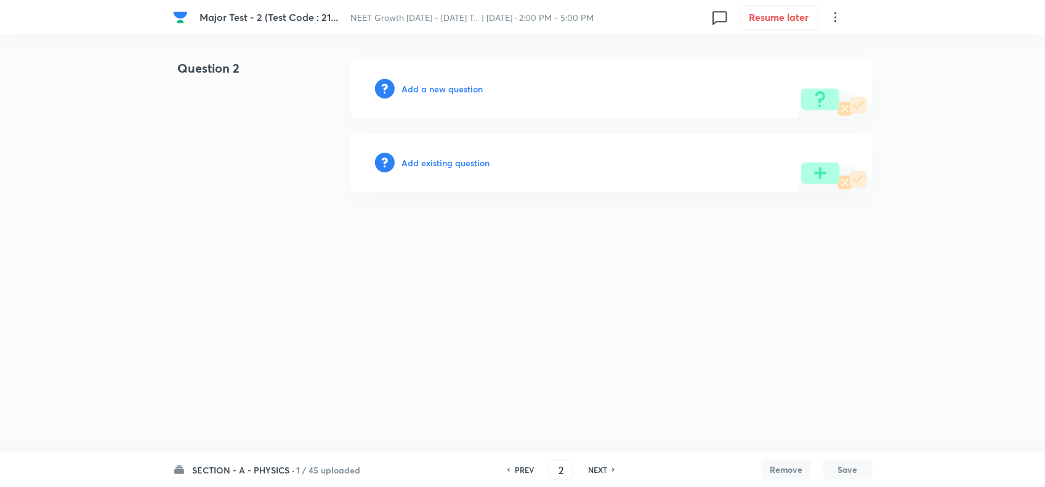
type input "2"
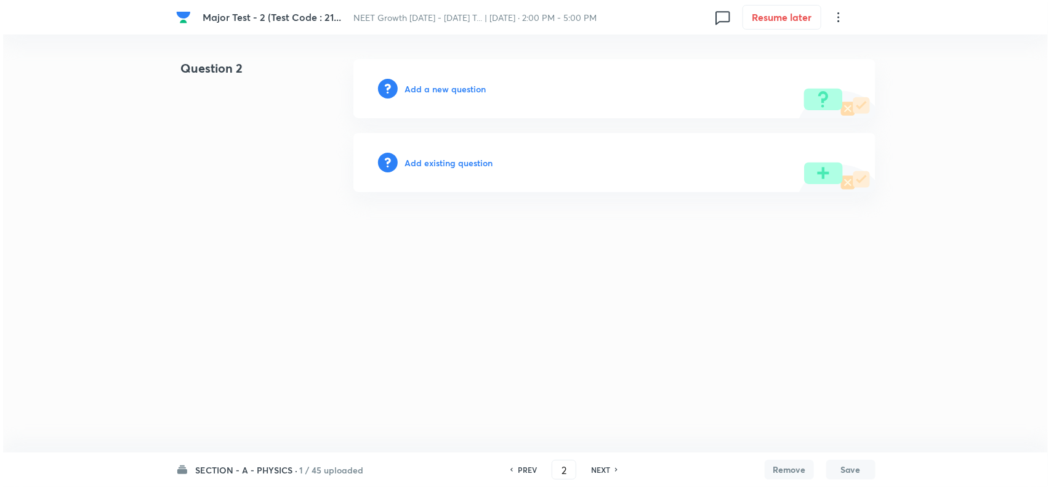
scroll to position [0, 0]
click at [443, 87] on h6 "Add a new question" at bounding box center [445, 89] width 81 height 13
click at [459, 87] on h6 "Choose a question type" at bounding box center [452, 89] width 95 height 13
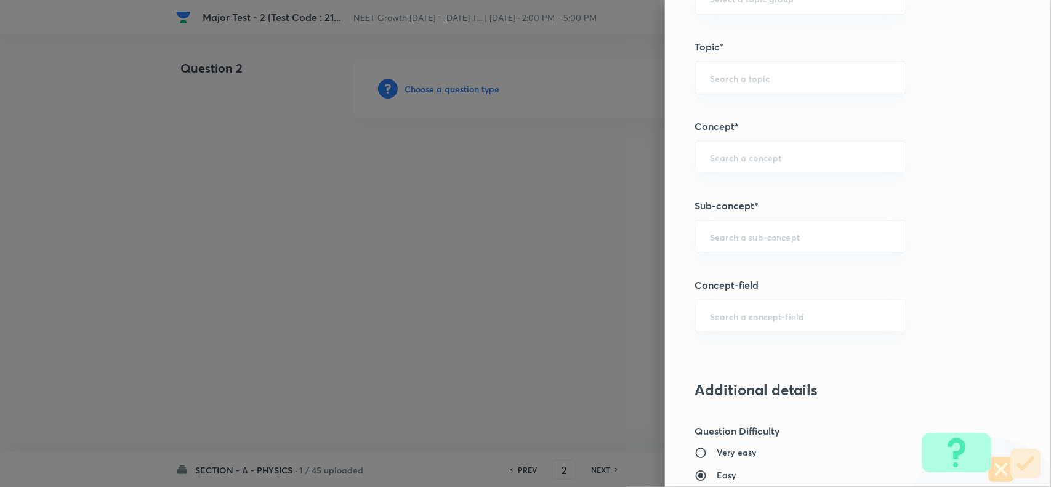
scroll to position [693, 0]
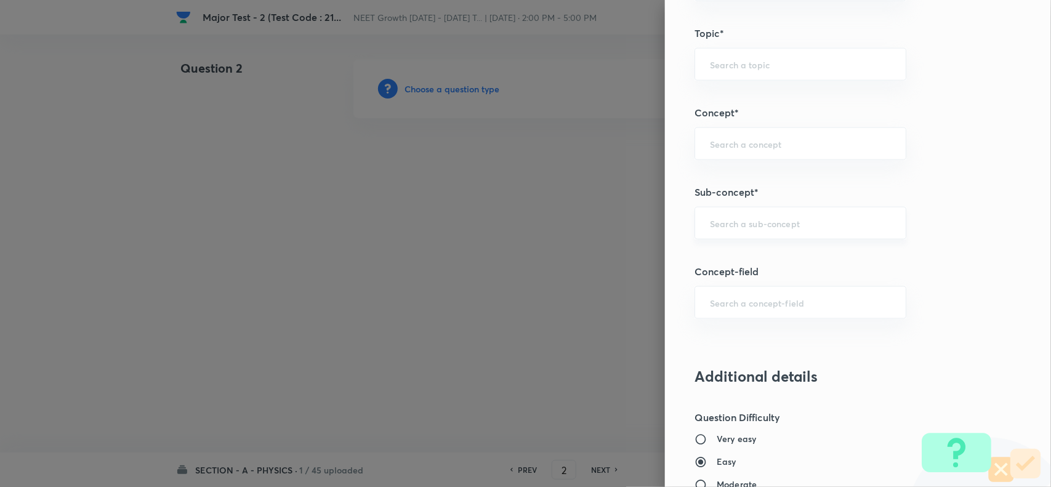
click at [775, 227] on input "text" at bounding box center [800, 223] width 181 height 12
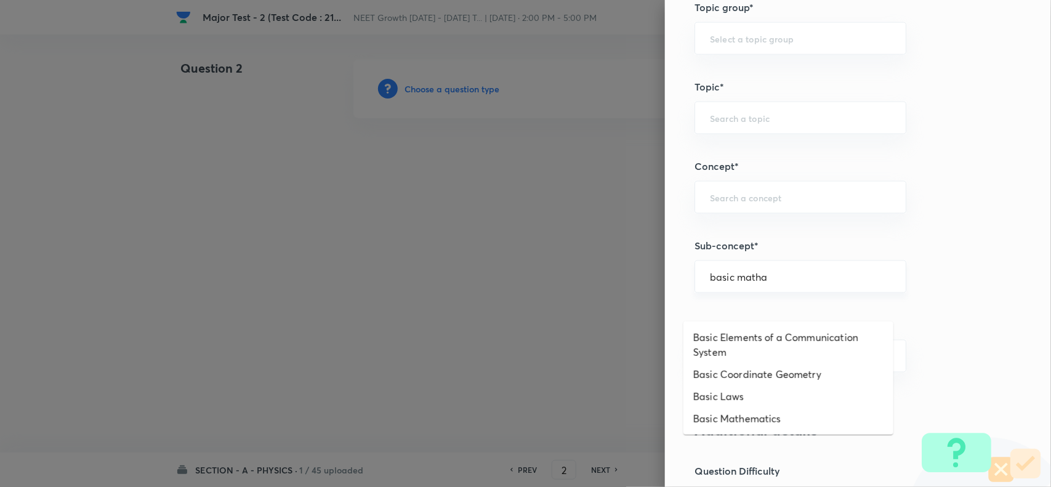
scroll to position [616, 0]
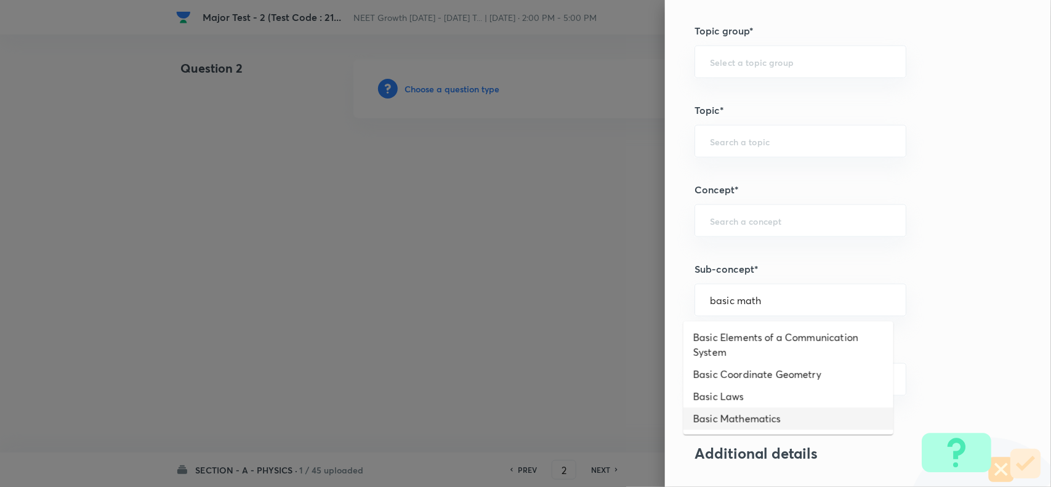
click at [778, 414] on li "Basic Mathematics" at bounding box center [789, 419] width 210 height 22
type input "Basic Mathematics"
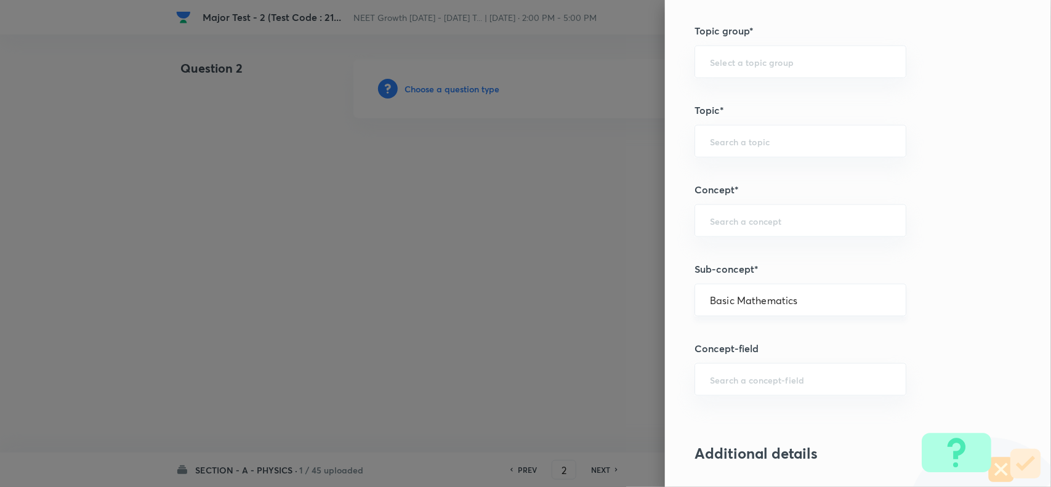
type input "Physics"
type input "Basics & Laboratory"
type input "Basic Mathematics"
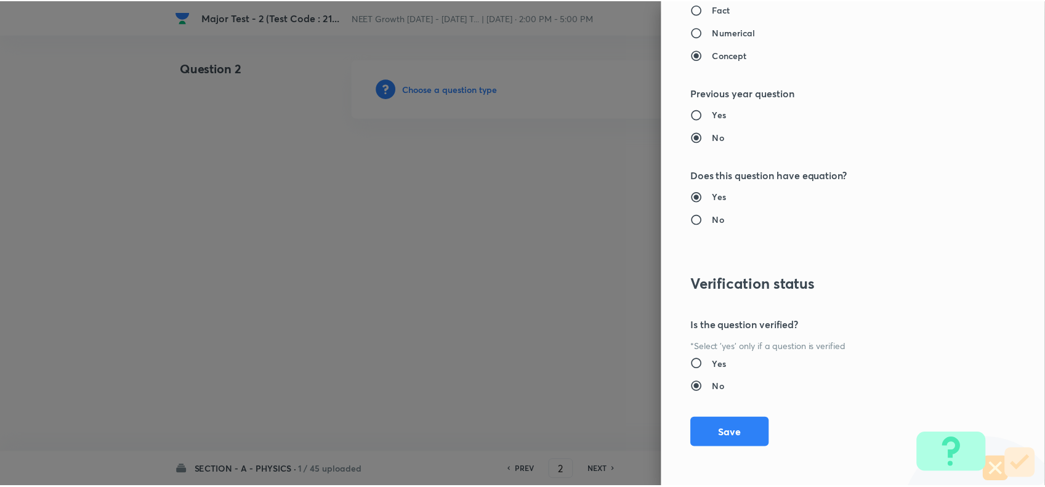
scroll to position [1276, 0]
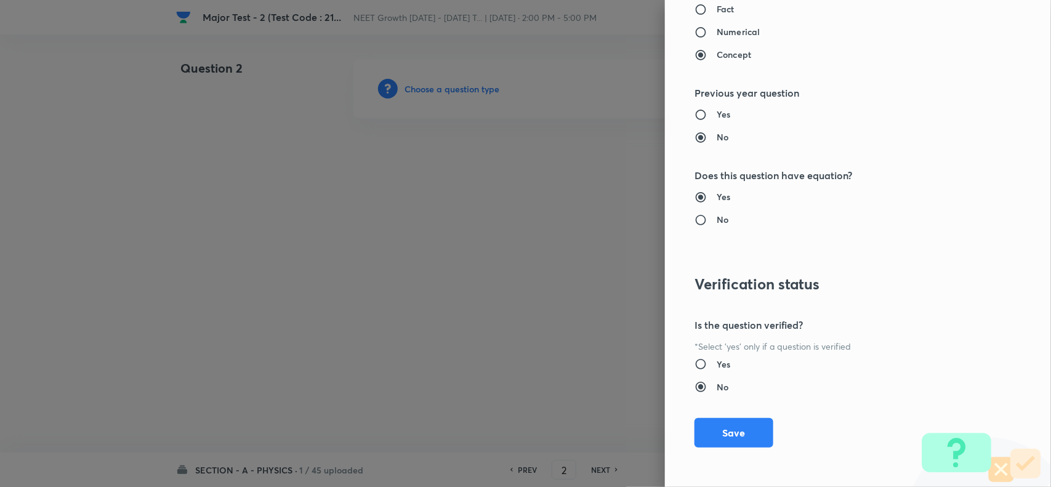
drag, startPoint x: 727, startPoint y: 436, endPoint x: 532, endPoint y: 289, distance: 244.6
click at [726, 437] on button "Save" at bounding box center [734, 433] width 79 height 30
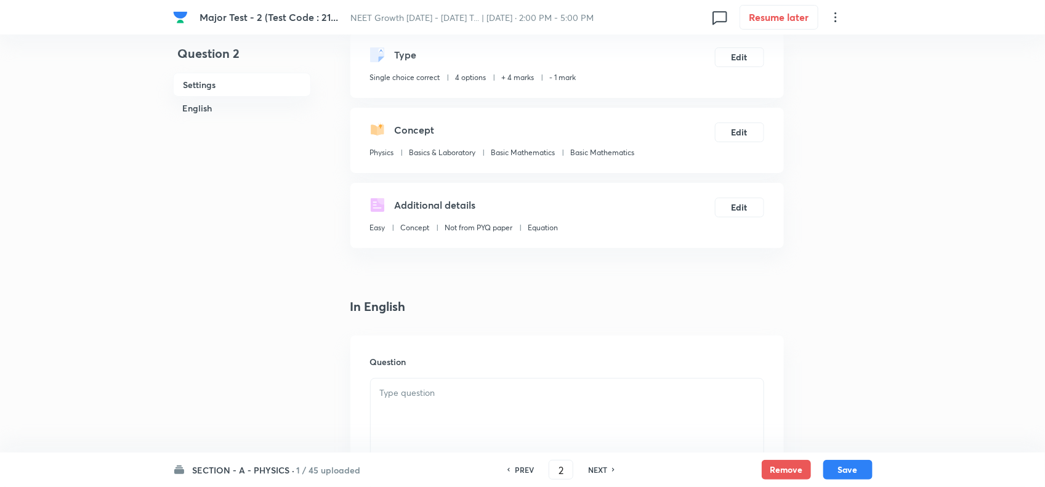
scroll to position [154, 0]
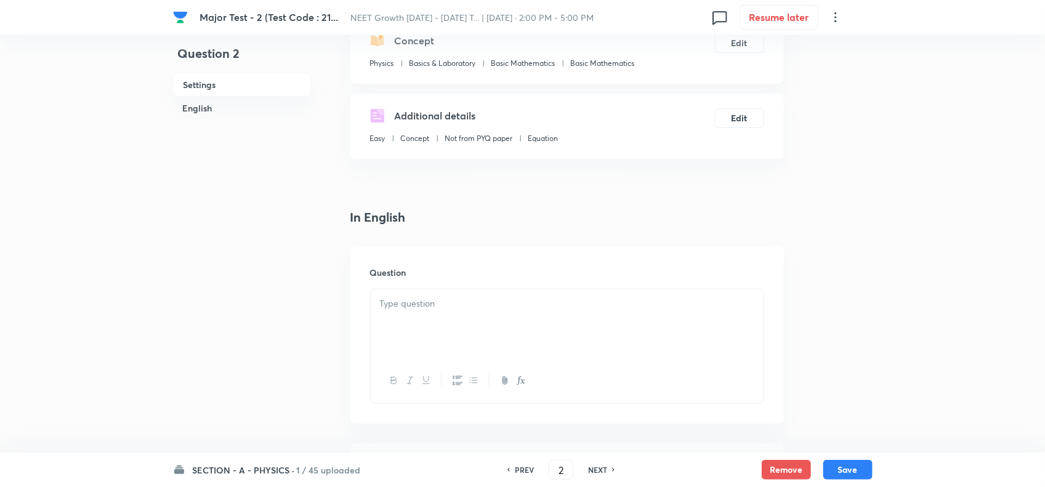
click at [444, 321] on div at bounding box center [567, 323] width 393 height 69
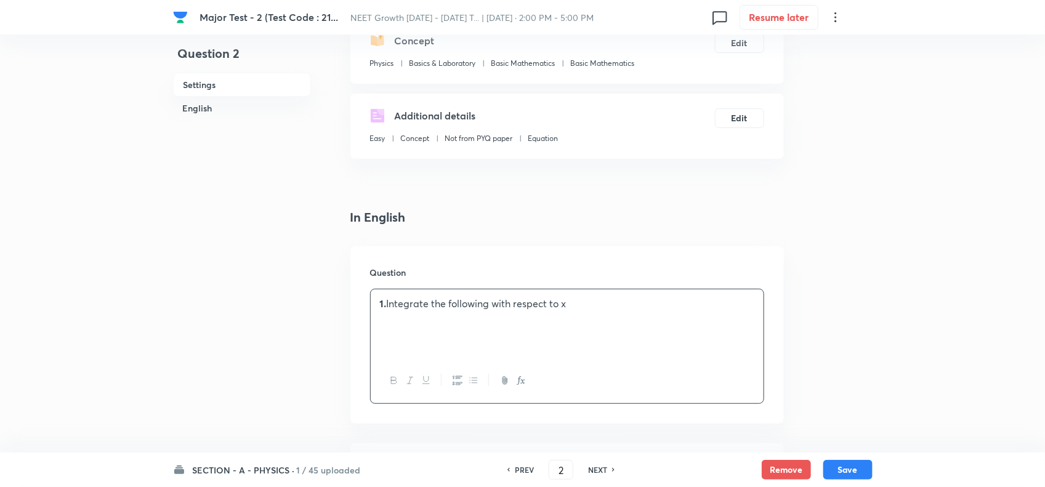
click at [385, 304] on strong "1." at bounding box center [383, 303] width 7 height 13
click at [420, 333] on div "Integrate the following with respect to x" at bounding box center [567, 323] width 393 height 69
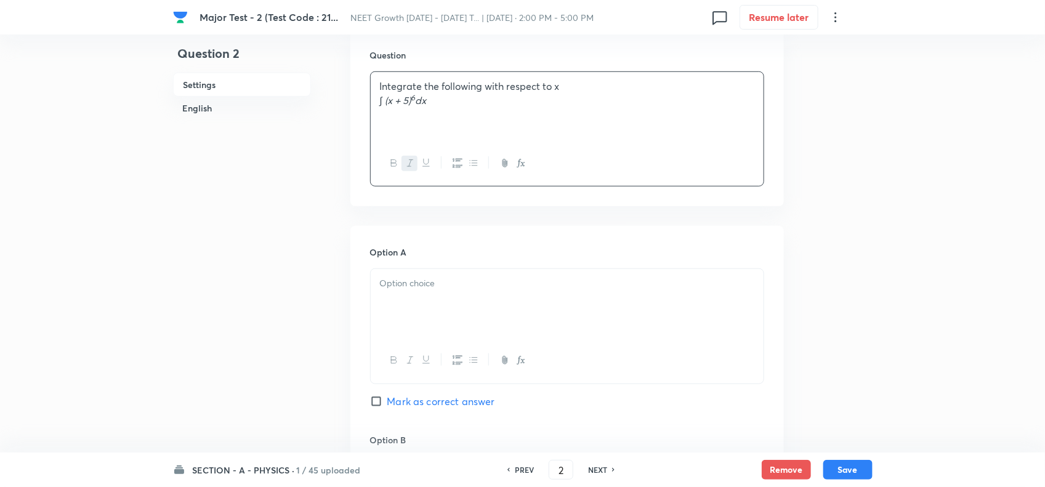
scroll to position [385, 0]
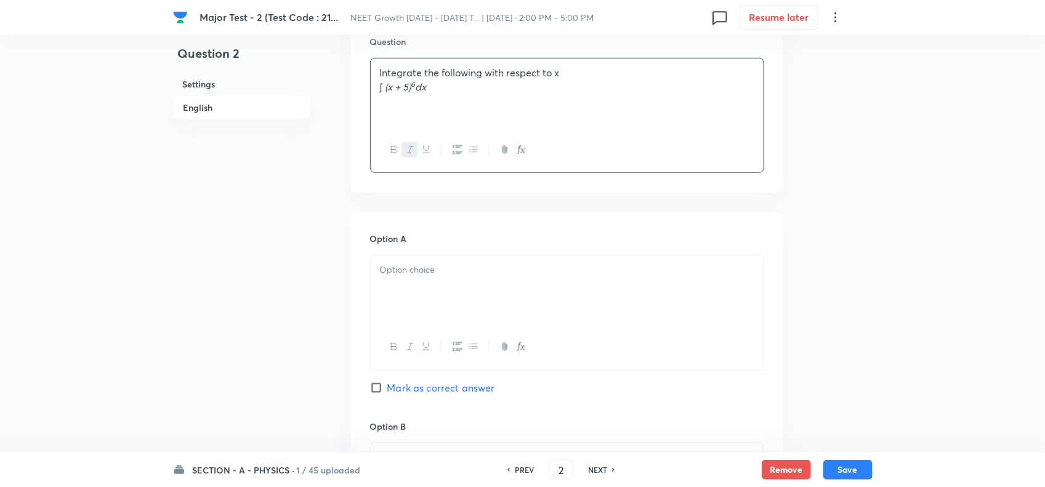
click at [491, 281] on div at bounding box center [567, 290] width 393 height 69
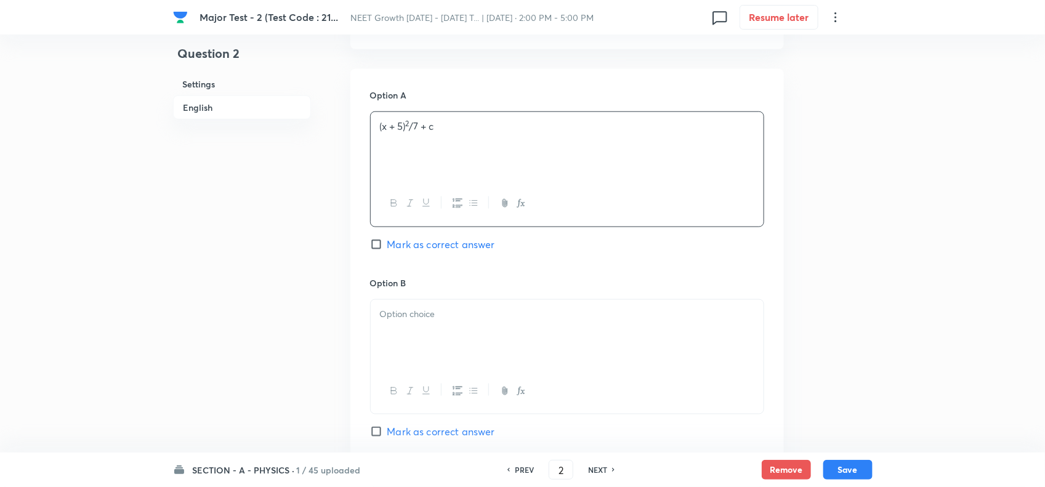
scroll to position [539, 0]
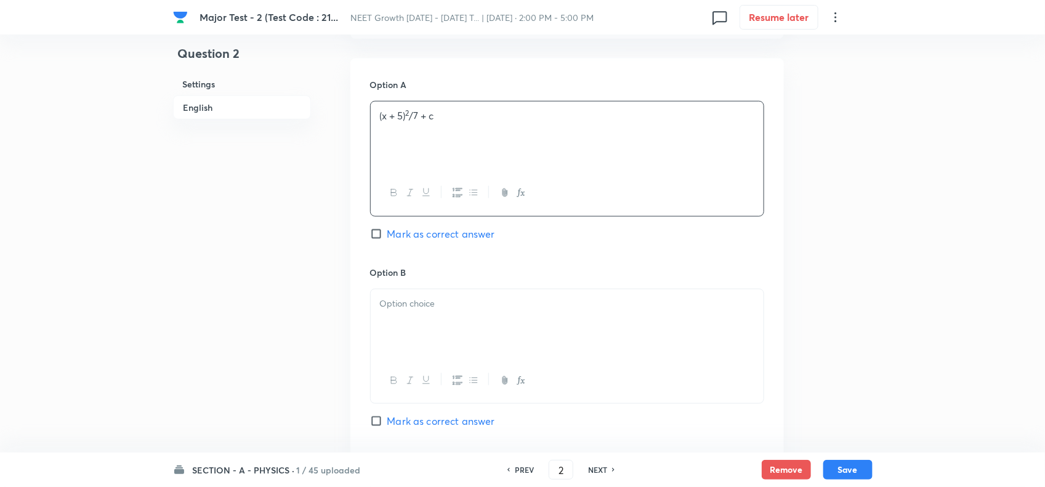
click at [453, 308] on p at bounding box center [567, 304] width 374 height 14
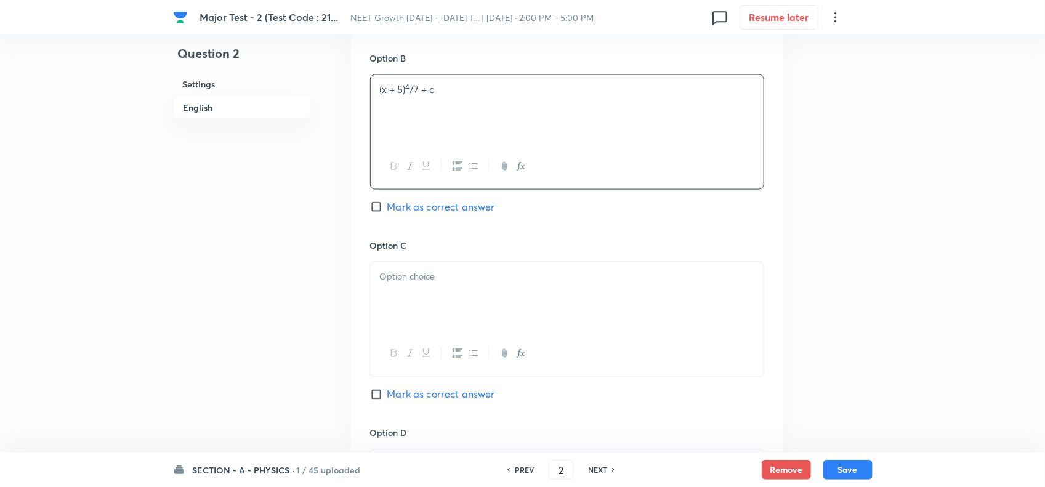
scroll to position [770, 0]
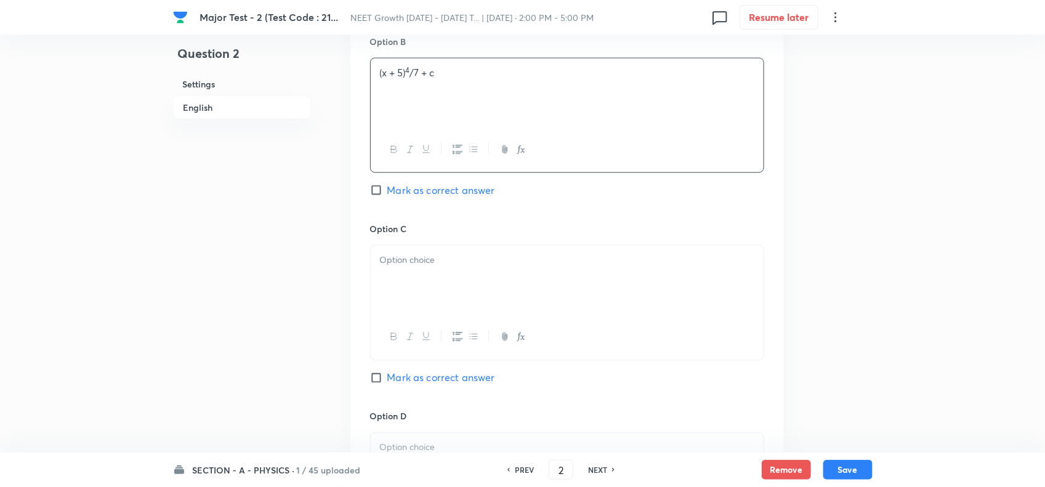
click at [411, 300] on div at bounding box center [567, 280] width 393 height 69
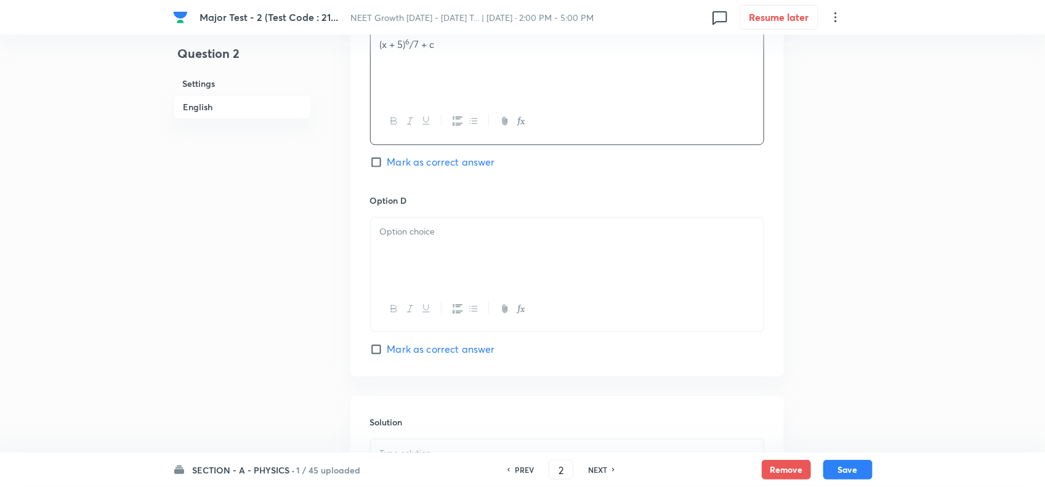
scroll to position [1001, 0]
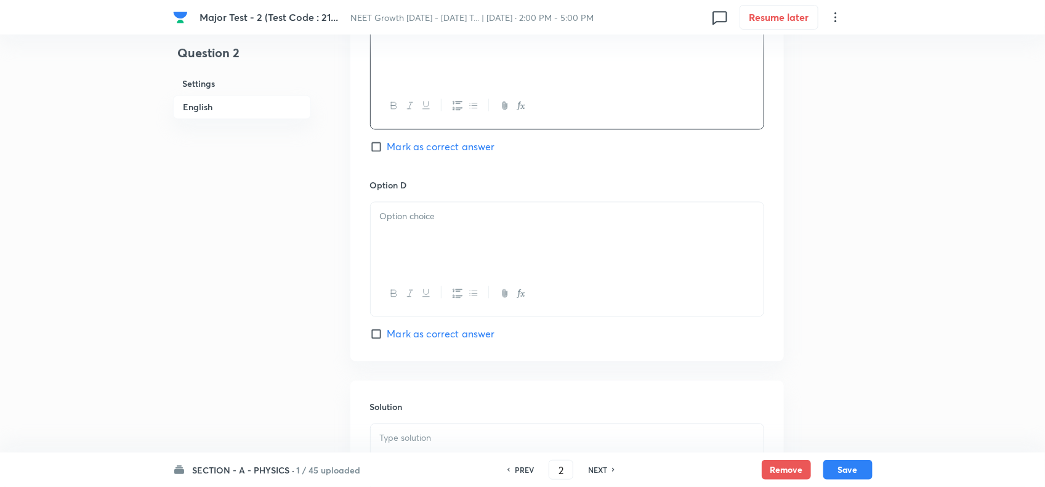
click at [439, 285] on div at bounding box center [567, 294] width 393 height 45
click at [438, 238] on div at bounding box center [567, 237] width 393 height 69
click at [433, 342] on span "Mark as correct answer" at bounding box center [441, 334] width 108 height 15
click at [387, 341] on input "Mark as correct answer" at bounding box center [378, 334] width 17 height 12
checkbox input "true"
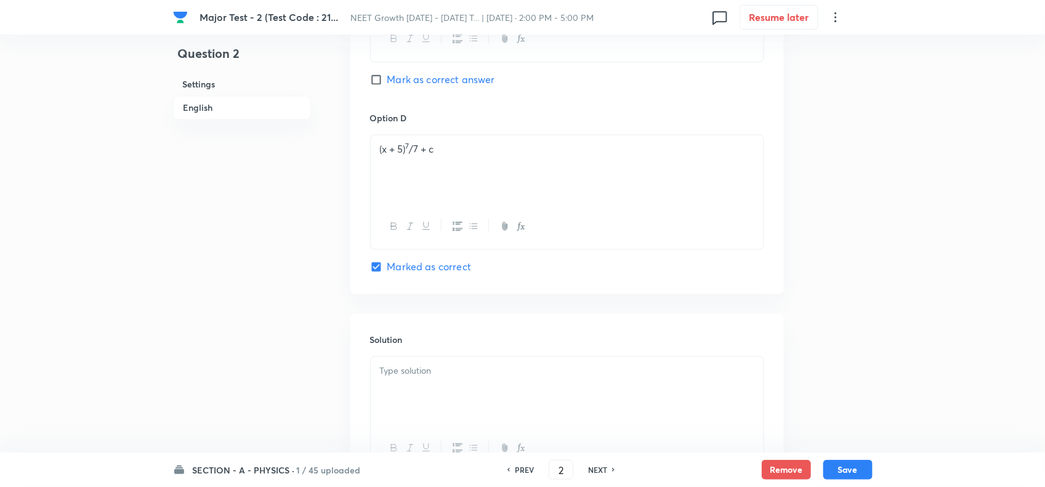
scroll to position [1186, 0]
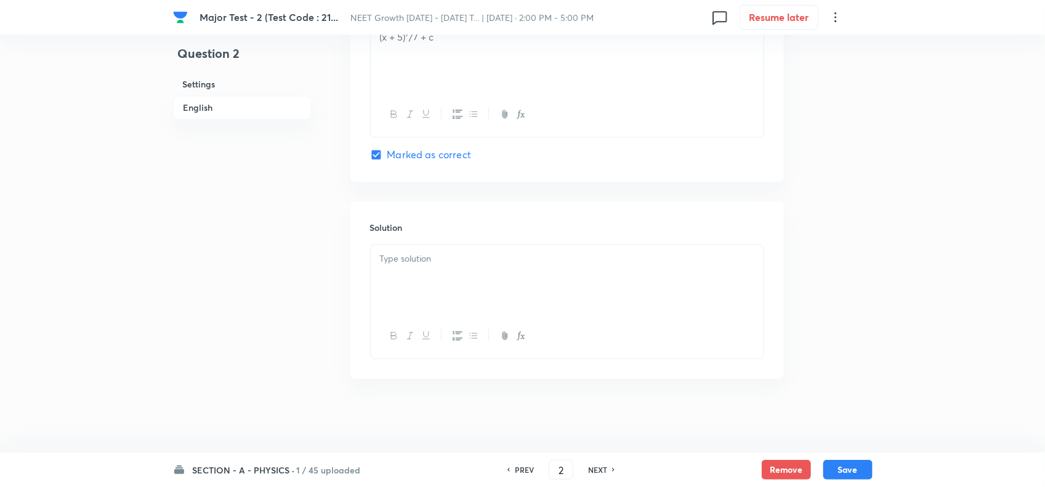
click at [410, 245] on div at bounding box center [567, 279] width 393 height 69
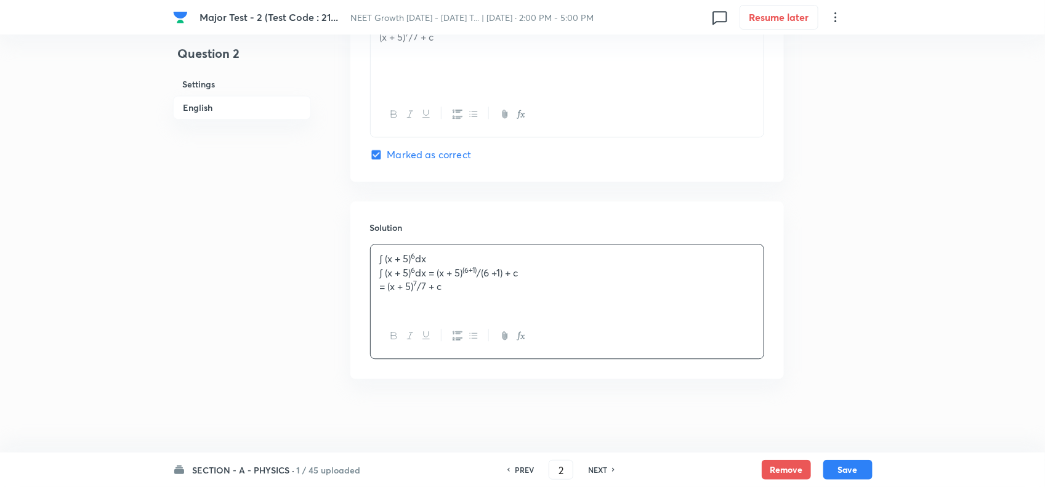
drag, startPoint x: 410, startPoint y: 287, endPoint x: 345, endPoint y: 293, distance: 64.9
click at [838, 459] on button "Save" at bounding box center [847, 469] width 49 height 20
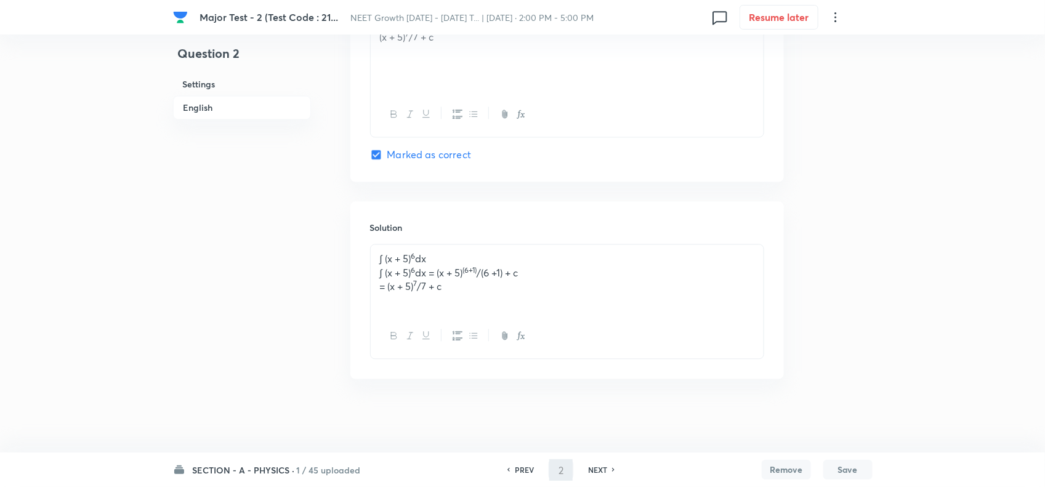
type input "3"
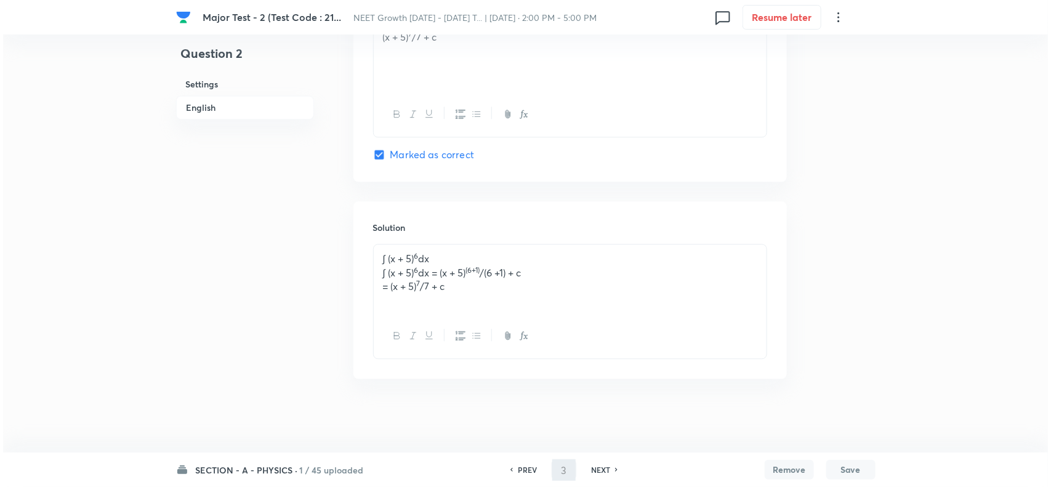
scroll to position [0, 0]
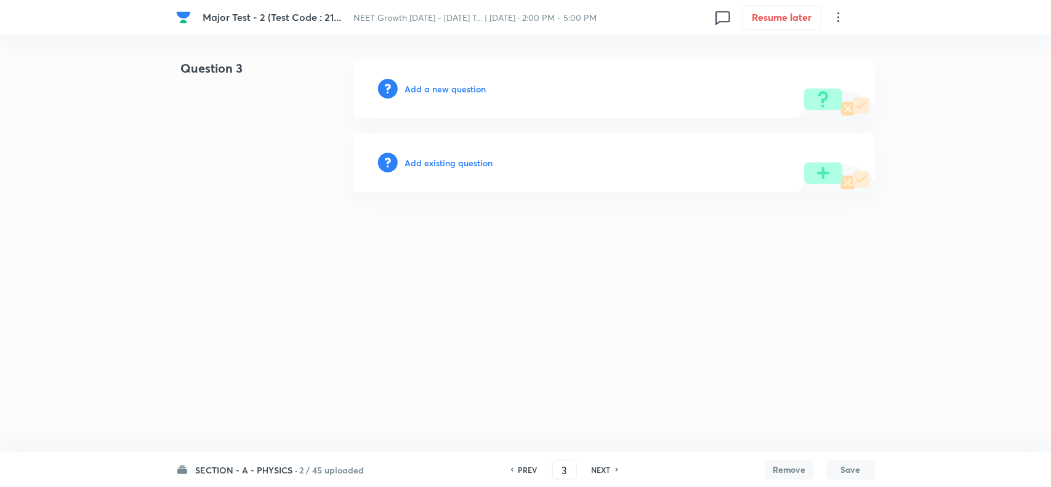
click at [460, 93] on h6 "Add a new question" at bounding box center [445, 89] width 81 height 13
click at [469, 91] on h6 "Choose a question type" at bounding box center [452, 89] width 95 height 13
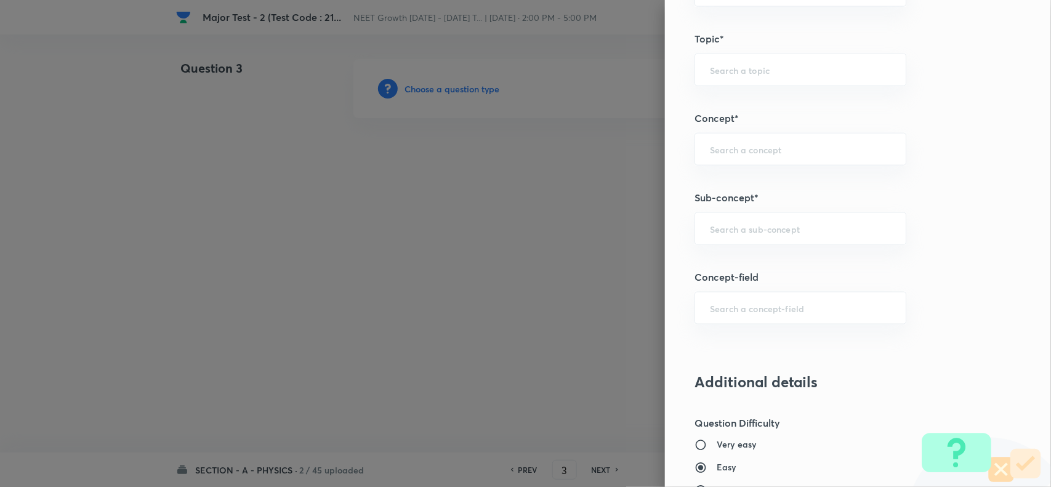
scroll to position [693, 0]
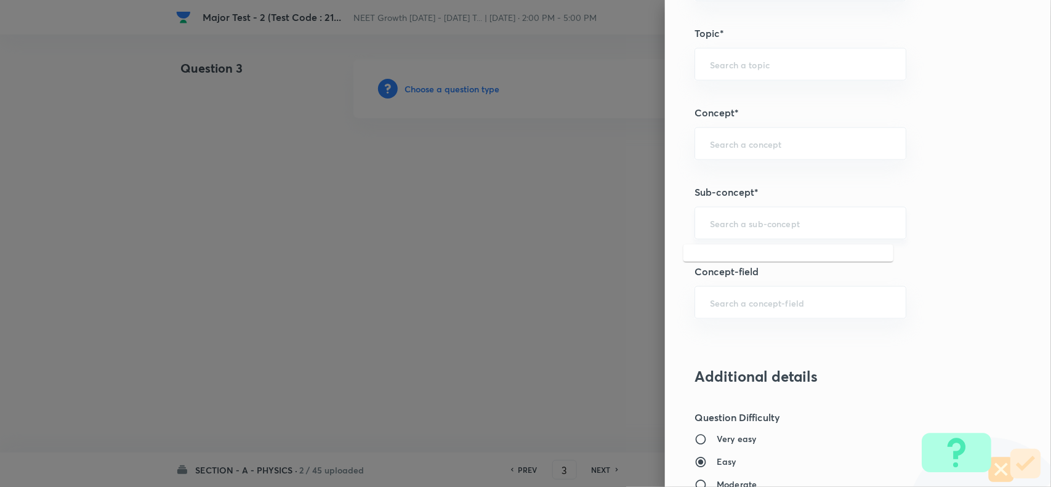
click at [725, 222] on input "text" at bounding box center [800, 223] width 181 height 12
click at [748, 261] on li "Basic Mathematics" at bounding box center [789, 260] width 210 height 22
type input "Basic Mathematics"
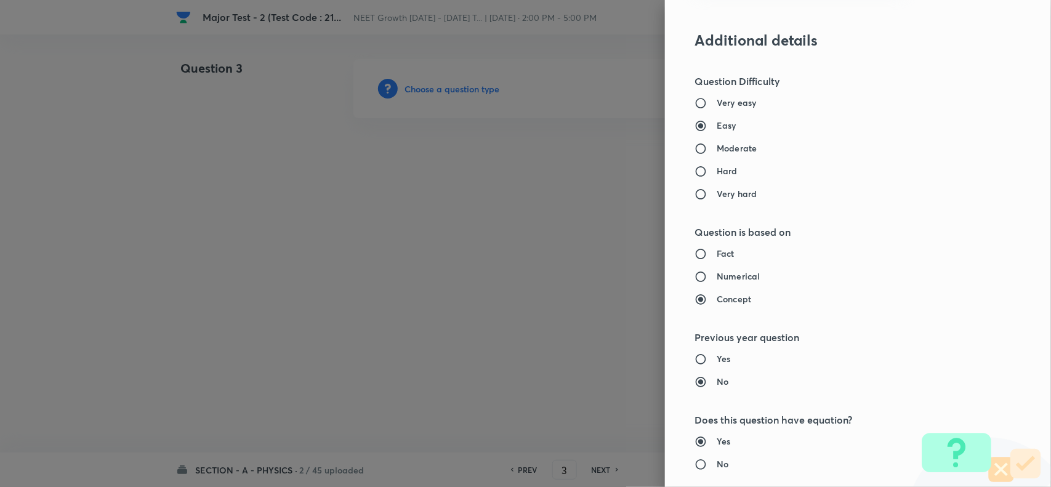
type input "Physics"
type input "Basics & Laboratory"
type input "Basic Mathematics"
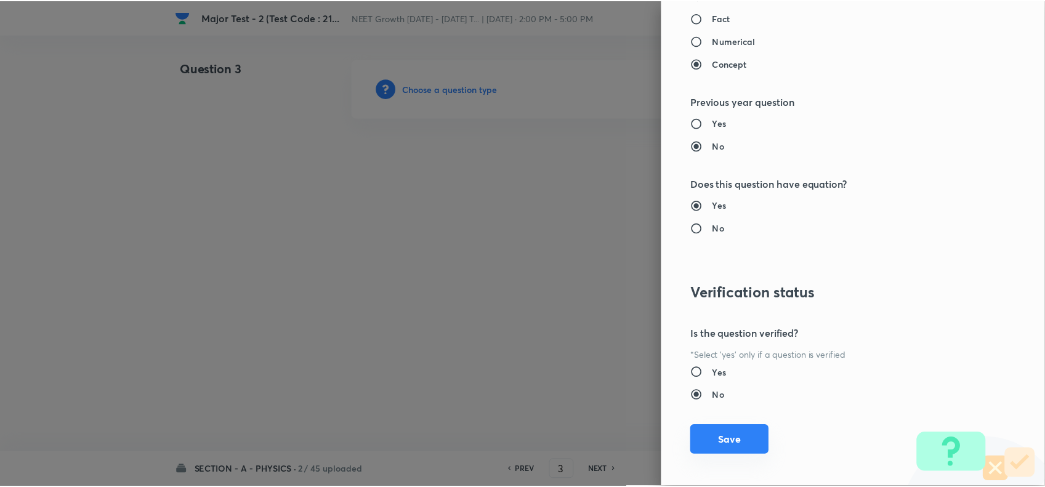
scroll to position [1276, 0]
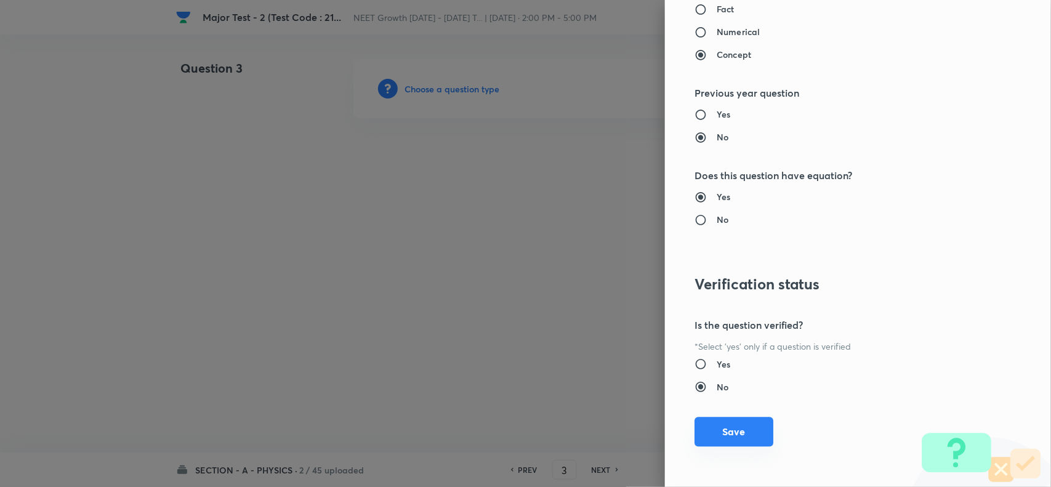
click at [724, 428] on button "Save" at bounding box center [734, 432] width 79 height 30
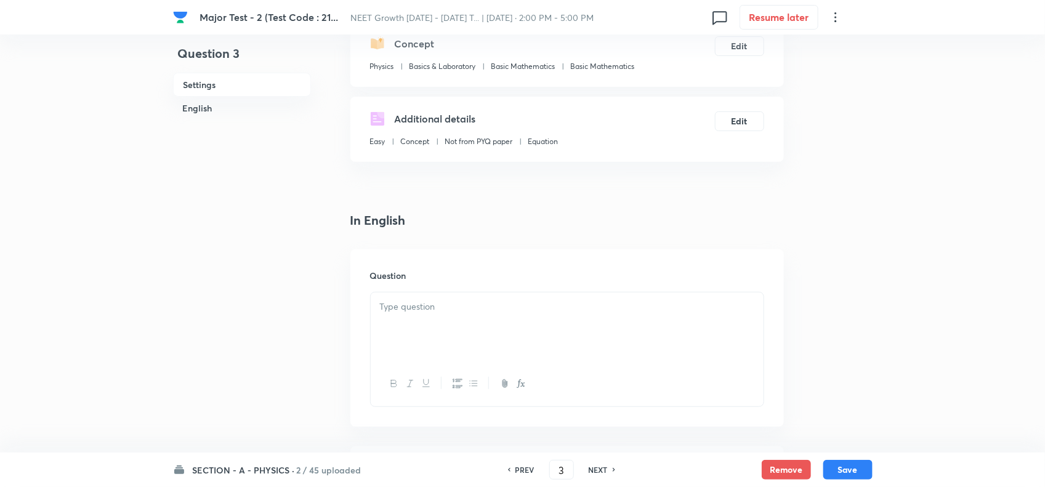
scroll to position [154, 0]
click at [399, 293] on div at bounding box center [567, 323] width 393 height 69
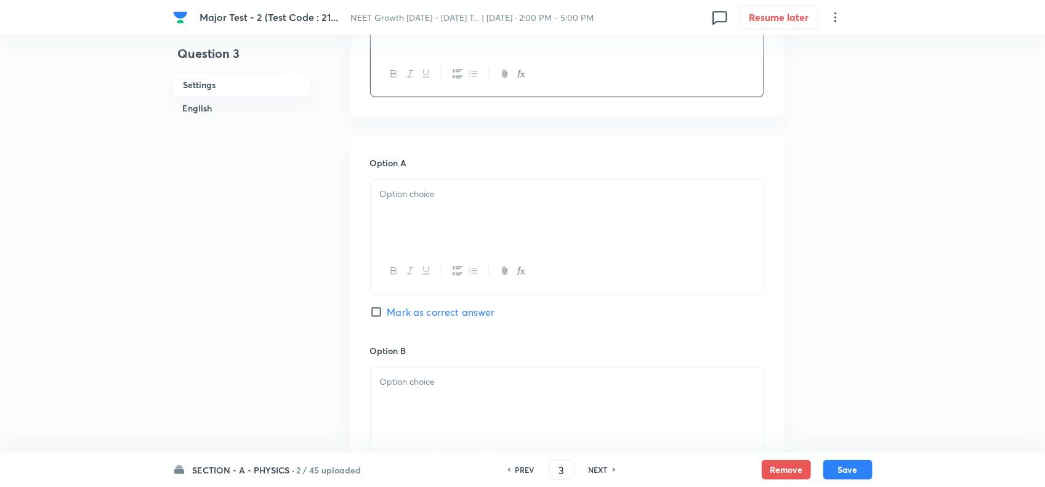
scroll to position [462, 0]
click at [447, 235] on div at bounding box center [567, 213] width 393 height 69
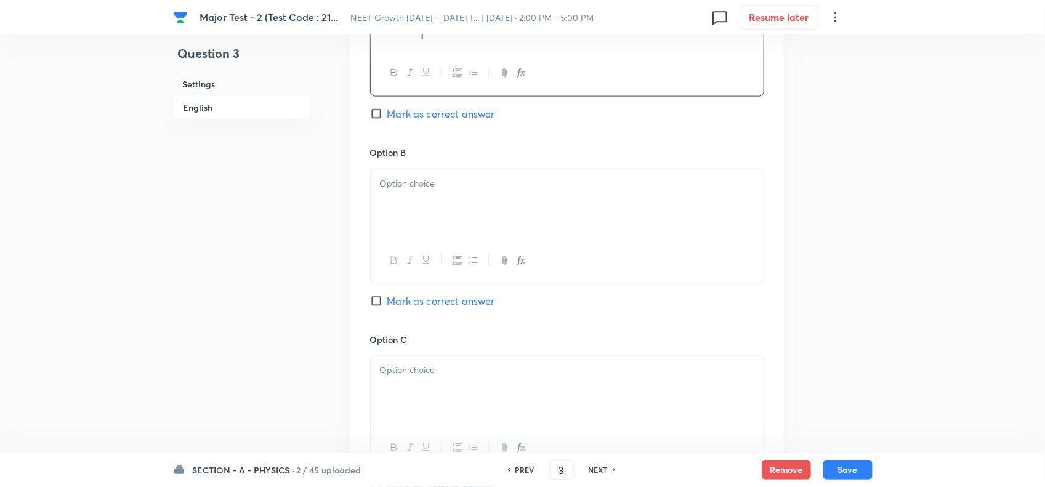
click at [426, 254] on div at bounding box center [567, 260] width 393 height 45
click at [422, 179] on p at bounding box center [567, 184] width 374 height 14
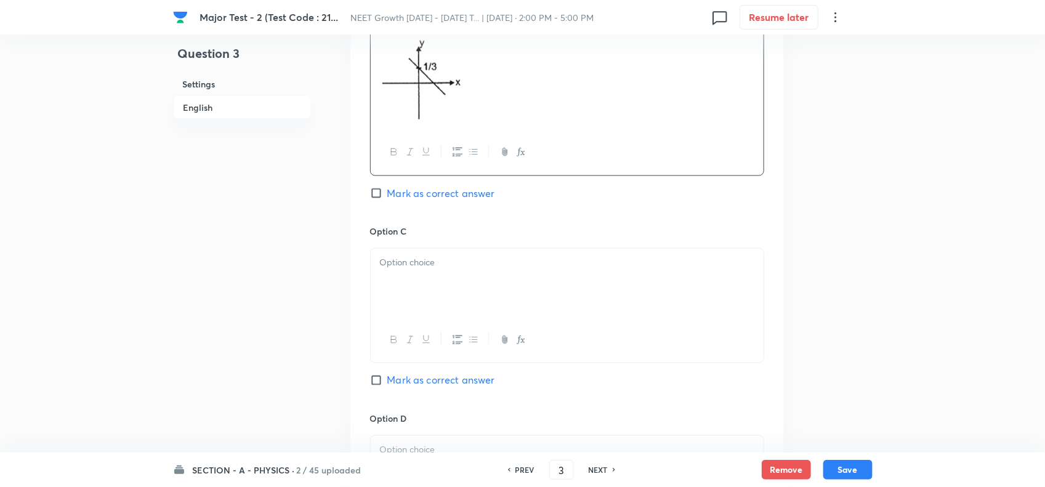
scroll to position [847, 0]
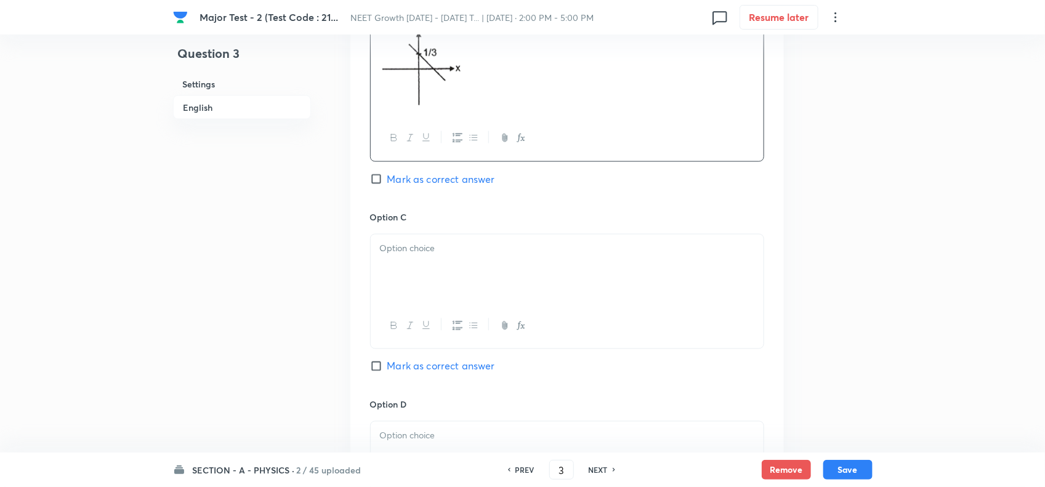
click at [425, 269] on div at bounding box center [567, 269] width 393 height 69
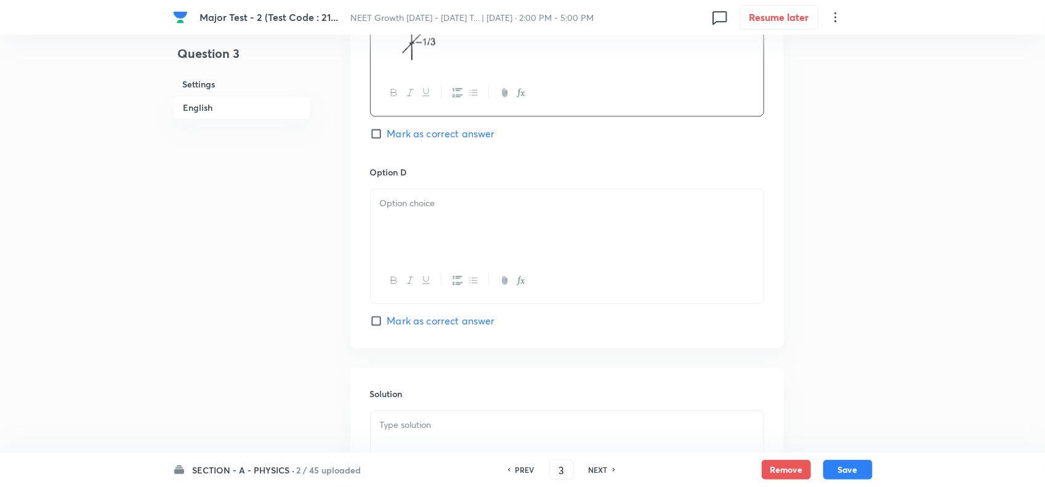
scroll to position [1155, 0]
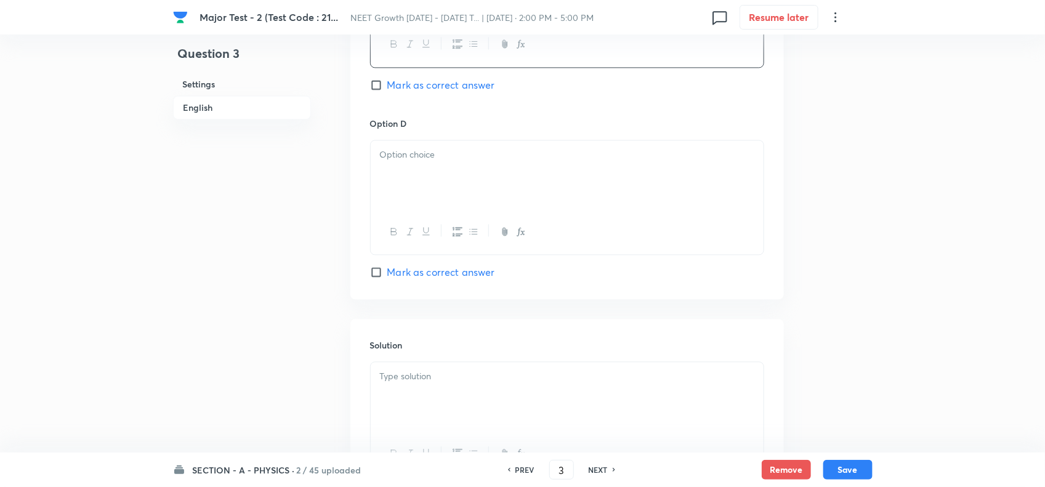
click at [428, 209] on div at bounding box center [567, 174] width 393 height 69
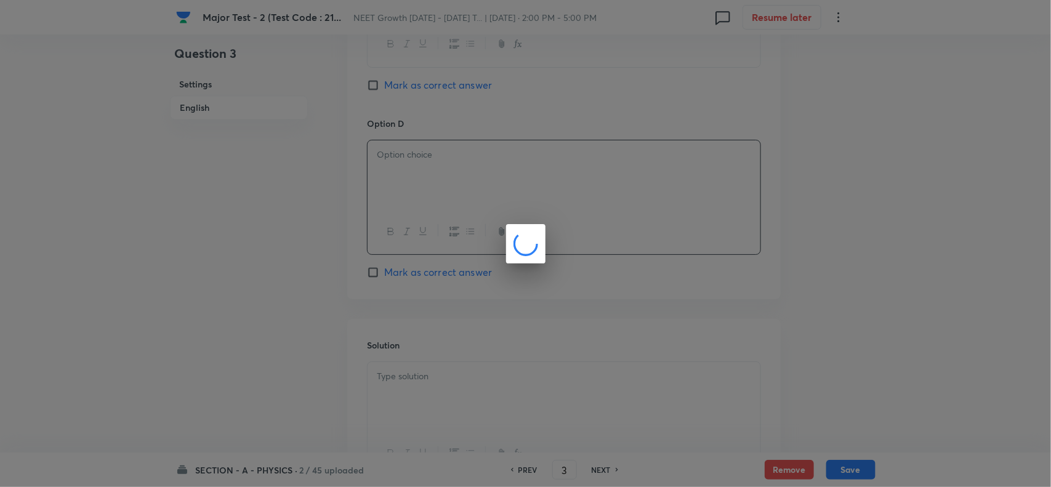
click at [439, 274] on div at bounding box center [525, 243] width 1051 height 487
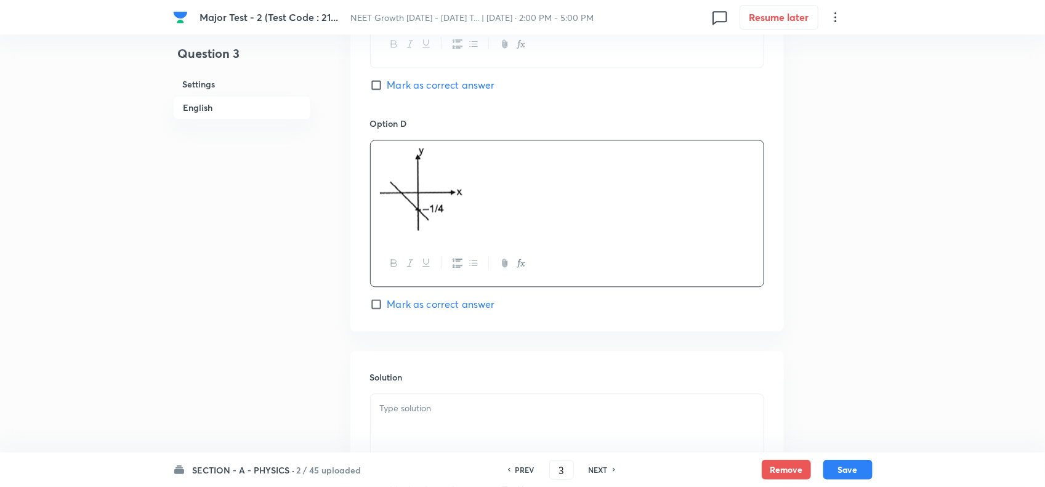
click at [433, 267] on div "Option D [PERSON_NAME] as correct answer" at bounding box center [567, 214] width 394 height 195
drag, startPoint x: 433, startPoint y: 278, endPoint x: 442, endPoint y: 365, distance: 87.3
click at [434, 297] on span "Mark as correct answer" at bounding box center [441, 304] width 108 height 15
click at [387, 298] on input "Mark as correct answer" at bounding box center [378, 304] width 17 height 12
checkbox input "true"
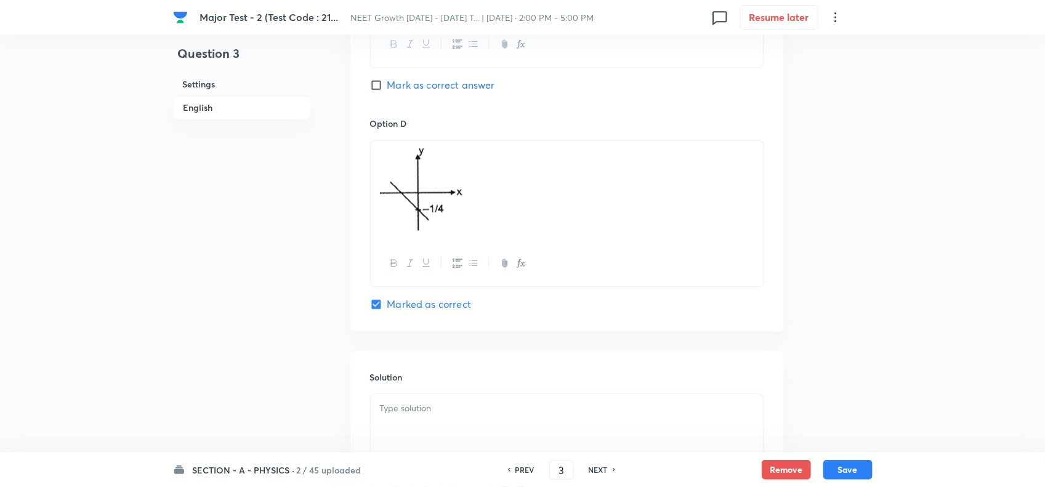
click at [448, 392] on div "Solution" at bounding box center [567, 439] width 434 height 177
click at [456, 416] on p at bounding box center [567, 409] width 374 height 14
paste div
drag, startPoint x: 408, startPoint y: 431, endPoint x: 352, endPoint y: 430, distance: 55.4
click at [352, 430] on div "Solution Y = –1/4 – 3/4 × x y = –mx – c" at bounding box center [567, 439] width 434 height 177
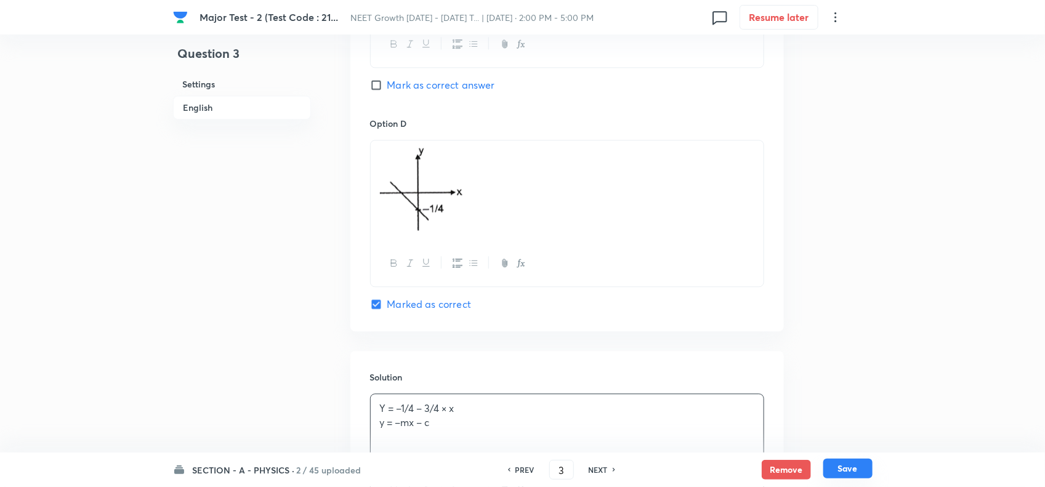
click at [853, 466] on button "Save" at bounding box center [847, 469] width 49 height 20
type input "4"
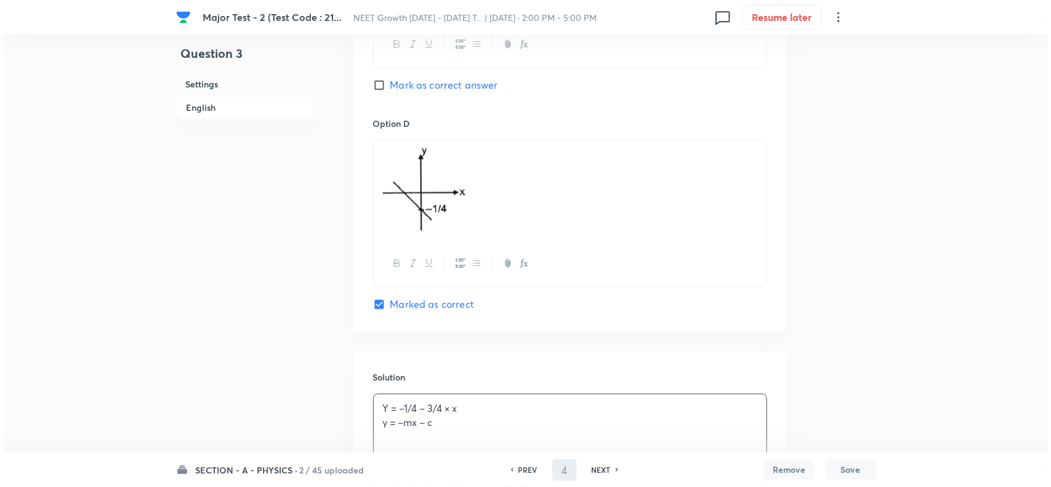
scroll to position [0, 0]
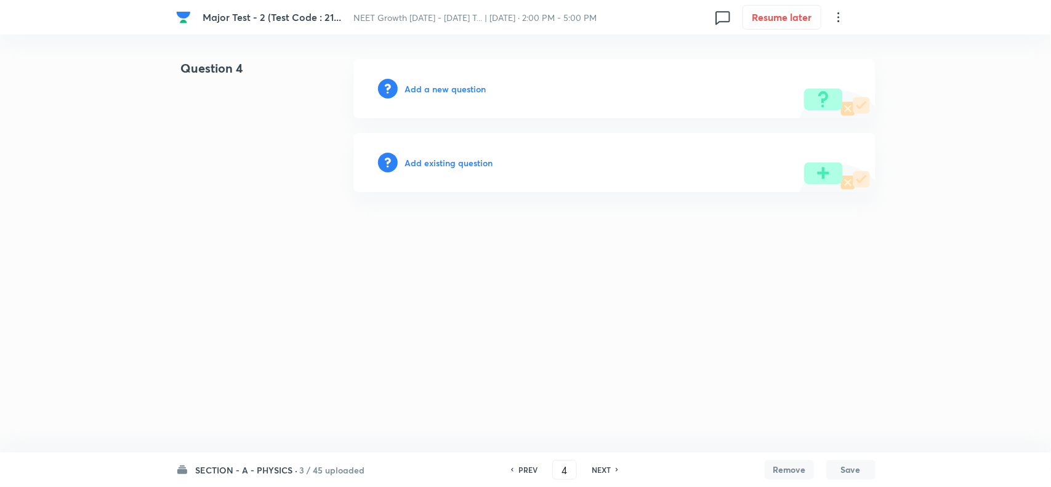
click at [445, 91] on h6 "Add a new question" at bounding box center [445, 89] width 81 height 13
click at [467, 83] on h6 "Choose a question type" at bounding box center [452, 89] width 95 height 13
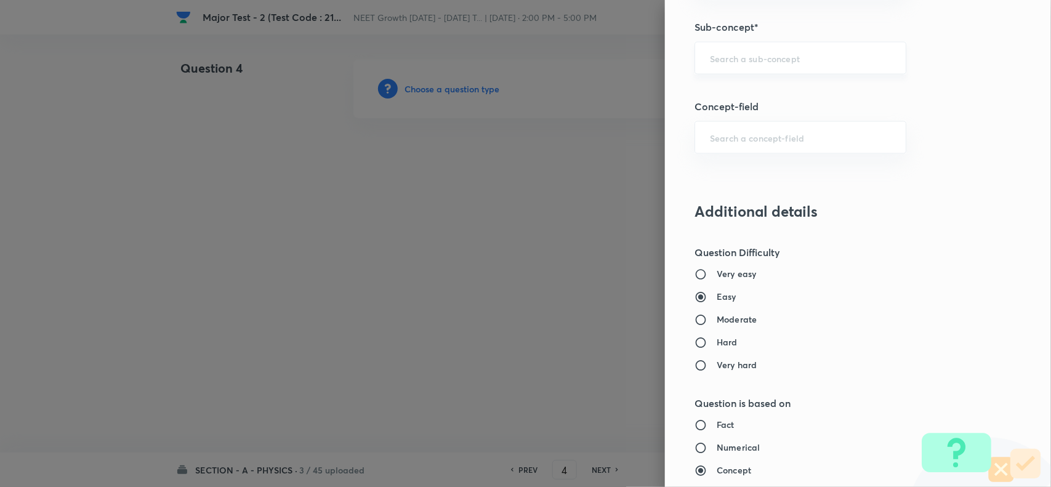
scroll to position [770, 0]
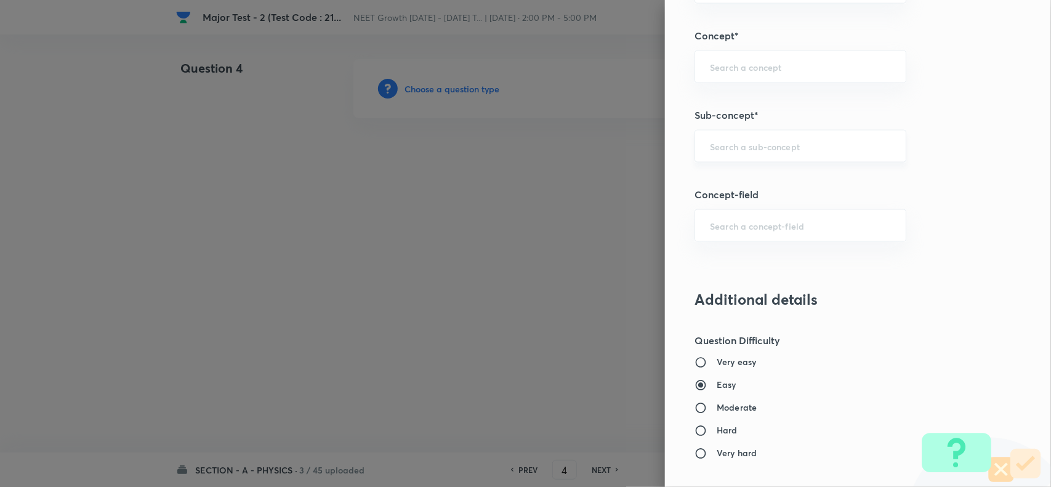
click at [744, 152] on input "text" at bounding box center [800, 146] width 181 height 12
click at [758, 189] on li "Basic Mathematics" at bounding box center [789, 183] width 210 height 22
type input "Basic Mathematics"
type input "Physics"
type input "Basics & Laboratory"
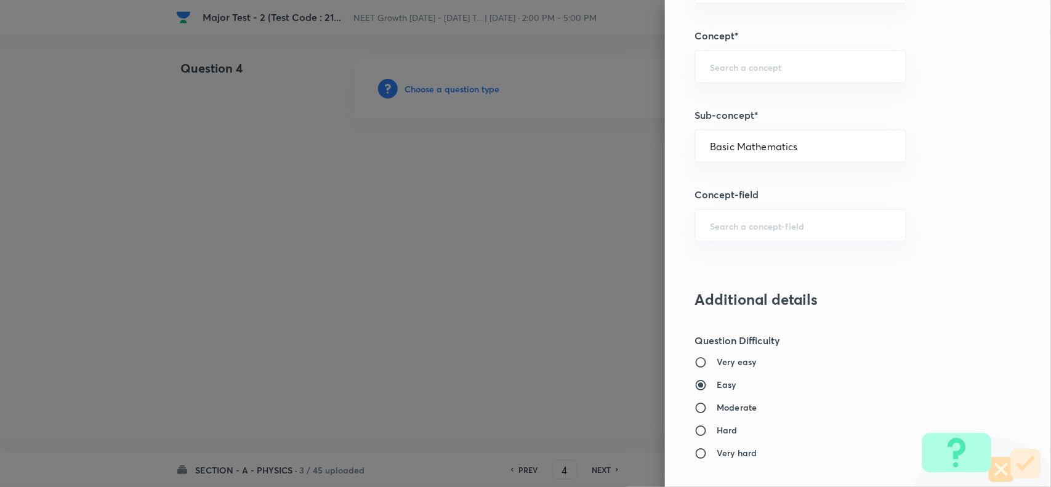
type input "Basic Mathematics"
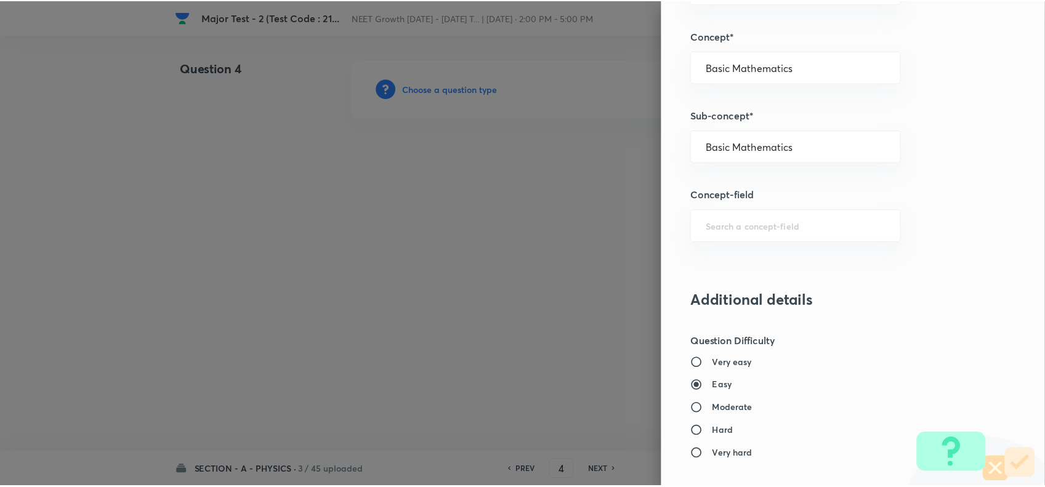
scroll to position [1232, 0]
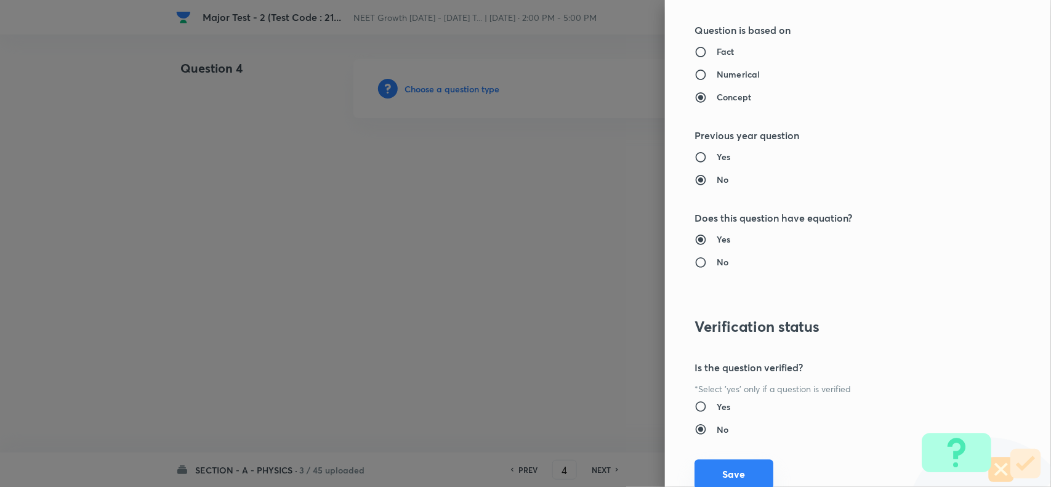
click at [727, 468] on button "Save" at bounding box center [734, 474] width 79 height 30
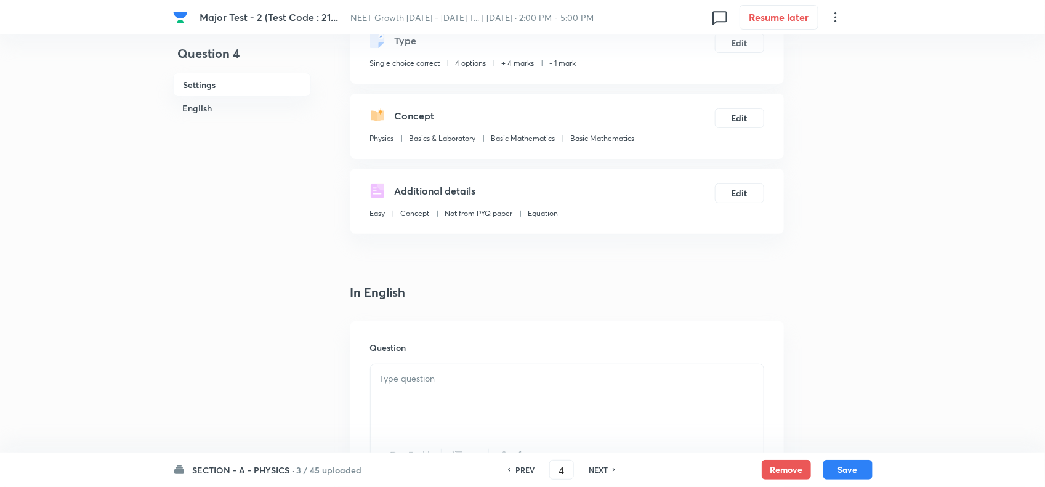
scroll to position [154, 0]
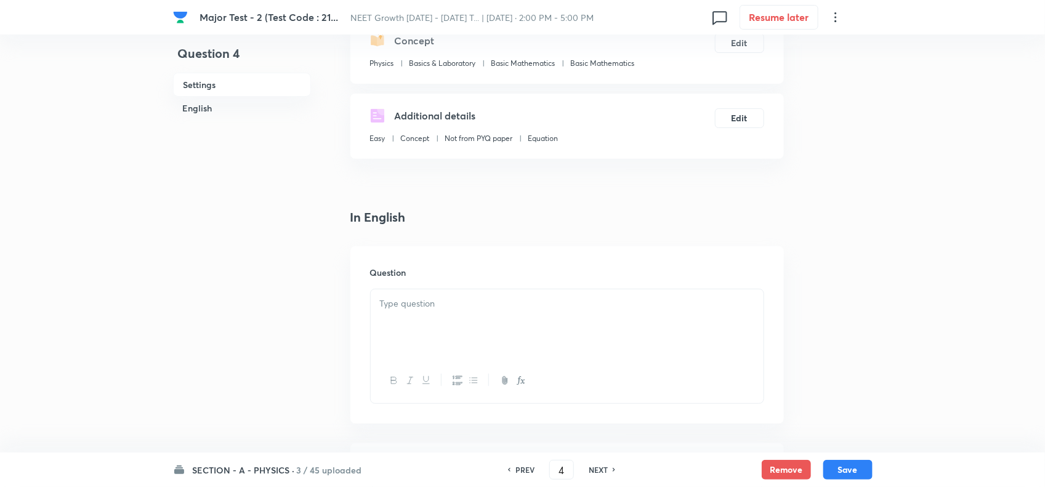
click at [429, 321] on div at bounding box center [567, 323] width 393 height 69
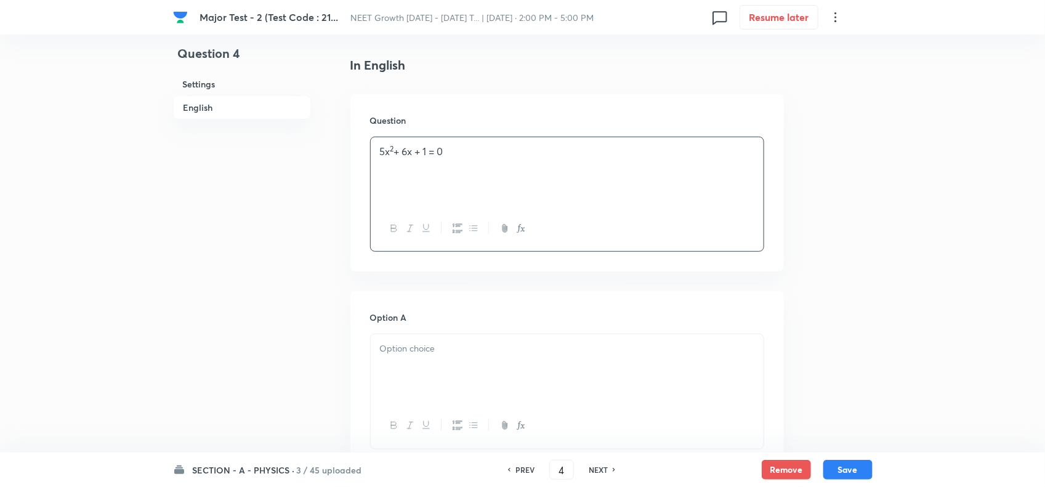
scroll to position [308, 0]
drag, startPoint x: 465, startPoint y: 339, endPoint x: 460, endPoint y: 347, distance: 9.4
click at [463, 342] on div at bounding box center [567, 367] width 393 height 69
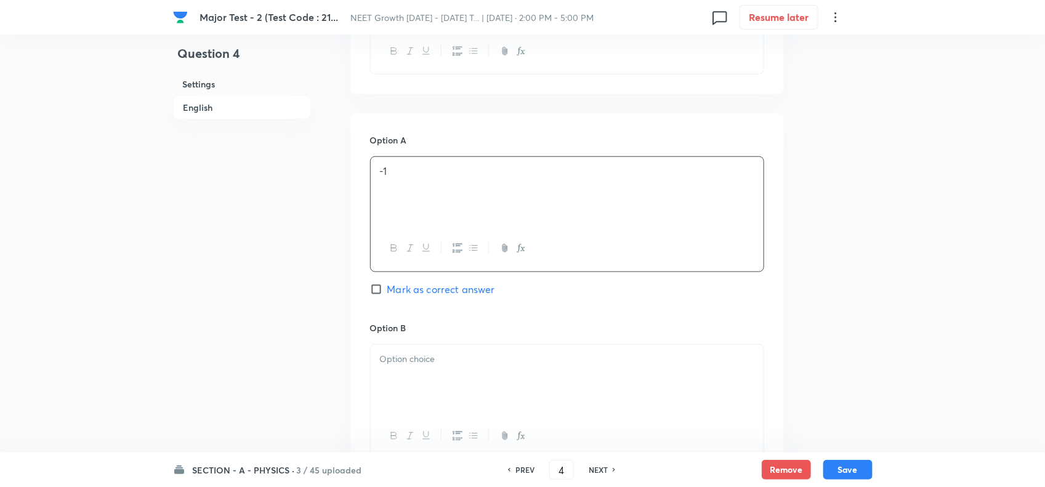
scroll to position [539, 0]
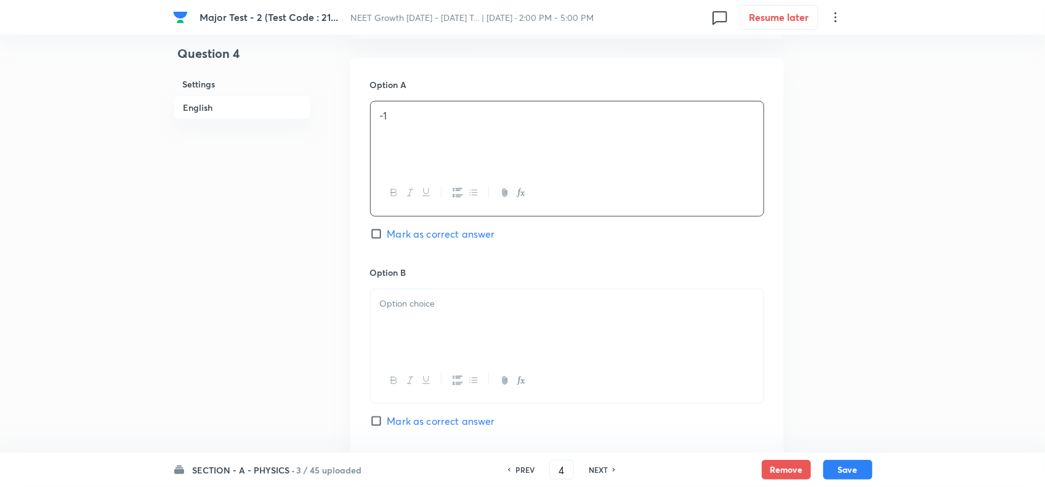
click at [451, 322] on div at bounding box center [567, 323] width 393 height 69
click at [429, 232] on span "Mark as correct answer" at bounding box center [441, 234] width 108 height 15
click at [387, 232] on input "Mark as correct answer" at bounding box center [378, 234] width 17 height 12
checkbox input "true"
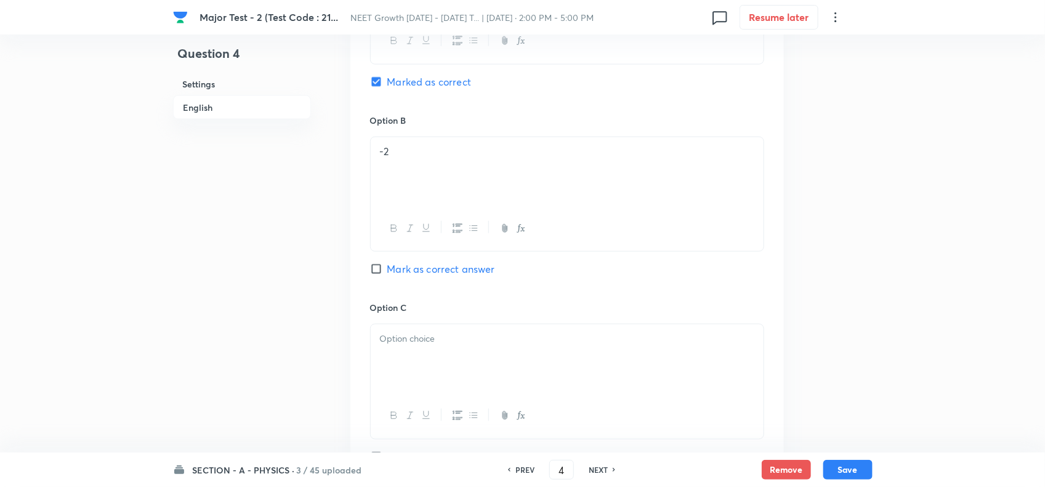
scroll to position [693, 0]
click at [422, 361] on div at bounding box center [567, 357] width 393 height 69
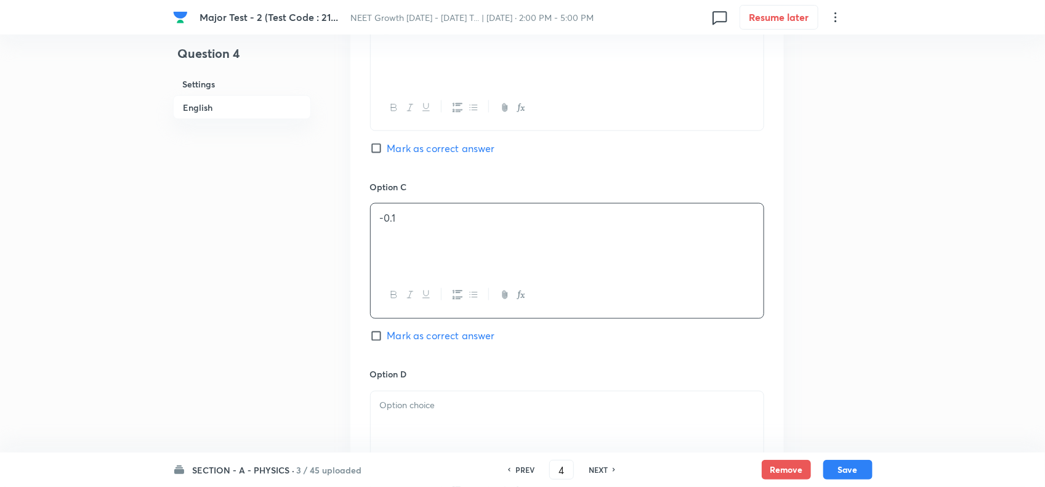
scroll to position [847, 0]
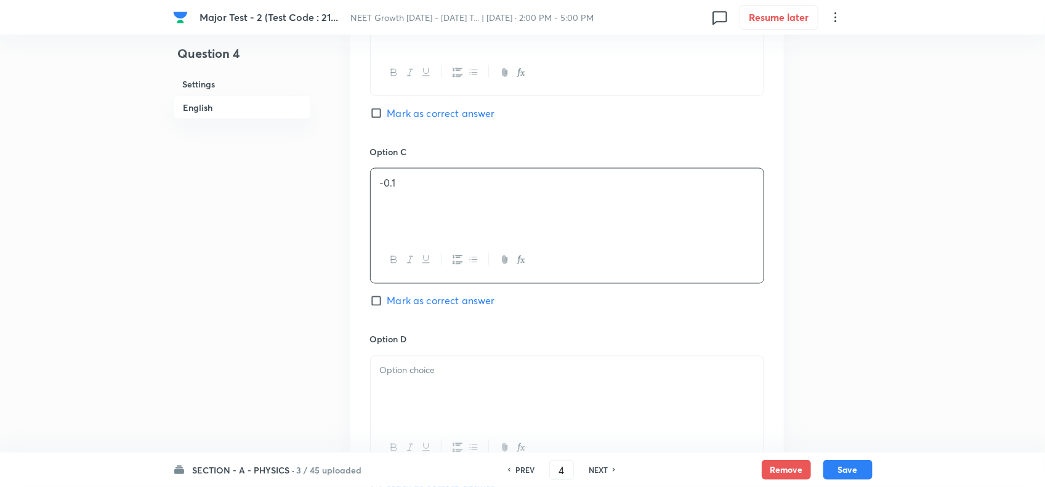
click at [425, 366] on div at bounding box center [567, 391] width 393 height 69
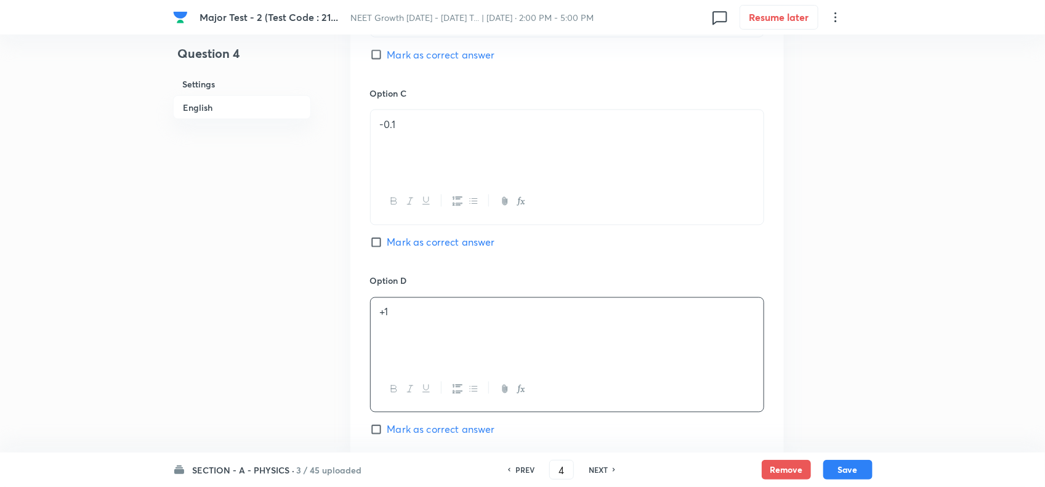
scroll to position [1155, 0]
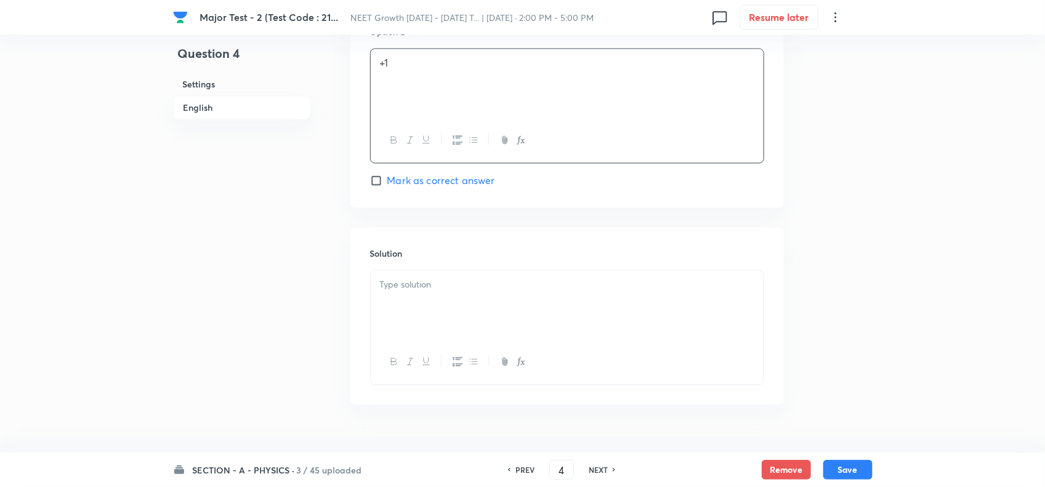
click at [448, 266] on div "Solution" at bounding box center [567, 315] width 434 height 177
click at [454, 297] on div at bounding box center [567, 304] width 393 height 69
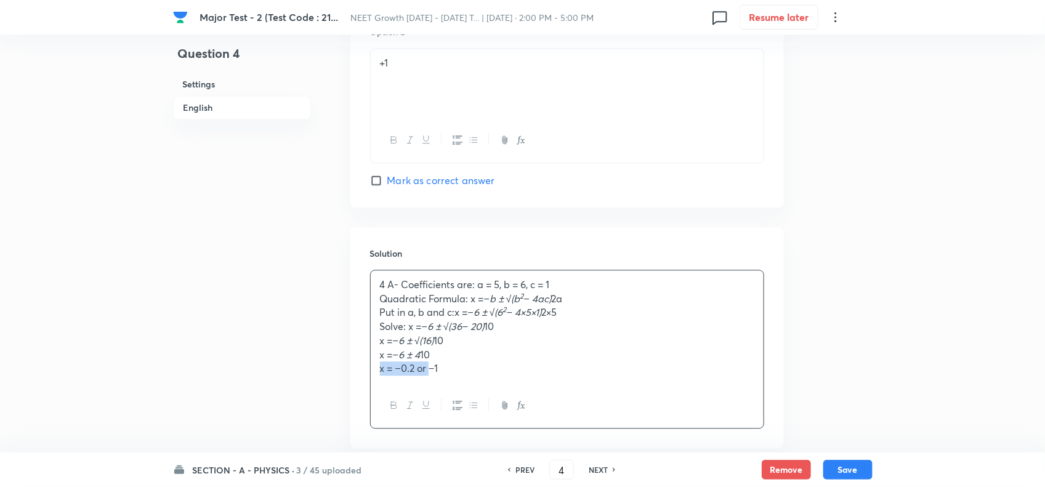
drag, startPoint x: 411, startPoint y: 373, endPoint x: 282, endPoint y: 373, distance: 129.3
click at [843, 467] on button "Save" at bounding box center [847, 469] width 49 height 20
type input "5"
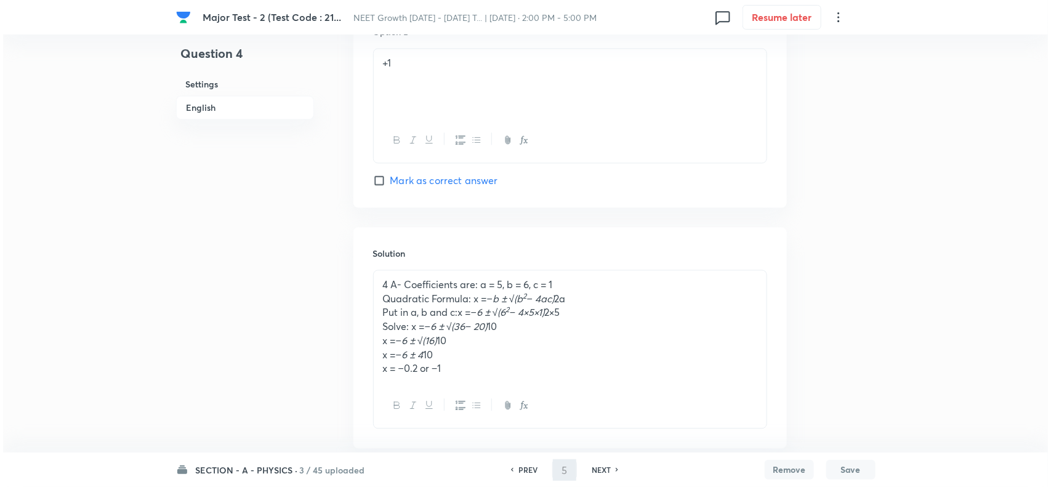
scroll to position [0, 0]
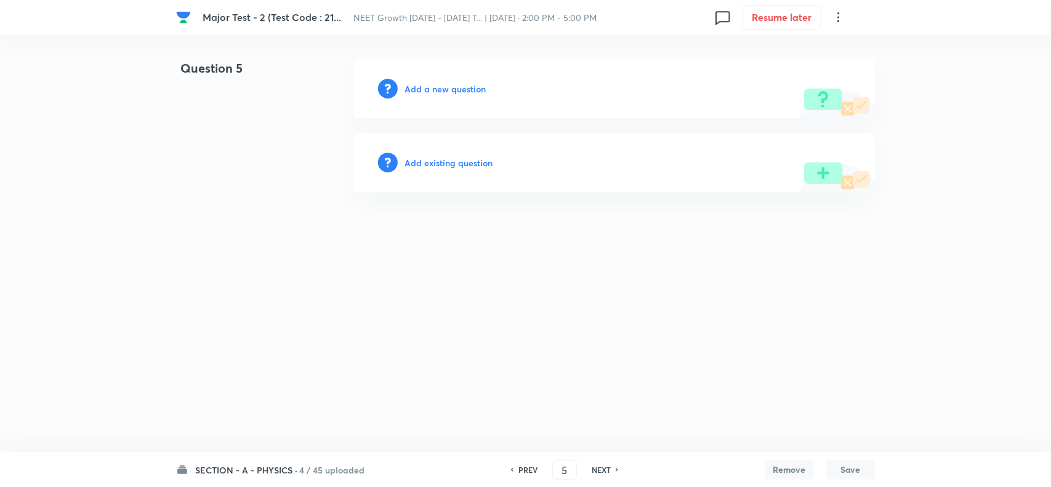
click at [453, 90] on h6 "Add a new question" at bounding box center [445, 89] width 81 height 13
click at [474, 89] on h6 "Choose a question type" at bounding box center [452, 89] width 95 height 13
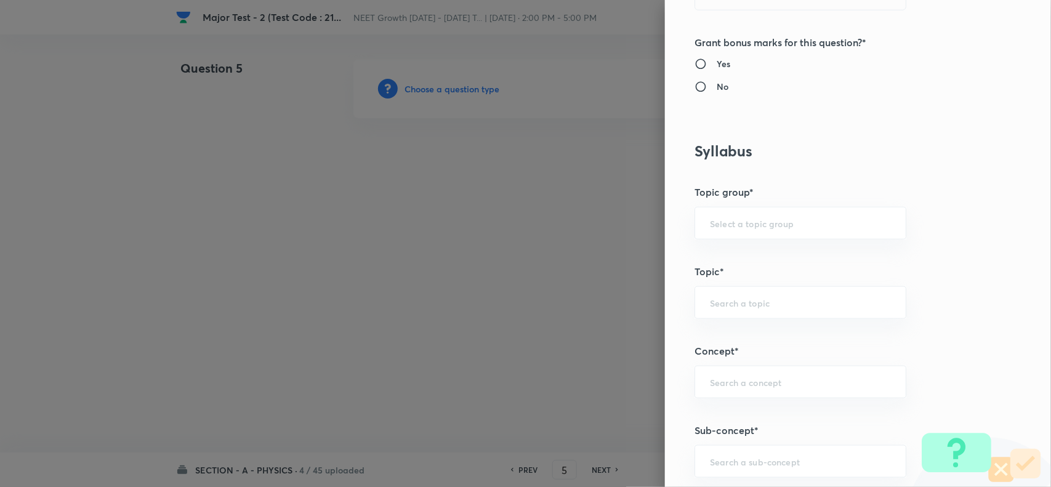
scroll to position [616, 0]
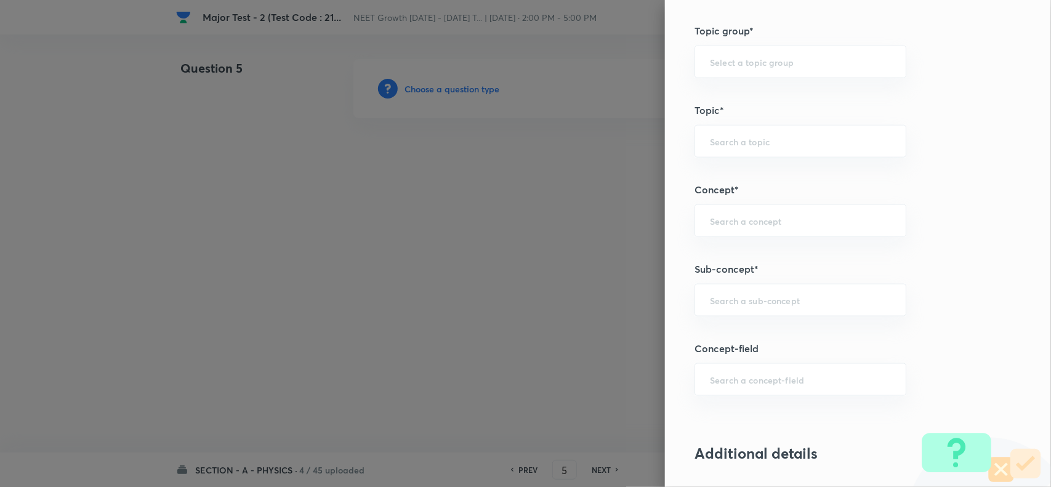
click at [734, 321] on div "Question settings Question type* Single choice correct Number of options* 2 3 4…" at bounding box center [858, 243] width 386 height 487
click at [743, 304] on input "text" at bounding box center [800, 300] width 181 height 12
click at [762, 330] on li "Basic Mathematics" at bounding box center [789, 337] width 210 height 22
type input "Basic Mathematics"
type input "Physics"
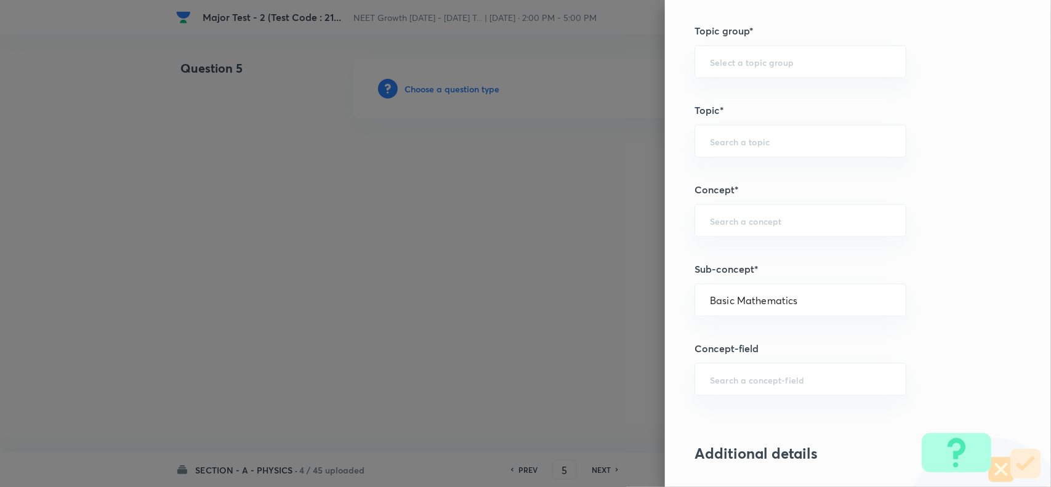
type input "Basics & Laboratory"
type input "Basic Mathematics"
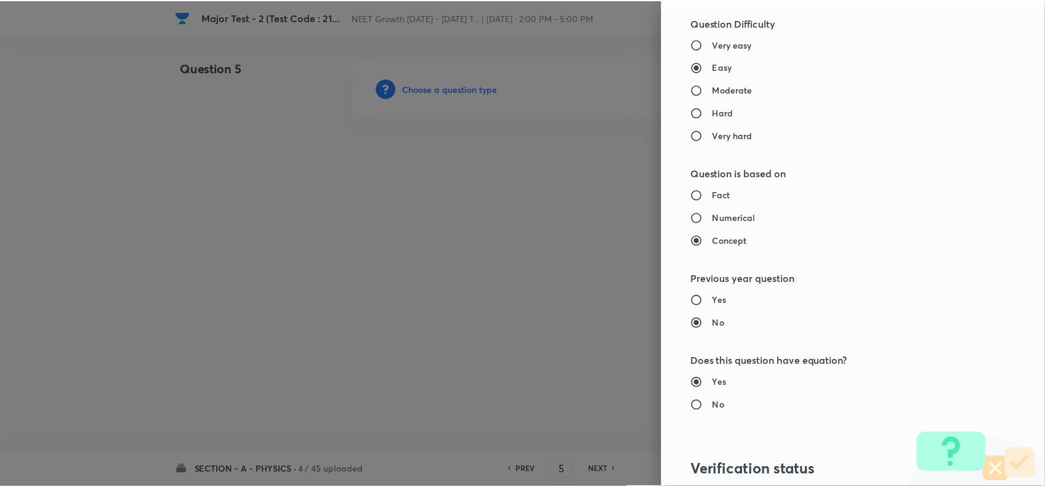
scroll to position [1232, 0]
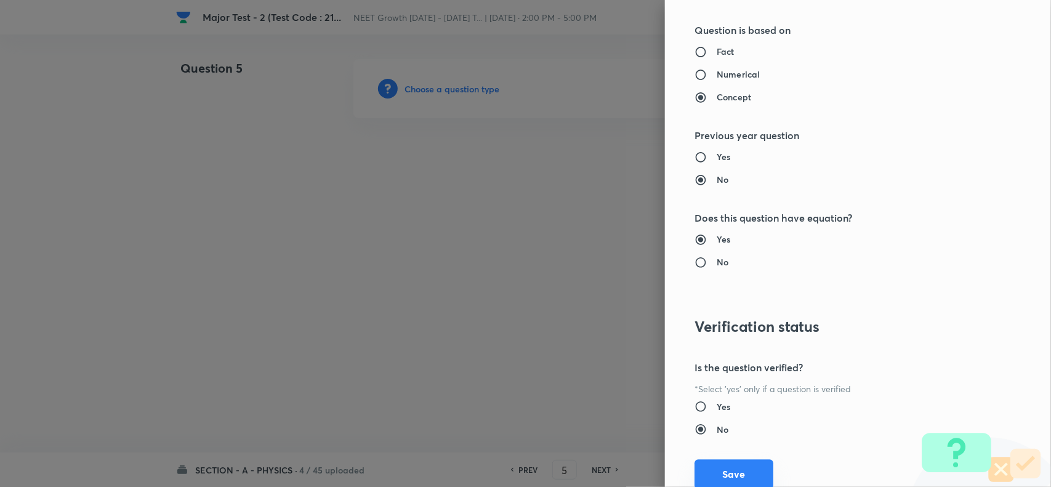
click at [708, 475] on button "Save" at bounding box center [734, 474] width 79 height 30
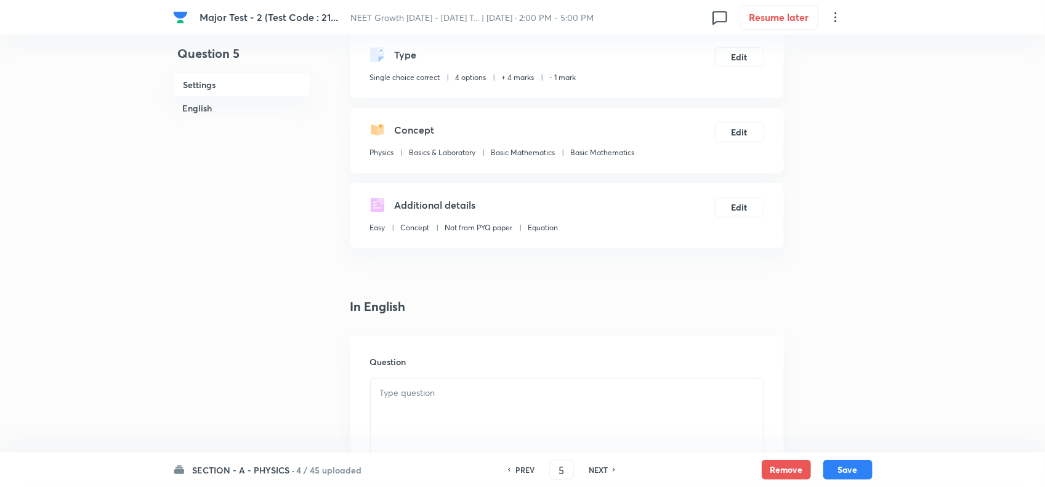
scroll to position [154, 0]
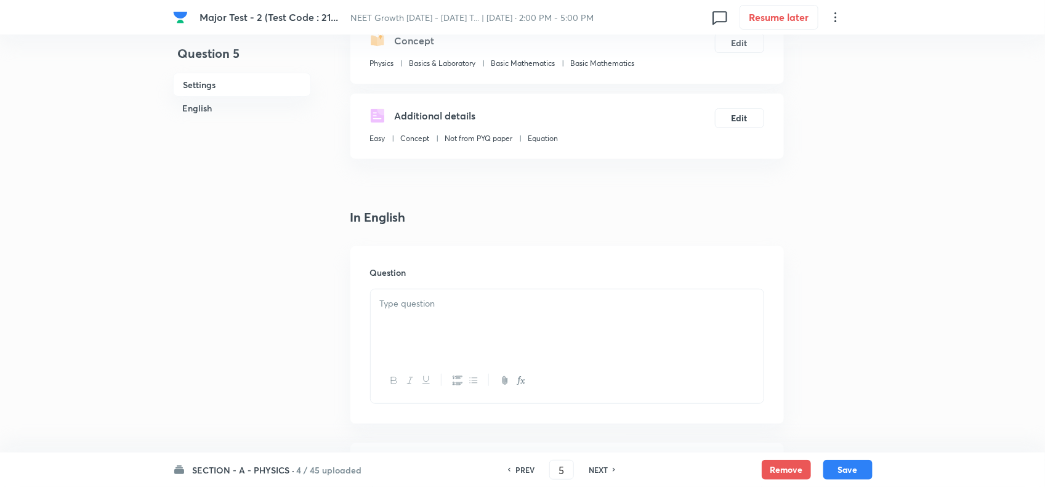
click at [398, 325] on div at bounding box center [567, 323] width 393 height 69
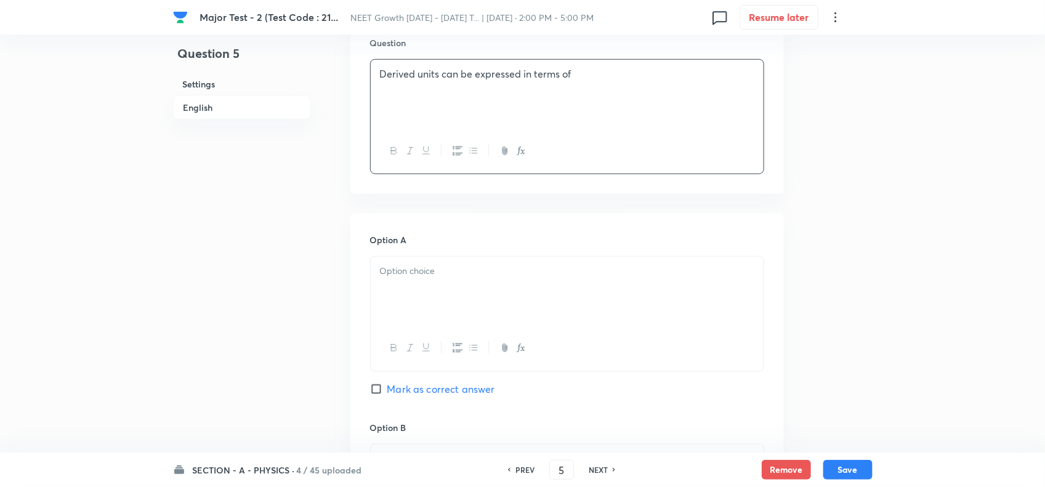
scroll to position [385, 0]
click at [435, 290] on div at bounding box center [567, 290] width 393 height 69
click at [422, 391] on span "Mark as correct answer" at bounding box center [441, 388] width 108 height 15
click at [387, 391] on input "Mark as correct answer" at bounding box center [378, 388] width 17 height 12
checkbox input "true"
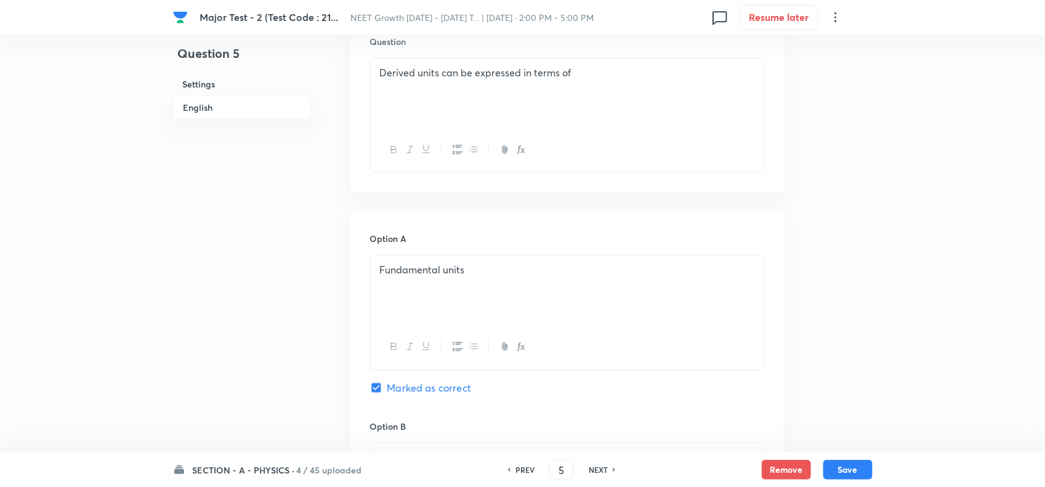
scroll to position [693, 0]
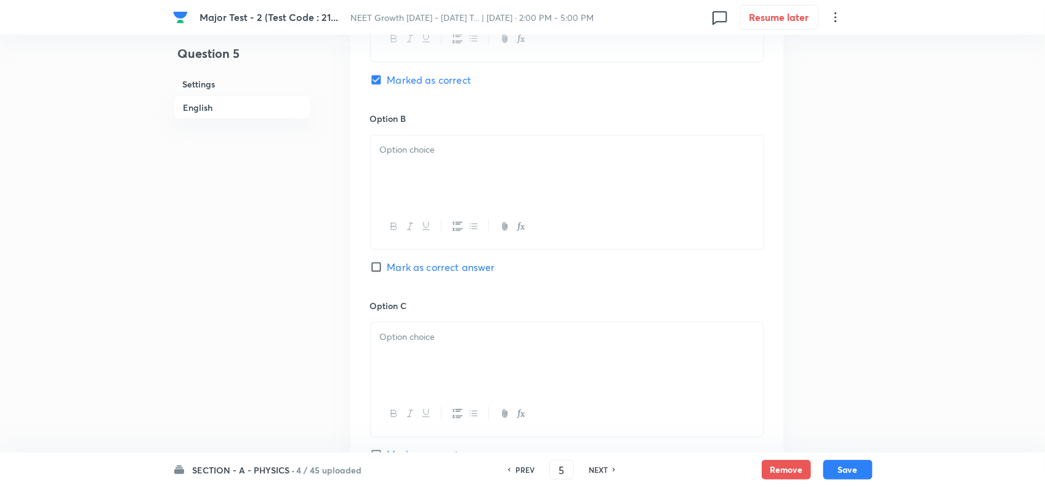
click at [429, 169] on div at bounding box center [567, 169] width 393 height 69
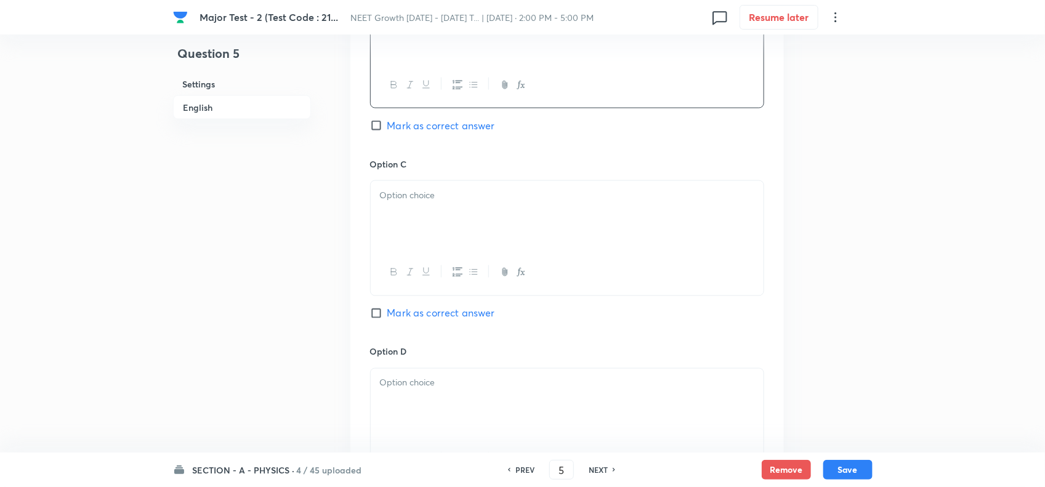
scroll to position [847, 0]
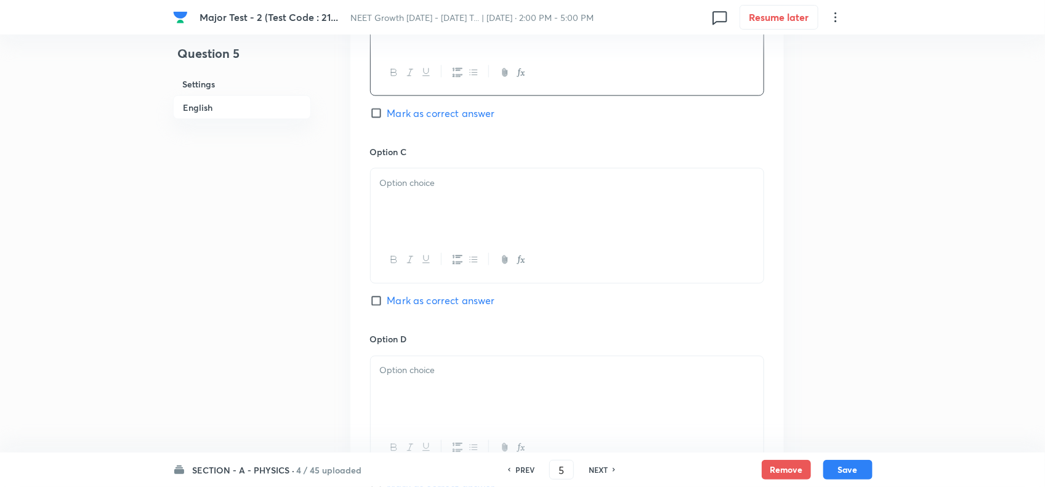
click at [521, 198] on div at bounding box center [567, 203] width 393 height 69
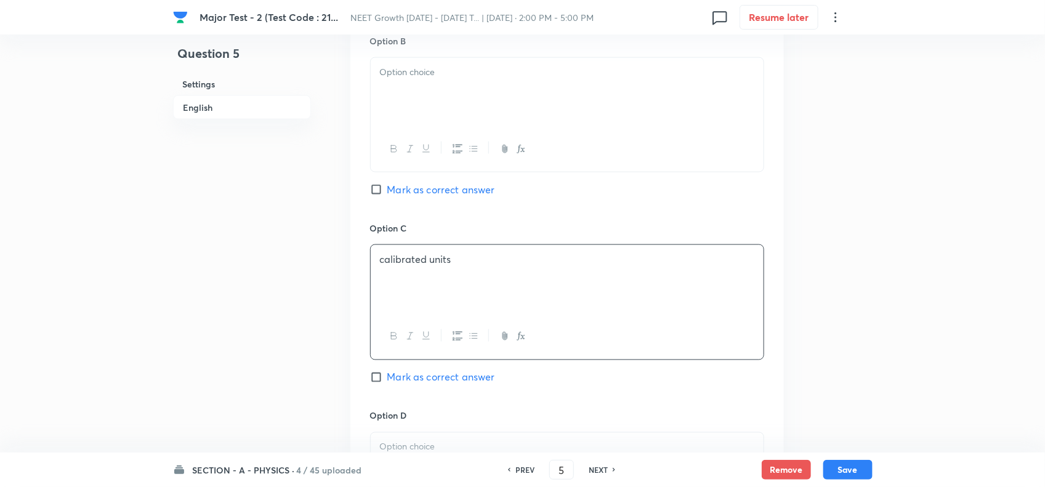
scroll to position [770, 0]
click at [434, 63] on div at bounding box center [567, 93] width 393 height 69
drag, startPoint x: 455, startPoint y: 260, endPoint x: 363, endPoint y: 264, distance: 91.2
click at [365, 264] on div "Option A Fundamental units Marked as correct Option B calibrated units Mark as …" at bounding box center [567, 210] width 434 height 765
paste div
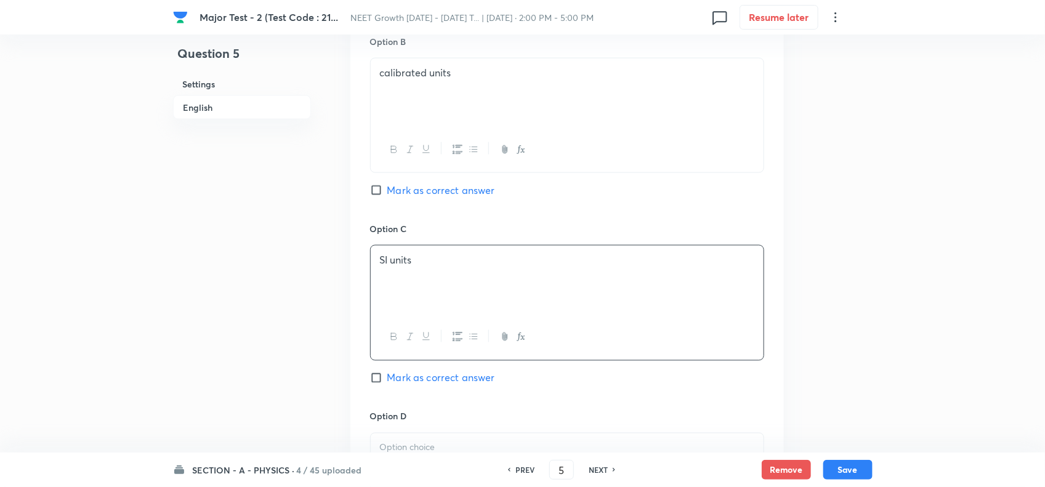
click at [451, 191] on span "Mark as correct answer" at bounding box center [441, 190] width 108 height 15
click at [387, 191] on input "Mark as correct answer" at bounding box center [378, 190] width 17 height 12
checkbox input "true"
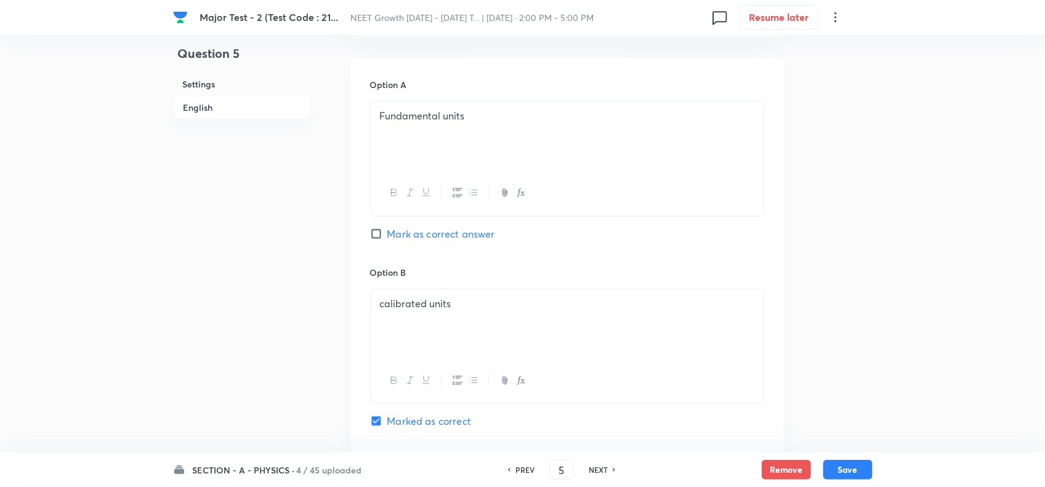
click at [435, 231] on span "Mark as correct answer" at bounding box center [441, 234] width 108 height 15
click at [387, 231] on input "Mark as correct answer" at bounding box center [378, 234] width 17 height 12
checkbox input "true"
checkbox input "false"
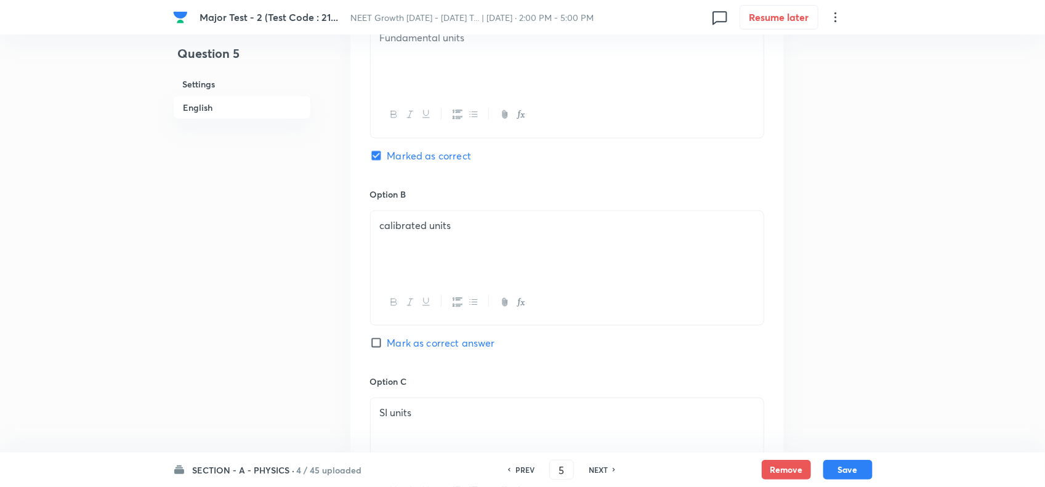
scroll to position [1078, 0]
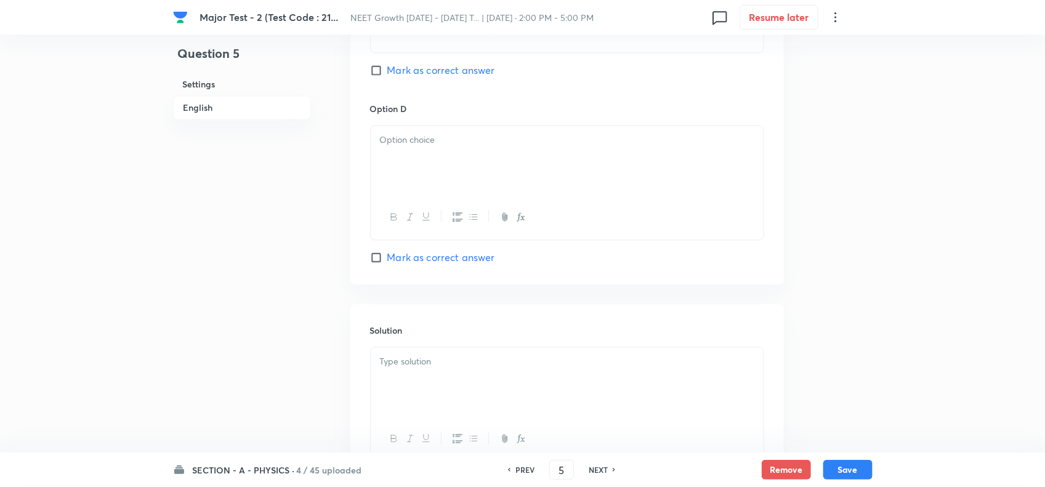
click at [438, 185] on div at bounding box center [567, 160] width 393 height 69
click at [413, 366] on p at bounding box center [567, 362] width 374 height 14
click at [857, 462] on button "Save" at bounding box center [847, 469] width 49 height 20
type input "6"
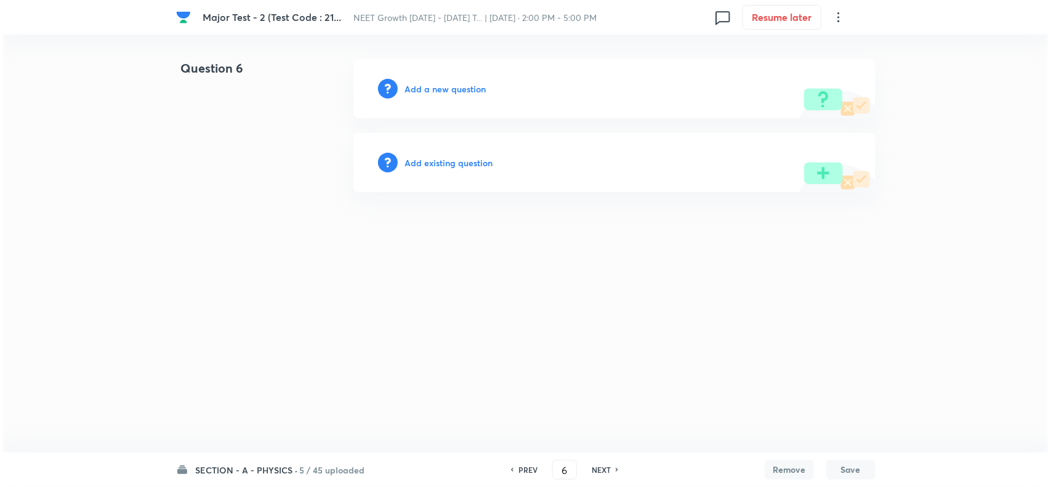
scroll to position [0, 0]
click at [465, 94] on h6 "Add a new question" at bounding box center [445, 89] width 81 height 13
click at [465, 94] on h6 "Choose a question type" at bounding box center [452, 89] width 95 height 13
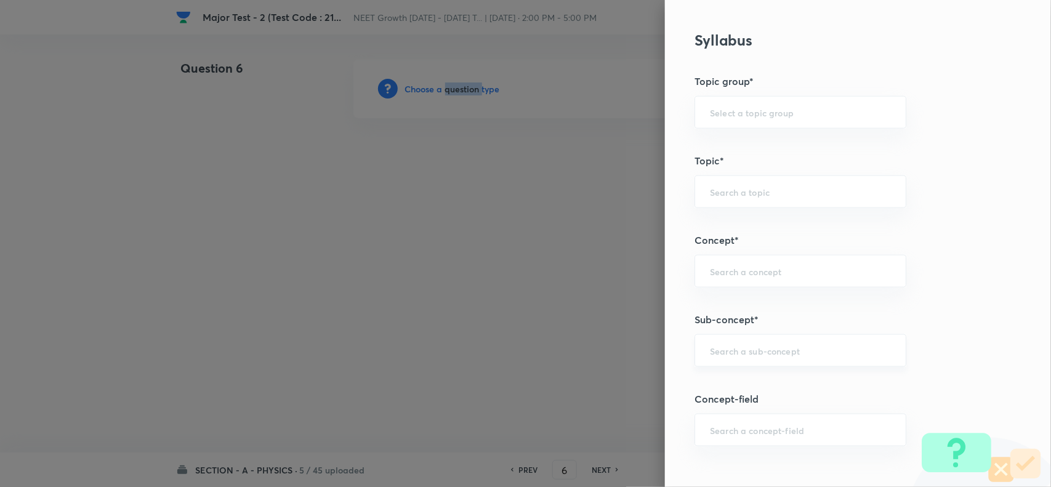
scroll to position [616, 0]
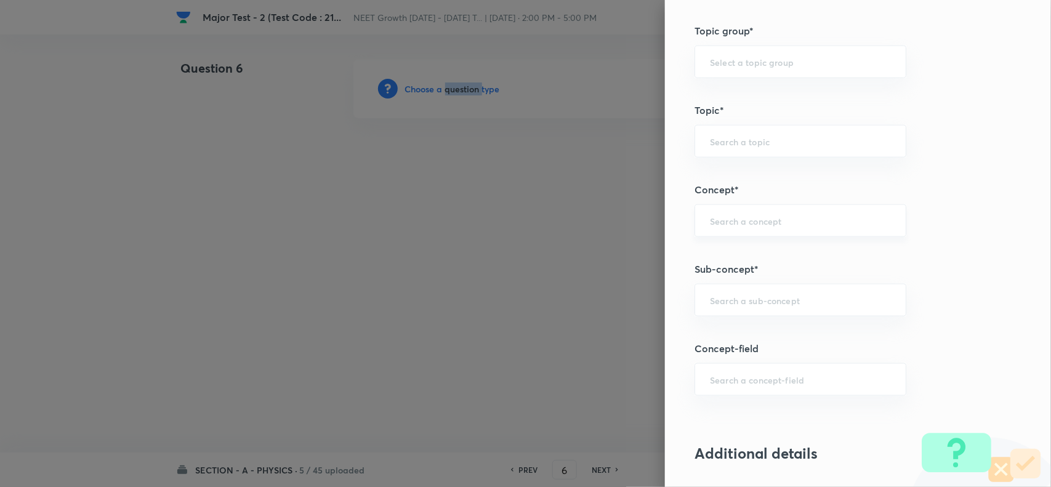
click at [741, 234] on div "​" at bounding box center [801, 220] width 212 height 33
click at [740, 306] on input "text" at bounding box center [800, 300] width 181 height 12
click at [756, 342] on li "Basic Mathematics" at bounding box center [789, 337] width 210 height 22
type input "Basic Mathematics"
type input "Physics"
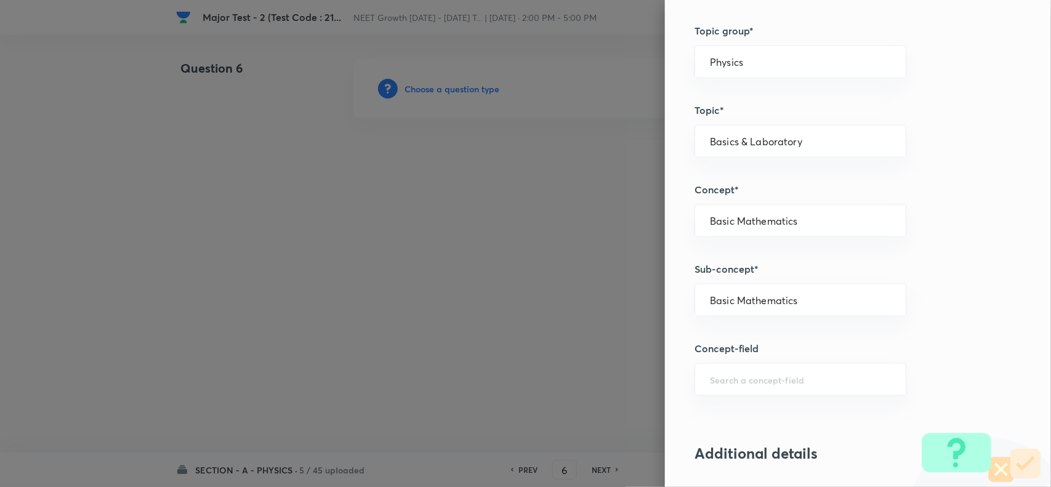
type input "Basics & Laboratory"
type input "Basic Mathematics"
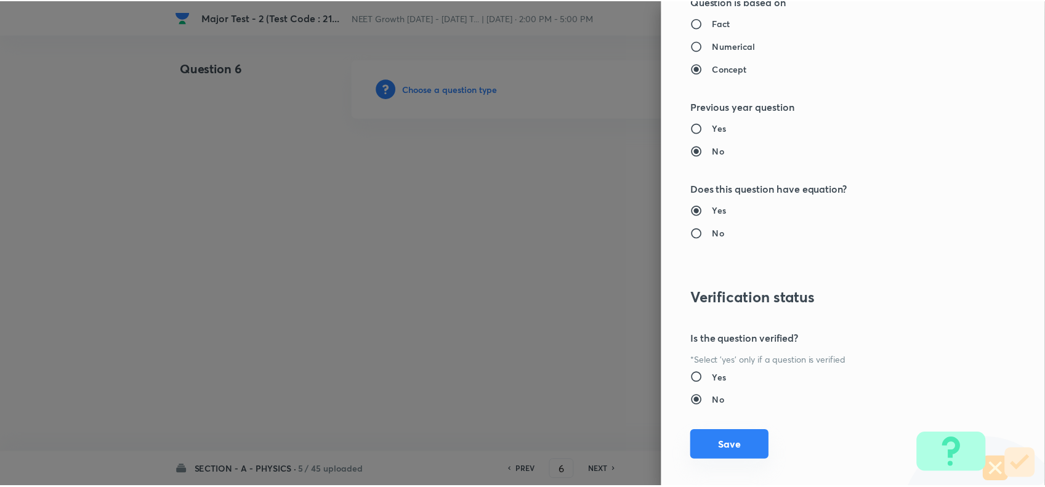
scroll to position [1276, 0]
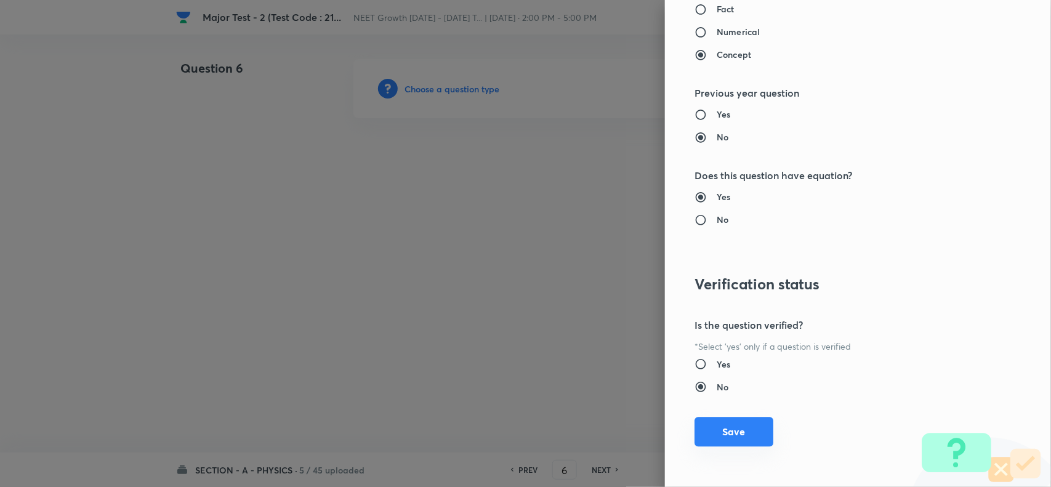
click at [750, 437] on button "Save" at bounding box center [734, 432] width 79 height 30
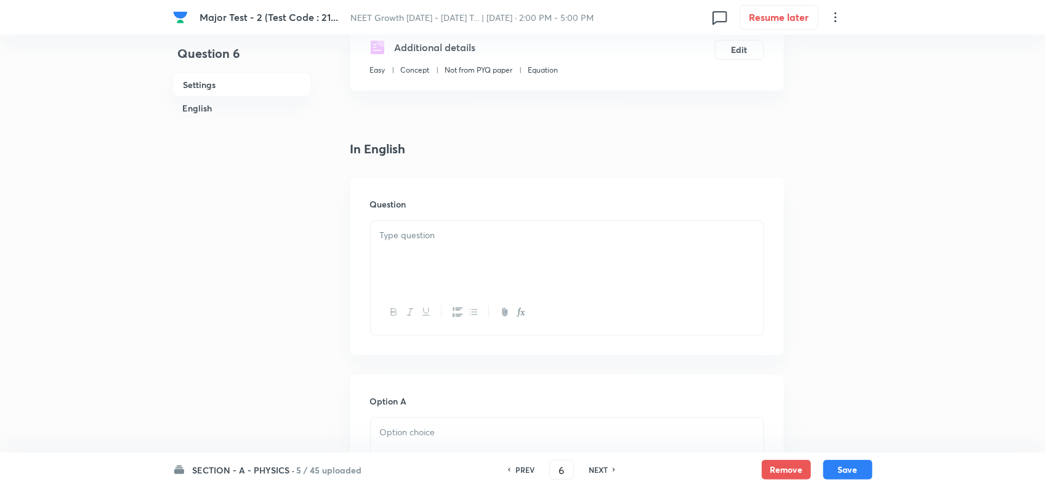
scroll to position [231, 0]
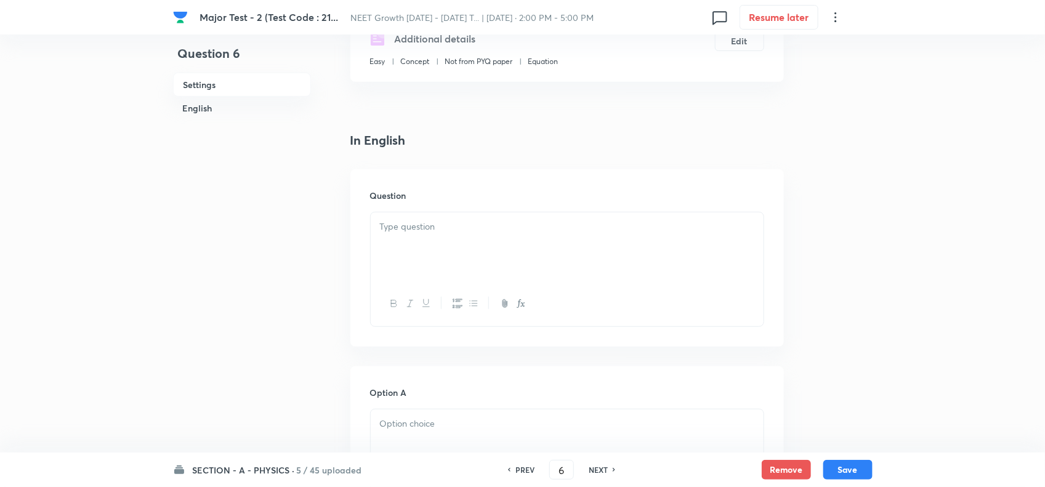
click at [451, 236] on div at bounding box center [567, 246] width 393 height 69
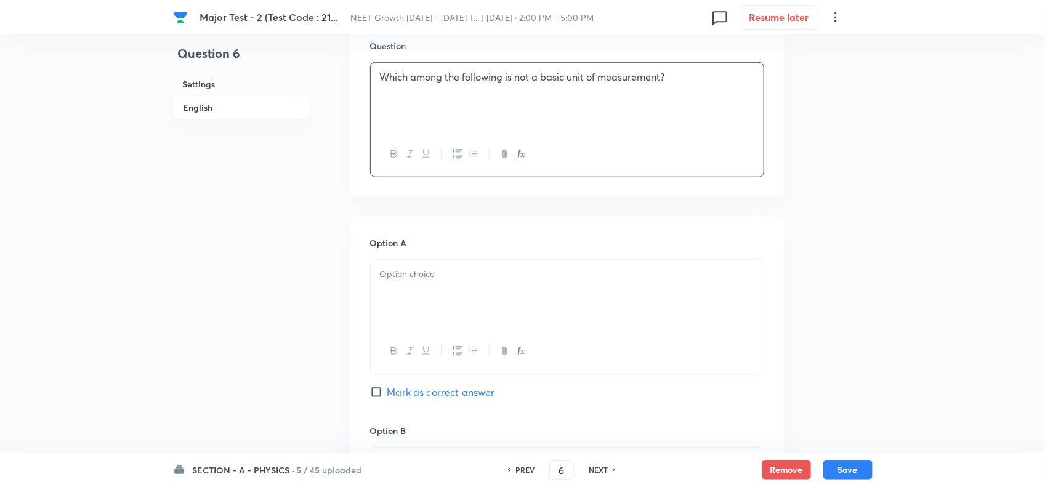
scroll to position [462, 0]
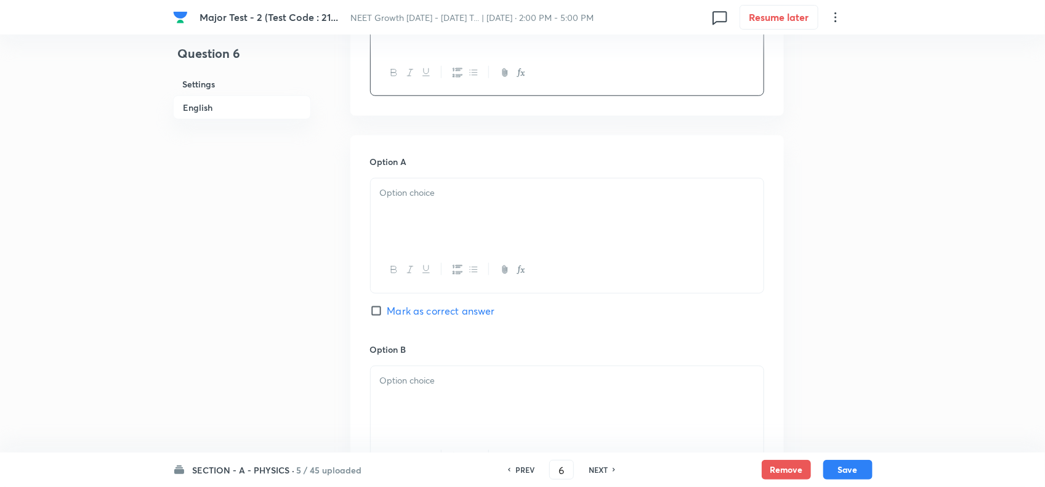
click at [448, 192] on p at bounding box center [567, 193] width 374 height 14
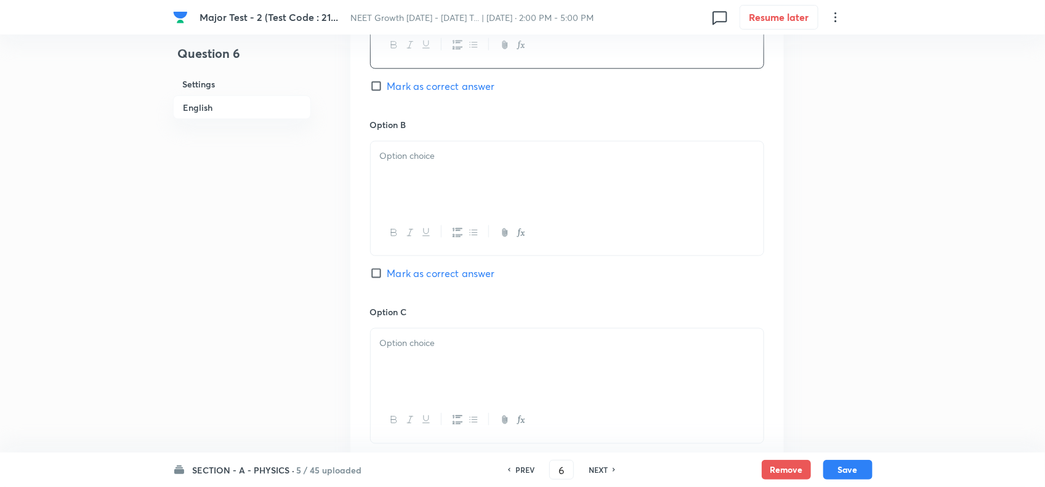
scroll to position [693, 0]
click at [408, 229] on icon "button" at bounding box center [410, 227] width 10 height 10
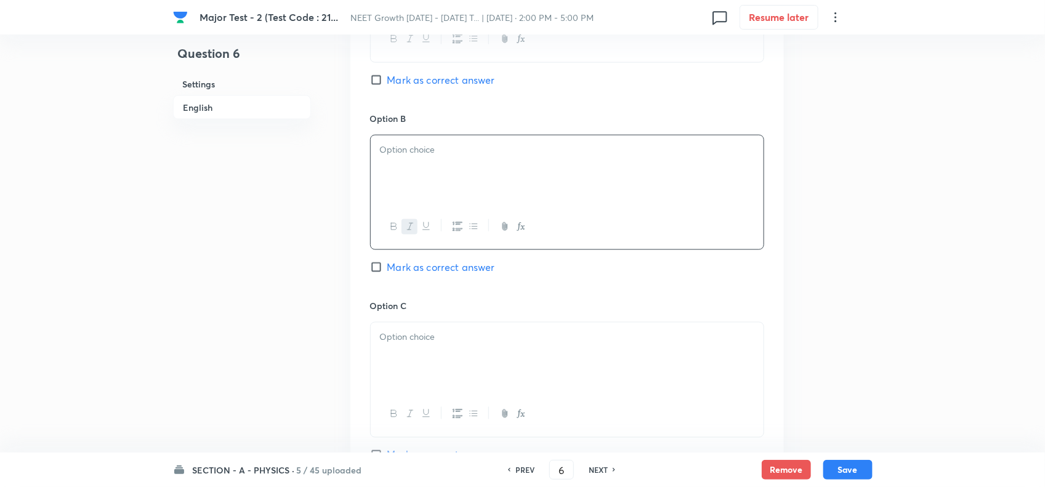
click at [413, 170] on div "﻿" at bounding box center [567, 169] width 393 height 69
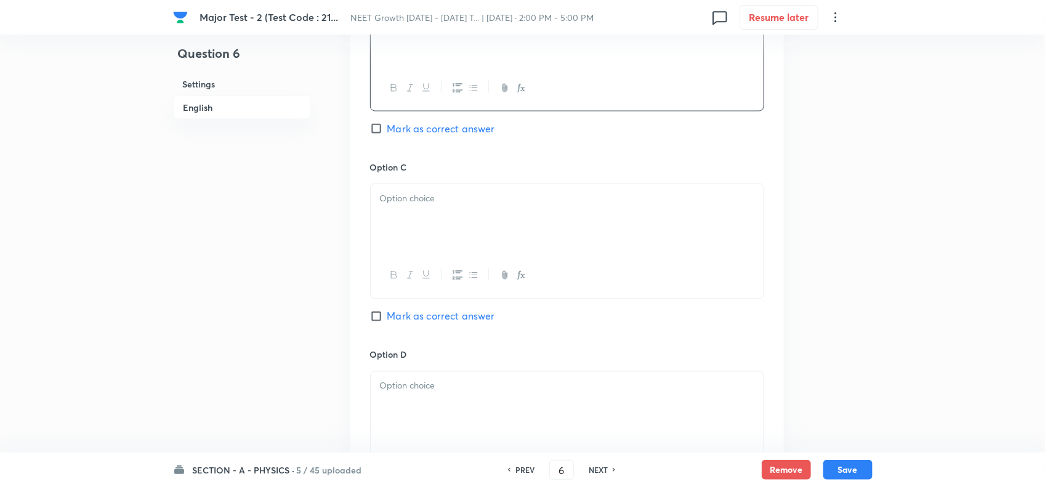
scroll to position [847, 0]
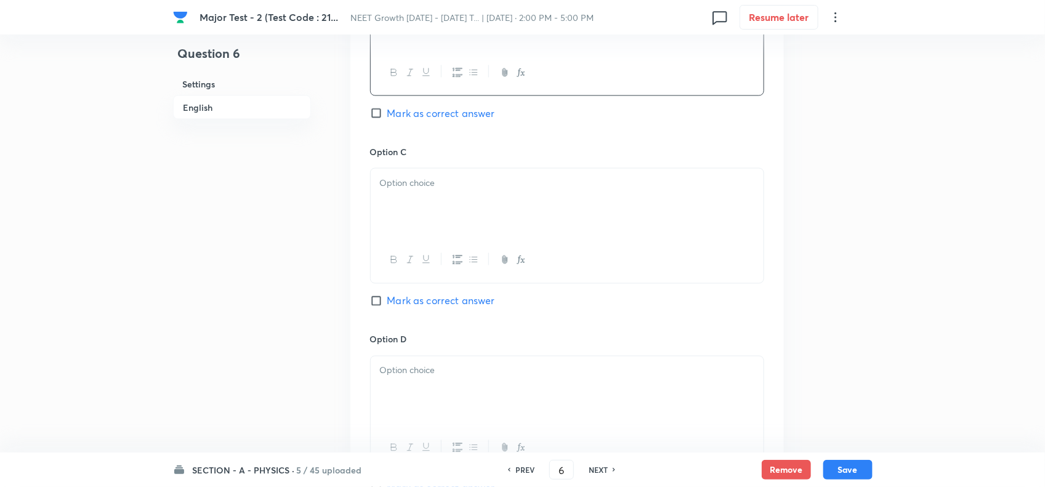
click at [432, 202] on div at bounding box center [567, 203] width 393 height 69
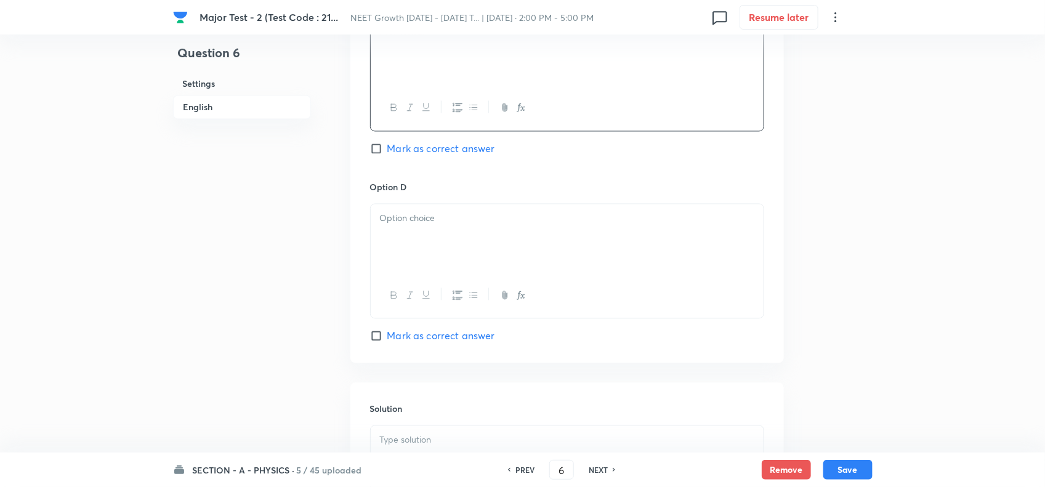
scroll to position [1001, 0]
click at [411, 224] on p at bounding box center [567, 217] width 374 height 14
click at [429, 143] on span "Mark as correct answer" at bounding box center [441, 147] width 108 height 15
click at [387, 143] on input "Mark as correct answer" at bounding box center [378, 147] width 17 height 12
checkbox input "true"
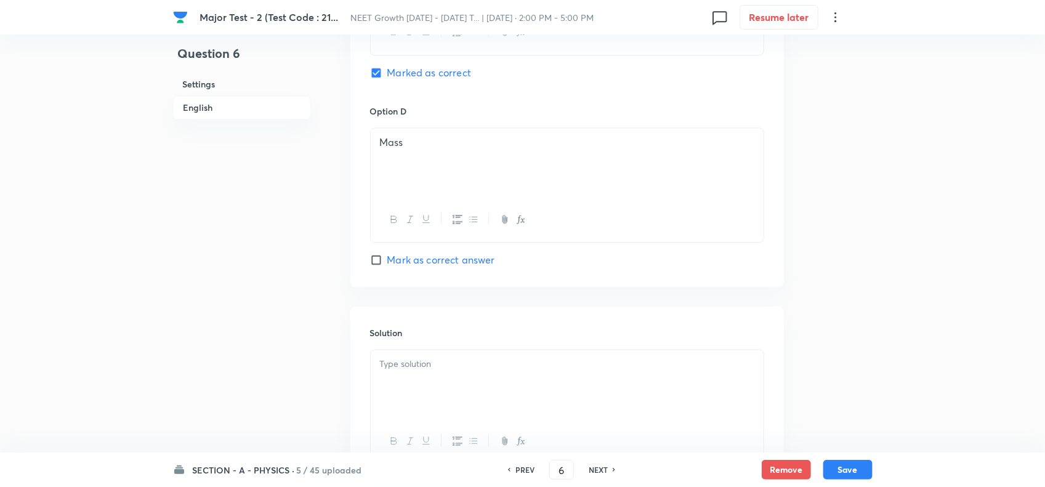
scroll to position [1186, 0]
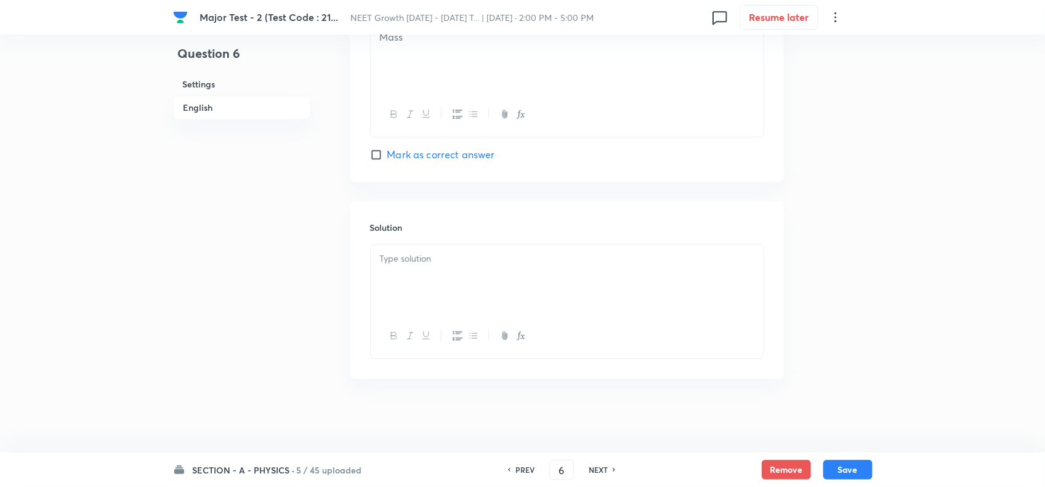
click at [440, 244] on div at bounding box center [567, 301] width 394 height 115
click at [439, 294] on div at bounding box center [567, 279] width 393 height 69
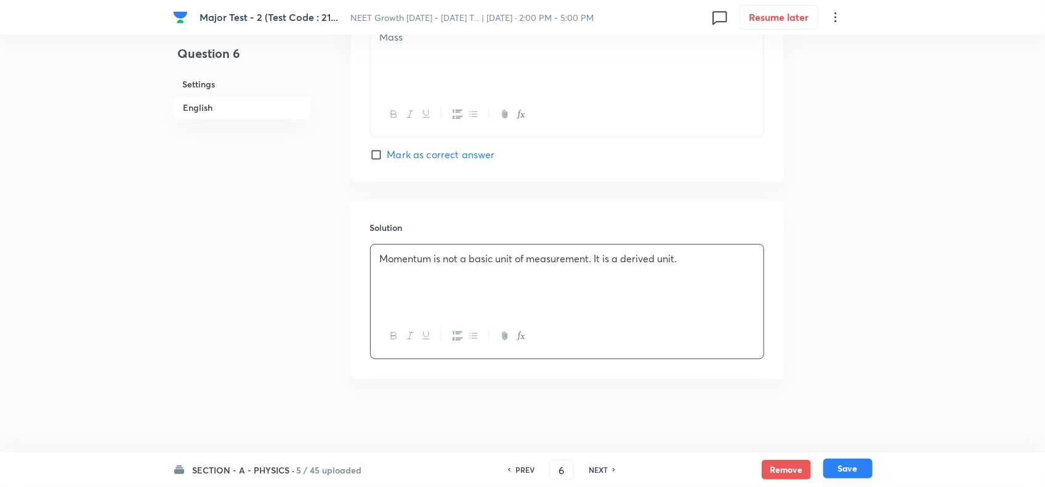
click at [872, 466] on button "Save" at bounding box center [847, 469] width 49 height 20
type input "7"
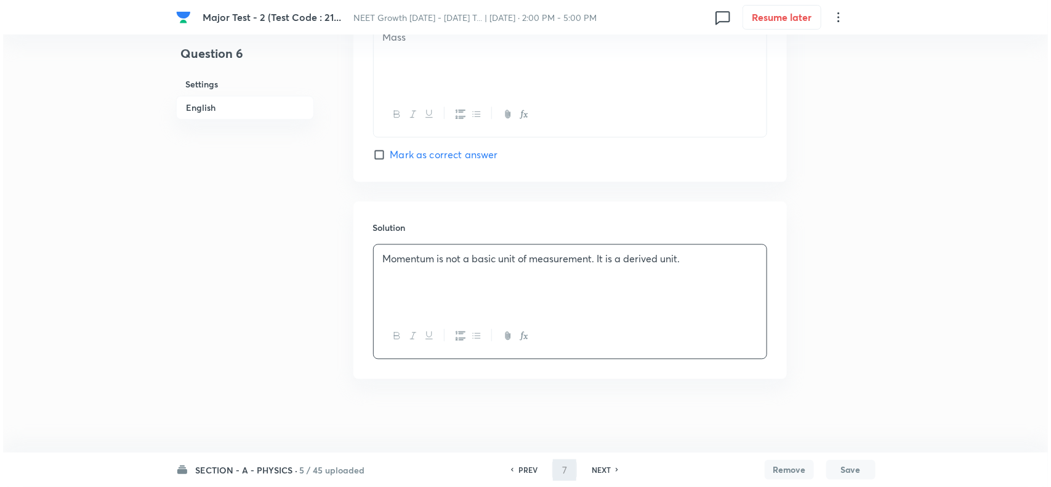
scroll to position [0, 0]
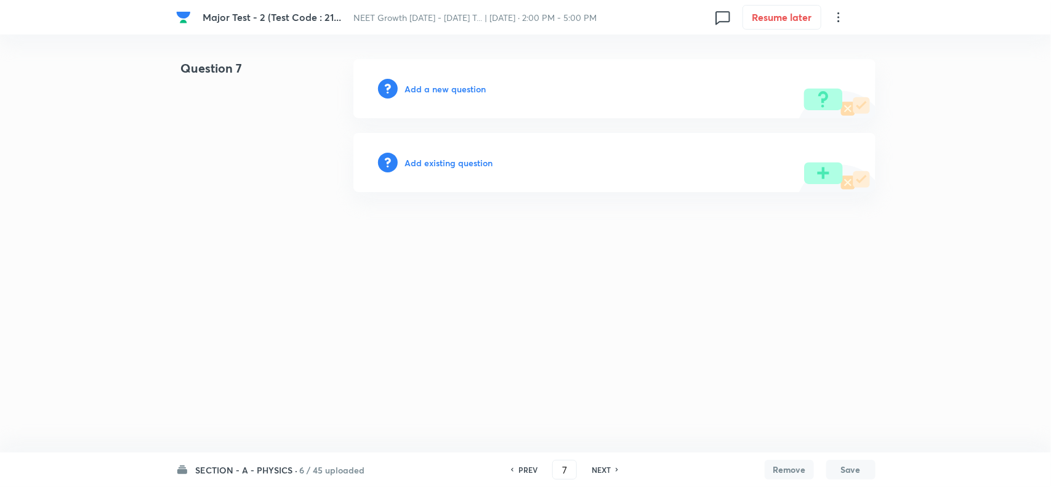
click at [416, 92] on h6 "Add a new question" at bounding box center [445, 89] width 81 height 13
drag, startPoint x: 416, startPoint y: 92, endPoint x: 455, endPoint y: 86, distance: 39.3
click at [455, 86] on h6 "Choose a question type" at bounding box center [452, 89] width 95 height 13
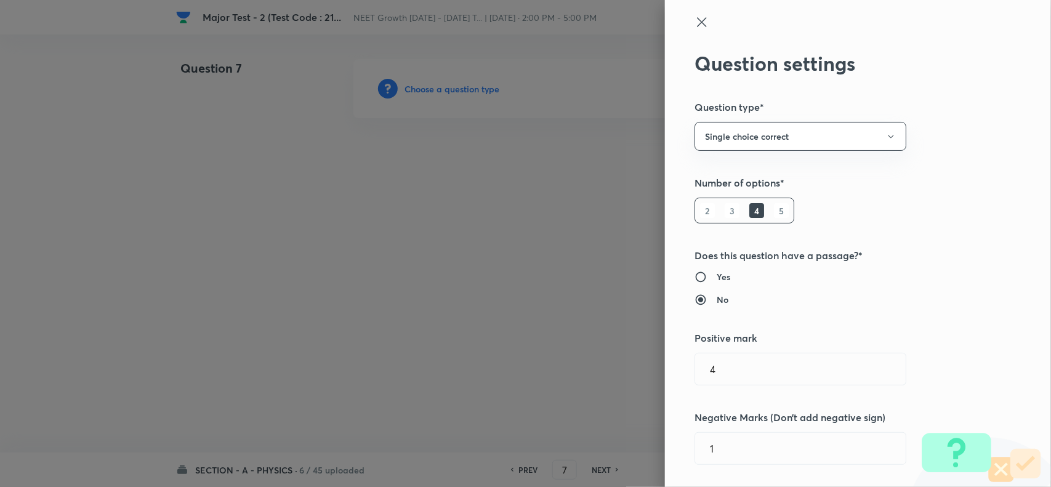
scroll to position [693, 0]
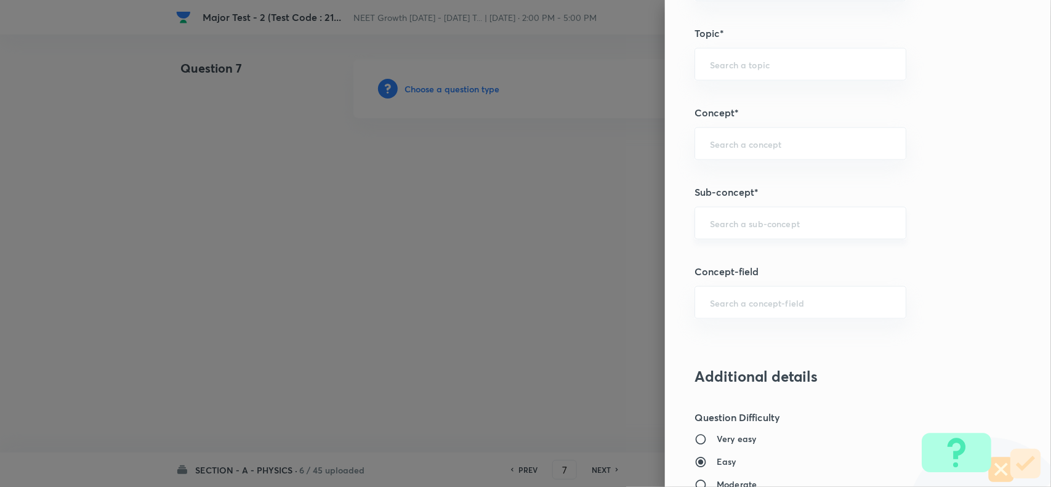
click at [715, 217] on div "​" at bounding box center [801, 223] width 212 height 33
click at [740, 262] on li "Basic Mathematics" at bounding box center [789, 260] width 210 height 22
type input "Basic Mathematics"
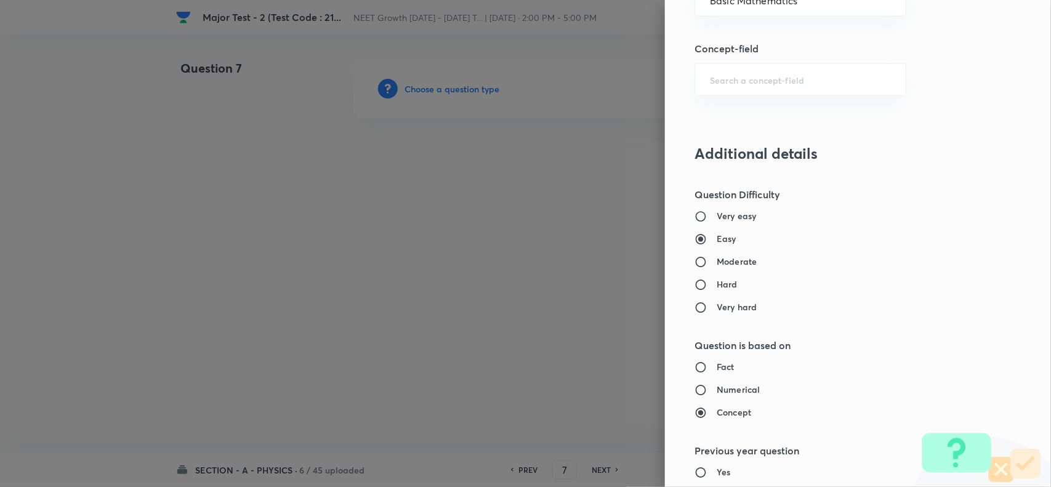
type input "Physics"
type input "Basics & Laboratory"
type input "Basic Mathematics"
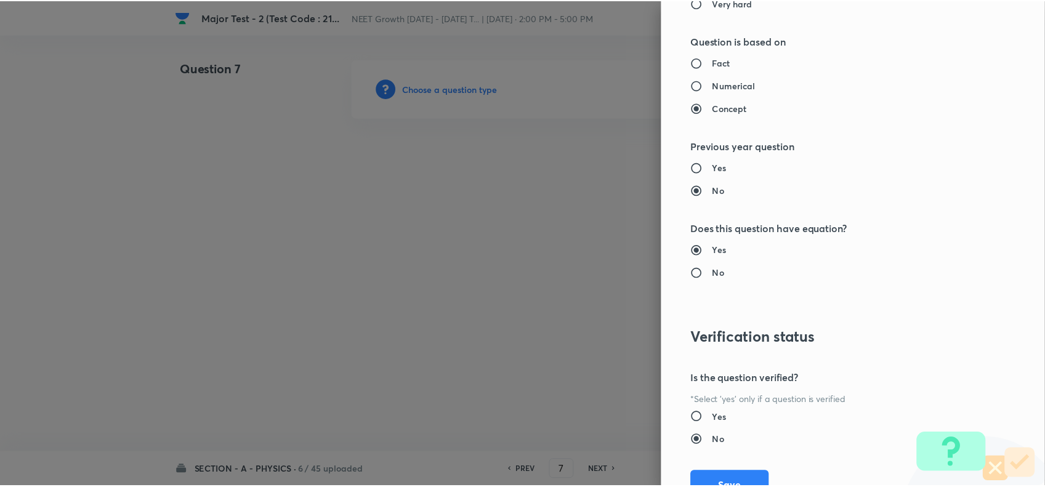
scroll to position [1276, 0]
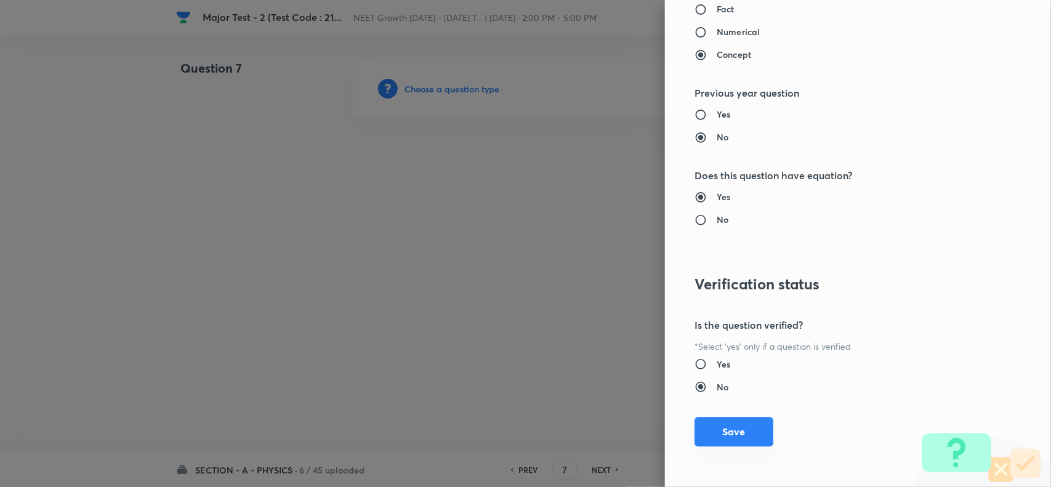
drag, startPoint x: 727, startPoint y: 411, endPoint x: 722, endPoint y: 424, distance: 13.5
click at [726, 416] on div "Question settings Question type* Single choice correct Number of options* 2 3 4…" at bounding box center [858, 243] width 386 height 487
click at [722, 424] on button "Save" at bounding box center [734, 432] width 79 height 30
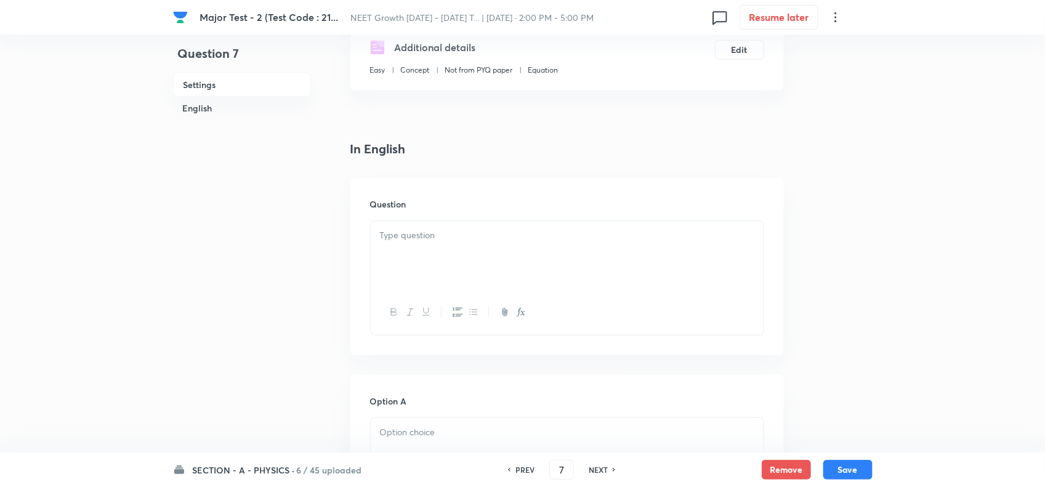
scroll to position [231, 0]
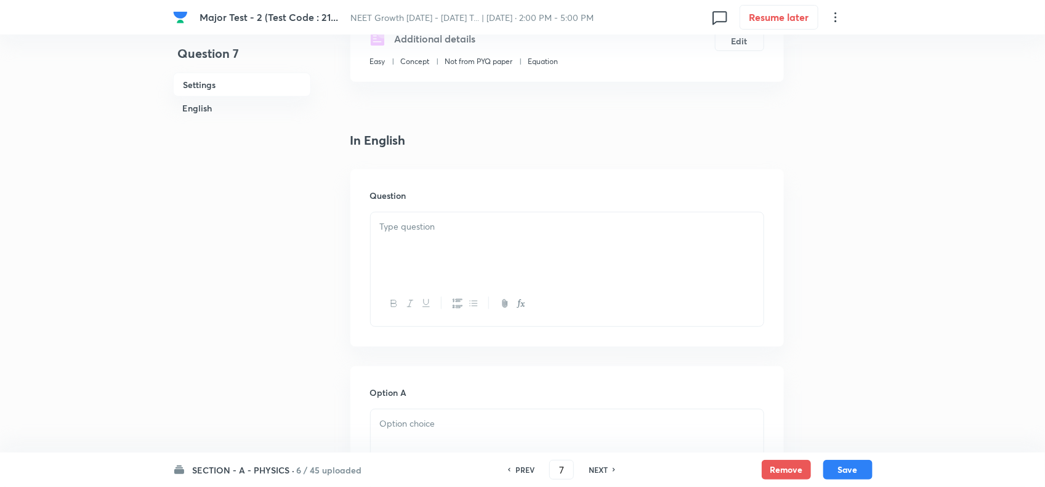
click at [420, 239] on div at bounding box center [567, 246] width 393 height 69
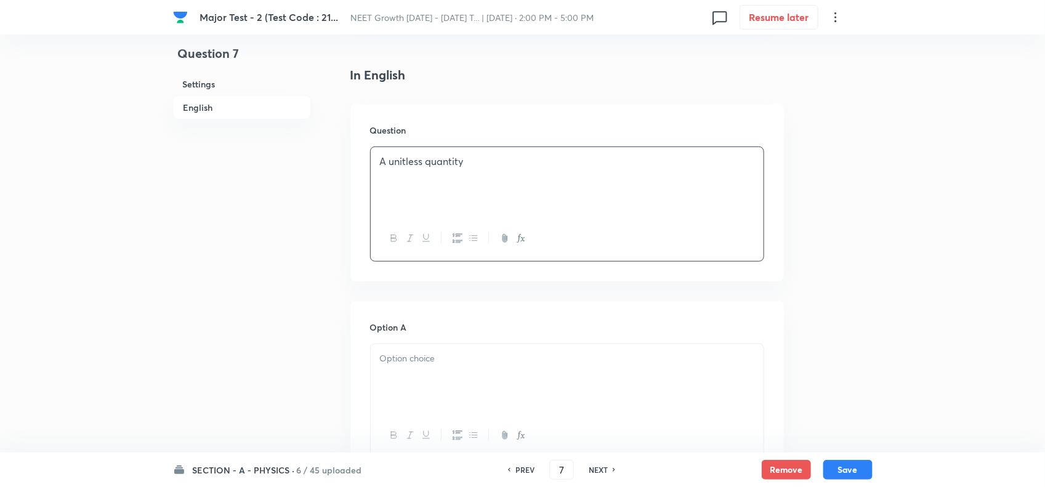
scroll to position [462, 0]
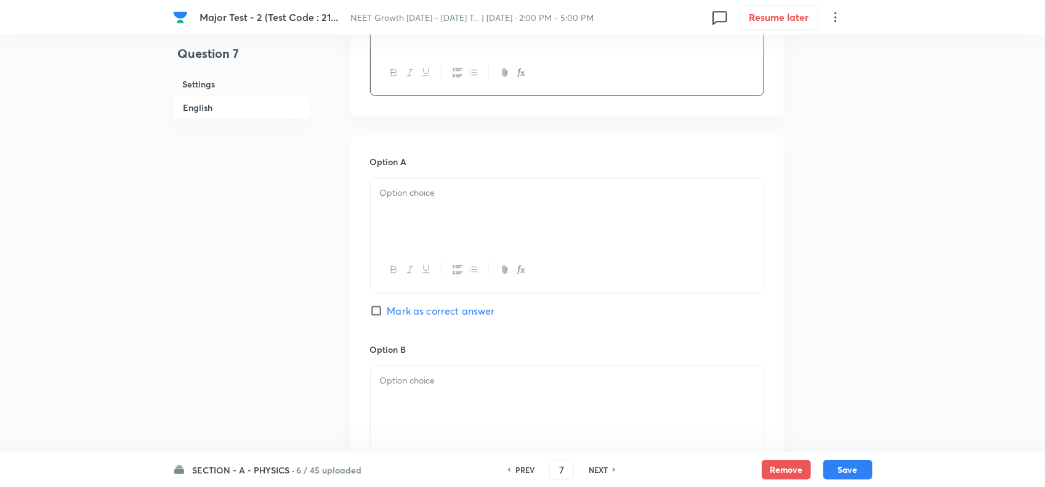
click at [450, 230] on div at bounding box center [567, 213] width 393 height 69
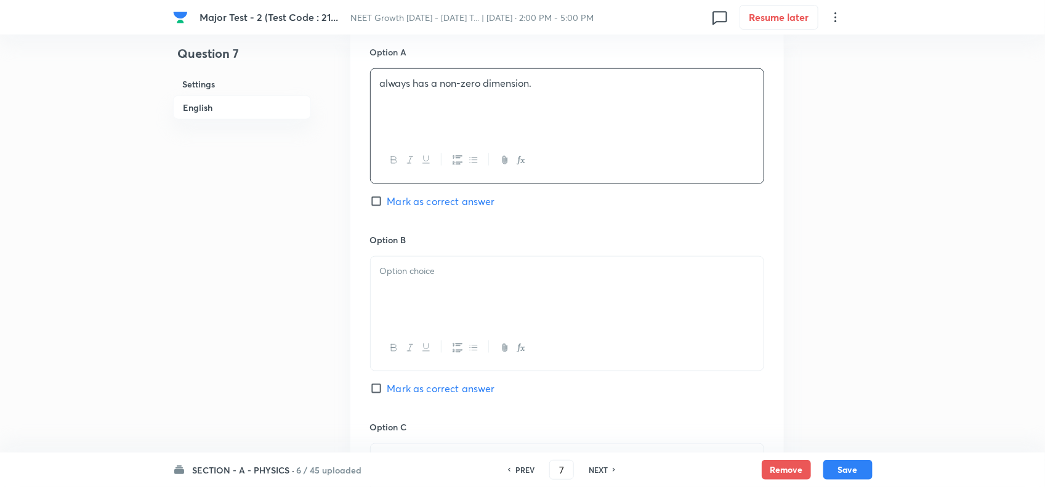
scroll to position [616, 0]
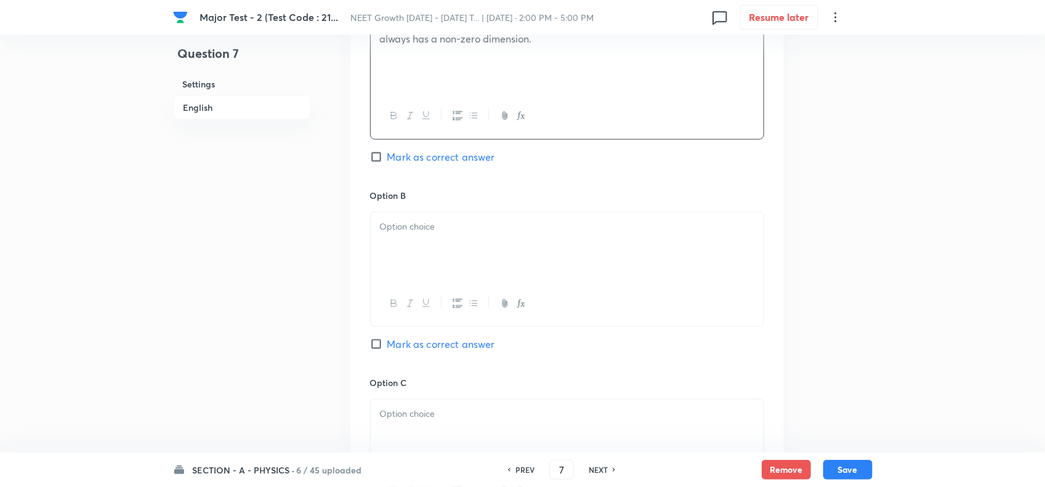
click at [461, 257] on div at bounding box center [567, 246] width 393 height 69
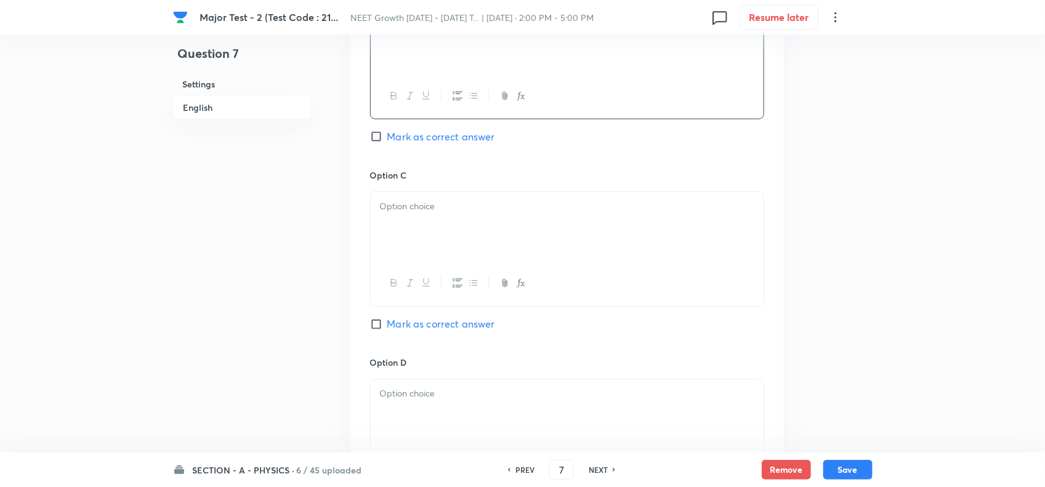
scroll to position [847, 0]
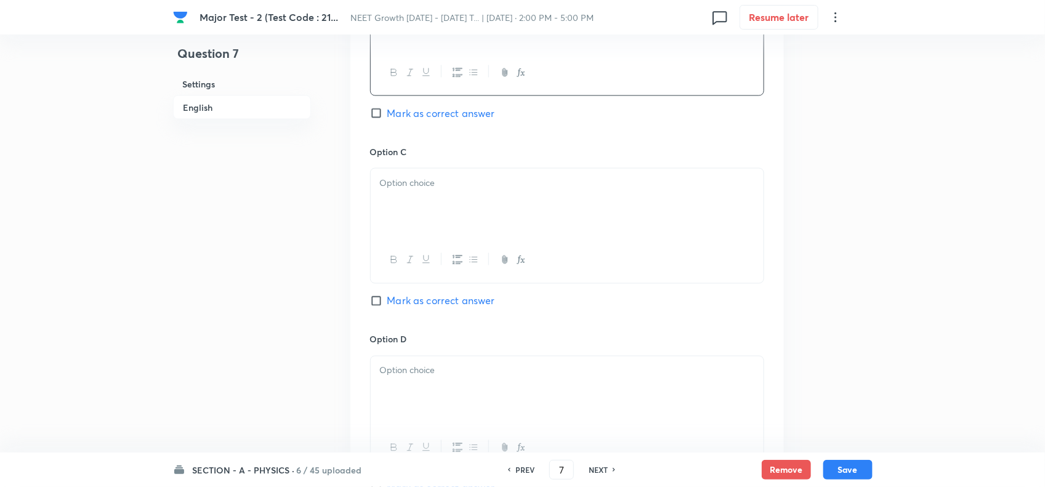
click at [429, 222] on div at bounding box center [567, 203] width 393 height 69
paste div
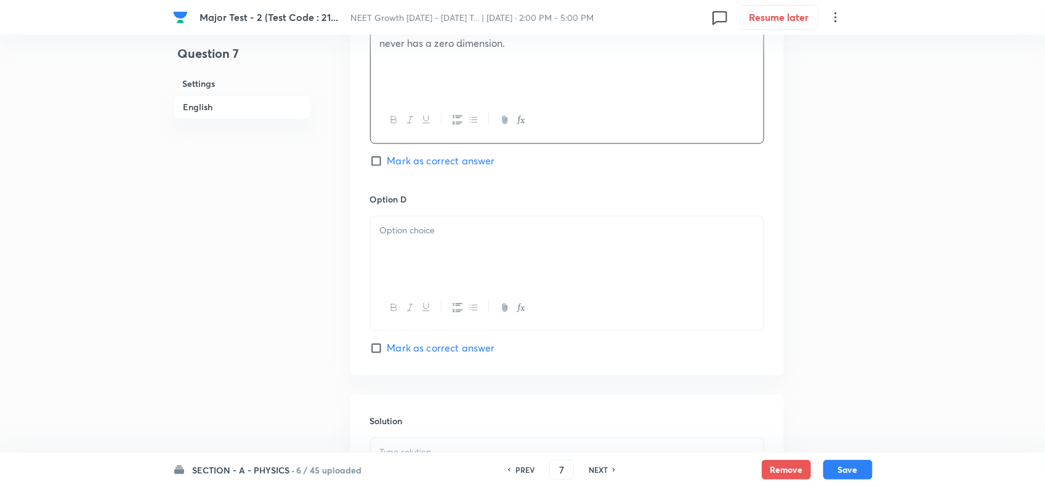
scroll to position [1001, 0]
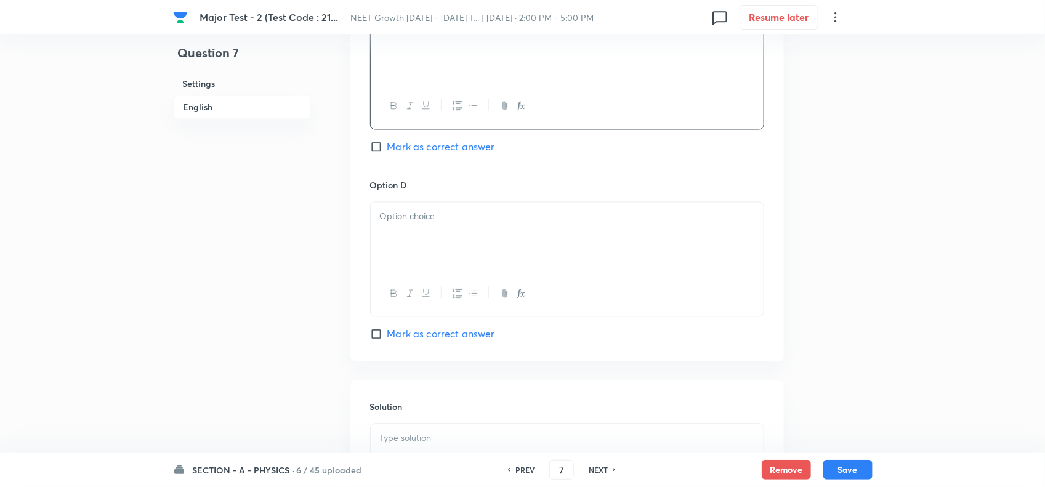
click at [447, 228] on div at bounding box center [567, 237] width 393 height 69
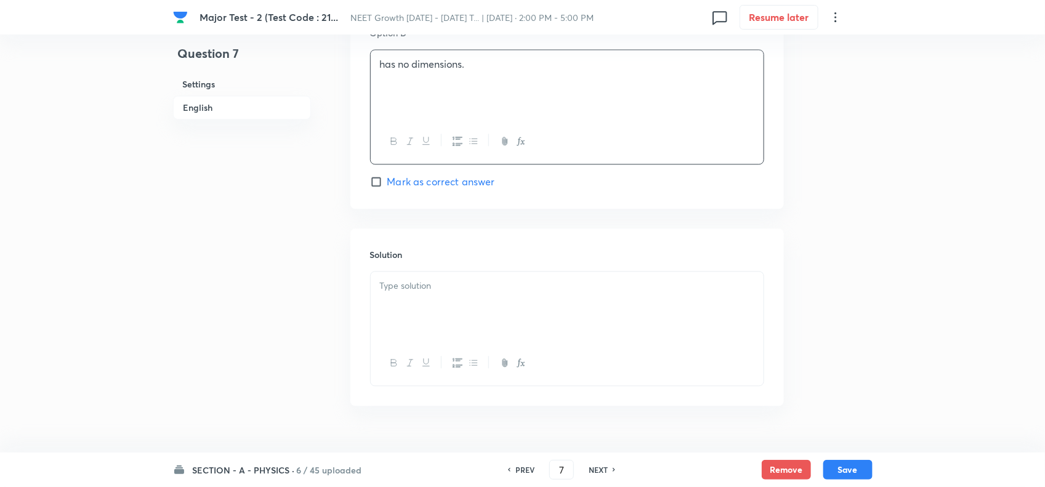
scroll to position [1155, 0]
click at [473, 270] on div "Solution" at bounding box center [567, 315] width 434 height 177
click at [473, 292] on p at bounding box center [567, 285] width 374 height 14
click at [382, 186] on input "Mark as correct answer" at bounding box center [378, 180] width 17 height 12
checkbox input "true"
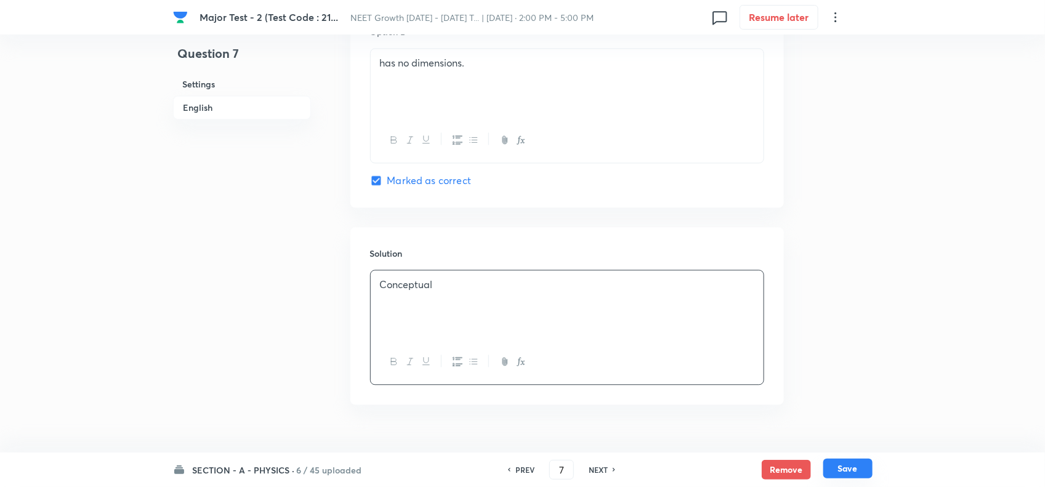
click at [857, 471] on button "Save" at bounding box center [847, 469] width 49 height 20
type input "8"
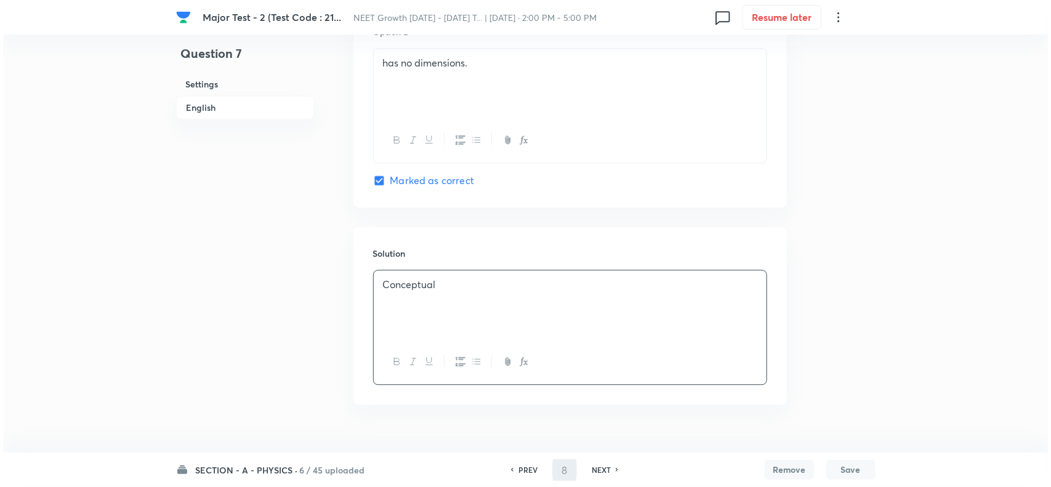
scroll to position [0, 0]
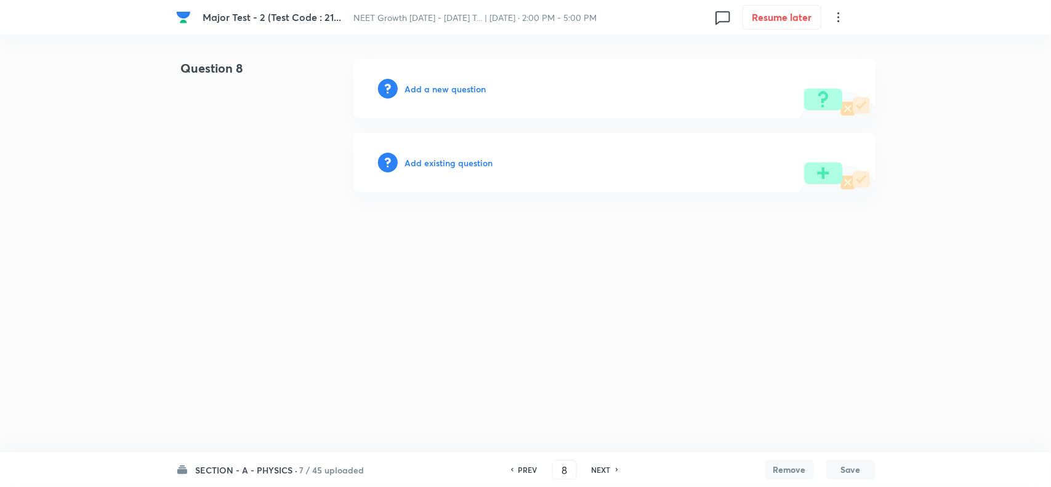
click at [451, 87] on h6 "Add a new question" at bounding box center [445, 89] width 81 height 13
click at [453, 87] on h6 "Choose a question type" at bounding box center [452, 89] width 95 height 13
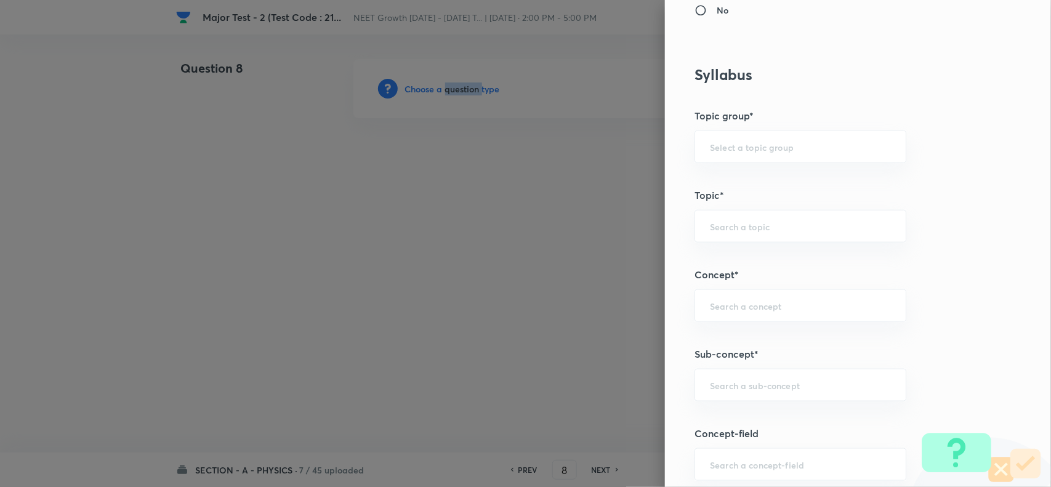
scroll to position [693, 0]
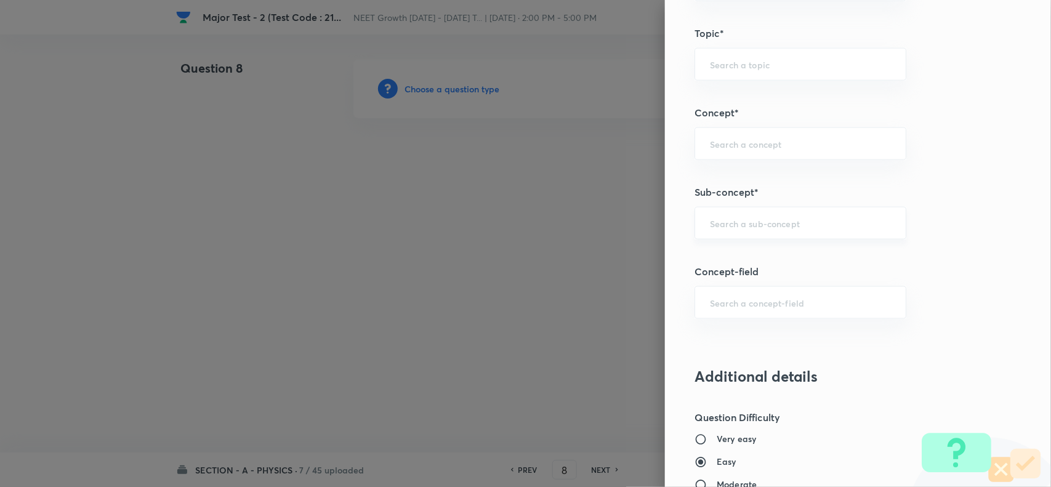
click at [753, 226] on input "text" at bounding box center [800, 223] width 181 height 12
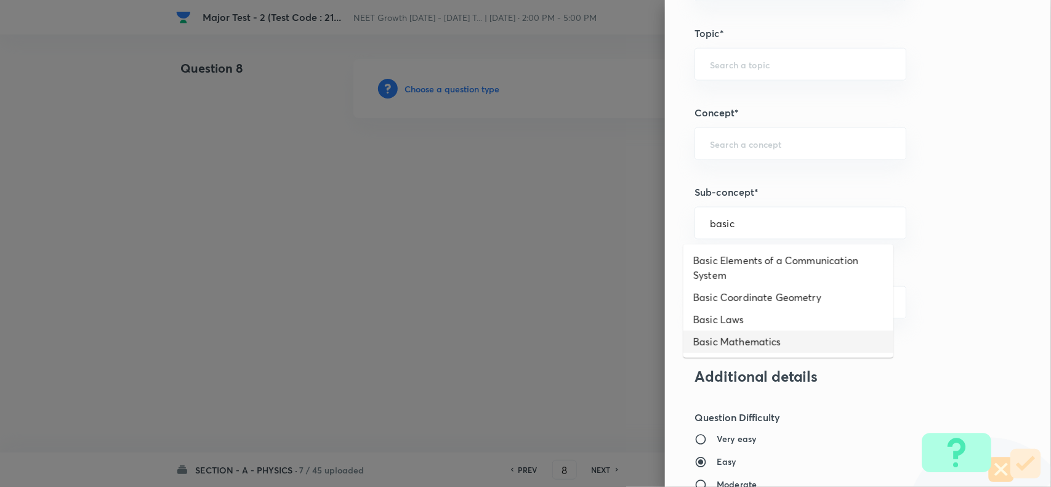
click at [758, 342] on li "Basic Mathematics" at bounding box center [789, 342] width 210 height 22
type input "Basic Mathematics"
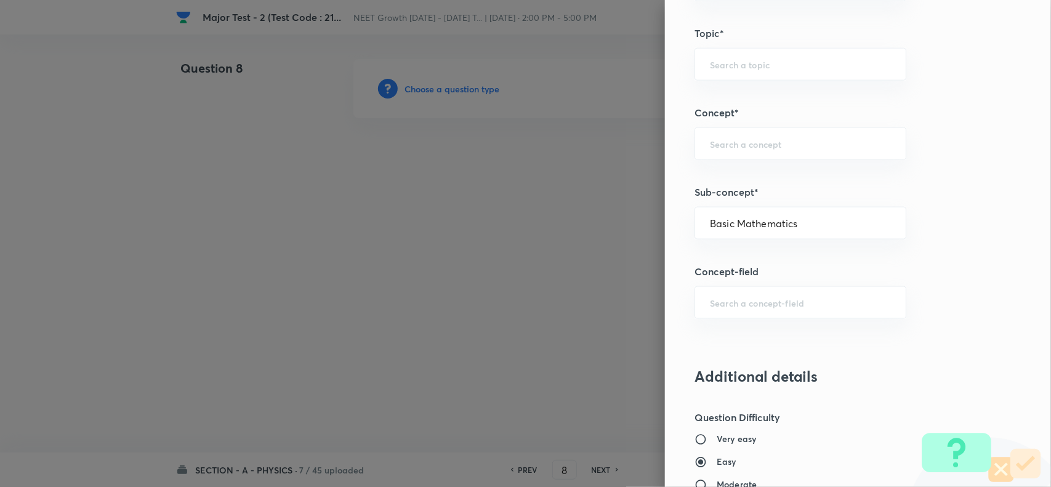
type input "Physics"
type input "Basics & Laboratory"
type input "Basic Mathematics"
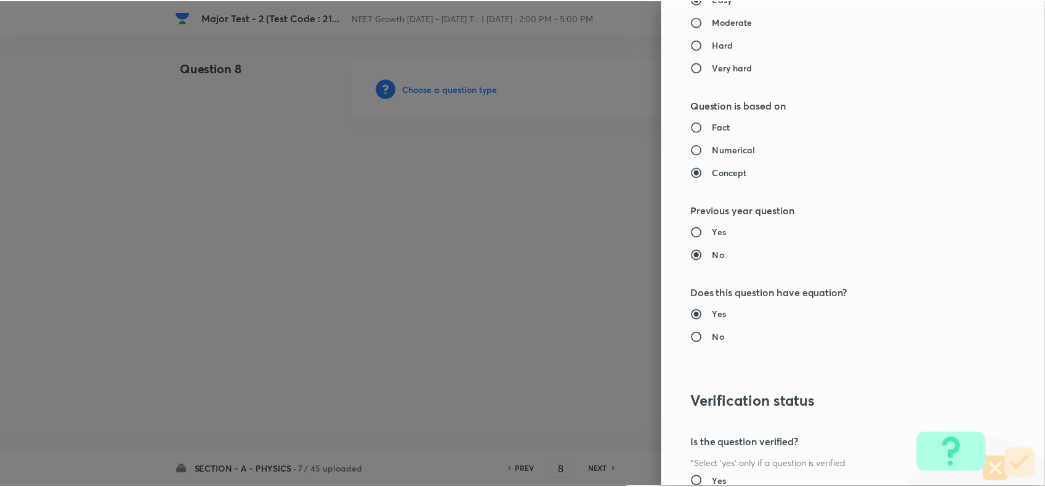
scroll to position [1276, 0]
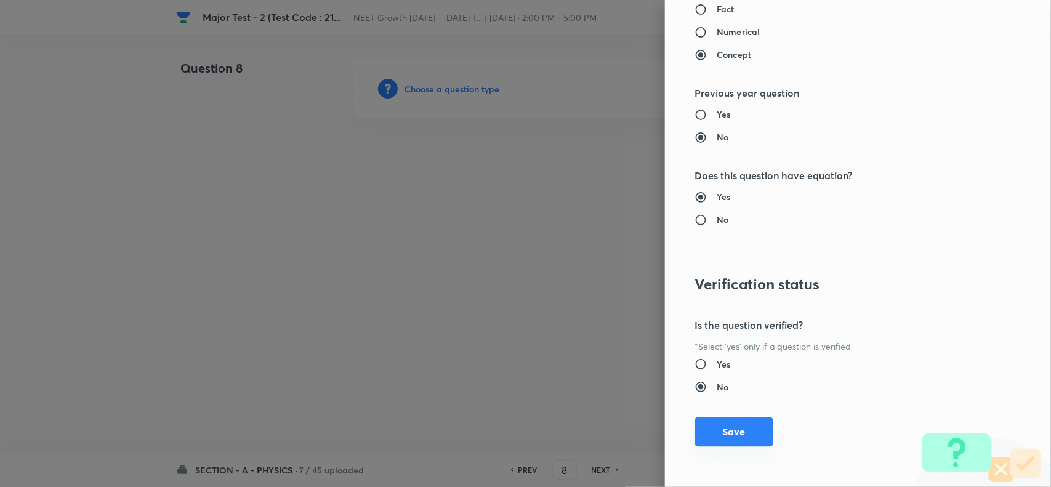
click at [740, 445] on button "Save" at bounding box center [734, 432] width 79 height 30
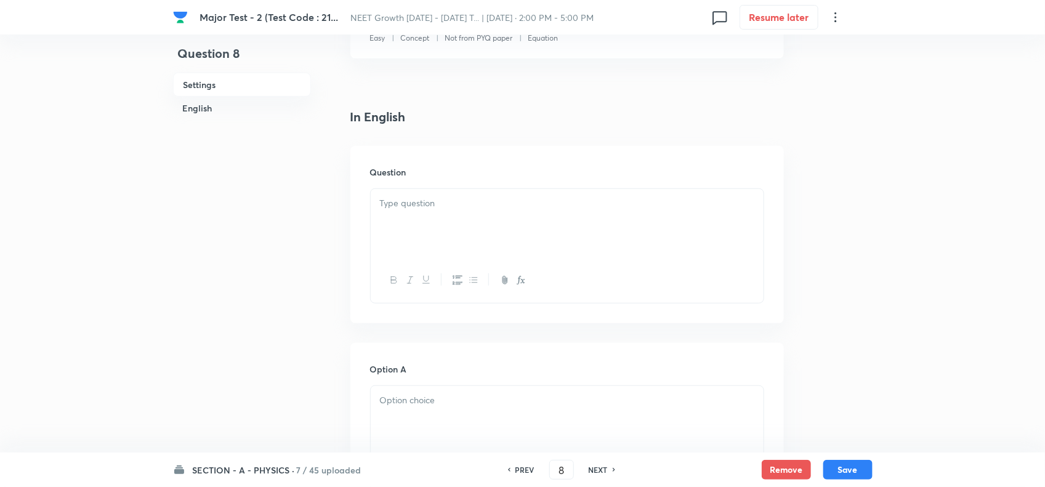
scroll to position [308, 0]
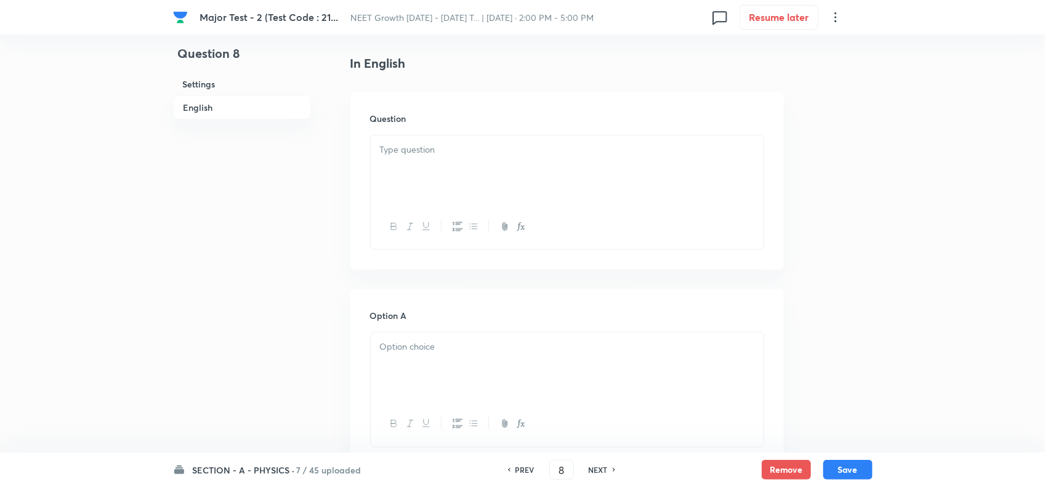
click at [434, 176] on div at bounding box center [567, 169] width 393 height 69
paste div
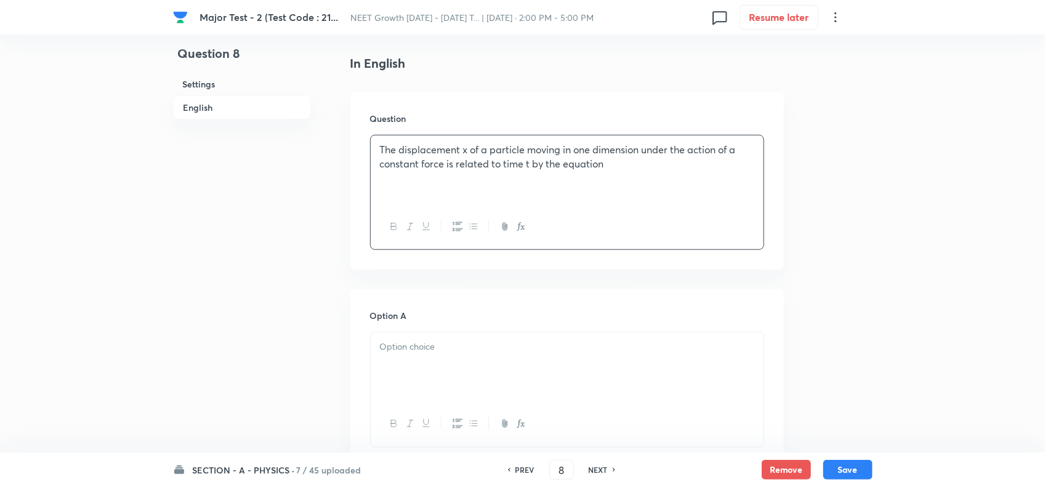
click at [519, 229] on icon "button" at bounding box center [521, 227] width 10 height 10
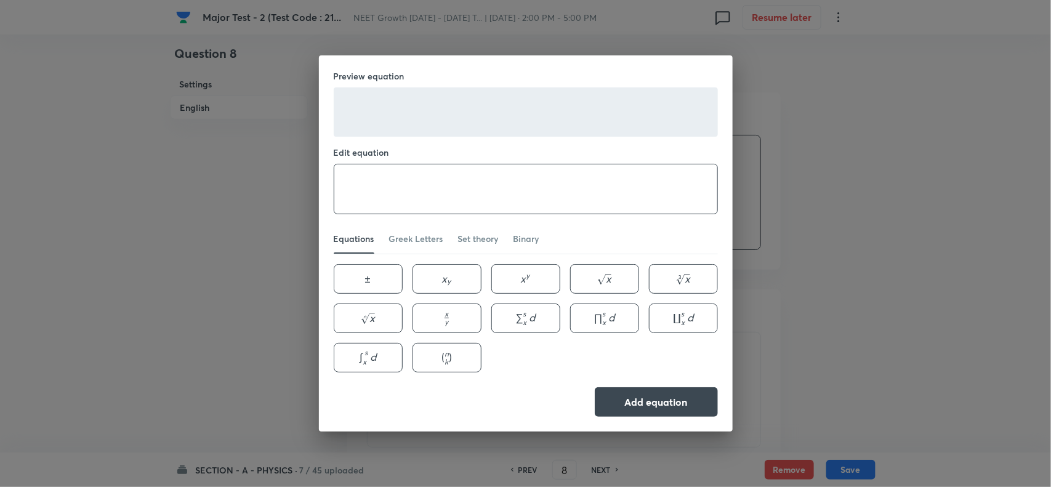
click at [442, 164] on textarea at bounding box center [525, 188] width 383 height 49
paste textarea "t-\sqrt{x}+3"
type textarea "t-\sqrt{x}+3"
click at [644, 407] on button "Add equation" at bounding box center [656, 401] width 123 height 30
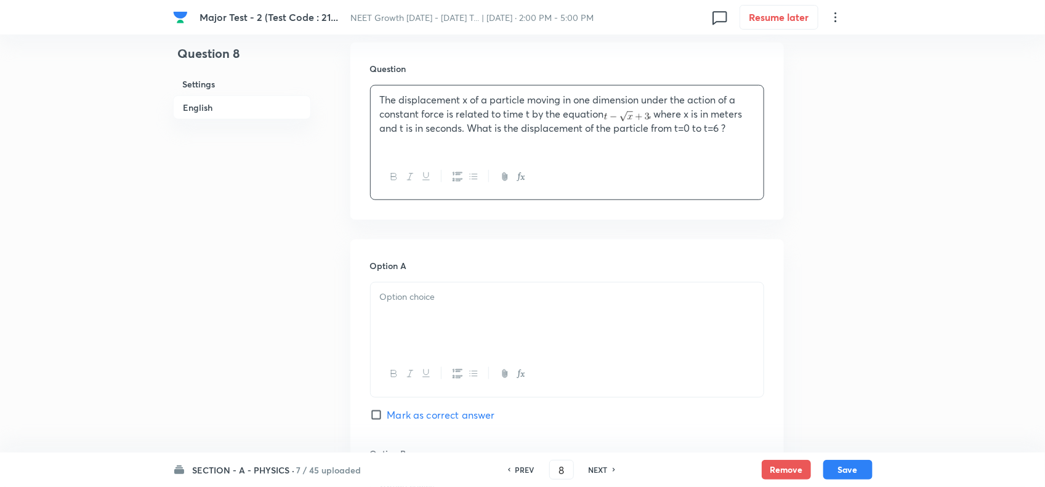
scroll to position [385, 0]
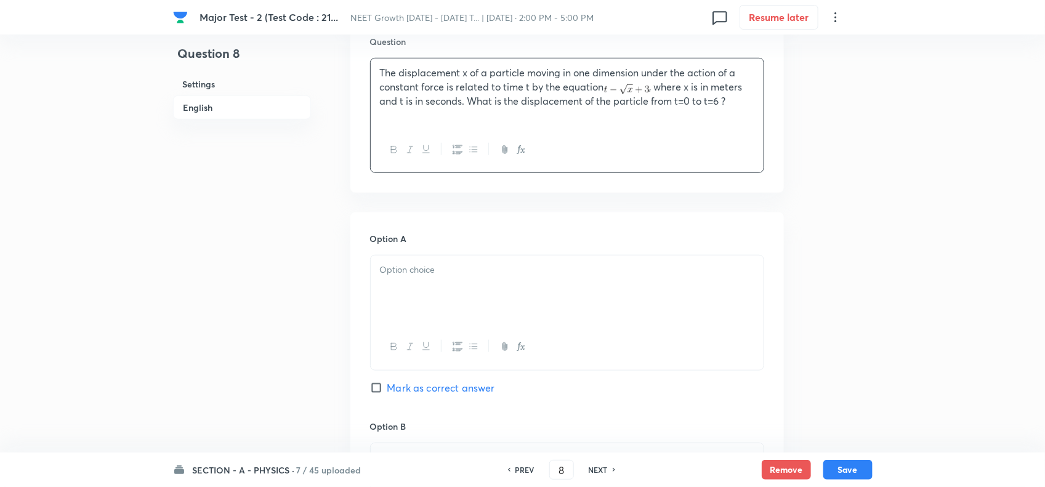
click at [413, 267] on p at bounding box center [567, 270] width 374 height 14
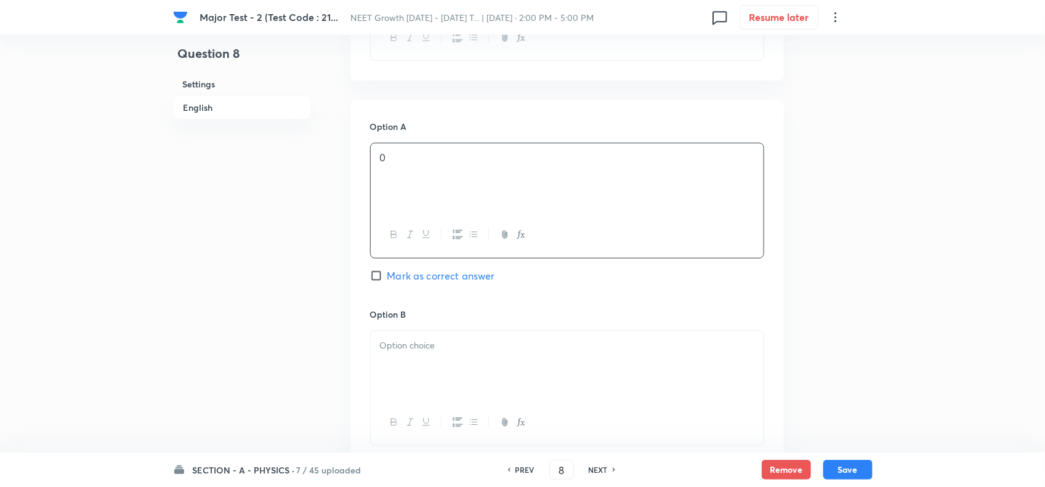
scroll to position [539, 0]
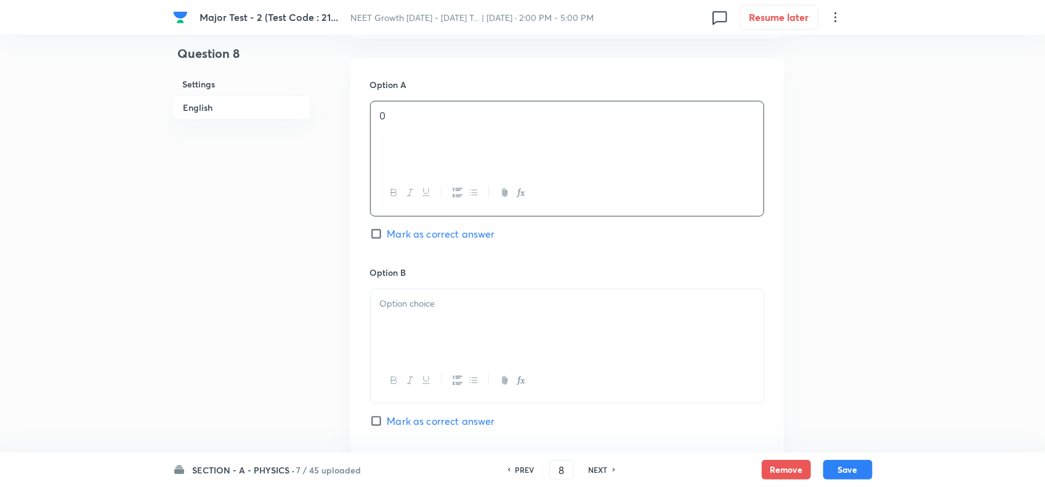
click at [410, 358] on div at bounding box center [567, 323] width 393 height 69
click at [413, 229] on span "Mark as correct answer" at bounding box center [441, 234] width 108 height 15
click at [387, 229] on input "Mark as correct answer" at bounding box center [378, 234] width 17 height 12
checkbox input "true"
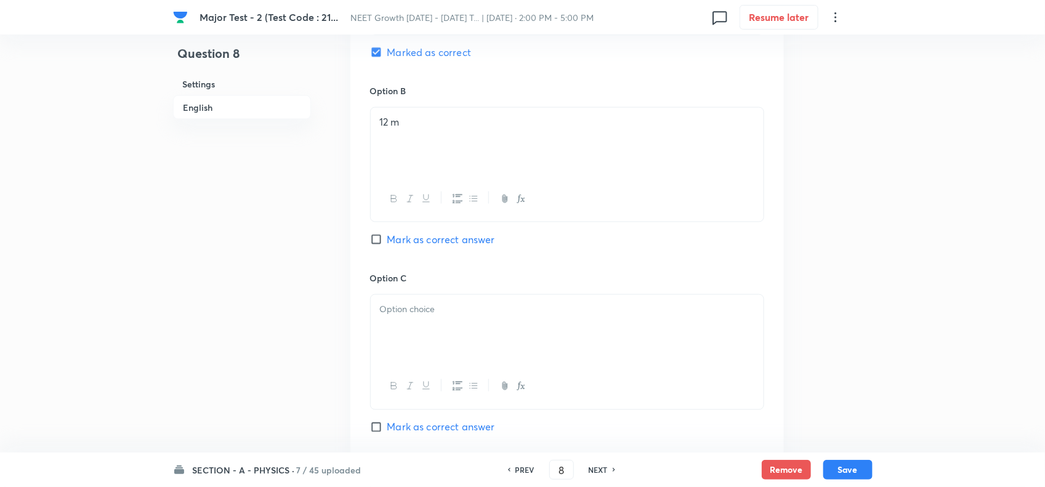
scroll to position [847, 0]
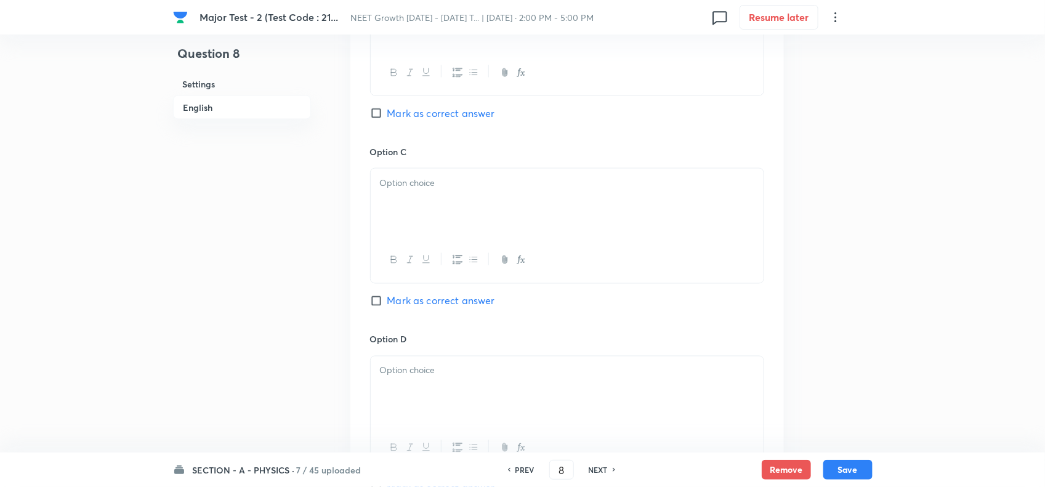
click at [417, 201] on div at bounding box center [567, 203] width 393 height 69
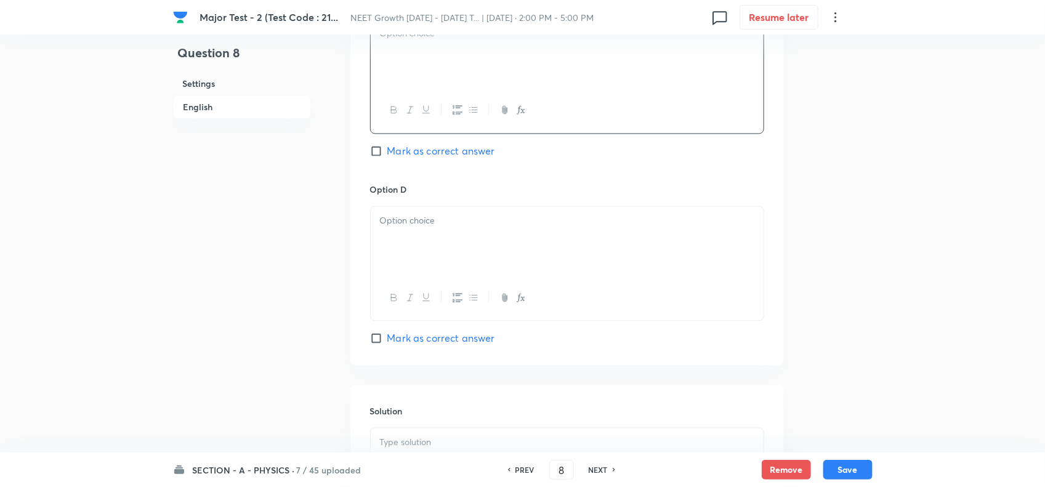
scroll to position [1001, 0]
click at [399, 270] on div at bounding box center [567, 237] width 393 height 69
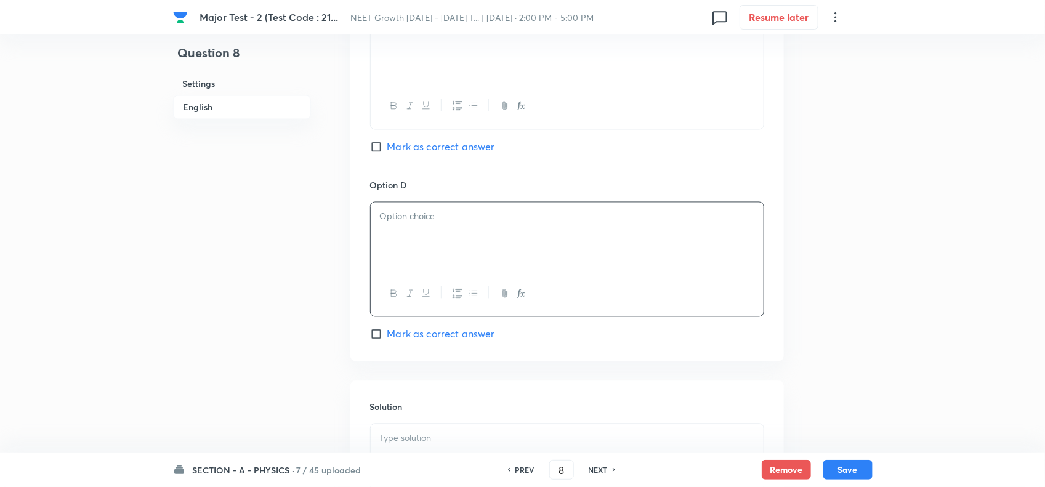
click at [417, 75] on div at bounding box center [567, 49] width 393 height 69
click at [438, 251] on div at bounding box center [567, 237] width 393 height 69
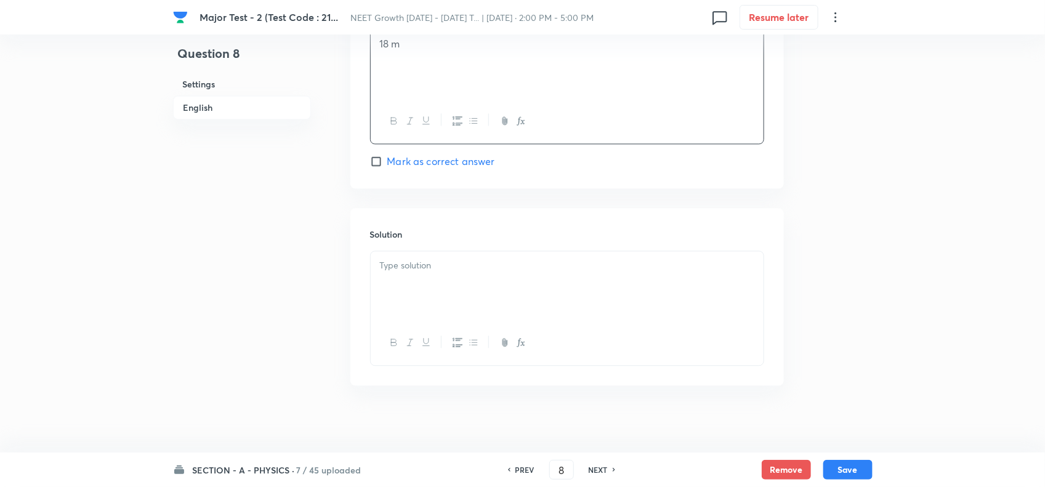
scroll to position [1186, 0]
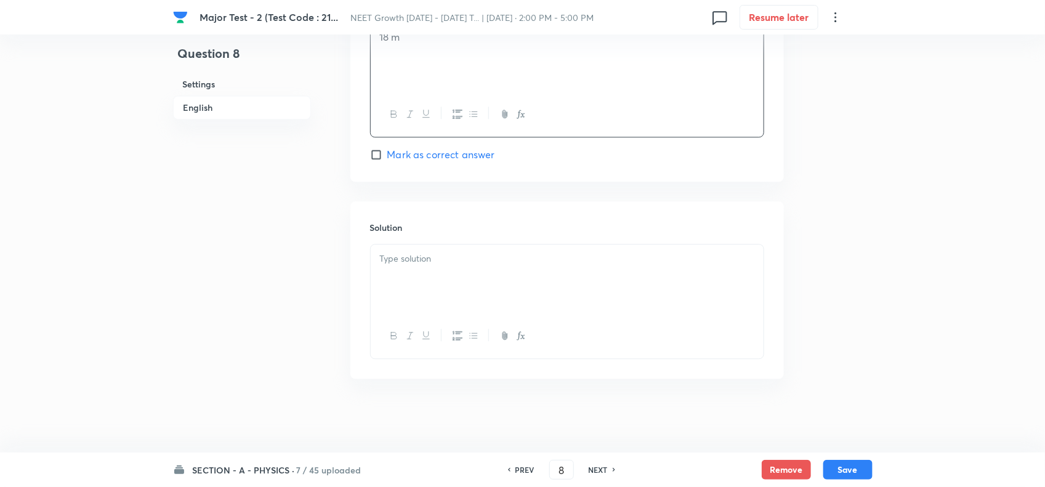
click at [469, 266] on div at bounding box center [567, 279] width 393 height 69
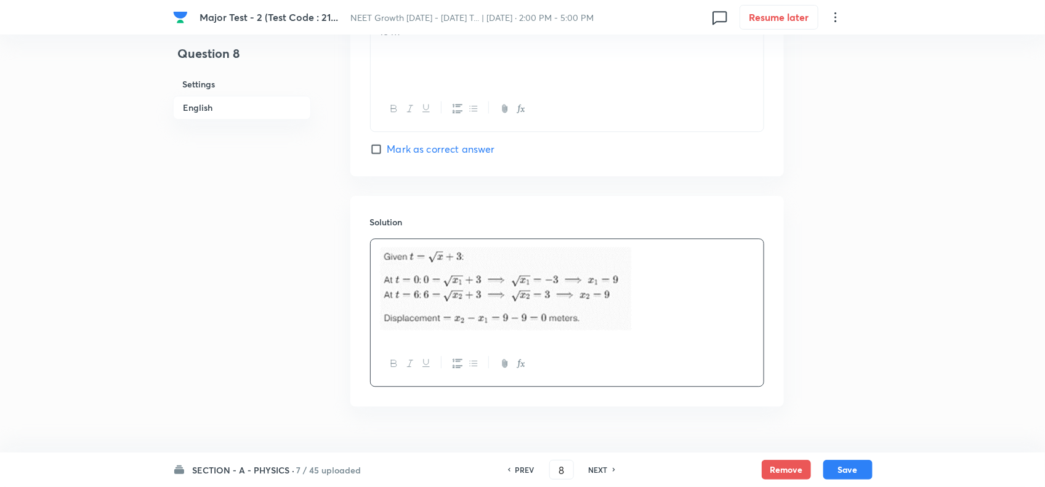
click at [841, 457] on div "SECTION - A - PHYSICS · 7 / 45 uploaded PREV 8 ​ NEXT Remove Save" at bounding box center [523, 470] width 700 height 34
click at [844, 467] on button "Save" at bounding box center [847, 469] width 49 height 20
type input "9"
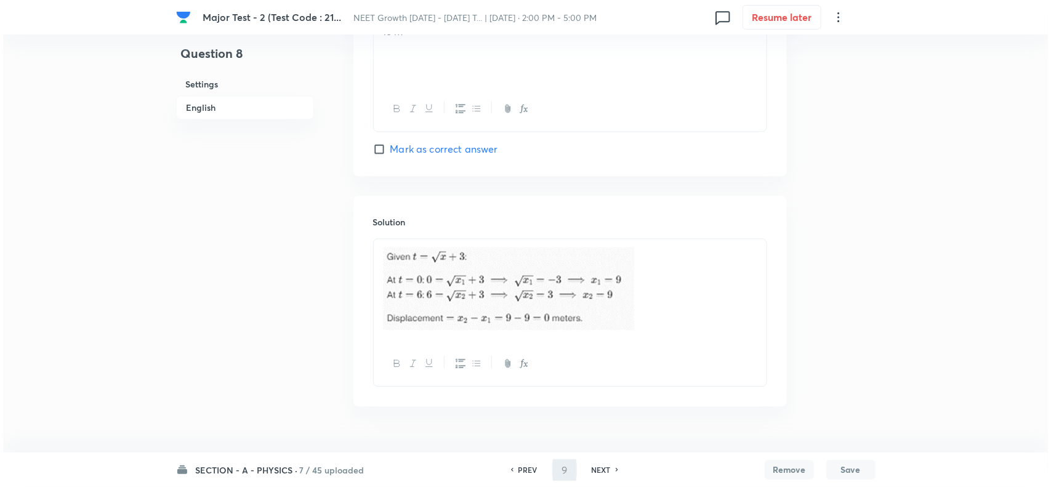
scroll to position [0, 0]
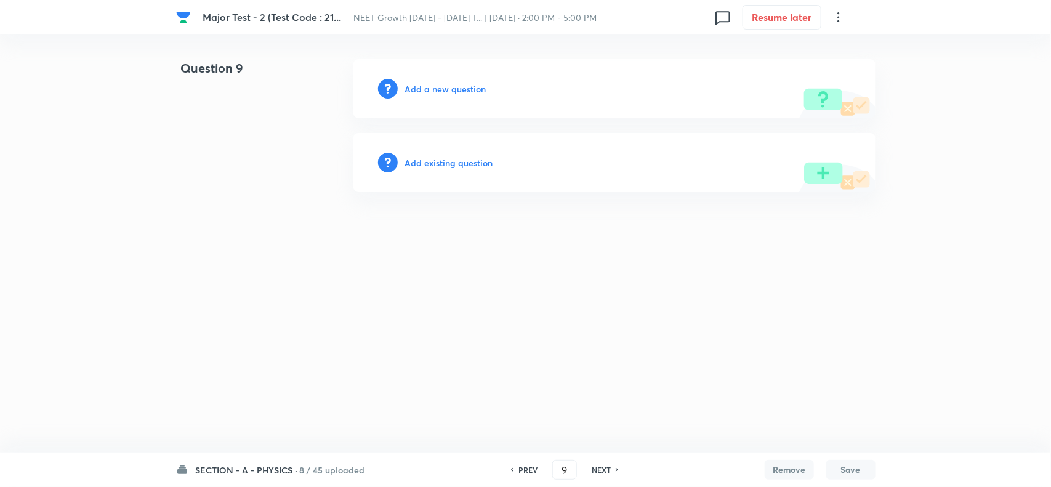
click at [473, 83] on h6 "Add a new question" at bounding box center [445, 89] width 81 height 13
click at [475, 83] on h6 "Choose a question type" at bounding box center [452, 89] width 95 height 13
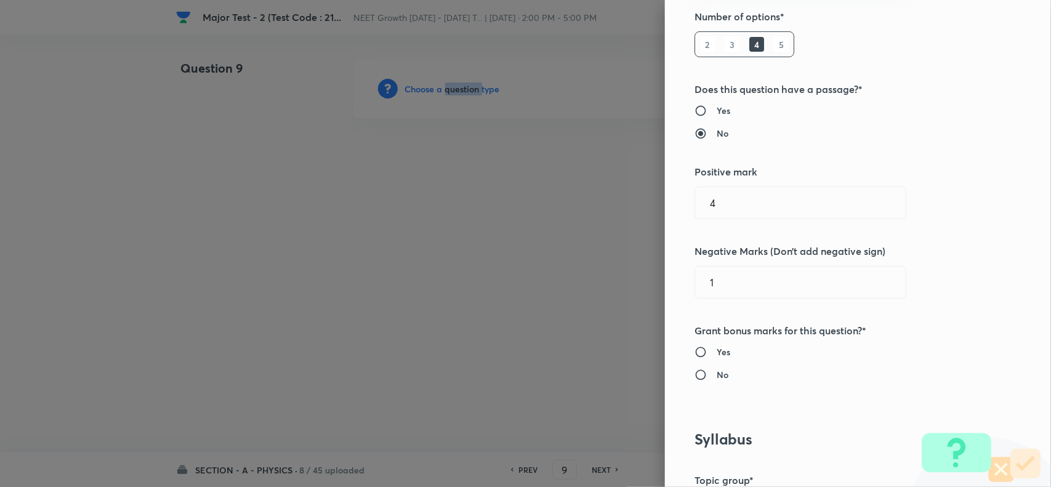
scroll to position [539, 0]
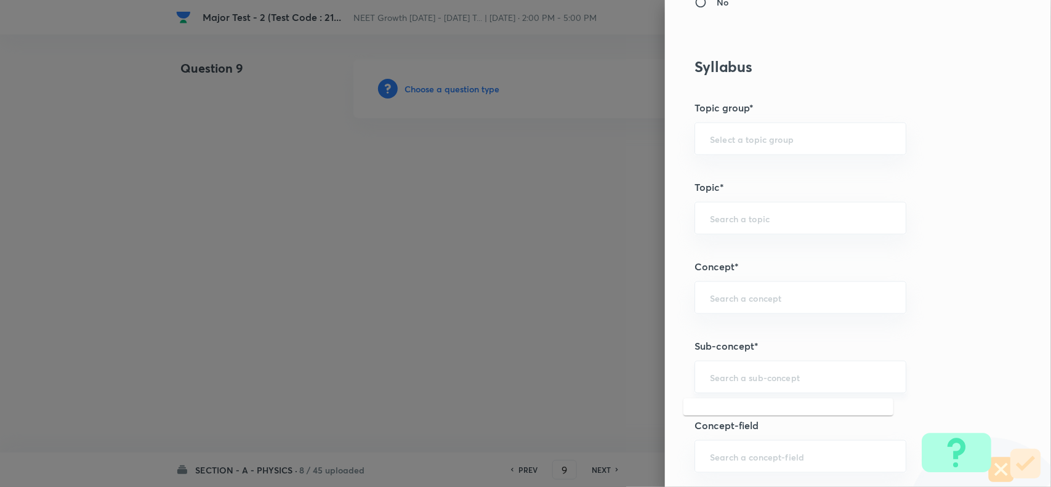
click at [732, 382] on input "text" at bounding box center [800, 377] width 181 height 12
click at [753, 423] on li "Basic Mathematics" at bounding box center [789, 414] width 210 height 22
type input "Basic Mathematics"
type input "Physics"
type input "Basics & Laboratory"
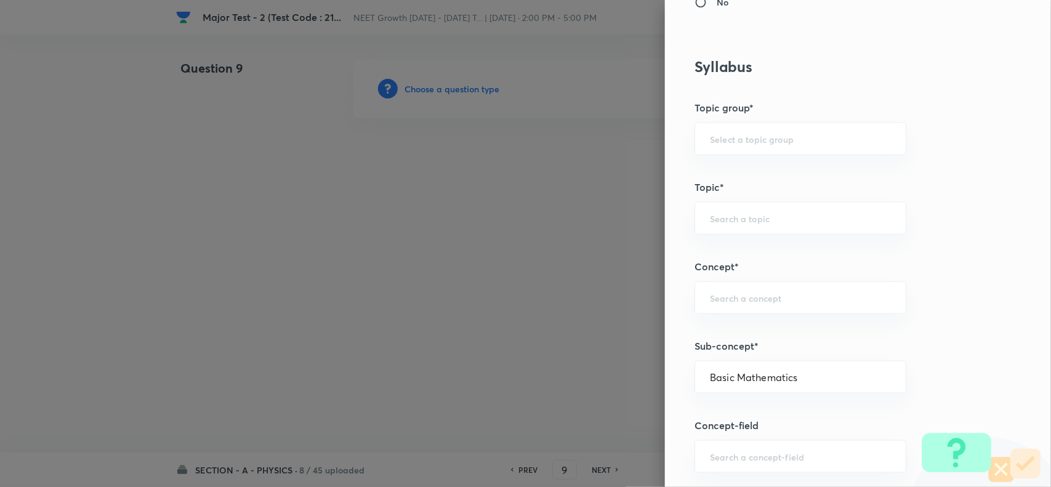
type input "Basic Mathematics"
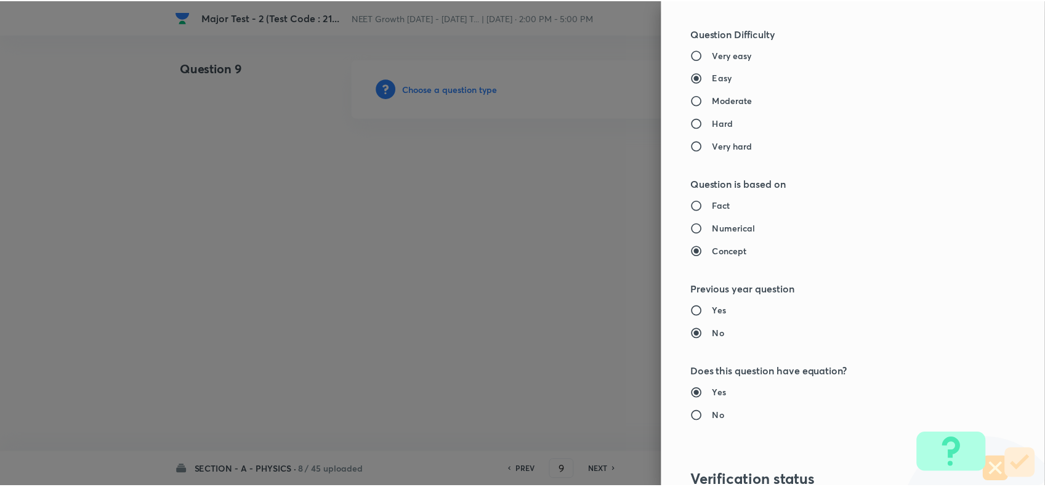
scroll to position [1276, 0]
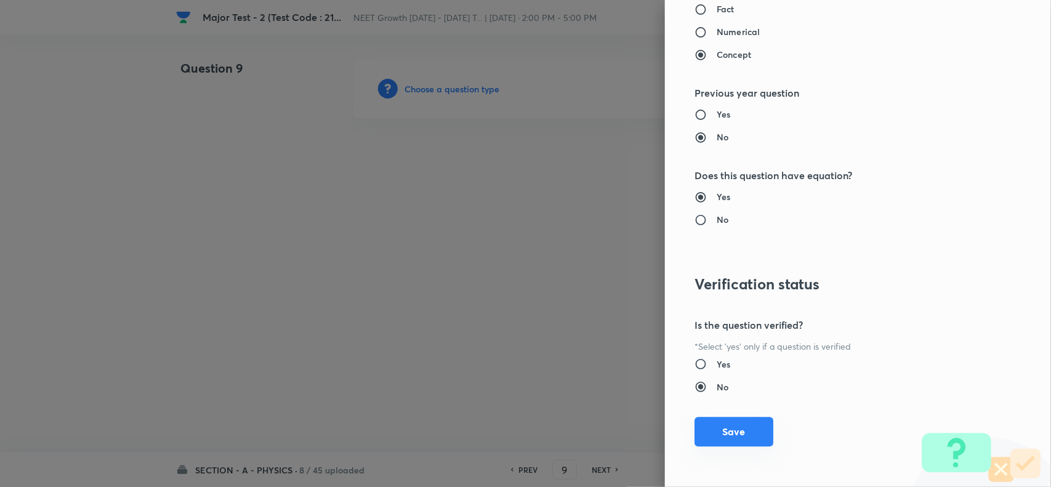
click at [722, 425] on button "Save" at bounding box center [734, 432] width 79 height 30
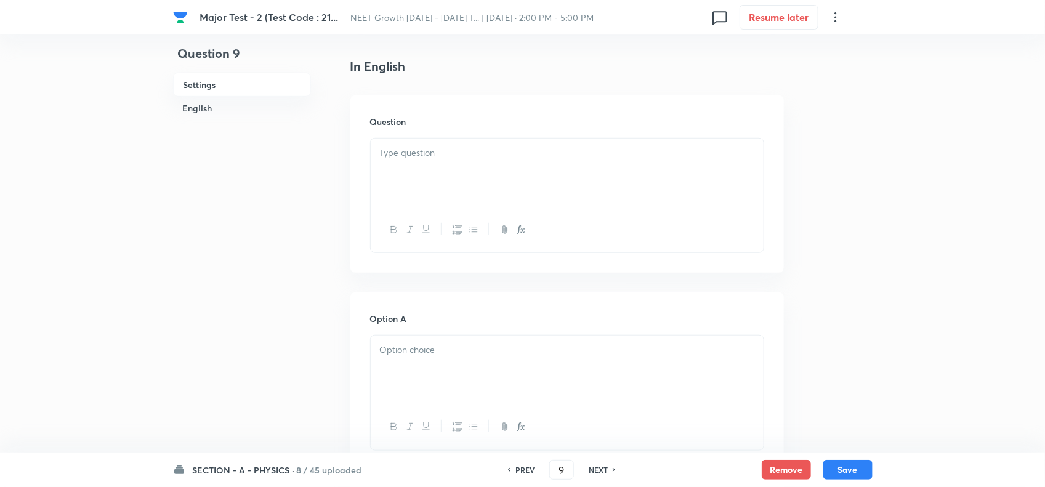
scroll to position [308, 0]
click at [450, 198] on div at bounding box center [567, 169] width 393 height 69
click at [466, 379] on div at bounding box center [567, 367] width 393 height 69
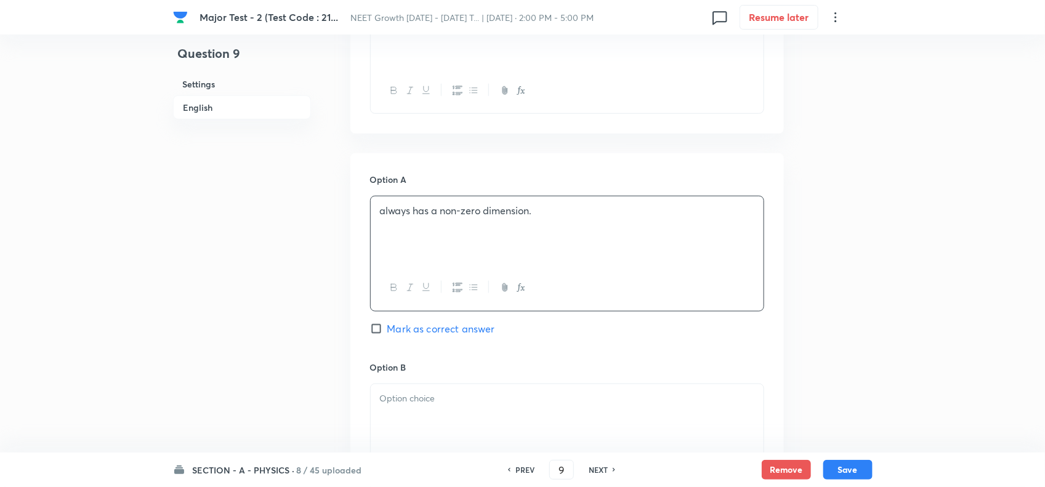
scroll to position [539, 0]
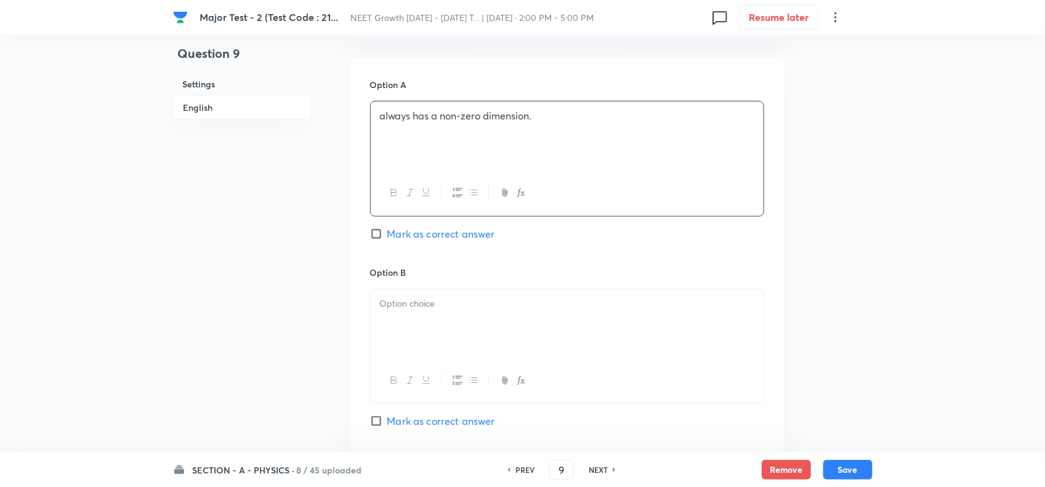
click at [453, 318] on div at bounding box center [567, 323] width 393 height 69
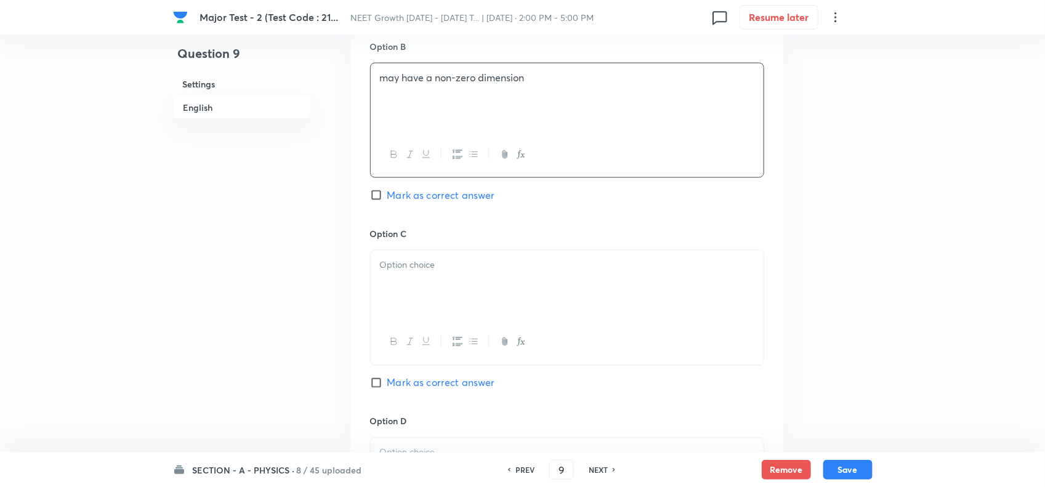
scroll to position [770, 0]
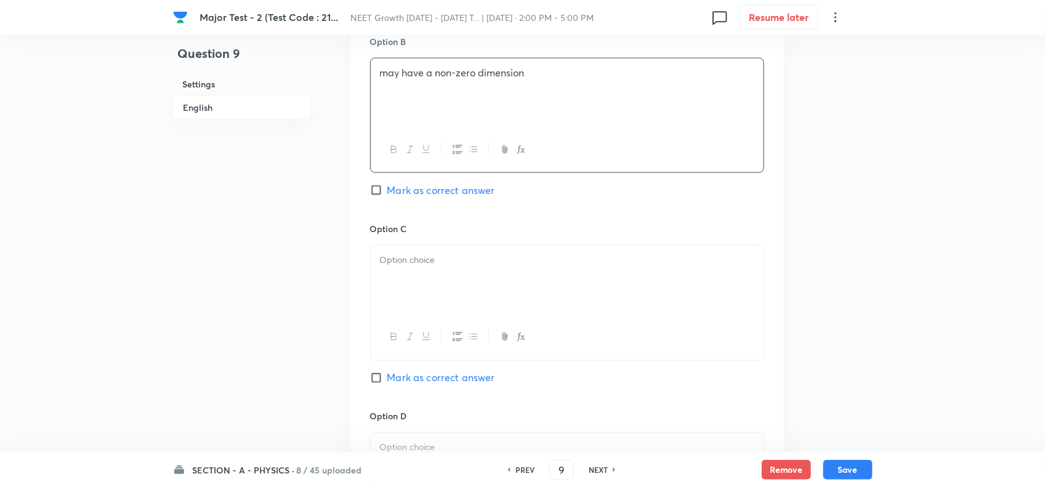
click at [422, 310] on div at bounding box center [567, 280] width 393 height 69
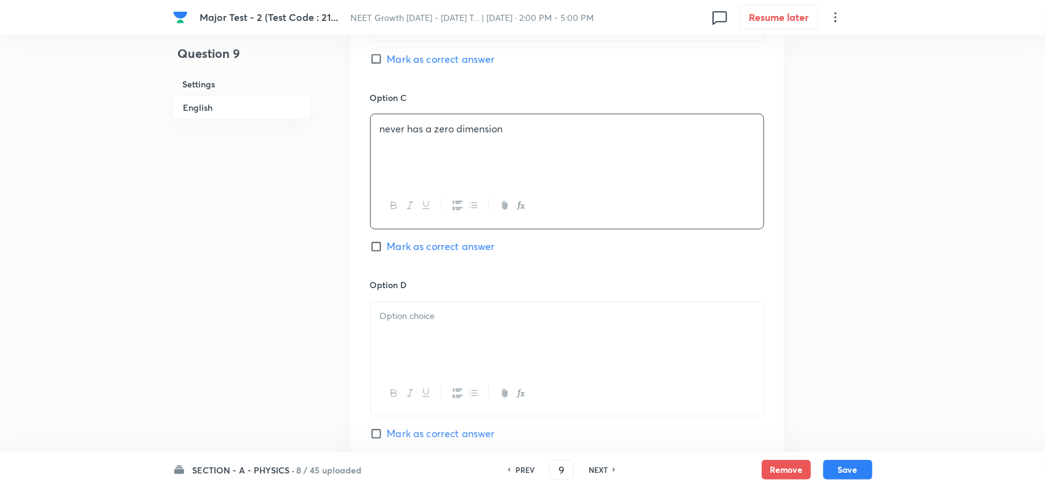
scroll to position [924, 0]
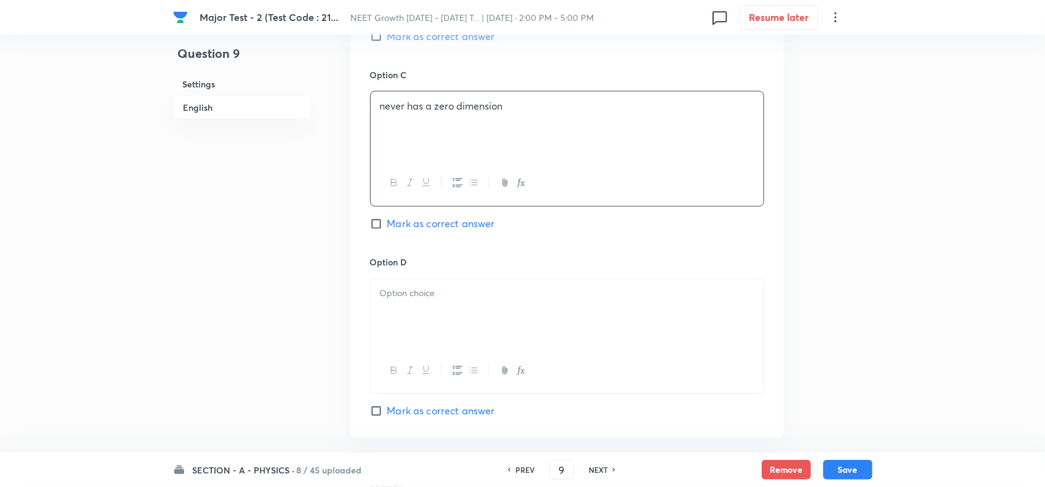
click at [423, 310] on div at bounding box center [567, 314] width 393 height 69
click at [433, 418] on span "Mark as correct answer" at bounding box center [441, 411] width 108 height 15
click at [387, 418] on input "Mark as correct answer" at bounding box center [378, 411] width 17 height 12
checkbox input "true"
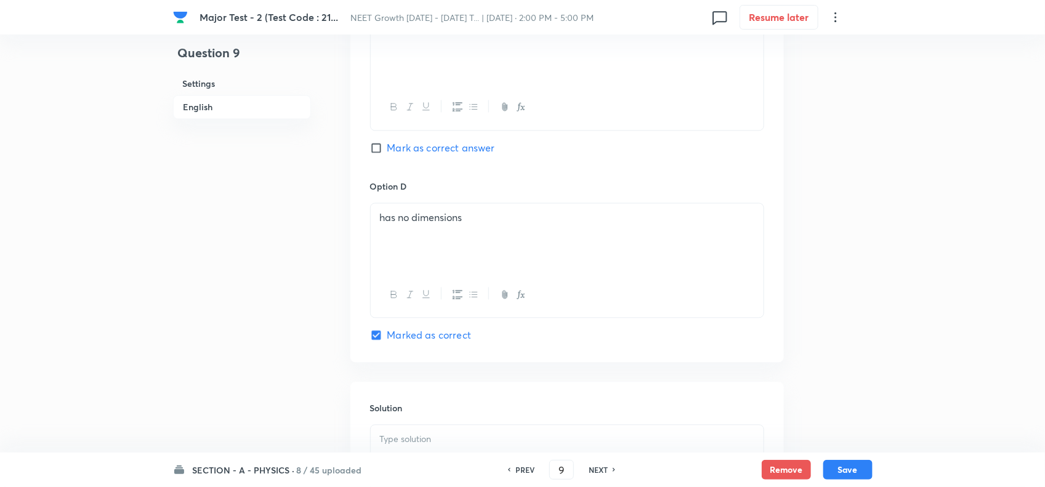
scroll to position [1186, 0]
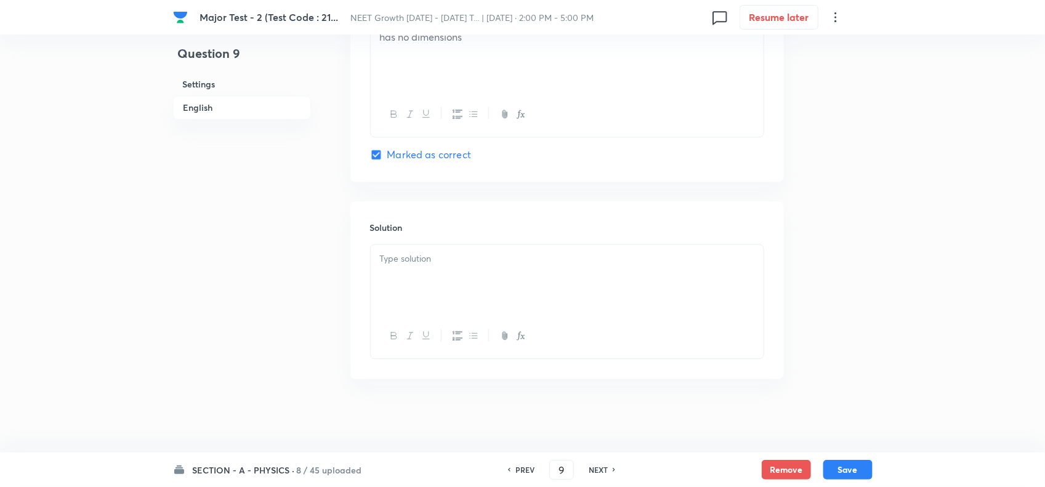
click at [468, 273] on div at bounding box center [567, 279] width 393 height 69
drag, startPoint x: 839, startPoint y: 445, endPoint x: 839, endPoint y: 455, distance: 9.2
click at [841, 463] on button "Save" at bounding box center [847, 469] width 49 height 20
type input "10"
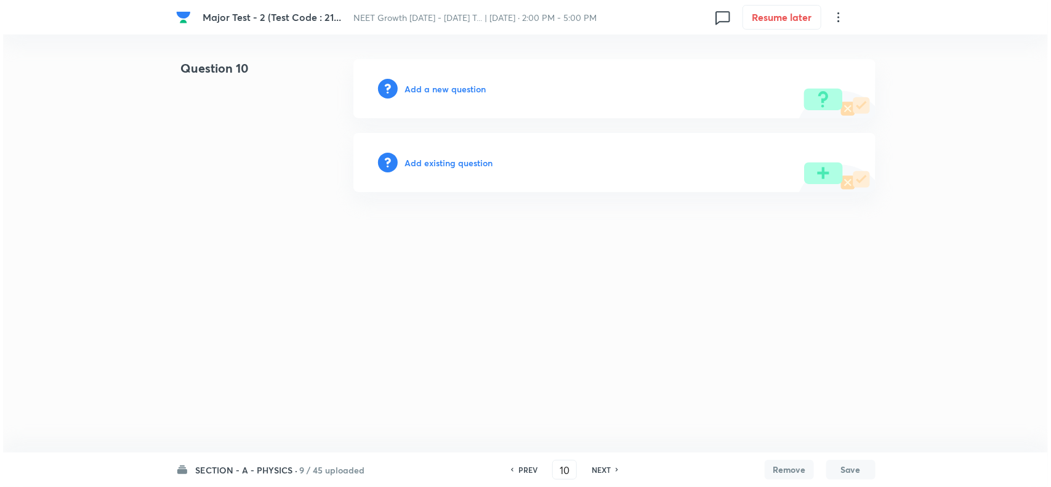
scroll to position [0, 0]
click at [427, 92] on h6 "Add a new question" at bounding box center [445, 89] width 81 height 13
click at [438, 89] on h6 "Choose a question type" at bounding box center [452, 89] width 95 height 13
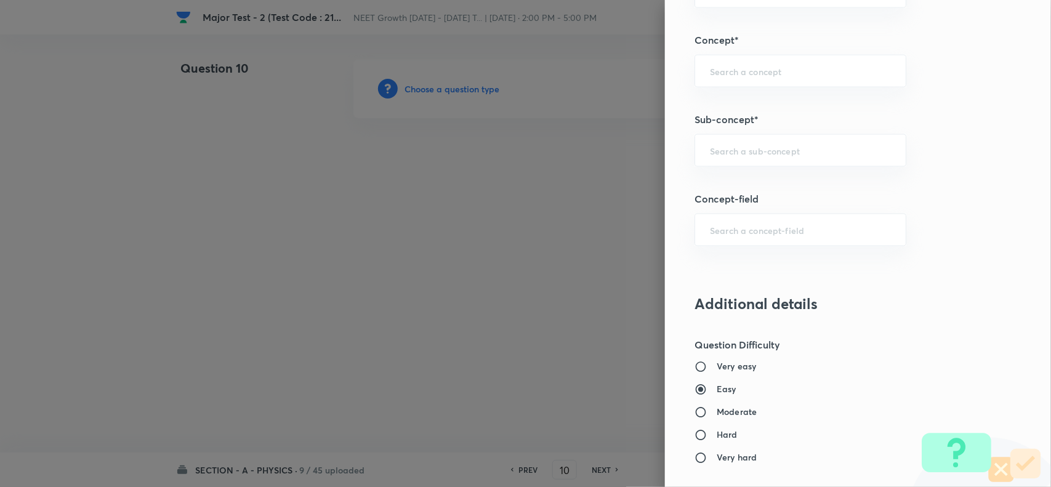
scroll to position [770, 0]
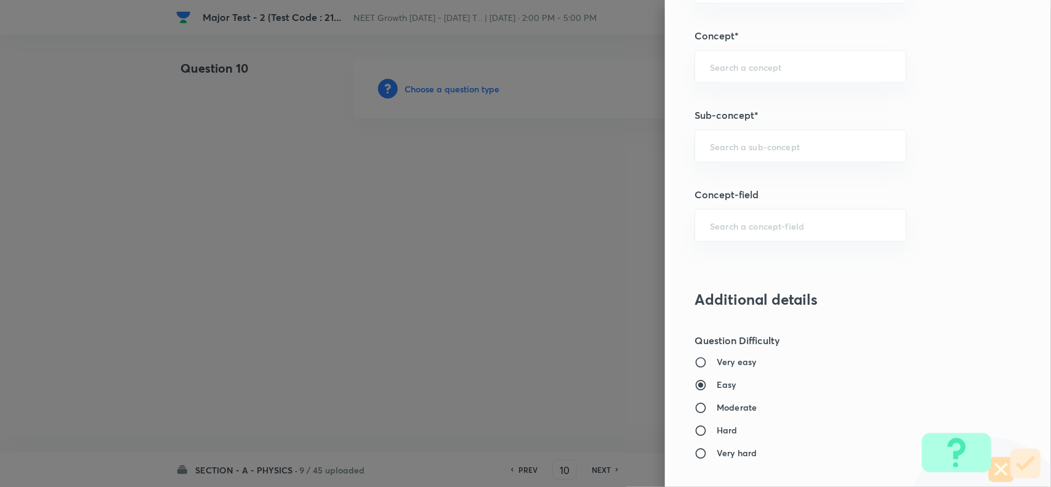
click at [737, 128] on div "Question settings Question type* Single choice correct Number of options* 2 3 4…" at bounding box center [858, 243] width 386 height 487
click at [737, 148] on input "text" at bounding box center [800, 146] width 181 height 12
click at [751, 185] on li "Basic Mathematics" at bounding box center [789, 183] width 210 height 22
type input "Basic Mathematics"
type input "Physics"
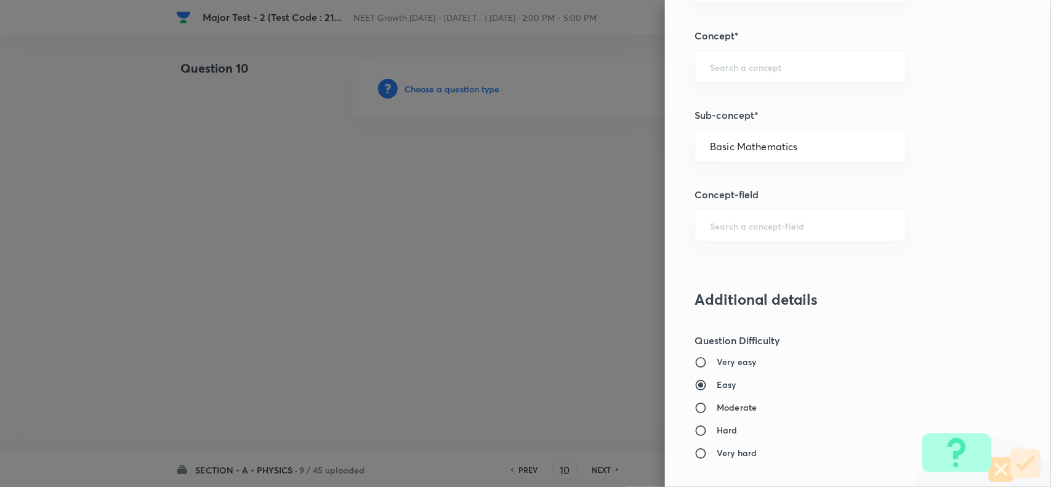
type input "Basics & Laboratory"
type input "Basic Mathematics"
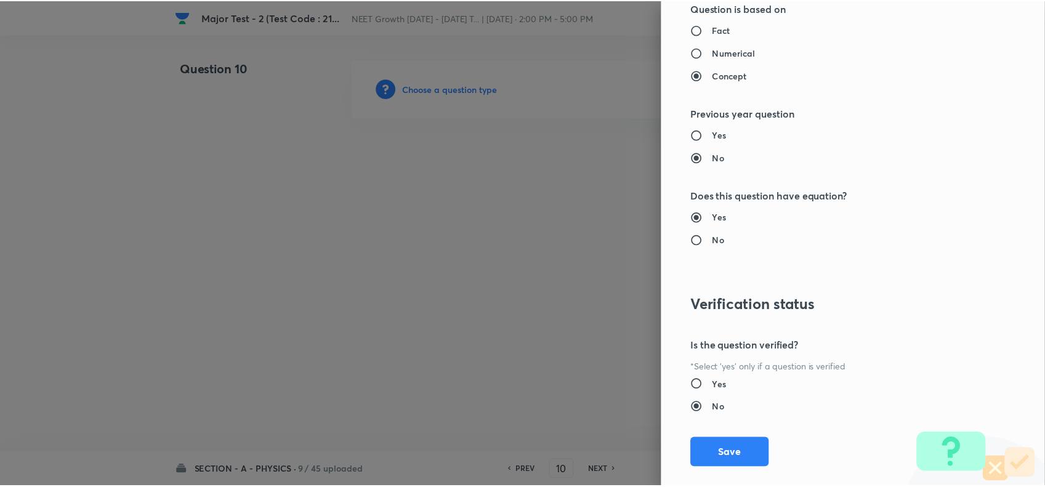
scroll to position [1276, 0]
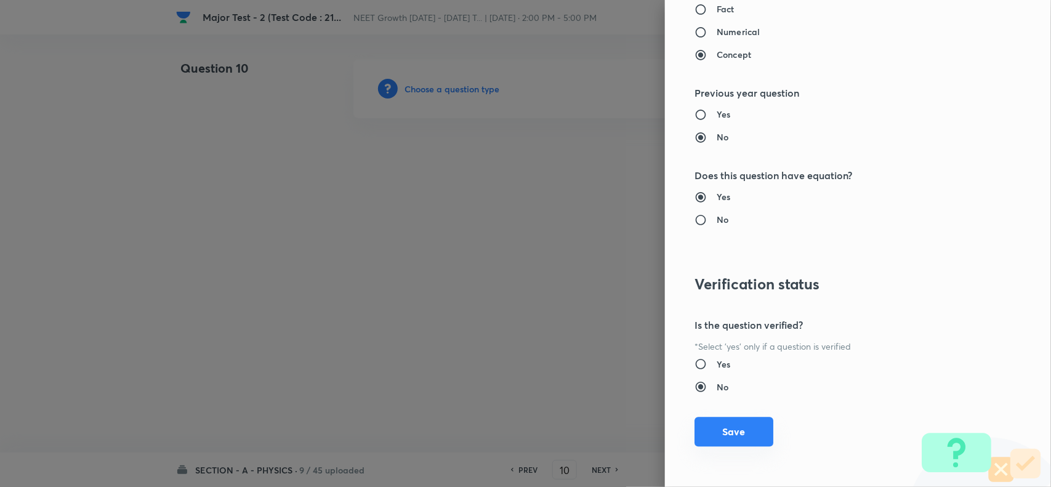
click at [729, 423] on button "Save" at bounding box center [734, 432] width 79 height 30
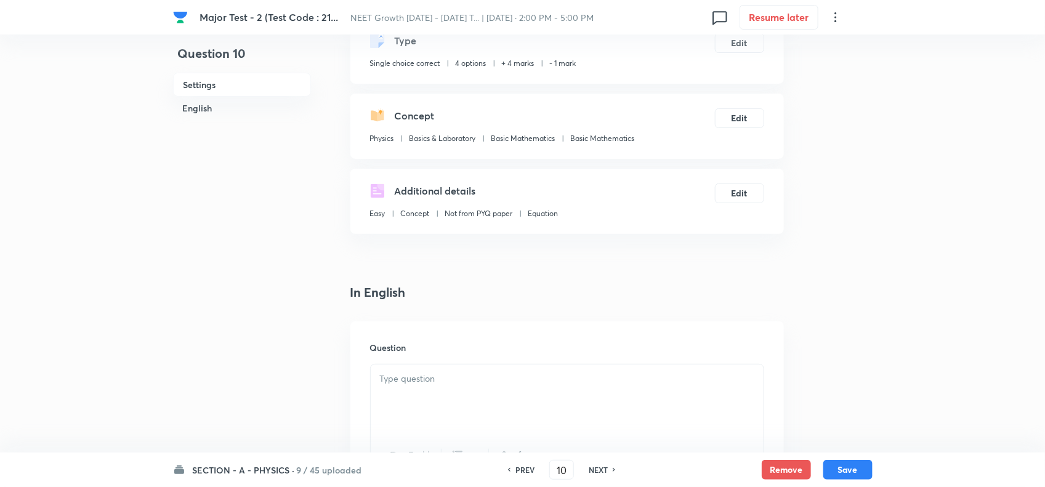
scroll to position [154, 0]
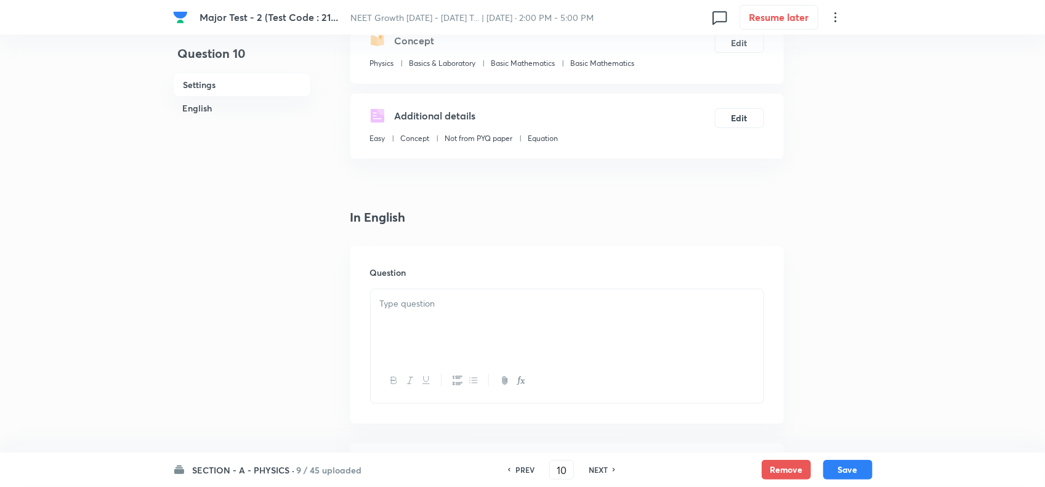
drag, startPoint x: 426, startPoint y: 294, endPoint x: 428, endPoint y: 334, distance: 39.5
click at [426, 299] on div at bounding box center [567, 323] width 393 height 69
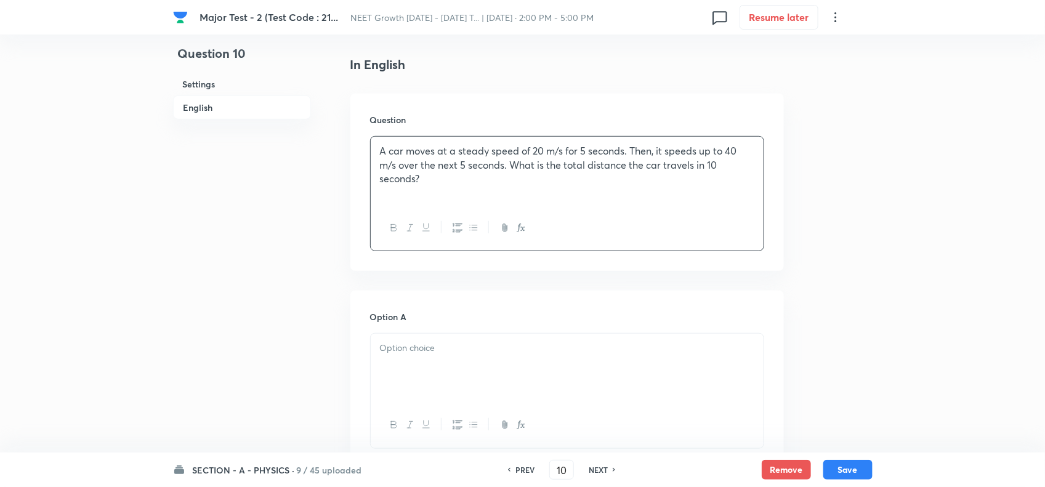
scroll to position [308, 0]
click at [425, 364] on div at bounding box center [567, 367] width 393 height 69
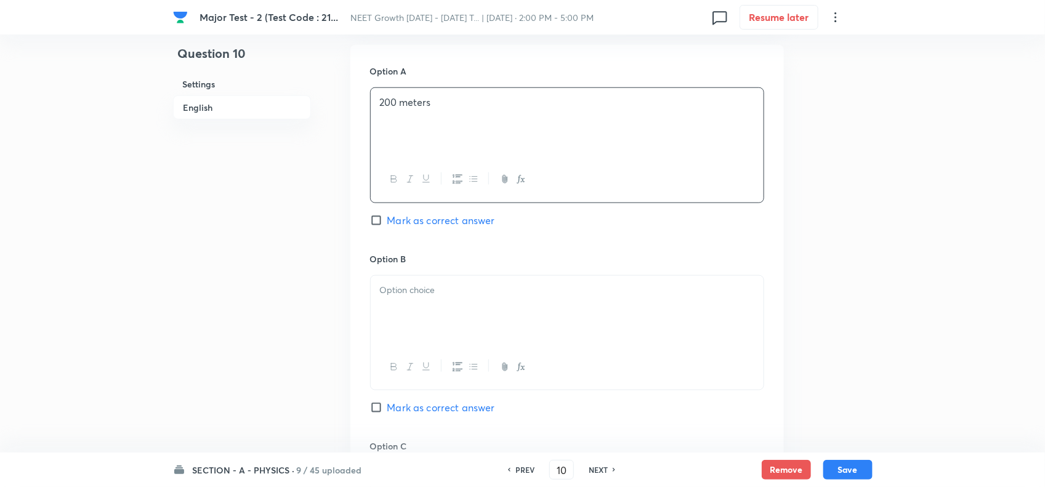
scroll to position [616, 0]
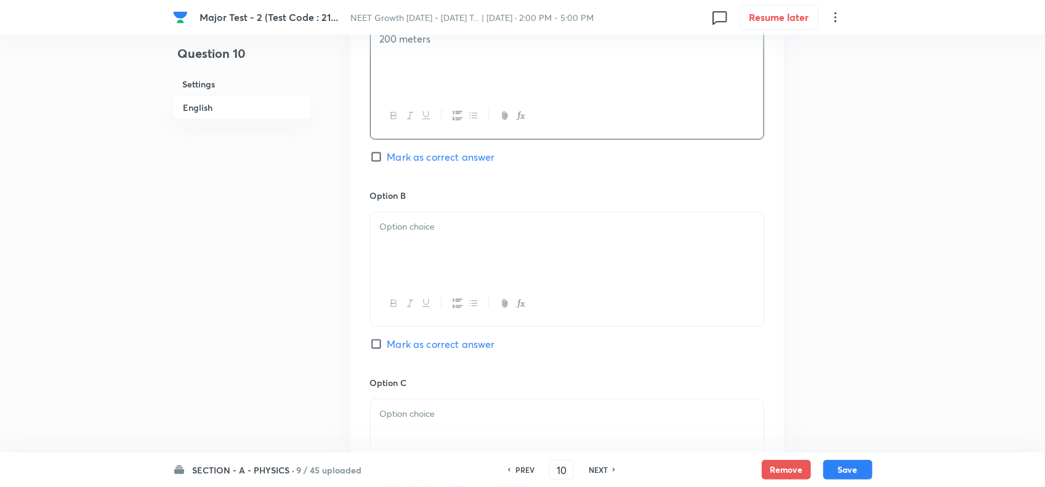
click at [459, 237] on div at bounding box center [567, 246] width 393 height 69
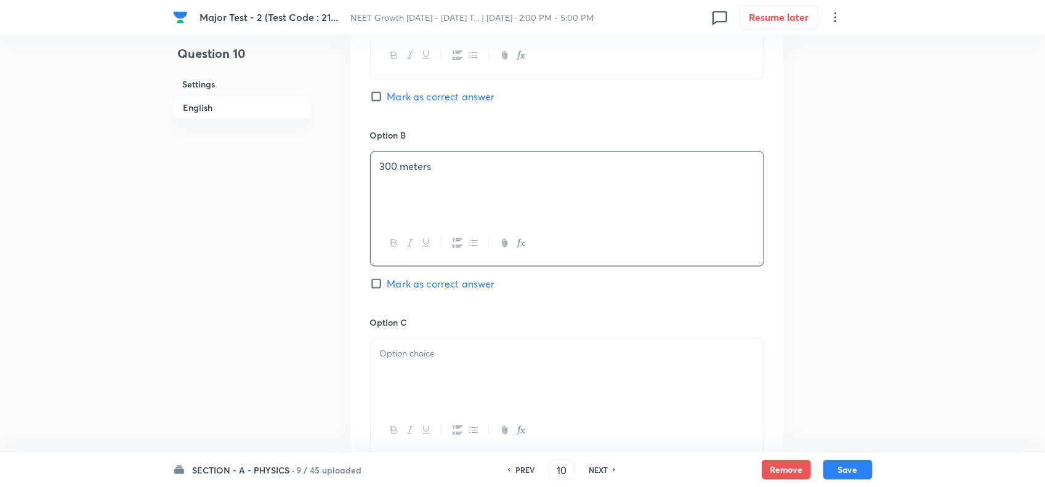
scroll to position [770, 0]
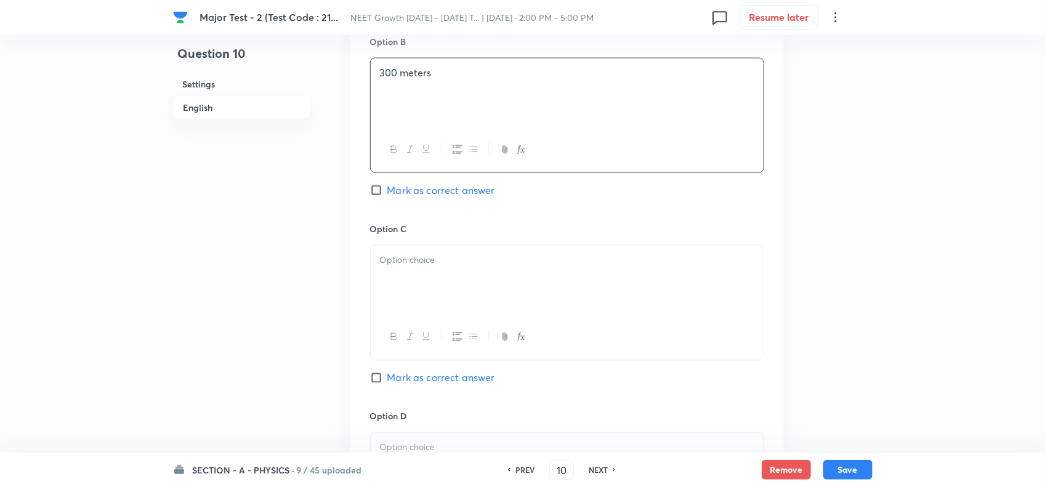
click at [430, 253] on div at bounding box center [567, 280] width 393 height 69
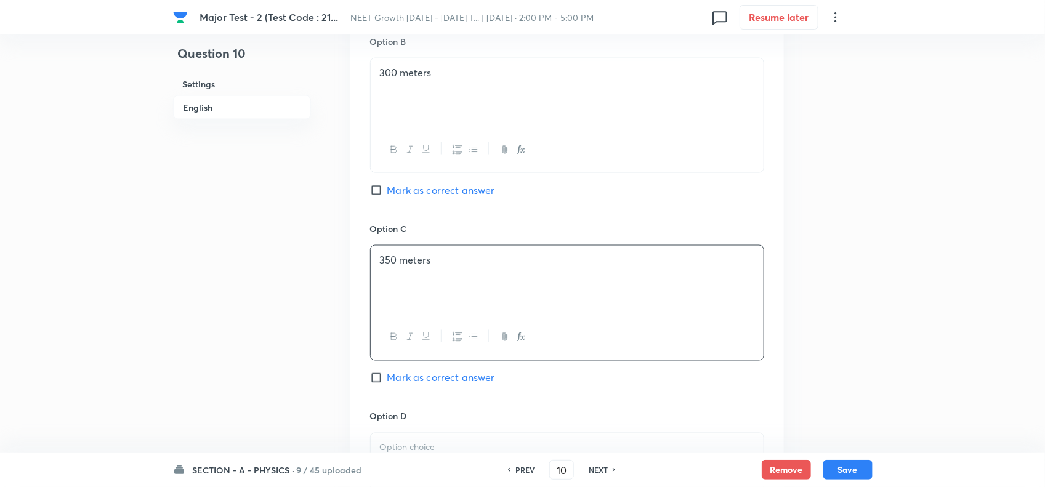
click at [438, 386] on span "Mark as correct answer" at bounding box center [441, 378] width 108 height 15
click at [387, 384] on input "Mark as correct answer" at bounding box center [378, 378] width 17 height 12
checkbox input "true"
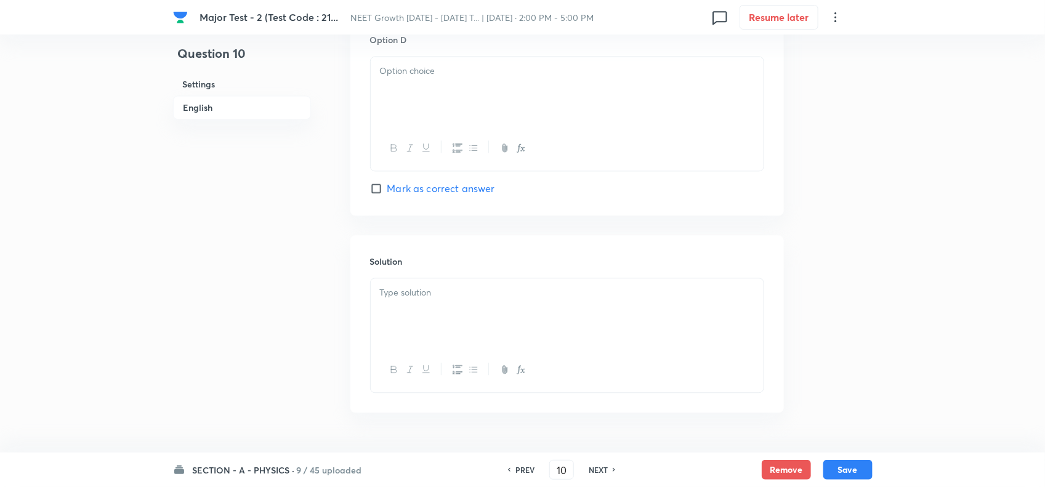
scroll to position [1155, 0]
click at [431, 80] on div at bounding box center [567, 83] width 393 height 69
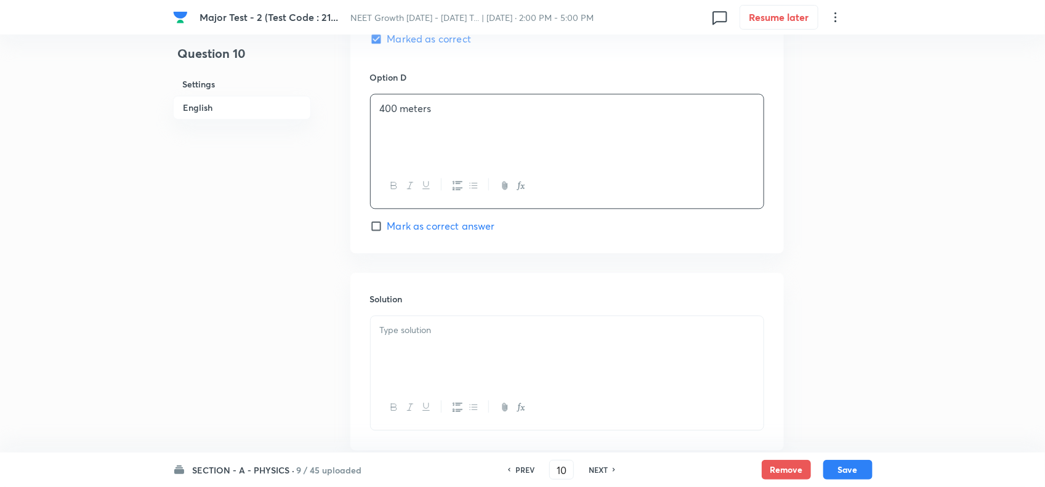
click at [408, 371] on div at bounding box center [567, 350] width 393 height 69
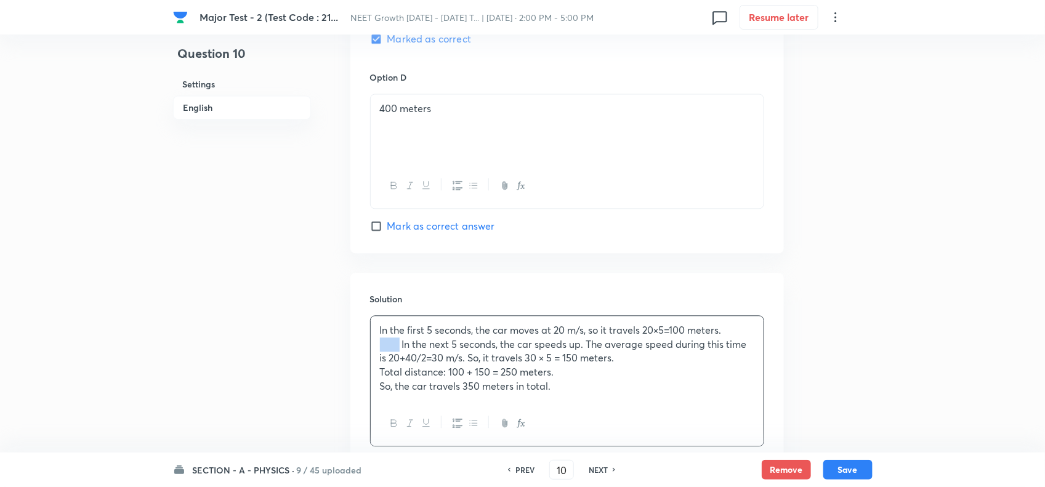
drag, startPoint x: 399, startPoint y: 350, endPoint x: 330, endPoint y: 353, distance: 69.1
drag, startPoint x: 406, startPoint y: 378, endPoint x: 388, endPoint y: 379, distance: 18.5
click at [388, 379] on p "Total distance: 100 + 150 = 250 meters." at bounding box center [567, 372] width 374 height 14
click at [404, 379] on p "Total distance: 100 + 150 = 250 meters." at bounding box center [567, 372] width 374 height 14
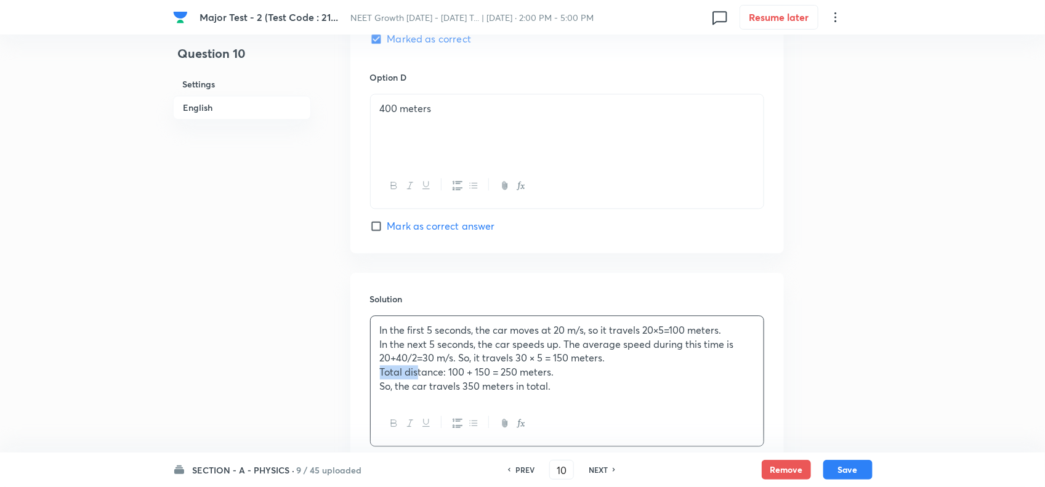
drag, startPoint x: 404, startPoint y: 371, endPoint x: 334, endPoint y: 371, distance: 70.2
drag, startPoint x: 410, startPoint y: 392, endPoint x: 364, endPoint y: 392, distance: 45.6
click at [364, 392] on div "Solution In the first 5 seconds, the car moves at 20 m/s, so it travels 20×5=10…" at bounding box center [567, 369] width 434 height 193
click at [836, 470] on button "Save" at bounding box center [847, 469] width 49 height 20
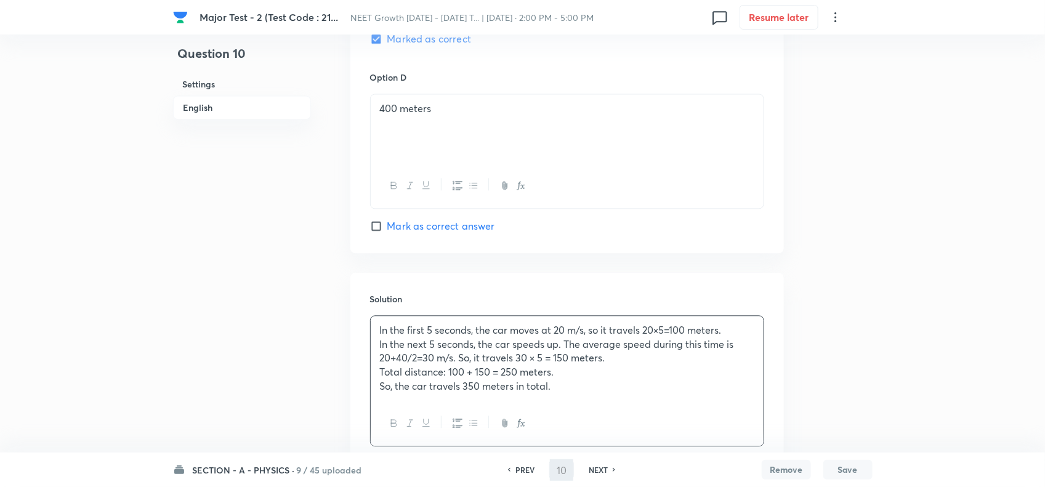
type input "11"
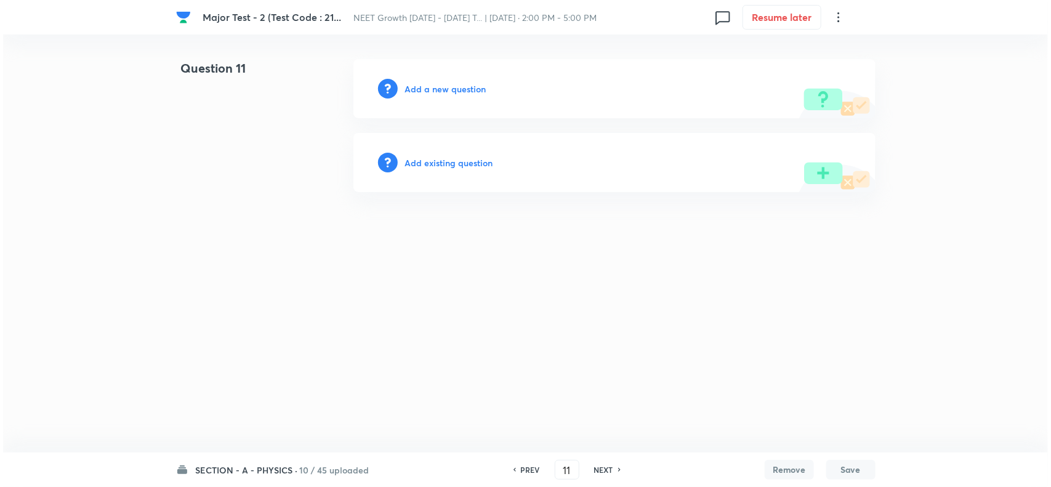
scroll to position [0, 0]
click at [460, 83] on h6 "Add a new question" at bounding box center [445, 89] width 81 height 13
click at [462, 85] on h6 "Choose a question type" at bounding box center [452, 89] width 95 height 13
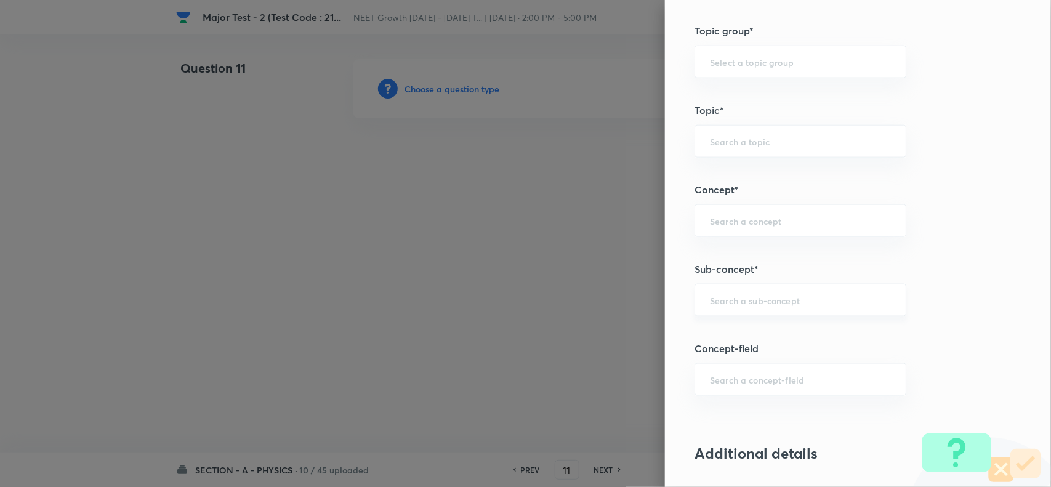
scroll to position [693, 0]
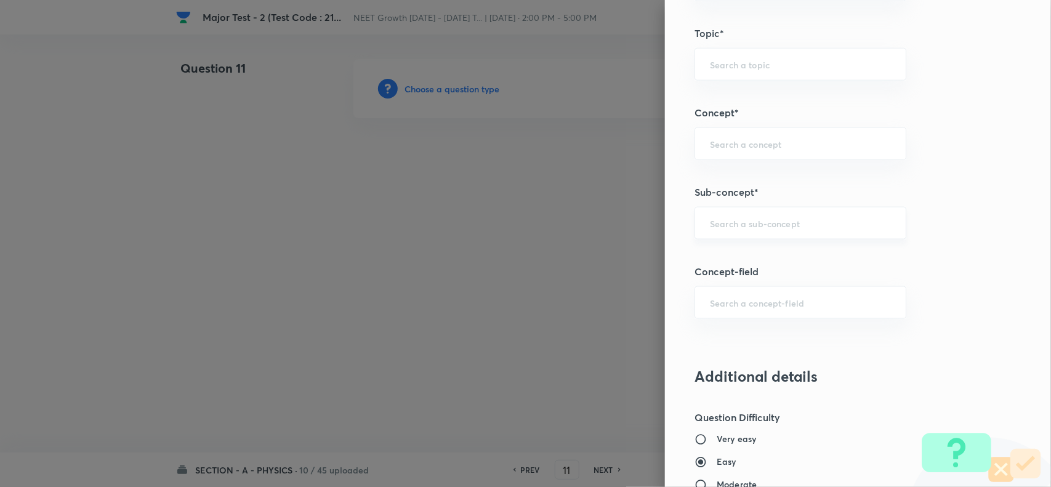
click at [759, 212] on div "​" at bounding box center [801, 223] width 212 height 33
click at [754, 235] on div "​" at bounding box center [801, 223] width 212 height 33
click at [756, 262] on li "Basic Mathematics" at bounding box center [789, 260] width 210 height 22
type input "Basic Mathematics"
type input "Physics"
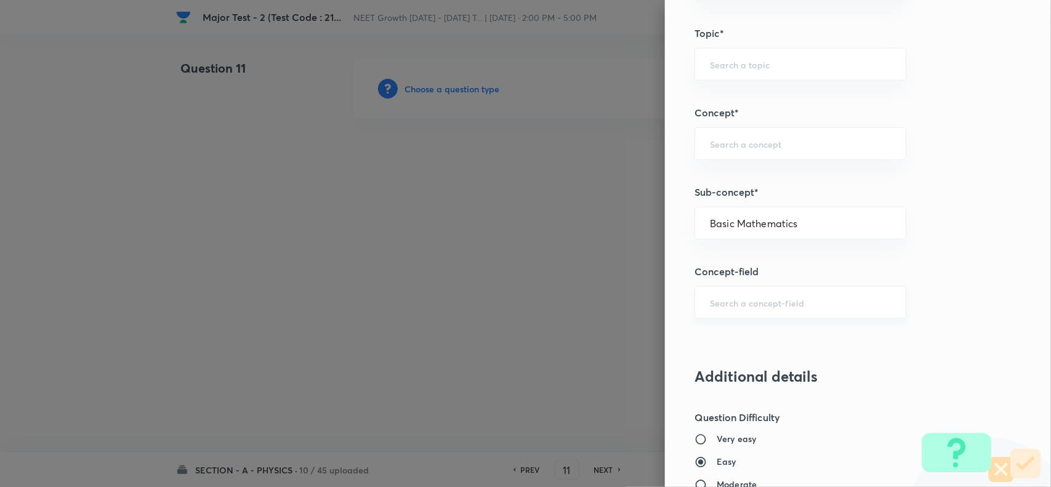
type input "Basics & Laboratory"
type input "Basic Mathematics"
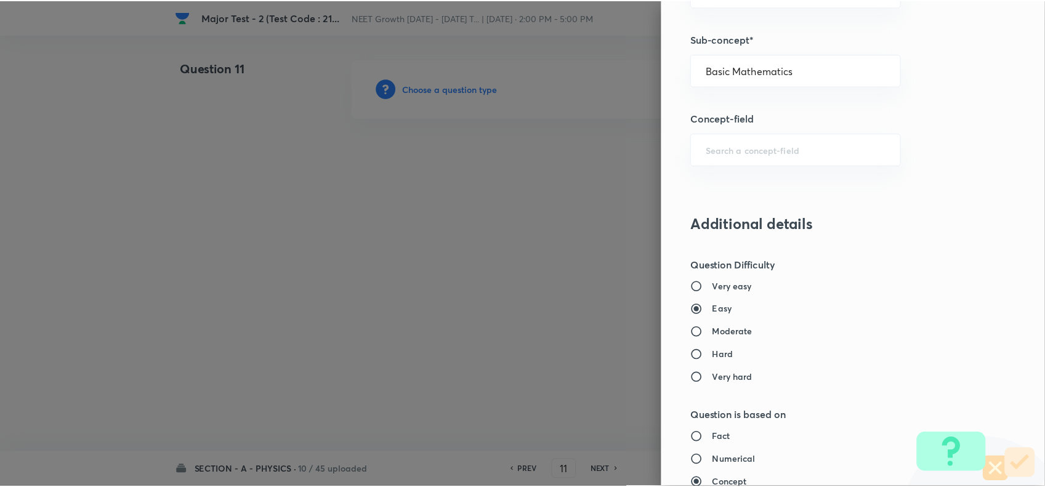
scroll to position [1276, 0]
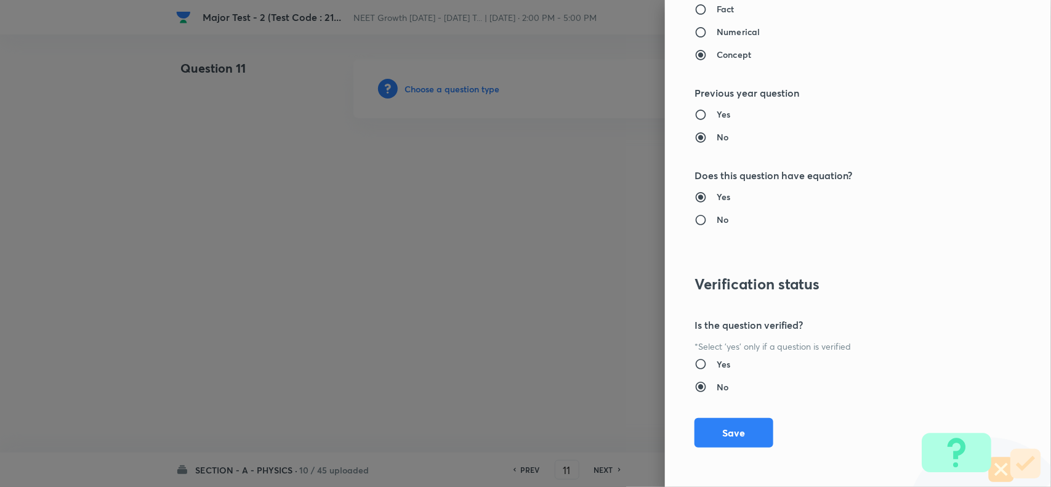
drag, startPoint x: 746, startPoint y: 422, endPoint x: 524, endPoint y: 297, distance: 255.1
click at [745, 422] on button "Save" at bounding box center [734, 433] width 79 height 30
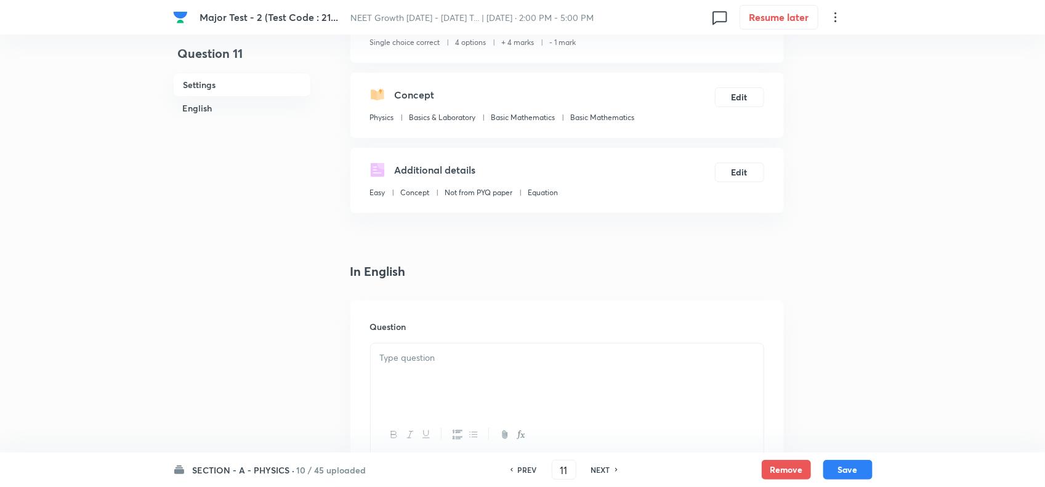
scroll to position [231, 0]
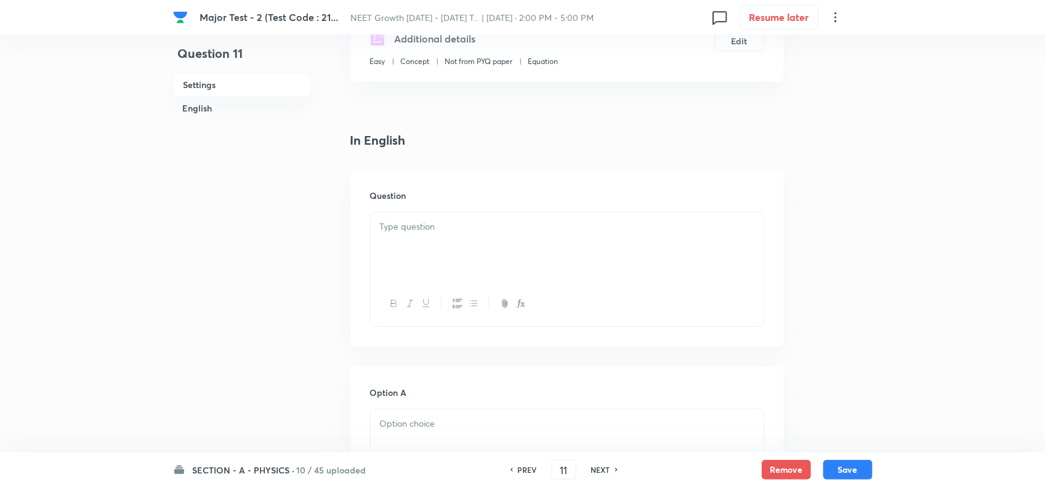
click at [432, 257] on div at bounding box center [567, 246] width 393 height 69
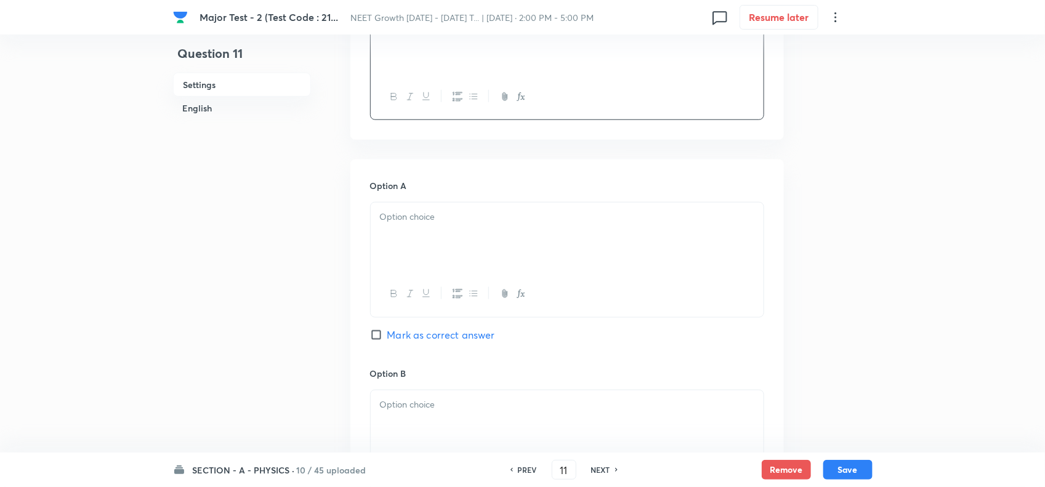
scroll to position [539, 0]
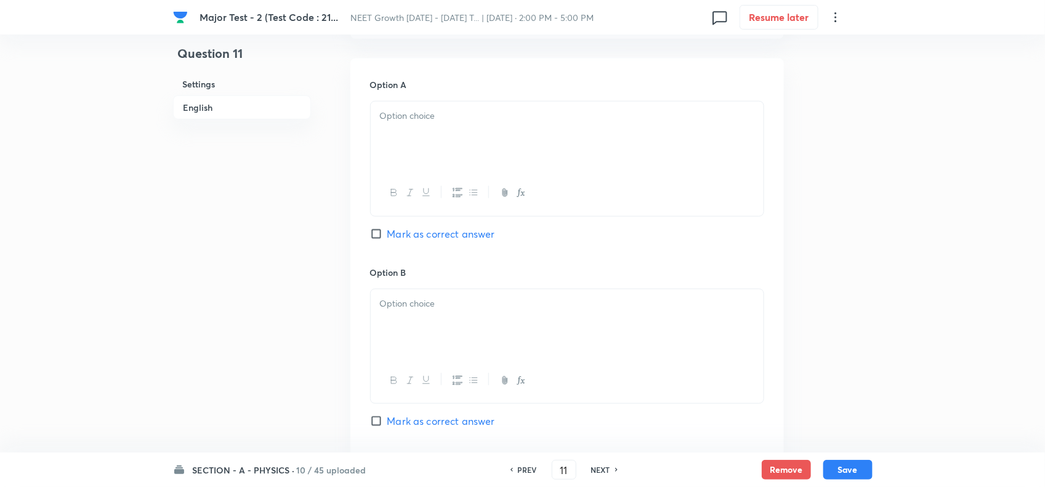
click at [435, 109] on div at bounding box center [567, 136] width 393 height 69
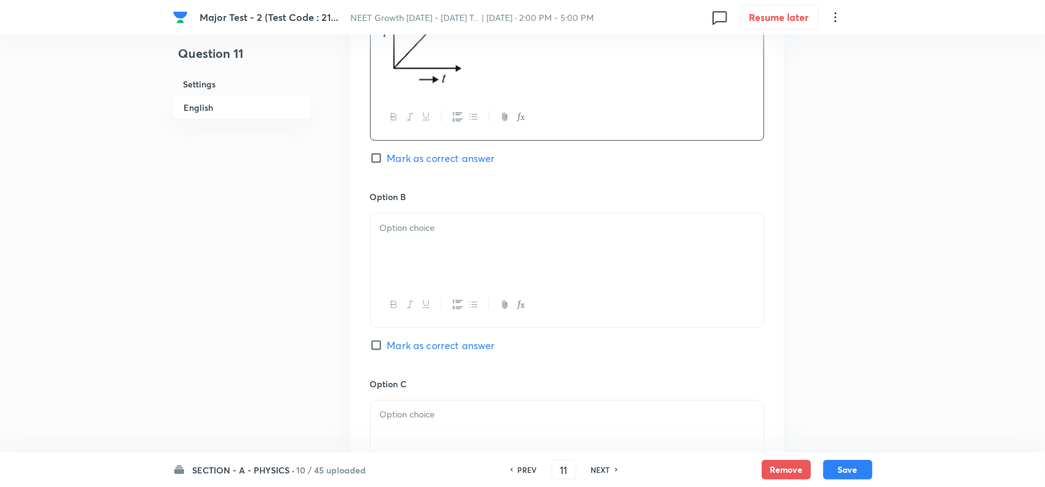
scroll to position [693, 0]
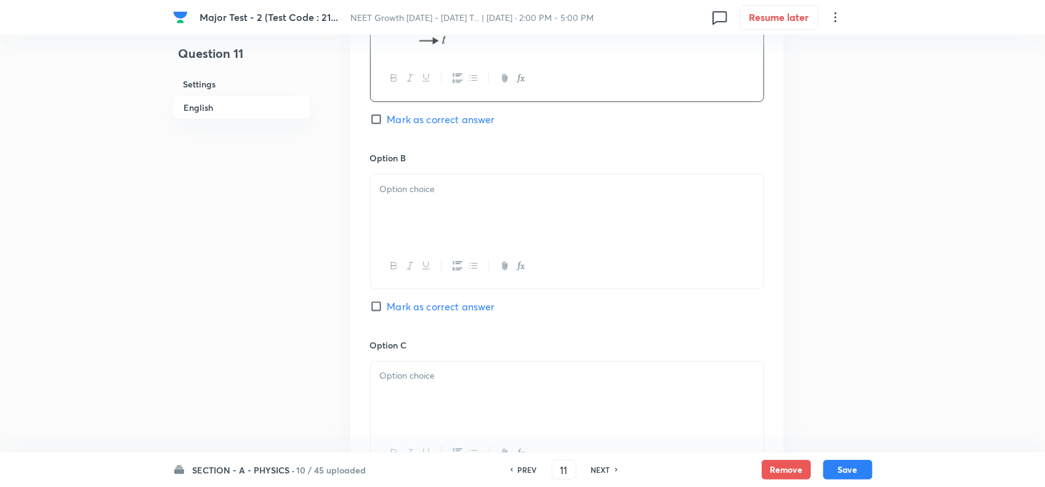
click at [401, 254] on div at bounding box center [567, 266] width 393 height 45
click at [401, 223] on div at bounding box center [567, 209] width 393 height 69
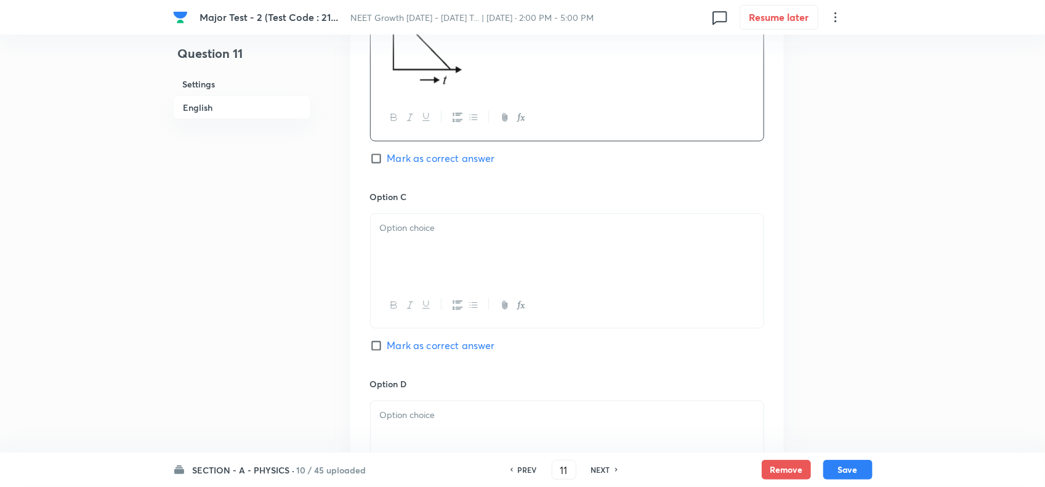
scroll to position [924, 0]
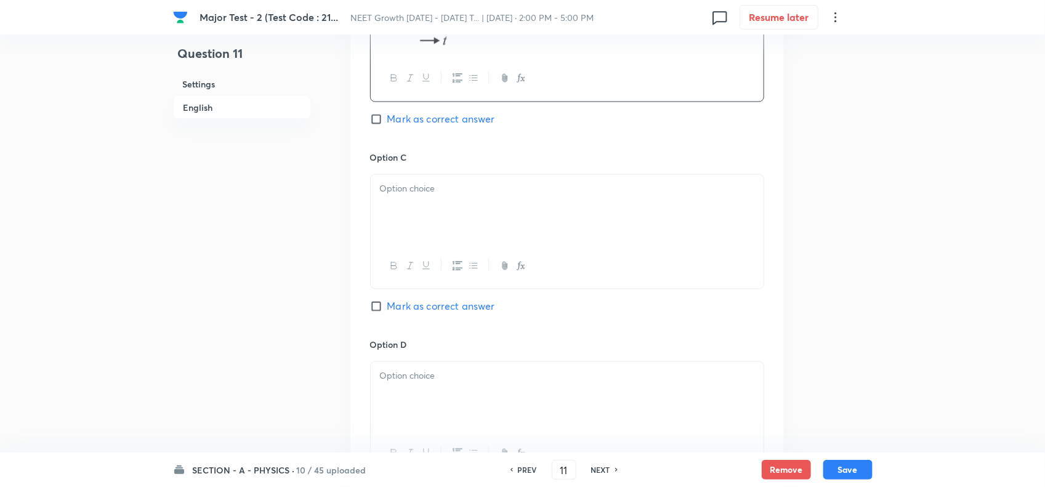
click at [414, 216] on div at bounding box center [567, 209] width 393 height 69
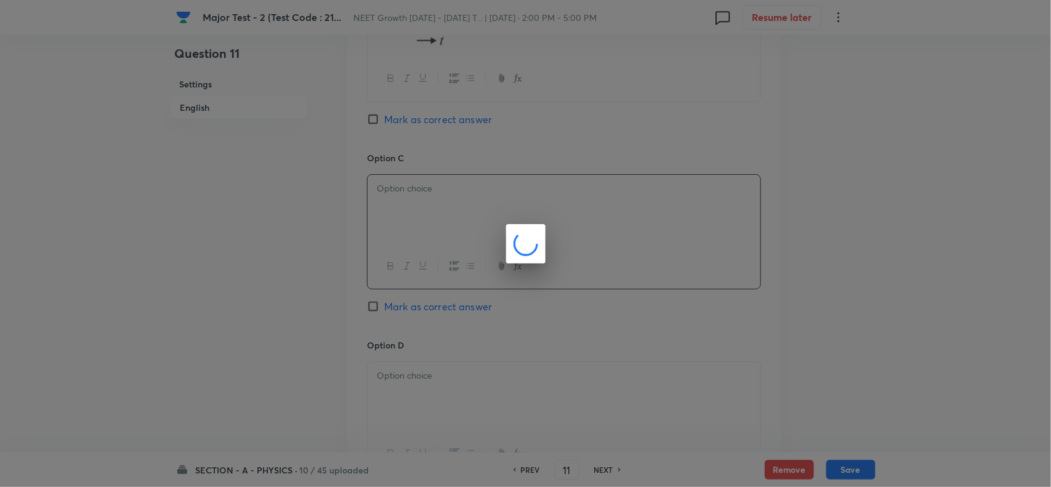
click at [413, 318] on div at bounding box center [525, 243] width 1051 height 487
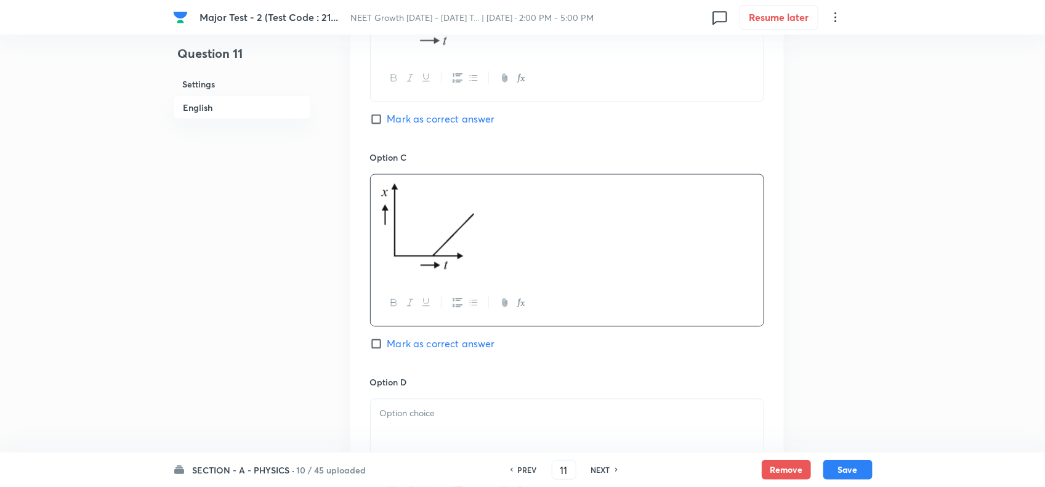
click at [411, 337] on span "Mark as correct answer" at bounding box center [441, 344] width 108 height 15
click at [387, 338] on input "Mark as correct answer" at bounding box center [378, 344] width 17 height 12
checkbox input "true"
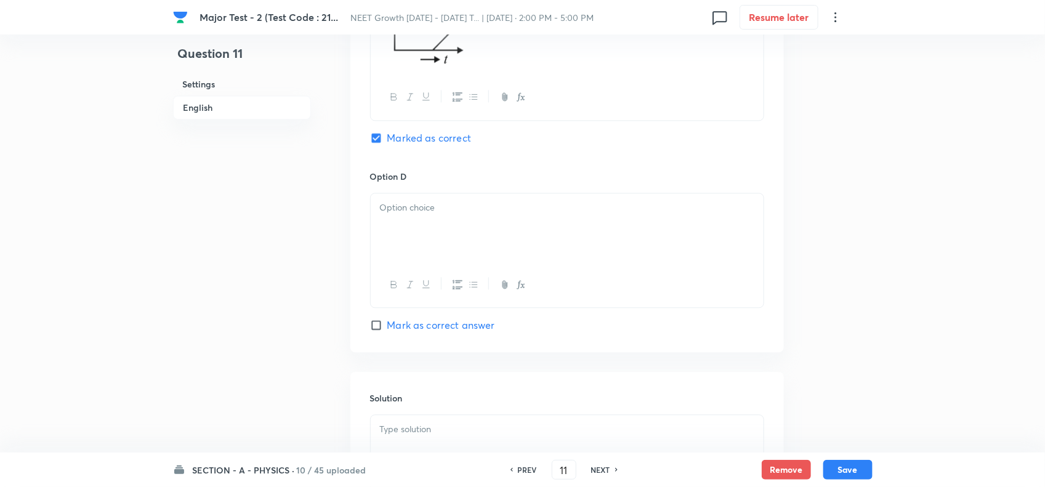
scroll to position [1155, 0]
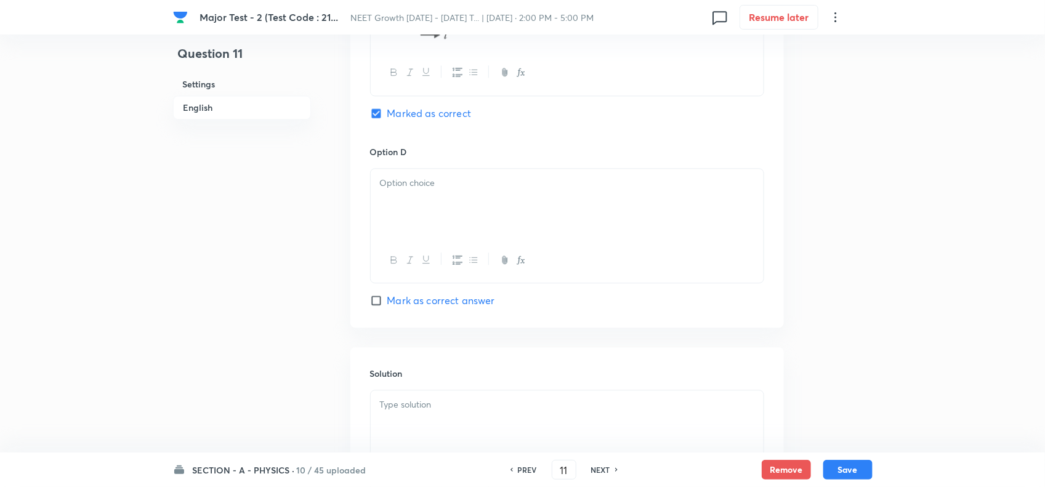
click at [386, 214] on div at bounding box center [567, 203] width 393 height 69
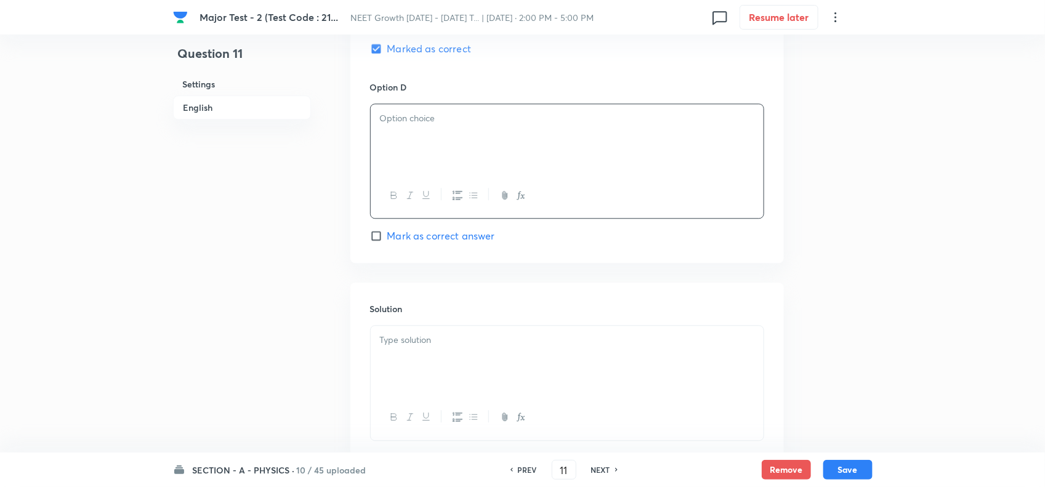
scroll to position [1308, 0]
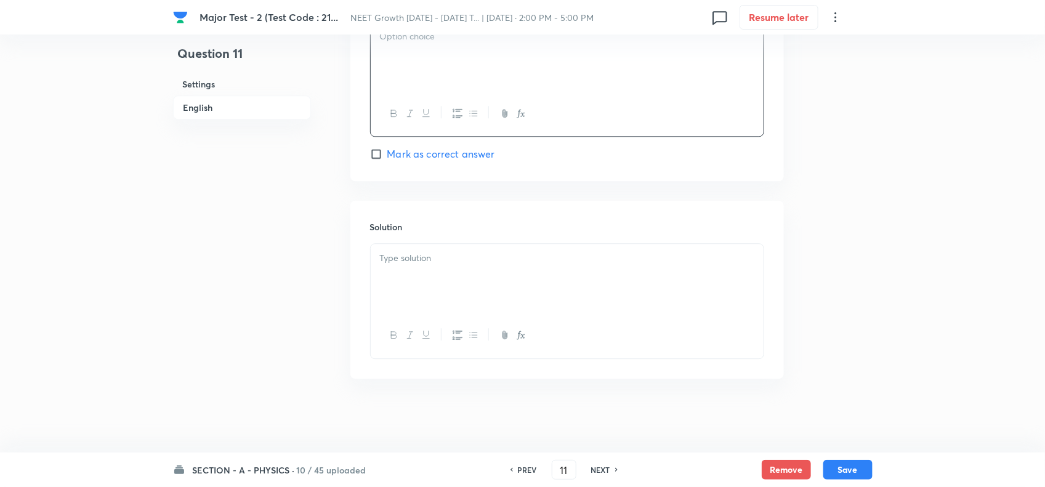
click at [410, 48] on div at bounding box center [567, 56] width 393 height 69
click at [405, 309] on div at bounding box center [567, 278] width 393 height 69
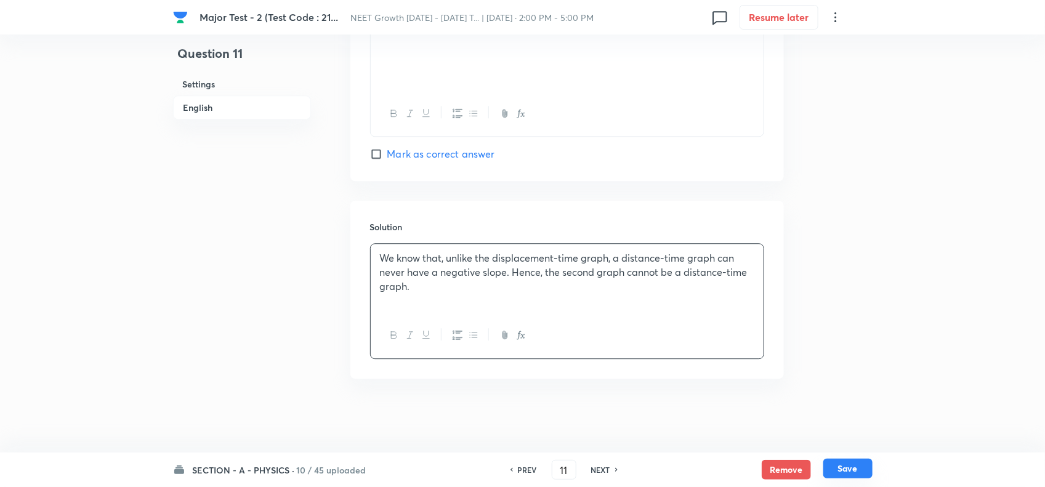
click at [848, 469] on button "Save" at bounding box center [847, 469] width 49 height 20
type input "12"
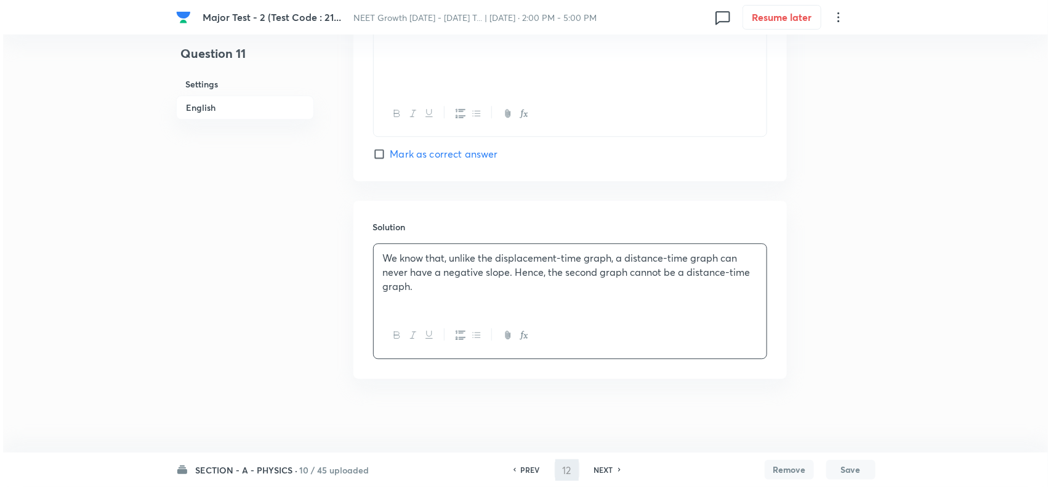
scroll to position [0, 0]
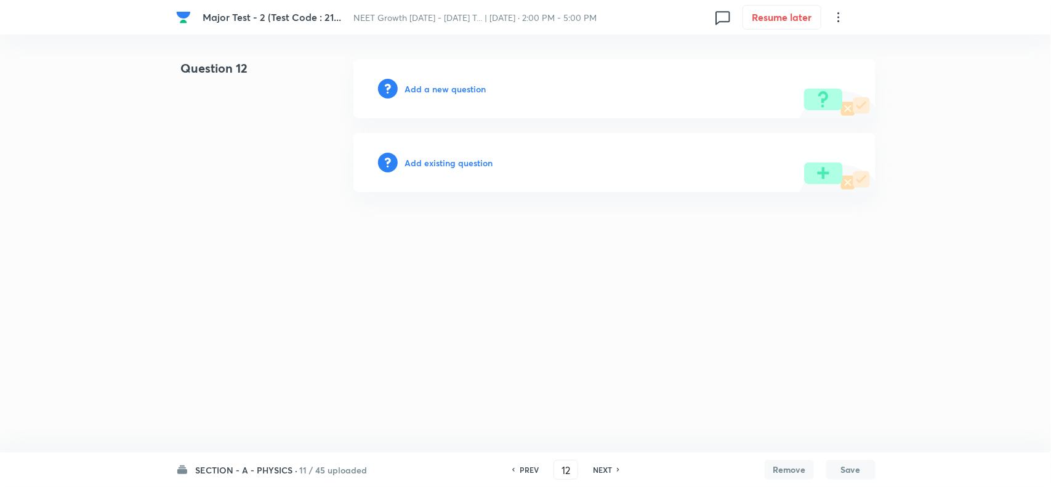
click at [437, 84] on h6 "Add a new question" at bounding box center [445, 89] width 81 height 13
click at [459, 84] on h6 "Choose a question type" at bounding box center [452, 89] width 95 height 13
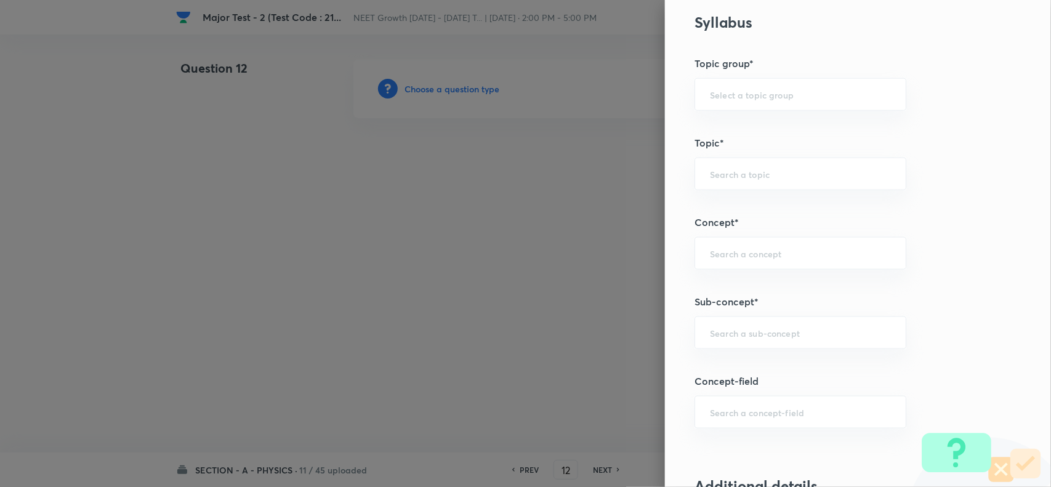
scroll to position [616, 0]
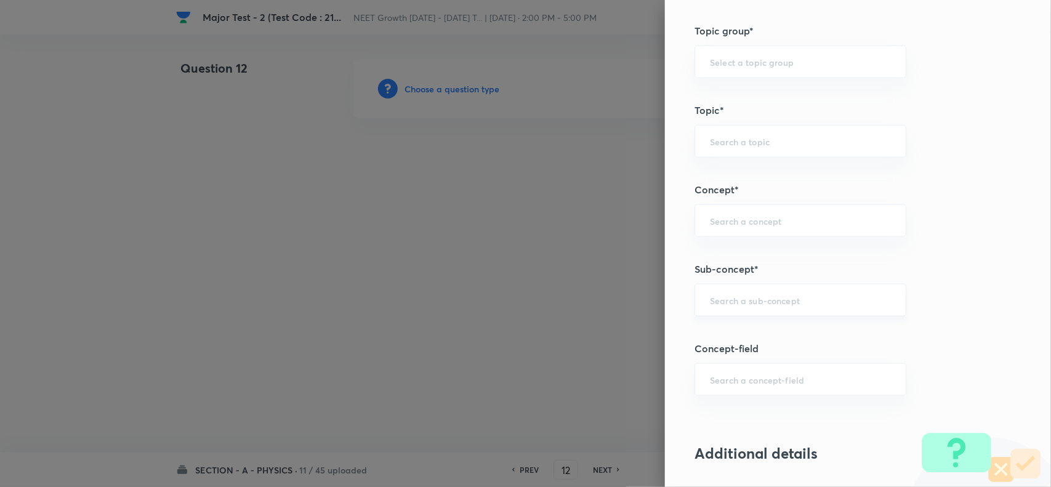
click at [710, 306] on input "text" at bounding box center [800, 300] width 181 height 12
click at [731, 328] on li "Basic Mathematics" at bounding box center [789, 337] width 210 height 22
type input "Basic Mathematics"
type input "Physics"
type input "Basics & Laboratory"
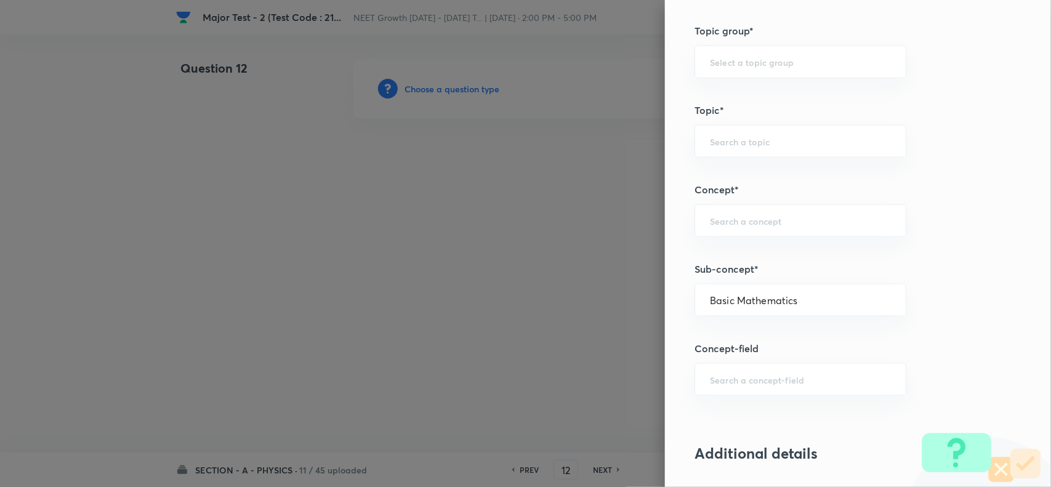
type input "Basic Mathematics"
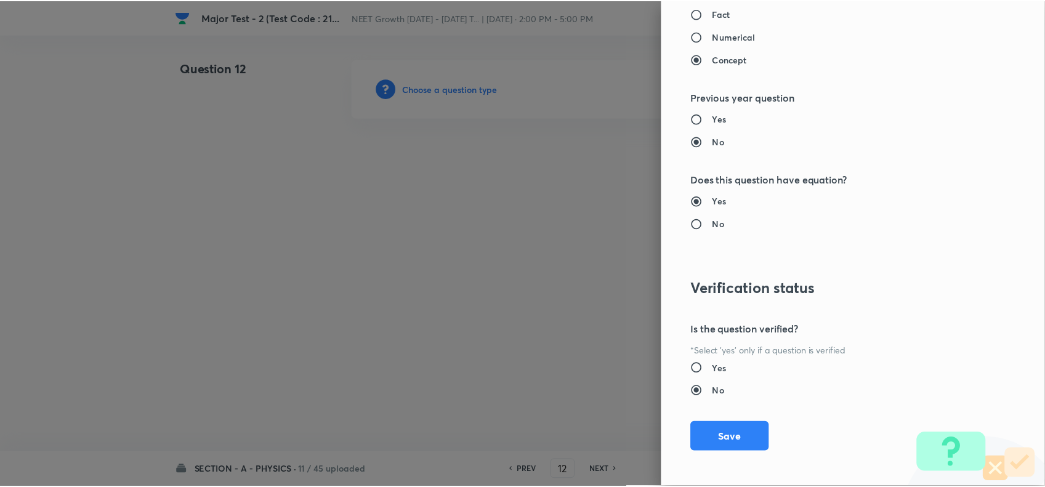
scroll to position [1276, 0]
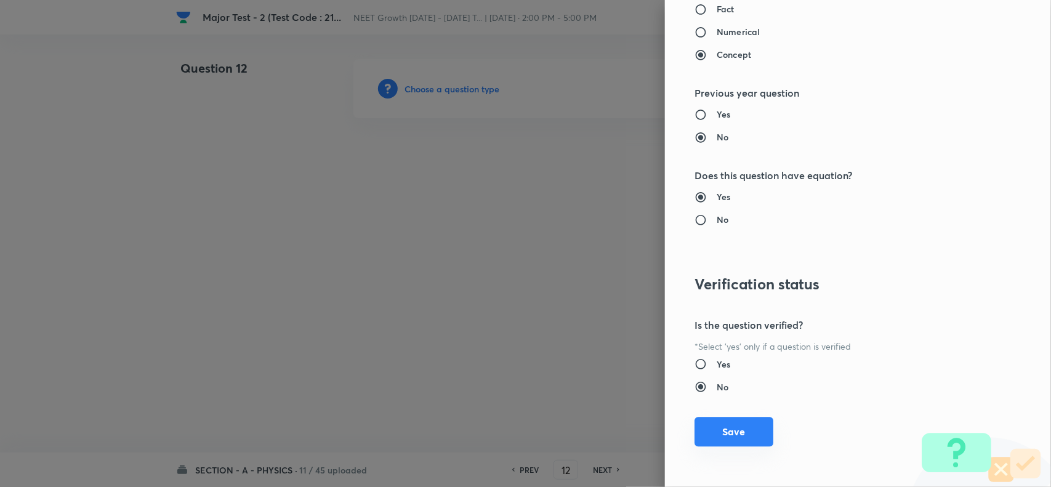
click at [719, 431] on button "Save" at bounding box center [734, 432] width 79 height 30
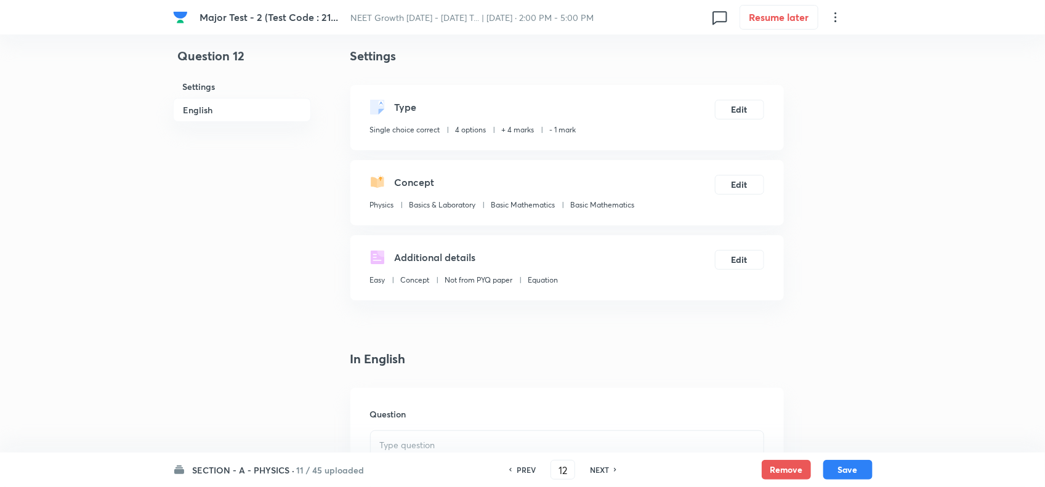
scroll to position [231, 0]
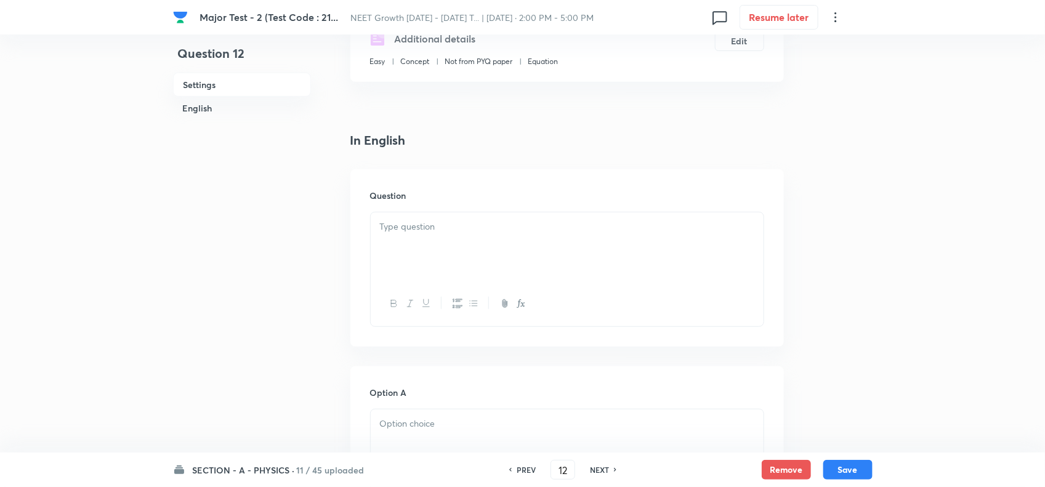
click at [447, 243] on div at bounding box center [567, 246] width 393 height 69
click at [433, 237] on div at bounding box center [567, 246] width 393 height 69
click at [461, 259] on div at bounding box center [567, 246] width 393 height 69
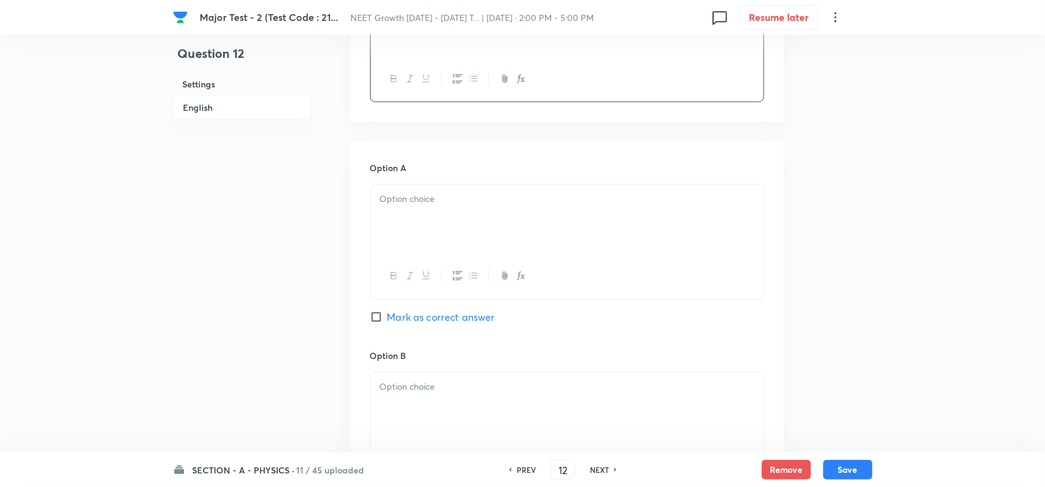
scroll to position [462, 0]
click at [407, 254] on div at bounding box center [567, 270] width 393 height 45
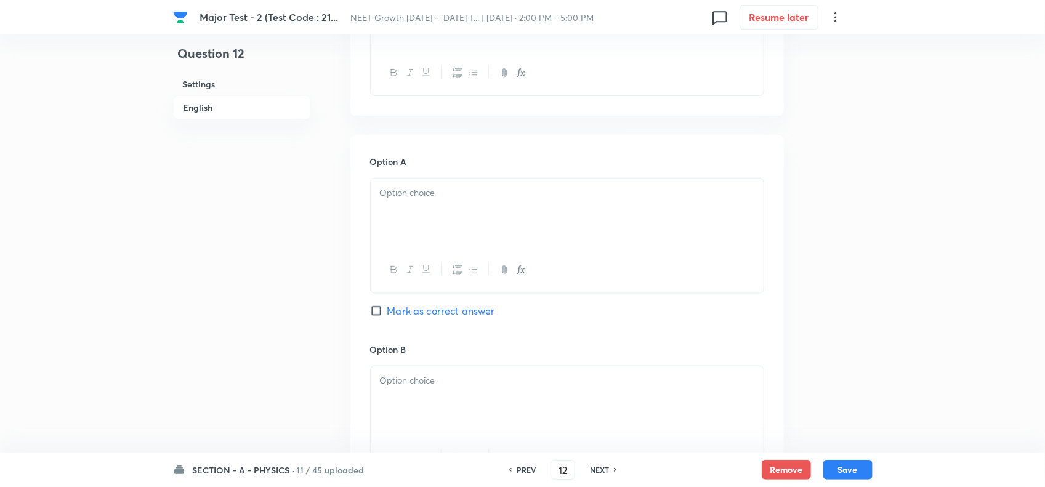
click at [414, 206] on div at bounding box center [567, 213] width 393 height 69
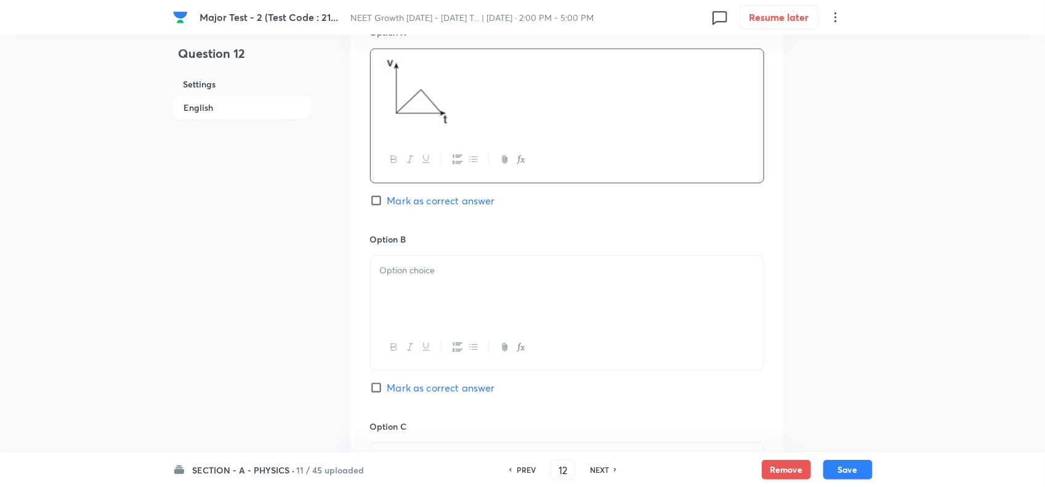
scroll to position [616, 0]
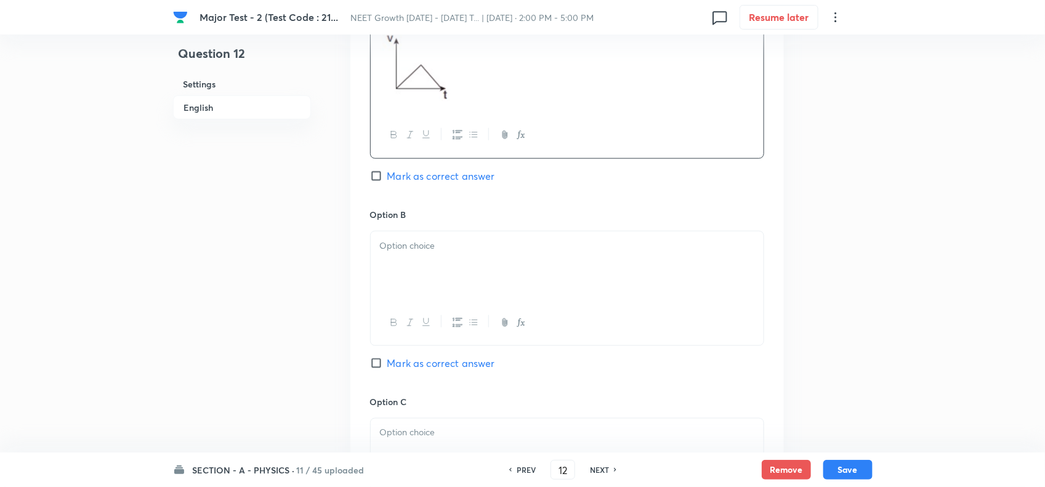
click at [430, 256] on div at bounding box center [567, 266] width 393 height 69
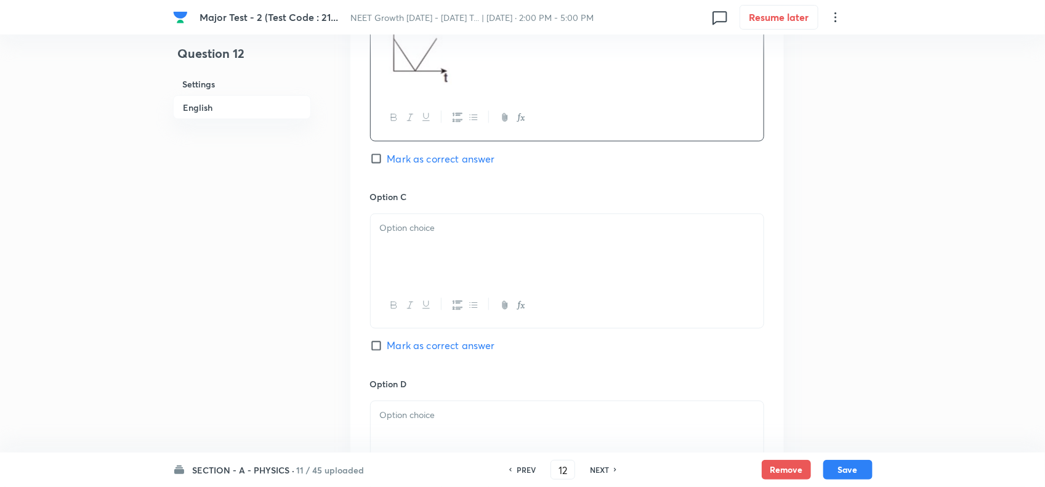
scroll to position [847, 0]
click at [445, 234] on p at bounding box center [567, 227] width 374 height 14
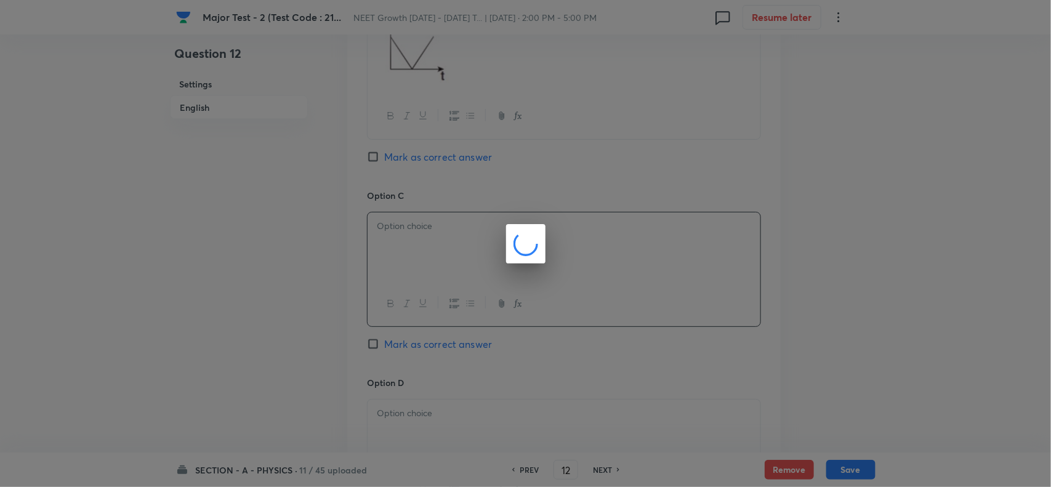
click at [432, 349] on div at bounding box center [525, 243] width 1051 height 487
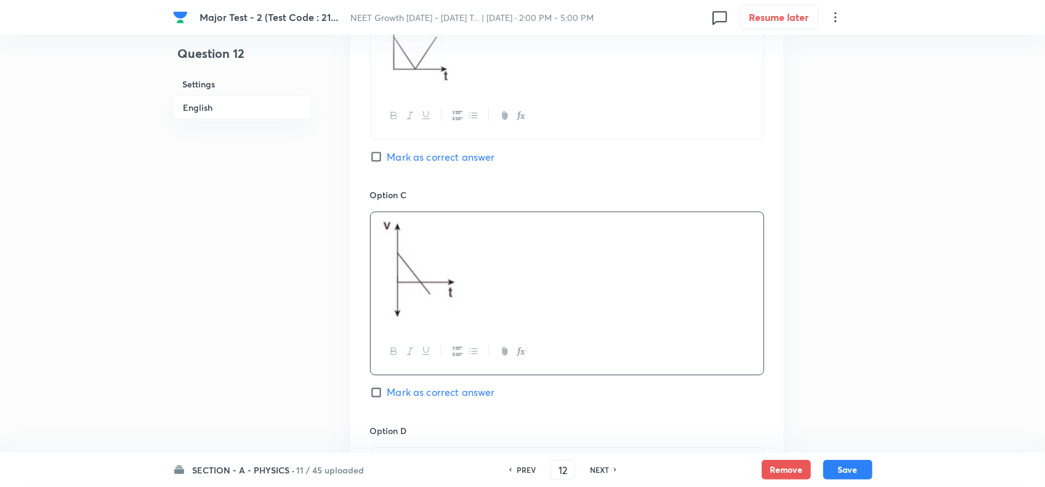
click at [432, 386] on span "Mark as correct answer" at bounding box center [441, 393] width 108 height 15
click at [387, 387] on input "Mark as correct answer" at bounding box center [378, 393] width 17 height 12
checkbox input "true"
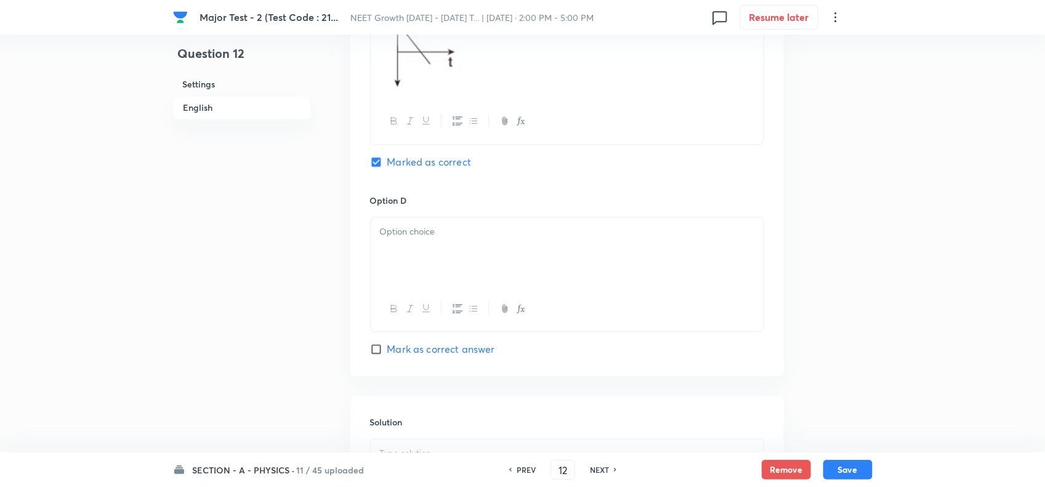
click at [437, 239] on p at bounding box center [567, 232] width 374 height 14
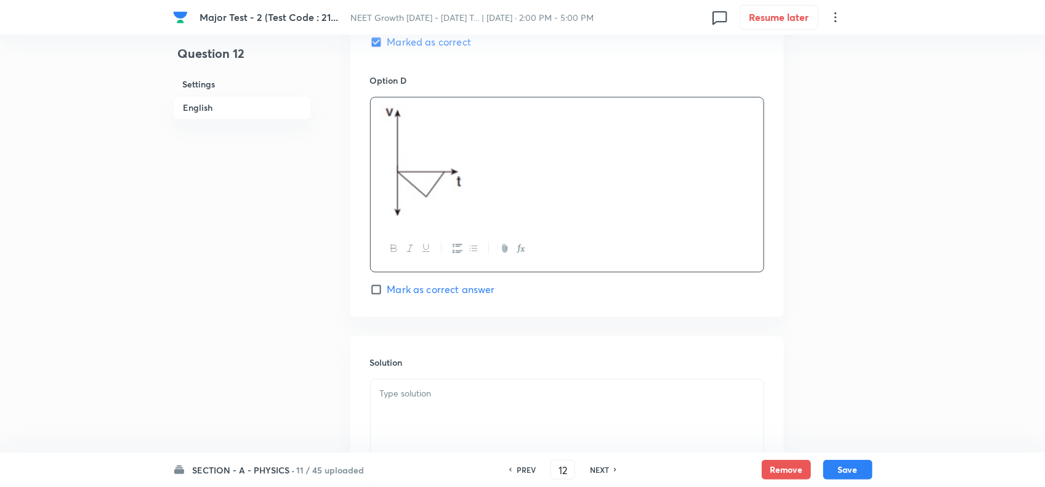
scroll to position [1340, 0]
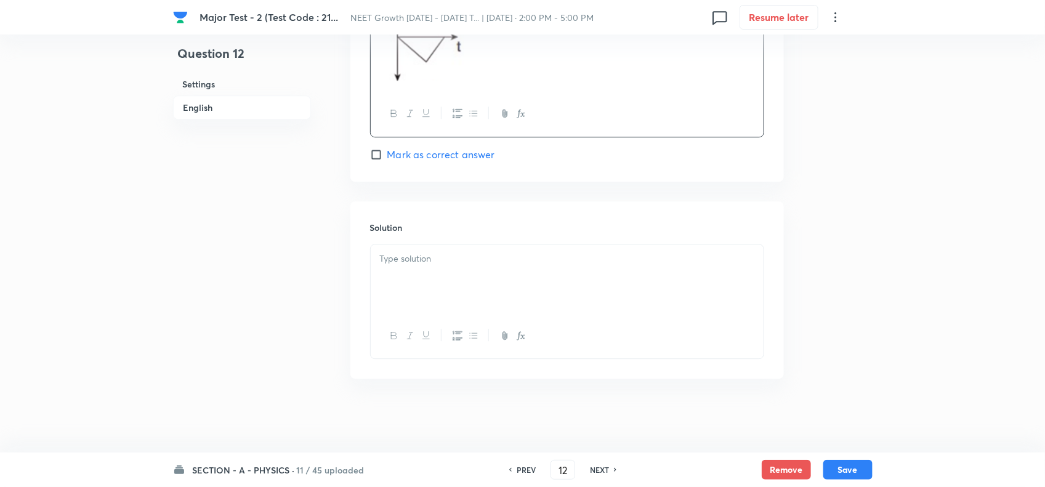
click at [422, 264] on p at bounding box center [567, 259] width 374 height 14
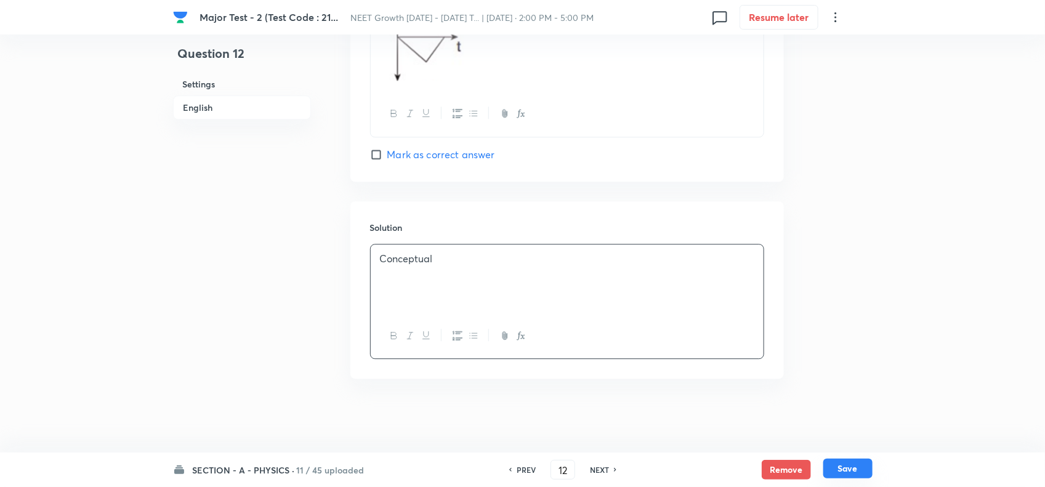
click at [847, 469] on button "Save" at bounding box center [847, 469] width 49 height 20
type input "13"
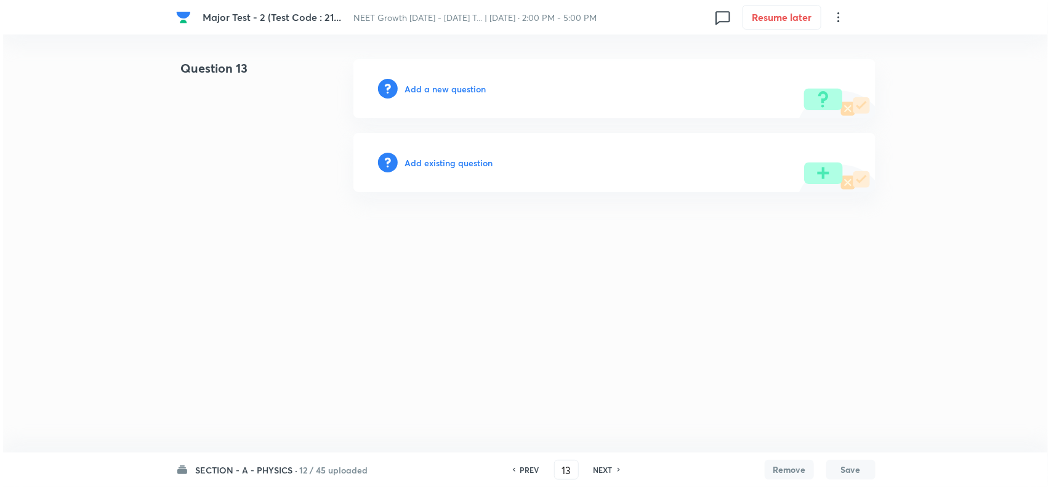
scroll to position [0, 0]
click at [462, 79] on div "Add a new question" at bounding box center [615, 88] width 522 height 59
click at [466, 86] on h6 "Add a new question" at bounding box center [445, 89] width 81 height 13
click at [472, 86] on h6 "Choose a question type" at bounding box center [452, 89] width 95 height 13
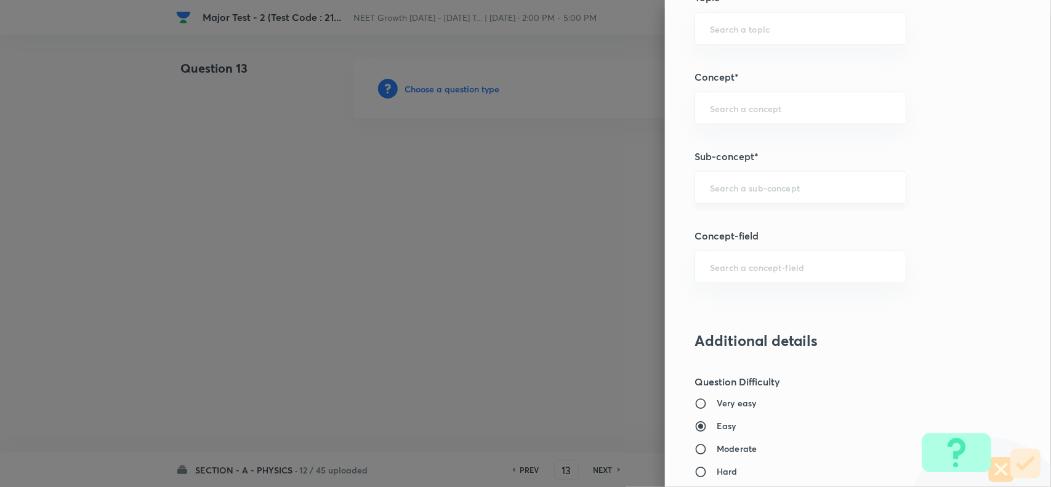
scroll to position [693, 0]
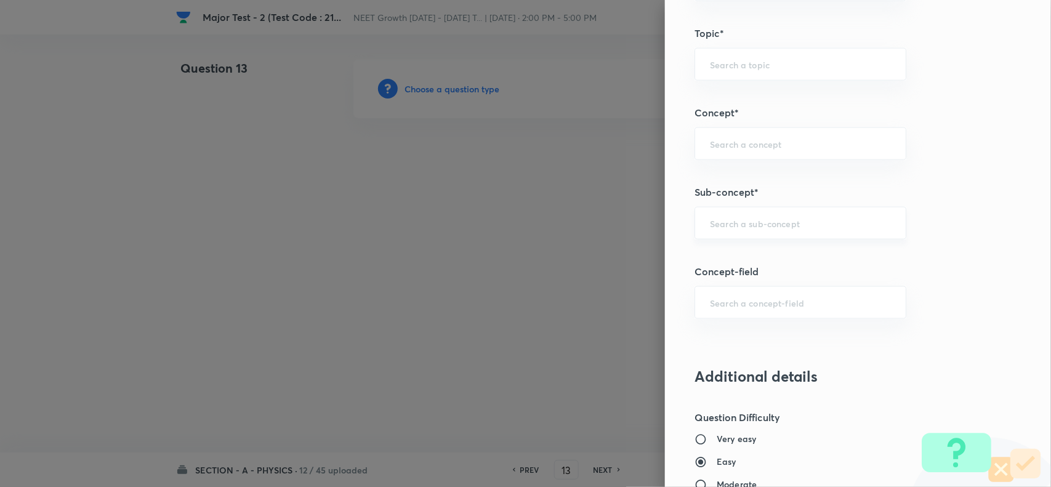
click at [734, 217] on div "​" at bounding box center [801, 223] width 212 height 33
click at [756, 259] on li "Basic Mathematics" at bounding box center [789, 260] width 210 height 22
type input "Basic Mathematics"
type input "Physics"
type input "Basics & Laboratory"
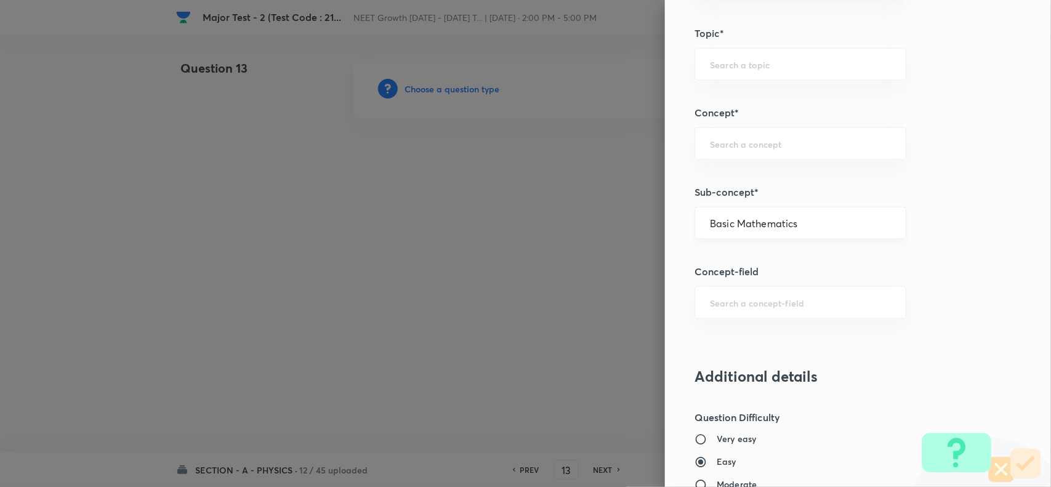
type input "Basic Mathematics"
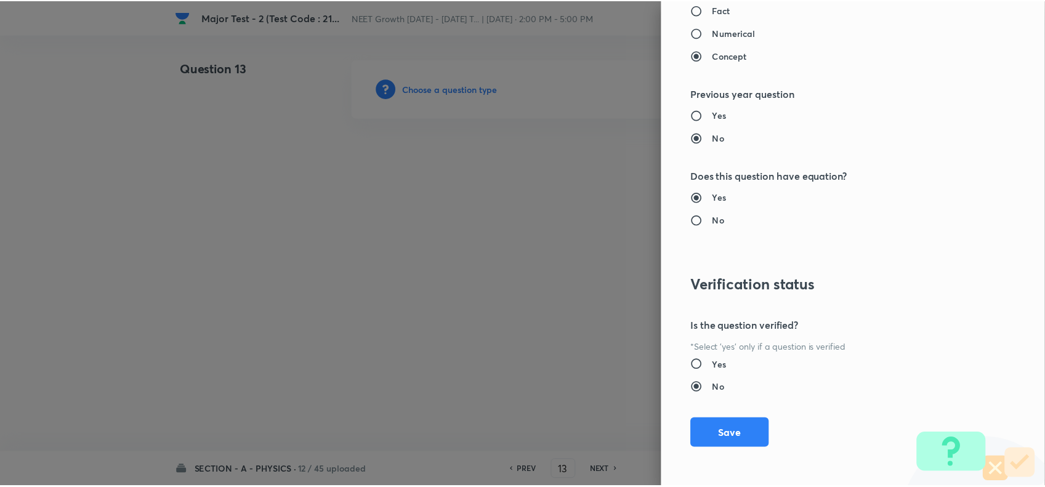
scroll to position [1276, 0]
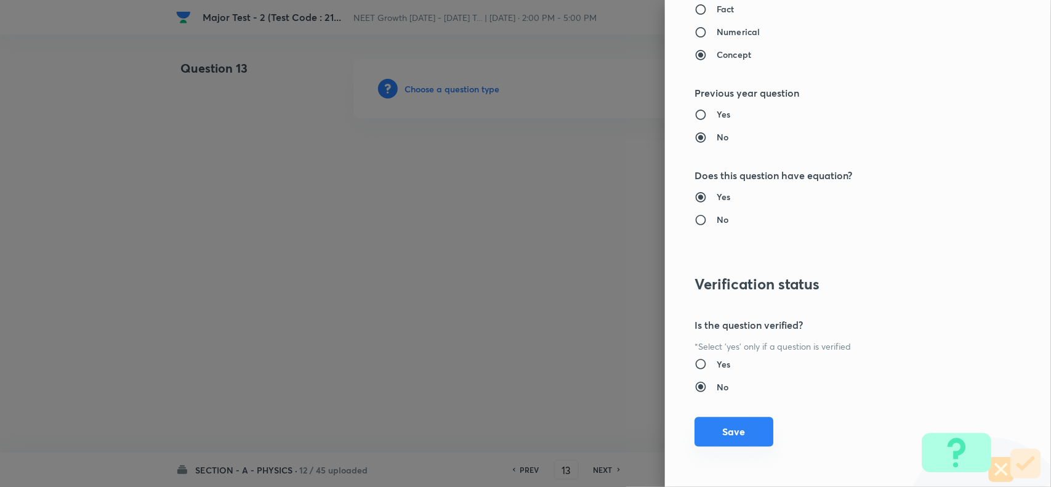
click at [725, 419] on button "Save" at bounding box center [734, 432] width 79 height 30
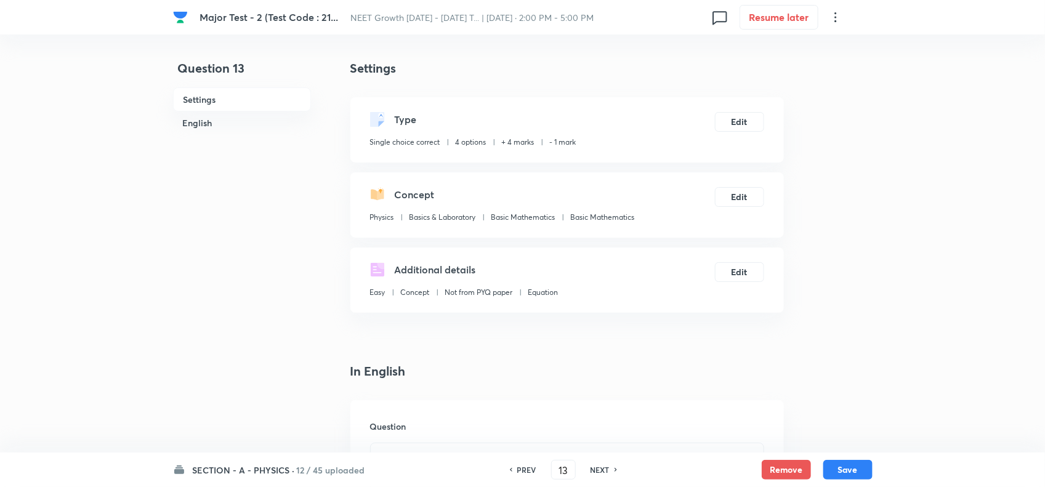
scroll to position [385, 0]
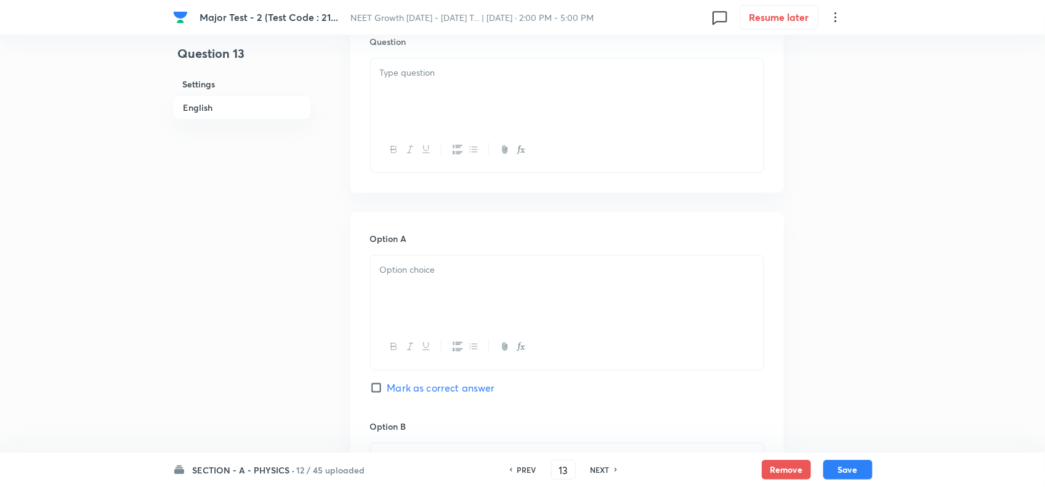
click at [431, 95] on div at bounding box center [567, 93] width 393 height 69
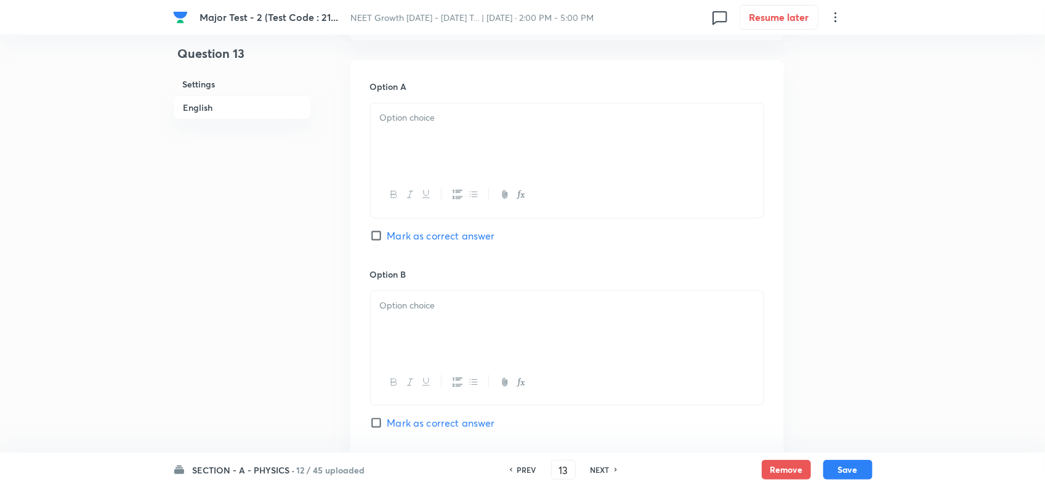
scroll to position [539, 0]
click at [453, 144] on div at bounding box center [567, 136] width 393 height 69
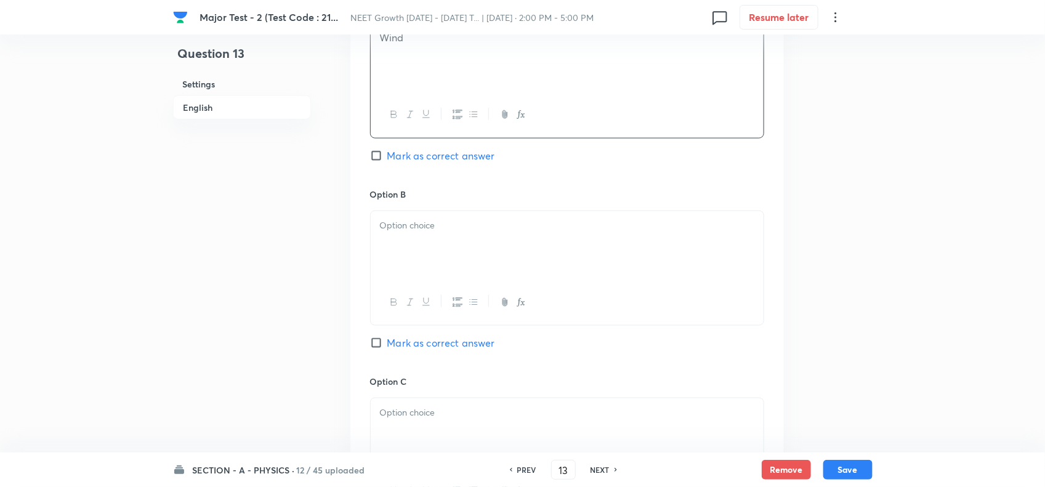
scroll to position [693, 0]
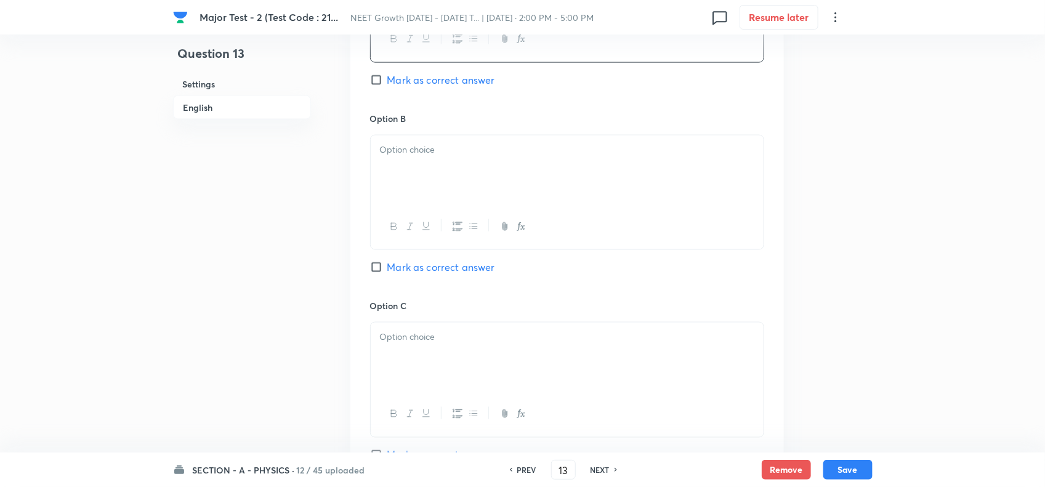
click at [410, 174] on div at bounding box center [567, 169] width 393 height 69
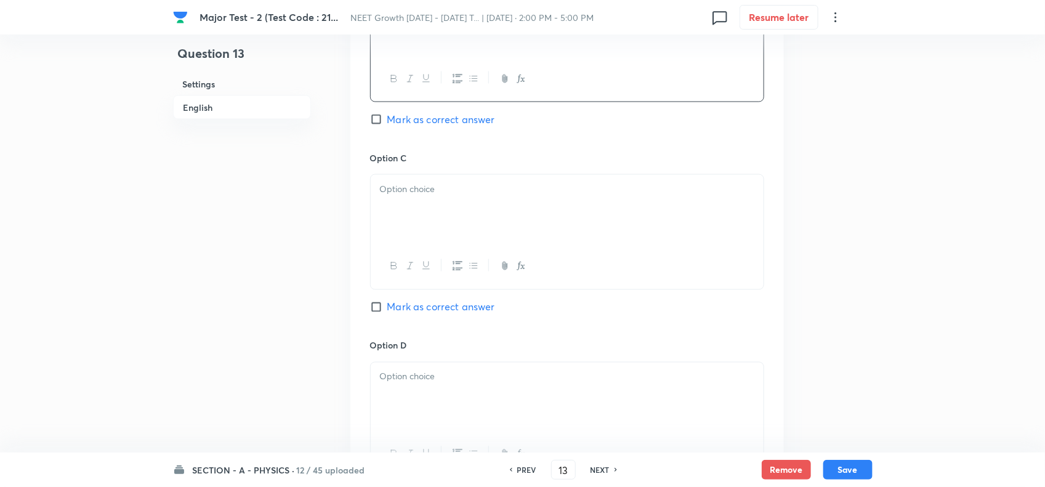
scroll to position [847, 0]
click at [414, 216] on div at bounding box center [567, 203] width 393 height 69
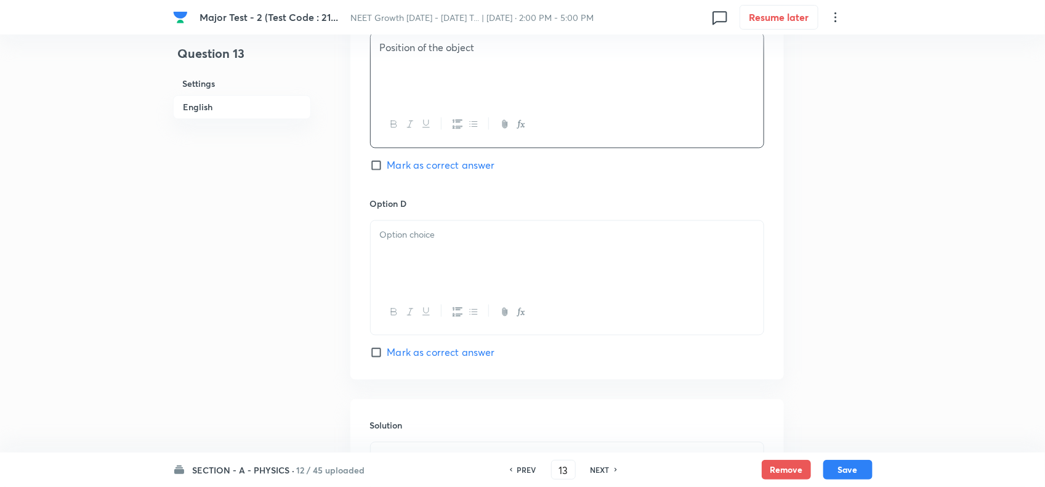
scroll to position [1001, 0]
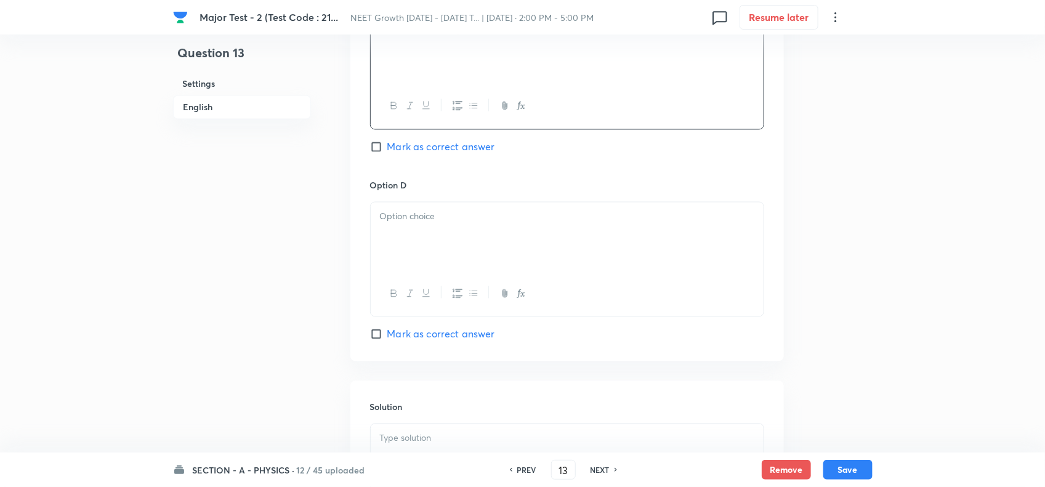
click at [441, 245] on div at bounding box center [567, 237] width 393 height 69
click at [438, 342] on span "Mark as correct answer" at bounding box center [441, 334] width 108 height 15
click at [387, 341] on input "Mark as correct answer" at bounding box center [378, 334] width 17 height 12
checkbox input "true"
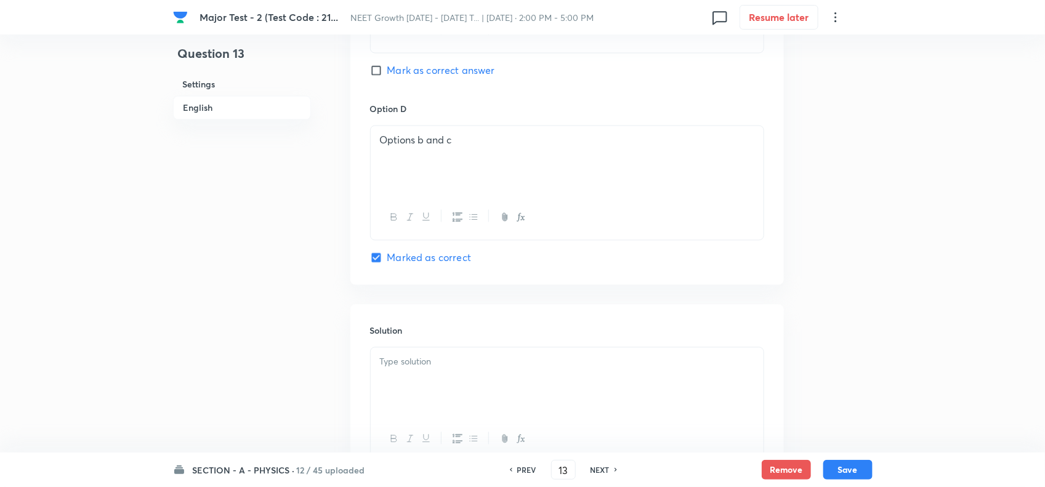
scroll to position [1186, 0]
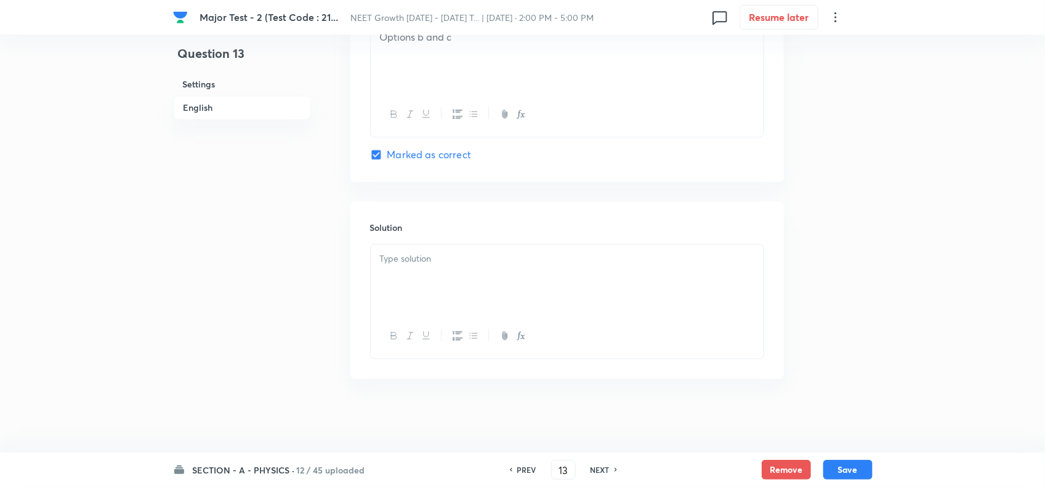
click at [444, 254] on p at bounding box center [567, 259] width 374 height 14
click at [458, 272] on div at bounding box center [567, 279] width 393 height 69
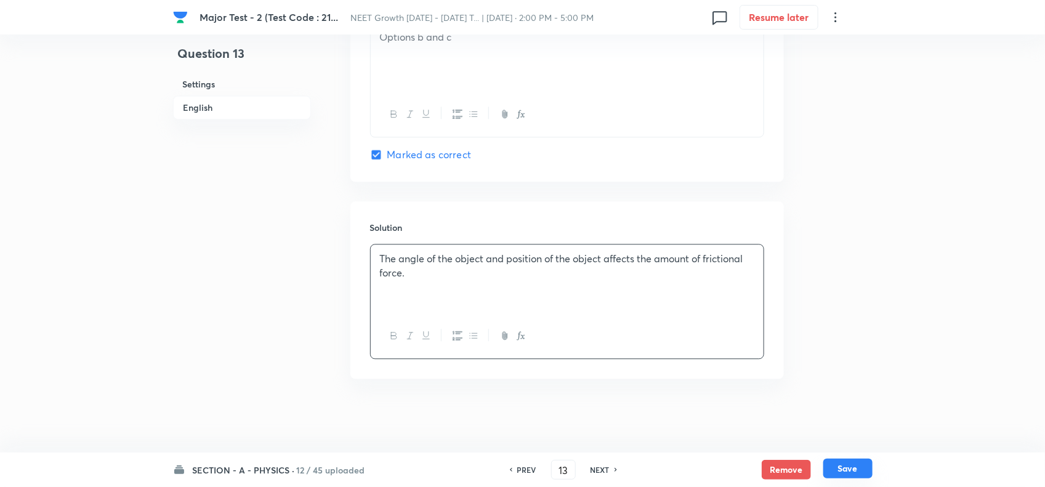
click at [851, 470] on button "Save" at bounding box center [847, 469] width 49 height 20
type input "14"
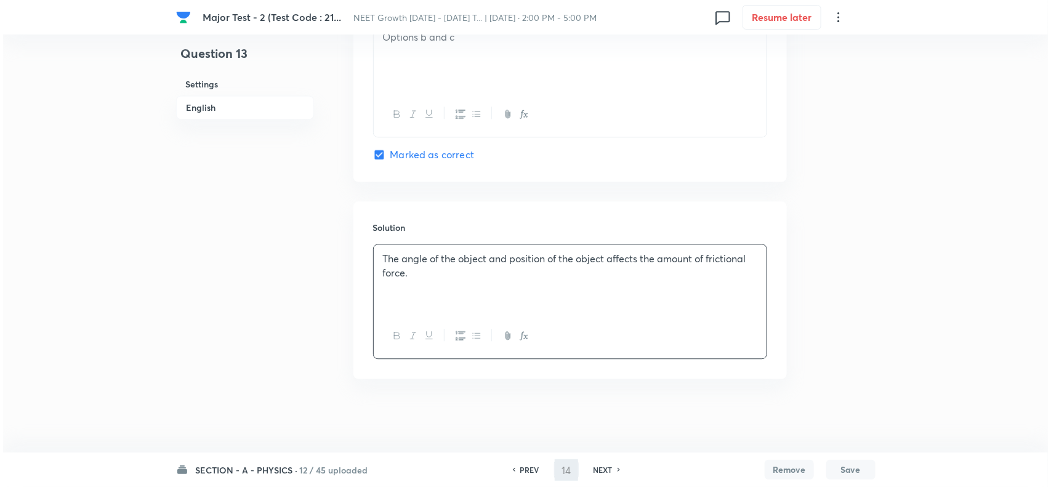
scroll to position [0, 0]
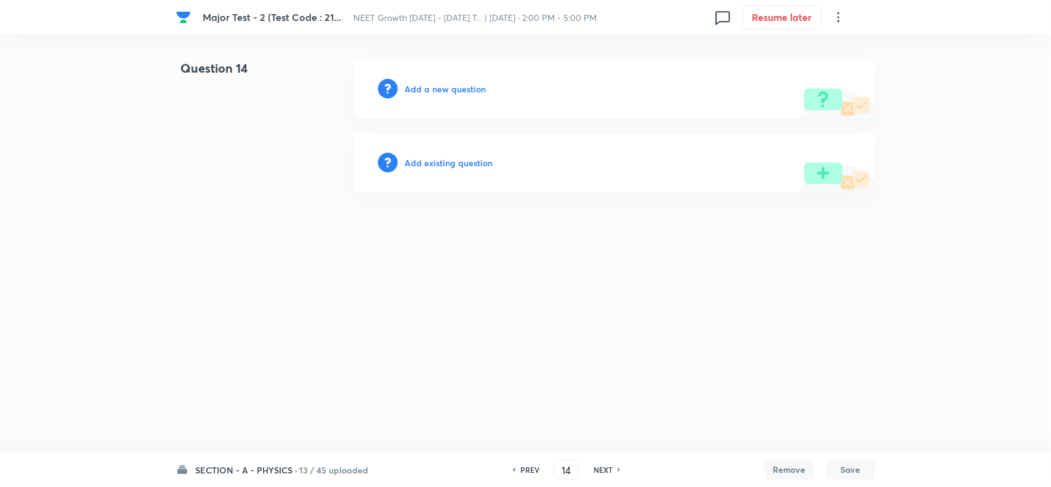
click at [455, 86] on h6 "Add a new question" at bounding box center [445, 89] width 81 height 13
click at [459, 87] on h6 "Choose a question type" at bounding box center [452, 89] width 95 height 13
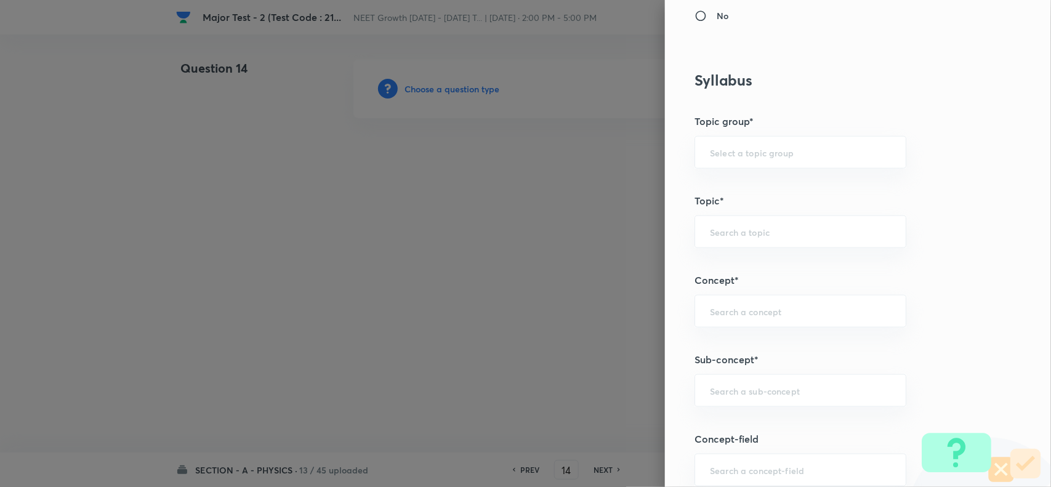
scroll to position [506, 0]
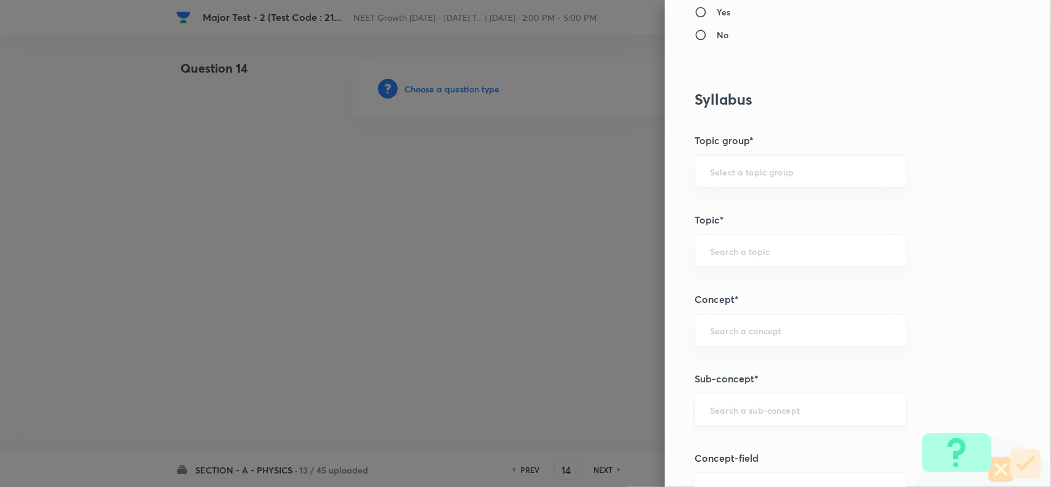
click at [743, 413] on input "text" at bounding box center [800, 410] width 181 height 12
click at [740, 444] on li "Basic Mathematics" at bounding box center [789, 446] width 210 height 22
type input "Basic Mathematics"
type input "Physics"
type input "Basics & Laboratory"
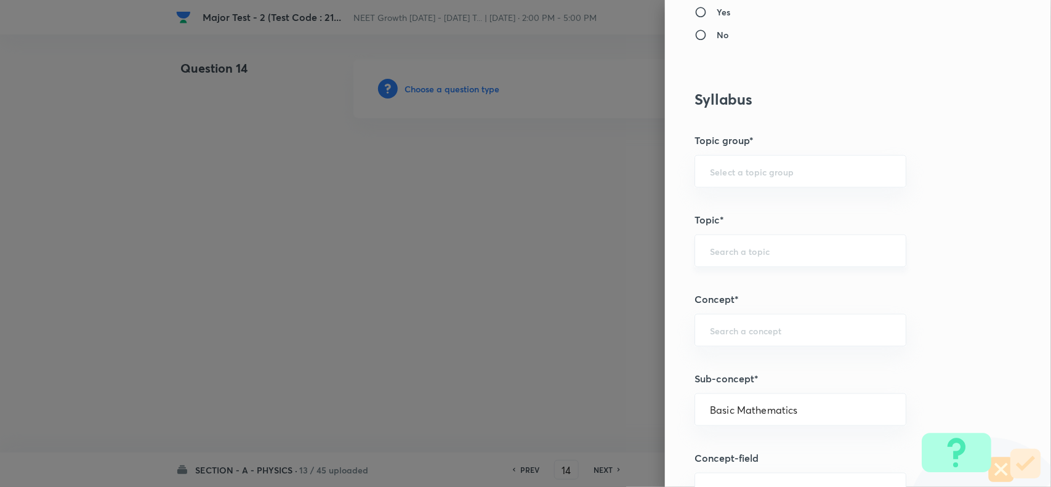
type input "Basic Mathematics"
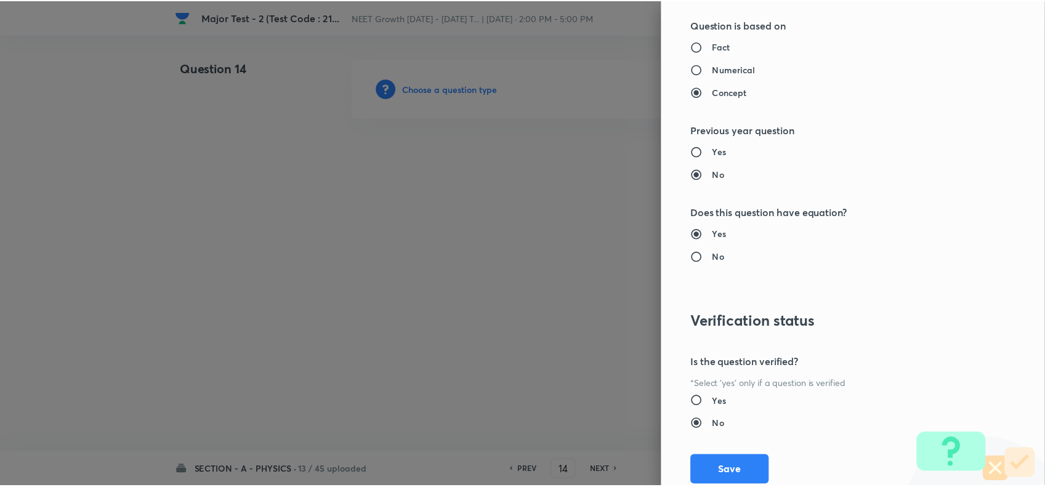
scroll to position [1276, 0]
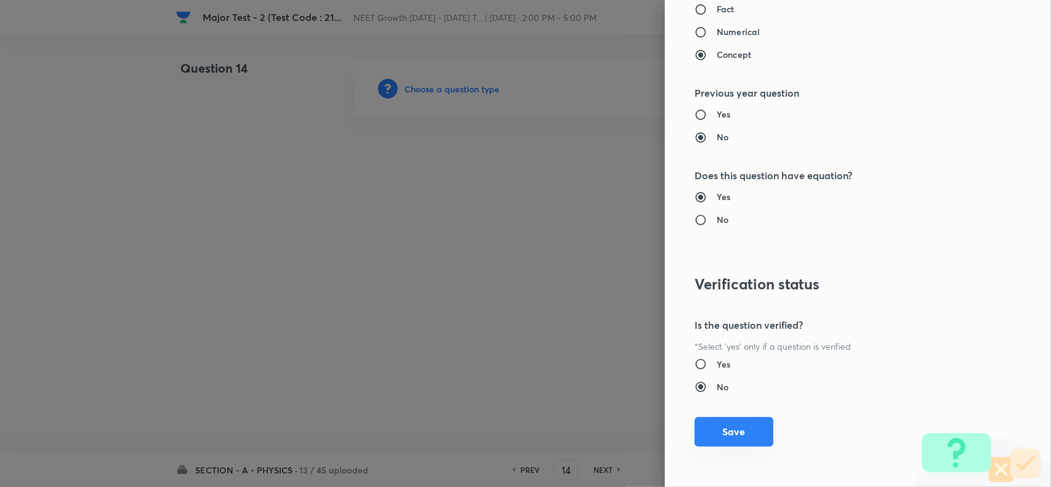
click at [712, 433] on button "Save" at bounding box center [734, 432] width 79 height 30
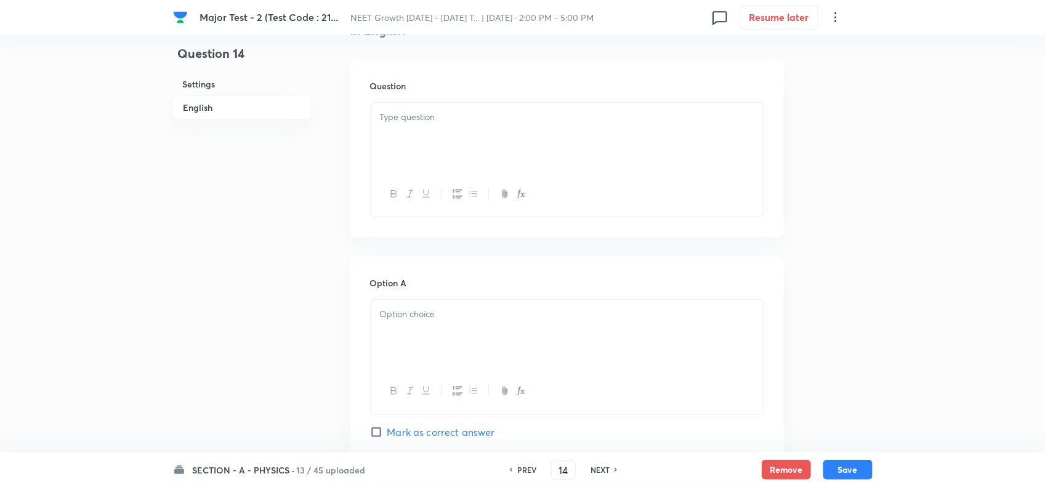
scroll to position [385, 0]
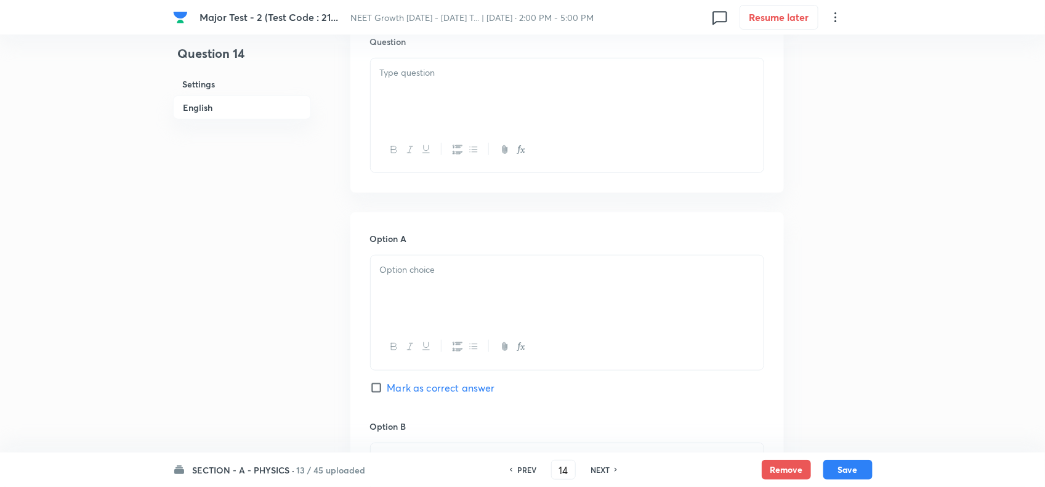
click at [448, 92] on div at bounding box center [567, 93] width 393 height 69
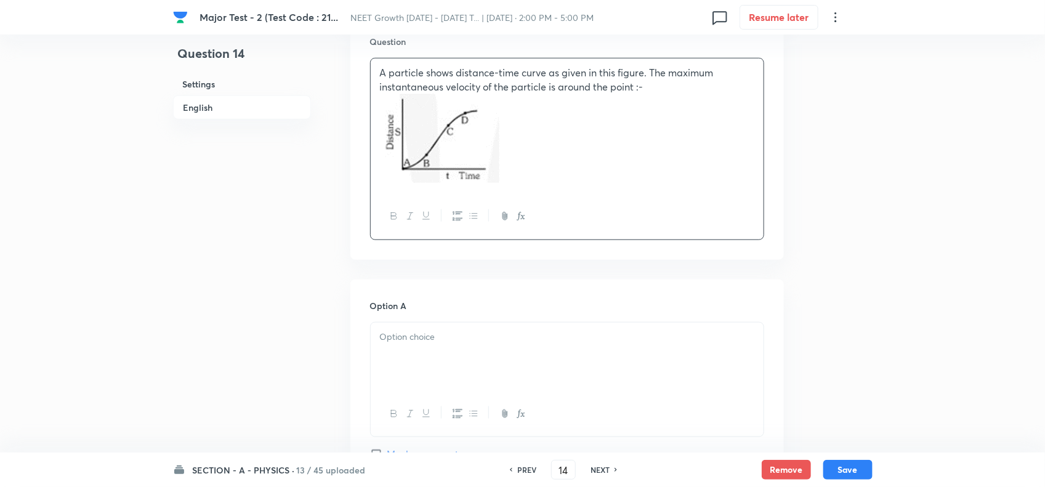
click at [458, 336] on p at bounding box center [567, 337] width 374 height 14
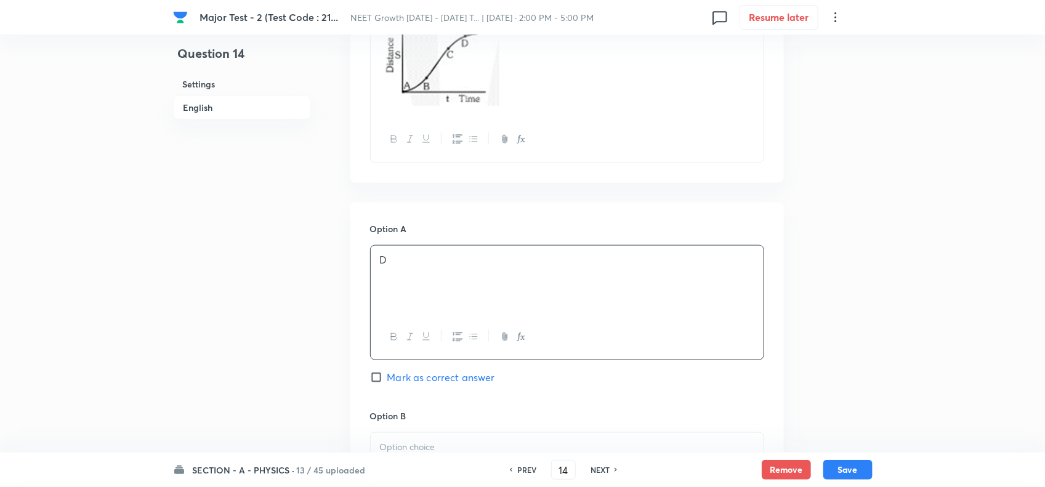
scroll to position [539, 0]
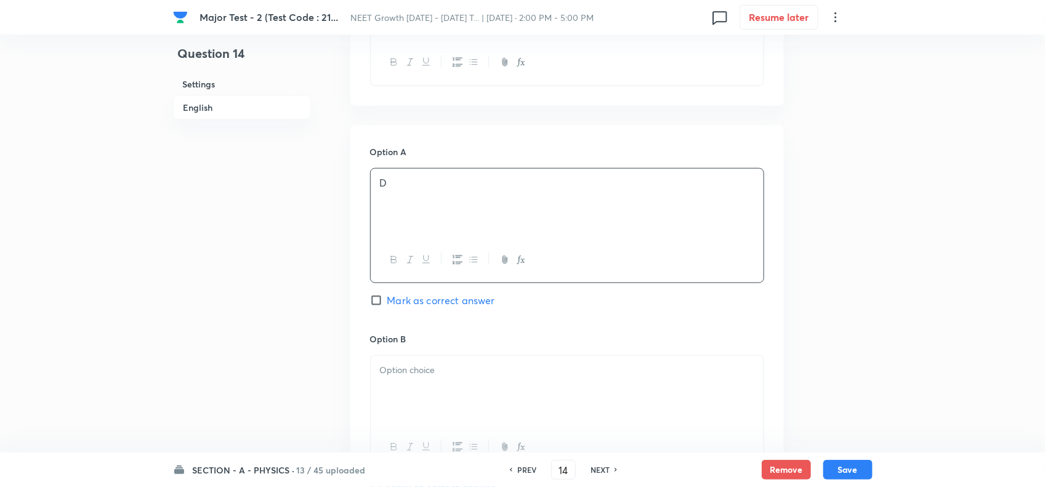
click at [396, 373] on p at bounding box center [567, 370] width 374 height 14
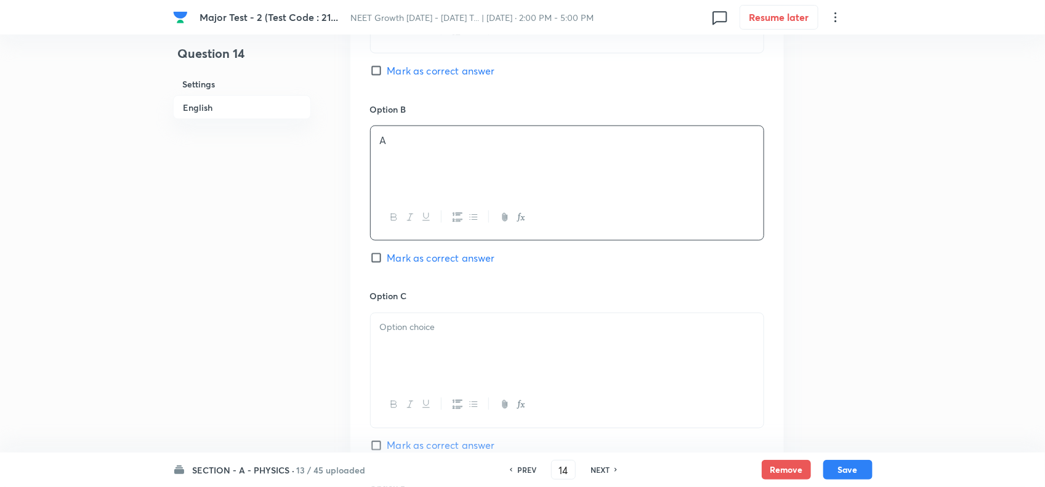
scroll to position [770, 0]
click at [404, 334] on p at bounding box center [567, 327] width 374 height 14
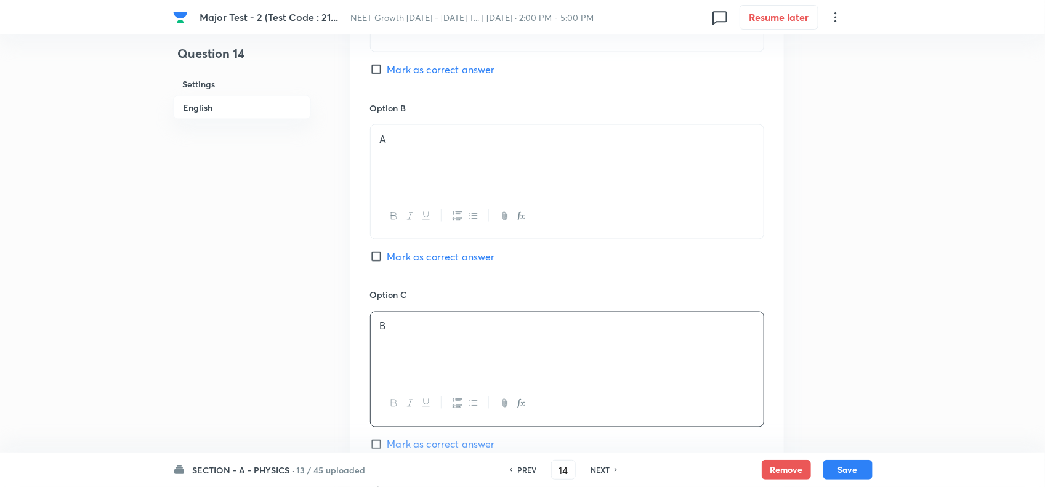
click at [406, 445] on span "Mark as correct answer" at bounding box center [441, 444] width 108 height 15
click at [387, 445] on input "Mark as correct answer" at bounding box center [378, 445] width 17 height 12
checkbox input "true"
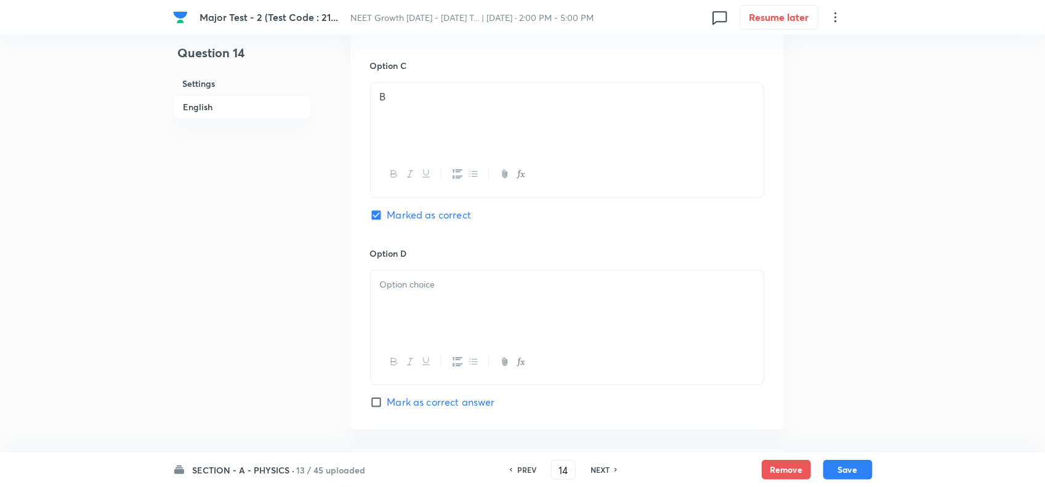
scroll to position [1001, 0]
click at [429, 300] on div at bounding box center [567, 303] width 393 height 69
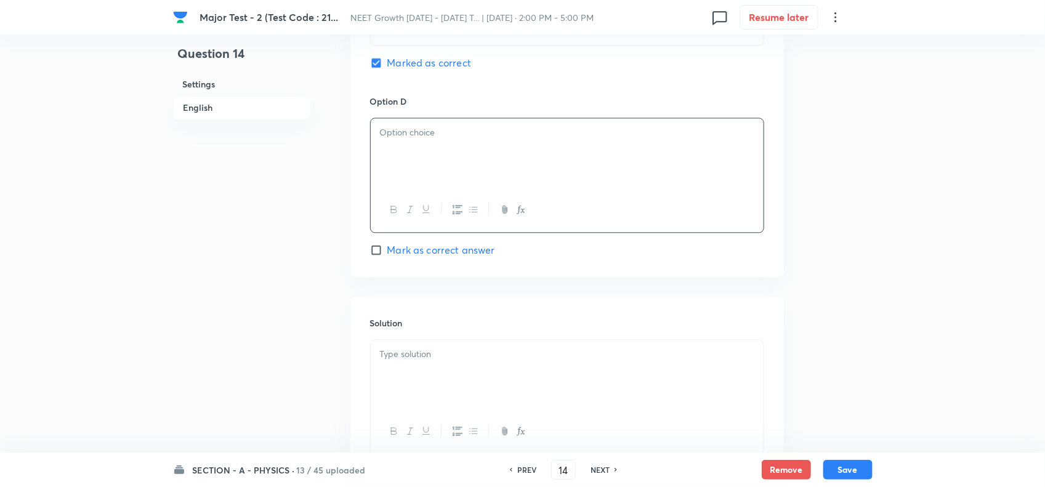
scroll to position [1155, 0]
click at [426, 343] on div at bounding box center [567, 371] width 393 height 69
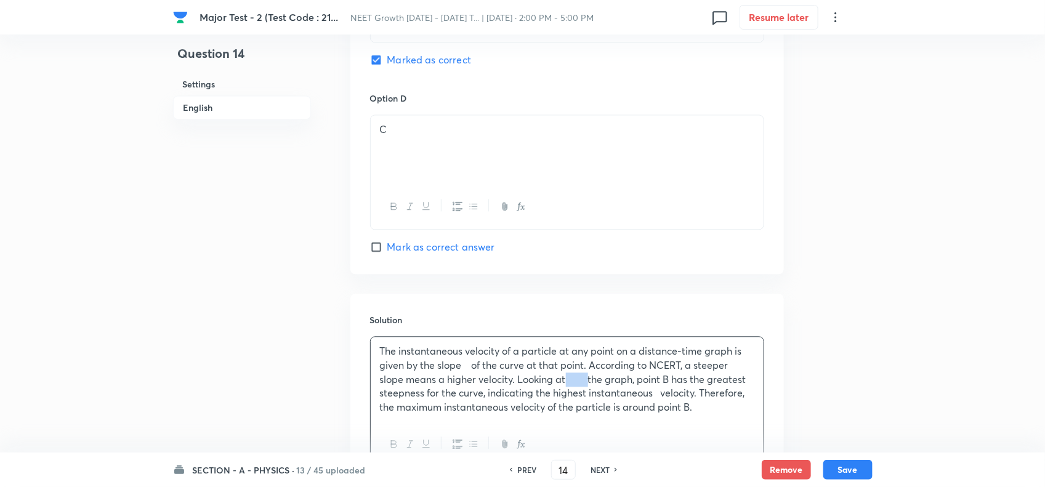
drag, startPoint x: 567, startPoint y: 383, endPoint x: 593, endPoint y: 383, distance: 25.3
click at [593, 383] on p "The instantaneous velocity of a particle at any point on a distance-time graph …" at bounding box center [567, 379] width 374 height 70
click at [847, 469] on button "Save" at bounding box center [847, 469] width 49 height 20
type input "15"
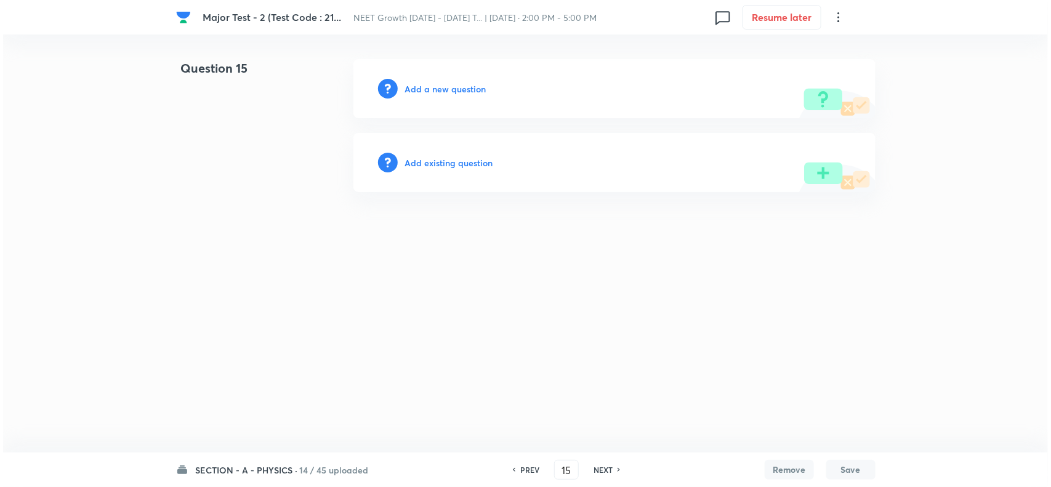
scroll to position [0, 0]
click at [425, 89] on h6 "Add a new question" at bounding box center [445, 89] width 81 height 13
click at [461, 87] on h6 "Choose a question type" at bounding box center [452, 89] width 95 height 13
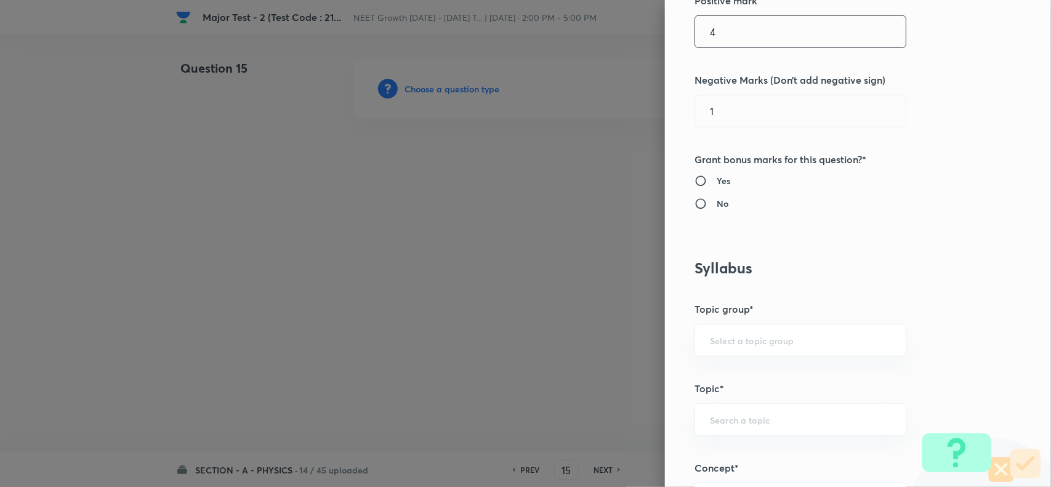
scroll to position [616, 0]
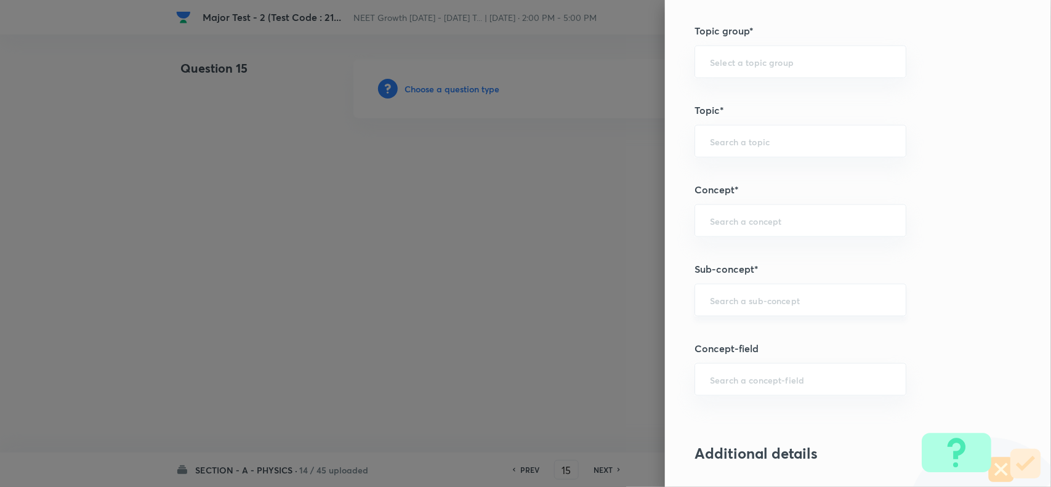
click at [746, 309] on div "​" at bounding box center [801, 300] width 212 height 33
click at [750, 342] on li "Basic Mathematics" at bounding box center [789, 337] width 210 height 22
type input "Basic Mathematics"
type input "Physics"
type input "Basics & Laboratory"
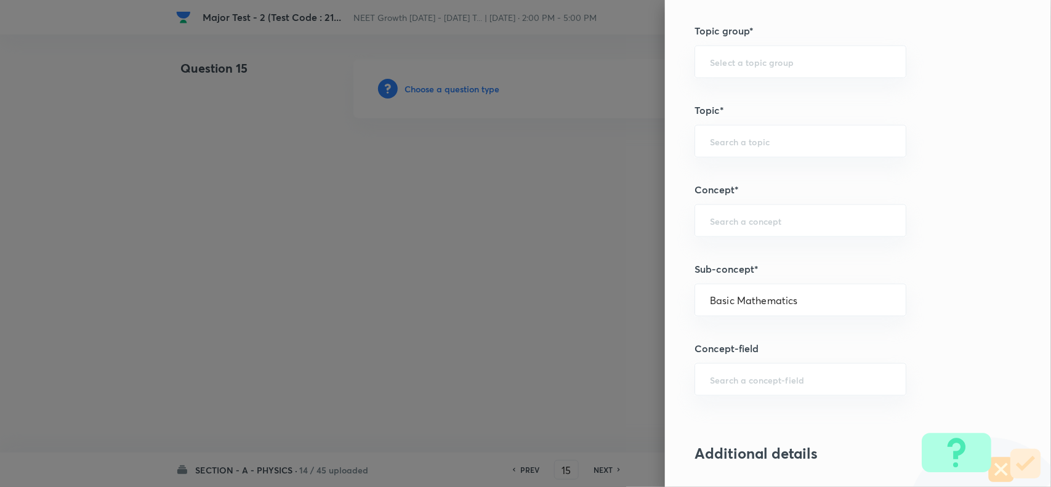
type input "Basic Mathematics"
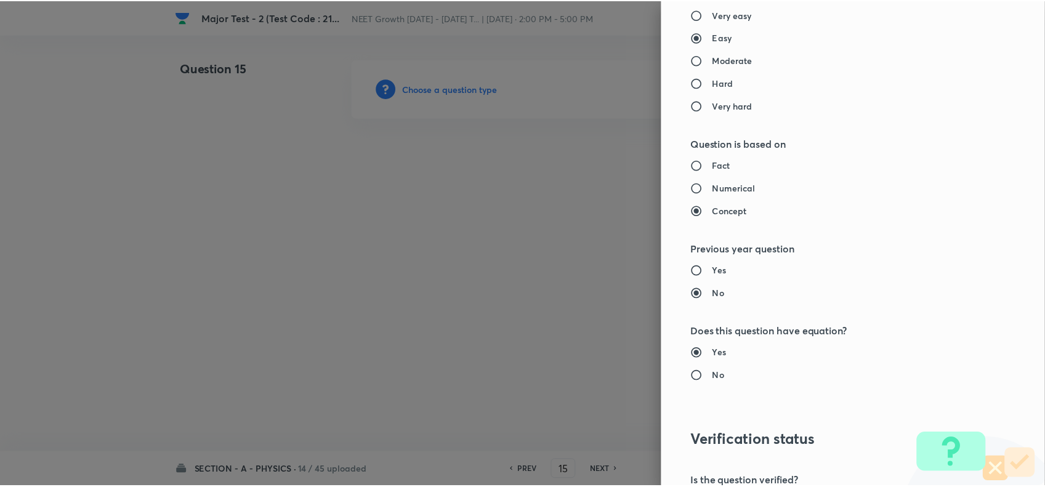
scroll to position [1276, 0]
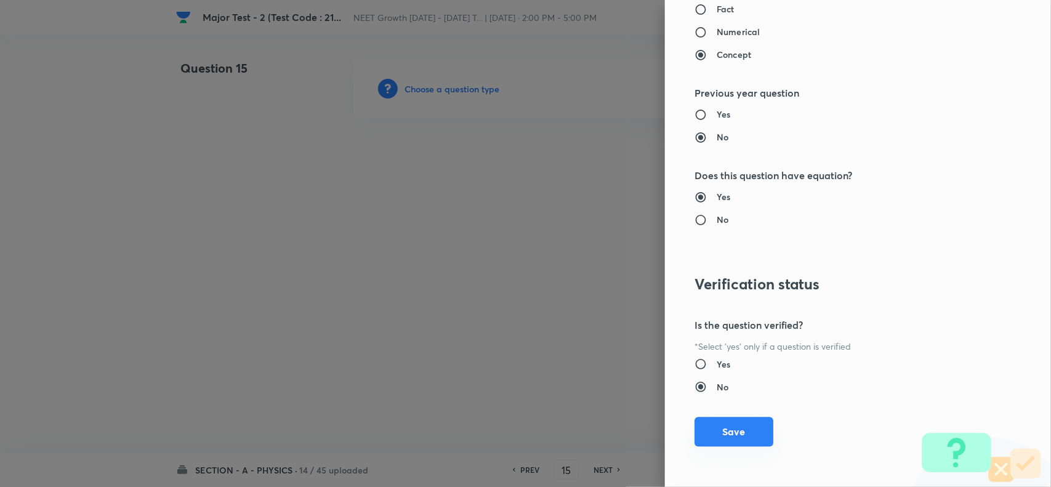
click at [737, 440] on button "Save" at bounding box center [734, 432] width 79 height 30
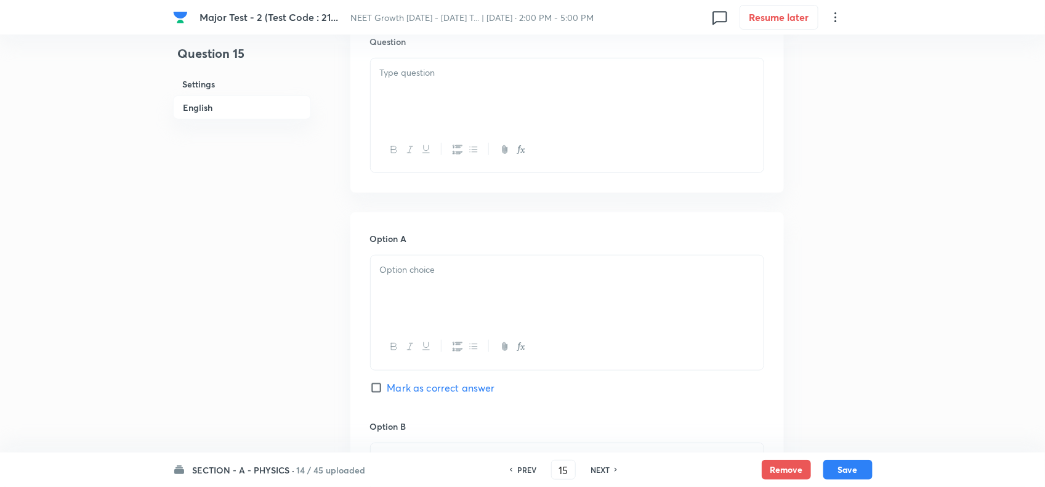
scroll to position [308, 0]
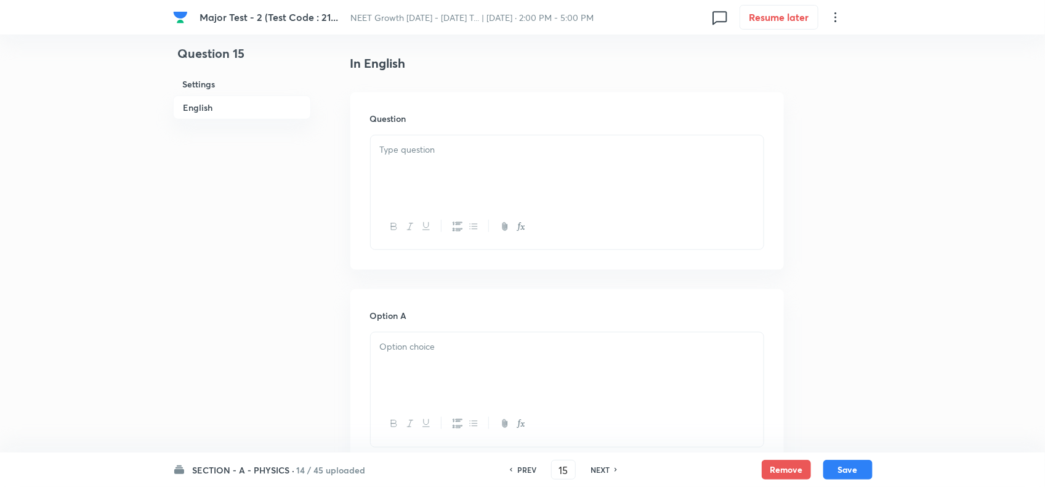
click at [472, 157] on div at bounding box center [567, 169] width 393 height 69
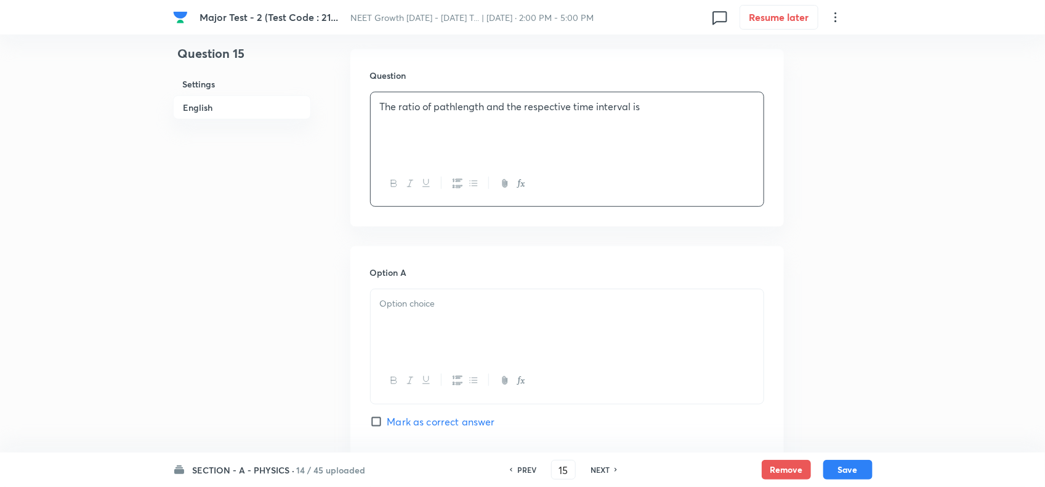
scroll to position [385, 0]
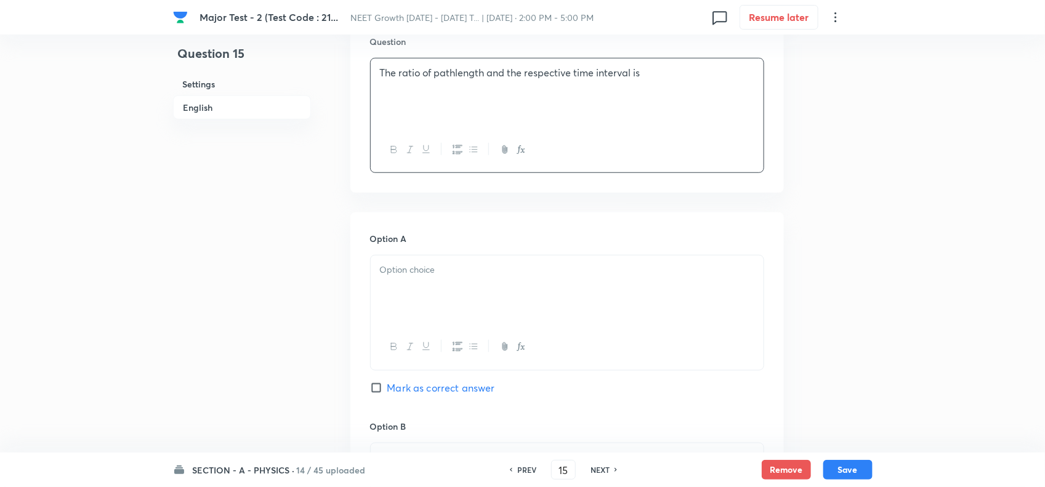
click at [479, 279] on div at bounding box center [567, 290] width 393 height 69
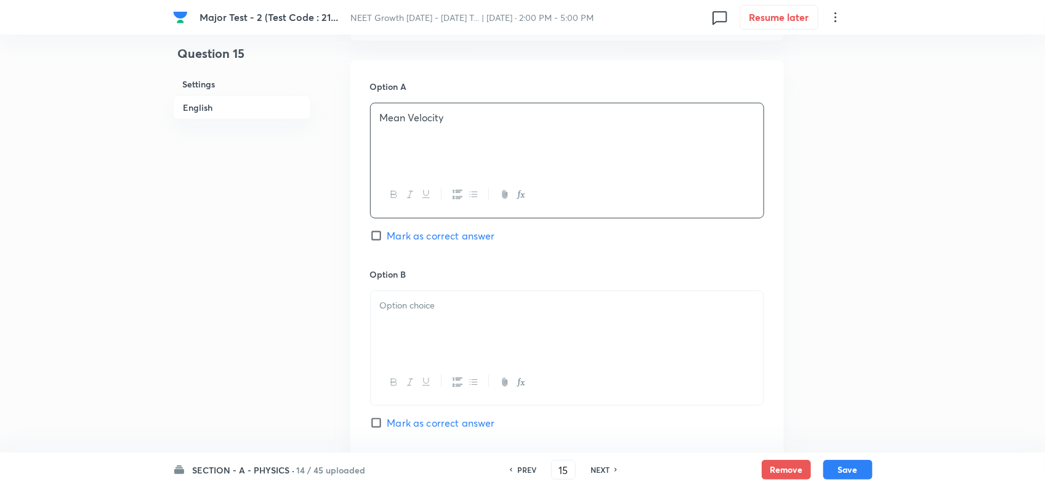
scroll to position [539, 0]
click at [468, 309] on p at bounding box center [567, 304] width 374 height 14
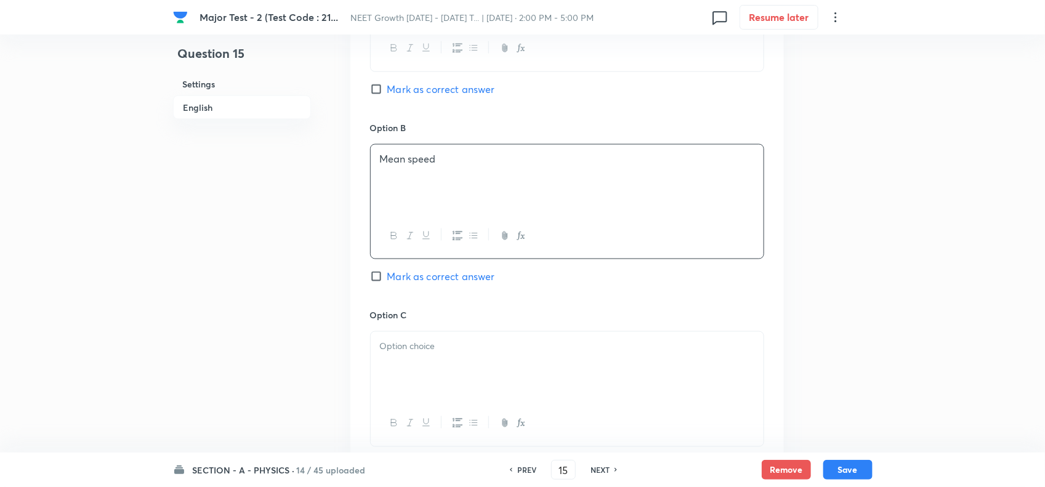
scroll to position [693, 0]
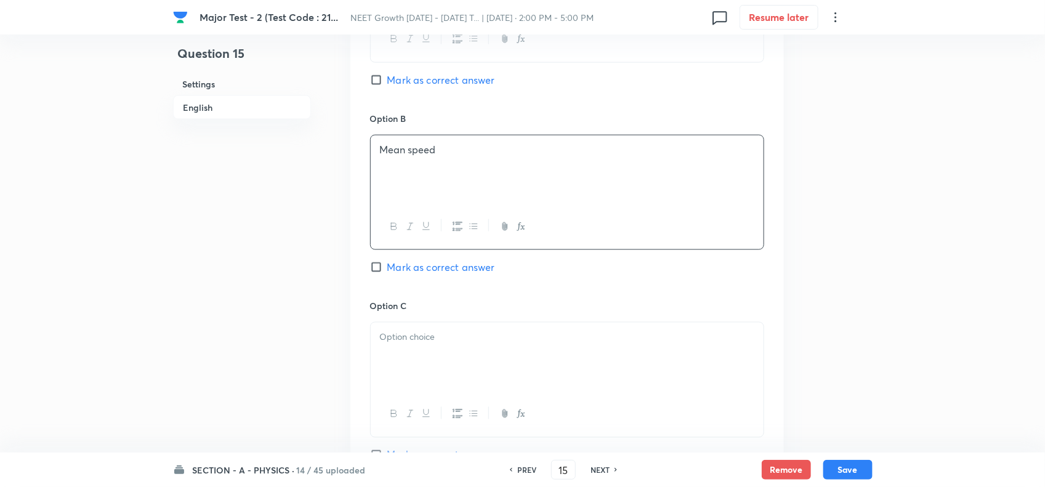
click at [471, 323] on div "Option C Mark as correct answer" at bounding box center [567, 392] width 394 height 187
click at [469, 354] on div at bounding box center [567, 357] width 393 height 69
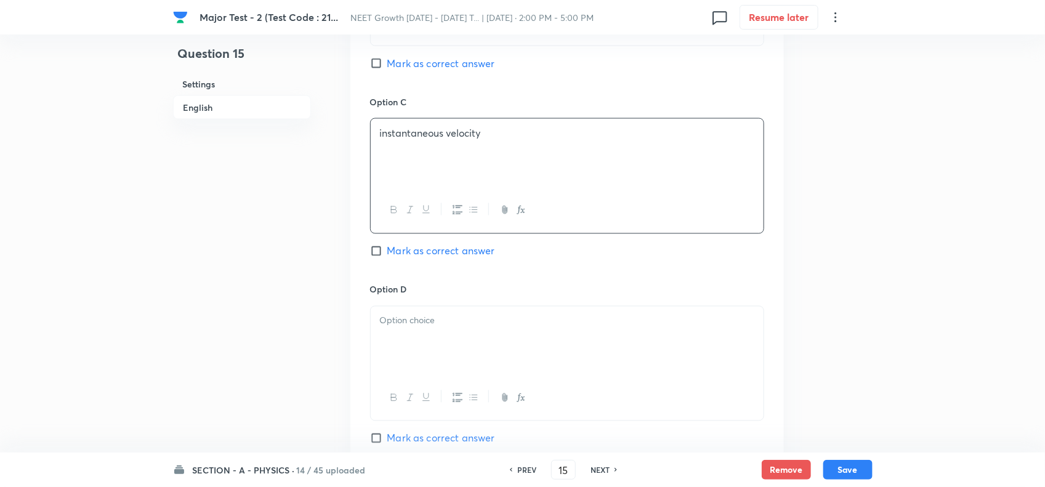
scroll to position [924, 0]
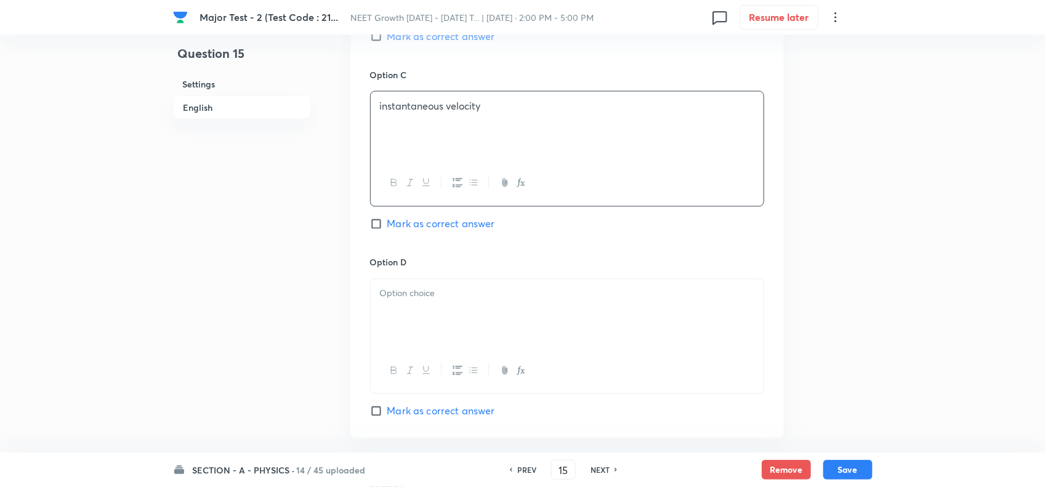
click at [405, 333] on div at bounding box center [567, 314] width 393 height 69
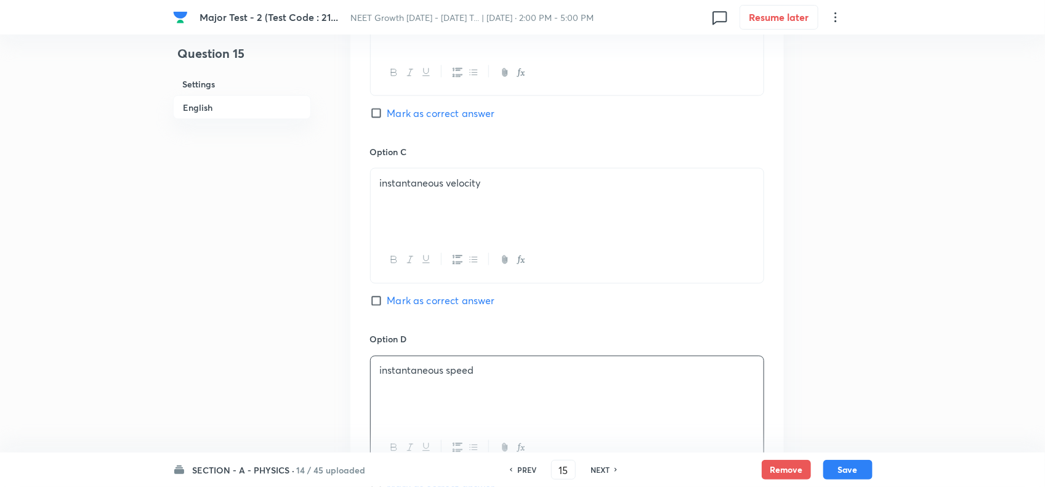
click at [404, 115] on span "Mark as correct answer" at bounding box center [441, 113] width 108 height 15
click at [387, 115] on input "Mark as correct answer" at bounding box center [378, 113] width 17 height 12
checkbox input "true"
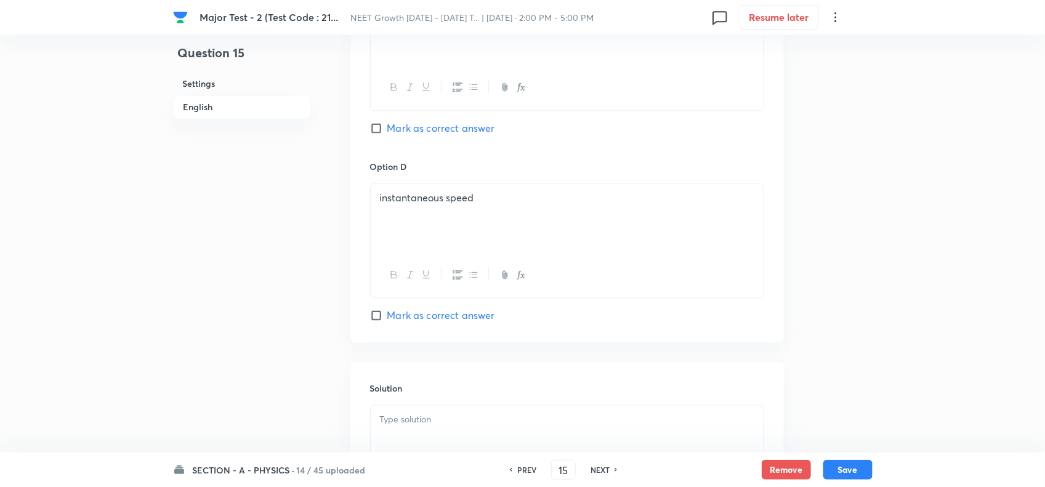
scroll to position [1186, 0]
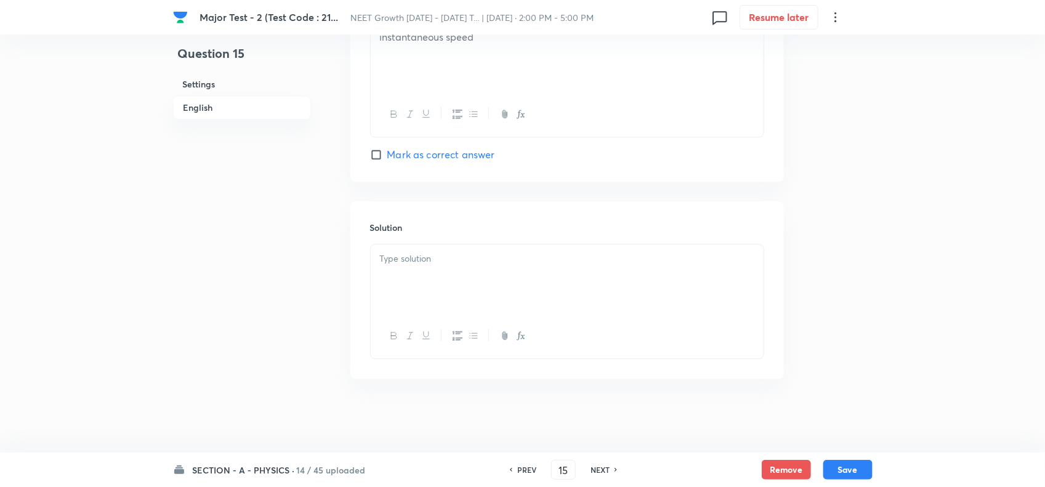
click at [442, 278] on div at bounding box center [567, 279] width 393 height 69
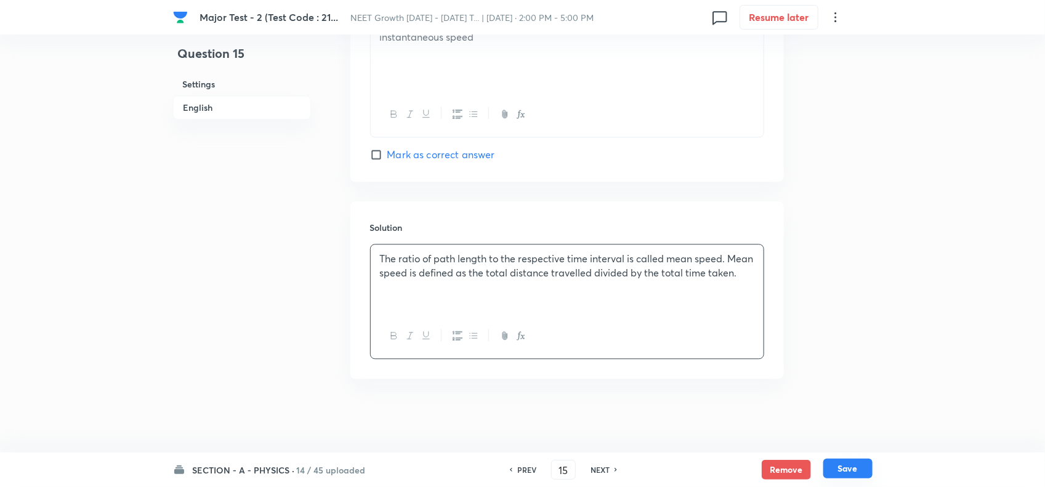
click at [835, 473] on button "Save" at bounding box center [847, 469] width 49 height 20
type input "16"
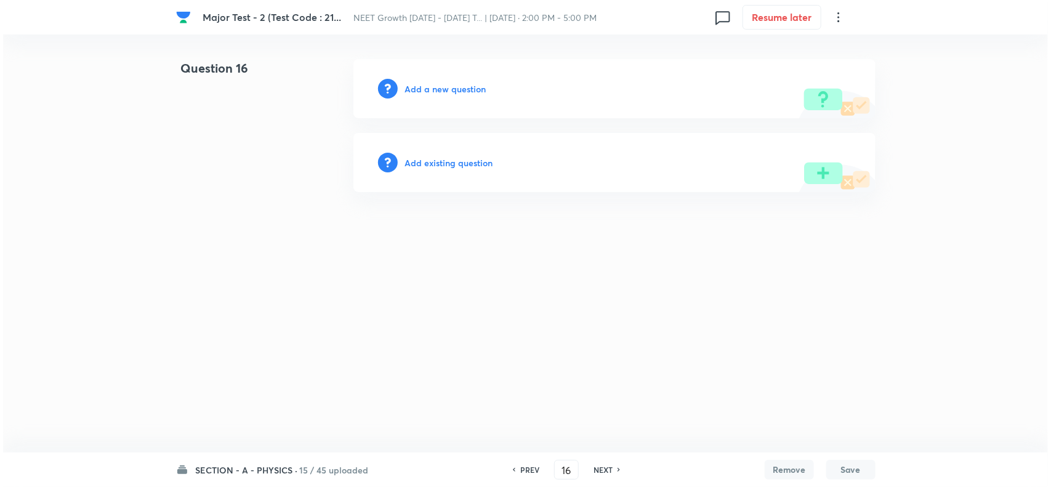
scroll to position [0, 0]
click at [432, 87] on h6 "Add a new question" at bounding box center [445, 89] width 81 height 13
click at [456, 87] on h6 "Choose a question type" at bounding box center [452, 89] width 95 height 13
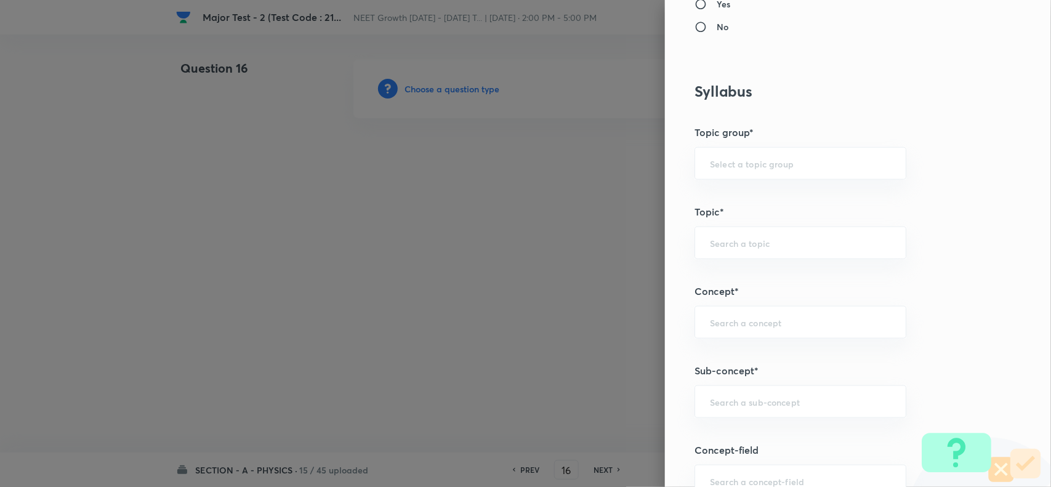
scroll to position [770, 0]
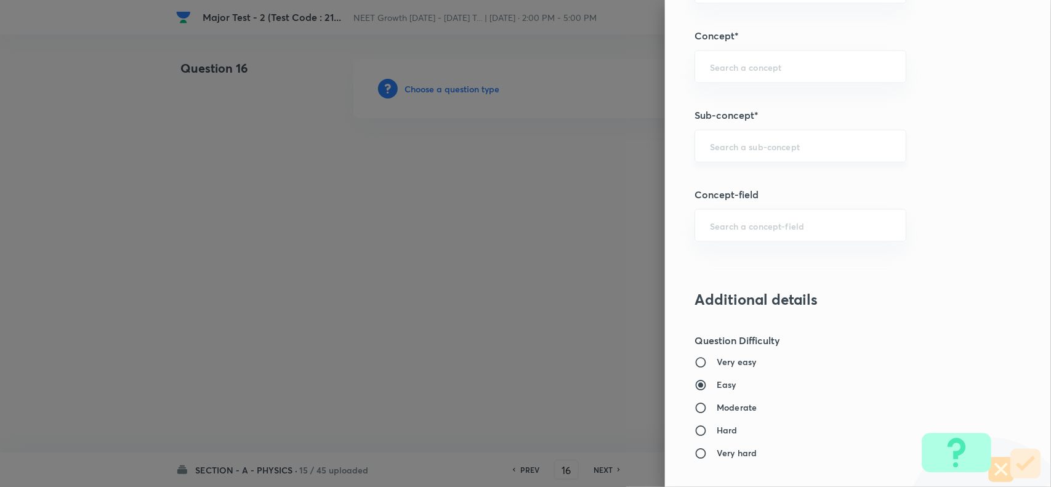
click at [740, 142] on input "text" at bounding box center [800, 146] width 181 height 12
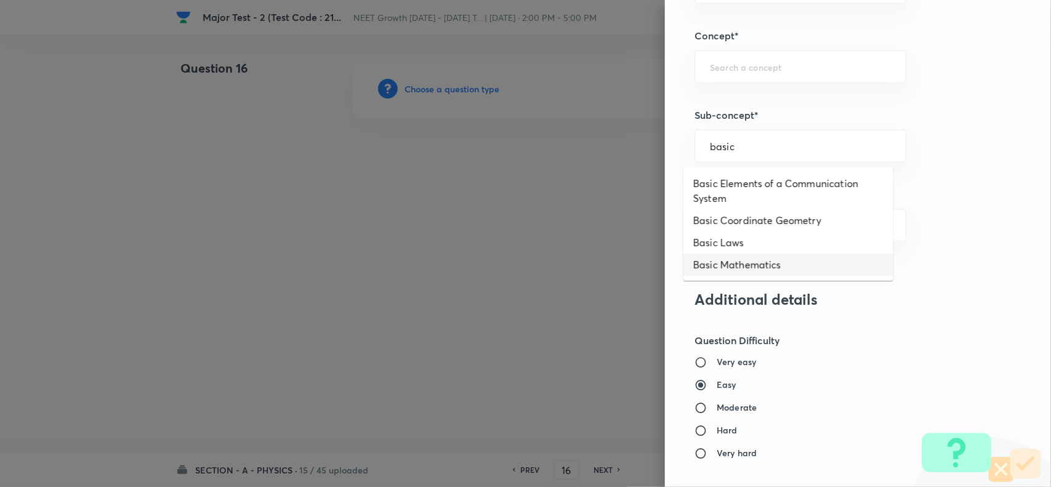
click at [758, 262] on li "Basic Mathematics" at bounding box center [789, 265] width 210 height 22
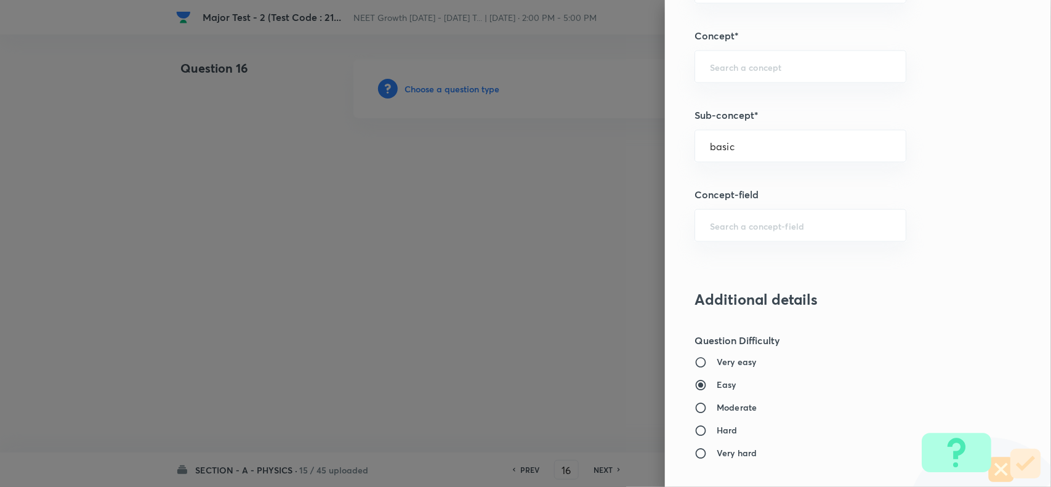
type input "Basic Mathematics"
type input "Physics"
type input "Basics & Laboratory"
type input "Basic Mathematics"
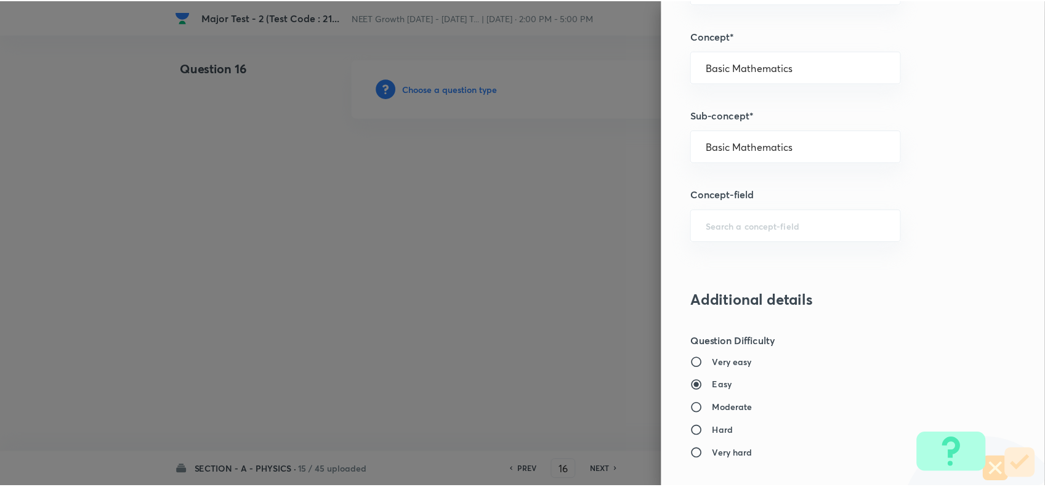
scroll to position [1276, 0]
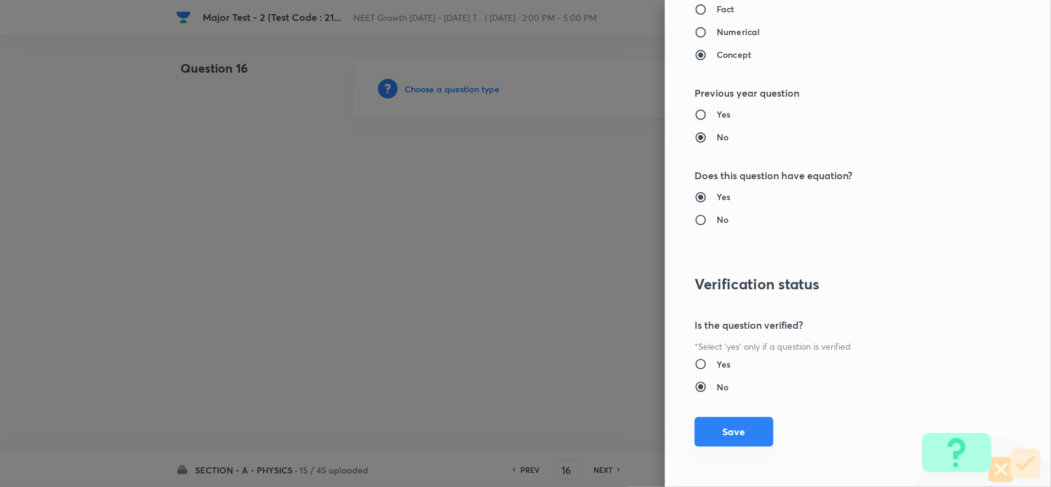
click at [729, 423] on button "Save" at bounding box center [734, 432] width 79 height 30
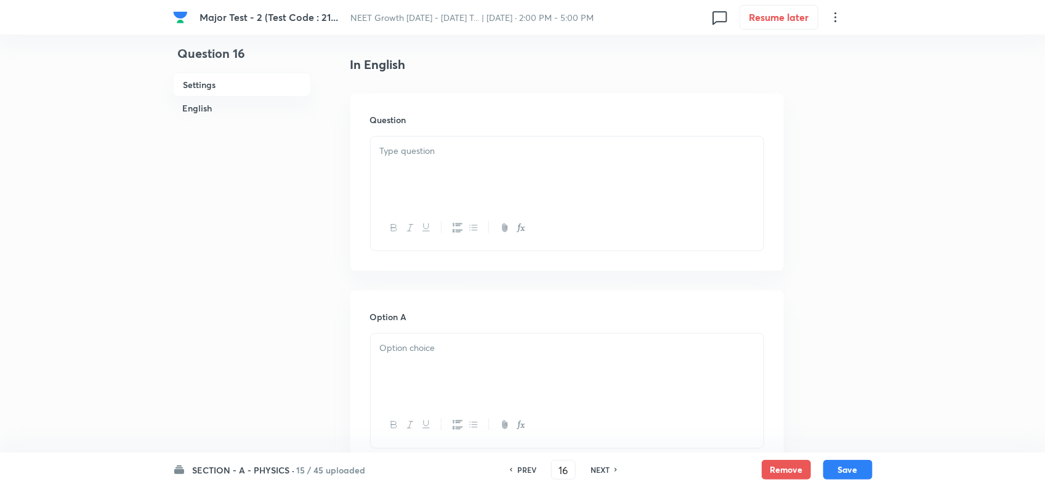
scroll to position [308, 0]
click at [418, 160] on div at bounding box center [567, 169] width 393 height 69
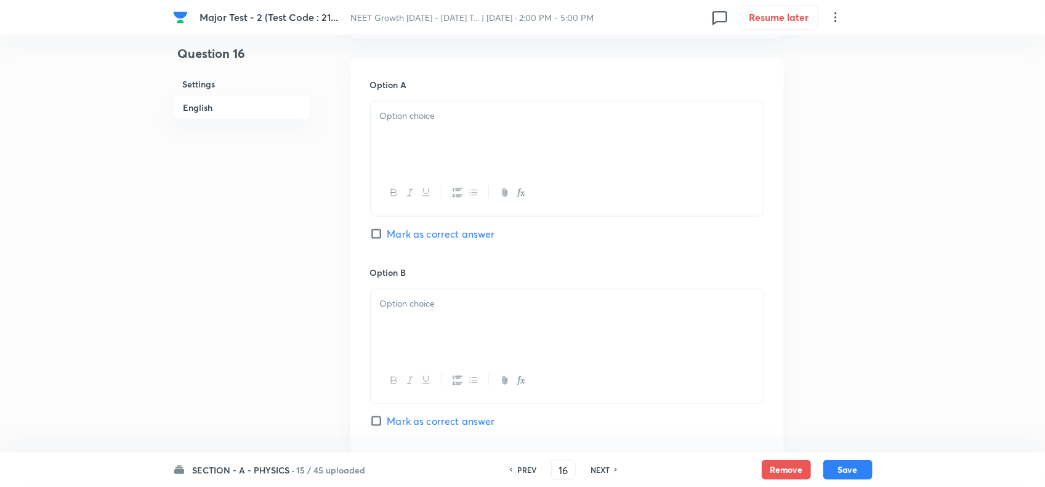
click at [456, 160] on div at bounding box center [567, 136] width 393 height 69
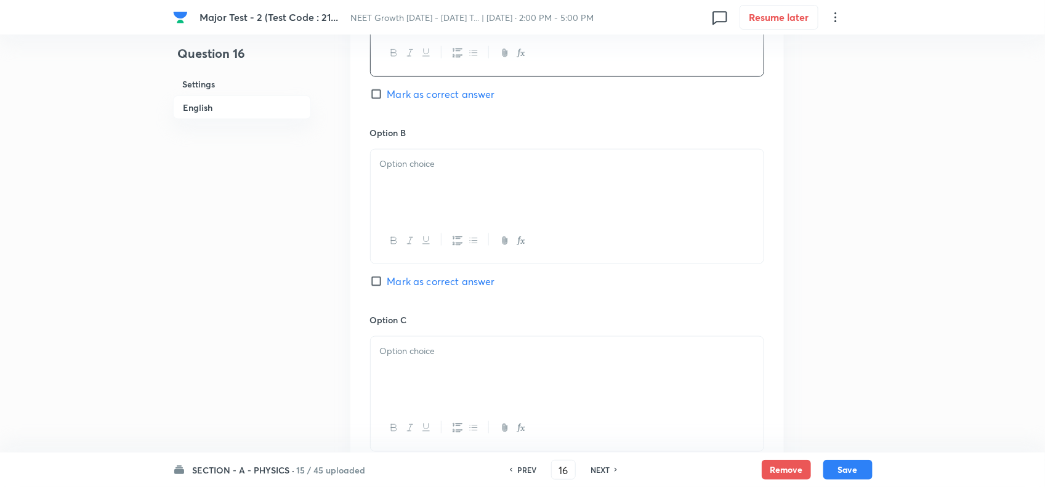
scroll to position [693, 0]
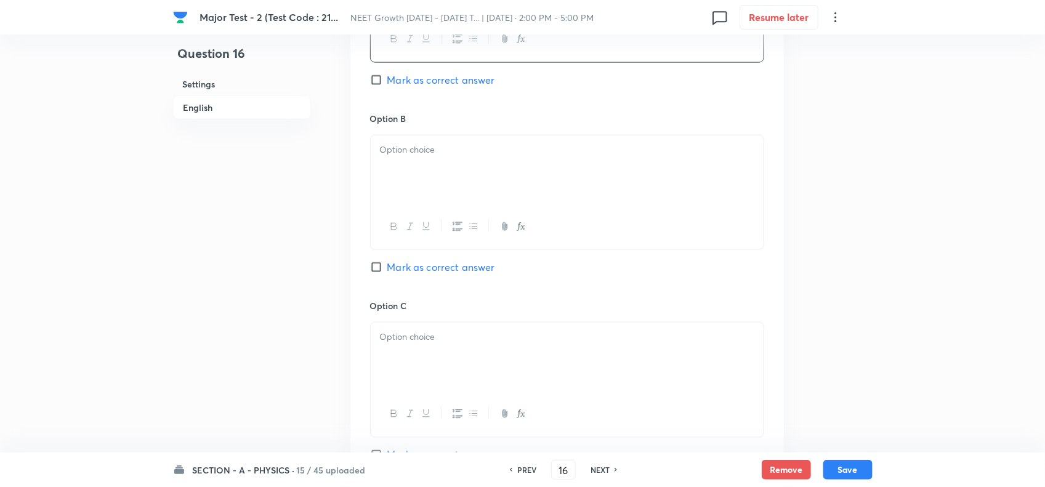
click at [438, 180] on div at bounding box center [567, 169] width 393 height 69
click at [442, 364] on div at bounding box center [567, 357] width 393 height 69
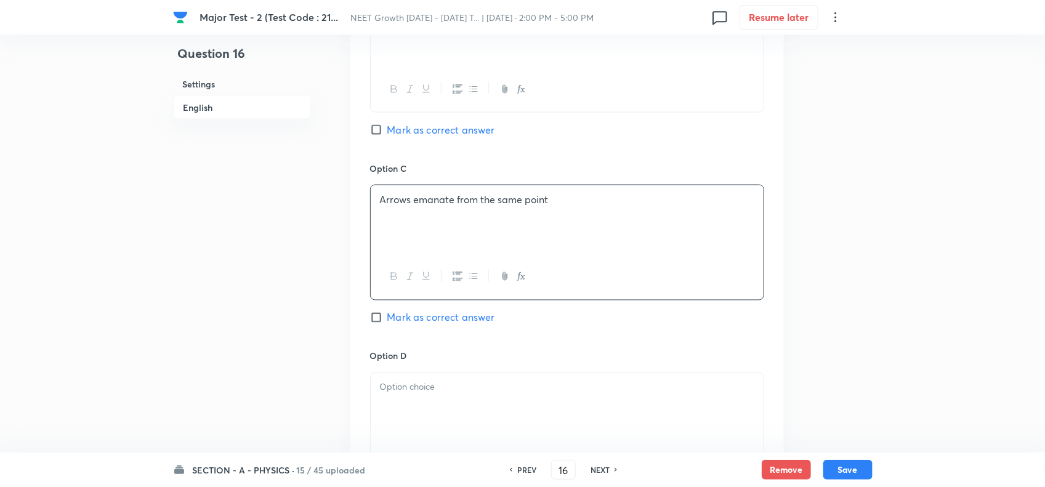
scroll to position [847, 0]
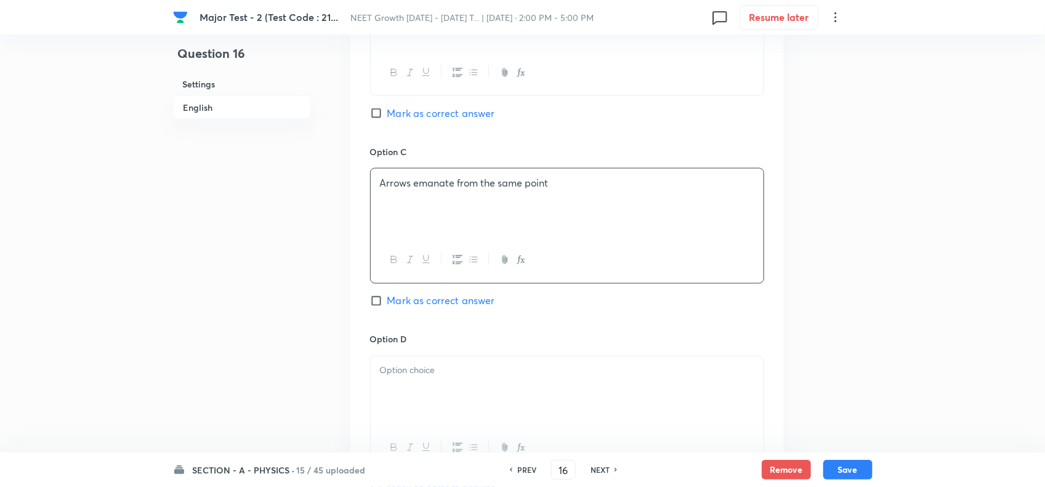
click at [435, 371] on p at bounding box center [567, 371] width 374 height 14
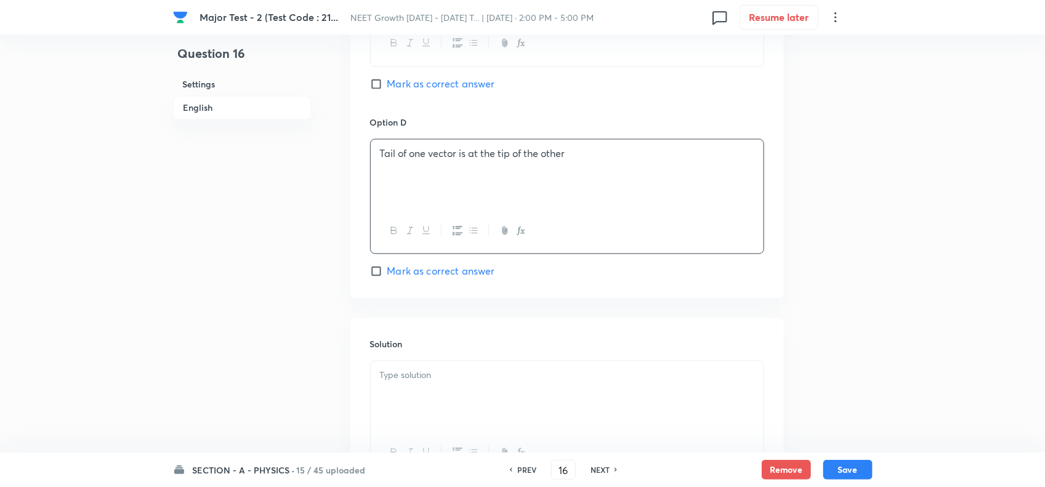
scroll to position [1078, 0]
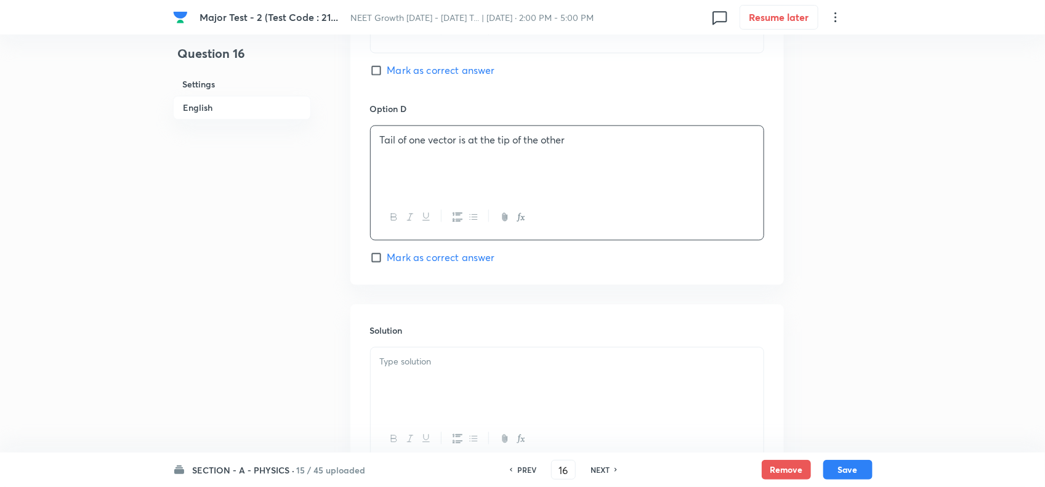
click at [414, 265] on span "Mark as correct answer" at bounding box center [441, 257] width 108 height 15
click at [387, 264] on input "Mark as correct answer" at bounding box center [378, 257] width 17 height 12
checkbox input "true"
click at [442, 445] on div at bounding box center [567, 438] width 393 height 45
click at [448, 386] on div at bounding box center [567, 381] width 393 height 69
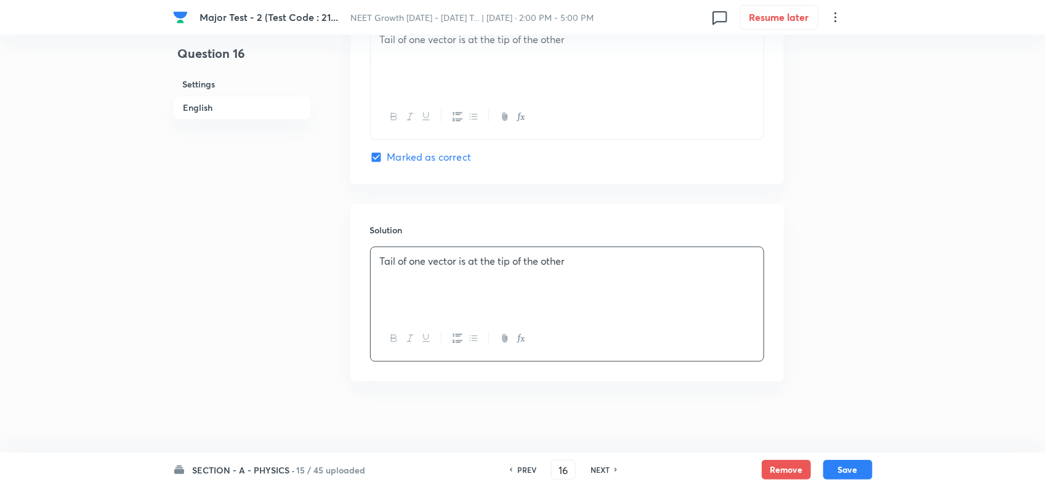
scroll to position [1186, 0]
click at [839, 465] on button "Save" at bounding box center [847, 469] width 49 height 20
type input "17"
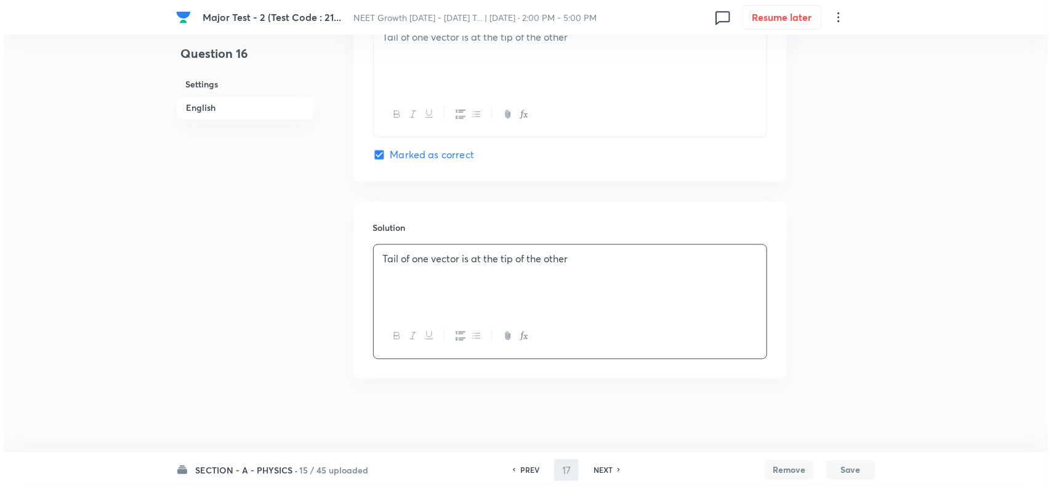
scroll to position [0, 0]
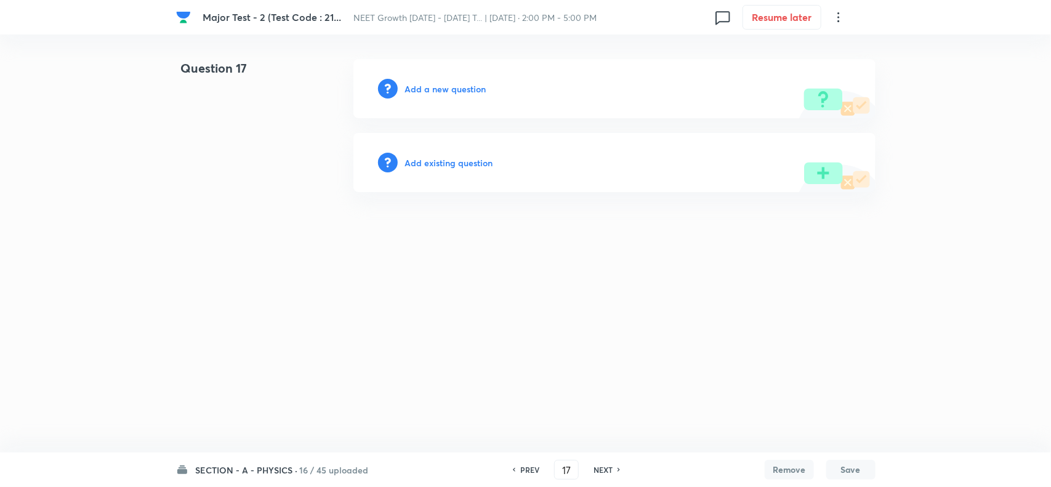
click at [453, 93] on h6 "Add a new question" at bounding box center [445, 89] width 81 height 13
click at [453, 93] on h6 "Choose a question type" at bounding box center [452, 89] width 95 height 13
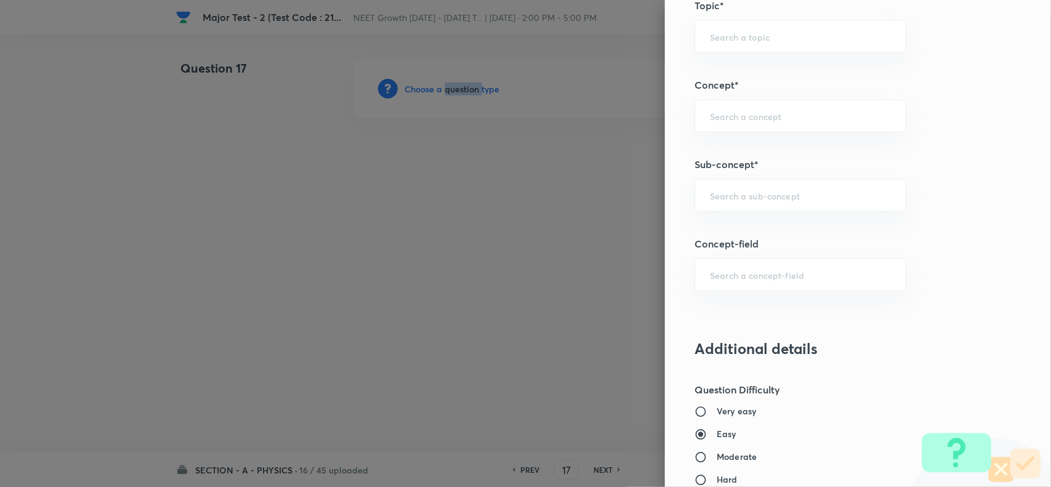
scroll to position [847, 0]
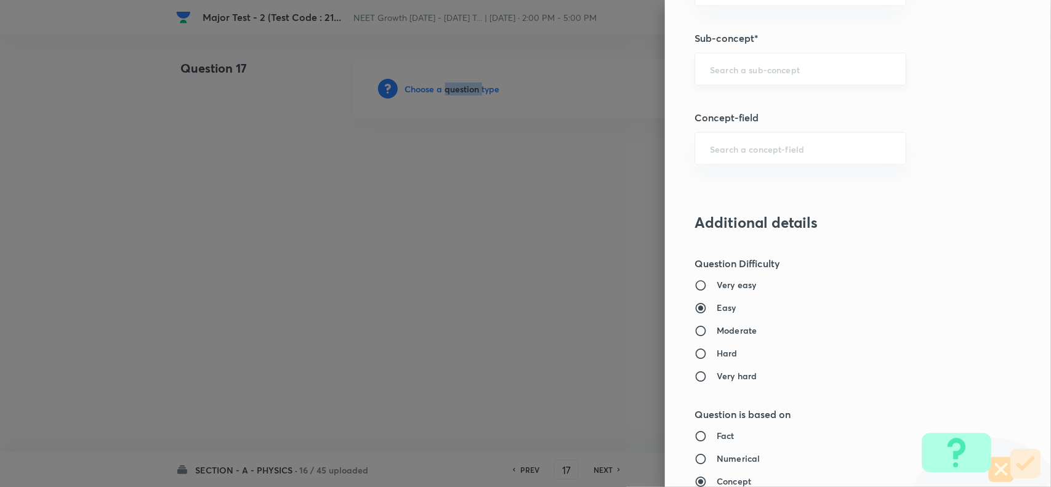
click at [745, 78] on div "​" at bounding box center [801, 69] width 212 height 33
click at [762, 115] on li "Basic Mathematics" at bounding box center [789, 106] width 210 height 22
type input "Basic Mathematics"
type input "Physics"
type input "Basics & Laboratory"
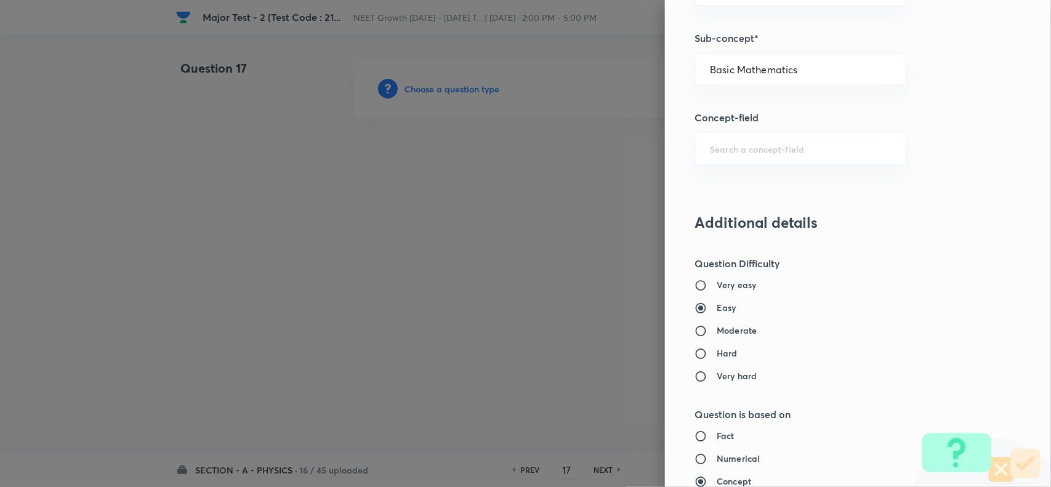
type input "Basic Mathematics"
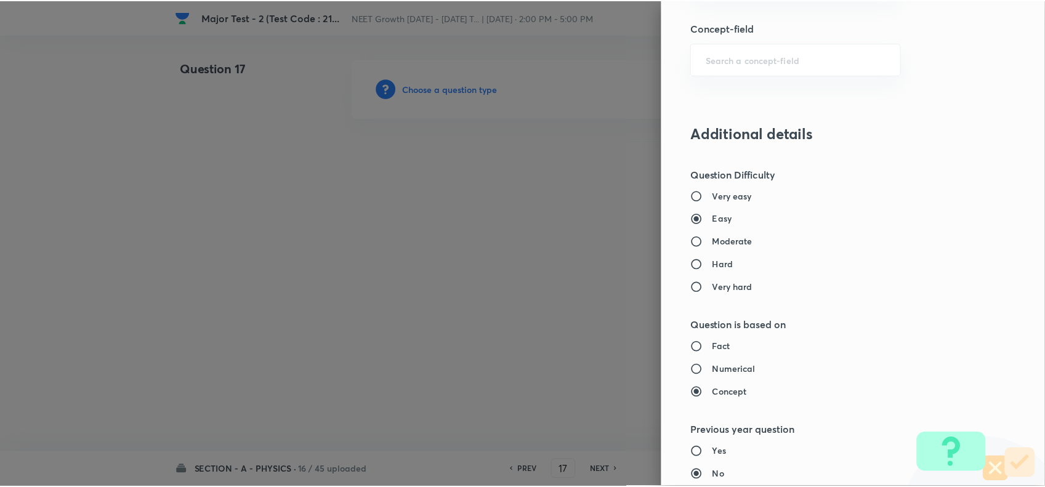
scroll to position [1276, 0]
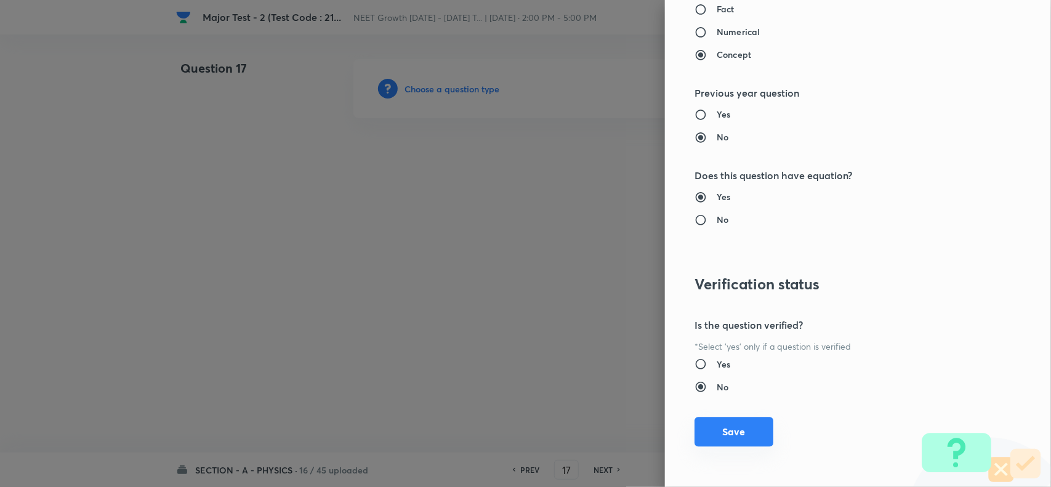
click at [736, 433] on button "Save" at bounding box center [734, 432] width 79 height 30
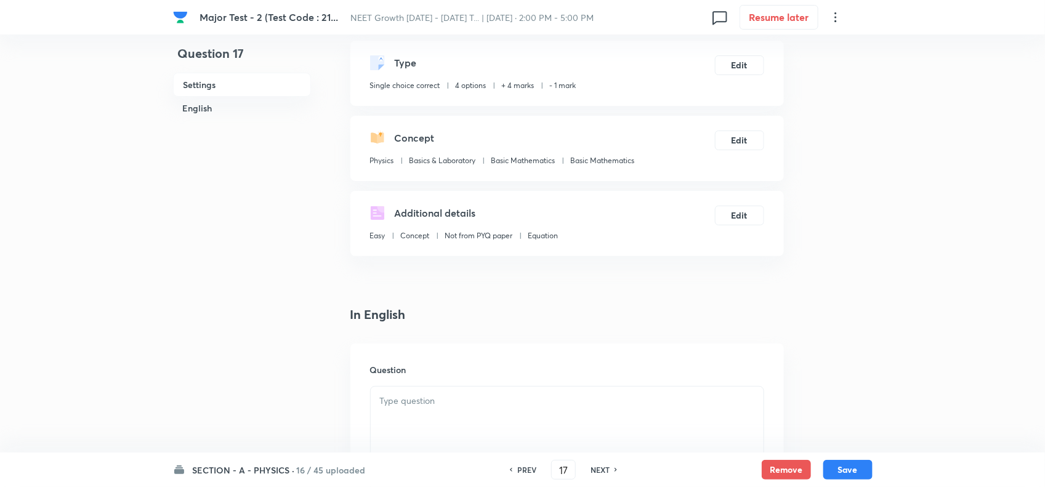
scroll to position [154, 0]
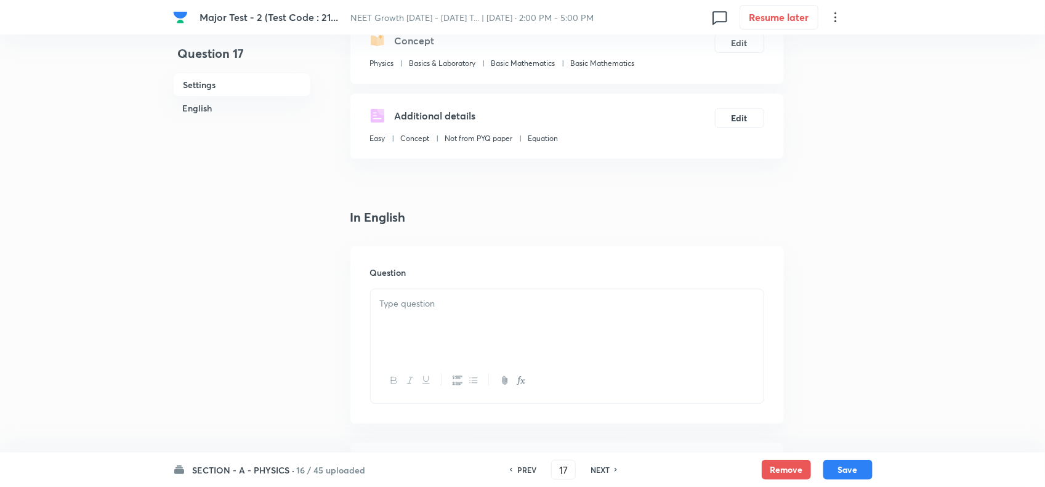
click at [447, 314] on div at bounding box center [567, 323] width 393 height 69
click at [519, 380] on icon "button" at bounding box center [521, 381] width 10 height 10
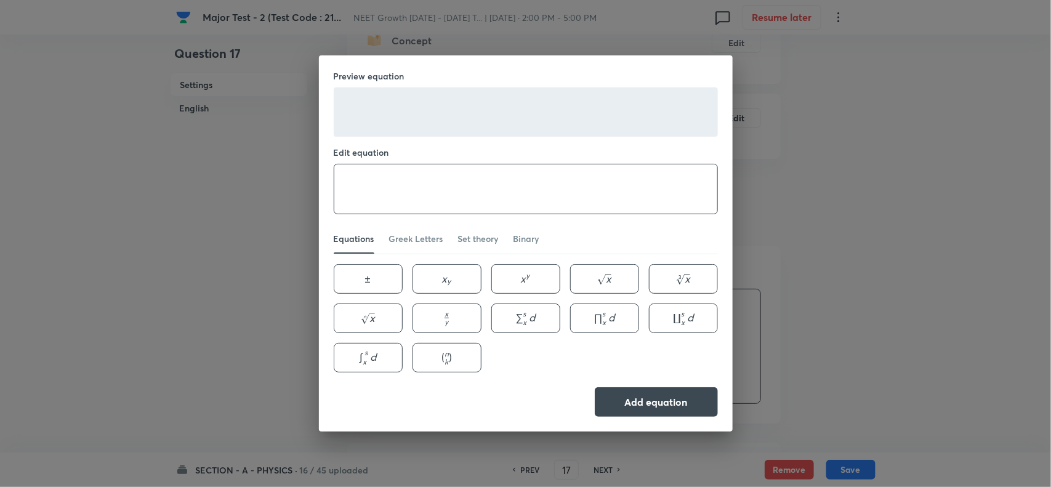
click at [454, 185] on textarea at bounding box center [525, 188] width 383 height 49
paste textarea "\vec{A} \text { and } \vec{B}"
type textarea "\vec{A} \text { and } \vec{B}"
click at [639, 396] on button "Add equation" at bounding box center [656, 401] width 123 height 30
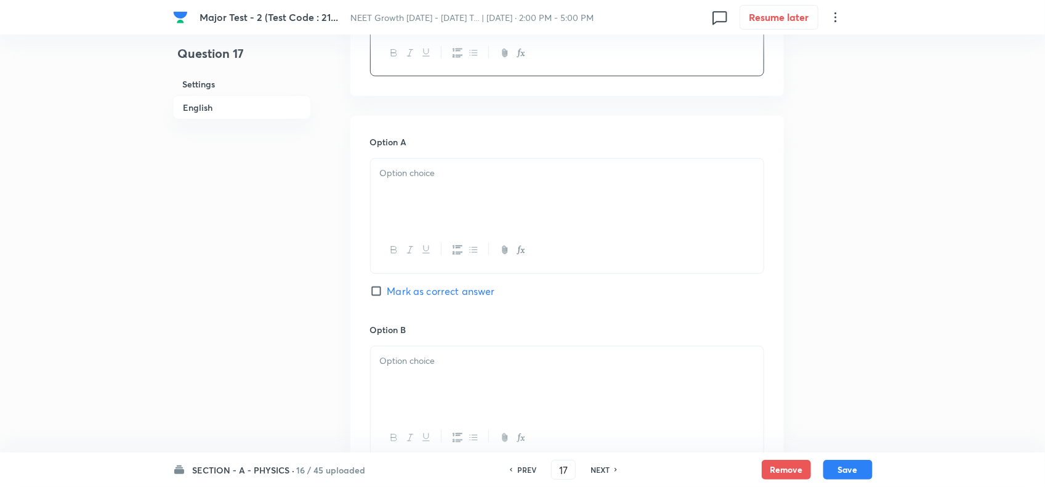
scroll to position [539, 0]
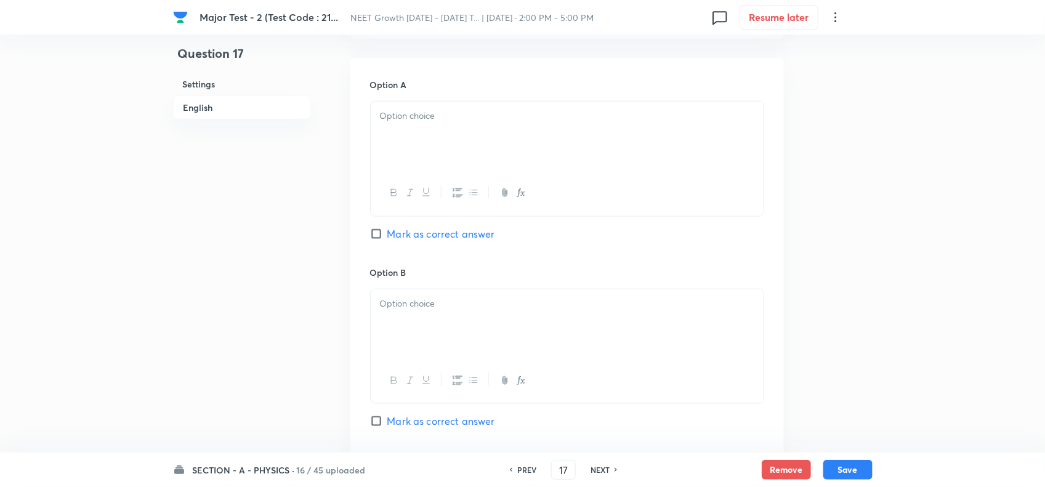
click at [424, 147] on div at bounding box center [567, 136] width 393 height 69
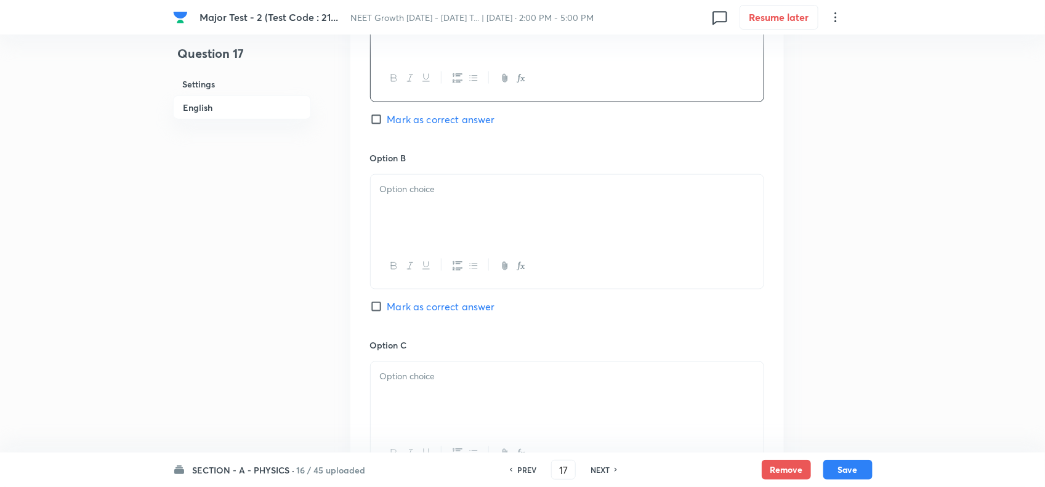
scroll to position [693, 0]
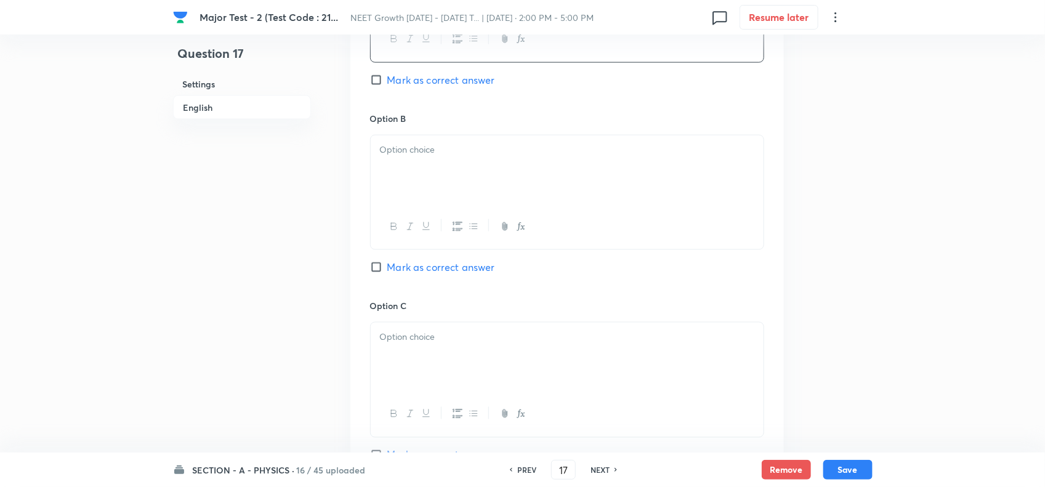
click at [475, 185] on div at bounding box center [567, 169] width 393 height 69
click at [393, 339] on p at bounding box center [567, 337] width 374 height 14
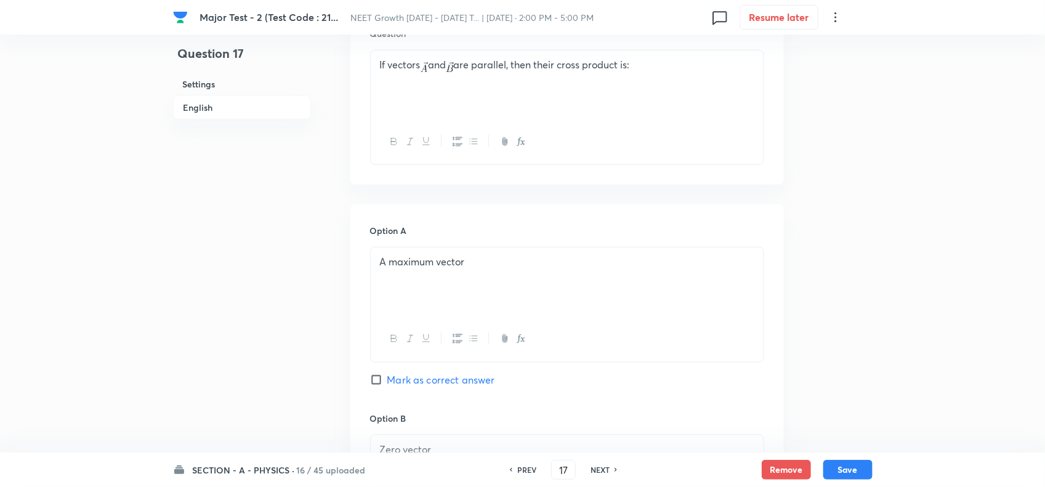
scroll to position [308, 0]
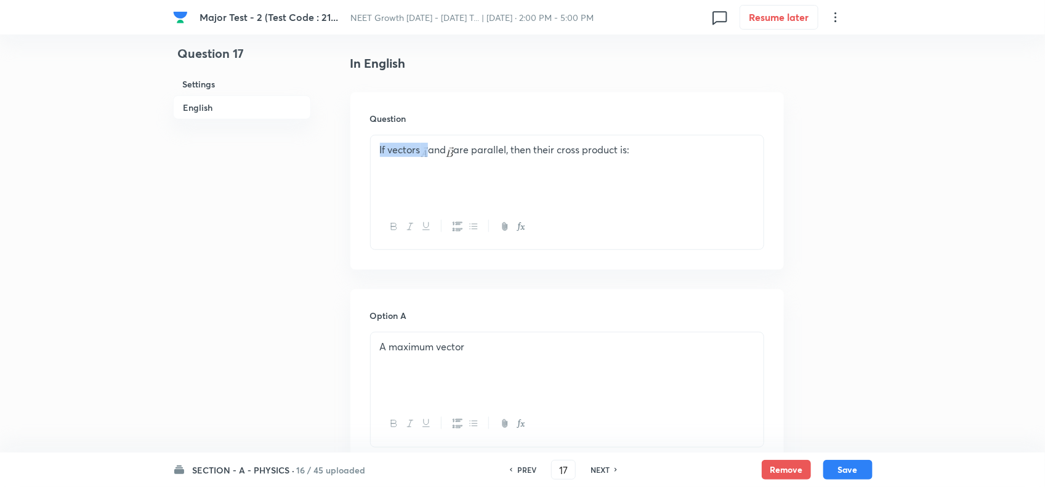
click at [431, 152] on p "If vectors and are parallel, then their cross product is:" at bounding box center [567, 150] width 374 height 14
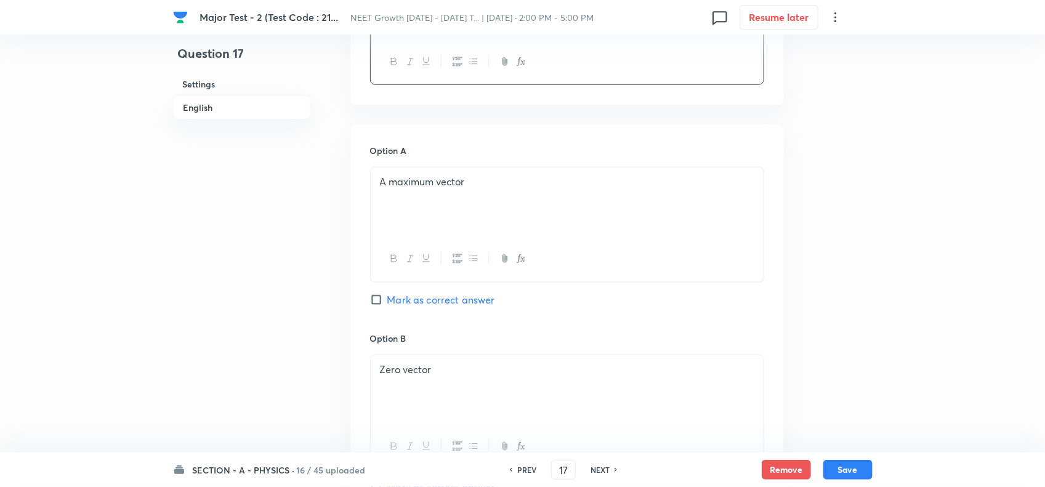
scroll to position [770, 0]
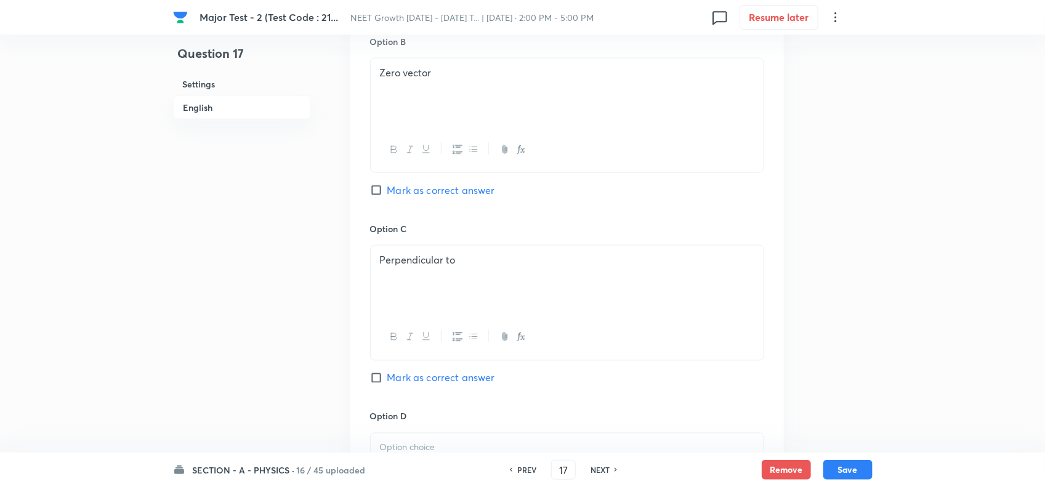
click at [469, 267] on p "Perpendicular to" at bounding box center [567, 260] width 374 height 14
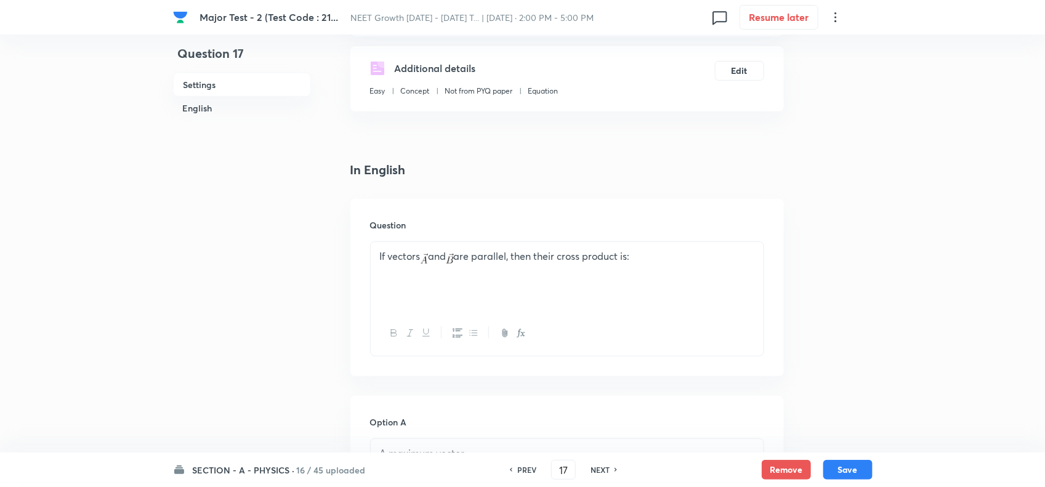
scroll to position [154, 0]
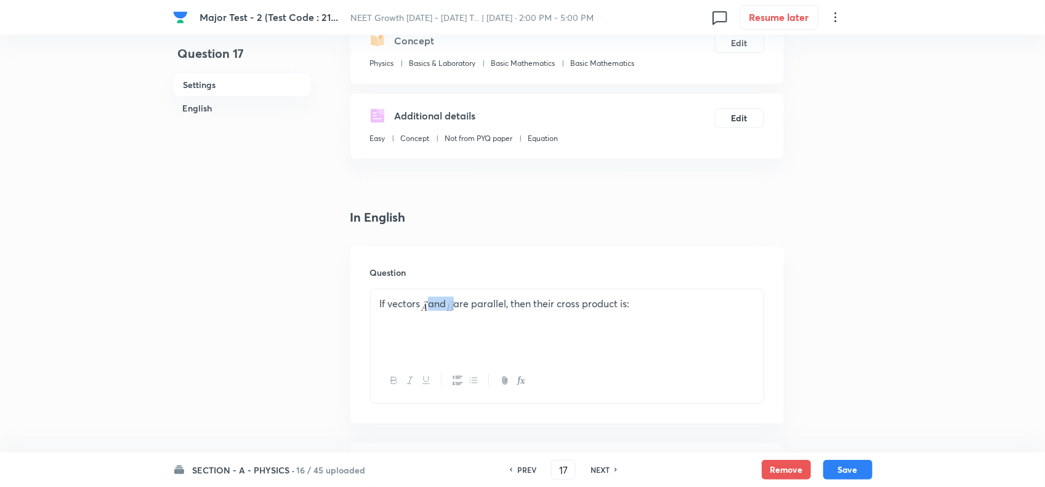
click at [454, 305] on img at bounding box center [450, 306] width 8 height 10
copy p "and"
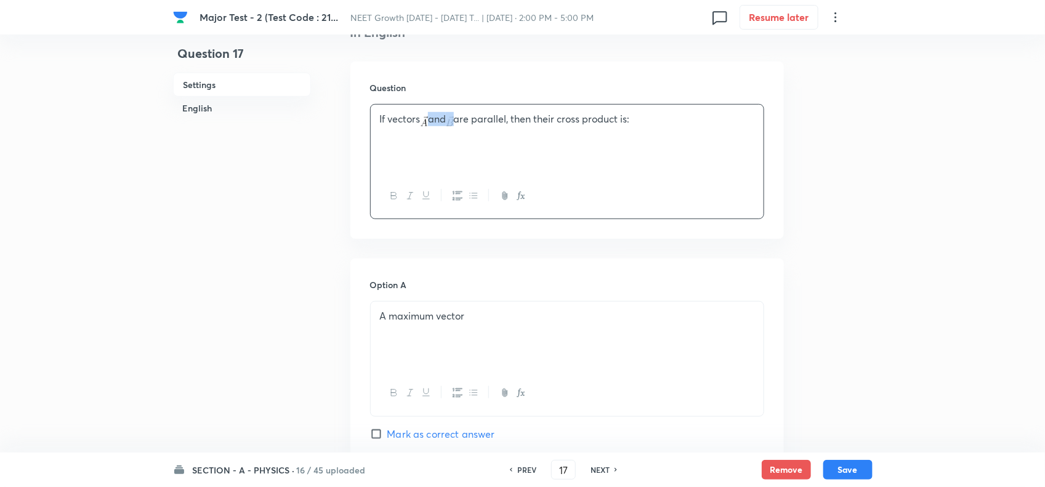
scroll to position [847, 0]
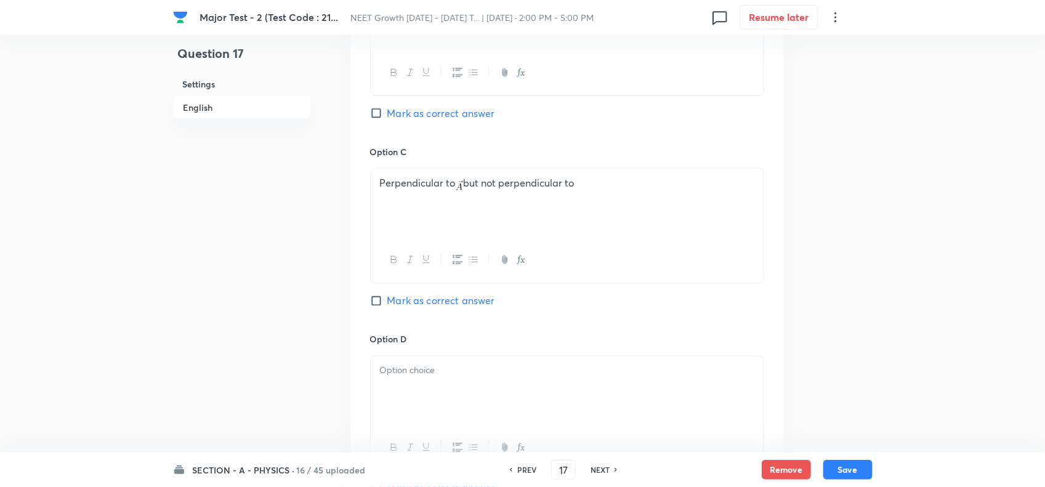
click at [605, 198] on div "Perpendicular to but not perpendicular to" at bounding box center [567, 203] width 393 height 69
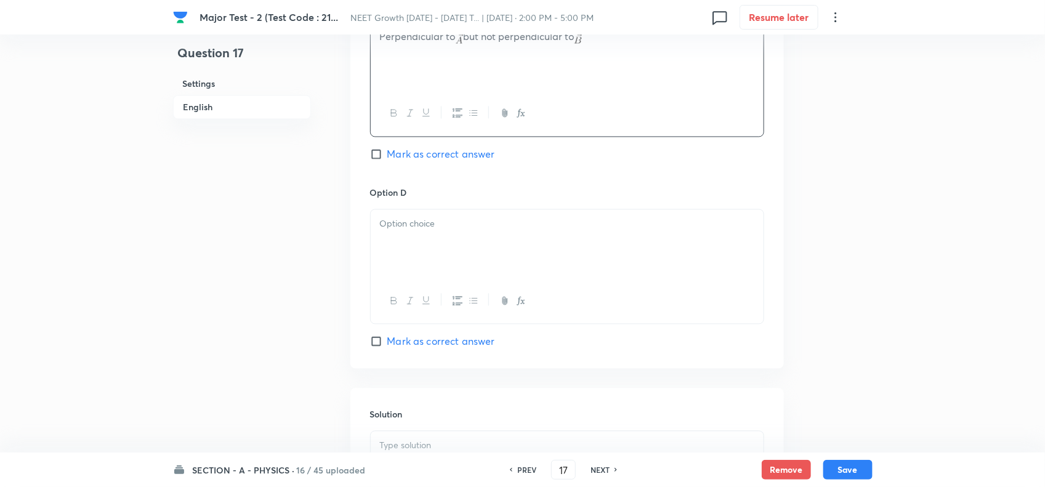
scroll to position [1001, 0]
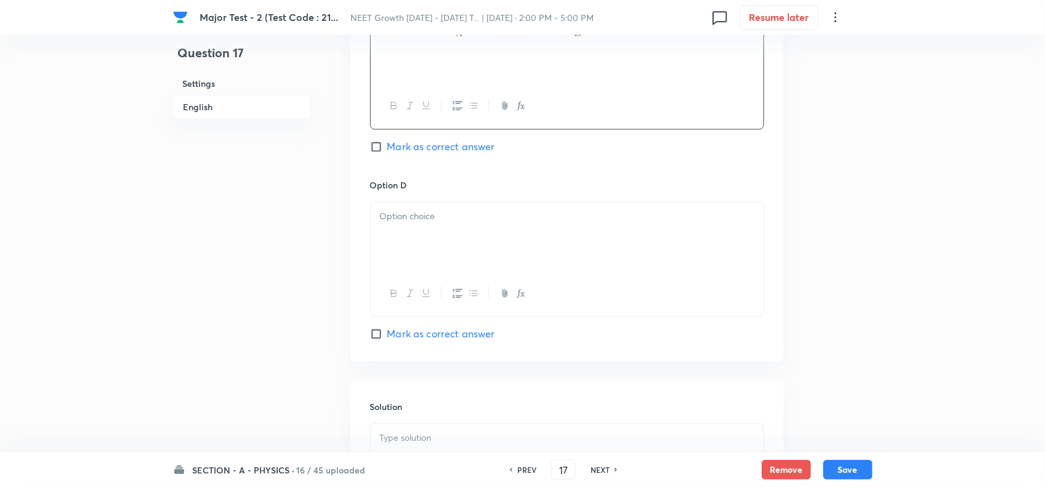
click at [434, 246] on div at bounding box center [567, 237] width 393 height 69
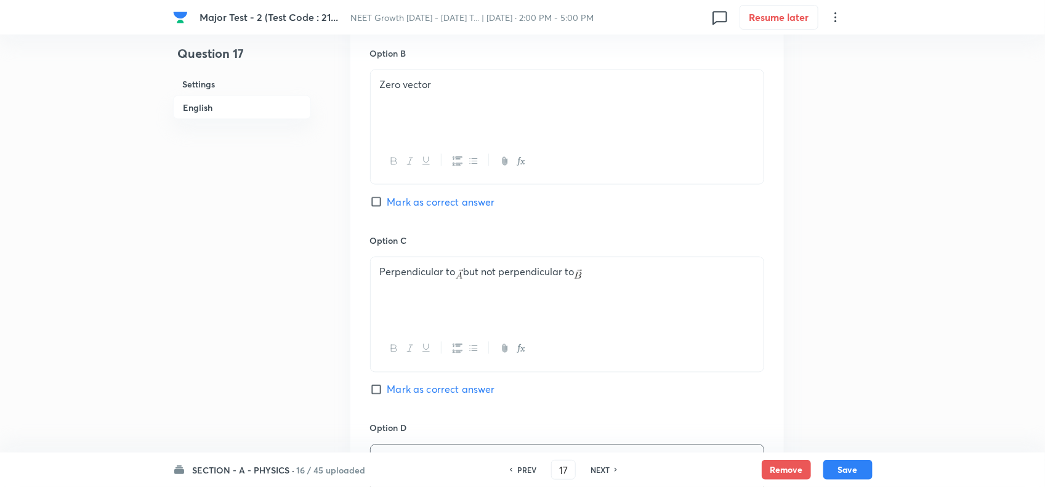
scroll to position [693, 0]
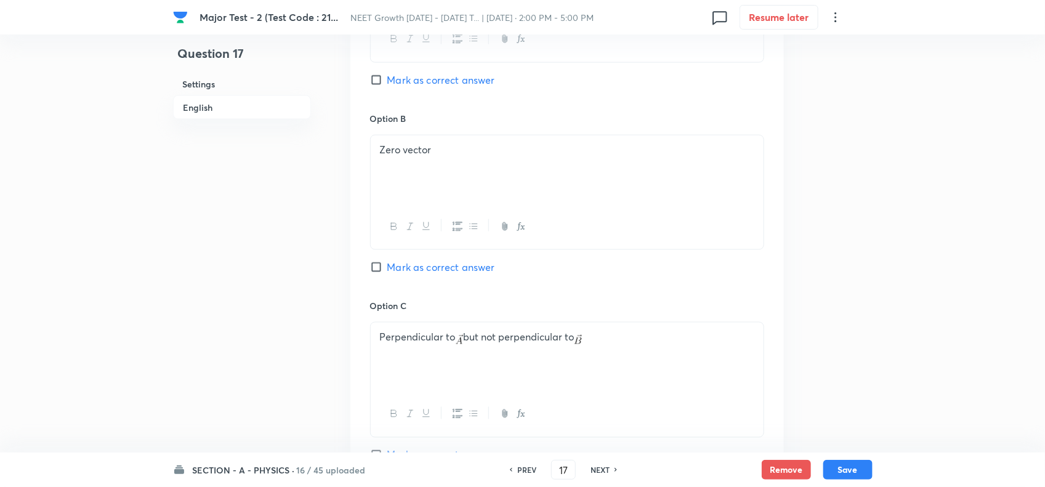
click at [411, 266] on span "Mark as correct answer" at bounding box center [441, 267] width 108 height 15
click at [387, 266] on input "Mark as correct answer" at bounding box center [378, 267] width 17 height 12
checkbox input "true"
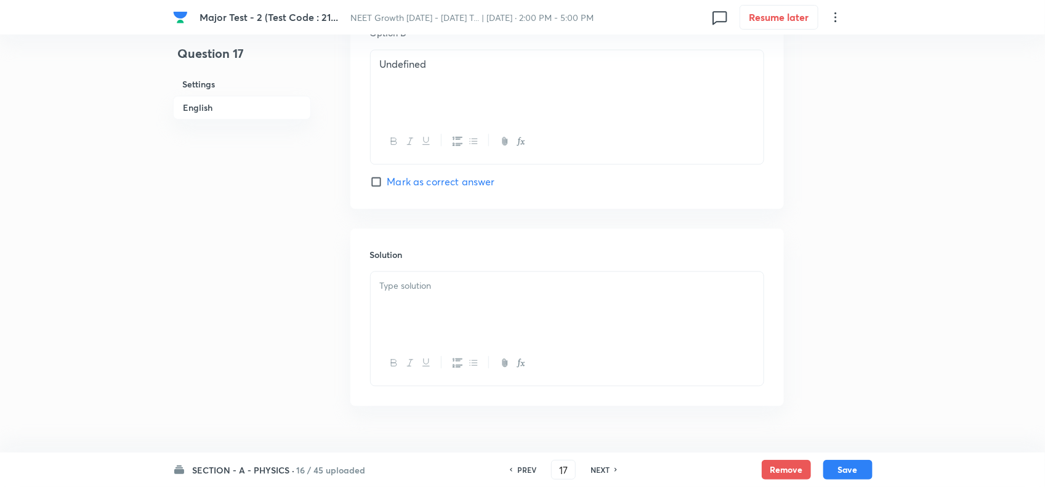
scroll to position [1155, 0]
click at [435, 321] on div at bounding box center [567, 304] width 393 height 69
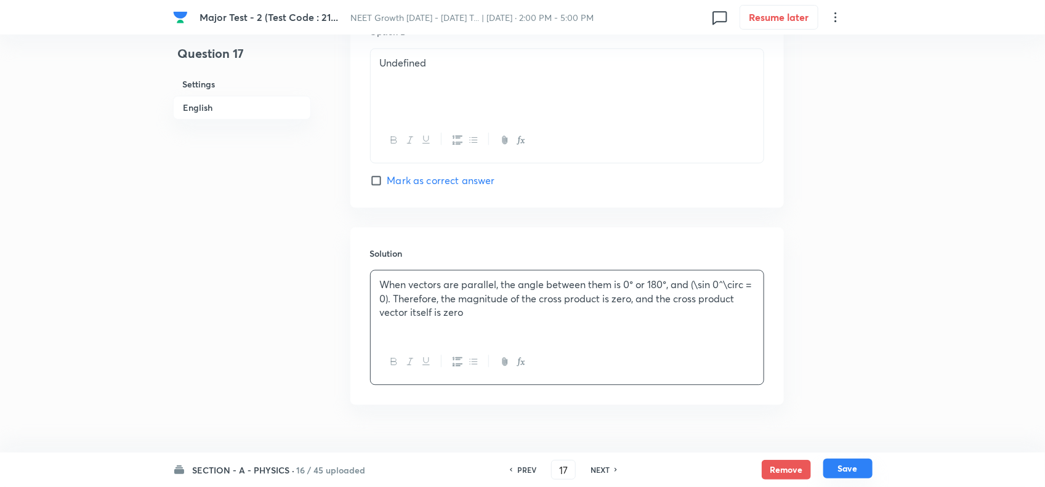
click at [826, 465] on button "Save" at bounding box center [847, 469] width 49 height 20
type input "18"
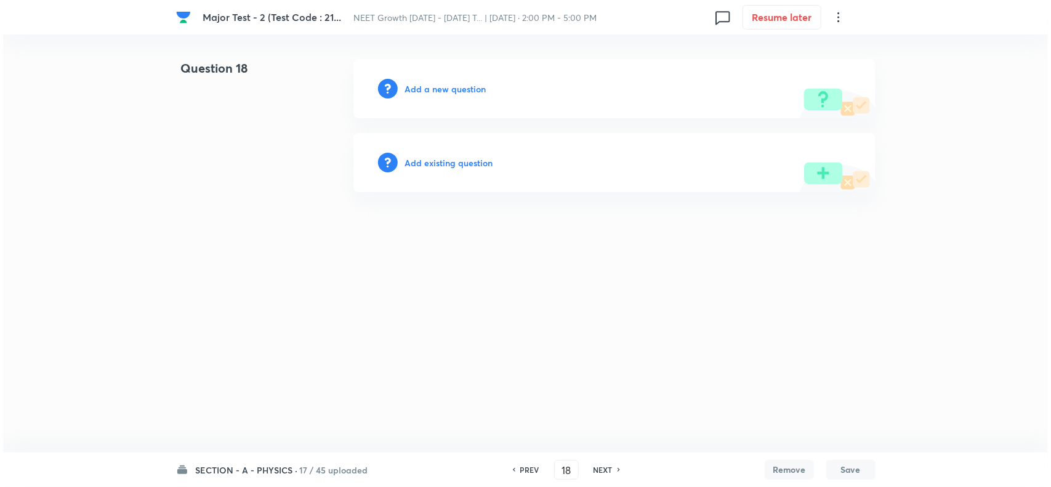
scroll to position [0, 0]
click at [433, 84] on h6 "Add a new question" at bounding box center [445, 89] width 81 height 13
click at [437, 84] on h6 "Choose a question type" at bounding box center [452, 89] width 95 height 13
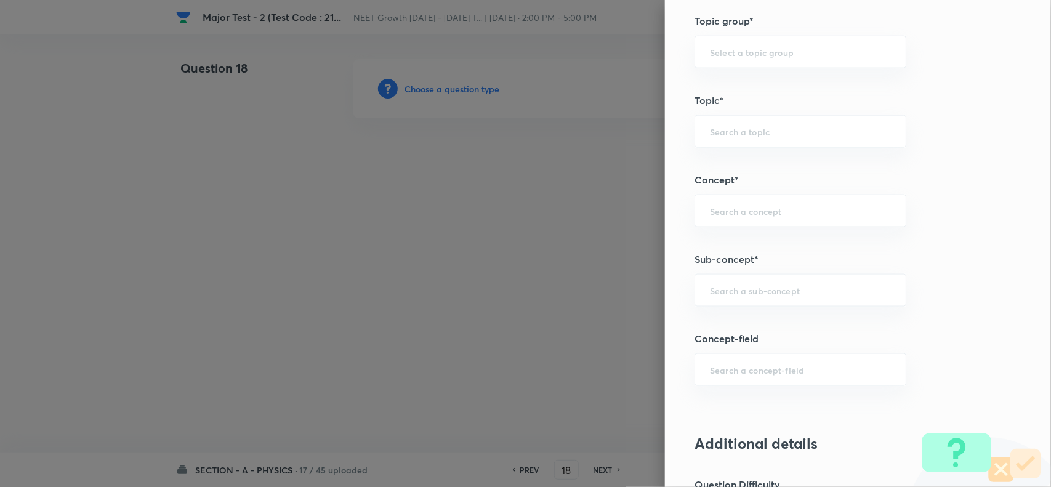
scroll to position [770, 0]
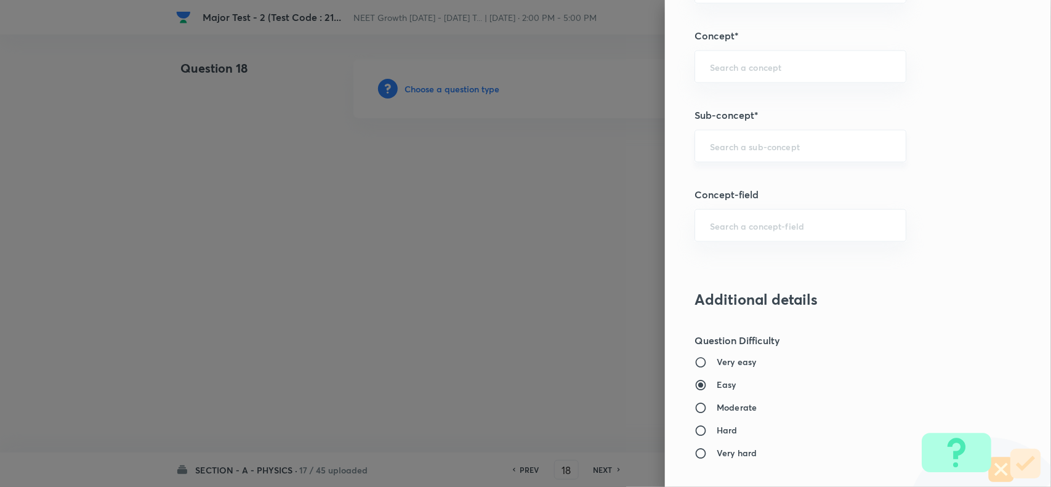
click at [743, 142] on input "text" at bounding box center [800, 146] width 181 height 12
click at [746, 174] on li "Basic Mathematics" at bounding box center [789, 183] width 210 height 22
type input "Basic Mathematics"
type input "Physics"
type input "Basics & Laboratory"
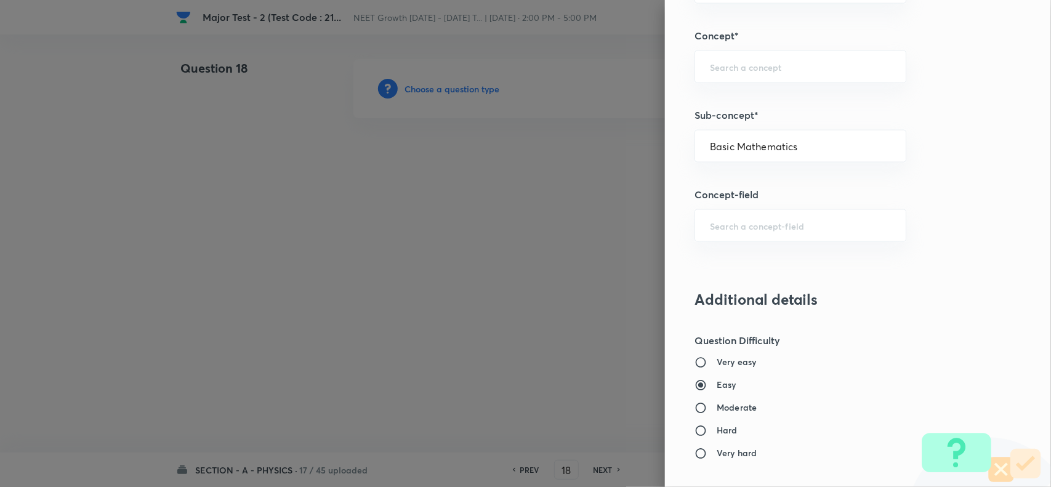
type input "Basic Mathematics"
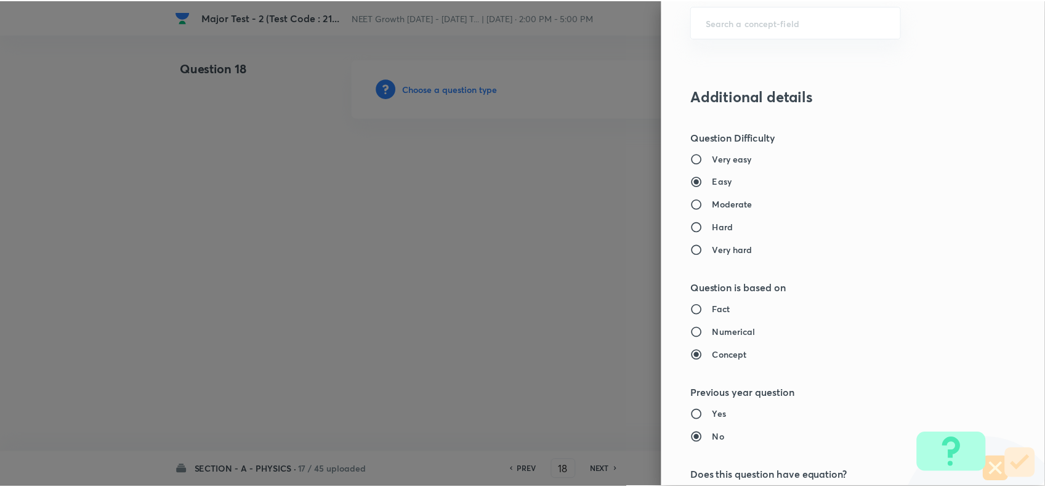
scroll to position [1276, 0]
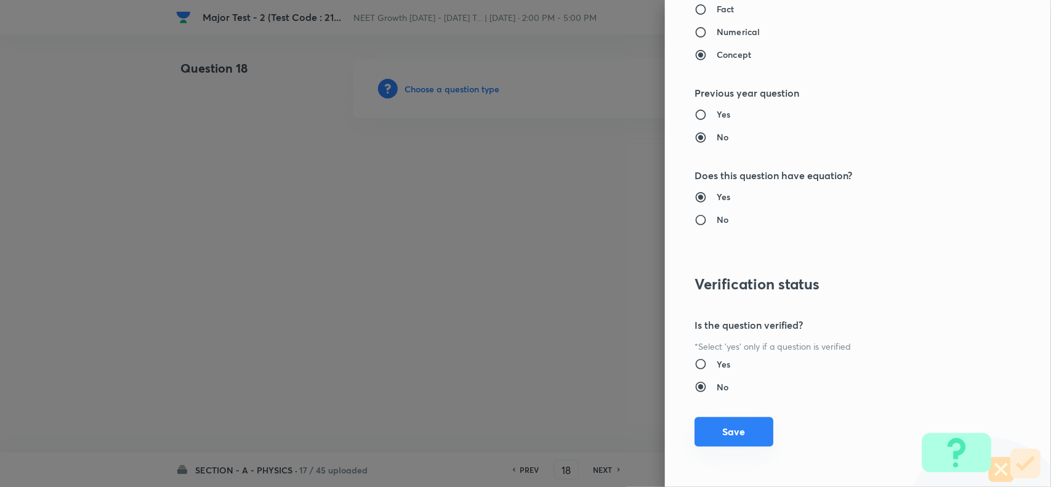
click at [729, 438] on button "Save" at bounding box center [734, 432] width 79 height 30
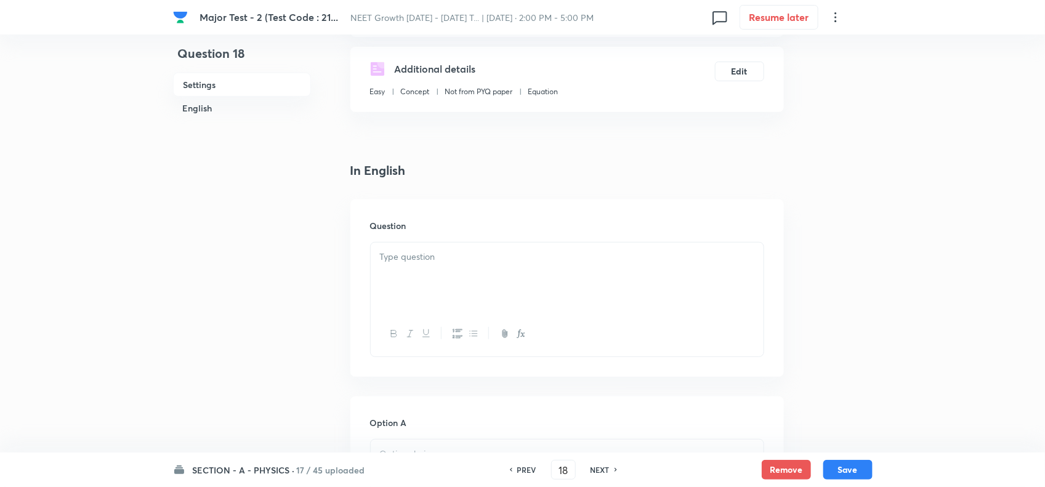
scroll to position [231, 0]
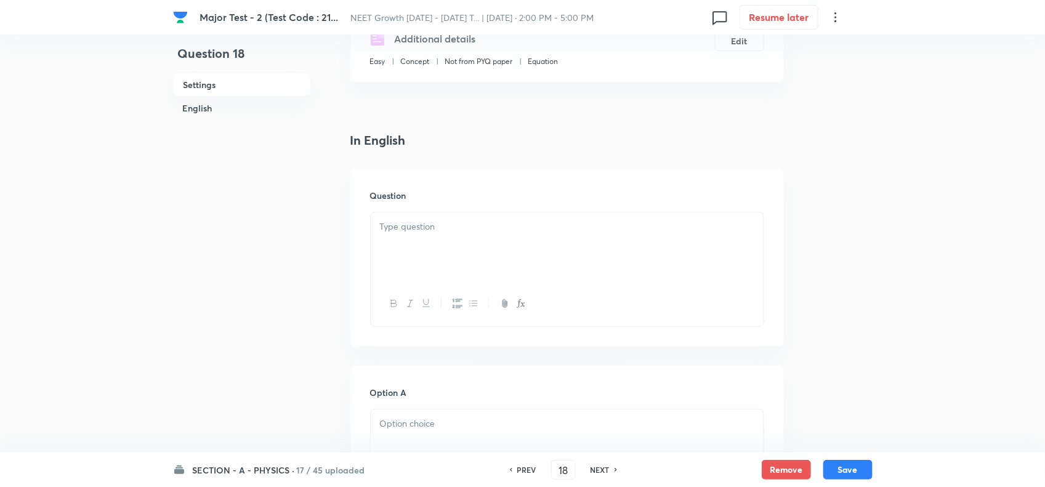
click at [439, 212] on div at bounding box center [567, 269] width 394 height 115
click at [428, 239] on div at bounding box center [567, 246] width 393 height 69
click at [431, 245] on div at bounding box center [567, 246] width 393 height 69
click at [519, 306] on icon "button" at bounding box center [519, 303] width 4 height 9
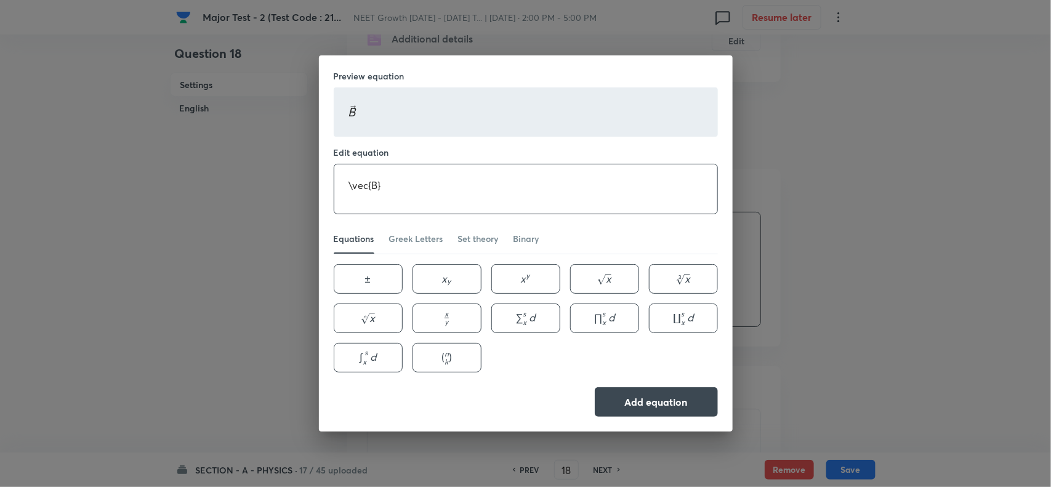
click at [421, 171] on textarea "\vec{B}" at bounding box center [525, 188] width 383 height 49
drag, startPoint x: 424, startPoint y: 183, endPoint x: 147, endPoint y: 190, distance: 277.2
click at [147, 190] on div "Preview equation B ⃗ \vec{B} B Edit equation \vec{B} ​ Equations Greek Letters …" at bounding box center [525, 243] width 1051 height 487
paste textarea "\text { The dot product of vectors } \vec{A} \text { and } \vec{B} \text { is m…"
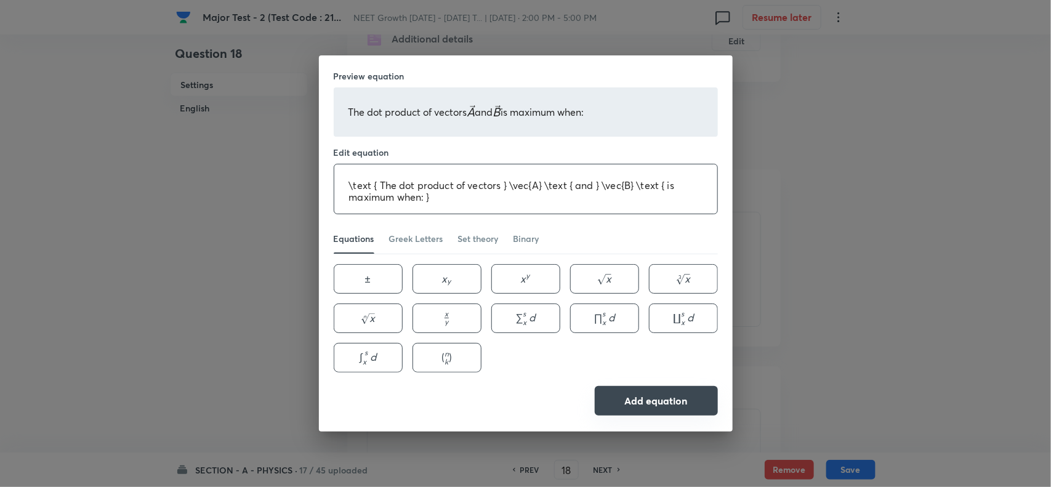
type textarea "\text { The dot product of vectors } \vec{A} \text { and } \vec{B} \text { is m…"
click at [657, 397] on button "Add equation" at bounding box center [656, 401] width 123 height 30
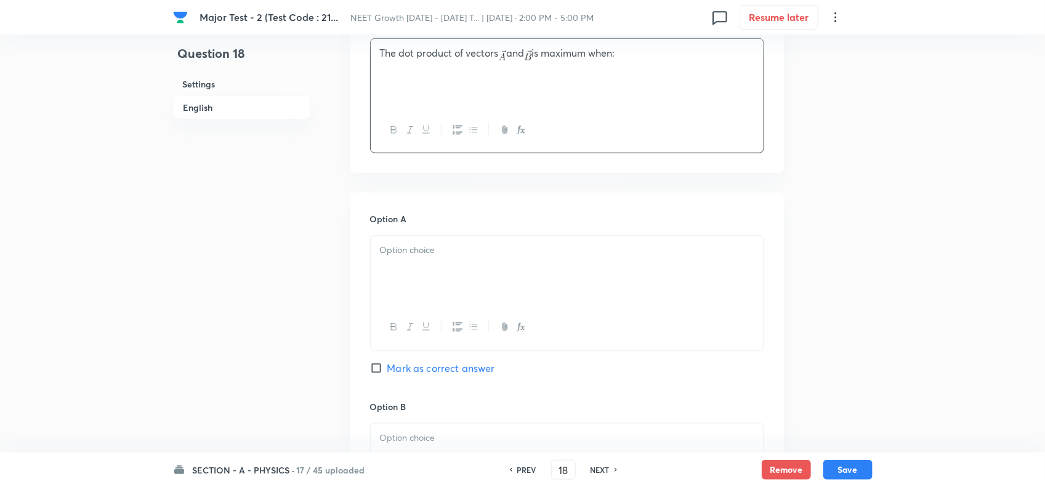
scroll to position [462, 0]
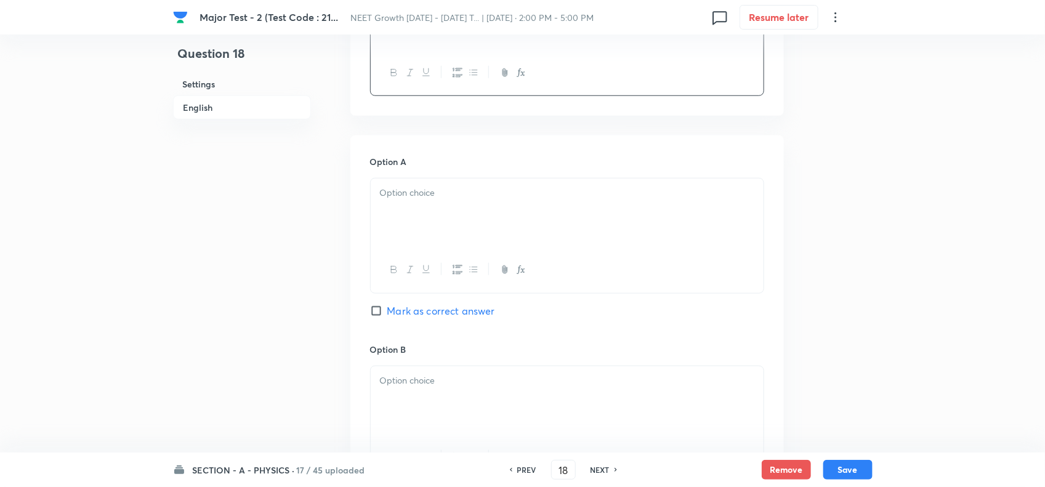
click at [466, 224] on div at bounding box center [567, 213] width 393 height 69
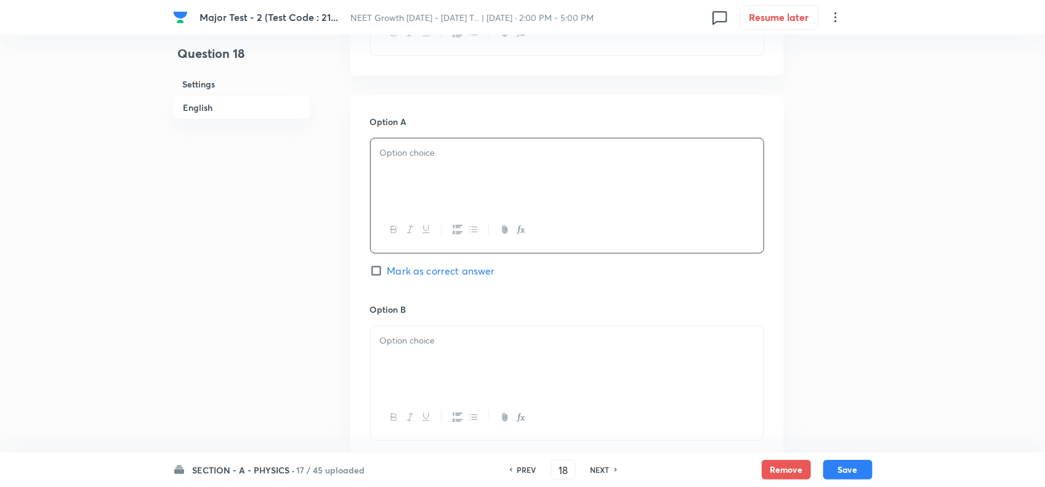
scroll to position [539, 0]
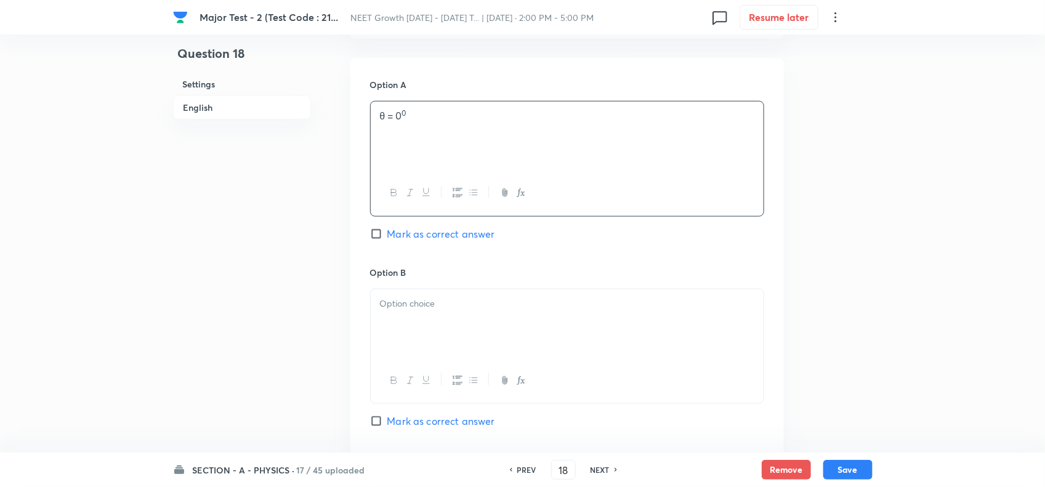
click at [413, 328] on div at bounding box center [567, 323] width 393 height 69
click at [411, 234] on span "Mark as correct answer" at bounding box center [441, 234] width 108 height 15
click at [387, 234] on input "Mark as correct answer" at bounding box center [378, 234] width 17 height 12
checkbox input "true"
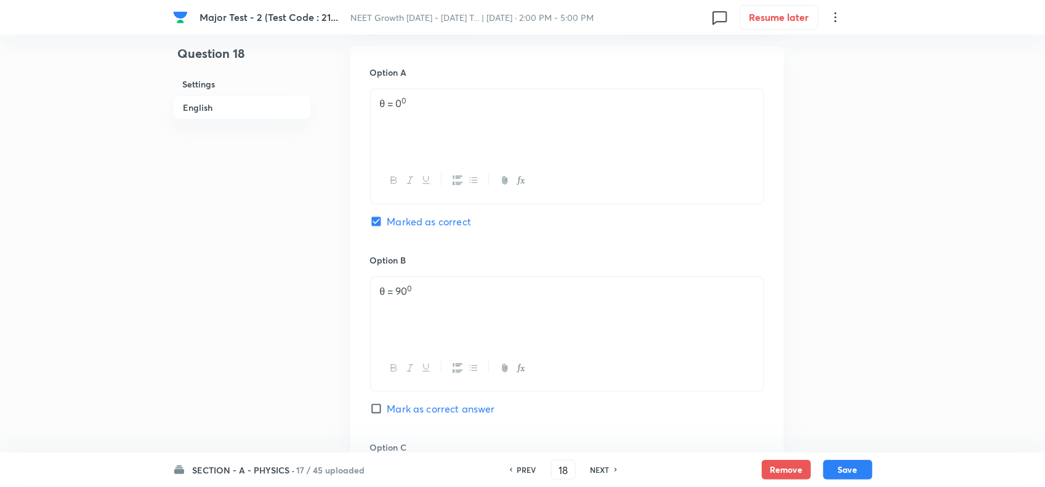
scroll to position [770, 0]
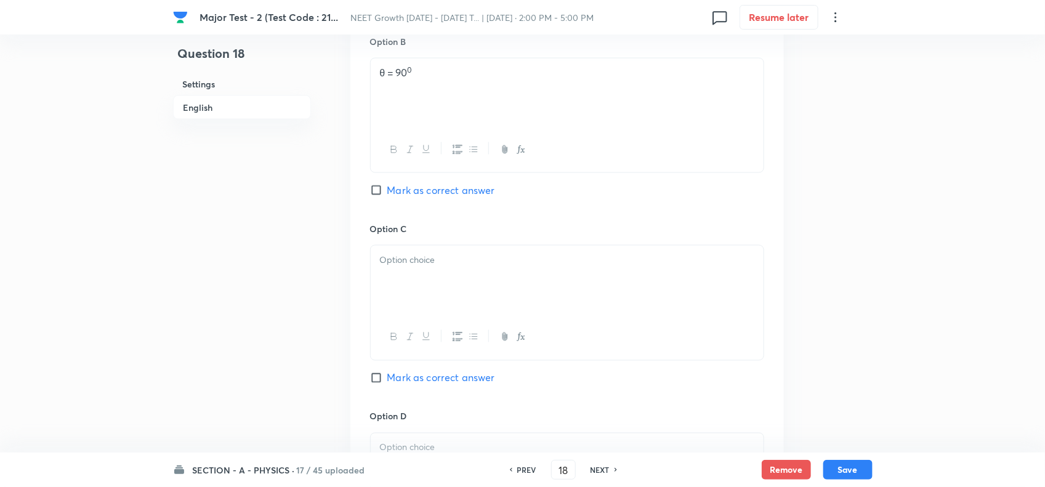
click at [411, 267] on p at bounding box center [567, 260] width 374 height 14
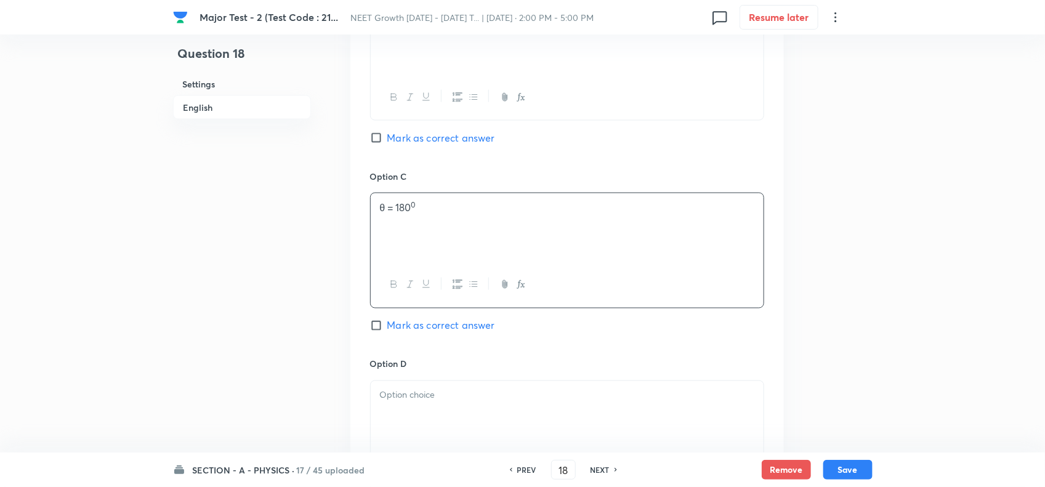
scroll to position [924, 0]
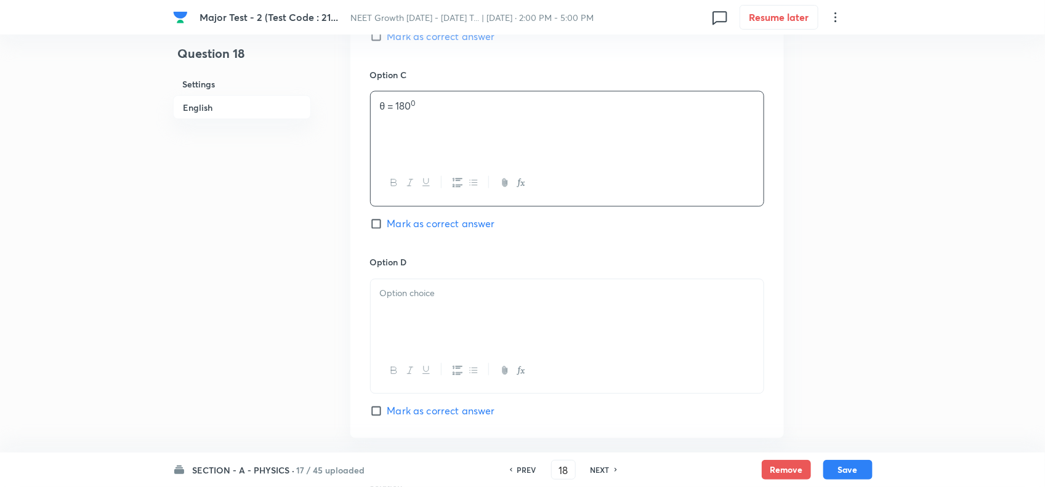
click at [448, 327] on div at bounding box center [567, 314] width 393 height 69
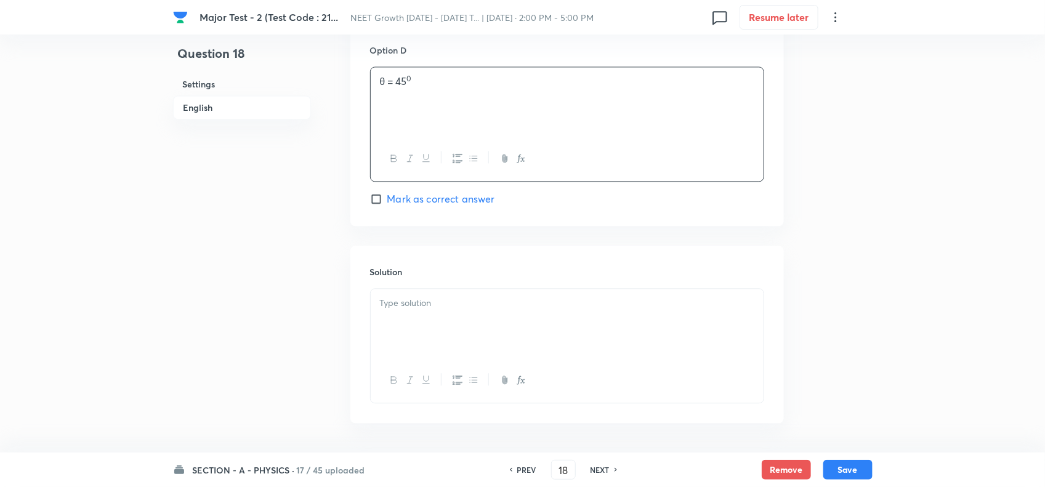
scroll to position [1155, 0]
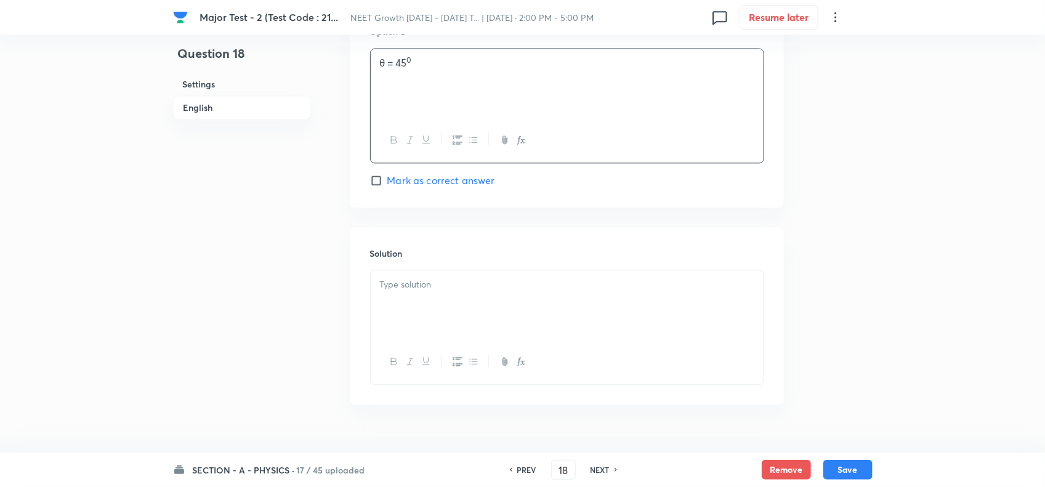
click at [434, 289] on p at bounding box center [567, 285] width 374 height 14
click at [420, 304] on p "Maximum dot product occurs when vectors are in same direction → i.e., at , beca…" at bounding box center [567, 292] width 374 height 28
click at [716, 288] on p "Maximum dot product occurs when vectors are in same direction → i.e., at , beca…" at bounding box center [567, 292] width 374 height 28
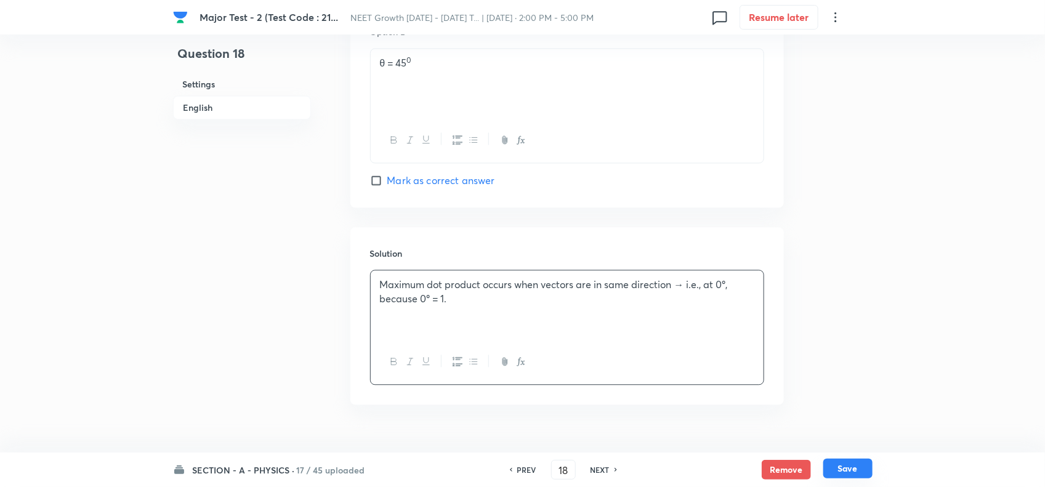
click at [854, 467] on button "Save" at bounding box center [847, 469] width 49 height 20
type input "19"
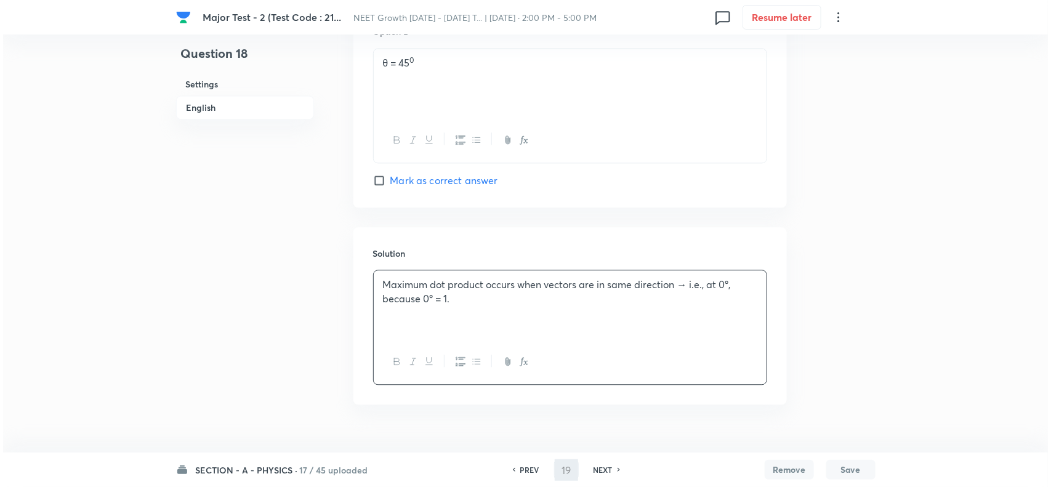
scroll to position [0, 0]
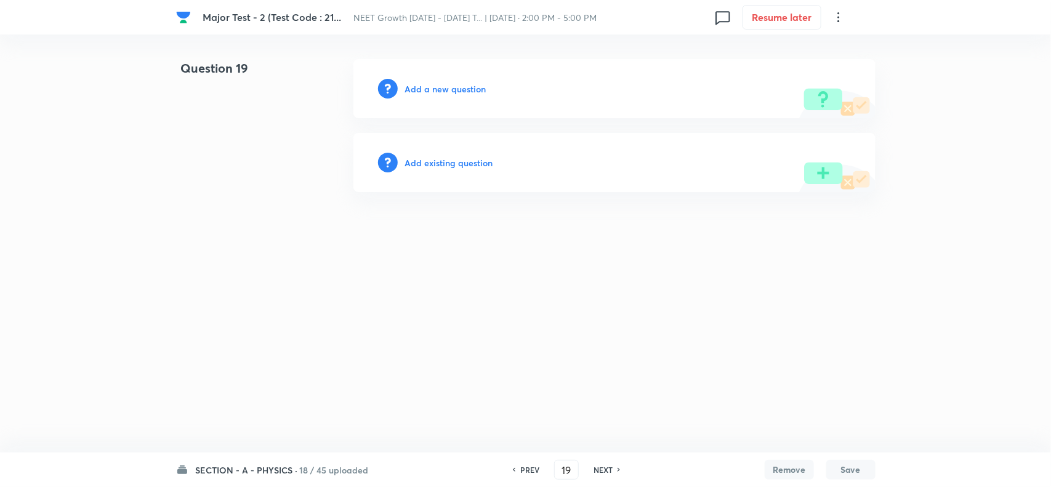
click at [448, 84] on h6 "Add a new question" at bounding box center [445, 89] width 81 height 13
click at [465, 84] on h6 "Choose a question type" at bounding box center [452, 89] width 95 height 13
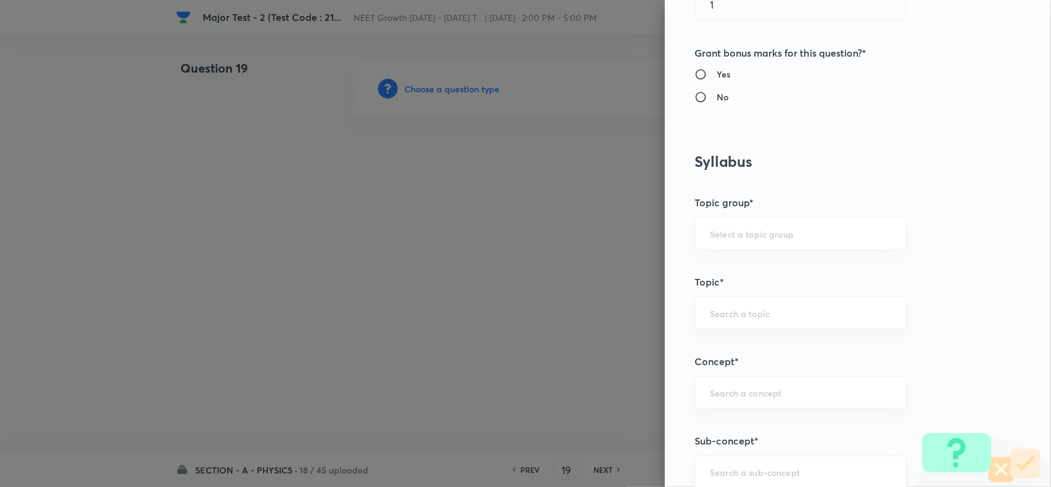
scroll to position [616, 0]
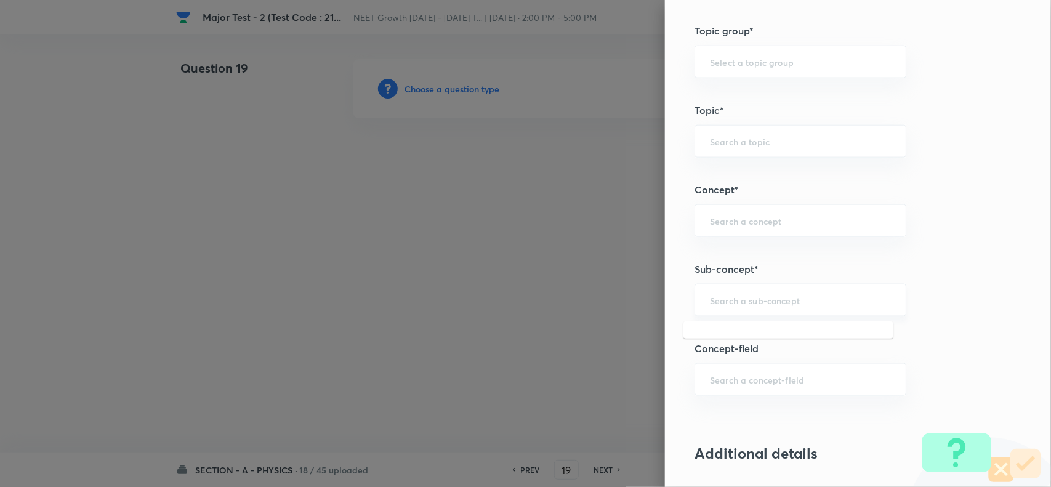
click at [743, 299] on input "text" at bounding box center [800, 300] width 181 height 12
click at [744, 291] on div "​" at bounding box center [801, 300] width 212 height 33
click at [756, 342] on li "Basic Mathematics" at bounding box center [789, 337] width 210 height 22
type input "Basic Mathematics"
type input "Physics"
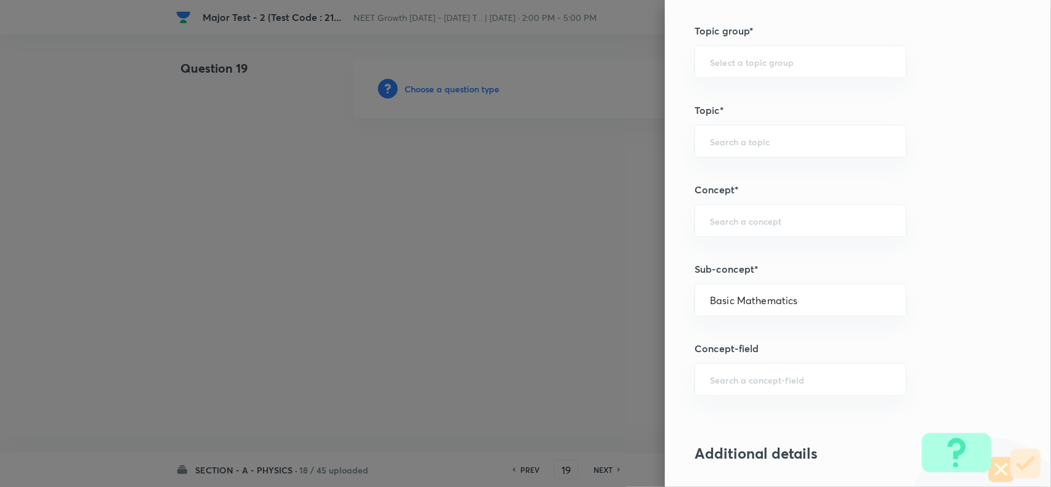
type input "Basics & Laboratory"
type input "Basic Mathematics"
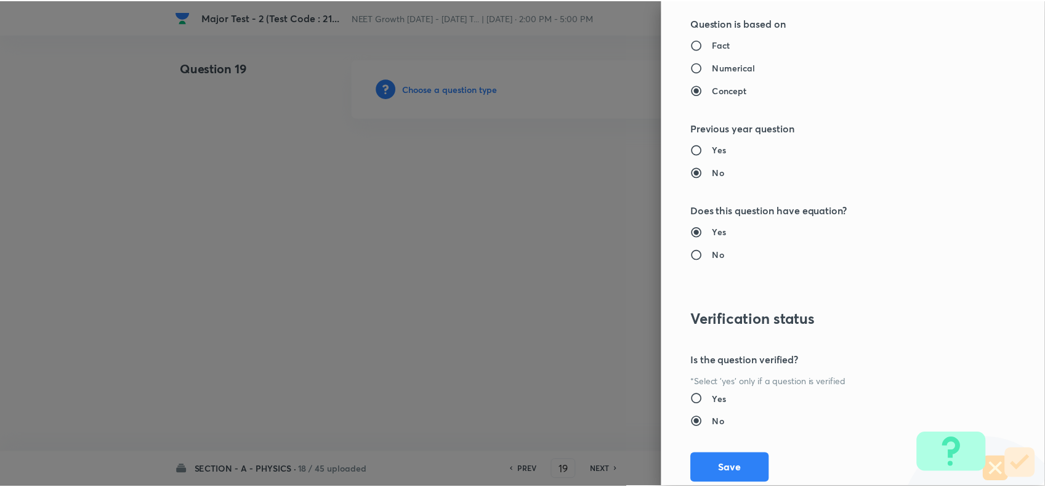
scroll to position [1276, 0]
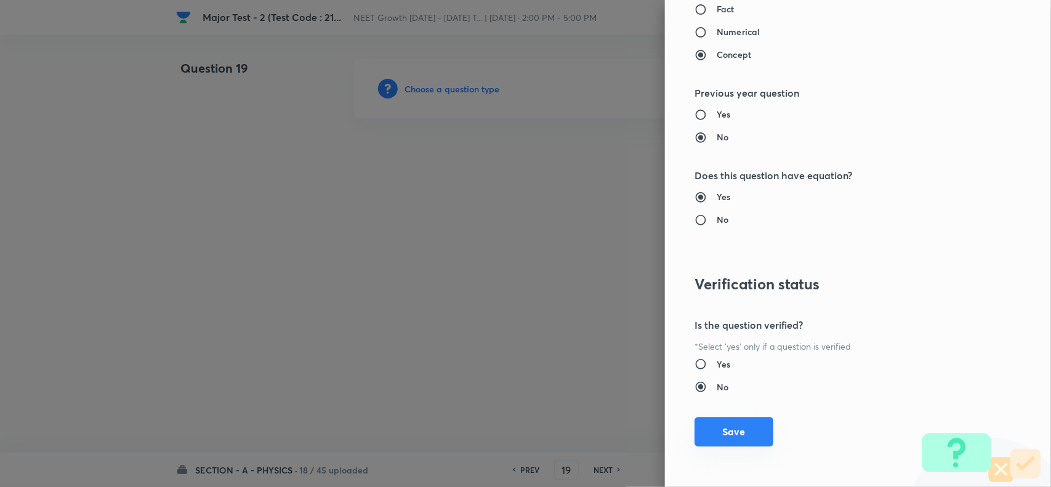
click at [734, 428] on button "Save" at bounding box center [734, 432] width 79 height 30
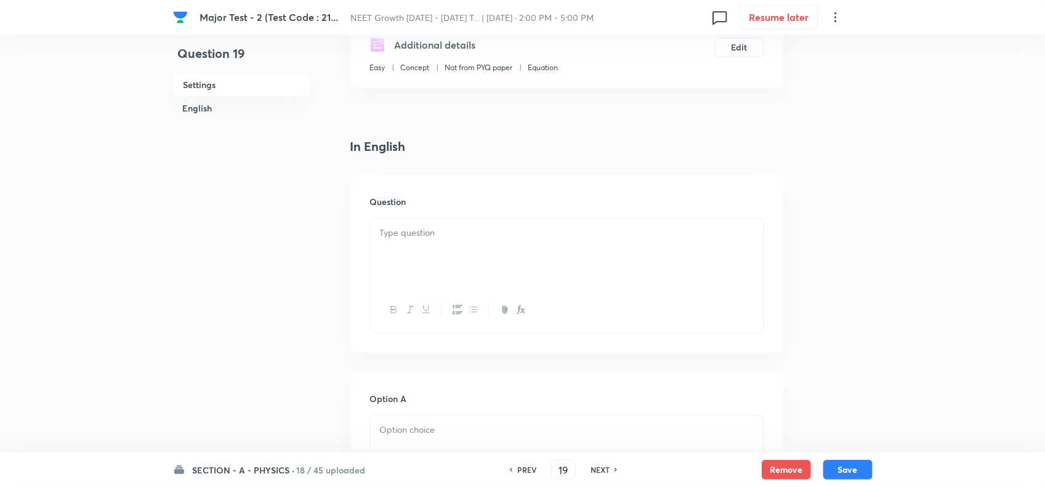
scroll to position [231, 0]
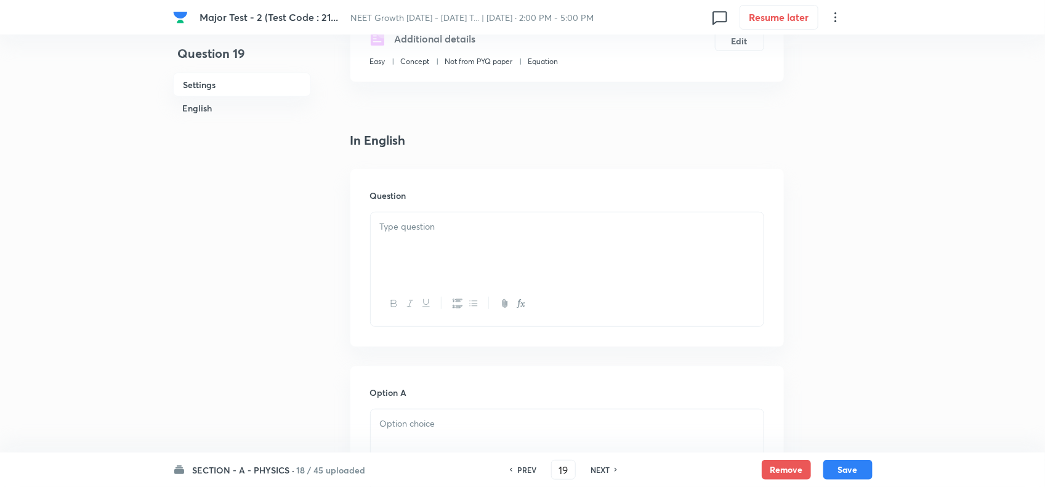
click at [435, 242] on div at bounding box center [567, 246] width 393 height 69
click at [521, 302] on icon "button" at bounding box center [521, 304] width 10 height 10
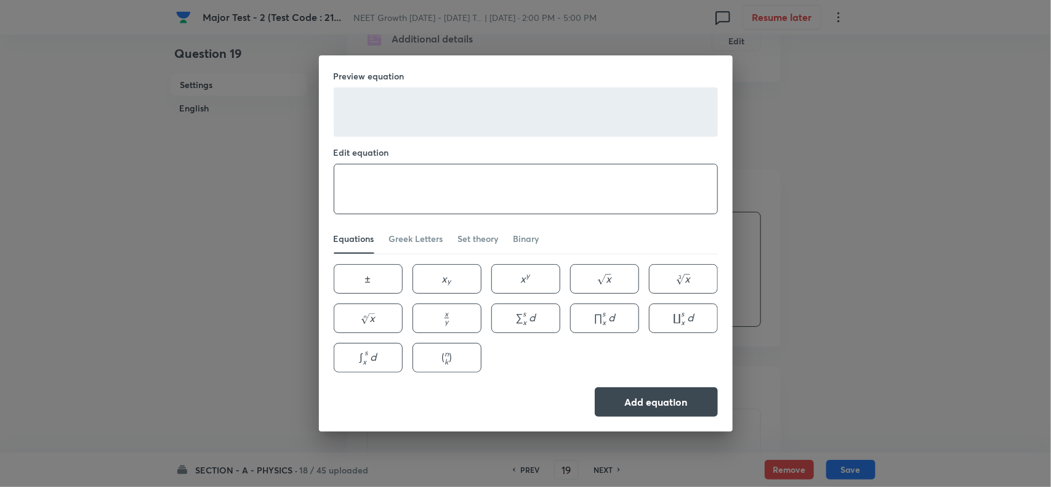
click at [508, 201] on textarea at bounding box center [525, 188] width 383 height 49
paste textarea "\frac{9 h}{25}"
type textarea "\frac{9 h}{25}"
click at [651, 404] on button "Add equation" at bounding box center [656, 401] width 123 height 30
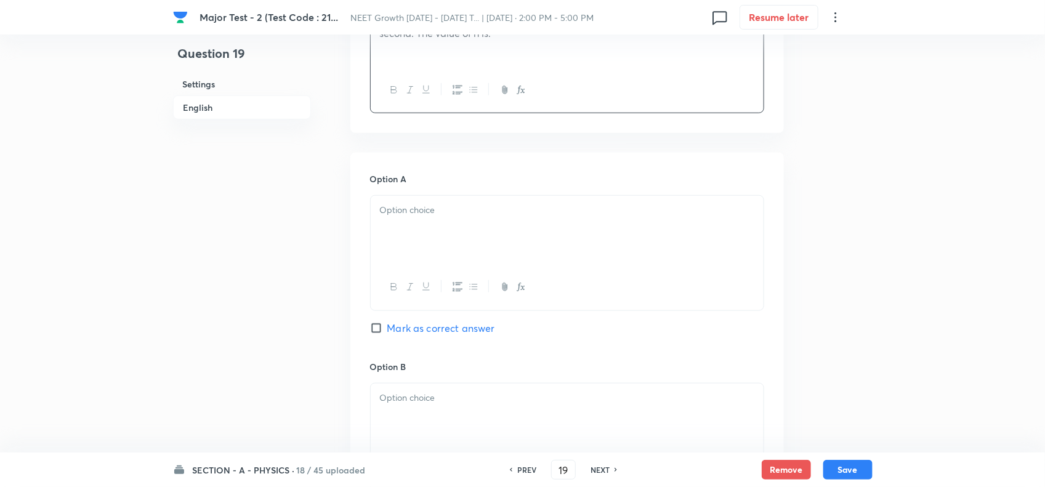
scroll to position [462, 0]
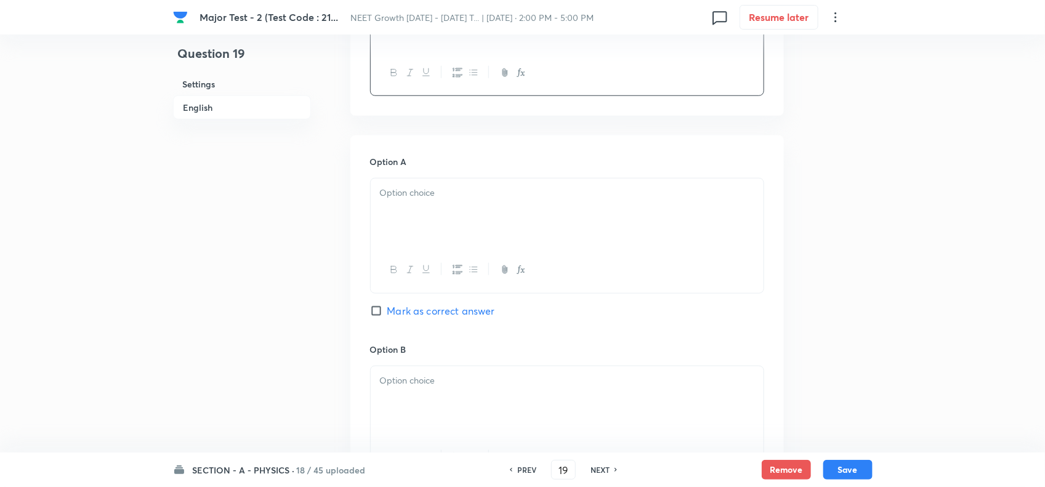
click at [468, 216] on div at bounding box center [567, 213] width 393 height 69
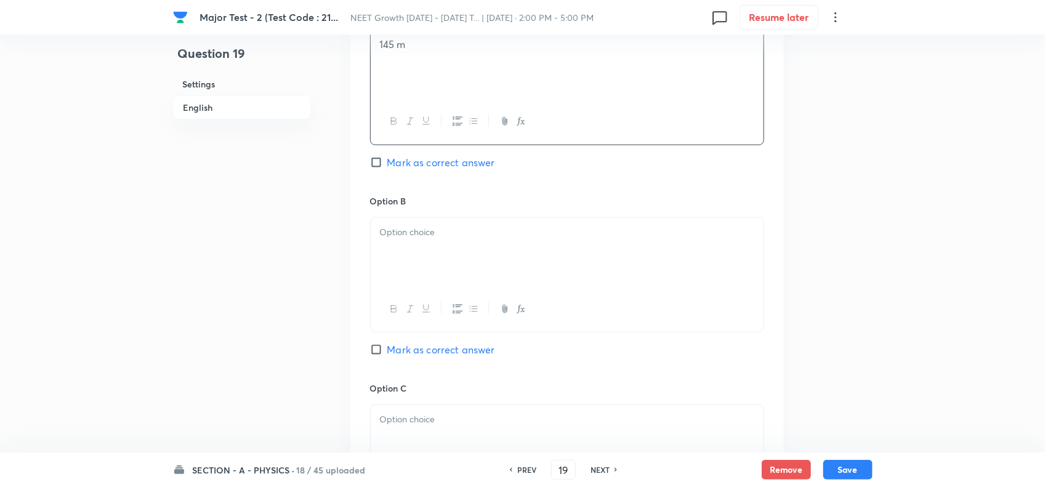
scroll to position [616, 0]
click at [437, 239] on div at bounding box center [567, 246] width 393 height 69
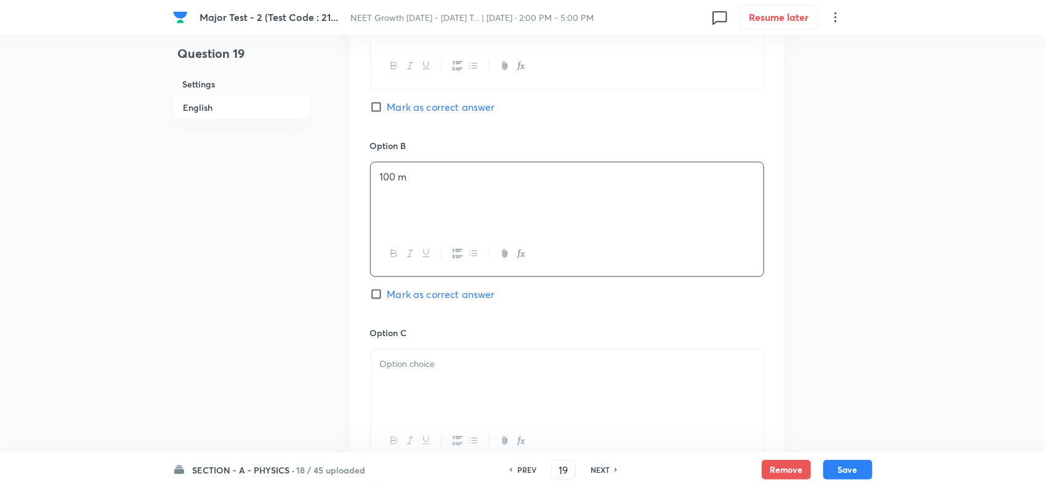
scroll to position [693, 0]
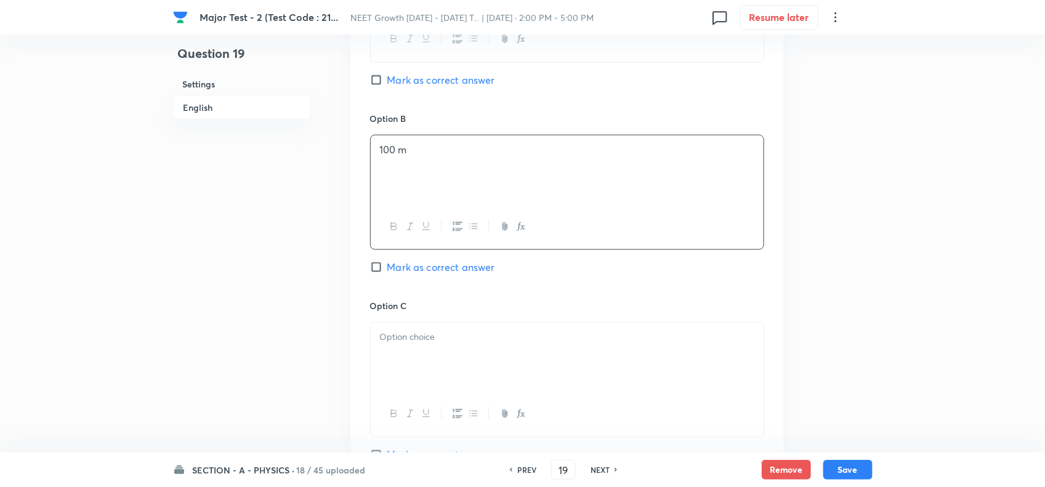
click at [432, 349] on div at bounding box center [567, 357] width 393 height 69
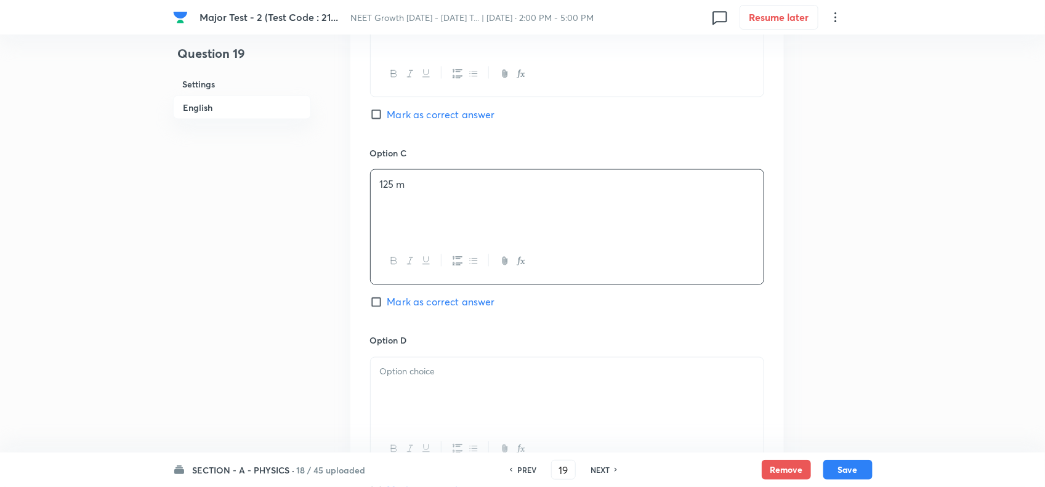
scroll to position [847, 0]
click at [397, 306] on span "Mark as correct answer" at bounding box center [441, 301] width 108 height 15
click at [387, 306] on input "Mark as correct answer" at bounding box center [378, 301] width 17 height 12
checkbox input "true"
click at [424, 389] on div at bounding box center [567, 391] width 393 height 69
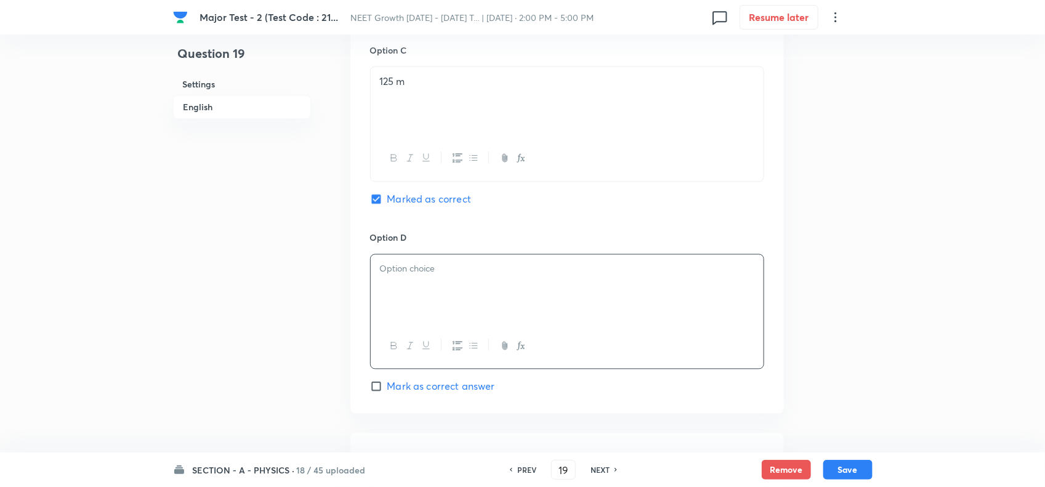
scroll to position [1155, 0]
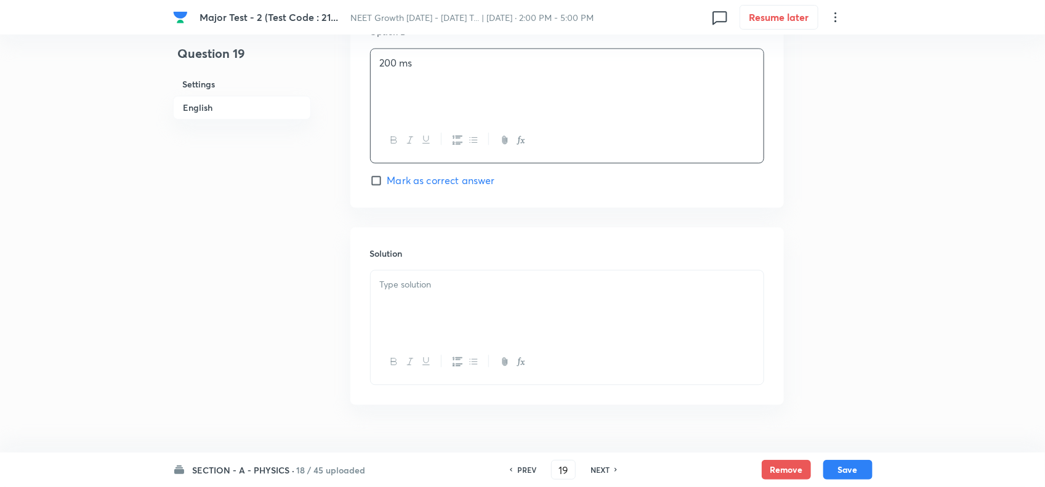
click at [538, 305] on div at bounding box center [567, 304] width 393 height 69
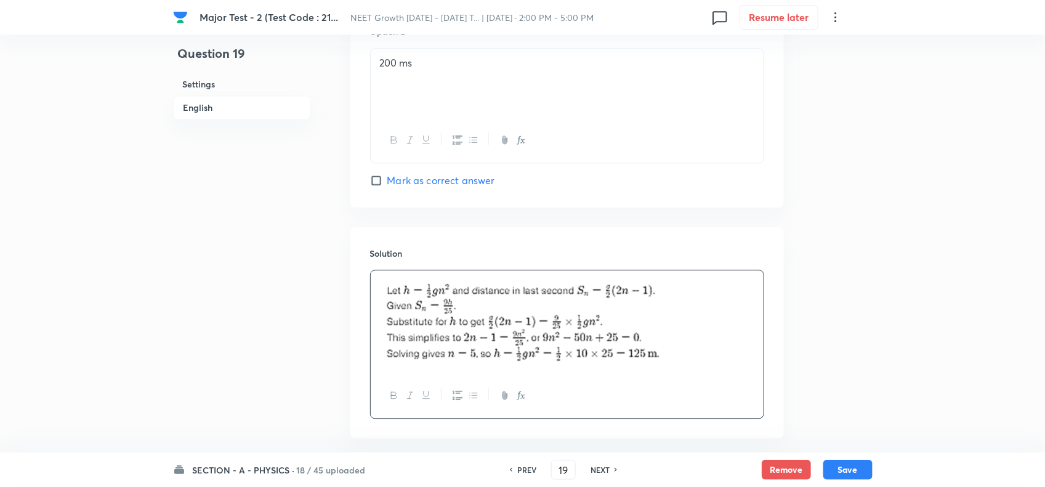
click at [852, 473] on button "Save" at bounding box center [847, 470] width 49 height 20
type input "20"
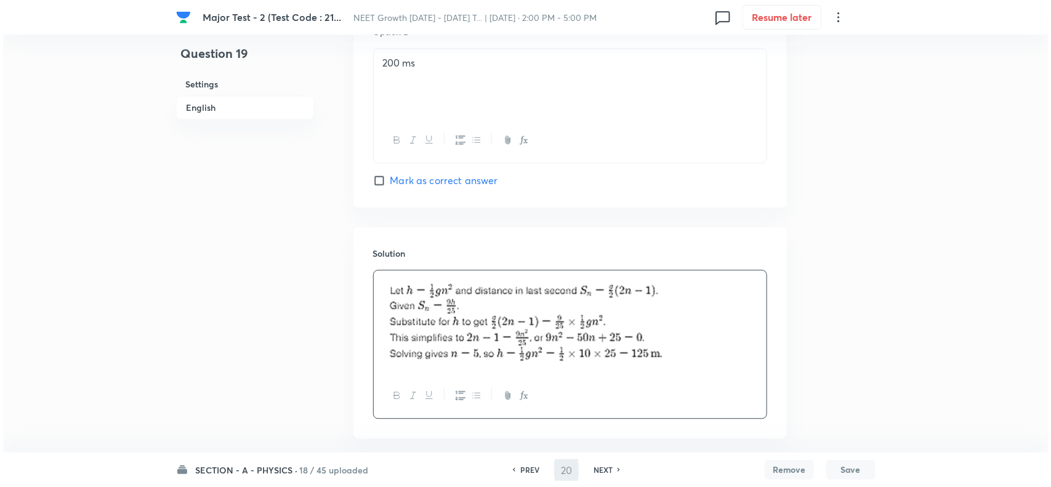
scroll to position [0, 0]
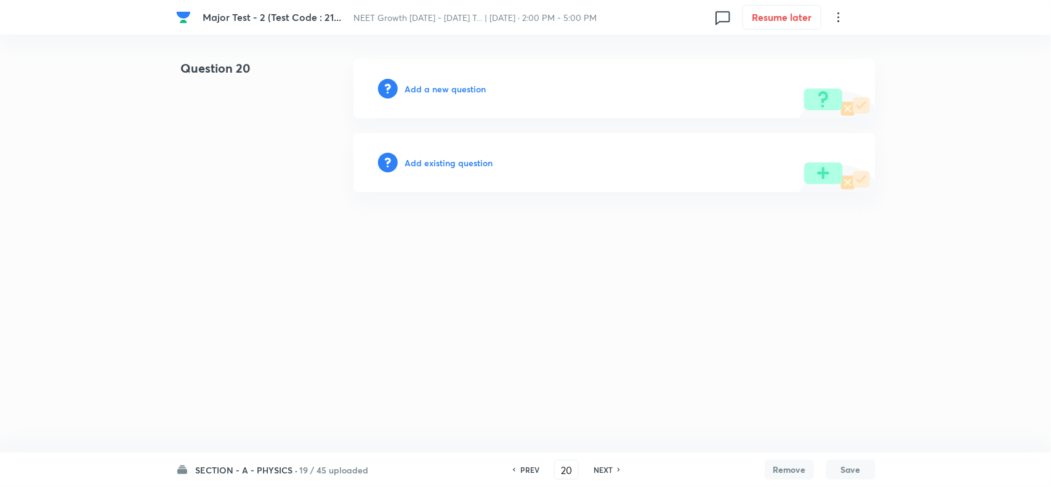
click at [435, 91] on h6 "Add a new question" at bounding box center [445, 89] width 81 height 13
click at [487, 97] on div "Choose a question type" at bounding box center [615, 88] width 522 height 59
click at [464, 91] on h6 "Choose a question type" at bounding box center [452, 89] width 95 height 13
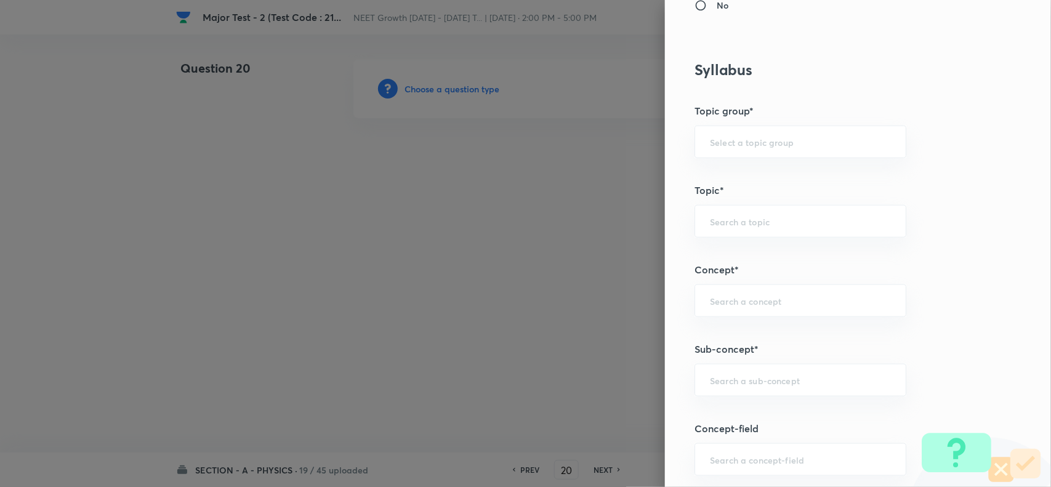
scroll to position [616, 0]
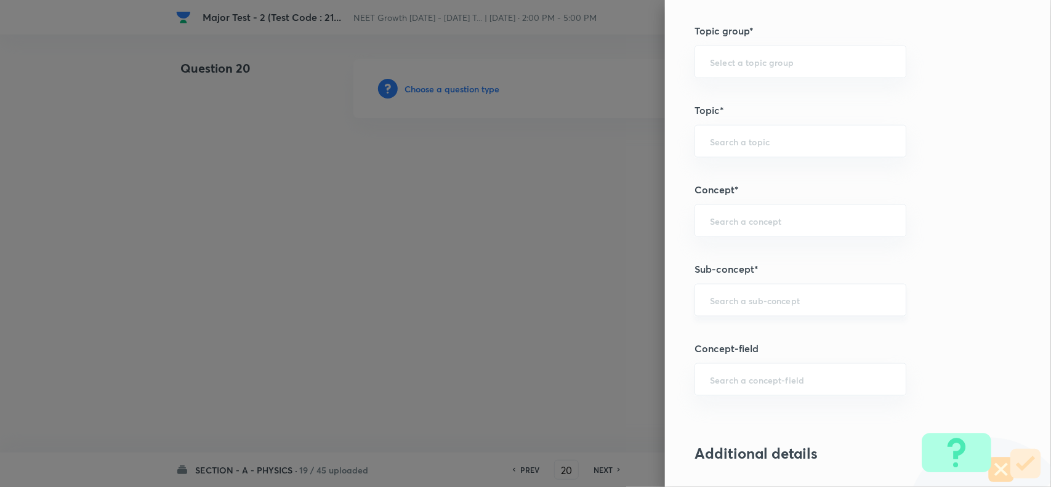
click at [724, 301] on input "text" at bounding box center [800, 300] width 181 height 12
click at [775, 336] on li "Basic Mathematics" at bounding box center [789, 337] width 210 height 22
type input "Basic Mathematics"
type input "Physics"
type input "Basics & Laboratory"
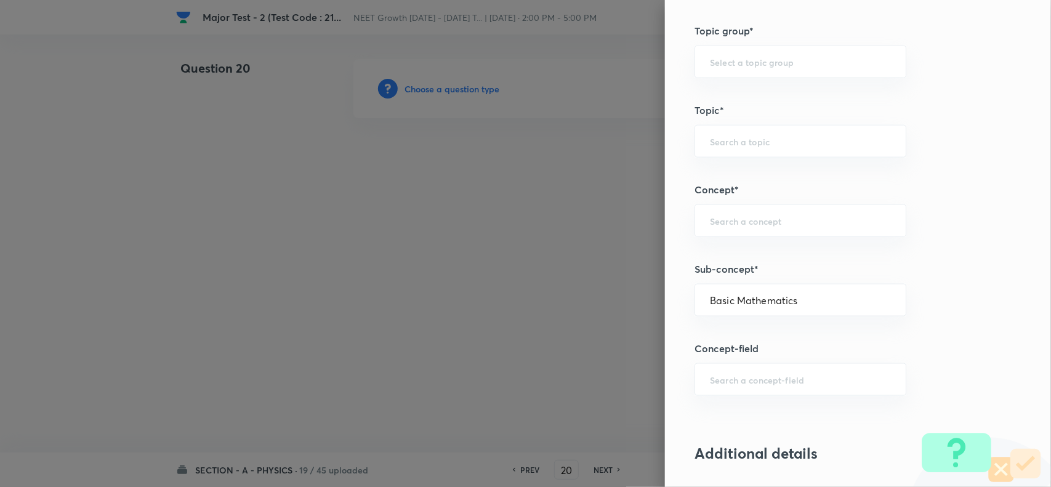
type input "Basic Mathematics"
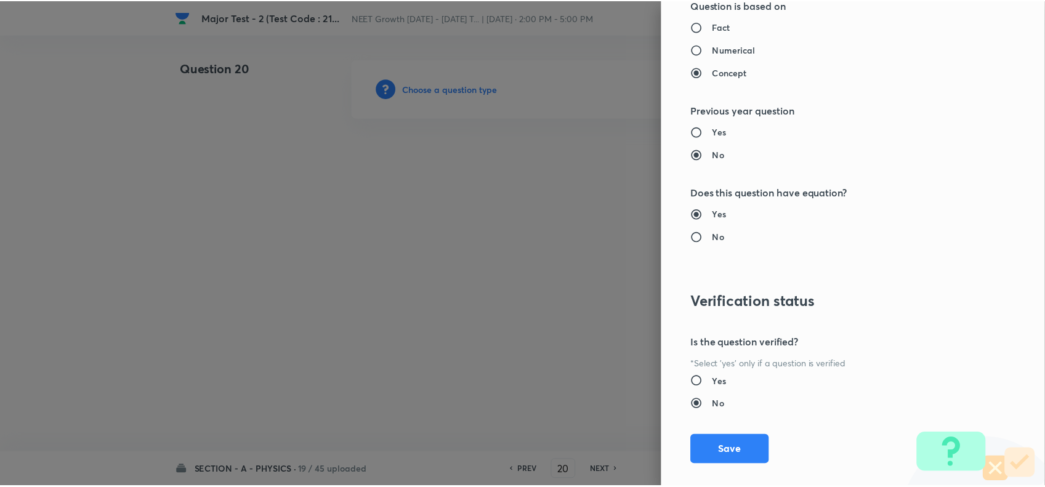
scroll to position [1276, 0]
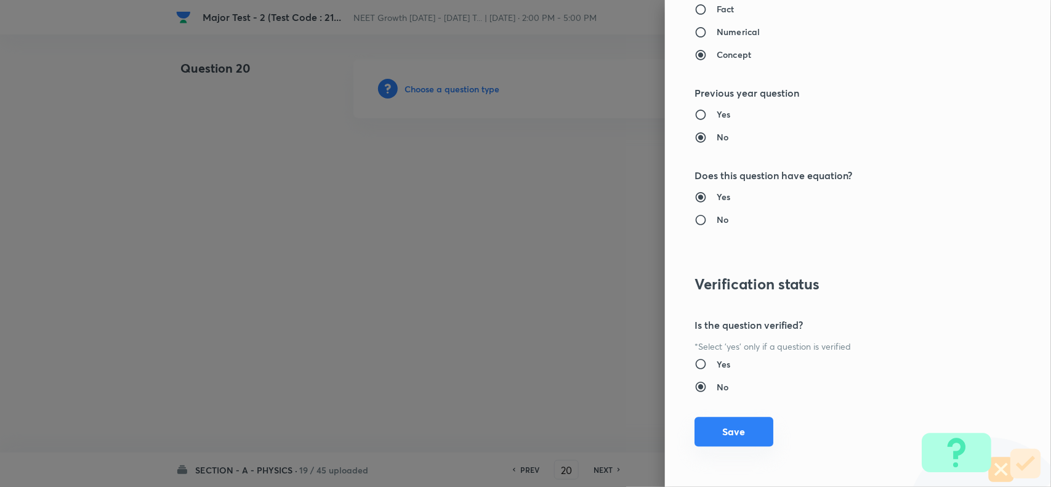
click at [718, 422] on button "Save" at bounding box center [734, 432] width 79 height 30
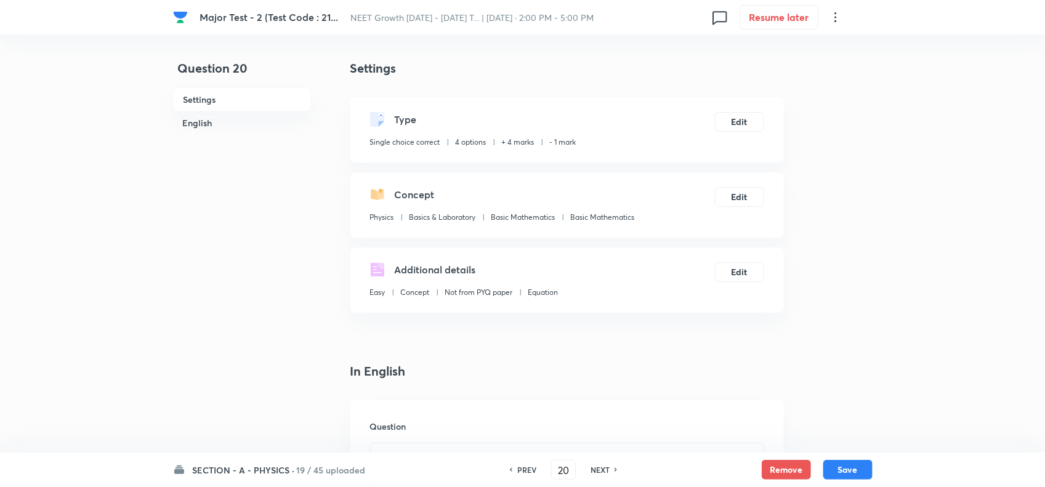
scroll to position [154, 0]
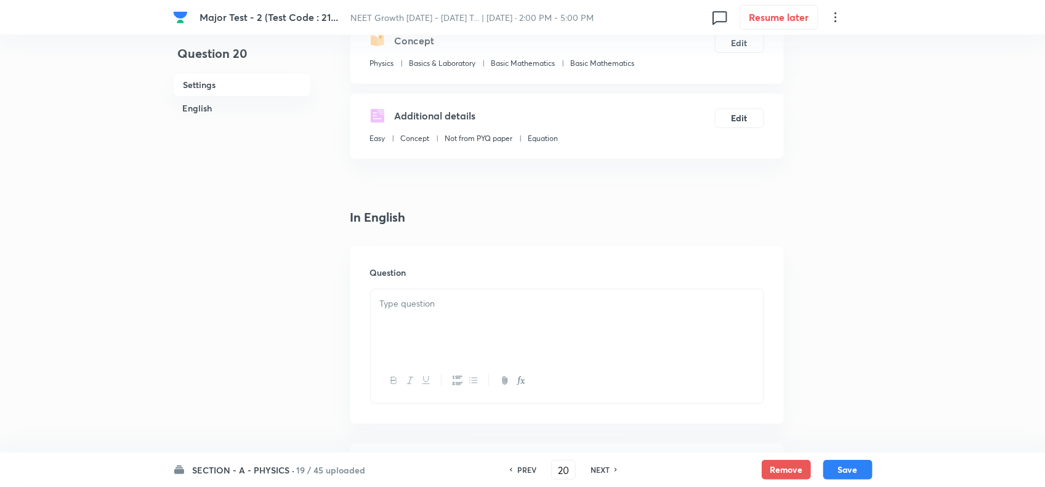
click at [431, 299] on p at bounding box center [567, 304] width 374 height 14
click at [465, 309] on p at bounding box center [567, 304] width 374 height 14
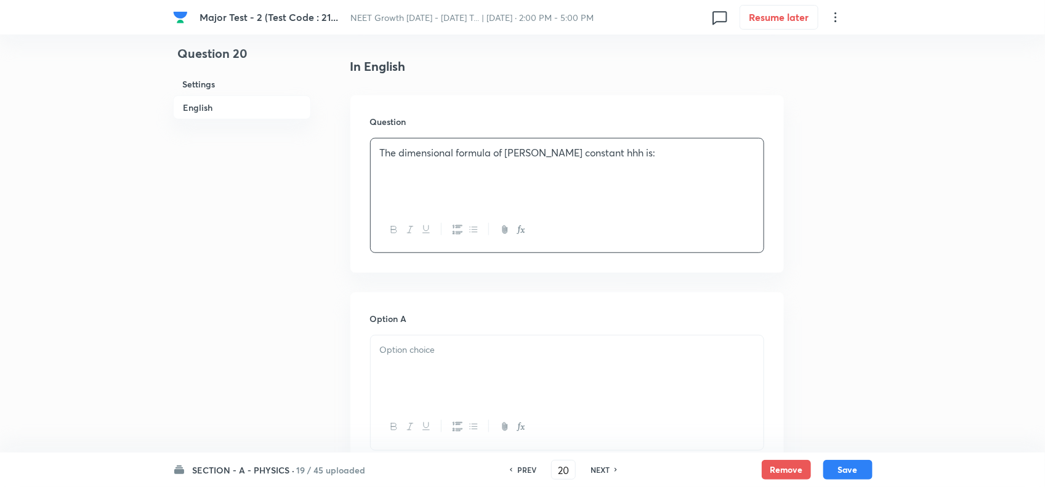
scroll to position [385, 0]
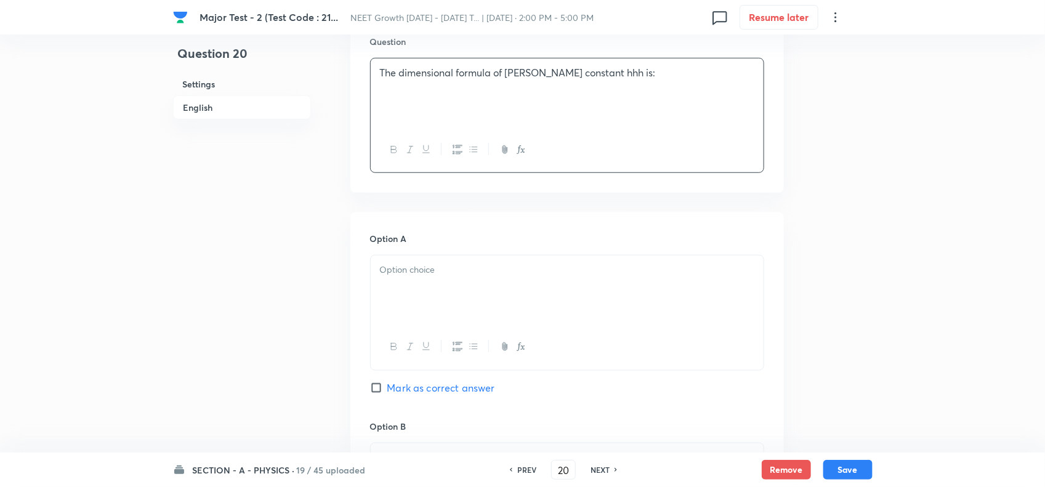
click at [507, 279] on div at bounding box center [567, 290] width 393 height 69
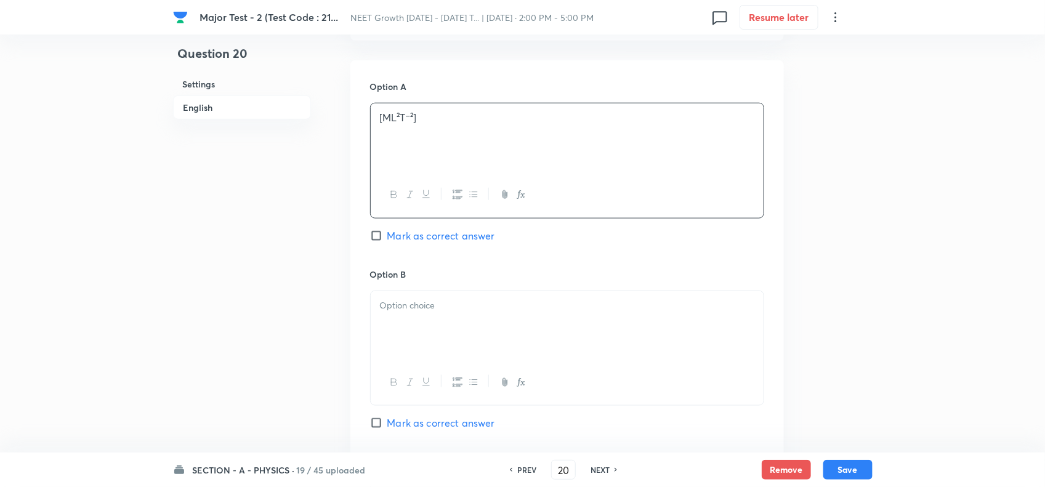
scroll to position [539, 0]
click at [430, 327] on div at bounding box center [567, 323] width 393 height 69
click at [419, 424] on span "Mark as correct answer" at bounding box center [441, 421] width 108 height 15
click at [387, 424] on input "Mark as correct answer" at bounding box center [378, 421] width 17 height 12
checkbox input "true"
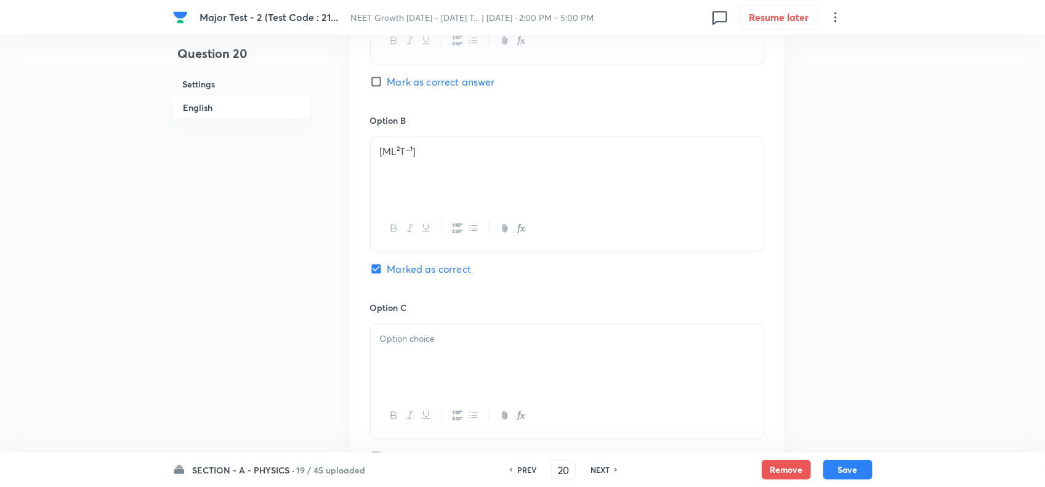
scroll to position [693, 0]
click at [430, 333] on div at bounding box center [567, 357] width 393 height 69
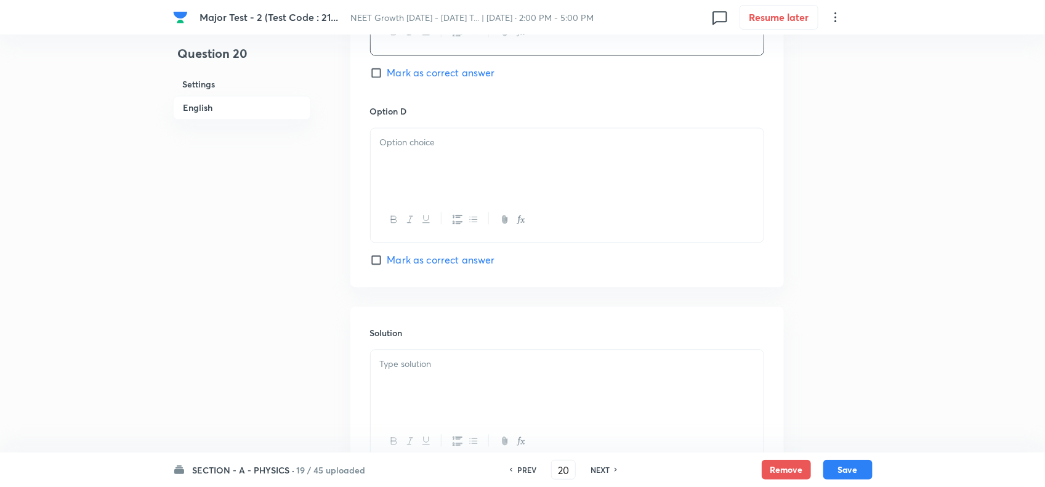
scroll to position [1078, 0]
click at [405, 134] on div at bounding box center [567, 160] width 393 height 69
click at [439, 369] on p at bounding box center [567, 362] width 374 height 14
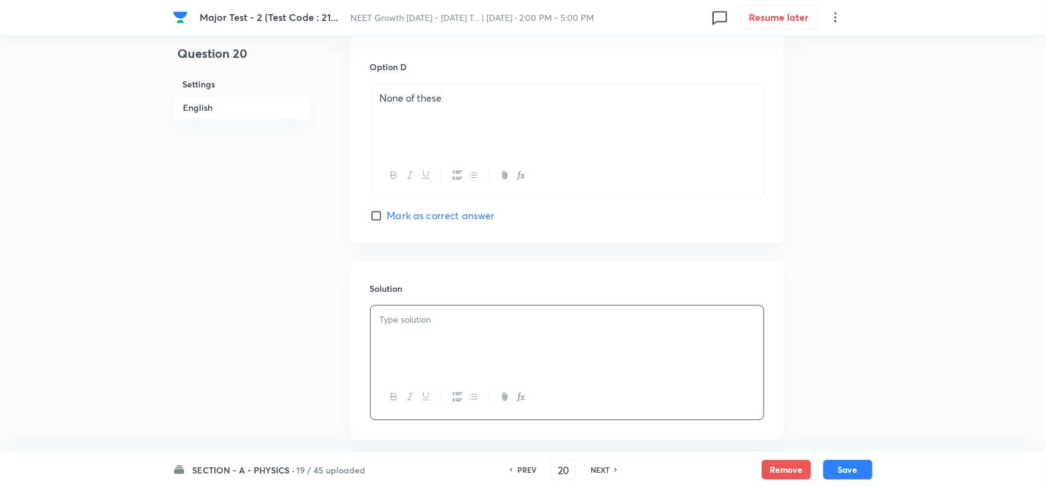
scroll to position [1155, 0]
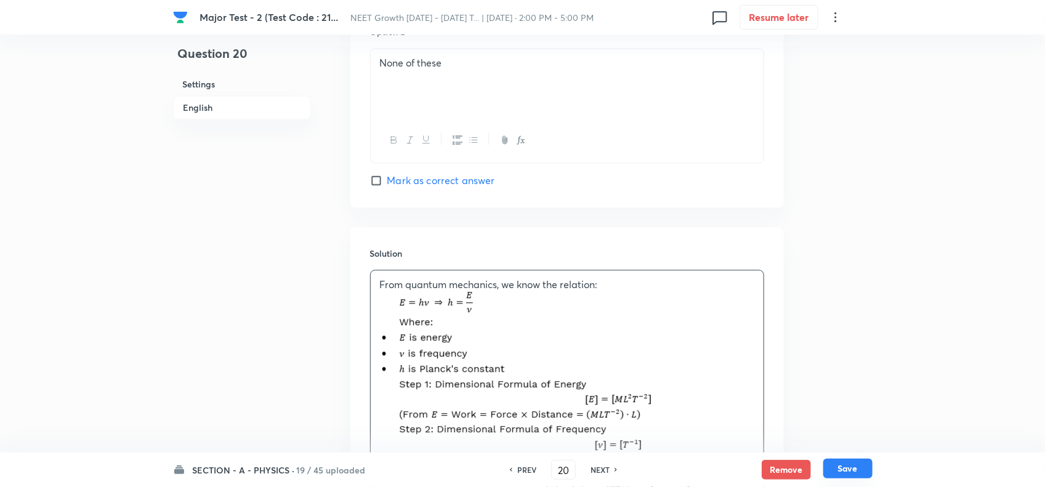
click at [855, 472] on button "Save" at bounding box center [847, 469] width 49 height 20
type input "21"
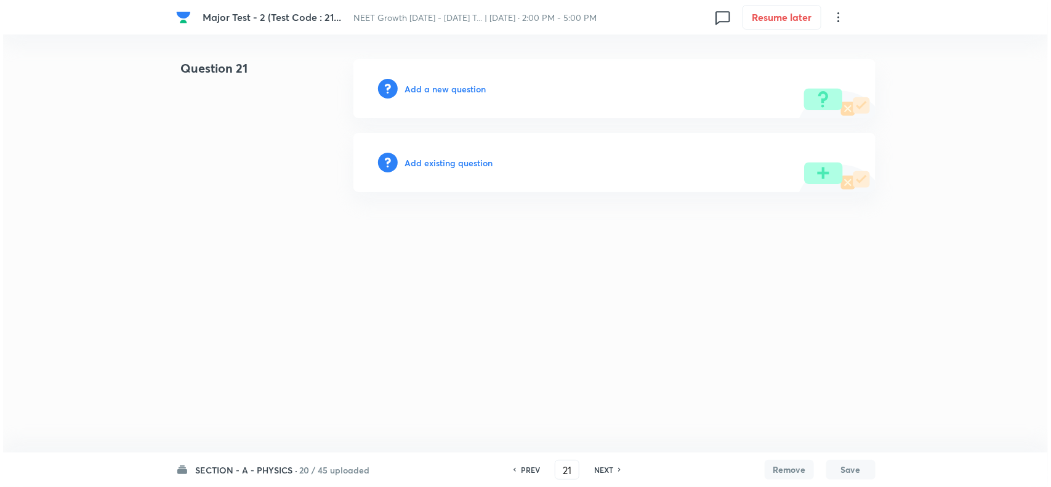
scroll to position [0, 0]
click at [439, 85] on h6 "Add a new question" at bounding box center [445, 89] width 81 height 13
click at [455, 85] on h6 "Choose a question type" at bounding box center [452, 89] width 95 height 13
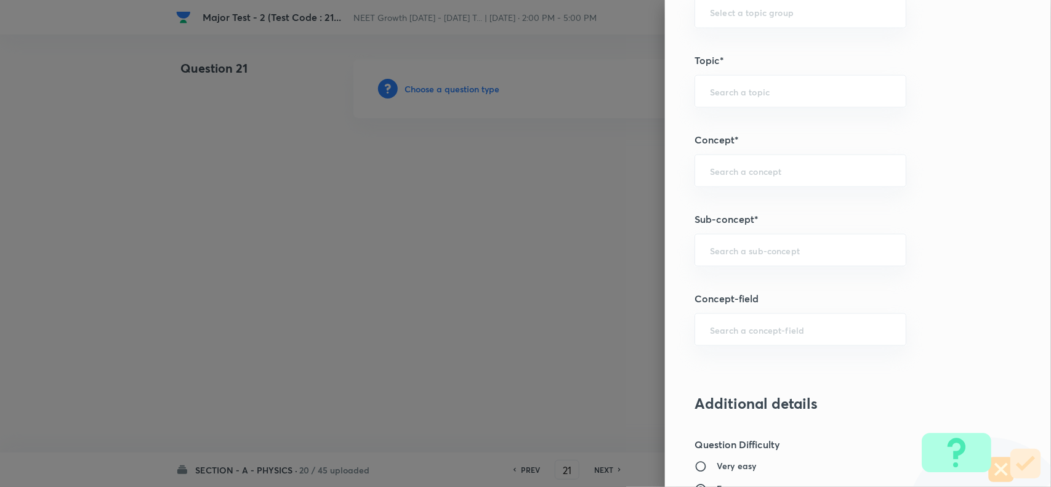
scroll to position [693, 0]
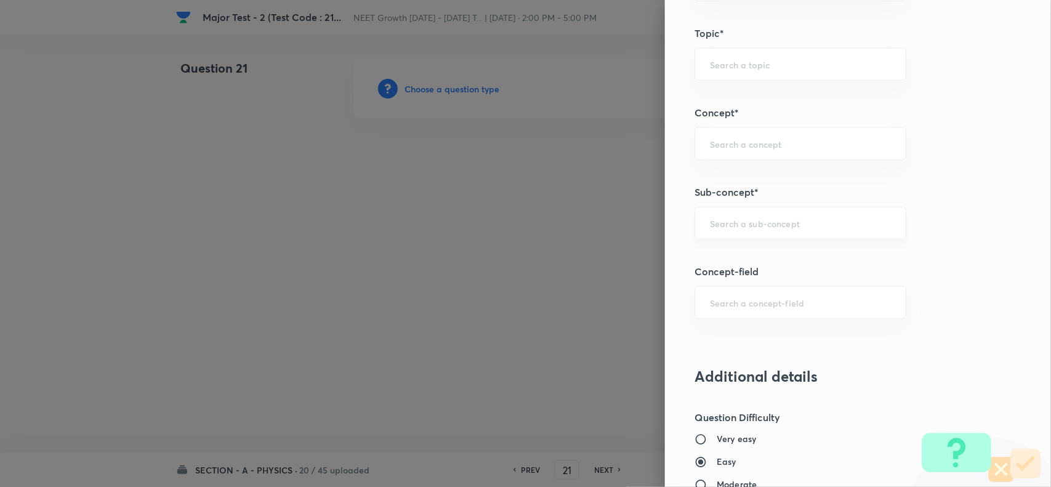
click at [726, 234] on div "​" at bounding box center [801, 223] width 212 height 33
click at [742, 220] on input "text" at bounding box center [800, 223] width 181 height 12
click at [765, 262] on li "Basic Mathematics" at bounding box center [789, 260] width 210 height 22
type input "Basic Mathematics"
type input "Physics"
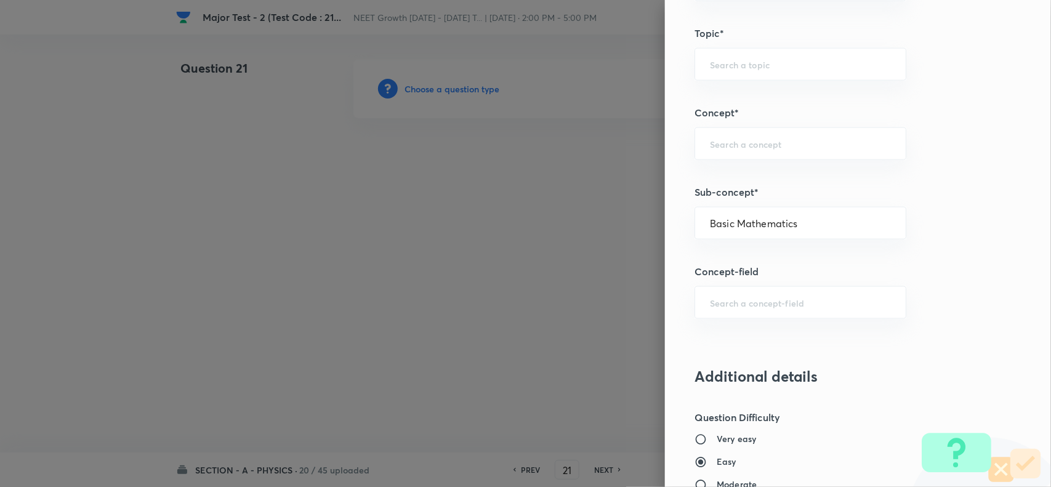
type input "Basics & Laboratory"
type input "Basic Mathematics"
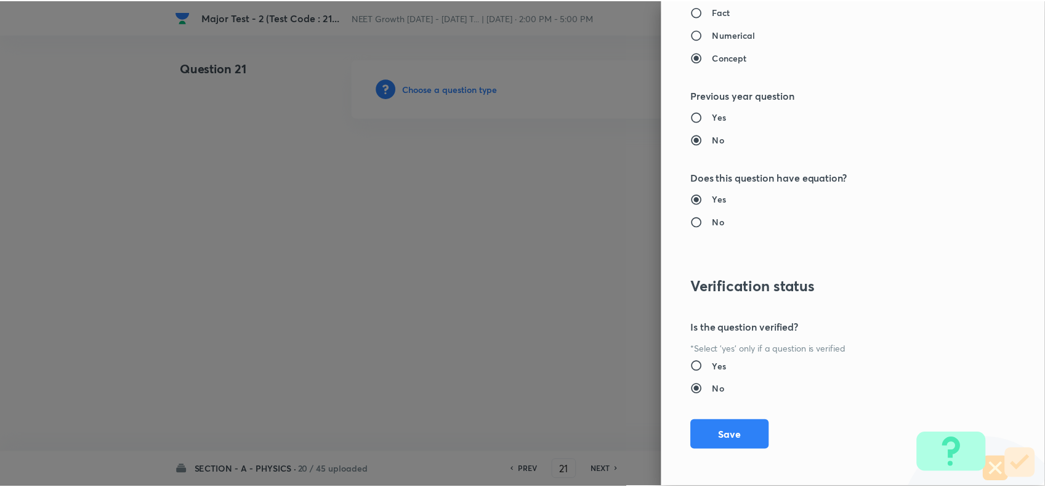
scroll to position [1276, 0]
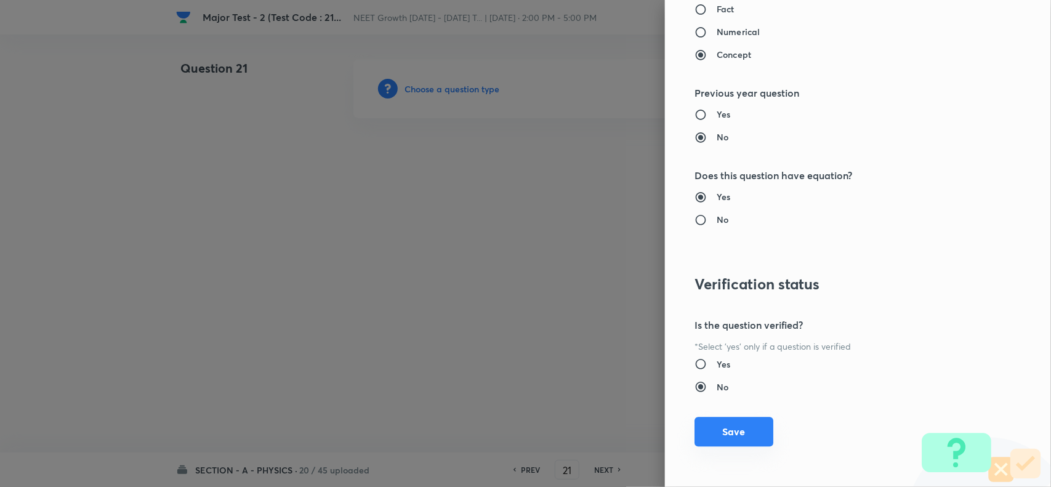
click at [728, 439] on button "Save" at bounding box center [734, 432] width 79 height 30
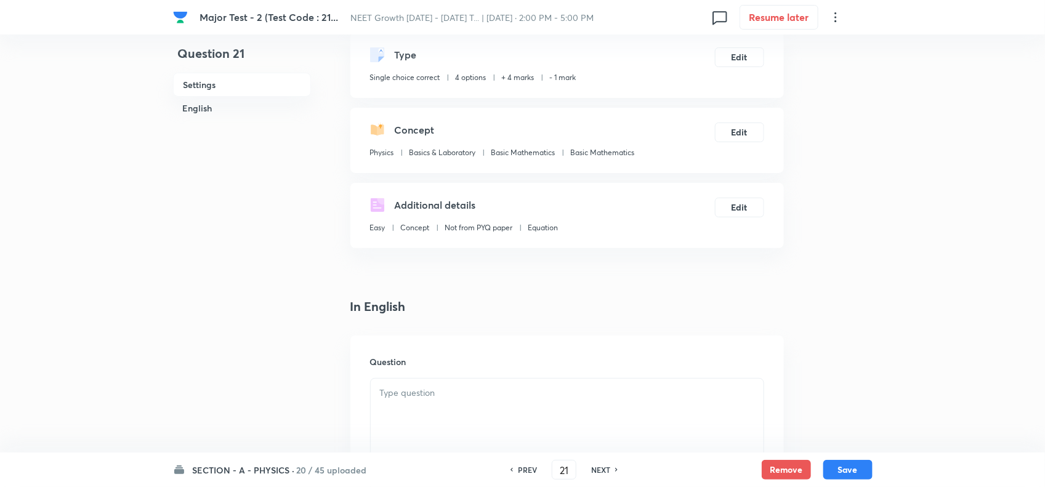
scroll to position [154, 0]
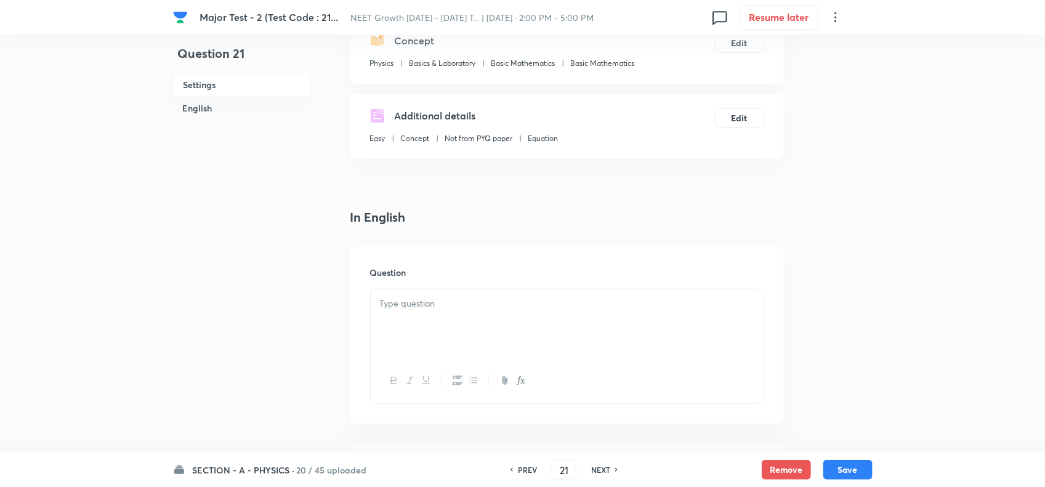
click at [426, 318] on div at bounding box center [567, 323] width 393 height 69
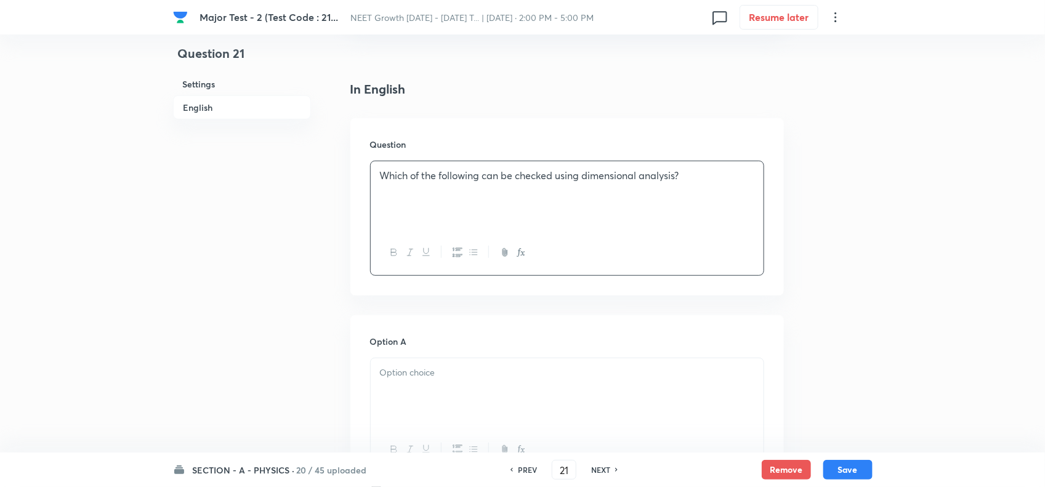
scroll to position [385, 0]
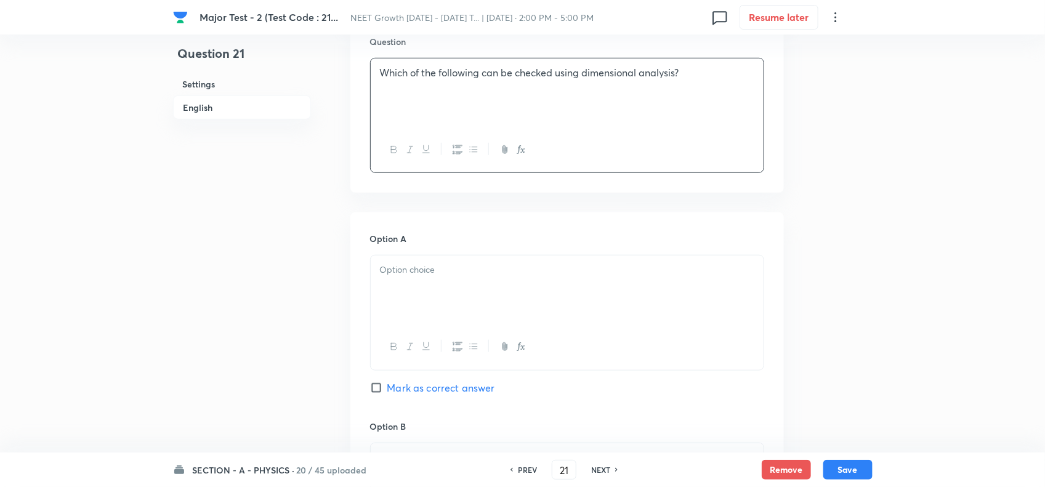
click at [463, 272] on p at bounding box center [567, 270] width 374 height 14
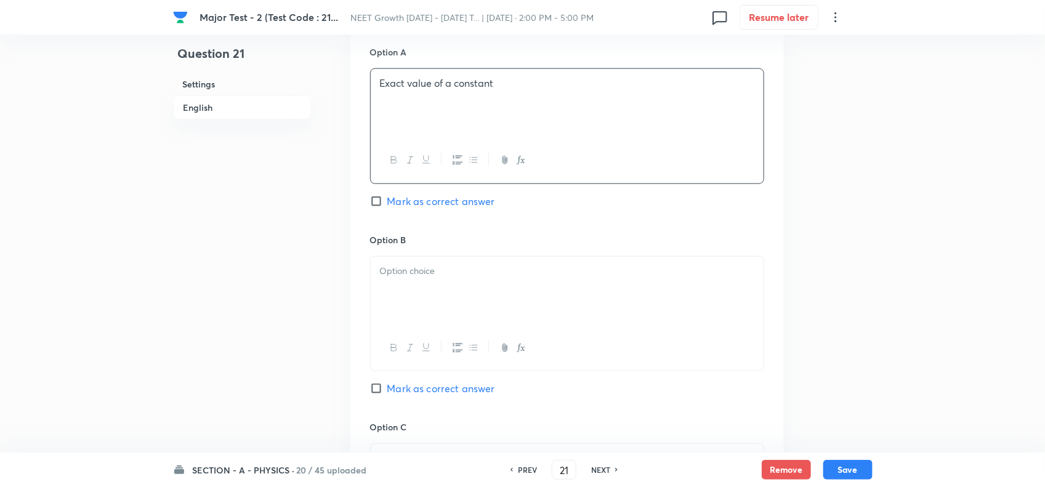
scroll to position [616, 0]
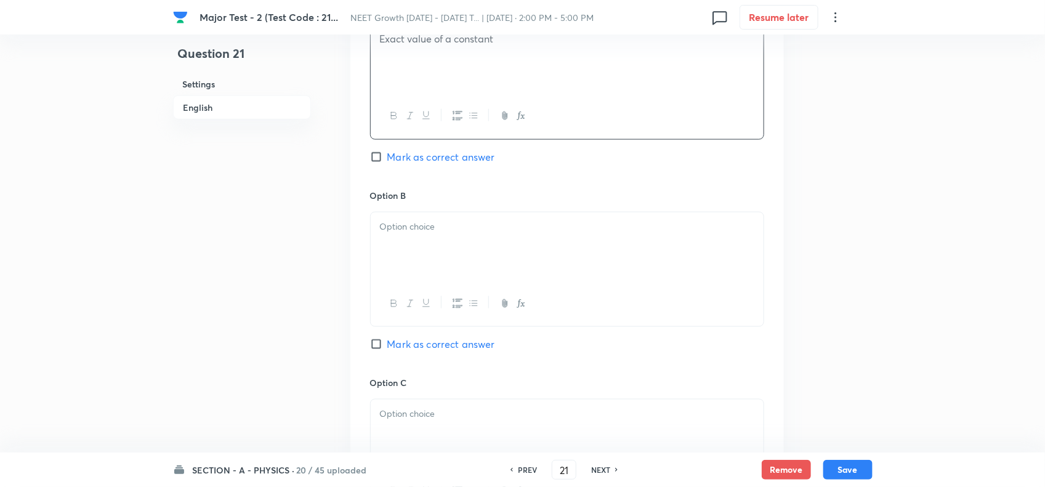
click at [435, 230] on p at bounding box center [567, 227] width 374 height 14
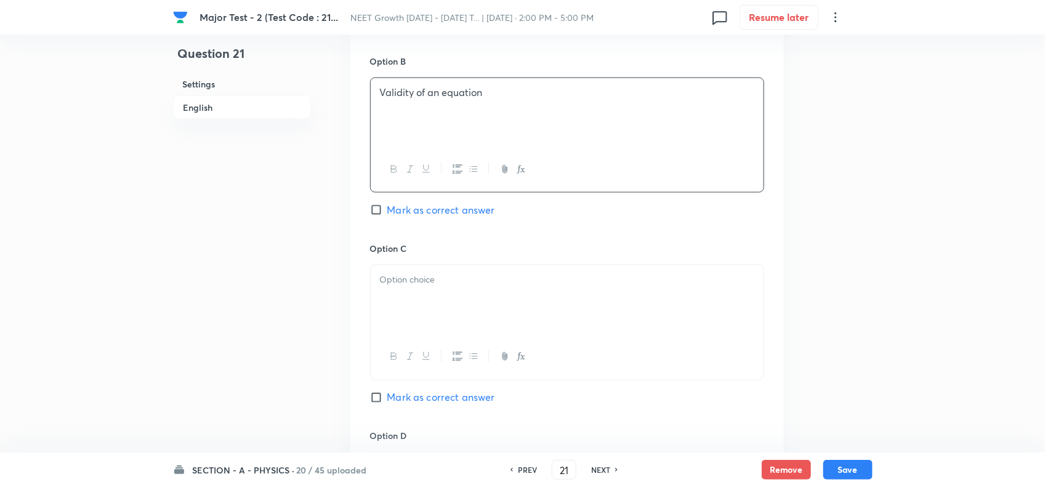
scroll to position [770, 0]
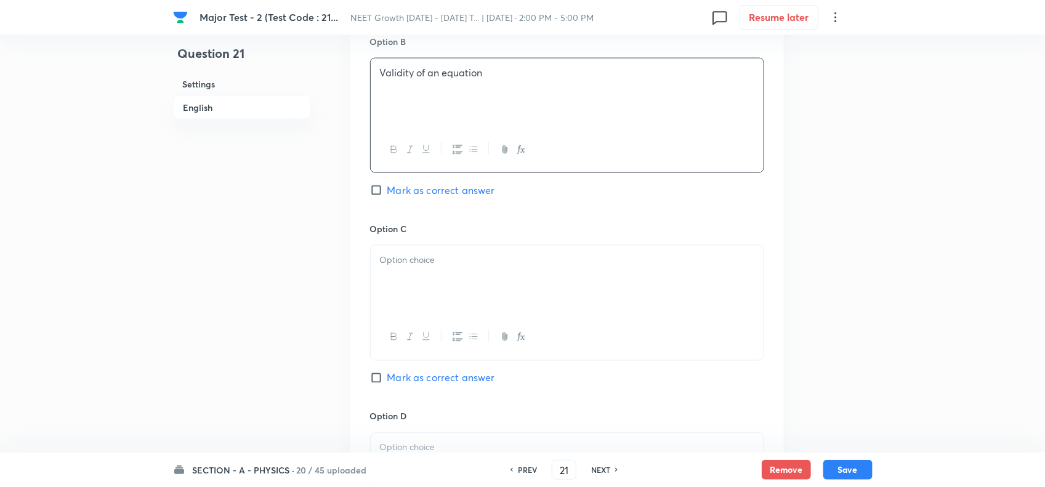
click at [402, 272] on div at bounding box center [567, 280] width 393 height 69
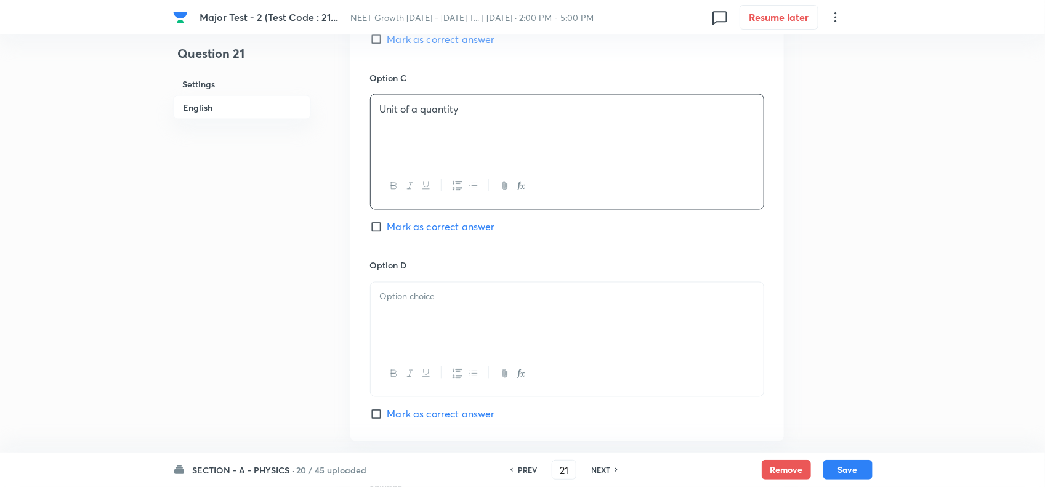
scroll to position [924, 0]
click at [441, 293] on p at bounding box center [567, 294] width 374 height 14
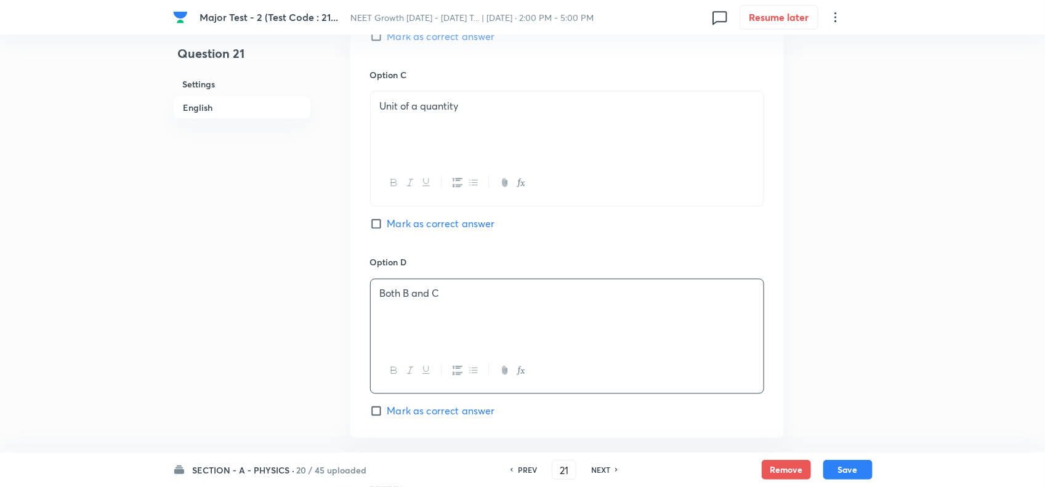
click at [419, 411] on span "Mark as correct answer" at bounding box center [441, 411] width 108 height 15
click at [387, 411] on input "Mark as correct answer" at bounding box center [378, 411] width 17 height 12
checkbox input "true"
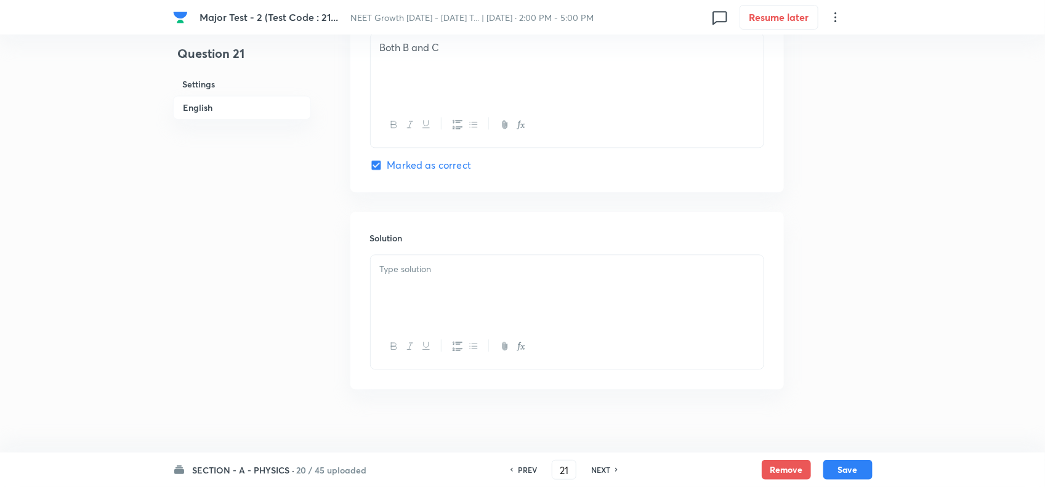
scroll to position [1186, 0]
click at [408, 286] on div at bounding box center [567, 279] width 393 height 69
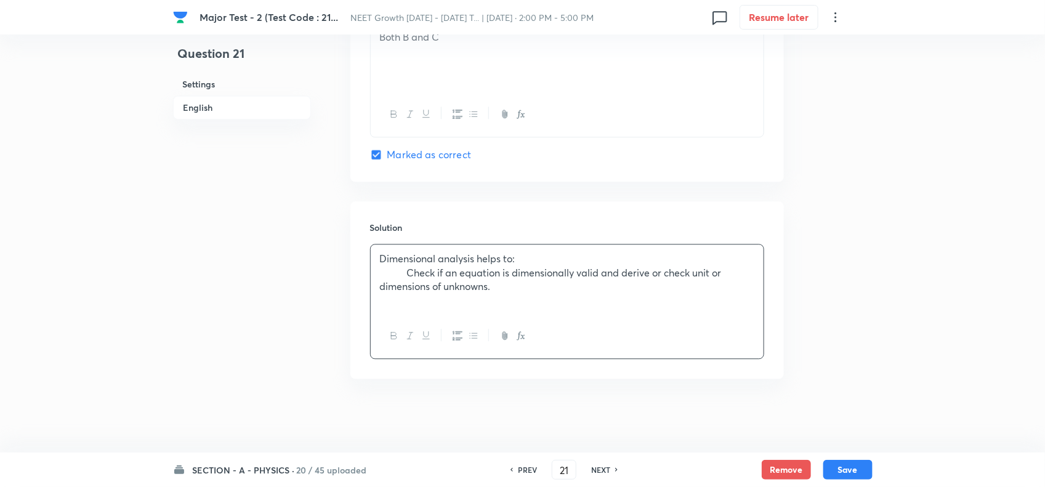
click at [411, 270] on p "Check if an equation is dimensionally valid and derive or check unit or dimensi…" at bounding box center [567, 280] width 374 height 28
drag, startPoint x: 408, startPoint y: 272, endPoint x: 334, endPoint y: 272, distance: 74.5
click at [841, 471] on button "Save" at bounding box center [847, 469] width 49 height 20
type input "22"
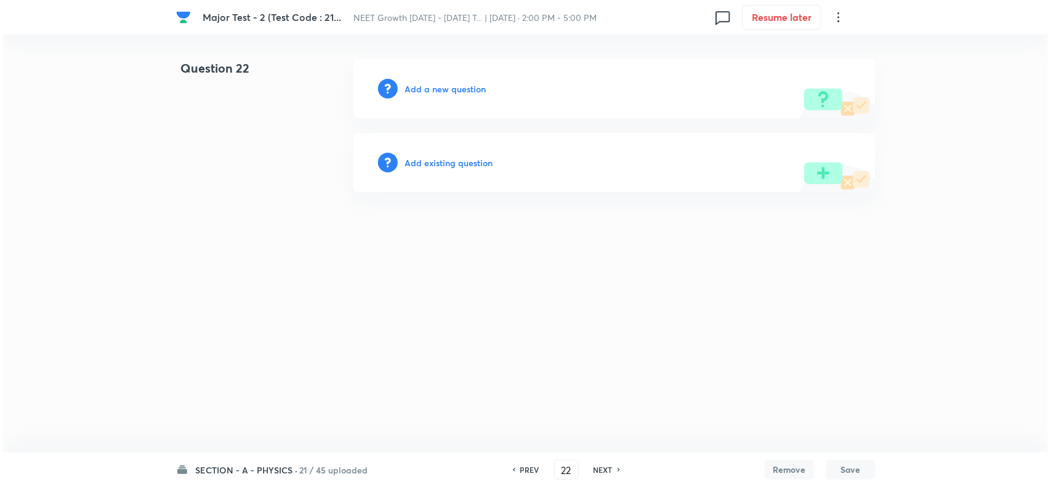
scroll to position [0, 0]
click at [464, 86] on h6 "Add a new question" at bounding box center [445, 89] width 81 height 13
click at [469, 86] on h6 "Choose a question type" at bounding box center [452, 89] width 95 height 13
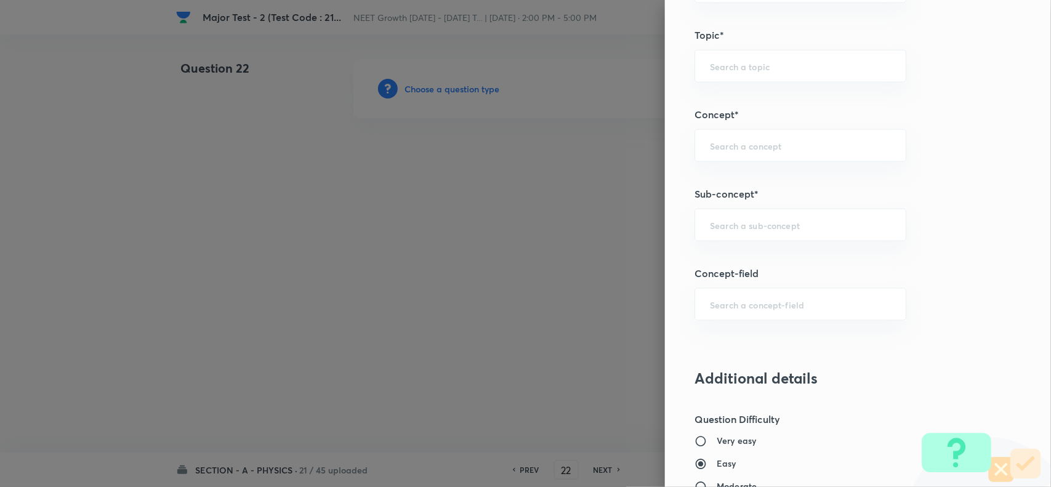
scroll to position [693, 0]
click at [743, 219] on input "text" at bounding box center [800, 223] width 181 height 12
click at [777, 253] on li "Basic Mathematics" at bounding box center [789, 260] width 210 height 22
type input "Basic Mathematics"
type input "Physics"
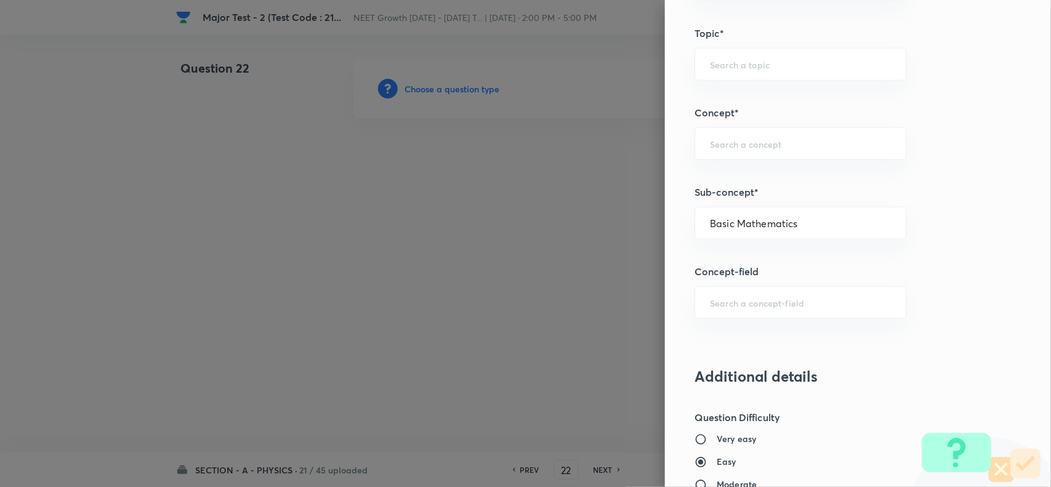
type input "Basics & Laboratory"
type input "Basic Mathematics"
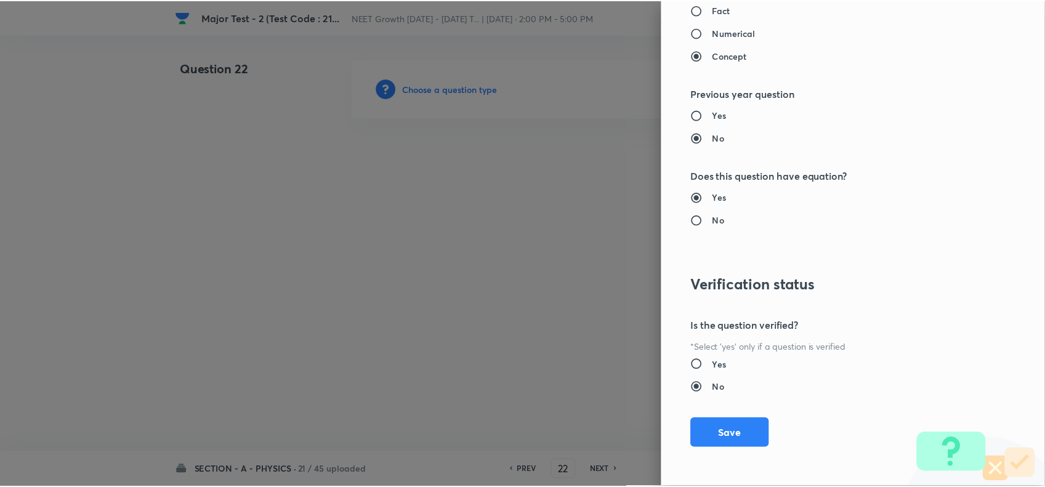
scroll to position [1276, 0]
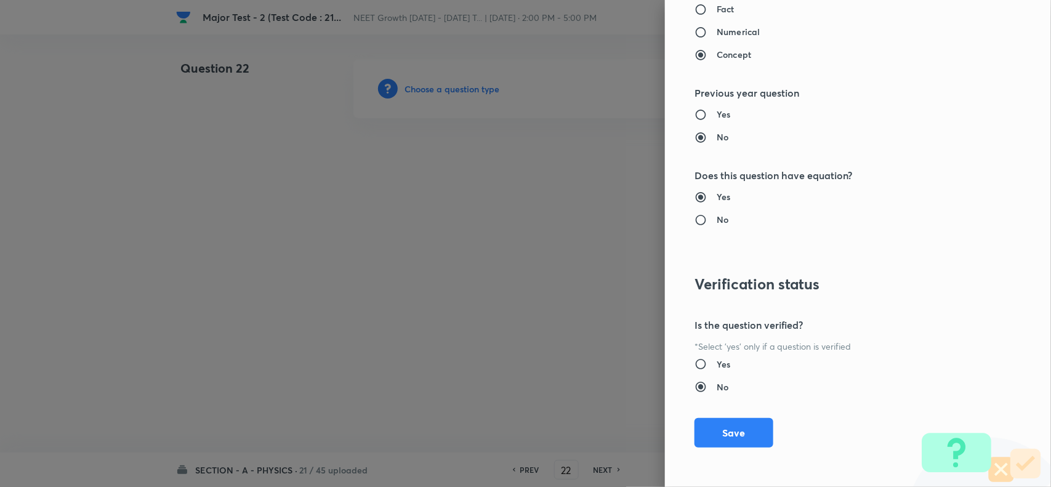
drag, startPoint x: 727, startPoint y: 424, endPoint x: 539, endPoint y: 217, distance: 279.9
click at [727, 424] on button "Save" at bounding box center [734, 433] width 79 height 30
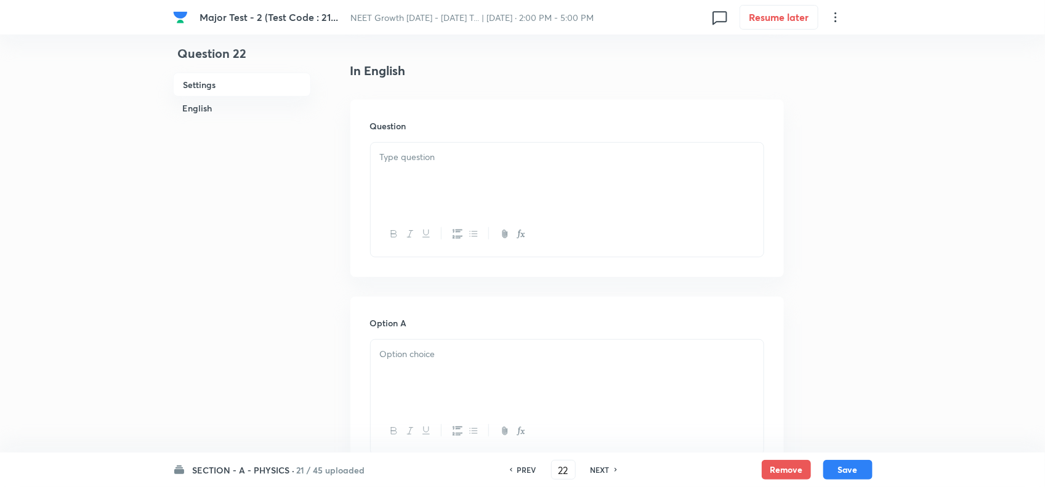
scroll to position [308, 0]
click at [431, 158] on div at bounding box center [567, 169] width 393 height 69
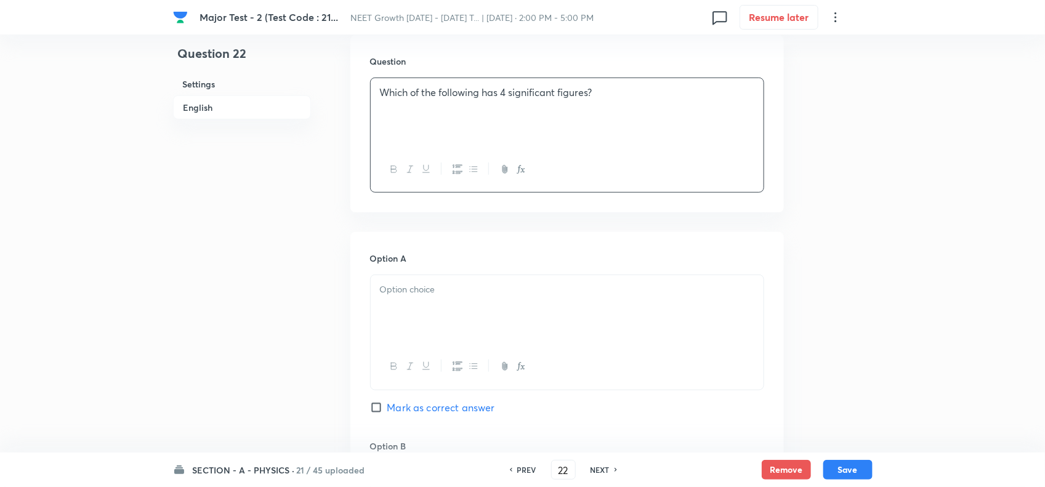
scroll to position [462, 0]
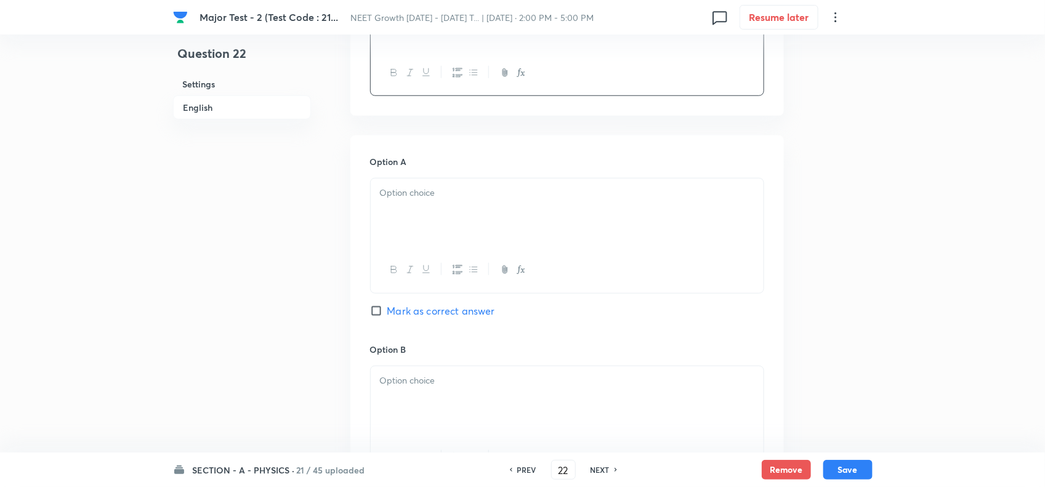
click at [451, 196] on p at bounding box center [567, 193] width 374 height 14
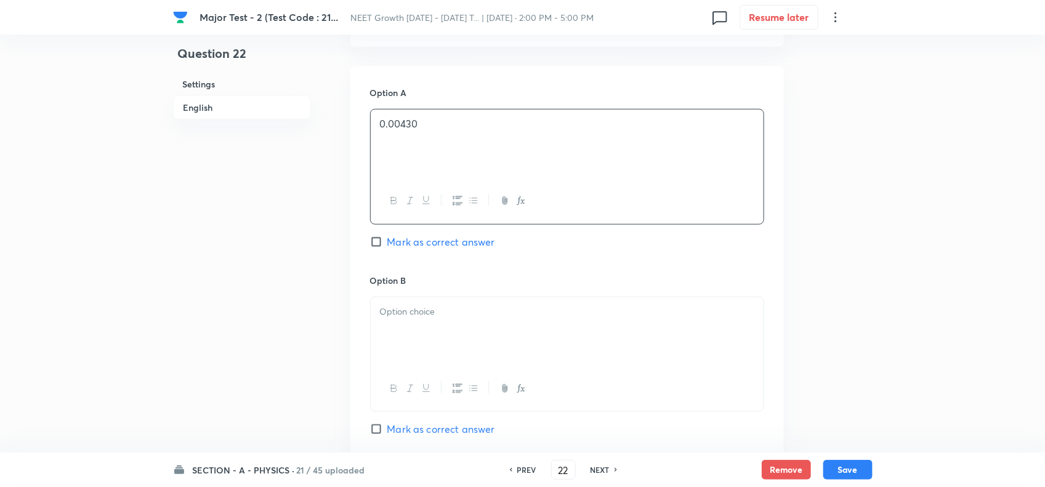
scroll to position [693, 0]
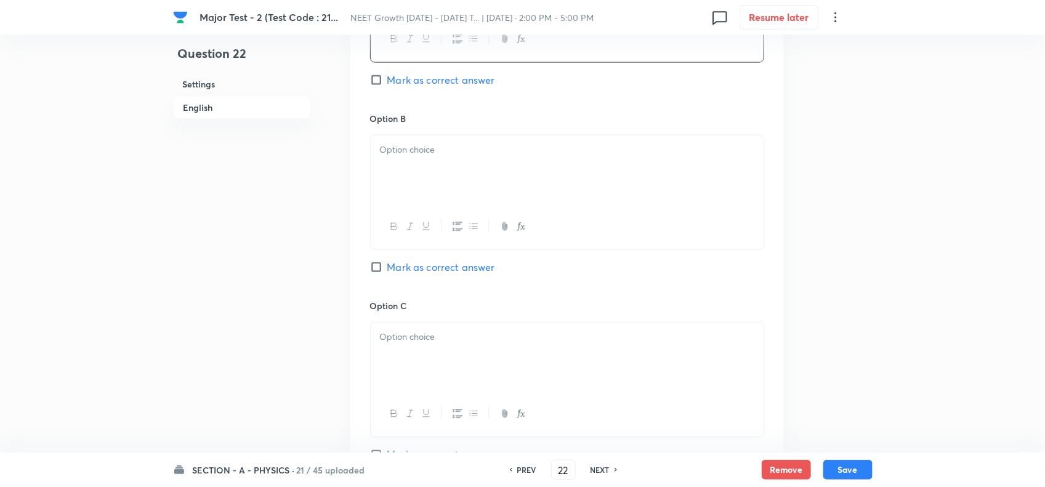
click at [414, 162] on div at bounding box center [567, 169] width 393 height 69
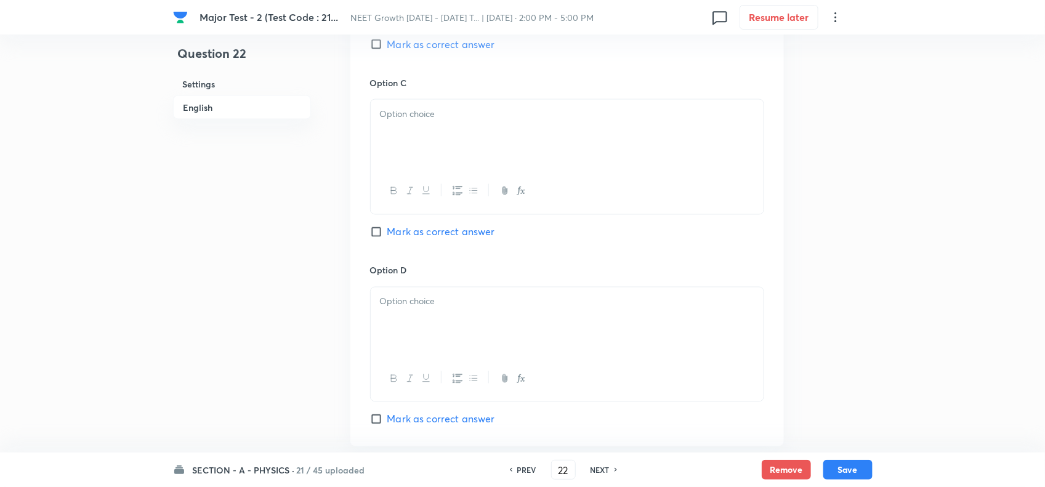
scroll to position [924, 0]
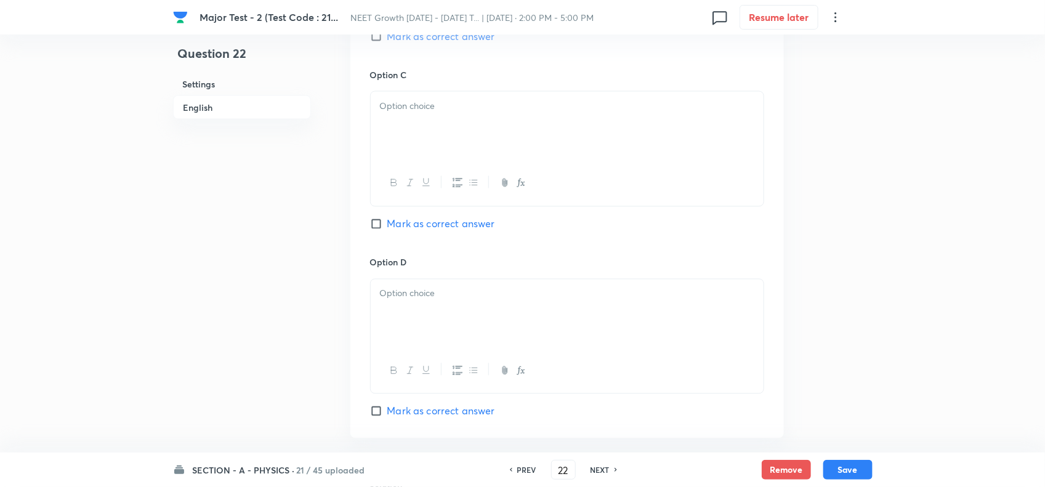
click at [410, 127] on div at bounding box center [567, 126] width 393 height 69
click at [406, 228] on span "Mark as correct answer" at bounding box center [441, 224] width 108 height 15
click at [387, 228] on input "Mark as correct answer" at bounding box center [378, 224] width 17 height 12
checkbox input "true"
drag, startPoint x: 415, startPoint y: 327, endPoint x: 380, endPoint y: 324, distance: 34.6
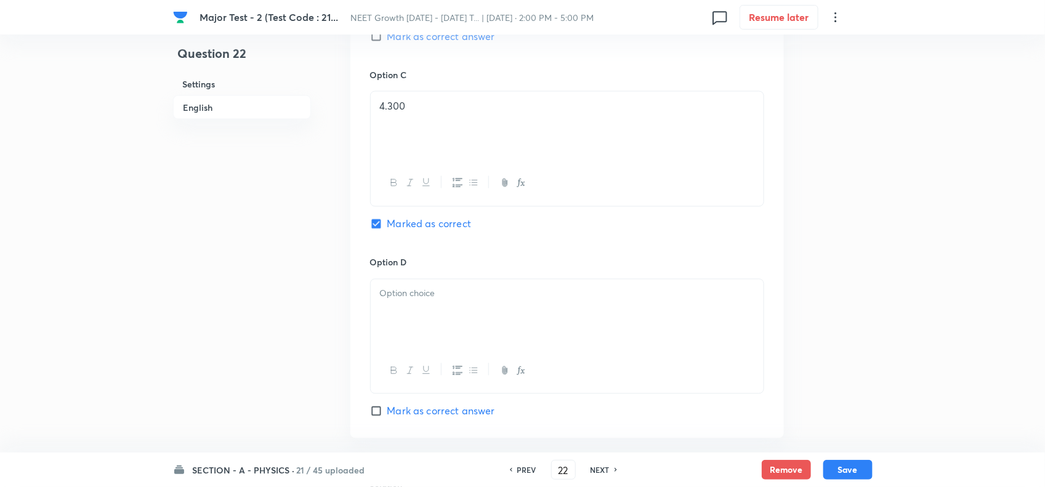
click at [415, 328] on div at bounding box center [567, 314] width 393 height 69
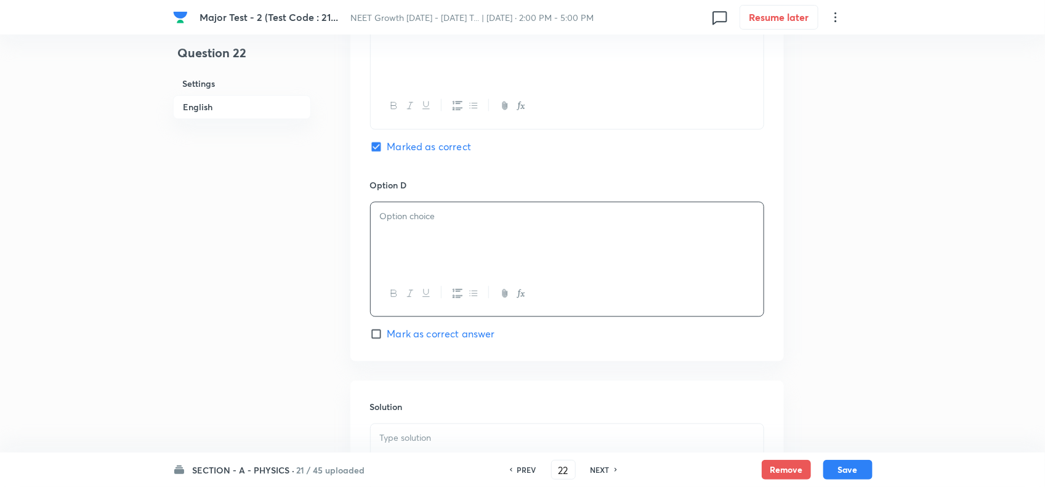
click at [421, 224] on p at bounding box center [567, 217] width 374 height 14
click at [437, 414] on h6 "Solution" at bounding box center [567, 407] width 394 height 13
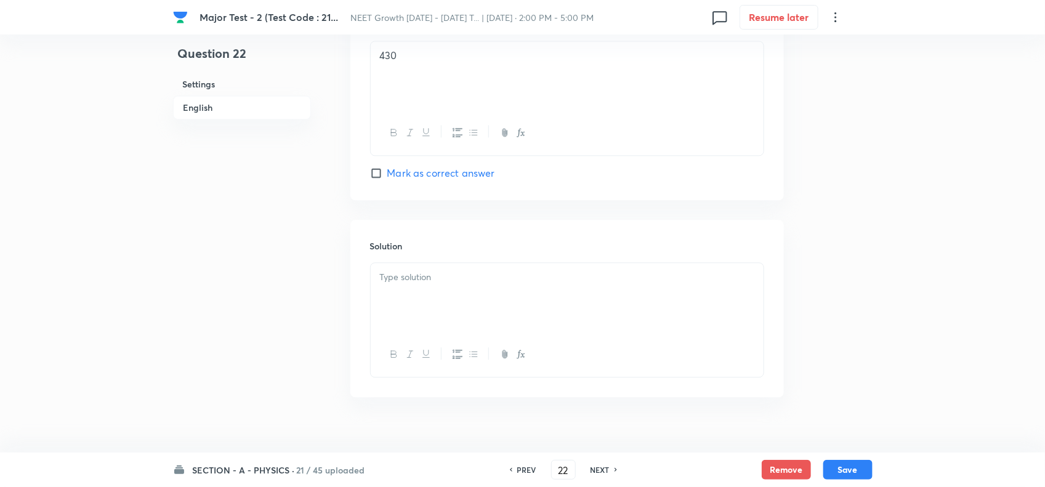
scroll to position [1186, 0]
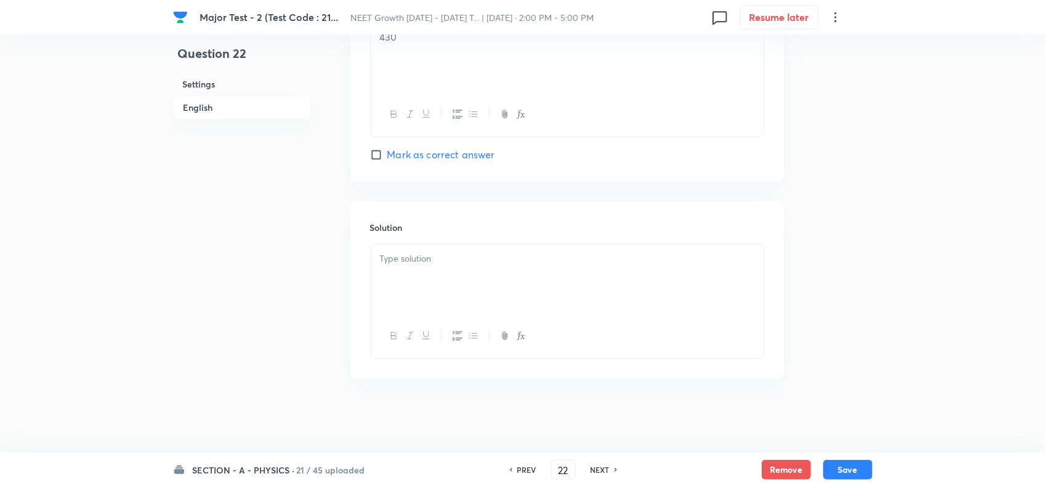
click at [429, 278] on div at bounding box center [567, 279] width 393 height 69
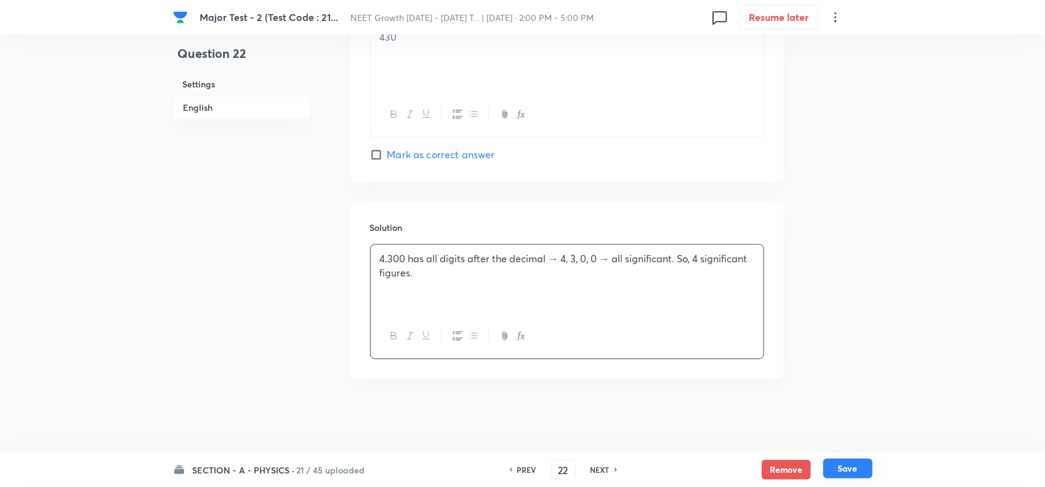
click at [839, 474] on button "Save" at bounding box center [847, 469] width 49 height 20
type input "23"
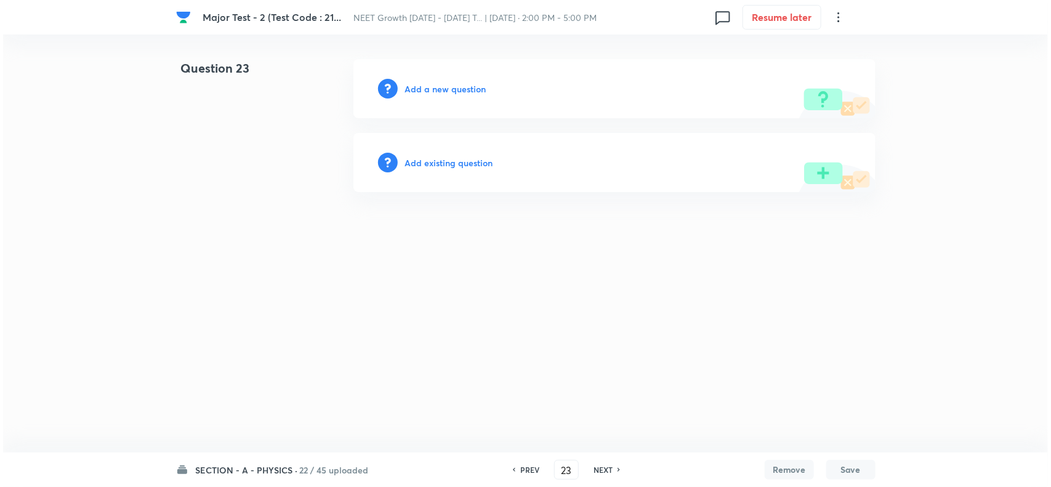
scroll to position [0, 0]
click at [459, 91] on h6 "Add a new question" at bounding box center [445, 89] width 81 height 13
click at [460, 91] on h6 "Choose a question type" at bounding box center [452, 89] width 95 height 13
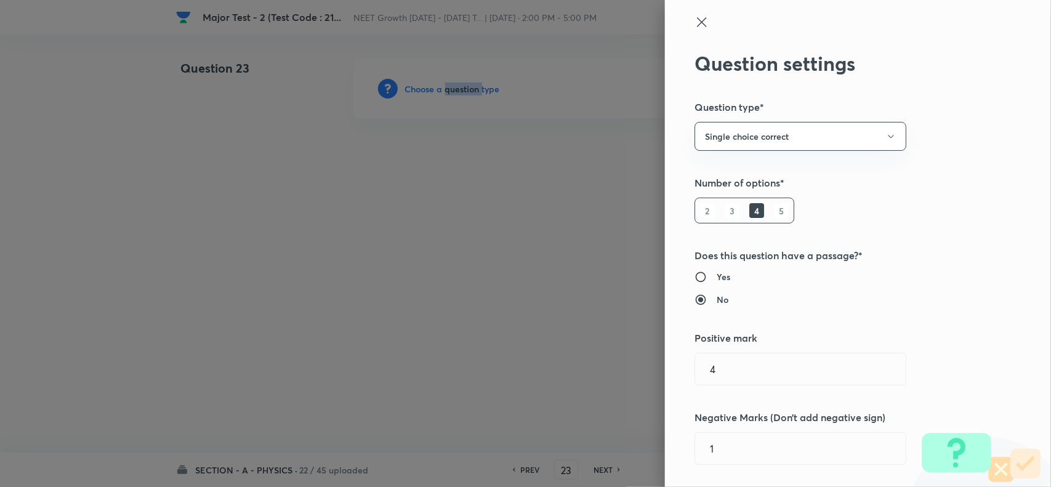
type input "Physics"
type input "Basics & Laboratory"
type input "Basic Mathematics"
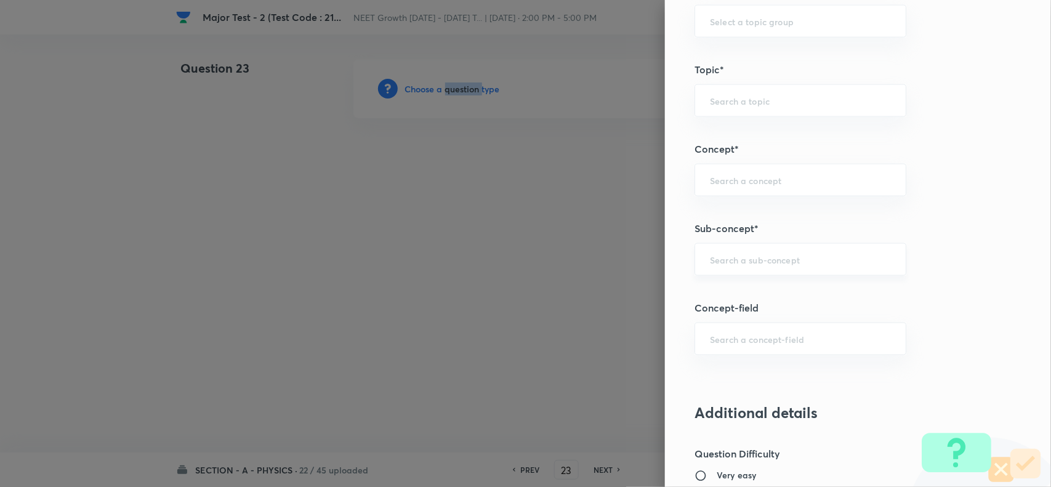
scroll to position [693, 0]
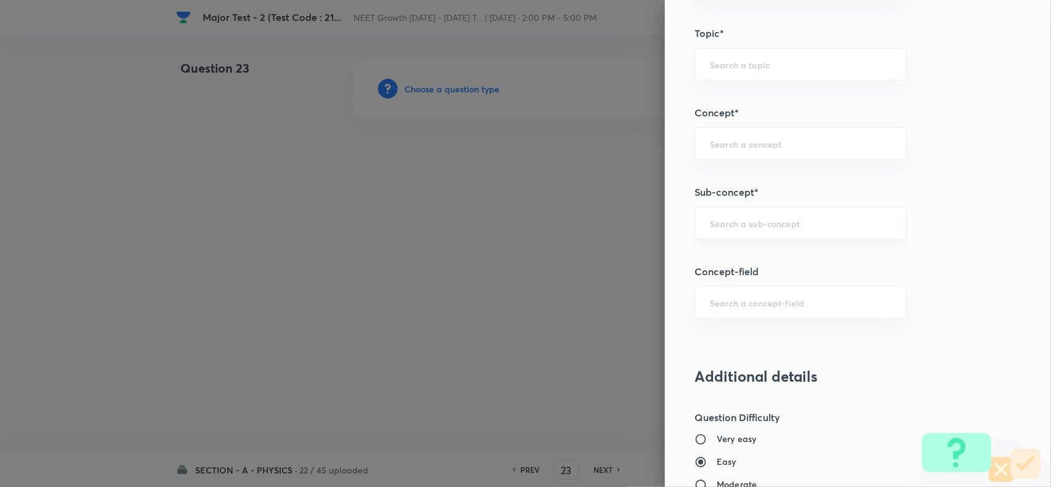
click at [724, 220] on input "text" at bounding box center [800, 223] width 181 height 12
click at [737, 262] on li "Basic Mathematics" at bounding box center [789, 260] width 210 height 22
type input "Basic Mathematics"
type input "Physics"
type input "Basics & Laboratory"
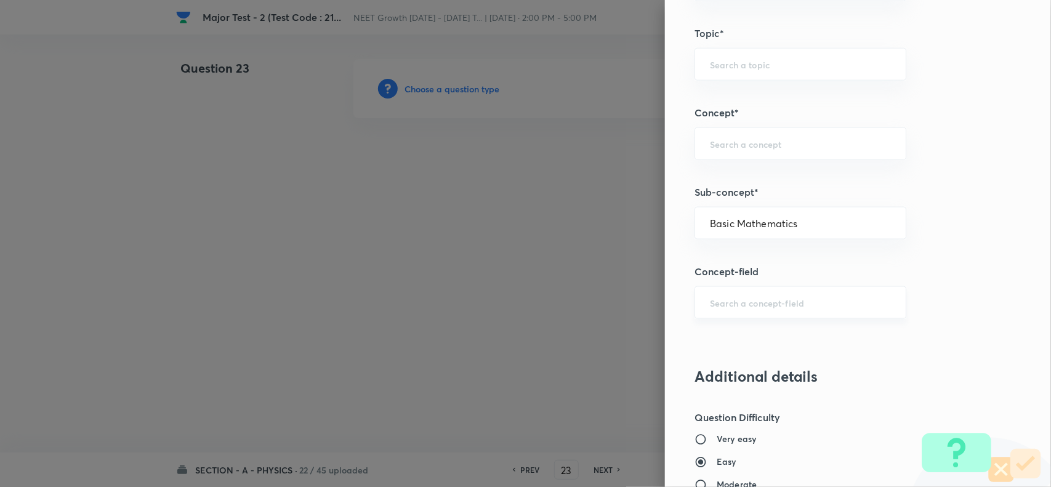
type input "Basic Mathematics"
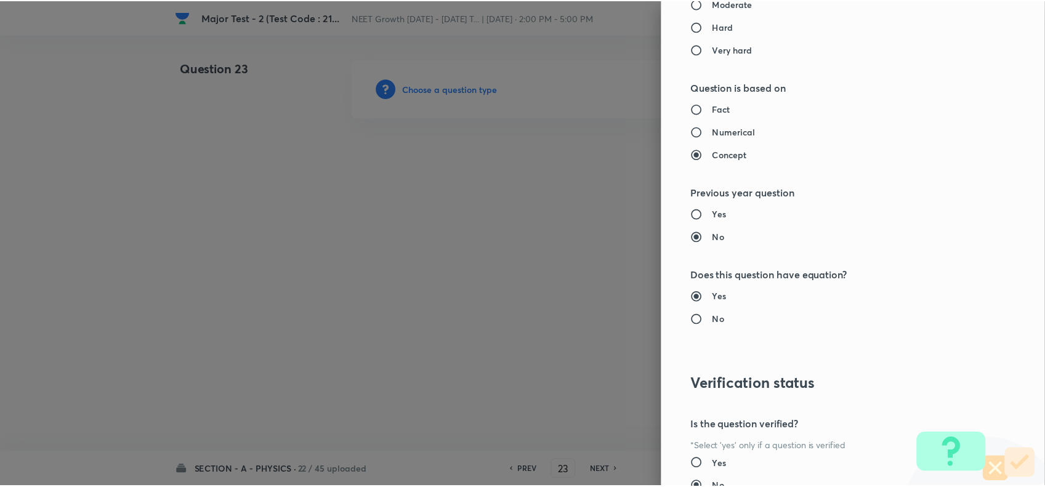
scroll to position [1276, 0]
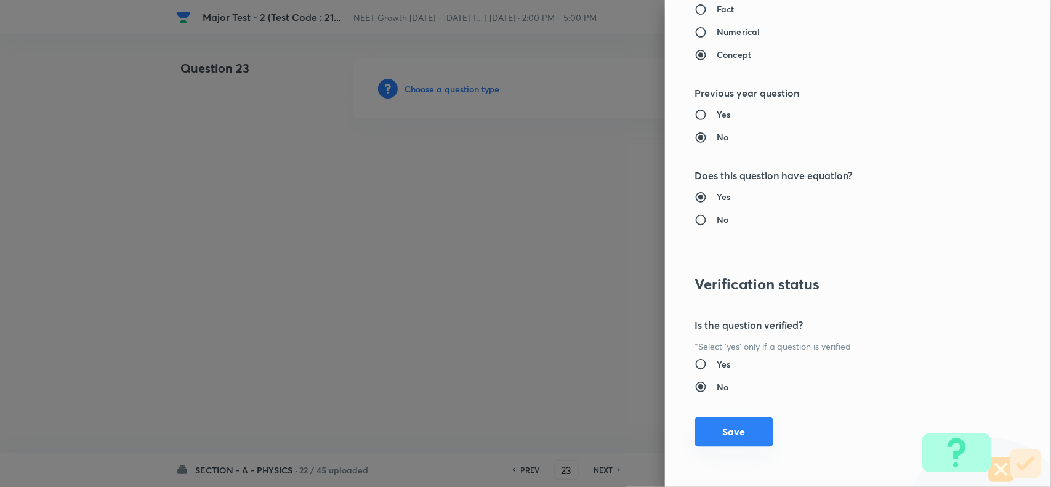
click at [725, 434] on button "Save" at bounding box center [734, 432] width 79 height 30
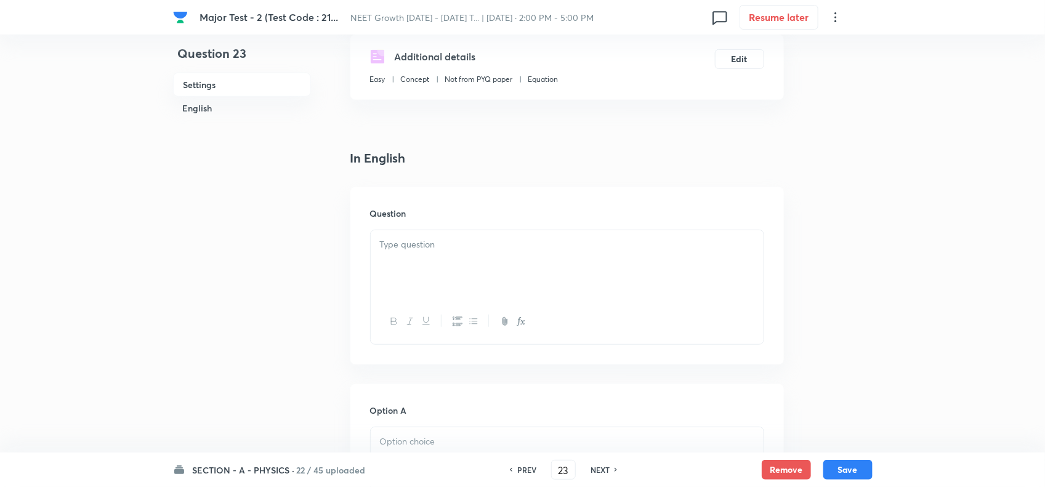
scroll to position [231, 0]
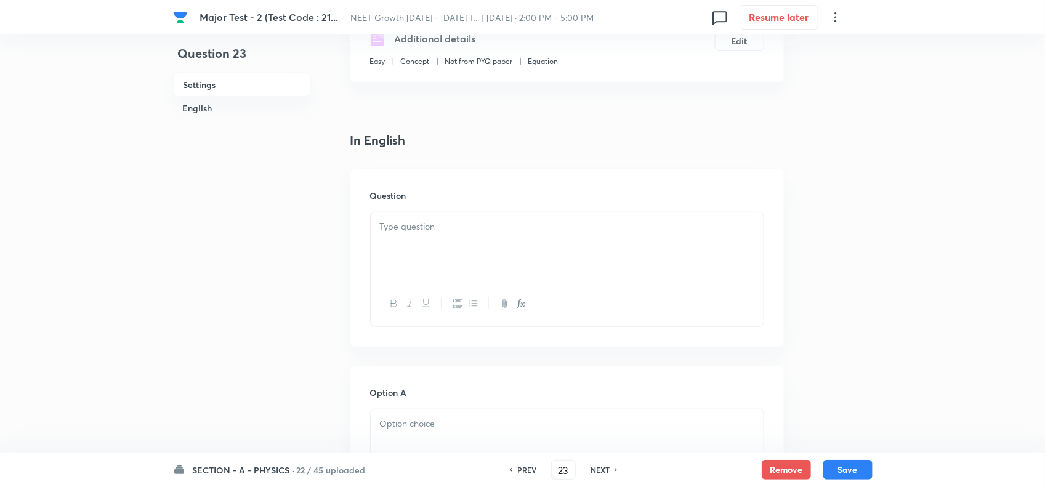
click at [444, 278] on div at bounding box center [567, 246] width 393 height 69
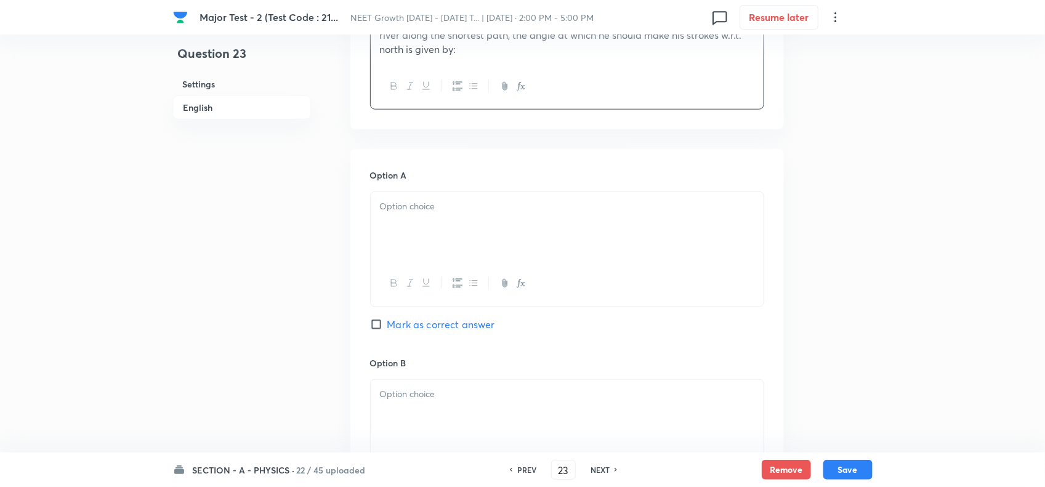
scroll to position [462, 0]
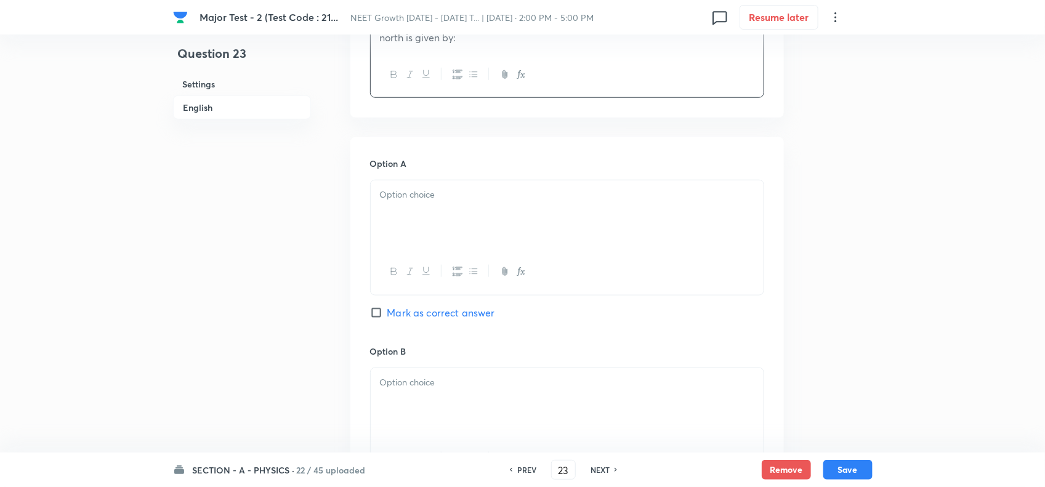
click at [422, 254] on div at bounding box center [567, 271] width 393 height 45
click at [413, 198] on p at bounding box center [567, 195] width 374 height 14
click at [417, 414] on div at bounding box center [567, 402] width 393 height 69
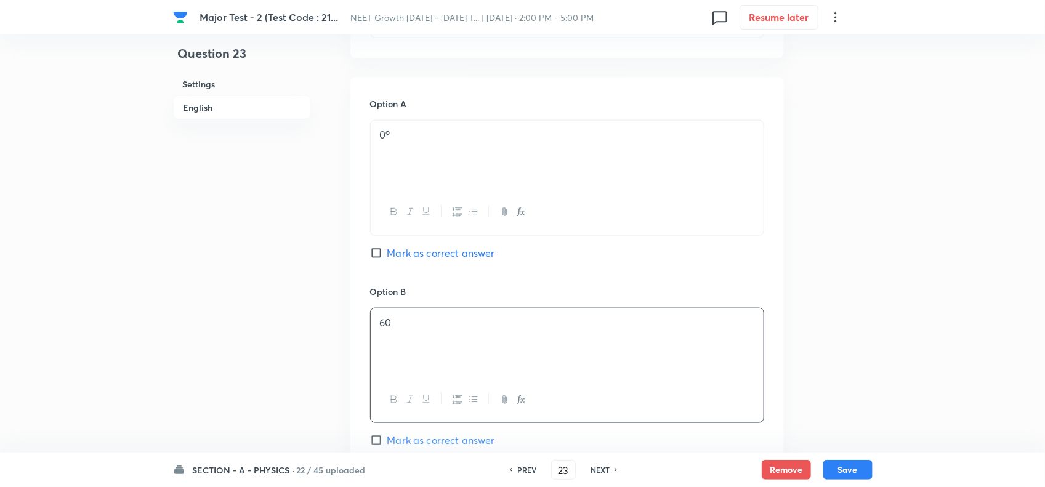
scroll to position [693, 0]
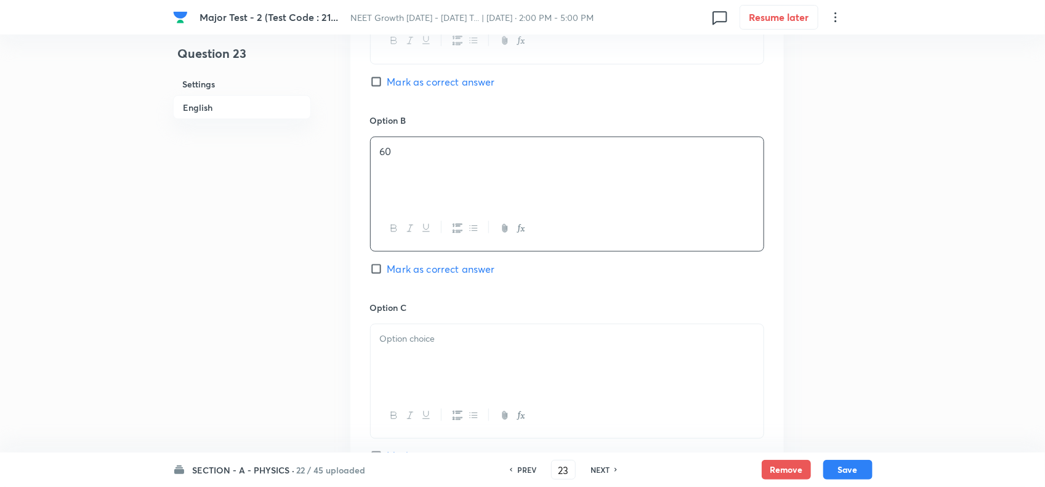
click at [426, 342] on p at bounding box center [567, 339] width 374 height 14
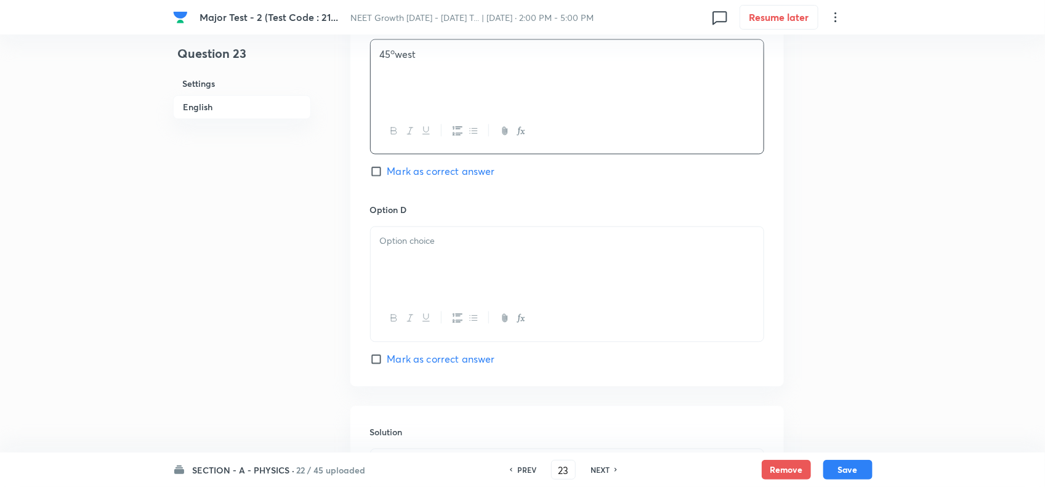
scroll to position [1001, 0]
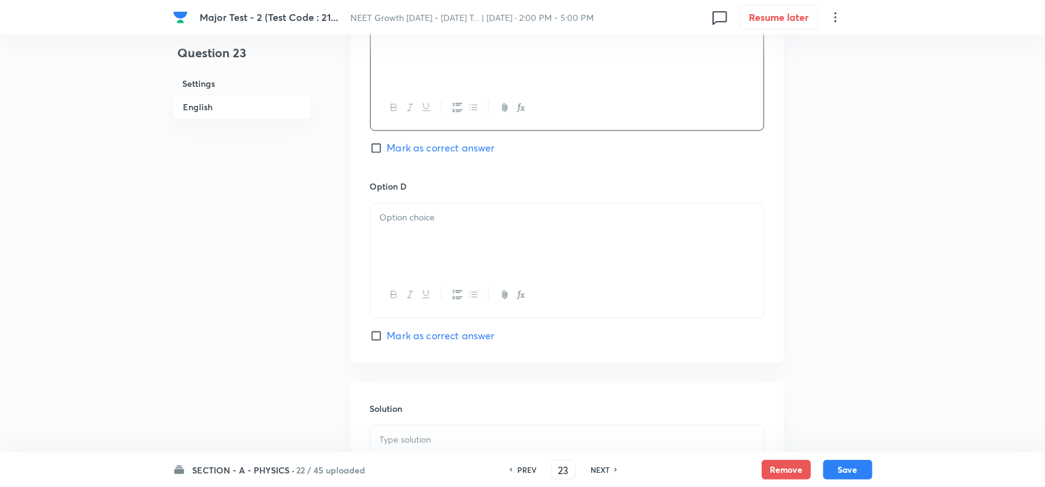
click at [418, 225] on p at bounding box center [567, 218] width 374 height 14
click at [432, 342] on span "Mark as correct answer" at bounding box center [441, 336] width 108 height 15
click at [387, 342] on input "Mark as correct answer" at bounding box center [378, 336] width 17 height 12
checkbox input "true"
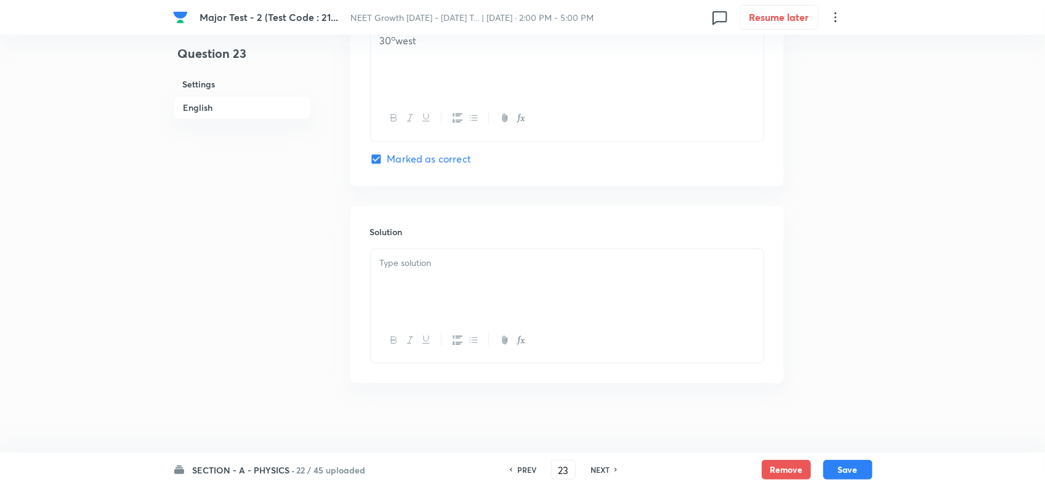
scroll to position [1189, 0]
click at [475, 245] on div at bounding box center [567, 279] width 393 height 69
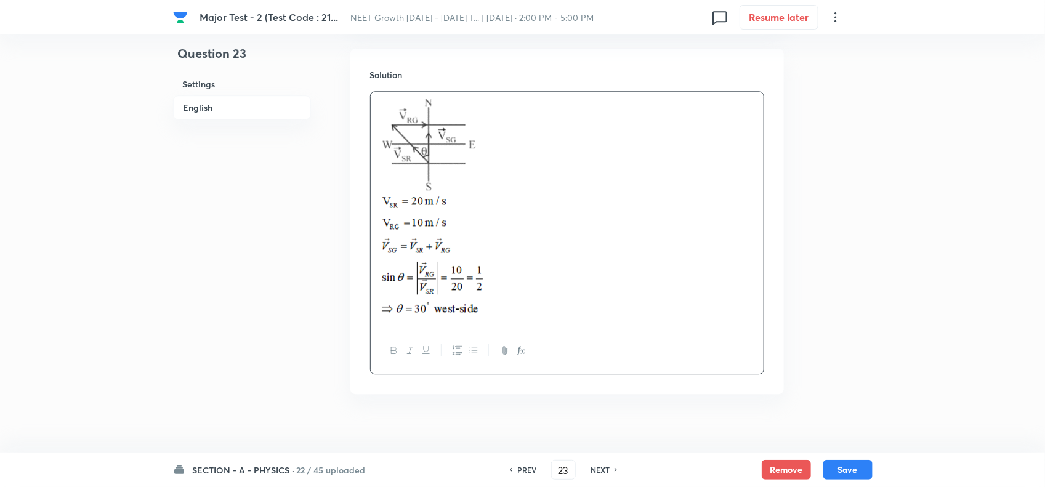
scroll to position [1357, 0]
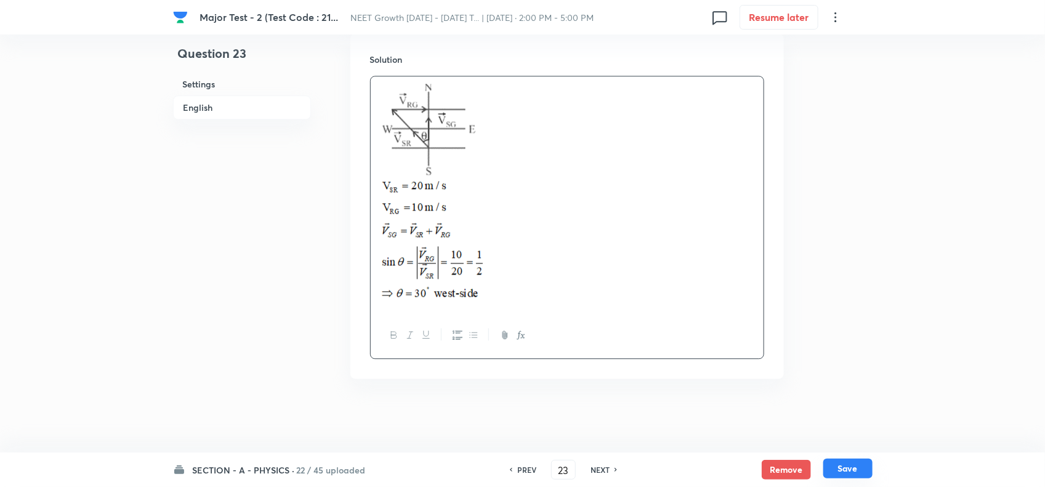
click at [841, 466] on button "Save" at bounding box center [847, 469] width 49 height 20
type input "24"
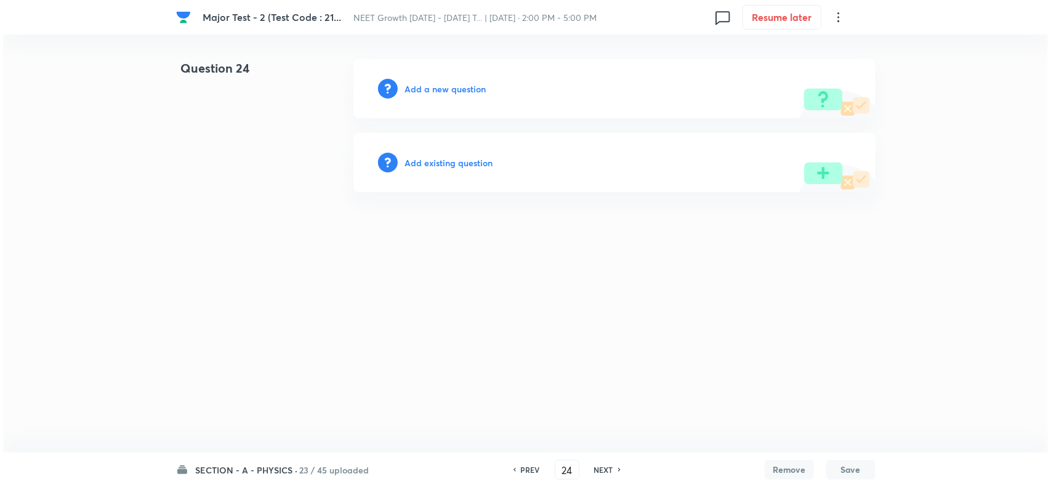
scroll to position [0, 0]
click at [439, 92] on h6 "Add a new question" at bounding box center [445, 89] width 81 height 13
click at [456, 88] on h6 "Choose a question type" at bounding box center [452, 89] width 95 height 13
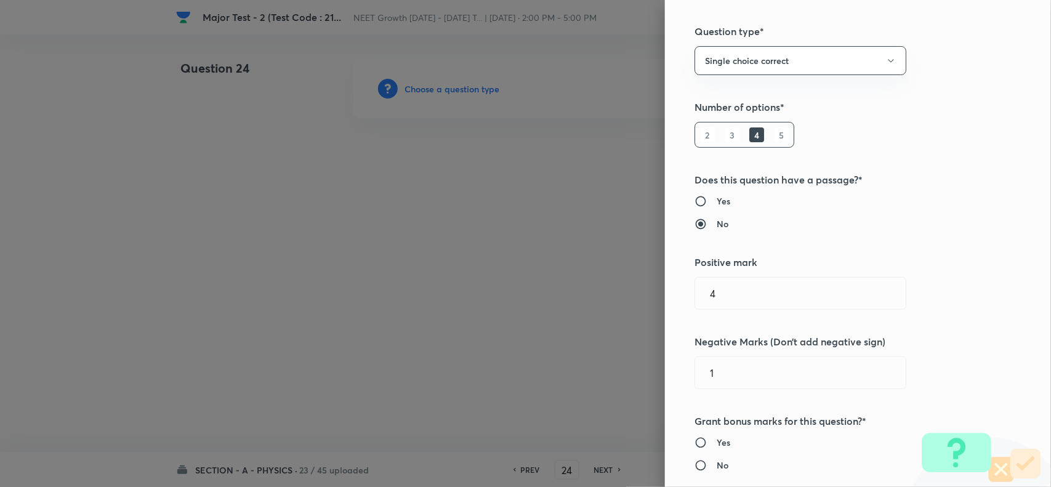
scroll to position [616, 0]
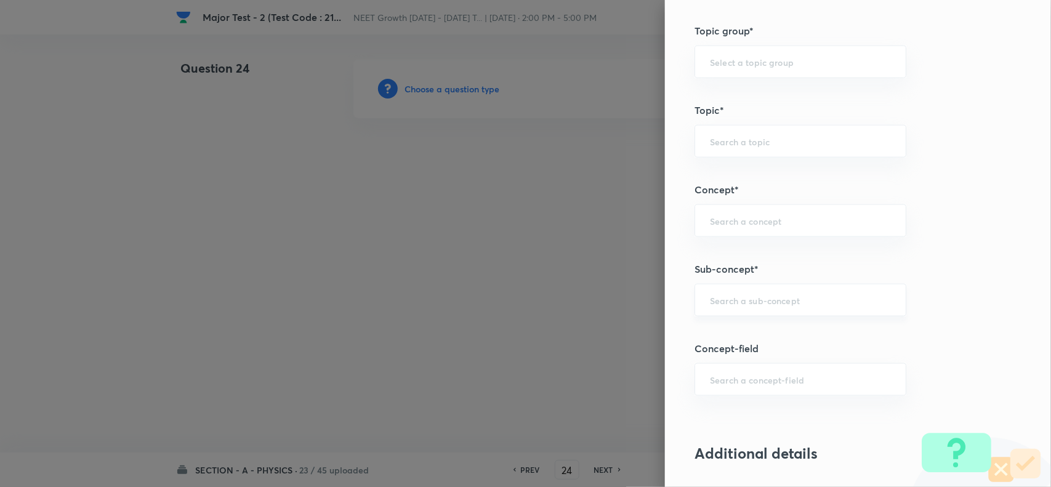
drag, startPoint x: 740, startPoint y: 290, endPoint x: 739, endPoint y: 301, distance: 10.5
click at [740, 294] on div "​" at bounding box center [801, 300] width 212 height 33
click at [764, 334] on li "Basic Mathematics" at bounding box center [789, 337] width 210 height 22
type input "Basic Mathematics"
type input "Physics"
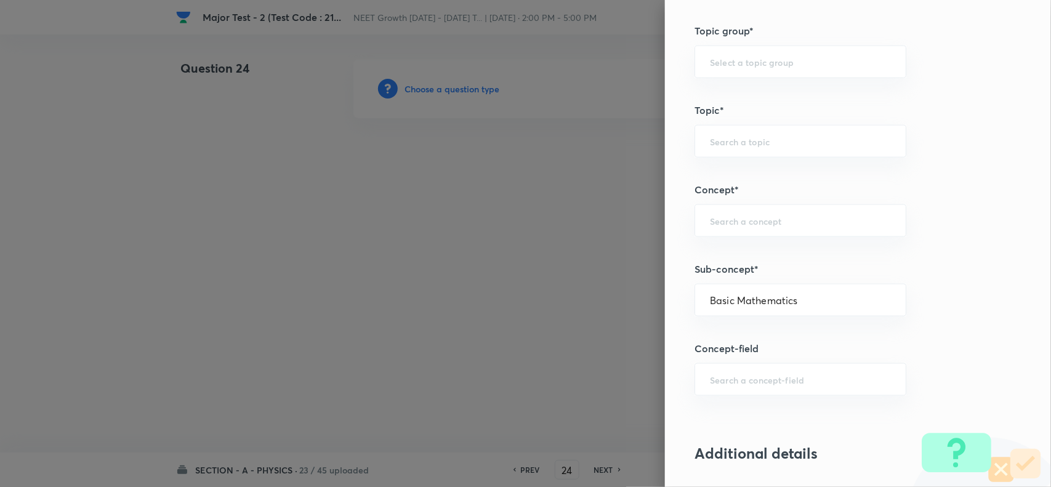
type input "Basics & Laboratory"
type input "Basic Mathematics"
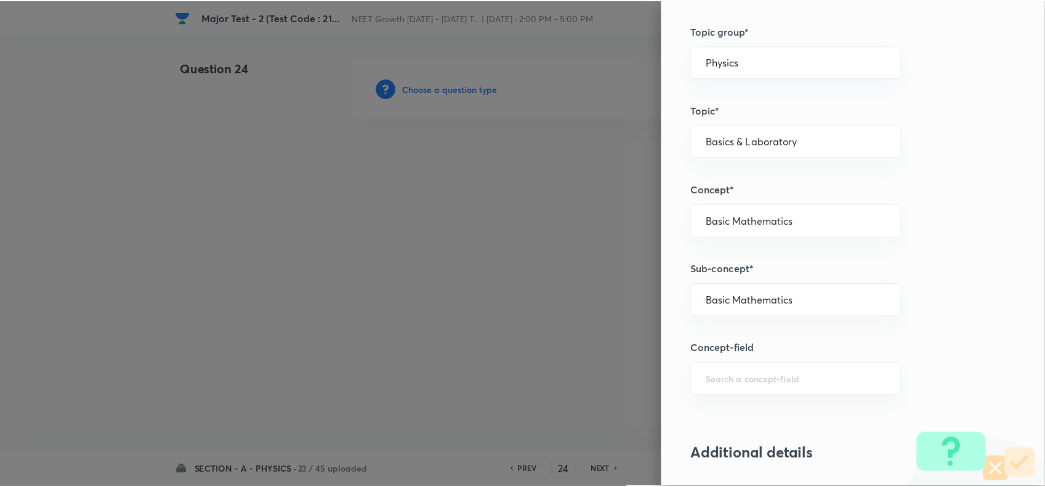
scroll to position [1276, 0]
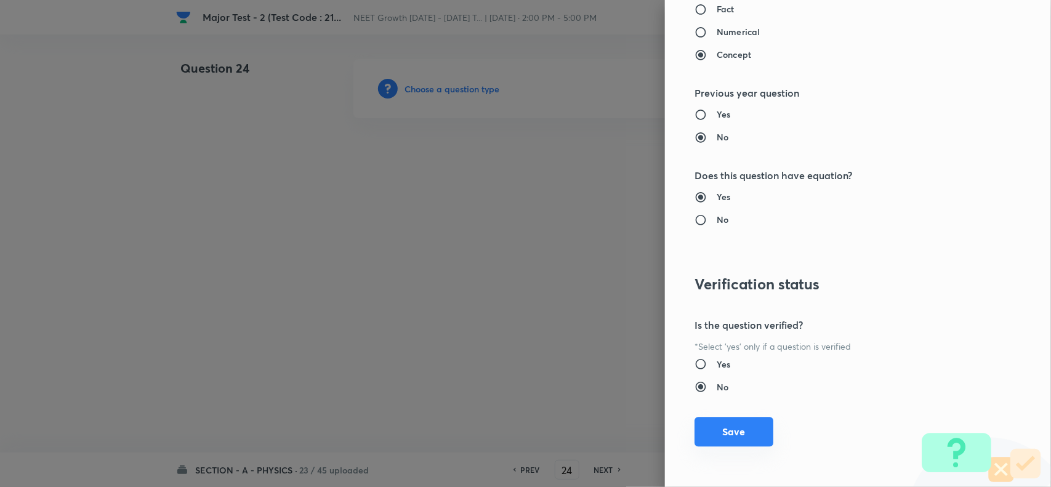
click at [734, 423] on button "Save" at bounding box center [734, 432] width 79 height 30
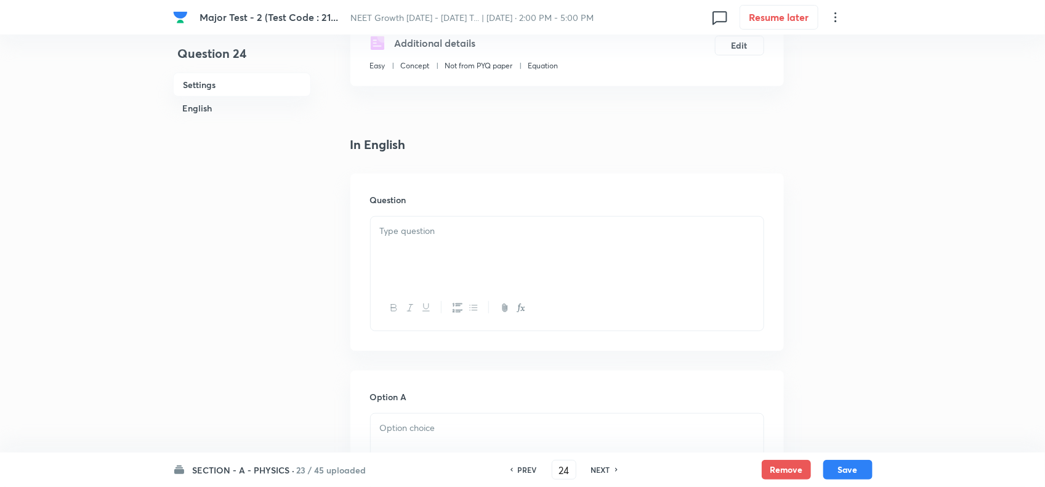
scroll to position [231, 0]
click at [417, 254] on div at bounding box center [567, 246] width 393 height 69
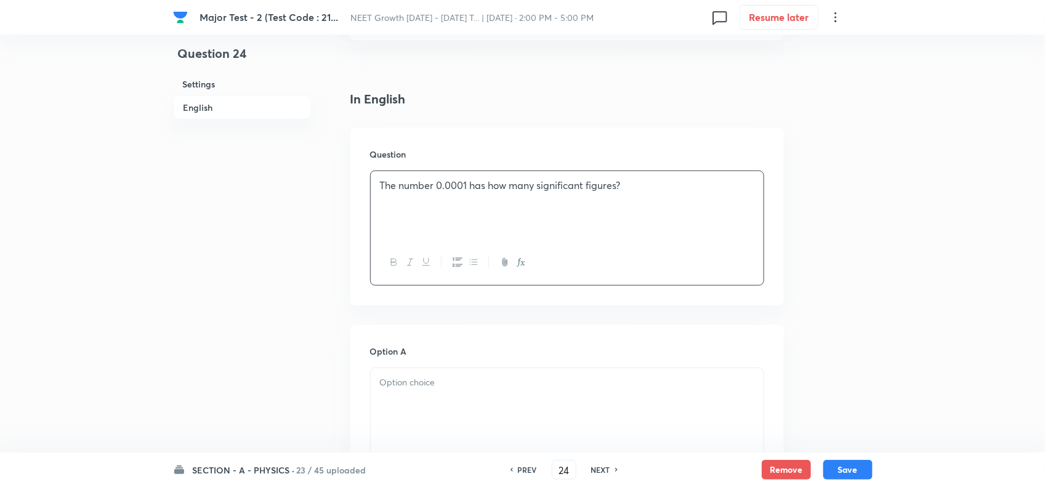
scroll to position [385, 0]
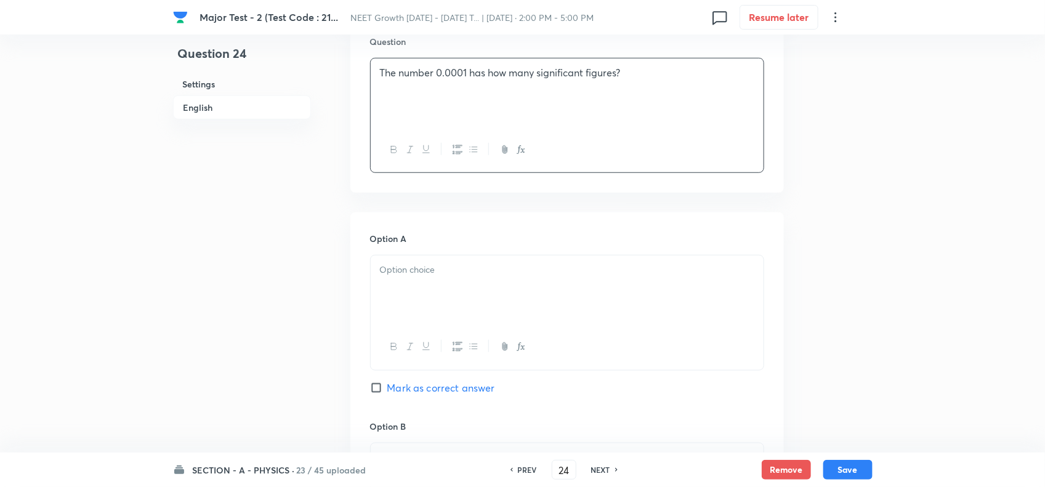
click at [408, 277] on p at bounding box center [567, 270] width 374 height 14
click at [401, 387] on span "Mark as correct answer" at bounding box center [441, 388] width 108 height 15
click at [387, 387] on input "Mark as correct answer" at bounding box center [378, 388] width 17 height 12
checkbox input "true"
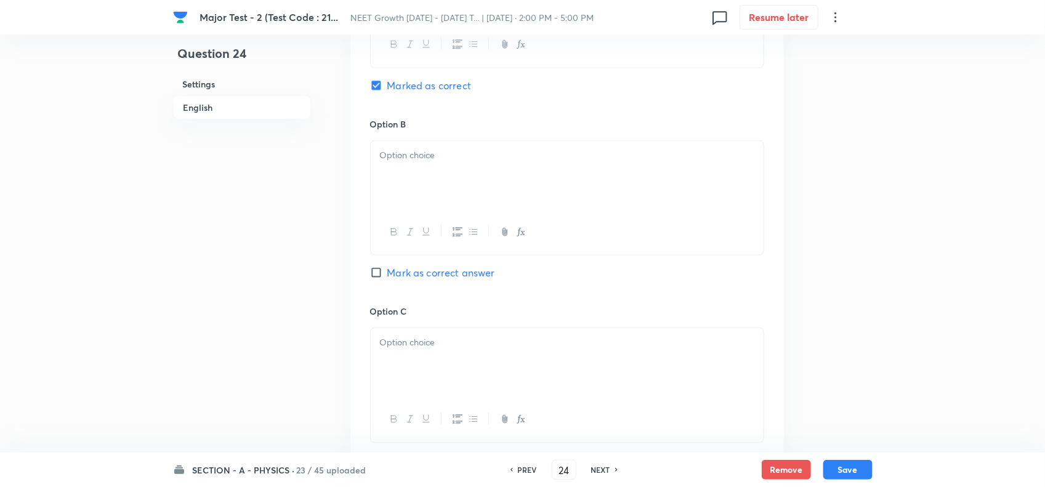
scroll to position [693, 0]
click at [424, 153] on p at bounding box center [567, 150] width 374 height 14
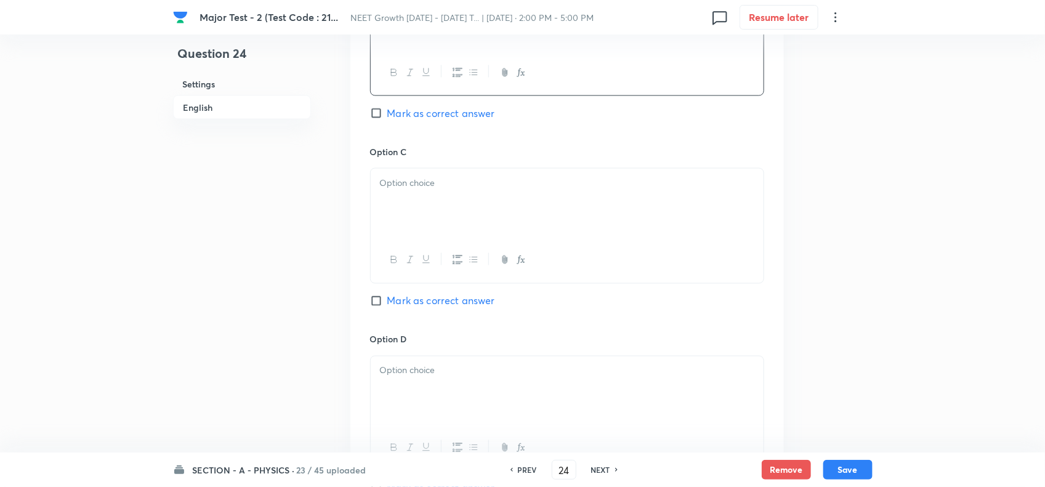
click at [427, 195] on div at bounding box center [567, 203] width 393 height 69
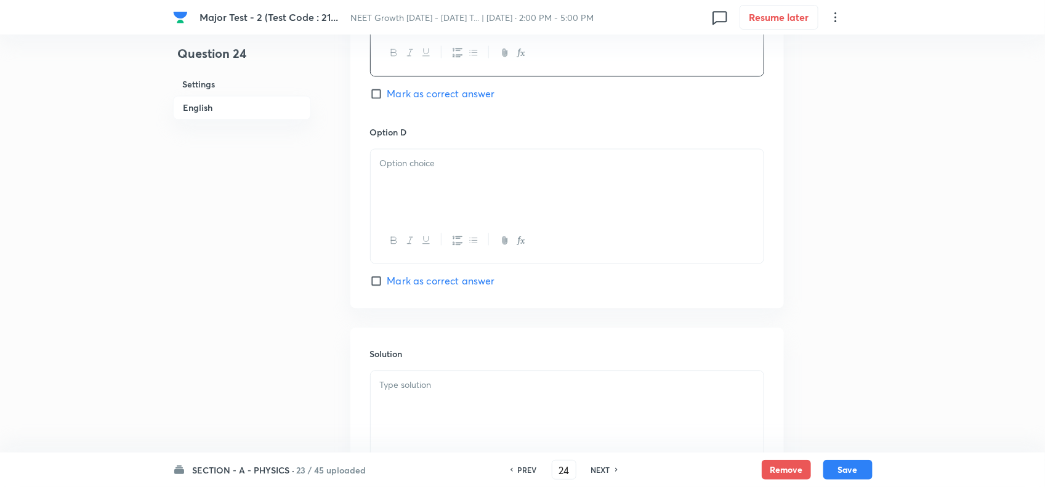
scroll to position [1078, 0]
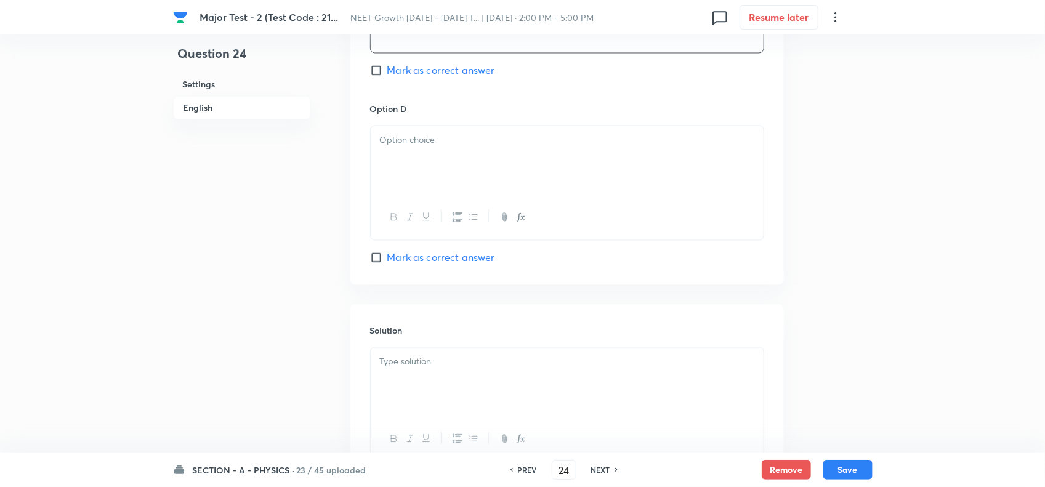
click at [432, 174] on div at bounding box center [567, 160] width 393 height 69
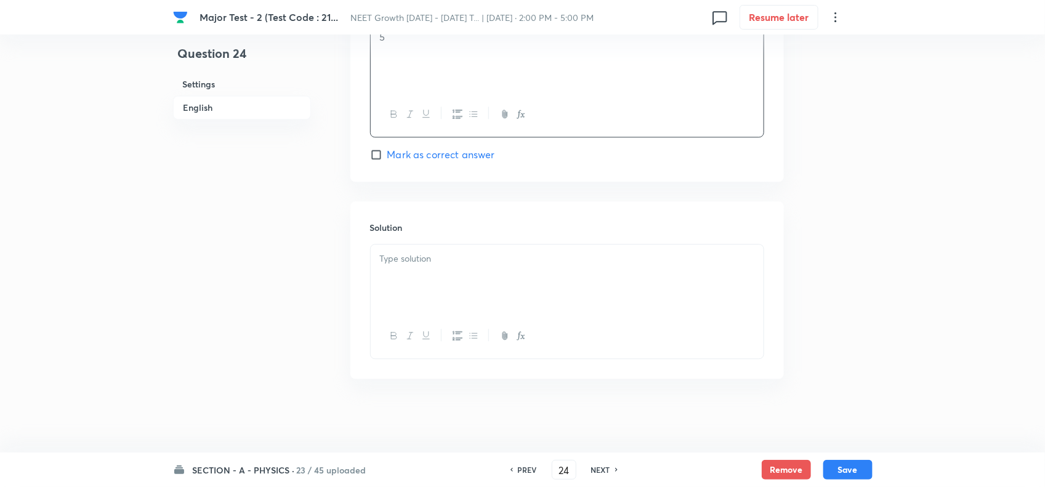
scroll to position [1186, 0]
click at [448, 288] on div at bounding box center [567, 279] width 393 height 69
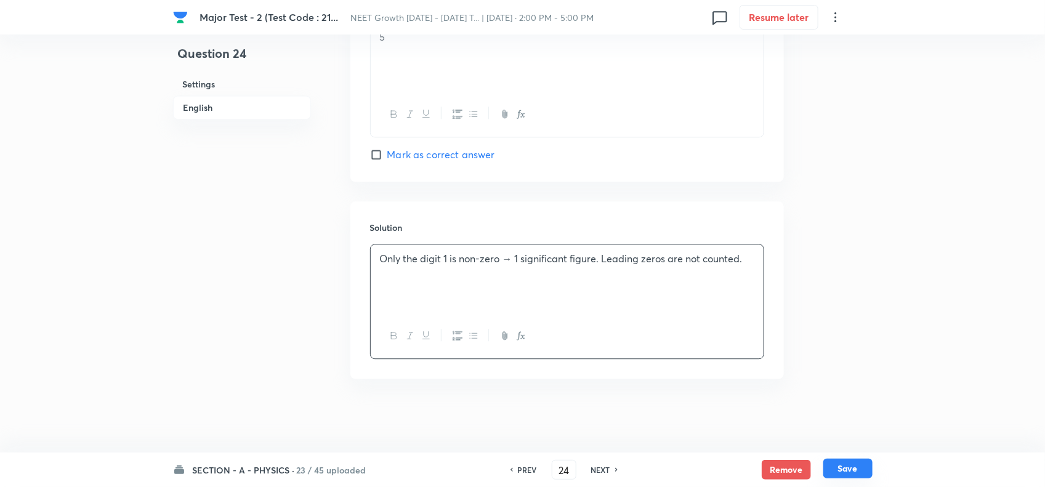
click at [848, 468] on button "Save" at bounding box center [847, 469] width 49 height 20
type input "25"
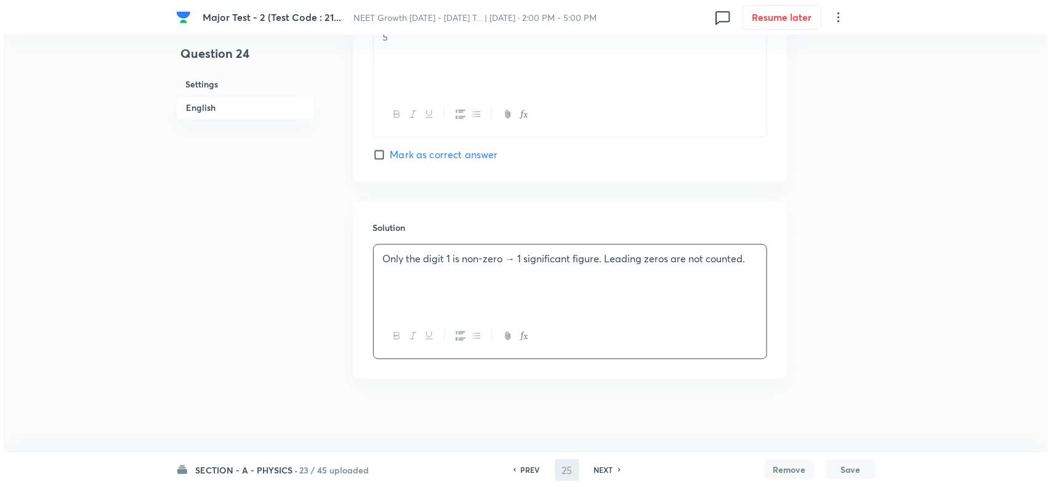
scroll to position [0, 0]
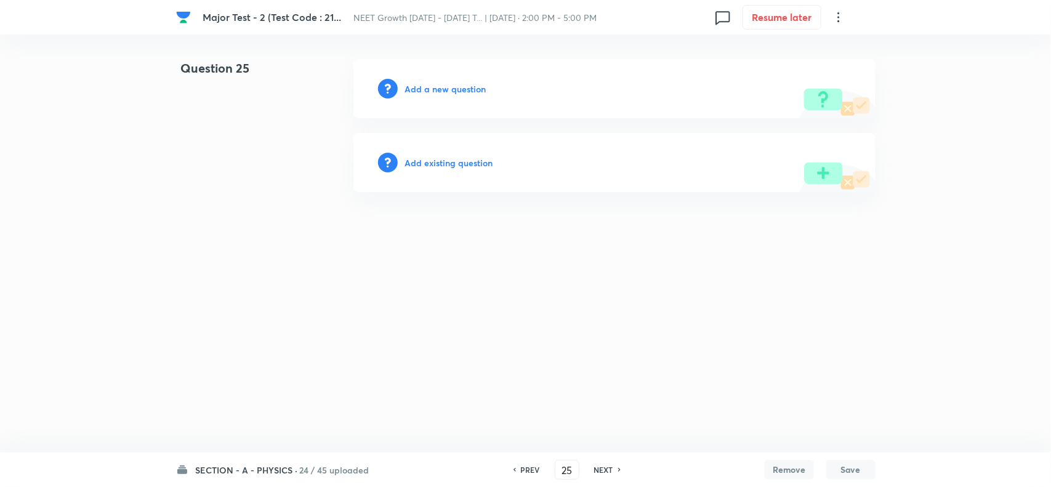
click at [420, 88] on h6 "Add a new question" at bounding box center [445, 89] width 81 height 13
click at [457, 91] on h6 "Choose a question type" at bounding box center [452, 89] width 95 height 13
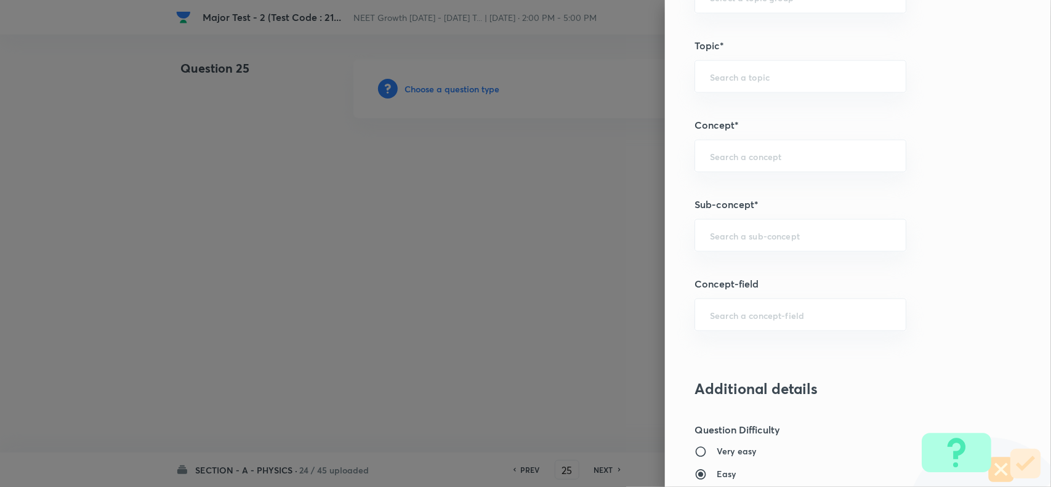
scroll to position [770, 0]
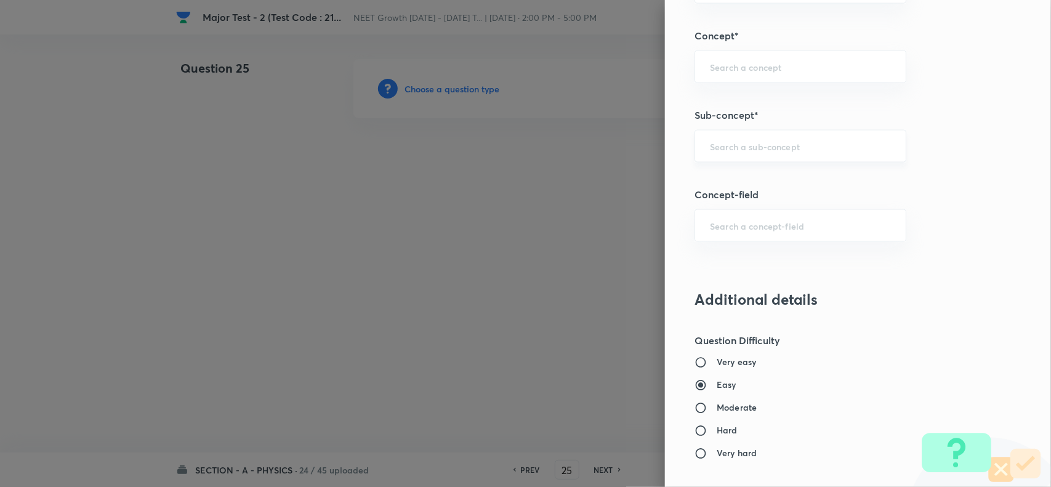
click at [740, 139] on div "​" at bounding box center [801, 146] width 212 height 33
click at [751, 180] on li "Basic Mathematics" at bounding box center [789, 183] width 210 height 22
type input "Basic Mathematics"
type input "Physics"
type input "Basics & Laboratory"
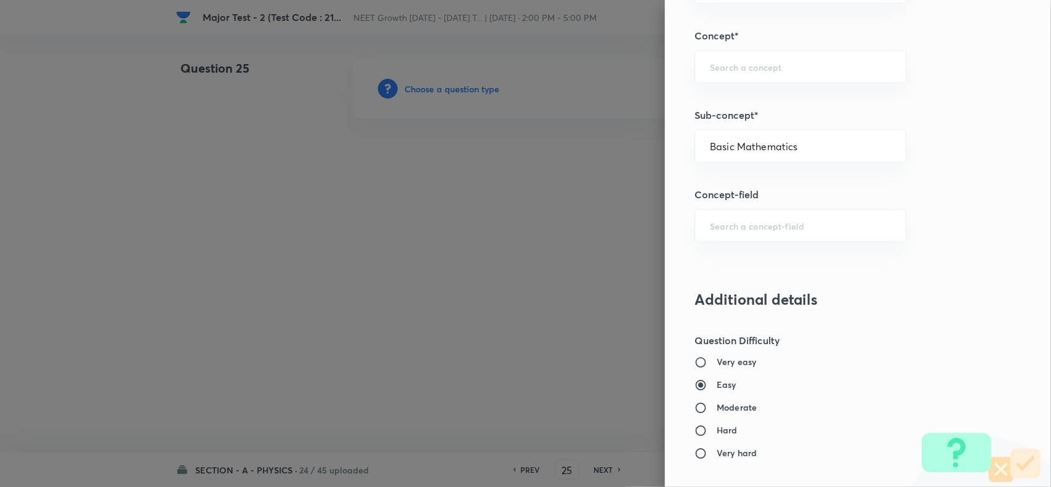
type input "Basic Mathematics"
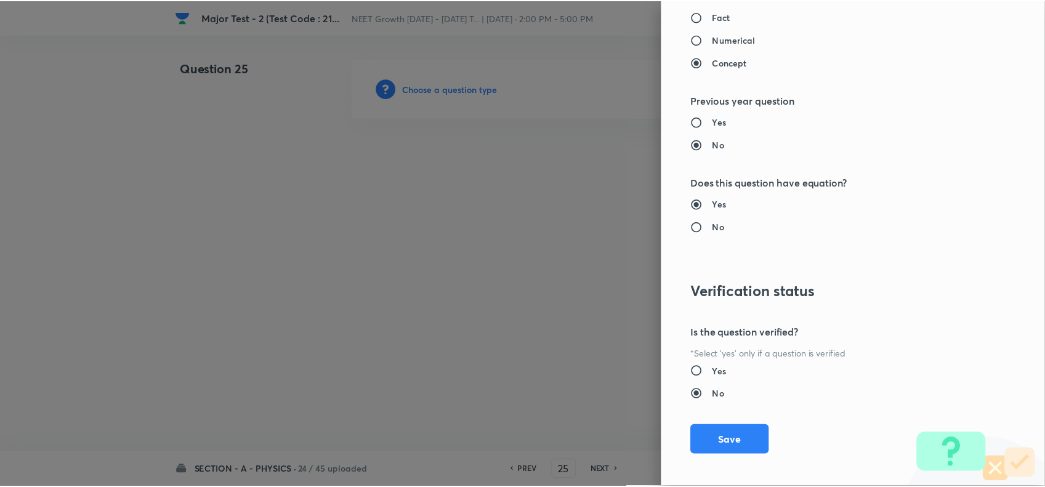
scroll to position [1276, 0]
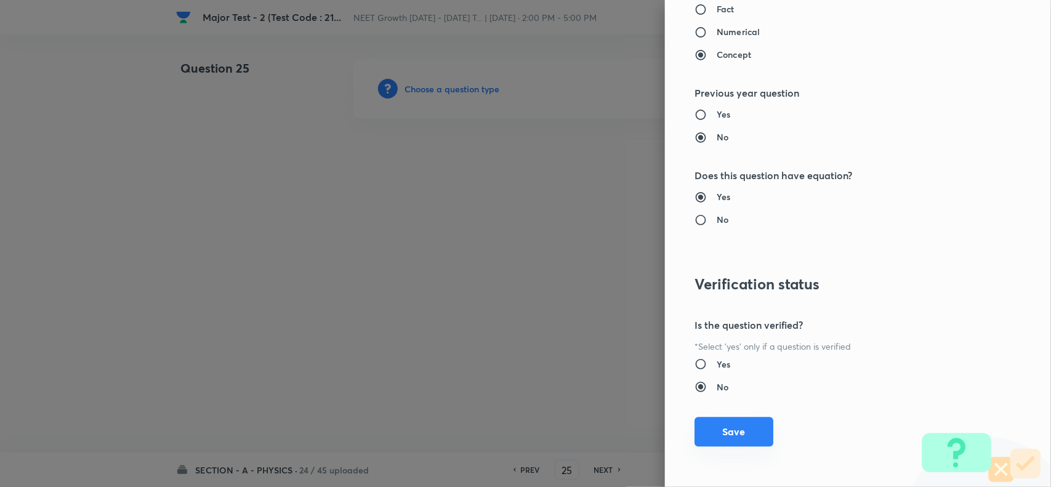
click at [721, 427] on button "Save" at bounding box center [734, 432] width 79 height 30
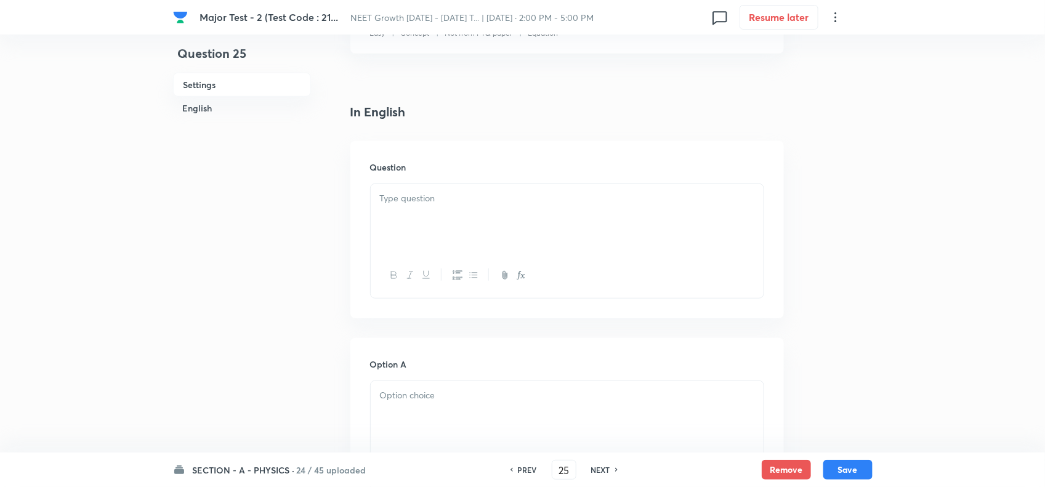
scroll to position [308, 0]
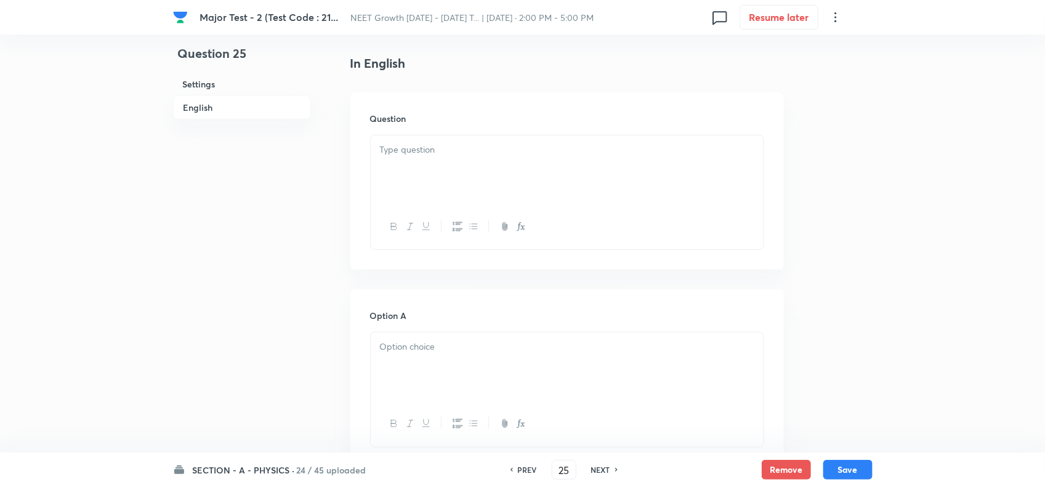
click at [416, 243] on div at bounding box center [567, 226] width 393 height 45
click at [435, 170] on div at bounding box center [567, 169] width 393 height 69
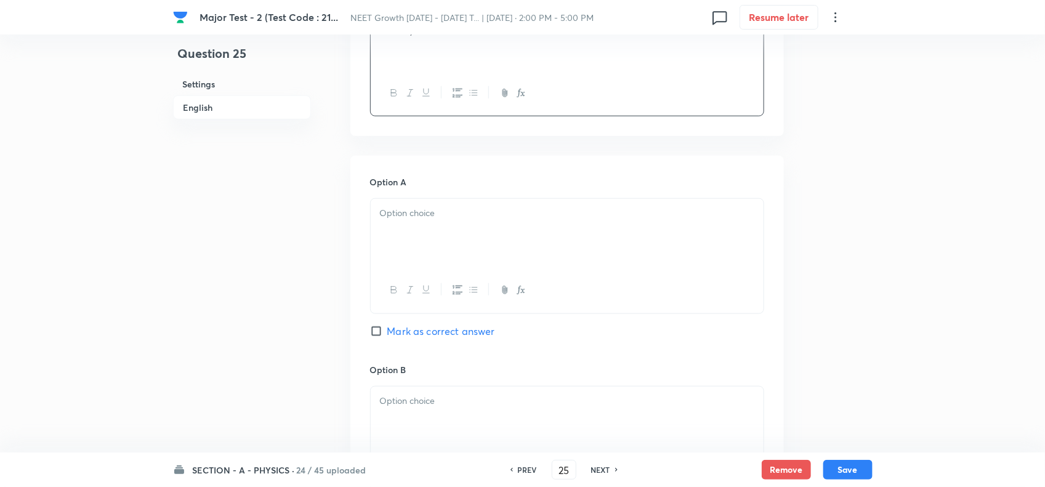
scroll to position [462, 0]
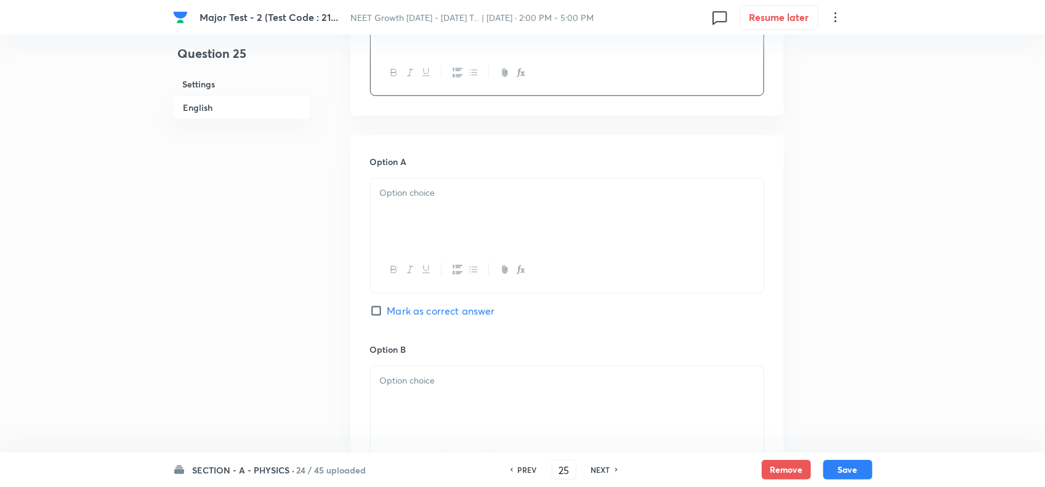
click at [417, 207] on div at bounding box center [567, 213] width 393 height 69
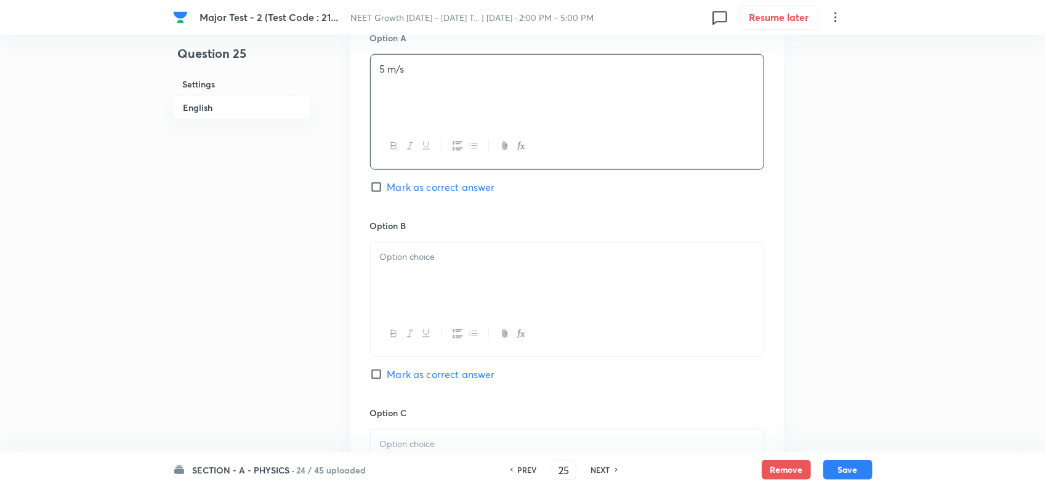
scroll to position [616, 0]
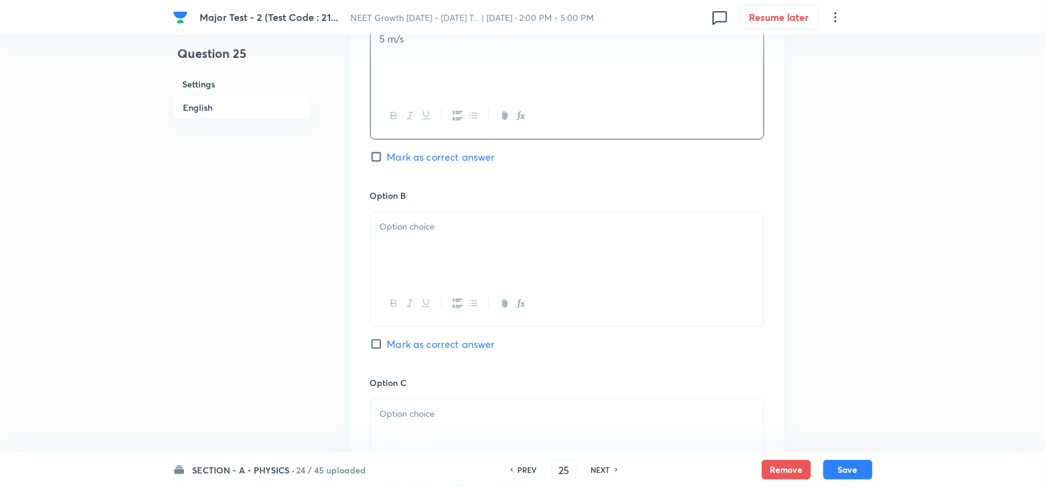
click at [429, 240] on div at bounding box center [567, 246] width 393 height 69
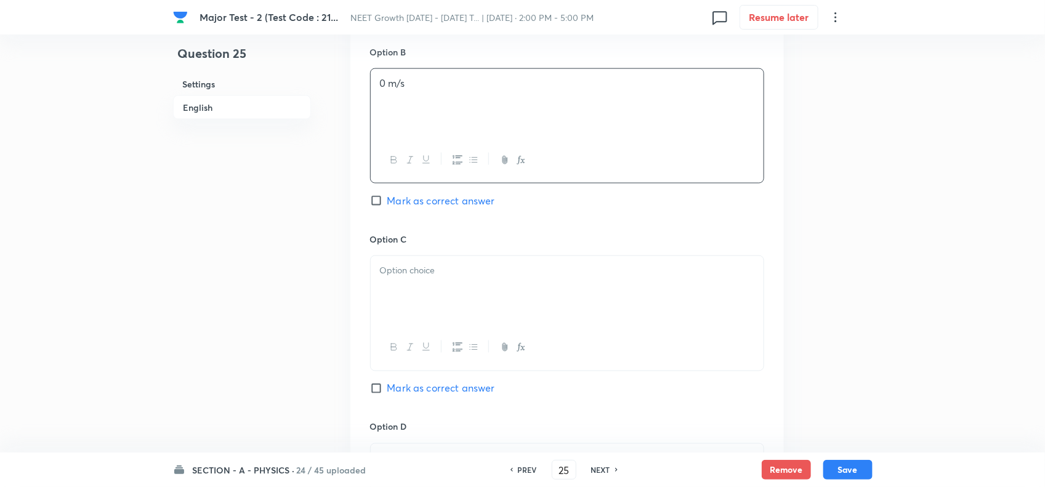
scroll to position [770, 0]
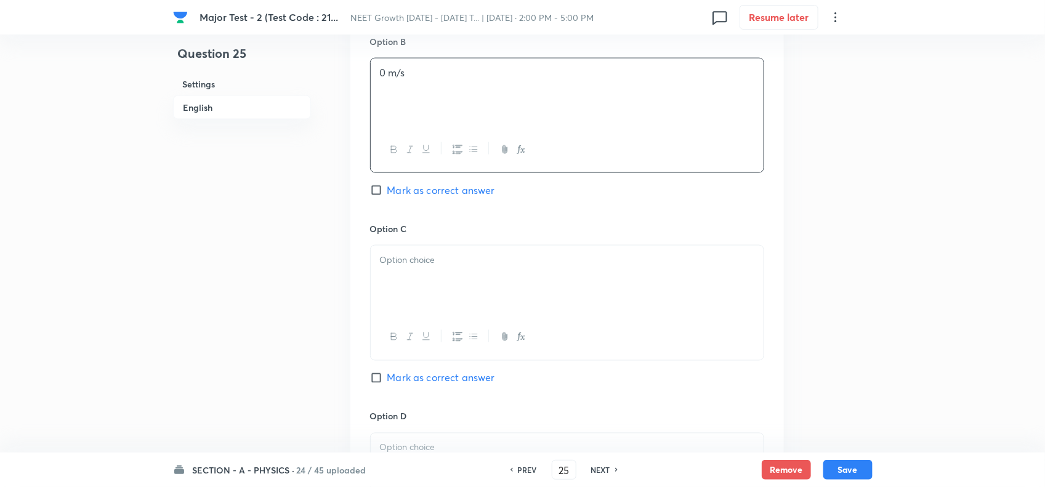
click at [442, 191] on span "Mark as correct answer" at bounding box center [441, 190] width 108 height 15
click at [387, 191] on input "Mark as correct answer" at bounding box center [378, 190] width 17 height 12
click at [460, 325] on div at bounding box center [567, 337] width 393 height 45
click at [451, 288] on div at bounding box center [567, 280] width 393 height 69
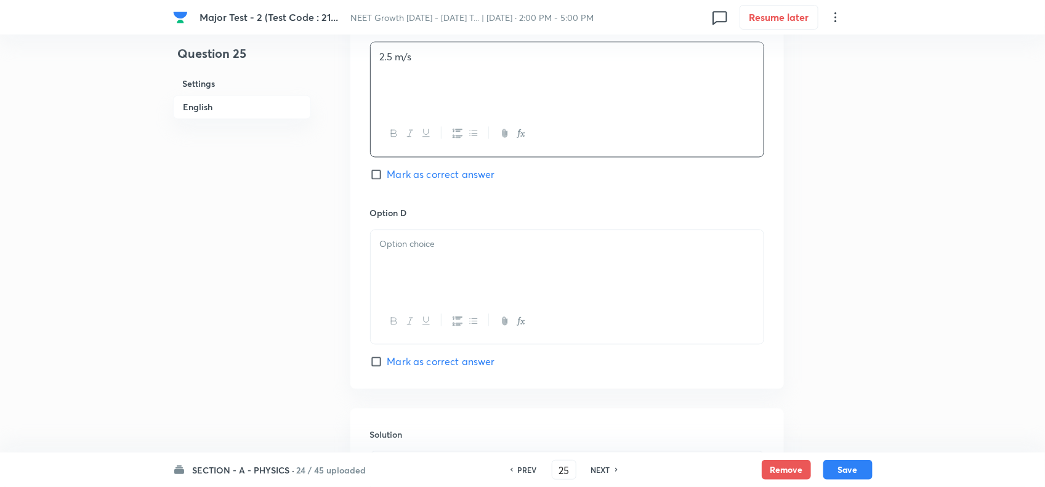
scroll to position [1001, 0]
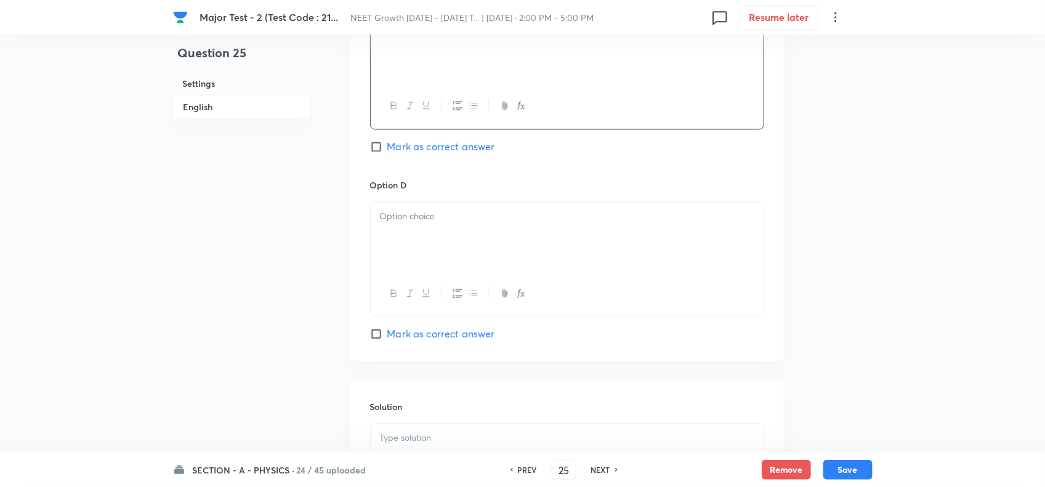
click at [459, 291] on button "button" at bounding box center [457, 293] width 16 height 15
click at [458, 242] on div at bounding box center [567, 237] width 393 height 69
click at [458, 216] on p at bounding box center [567, 217] width 374 height 14
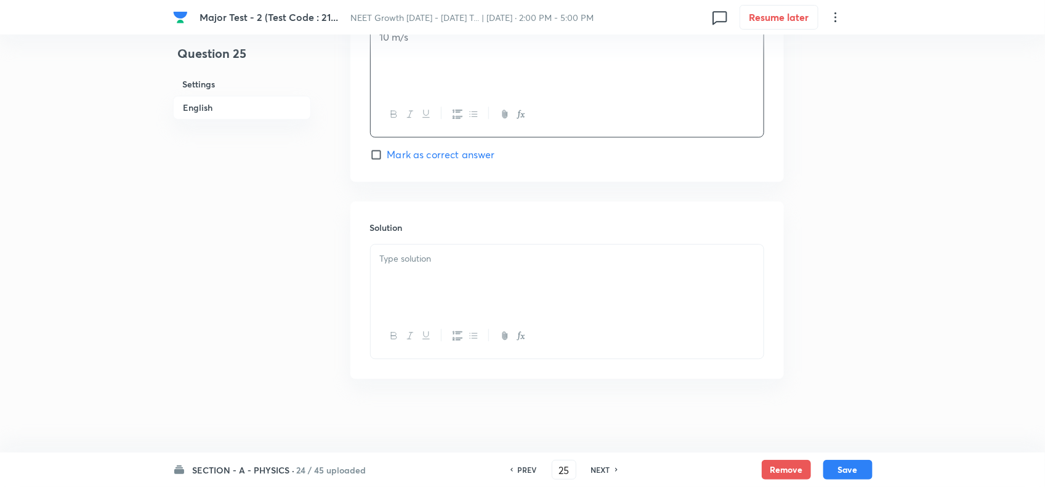
scroll to position [1186, 0]
click at [417, 264] on p at bounding box center [567, 259] width 374 height 14
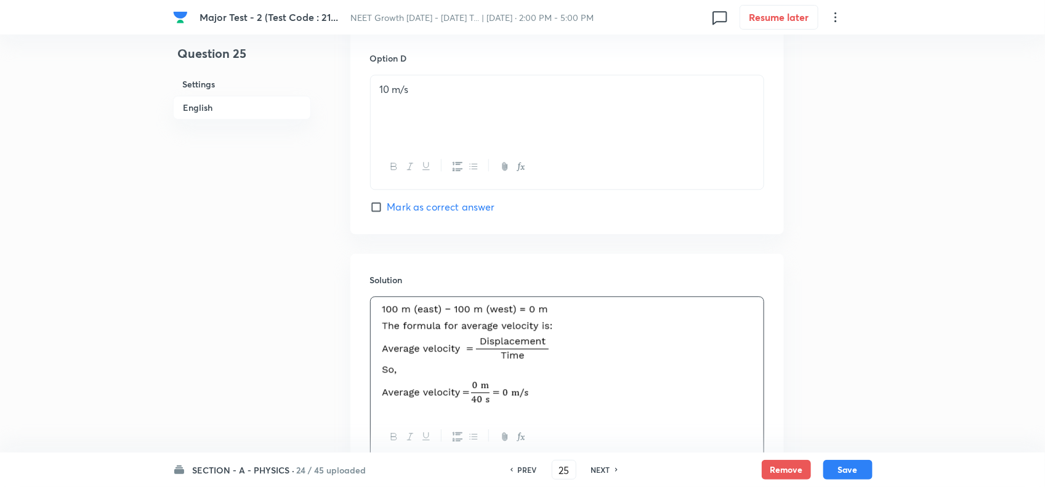
scroll to position [1236, 0]
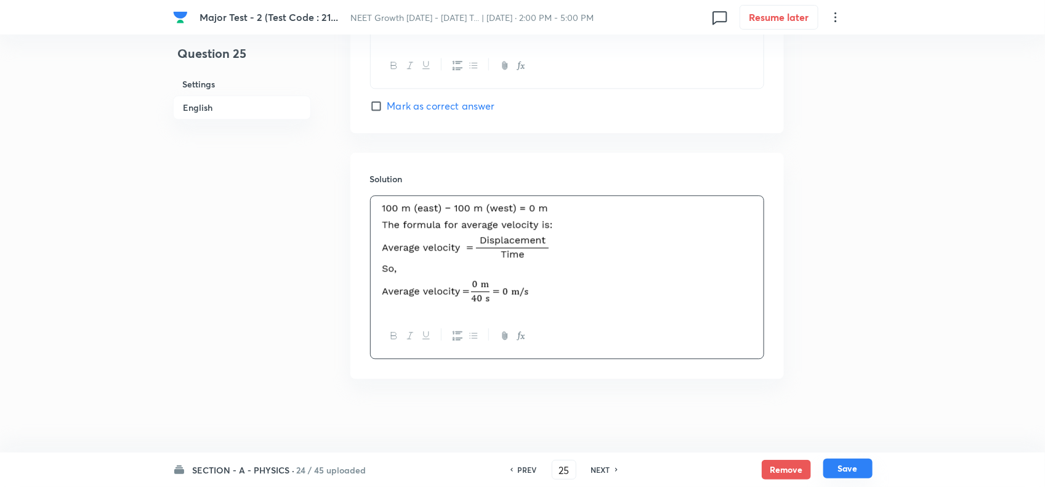
click at [844, 465] on button "Save" at bounding box center [847, 469] width 49 height 20
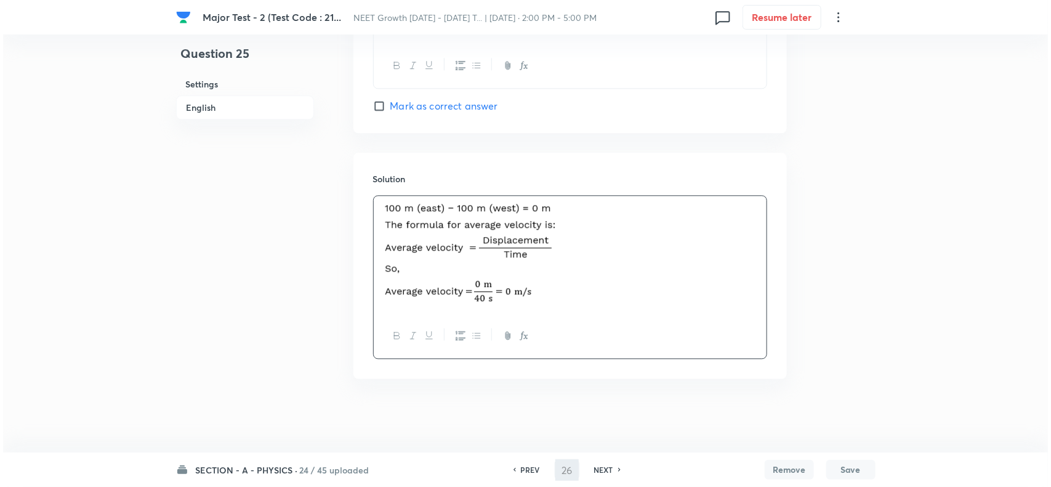
scroll to position [0, 0]
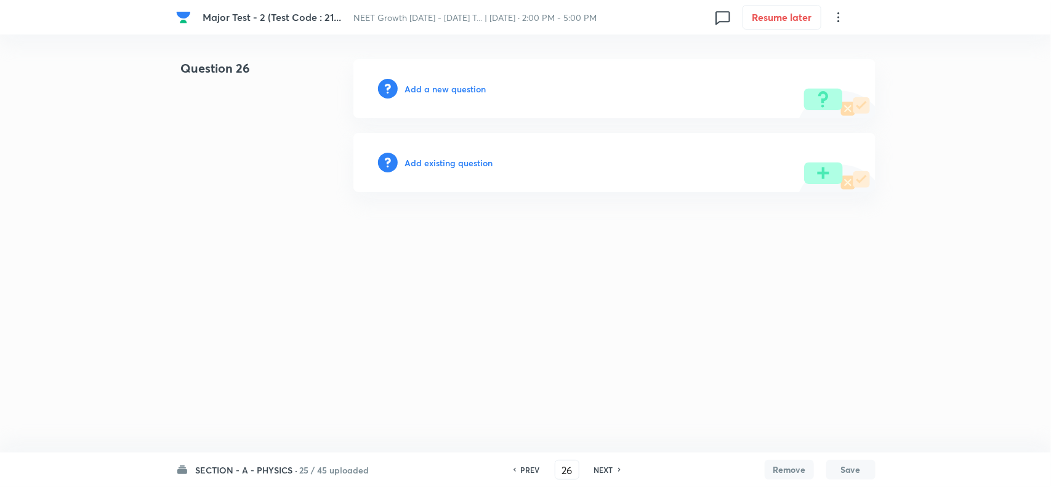
click at [427, 91] on h6 "Add a new question" at bounding box center [445, 89] width 81 height 13
click at [496, 87] on h6 "Choose a question type" at bounding box center [452, 89] width 95 height 13
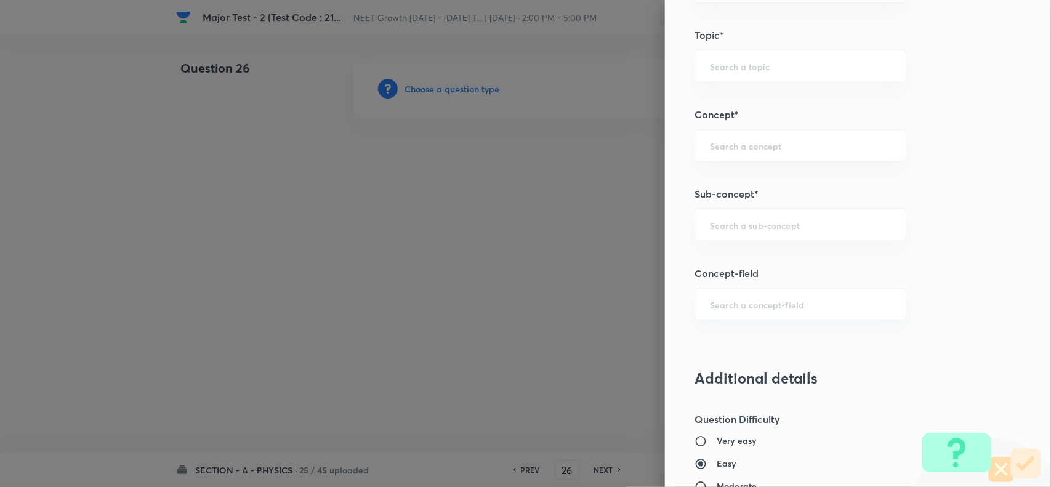
scroll to position [693, 0]
click at [735, 222] on input "text" at bounding box center [800, 223] width 181 height 12
click at [736, 254] on li "Basic Mathematics" at bounding box center [789, 260] width 210 height 22
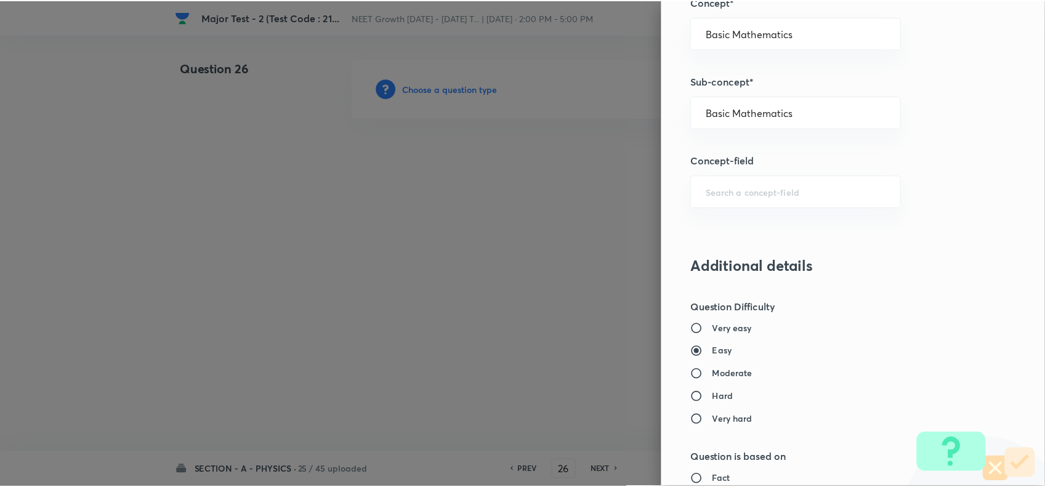
scroll to position [1276, 0]
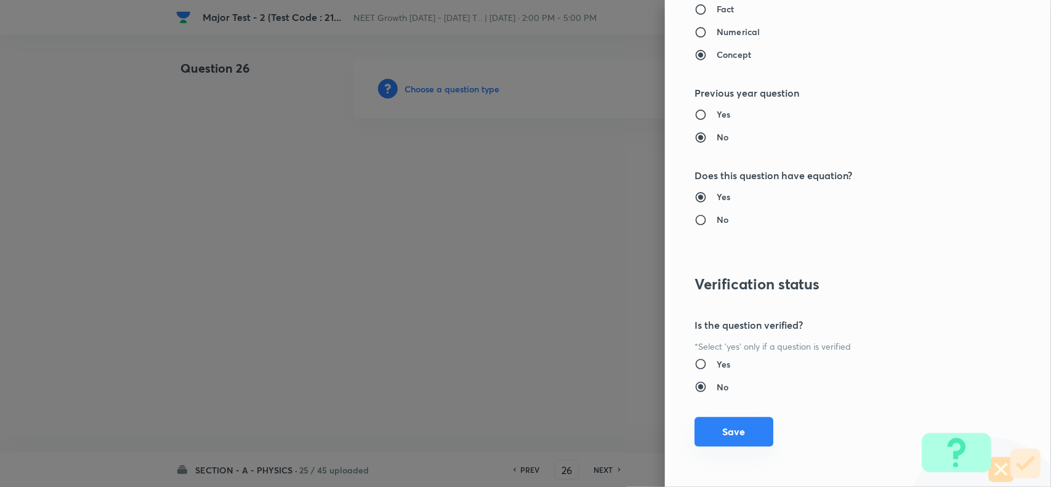
click at [736, 445] on button "Save" at bounding box center [734, 432] width 79 height 30
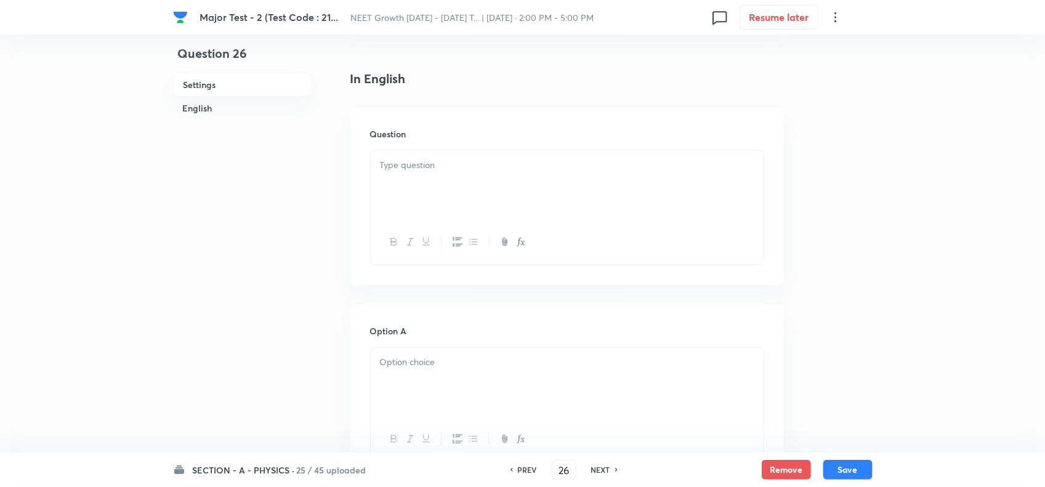
scroll to position [308, 0]
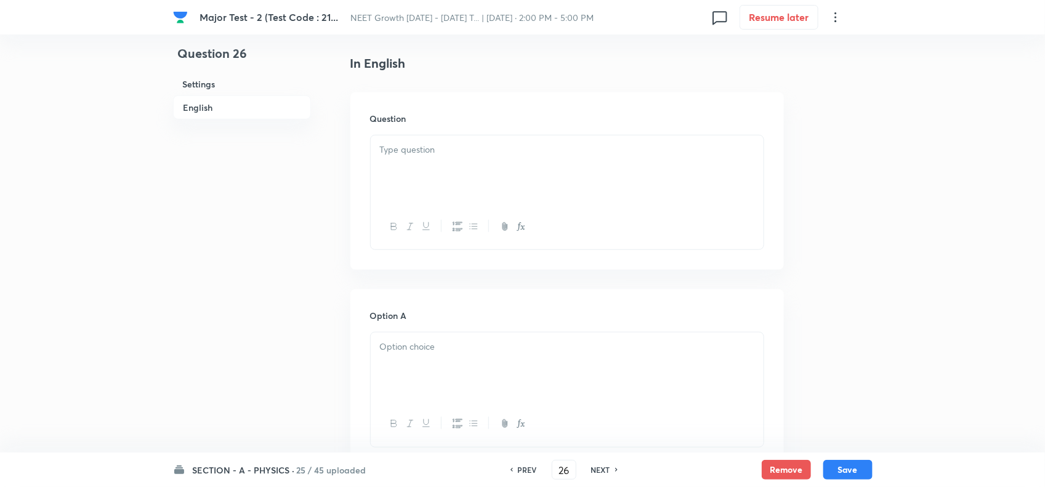
click at [453, 182] on div at bounding box center [567, 169] width 393 height 69
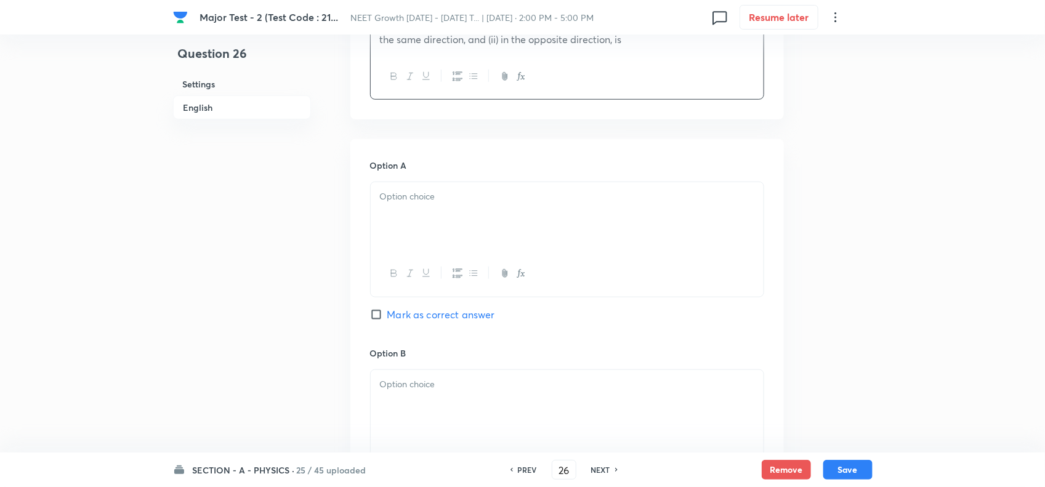
scroll to position [462, 0]
click at [424, 211] on div at bounding box center [567, 214] width 393 height 69
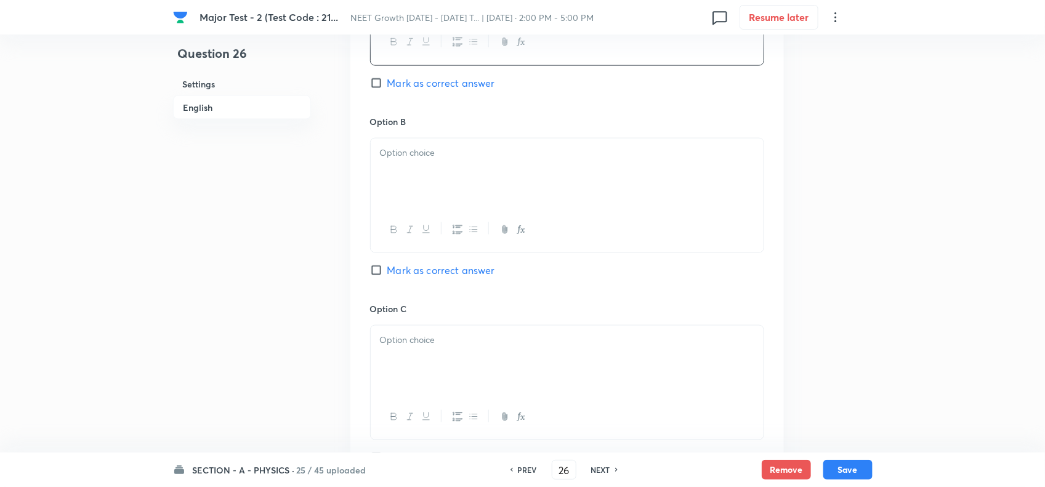
scroll to position [693, 0]
click at [408, 225] on icon "button" at bounding box center [410, 229] width 10 height 10
click at [406, 162] on div "﻿" at bounding box center [567, 171] width 393 height 69
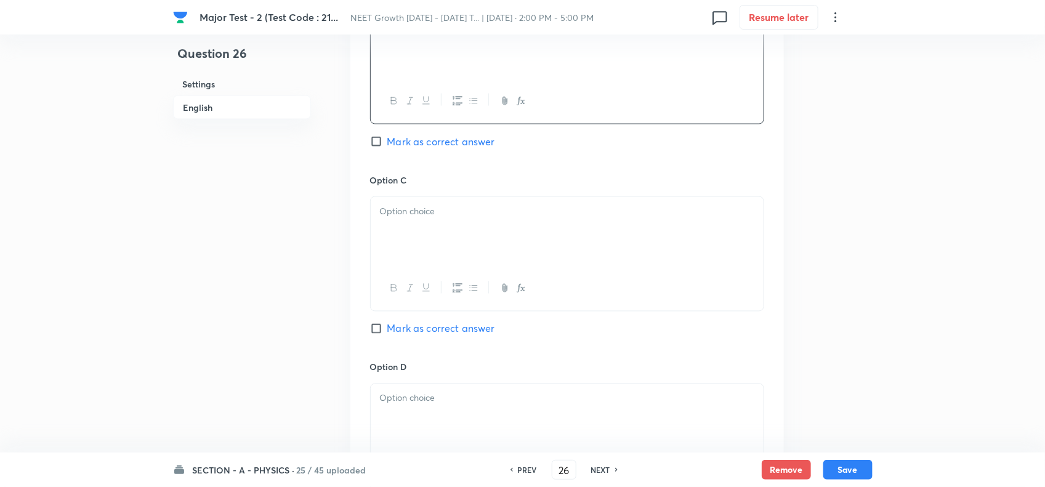
scroll to position [847, 0]
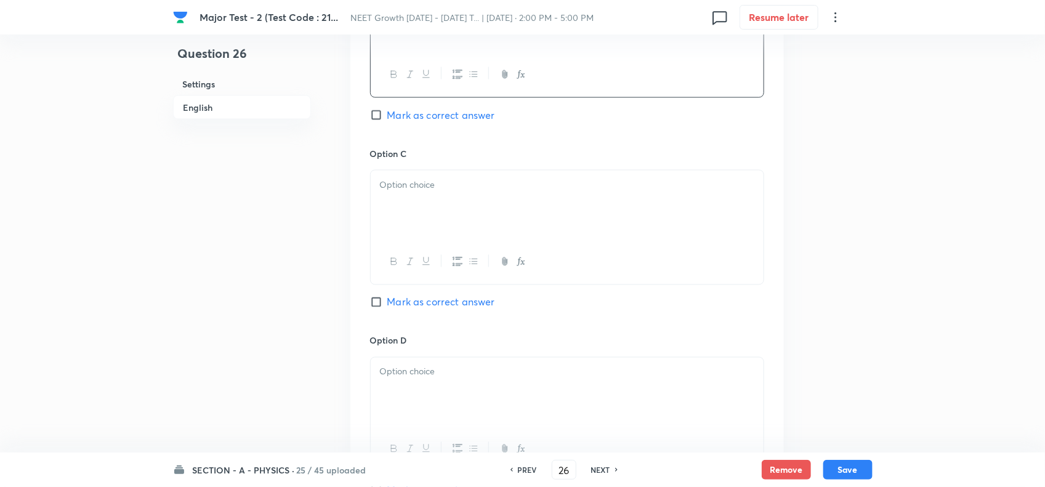
click at [426, 237] on div at bounding box center [567, 205] width 393 height 69
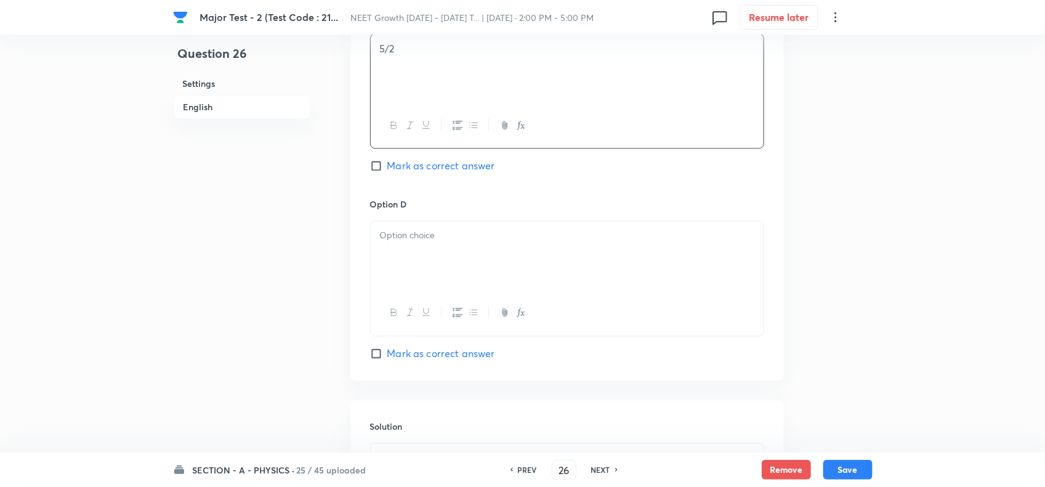
scroll to position [1001, 0]
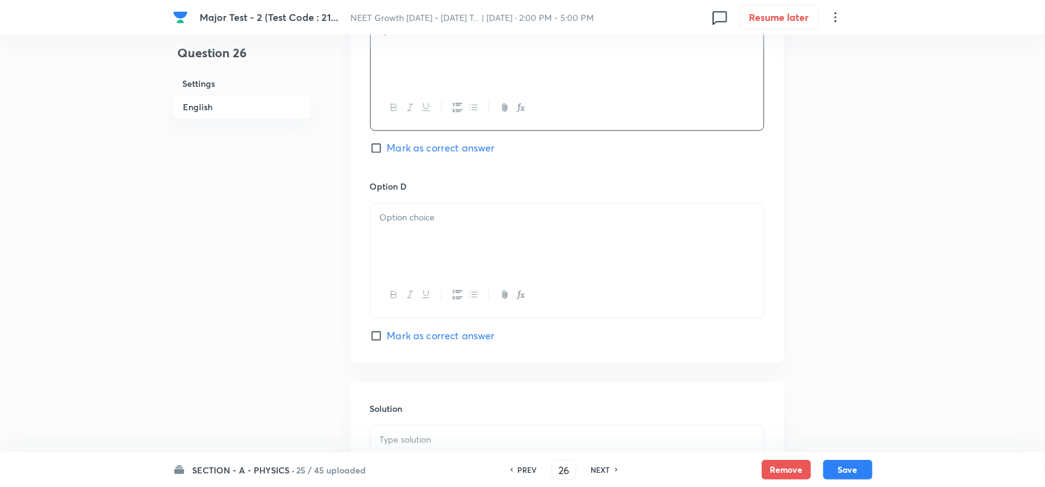
click at [435, 240] on div at bounding box center [567, 238] width 393 height 69
click at [421, 344] on span "Mark as correct answer" at bounding box center [441, 336] width 108 height 15
click at [387, 342] on input "Mark as correct answer" at bounding box center [378, 336] width 17 height 12
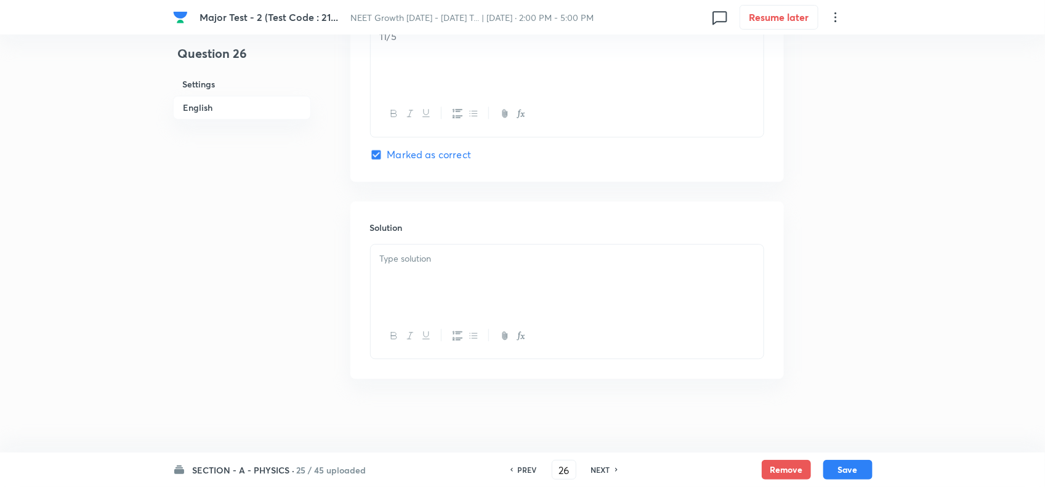
scroll to position [1189, 0]
click at [439, 267] on div at bounding box center [567, 279] width 393 height 69
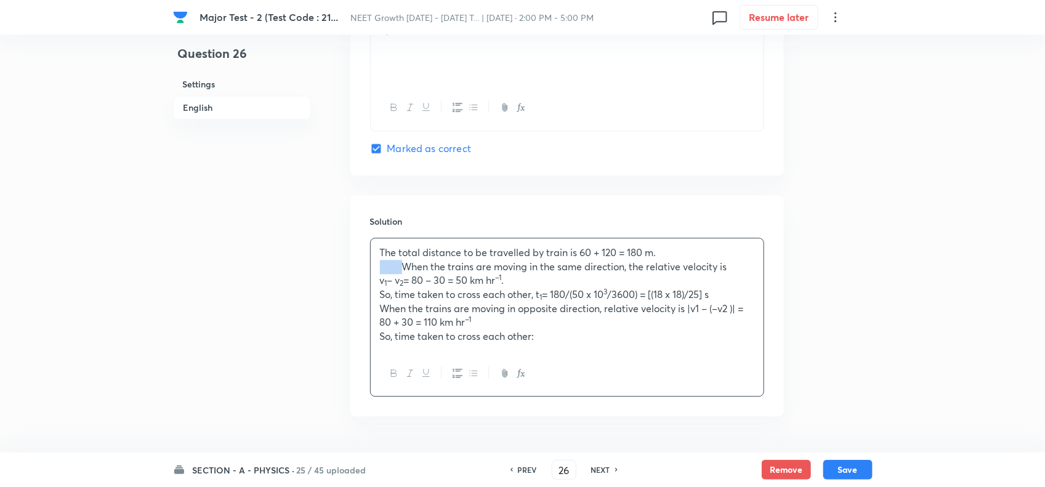
drag, startPoint x: 402, startPoint y: 272, endPoint x: 345, endPoint y: 272, distance: 56.7
click at [546, 338] on p "So, time taken to cross each other:" at bounding box center [567, 337] width 374 height 14
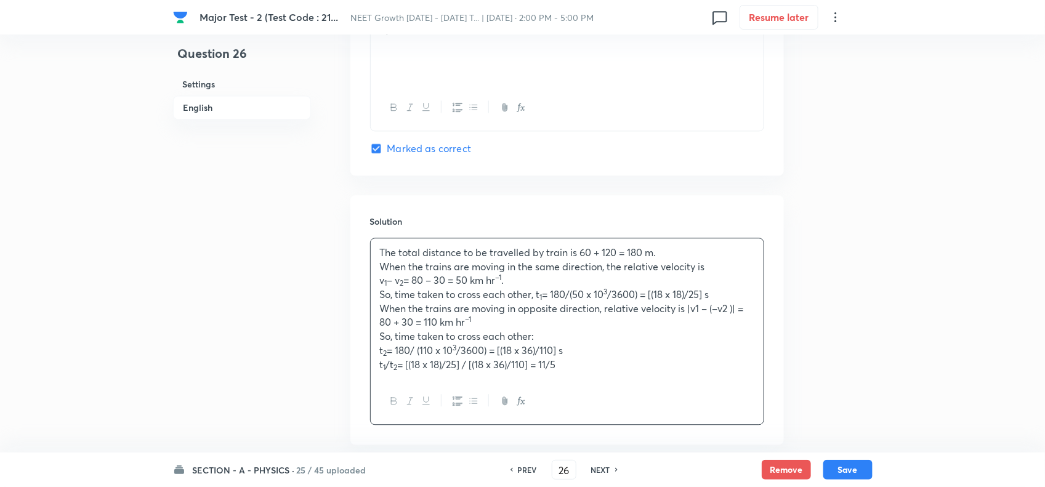
drag, startPoint x: 410, startPoint y: 368, endPoint x: 315, endPoint y: 377, distance: 94.7
click at [846, 464] on button "Save" at bounding box center [847, 469] width 49 height 20
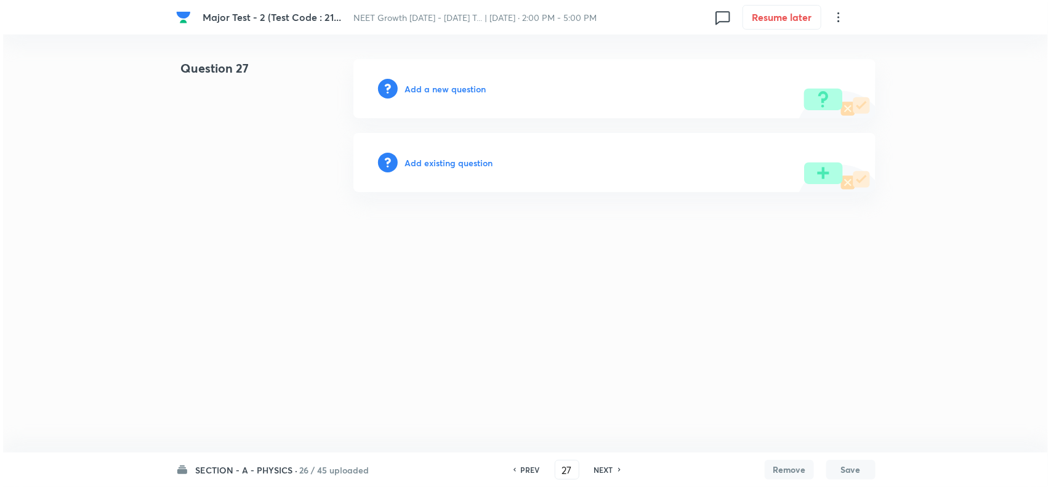
scroll to position [0, 0]
click at [456, 88] on h6 "Add a new question" at bounding box center [445, 89] width 81 height 13
click at [467, 91] on h6 "Choose a question type" at bounding box center [452, 89] width 95 height 13
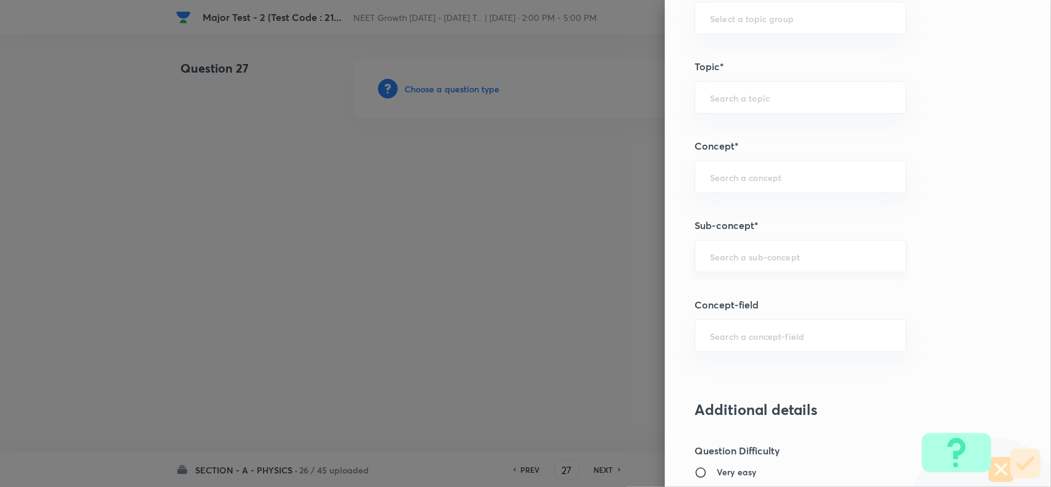
scroll to position [693, 0]
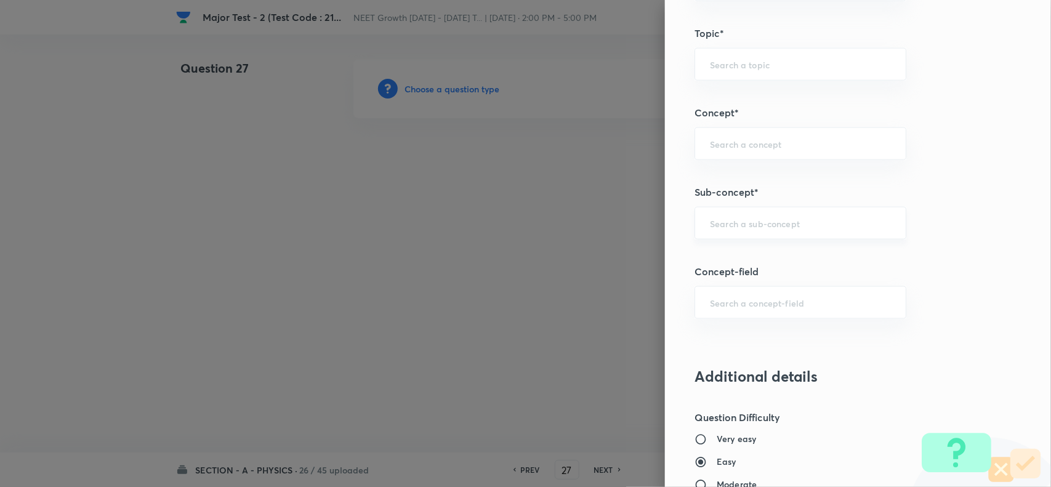
click at [726, 232] on div "​" at bounding box center [801, 223] width 212 height 33
click at [737, 259] on li "Basic Mathematics" at bounding box center [789, 260] width 210 height 22
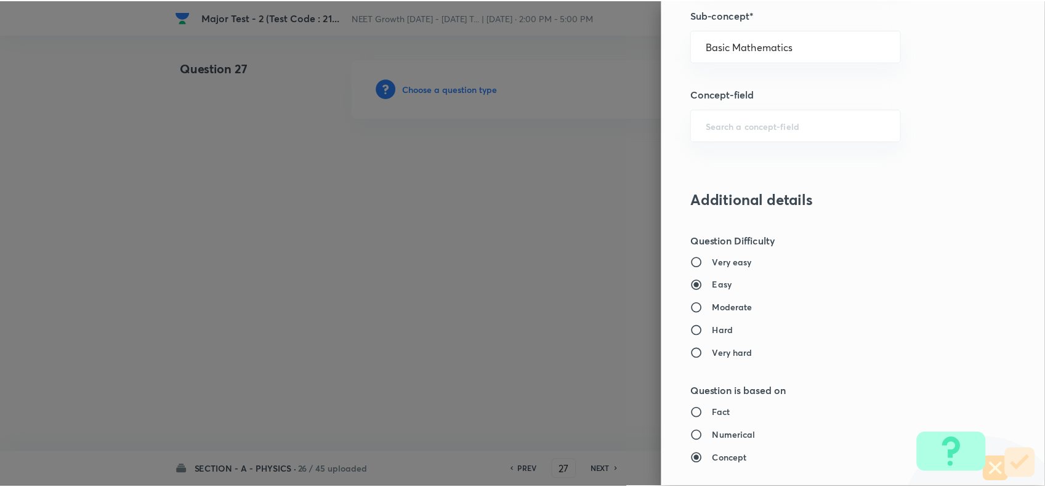
scroll to position [1232, 0]
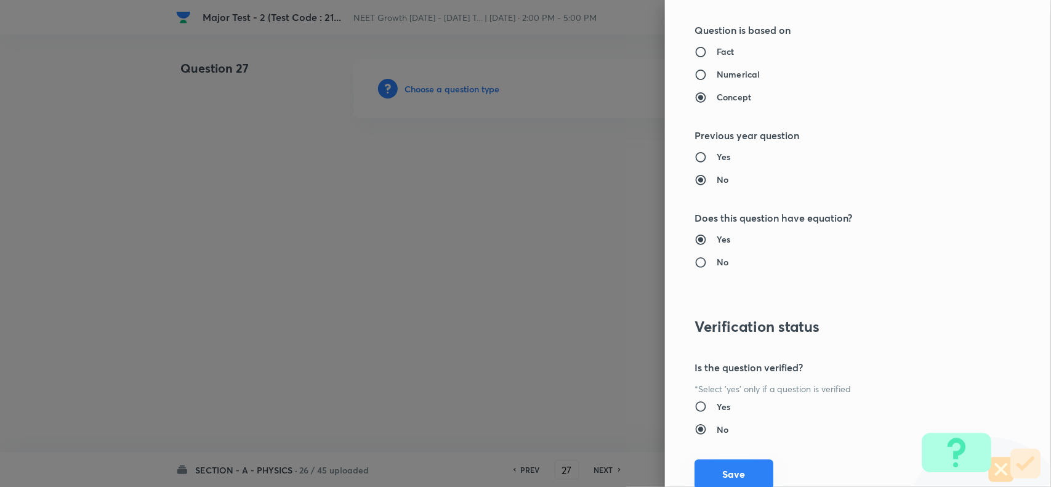
click at [718, 476] on button "Save" at bounding box center [734, 474] width 79 height 30
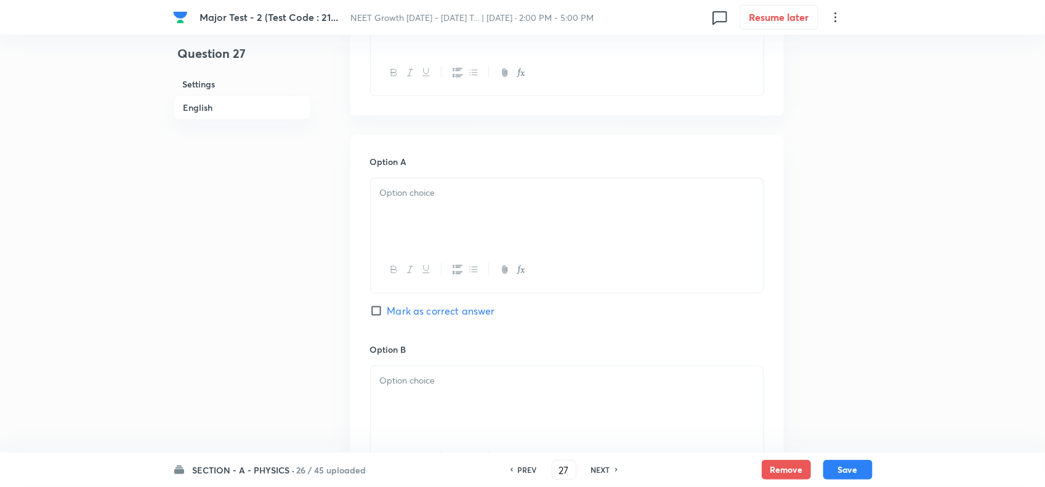
click at [434, 211] on div at bounding box center [567, 213] width 393 height 69
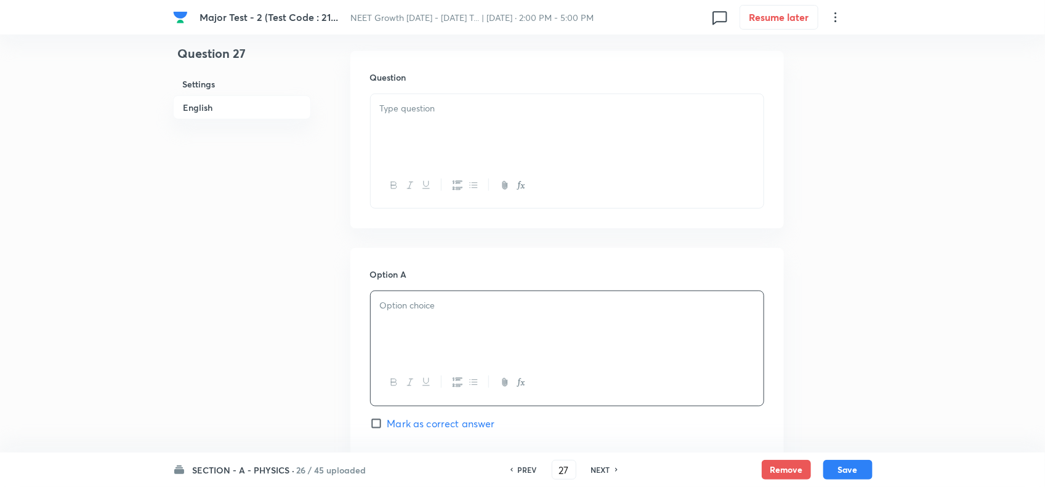
scroll to position [231, 0]
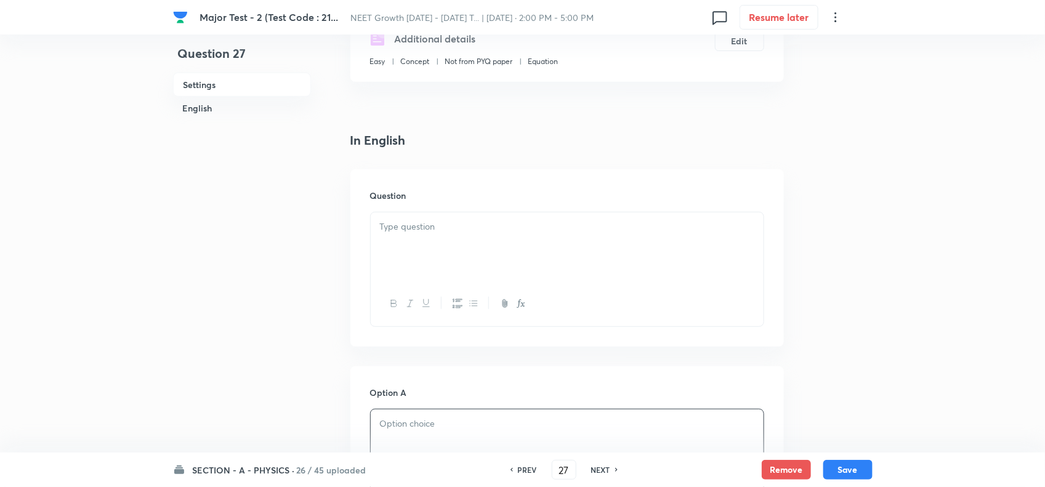
click at [434, 212] on div at bounding box center [567, 269] width 394 height 115
click at [438, 225] on p at bounding box center [567, 227] width 374 height 14
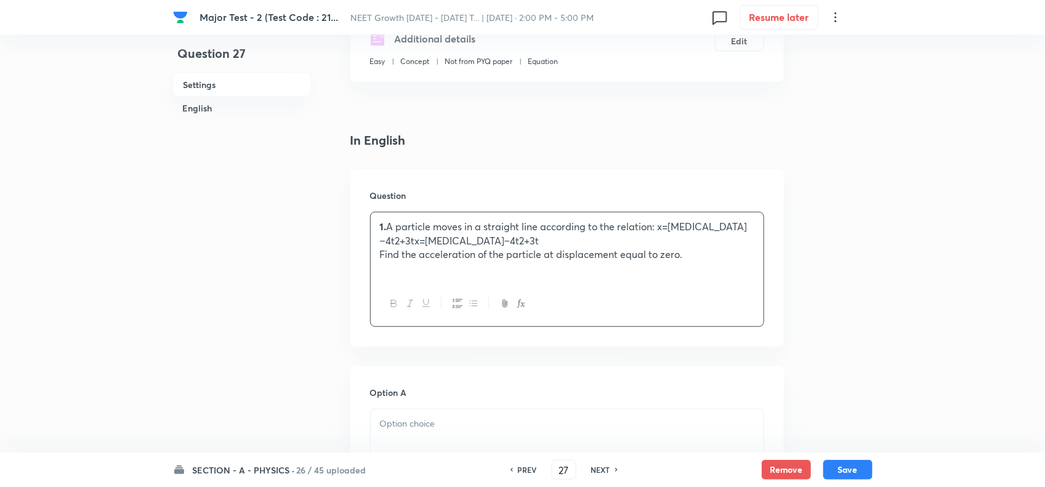
drag, startPoint x: 505, startPoint y: 232, endPoint x: 498, endPoint y: 244, distance: 14.4
click at [505, 232] on p "1. A particle moves in a straight line according to the relation: x=[MEDICAL_DA…" at bounding box center [567, 234] width 374 height 28
click at [389, 230] on p "1. A particle moves in a straight line according to the relation: x=[MEDICAL_DA…" at bounding box center [567, 234] width 374 height 28
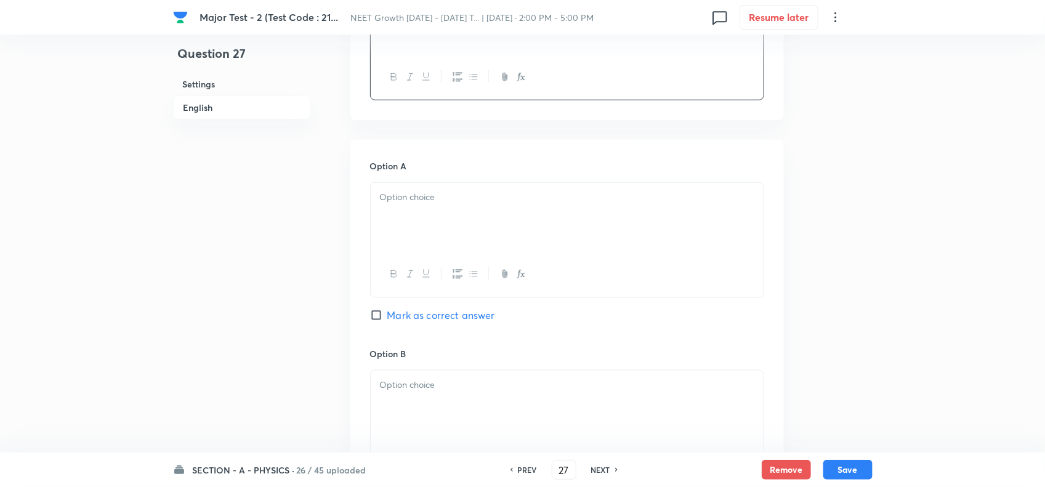
scroll to position [462, 0]
click at [447, 219] on div at bounding box center [567, 213] width 393 height 69
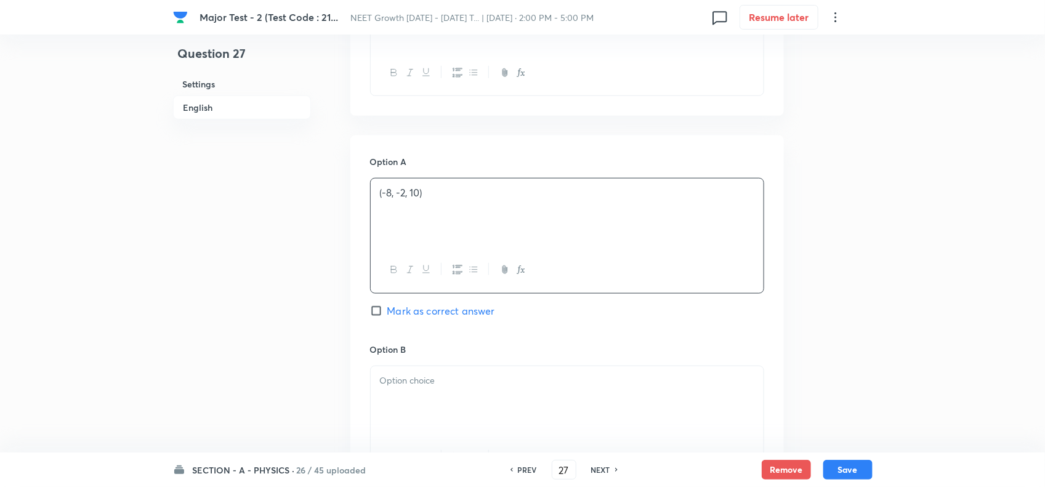
drag, startPoint x: 410, startPoint y: 301, endPoint x: 413, endPoint y: 312, distance: 11.4
click at [410, 302] on div "Option A (-8, -2, 10) [PERSON_NAME] as correct answer" at bounding box center [567, 248] width 394 height 187
click at [413, 313] on span "Mark as correct answer" at bounding box center [441, 311] width 108 height 15
click at [387, 313] on input "Mark as correct answer" at bounding box center [378, 311] width 17 height 12
drag, startPoint x: 424, startPoint y: 376, endPoint x: 424, endPoint y: 385, distance: 9.2
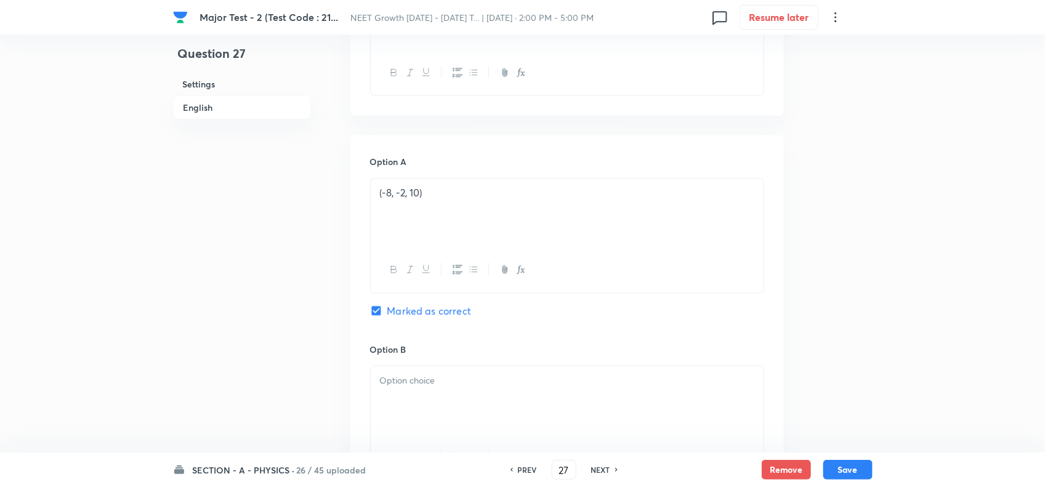
click at [424, 377] on p at bounding box center [567, 381] width 374 height 14
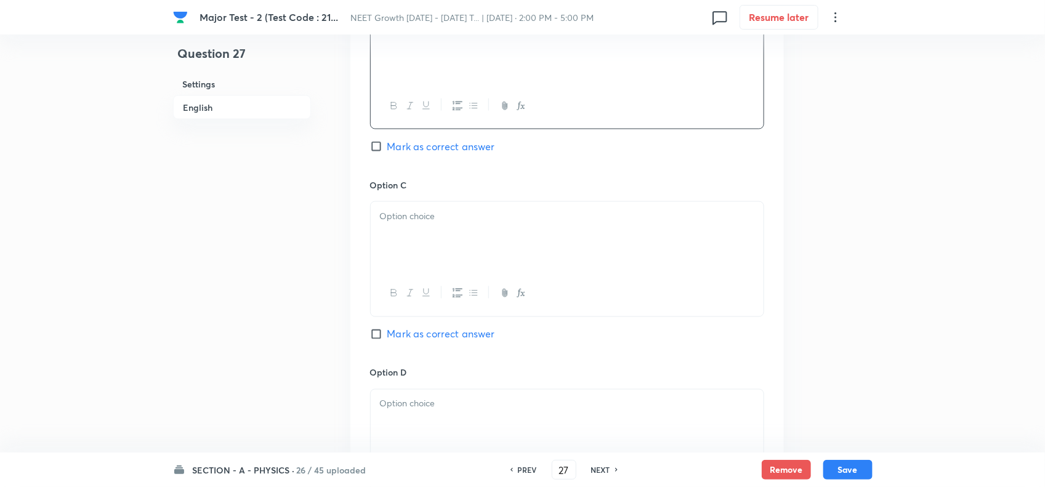
scroll to position [847, 0]
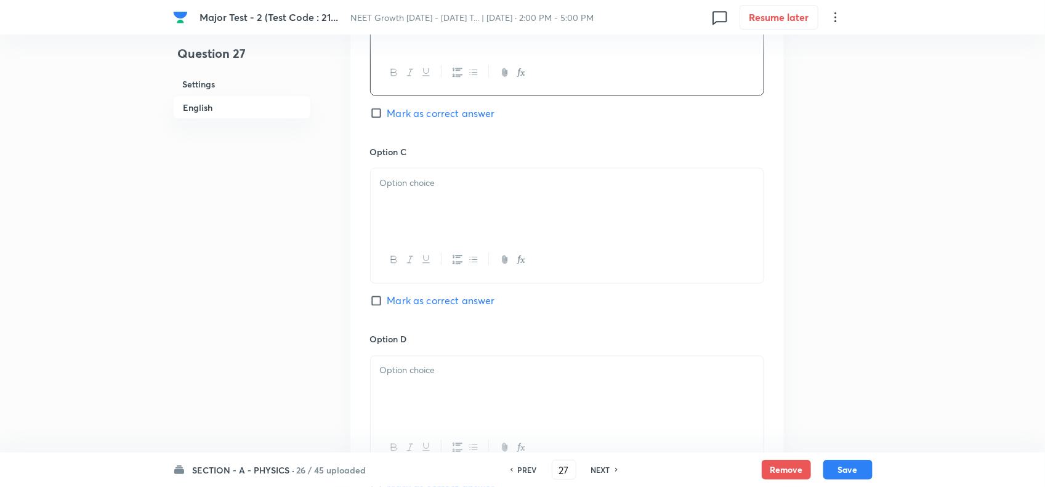
click at [410, 208] on div at bounding box center [567, 203] width 393 height 69
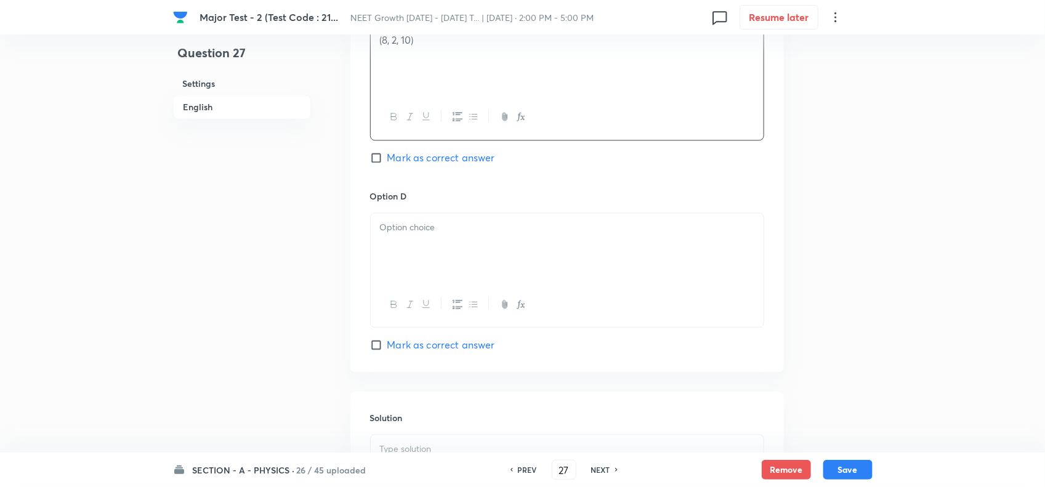
scroll to position [1001, 0]
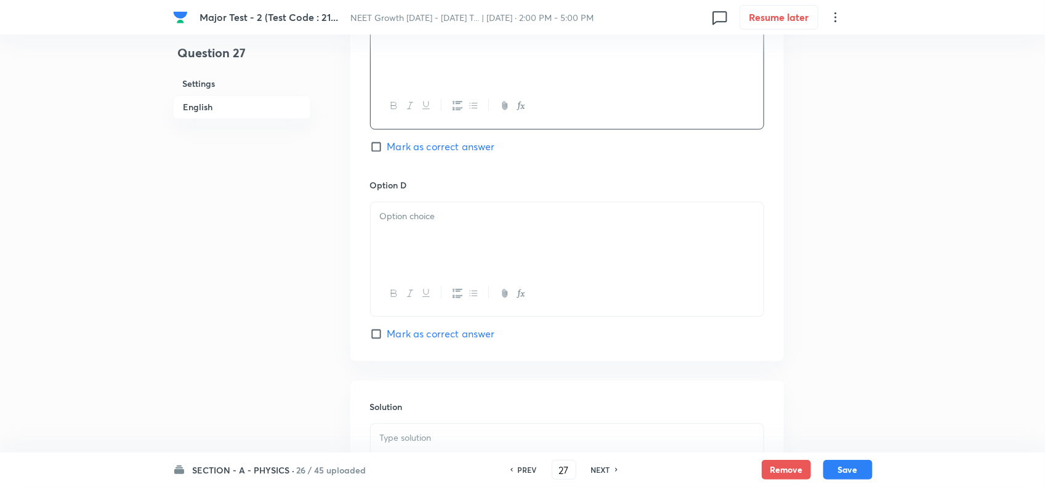
click at [450, 229] on div at bounding box center [567, 237] width 393 height 69
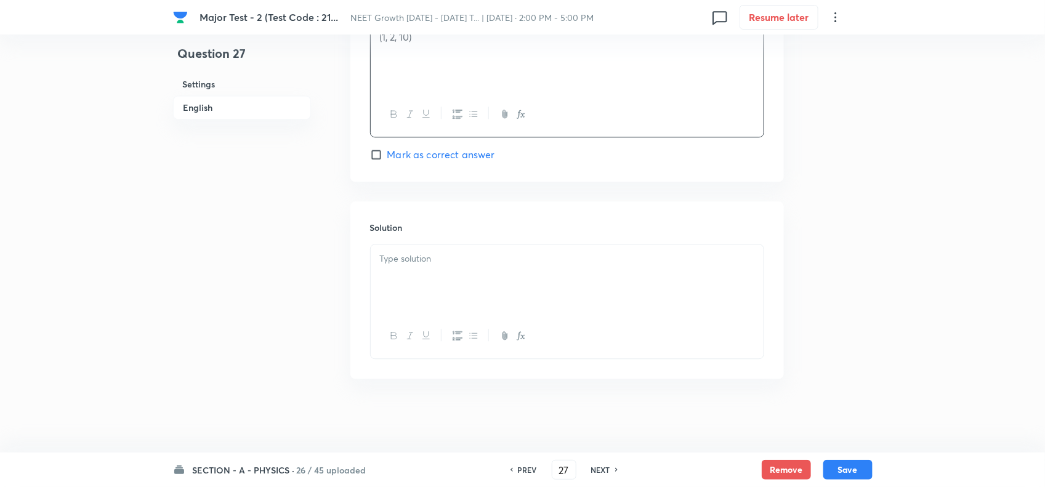
scroll to position [1186, 0]
click at [430, 254] on p at bounding box center [567, 259] width 374 height 14
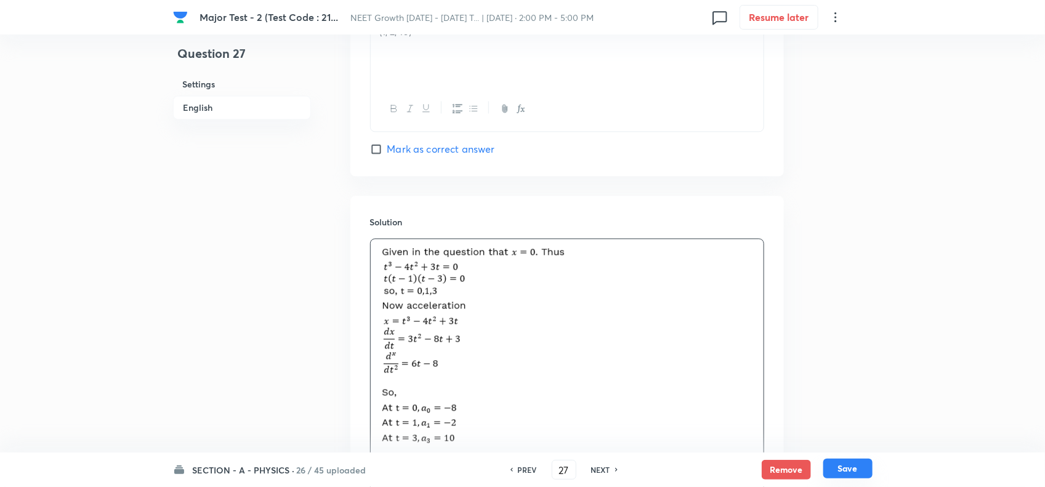
click at [858, 472] on button "Save" at bounding box center [847, 469] width 49 height 20
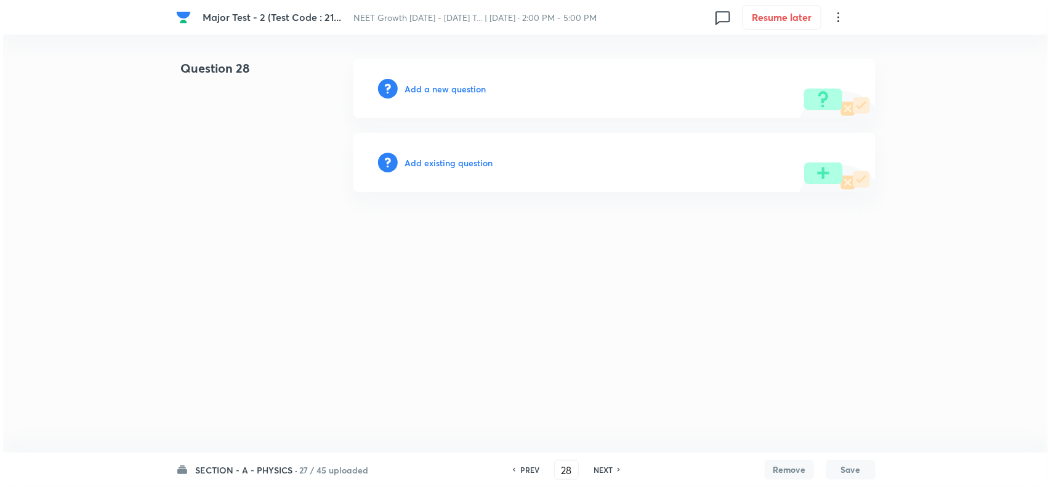
scroll to position [0, 0]
click at [463, 88] on h6 "Add a new question" at bounding box center [445, 89] width 81 height 13
click at [463, 87] on h6 "Choose a question type" at bounding box center [452, 89] width 95 height 13
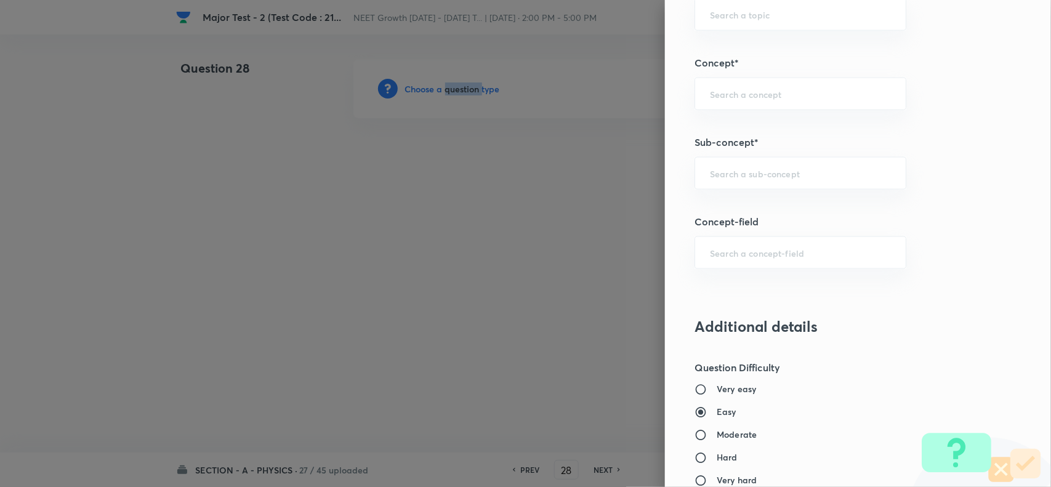
scroll to position [847, 0]
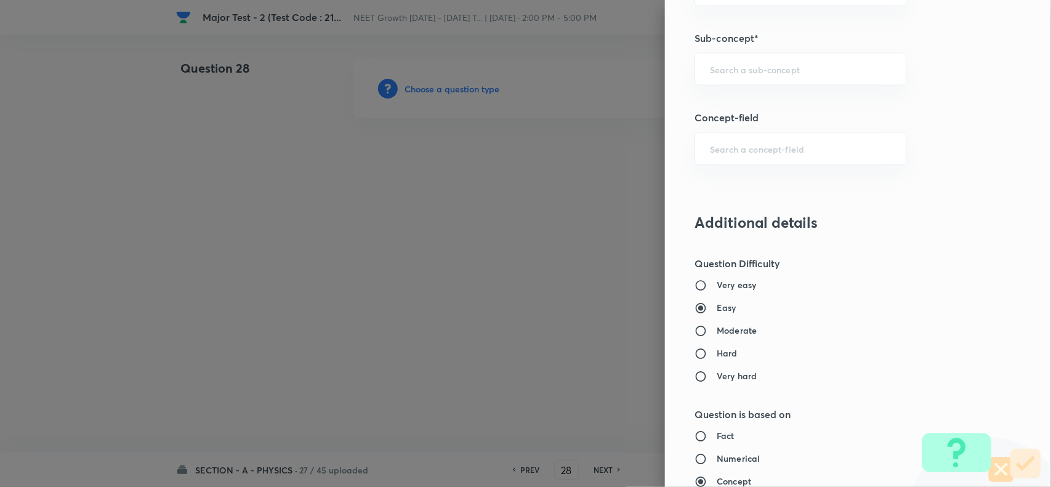
click at [724, 92] on div "Question settings Question type* Single choice correct Number of options* 2 3 4…" at bounding box center [858, 243] width 386 height 487
click at [726, 81] on div "​" at bounding box center [801, 69] width 212 height 33
click at [743, 105] on li "Basic Mathematics" at bounding box center [789, 106] width 210 height 22
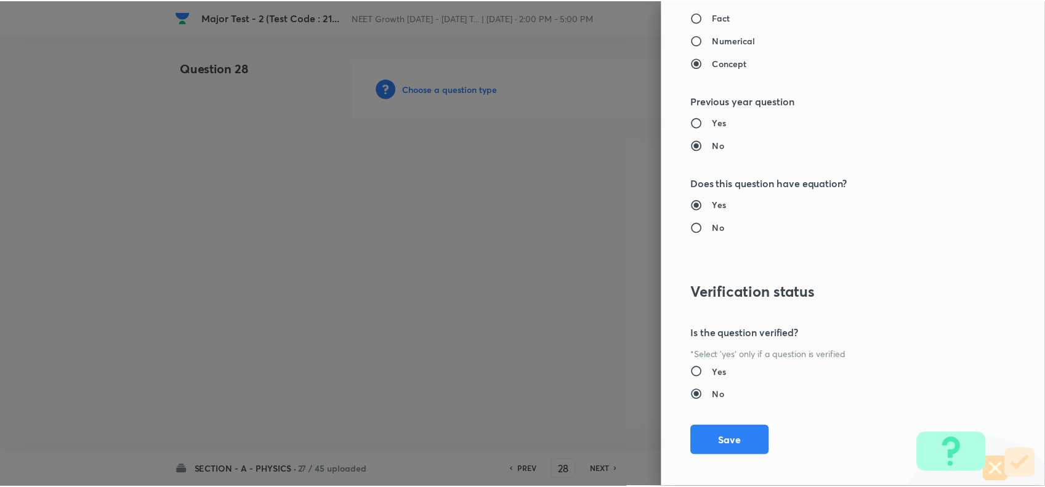
scroll to position [1276, 0]
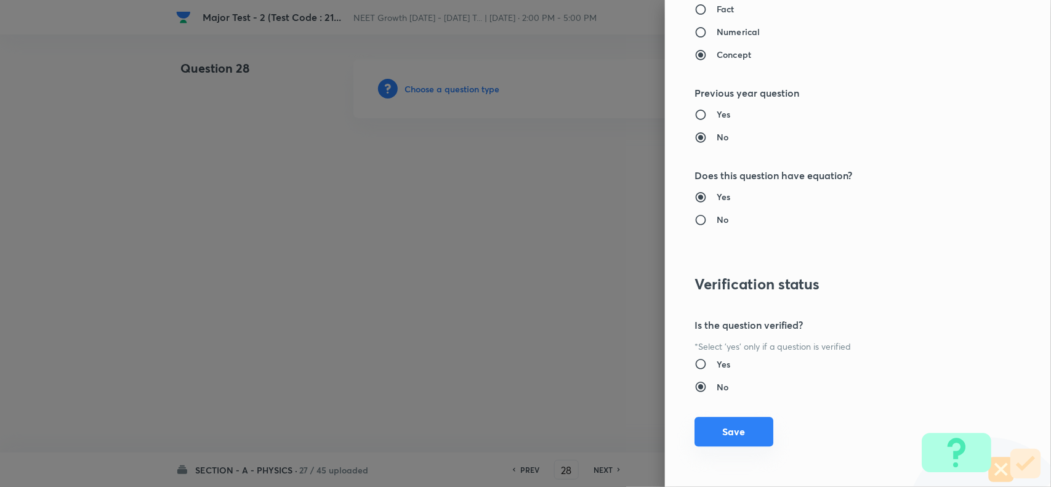
click at [726, 439] on button "Save" at bounding box center [734, 432] width 79 height 30
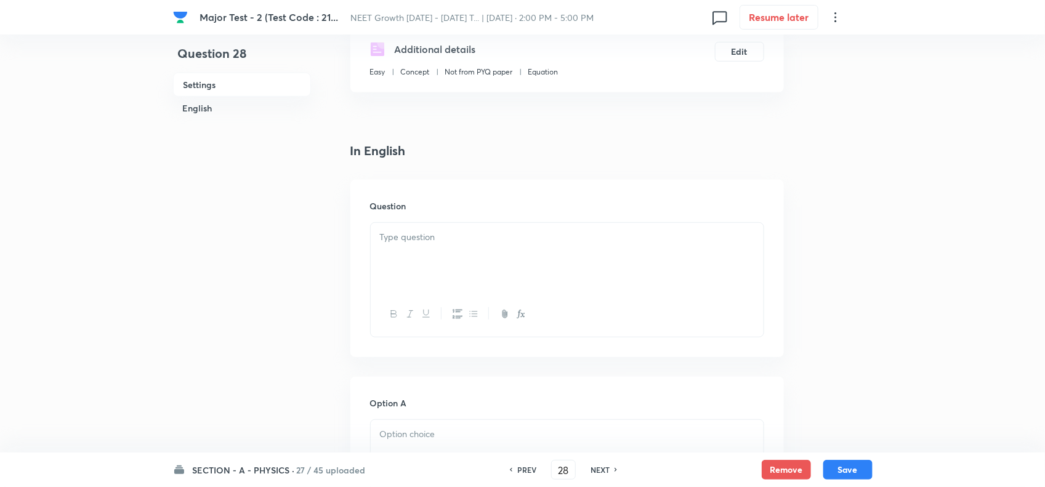
scroll to position [231, 0]
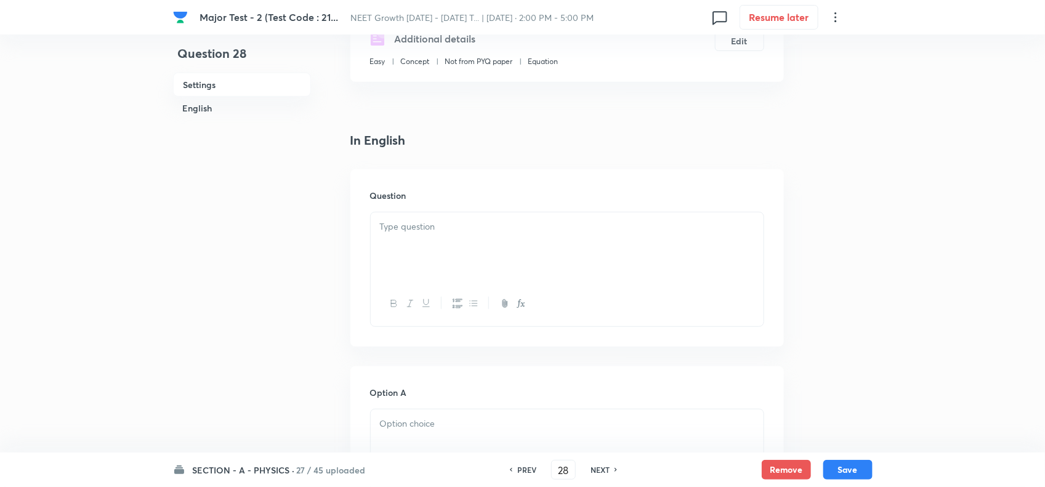
click at [463, 254] on div at bounding box center [567, 246] width 393 height 69
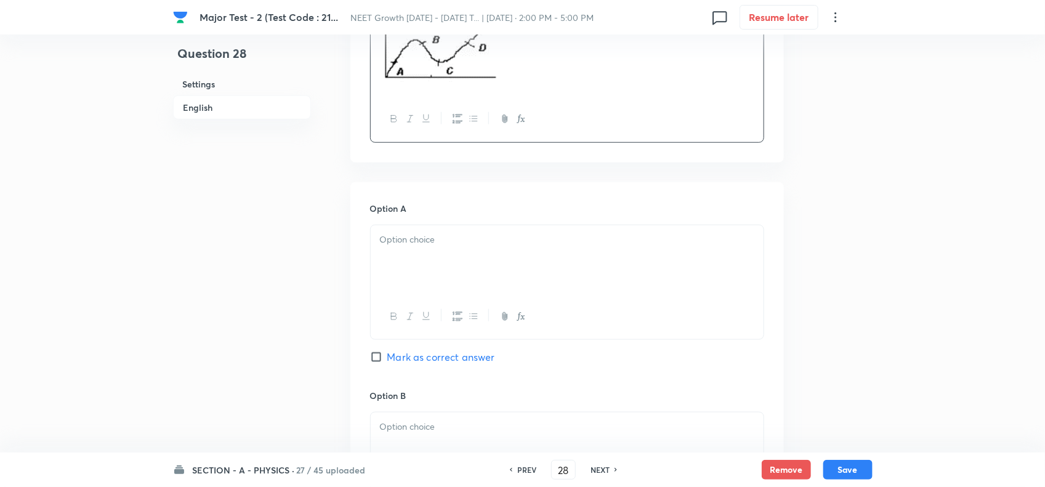
click at [414, 257] on div at bounding box center [567, 259] width 393 height 69
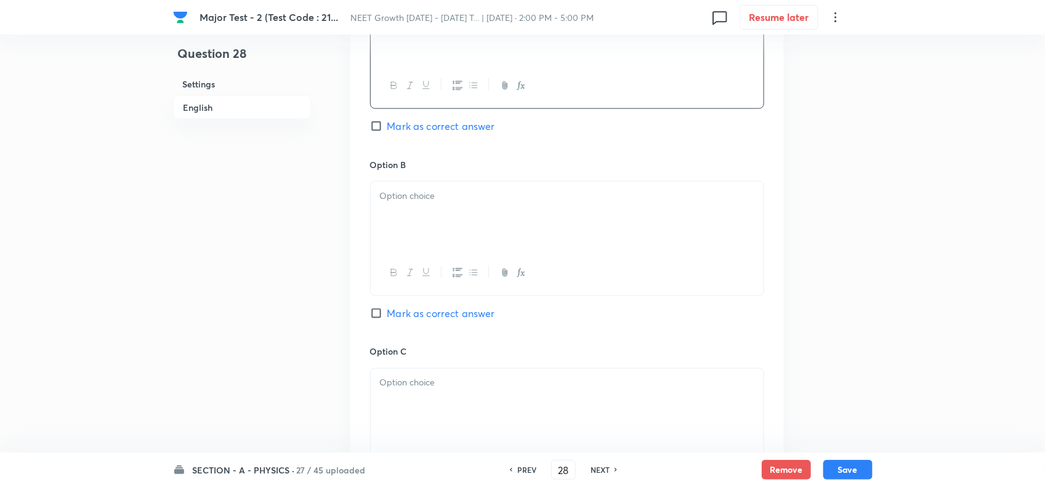
click at [414, 257] on div at bounding box center [567, 273] width 393 height 45
click at [419, 225] on div at bounding box center [567, 216] width 393 height 69
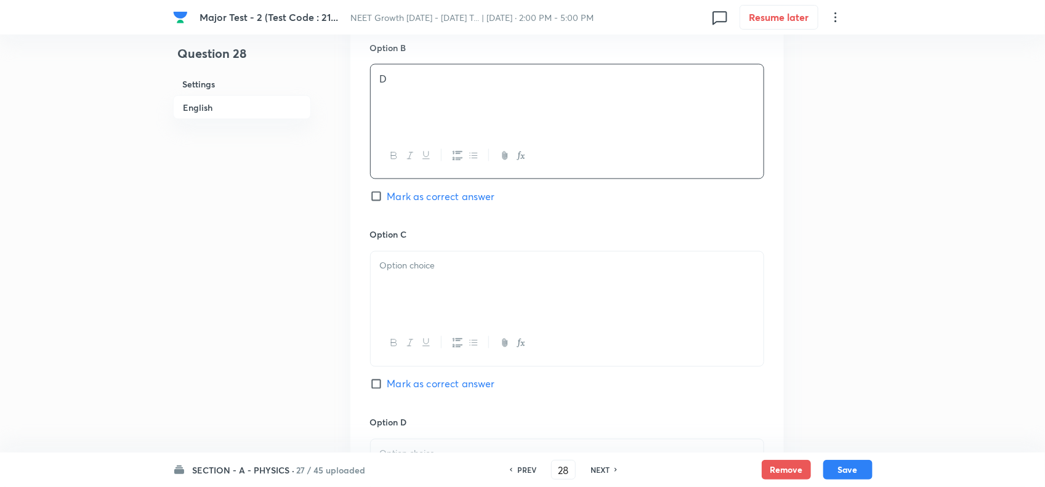
scroll to position [847, 0]
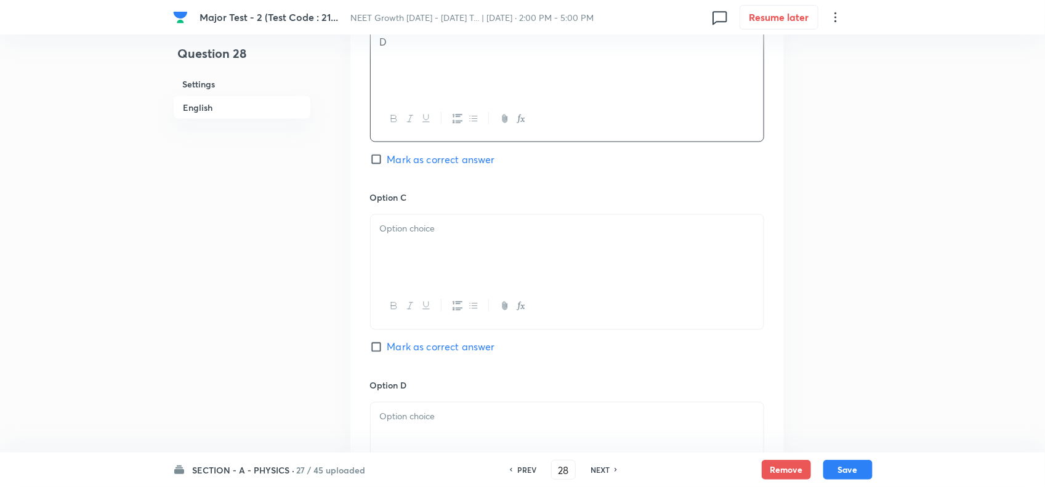
click at [419, 225] on div at bounding box center [567, 249] width 393 height 69
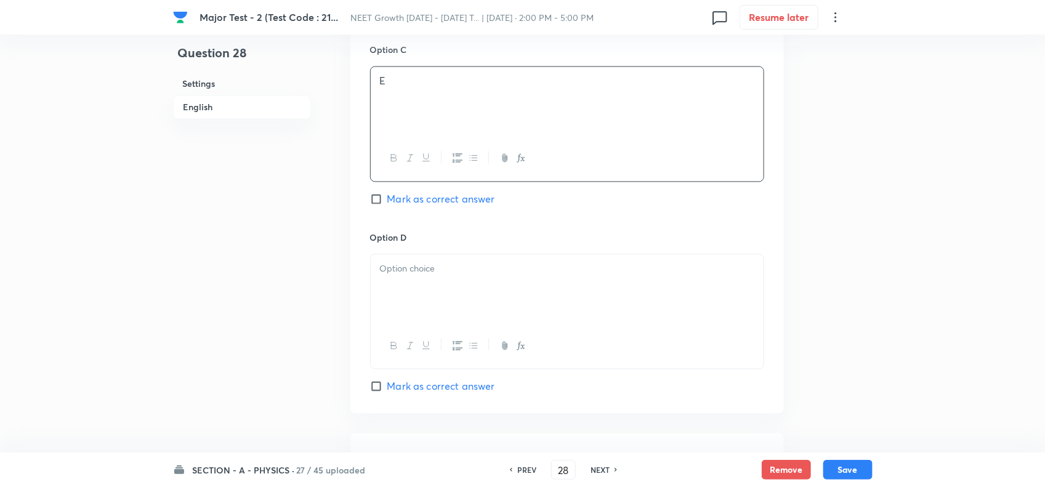
scroll to position [1001, 0]
click at [426, 293] on div at bounding box center [567, 283] width 393 height 69
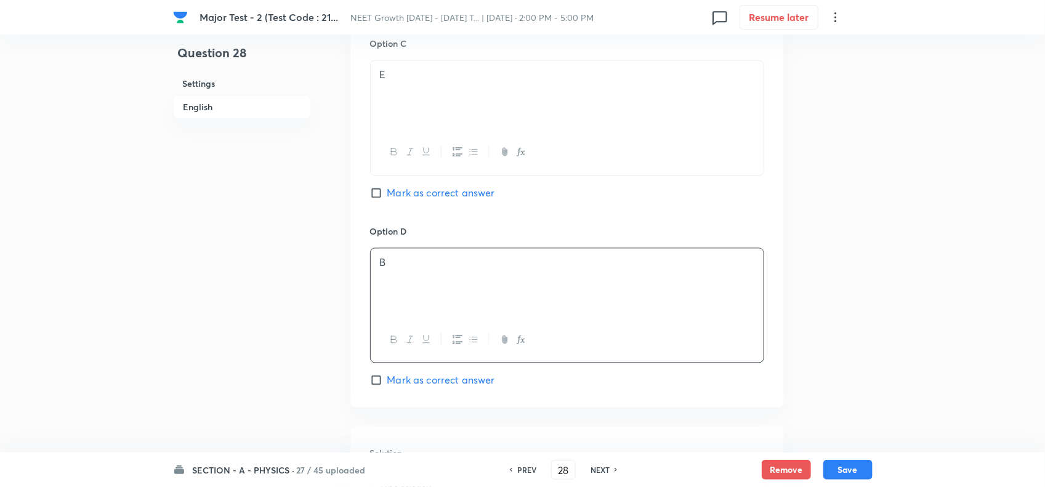
click at [406, 383] on span "Mark as correct answer" at bounding box center [441, 380] width 108 height 15
click at [387, 383] on input "Mark as correct answer" at bounding box center [378, 380] width 17 height 12
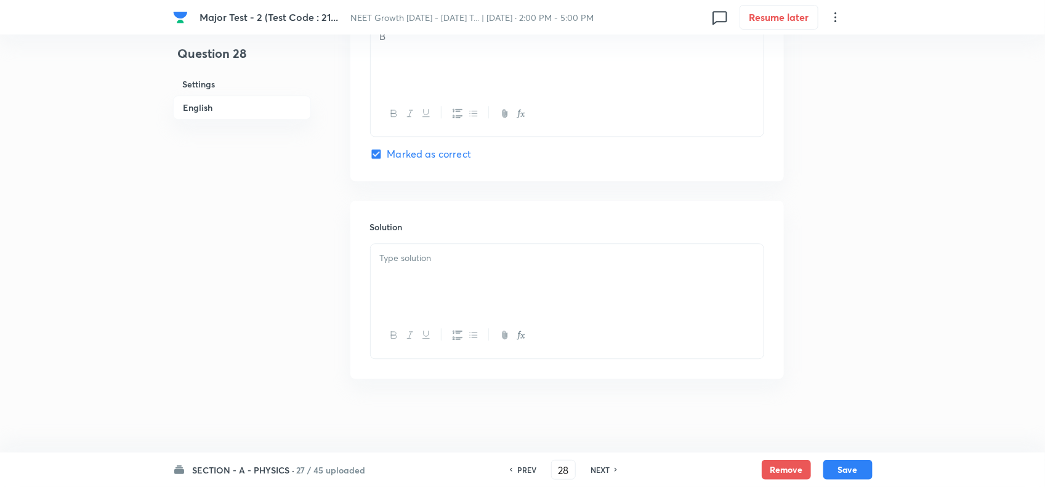
scroll to position [1233, 0]
click at [483, 250] on div at bounding box center [567, 278] width 393 height 69
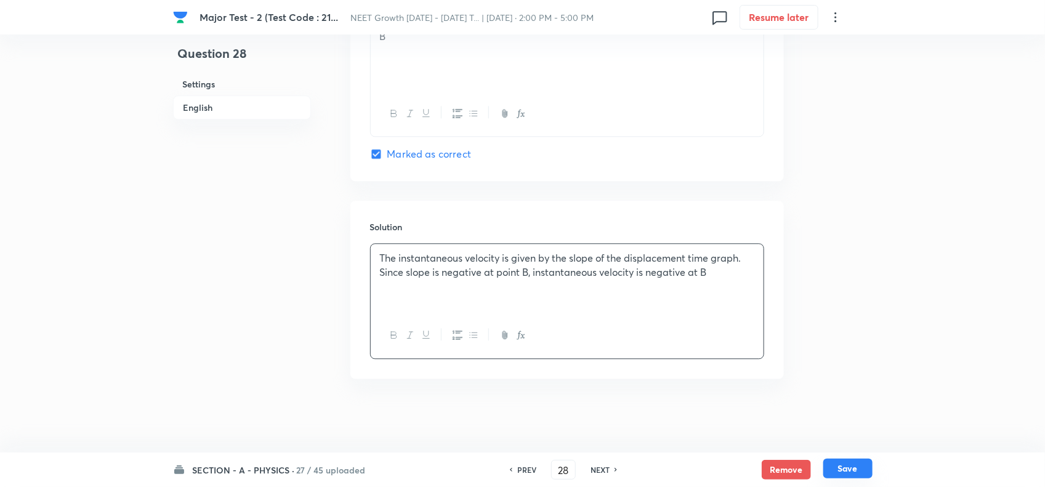
click at [852, 461] on button "Save" at bounding box center [847, 469] width 49 height 20
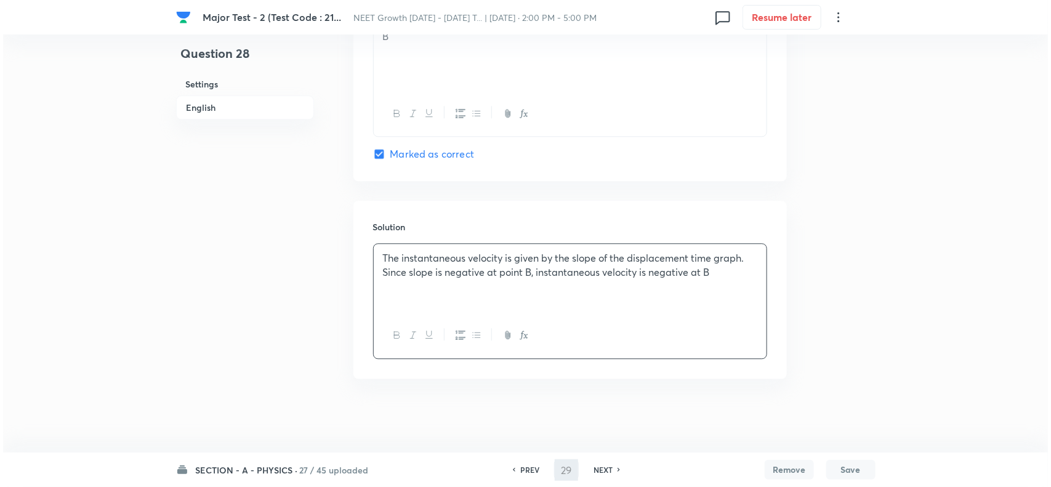
scroll to position [0, 0]
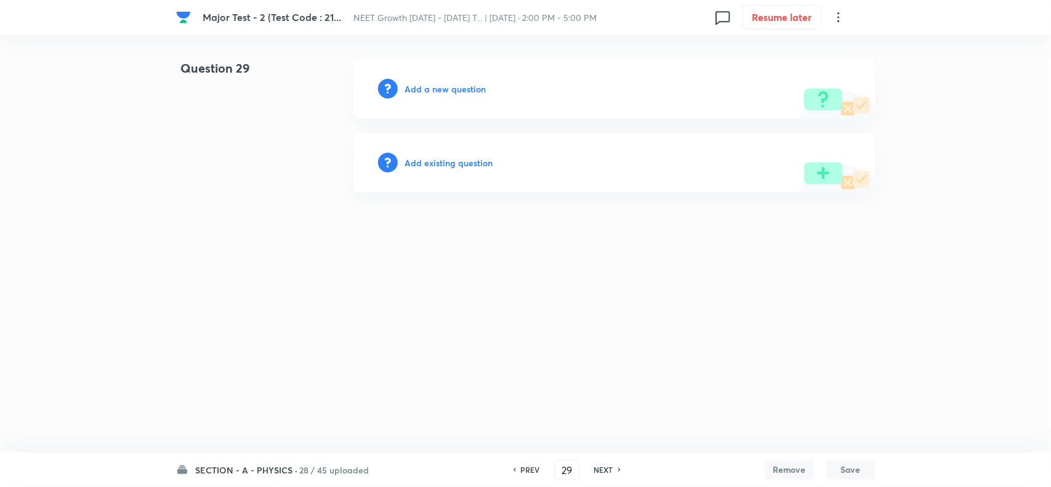
click at [450, 78] on div "Add a new question" at bounding box center [615, 88] width 522 height 59
click at [456, 87] on h6 "Add a new question" at bounding box center [445, 89] width 81 height 13
click at [476, 91] on h6 "Choose a question type" at bounding box center [452, 89] width 95 height 13
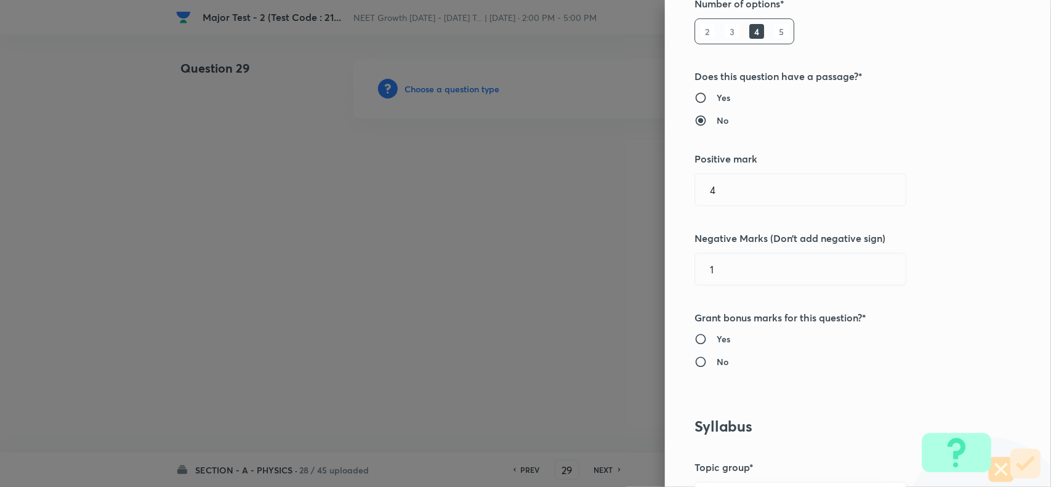
scroll to position [616, 0]
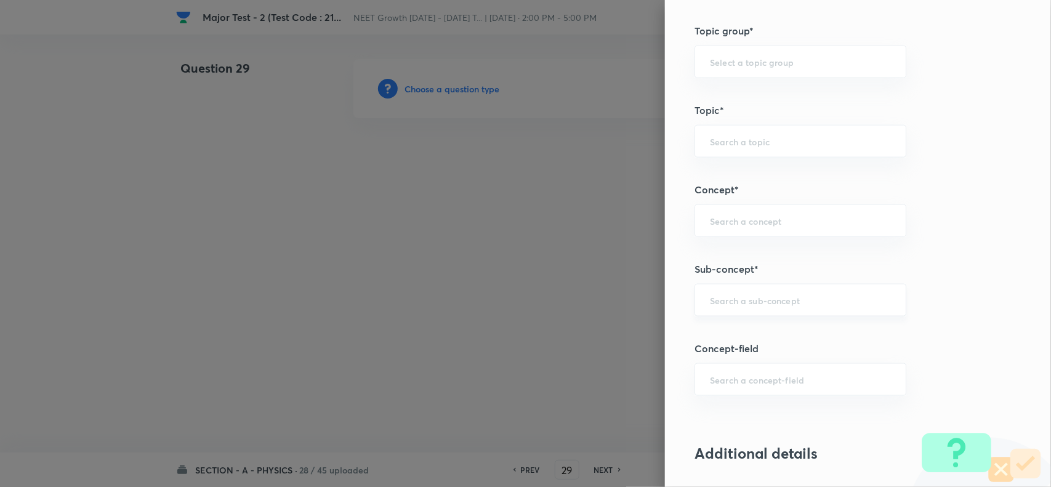
click at [731, 313] on div "​" at bounding box center [801, 300] width 212 height 33
click at [731, 306] on input "text" at bounding box center [800, 300] width 181 height 12
click at [741, 339] on li "Basic Mathematics" at bounding box center [789, 337] width 210 height 22
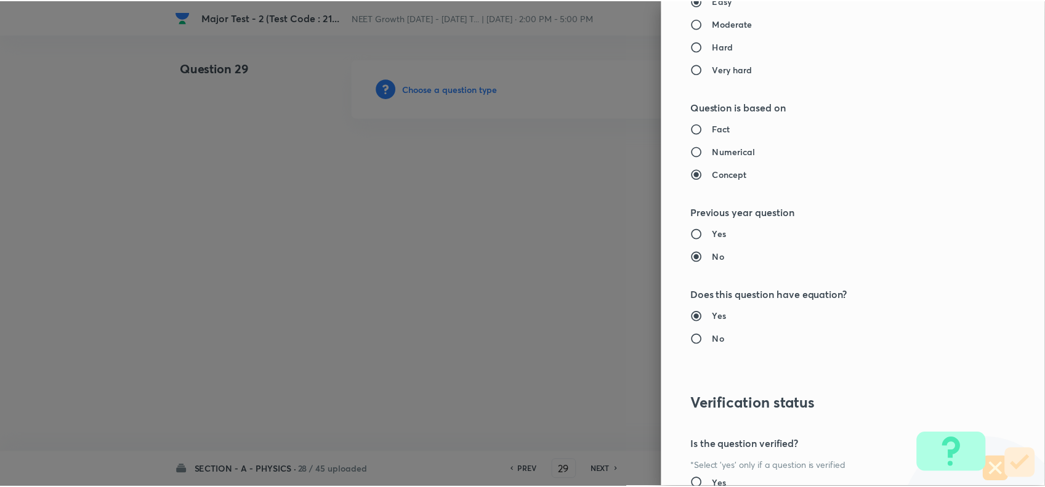
scroll to position [1276, 0]
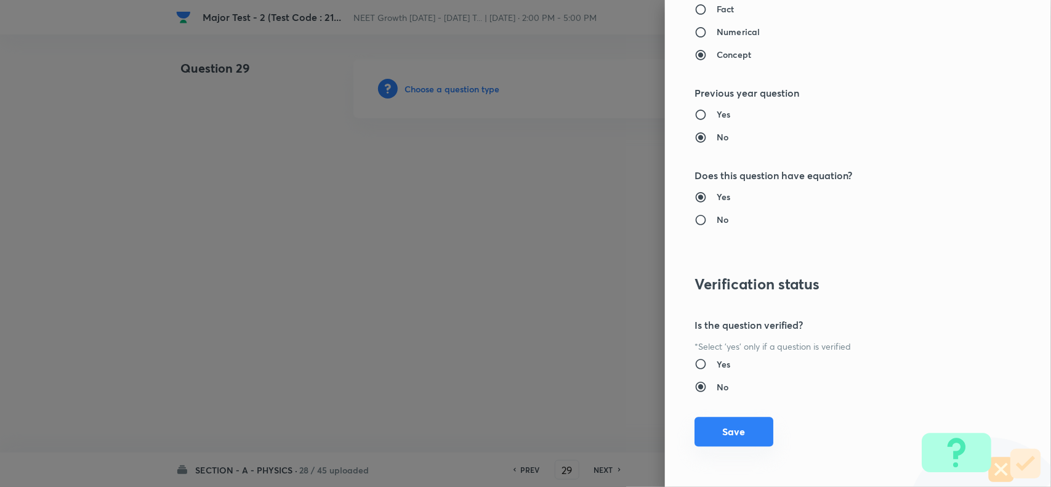
click at [730, 434] on button "Save" at bounding box center [734, 432] width 79 height 30
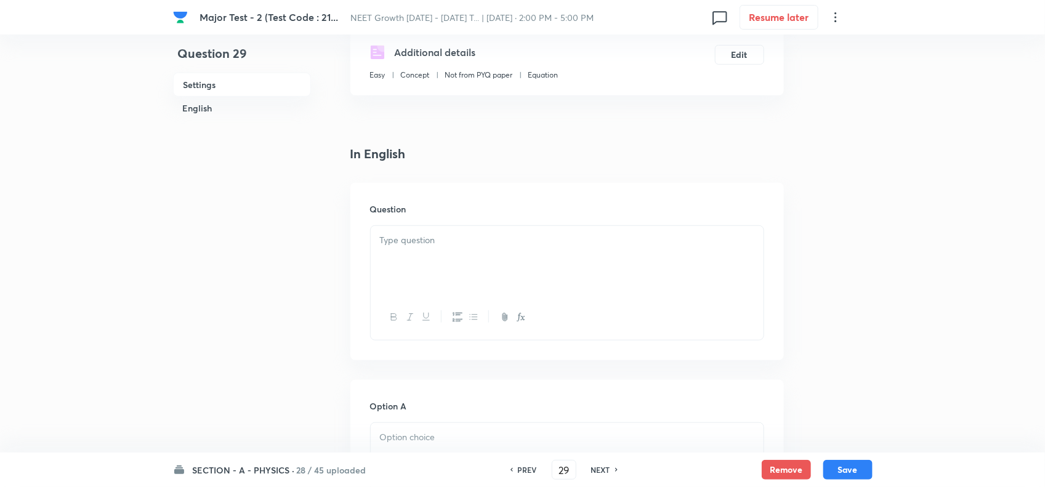
scroll to position [308, 0]
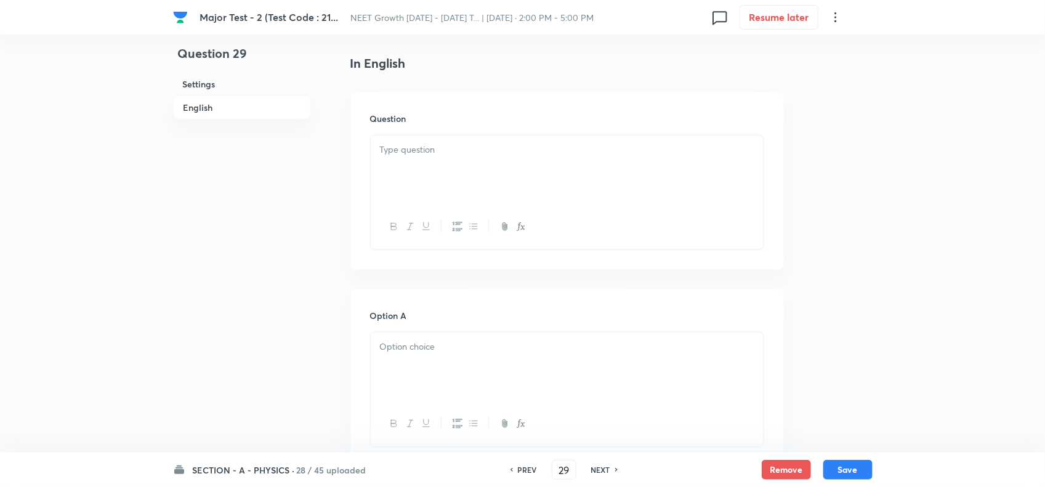
click at [438, 163] on div at bounding box center [567, 169] width 393 height 69
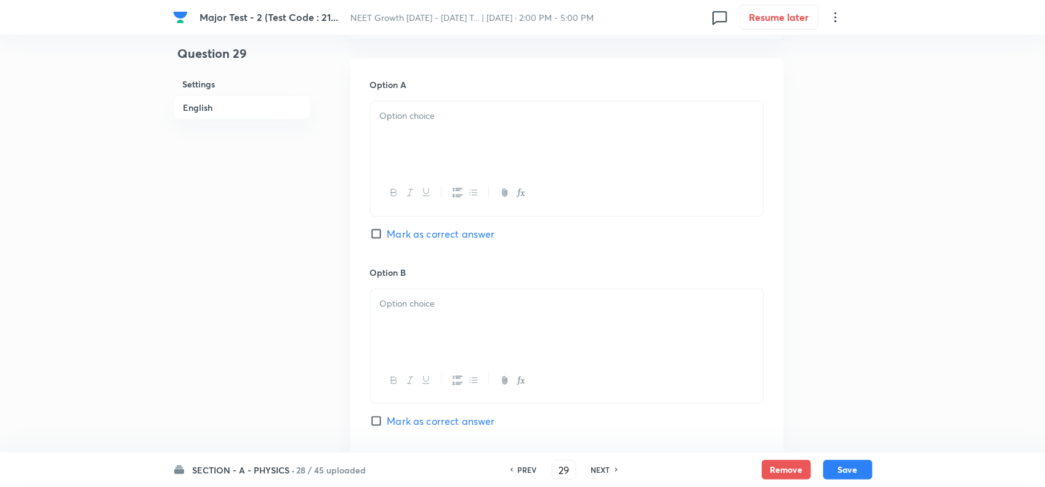
click at [456, 140] on div at bounding box center [567, 136] width 393 height 69
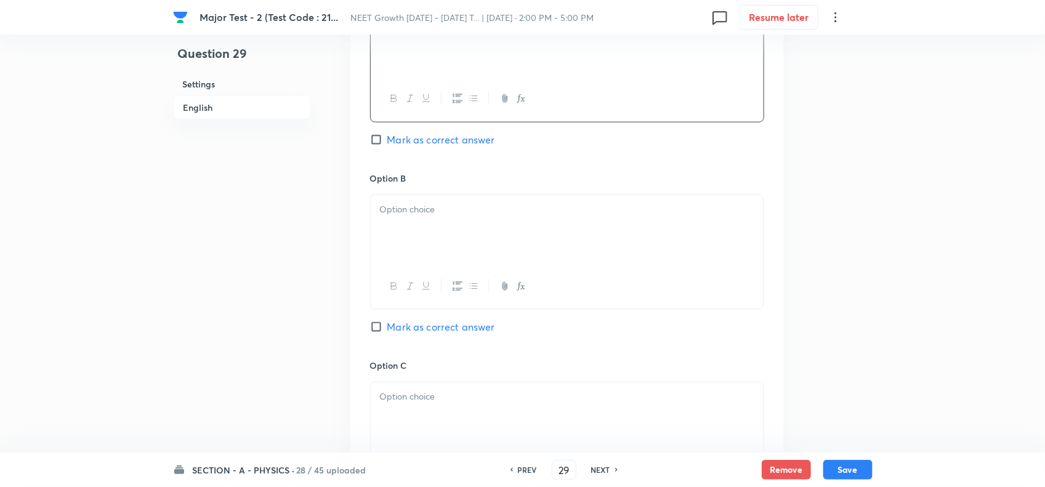
scroll to position [770, 0]
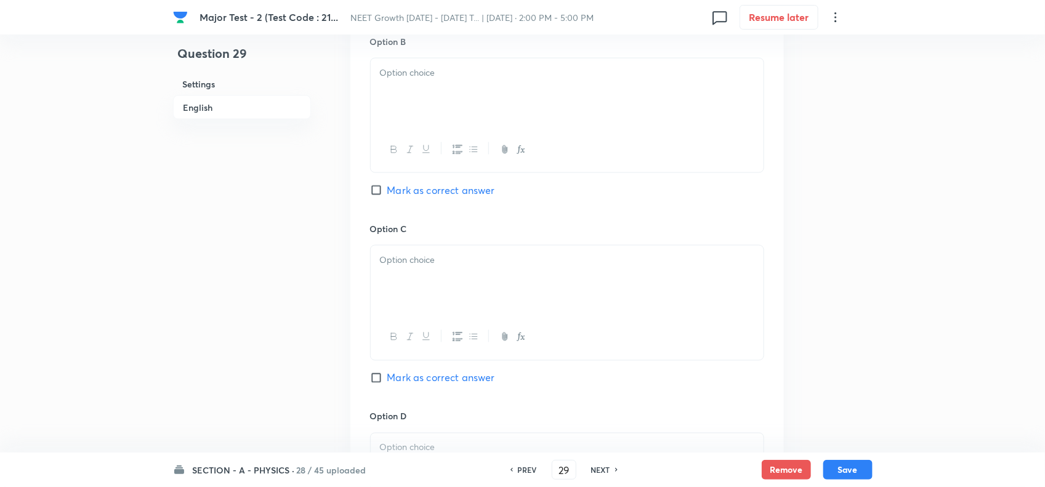
click at [426, 87] on div at bounding box center [567, 93] width 393 height 69
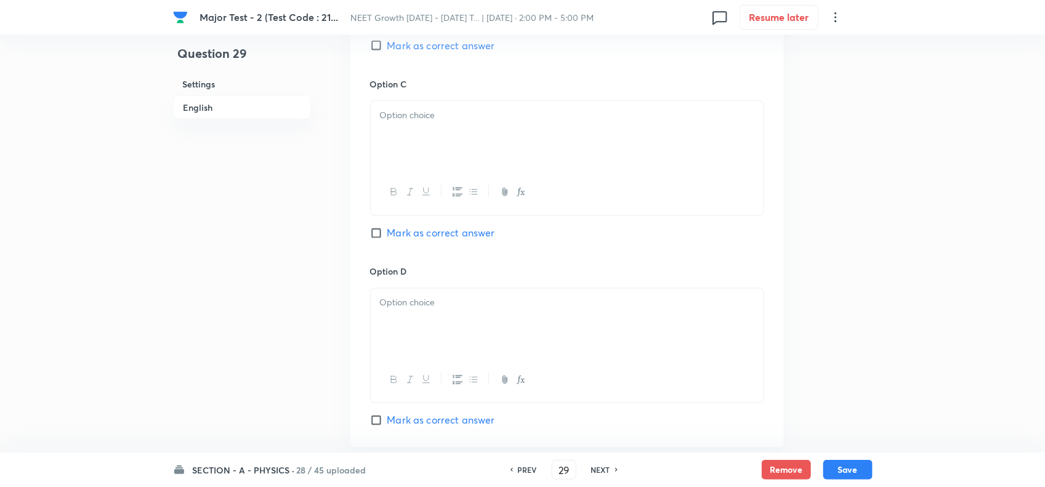
scroll to position [924, 0]
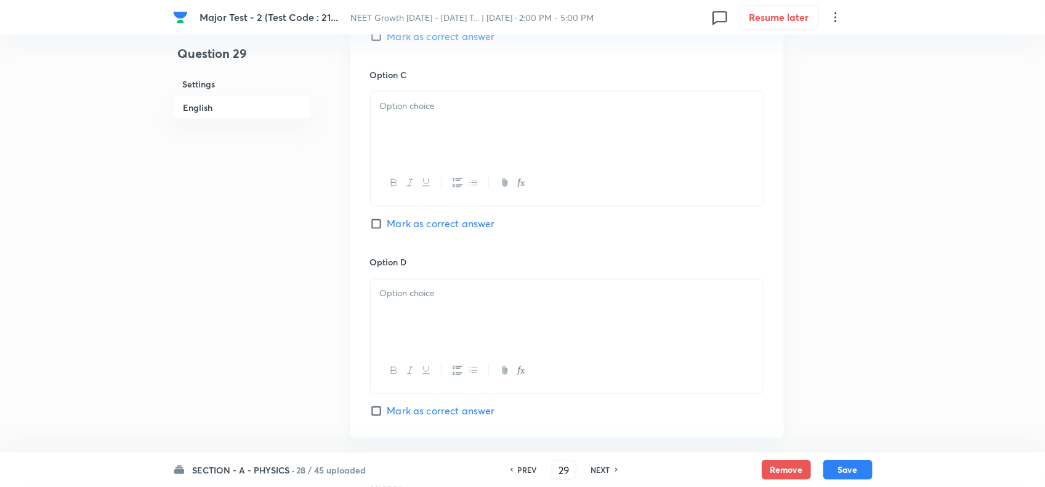
click at [422, 118] on div at bounding box center [567, 126] width 393 height 69
click at [416, 236] on div "Option C Slope of the tangent Mark as correct answer" at bounding box center [567, 161] width 394 height 187
click at [429, 217] on div "Option C Slope of the tangent Mark as correct answer" at bounding box center [567, 161] width 394 height 187
click at [429, 232] on span "Mark as correct answer" at bounding box center [441, 224] width 108 height 15
click at [387, 230] on input "Mark as correct answer" at bounding box center [378, 224] width 17 height 12
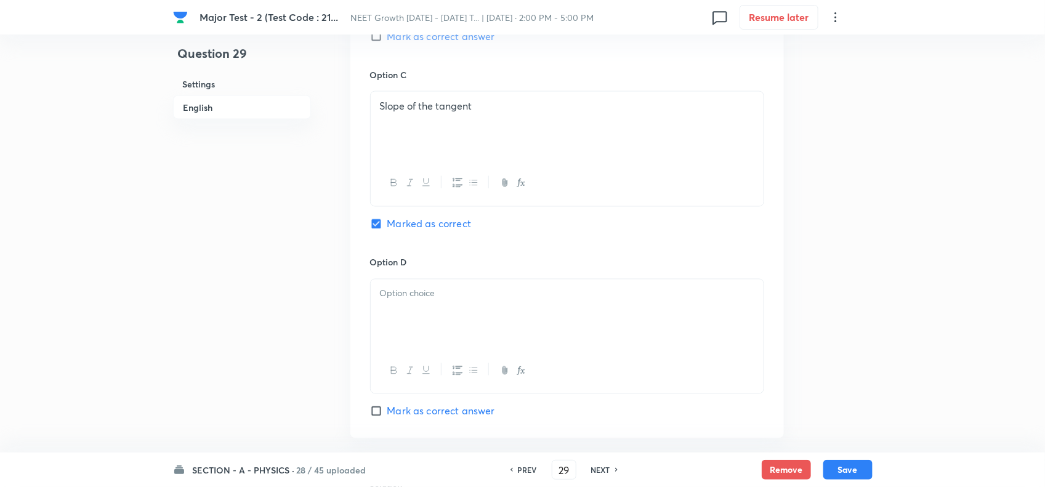
drag, startPoint x: 450, startPoint y: 323, endPoint x: 419, endPoint y: 318, distance: 30.6
click at [448, 323] on div at bounding box center [567, 314] width 393 height 69
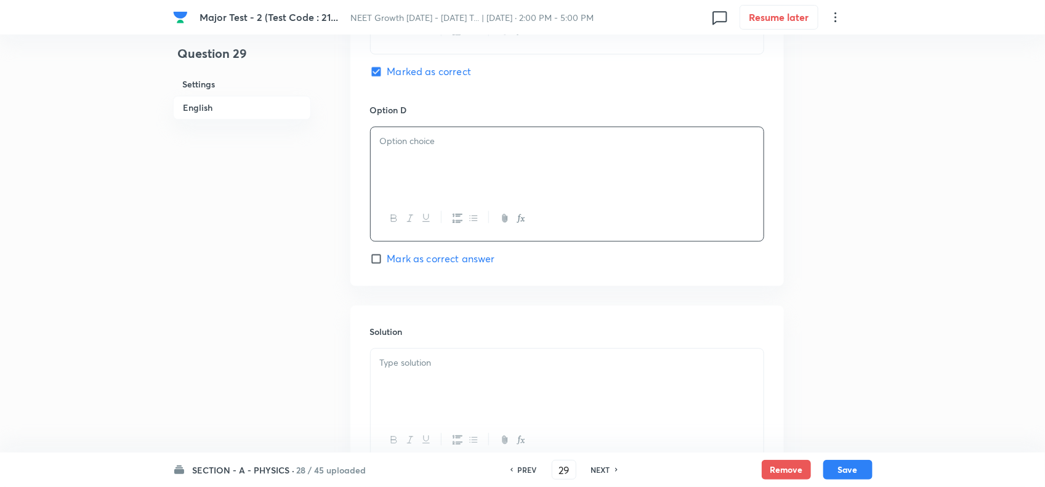
scroll to position [1078, 0]
click at [511, 357] on div at bounding box center [567, 381] width 393 height 69
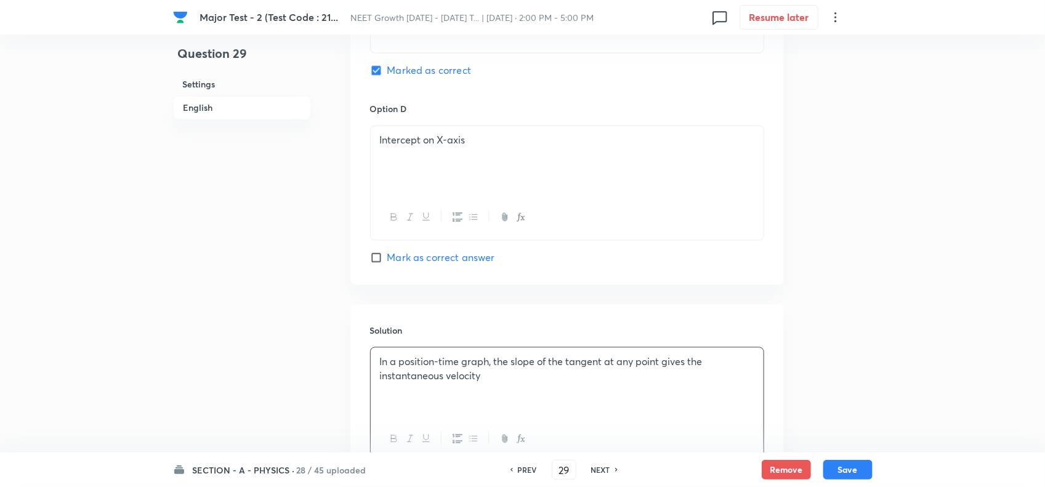
scroll to position [1186, 0]
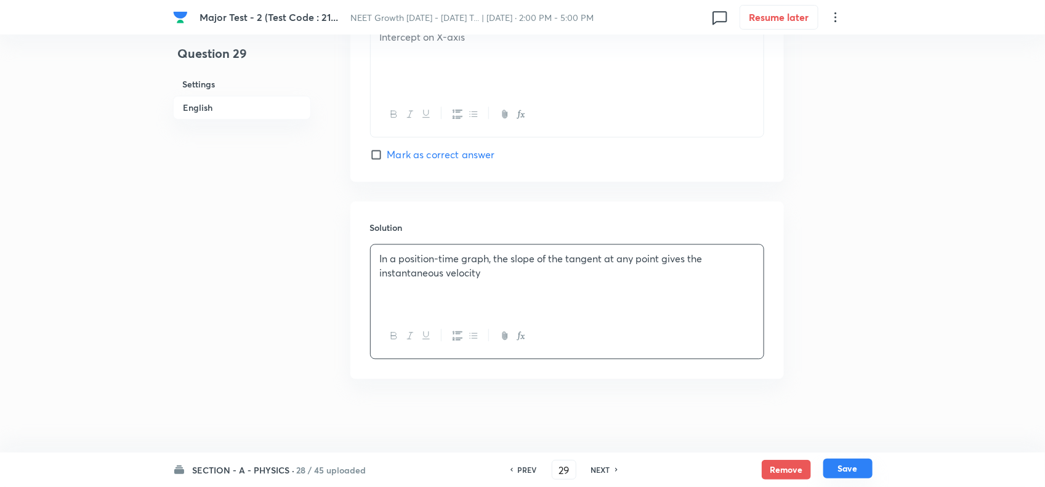
click at [851, 471] on button "Save" at bounding box center [847, 469] width 49 height 20
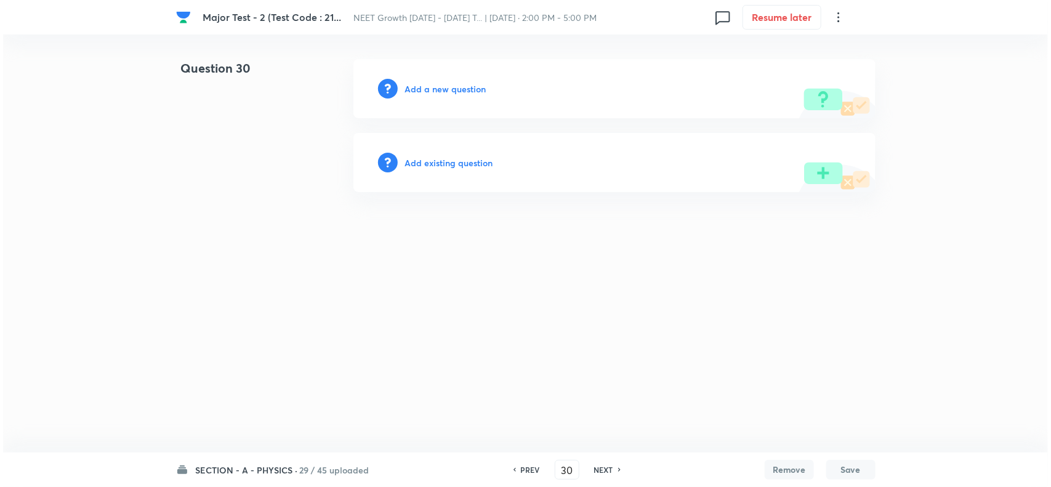
scroll to position [0, 0]
click at [445, 85] on h6 "Add a new question" at bounding box center [445, 89] width 81 height 13
click at [459, 87] on h6 "Choose a question type" at bounding box center [452, 89] width 95 height 13
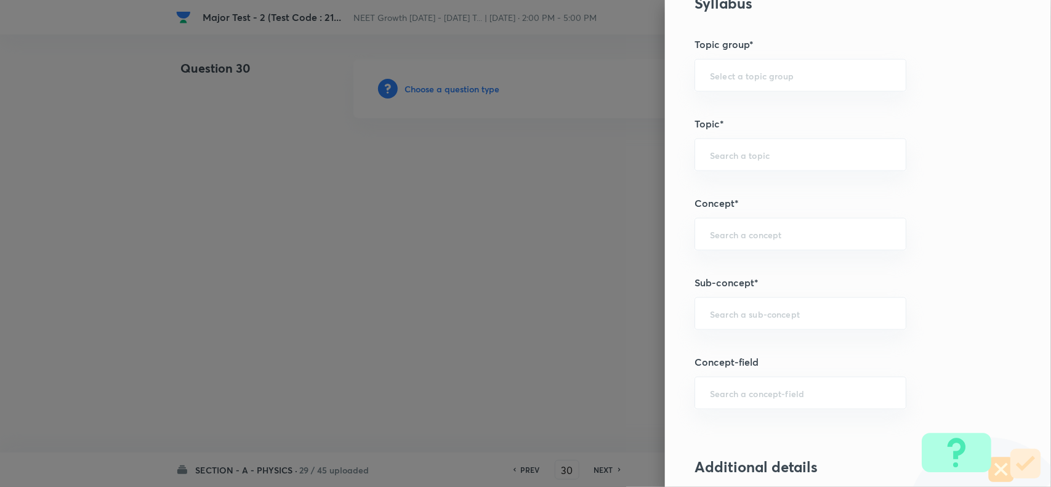
scroll to position [616, 0]
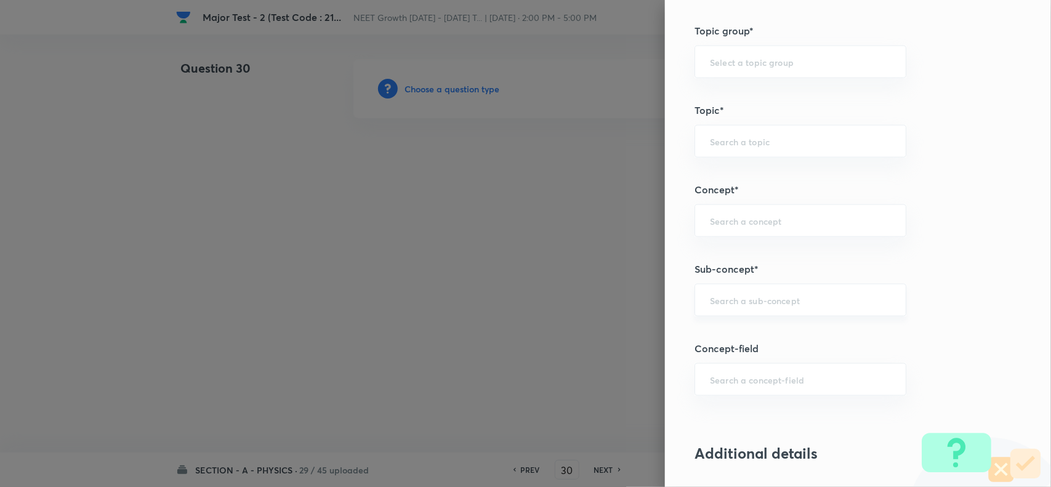
click at [729, 299] on input "text" at bounding box center [800, 300] width 181 height 12
click at [738, 349] on ul "Basic Mathematics" at bounding box center [789, 338] width 210 height 32
click at [738, 346] on li "Basic Mathematics" at bounding box center [789, 337] width 210 height 22
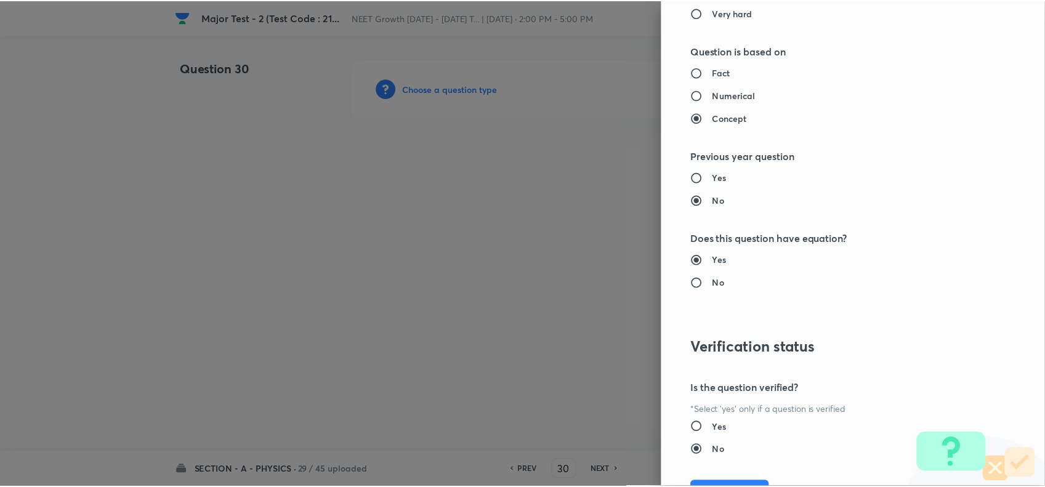
scroll to position [1276, 0]
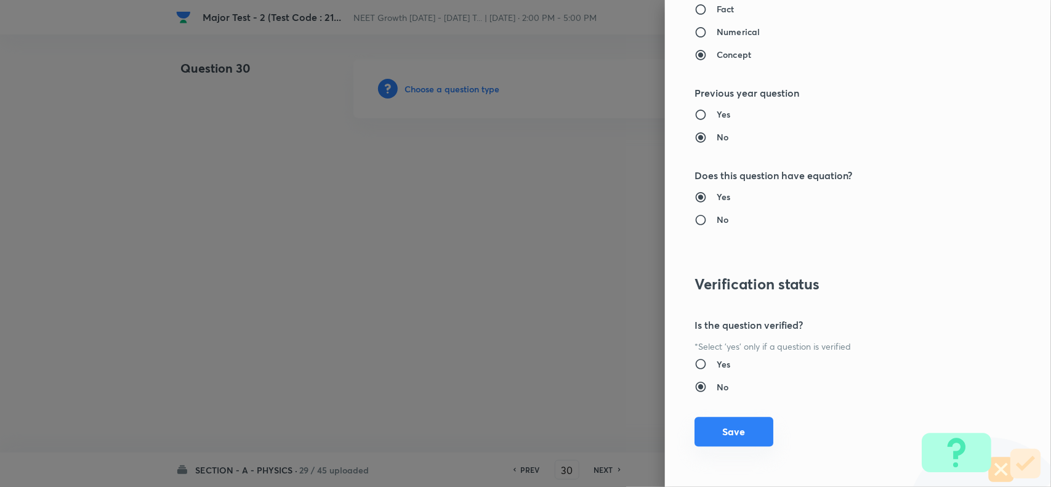
click at [739, 431] on button "Save" at bounding box center [734, 432] width 79 height 30
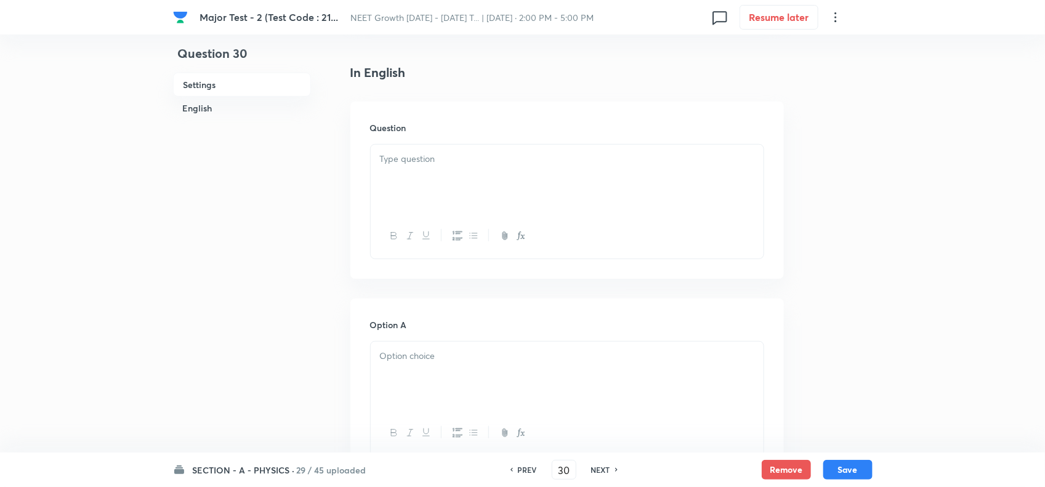
scroll to position [308, 0]
click at [479, 166] on div at bounding box center [567, 169] width 393 height 69
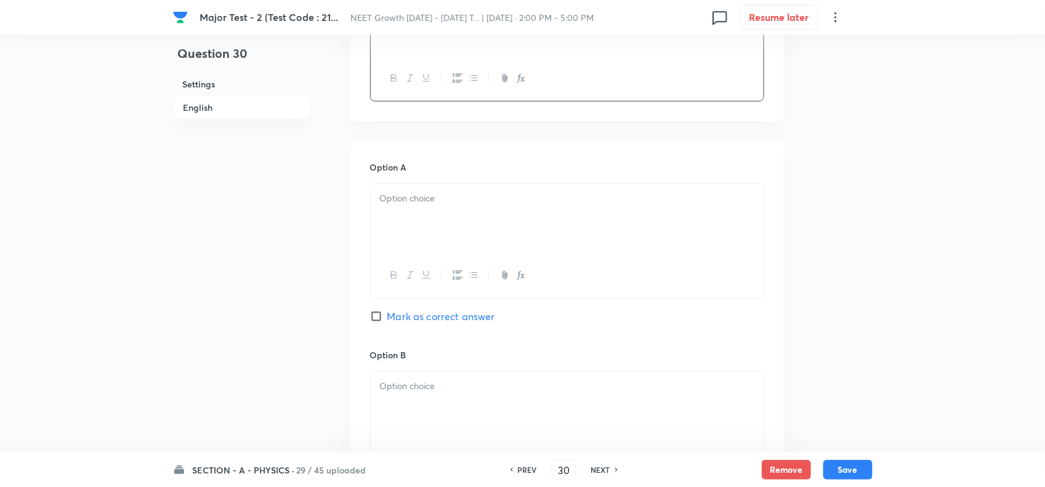
scroll to position [462, 0]
click at [463, 211] on div at bounding box center [567, 213] width 393 height 69
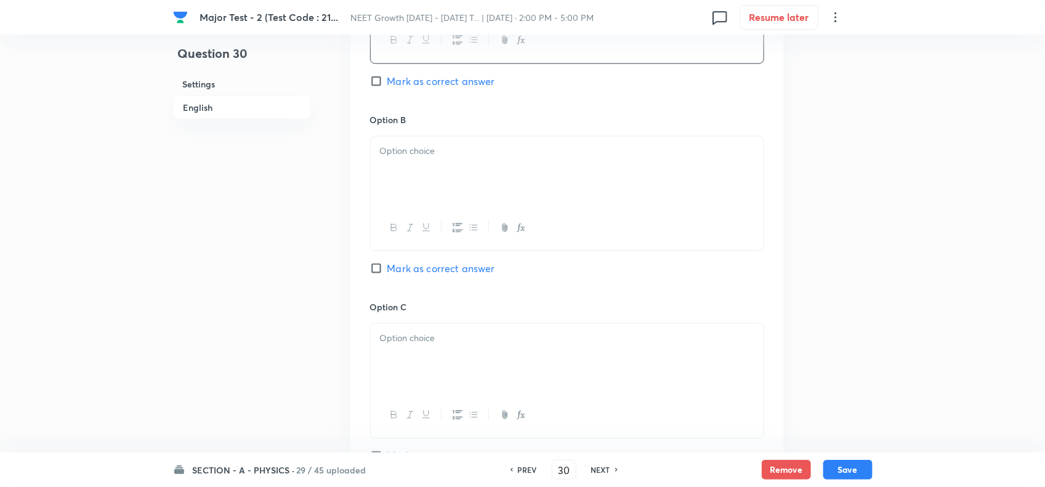
scroll to position [693, 0]
click at [428, 169] on div at bounding box center [567, 169] width 393 height 69
click at [397, 273] on span "Mark as correct answer" at bounding box center [441, 267] width 108 height 15
click at [387, 273] on input "Mark as correct answer" at bounding box center [378, 267] width 17 height 12
click at [420, 365] on div at bounding box center [567, 357] width 393 height 69
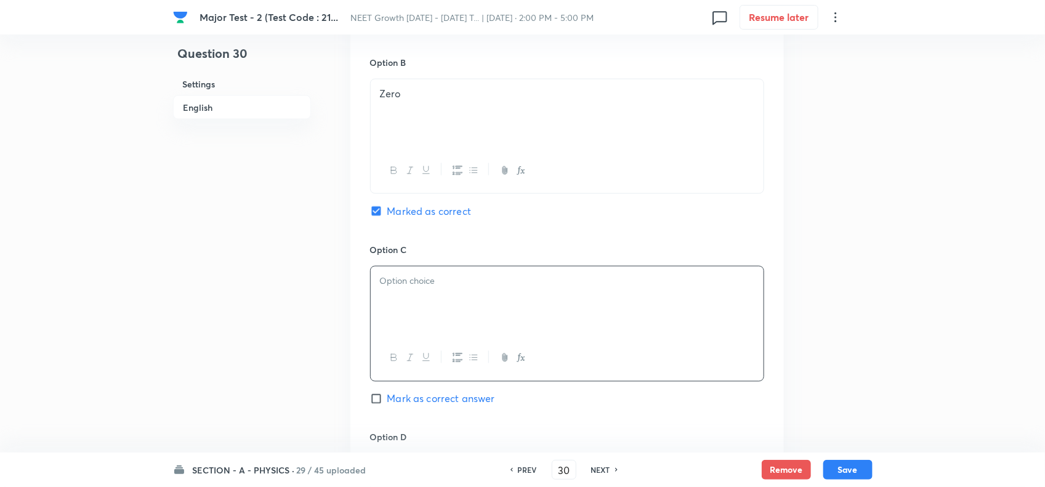
scroll to position [847, 0]
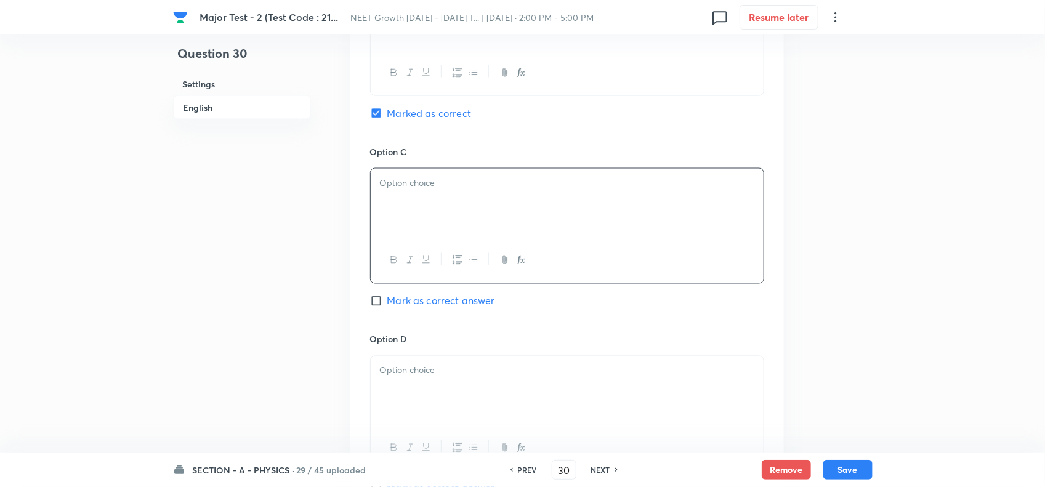
click at [466, 233] on div at bounding box center [567, 203] width 393 height 69
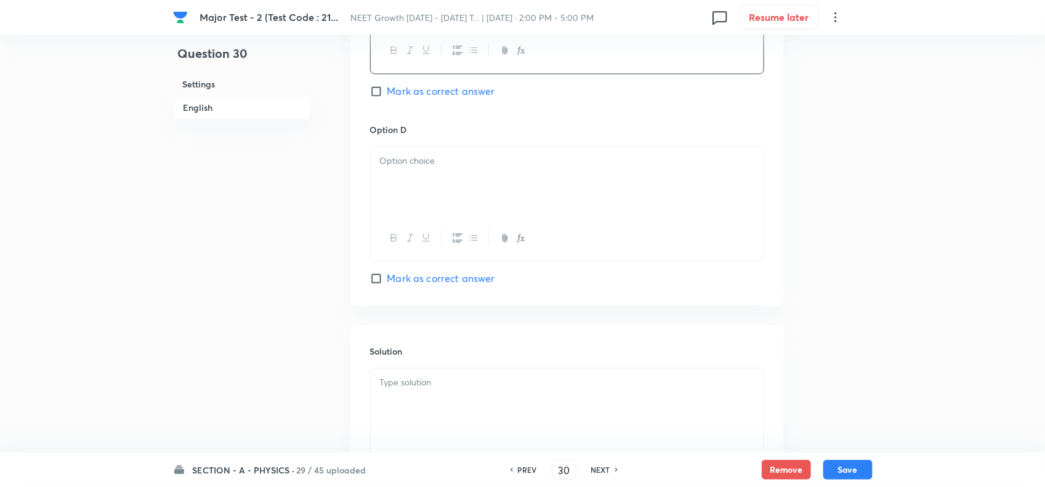
scroll to position [1078, 0]
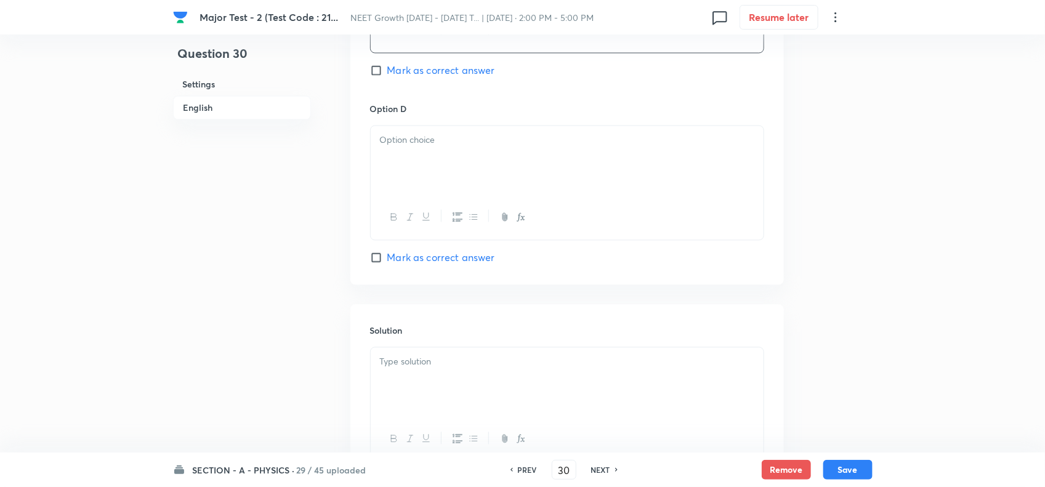
click at [490, 176] on div at bounding box center [567, 160] width 393 height 69
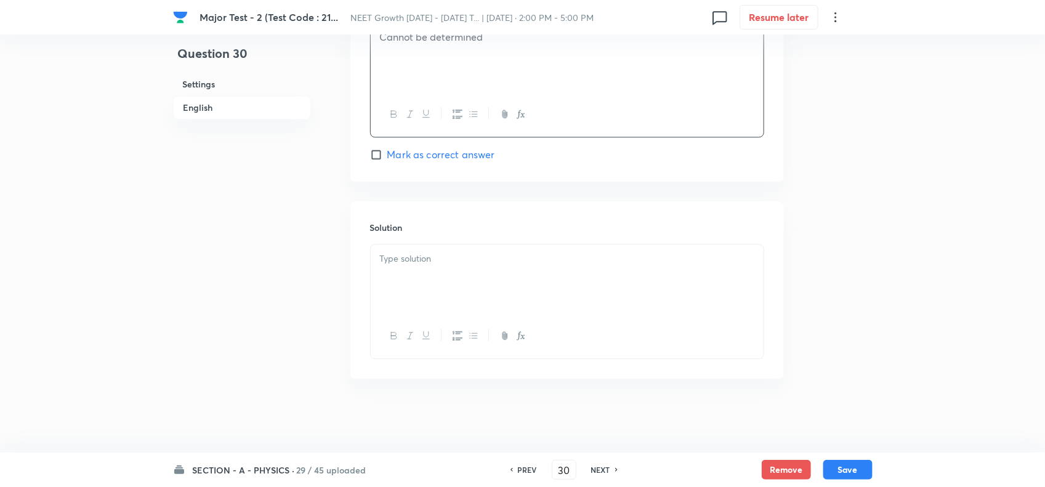
scroll to position [1186, 0]
click at [451, 280] on div at bounding box center [567, 279] width 393 height 69
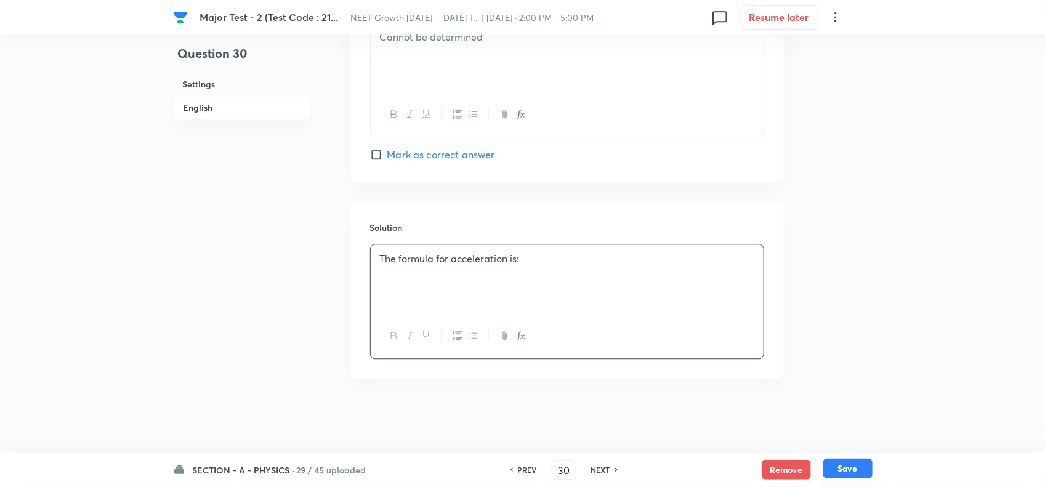
click at [848, 465] on button "Save" at bounding box center [847, 469] width 49 height 20
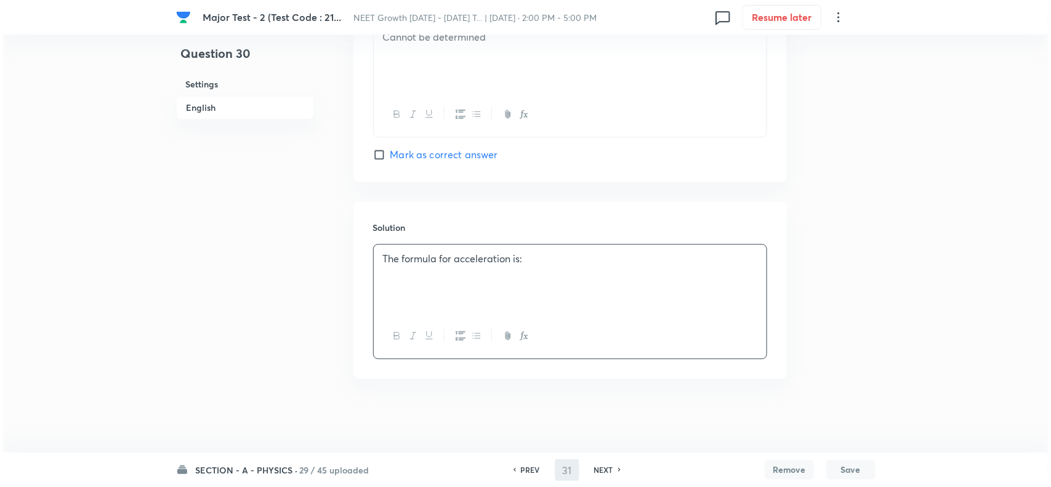
scroll to position [0, 0]
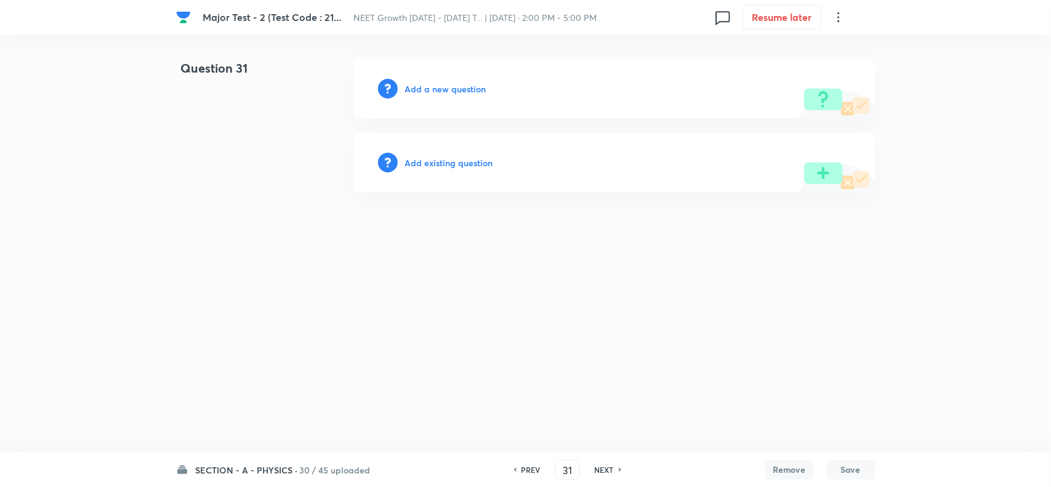
click at [430, 77] on div "Add a new question" at bounding box center [615, 88] width 522 height 59
click at [453, 93] on h6 "Add a new question" at bounding box center [445, 89] width 81 height 13
click at [464, 87] on h6 "Choose a question type" at bounding box center [452, 89] width 95 height 13
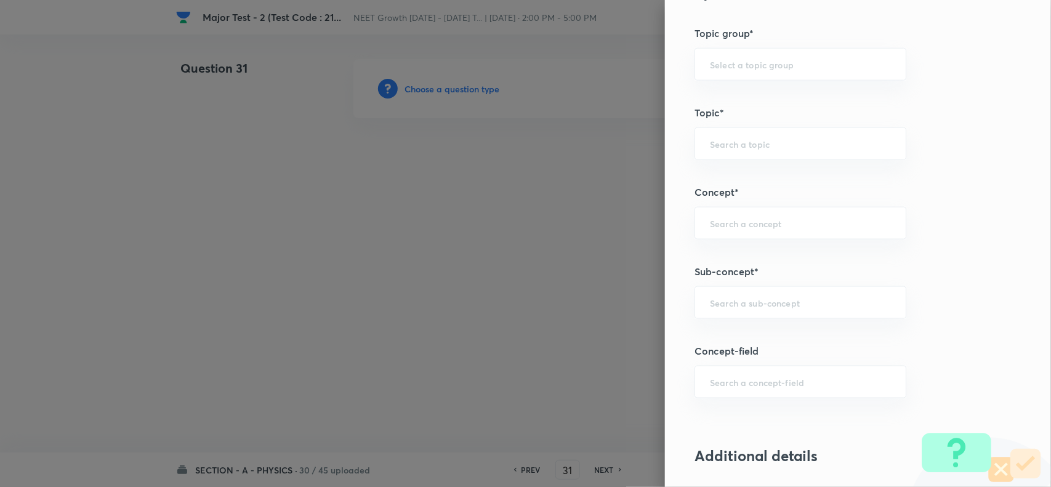
scroll to position [616, 0]
click at [724, 306] on input "text" at bounding box center [800, 300] width 181 height 12
click at [737, 333] on li "Basic Mathematics" at bounding box center [789, 337] width 210 height 22
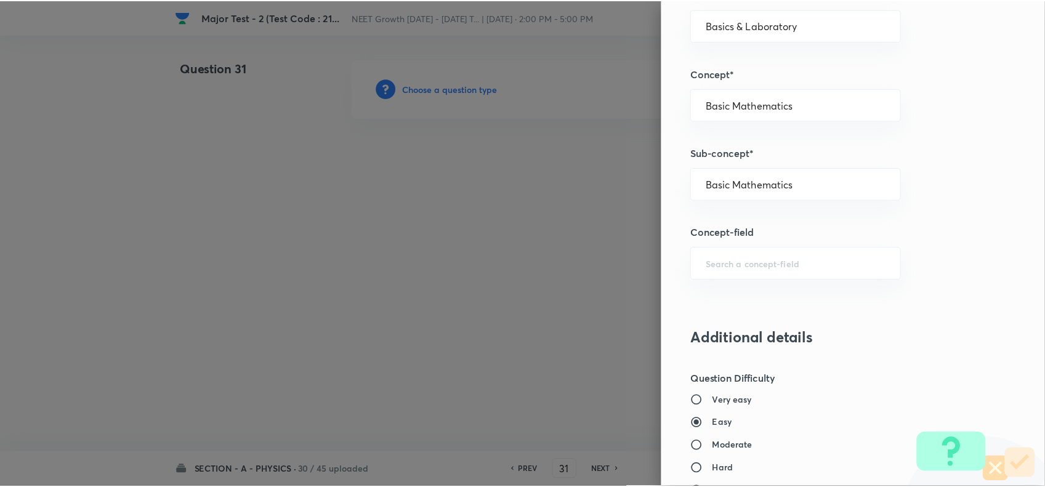
scroll to position [1276, 0]
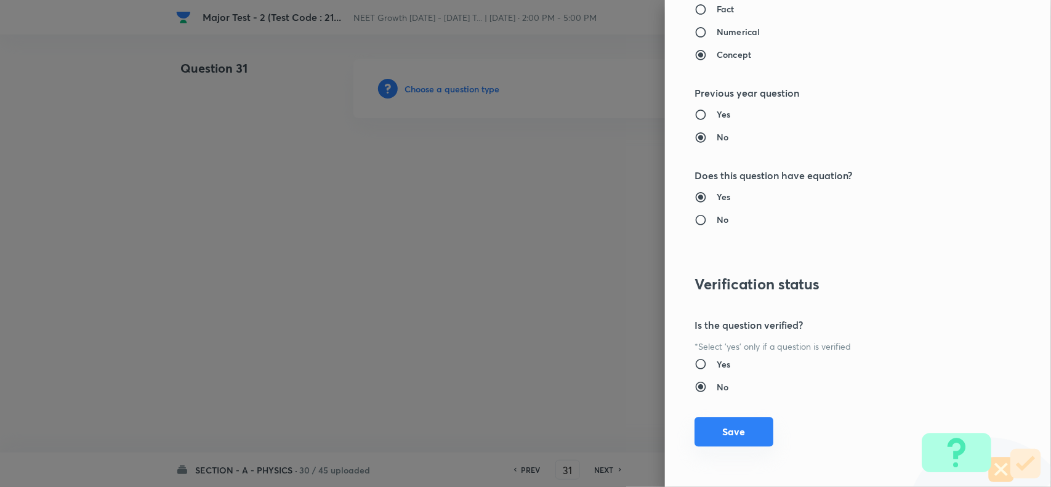
click at [727, 422] on button "Save" at bounding box center [734, 432] width 79 height 30
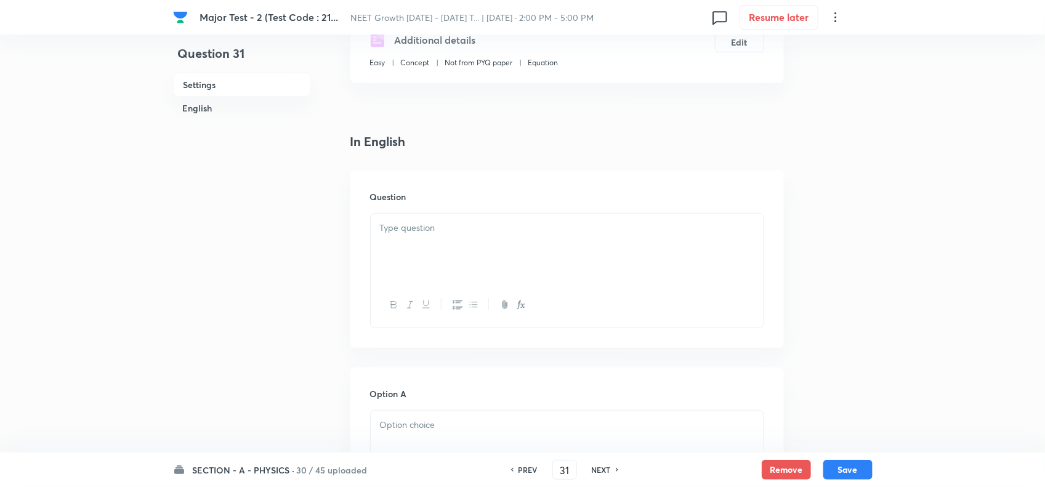
scroll to position [231, 0]
click at [490, 277] on div at bounding box center [567, 246] width 393 height 69
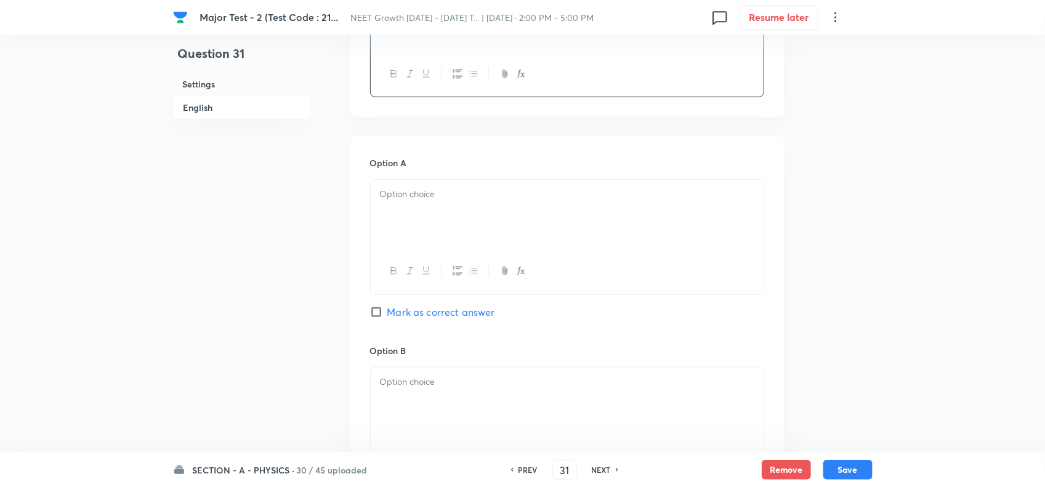
scroll to position [462, 0]
click at [436, 204] on div at bounding box center [567, 213] width 393 height 69
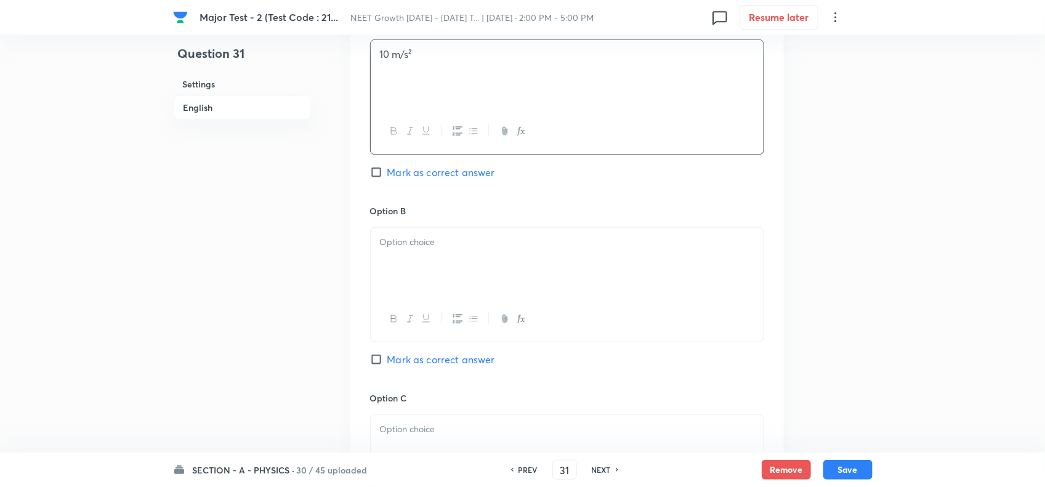
scroll to position [616, 0]
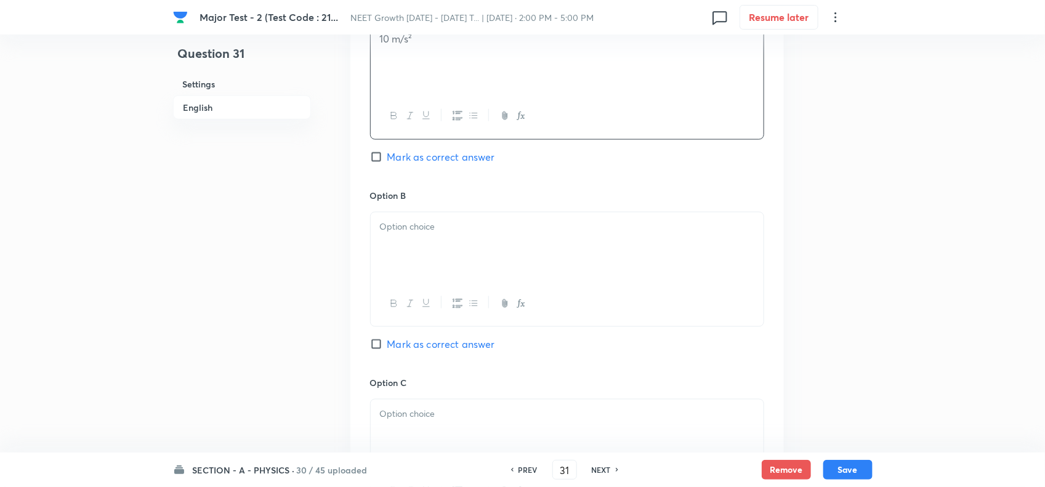
click at [416, 256] on div at bounding box center [567, 246] width 393 height 69
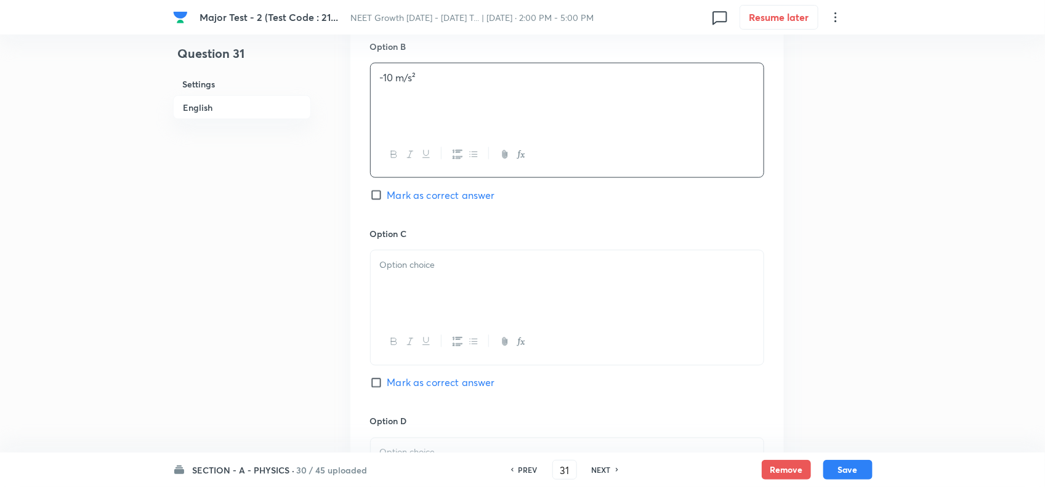
scroll to position [770, 0]
click at [417, 259] on p at bounding box center [567, 260] width 374 height 14
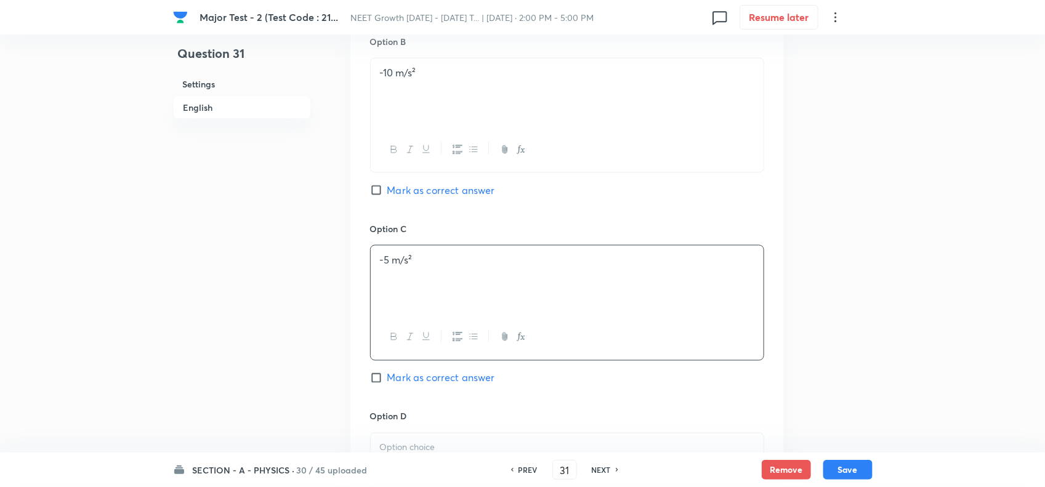
click at [429, 386] on span "Mark as correct answer" at bounding box center [441, 378] width 108 height 15
click at [387, 384] on input "Mark as correct answer" at bounding box center [378, 378] width 17 height 12
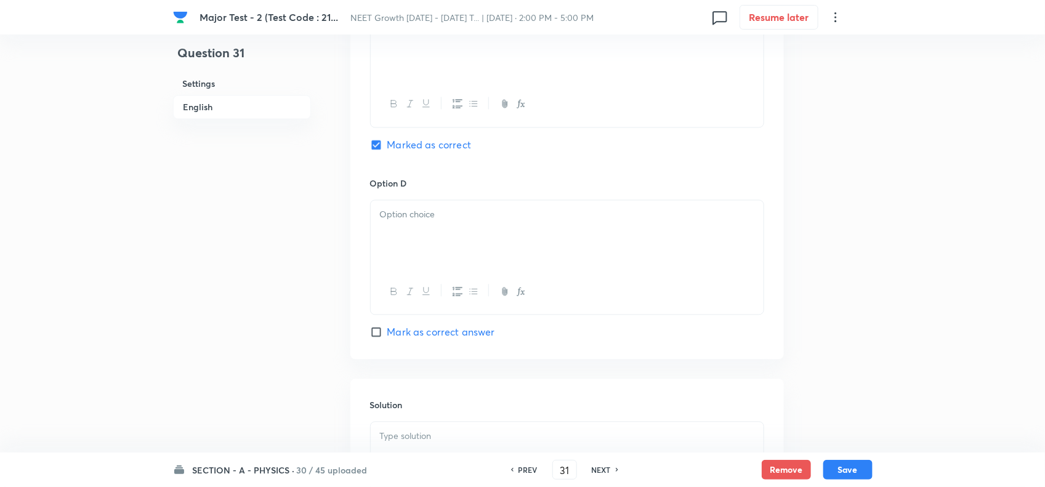
scroll to position [1078, 0]
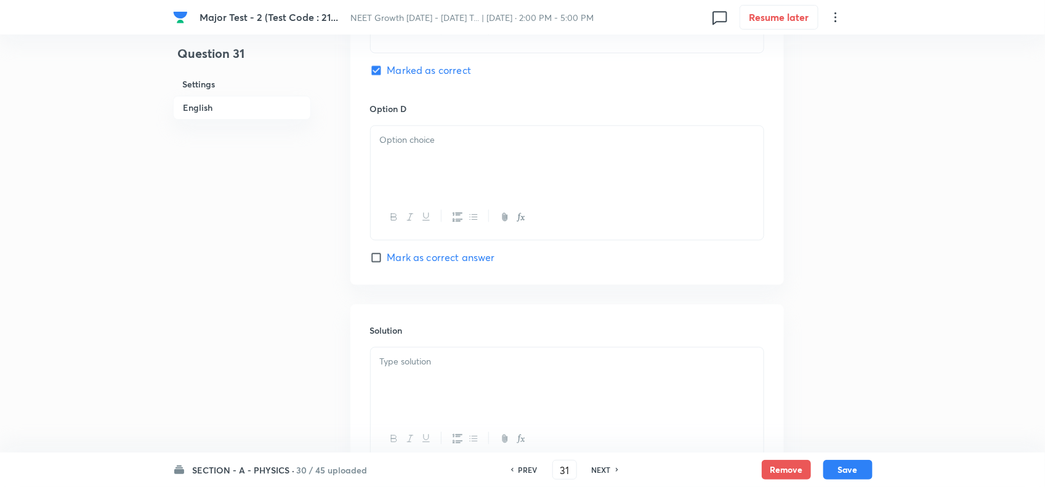
click at [429, 168] on div at bounding box center [567, 160] width 393 height 69
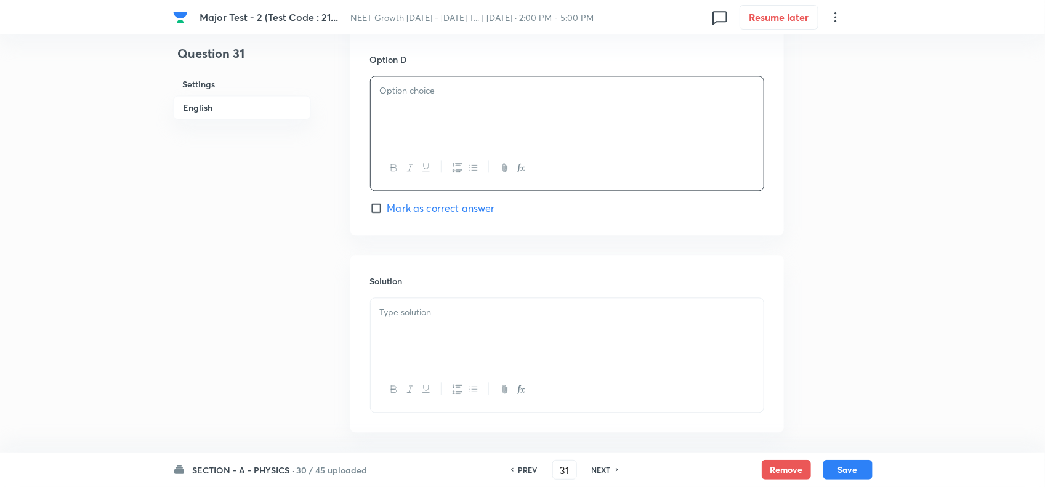
scroll to position [1155, 0]
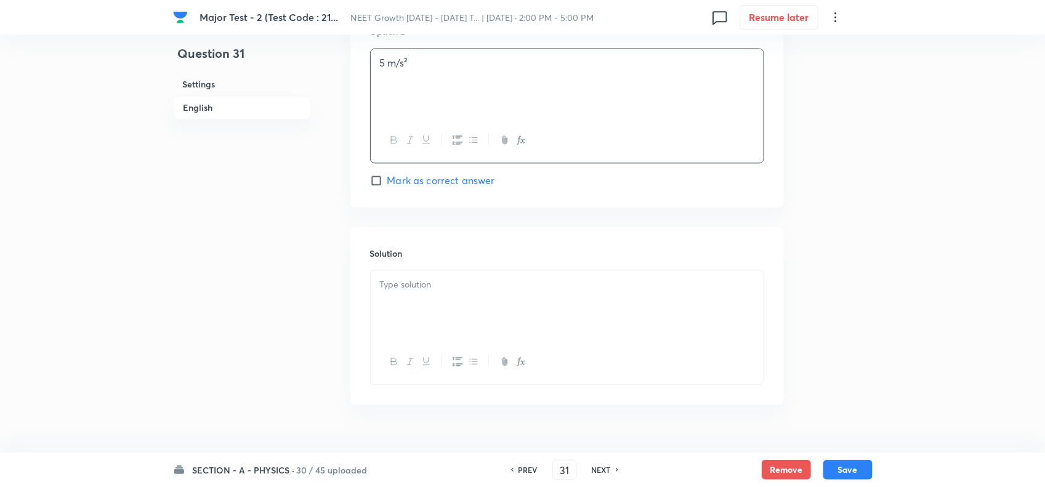
click at [433, 289] on p at bounding box center [567, 285] width 374 height 14
click at [844, 465] on button "Save" at bounding box center [847, 469] width 49 height 20
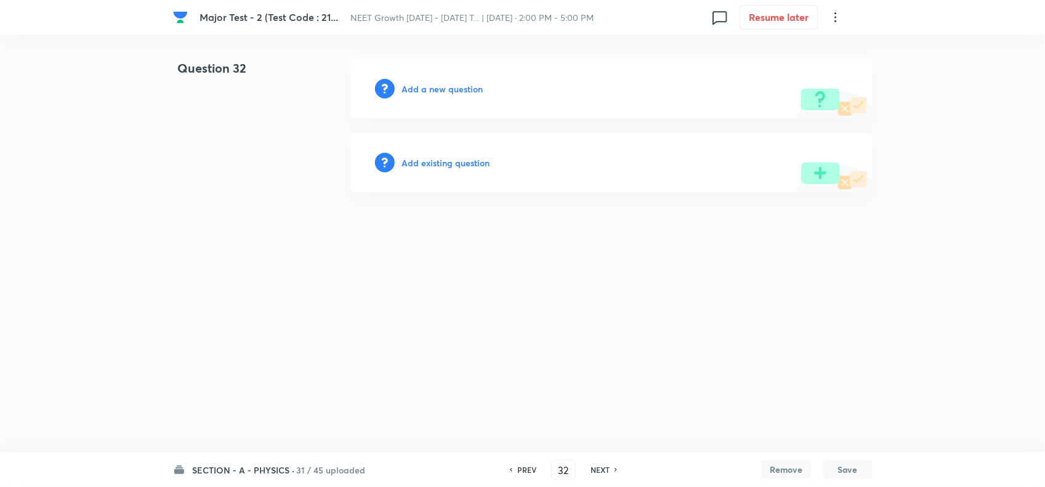
scroll to position [0, 0]
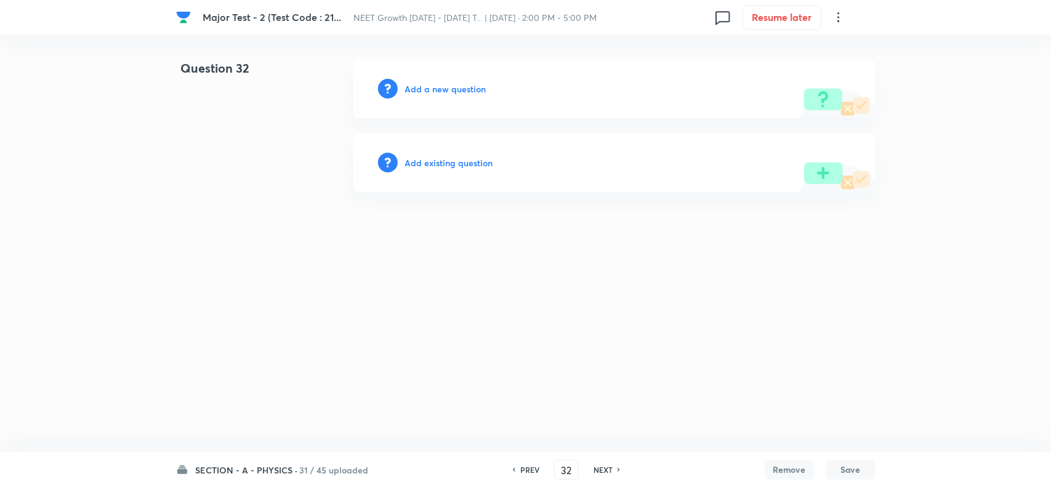
click at [528, 470] on h6 "PREV" at bounding box center [529, 469] width 19 height 11
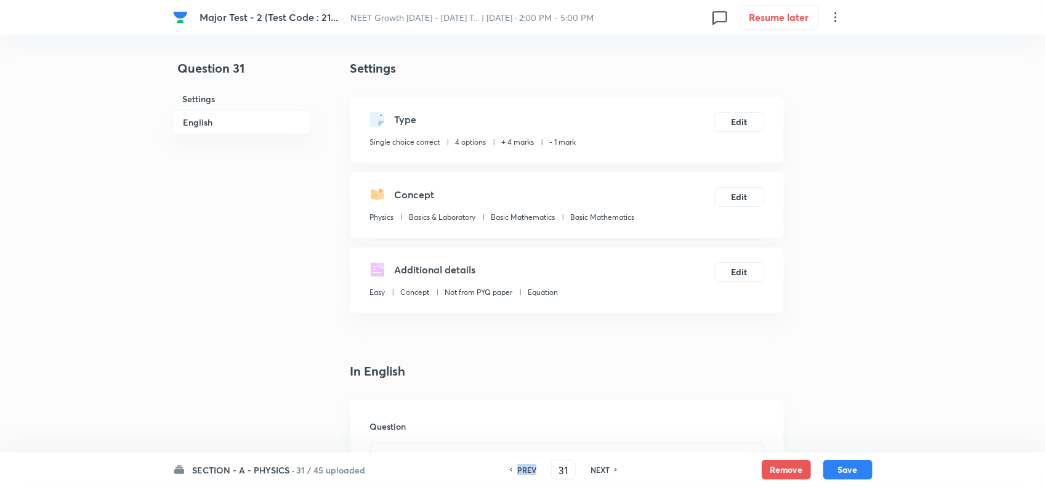
click at [528, 470] on h6 "PREV" at bounding box center [526, 469] width 19 height 11
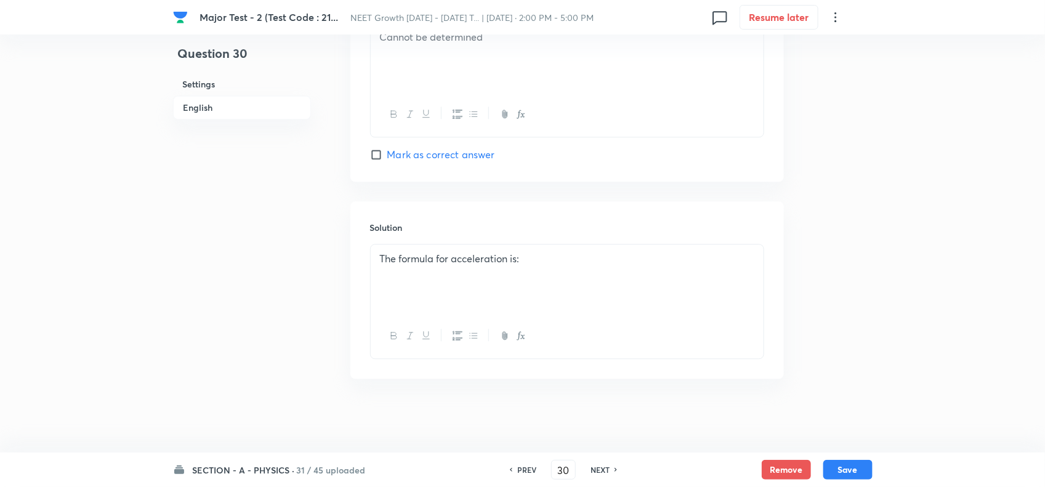
scroll to position [1186, 0]
click at [504, 280] on p at bounding box center [567, 273] width 374 height 14
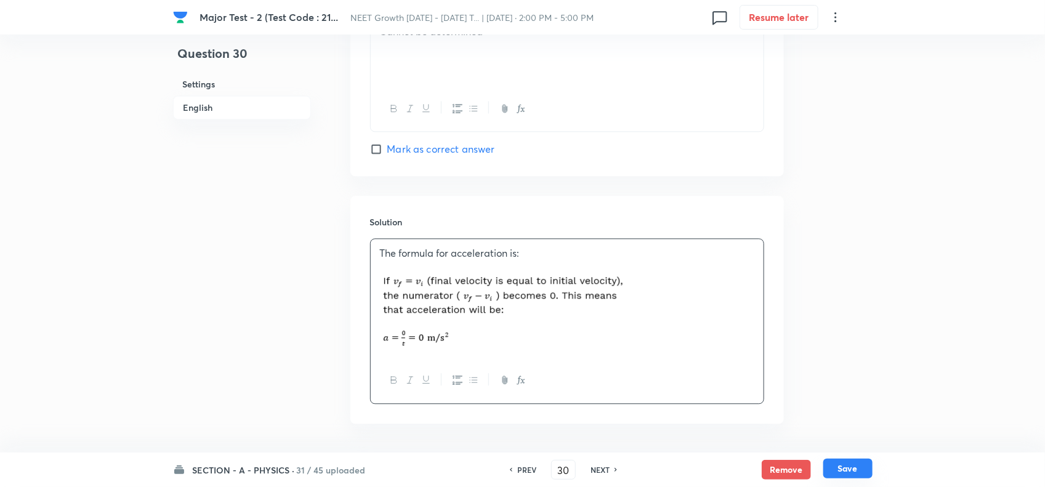
click at [842, 473] on button "Save" at bounding box center [847, 469] width 49 height 20
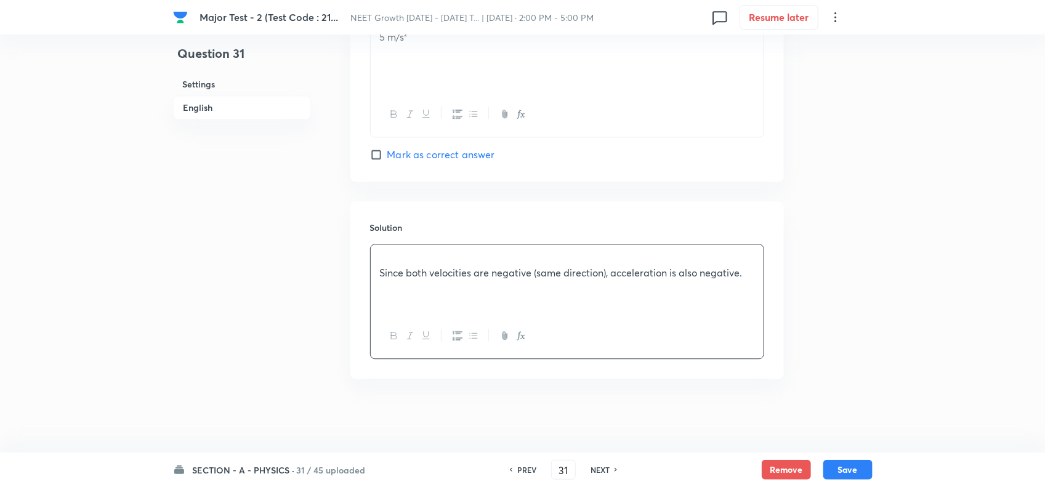
click at [604, 467] on h6 "NEXT" at bounding box center [600, 469] width 19 height 11
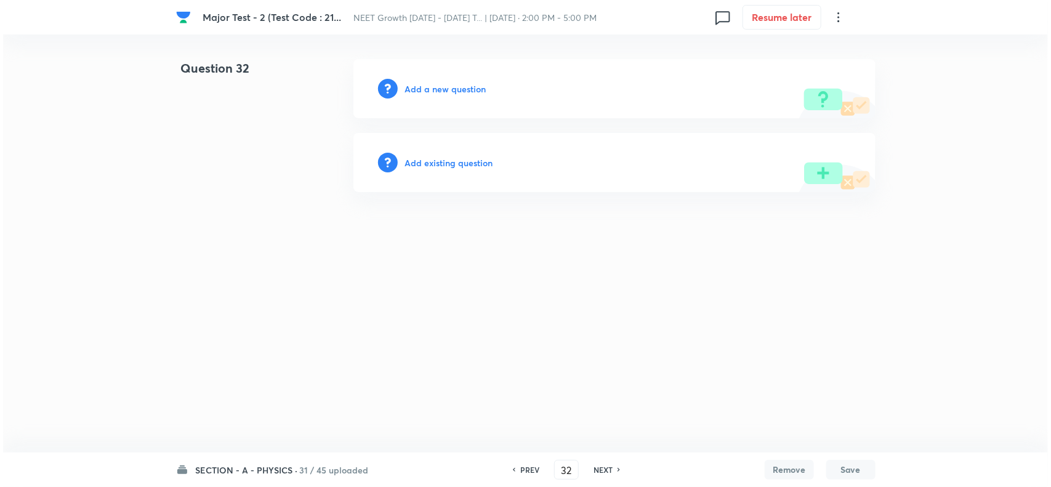
scroll to position [0, 0]
click at [456, 71] on div "Add a new question" at bounding box center [615, 88] width 522 height 59
click at [465, 96] on div "Add a new question" at bounding box center [615, 88] width 522 height 59
click at [469, 92] on h6 "Add a new question" at bounding box center [445, 89] width 81 height 13
click at [479, 88] on h6 "Choose a question type" at bounding box center [452, 89] width 95 height 13
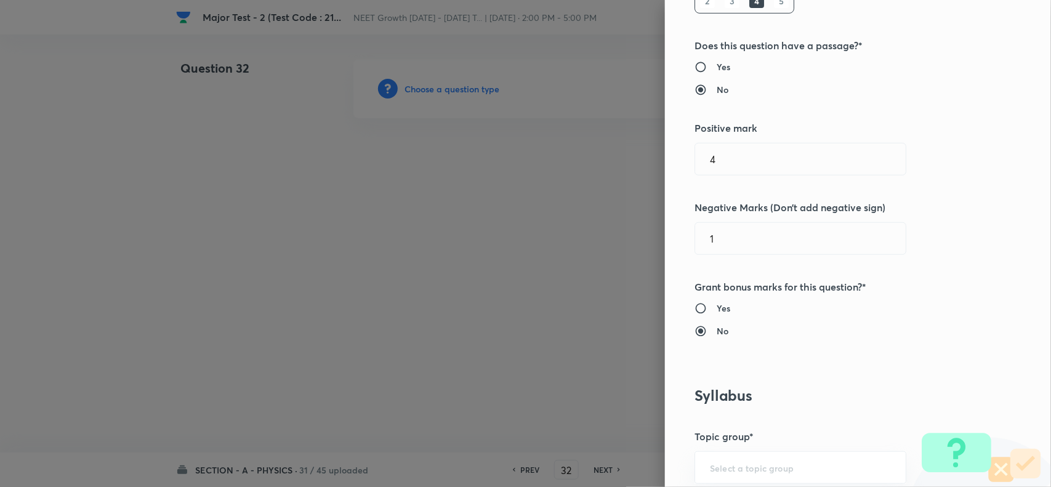
scroll to position [616, 0]
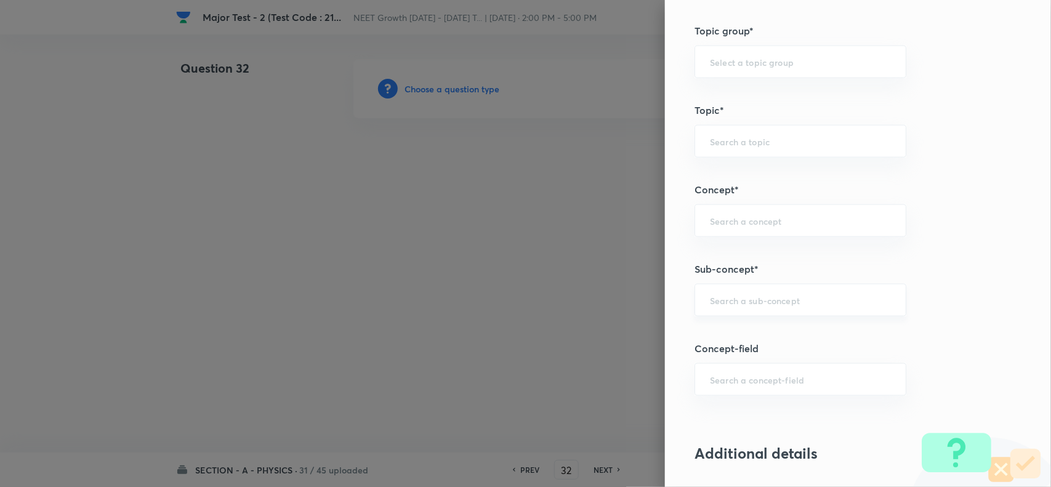
click at [735, 293] on div "​" at bounding box center [801, 300] width 212 height 33
click at [753, 331] on li "Basic Mathematics" at bounding box center [789, 337] width 210 height 22
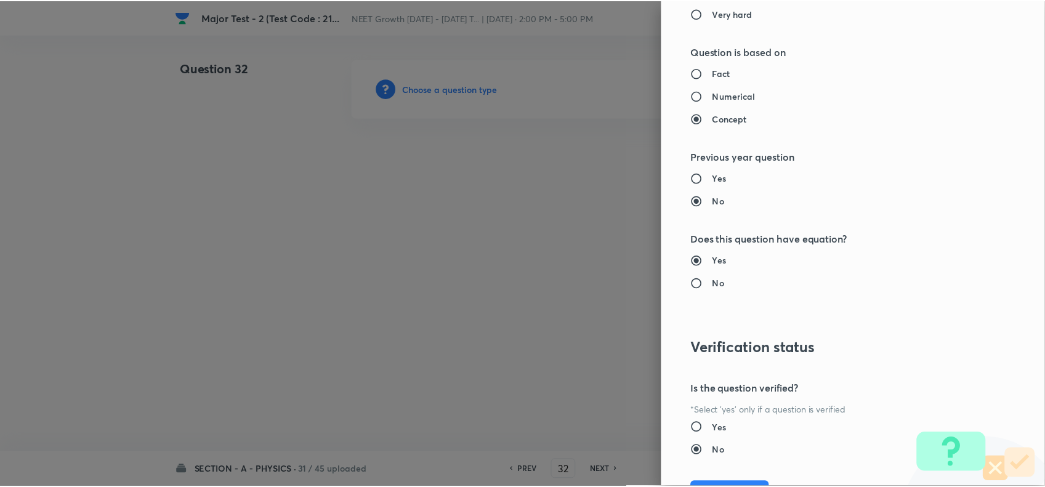
scroll to position [1276, 0]
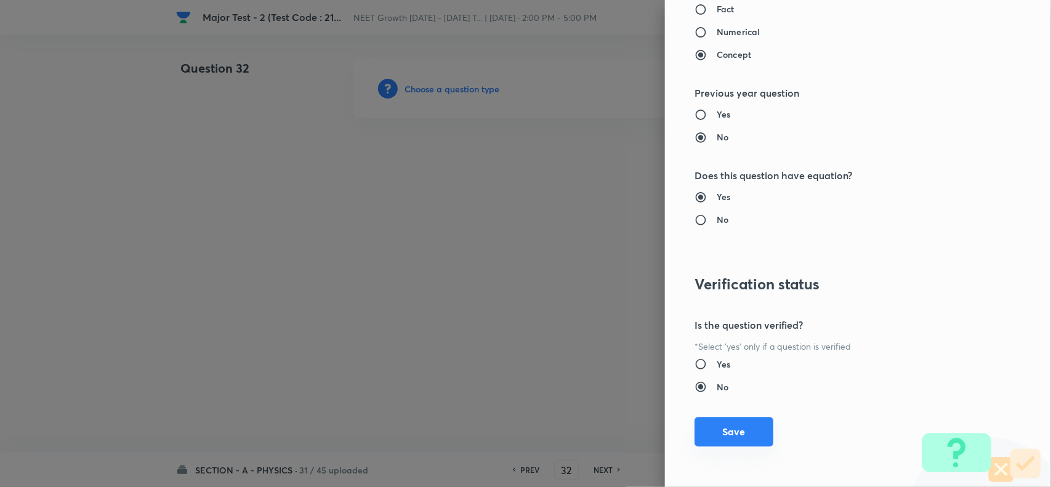
click at [730, 423] on button "Save" at bounding box center [734, 432] width 79 height 30
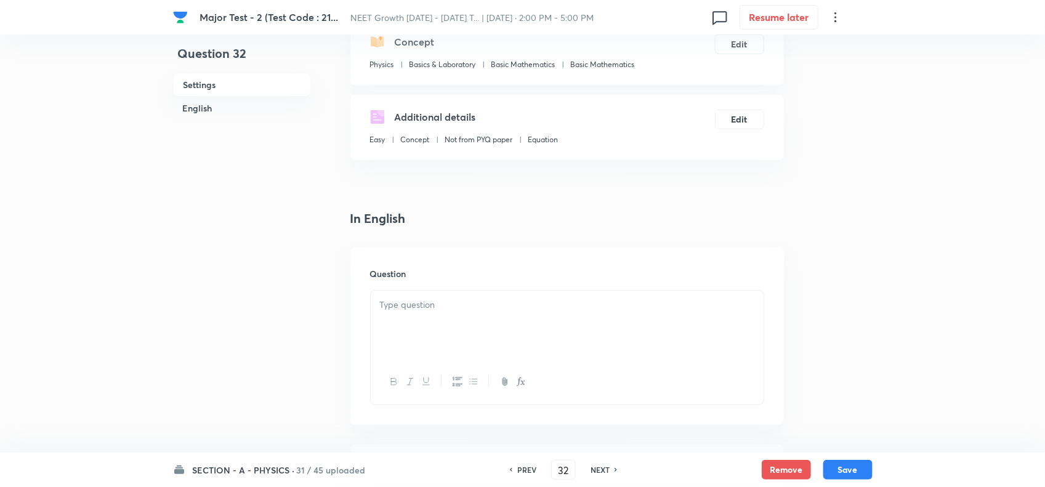
scroll to position [154, 0]
click at [428, 317] on div at bounding box center [567, 323] width 393 height 69
click at [490, 310] on p at bounding box center [567, 304] width 374 height 14
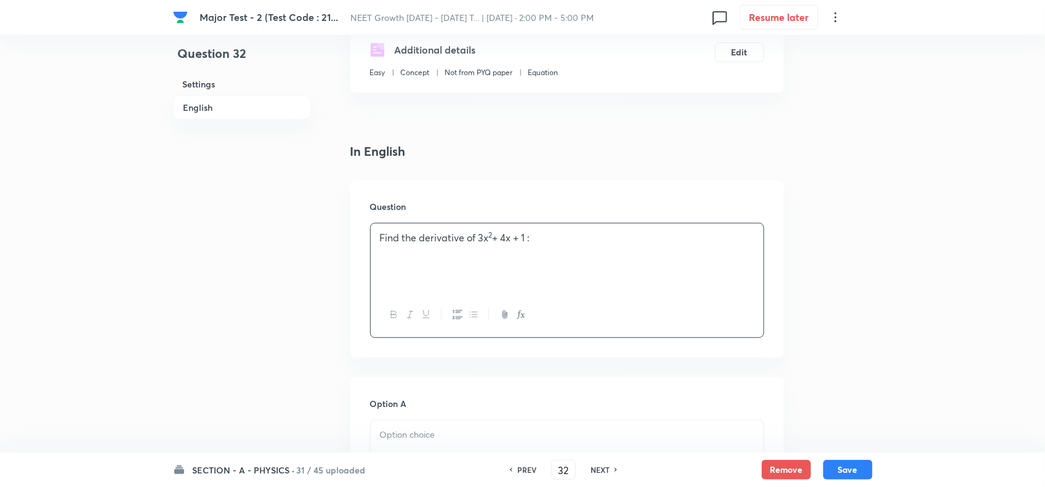
scroll to position [462, 0]
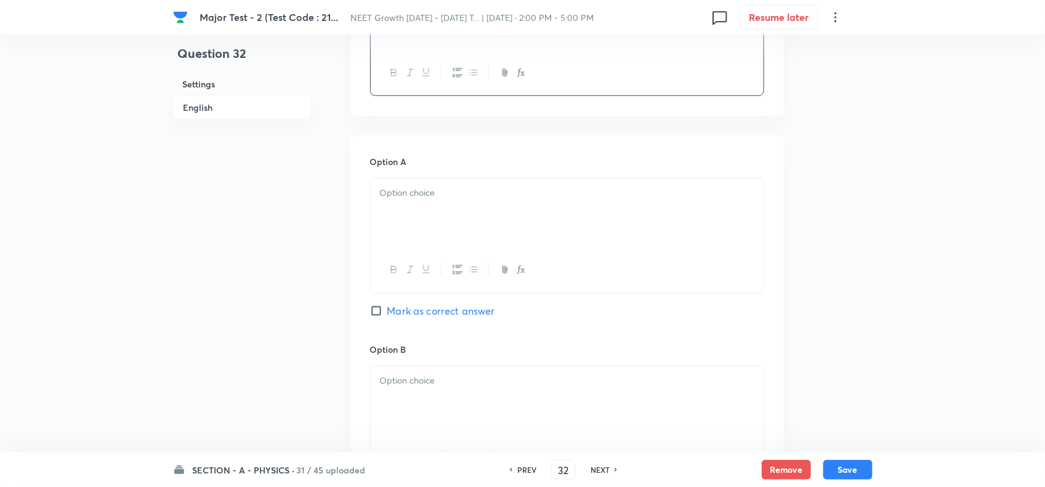
click at [442, 201] on div at bounding box center [567, 213] width 393 height 69
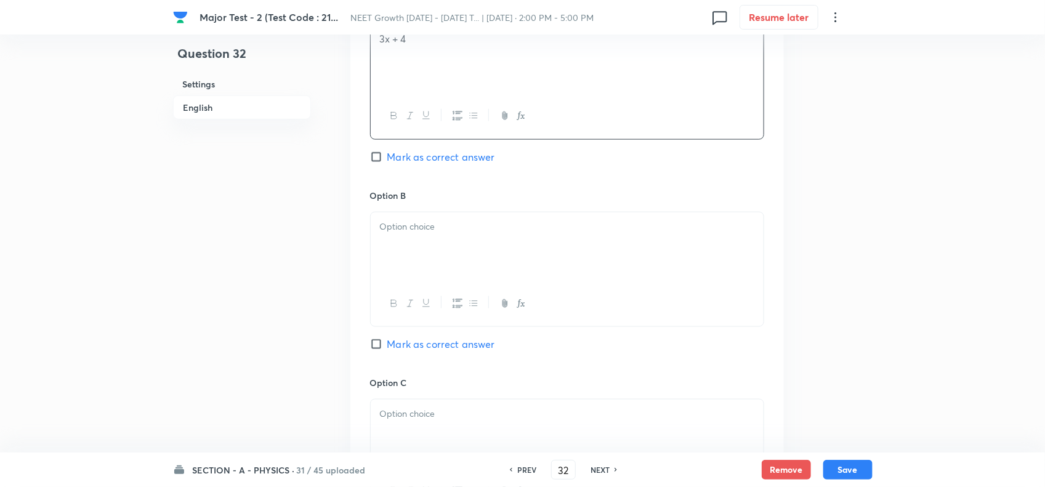
click at [448, 257] on div at bounding box center [567, 246] width 393 height 69
click at [418, 349] on span "Mark as correct answer" at bounding box center [441, 344] width 108 height 15
click at [387, 349] on input "Mark as correct answer" at bounding box center [378, 344] width 17 height 12
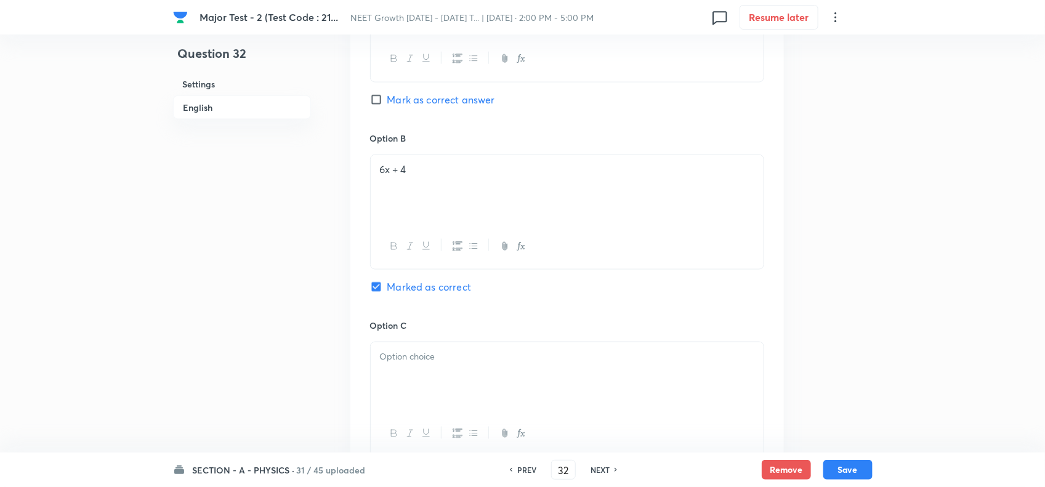
scroll to position [847, 0]
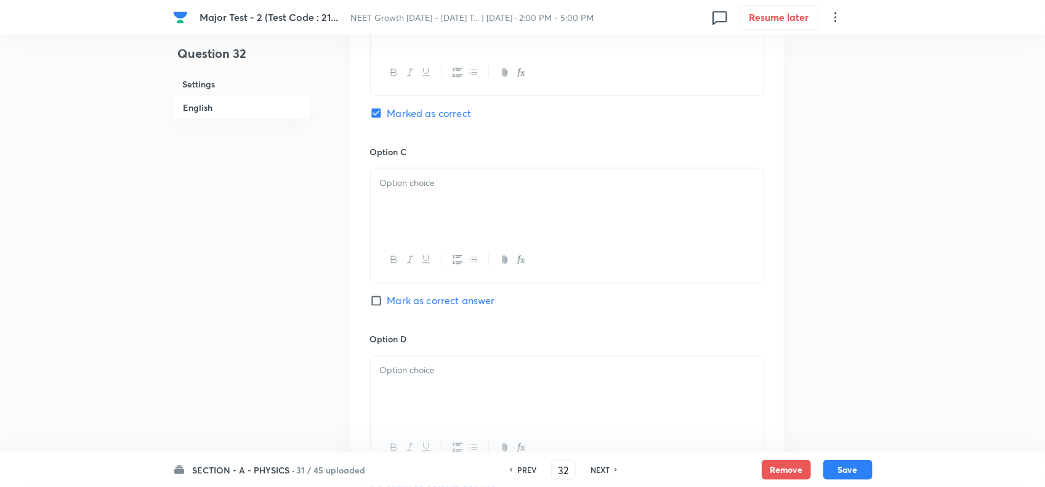
click at [442, 201] on div at bounding box center [567, 203] width 393 height 69
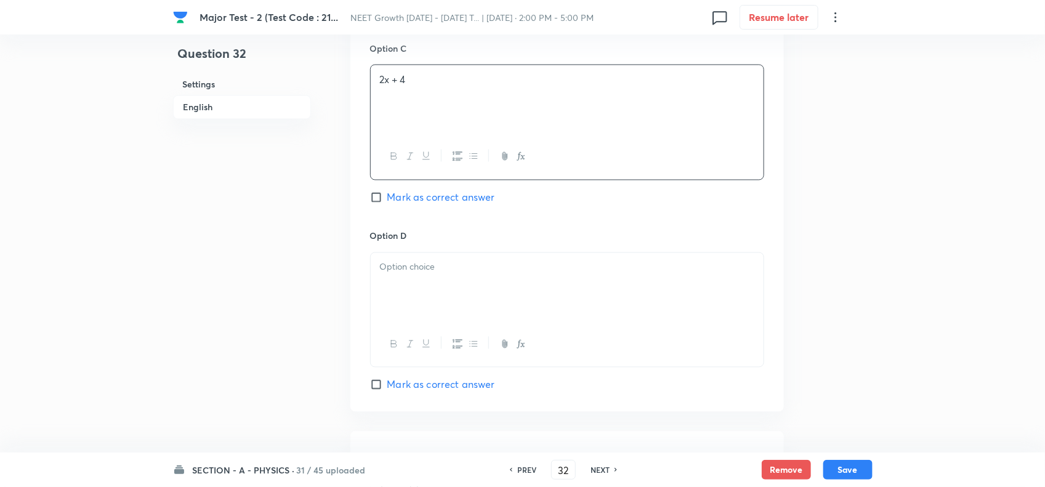
scroll to position [1001, 0]
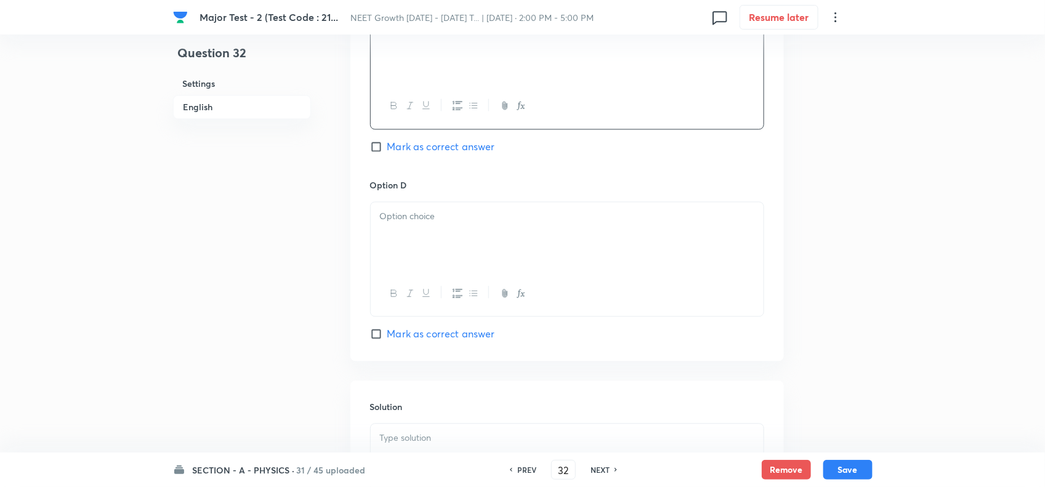
click at [433, 253] on div at bounding box center [567, 237] width 393 height 69
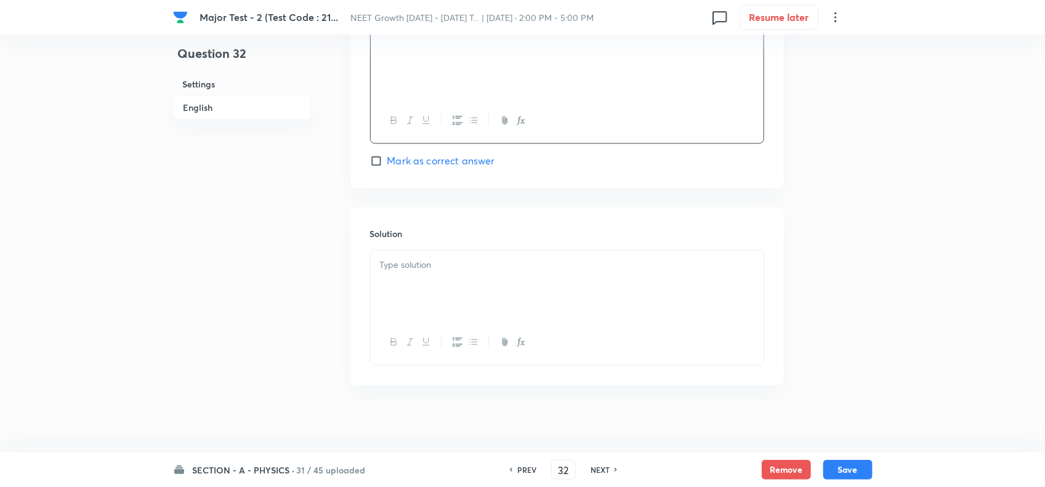
scroll to position [1186, 0]
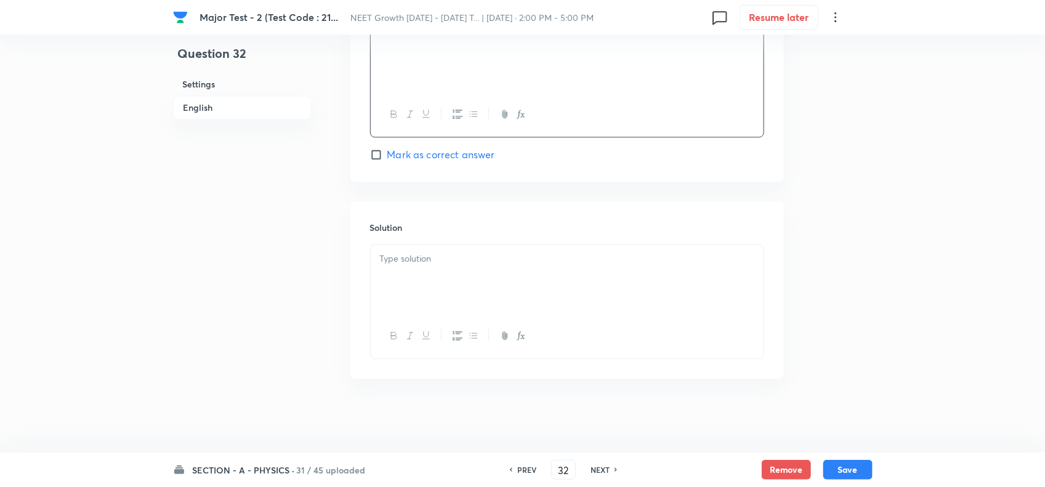
click at [435, 257] on p at bounding box center [567, 259] width 374 height 14
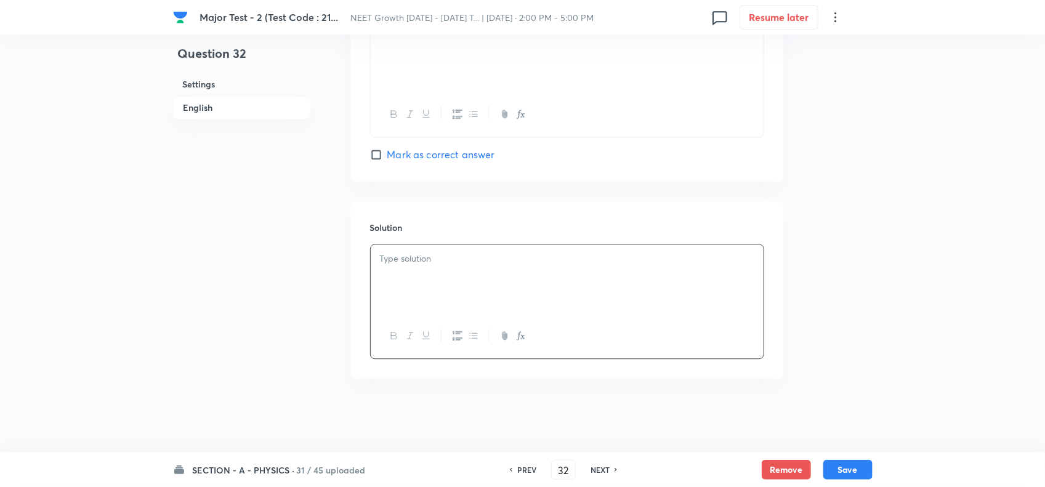
click at [473, 279] on div at bounding box center [567, 279] width 393 height 69
click at [848, 466] on button "Save" at bounding box center [847, 469] width 49 height 20
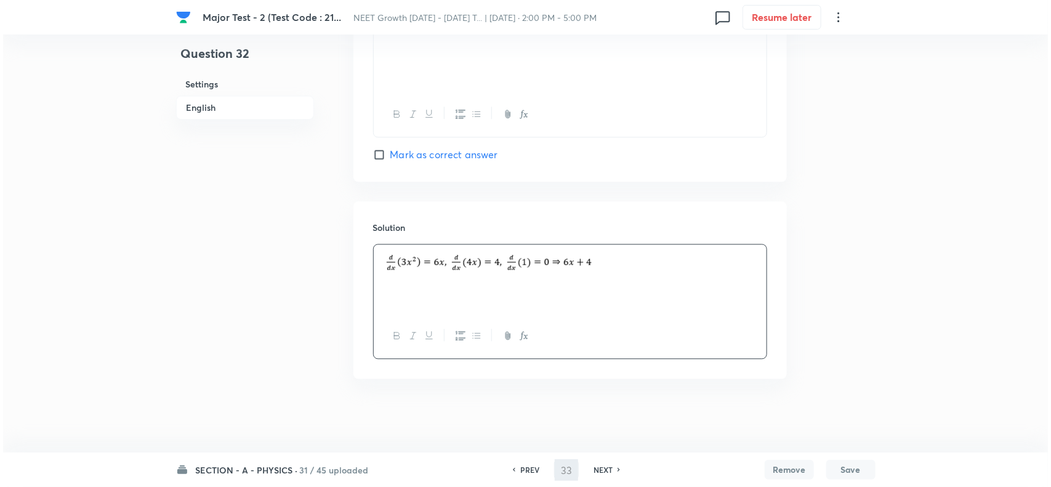
scroll to position [0, 0]
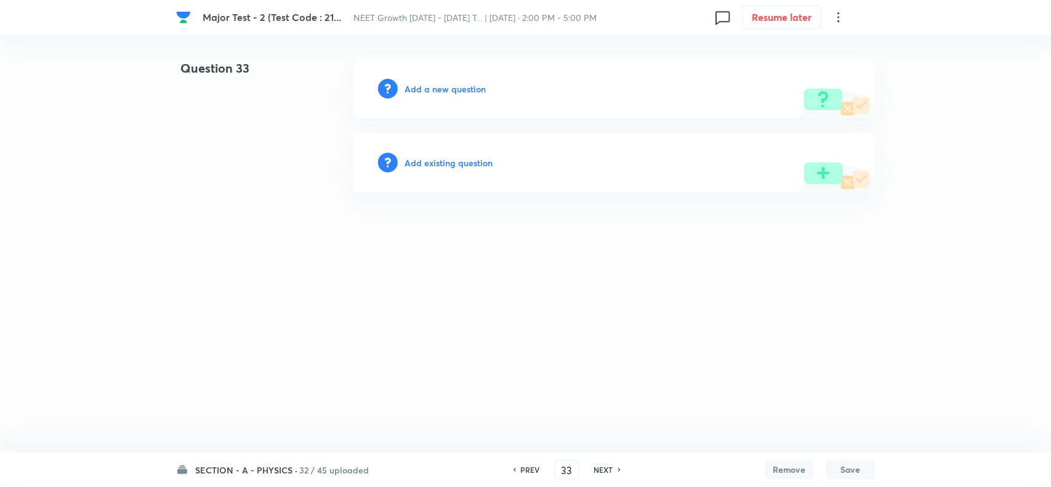
click at [457, 87] on h6 "Add a new question" at bounding box center [445, 89] width 81 height 13
click at [480, 87] on h6 "Choose a question type" at bounding box center [452, 89] width 95 height 13
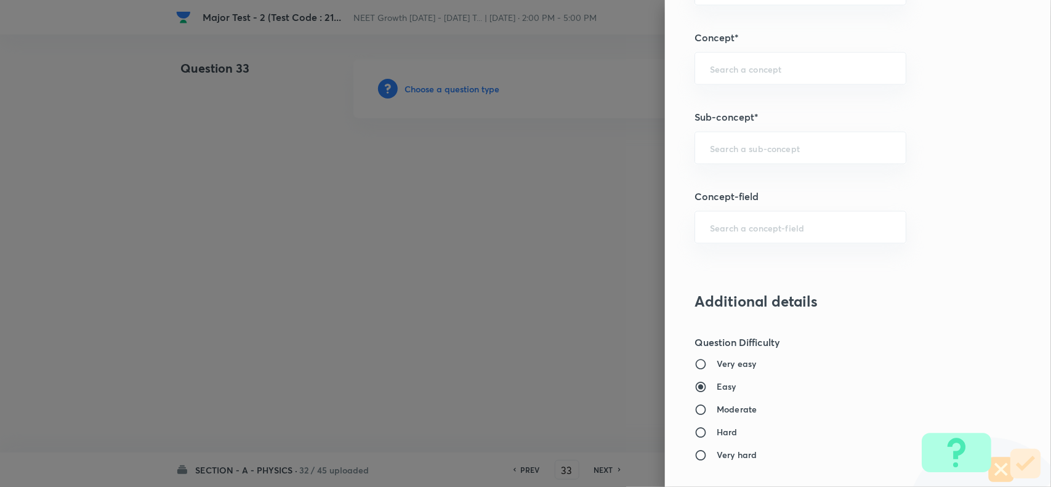
scroll to position [770, 0]
click at [740, 150] on input "text" at bounding box center [800, 146] width 181 height 12
click at [750, 185] on li "Basic Mathematics" at bounding box center [789, 183] width 210 height 22
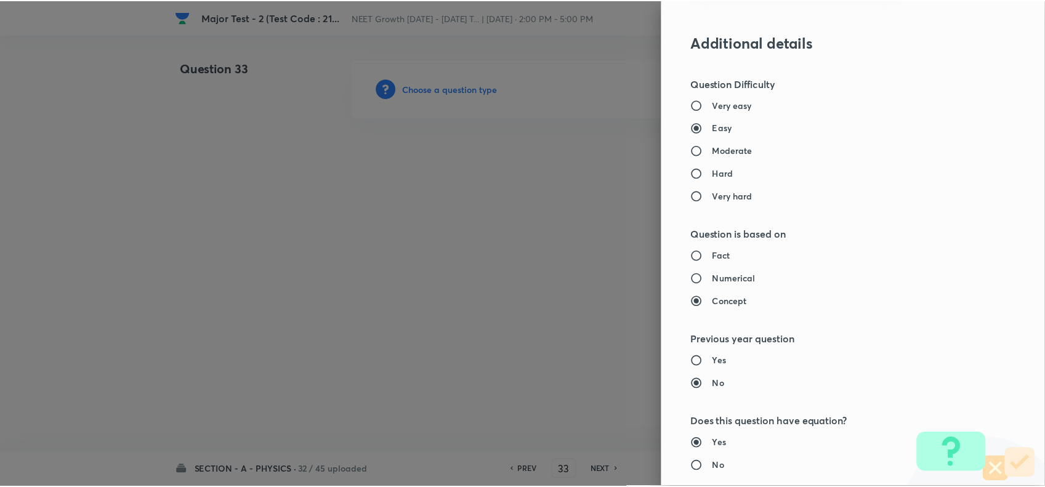
scroll to position [1276, 0]
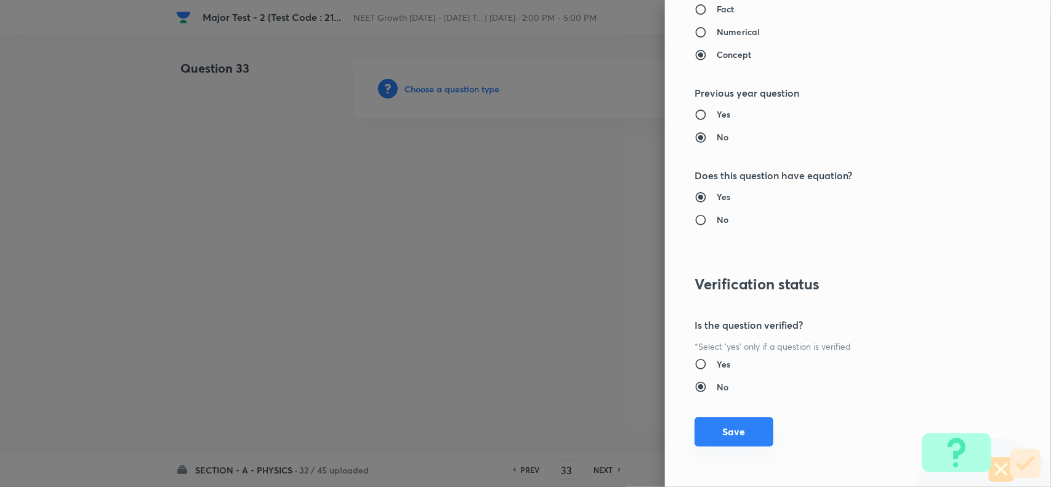
click at [738, 437] on button "Save" at bounding box center [734, 432] width 79 height 30
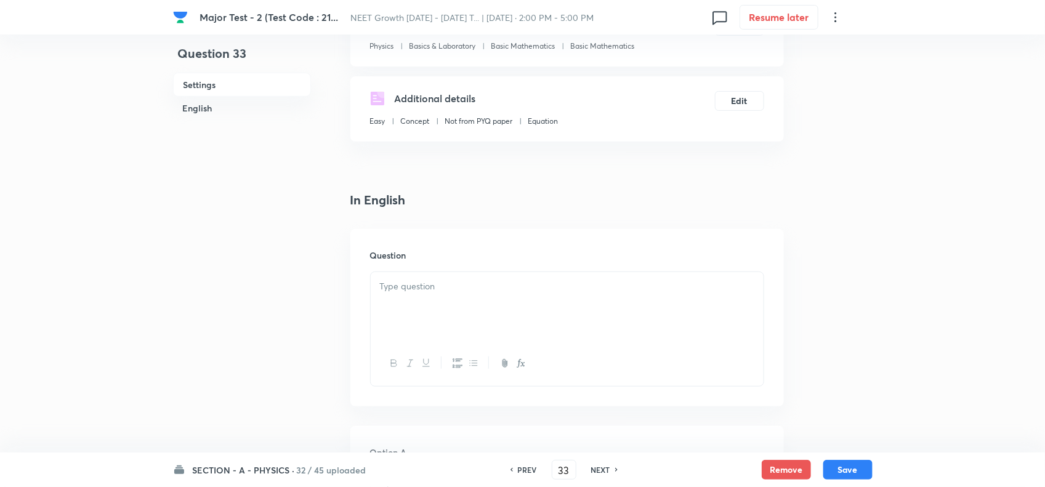
scroll to position [231, 0]
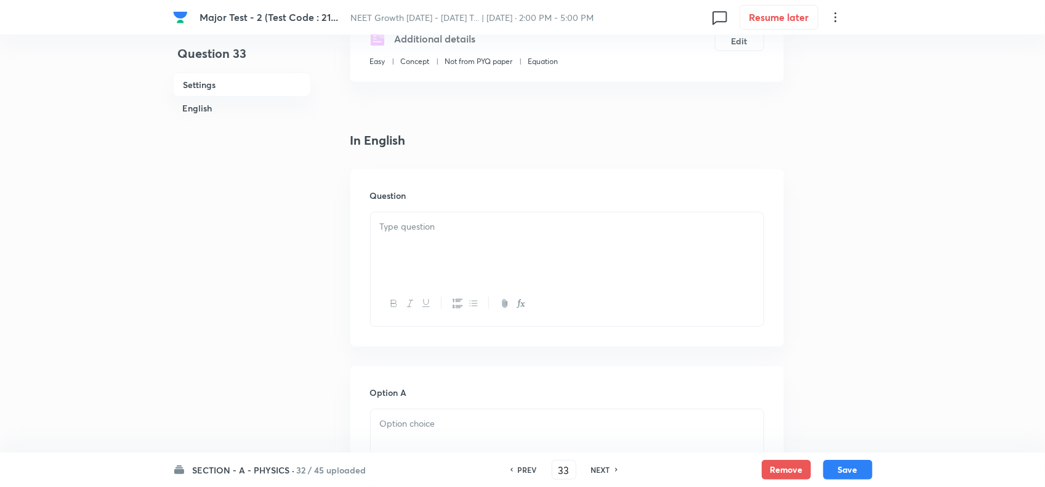
click at [464, 239] on div at bounding box center [567, 246] width 393 height 69
click at [518, 305] on icon "button" at bounding box center [521, 304] width 10 height 10
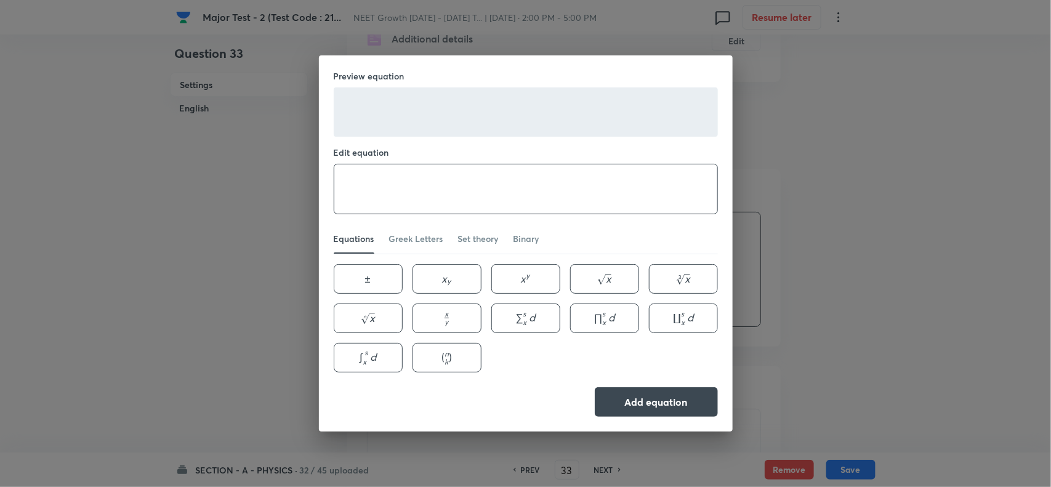
click at [469, 200] on textarea at bounding box center [525, 188] width 383 height 49
paste textarea "\int\left(2 x^3+3 x\right) d x=?"
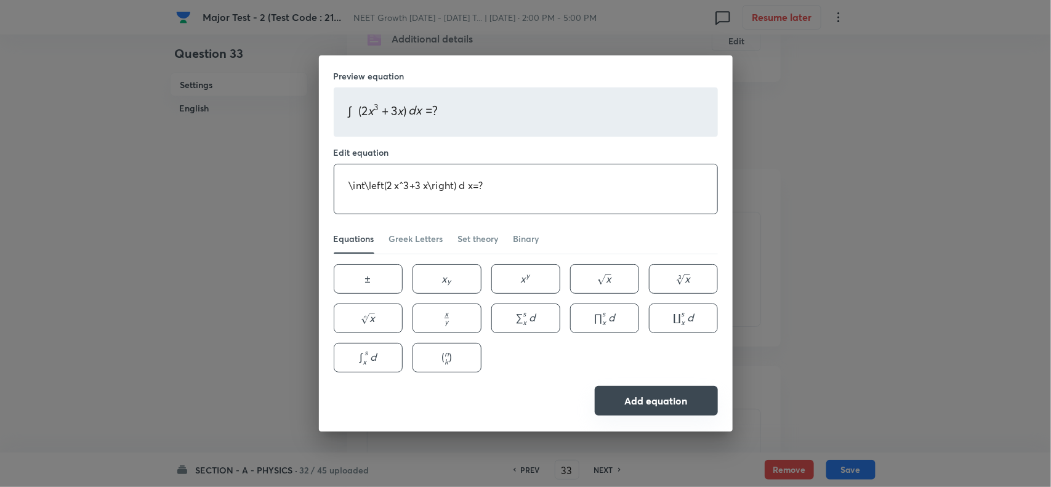
click at [622, 392] on button "Add equation" at bounding box center [656, 401] width 123 height 30
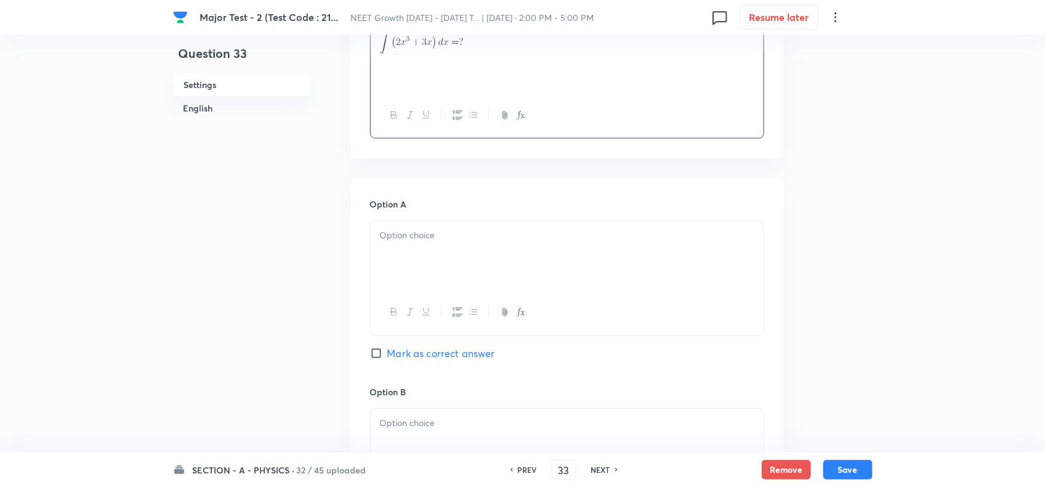
scroll to position [462, 0]
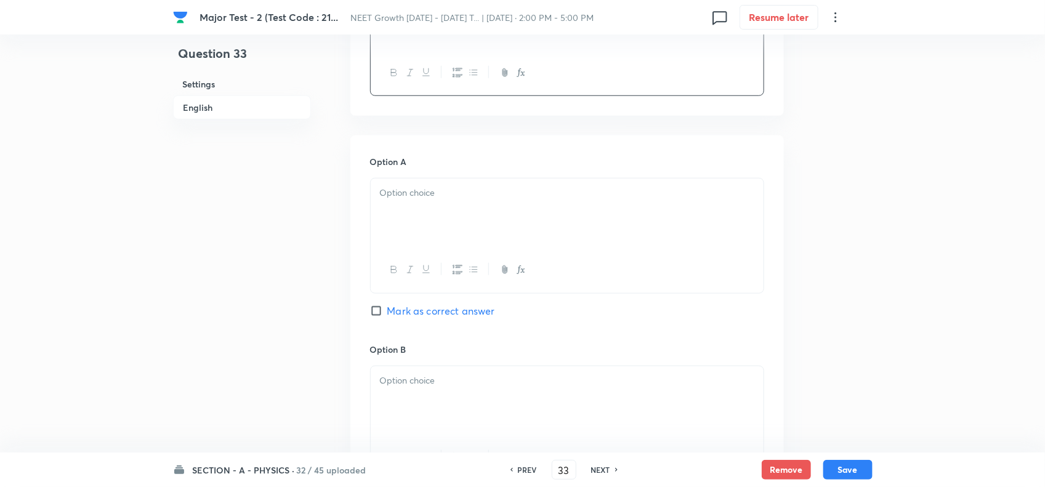
click at [433, 206] on div at bounding box center [567, 213] width 393 height 69
click at [525, 270] on icon "button" at bounding box center [521, 270] width 10 height 10
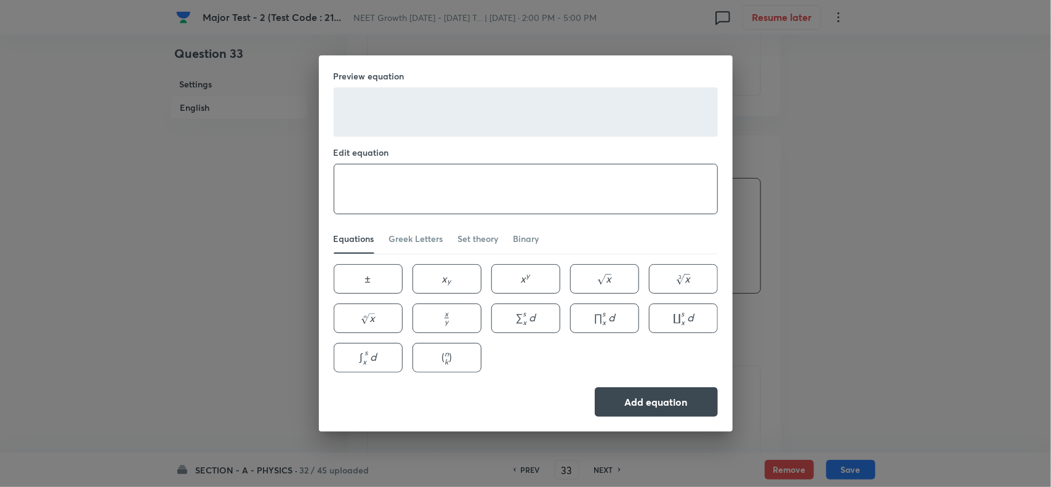
click at [478, 197] on textarea at bounding box center [525, 188] width 383 height 49
paste textarea "\frac{2 x^4}{4}+\frac{3 x^2}{2}+C"
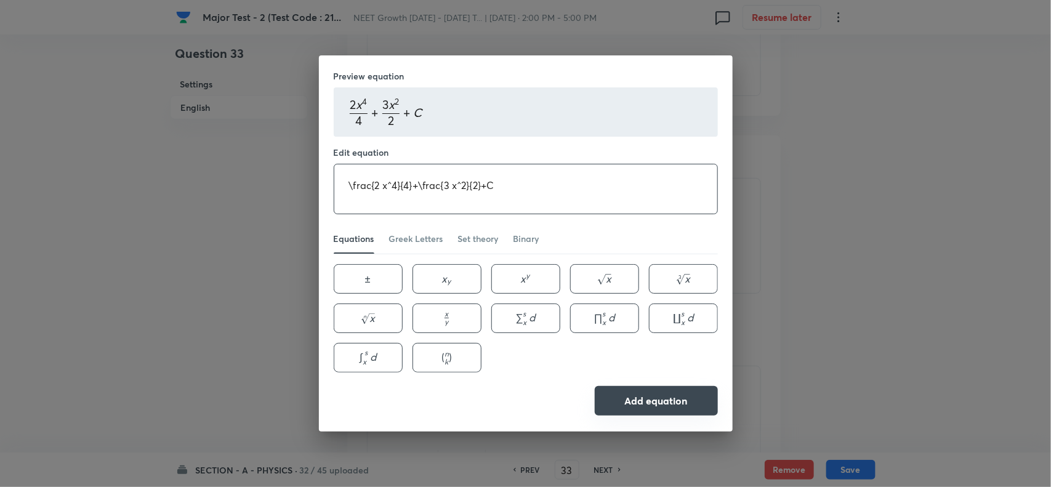
click at [644, 398] on button "Add equation" at bounding box center [656, 401] width 123 height 30
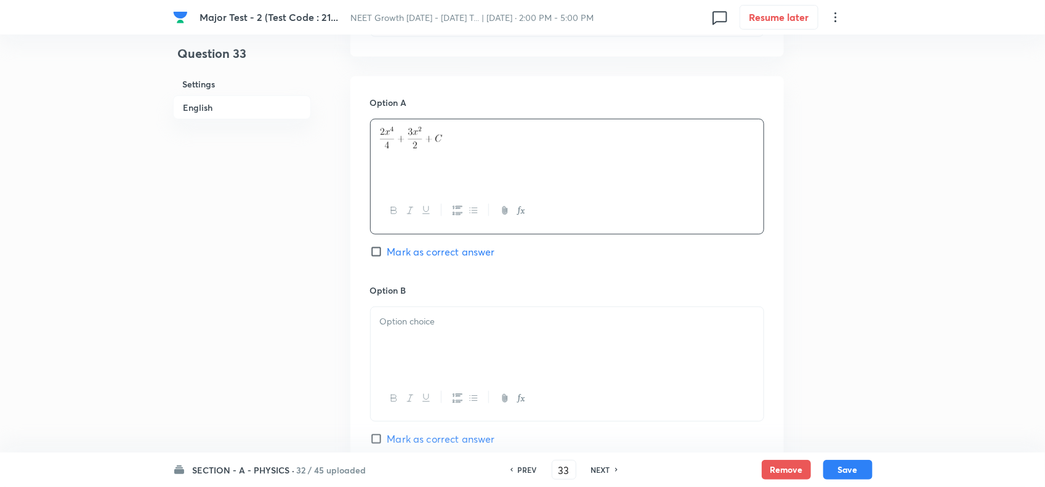
scroll to position [539, 0]
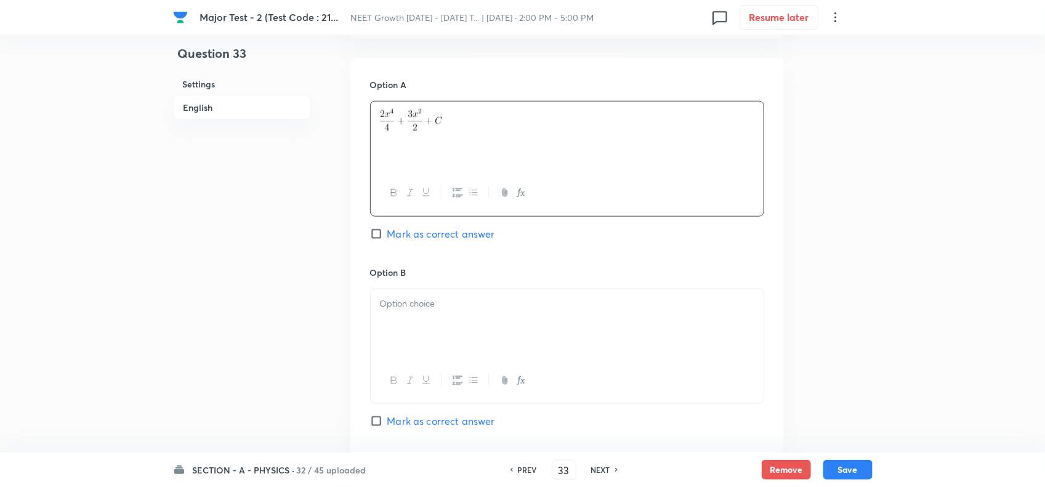
click at [435, 302] on p at bounding box center [567, 304] width 374 height 14
click at [522, 380] on icon "button" at bounding box center [521, 381] width 10 height 10
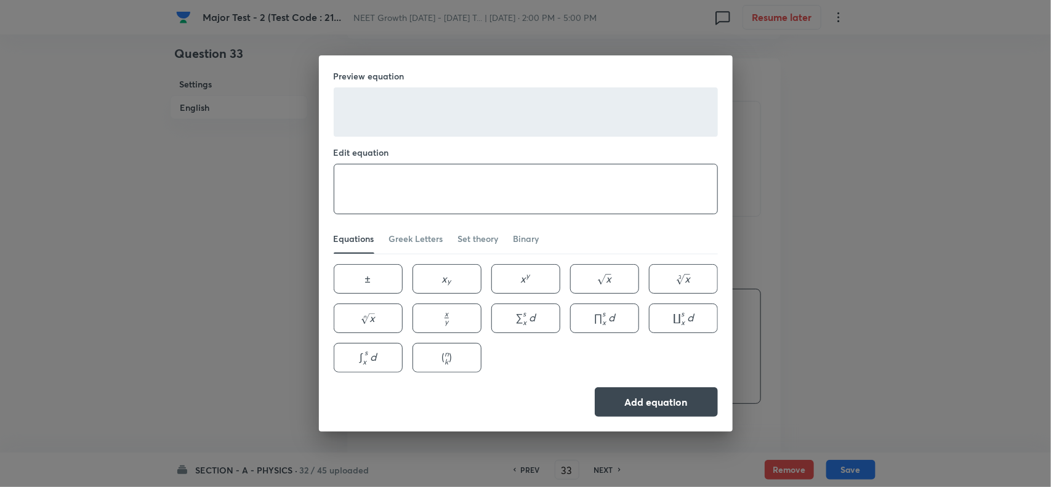
click at [448, 185] on textarea at bounding box center [525, 188] width 383 height 49
paste textarea "\frac{x^4}{2}+\frac{3 x^2}{2}+C"
click at [655, 398] on button "Add equation" at bounding box center [656, 401] width 123 height 30
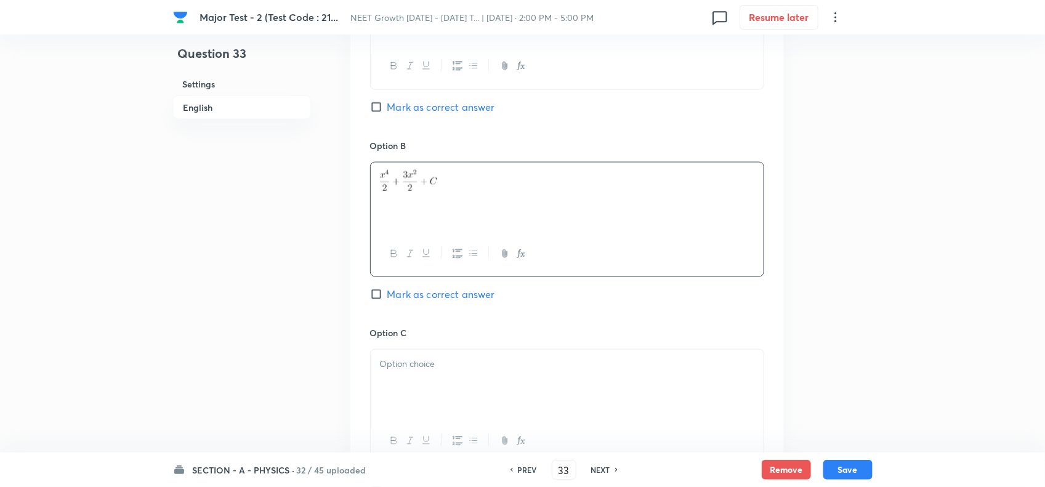
scroll to position [770, 0]
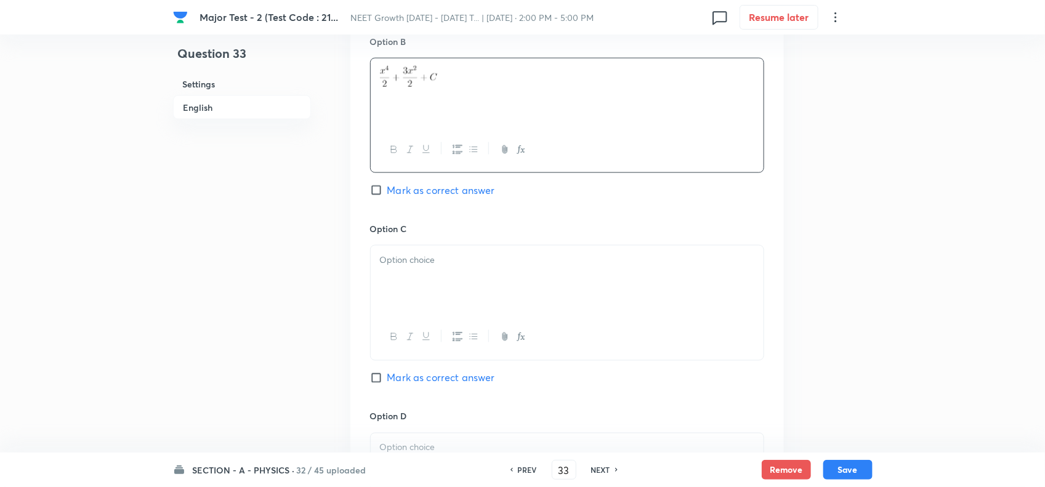
click at [442, 265] on p at bounding box center [567, 260] width 374 height 14
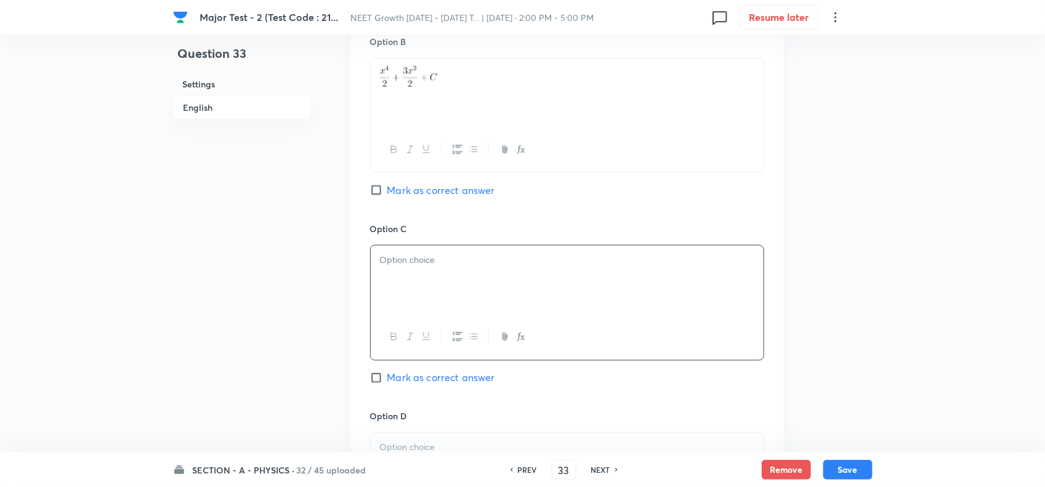
click at [519, 338] on icon "button" at bounding box center [521, 337] width 10 height 10
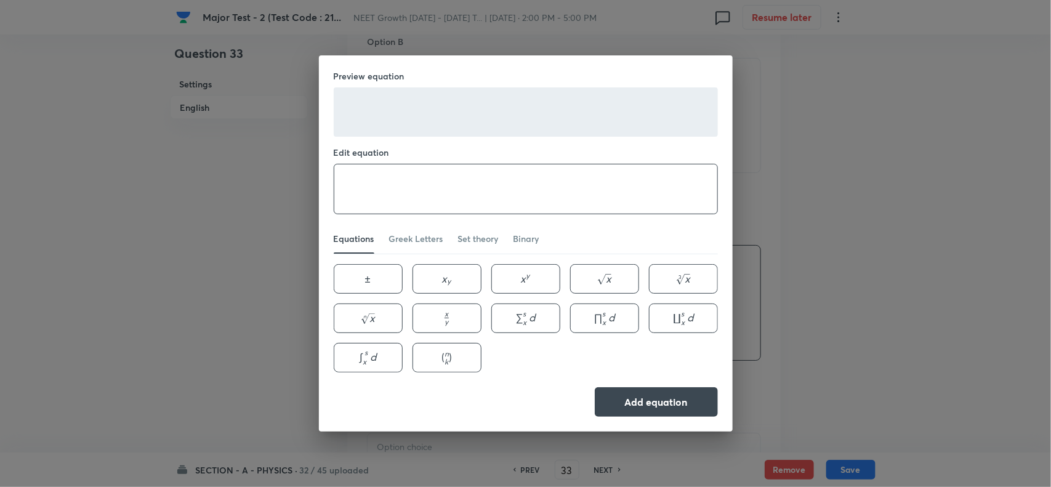
click at [429, 180] on textarea at bounding box center [525, 188] width 383 height 49
paste textarea "\frac{x^4}{2}+3 x+C"
click at [657, 400] on button "Add equation" at bounding box center [656, 401] width 123 height 30
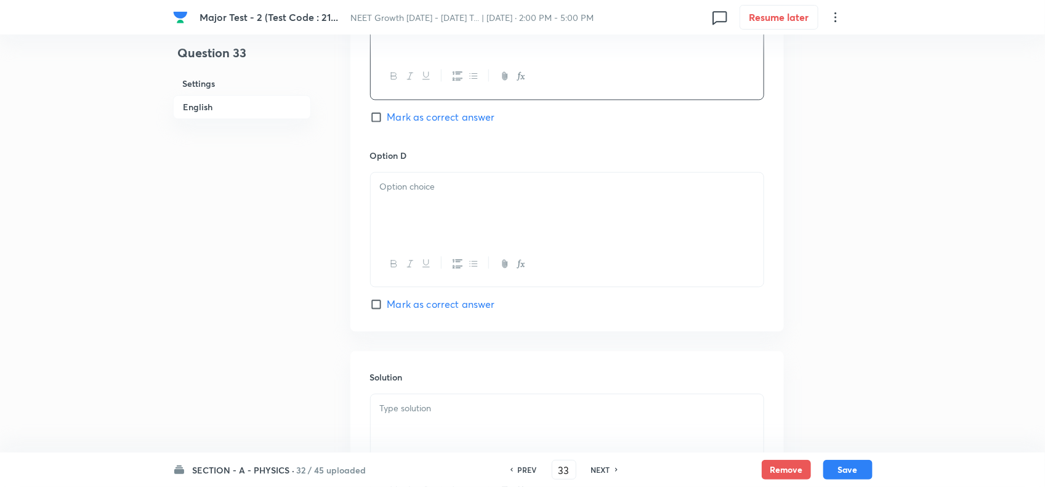
scroll to position [1078, 0]
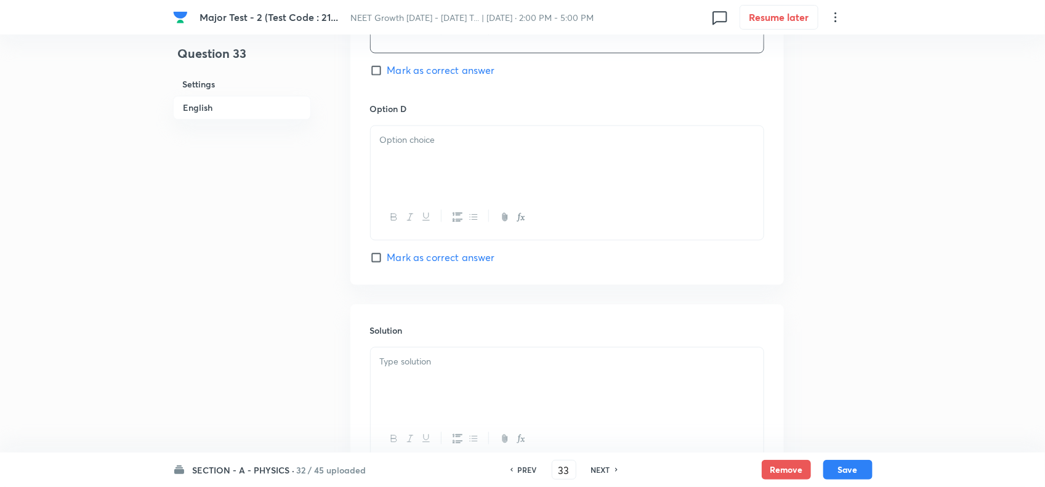
click at [437, 158] on div at bounding box center [567, 160] width 393 height 69
click at [522, 219] on icon "button" at bounding box center [521, 217] width 10 height 10
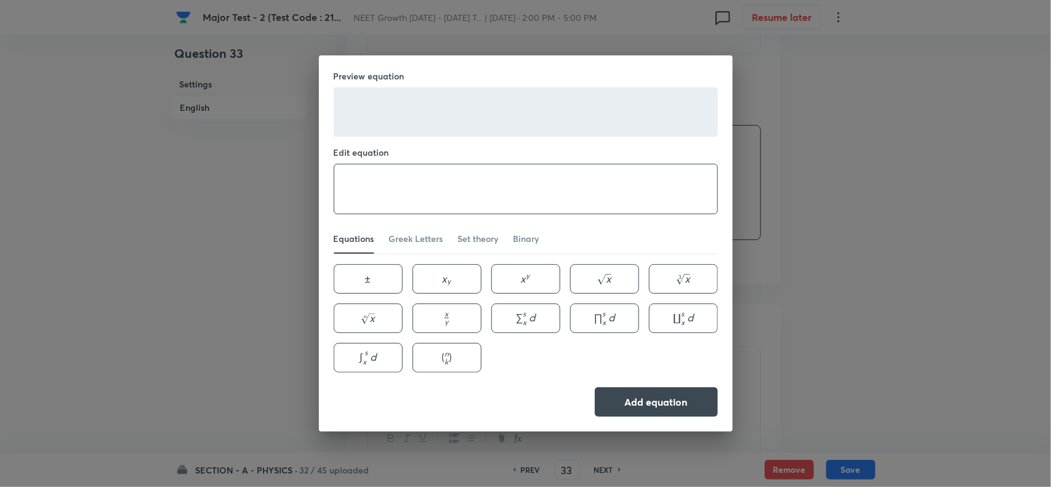
click at [453, 185] on textarea at bounding box center [525, 188] width 383 height 49
paste textarea "2 x^3+3 x+C"
click at [644, 408] on button "Add equation" at bounding box center [656, 401] width 123 height 30
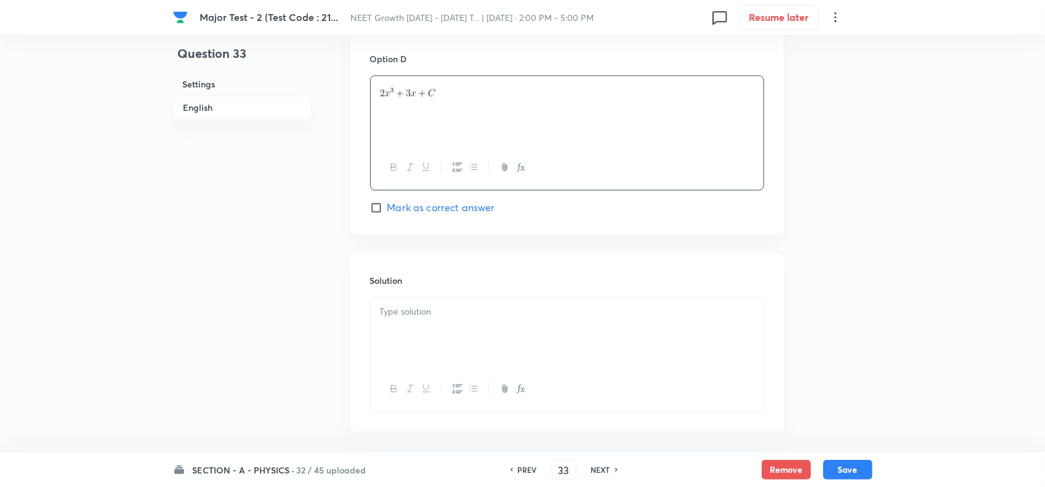
scroll to position [1186, 0]
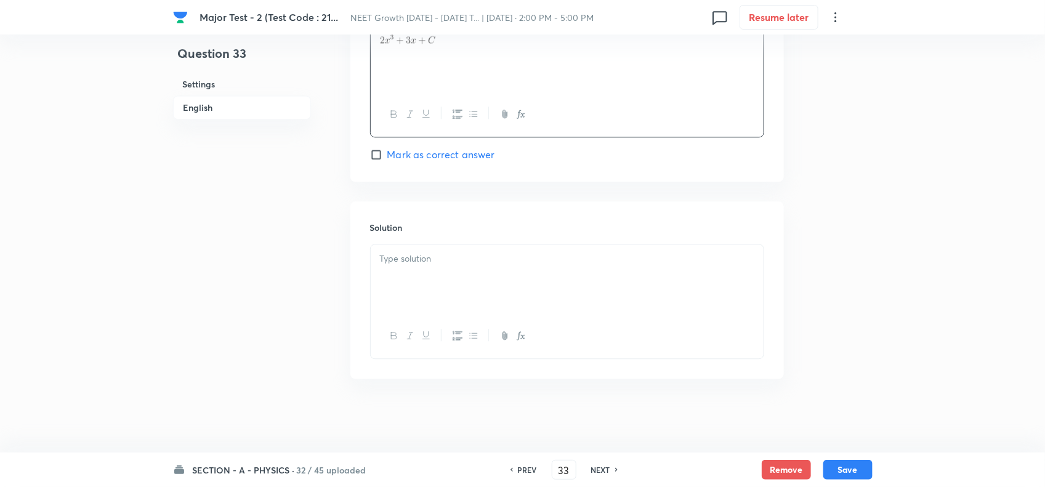
click at [427, 264] on p at bounding box center [567, 259] width 374 height 14
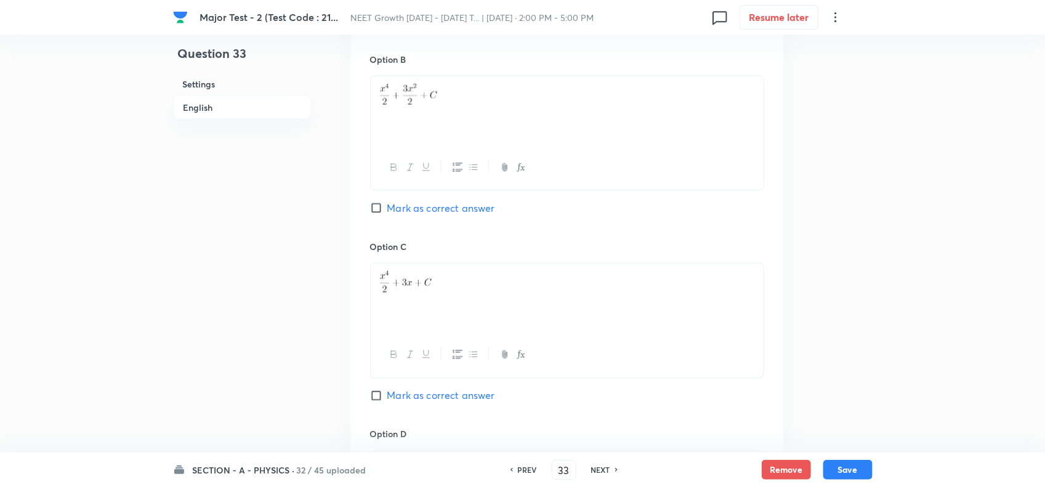
scroll to position [647, 0]
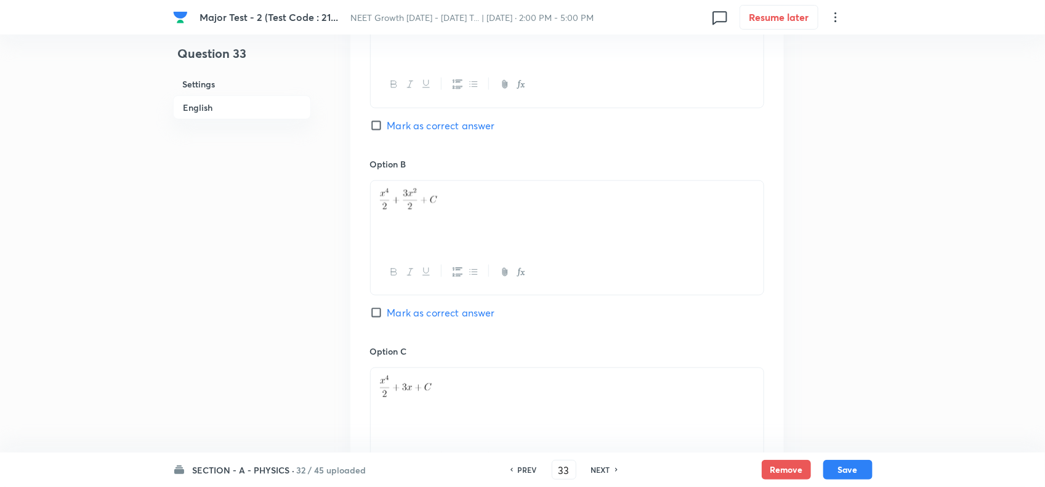
click at [442, 125] on span "Mark as correct answer" at bounding box center [441, 125] width 108 height 15
click at [387, 125] on input "Mark as correct answer" at bounding box center [378, 125] width 17 height 12
click at [416, 312] on span "Mark as correct answer" at bounding box center [441, 312] width 108 height 15
click at [387, 312] on input "Mark as correct answer" at bounding box center [378, 313] width 17 height 12
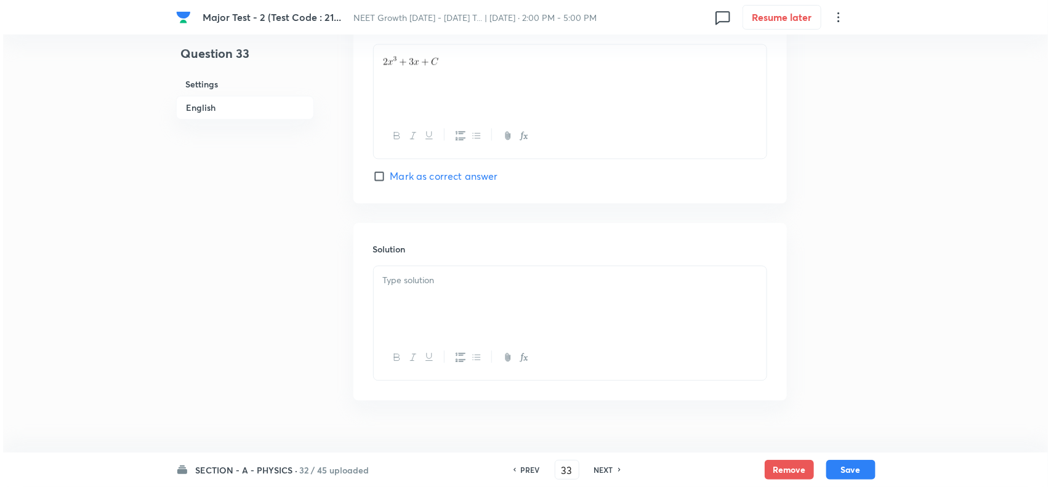
scroll to position [1186, 0]
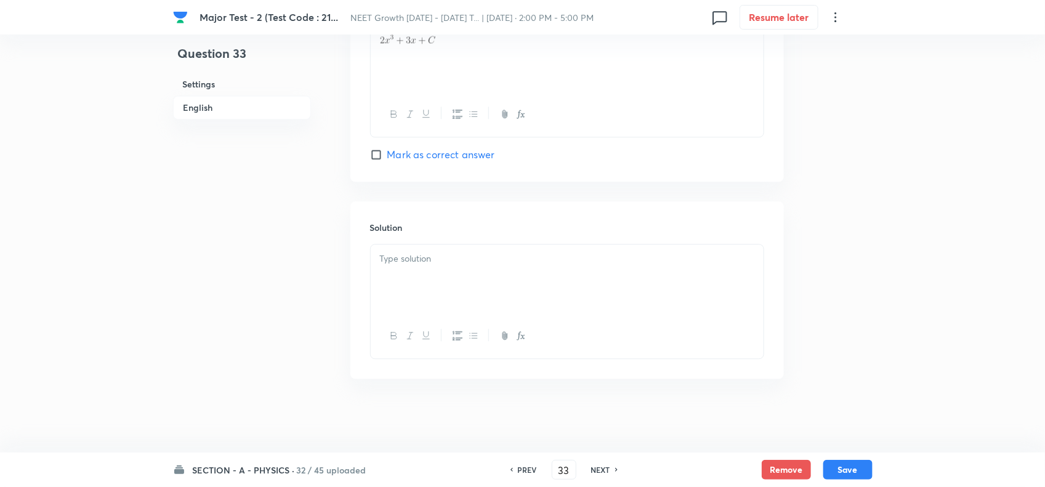
click at [425, 253] on p at bounding box center [567, 259] width 374 height 14
click at [413, 263] on p at bounding box center [567, 259] width 374 height 14
click at [525, 333] on icon "button" at bounding box center [521, 336] width 10 height 10
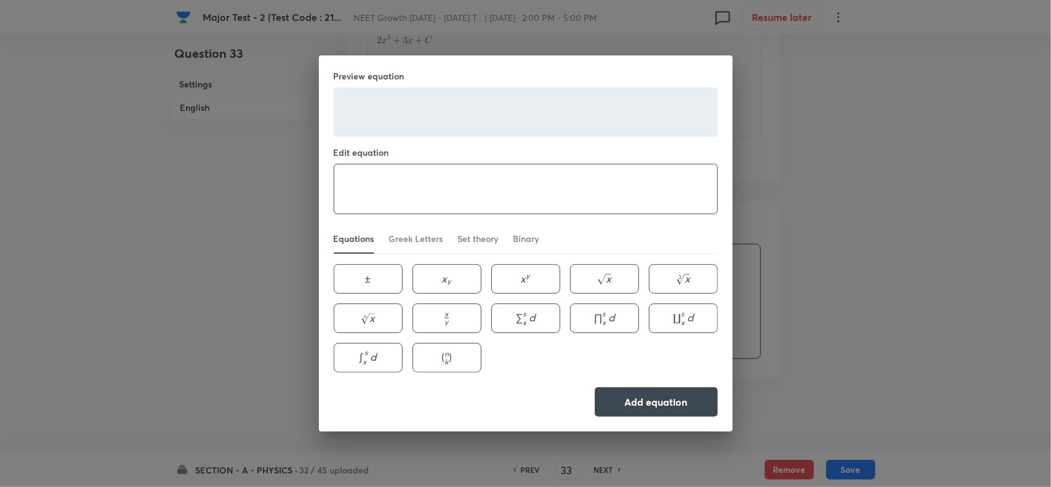
click at [470, 209] on textarea at bounding box center [525, 188] width 383 height 49
paste textarea "\begin{aligned} & \int\left(2 x^3+3 x\right) d x=2 \int x^3 d x+3 \int x d x=2 …"
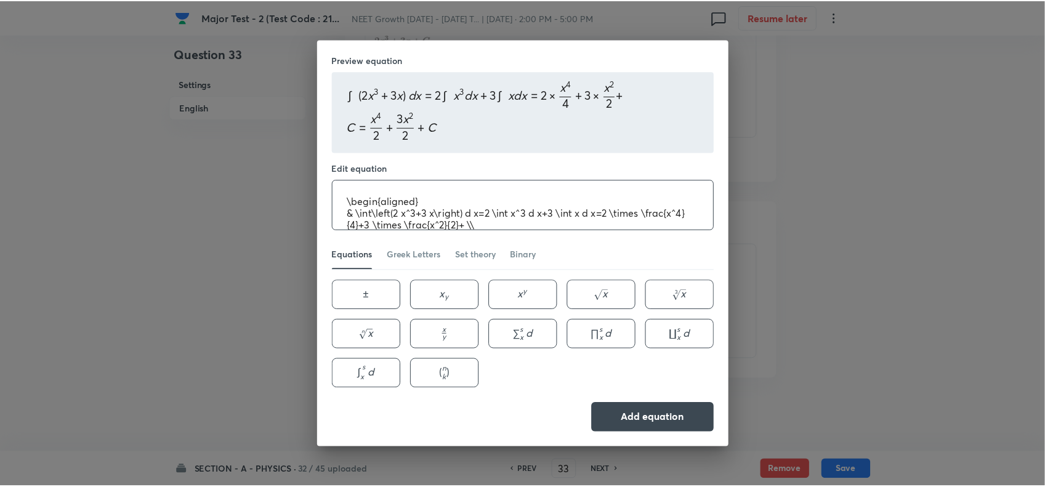
scroll to position [25, 0]
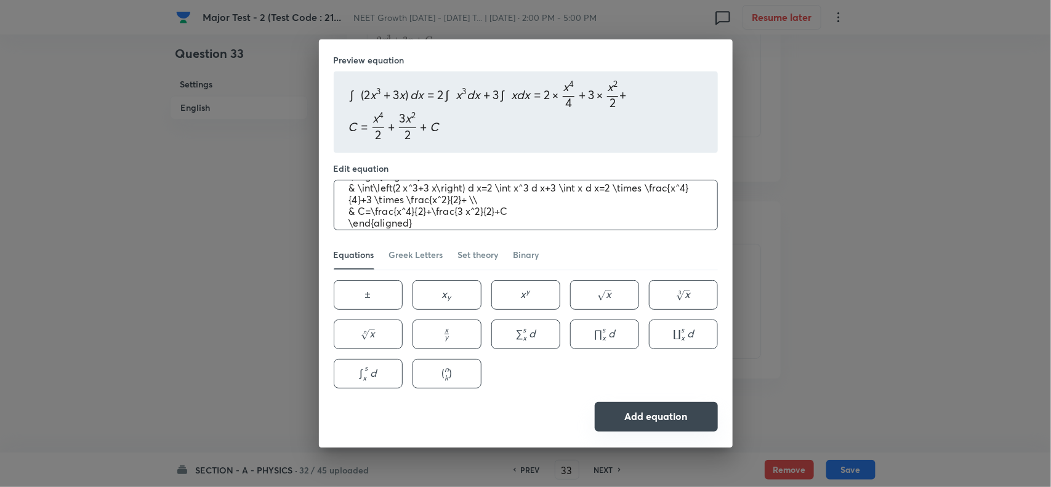
click at [670, 419] on button "Add equation" at bounding box center [656, 417] width 123 height 30
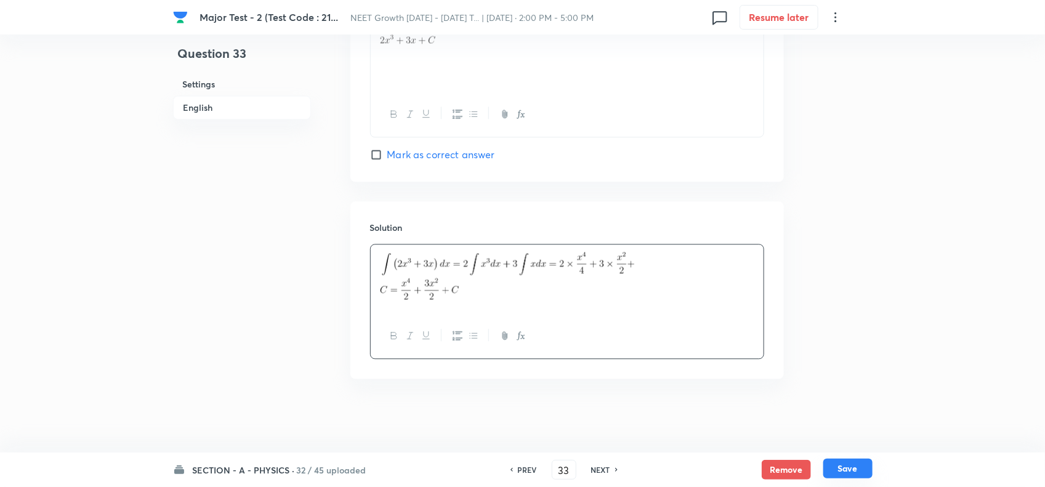
click at [848, 474] on button "Save" at bounding box center [847, 469] width 49 height 20
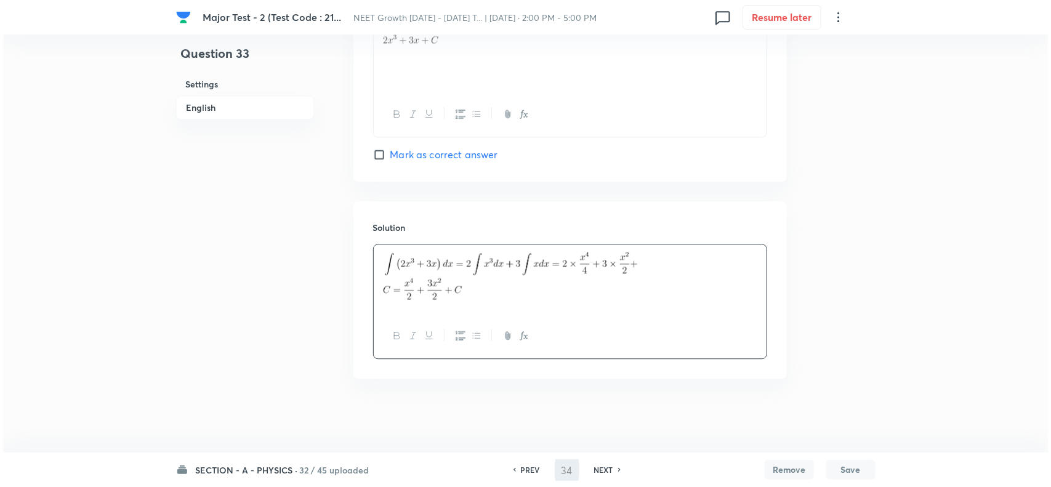
scroll to position [0, 0]
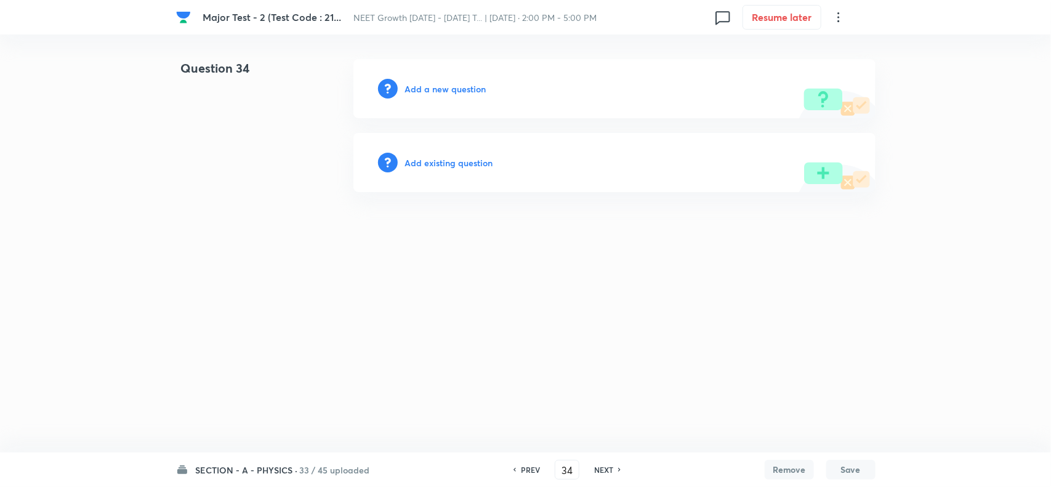
click at [462, 92] on h6 "Add a new question" at bounding box center [445, 89] width 81 height 13
click at [472, 89] on h6 "Choose a question type" at bounding box center [452, 89] width 95 height 13
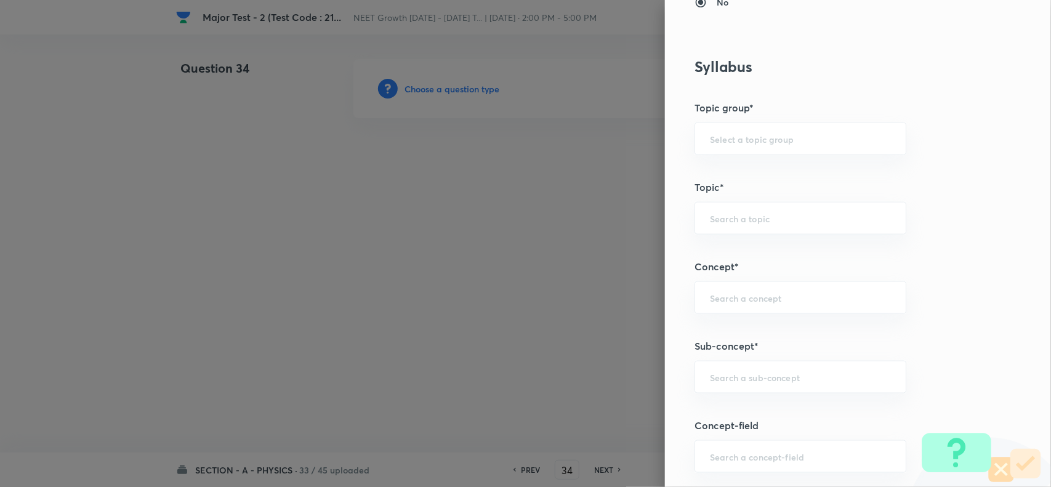
scroll to position [693, 0]
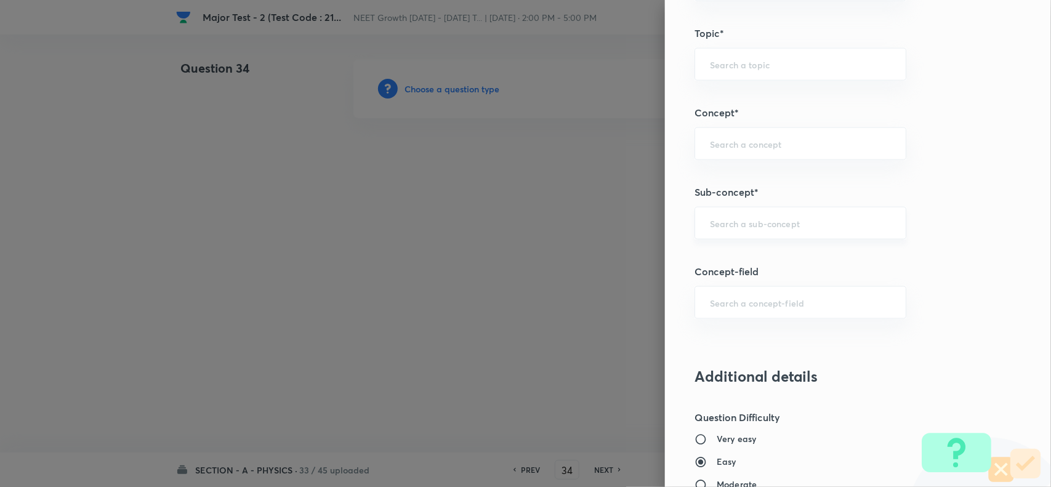
click at [740, 220] on input "text" at bounding box center [800, 223] width 181 height 12
click at [776, 267] on li "Basic Mathematics" at bounding box center [789, 260] width 210 height 22
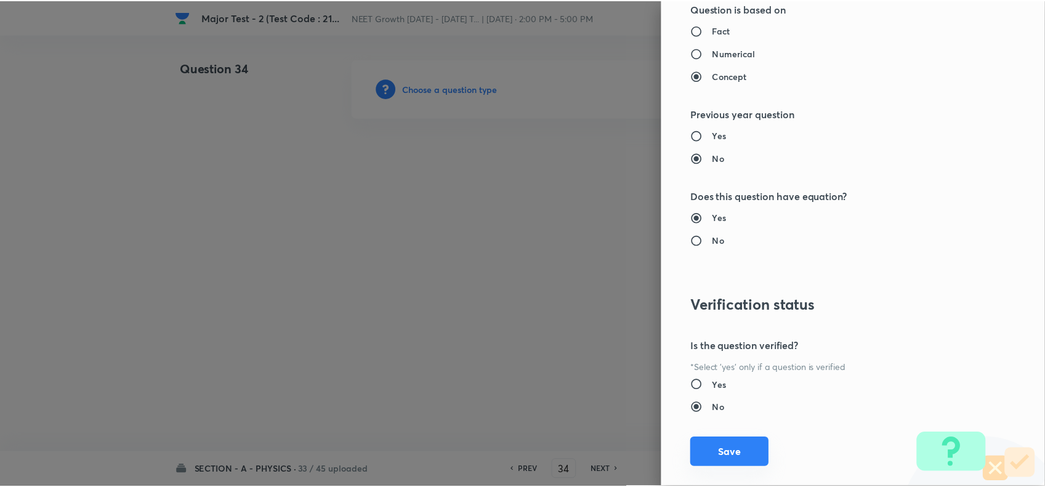
scroll to position [1276, 0]
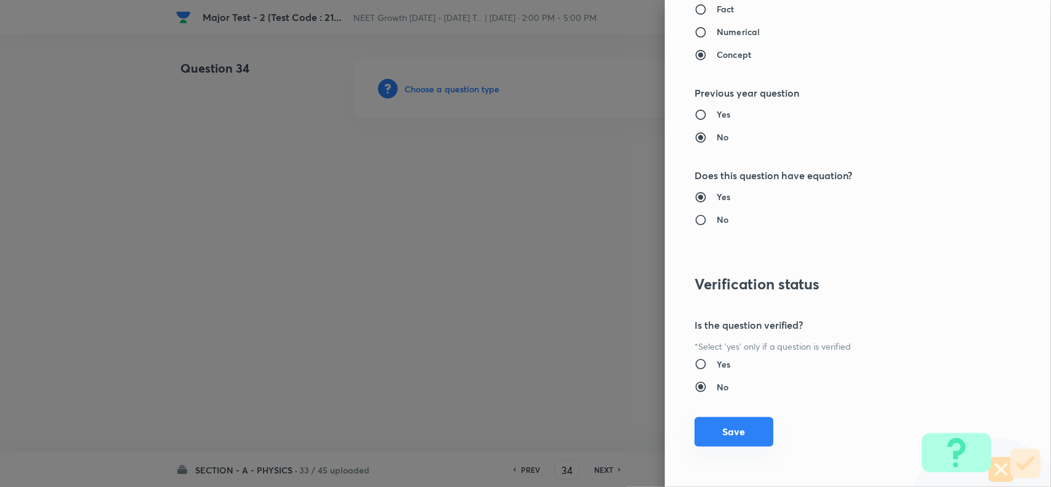
click at [716, 439] on button "Save" at bounding box center [734, 432] width 79 height 30
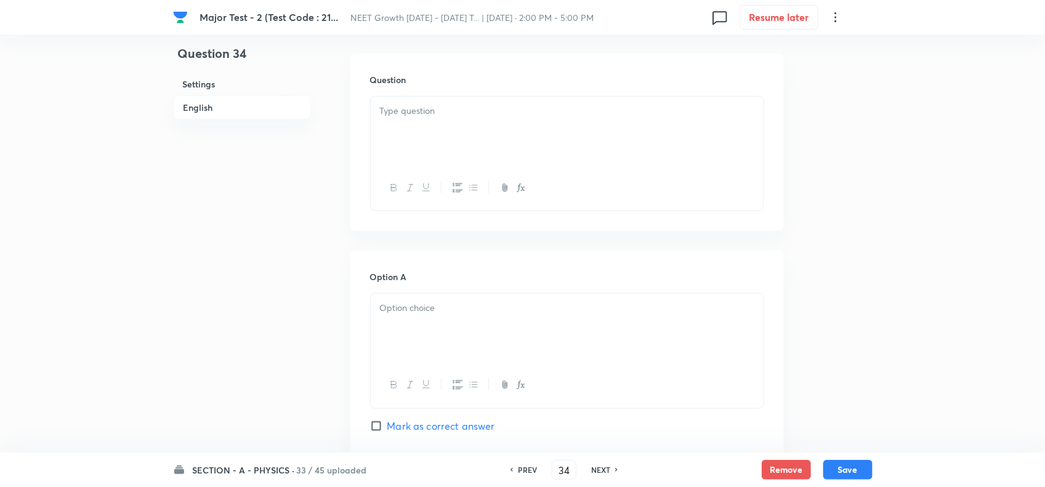
scroll to position [385, 0]
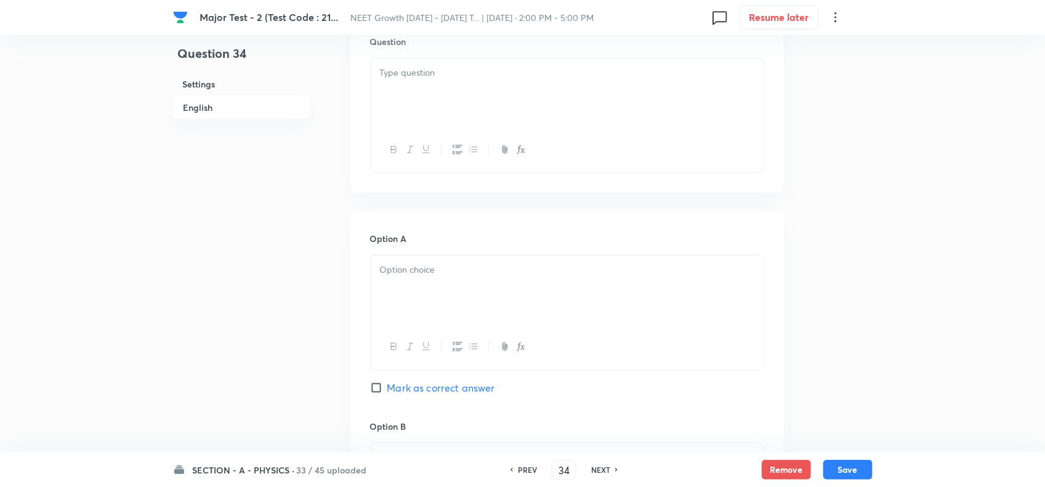
click at [460, 172] on div at bounding box center [567, 149] width 393 height 45
click at [463, 87] on div at bounding box center [567, 93] width 393 height 69
click at [524, 152] on icon "button" at bounding box center [521, 150] width 10 height 10
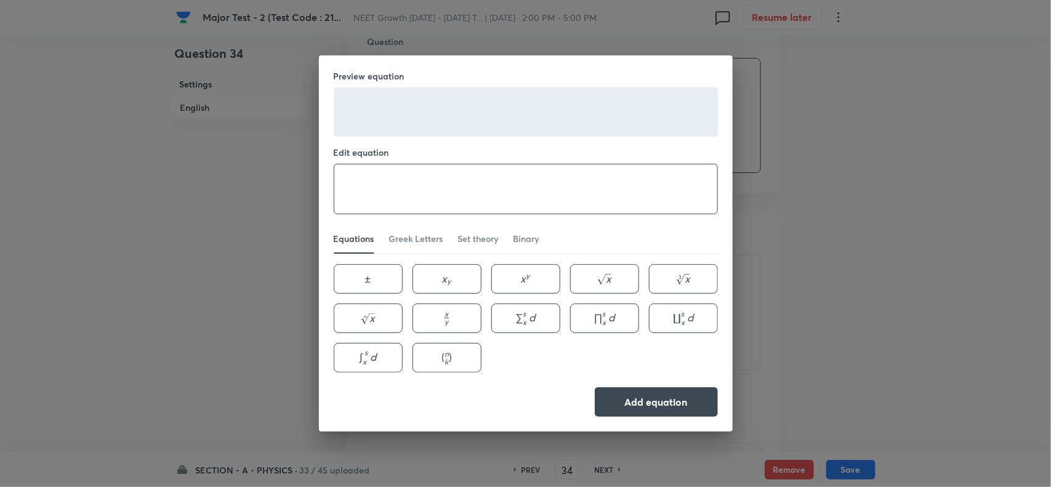
click at [495, 185] on textarea at bounding box center [525, 188] width 383 height 49
paste textarea "The angle between two vectors $\vec{A}$ and $\vec{B}$ is $90^{\circ}$. Then the…"
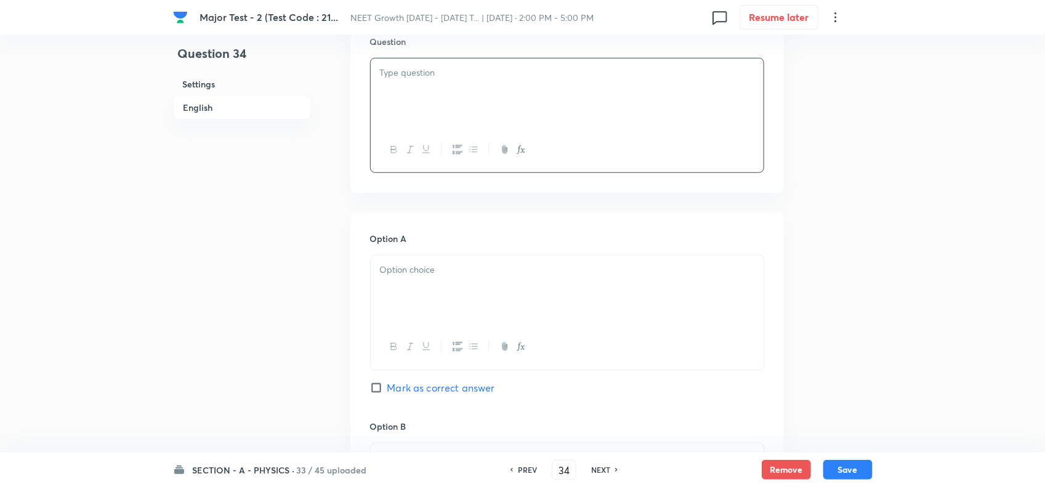
click at [820, 145] on div "Question 34 Settings English Settings Type Single choice correct 4 options + 4 …" at bounding box center [523, 449] width 700 height 1550
click at [482, 80] on div at bounding box center [567, 93] width 393 height 69
click at [520, 144] on button "button" at bounding box center [520, 149] width 16 height 15
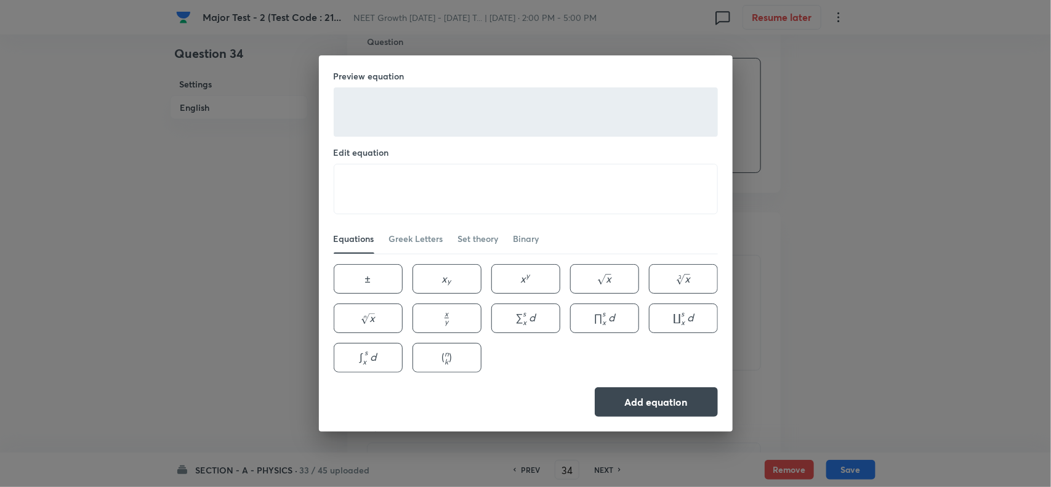
click at [520, 144] on div "Preview equation Edit equation ​ Equations Greek Letters Set theory Binary ± \p…" at bounding box center [526, 243] width 414 height 376
click at [519, 171] on textarea at bounding box center [525, 188] width 383 height 49
paste textarea "\vec{A} \text { and } \vec{B}"
click at [647, 399] on button "Add equation" at bounding box center [656, 401] width 123 height 30
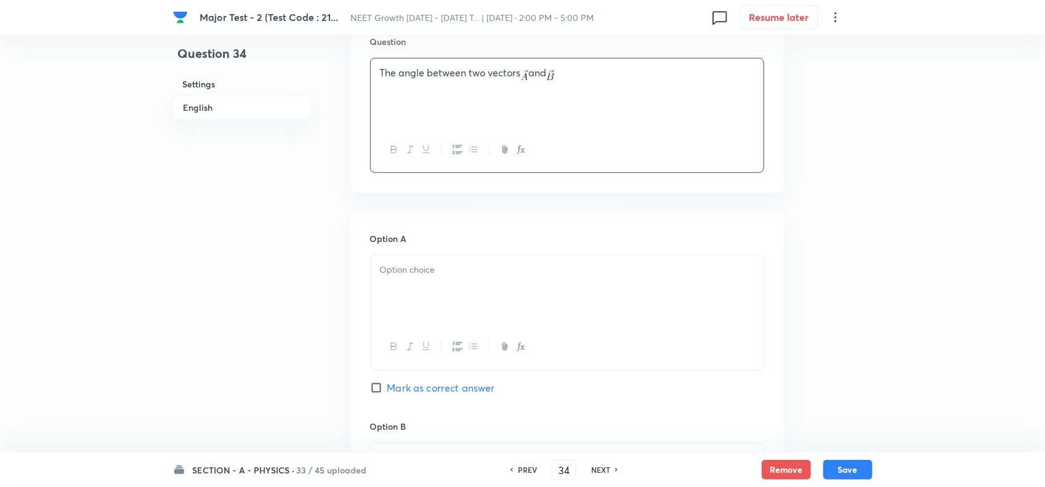
click at [577, 78] on p "The angle between two vectors and" at bounding box center [567, 73] width 374 height 14
click at [436, 277] on p at bounding box center [567, 270] width 374 height 14
click at [430, 390] on span "Mark as correct answer" at bounding box center [441, 388] width 108 height 15
click at [387, 390] on input "Mark as correct answer" at bounding box center [378, 388] width 17 height 12
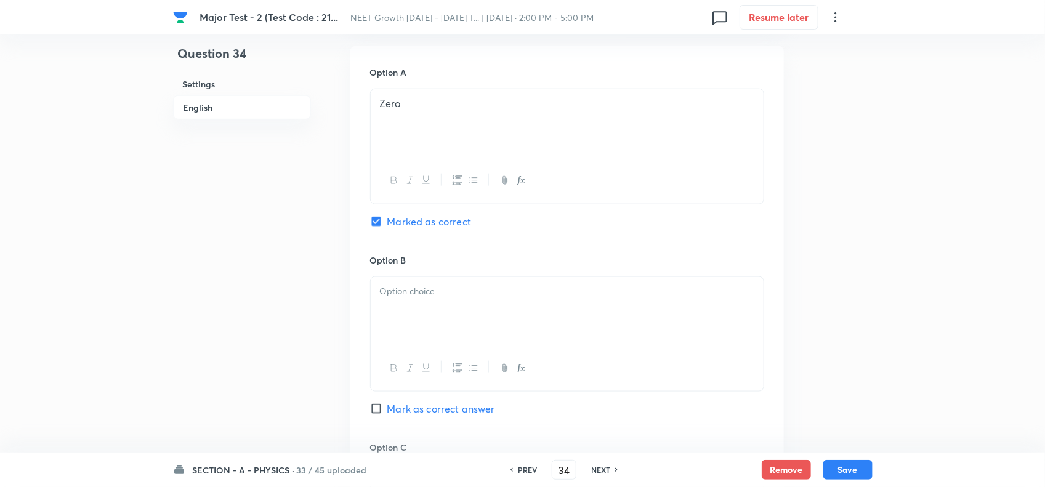
scroll to position [616, 0]
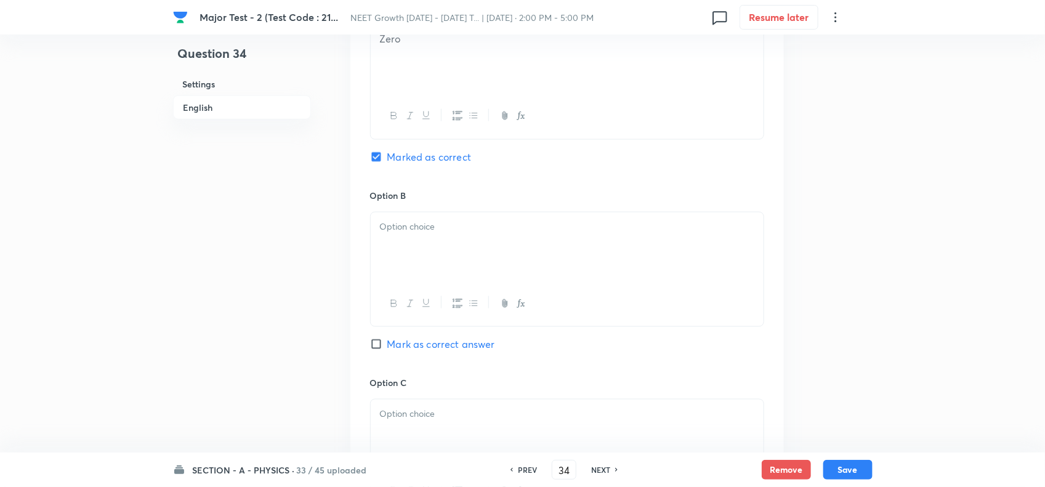
click at [443, 219] on div at bounding box center [567, 246] width 393 height 69
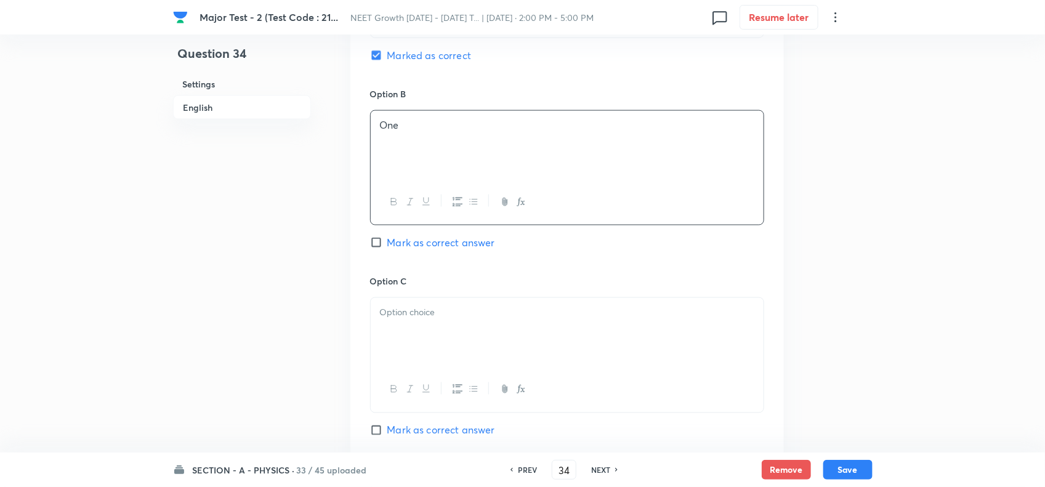
scroll to position [770, 0]
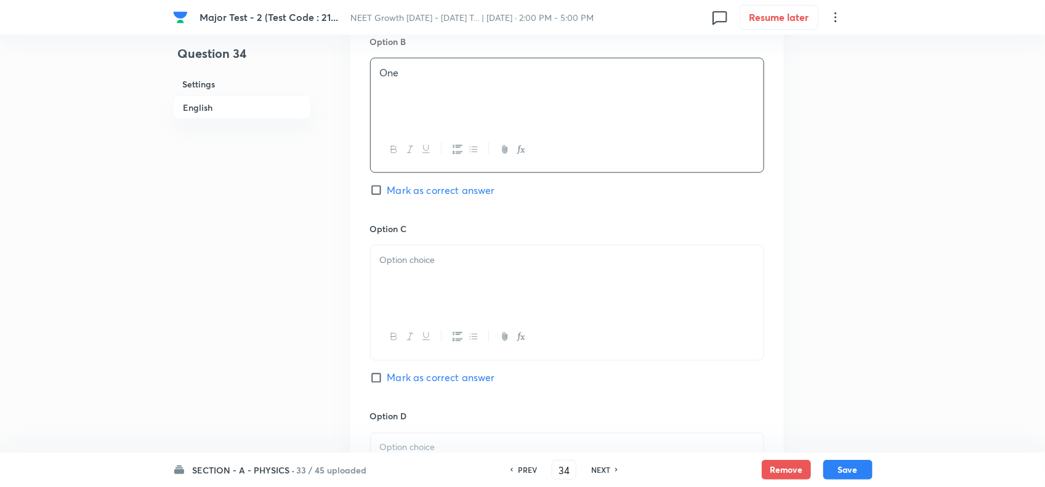
click at [405, 275] on div at bounding box center [567, 280] width 393 height 69
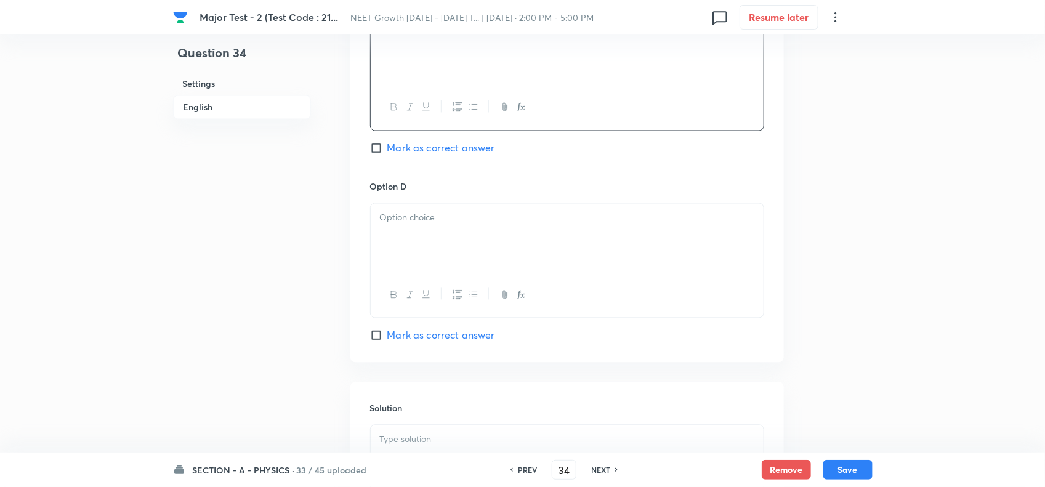
scroll to position [1001, 0]
click at [441, 263] on div at bounding box center [567, 237] width 393 height 69
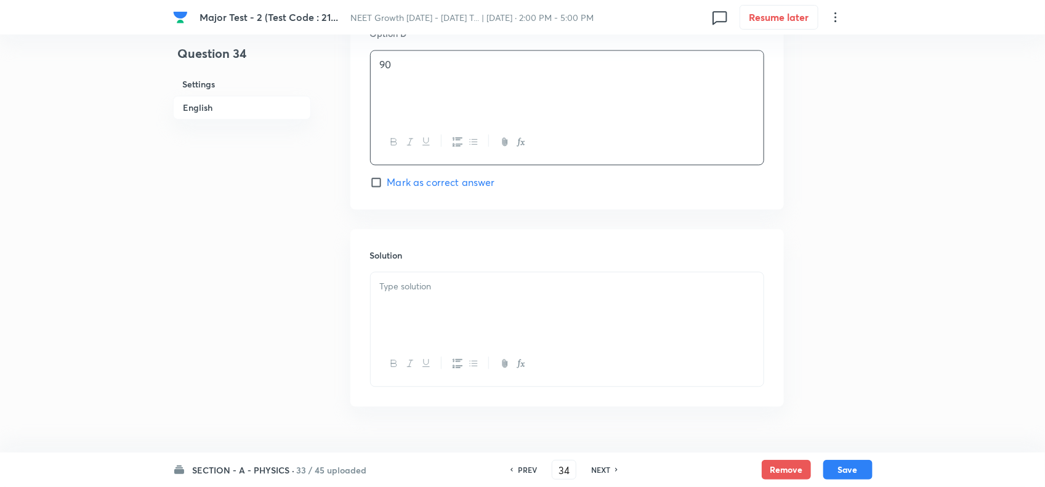
scroll to position [1155, 0]
click at [416, 305] on div at bounding box center [567, 304] width 393 height 69
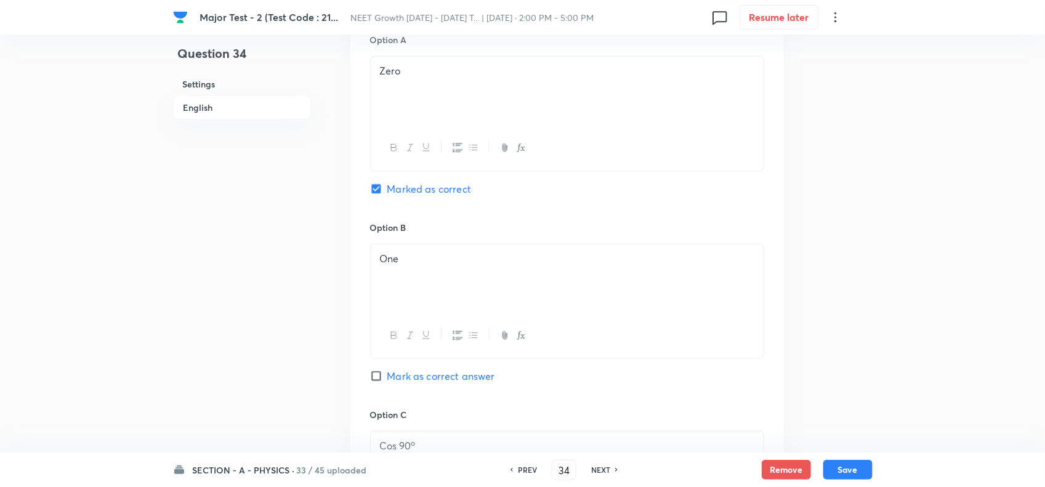
scroll to position [1186, 0]
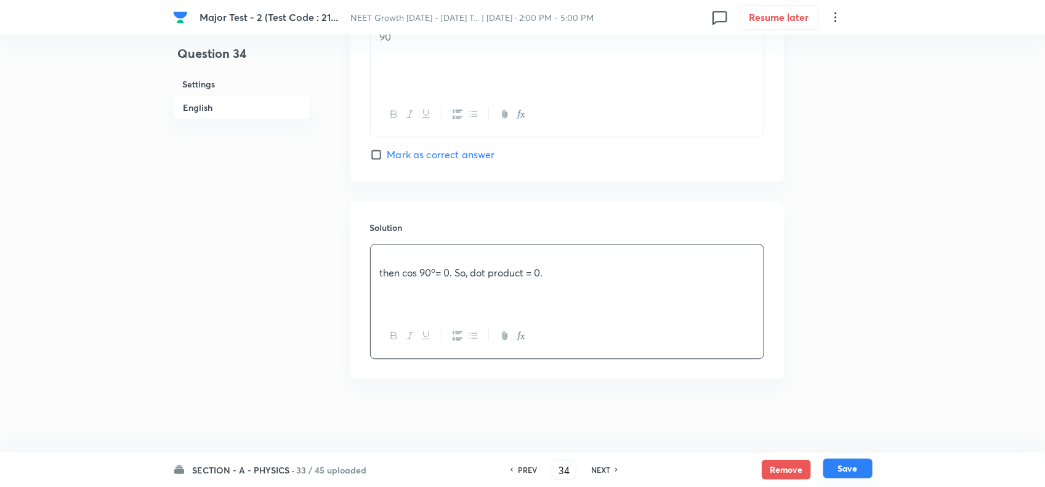
click at [845, 472] on button "Save" at bounding box center [847, 469] width 49 height 20
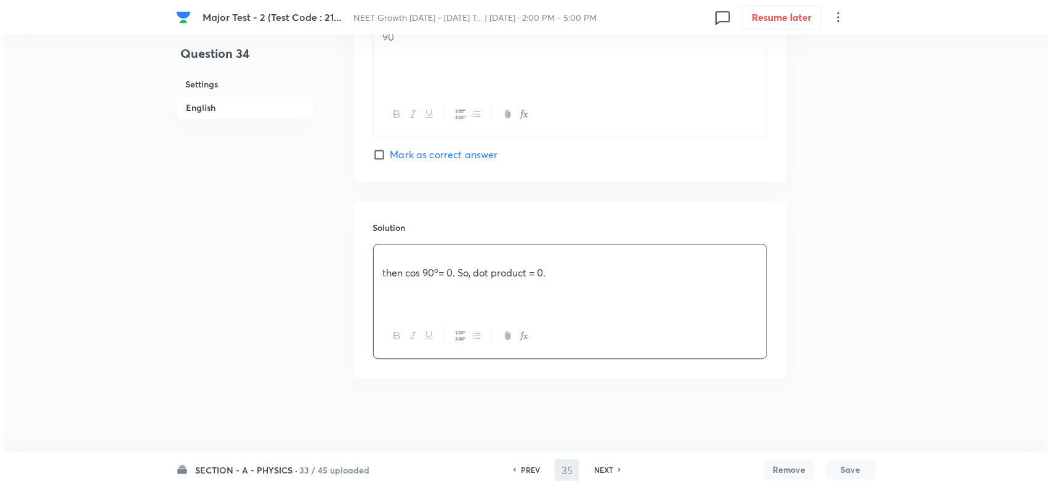
scroll to position [0, 0]
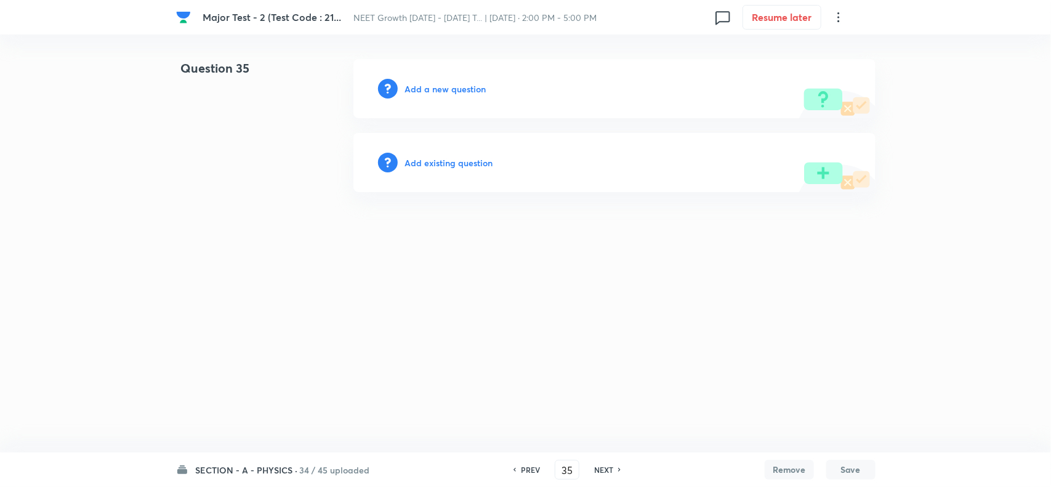
click at [458, 91] on h6 "Add a new question" at bounding box center [445, 89] width 81 height 13
click at [471, 88] on h6 "Choose a question type" at bounding box center [452, 89] width 95 height 13
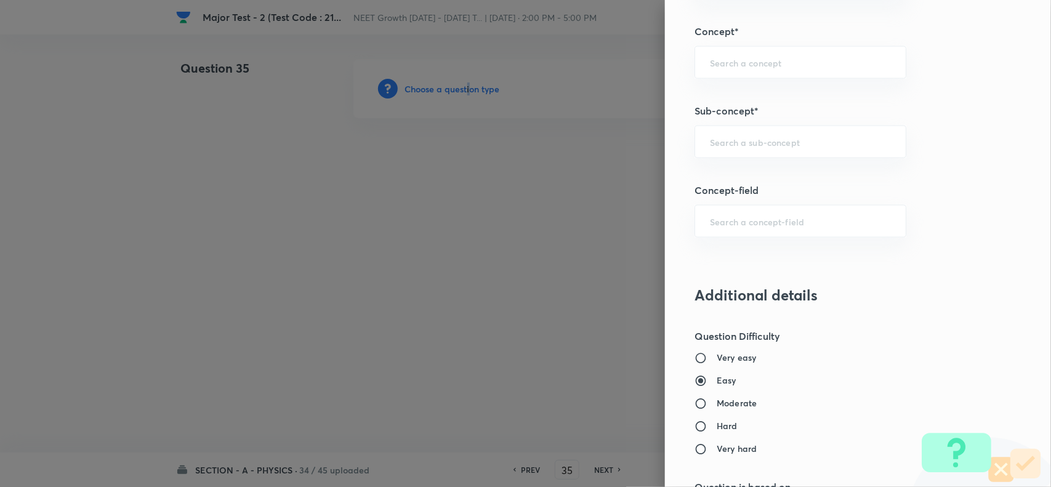
scroll to position [770, 0]
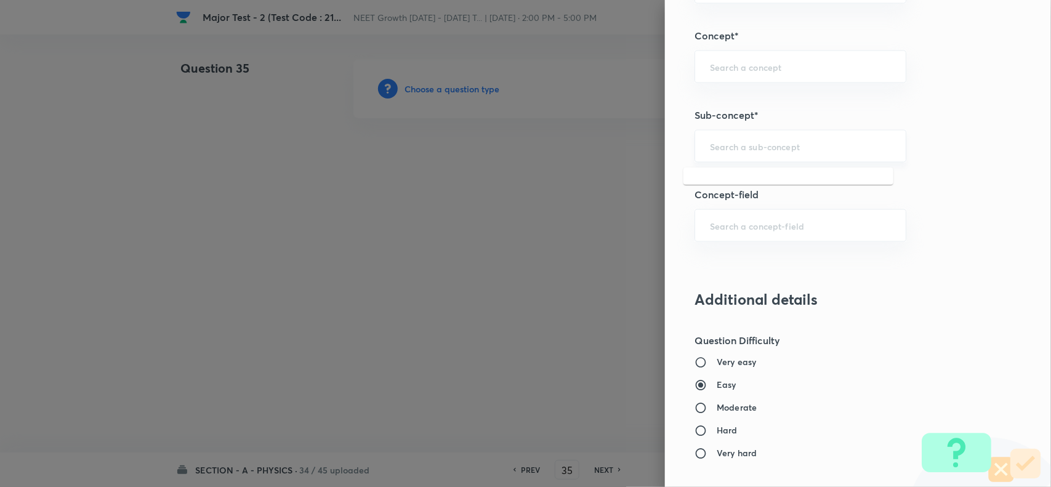
click at [732, 143] on input "text" at bounding box center [800, 146] width 181 height 12
click at [748, 192] on li "Basic Mathematics" at bounding box center [789, 183] width 210 height 22
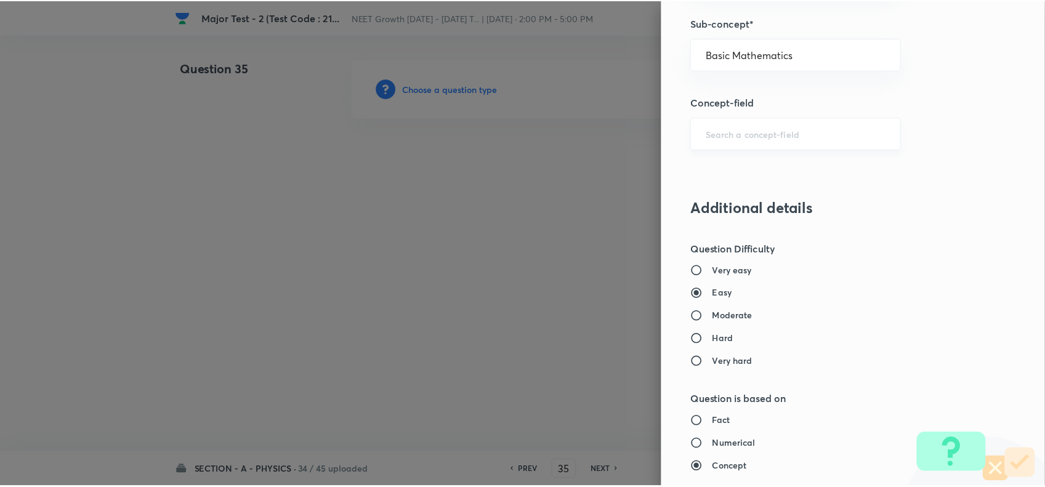
scroll to position [1276, 0]
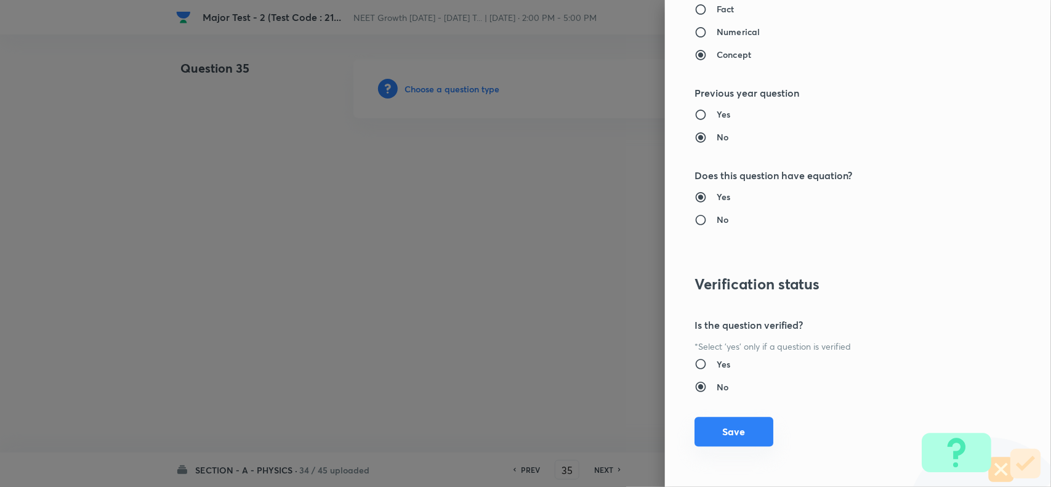
drag, startPoint x: 756, startPoint y: 431, endPoint x: 748, endPoint y: 429, distance: 7.6
click at [754, 431] on button "Save" at bounding box center [734, 432] width 79 height 30
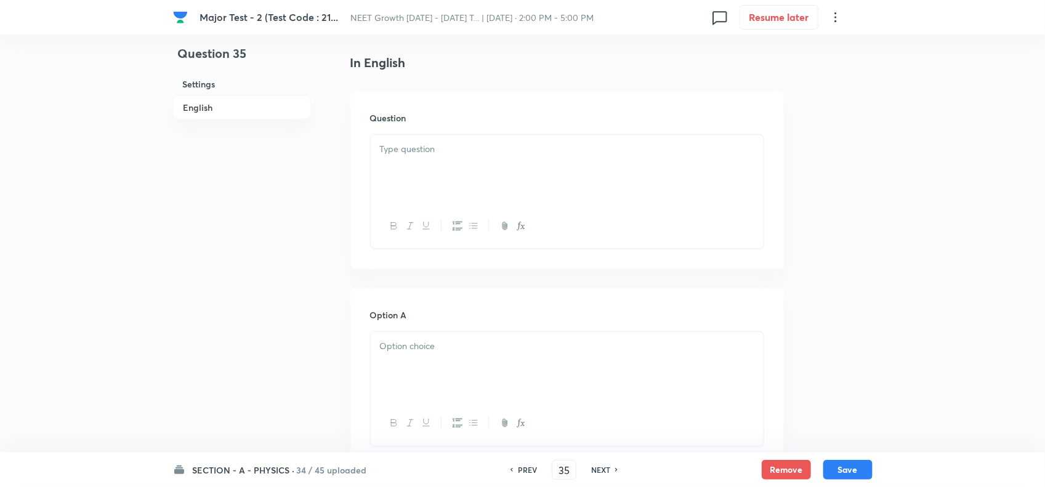
scroll to position [308, 0]
click at [442, 179] on div at bounding box center [567, 169] width 393 height 69
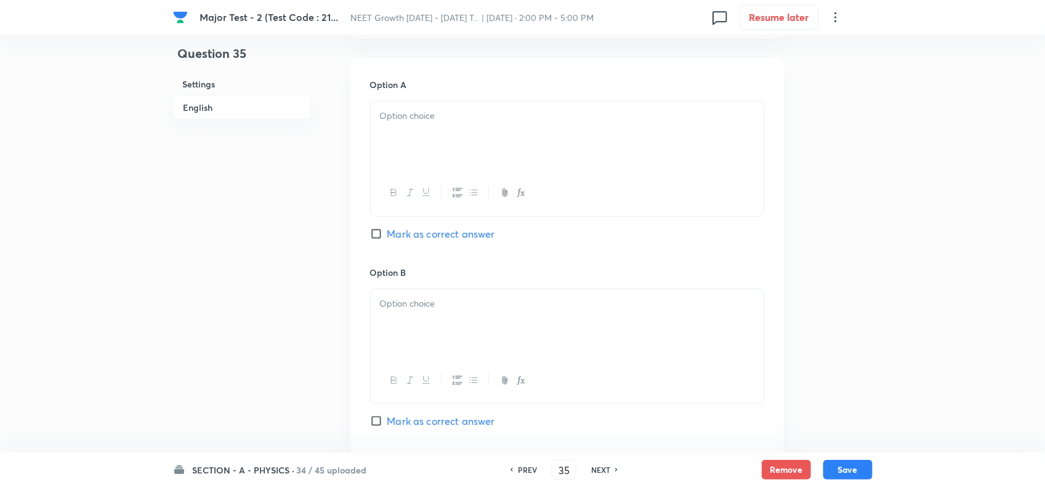
click at [432, 121] on p at bounding box center [567, 116] width 374 height 14
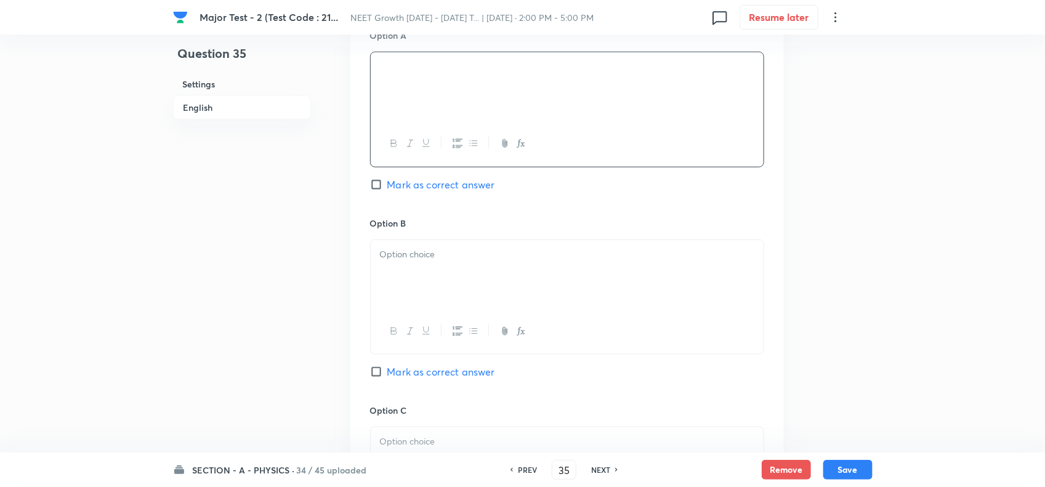
scroll to position [616, 0]
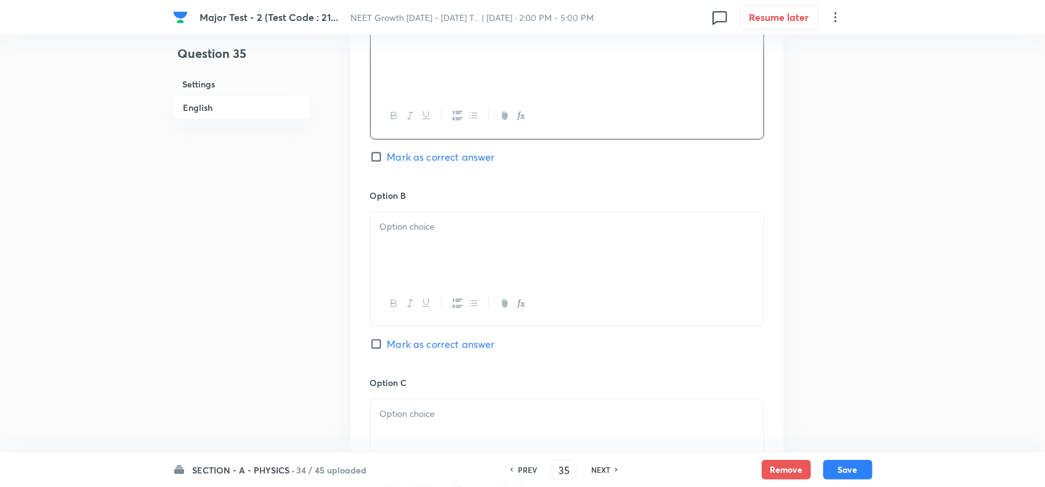
click at [431, 222] on div at bounding box center [567, 246] width 393 height 69
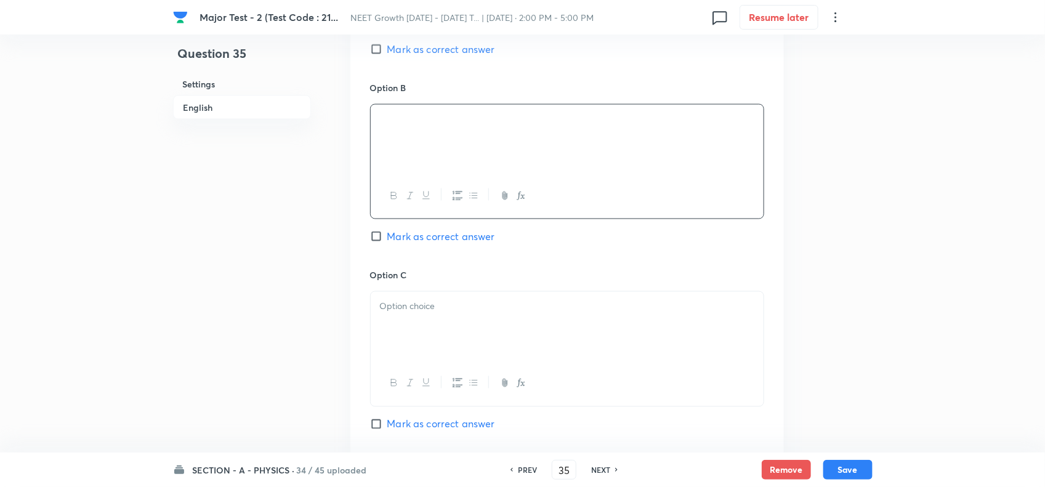
scroll to position [770, 0]
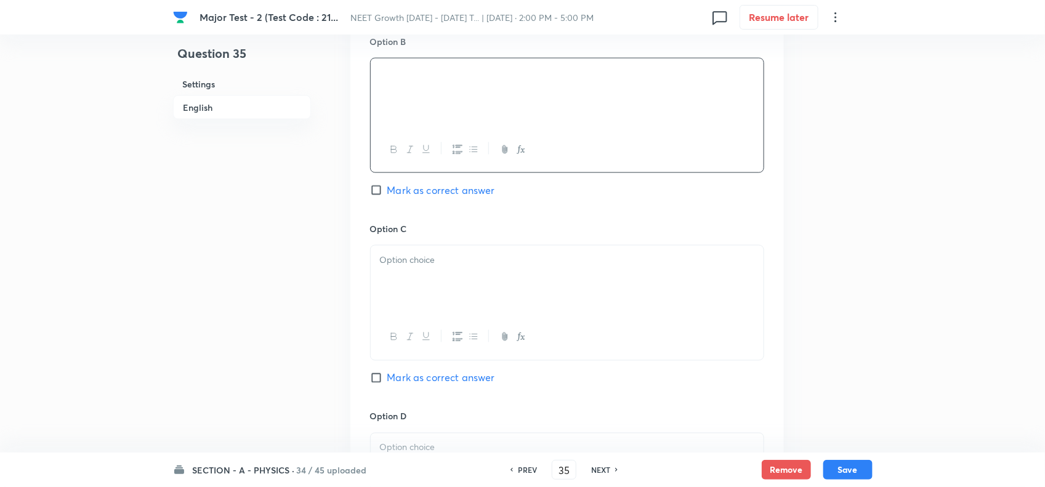
click at [447, 276] on div at bounding box center [567, 280] width 393 height 69
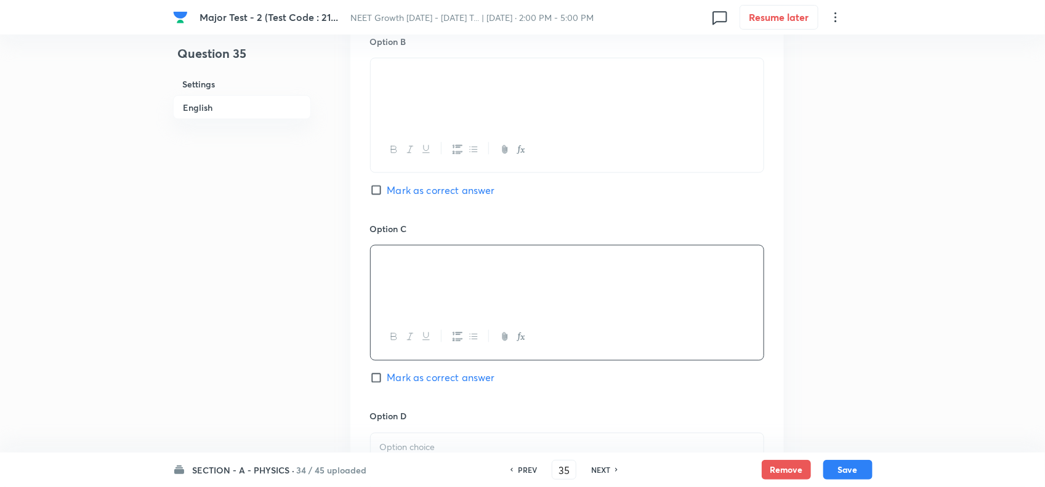
click at [403, 380] on span "Mark as correct answer" at bounding box center [441, 378] width 108 height 15
click at [387, 380] on input "Mark as correct answer" at bounding box center [378, 378] width 17 height 12
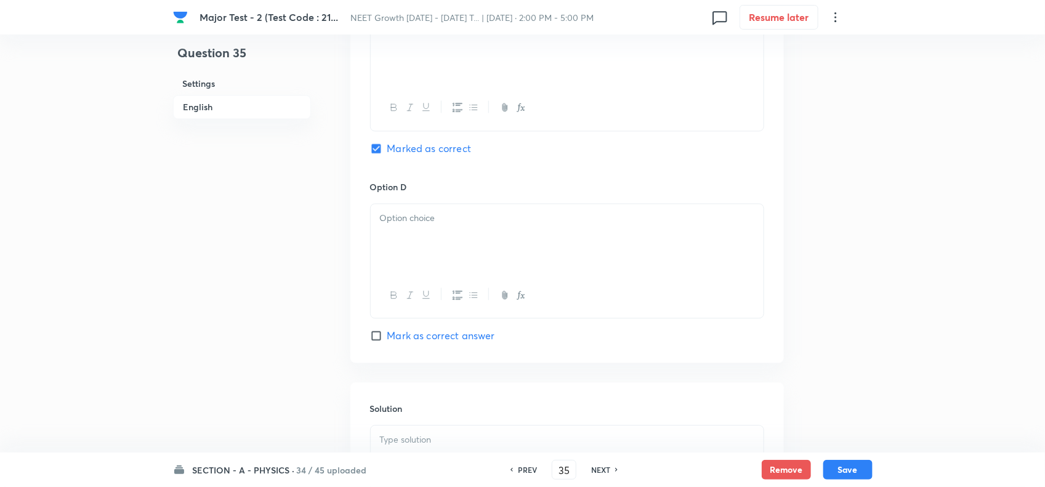
scroll to position [1001, 0]
click at [435, 238] on div at bounding box center [567, 237] width 393 height 69
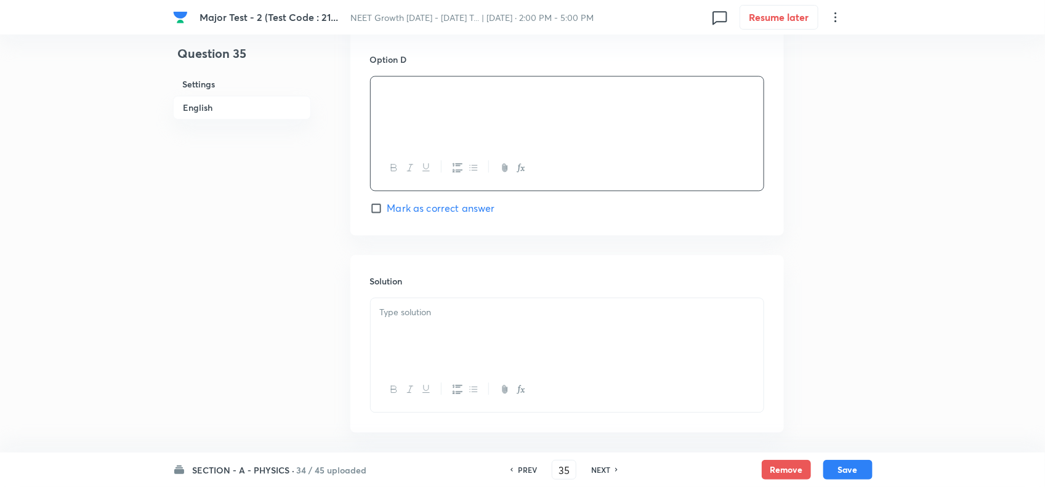
scroll to position [1155, 0]
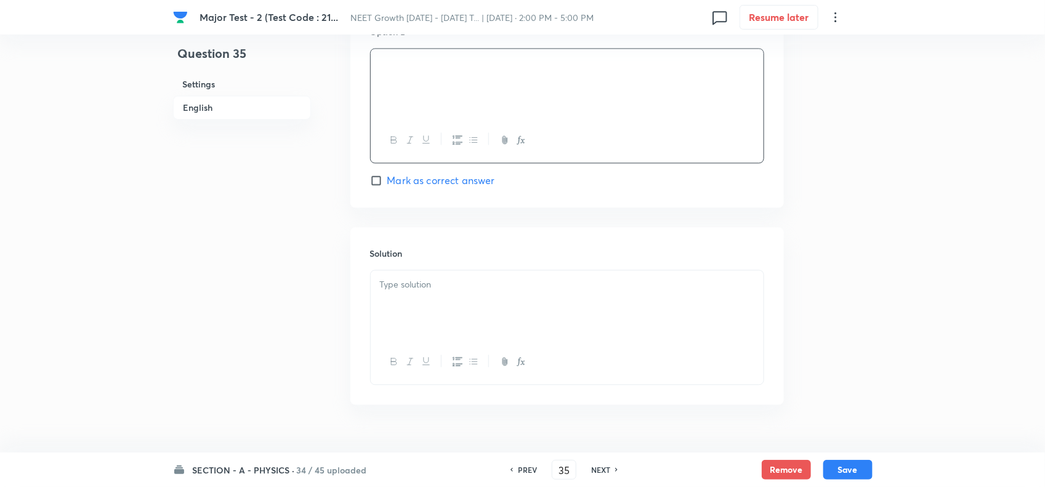
click at [419, 331] on div at bounding box center [567, 304] width 393 height 69
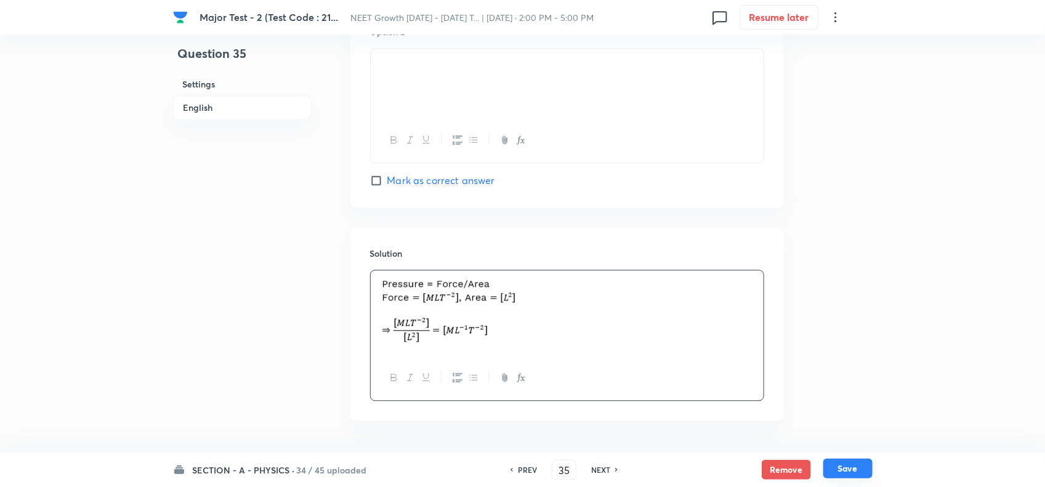
click at [836, 471] on button "Save" at bounding box center [847, 469] width 49 height 20
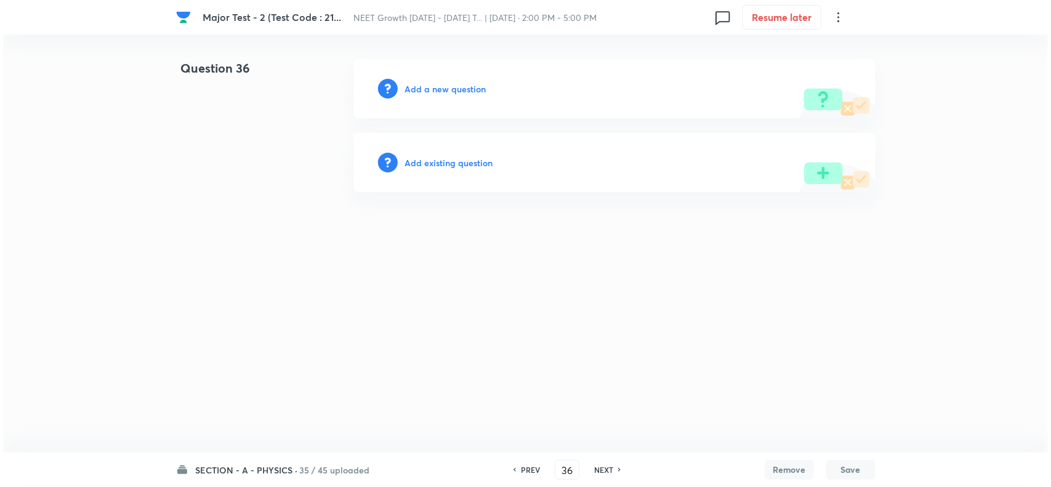
scroll to position [0, 0]
click at [451, 91] on h6 "Add a new question" at bounding box center [445, 89] width 81 height 13
click at [472, 88] on h6 "Choose a question type" at bounding box center [452, 89] width 95 height 13
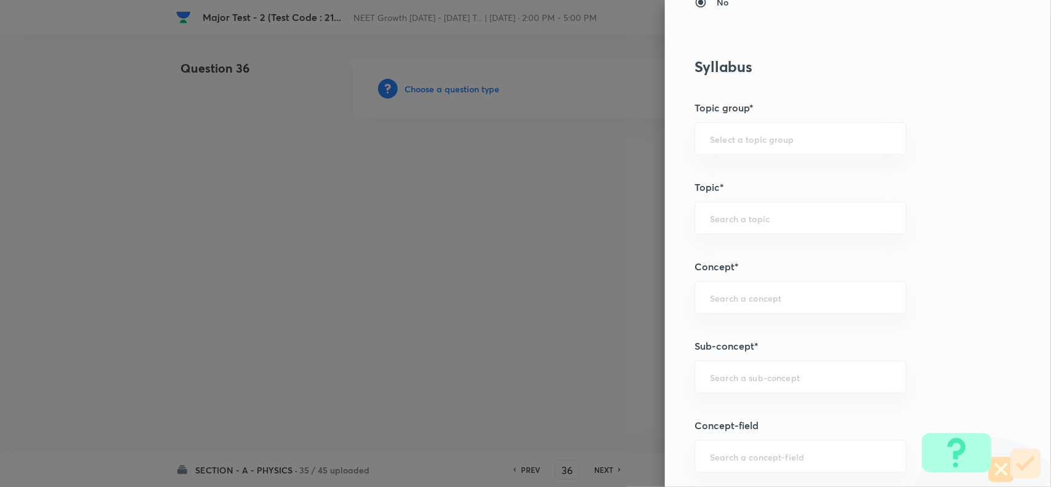
scroll to position [693, 0]
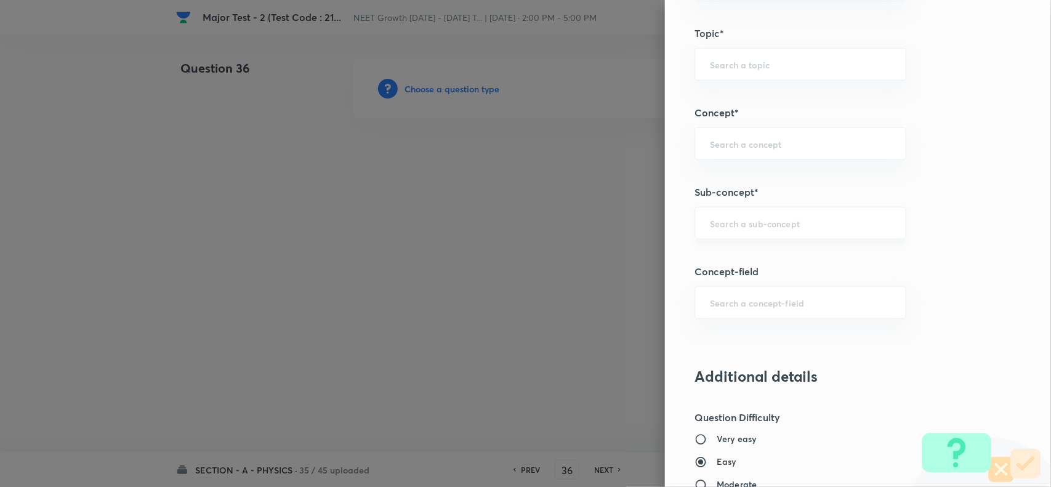
click at [758, 228] on input "text" at bounding box center [800, 223] width 181 height 12
click at [755, 254] on li "Basic Mathematics" at bounding box center [789, 260] width 210 height 22
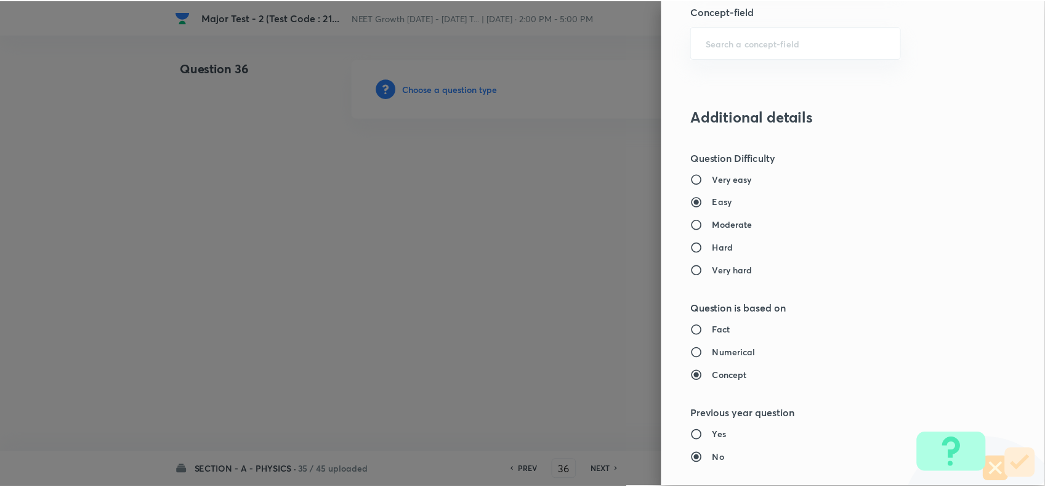
scroll to position [1276, 0]
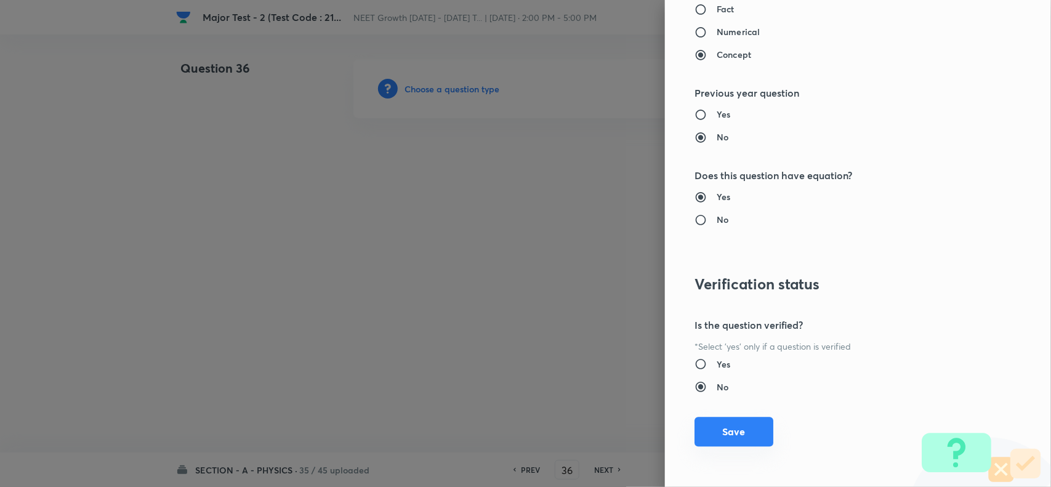
click at [739, 439] on button "Save" at bounding box center [734, 432] width 79 height 30
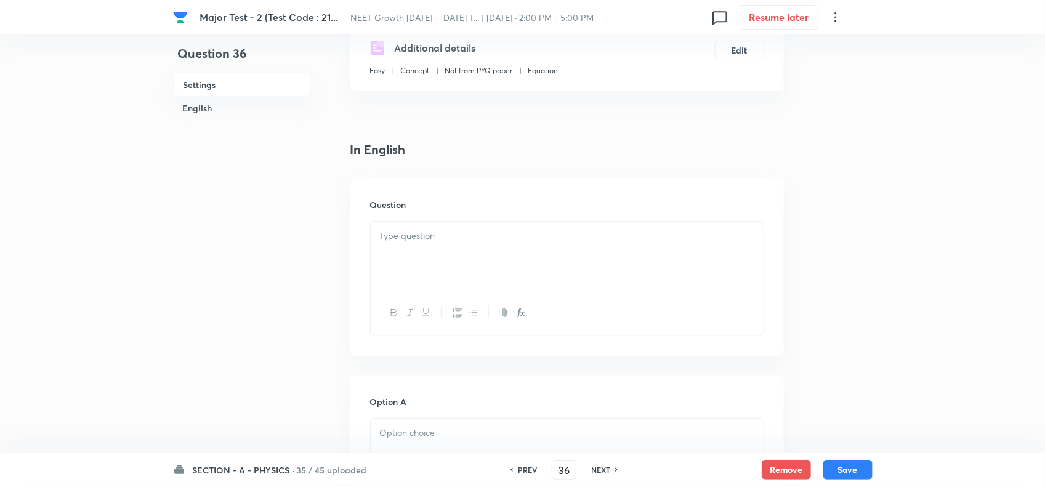
scroll to position [231, 0]
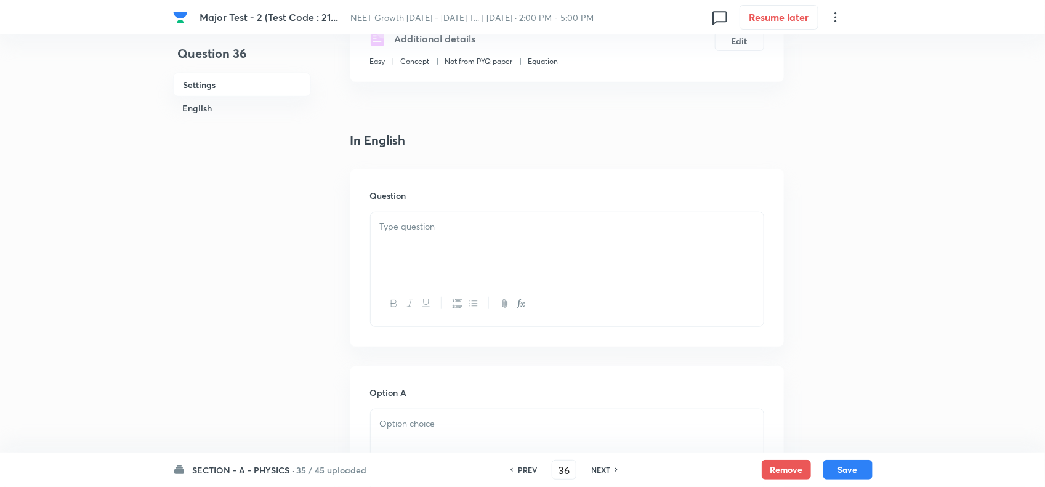
click at [432, 245] on div at bounding box center [567, 246] width 393 height 69
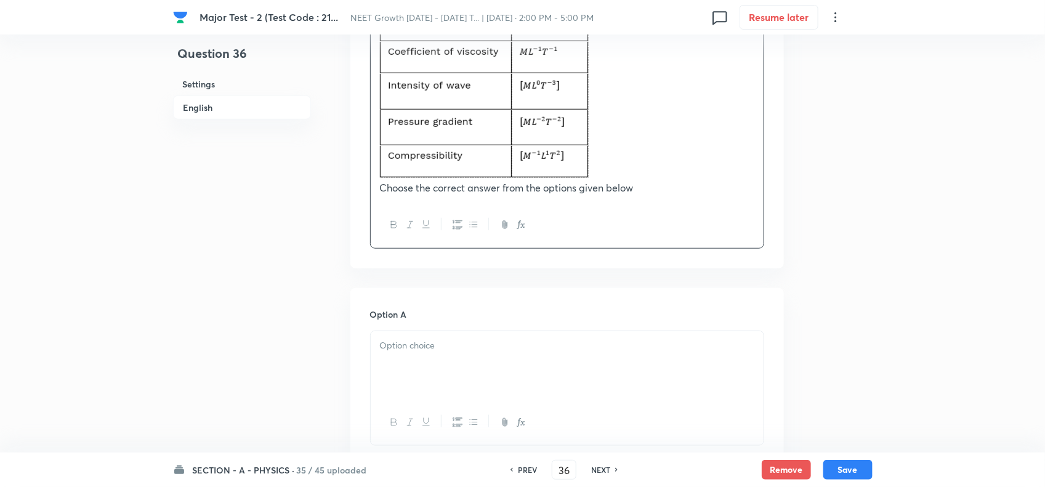
scroll to position [462, 0]
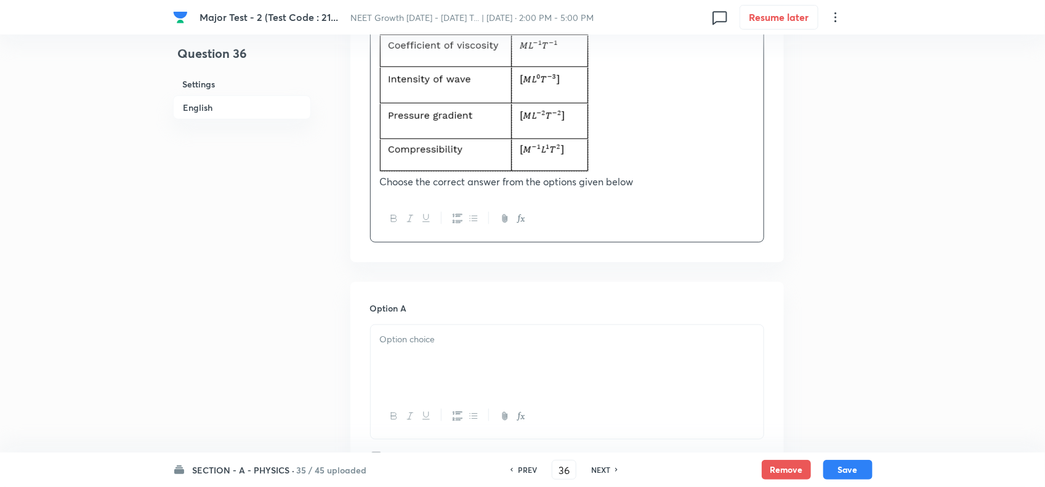
drag, startPoint x: 453, startPoint y: 322, endPoint x: 451, endPoint y: 346, distance: 24.1
click at [451, 325] on div "Option A Mark as correct answer" at bounding box center [567, 395] width 394 height 187
click at [451, 349] on div at bounding box center [567, 359] width 393 height 69
click at [448, 350] on div at bounding box center [567, 359] width 393 height 69
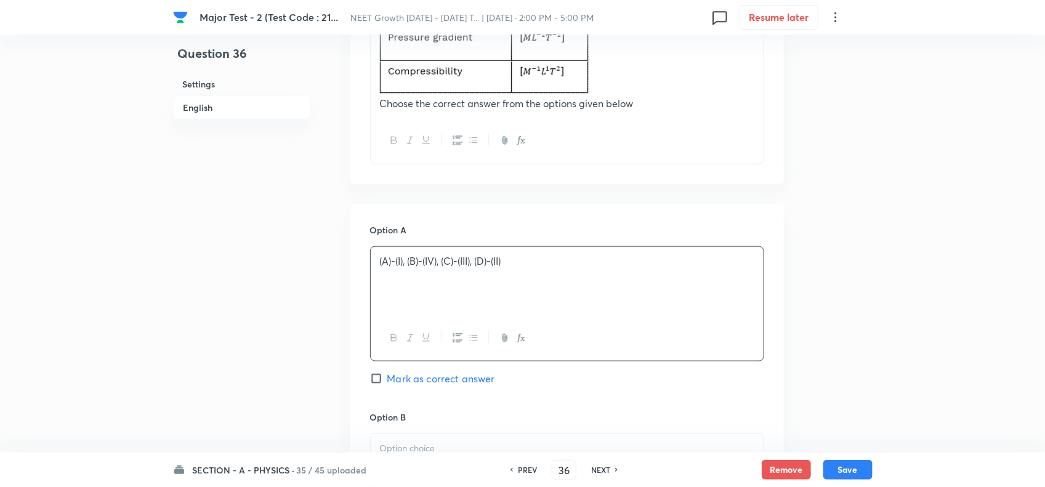
scroll to position [693, 0]
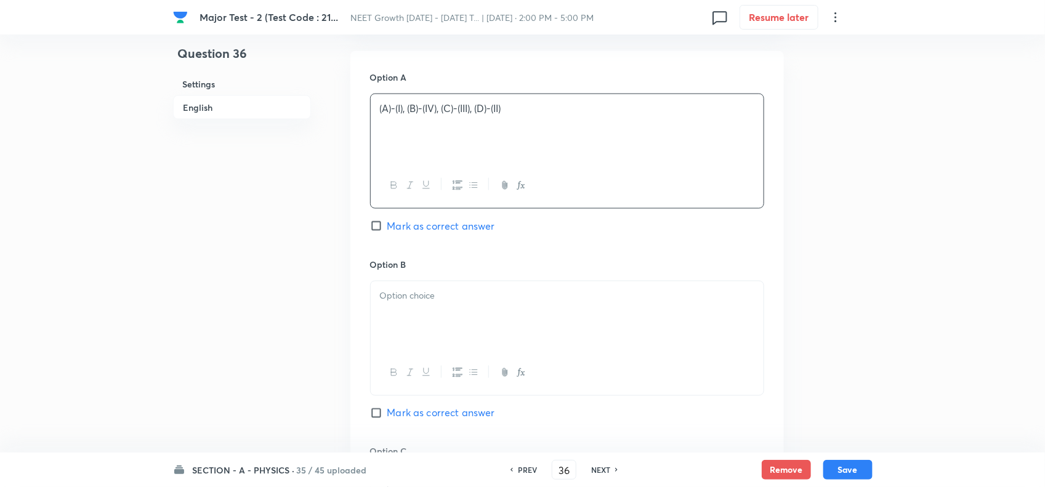
click at [456, 288] on div at bounding box center [567, 315] width 393 height 69
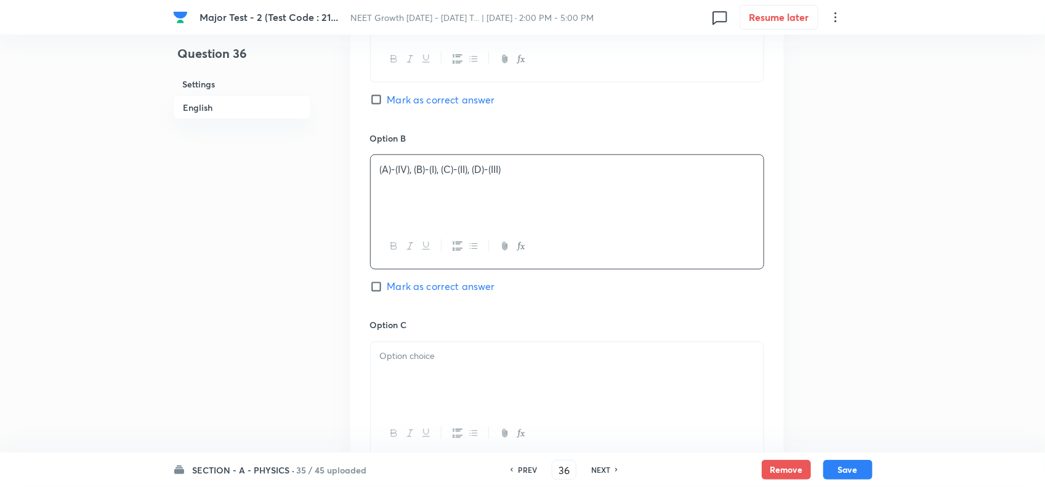
scroll to position [847, 0]
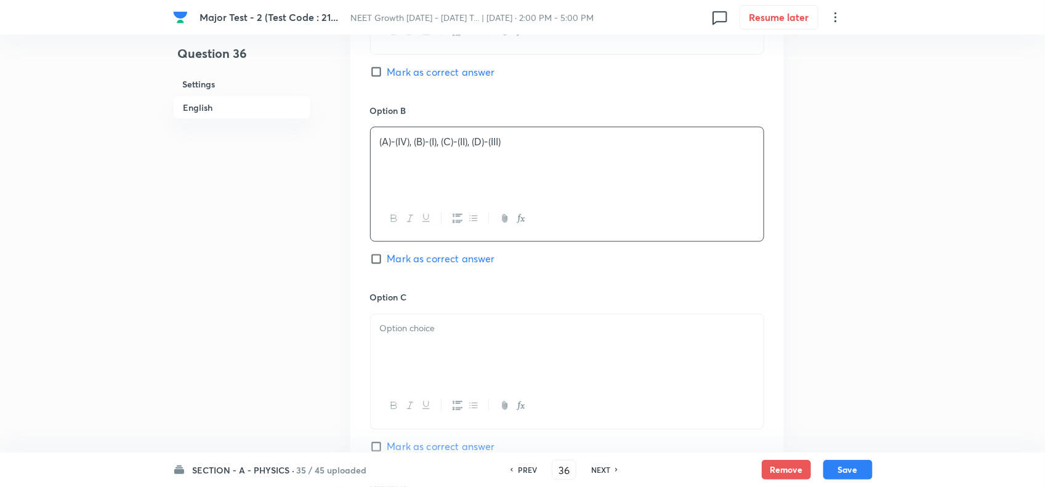
click at [436, 267] on span "Mark as correct answer" at bounding box center [441, 259] width 108 height 15
click at [387, 265] on input "Mark as correct answer" at bounding box center [378, 259] width 17 height 12
drag, startPoint x: 440, startPoint y: 346, endPoint x: 450, endPoint y: 368, distance: 24.0
click at [441, 348] on div at bounding box center [567, 349] width 393 height 69
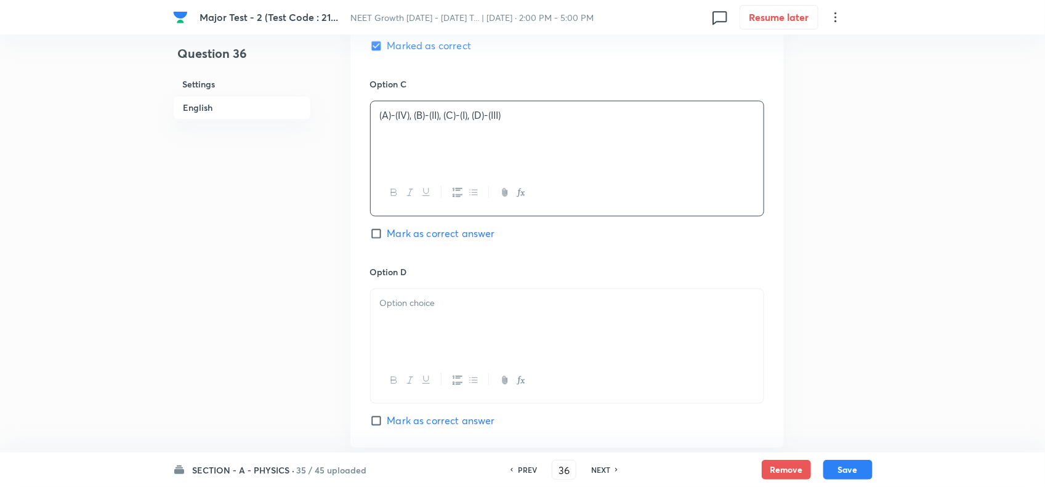
scroll to position [1078, 0]
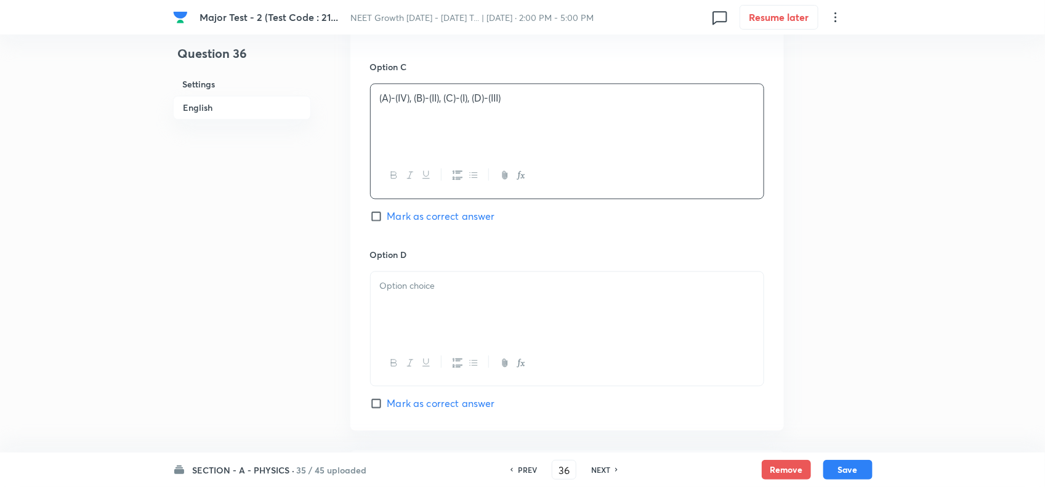
click at [441, 308] on div at bounding box center [567, 306] width 393 height 69
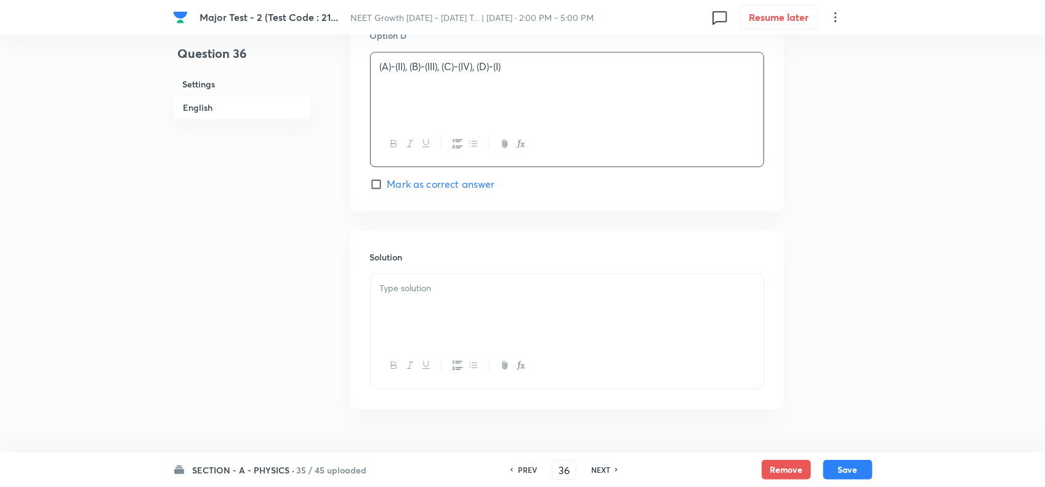
scroll to position [1309, 0]
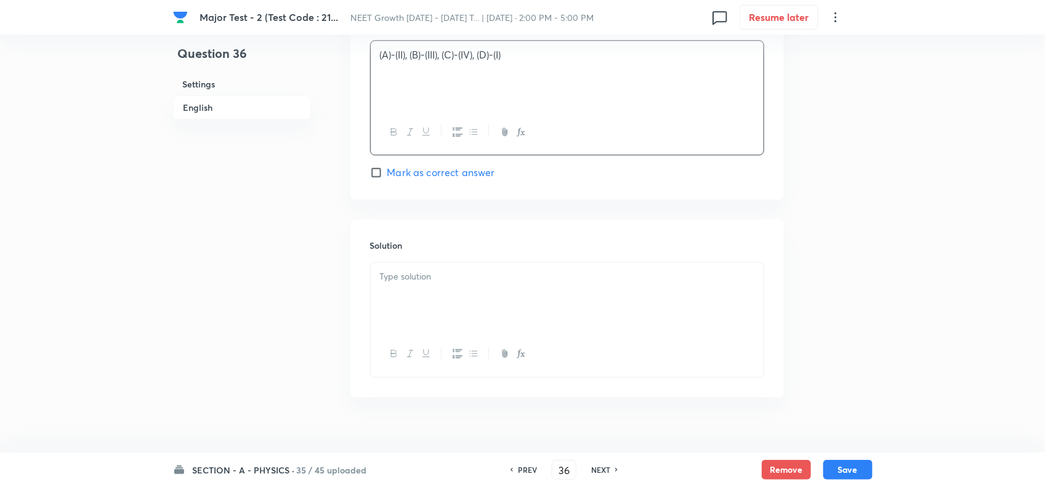
click at [463, 309] on div at bounding box center [567, 296] width 393 height 69
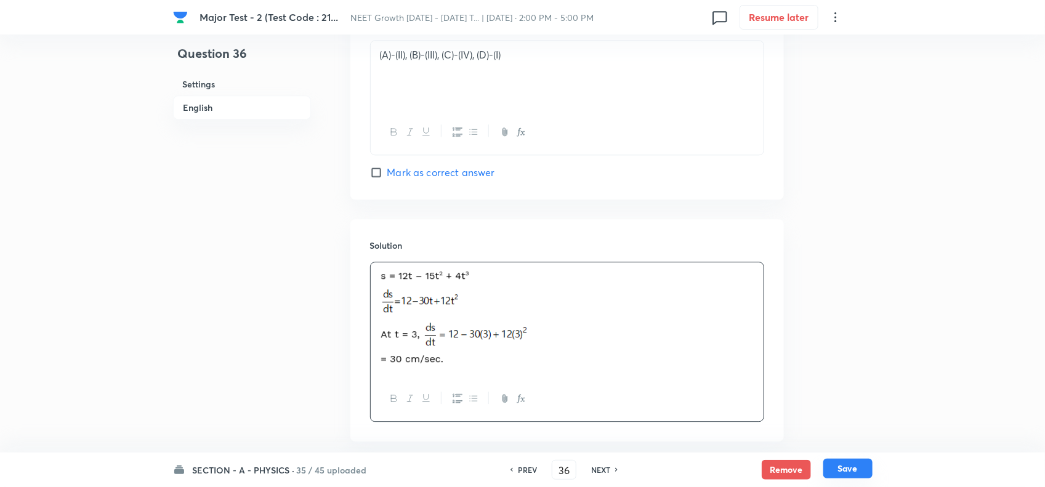
click at [844, 472] on button "Save" at bounding box center [847, 469] width 49 height 20
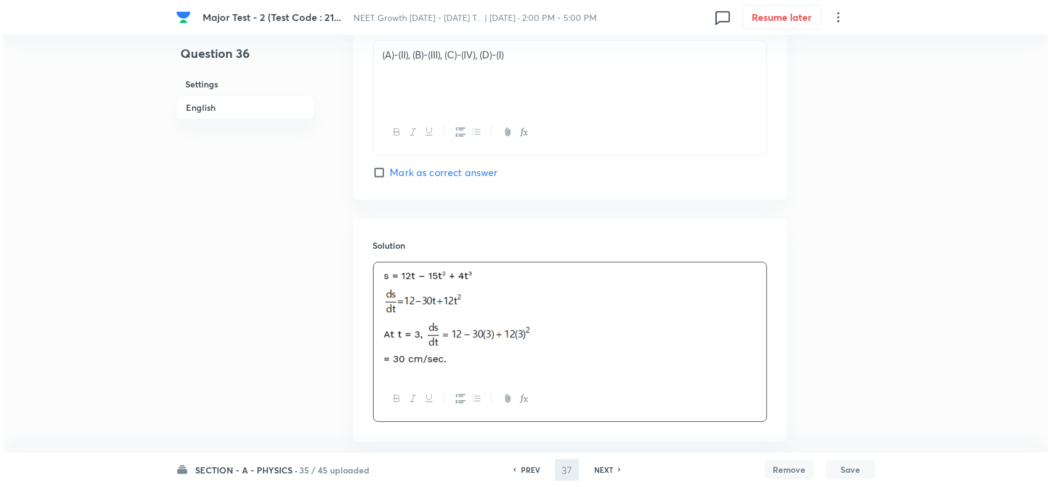
scroll to position [0, 0]
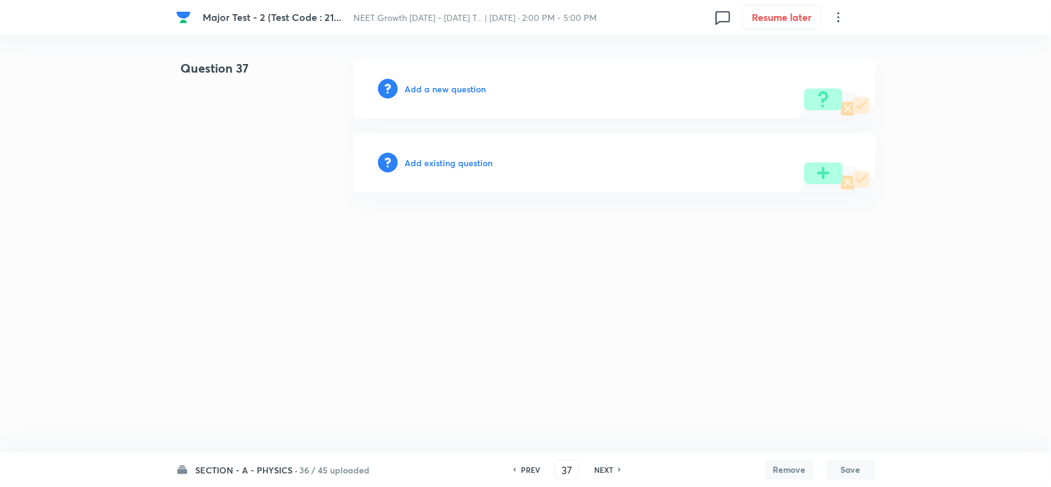
click at [448, 91] on h6 "Add a new question" at bounding box center [445, 89] width 81 height 13
click at [472, 91] on h6 "Choose a question type" at bounding box center [452, 89] width 95 height 13
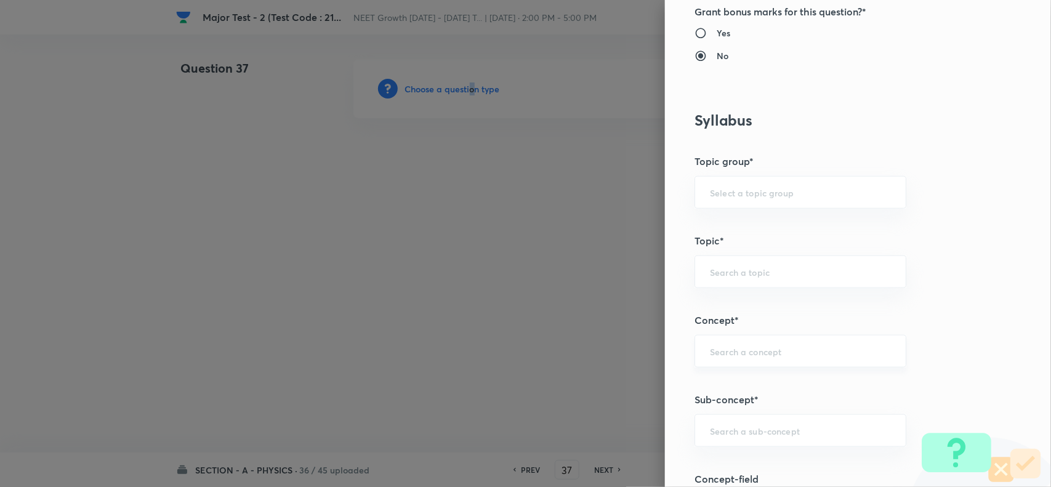
scroll to position [539, 0]
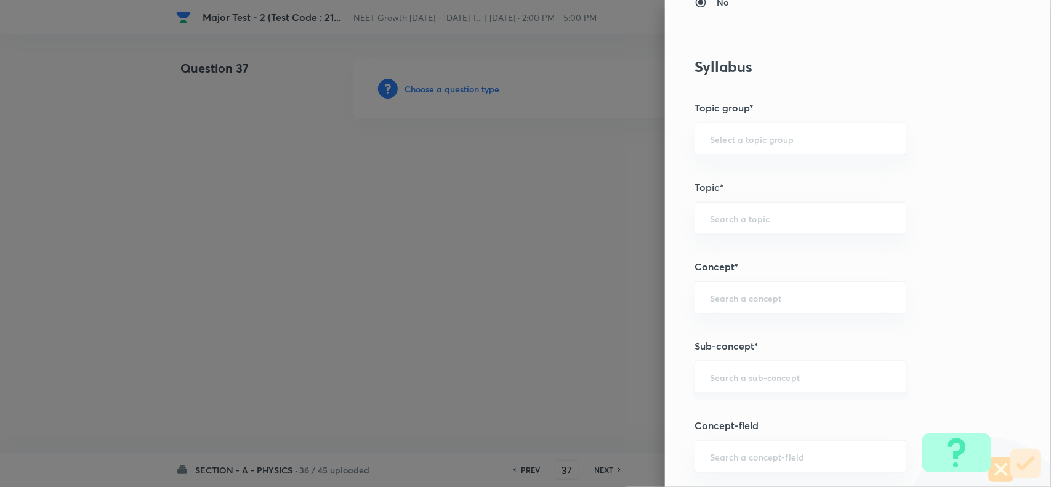
click at [734, 383] on input "text" at bounding box center [800, 377] width 181 height 12
click at [738, 417] on li "Basic Mathematics" at bounding box center [789, 414] width 210 height 22
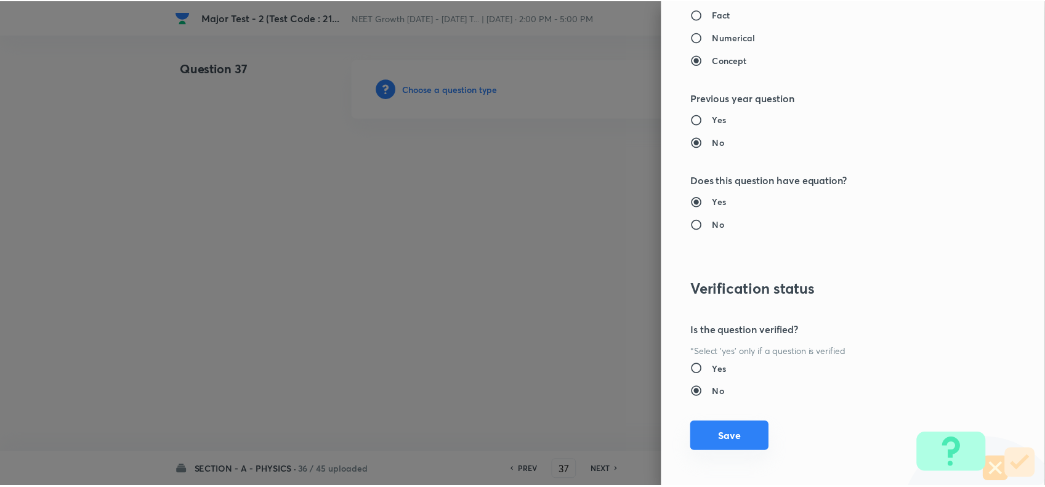
scroll to position [1276, 0]
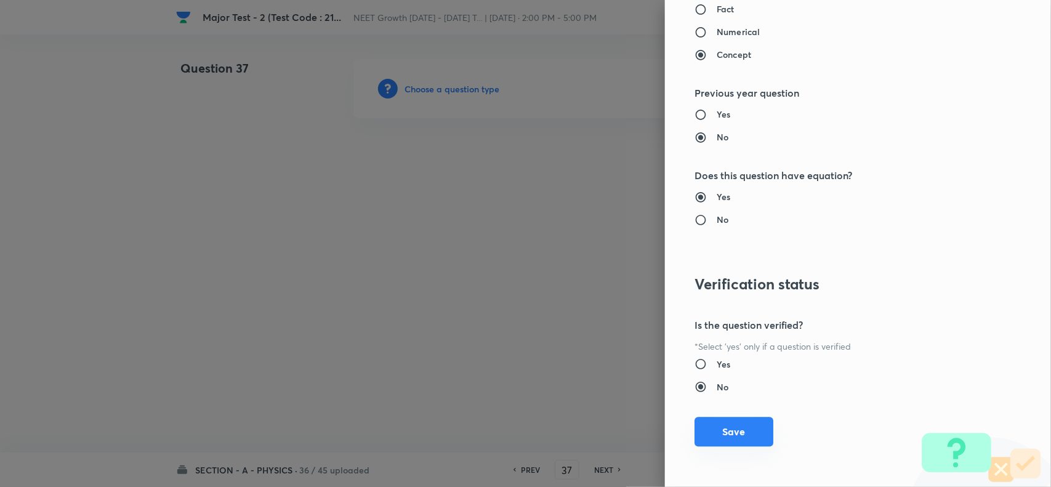
click at [730, 429] on button "Save" at bounding box center [734, 432] width 79 height 30
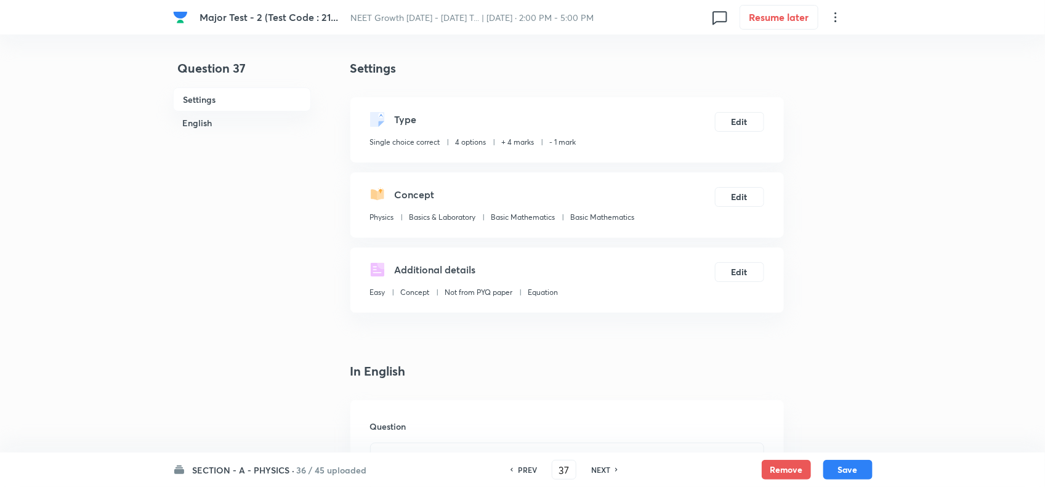
scroll to position [154, 0]
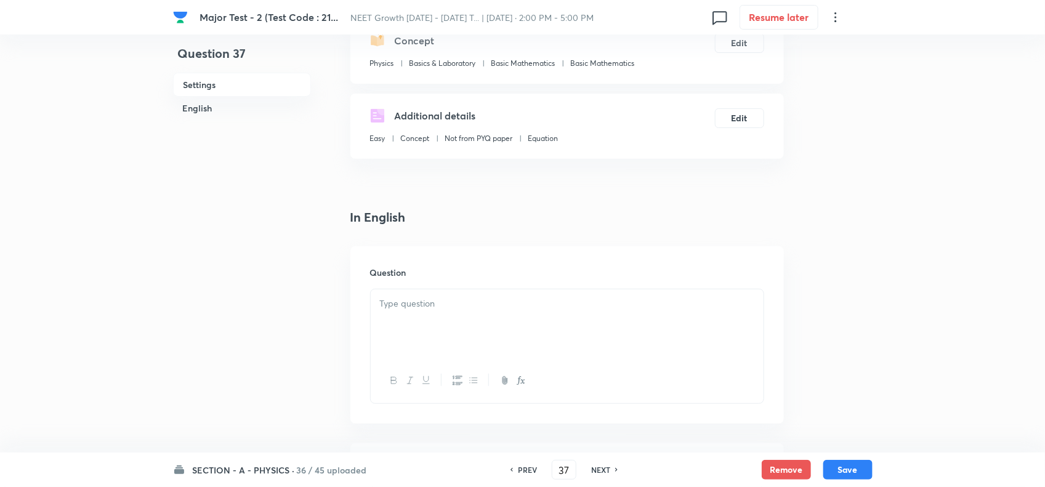
click at [424, 317] on div at bounding box center [567, 323] width 393 height 69
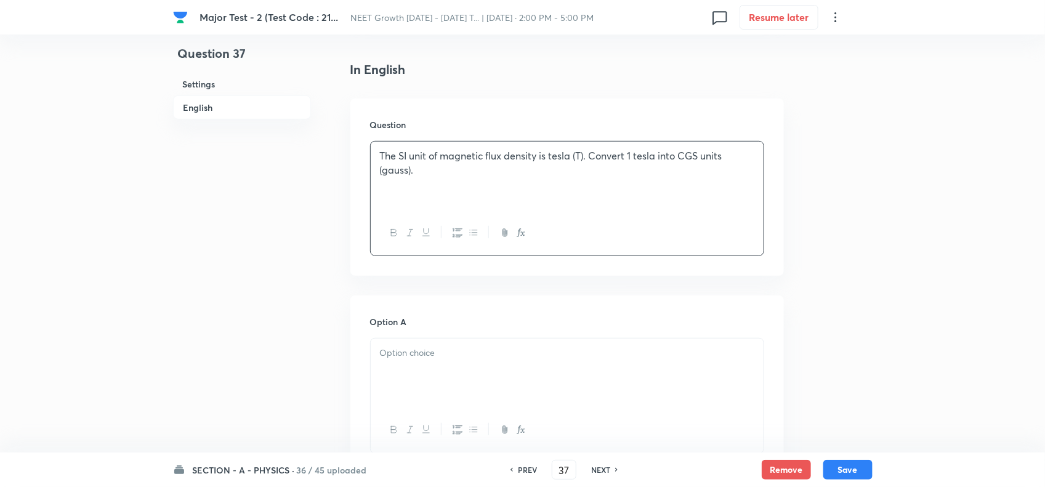
scroll to position [308, 0]
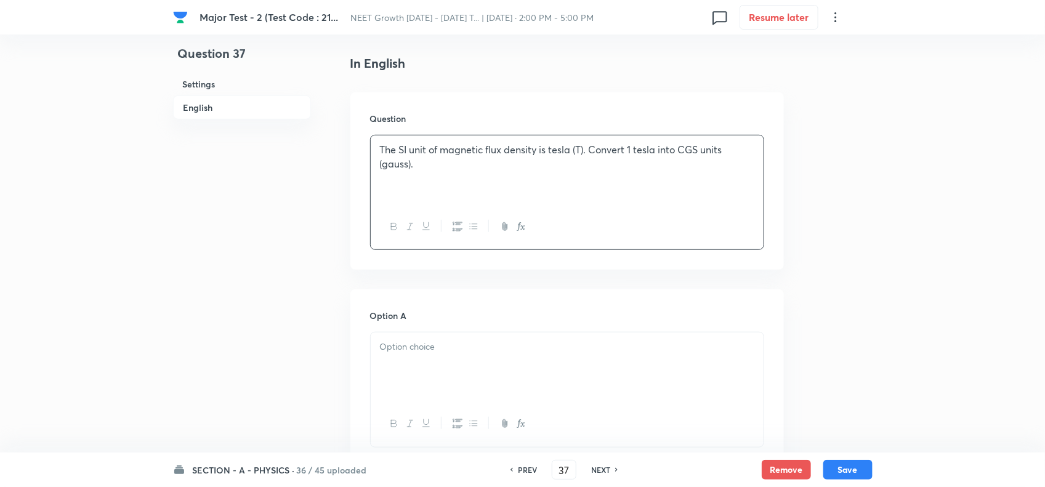
click at [415, 346] on p at bounding box center [567, 347] width 374 height 14
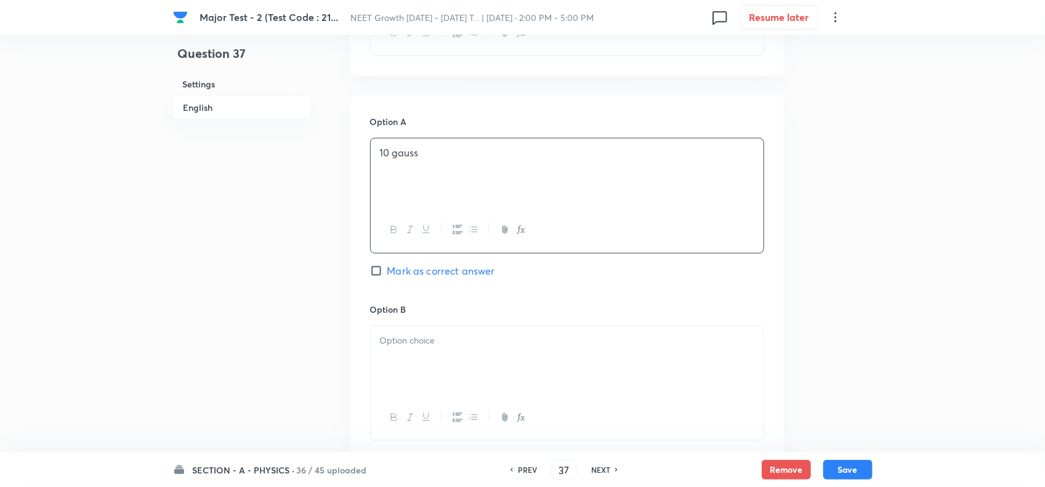
scroll to position [616, 0]
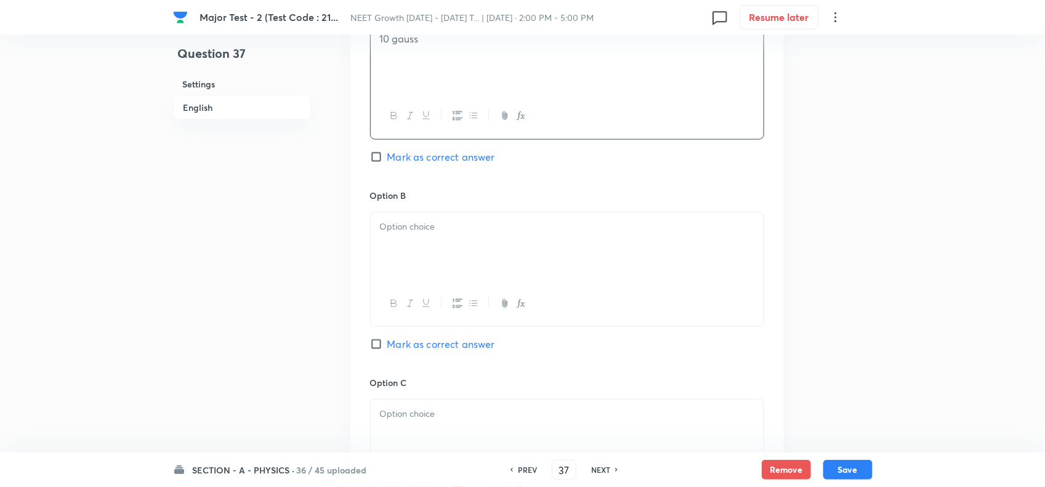
click at [429, 247] on div at bounding box center [567, 246] width 393 height 69
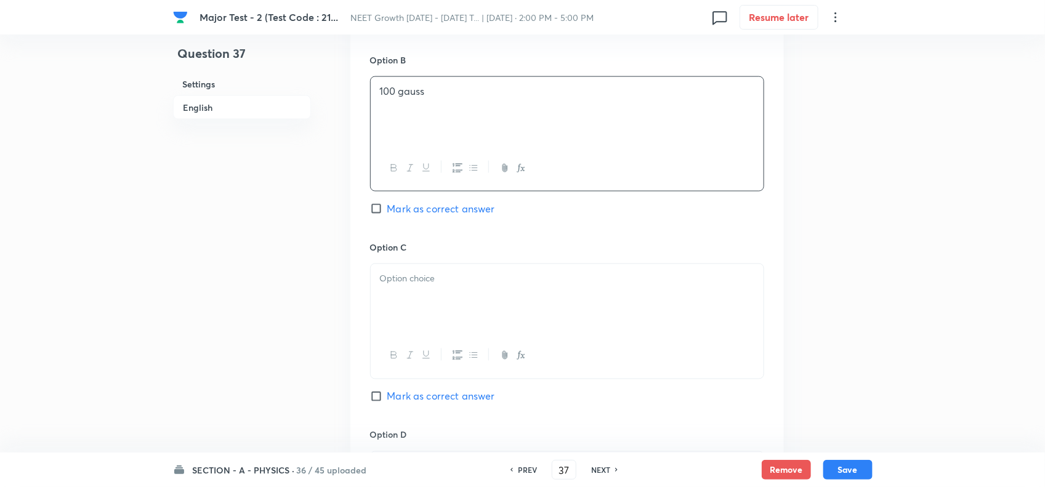
scroll to position [770, 0]
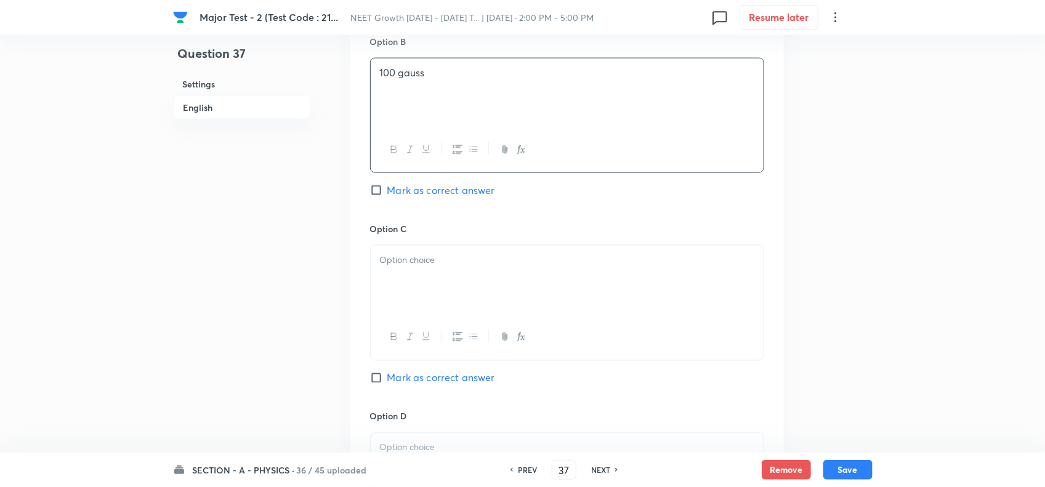
click at [405, 290] on div at bounding box center [567, 280] width 393 height 69
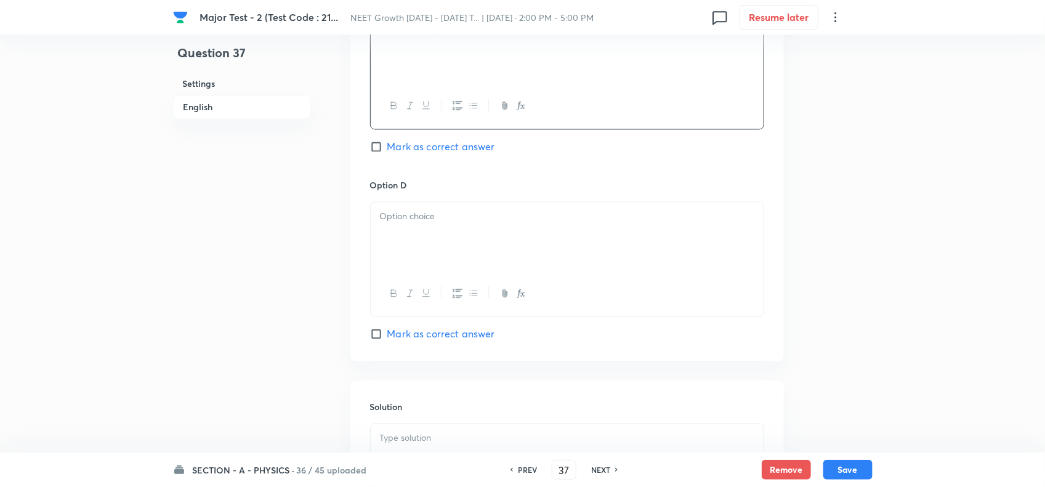
click at [430, 235] on div at bounding box center [567, 237] width 393 height 69
click at [439, 340] on span "Mark as correct answer" at bounding box center [441, 334] width 108 height 15
click at [387, 340] on input "Mark as correct answer" at bounding box center [378, 334] width 17 height 12
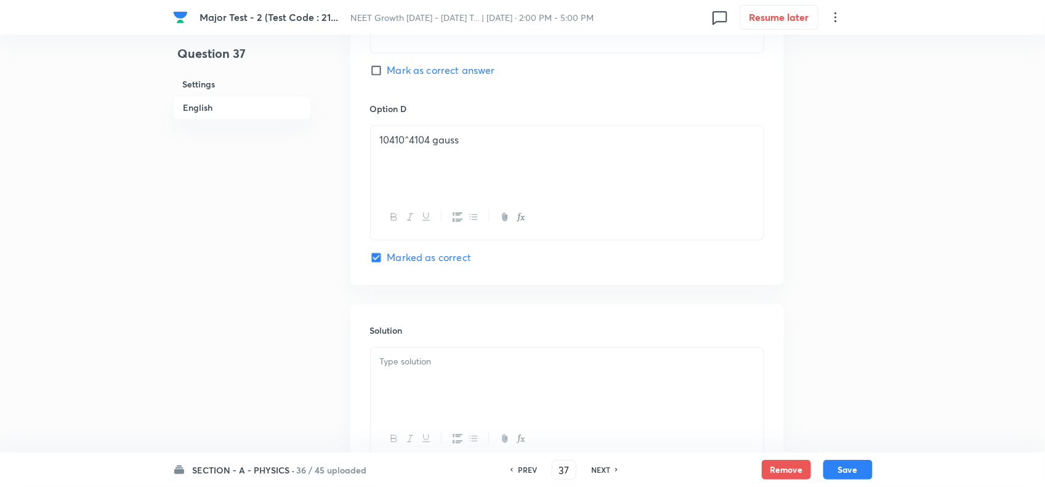
scroll to position [1186, 0]
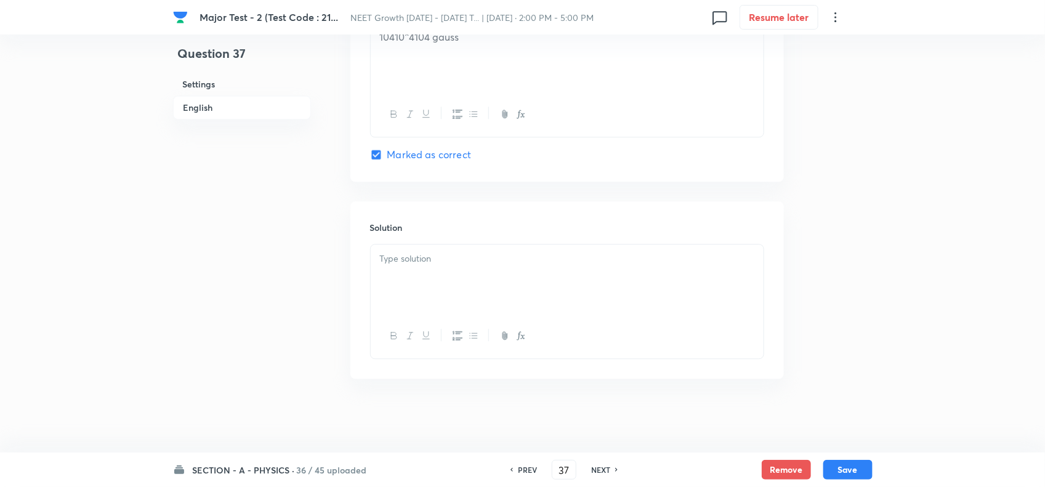
click at [388, 265] on p at bounding box center [567, 259] width 374 height 14
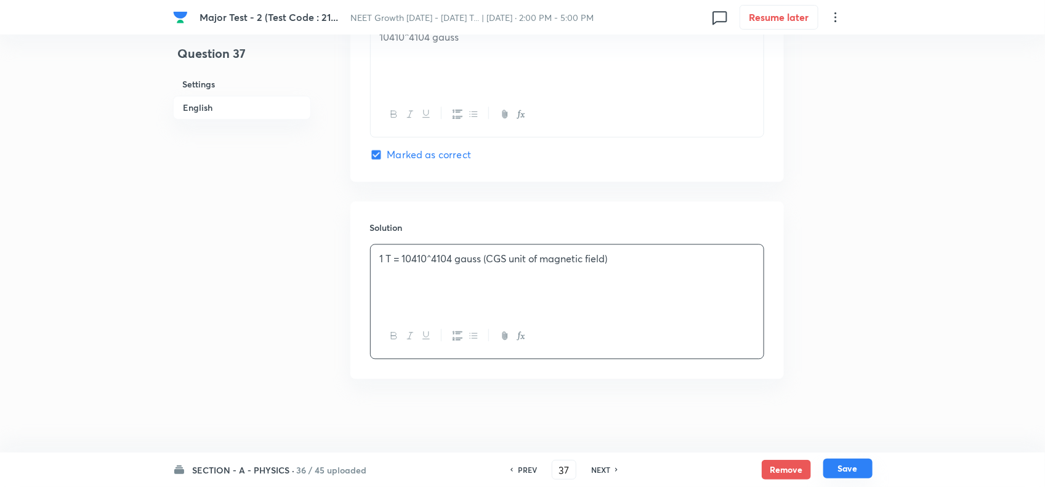
click at [848, 475] on button "Save" at bounding box center [847, 469] width 49 height 20
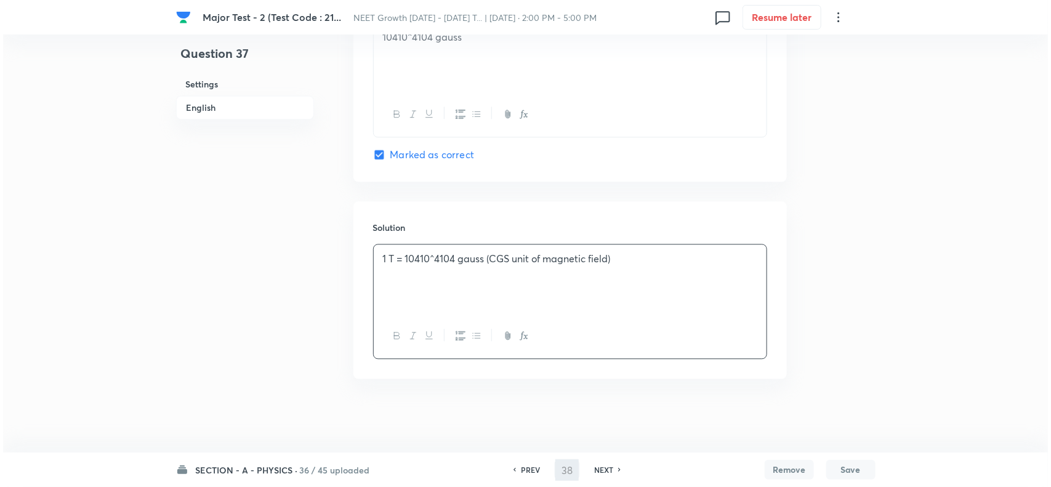
scroll to position [0, 0]
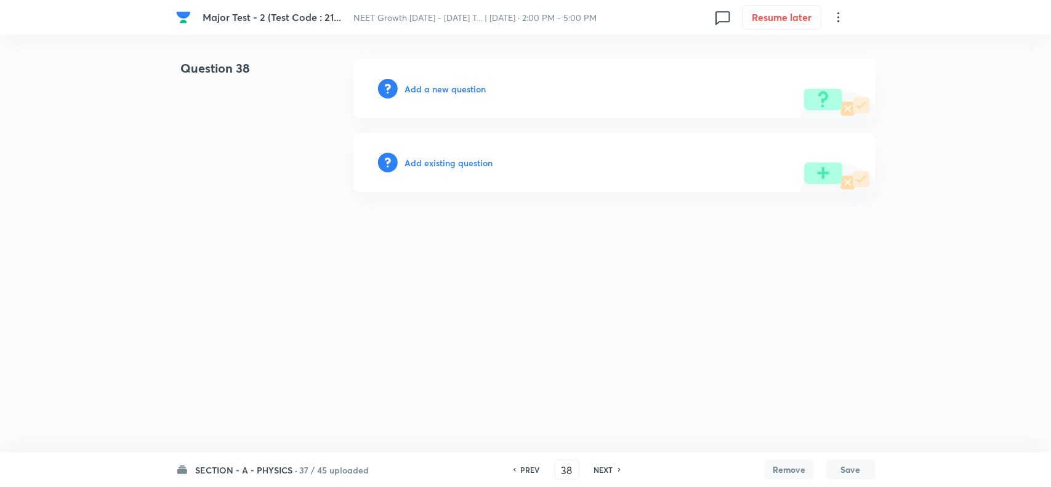
click at [456, 93] on h6 "Add a new question" at bounding box center [445, 89] width 81 height 13
click at [469, 89] on h6 "Choose a question type" at bounding box center [452, 89] width 95 height 13
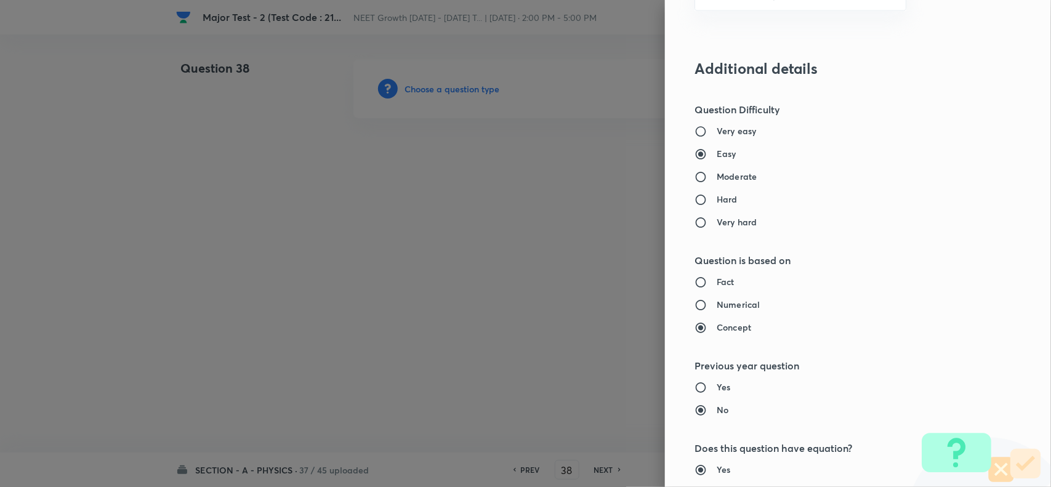
scroll to position [847, 0]
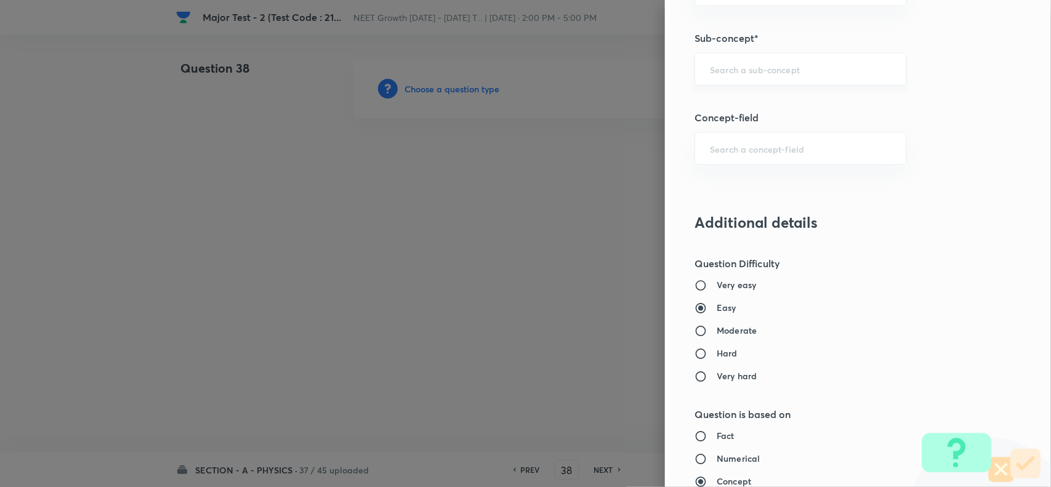
click at [730, 68] on input "text" at bounding box center [800, 69] width 181 height 12
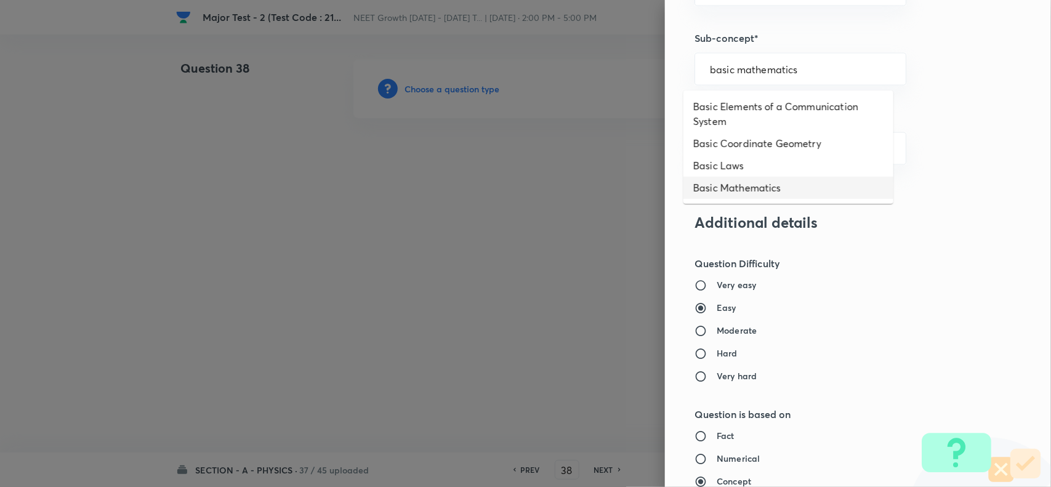
click at [759, 188] on li "Basic Mathematics" at bounding box center [789, 188] width 210 height 22
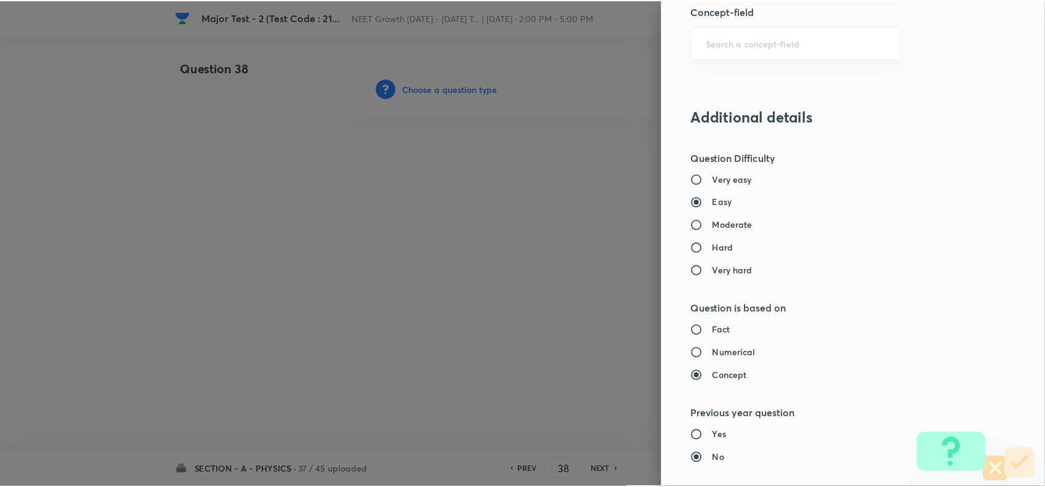
scroll to position [1276, 0]
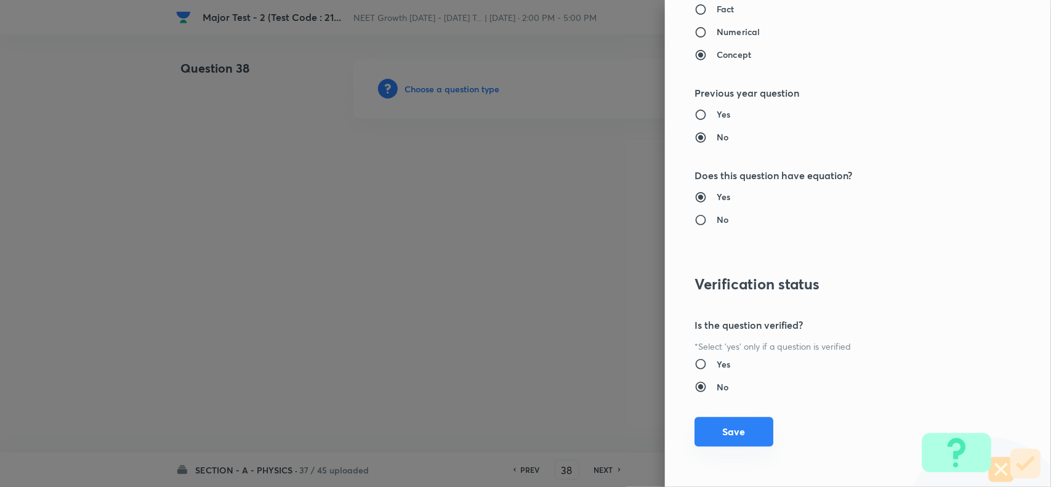
click at [714, 436] on button "Save" at bounding box center [734, 432] width 79 height 30
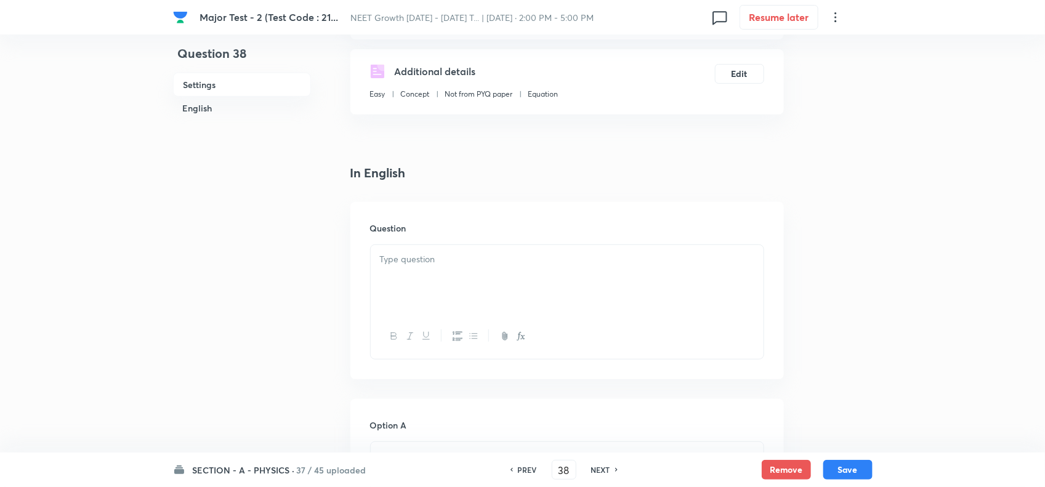
scroll to position [231, 0]
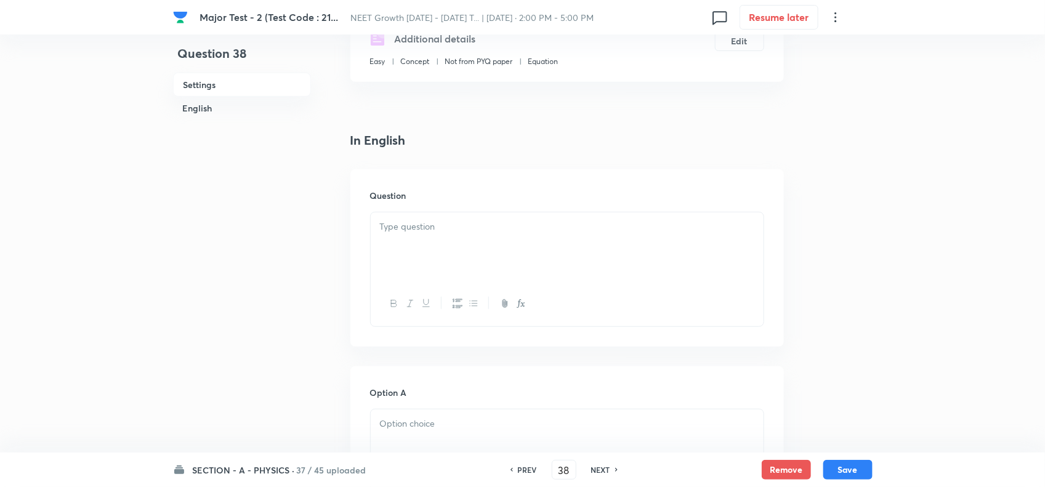
click at [438, 238] on div at bounding box center [567, 246] width 393 height 69
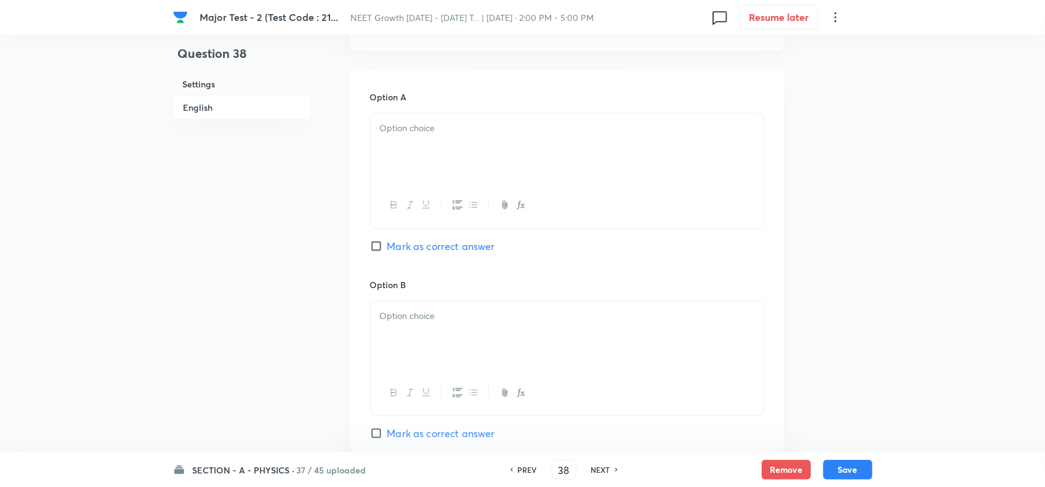
scroll to position [539, 0]
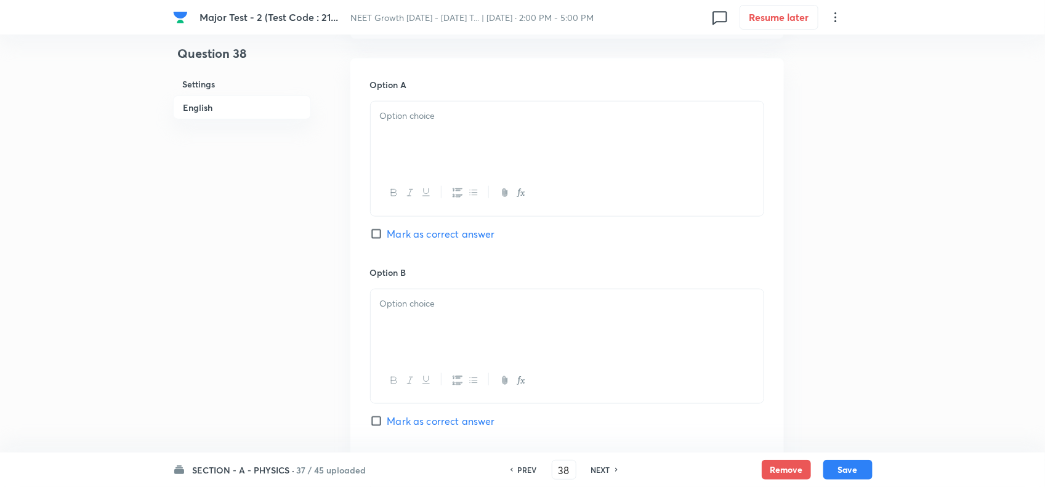
click at [419, 130] on div at bounding box center [567, 136] width 393 height 69
click at [418, 314] on div at bounding box center [567, 323] width 393 height 69
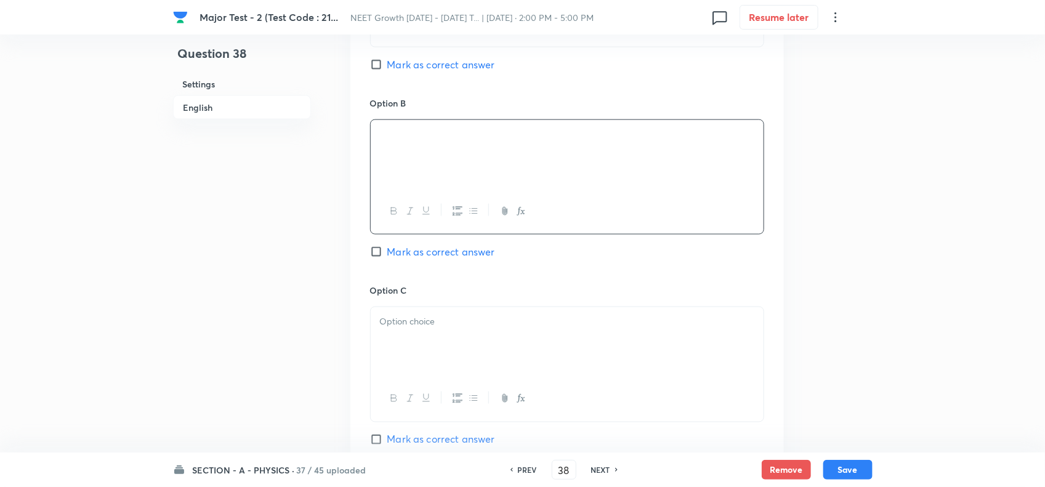
scroll to position [770, 0]
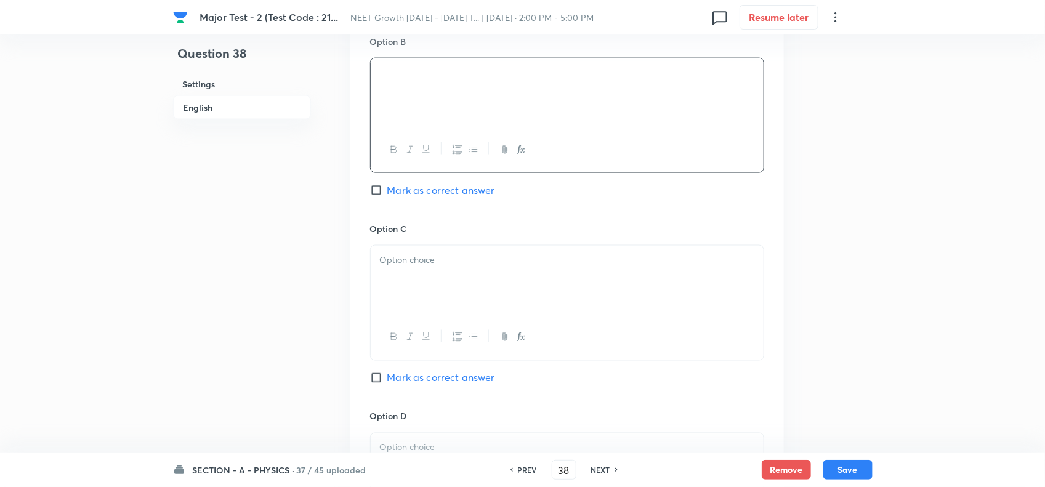
click at [411, 248] on div at bounding box center [567, 280] width 393 height 69
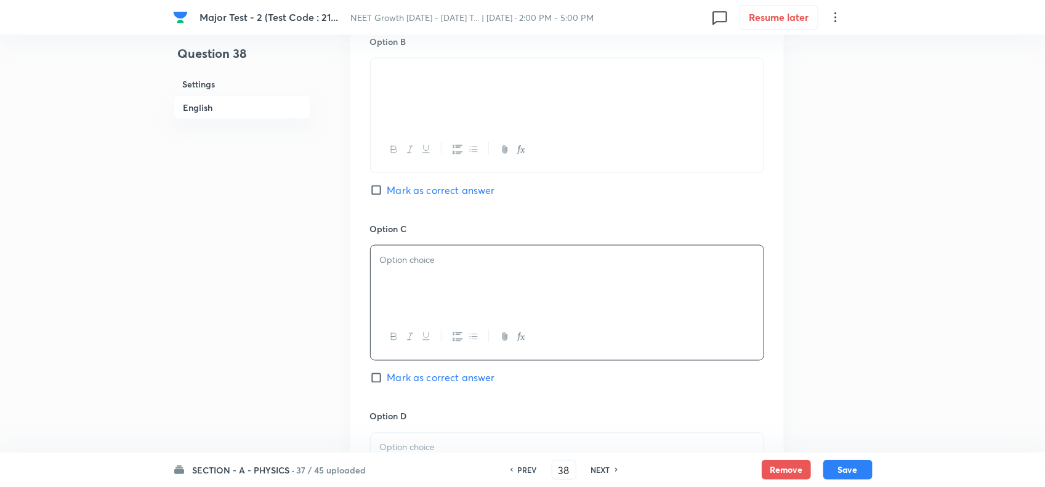
click at [413, 272] on div at bounding box center [567, 280] width 393 height 69
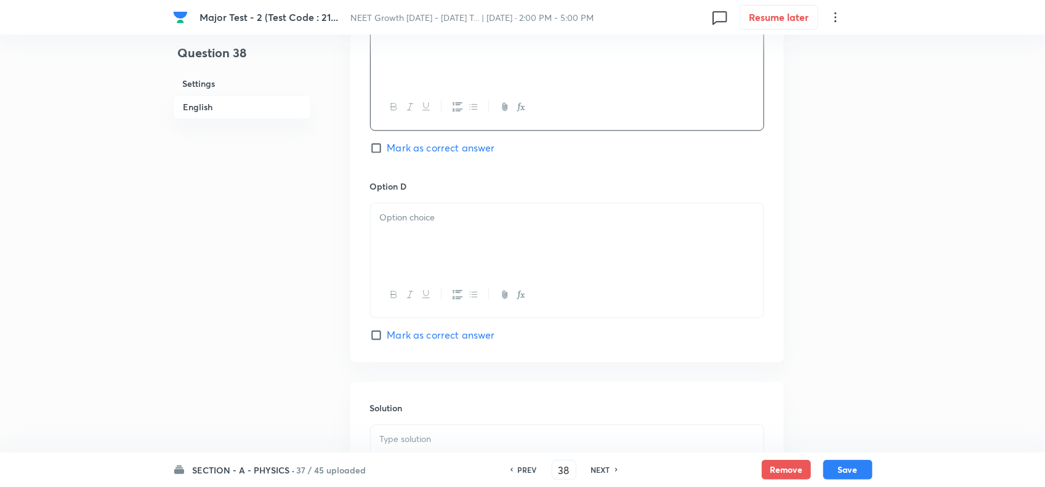
scroll to position [1001, 0]
click at [416, 261] on div at bounding box center [567, 237] width 393 height 69
click at [413, 334] on span "Mark as correct answer" at bounding box center [441, 334] width 108 height 15
click at [387, 334] on input "Mark as correct answer" at bounding box center [378, 334] width 17 height 12
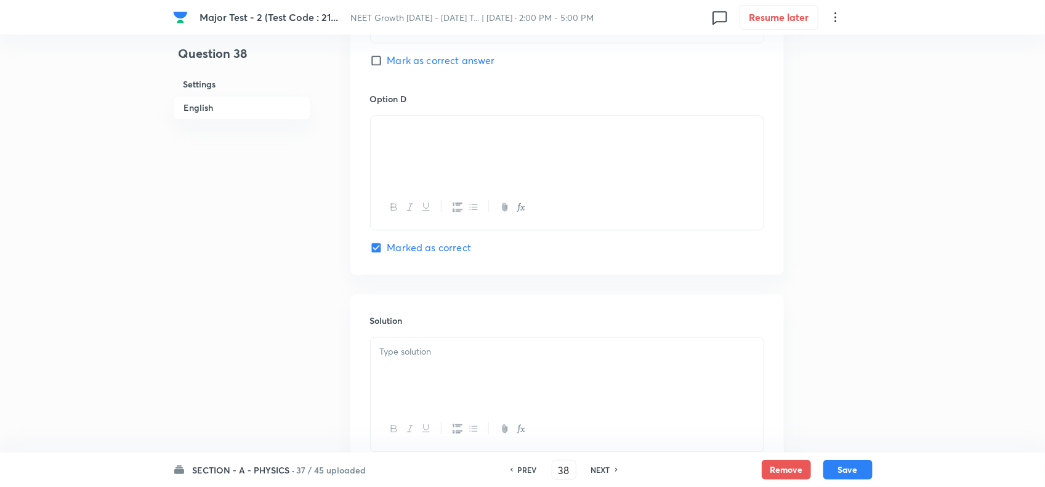
scroll to position [1186, 0]
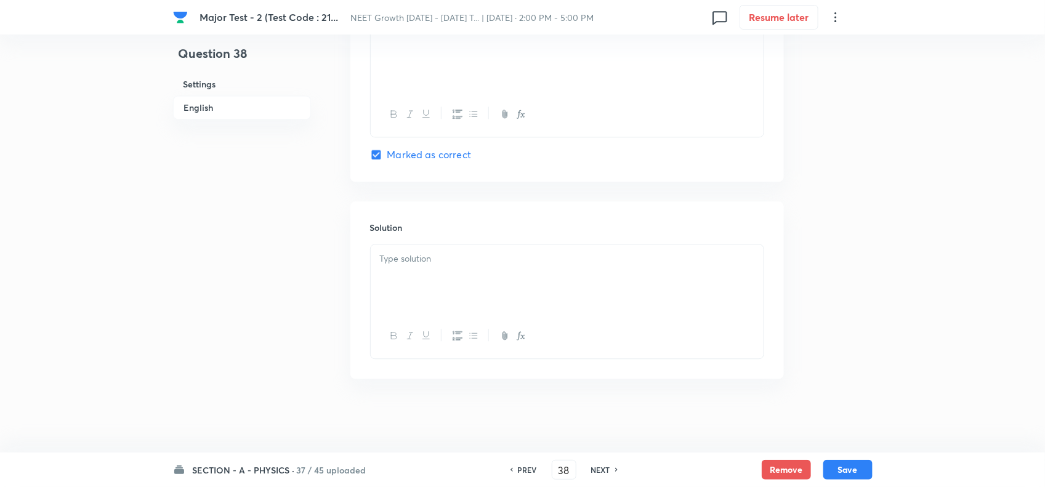
click at [426, 257] on p at bounding box center [567, 259] width 374 height 14
click at [460, 247] on div at bounding box center [567, 279] width 393 height 69
paste div
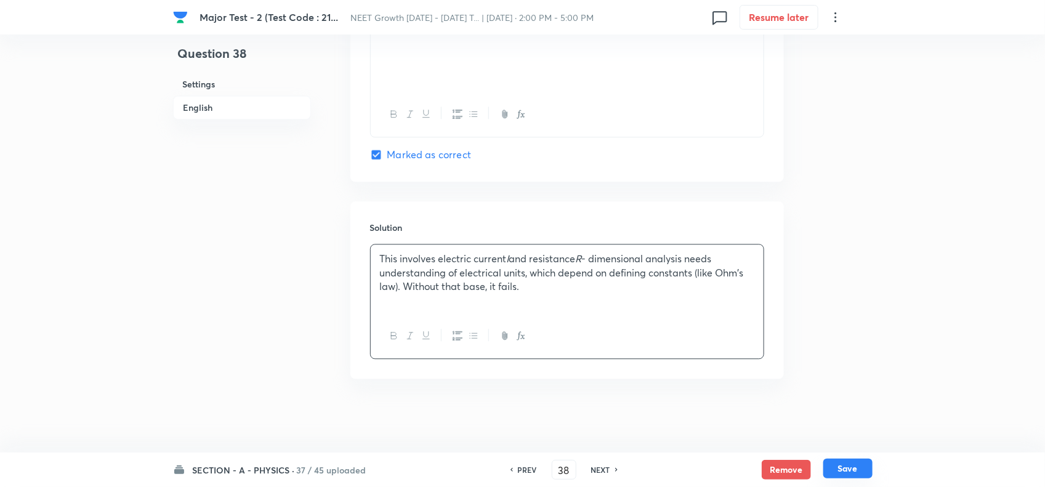
click at [852, 472] on button "Save" at bounding box center [847, 469] width 49 height 20
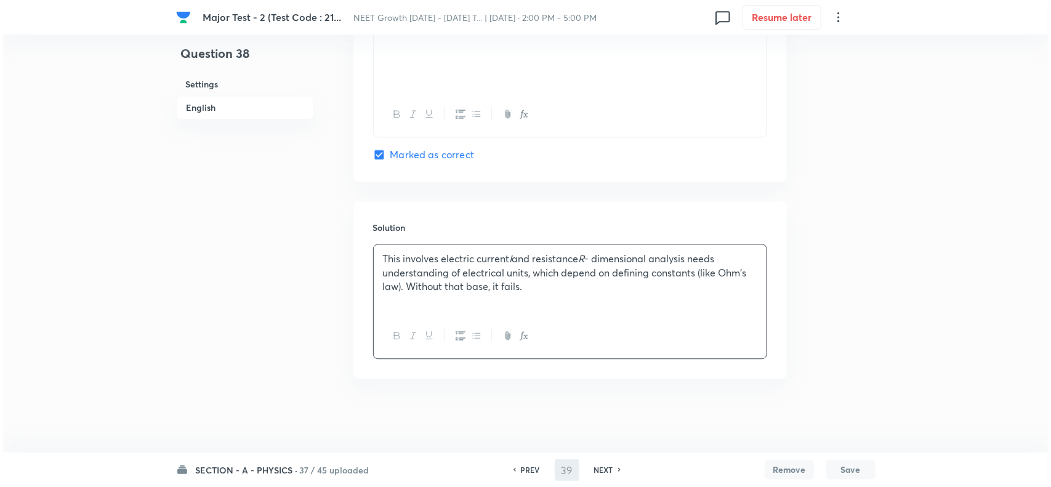
scroll to position [0, 0]
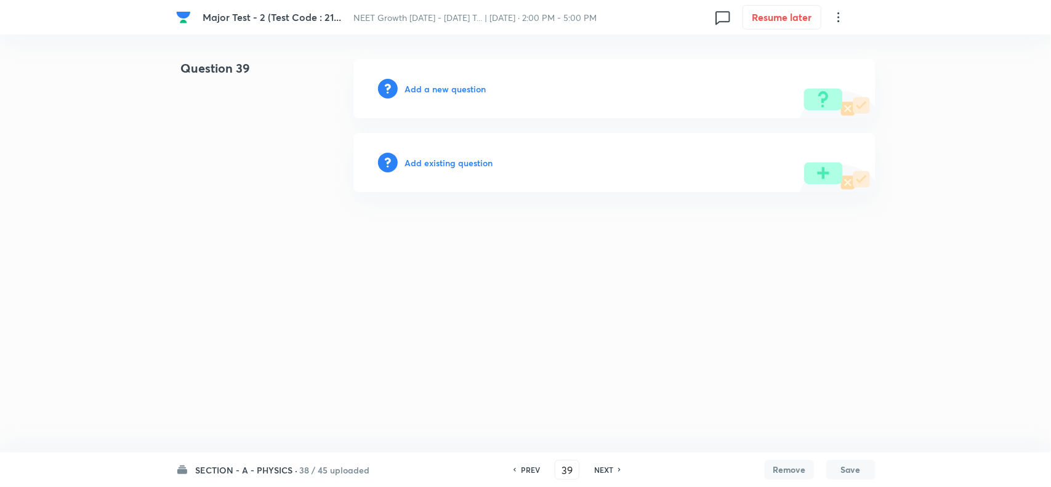
click at [429, 85] on h6 "Add a new question" at bounding box center [445, 89] width 81 height 13
click at [469, 94] on h6 "Choose a question type" at bounding box center [452, 89] width 95 height 13
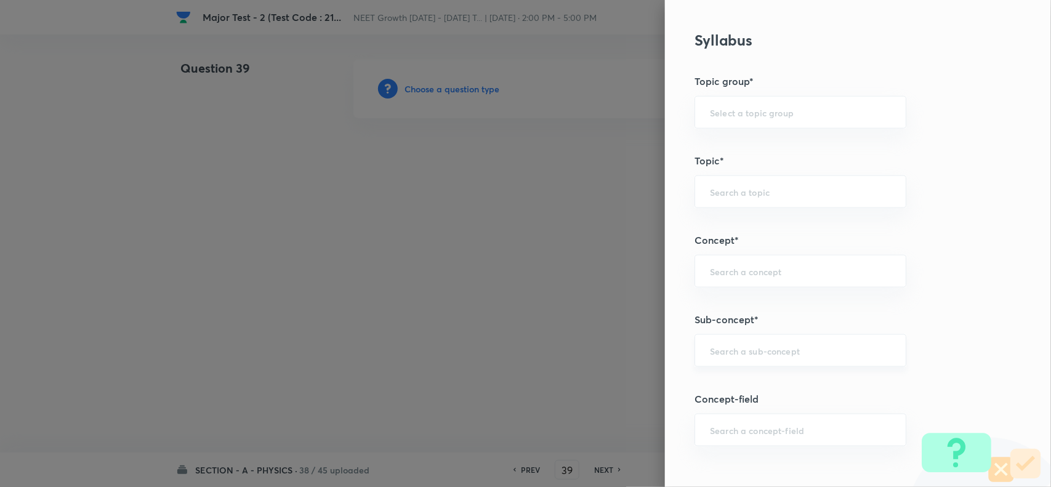
scroll to position [616, 0]
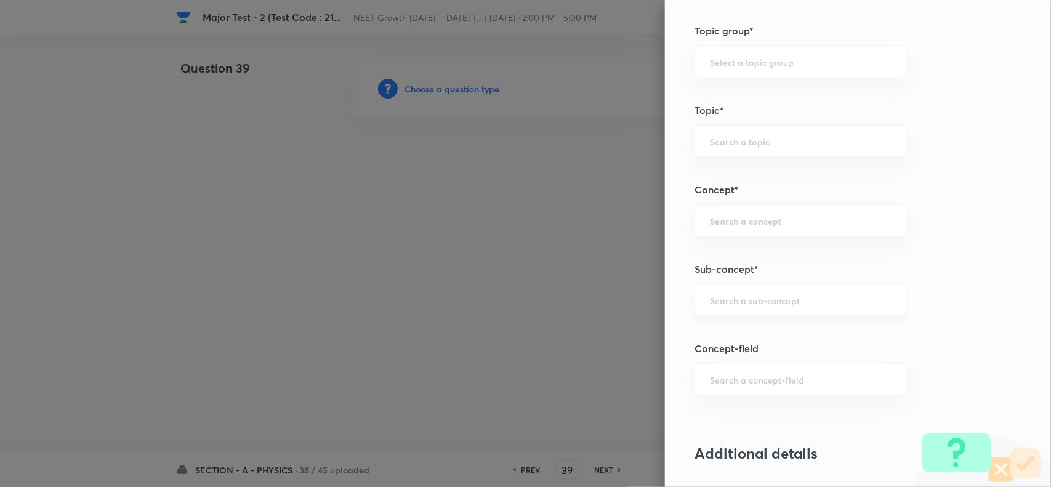
click at [755, 293] on div "​" at bounding box center [801, 300] width 212 height 33
click at [751, 346] on li "Basic Mathematics" at bounding box center [789, 337] width 210 height 22
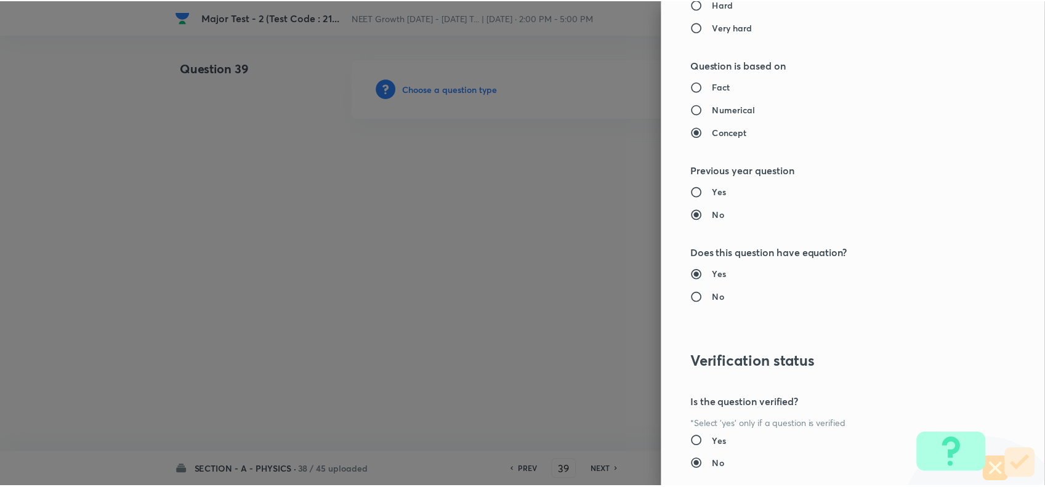
scroll to position [1232, 0]
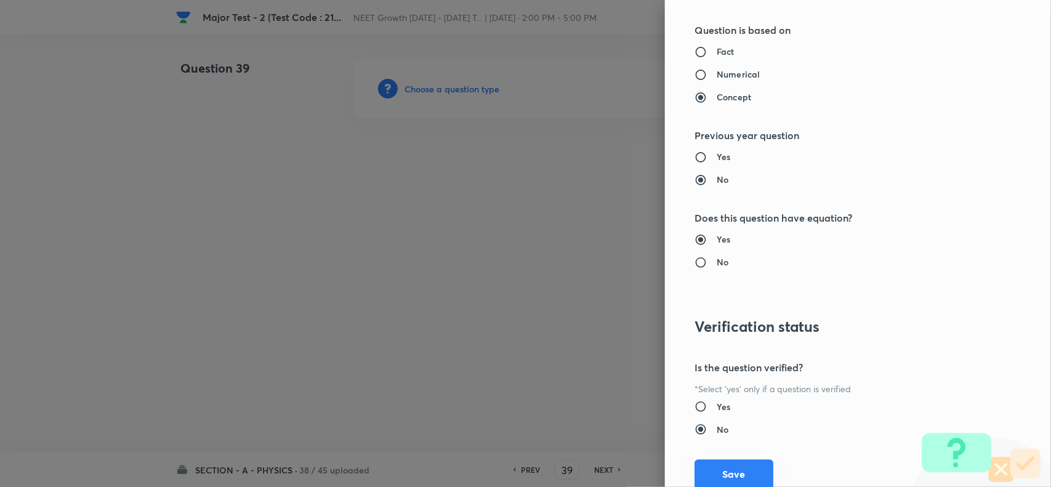
click at [731, 482] on button "Save" at bounding box center [734, 474] width 79 height 30
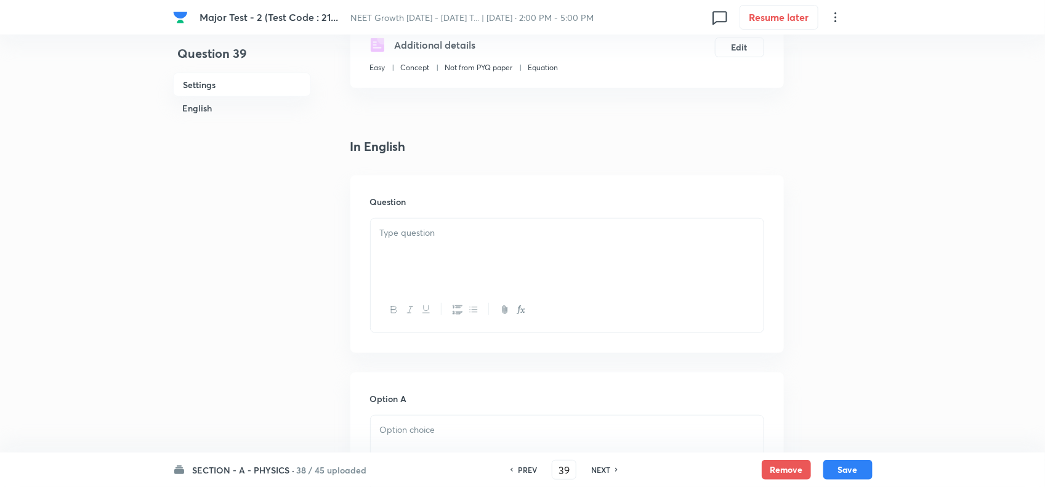
scroll to position [308, 0]
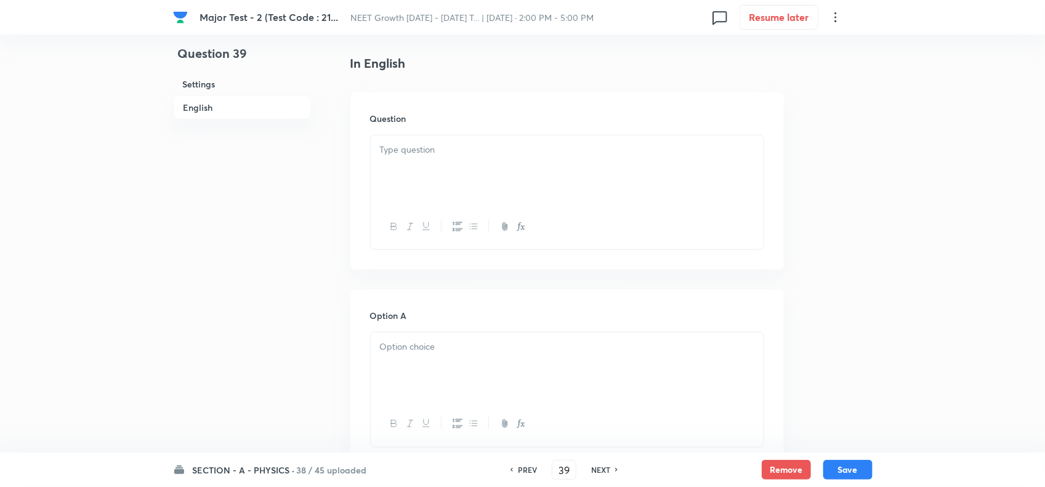
click at [432, 163] on div at bounding box center [567, 169] width 393 height 69
click at [517, 226] on icon "button" at bounding box center [521, 227] width 10 height 10
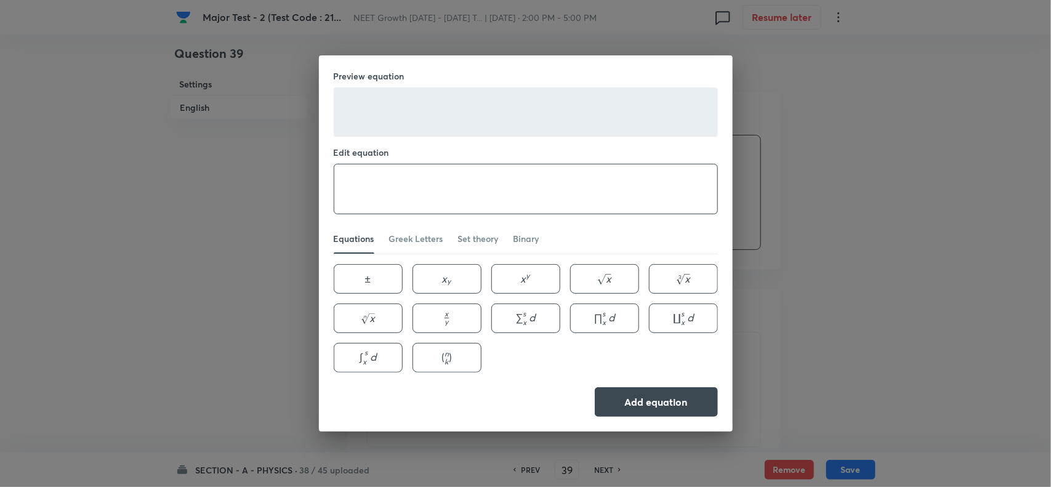
click at [423, 184] on textarea at bounding box center [525, 188] width 383 height 49
paste textarea "x=A \sin (\omega t) ."
click at [662, 398] on button "Add equation" at bounding box center [656, 401] width 123 height 30
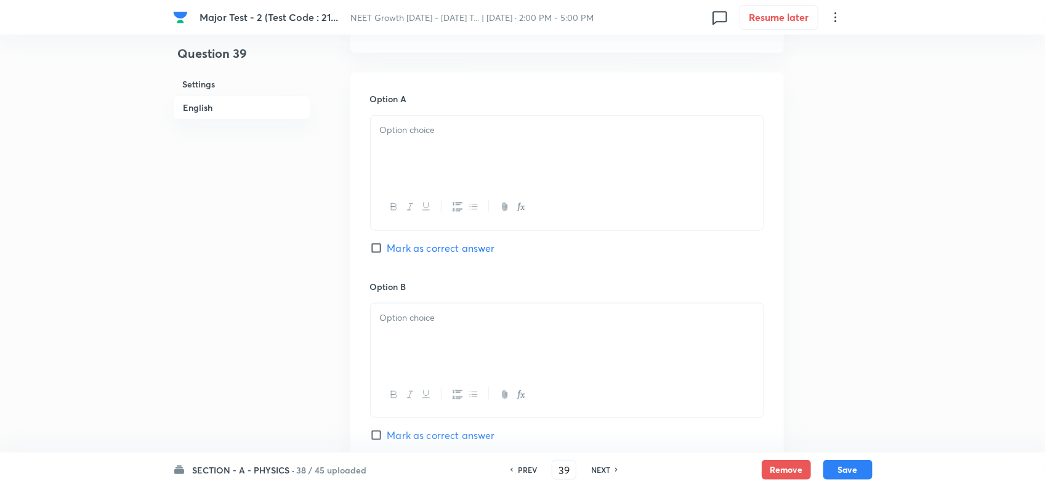
scroll to position [539, 0]
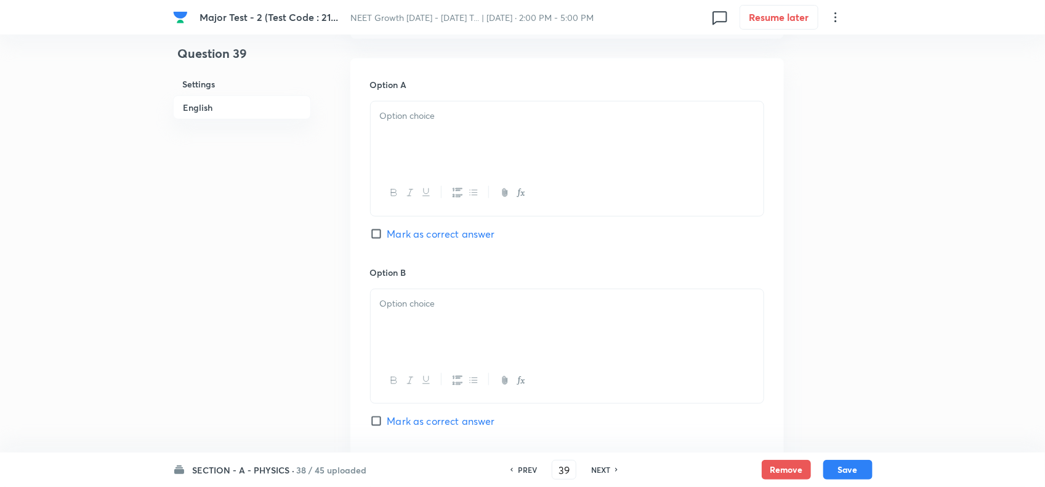
click at [469, 137] on div at bounding box center [567, 136] width 393 height 69
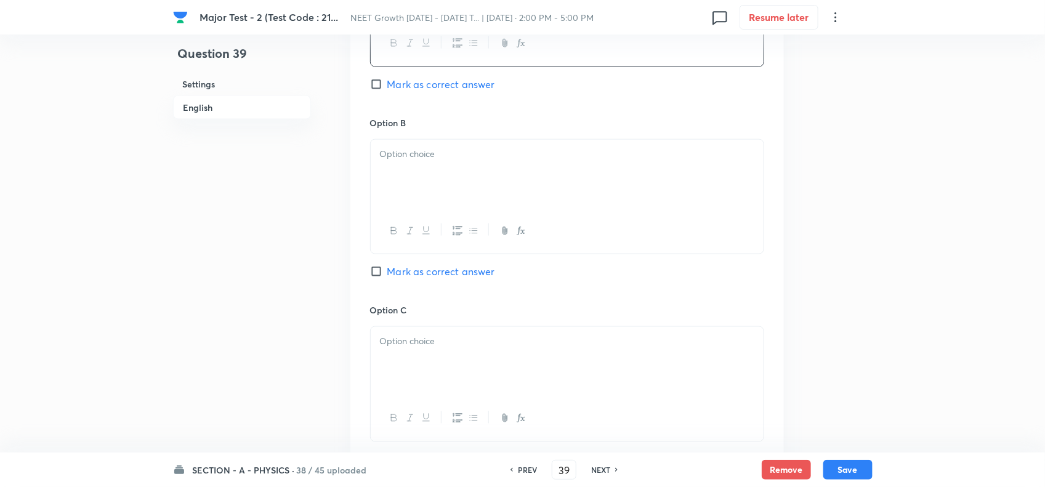
scroll to position [693, 0]
click at [455, 157] on p at bounding box center [567, 150] width 374 height 14
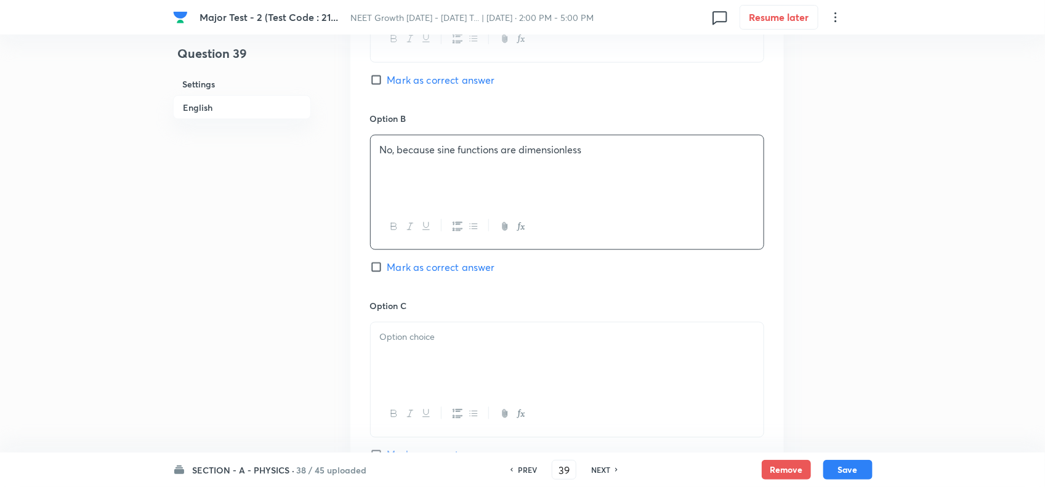
click at [461, 362] on div at bounding box center [567, 357] width 393 height 69
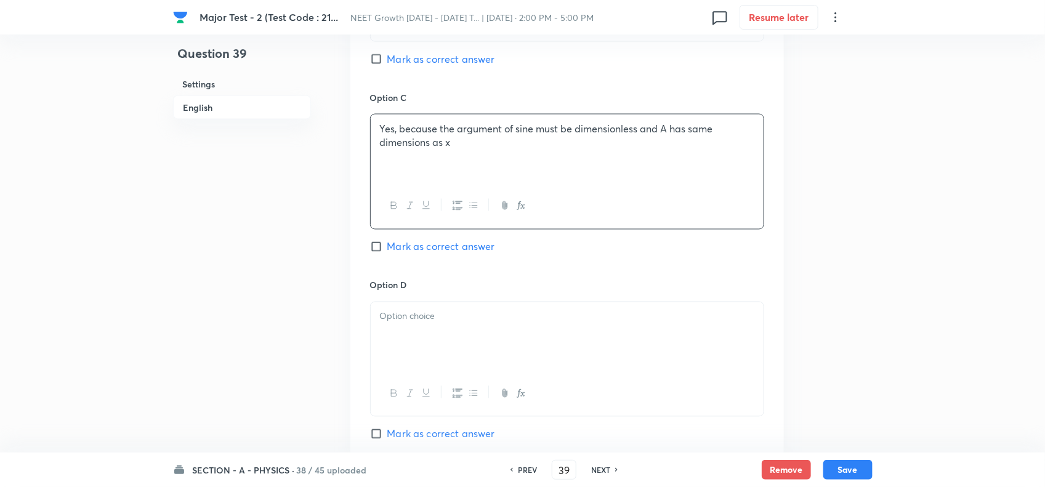
scroll to position [924, 0]
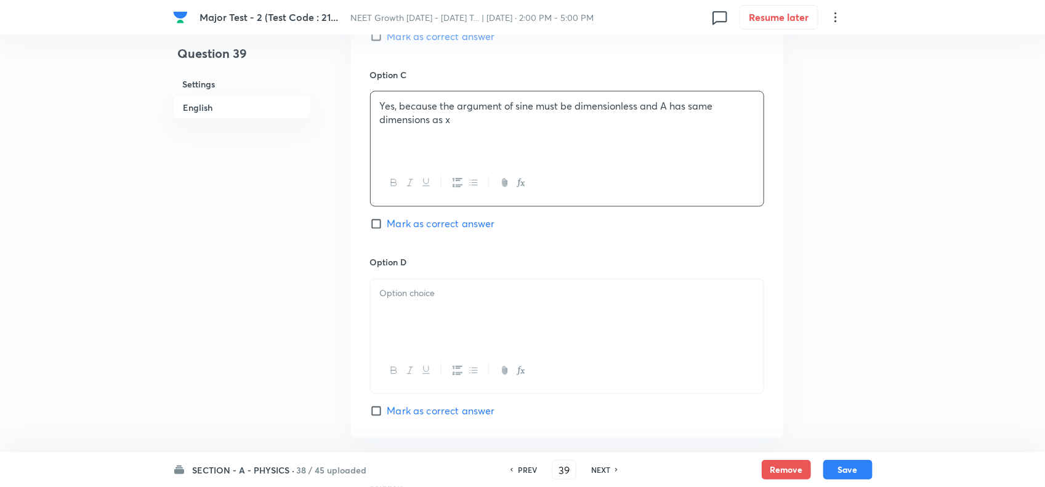
click at [416, 232] on span "Mark as correct answer" at bounding box center [441, 224] width 108 height 15
click at [387, 230] on input "Mark as correct answer" at bounding box center [378, 224] width 17 height 12
drag, startPoint x: 424, startPoint y: 308, endPoint x: 426, endPoint y: 328, distance: 20.5
click at [425, 310] on div at bounding box center [567, 314] width 393 height 69
click at [439, 315] on div at bounding box center [567, 314] width 393 height 69
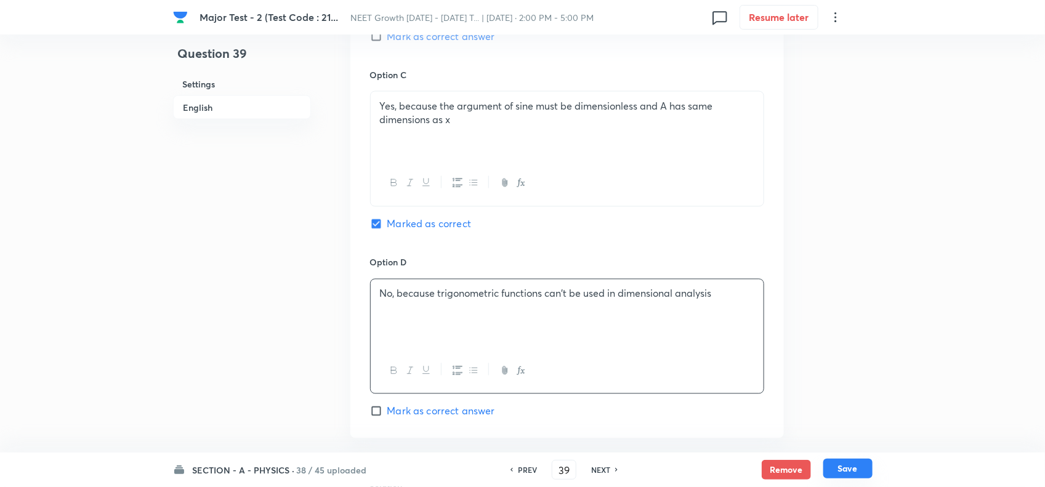
click at [869, 474] on button "Save" at bounding box center [847, 469] width 49 height 20
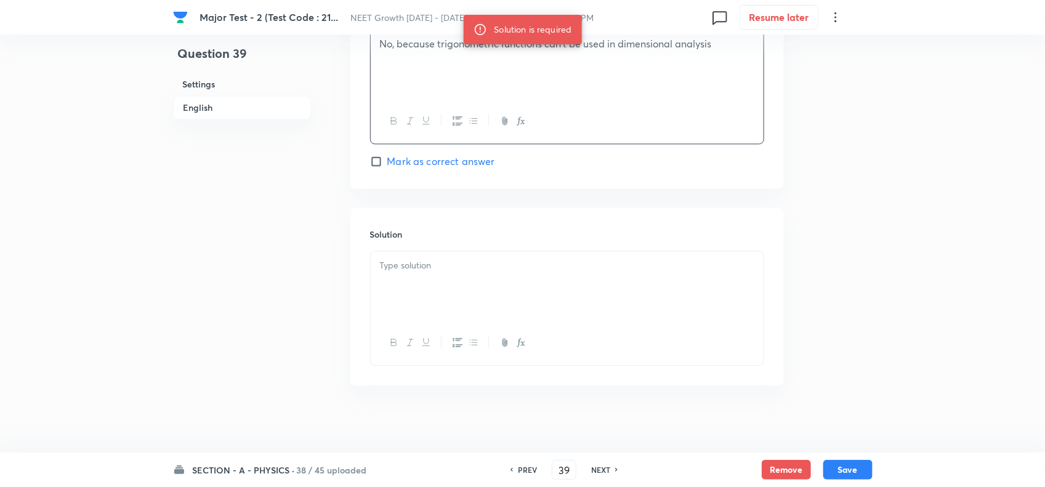
scroll to position [1186, 0]
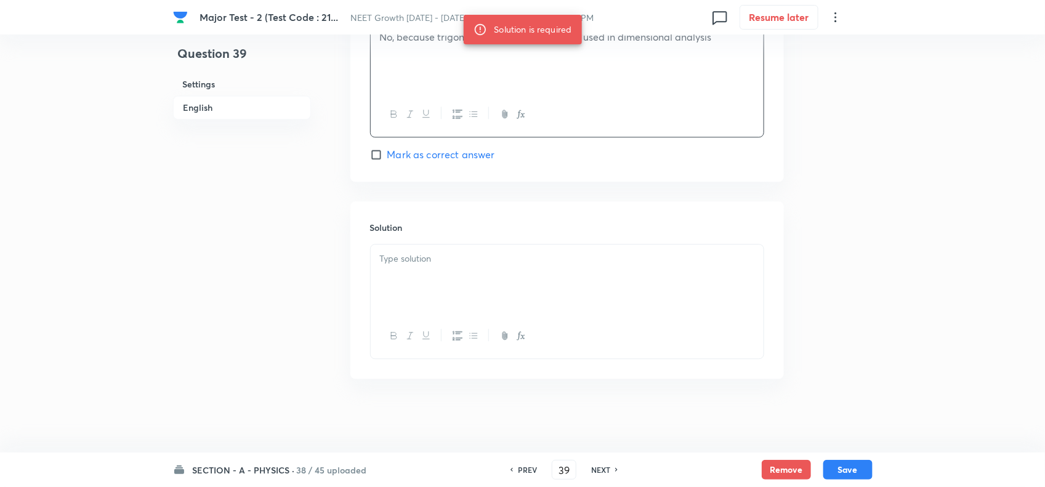
click at [471, 269] on div at bounding box center [567, 279] width 393 height 69
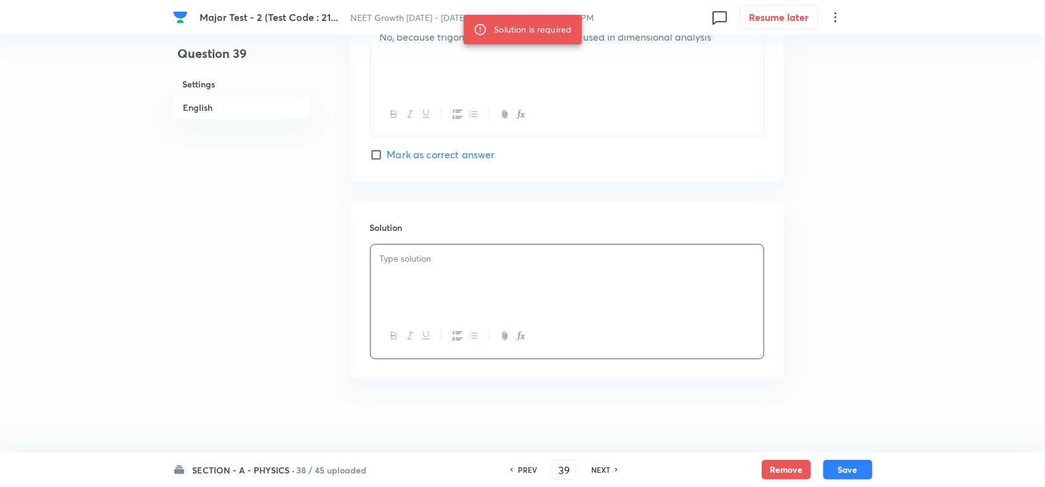
click at [516, 268] on div at bounding box center [567, 279] width 393 height 69
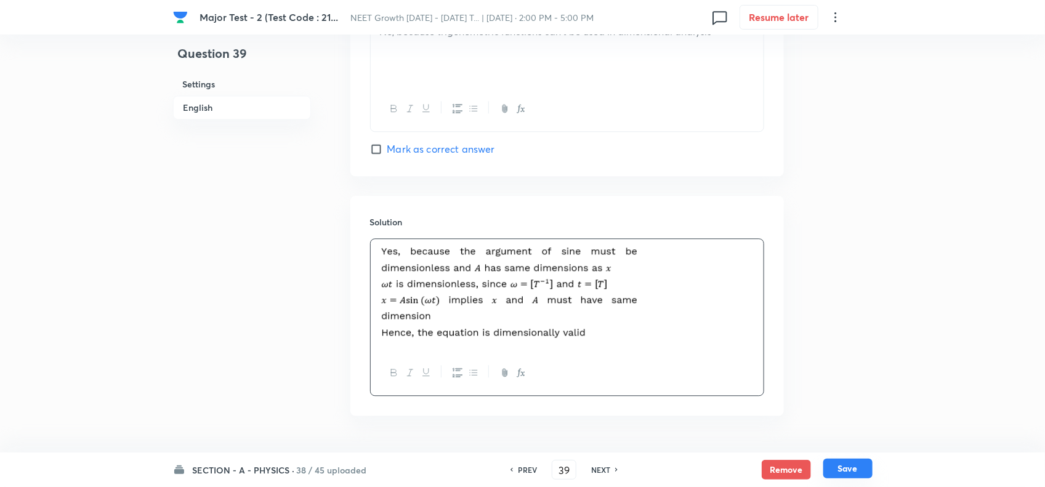
click at [857, 473] on button "Save" at bounding box center [847, 469] width 49 height 20
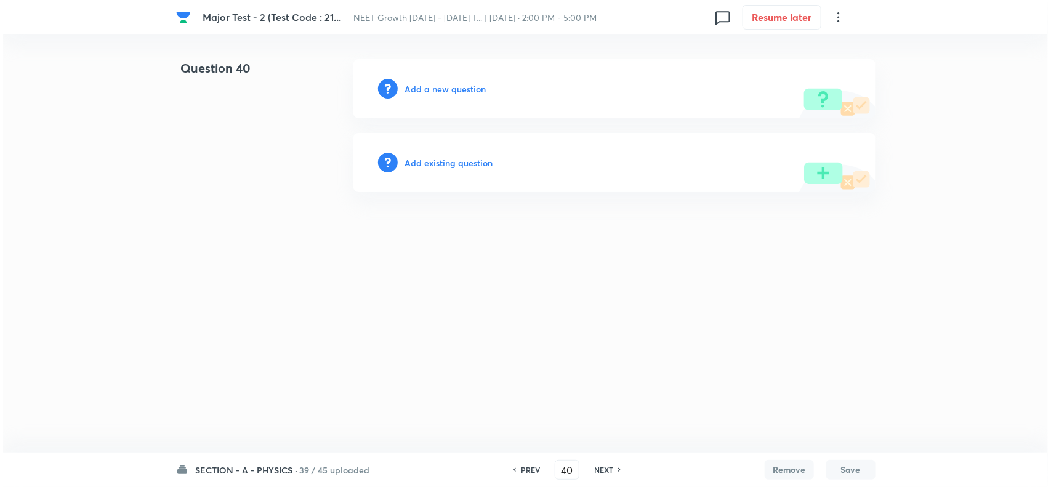
scroll to position [0, 0]
click at [457, 87] on h6 "Add a new question" at bounding box center [445, 89] width 81 height 13
click at [476, 87] on h6 "Choose a question type" at bounding box center [452, 89] width 95 height 13
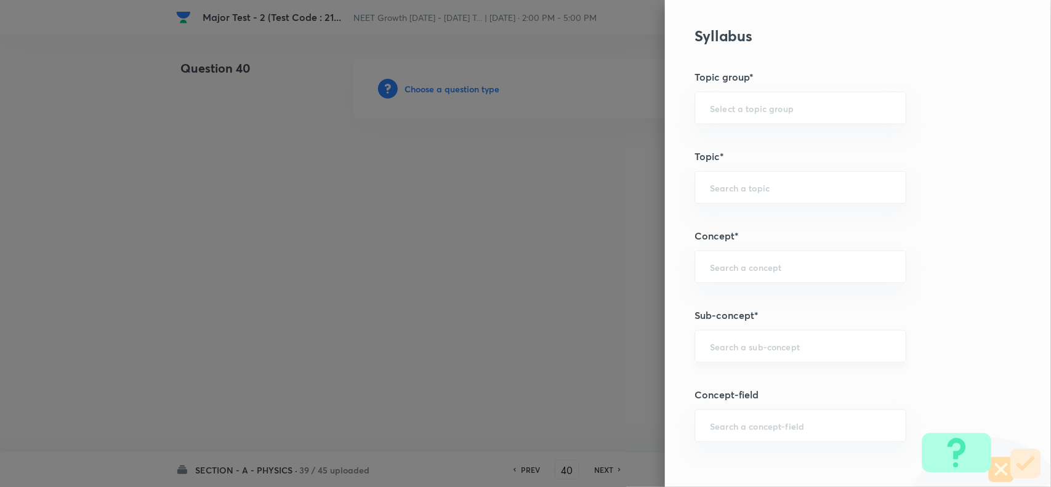
scroll to position [616, 0]
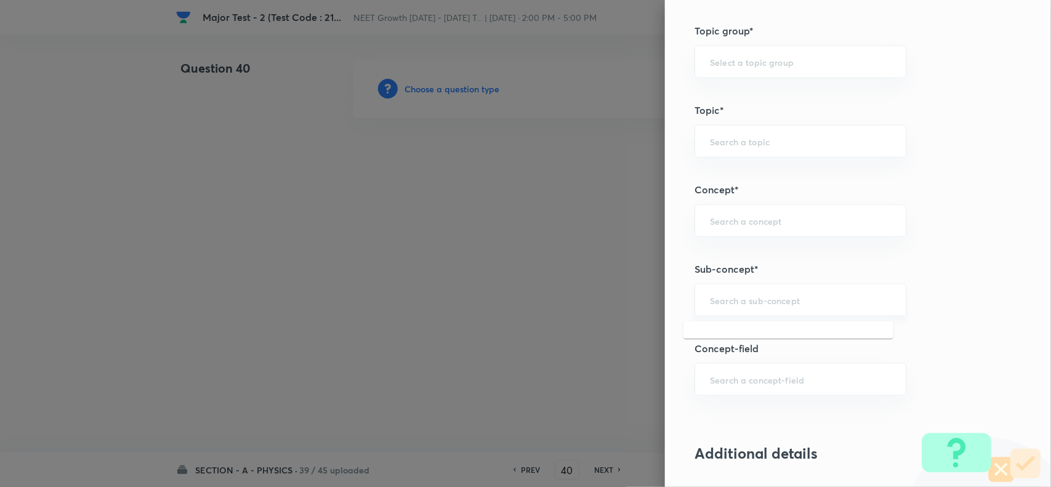
click at [734, 305] on input "text" at bounding box center [800, 300] width 181 height 12
click at [743, 344] on li "Basic Mathematics" at bounding box center [789, 337] width 210 height 22
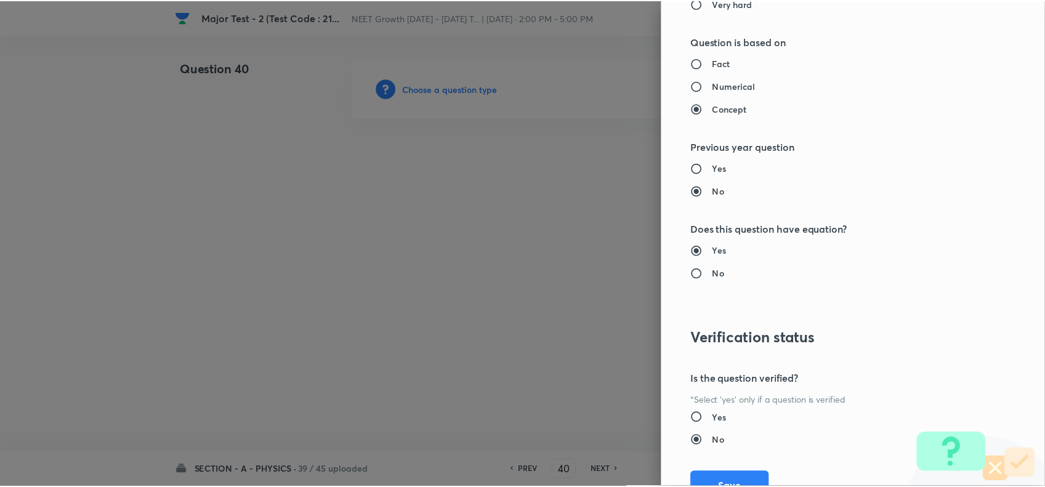
scroll to position [1276, 0]
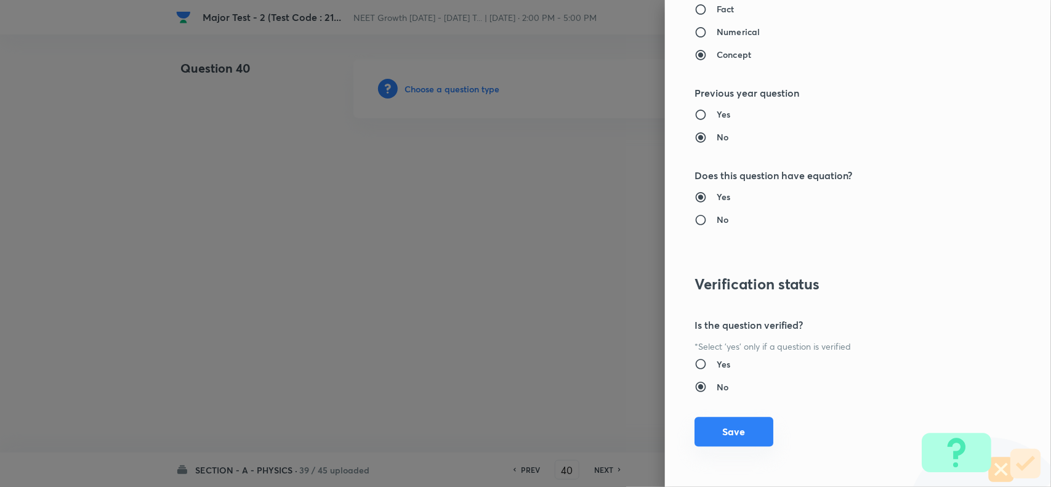
click at [731, 435] on button "Save" at bounding box center [734, 432] width 79 height 30
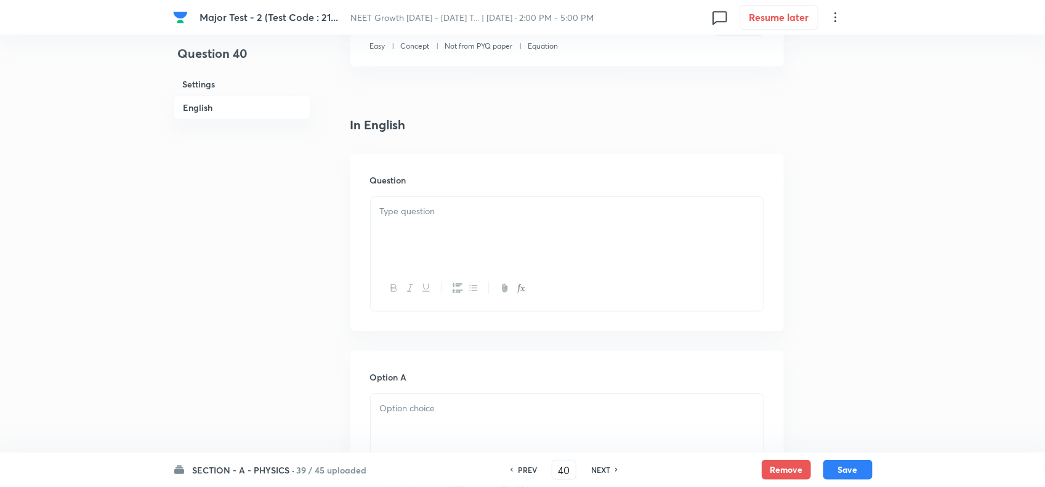
scroll to position [308, 0]
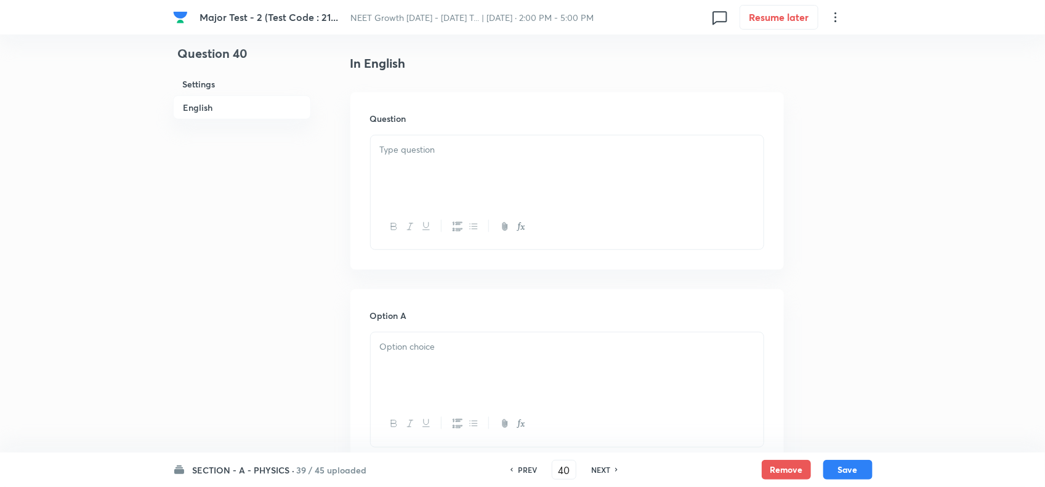
click at [426, 206] on div at bounding box center [567, 226] width 393 height 45
click at [432, 145] on p at bounding box center [567, 150] width 374 height 14
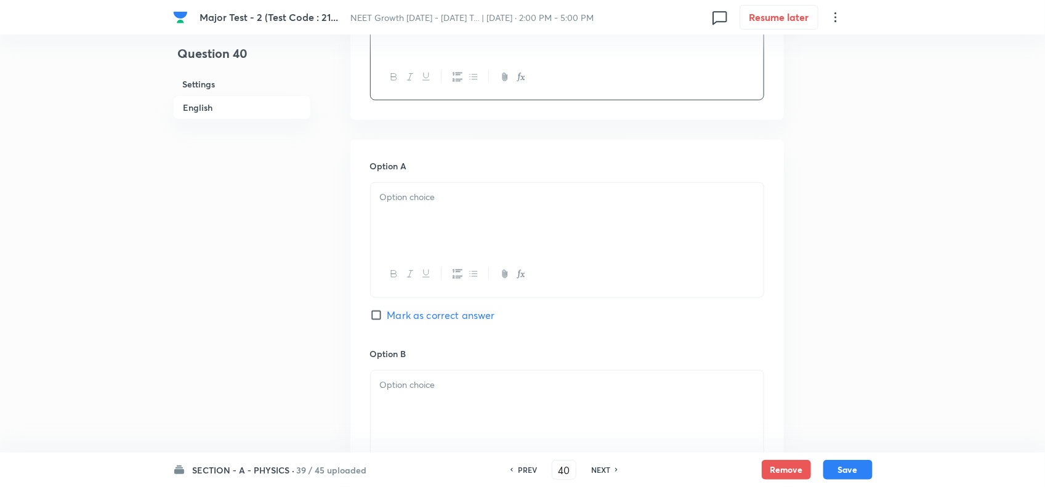
scroll to position [462, 0]
click at [456, 192] on p at bounding box center [567, 193] width 374 height 14
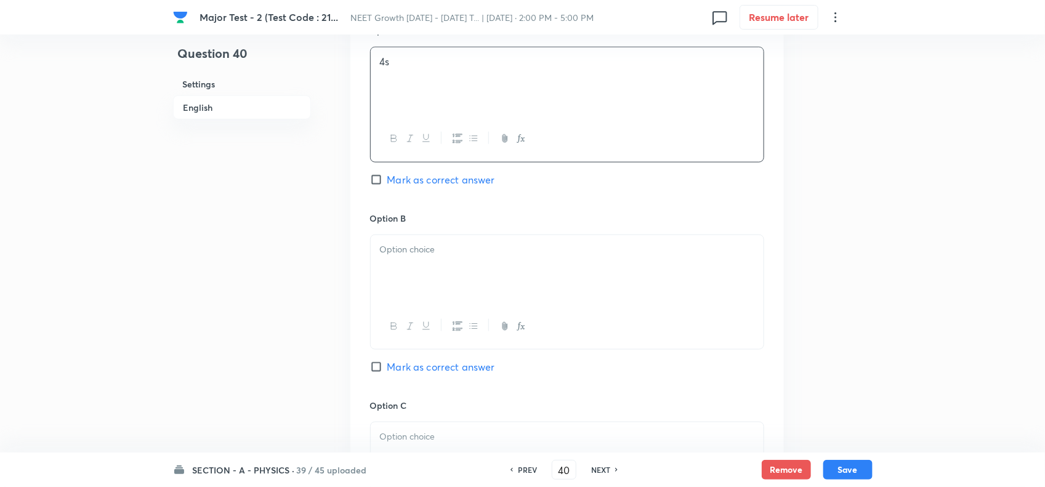
scroll to position [616, 0]
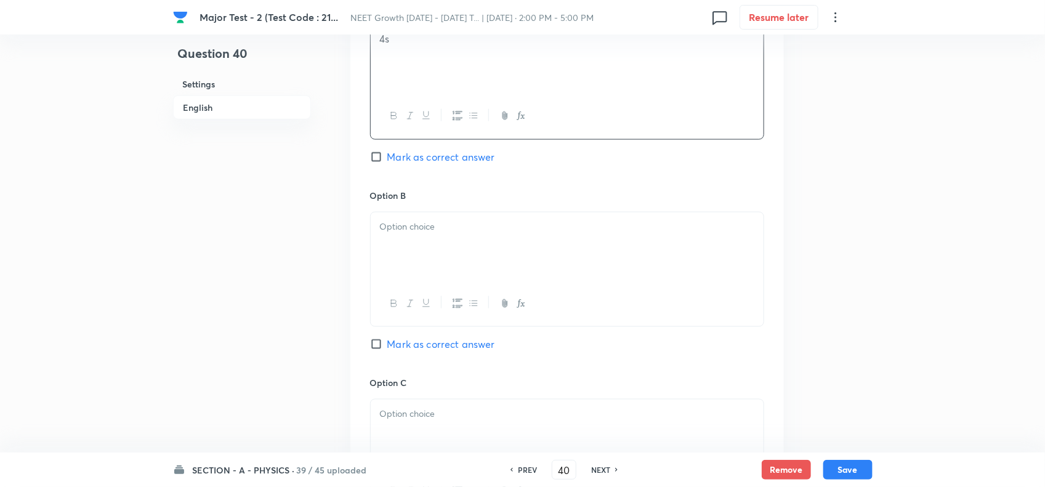
click at [413, 238] on div at bounding box center [567, 246] width 393 height 69
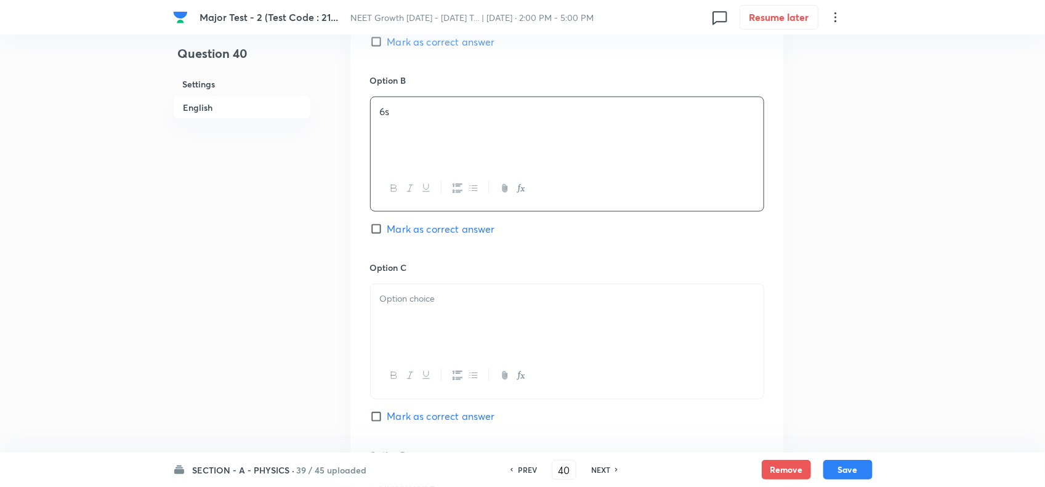
scroll to position [770, 0]
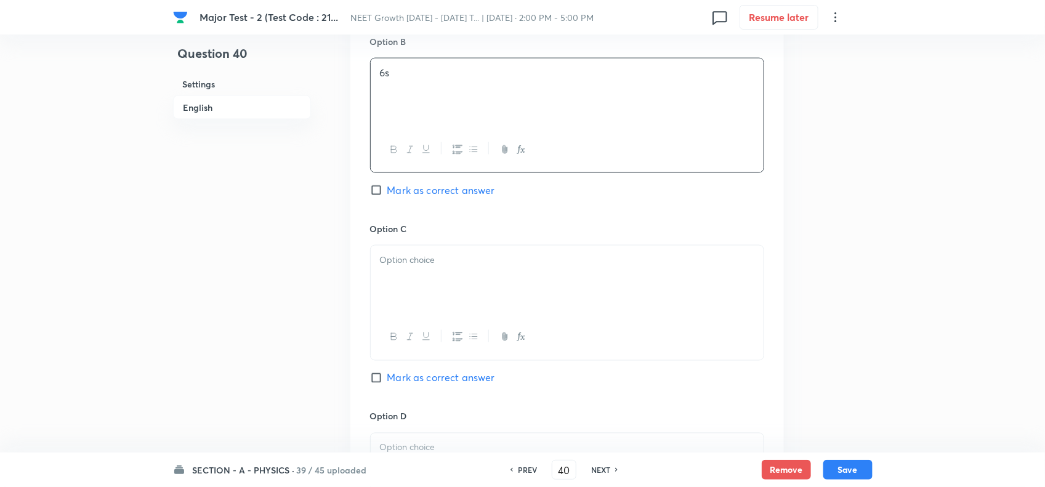
click at [423, 267] on p at bounding box center [567, 260] width 374 height 14
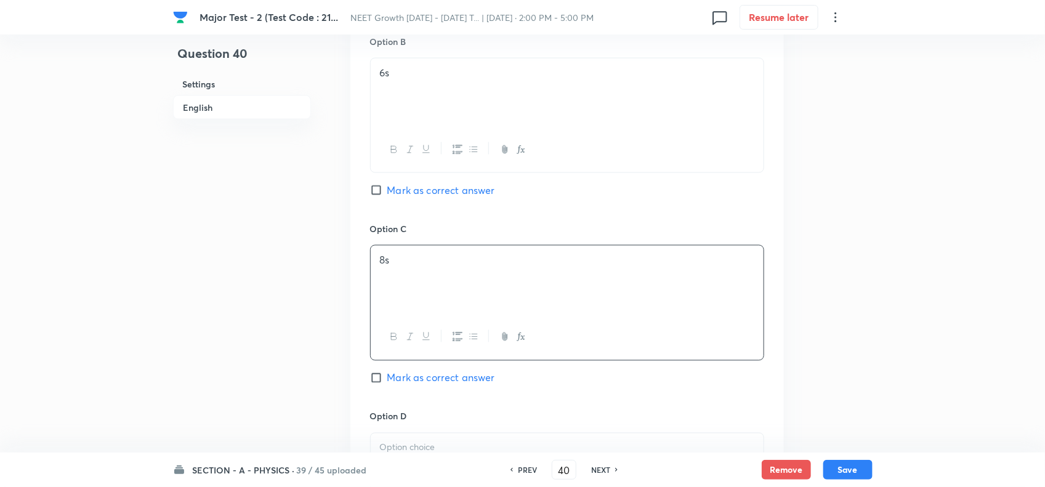
drag, startPoint x: 426, startPoint y: 378, endPoint x: 451, endPoint y: 374, distance: 24.8
click at [426, 379] on span "Mark as correct answer" at bounding box center [441, 378] width 108 height 15
click at [387, 379] on input "Mark as correct answer" at bounding box center [378, 378] width 17 height 12
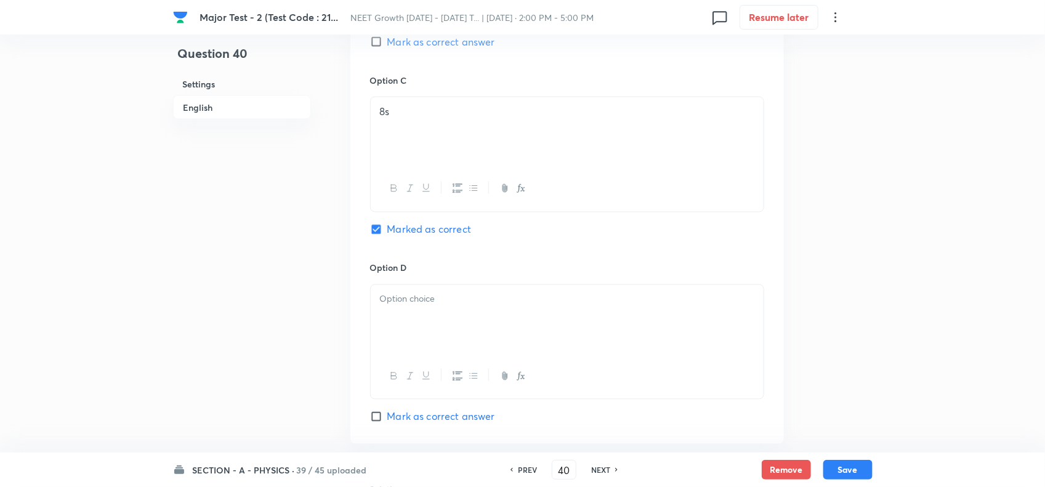
scroll to position [1155, 0]
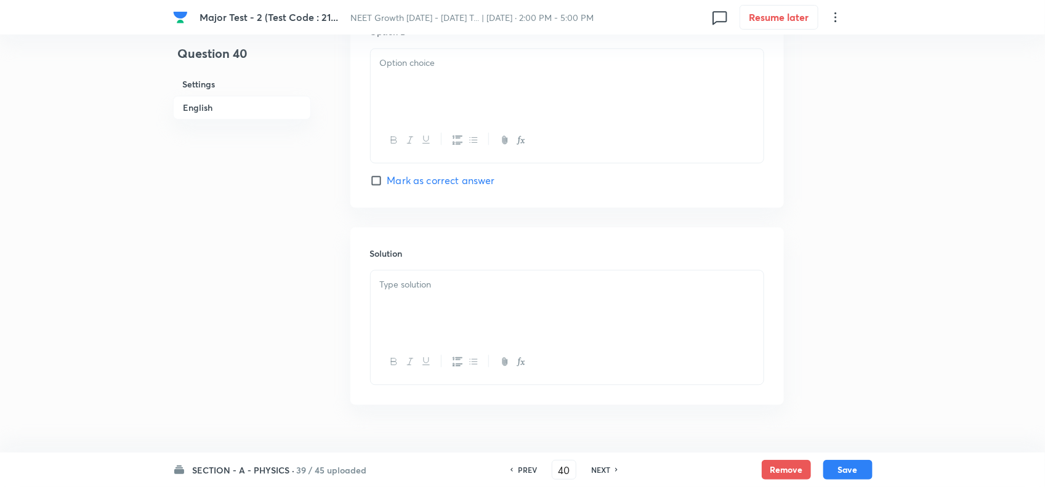
click at [403, 88] on div at bounding box center [567, 83] width 393 height 69
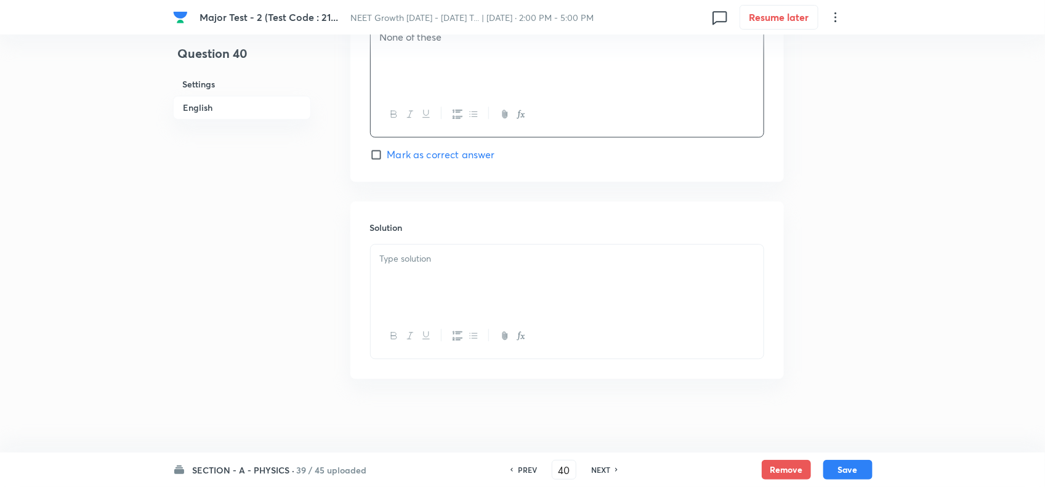
click at [410, 286] on div at bounding box center [567, 279] width 393 height 69
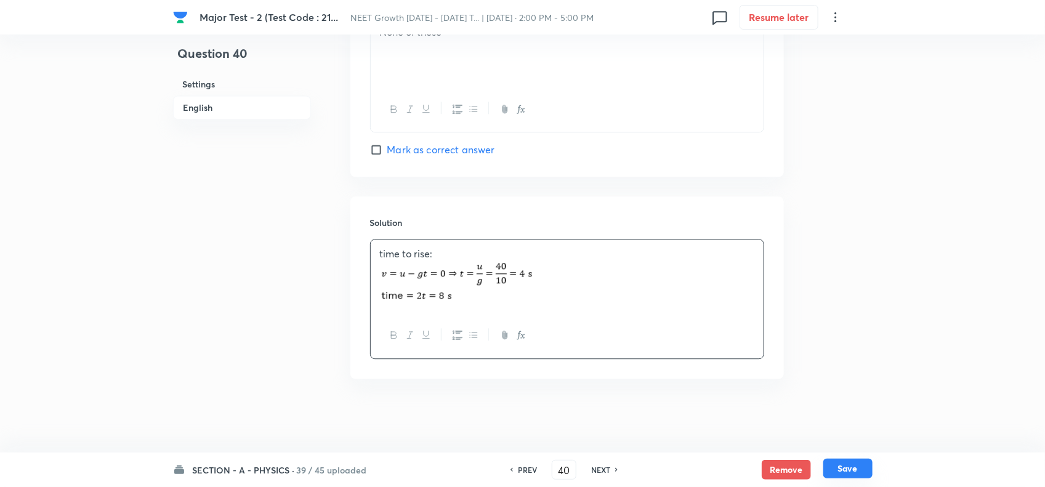
click at [851, 468] on button "Save" at bounding box center [847, 469] width 49 height 20
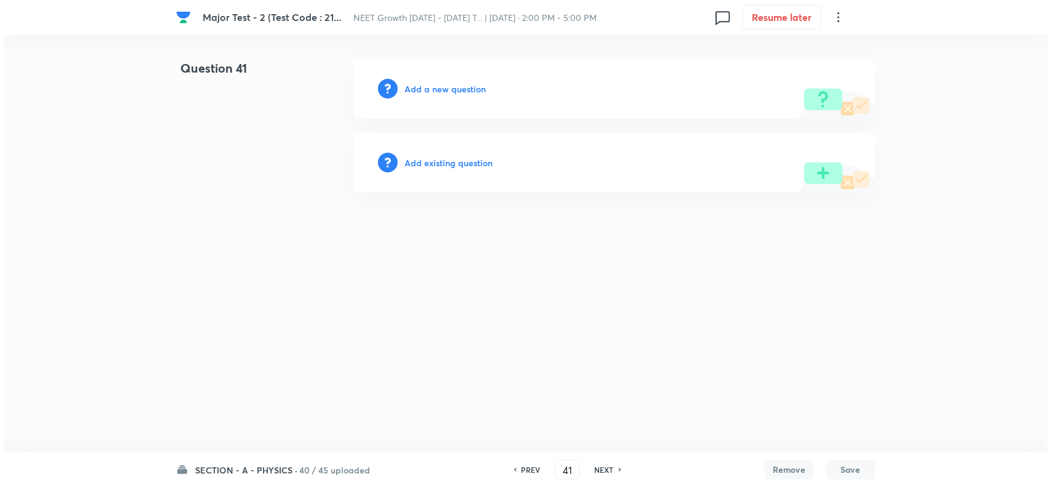
scroll to position [0, 0]
click at [447, 86] on h6 "Add a new question" at bounding box center [445, 89] width 81 height 13
click at [463, 87] on h6 "Choose a question type" at bounding box center [452, 89] width 95 height 13
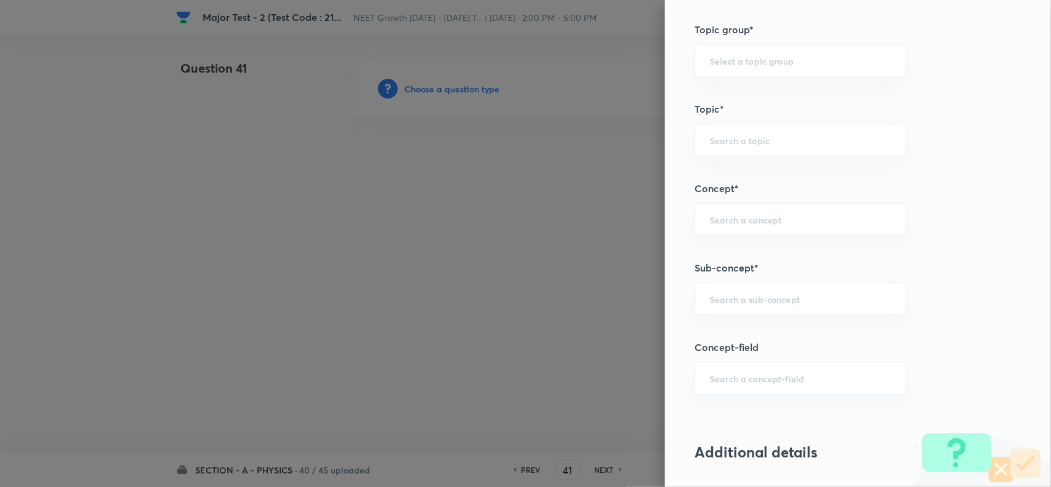
scroll to position [693, 0]
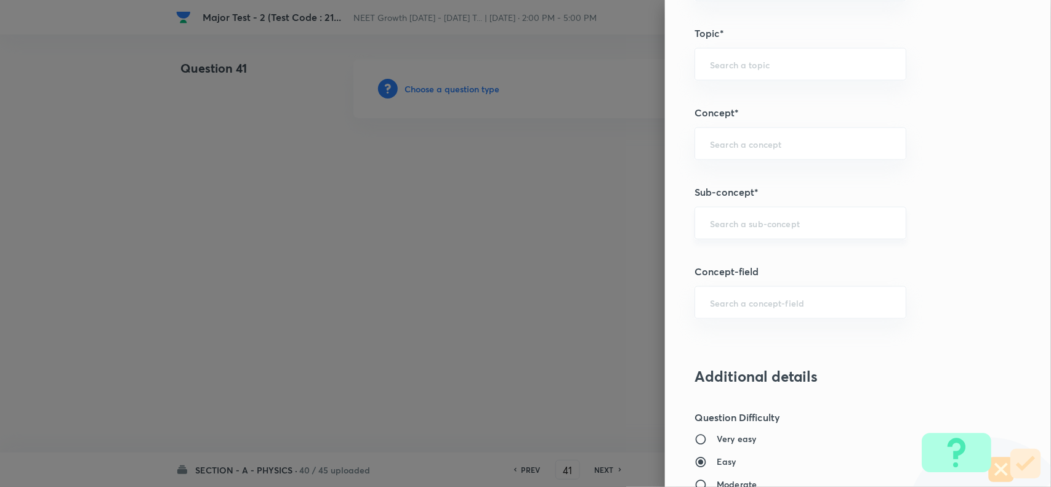
click at [737, 225] on input "text" at bounding box center [800, 223] width 181 height 12
click at [746, 260] on li "Basic Mathematics" at bounding box center [789, 260] width 210 height 22
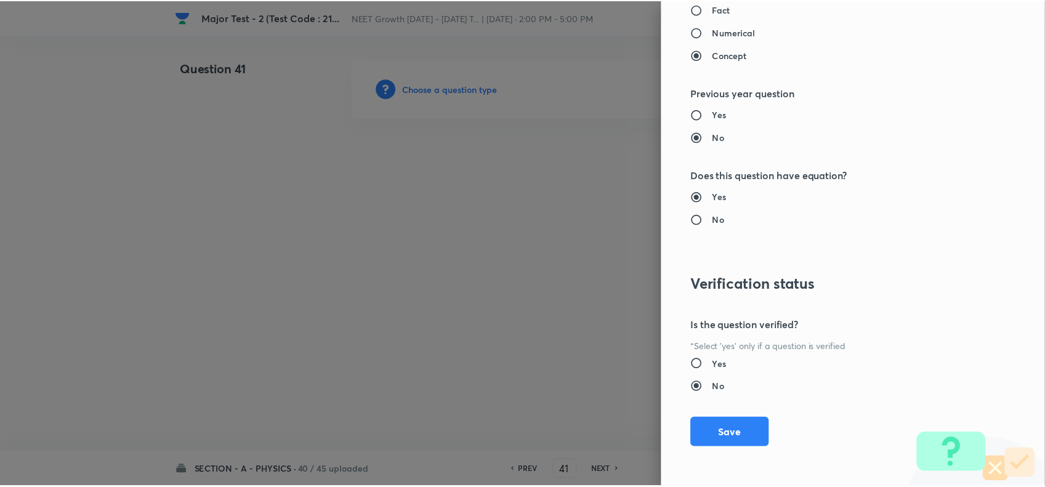
scroll to position [1276, 0]
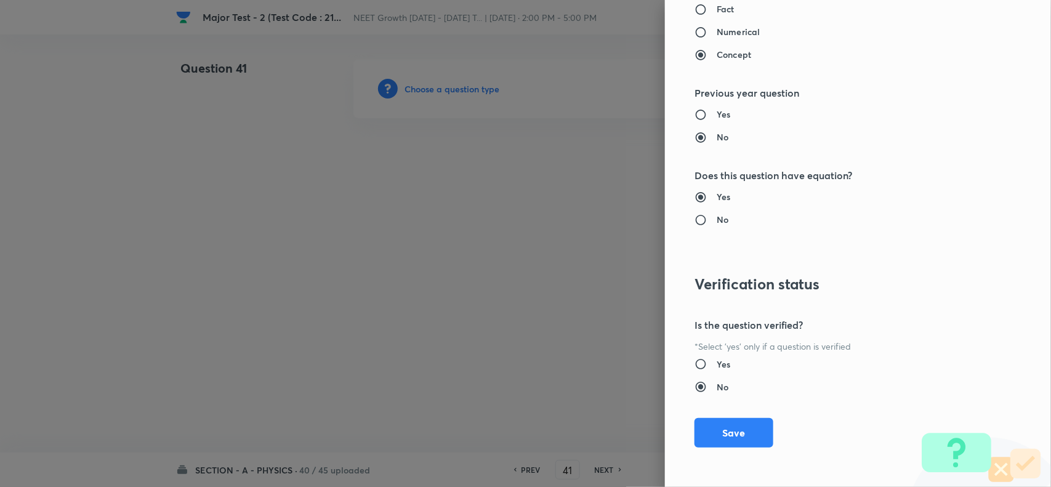
click at [712, 448] on div "Question settings Question type* Single choice correct Number of options* 2 3 4…" at bounding box center [858, 243] width 386 height 487
click at [714, 432] on button "Save" at bounding box center [734, 432] width 79 height 30
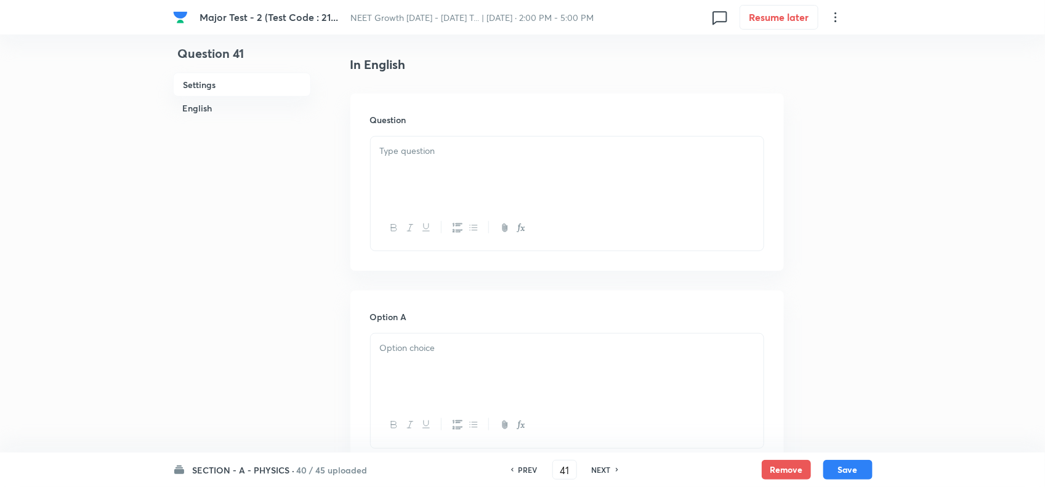
scroll to position [308, 0]
click at [417, 170] on div at bounding box center [567, 169] width 393 height 69
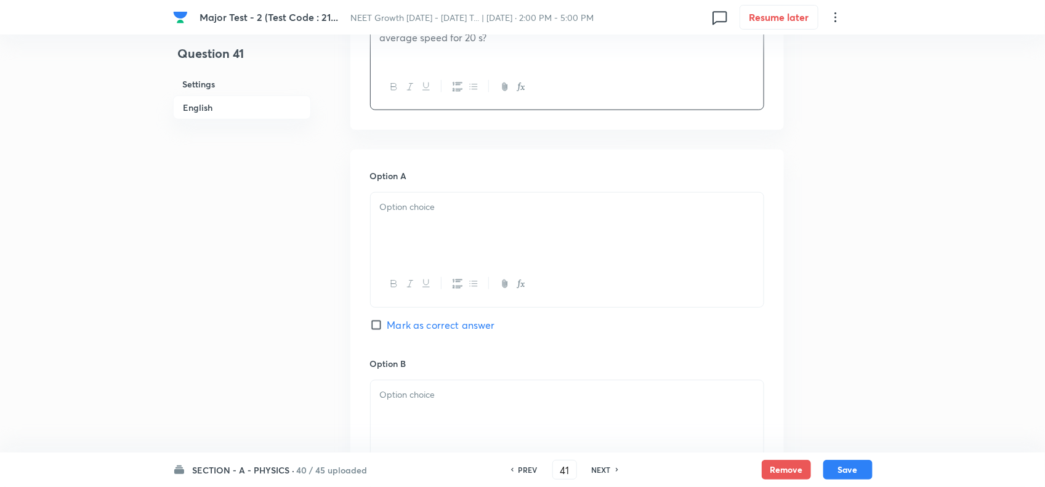
scroll to position [462, 0]
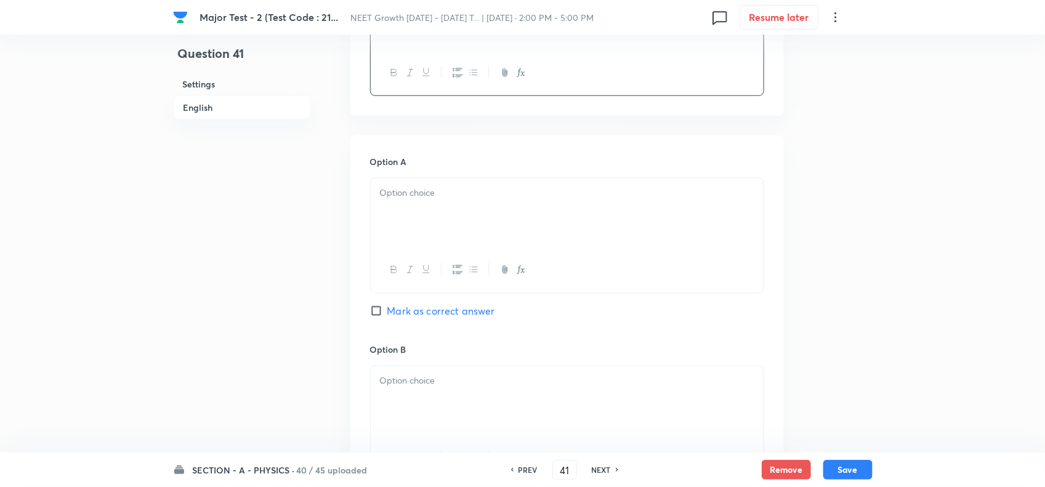
click at [476, 191] on p at bounding box center [567, 193] width 374 height 14
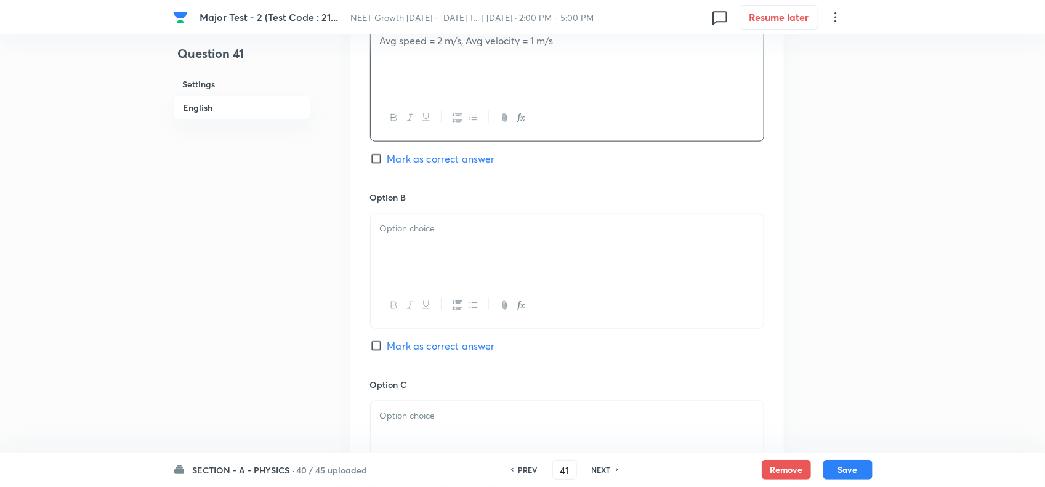
scroll to position [616, 0]
click at [459, 240] on div at bounding box center [567, 246] width 393 height 69
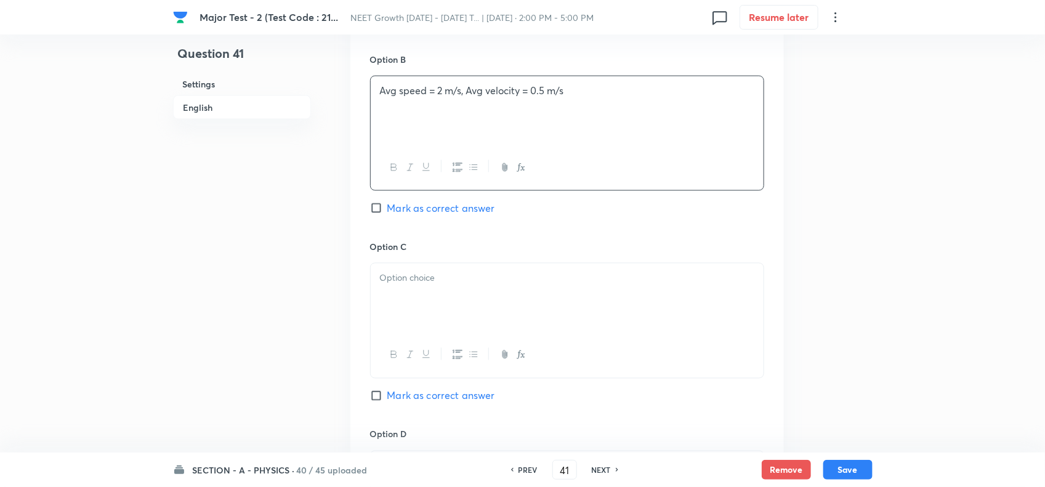
scroll to position [770, 0]
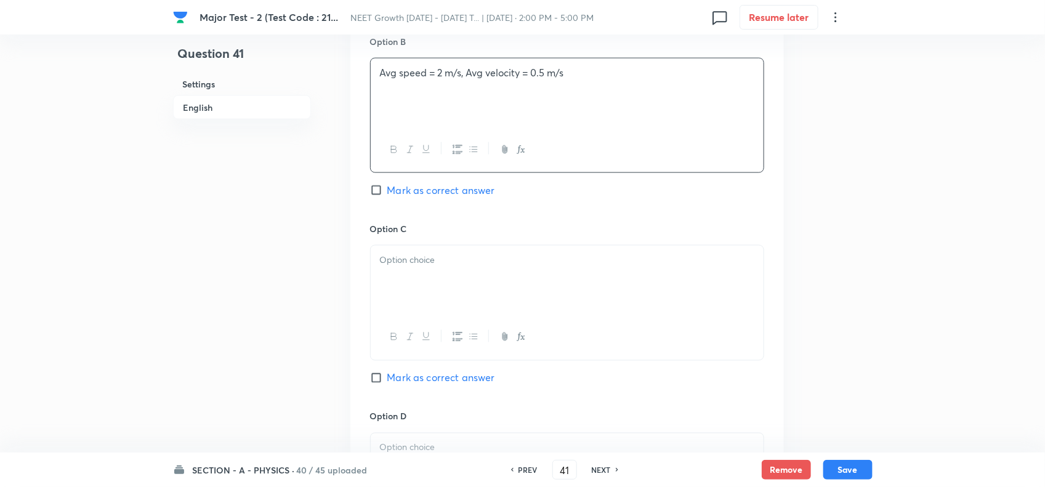
click at [429, 289] on div at bounding box center [567, 280] width 393 height 69
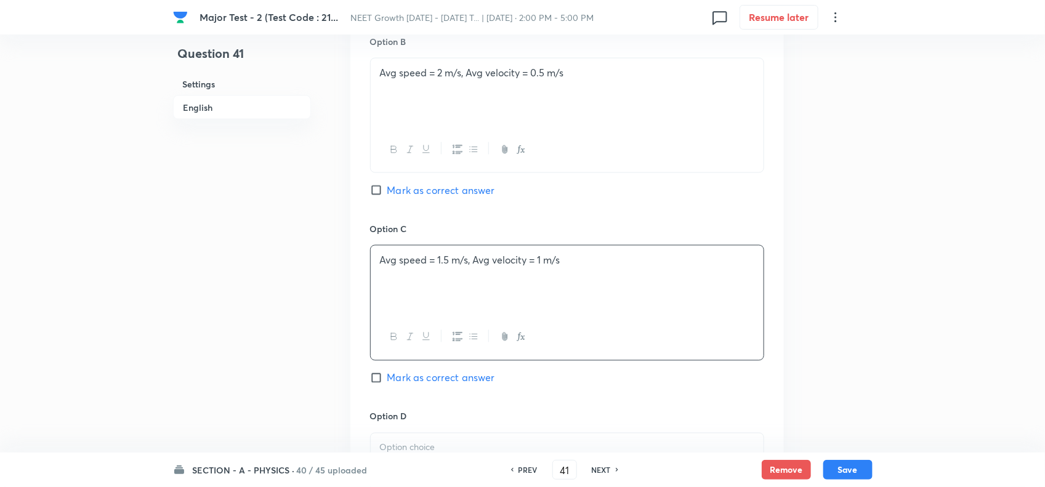
click at [417, 198] on span "Mark as correct answer" at bounding box center [441, 190] width 108 height 15
click at [387, 196] on input "Mark as correct answer" at bounding box center [378, 190] width 17 height 12
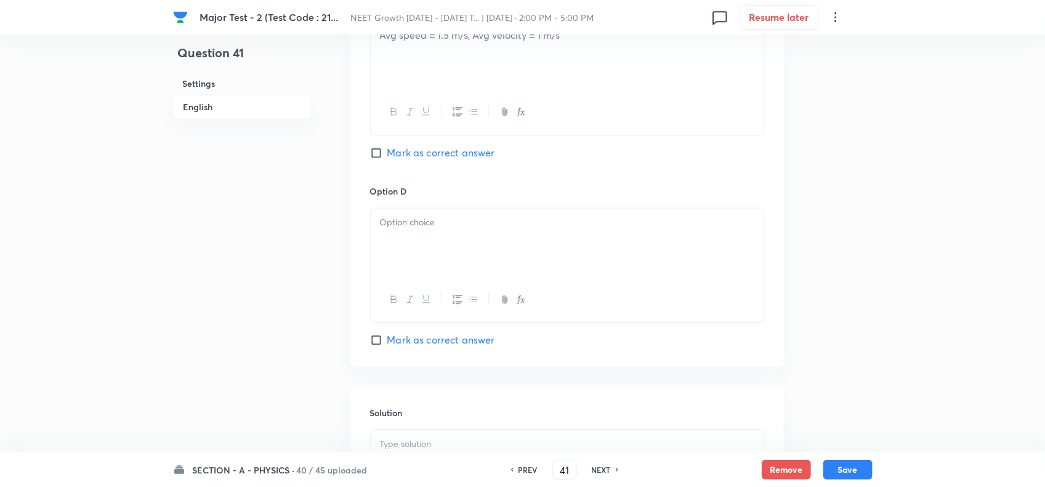
scroll to position [1001, 0]
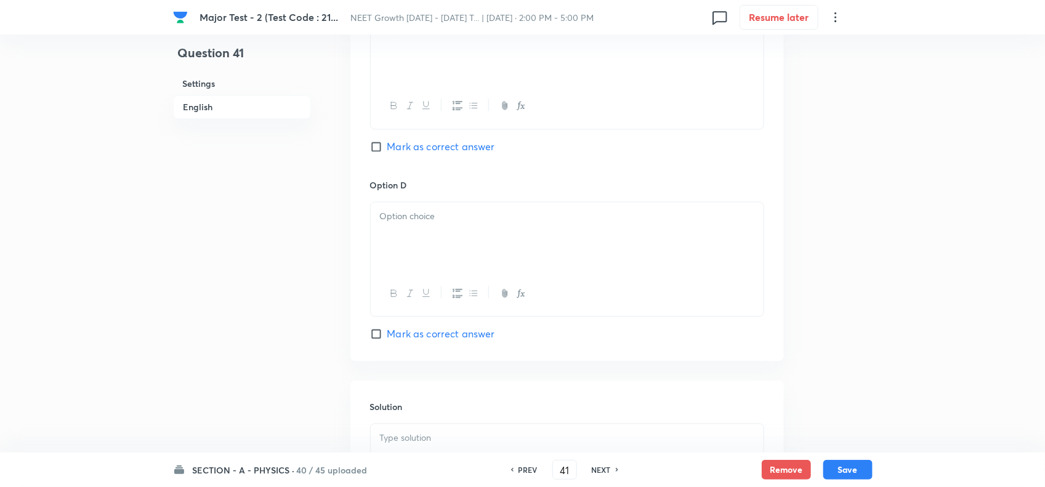
click at [431, 239] on div at bounding box center [567, 237] width 393 height 69
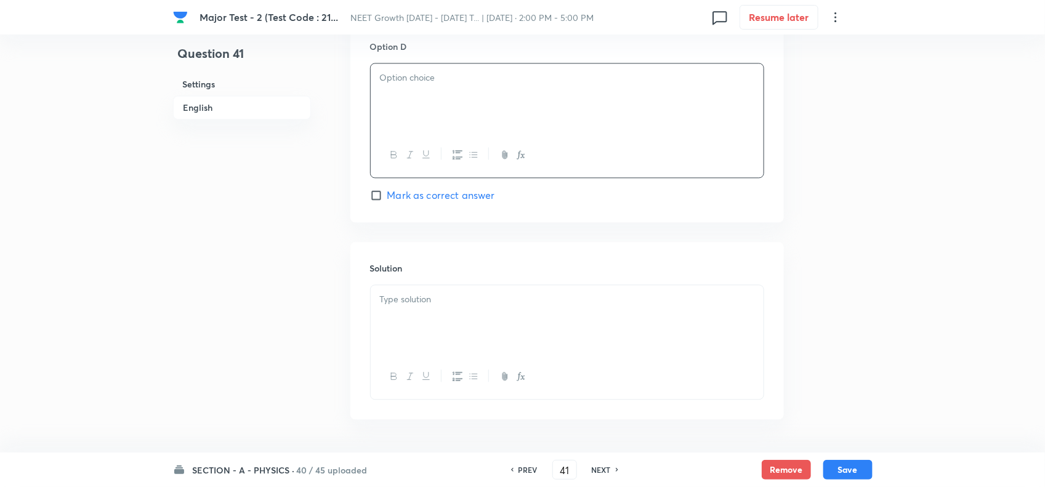
scroll to position [1155, 0]
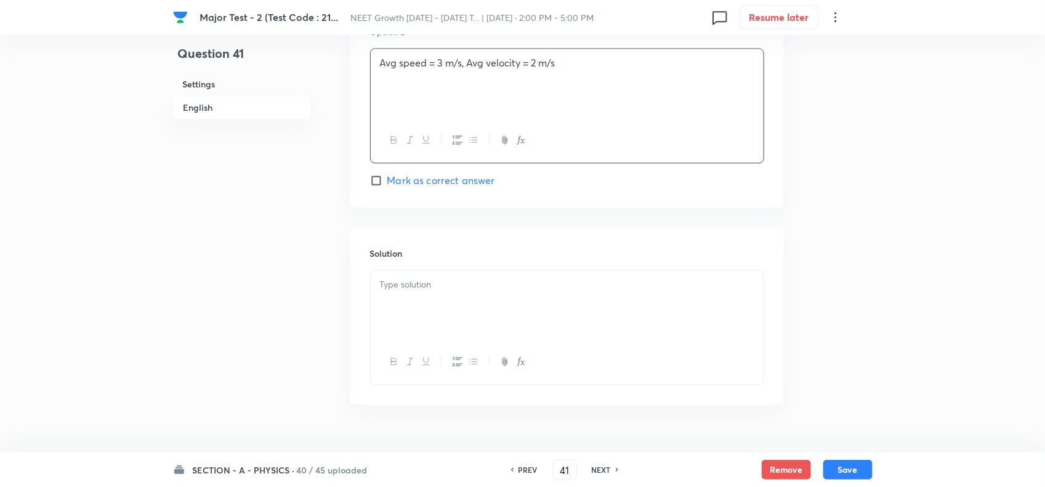
click at [442, 308] on div at bounding box center [567, 304] width 393 height 69
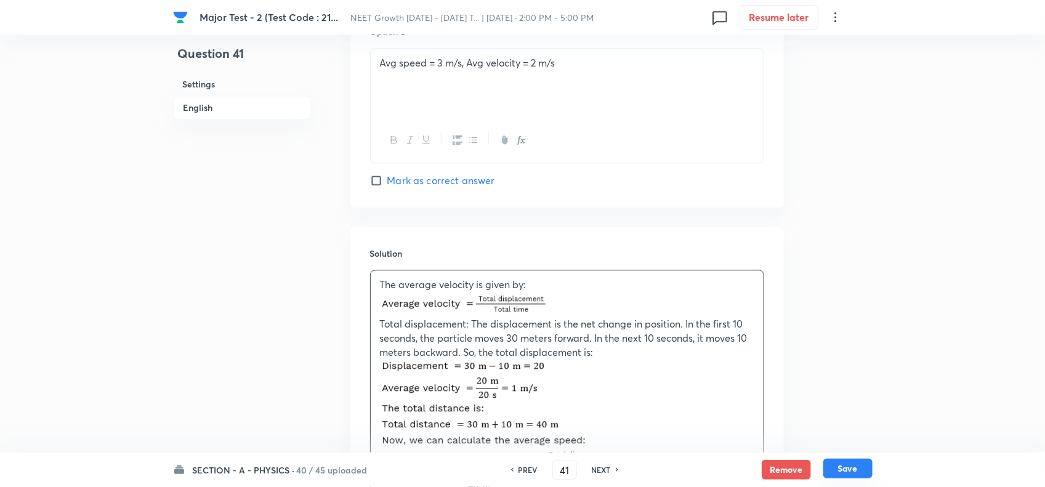
click at [857, 465] on button "Save" at bounding box center [847, 469] width 49 height 20
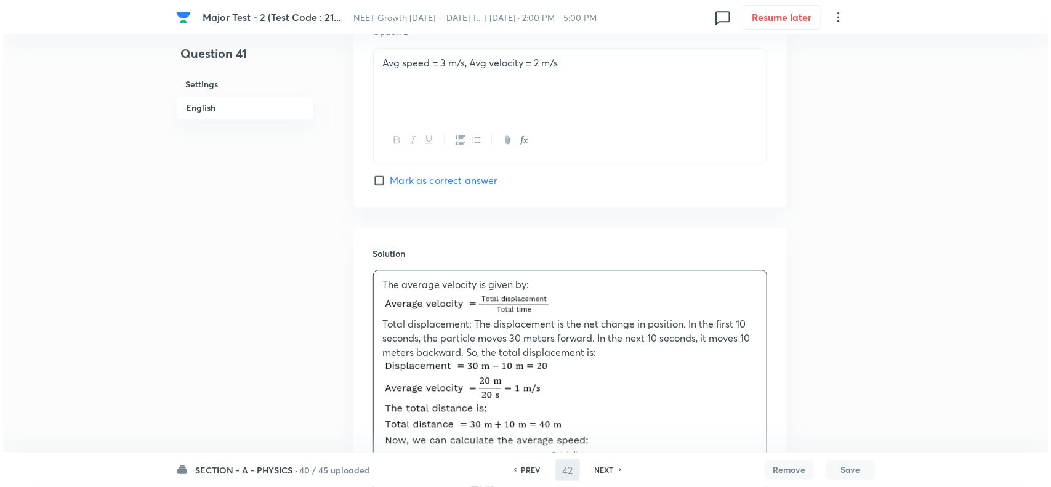
scroll to position [0, 0]
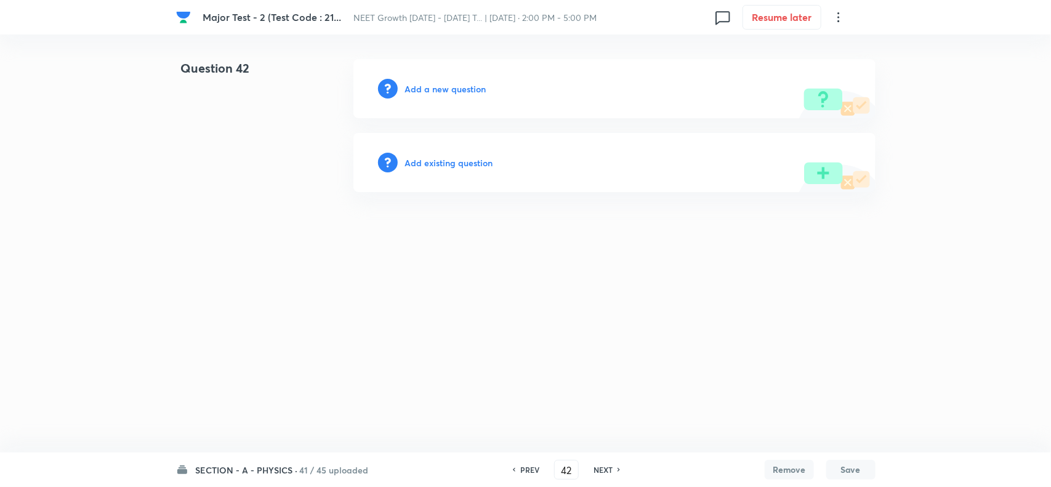
click at [459, 83] on h6 "Add a new question" at bounding box center [445, 89] width 81 height 13
click at [469, 88] on h6 "Choose a question type" at bounding box center [452, 89] width 95 height 13
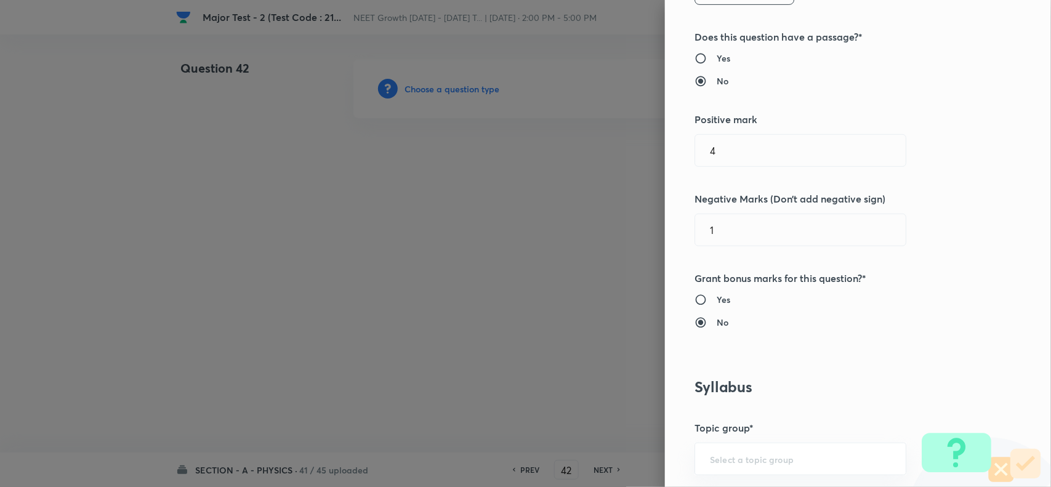
scroll to position [616, 0]
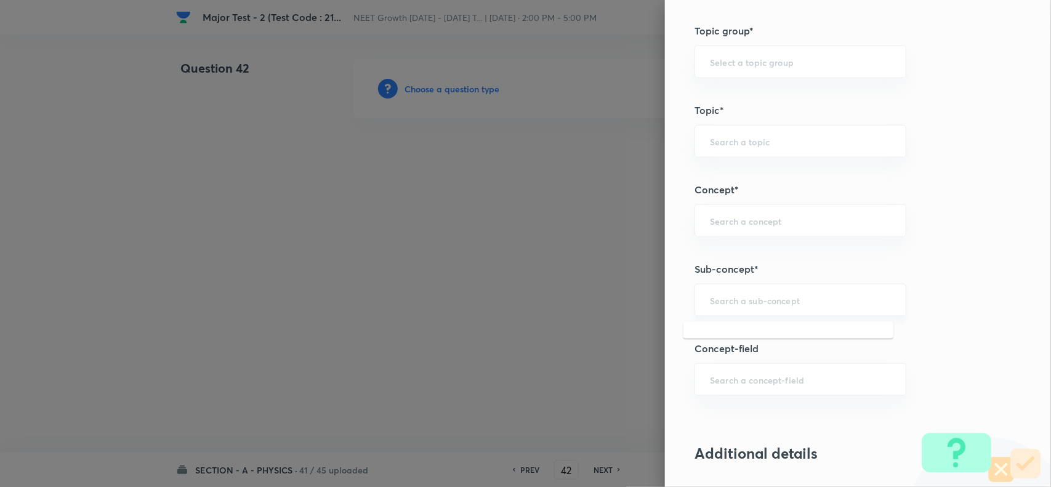
click at [737, 301] on input "text" at bounding box center [800, 300] width 181 height 12
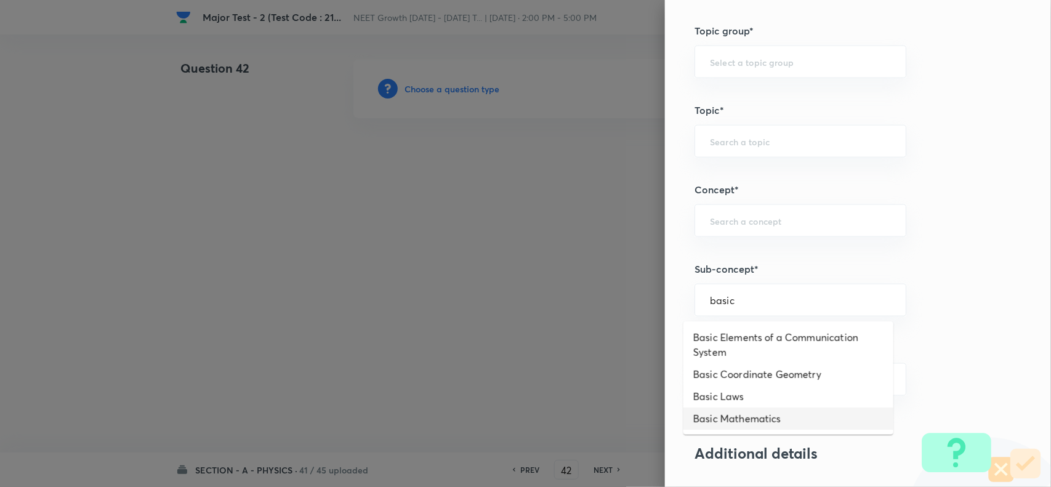
click at [756, 421] on li "Basic Mathematics" at bounding box center [789, 419] width 210 height 22
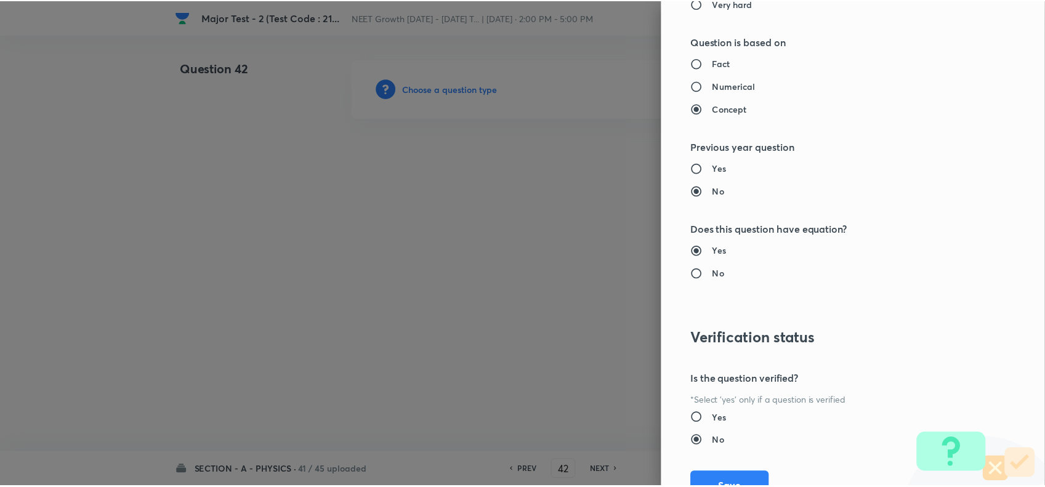
scroll to position [1276, 0]
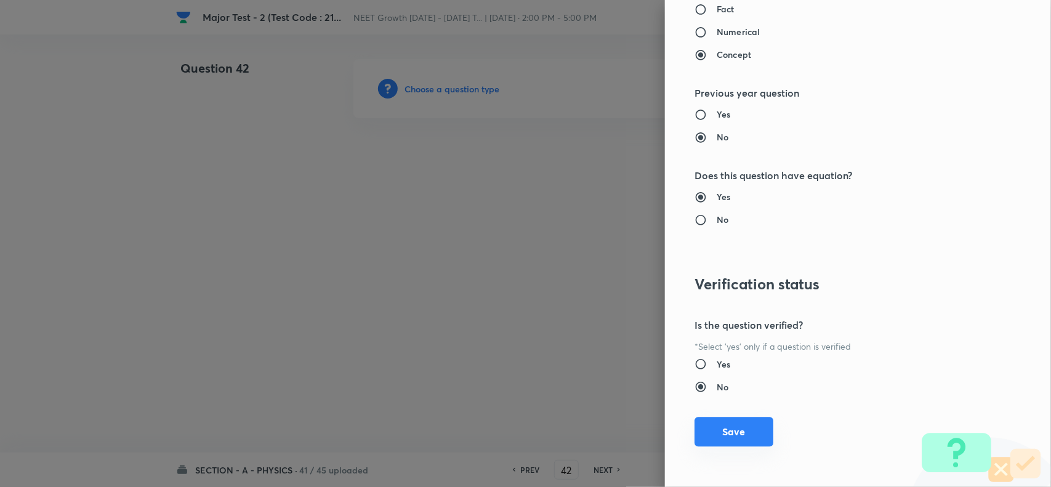
click at [729, 420] on button "Save" at bounding box center [734, 432] width 79 height 30
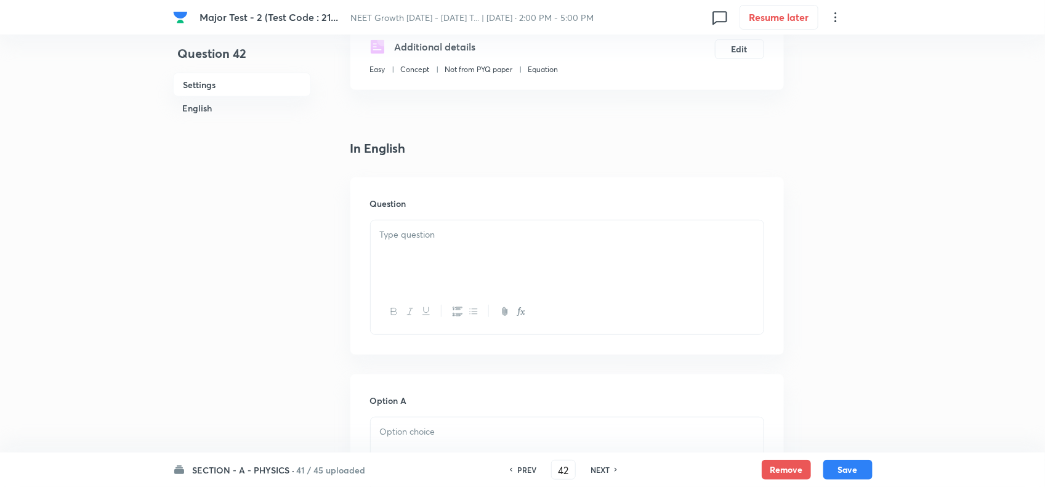
scroll to position [231, 0]
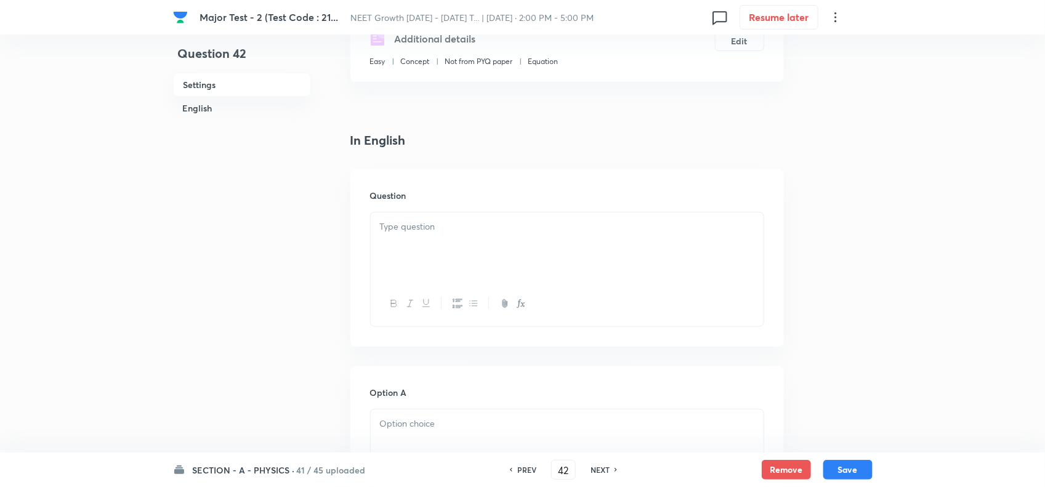
click at [429, 257] on div at bounding box center [567, 246] width 393 height 69
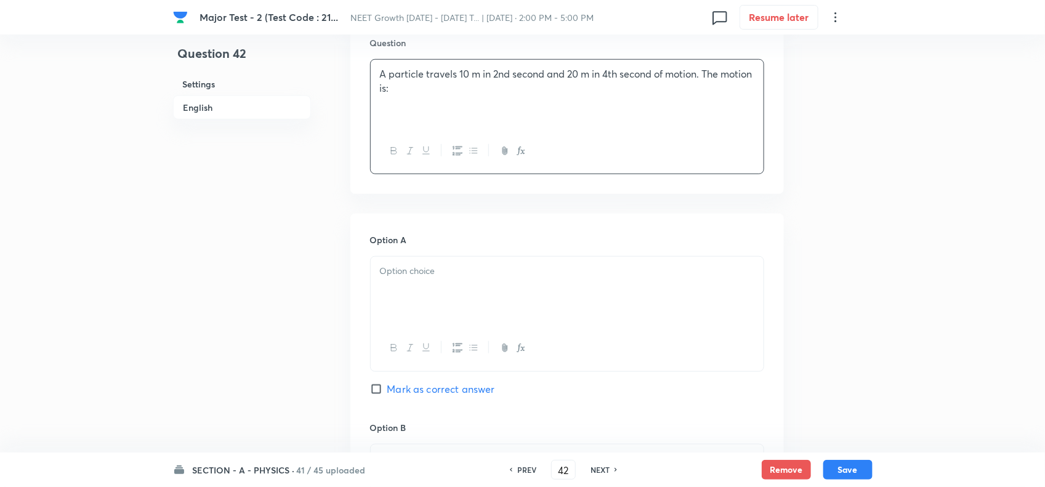
scroll to position [385, 0]
click at [450, 281] on div at bounding box center [567, 290] width 393 height 69
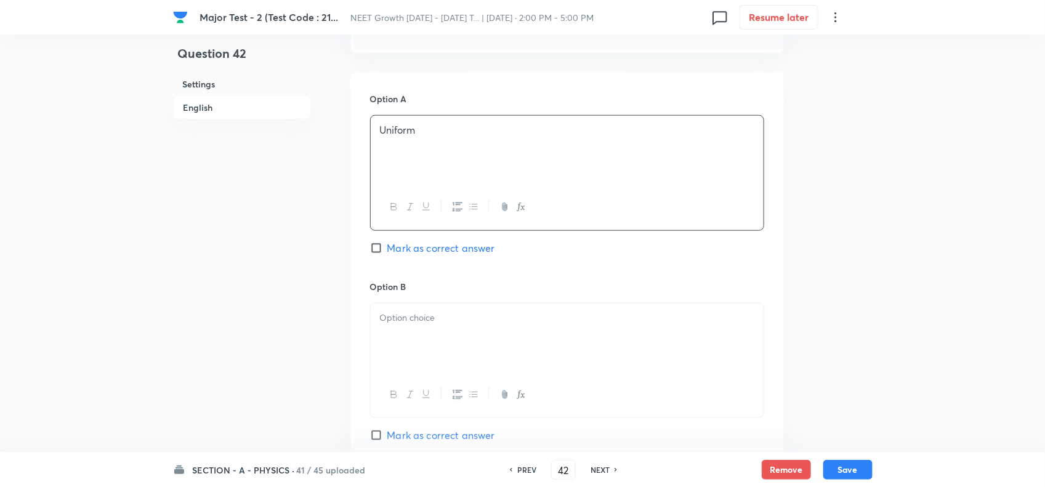
scroll to position [539, 0]
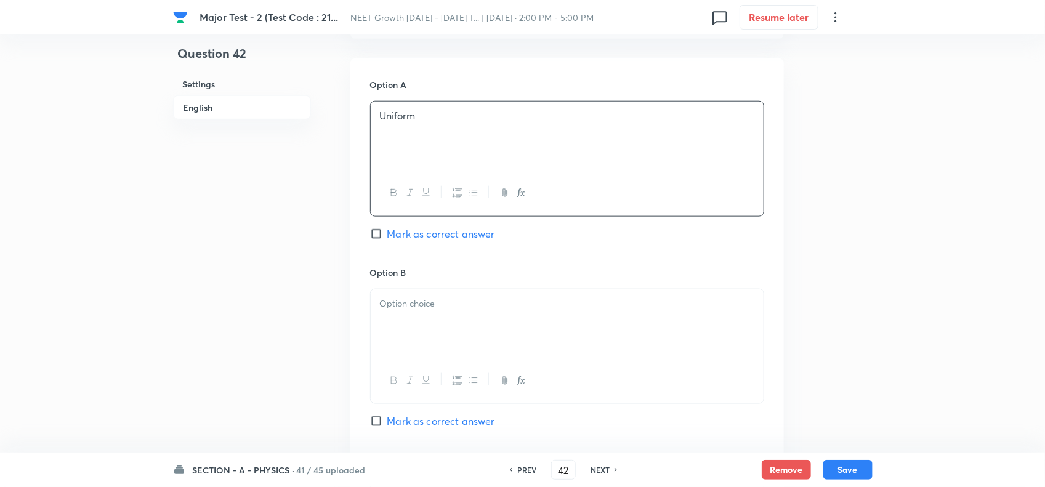
click at [485, 325] on div at bounding box center [567, 323] width 393 height 69
click at [447, 416] on div "Option B Uniformly accelerated [PERSON_NAME] as correct answer" at bounding box center [567, 359] width 394 height 187
click at [459, 427] on span "Mark as correct answer" at bounding box center [441, 421] width 108 height 15
click at [387, 427] on input "Mark as correct answer" at bounding box center [378, 421] width 17 height 12
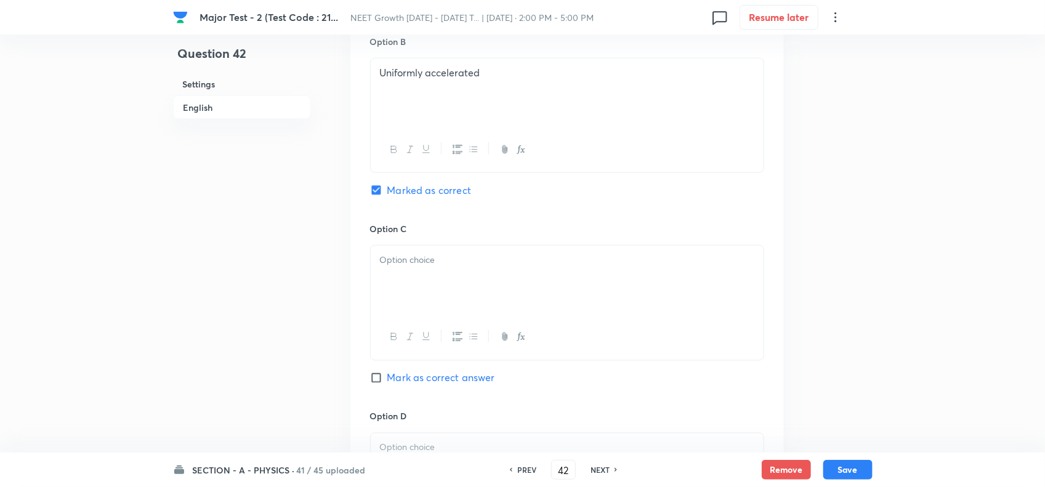
click at [461, 265] on p at bounding box center [567, 260] width 374 height 14
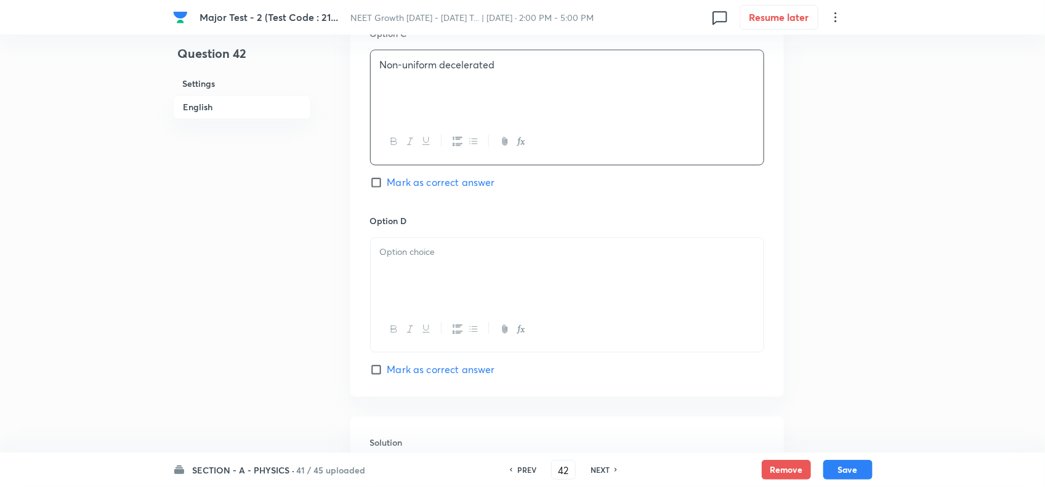
scroll to position [1001, 0]
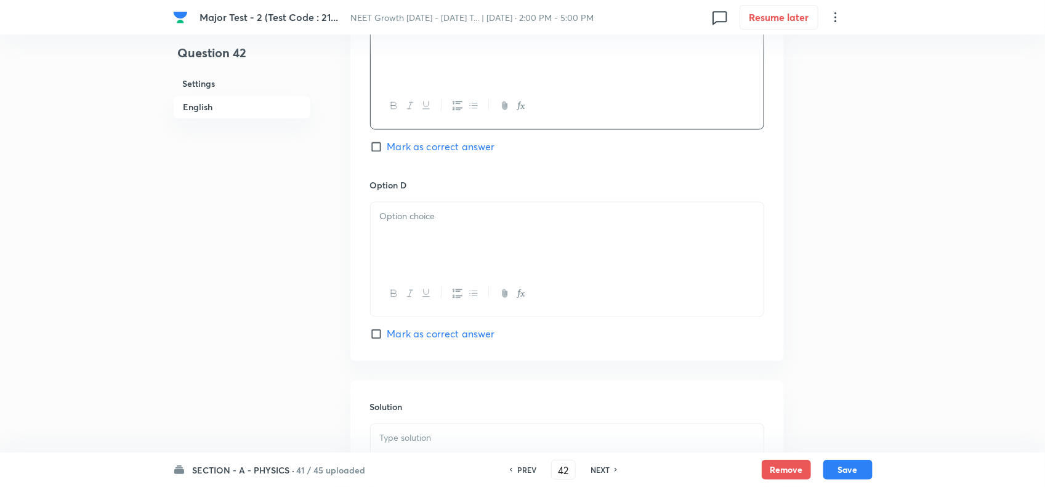
click at [433, 229] on div at bounding box center [567, 237] width 393 height 69
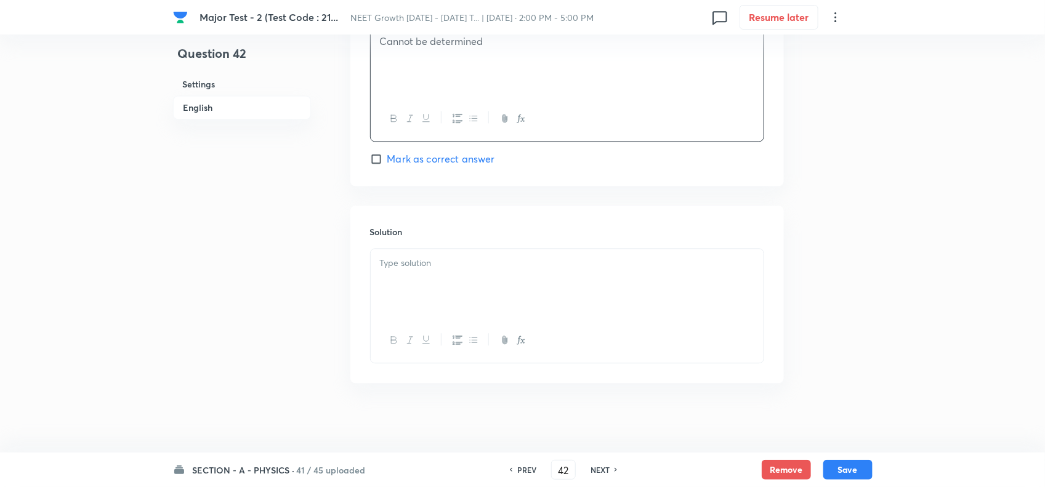
scroll to position [1186, 0]
click at [458, 273] on div at bounding box center [567, 279] width 393 height 69
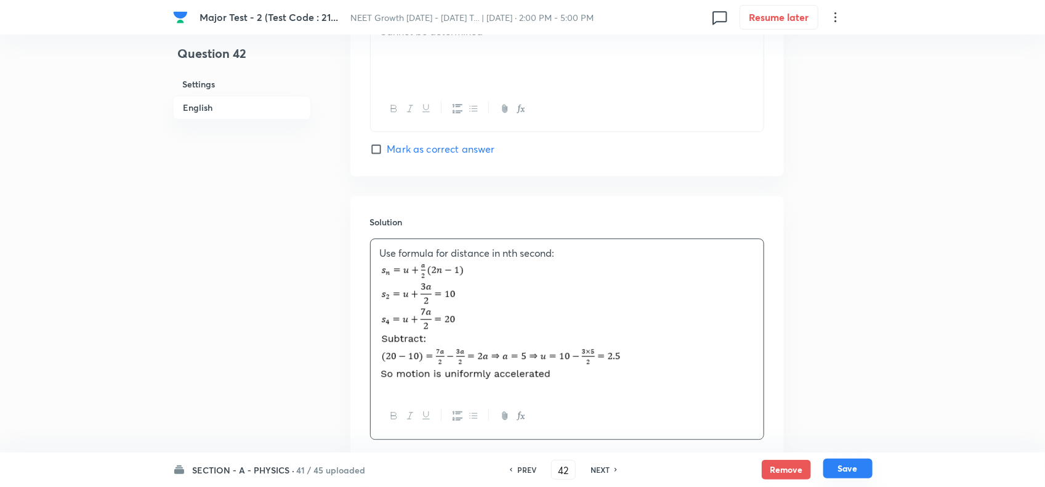
click at [854, 467] on button "Save" at bounding box center [847, 469] width 49 height 20
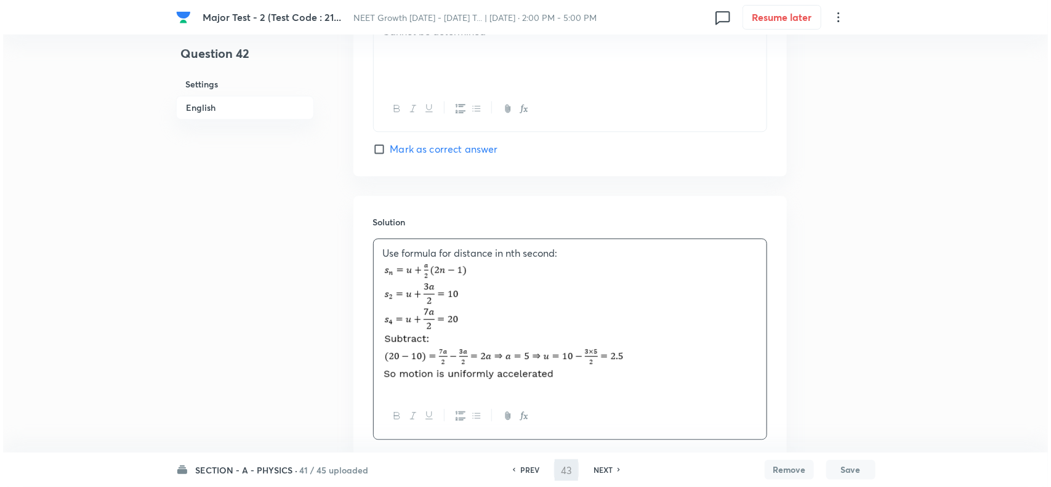
scroll to position [0, 0]
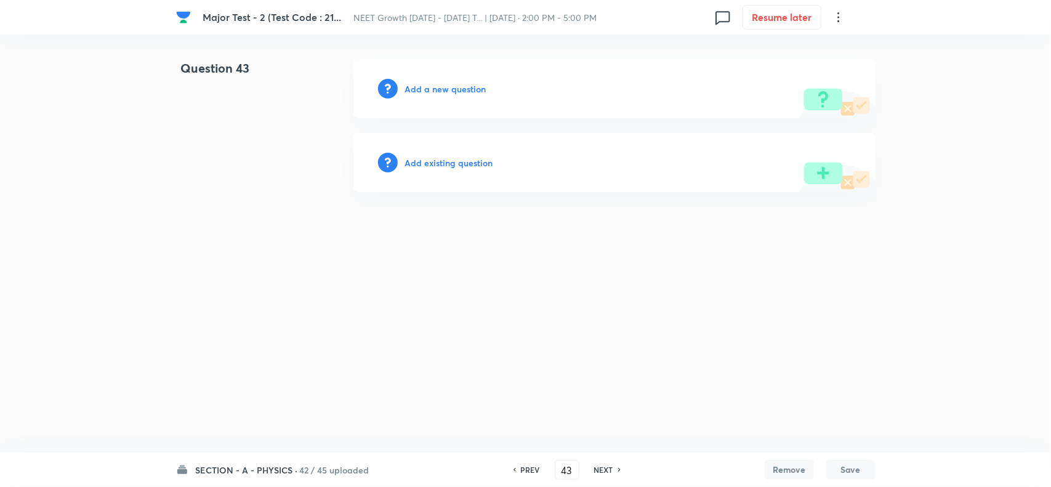
click at [435, 91] on h6 "Add a new question" at bounding box center [445, 89] width 81 height 13
click at [451, 90] on h6 "Choose a question type" at bounding box center [452, 89] width 95 height 13
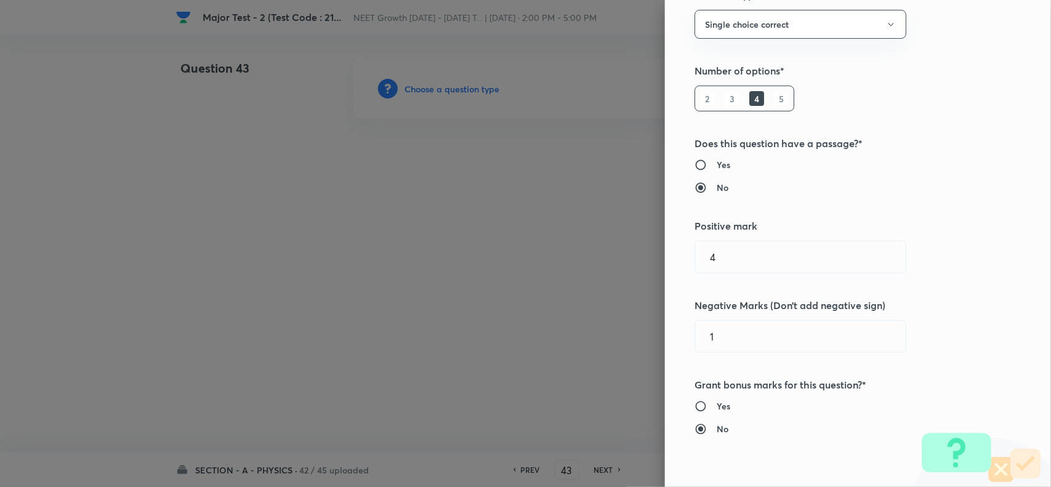
scroll to position [616, 0]
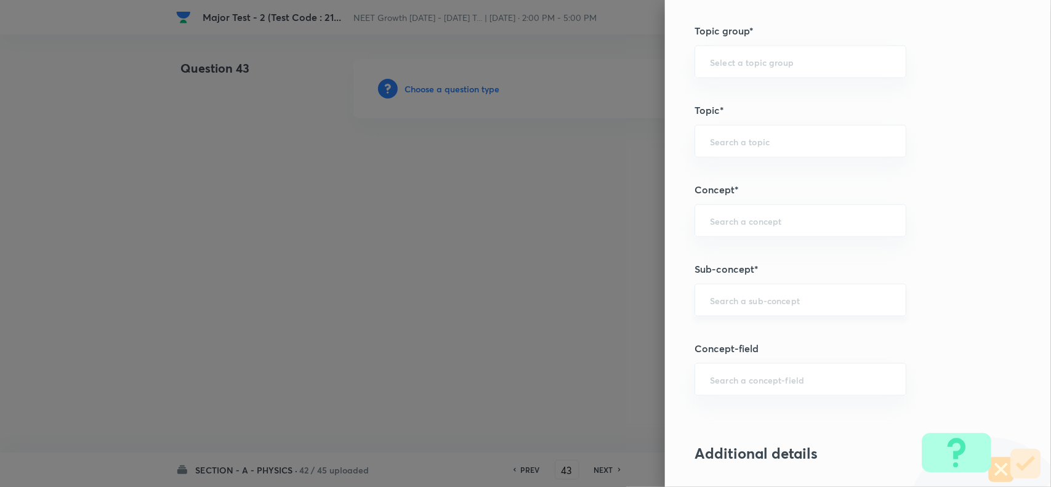
click at [724, 288] on div "​" at bounding box center [801, 300] width 212 height 33
click at [728, 301] on input "text" at bounding box center [800, 300] width 181 height 12
click at [740, 339] on li "Basic Mathematics" at bounding box center [789, 337] width 210 height 22
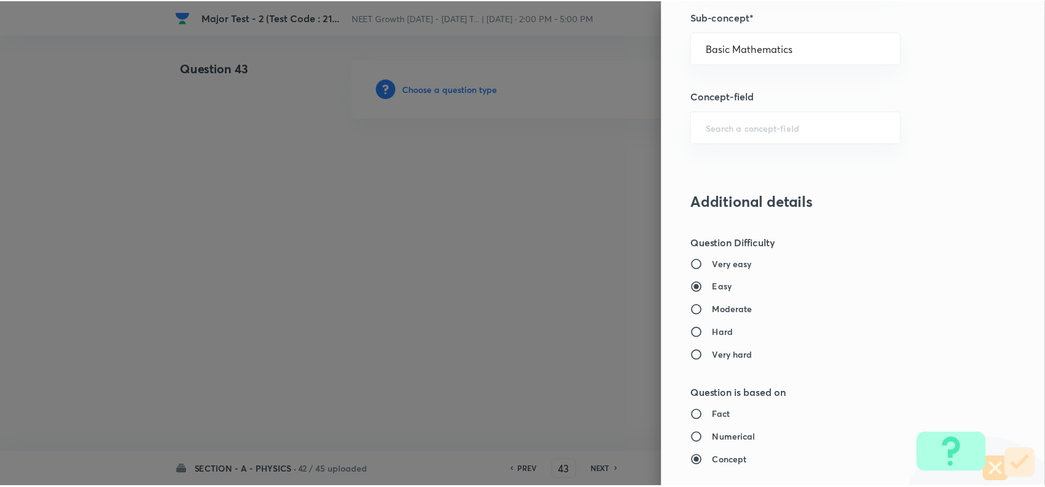
scroll to position [1276, 0]
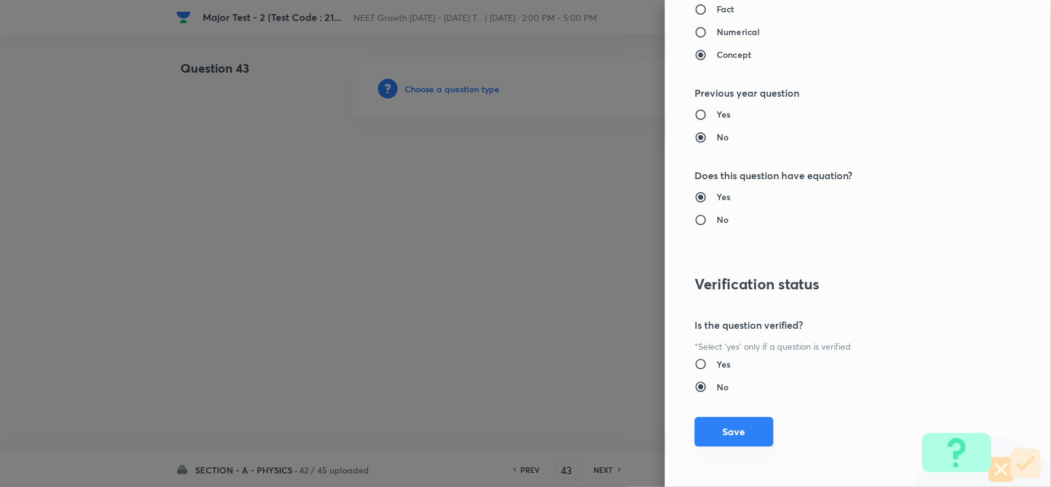
drag, startPoint x: 743, startPoint y: 435, endPoint x: 651, endPoint y: 331, distance: 139.2
click at [743, 436] on button "Save" at bounding box center [734, 433] width 79 height 30
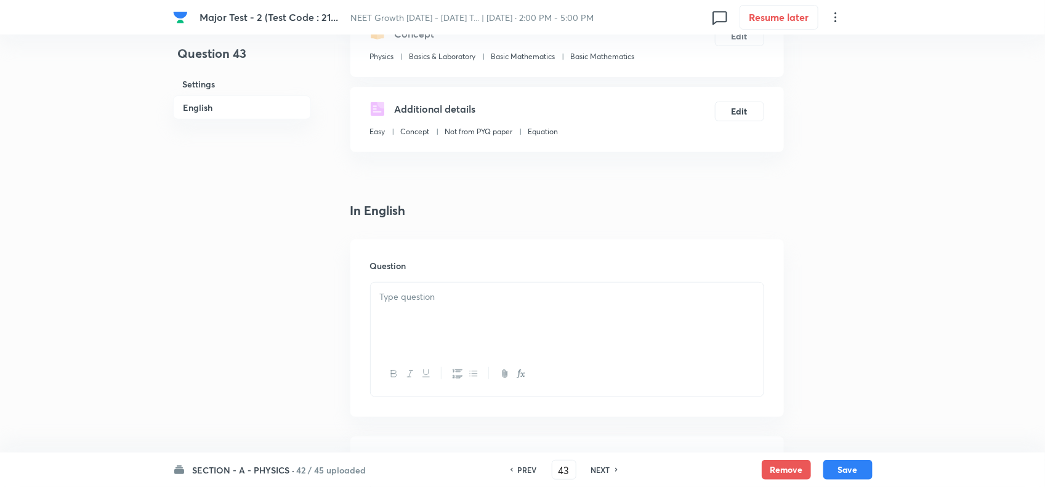
scroll to position [385, 0]
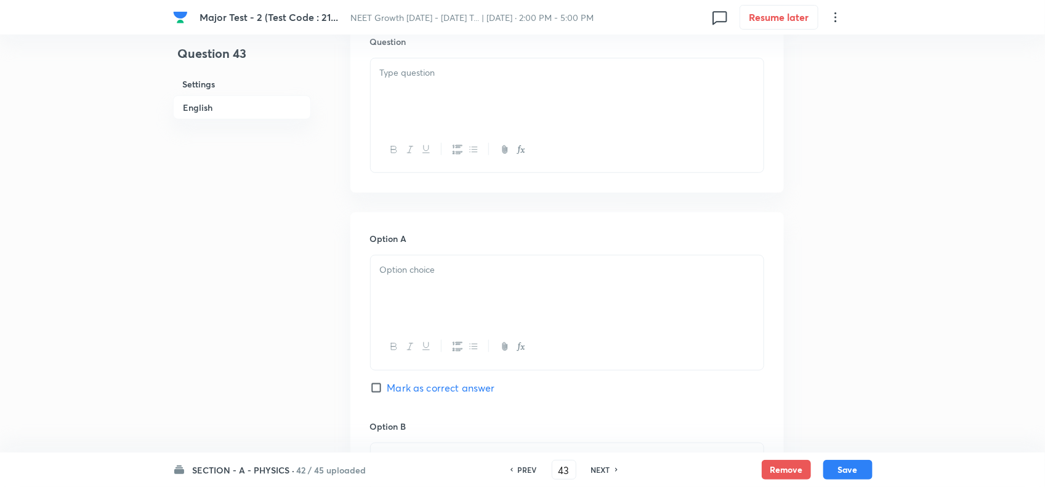
click at [478, 60] on div at bounding box center [567, 93] width 393 height 69
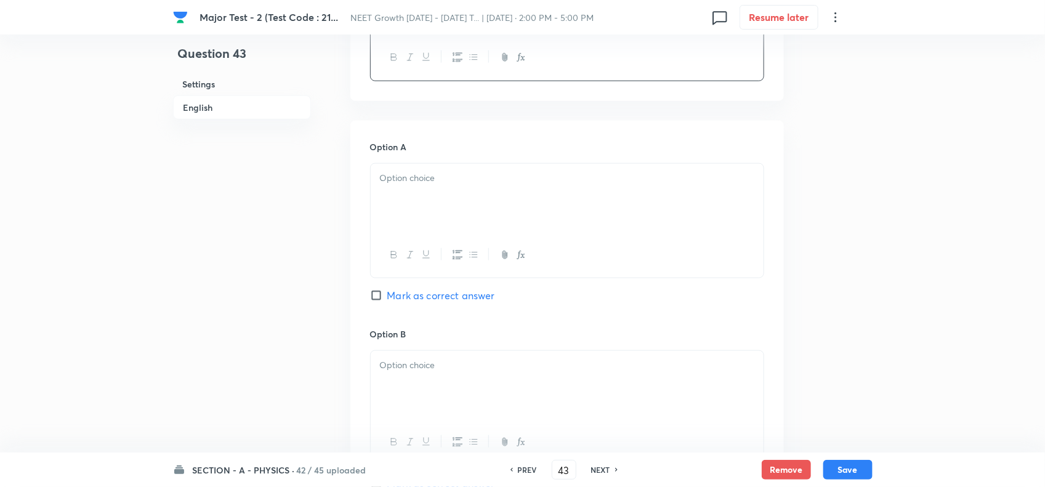
scroll to position [539, 0]
click at [416, 216] on div at bounding box center [567, 194] width 393 height 69
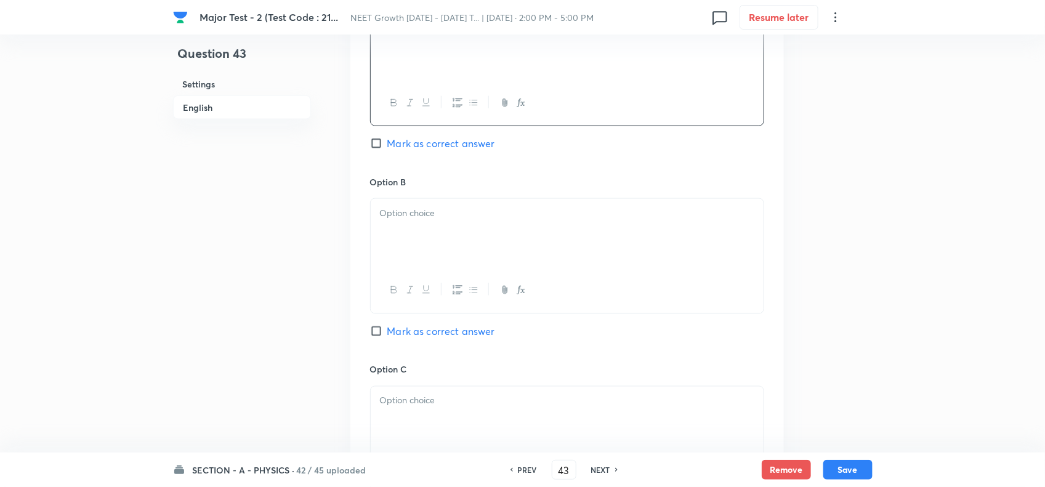
scroll to position [693, 0]
click at [424, 220] on div at bounding box center [567, 227] width 393 height 69
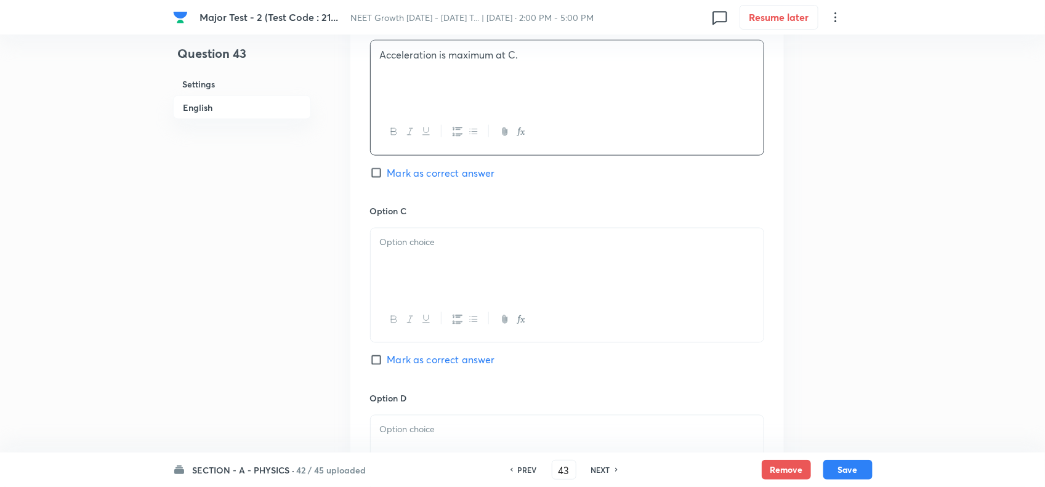
scroll to position [847, 0]
click at [444, 248] on p at bounding box center [567, 241] width 374 height 14
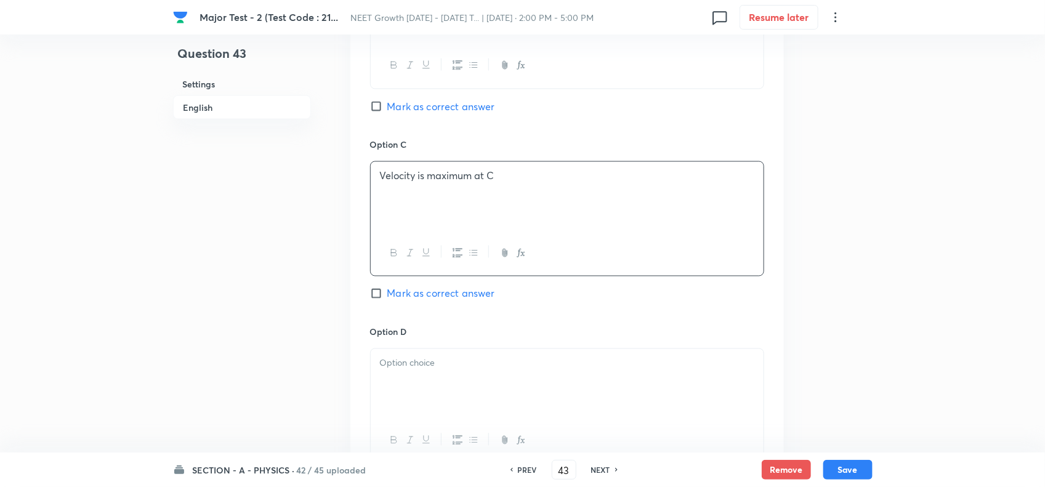
scroll to position [1001, 0]
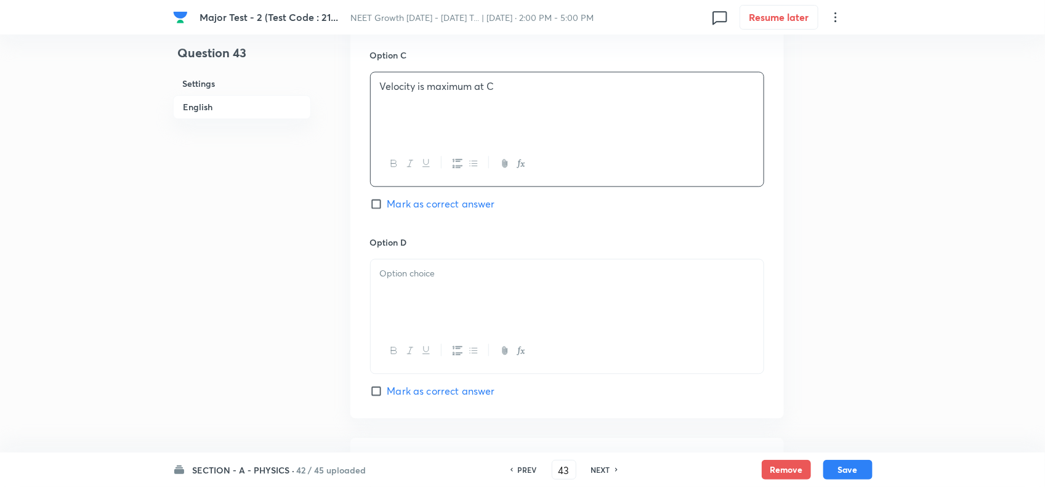
click at [464, 329] on div at bounding box center [567, 294] width 393 height 69
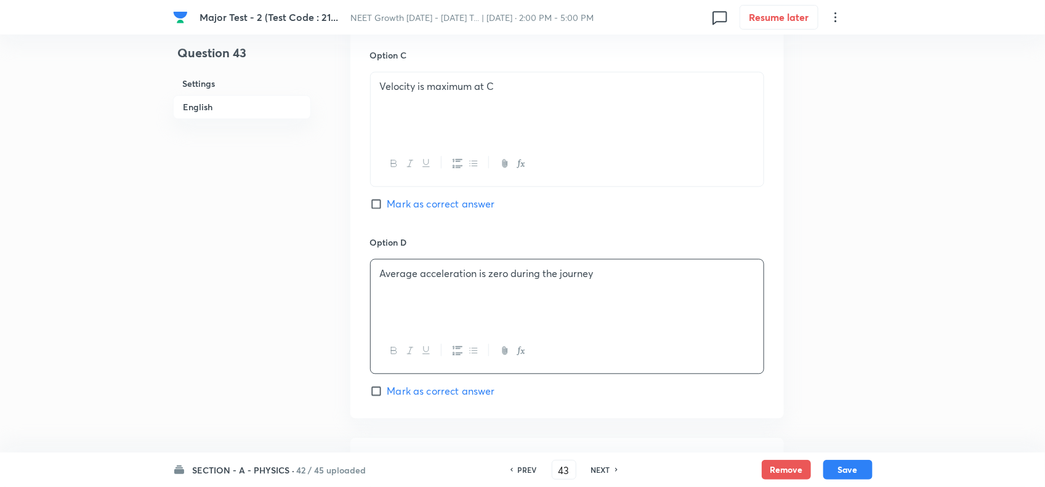
click at [448, 396] on span "Mark as correct answer" at bounding box center [441, 391] width 108 height 15
click at [387, 396] on input "Mark as correct answer" at bounding box center [378, 392] width 17 height 12
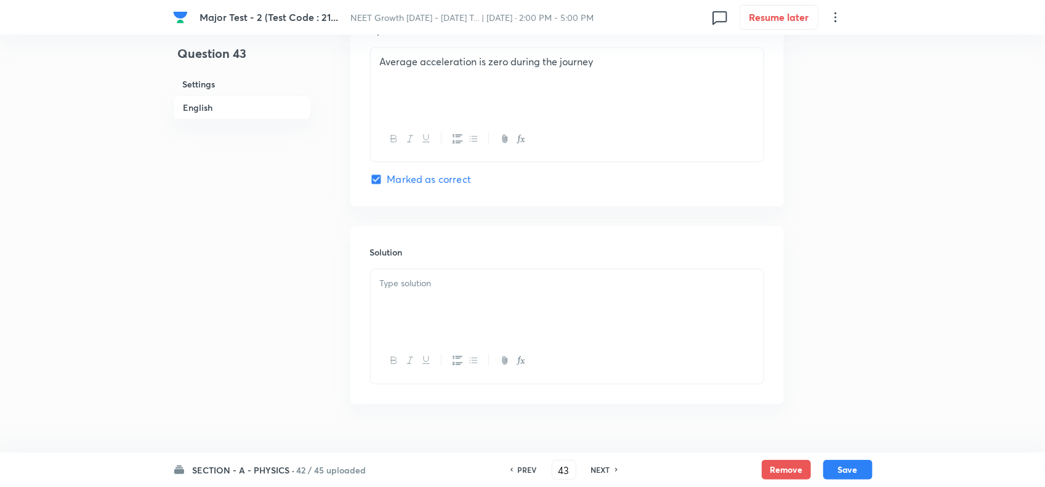
scroll to position [1245, 0]
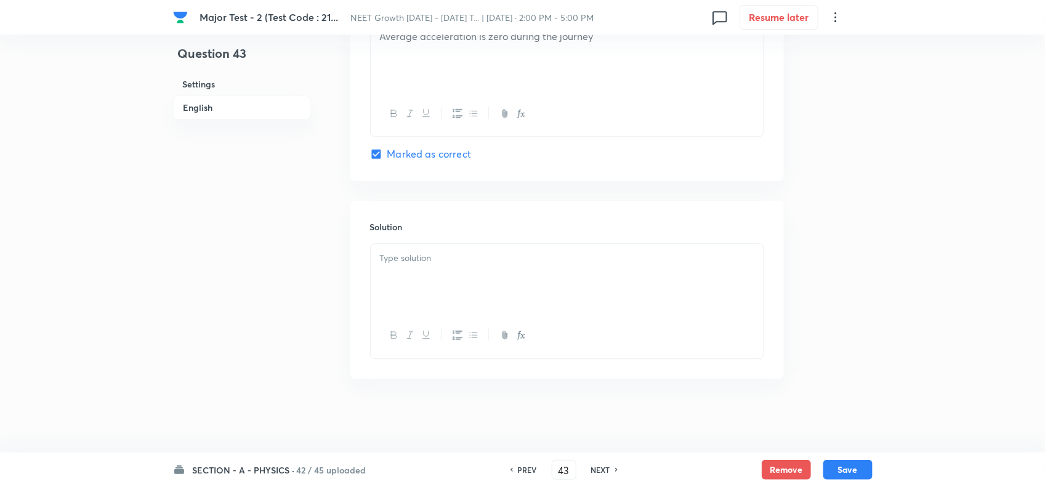
click at [480, 257] on p at bounding box center [567, 258] width 374 height 14
click at [485, 288] on div at bounding box center [567, 278] width 393 height 69
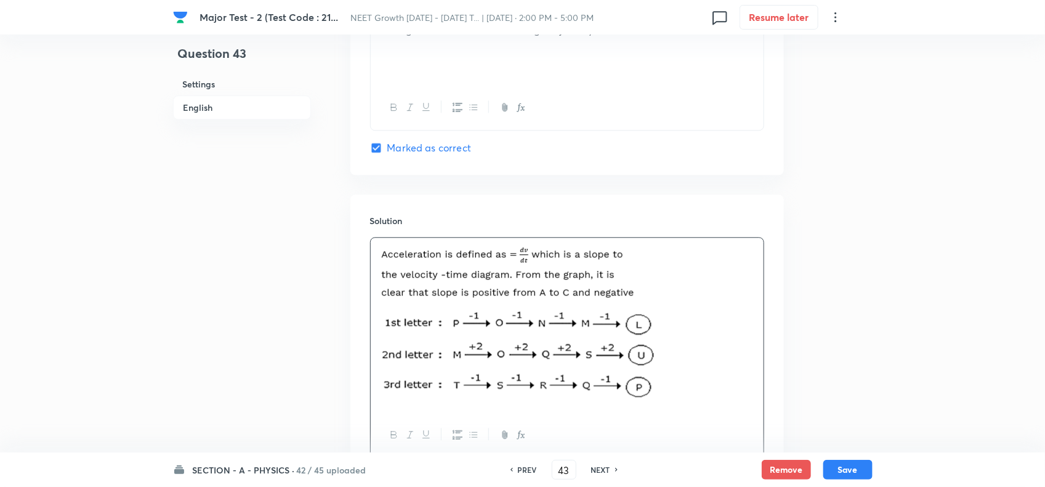
click at [595, 341] on img at bounding box center [518, 351] width 276 height 100
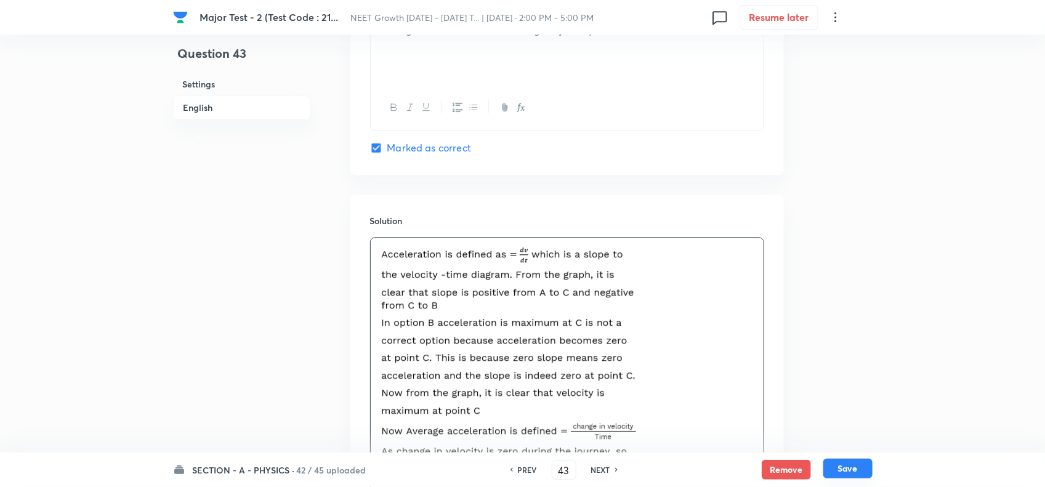
click at [838, 471] on button "Save" at bounding box center [847, 469] width 49 height 20
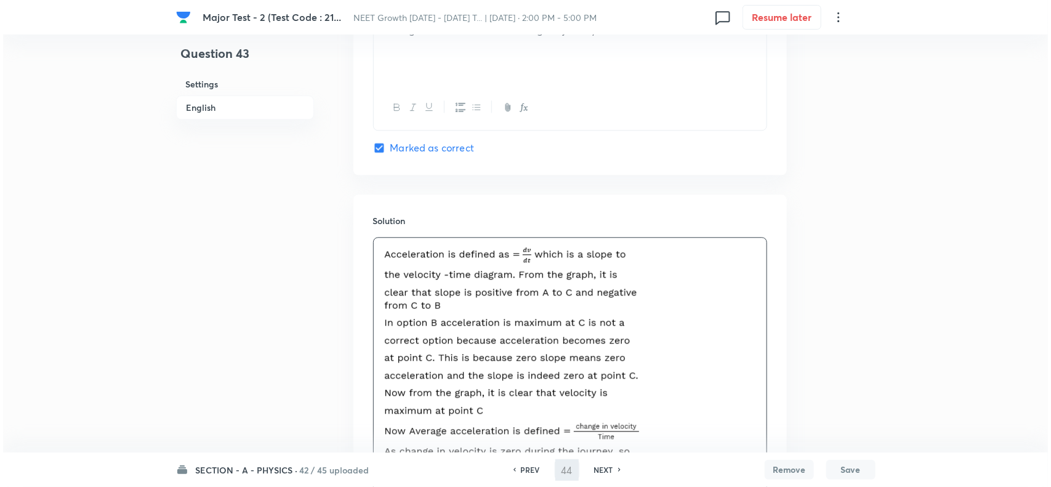
scroll to position [0, 0]
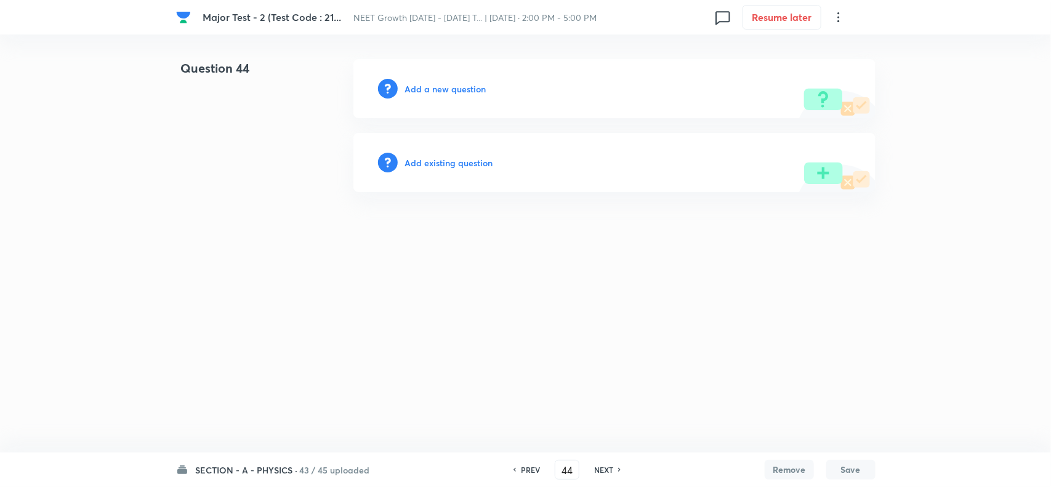
click at [430, 83] on h6 "Add a new question" at bounding box center [445, 89] width 81 height 13
click at [454, 91] on h6 "Choose a question type" at bounding box center [452, 89] width 95 height 13
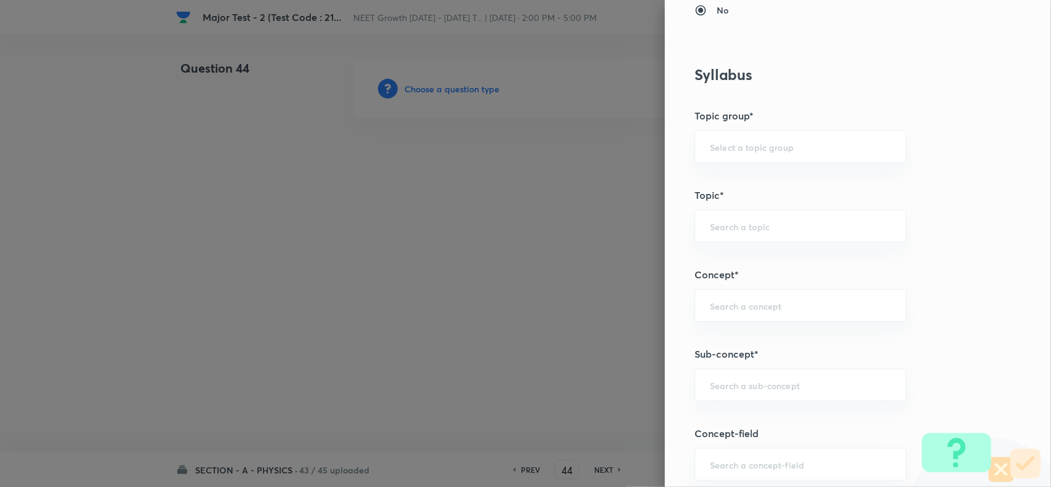
scroll to position [539, 0]
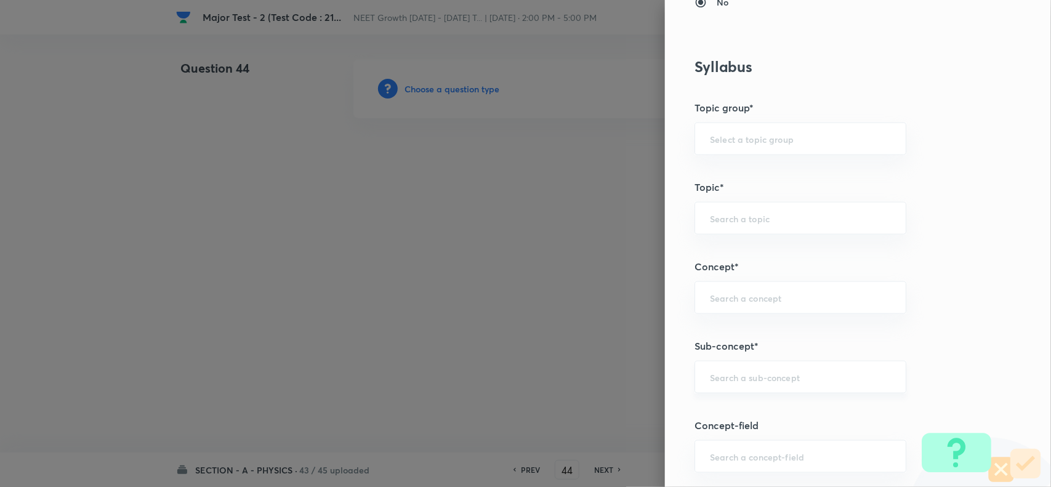
drag, startPoint x: 736, startPoint y: 379, endPoint x: 728, endPoint y: 386, distance: 10.5
click at [735, 379] on input "text" at bounding box center [800, 377] width 181 height 12
click at [741, 419] on li "Basic Mathematics" at bounding box center [789, 414] width 210 height 22
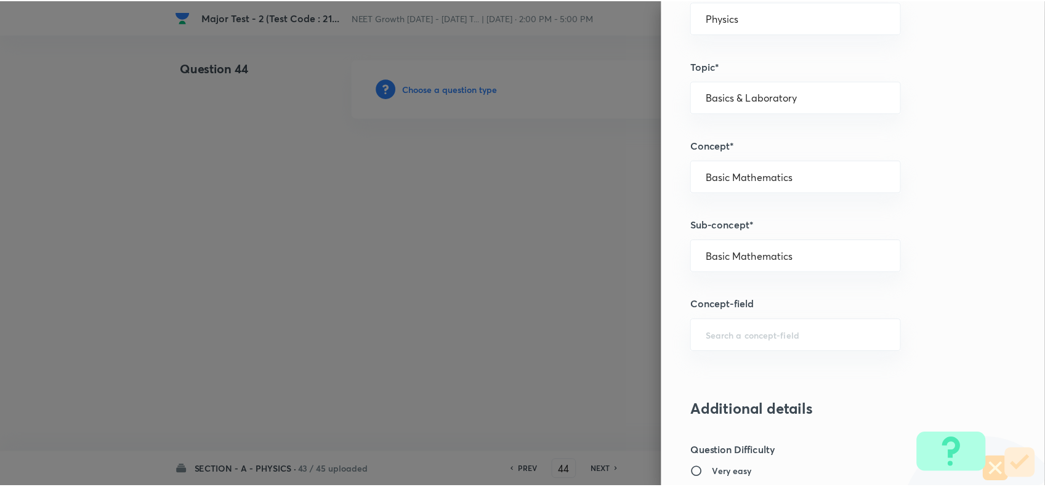
scroll to position [1276, 0]
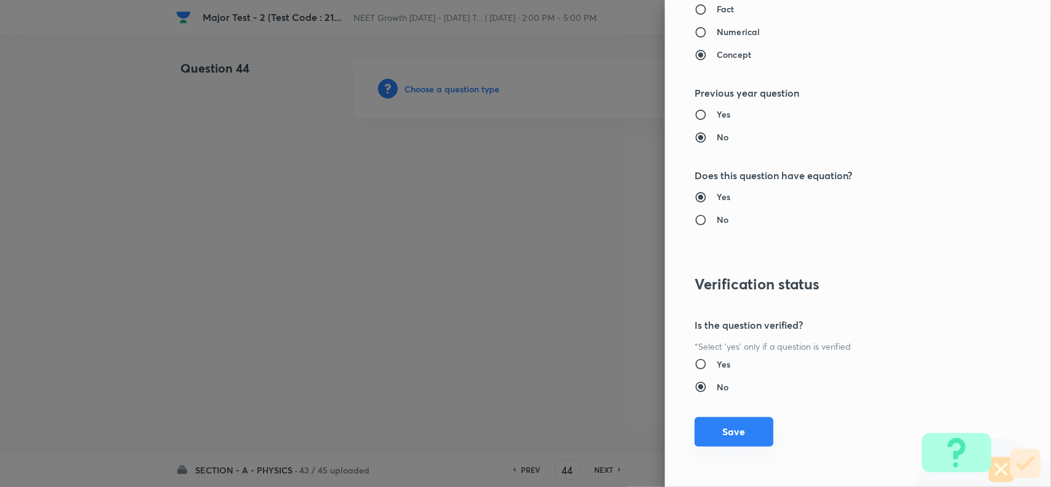
click at [745, 433] on button "Save" at bounding box center [734, 432] width 79 height 30
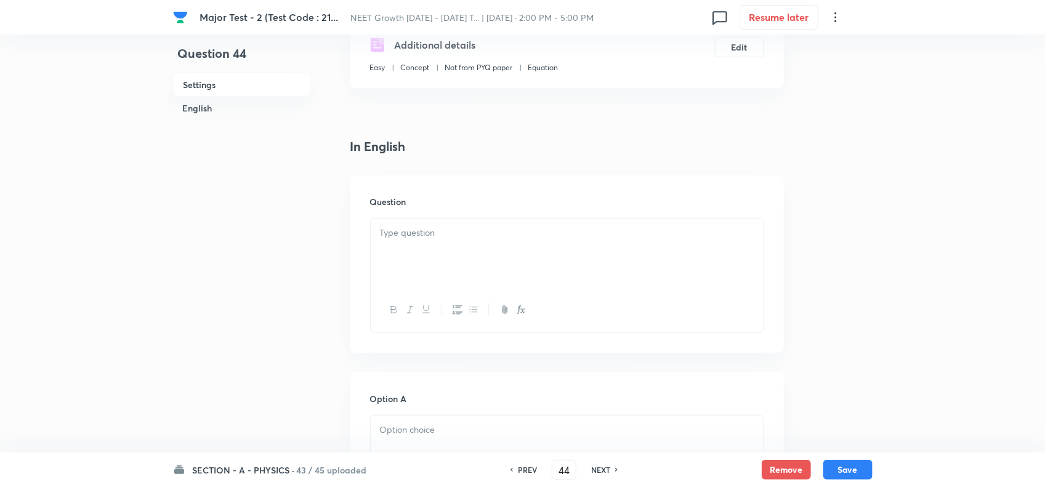
scroll to position [231, 0]
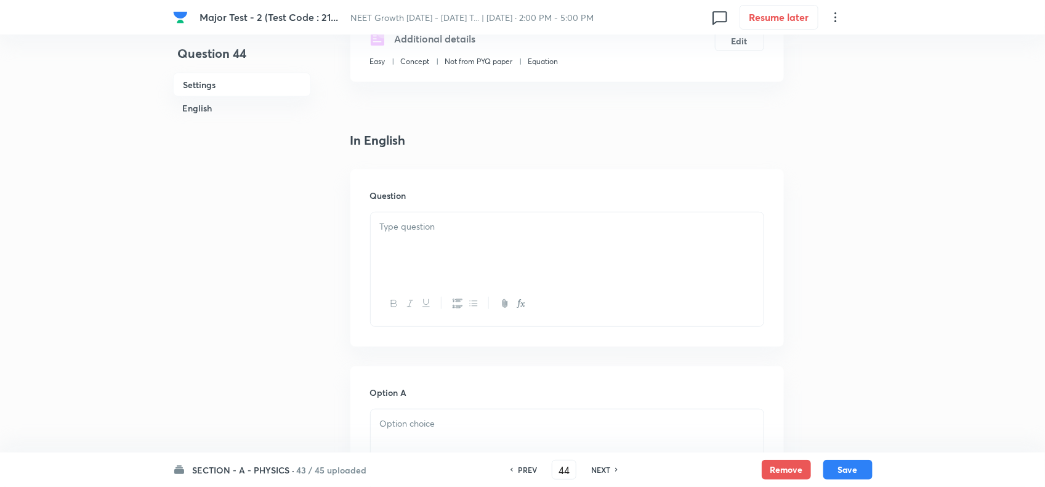
click at [442, 238] on div at bounding box center [567, 246] width 393 height 69
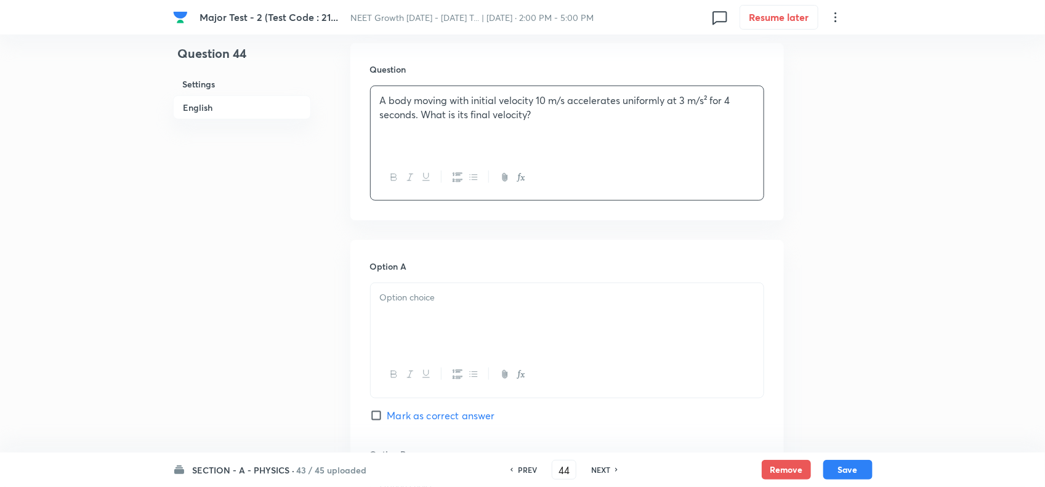
scroll to position [385, 0]
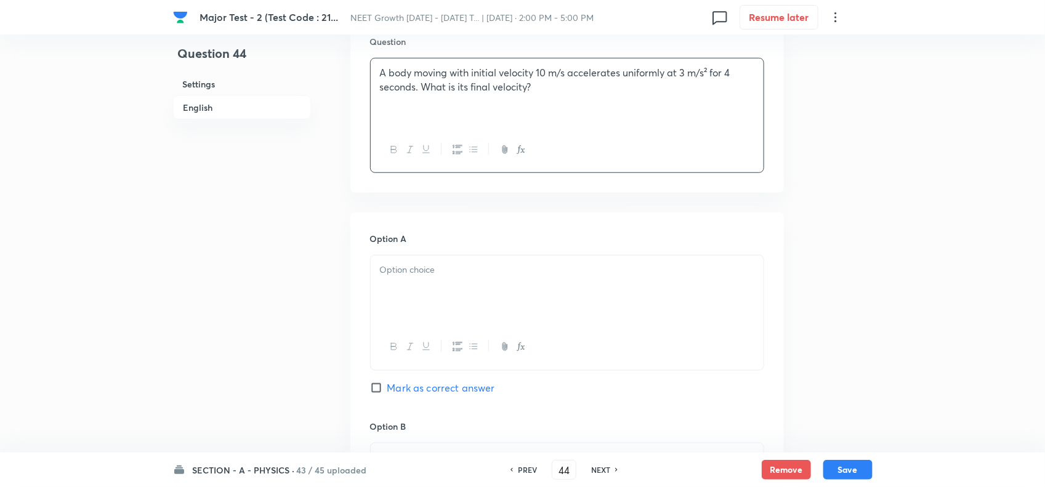
click at [419, 256] on div at bounding box center [567, 290] width 393 height 69
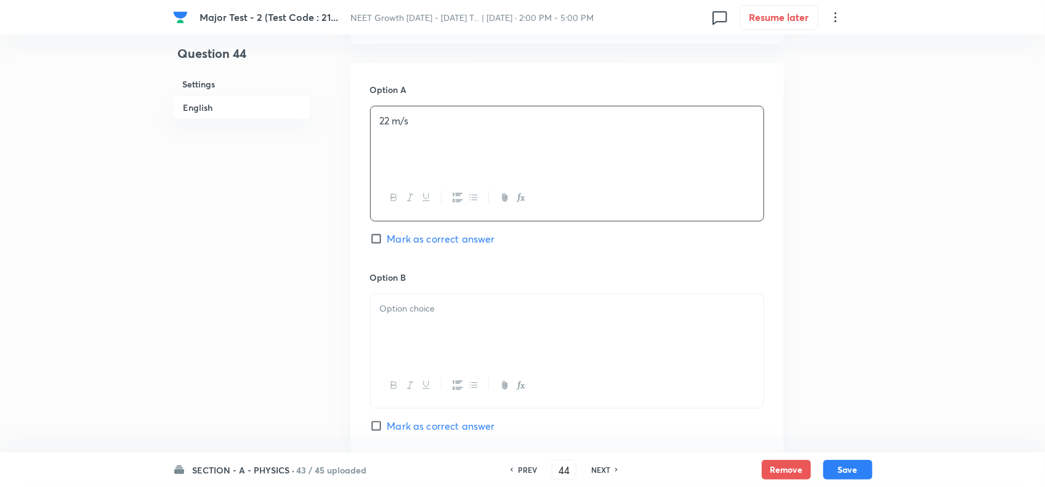
scroll to position [539, 0]
click at [414, 238] on span "Mark as correct answer" at bounding box center [441, 234] width 108 height 15
click at [387, 238] on input "Mark as correct answer" at bounding box center [378, 234] width 17 height 12
click at [426, 327] on div at bounding box center [567, 323] width 393 height 69
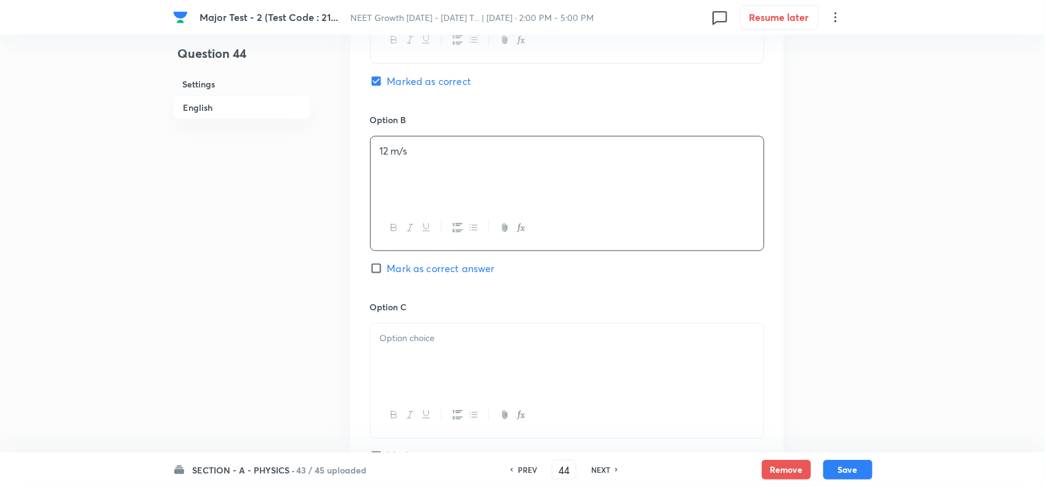
scroll to position [693, 0]
click at [410, 344] on p at bounding box center [567, 337] width 374 height 14
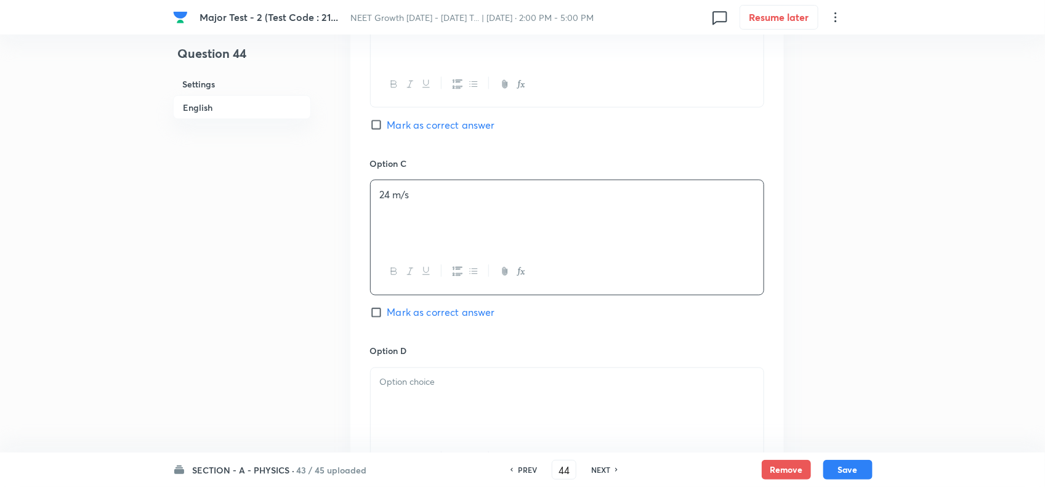
scroll to position [847, 0]
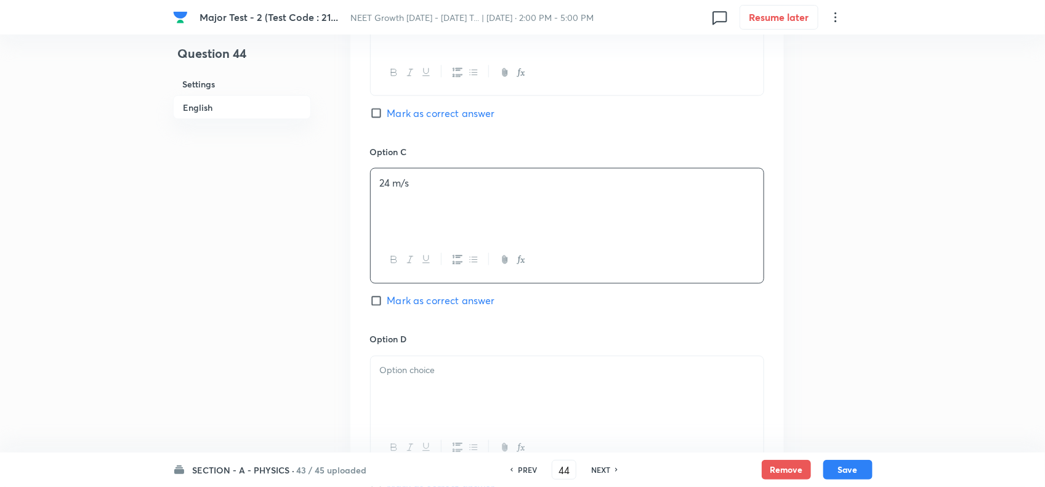
click at [421, 396] on div at bounding box center [567, 391] width 393 height 69
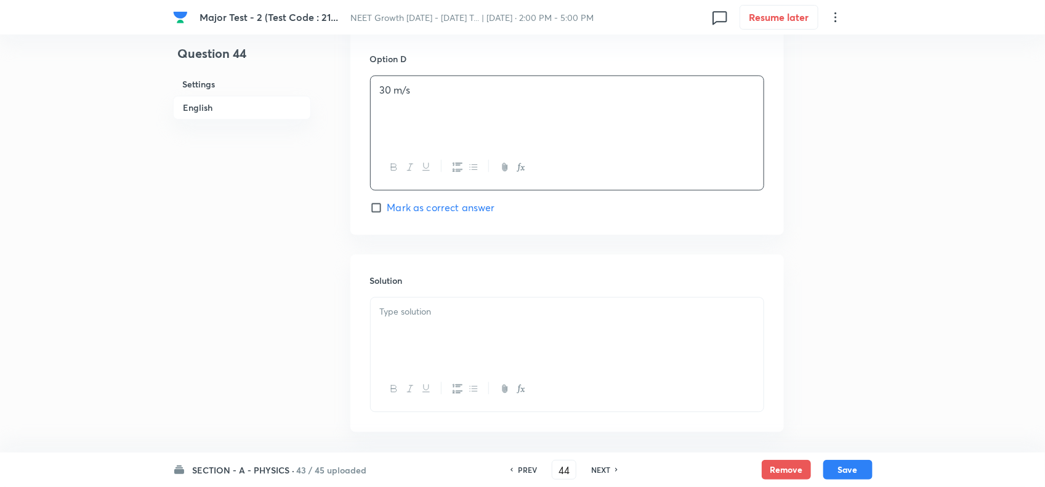
scroll to position [1155, 0]
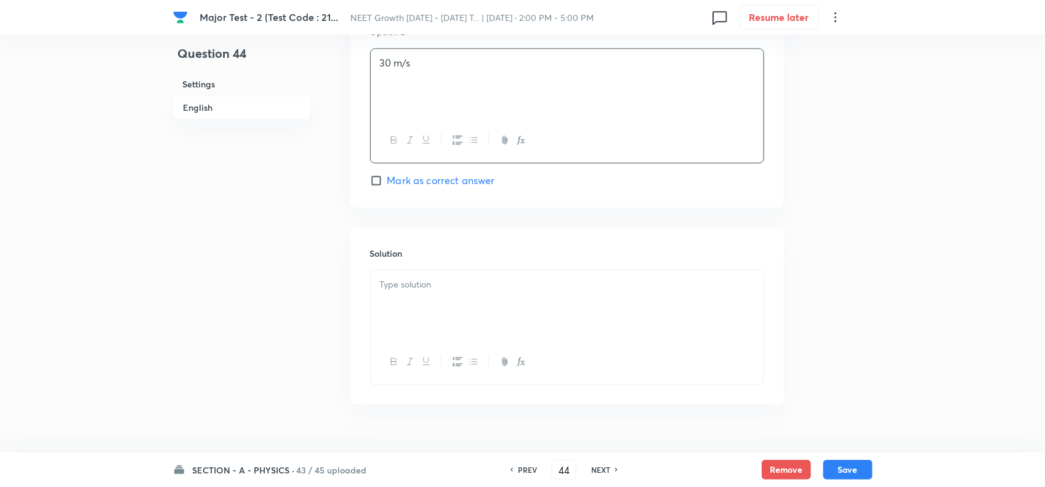
click at [429, 323] on div at bounding box center [567, 304] width 393 height 69
click at [842, 466] on button "Save" at bounding box center [847, 469] width 49 height 20
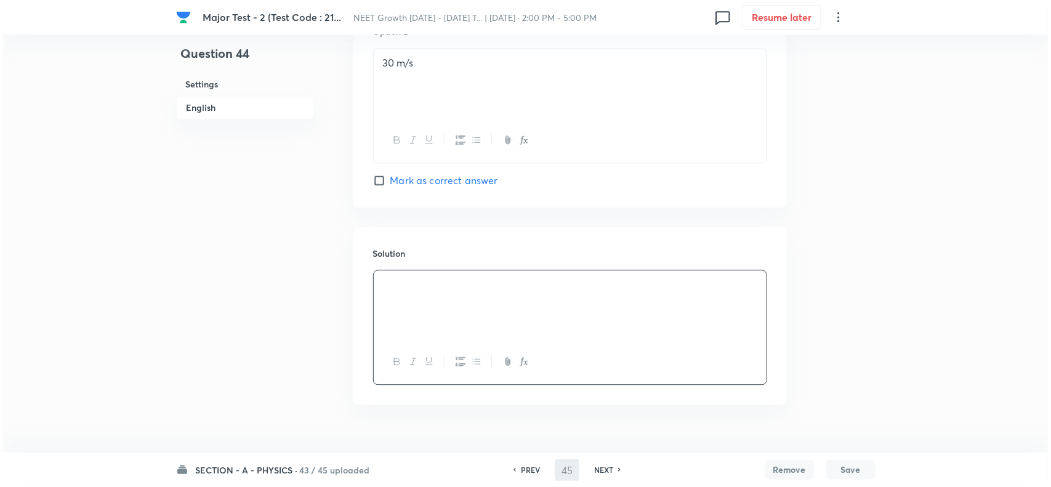
scroll to position [0, 0]
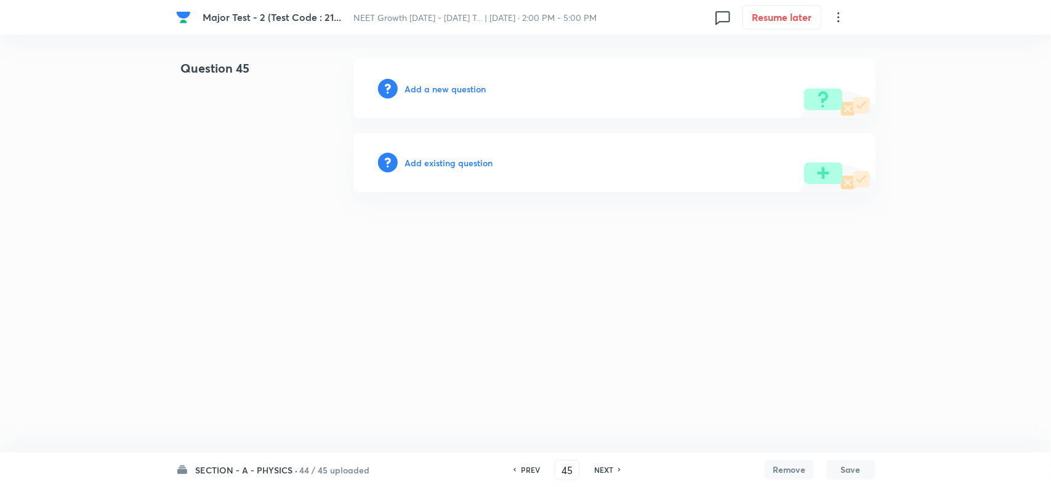
click at [434, 91] on h6 "Add a new question" at bounding box center [445, 89] width 81 height 13
click at [509, 94] on div "Choose a question type" at bounding box center [615, 88] width 522 height 59
click at [488, 88] on h6 "Choose a question type" at bounding box center [452, 89] width 95 height 13
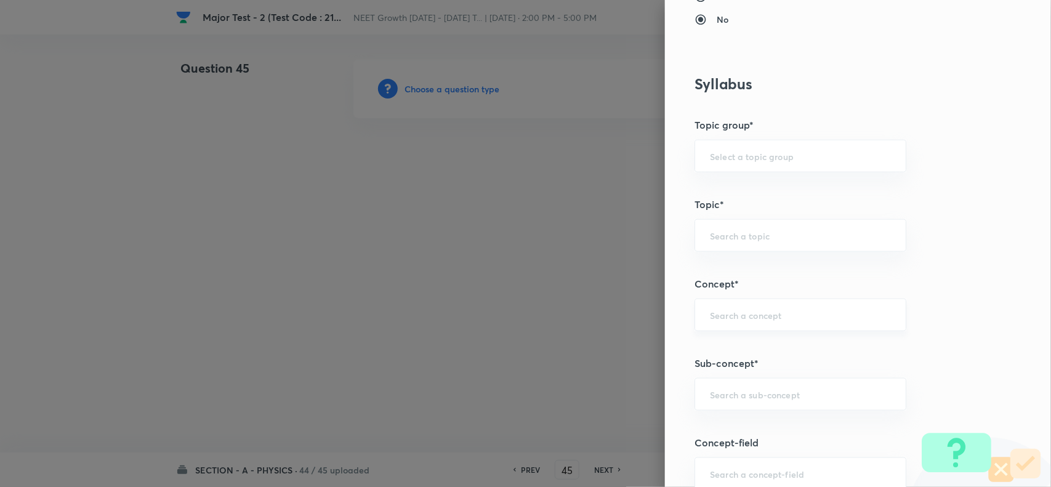
scroll to position [539, 0]
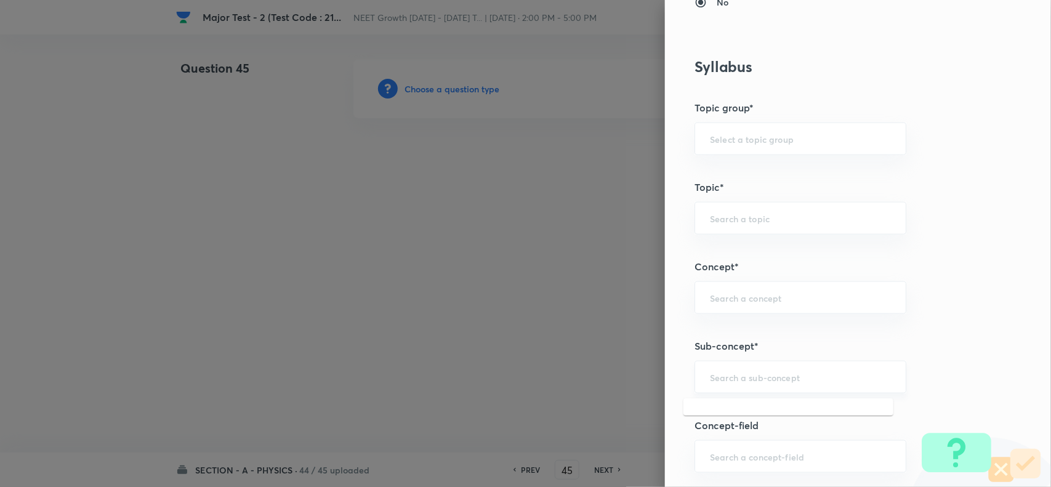
click at [736, 374] on input "text" at bounding box center [800, 377] width 181 height 12
click at [747, 413] on li "Basic Mathematics" at bounding box center [789, 414] width 210 height 22
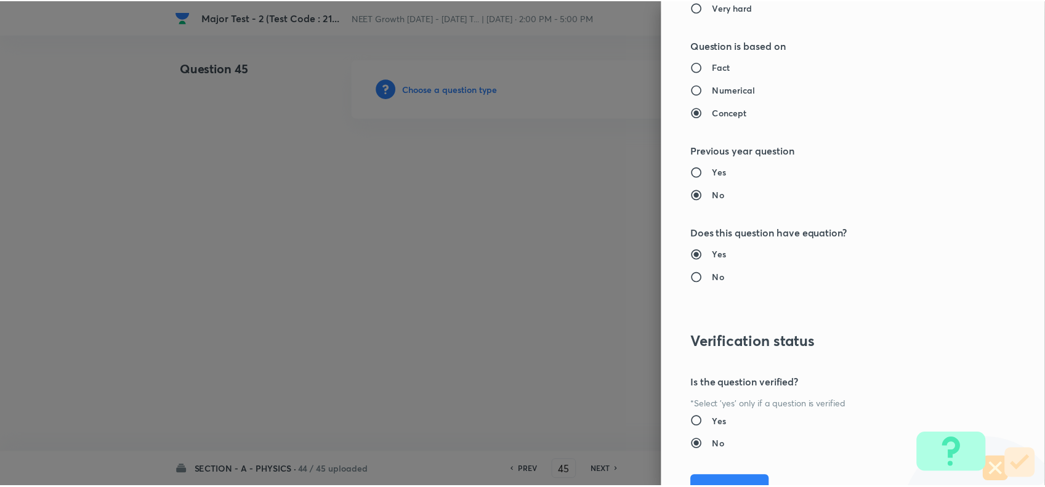
scroll to position [1276, 0]
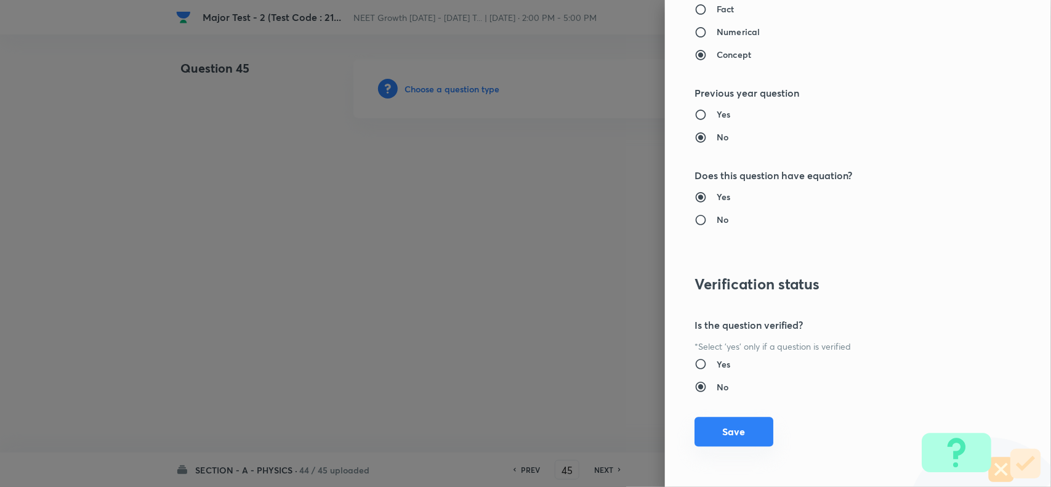
click at [733, 419] on button "Save" at bounding box center [734, 432] width 79 height 30
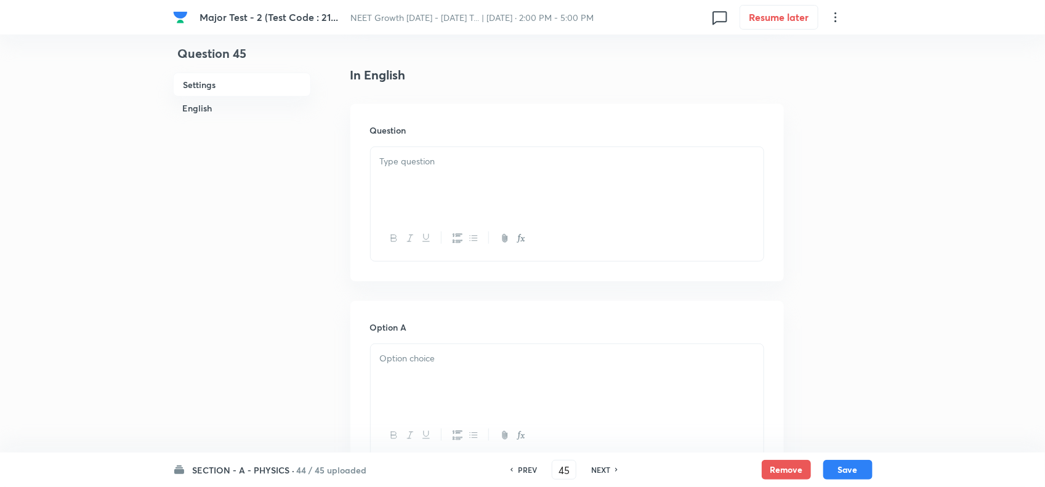
scroll to position [308, 0]
click at [408, 204] on div at bounding box center [567, 169] width 393 height 69
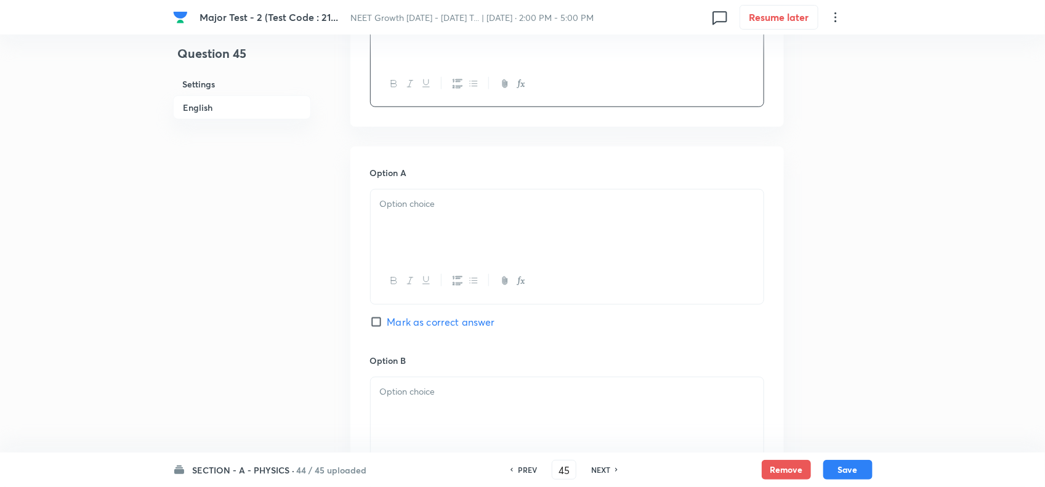
scroll to position [462, 0]
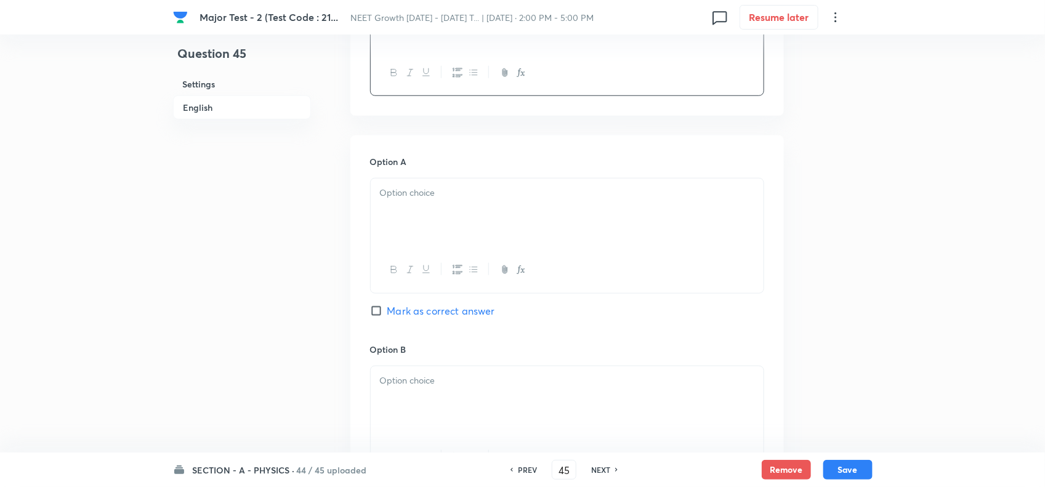
click at [410, 241] on div at bounding box center [567, 213] width 393 height 69
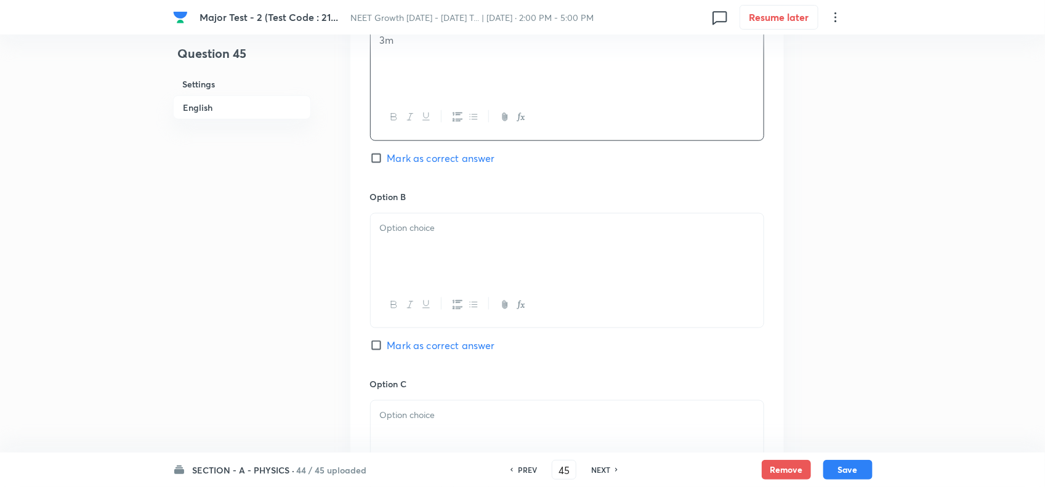
scroll to position [616, 0]
click at [434, 241] on div at bounding box center [567, 246] width 393 height 69
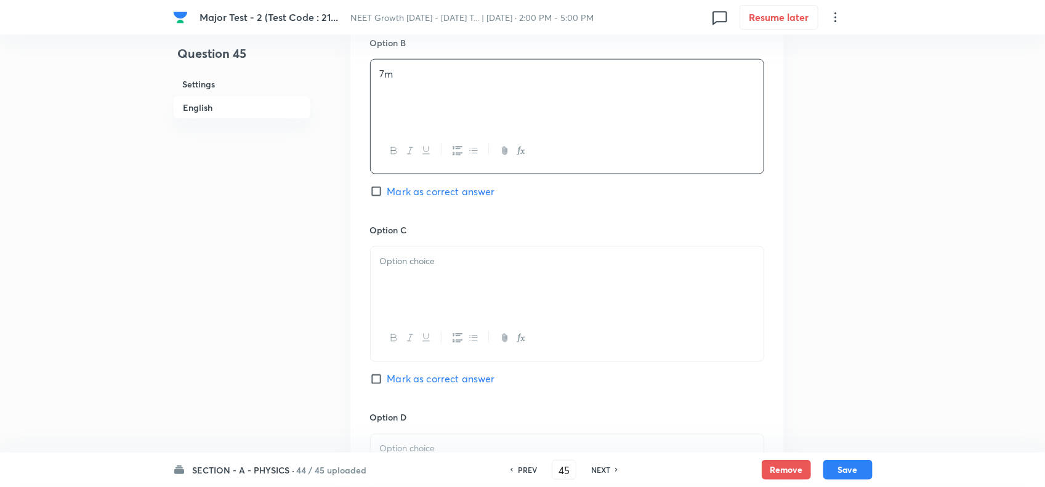
scroll to position [770, 0]
click at [435, 262] on p at bounding box center [567, 260] width 374 height 14
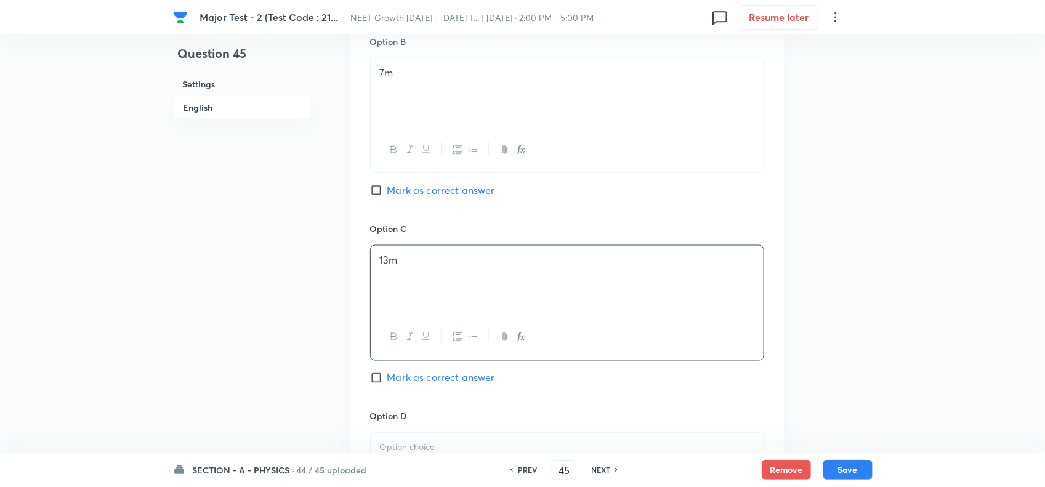
click at [441, 382] on span "Mark as correct answer" at bounding box center [441, 378] width 108 height 15
click at [387, 382] on input "Mark as correct answer" at bounding box center [378, 378] width 17 height 12
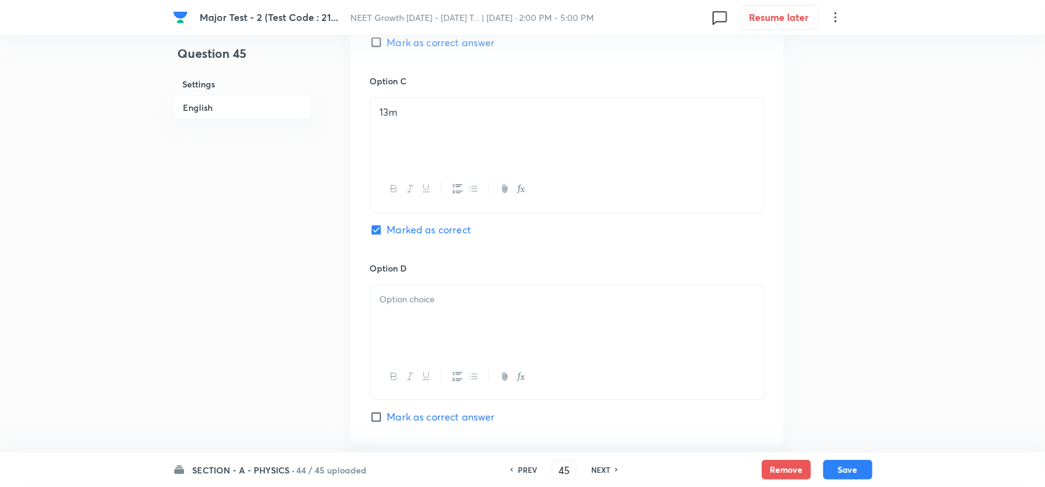
scroll to position [924, 0]
drag, startPoint x: 404, startPoint y: 285, endPoint x: 413, endPoint y: 306, distance: 23.5
click at [404, 285] on div at bounding box center [567, 314] width 393 height 69
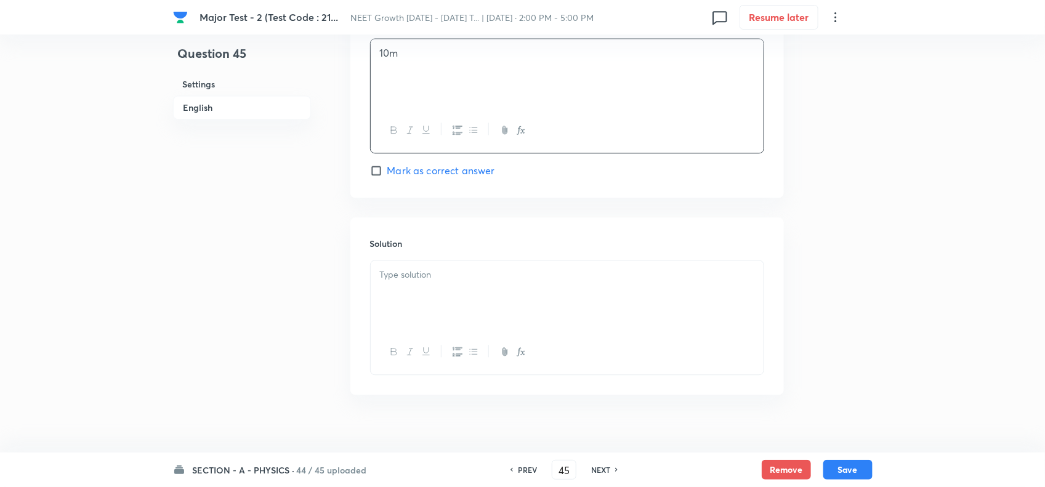
scroll to position [1186, 0]
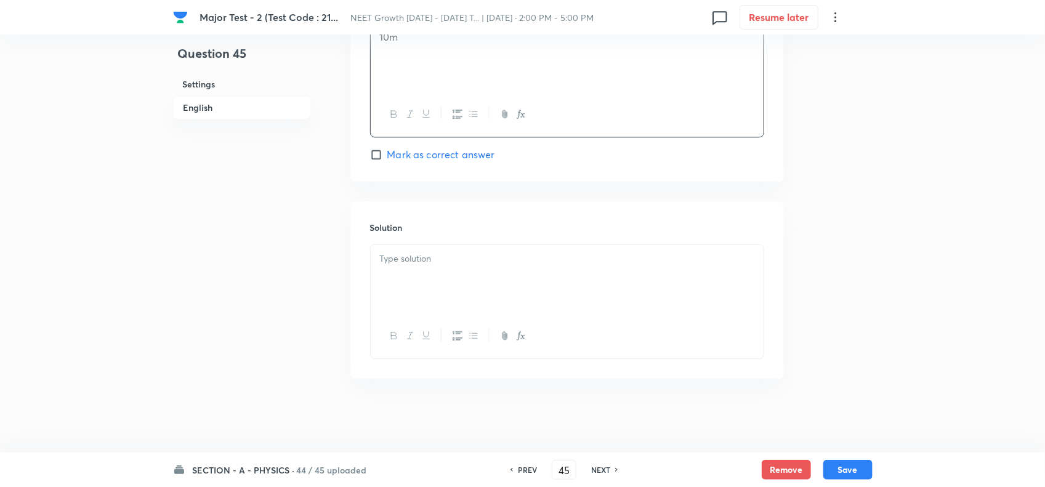
click at [453, 285] on div at bounding box center [567, 279] width 393 height 69
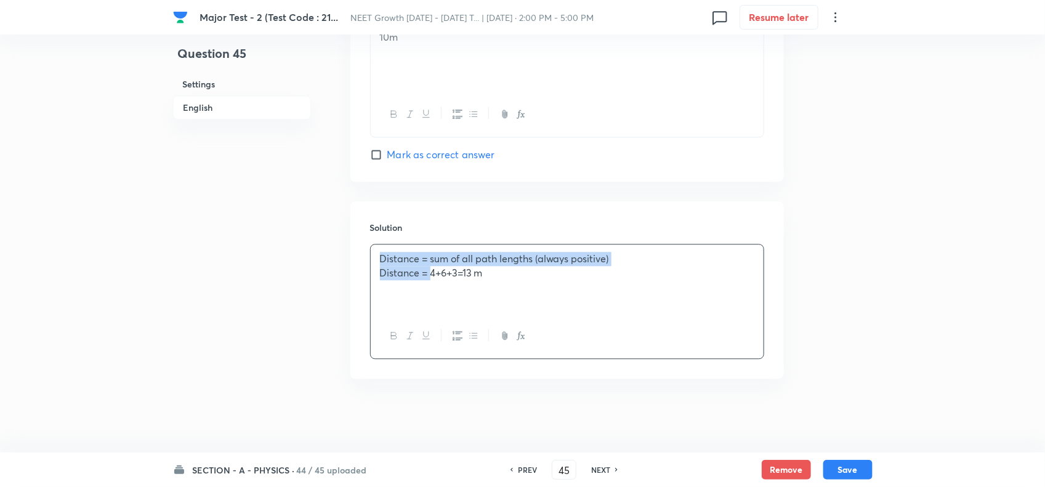
drag, startPoint x: 411, startPoint y: 271, endPoint x: 353, endPoint y: 263, distance: 59.1
click at [353, 263] on div "Solution Distance = sum of all path lengths (always positive) Distance = 4+6+3=…" at bounding box center [567, 289] width 434 height 177
click at [448, 282] on div "Distance = sum of all path lengths (always positive) Distance = 4+6+3=13 m" at bounding box center [567, 279] width 393 height 69
drag, startPoint x: 411, startPoint y: 272, endPoint x: 365, endPoint y: 275, distance: 45.6
click at [365, 275] on div "Solution Distance = sum of all path lengths (always positive) Distance = 4+6+3=…" at bounding box center [567, 289] width 434 height 177
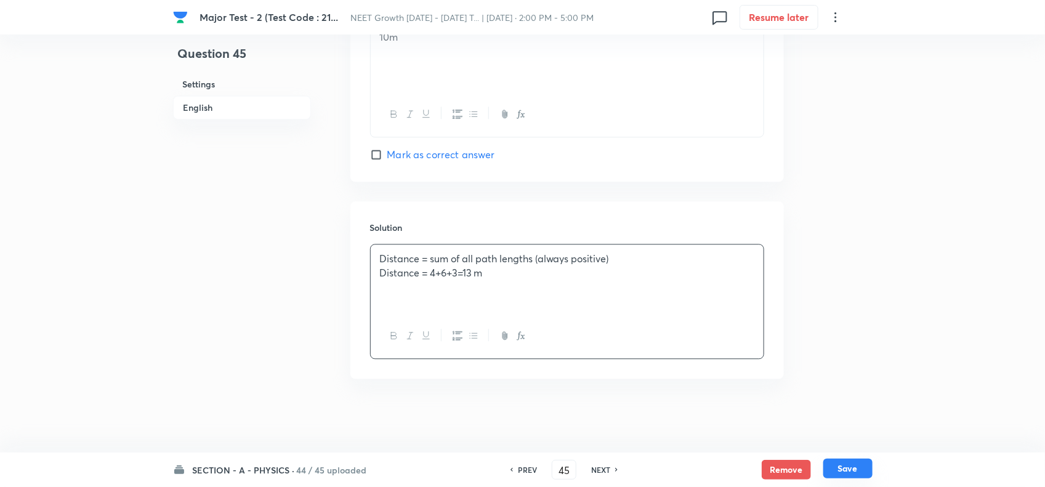
click at [850, 463] on button "Save" at bounding box center [847, 469] width 49 height 20
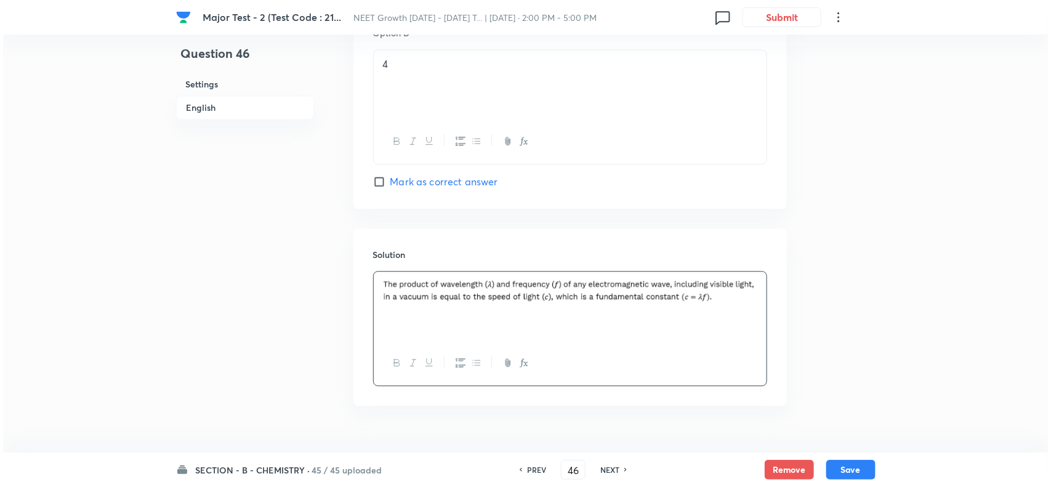
scroll to position [1203, 0]
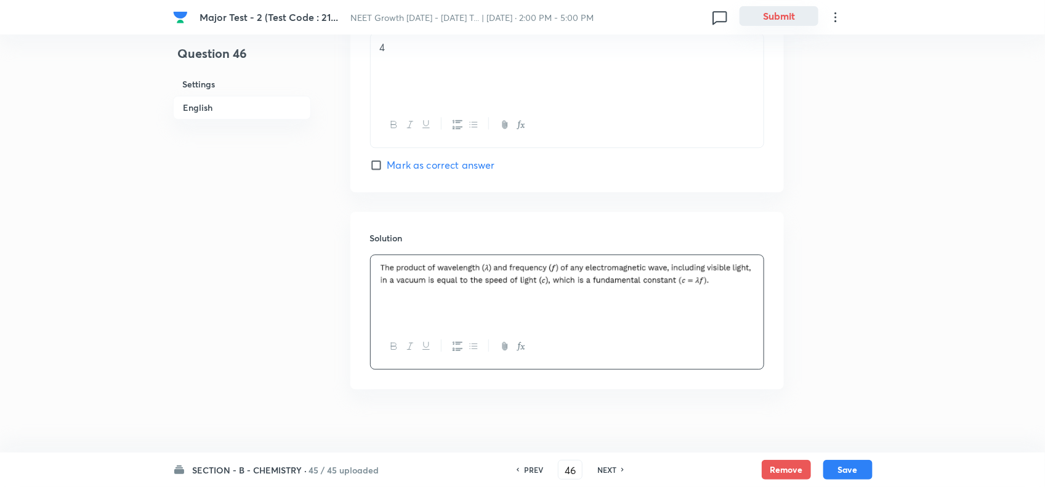
click at [776, 16] on button "Submit" at bounding box center [779, 16] width 79 height 20
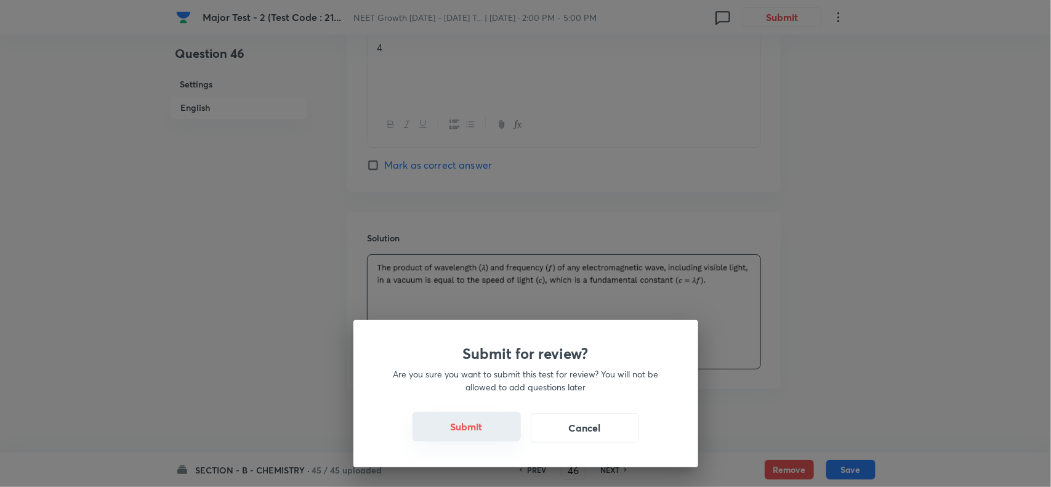
click at [460, 434] on button "Submit" at bounding box center [467, 427] width 108 height 30
